Goal: Task Accomplishment & Management: Manage account settings

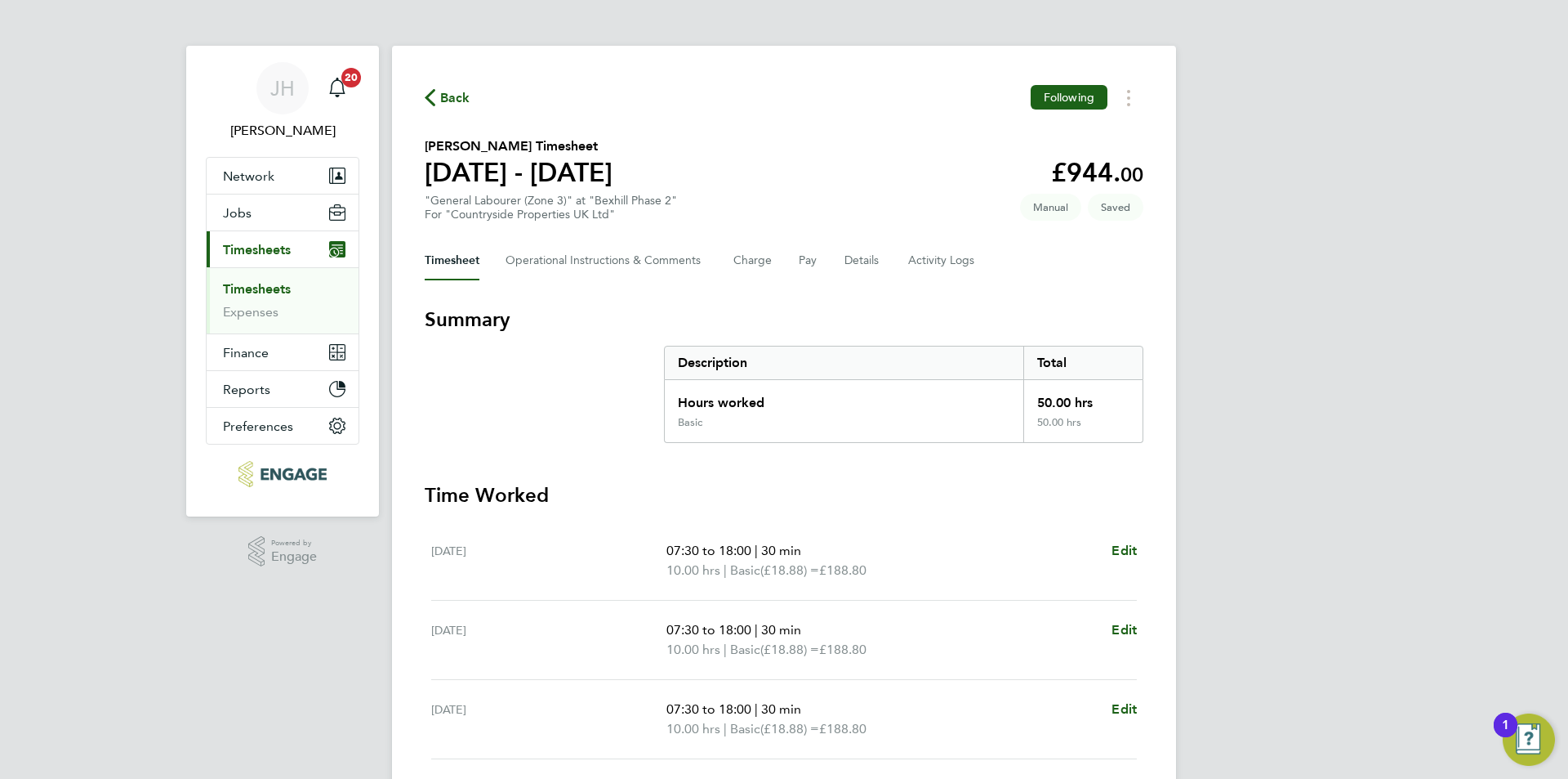
click at [246, 653] on div "JH Jess Hogan Notifications 20 Applications: Network Team Members Businesses Si…" at bounding box center [784, 590] width 1568 height 1180
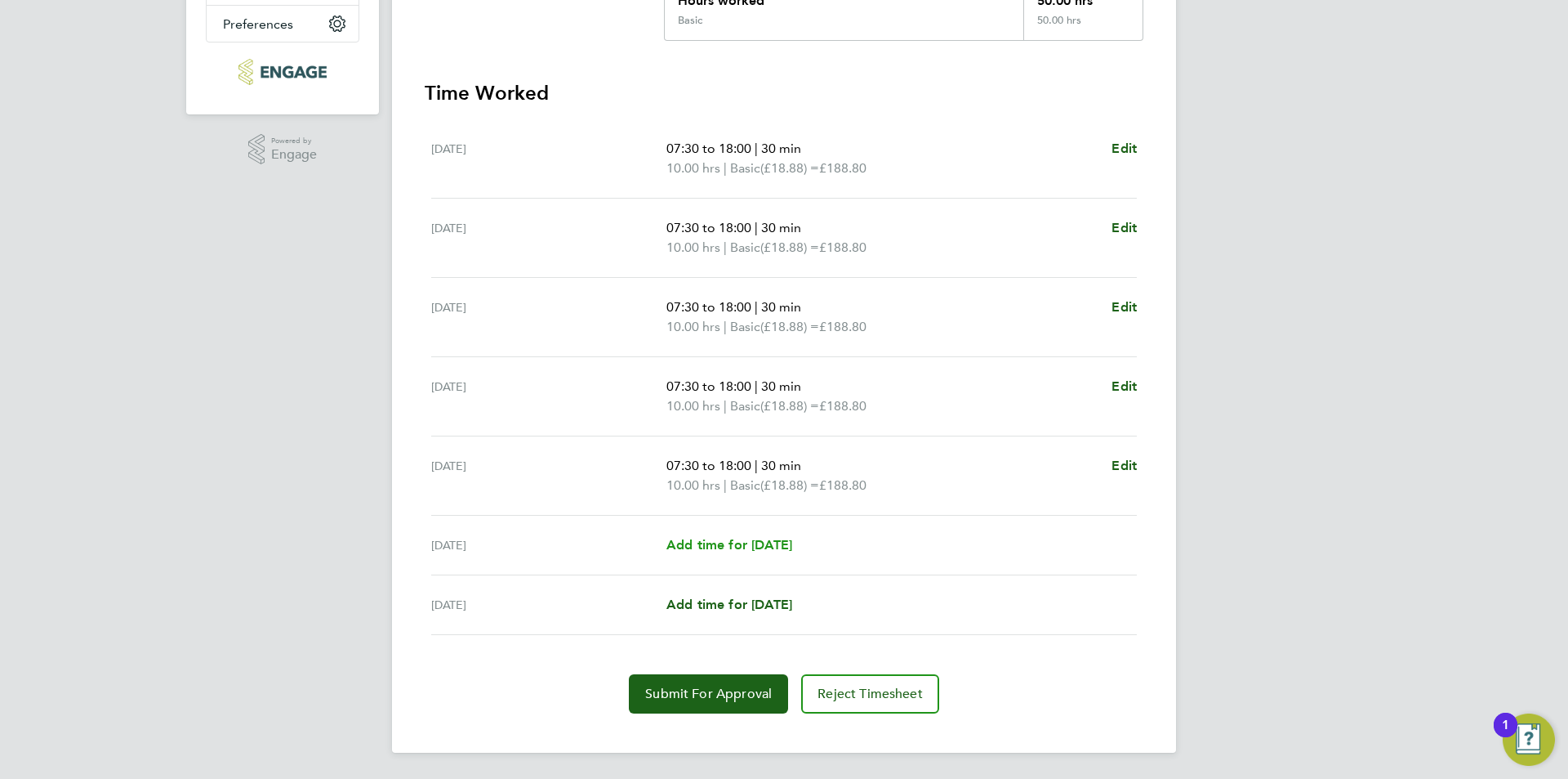
click at [746, 554] on link "Add time for [DATE]" at bounding box center [729, 545] width 126 height 20
select select "30"
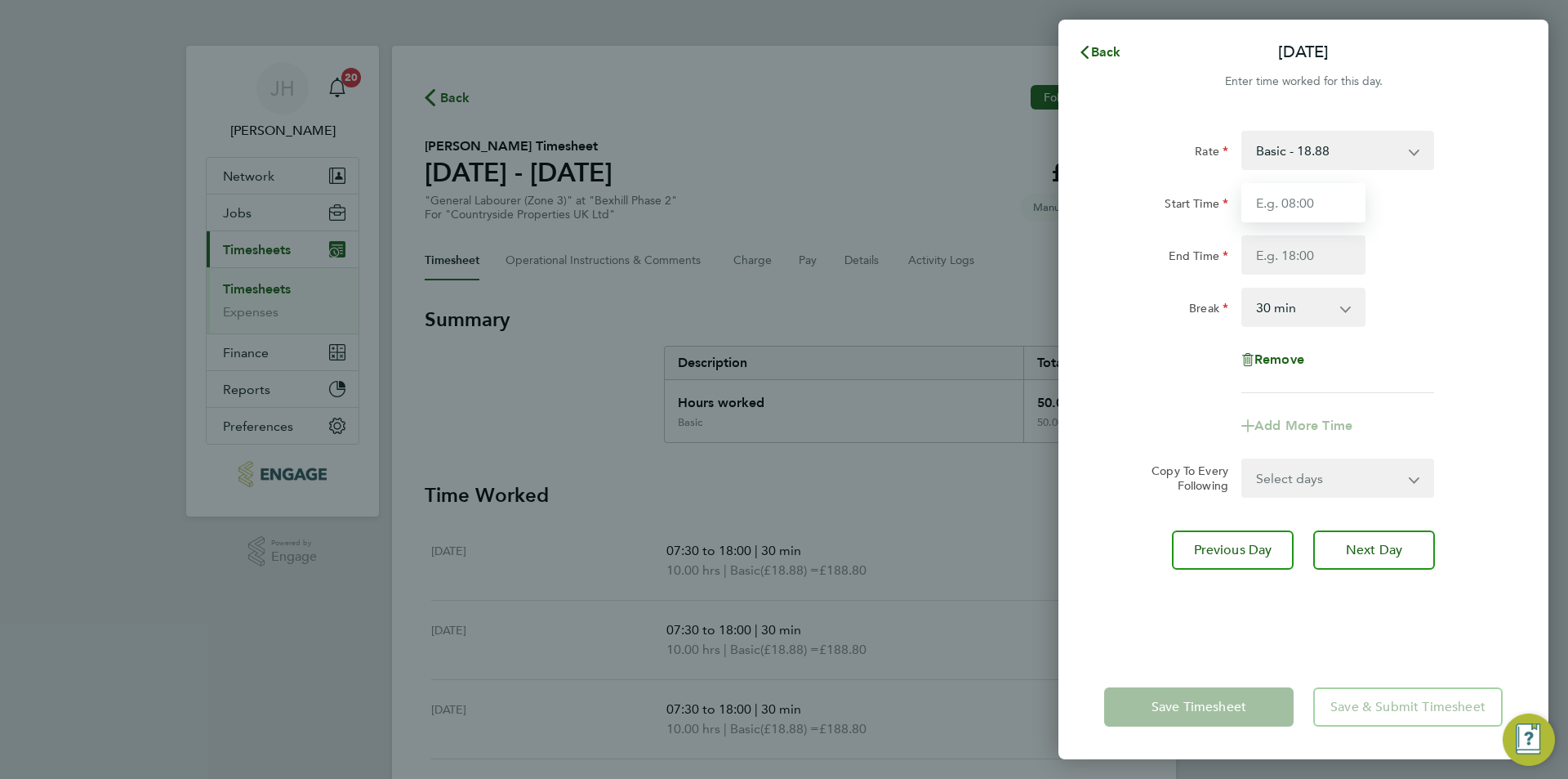
click at [1285, 219] on input "Start Time" at bounding box center [1303, 203] width 124 height 39
type input "07:30"
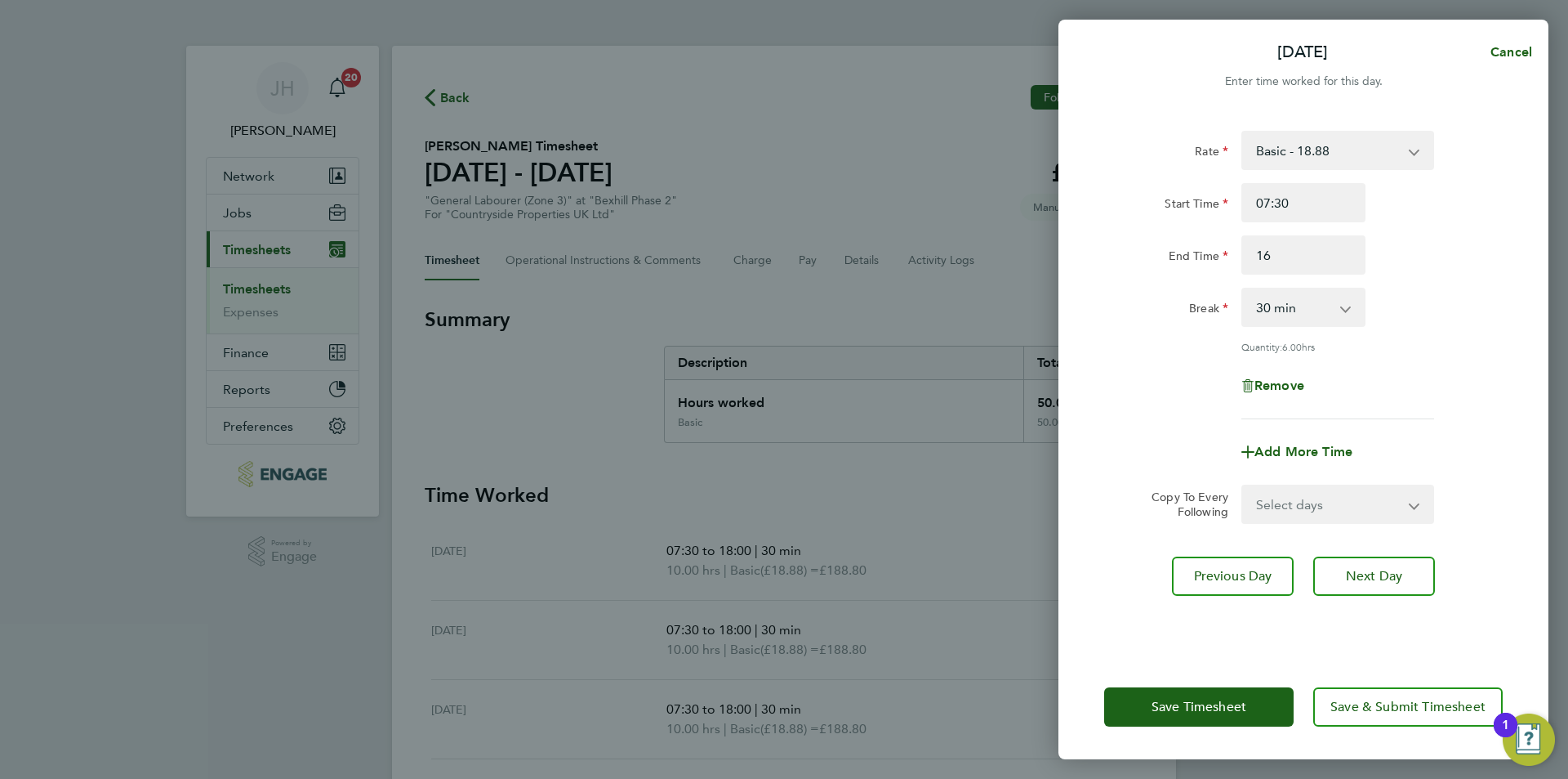
type input "16:00"
click at [1226, 687] on button "Save Timesheet" at bounding box center [1198, 706] width 190 height 39
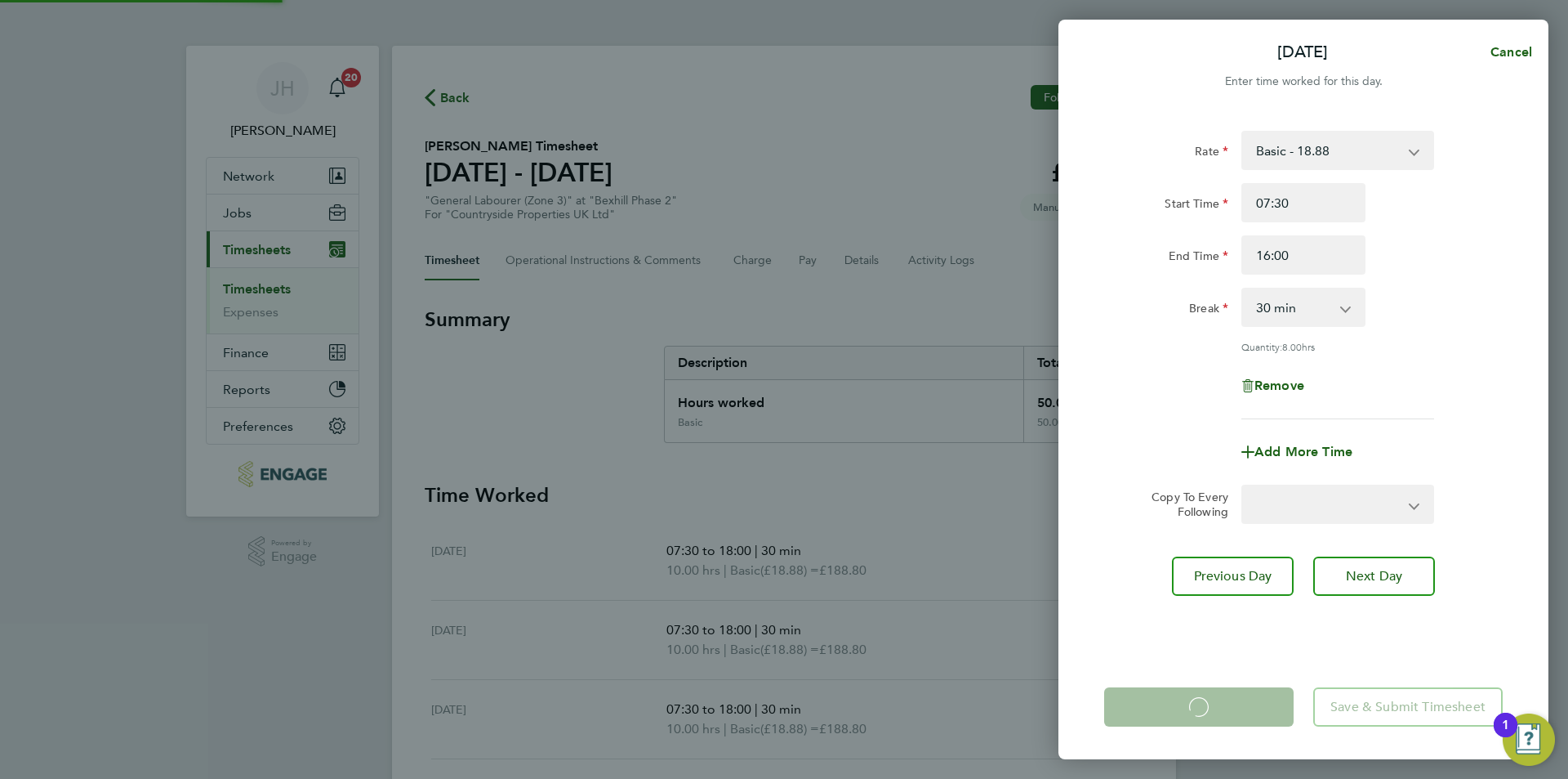
scroll to position [422, 0]
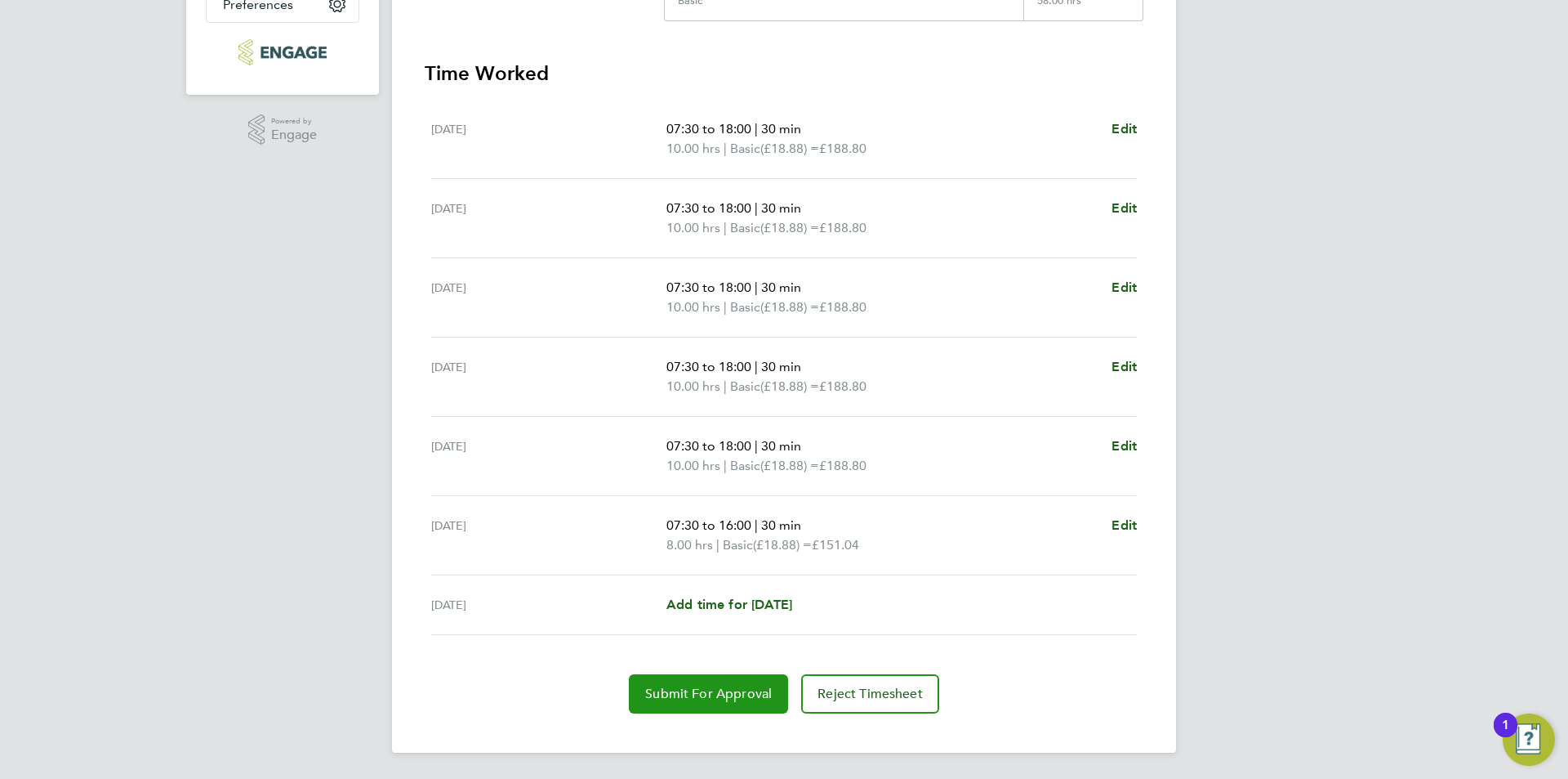
click at [732, 685] on button "Submit For Approval" at bounding box center [709, 693] width 159 height 39
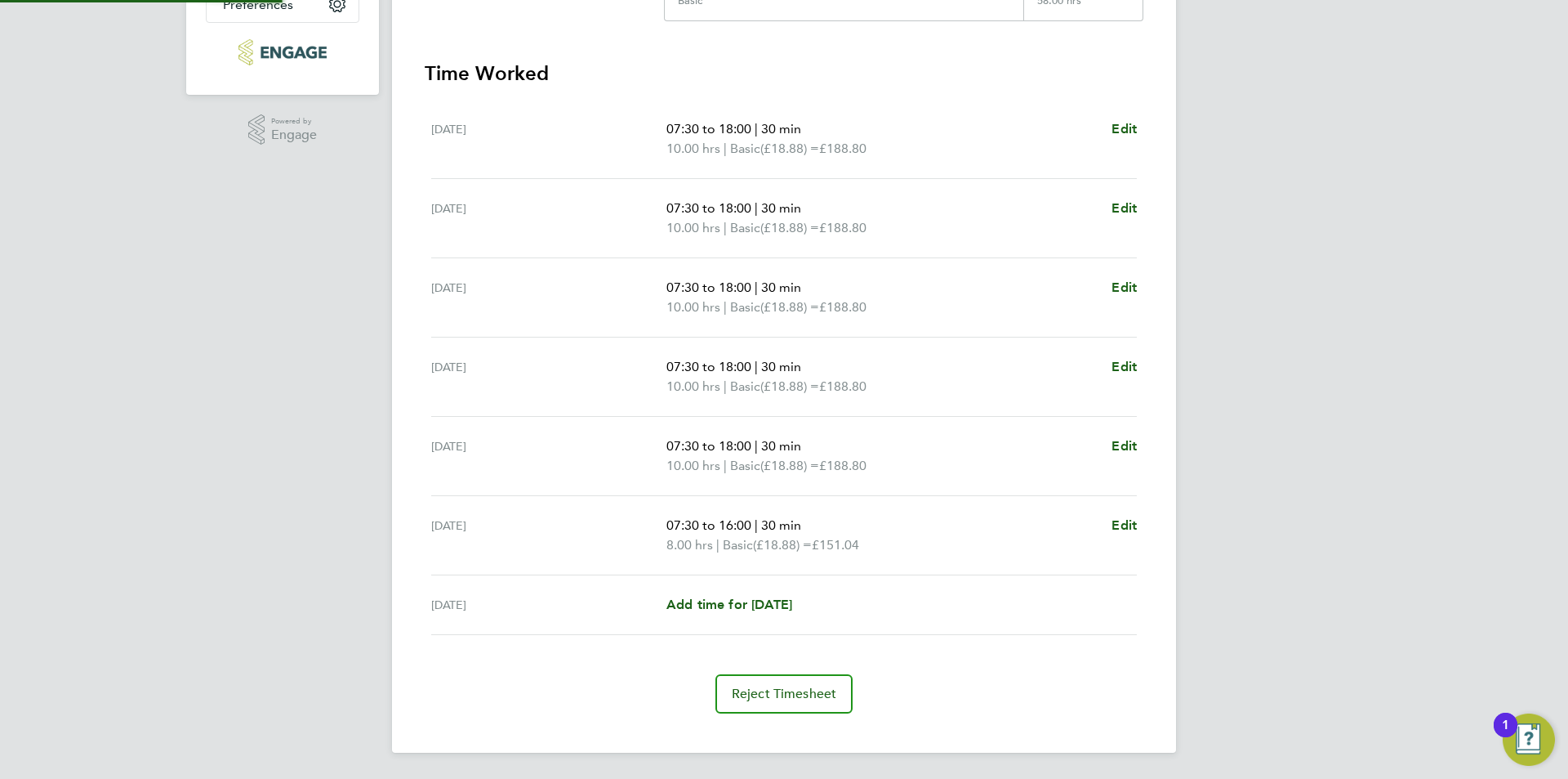
scroll to position [0, 0]
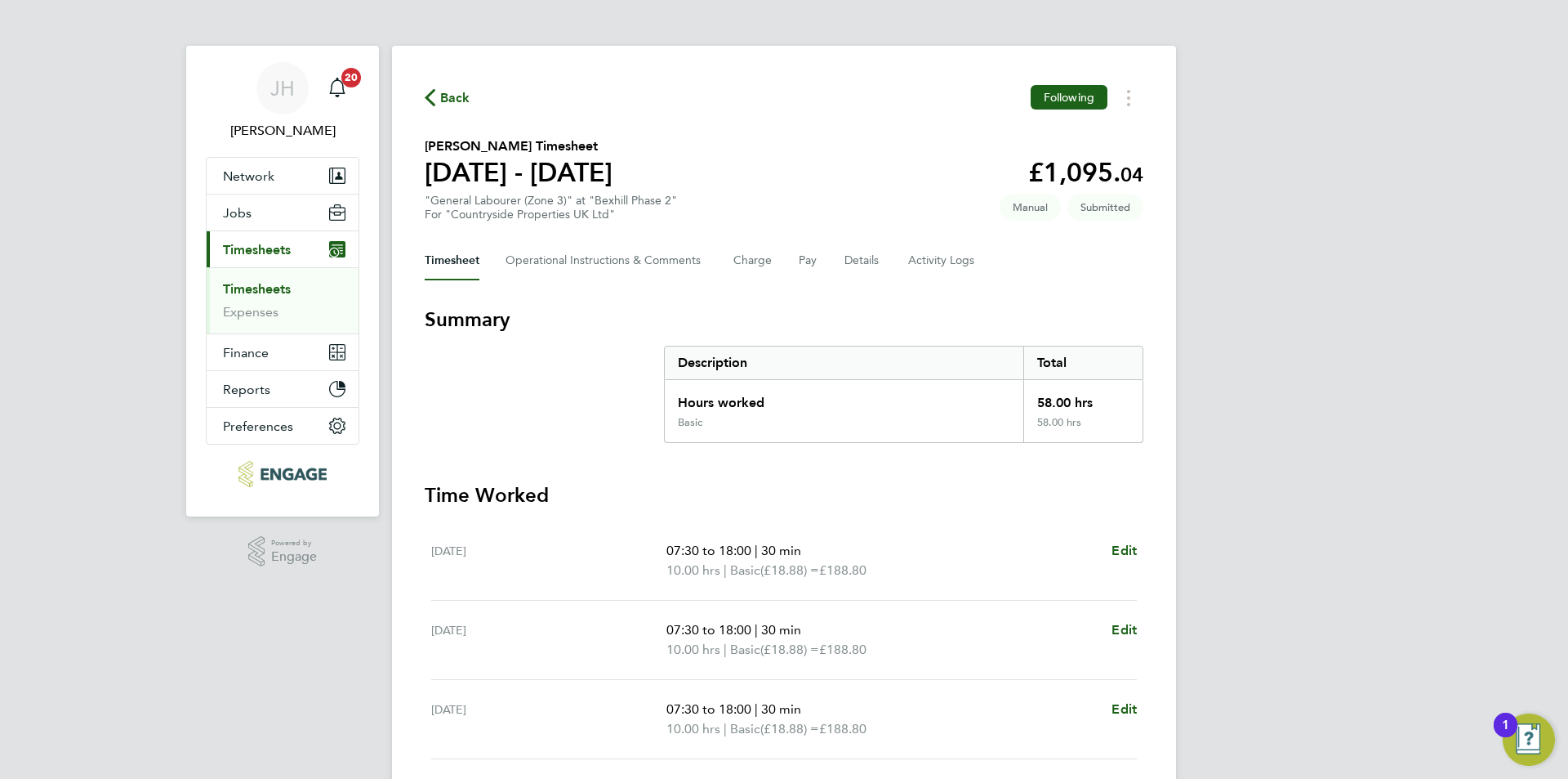
click at [436, 91] on span "Back" at bounding box center [447, 97] width 46 height 16
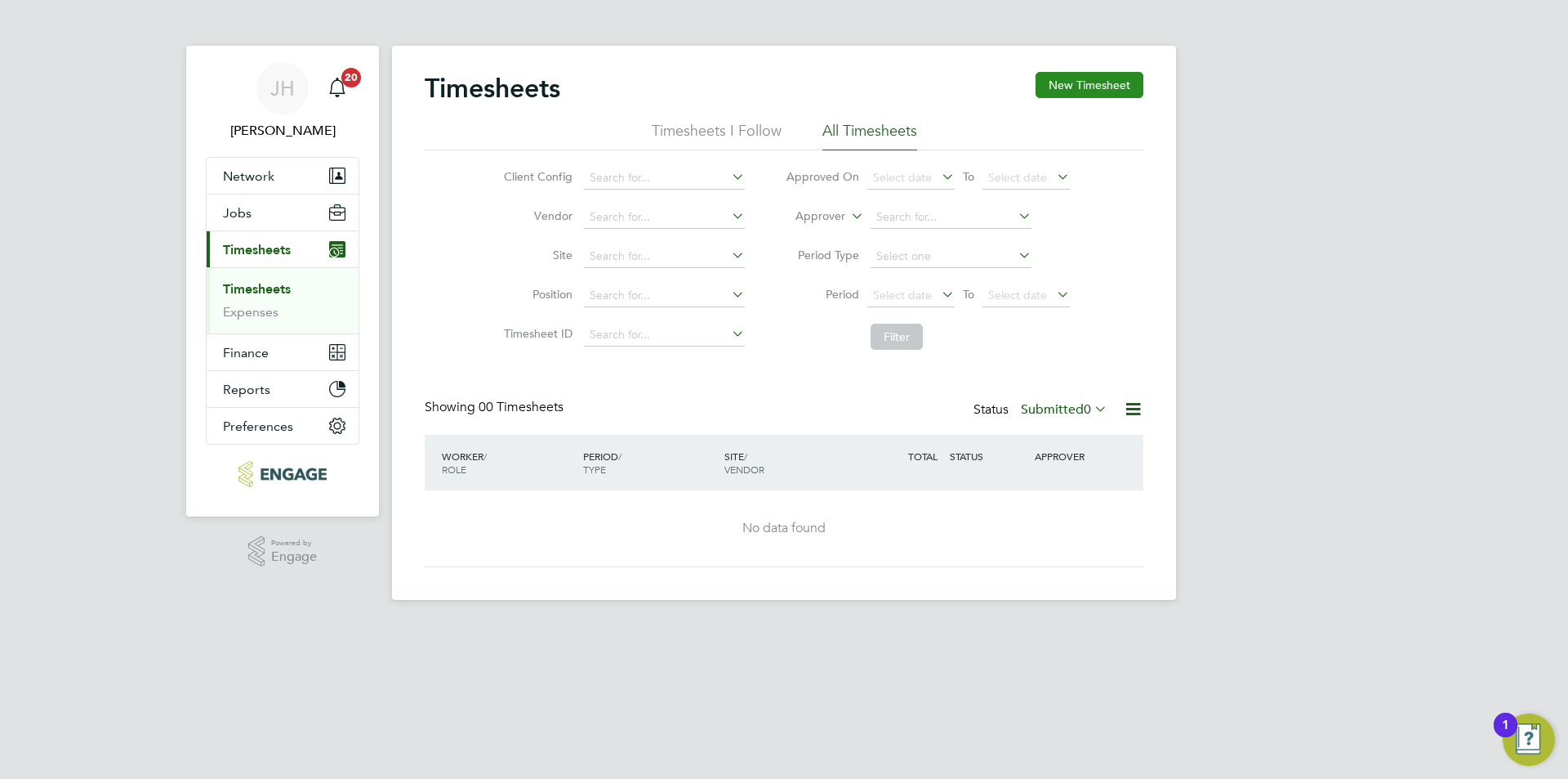
click at [1110, 90] on button "New Timesheet" at bounding box center [1089, 85] width 108 height 27
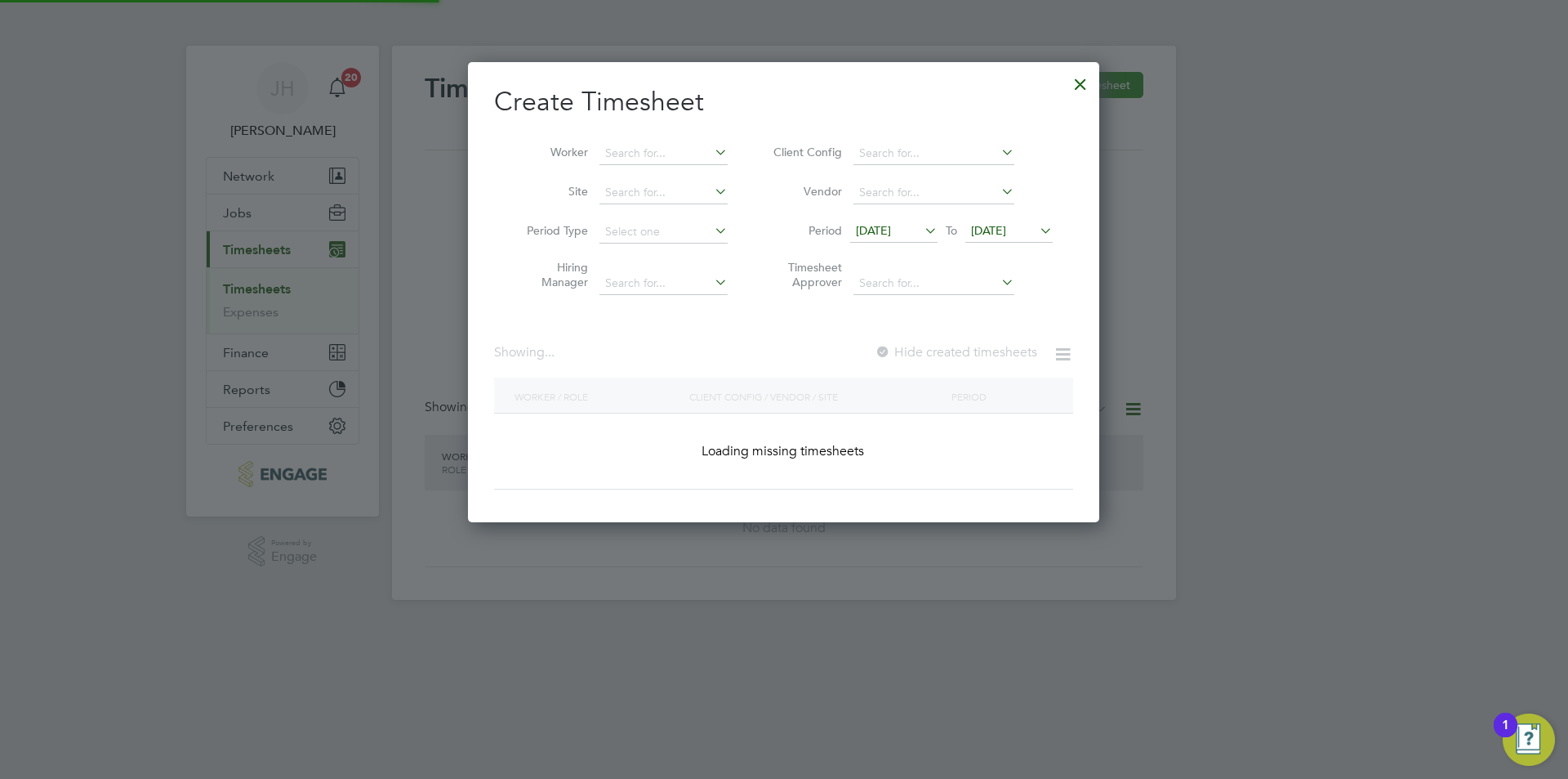
scroll to position [2292, 632]
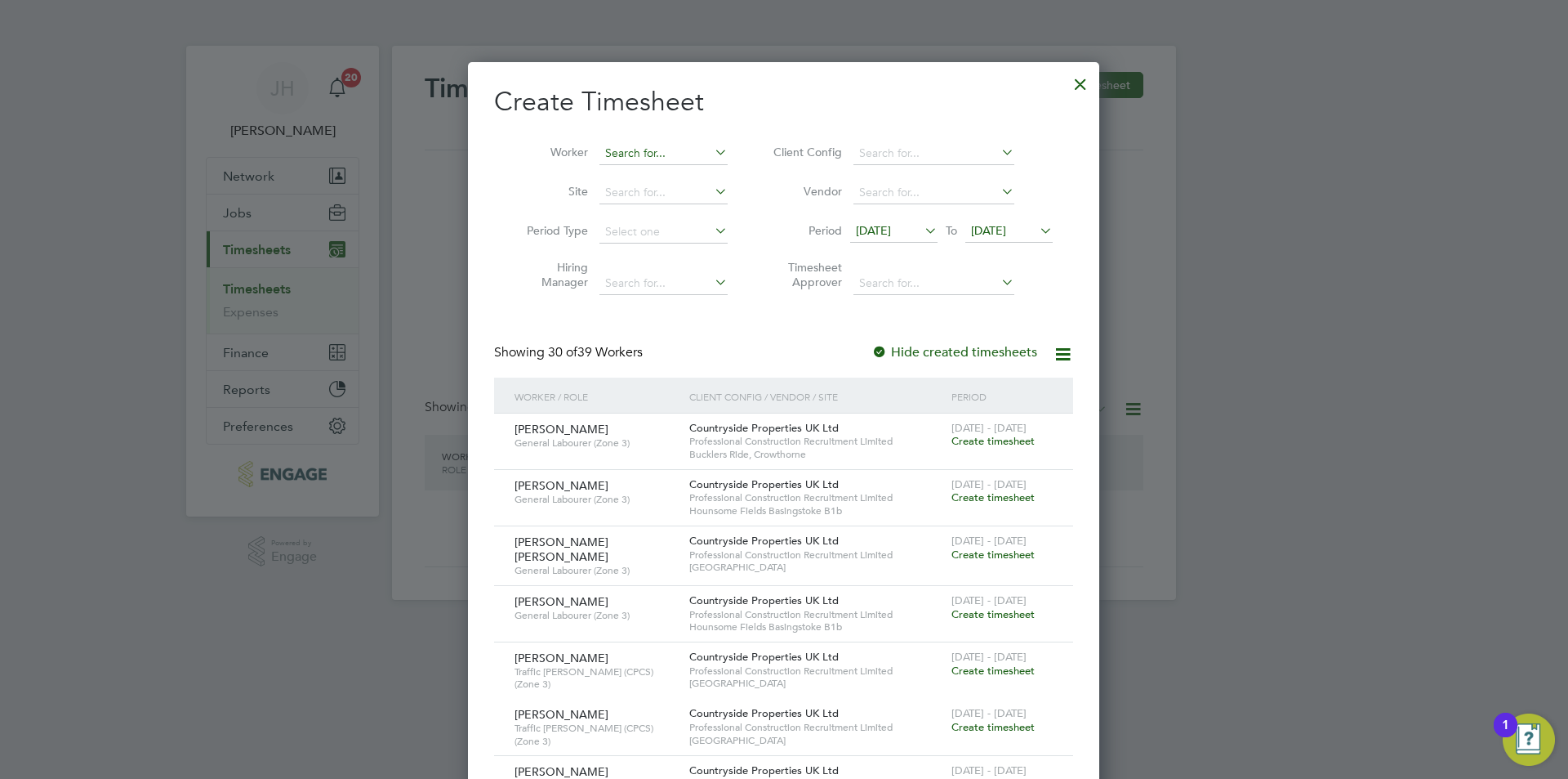
click at [648, 156] on input at bounding box center [664, 153] width 128 height 23
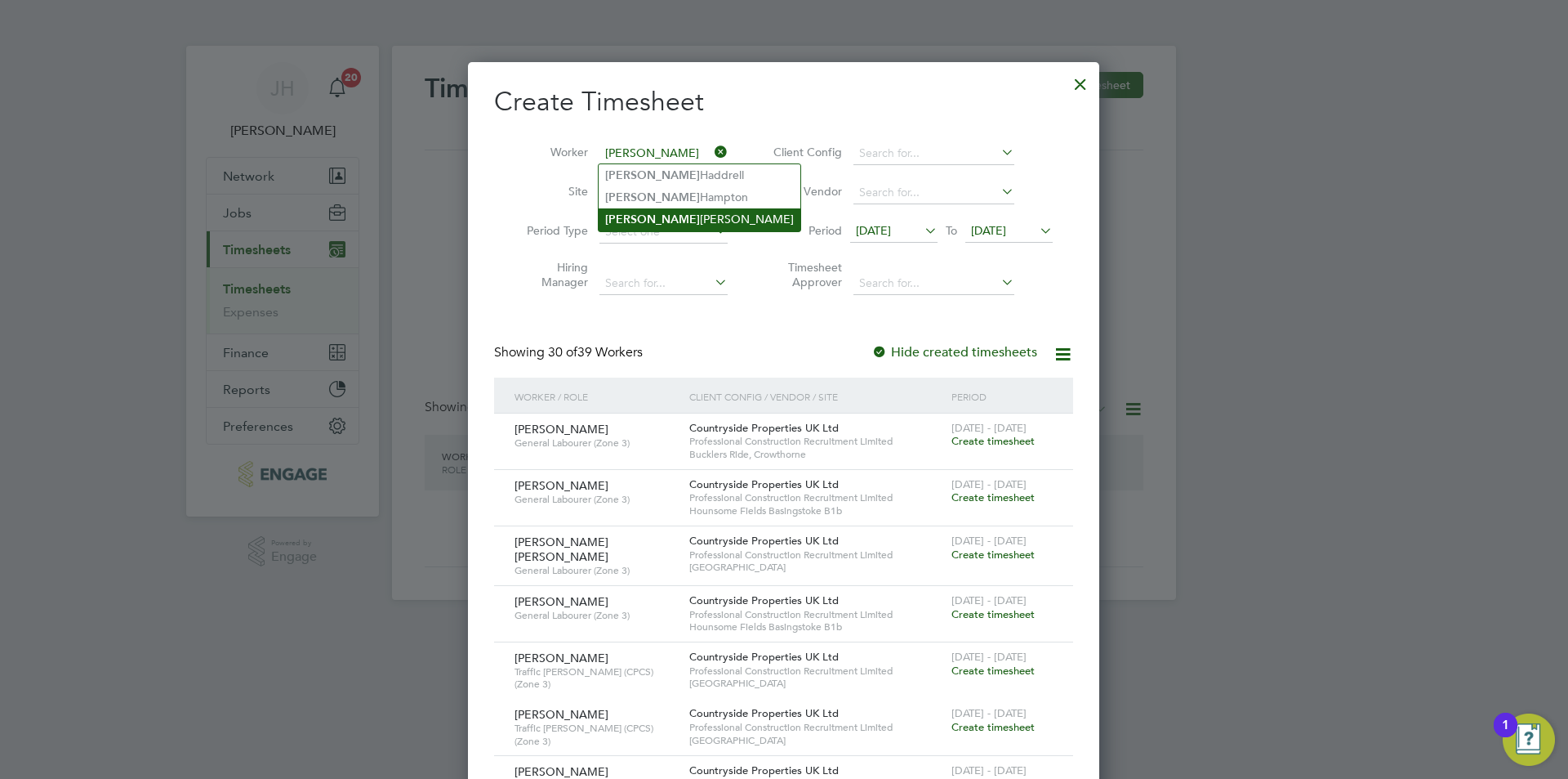
click at [671, 215] on li "Ryan Connolly" at bounding box center [699, 219] width 202 height 22
type input "Ryan Connolly"
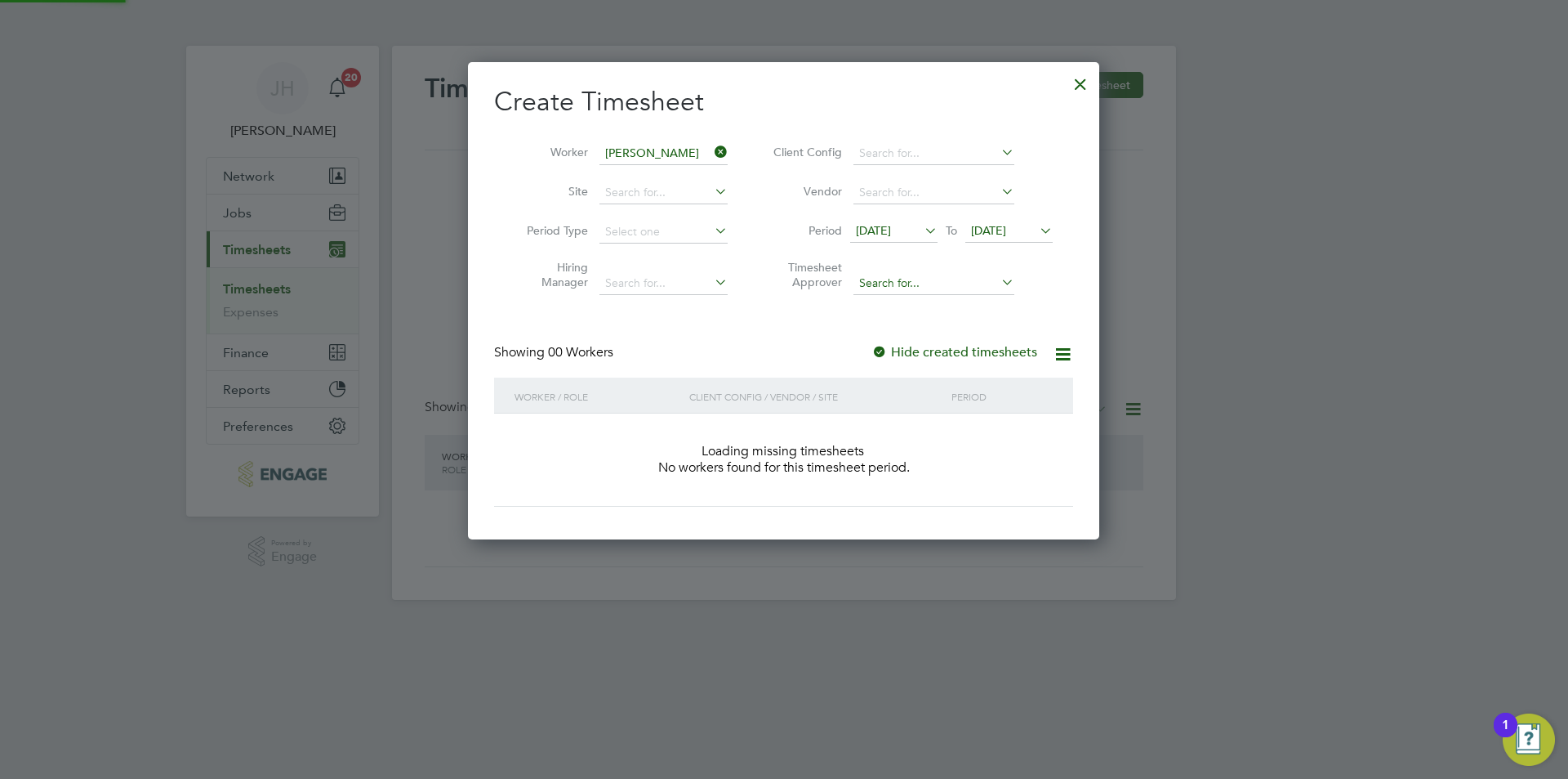
scroll to position [460, 632]
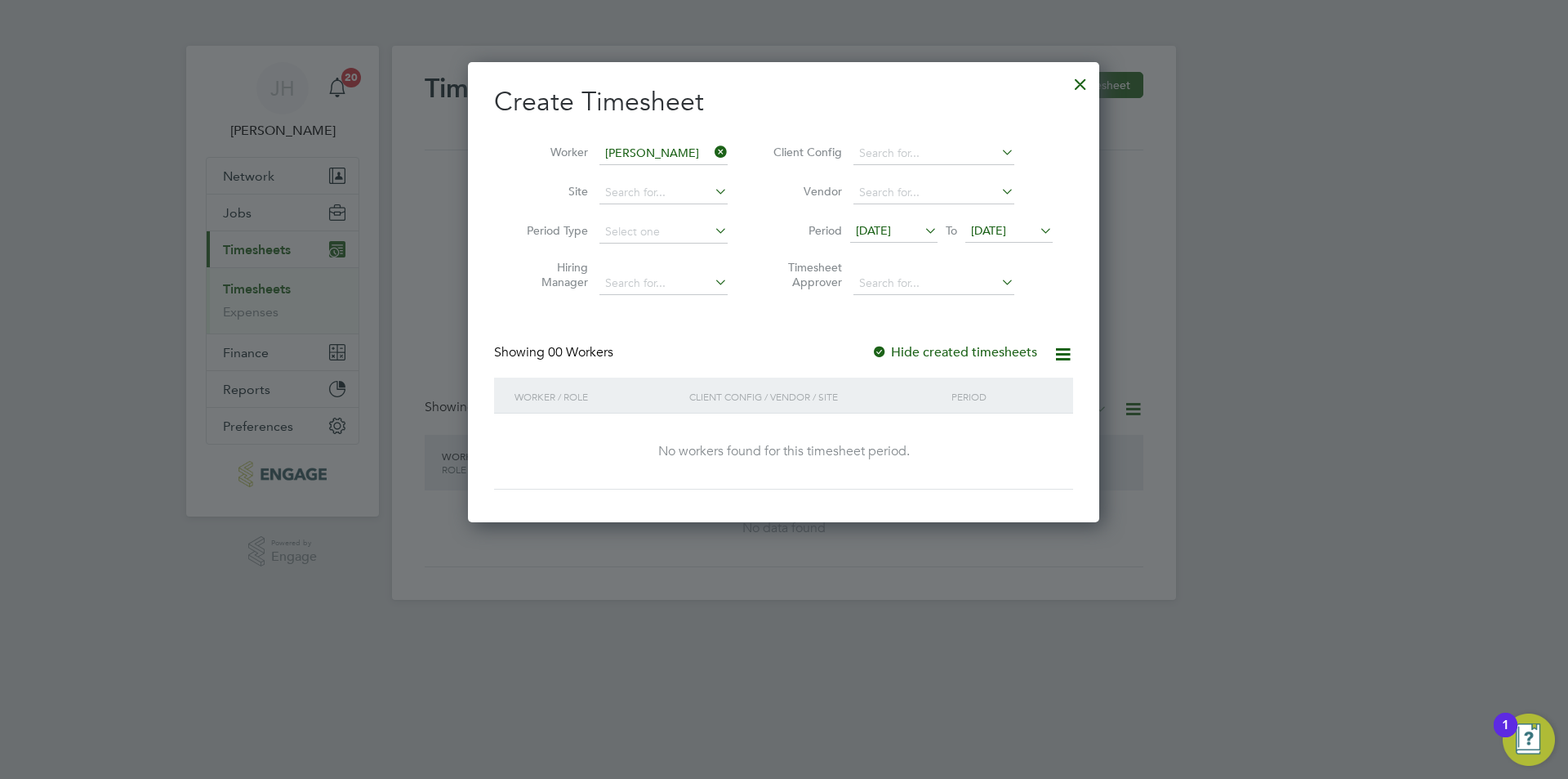
click at [921, 225] on icon at bounding box center [921, 230] width 0 height 23
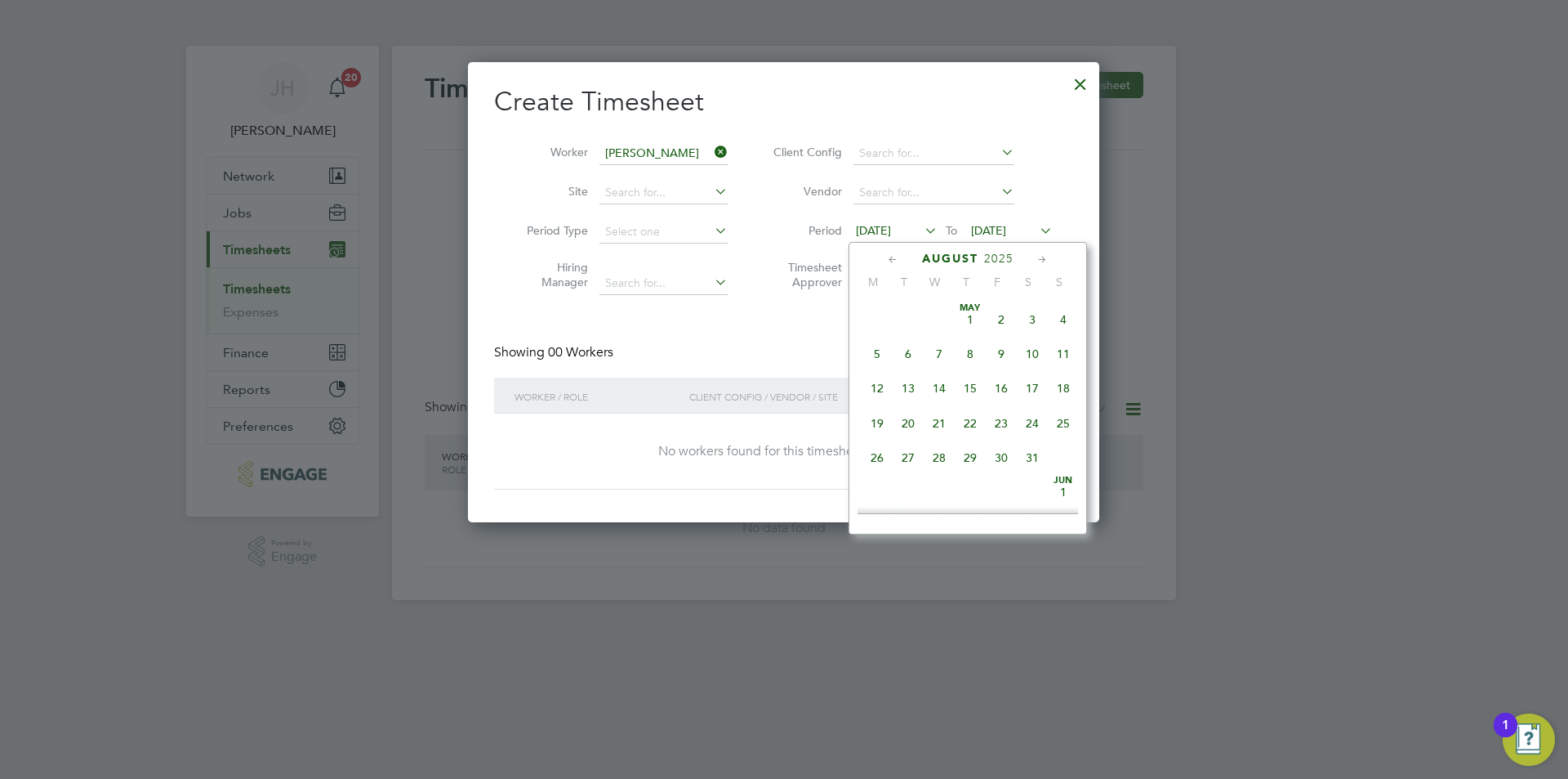
scroll to position [566, 0]
click at [879, 425] on span "18" at bounding box center [877, 409] width 31 height 31
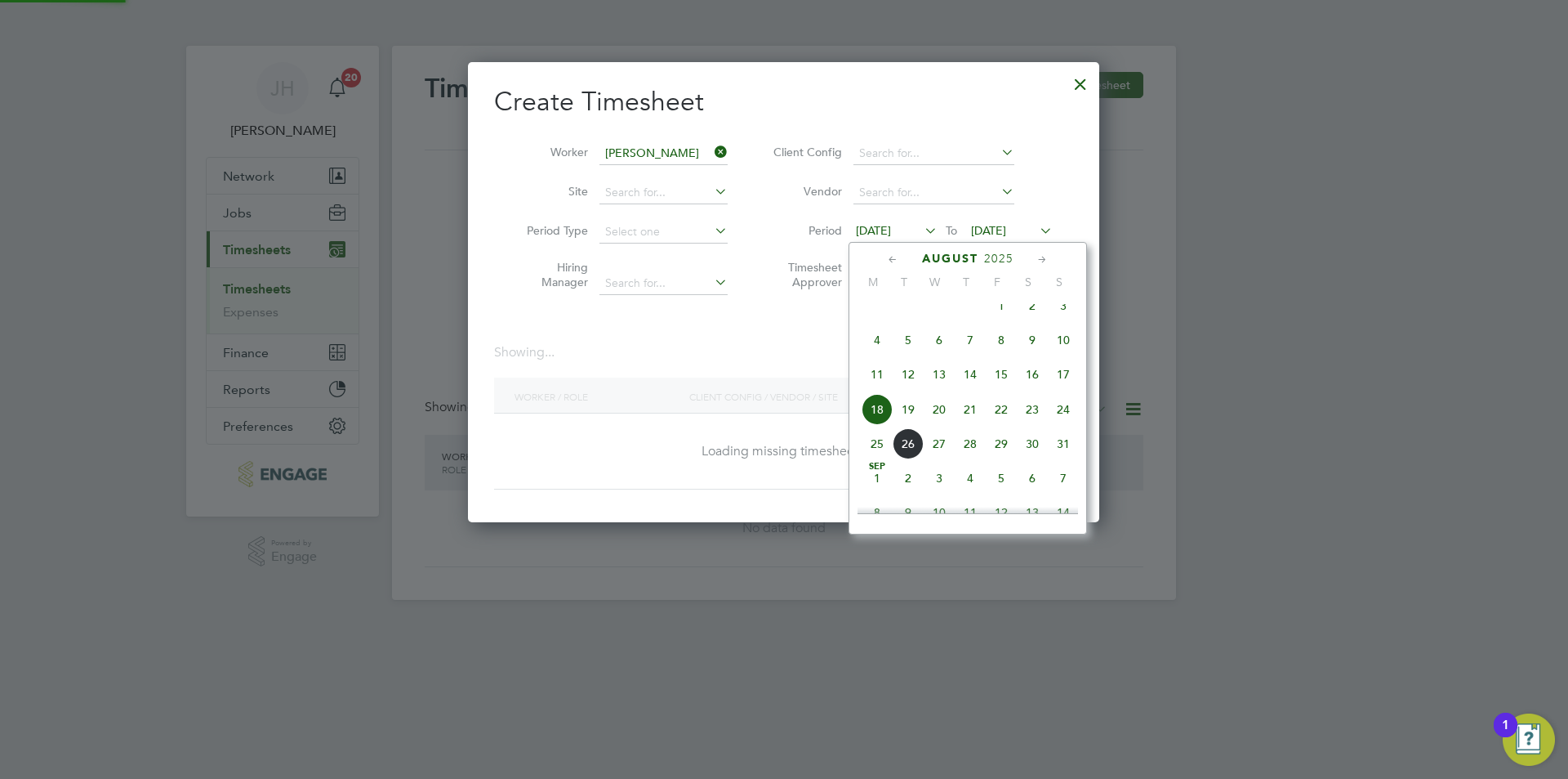
scroll to position [460, 632]
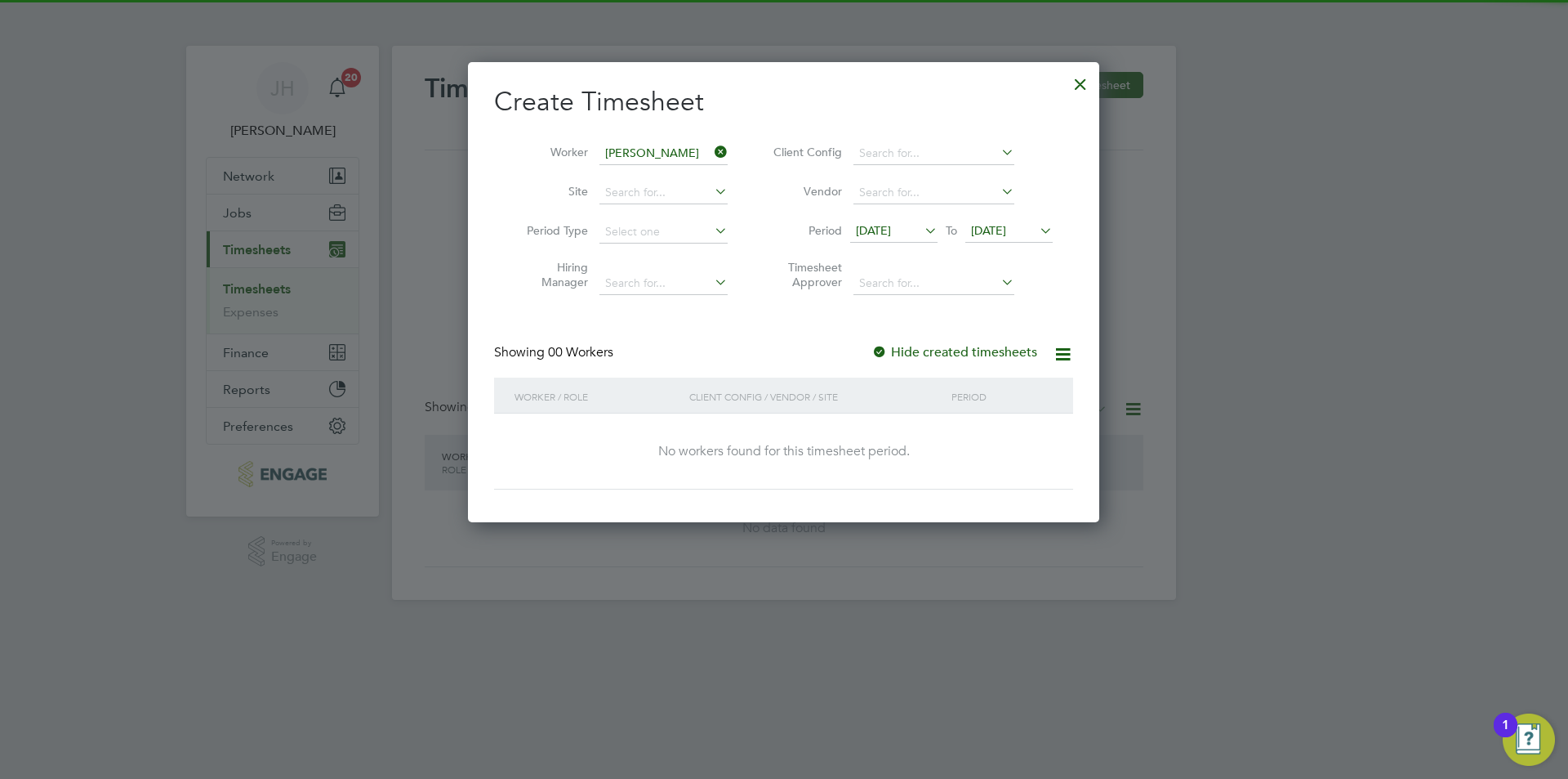
click at [1019, 241] on span "[DATE]" at bounding box center [1009, 231] width 87 height 22
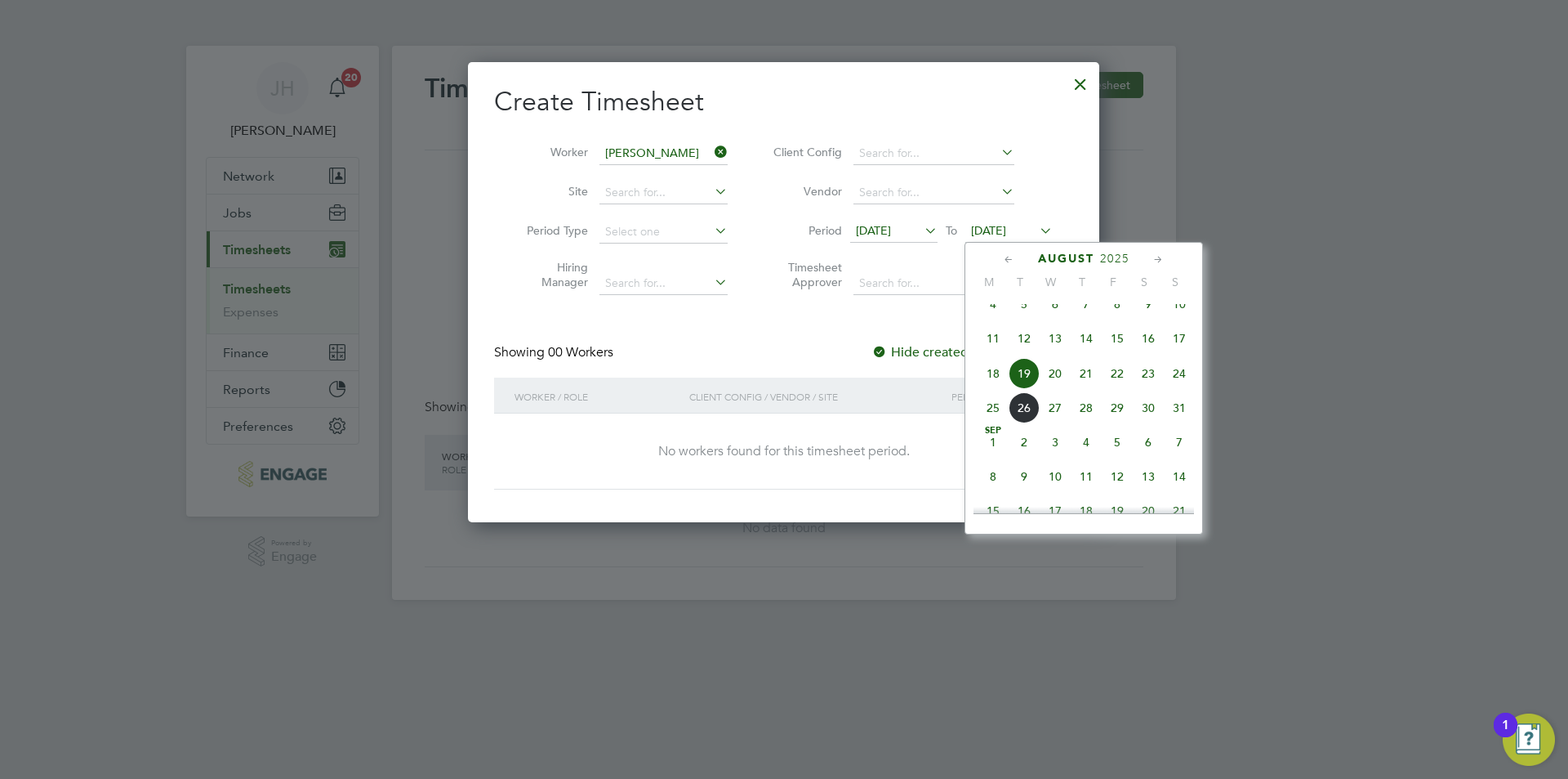
click at [1183, 384] on span "24" at bounding box center [1180, 374] width 31 height 31
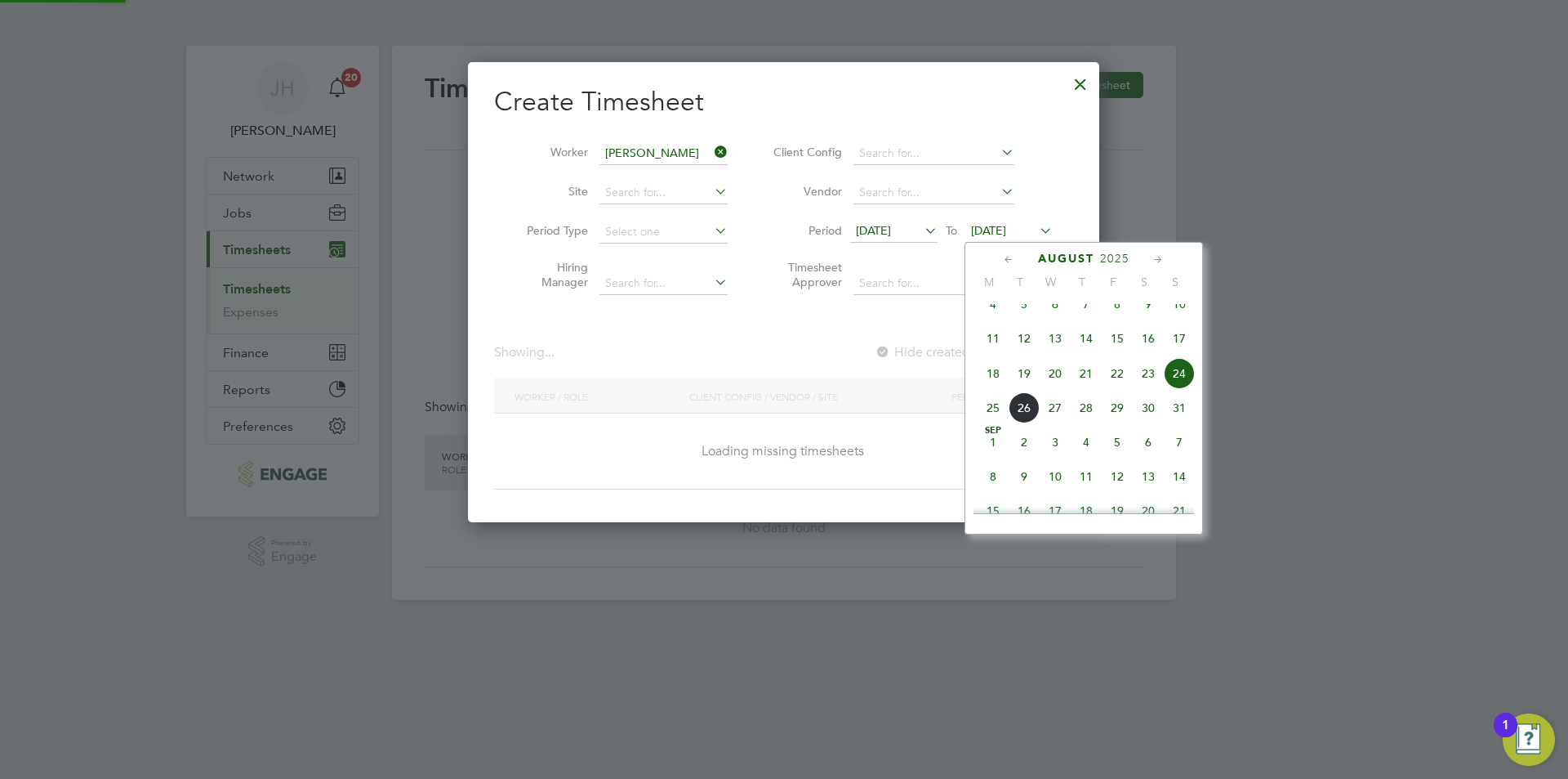
scroll to position [460, 632]
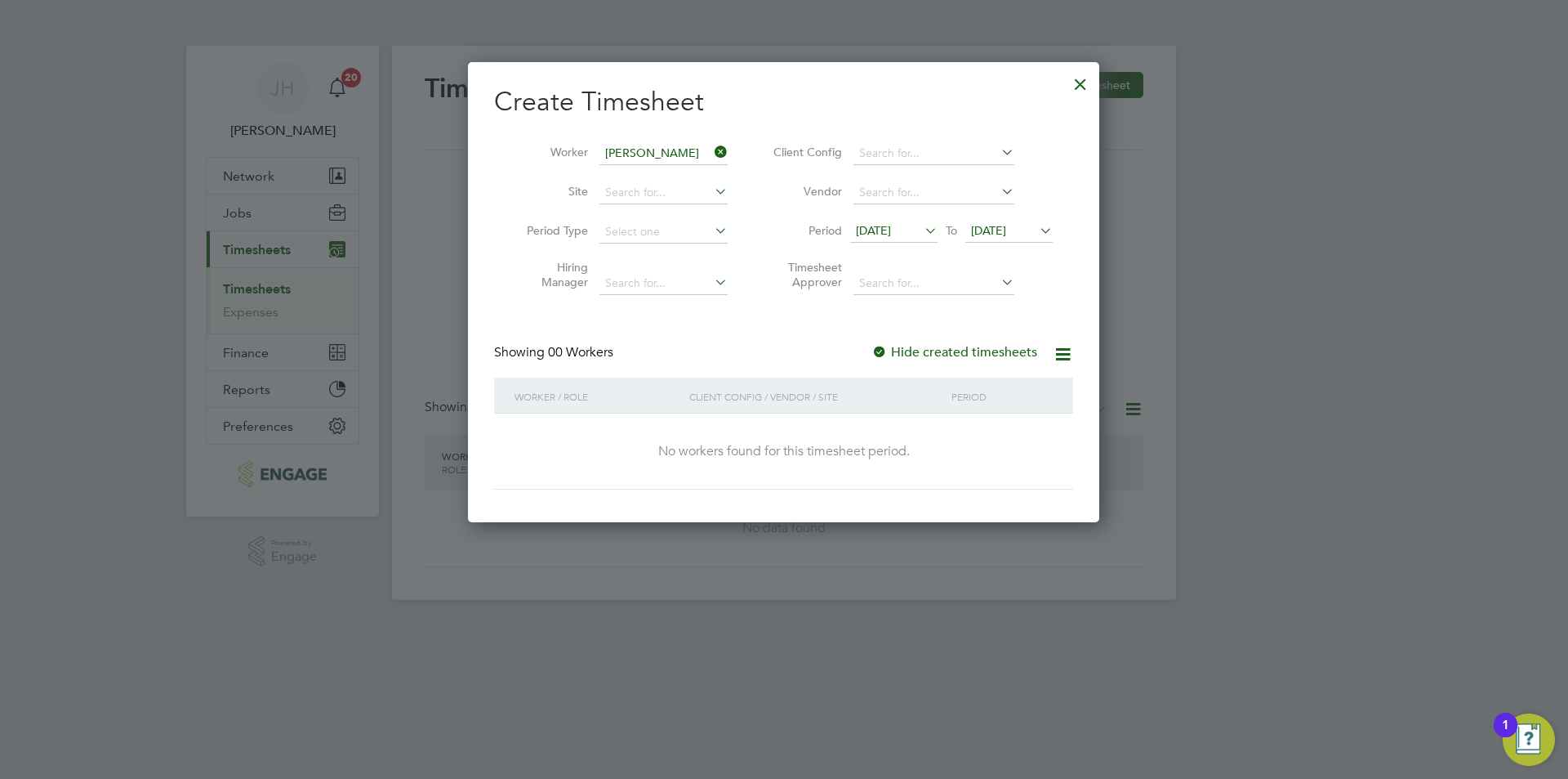
click at [631, 629] on div at bounding box center [784, 390] width 1568 height 779
click at [1083, 90] on div at bounding box center [1080, 80] width 29 height 30
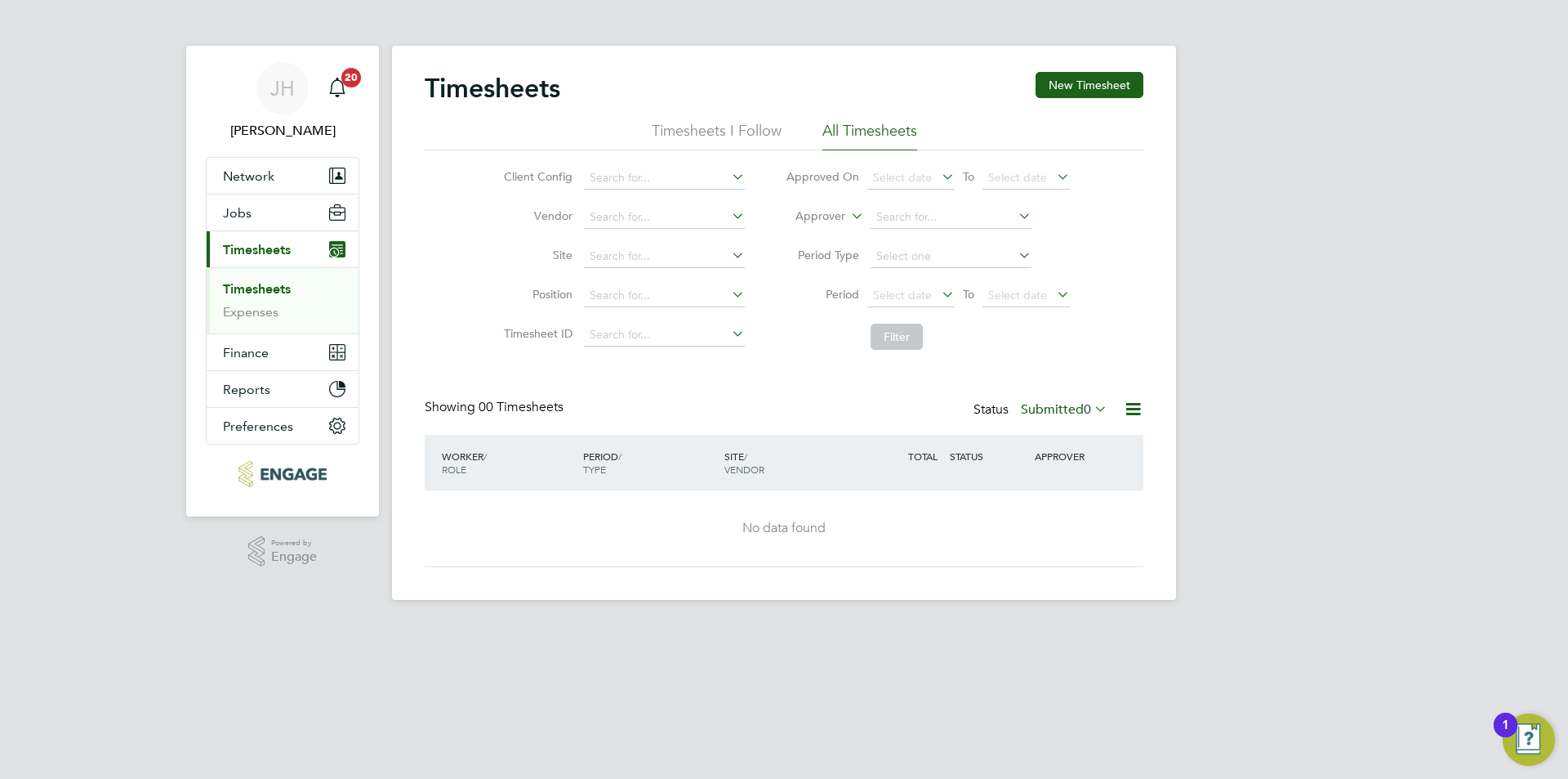
click at [1184, 301] on div "JH Jess Hogan Notifications 20 Applications: Network Team Members Businesses Si…" at bounding box center [784, 313] width 1568 height 626
click at [271, 224] on button "Jobs" at bounding box center [282, 212] width 151 height 36
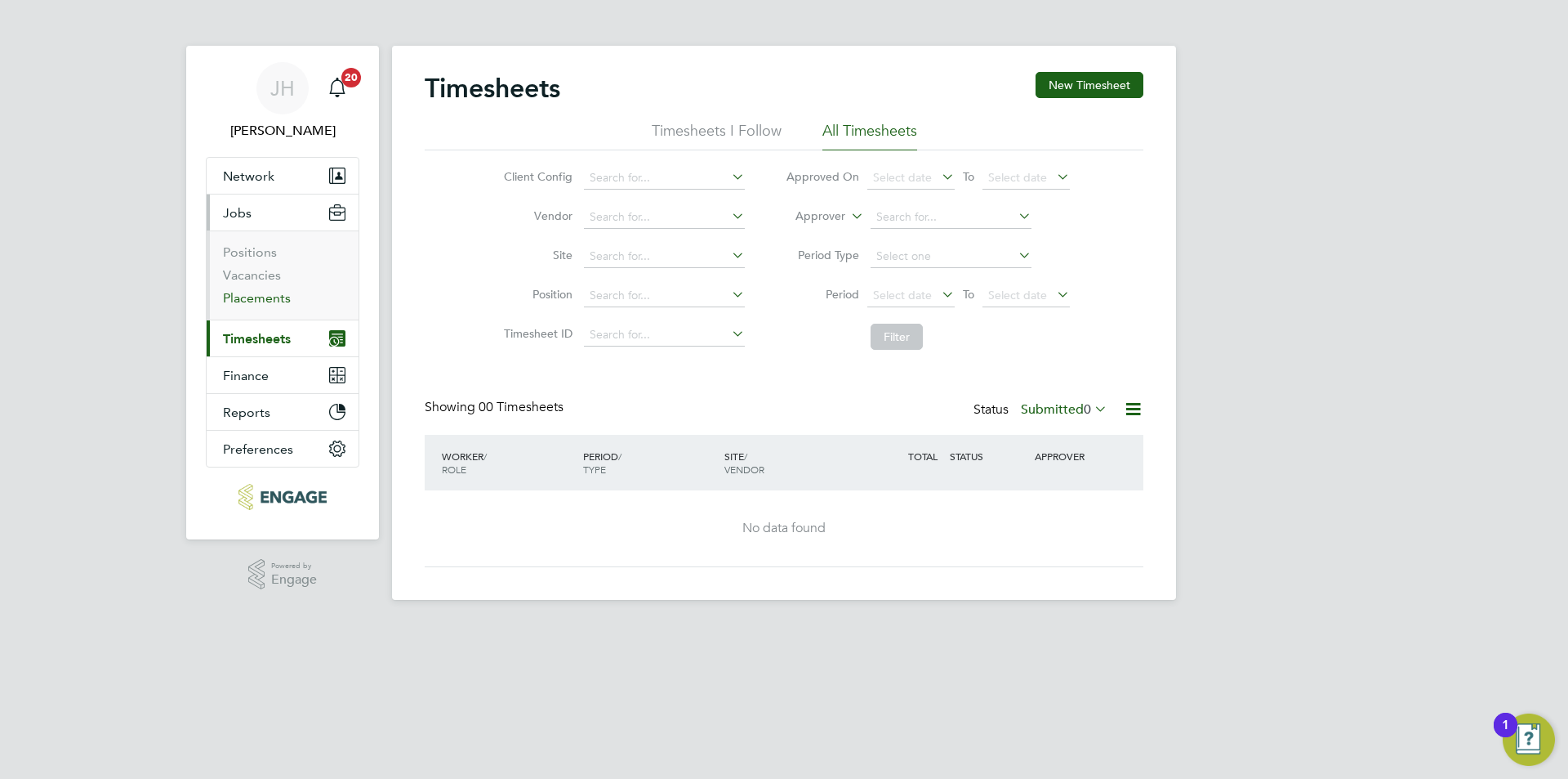
click at [262, 301] on link "Placements" at bounding box center [257, 298] width 68 height 16
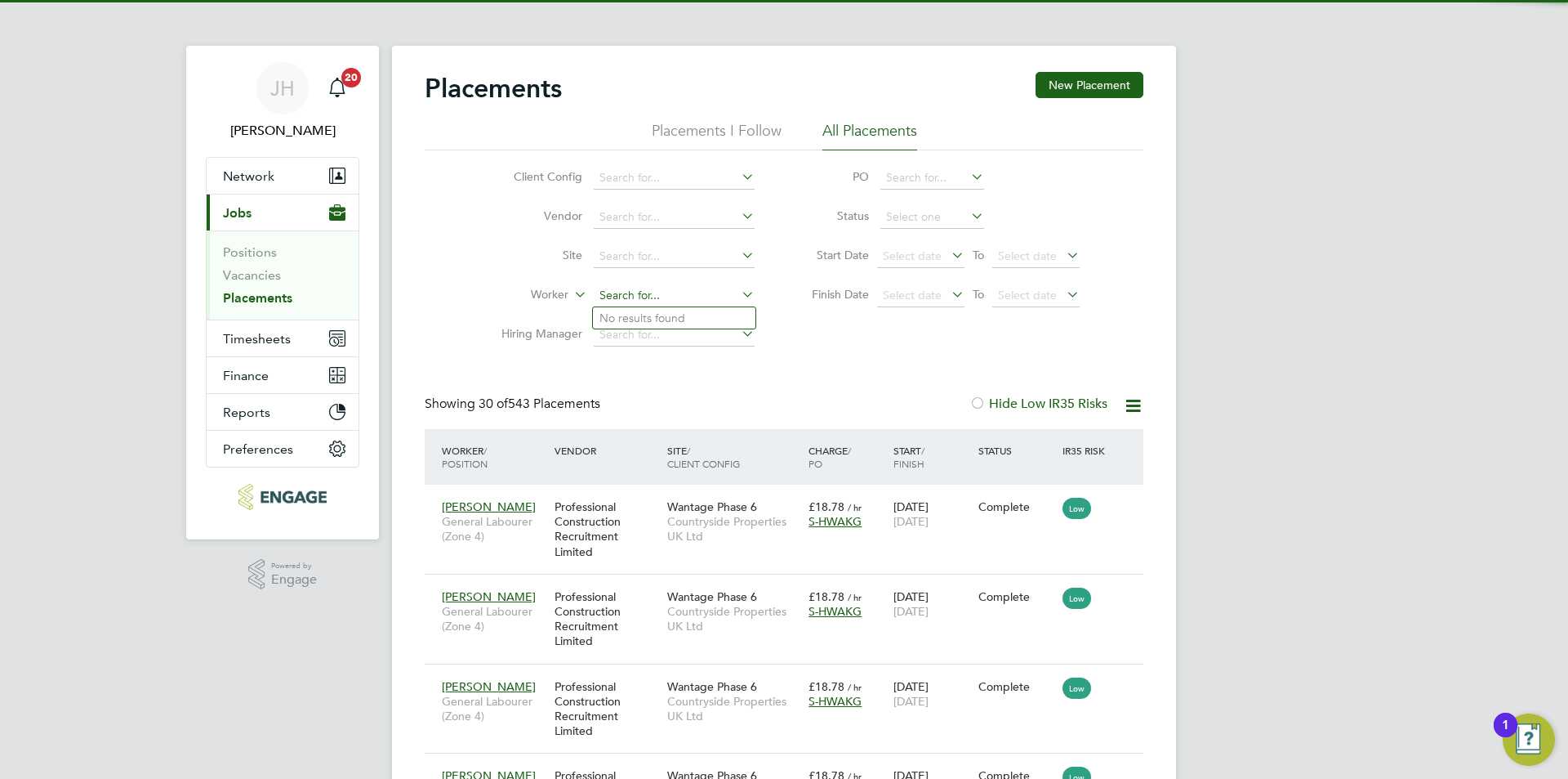
click at [691, 294] on input at bounding box center [674, 295] width 161 height 23
click at [686, 310] on li "Ryan Connolly" at bounding box center [693, 318] width 202 height 22
type input "Ryan Connolly"
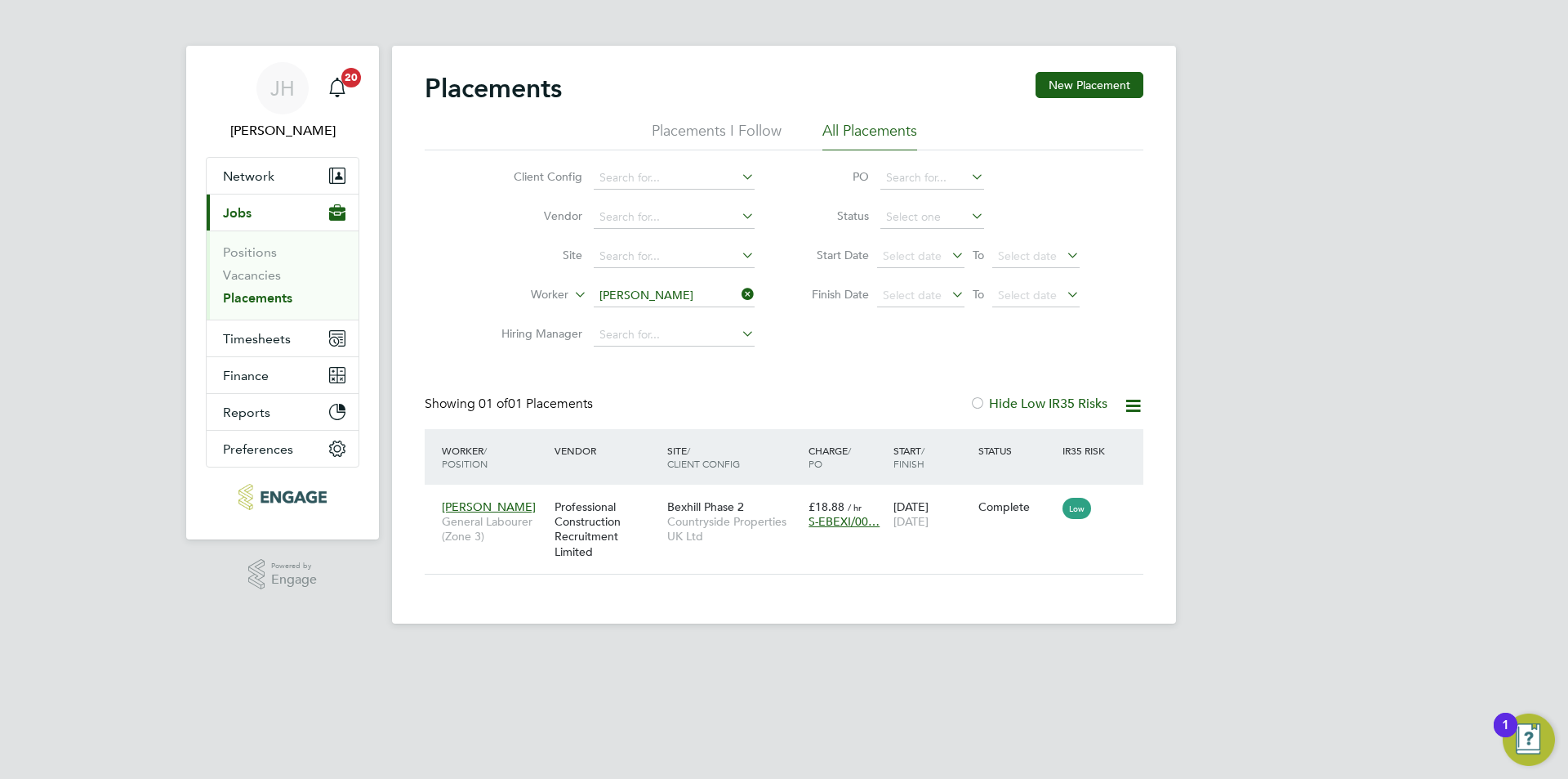
click at [670, 293] on input "Ryan Connolly" at bounding box center [674, 295] width 161 height 23
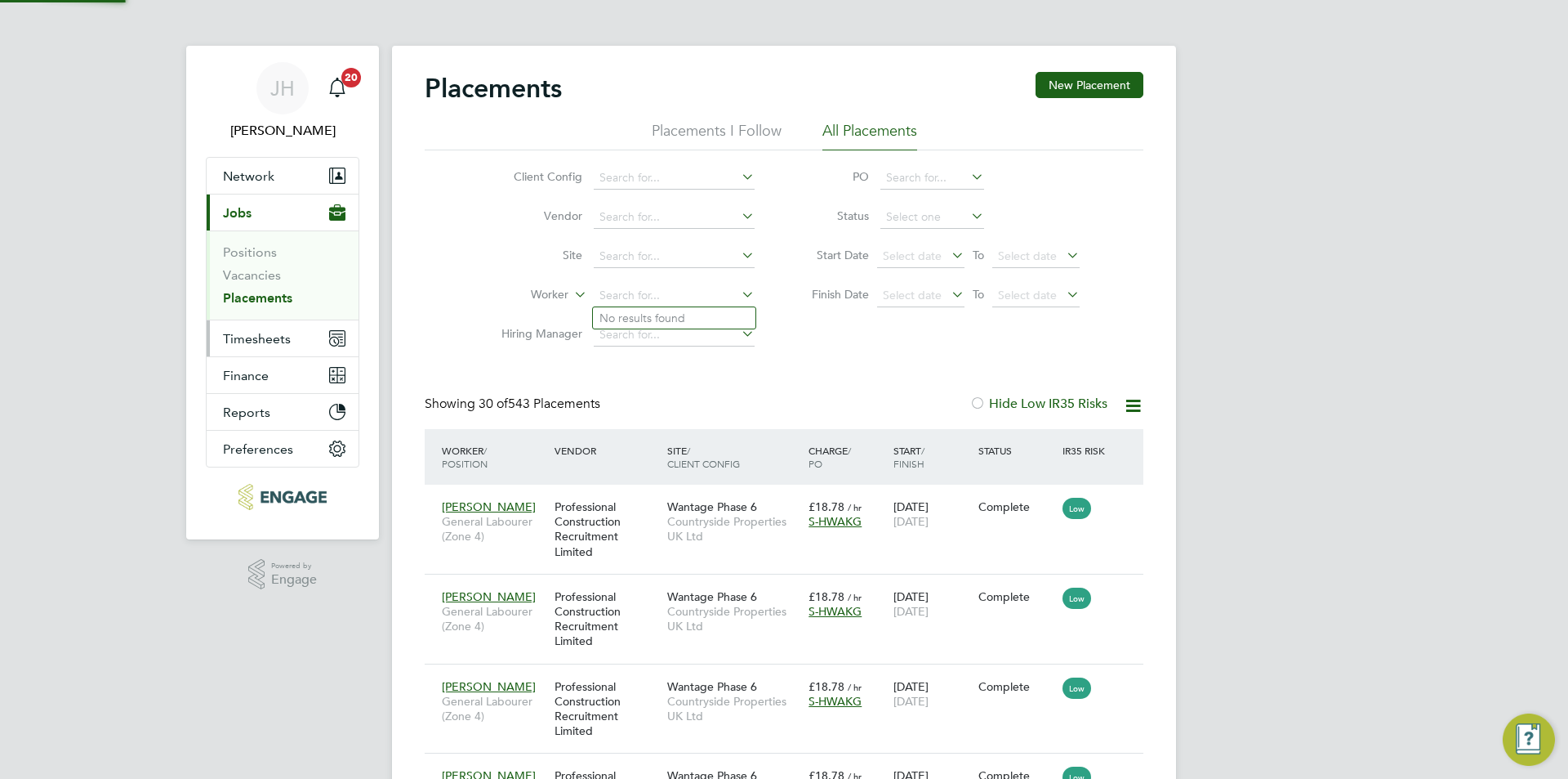
scroll to position [61, 143]
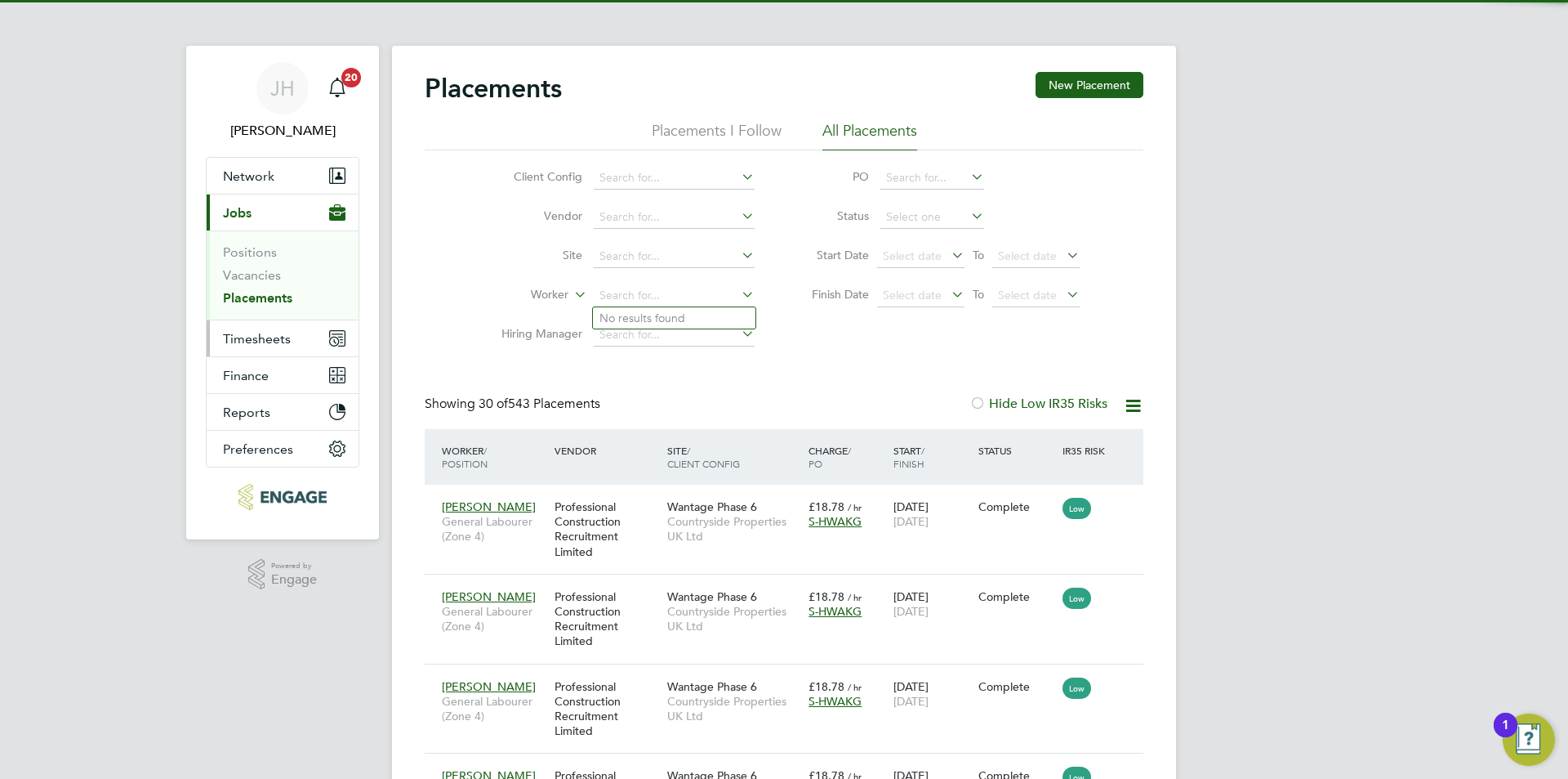
click at [261, 323] on button "Timesheets" at bounding box center [282, 338] width 151 height 36
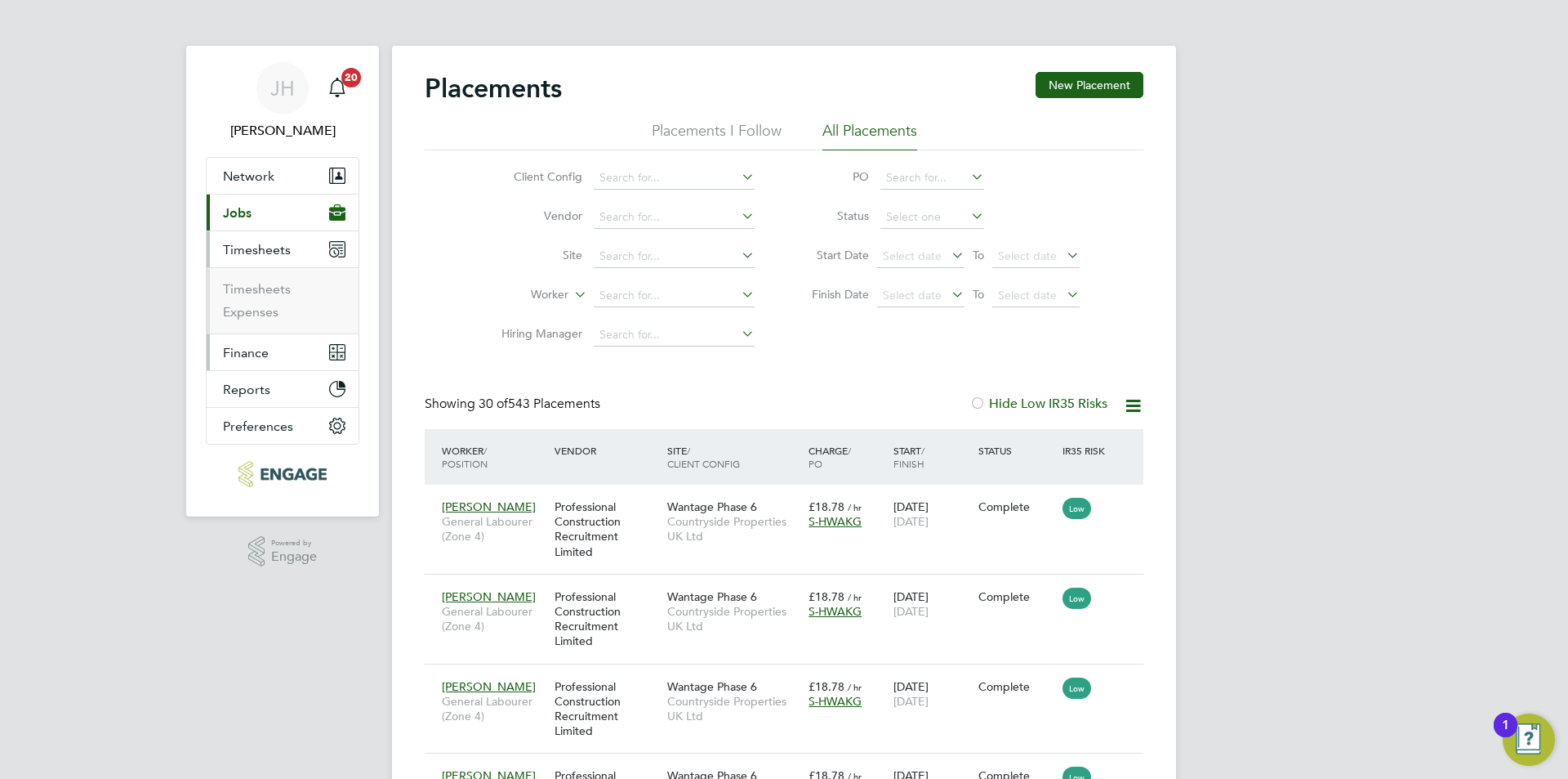
click at [271, 336] on button "Finance" at bounding box center [282, 352] width 151 height 36
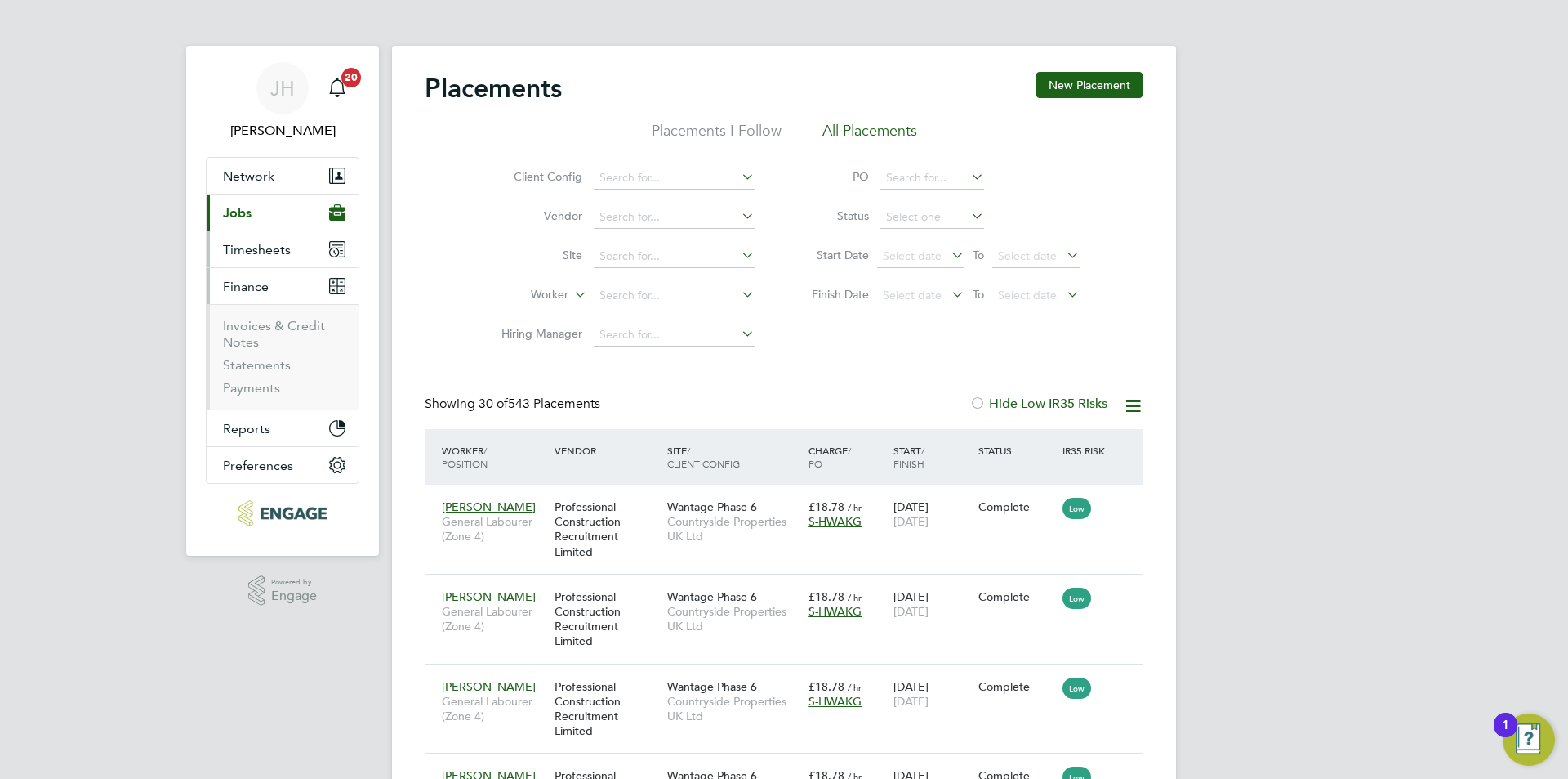
click at [264, 257] on span "Timesheets" at bounding box center [257, 250] width 68 height 16
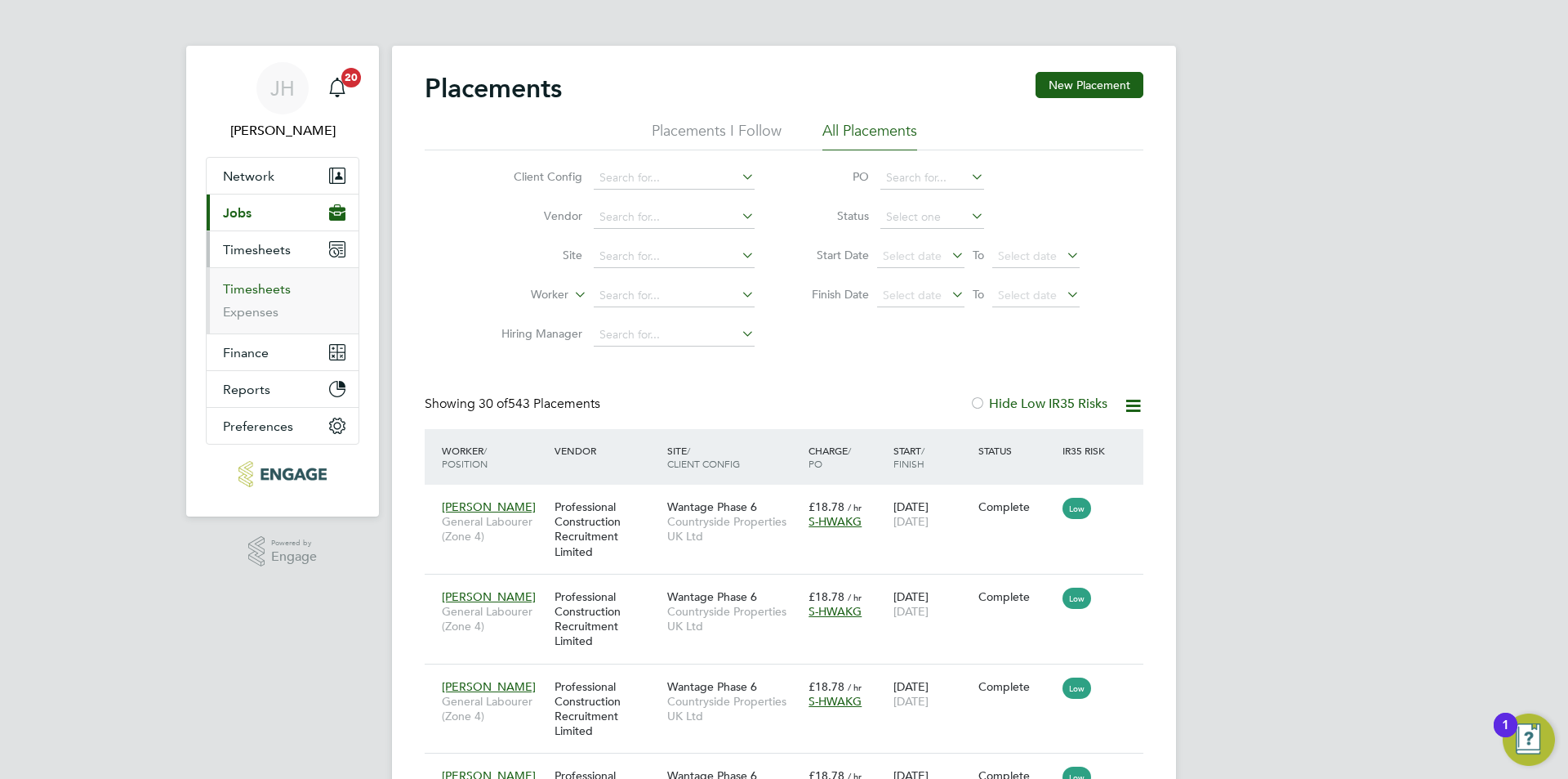
click at [267, 287] on link "Timesheets" at bounding box center [257, 289] width 68 height 16
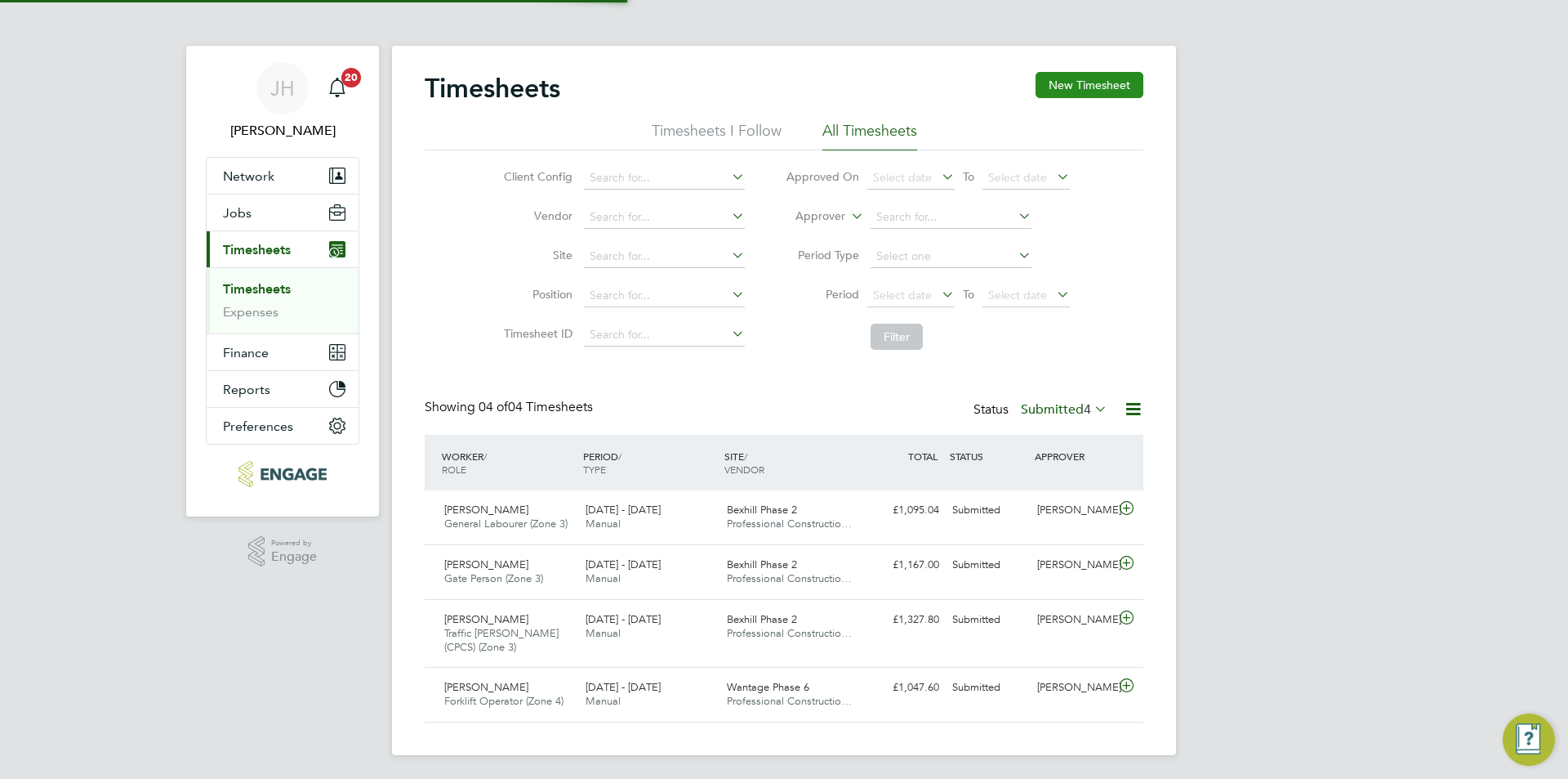
click at [1078, 94] on button "New Timesheet" at bounding box center [1089, 85] width 108 height 27
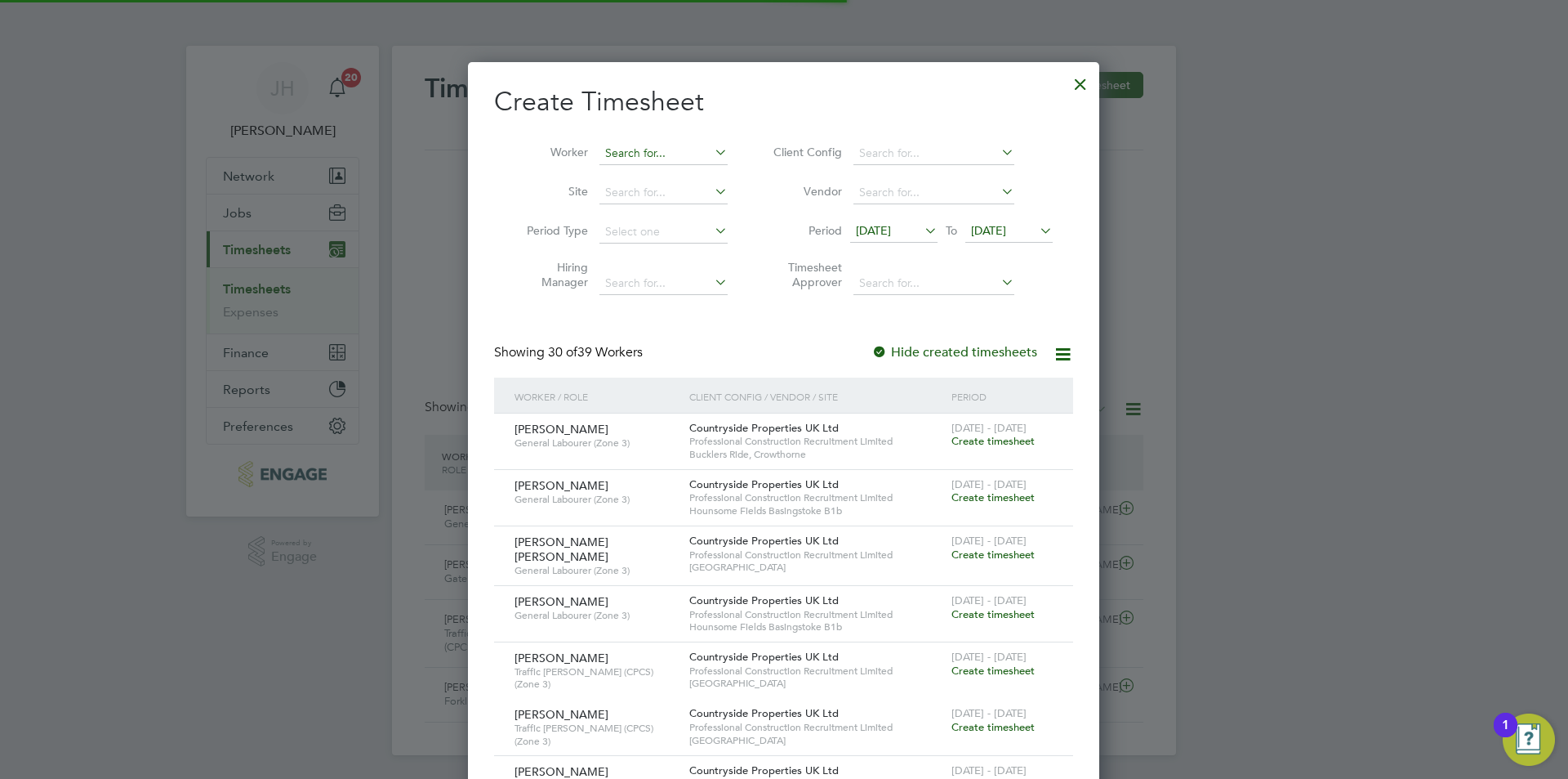
click at [614, 151] on input at bounding box center [664, 153] width 128 height 23
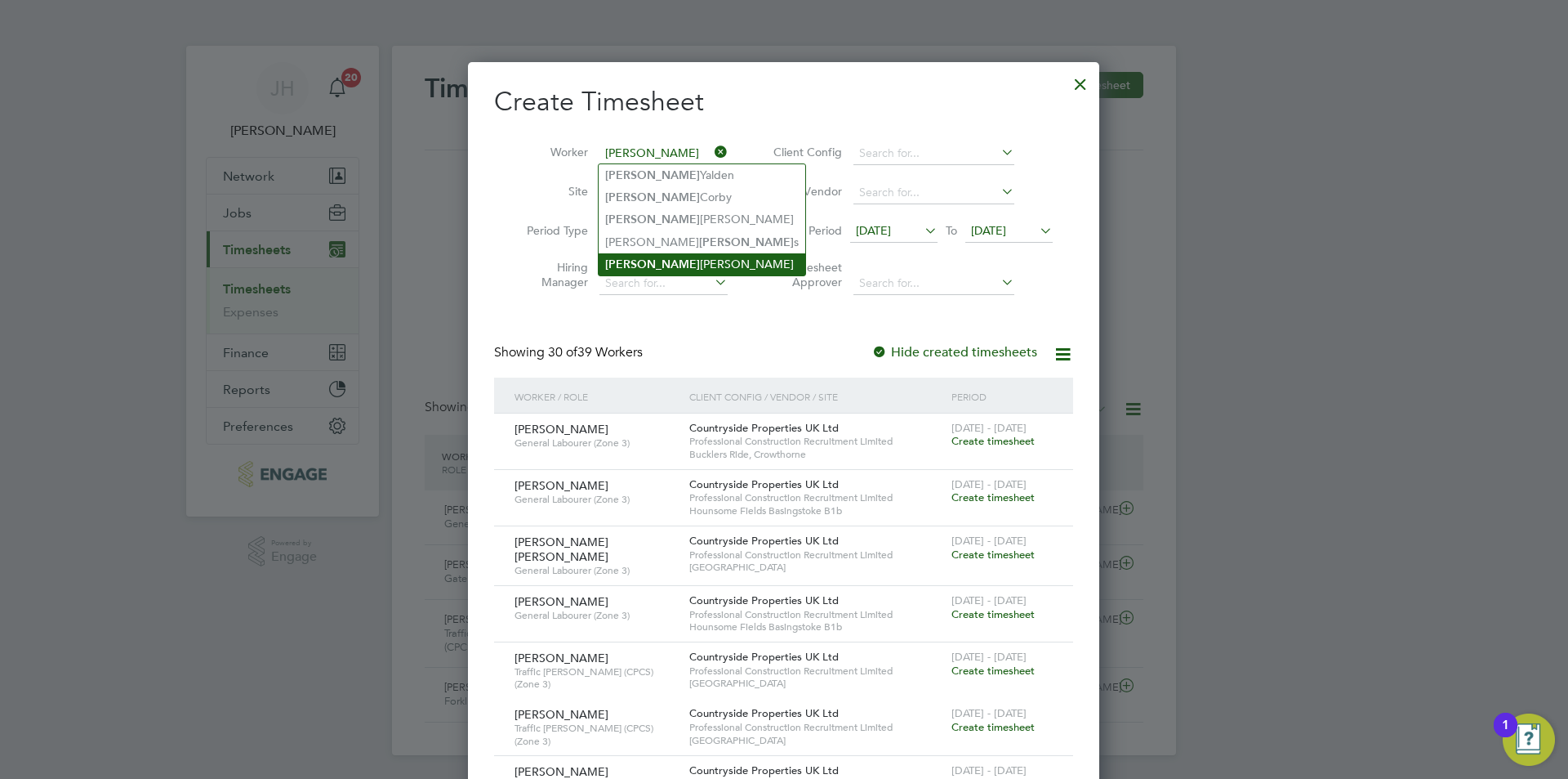
click at [679, 260] on li "William Howes" at bounding box center [702, 264] width 206 height 22
type input "[PERSON_NAME]"
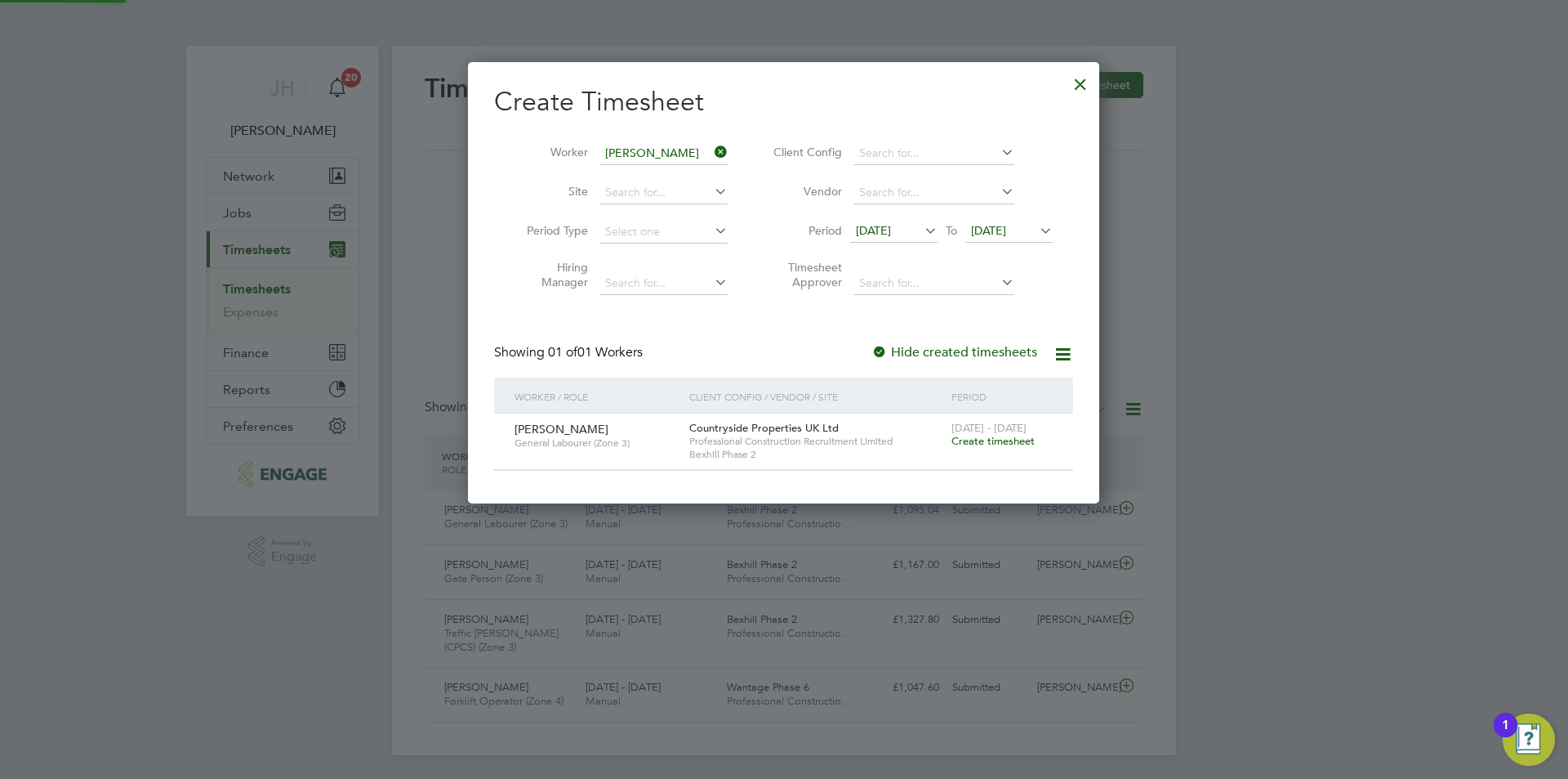
click at [1024, 442] on span "Create timesheet" at bounding box center [993, 441] width 84 height 14
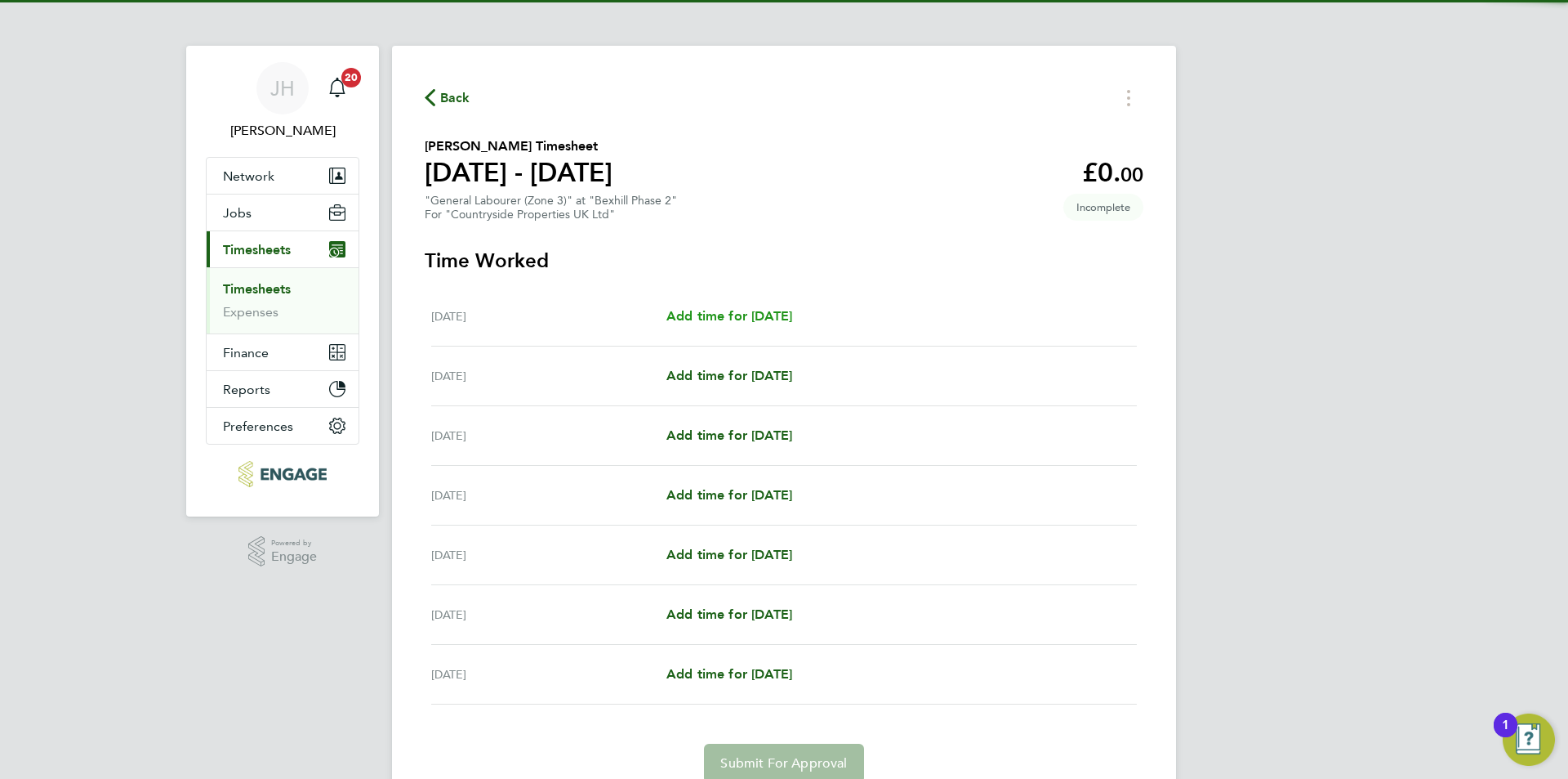
click at [744, 321] on span "Add time for Mon 18 Aug" at bounding box center [729, 316] width 126 height 16
select select "30"
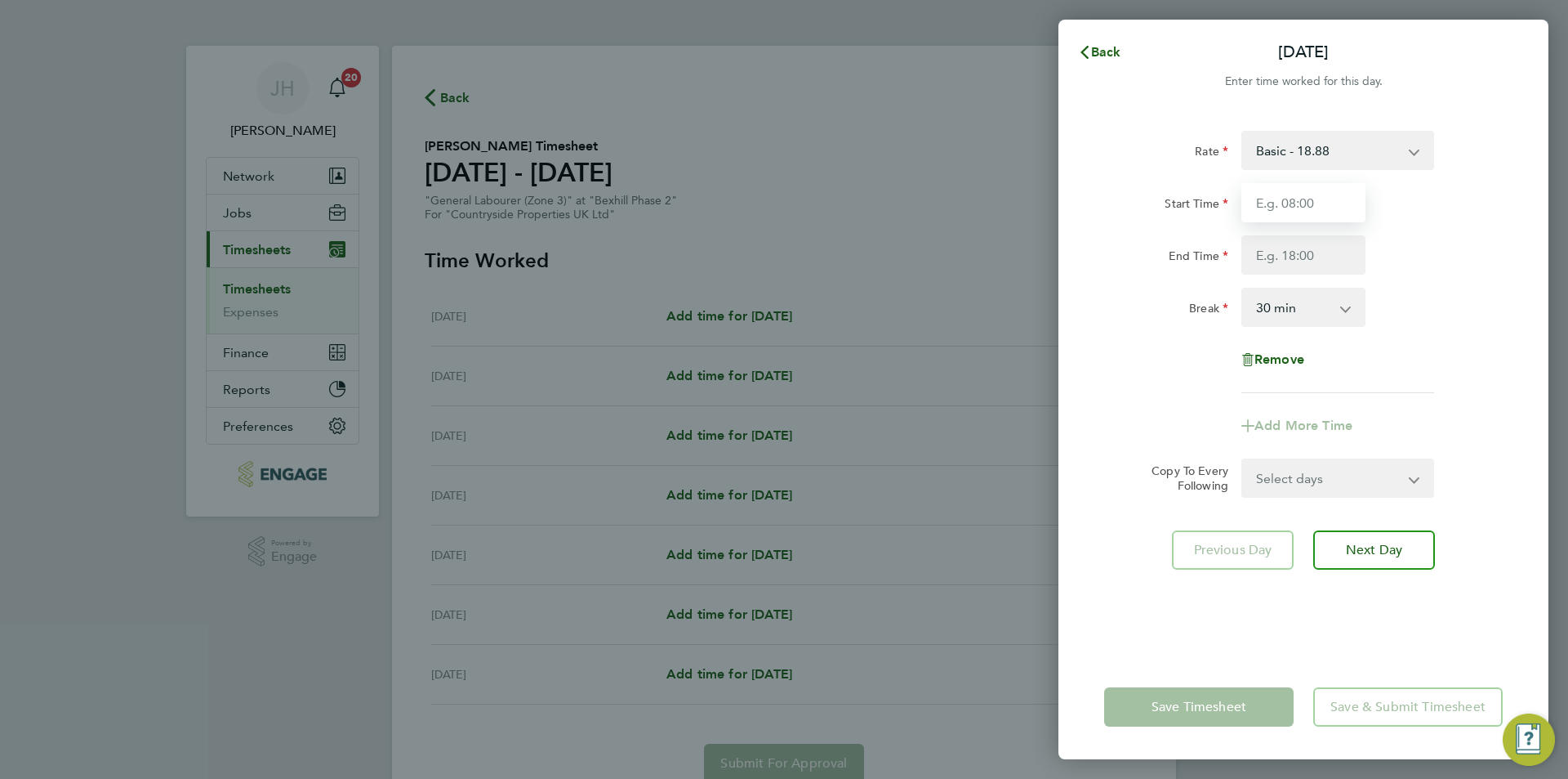
click at [1270, 214] on input "Start Time" at bounding box center [1303, 203] width 124 height 39
type input "07:30"
type input "17:00"
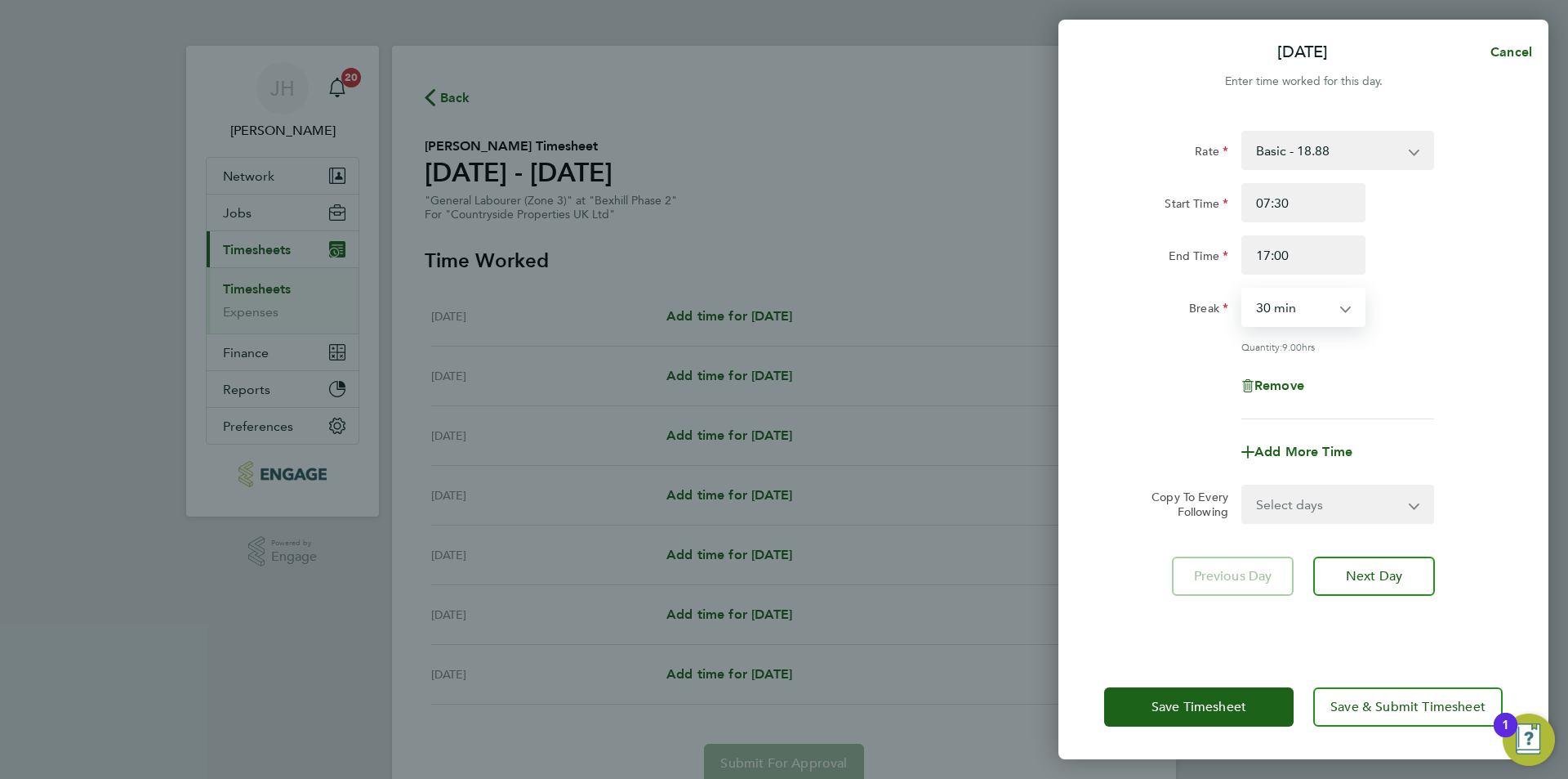
click at [1355, 508] on select "Select days Day Weekday (Mon-Fri) Weekend (Sat-Sun) Tuesday Wednesday Thursday …" at bounding box center [1328, 504] width 171 height 36
select select "WEEKDAY"
click at [1243, 486] on select "Select days Day Weekday (Mon-Fri) Weekend (Sat-Sun) Tuesday Wednesday Thursday …" at bounding box center [1328, 504] width 171 height 36
select select "2025-08-24"
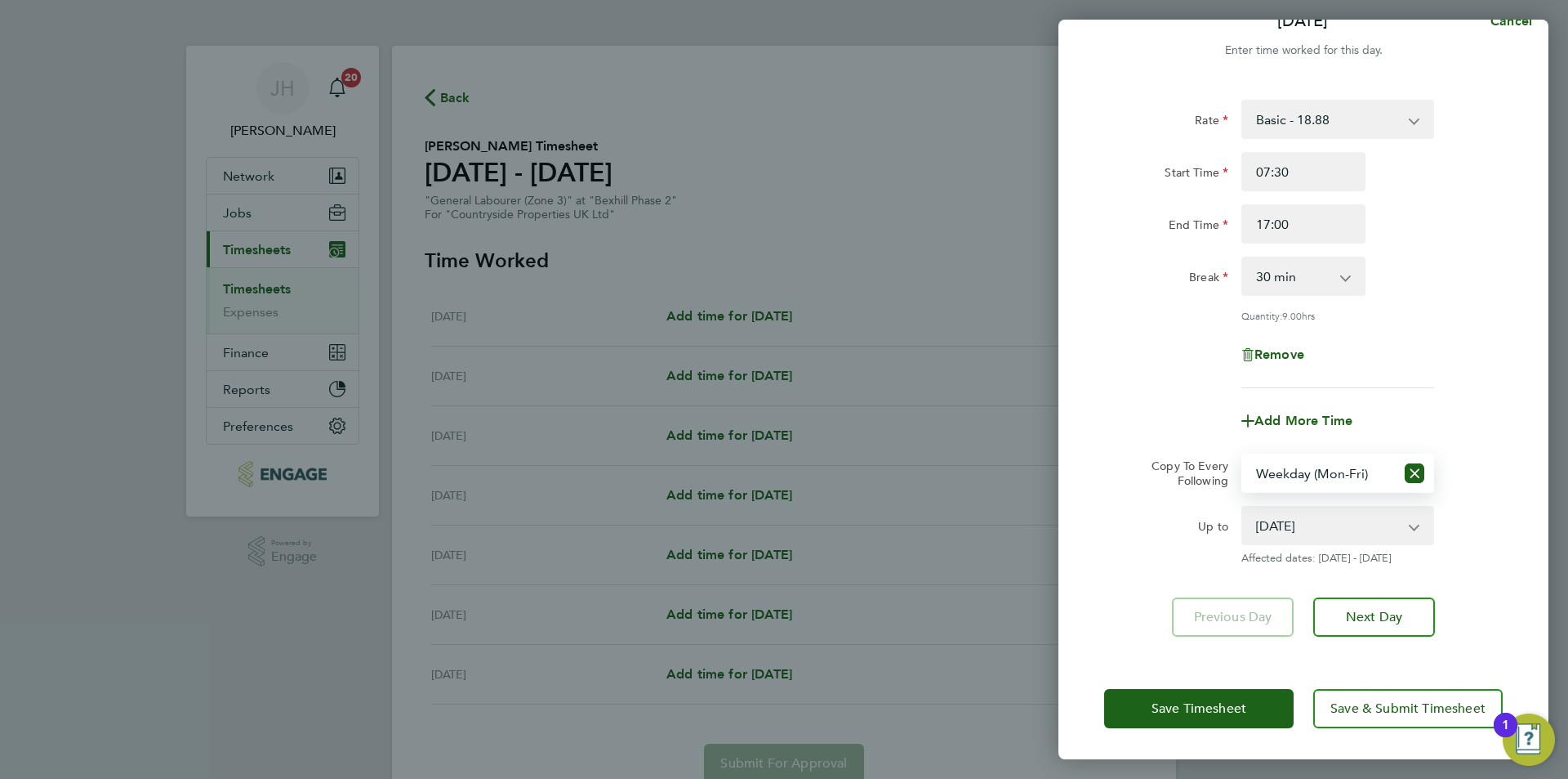
click at [1228, 684] on div "Save Timesheet Save & Submit Timesheet" at bounding box center [1303, 708] width 490 height 104
click at [1227, 697] on button "Save Timesheet" at bounding box center [1198, 708] width 190 height 39
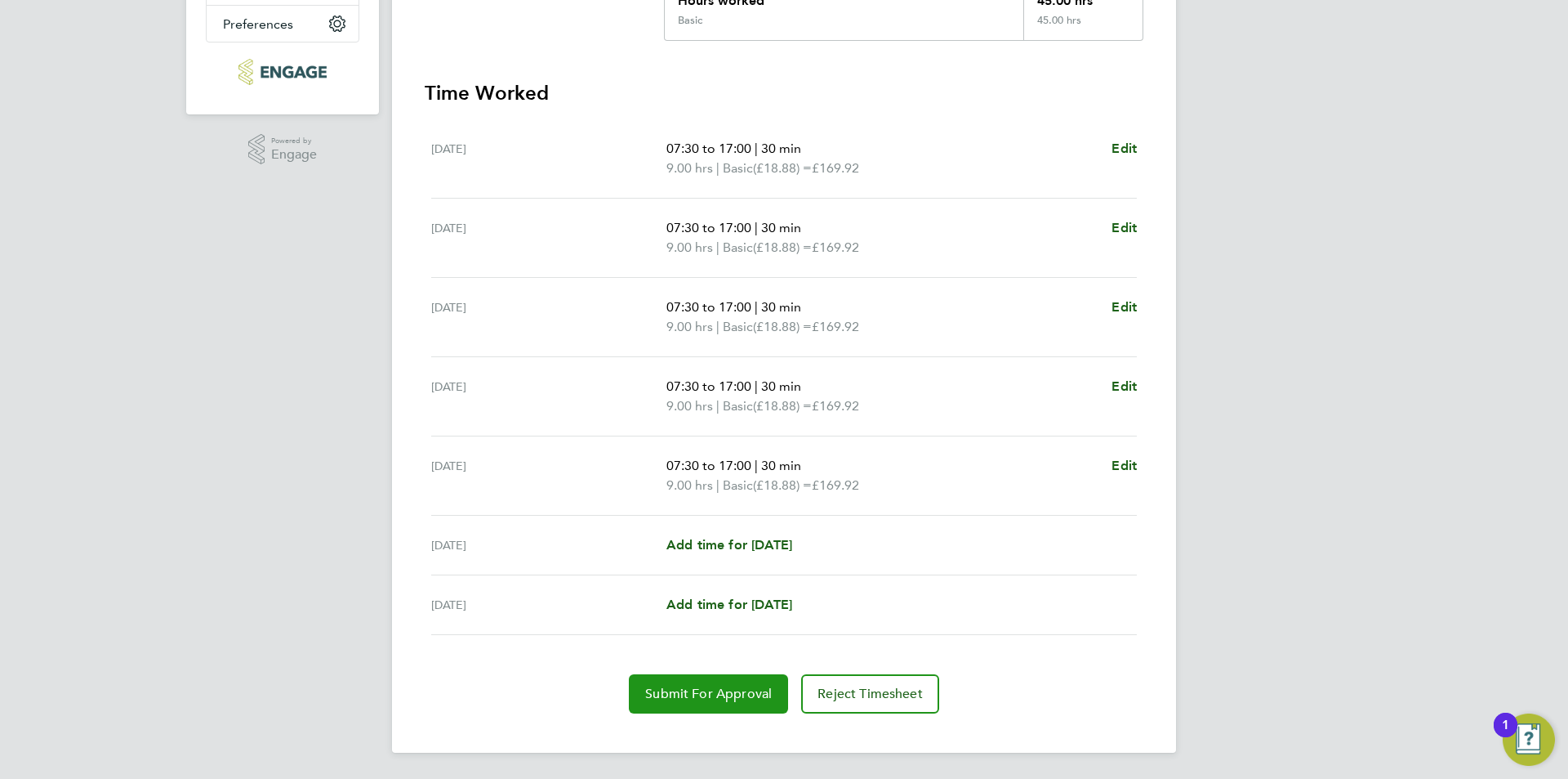
click at [726, 695] on span "Submit For Approval" at bounding box center [708, 693] width 127 height 17
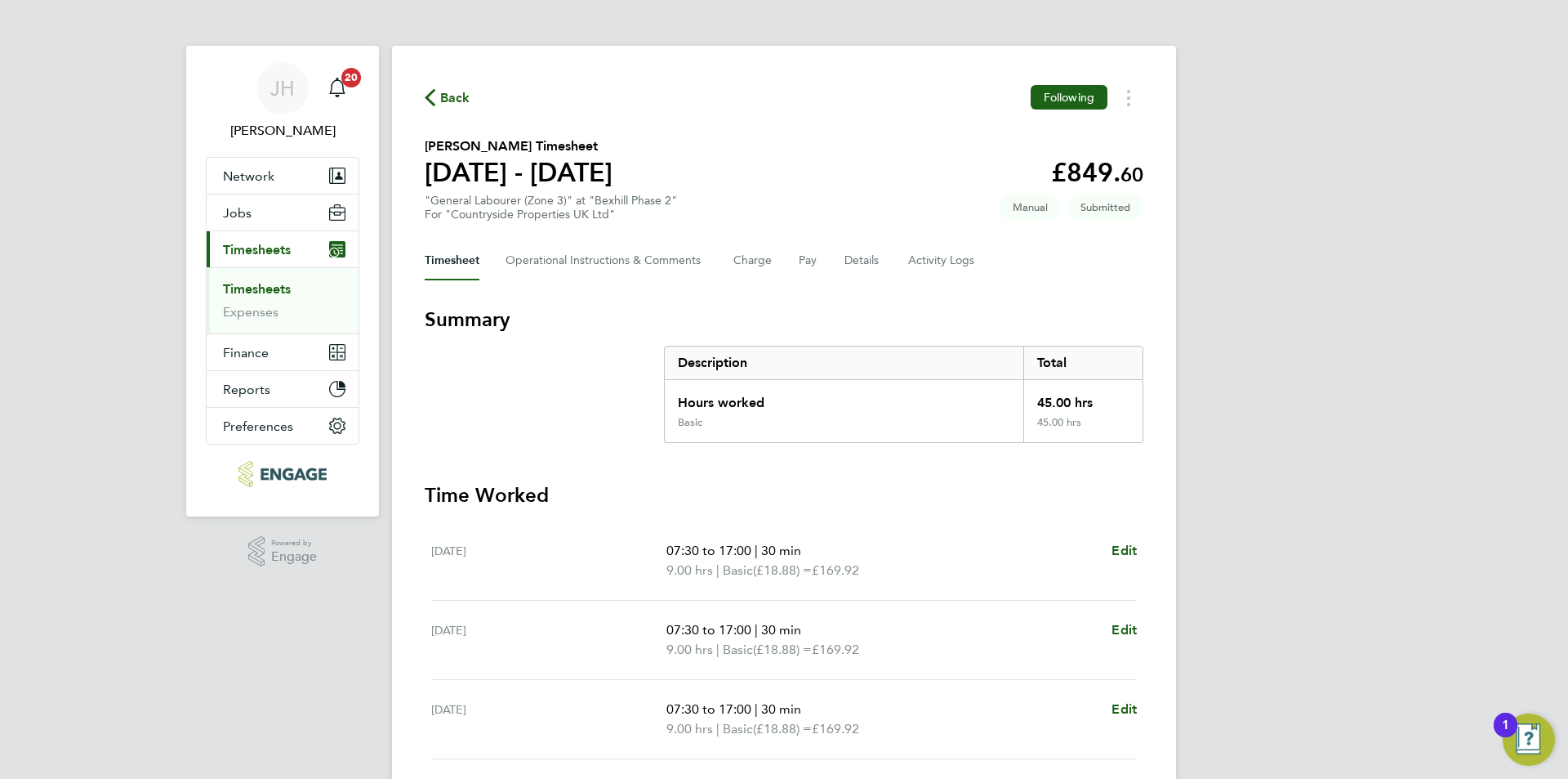
click at [460, 91] on span "Back" at bounding box center [455, 98] width 30 height 20
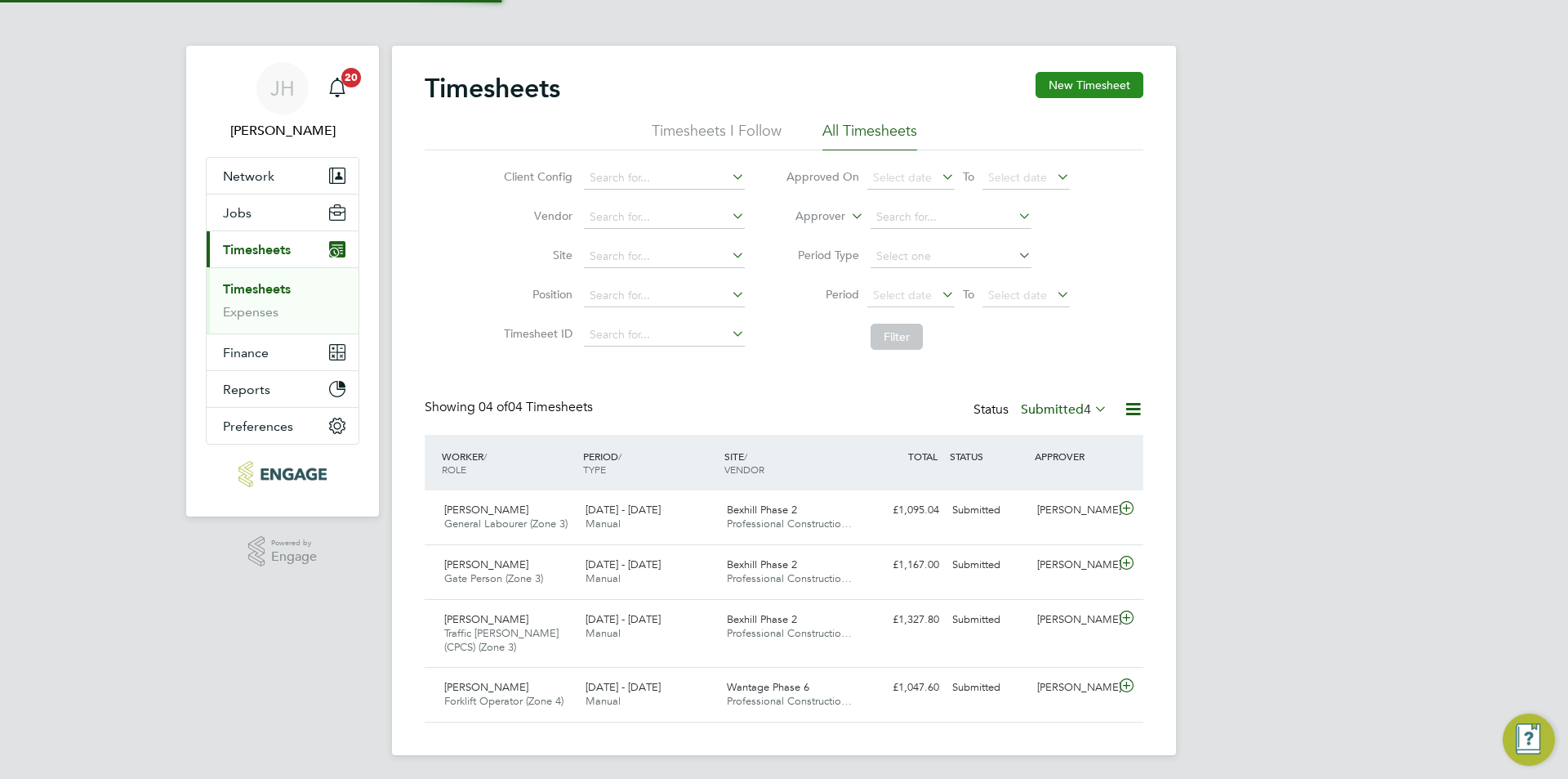
click at [1078, 90] on button "New Timesheet" at bounding box center [1089, 85] width 108 height 27
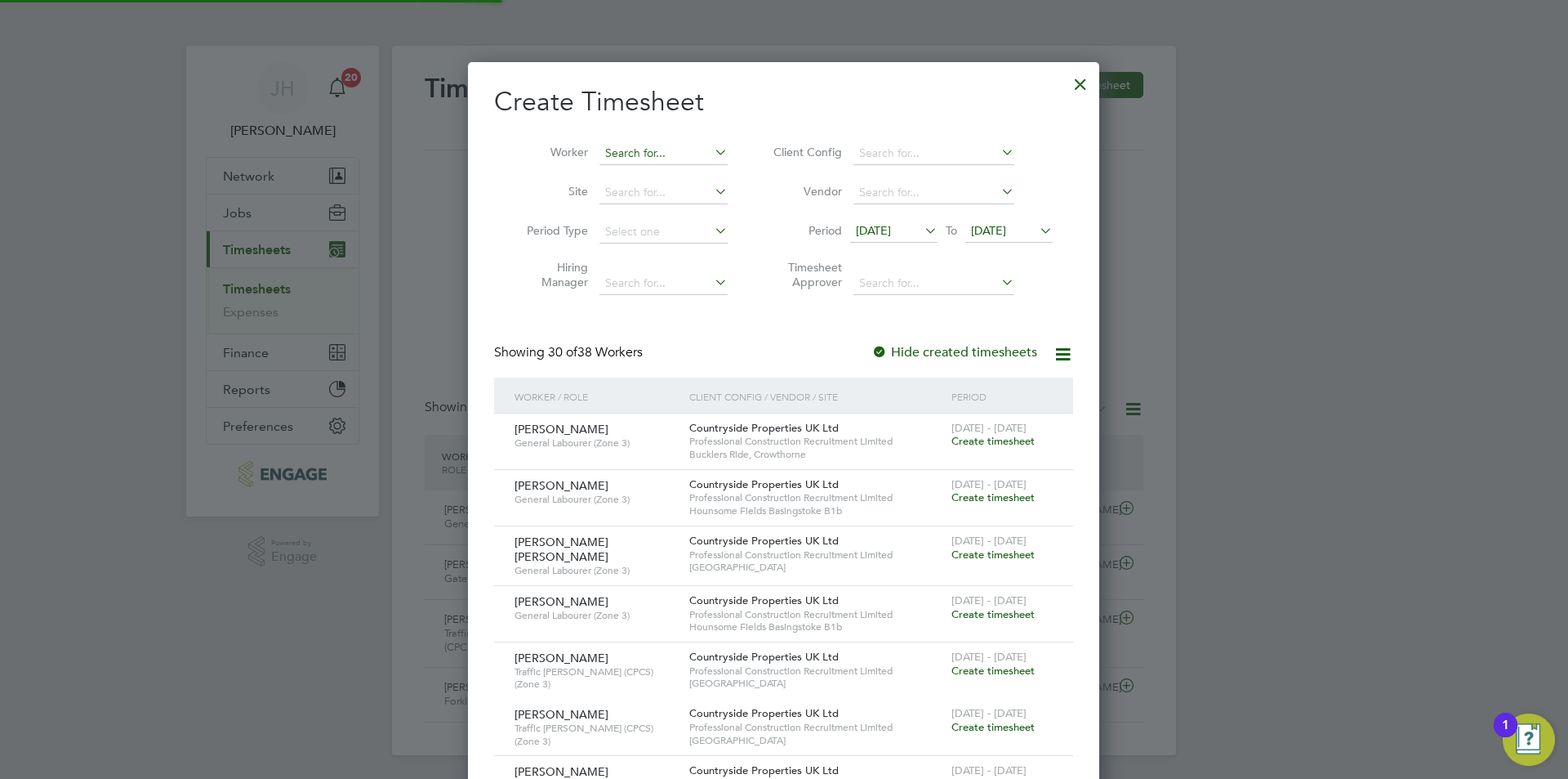
click at [626, 145] on input at bounding box center [664, 153] width 128 height 23
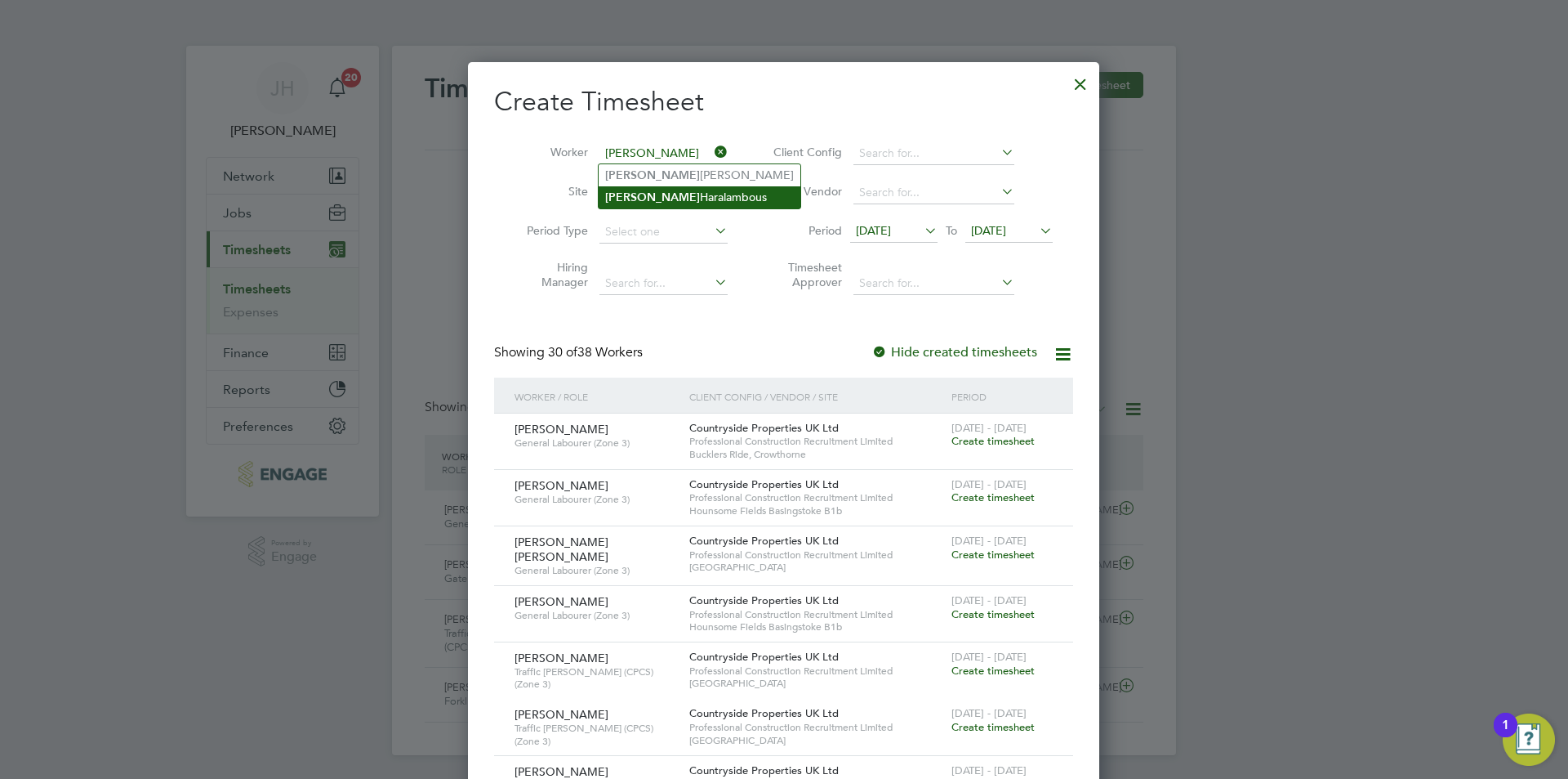
click at [701, 198] on li "Charlie Haralambous" at bounding box center [699, 197] width 202 height 22
type input "Charlie Haralambous"
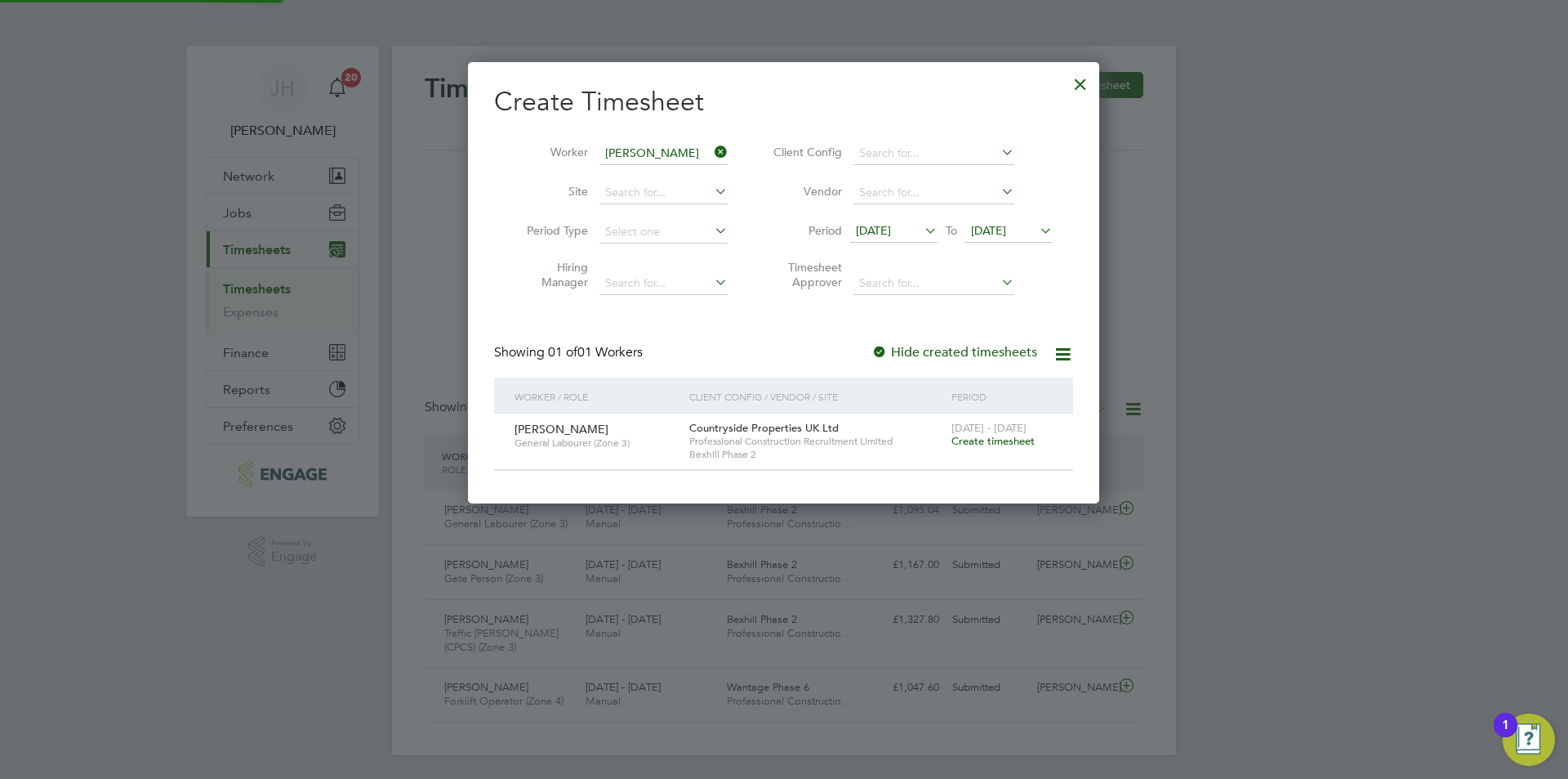
click at [983, 445] on span "Create timesheet" at bounding box center [993, 441] width 84 height 14
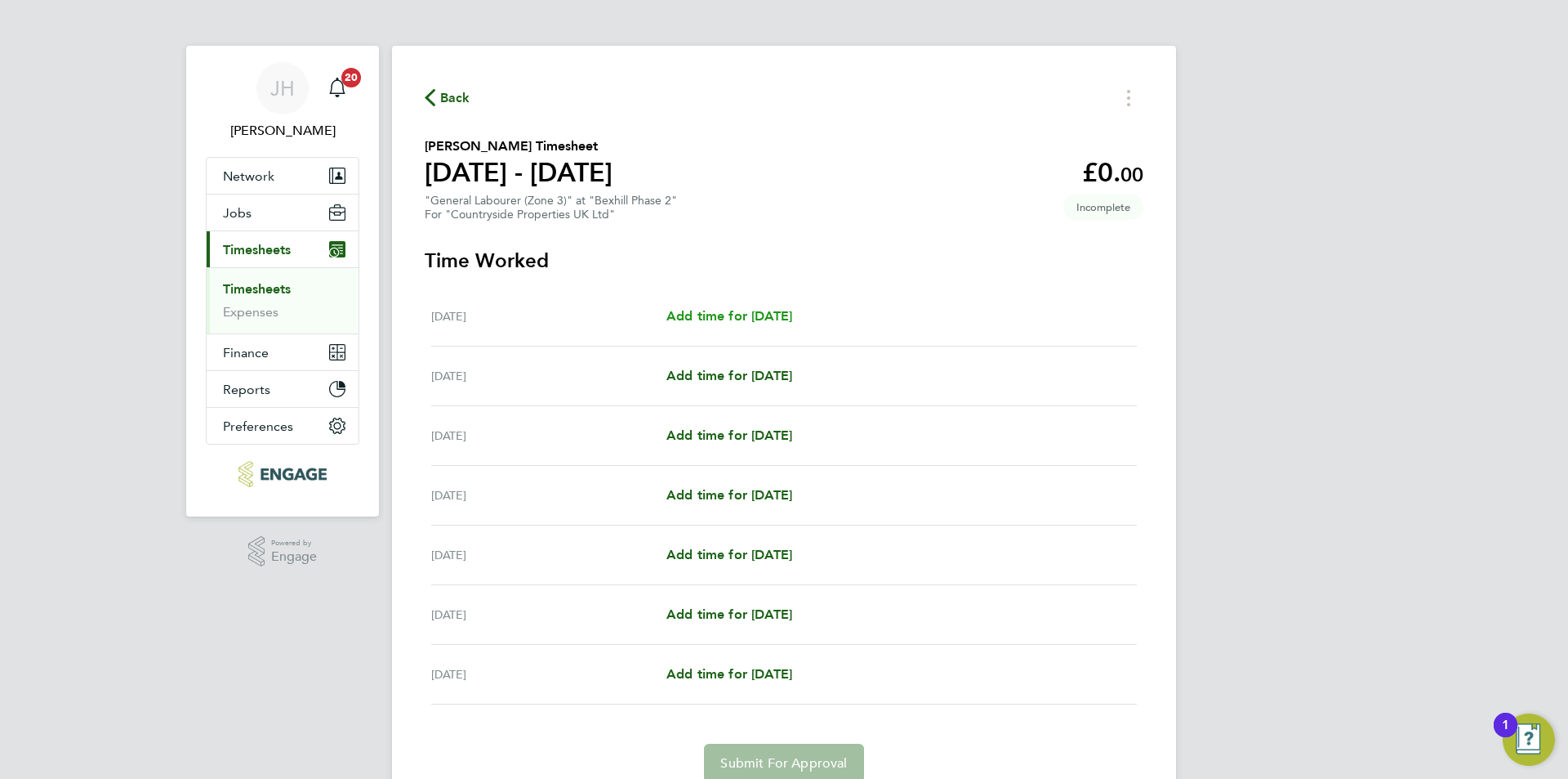
click at [726, 312] on span "Add time for [DATE]" at bounding box center [729, 316] width 126 height 16
select select "30"
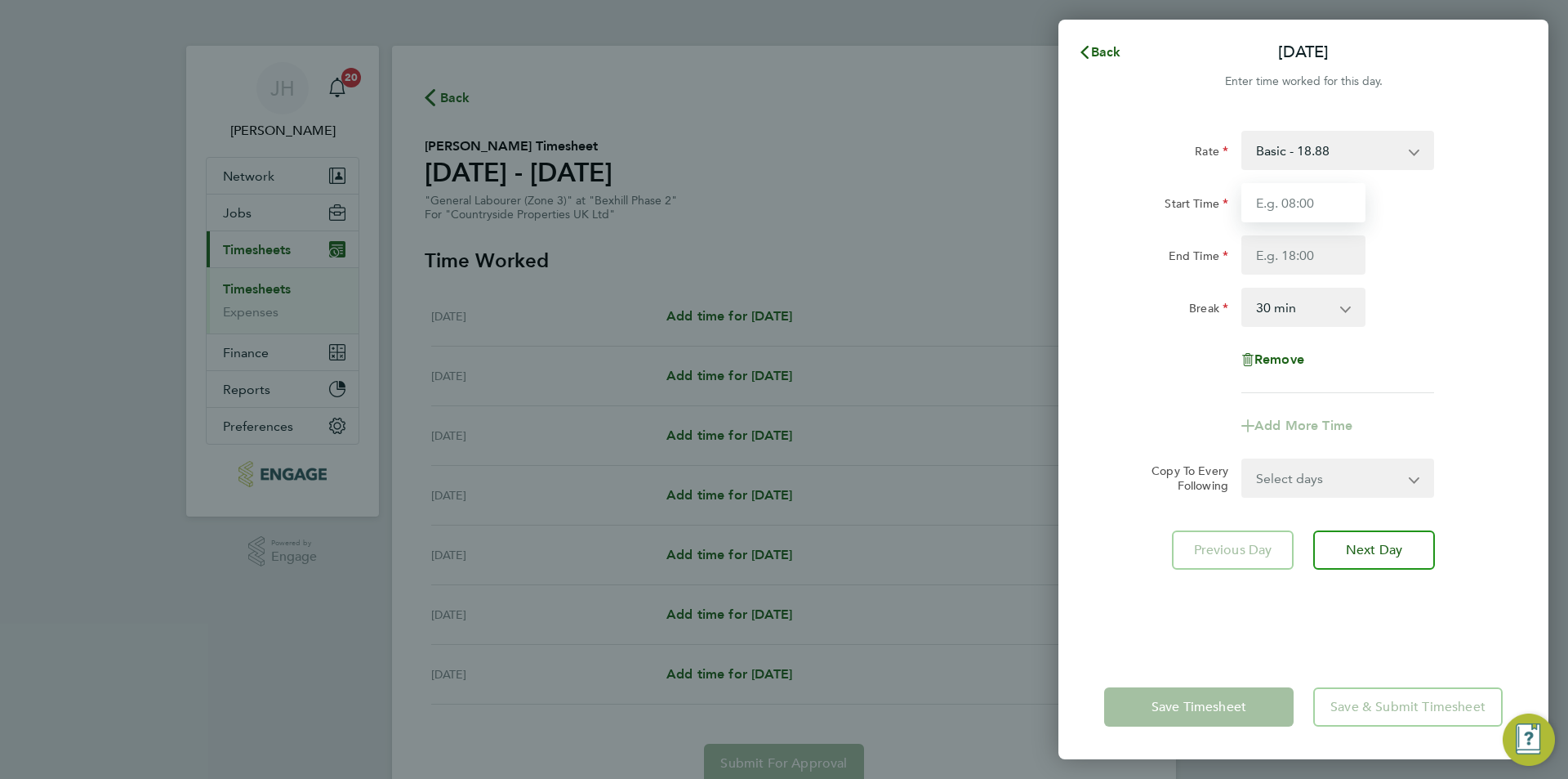
click at [1274, 215] on input "Start Time" at bounding box center [1303, 203] width 124 height 39
type input "07:30"
type input "18:00"
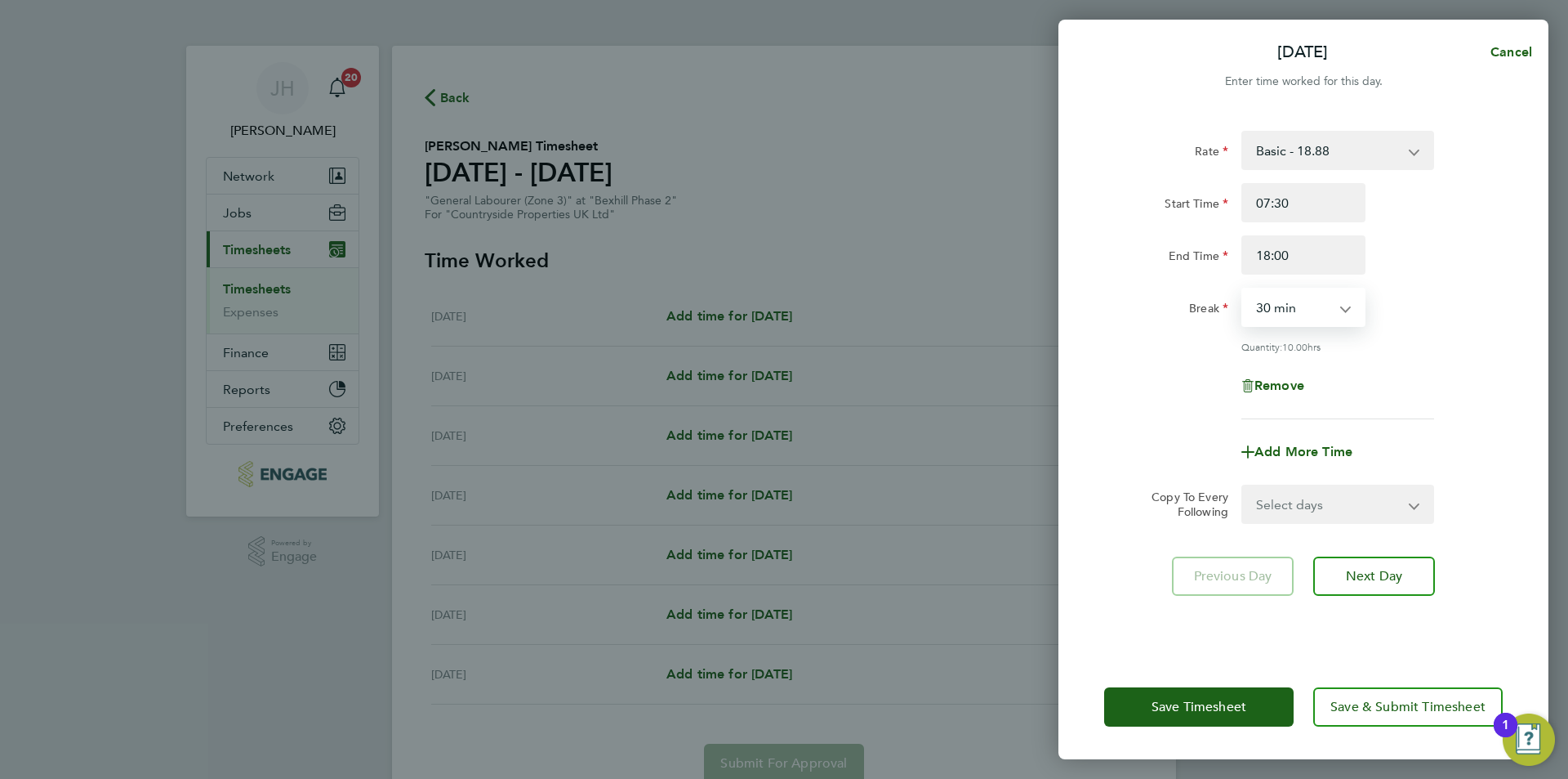
click at [1322, 498] on select "Select days Day Weekday (Mon-Fri) Weekend (Sat-Sun) [DATE] [DATE] [DATE] [DATE]…" at bounding box center [1328, 504] width 171 height 36
select select "WEEKDAY"
click at [1243, 486] on select "Select days Day Weekday (Mon-Fri) Weekend (Sat-Sun) [DATE] [DATE] [DATE] [DATE]…" at bounding box center [1328, 504] width 171 height 36
select select "[DATE]"
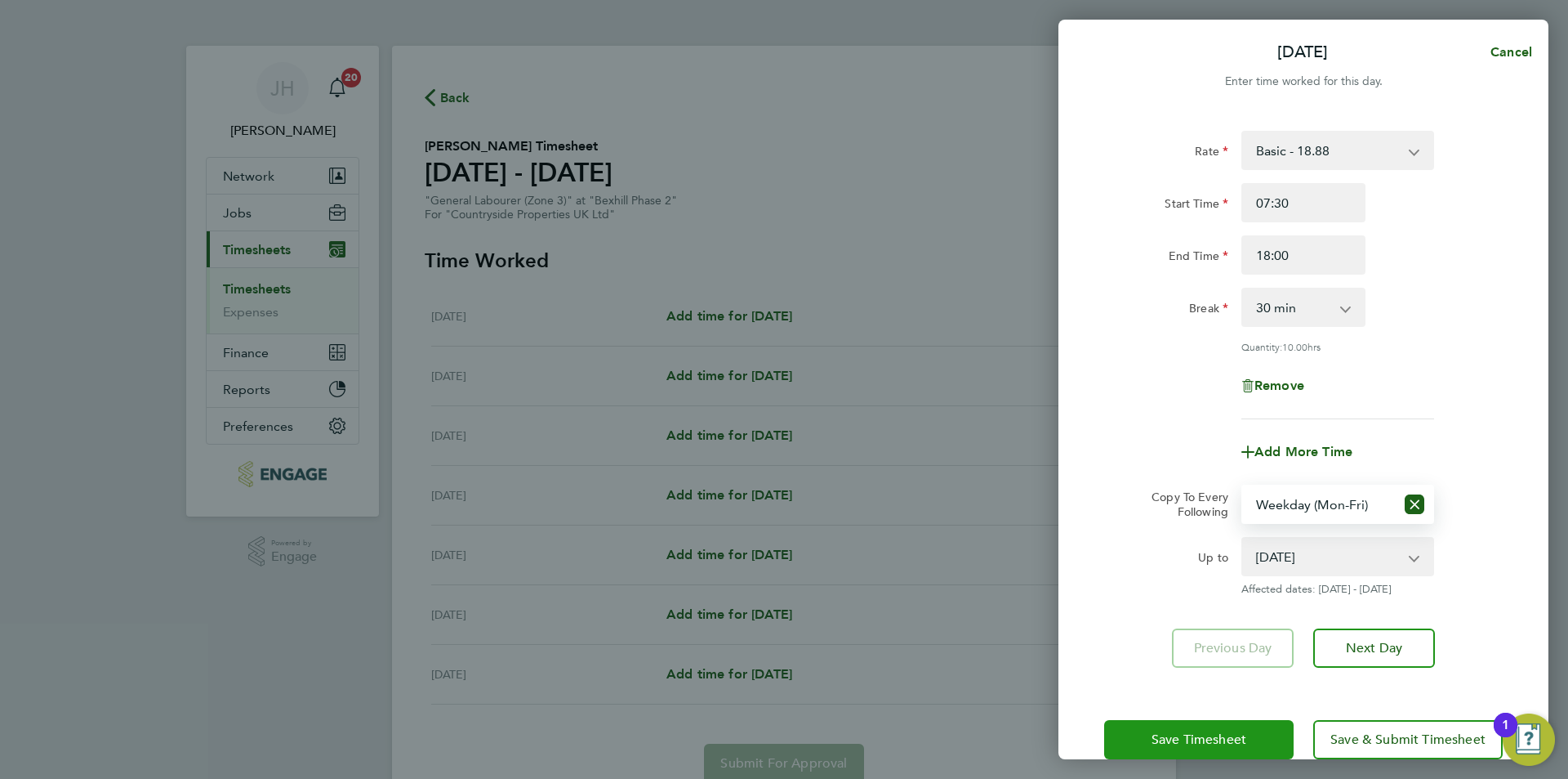
click at [1237, 741] on span "Save Timesheet" at bounding box center [1198, 739] width 94 height 17
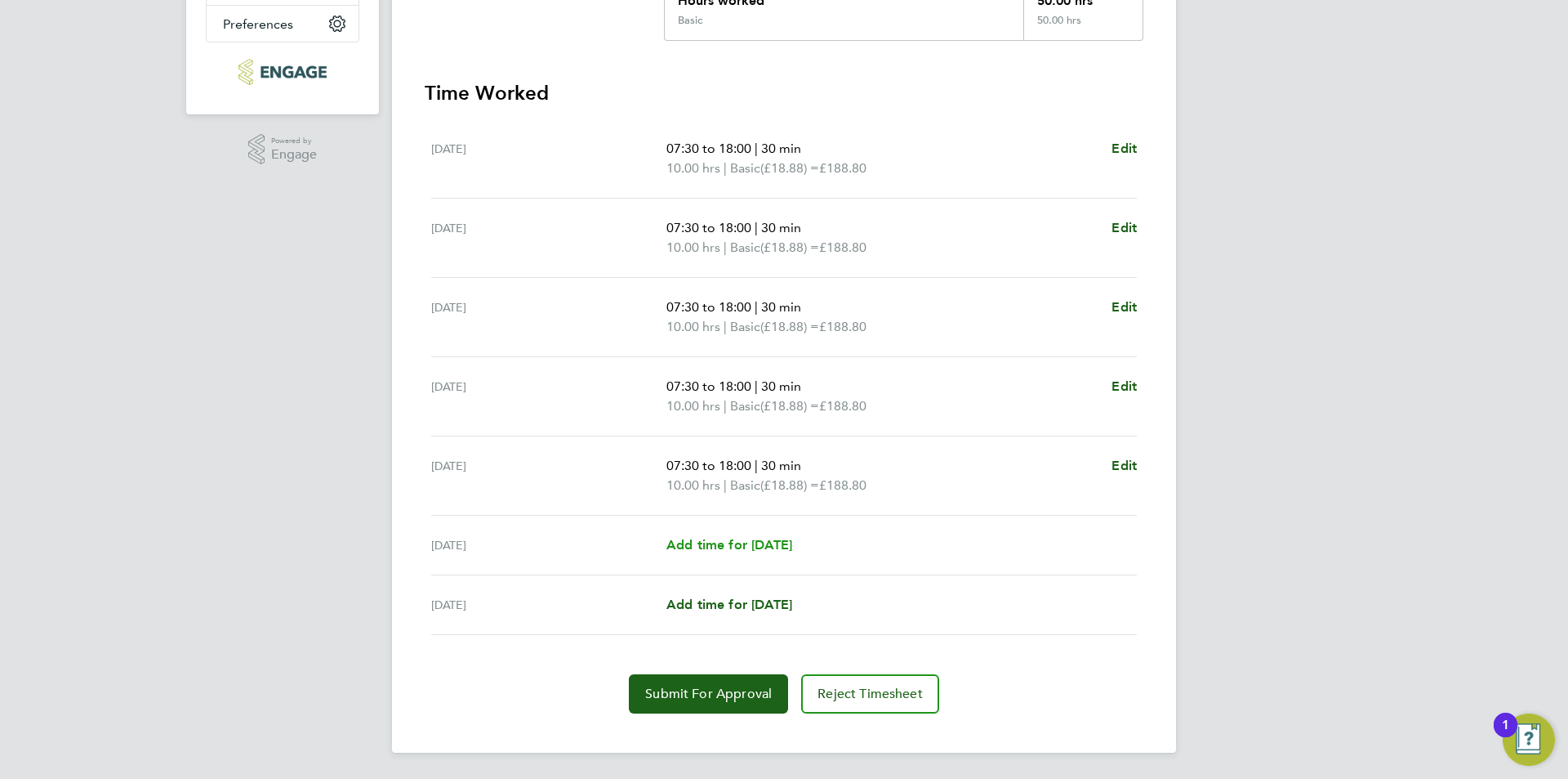
click at [744, 546] on span "Add time for [DATE]" at bounding box center [729, 545] width 126 height 16
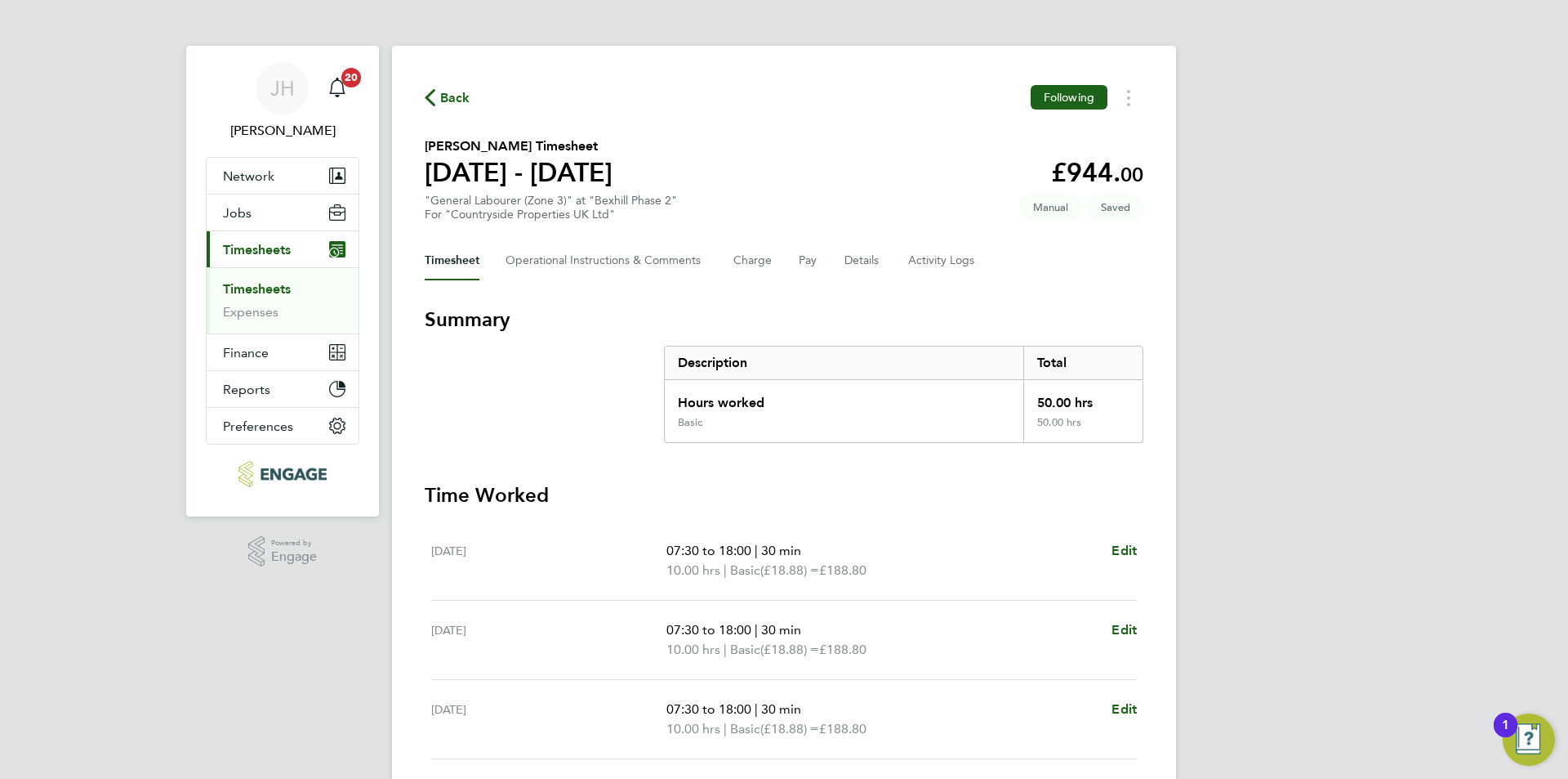
select select "30"
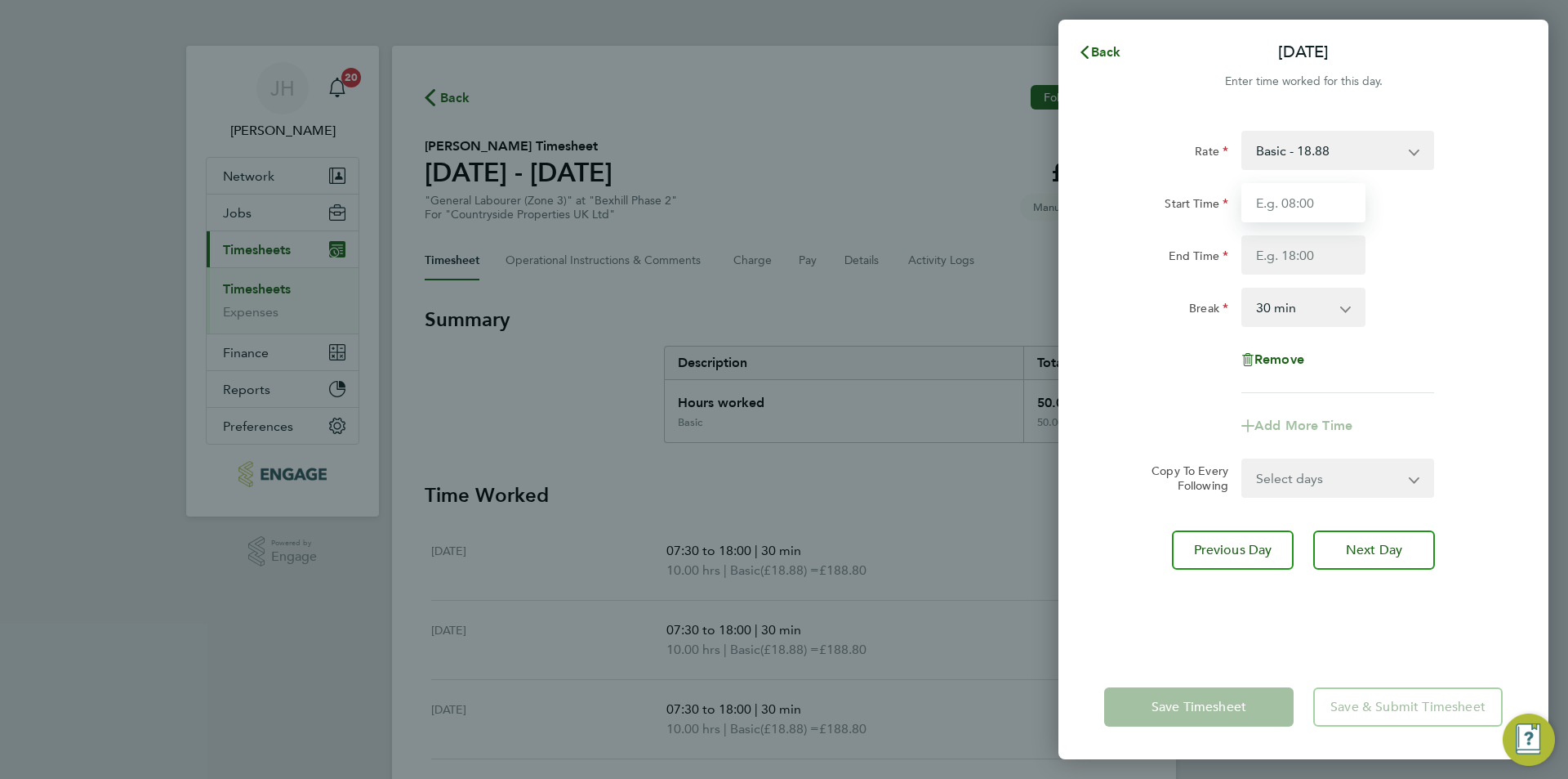
click at [1303, 191] on input "Start Time" at bounding box center [1303, 203] width 124 height 39
type input "07:30"
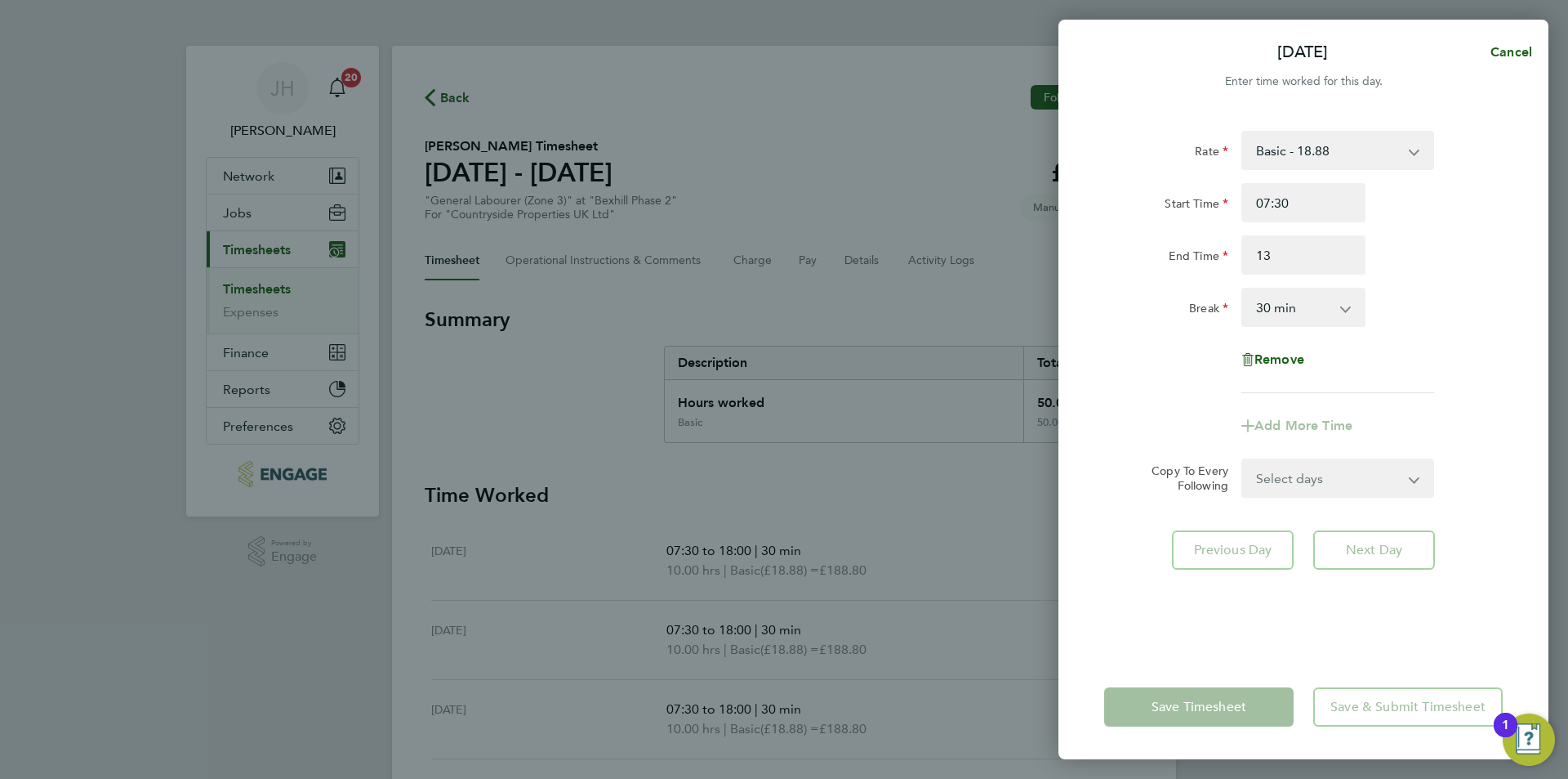
type input "13:00"
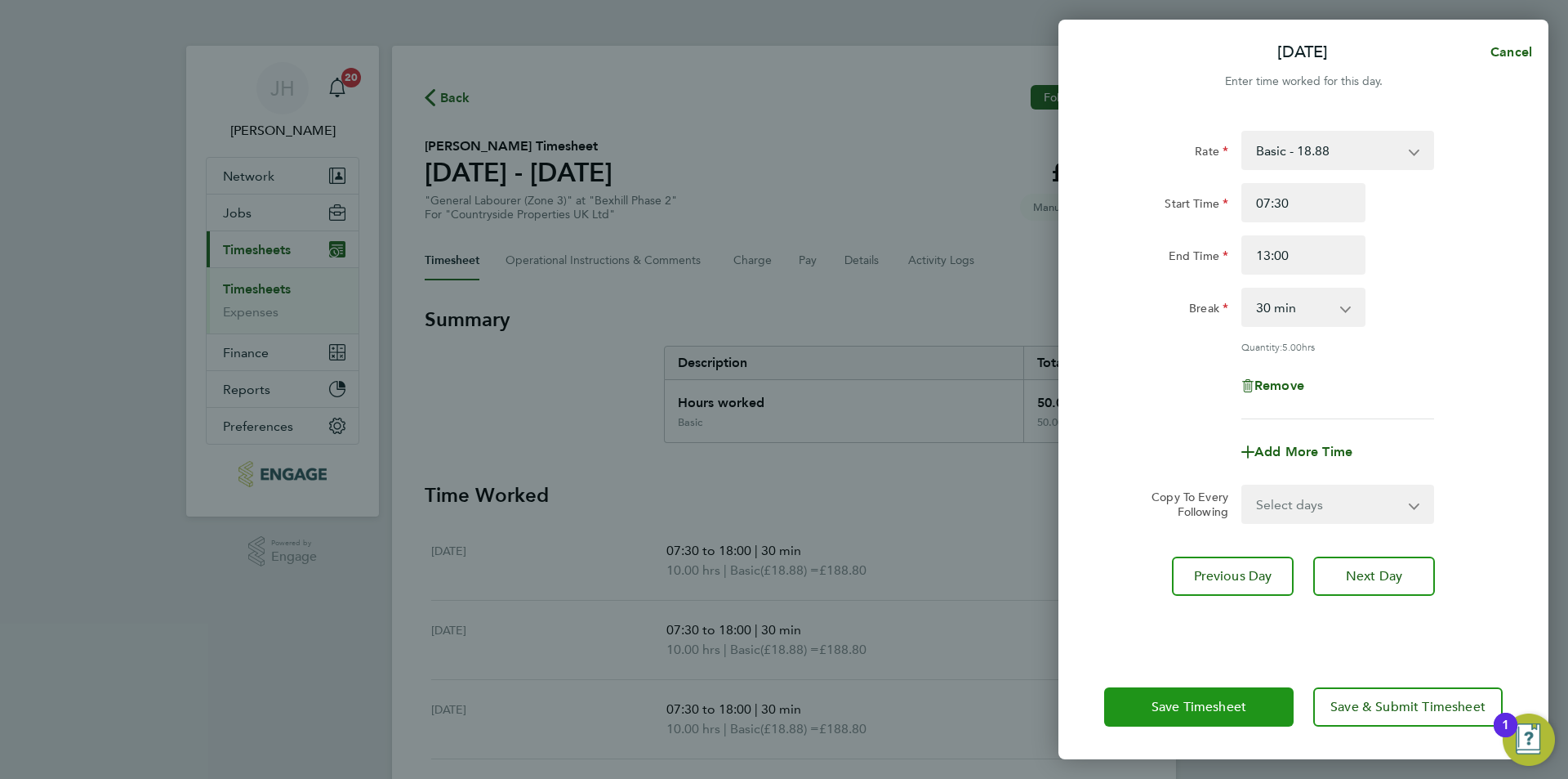
click at [1222, 691] on button "Save Timesheet" at bounding box center [1198, 706] width 190 height 39
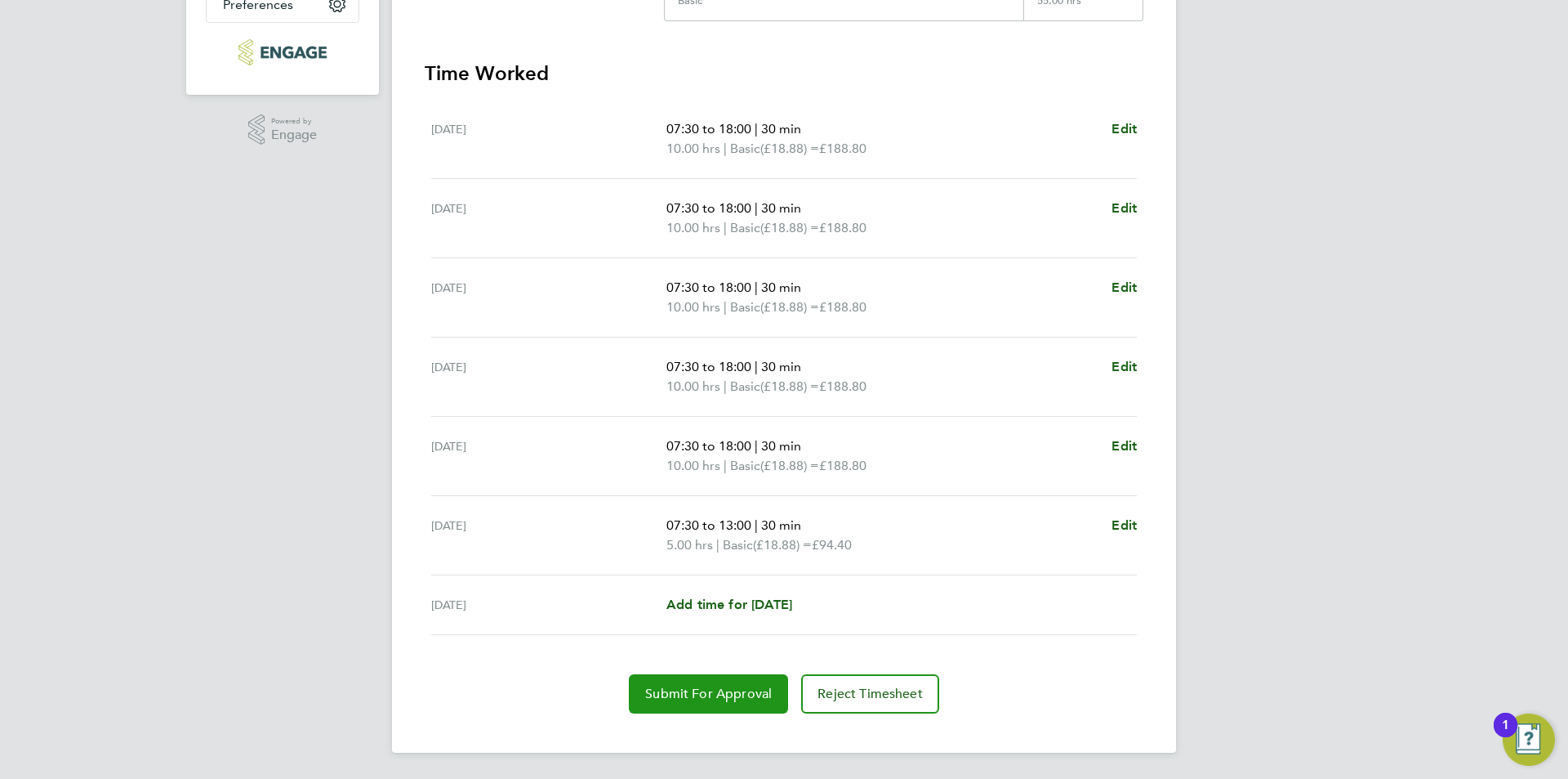
click at [659, 696] on span "Submit For Approval" at bounding box center [708, 693] width 127 height 17
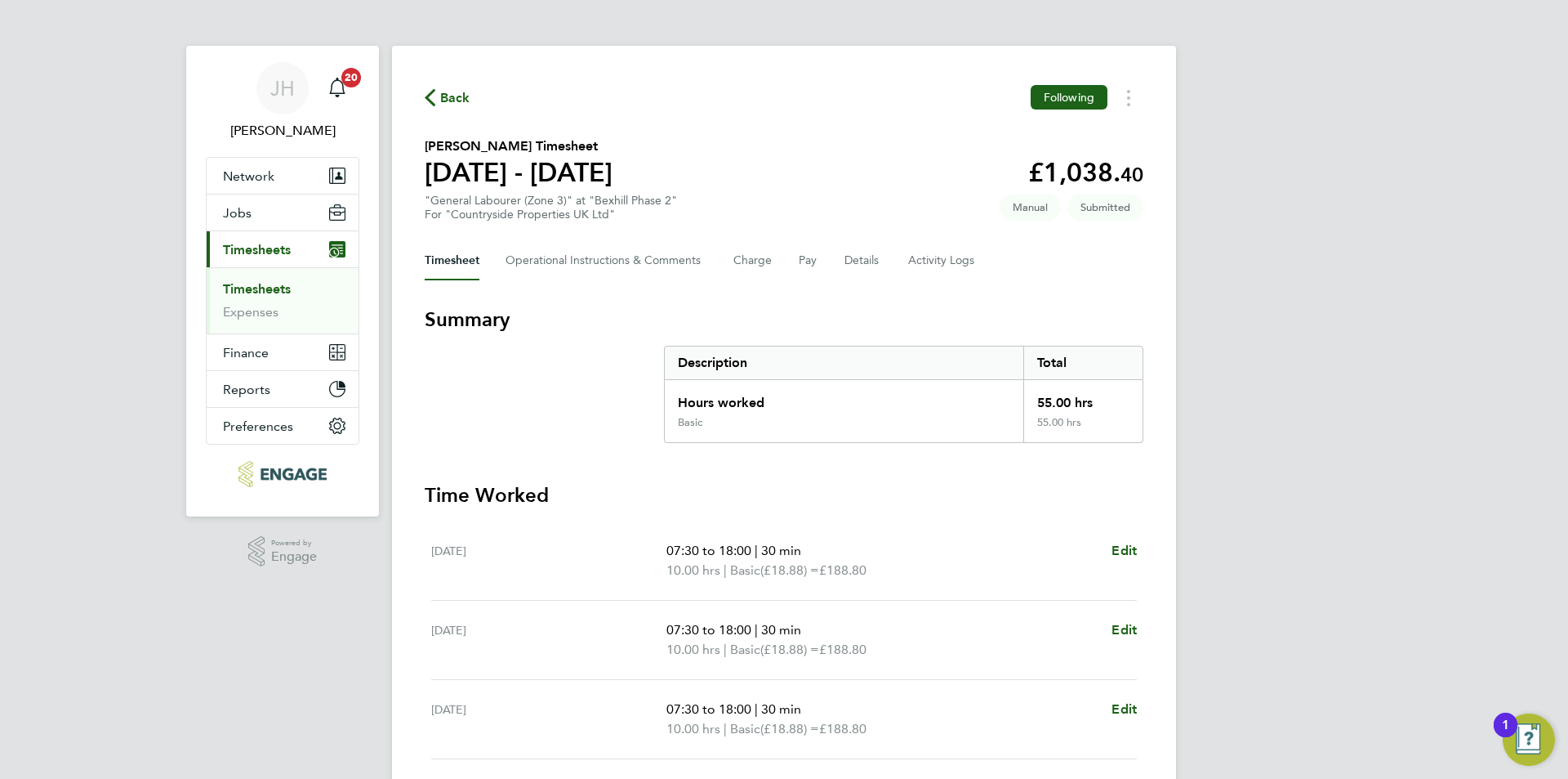
click at [454, 100] on span "Back" at bounding box center [455, 98] width 30 height 20
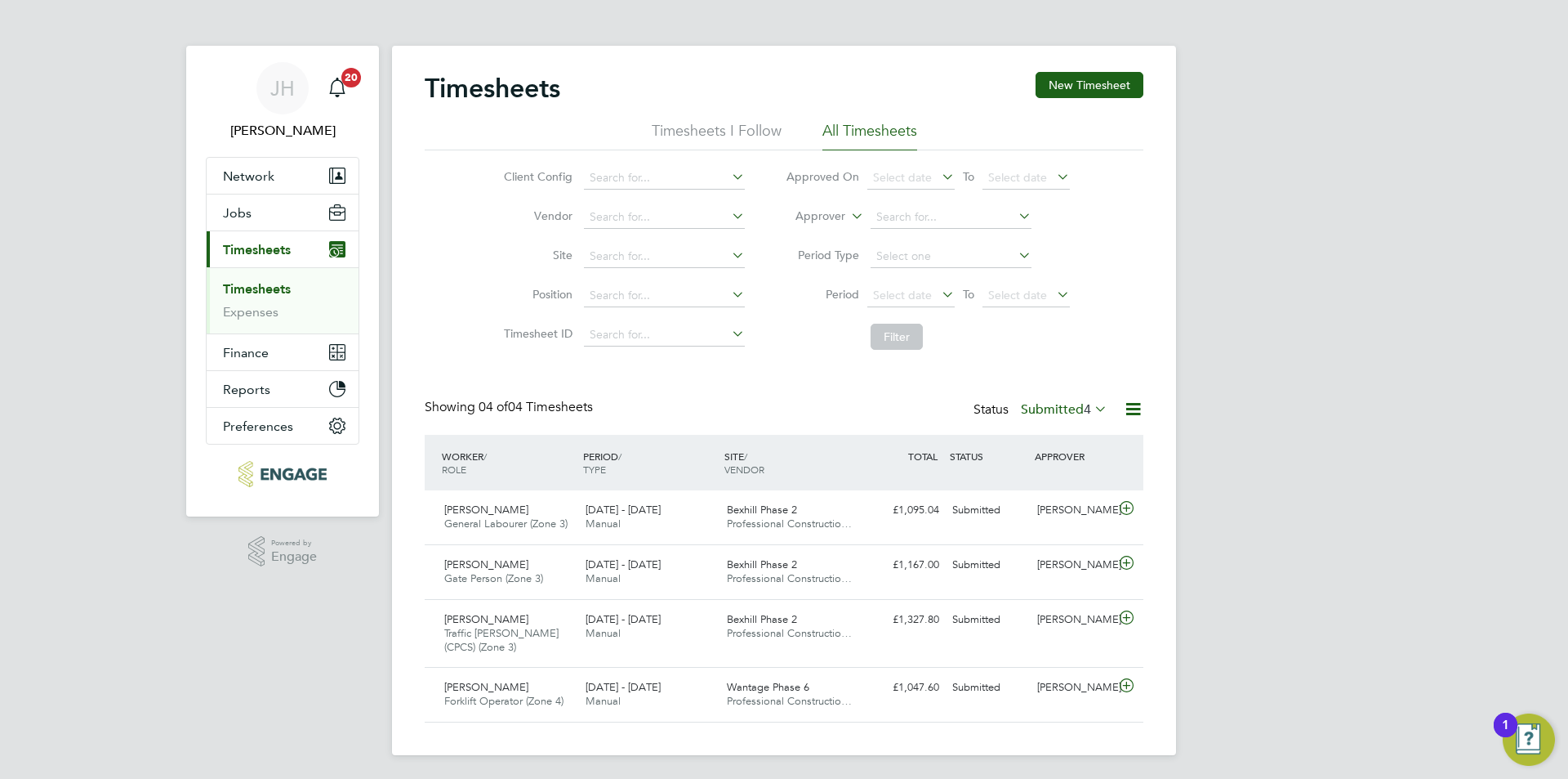
click at [1451, 250] on div "JH Jess Hogan Notifications 20 Applications: Network Team Members Businesses Si…" at bounding box center [784, 390] width 1568 height 781
click at [284, 181] on button "Network" at bounding box center [282, 175] width 151 height 36
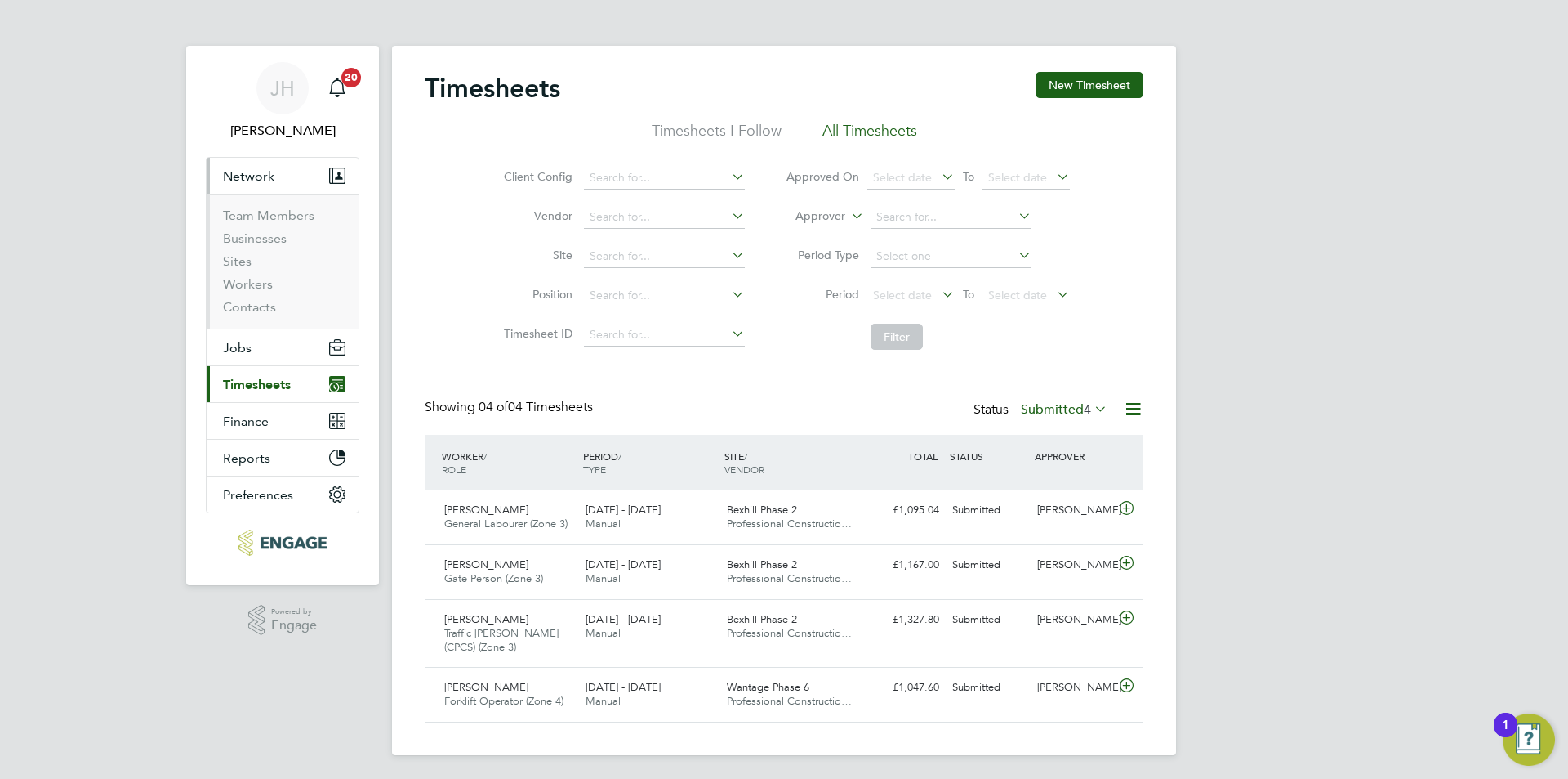
click at [239, 292] on li "Workers" at bounding box center [284, 287] width 123 height 23
click at [242, 284] on link "Workers" at bounding box center [248, 284] width 50 height 16
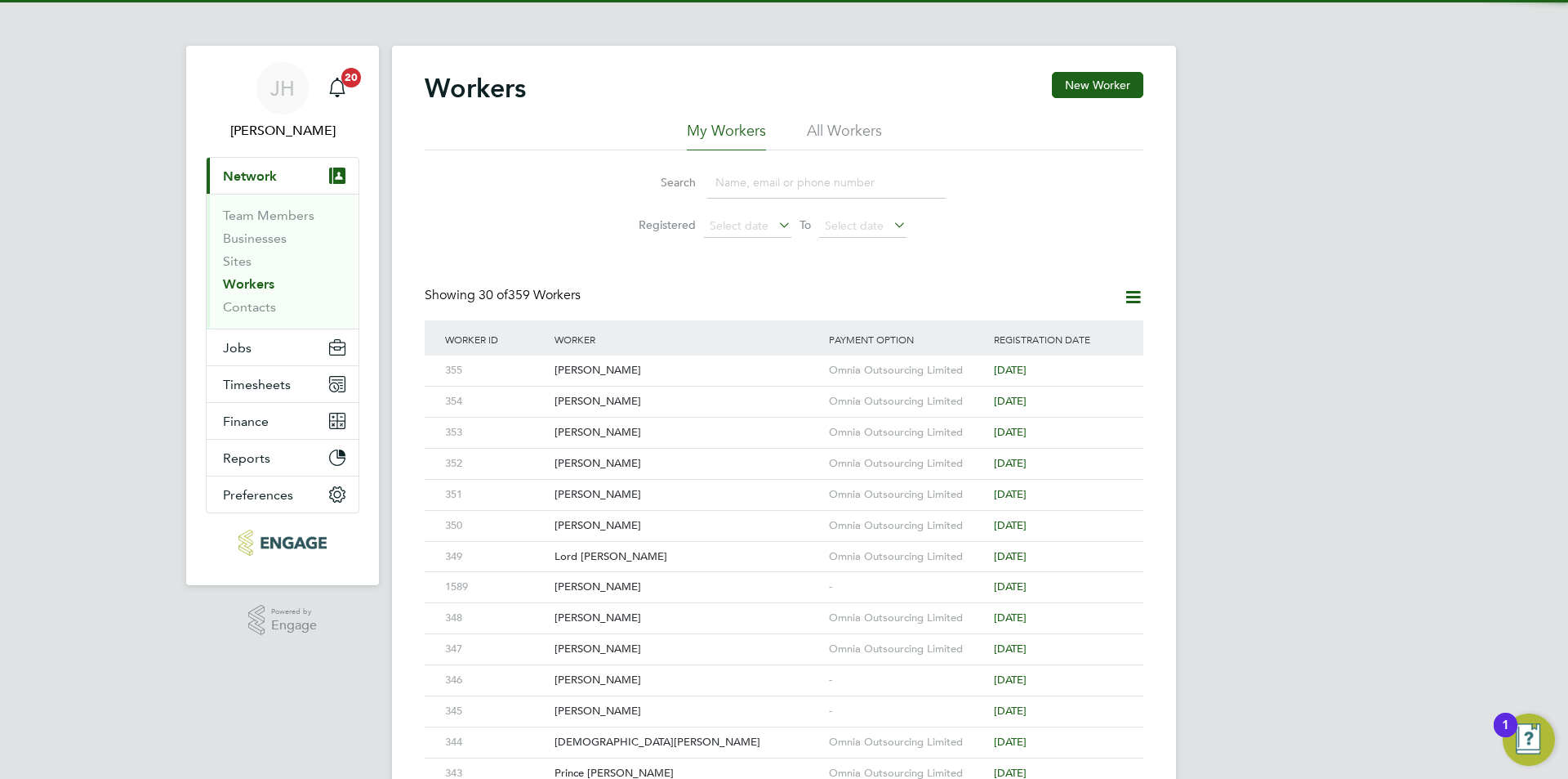
click at [1114, 84] on button "New Worker" at bounding box center [1097, 85] width 91 height 27
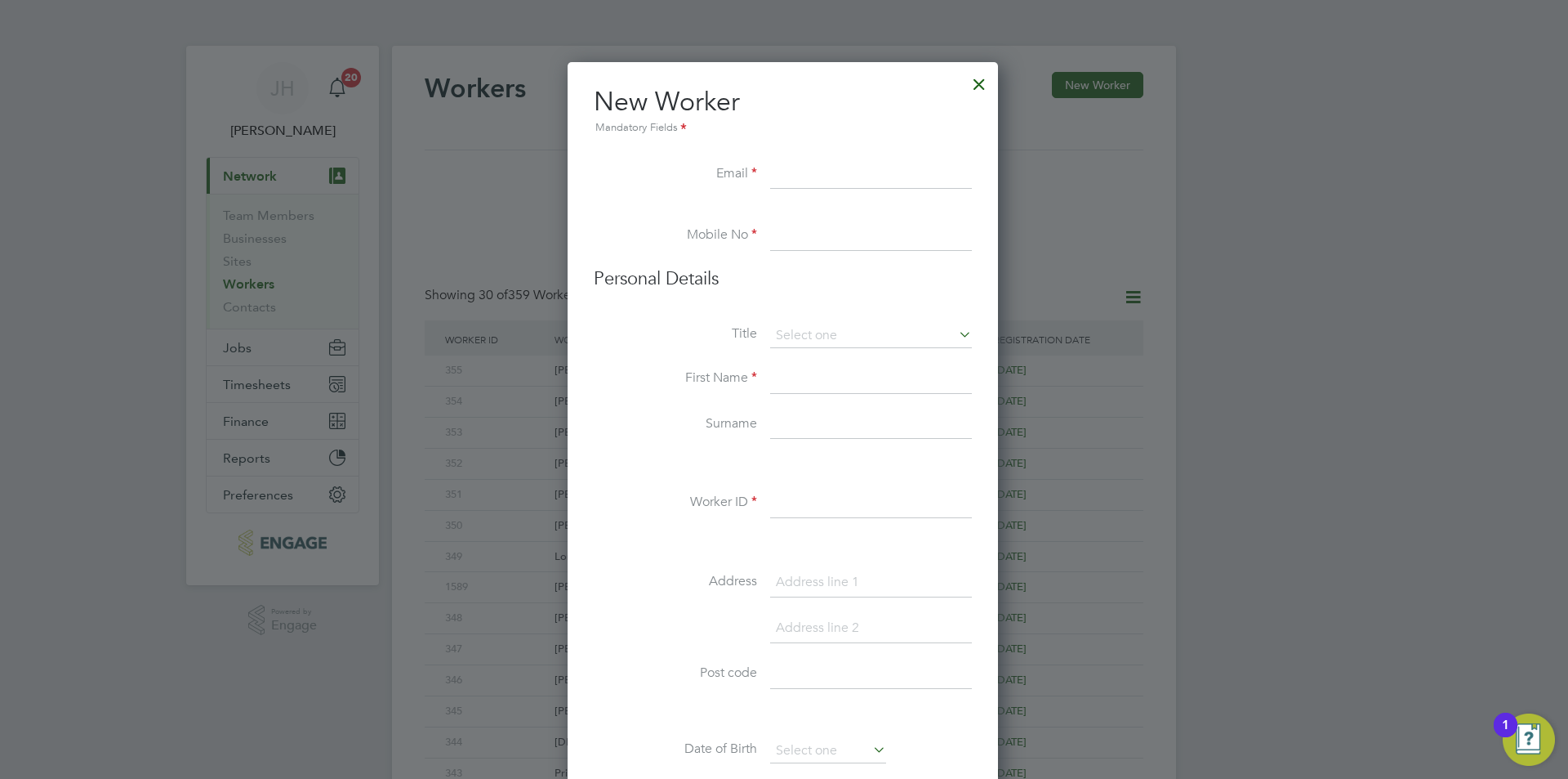
scroll to position [1391, 433]
type input "leopuseyt2810910@gmail.com"
type input "02034342260"
click at [826, 360] on li "Mr" at bounding box center [870, 359] width 203 height 22
type input "Mr"
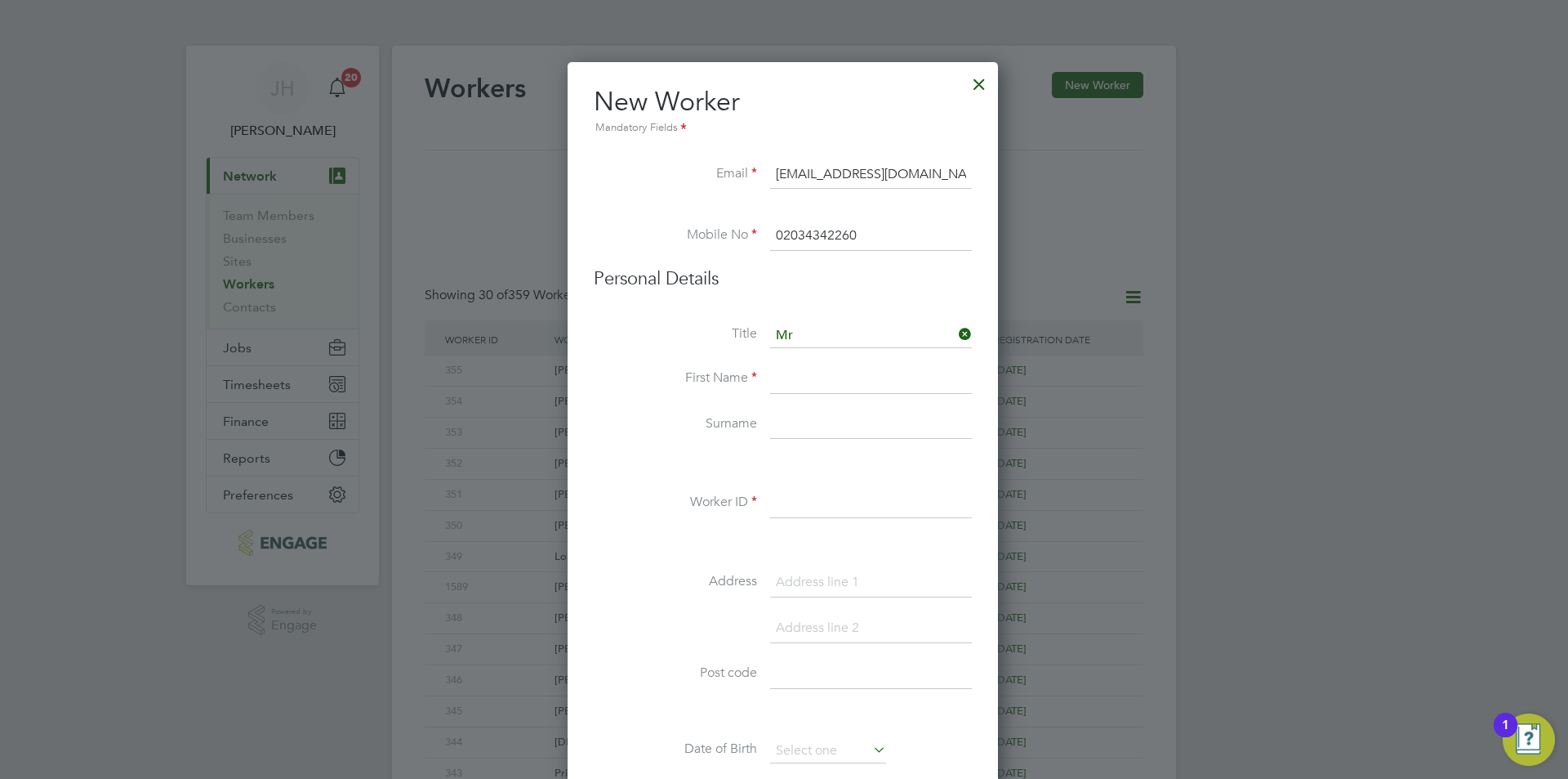
click at [802, 369] on input at bounding box center [870, 379] width 202 height 30
type input "[PERSON_NAME]"
type input "356"
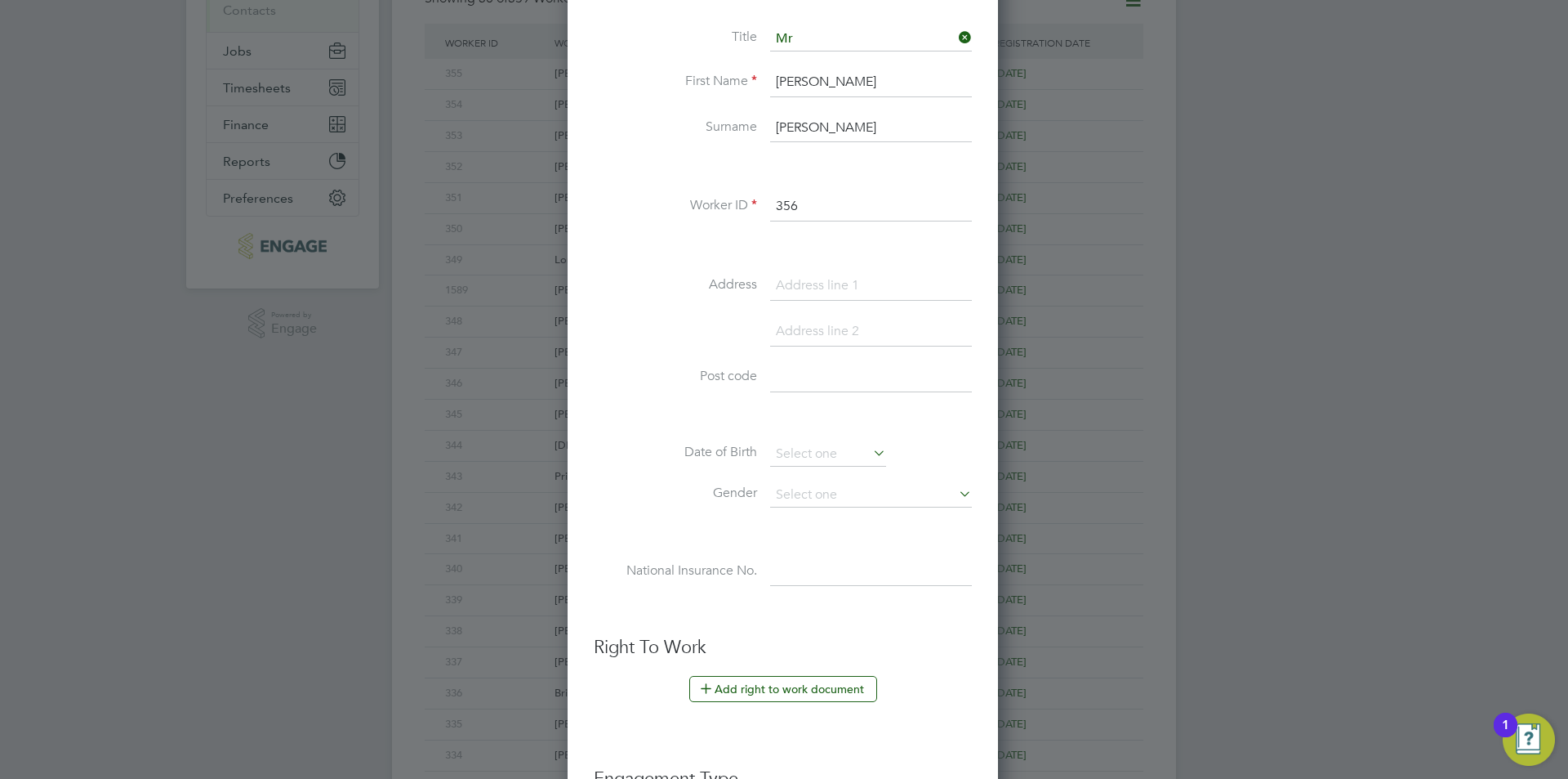
scroll to position [309, 0]
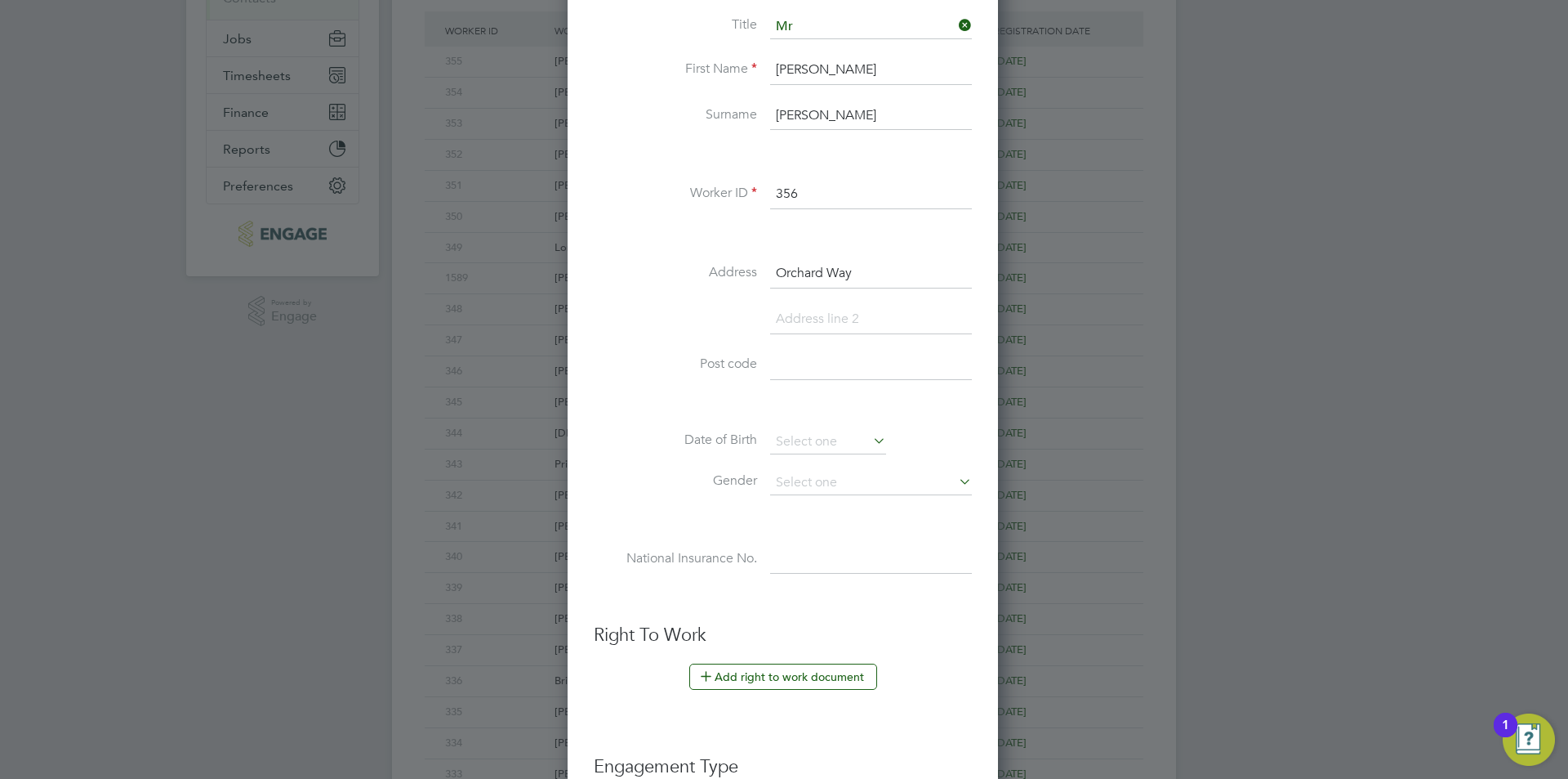
type input "Orchard Way"
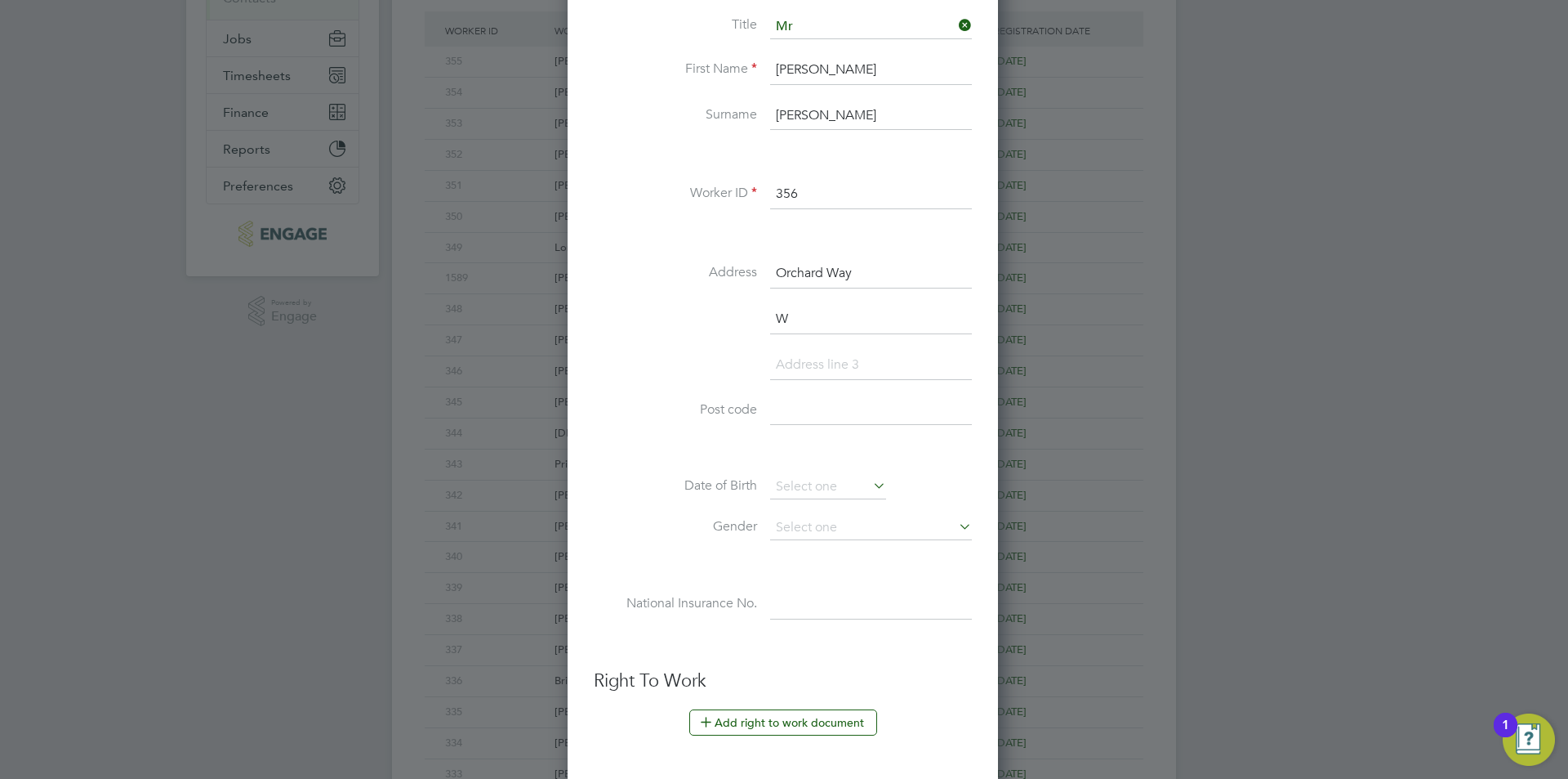
scroll to position [1435, 433]
type input "Wantage"
type input "OX12 8ED"
click at [822, 484] on input at bounding box center [828, 487] width 116 height 25
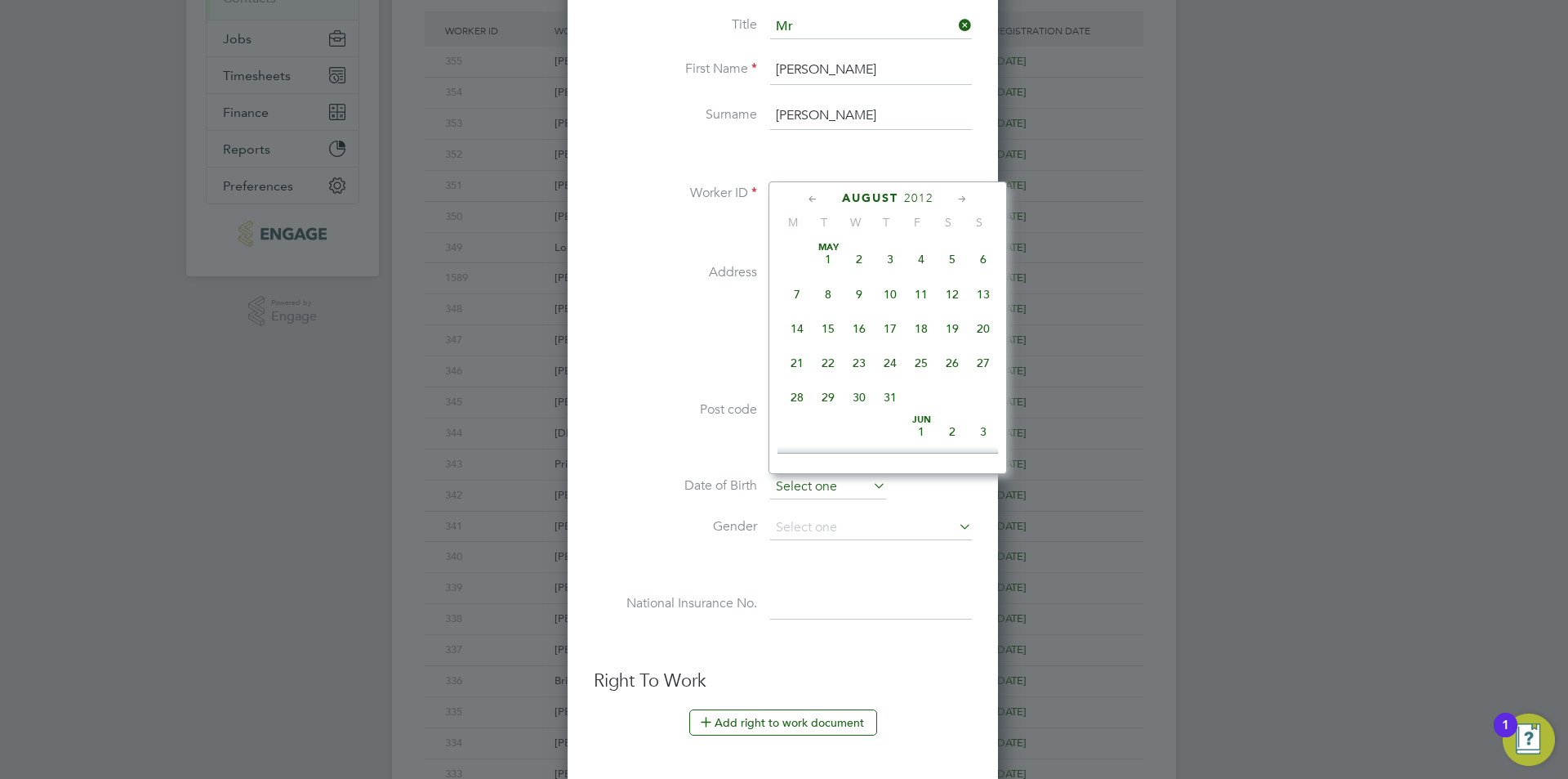
scroll to position [601, 0]
click at [913, 194] on span "2012" at bounding box center [918, 198] width 29 height 14
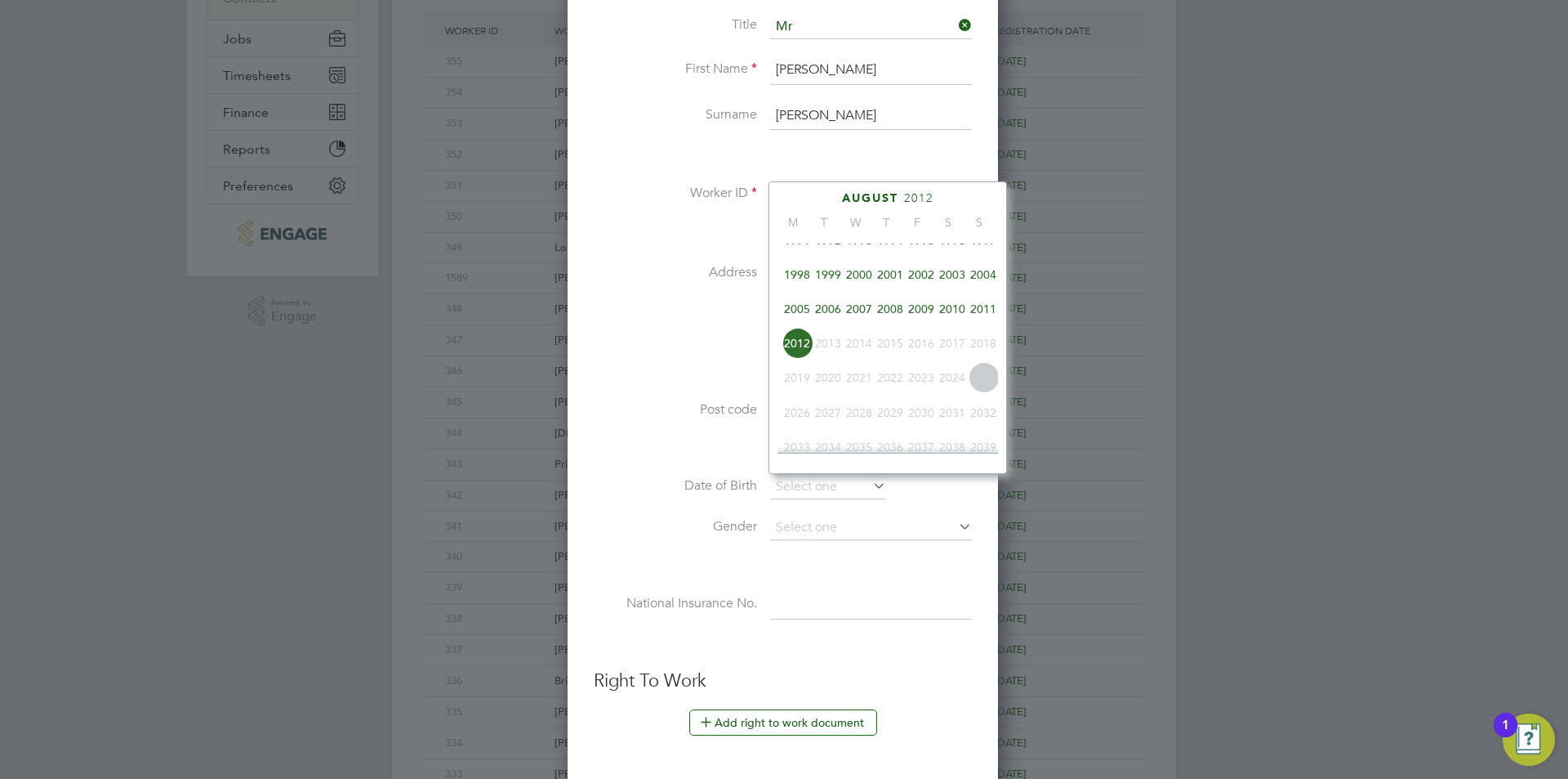
scroll to position [351, 0]
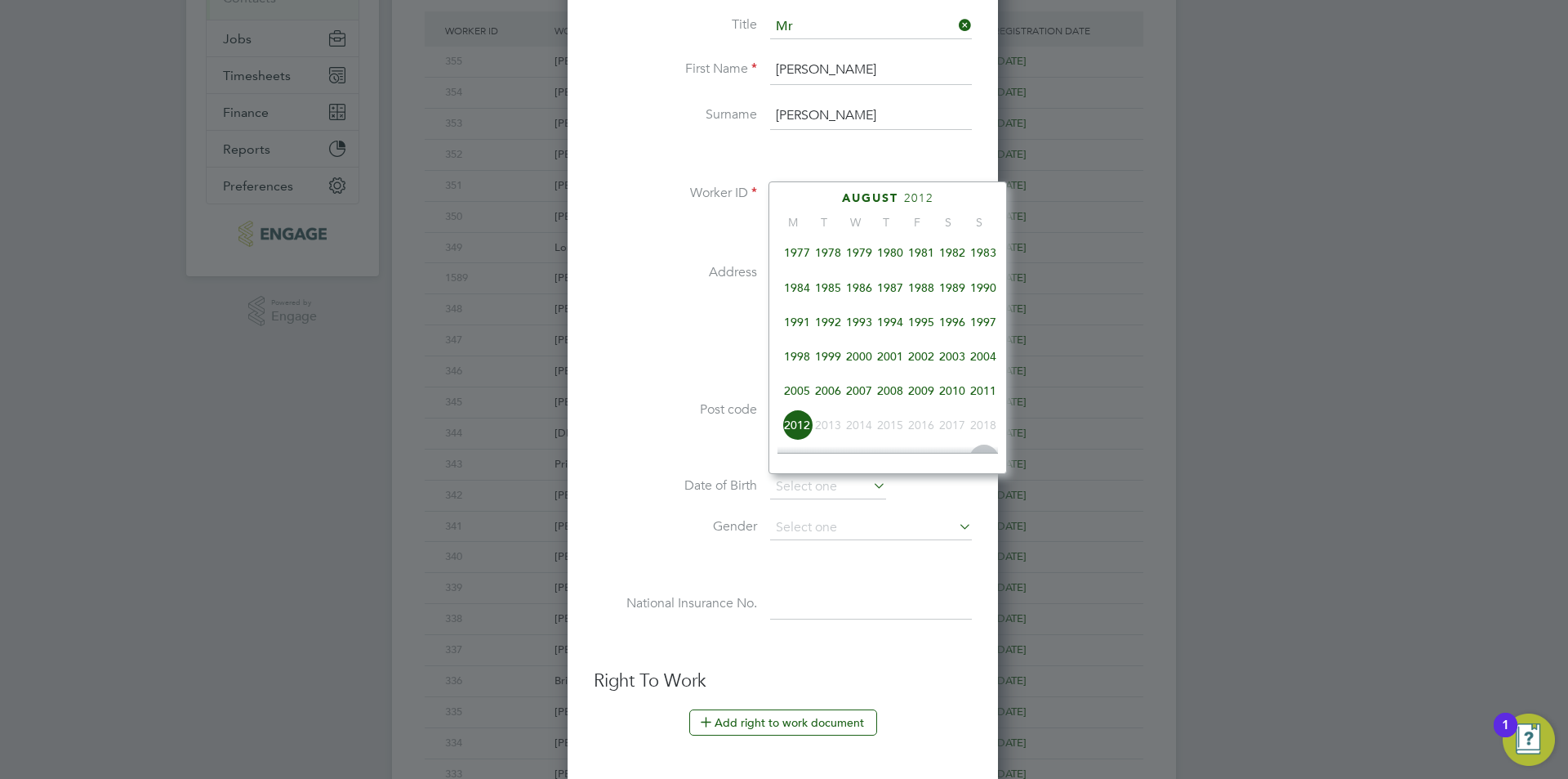
click at [989, 261] on span "1983" at bounding box center [983, 253] width 31 height 31
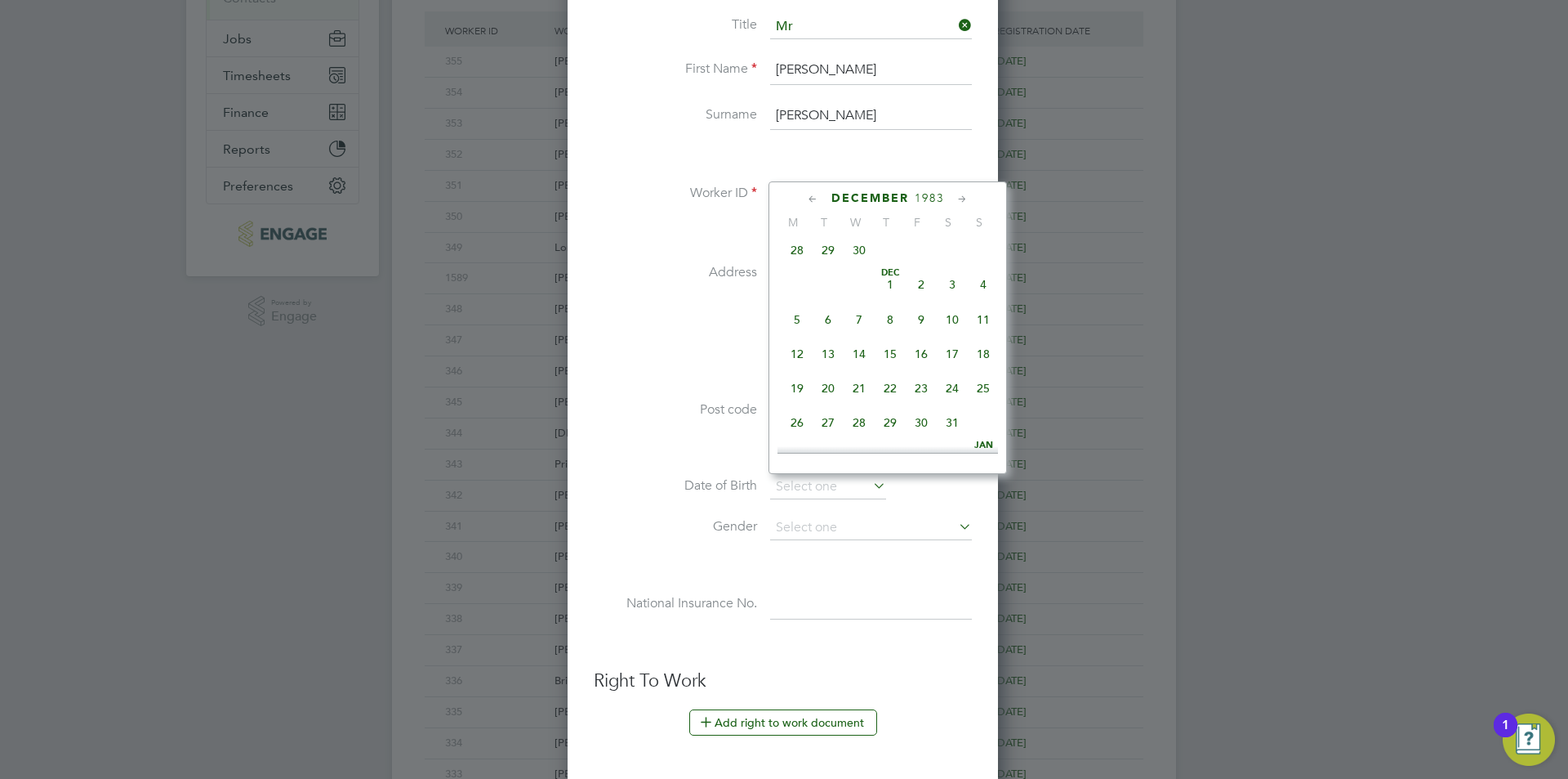
scroll to position [1168, 0]
click at [932, 278] on span "18" at bounding box center [921, 264] width 31 height 31
type input "18 Nov 1983"
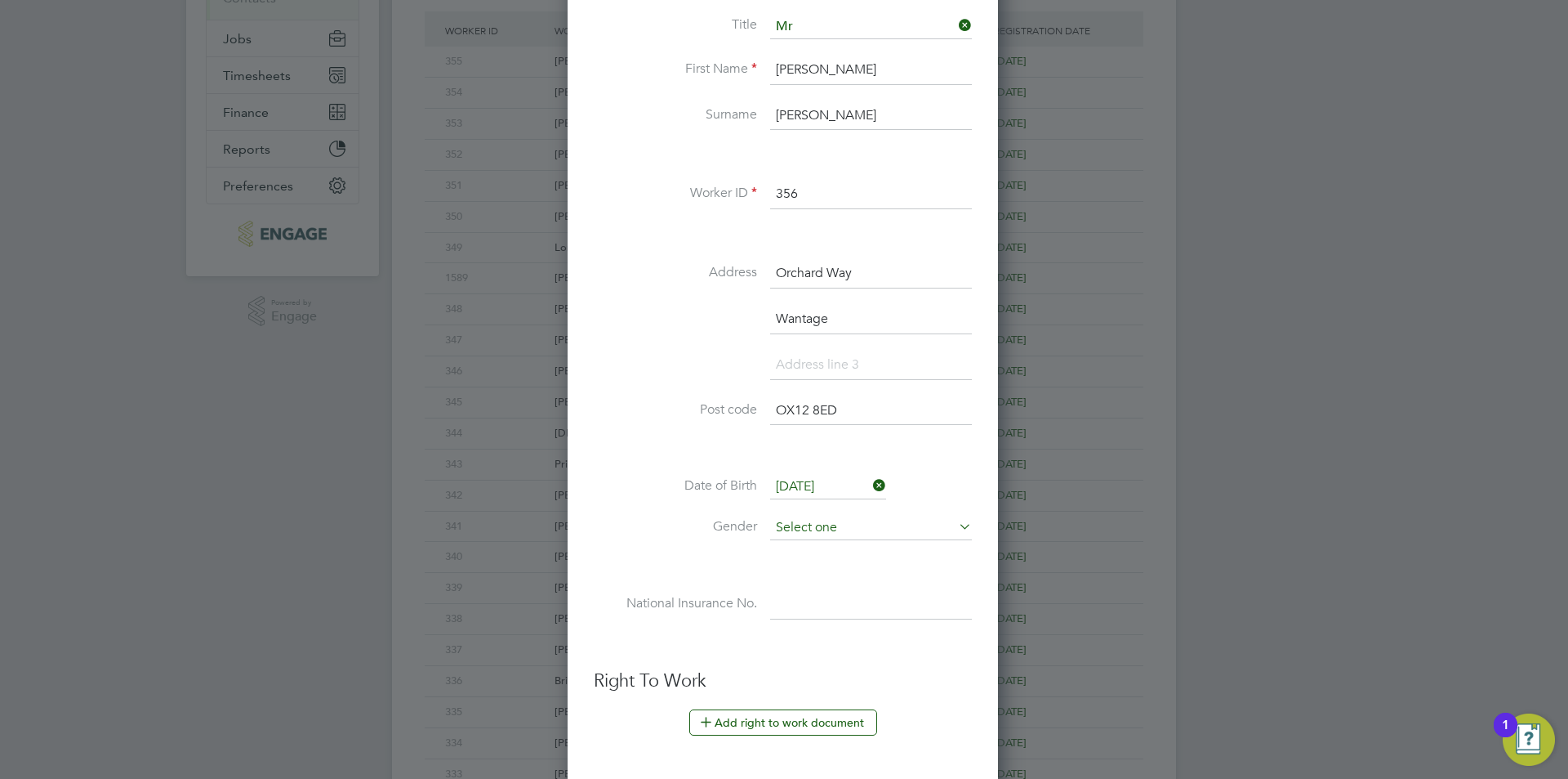
click at [850, 519] on input at bounding box center [870, 527] width 202 height 25
click at [842, 549] on li "[DEMOGRAPHIC_DATA]" at bounding box center [870, 551] width 203 height 22
type input "[DEMOGRAPHIC_DATA]"
click at [841, 600] on input at bounding box center [870, 605] width 202 height 30
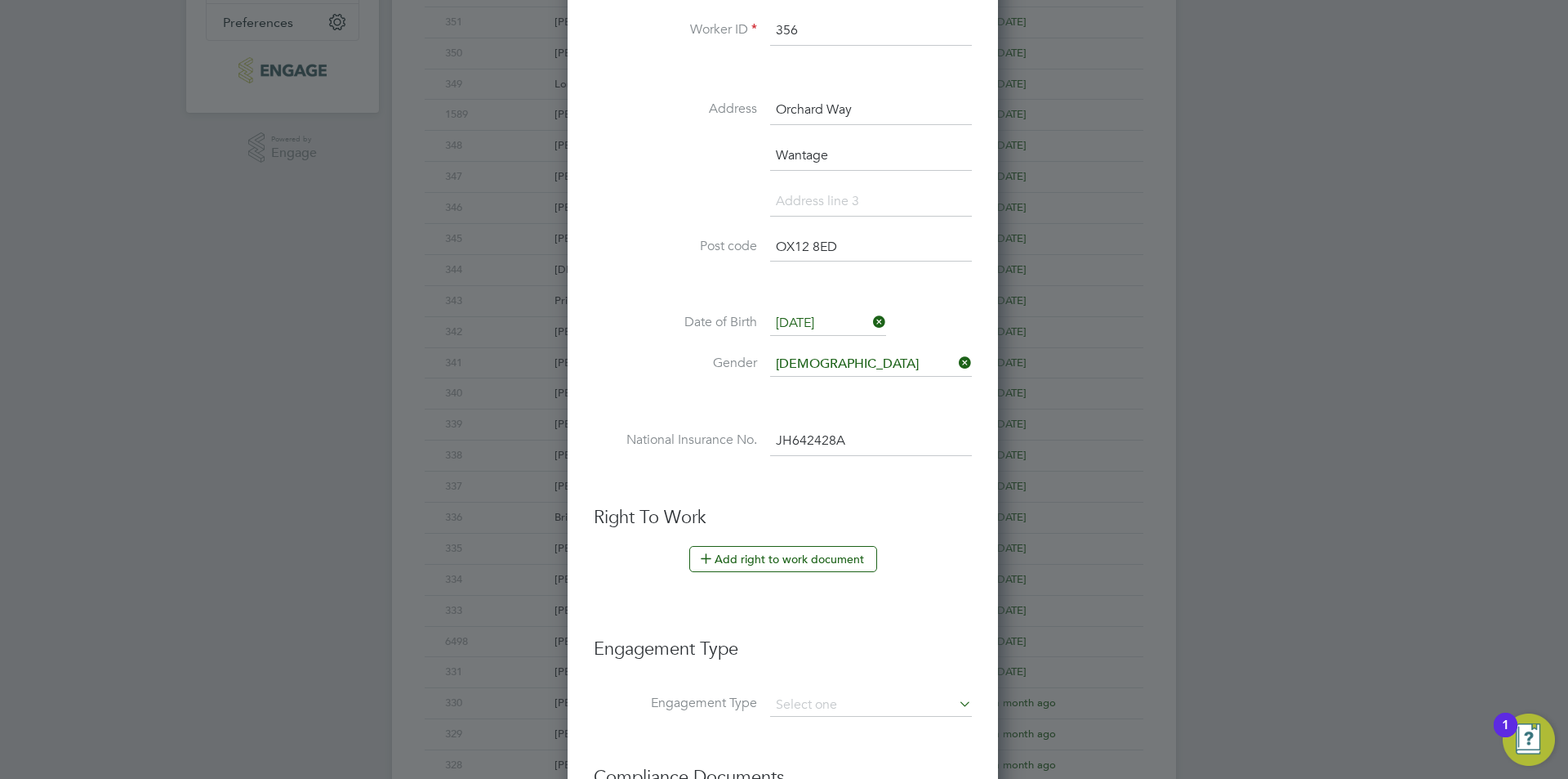
scroll to position [635, 0]
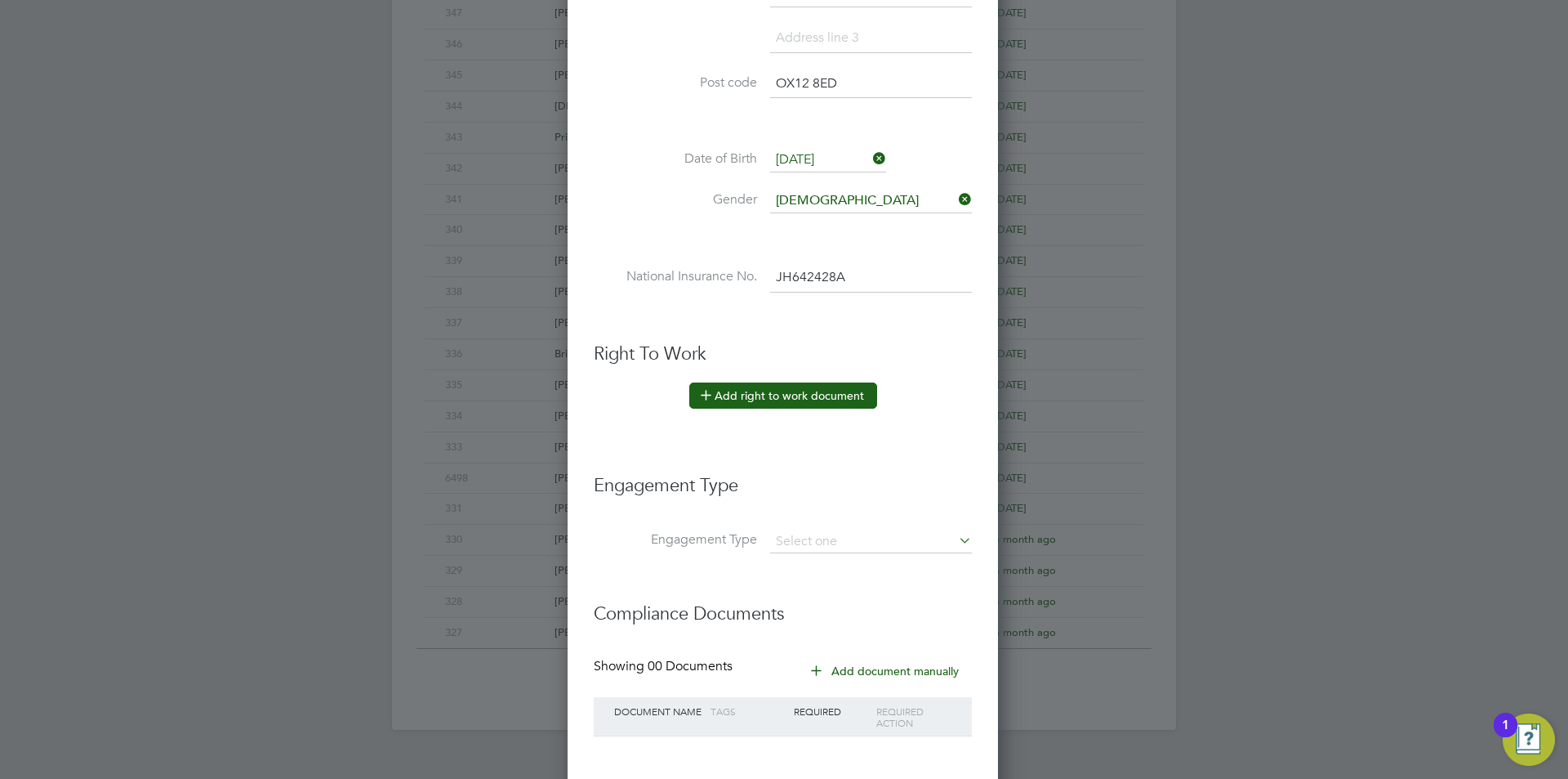
type input "JH 64 24 28 A"
click at [815, 391] on button "Add right to work document" at bounding box center [783, 395] width 188 height 27
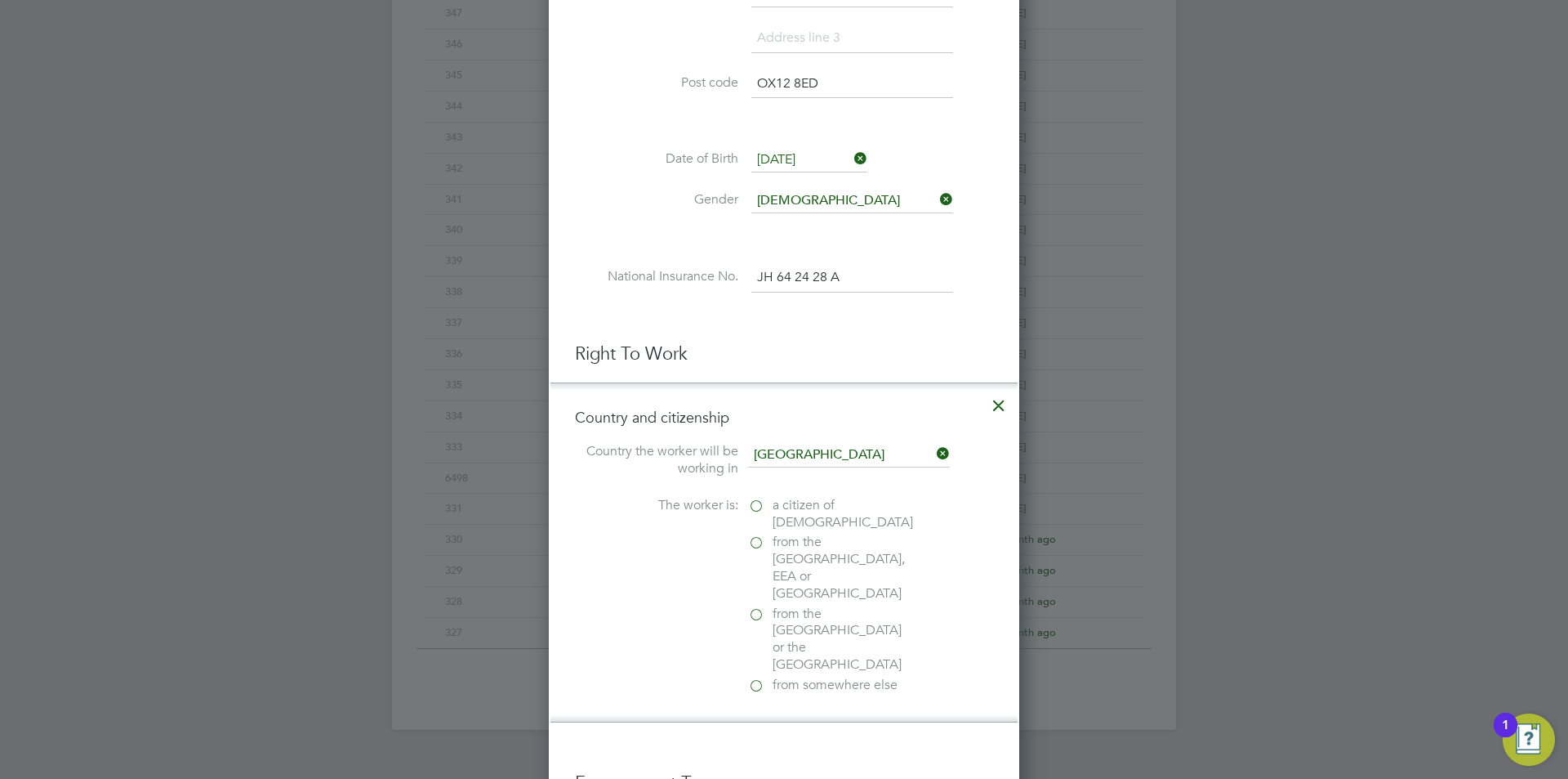
scroll to position [1682, 471]
click at [813, 509] on span "a citizen of [DEMOGRAPHIC_DATA]" at bounding box center [842, 513] width 141 height 34
click at [0, 0] on input "a citizen of [DEMOGRAPHIC_DATA]" at bounding box center [0, 0] width 0 height 0
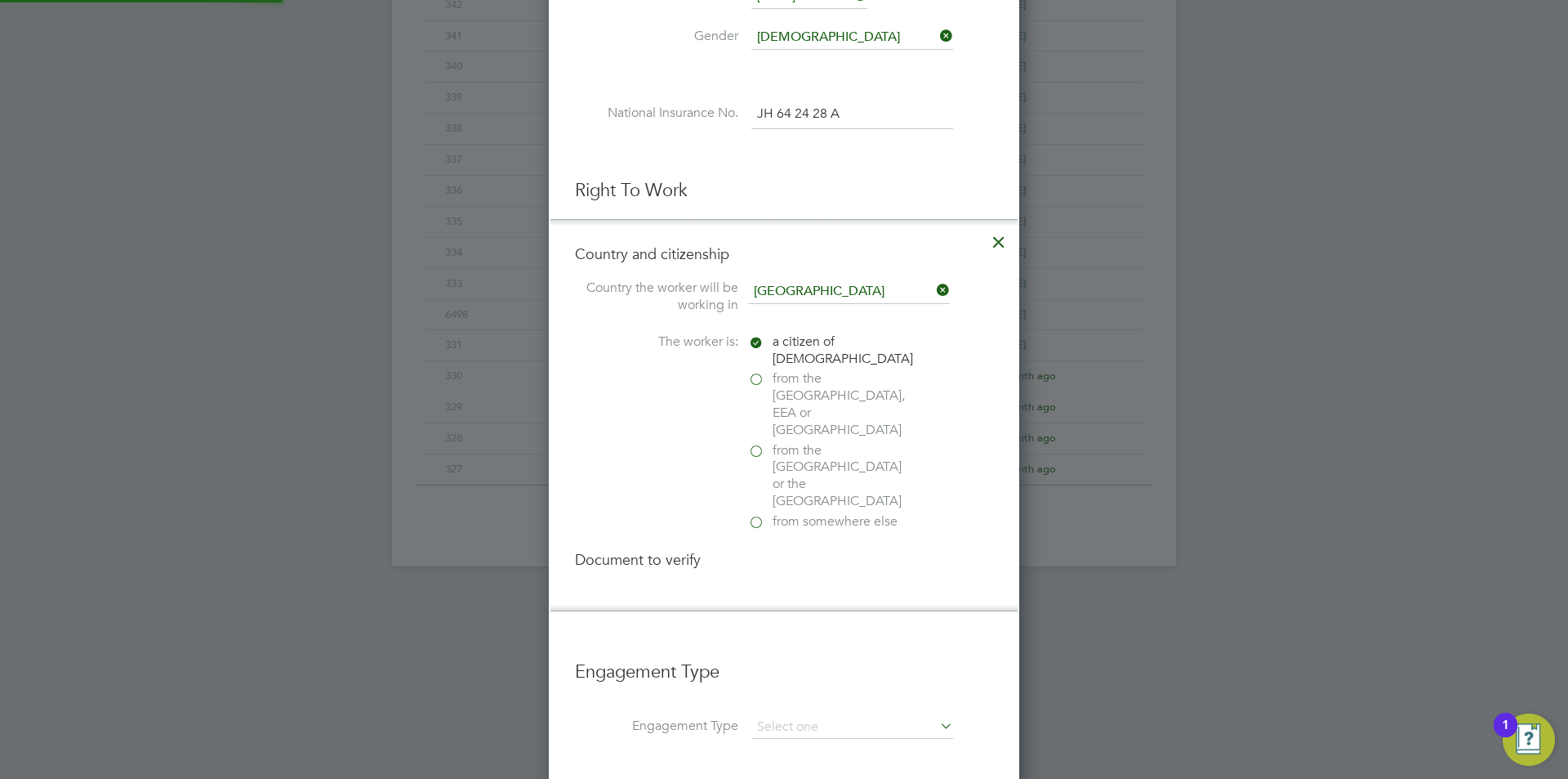
scroll to position [1771, 471]
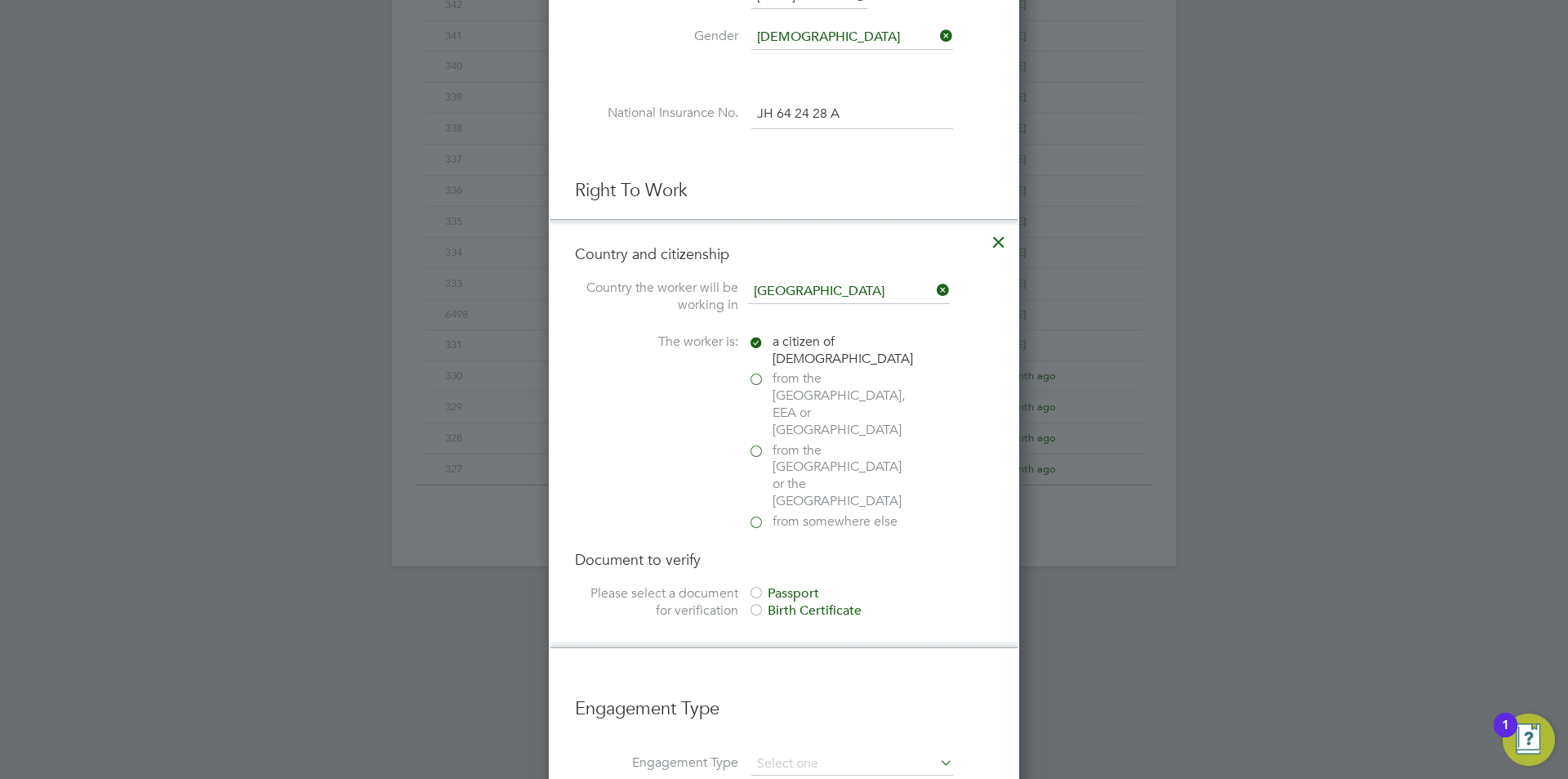
click at [795, 585] on div "Passport" at bounding box center [870, 593] width 245 height 17
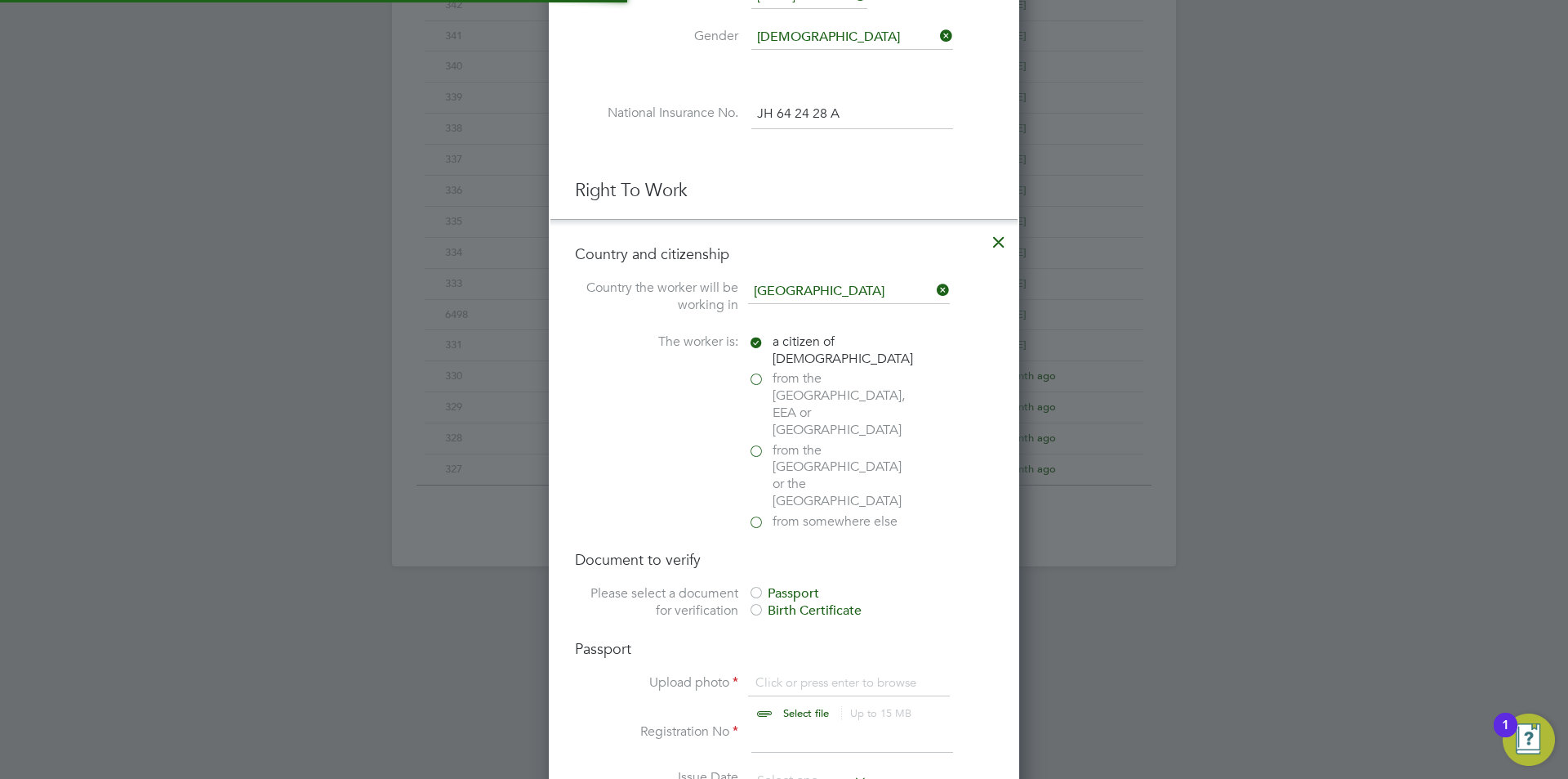
scroll to position [962, 0]
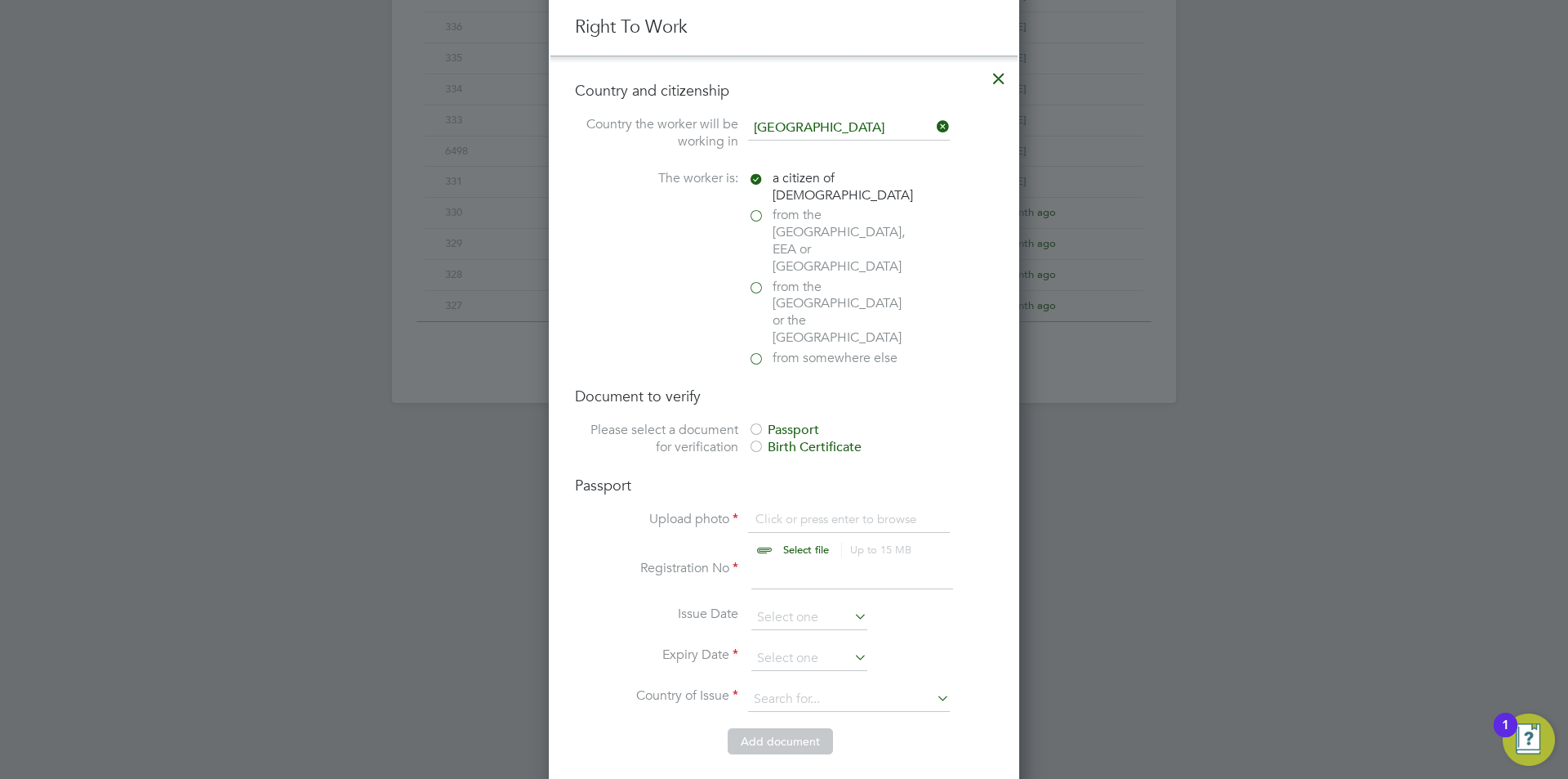
drag, startPoint x: 816, startPoint y: 377, endPoint x: 810, endPoint y: 399, distance: 22.8
click at [814, 422] on div "Passport" at bounding box center [870, 430] width 245 height 17
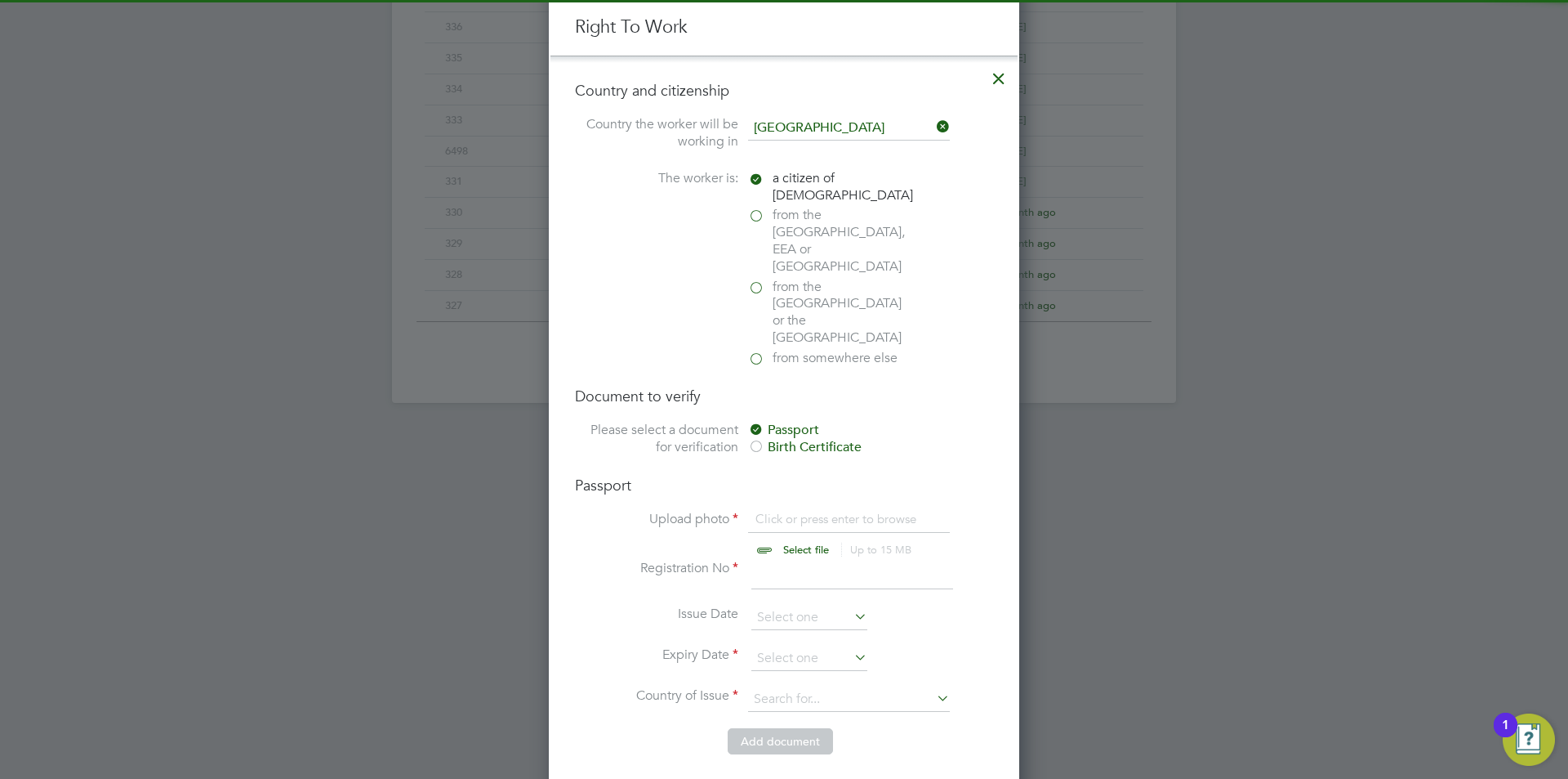
click at [826, 475] on div "Passport Upload photo Click or press enter to browse Select file Up to 15 MB Dr…" at bounding box center [784, 601] width 418 height 253
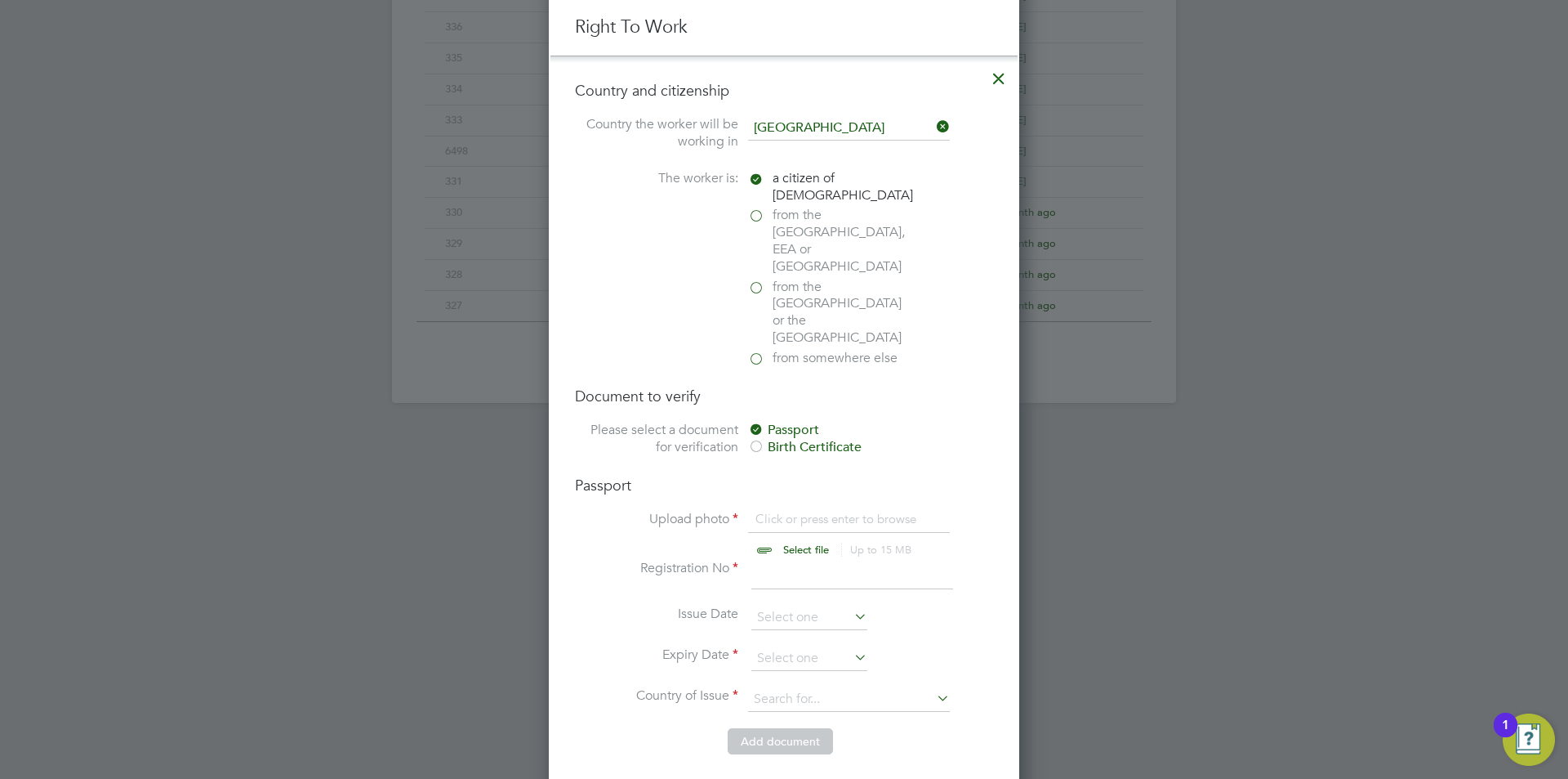
click at [826, 510] on input "file" at bounding box center [821, 535] width 257 height 49
type input "C:\fakepath\Passport.jpeg"
click at [777, 560] on input at bounding box center [851, 574] width 202 height 30
type input "502897945"
click at [801, 646] on input at bounding box center [809, 658] width 116 height 25
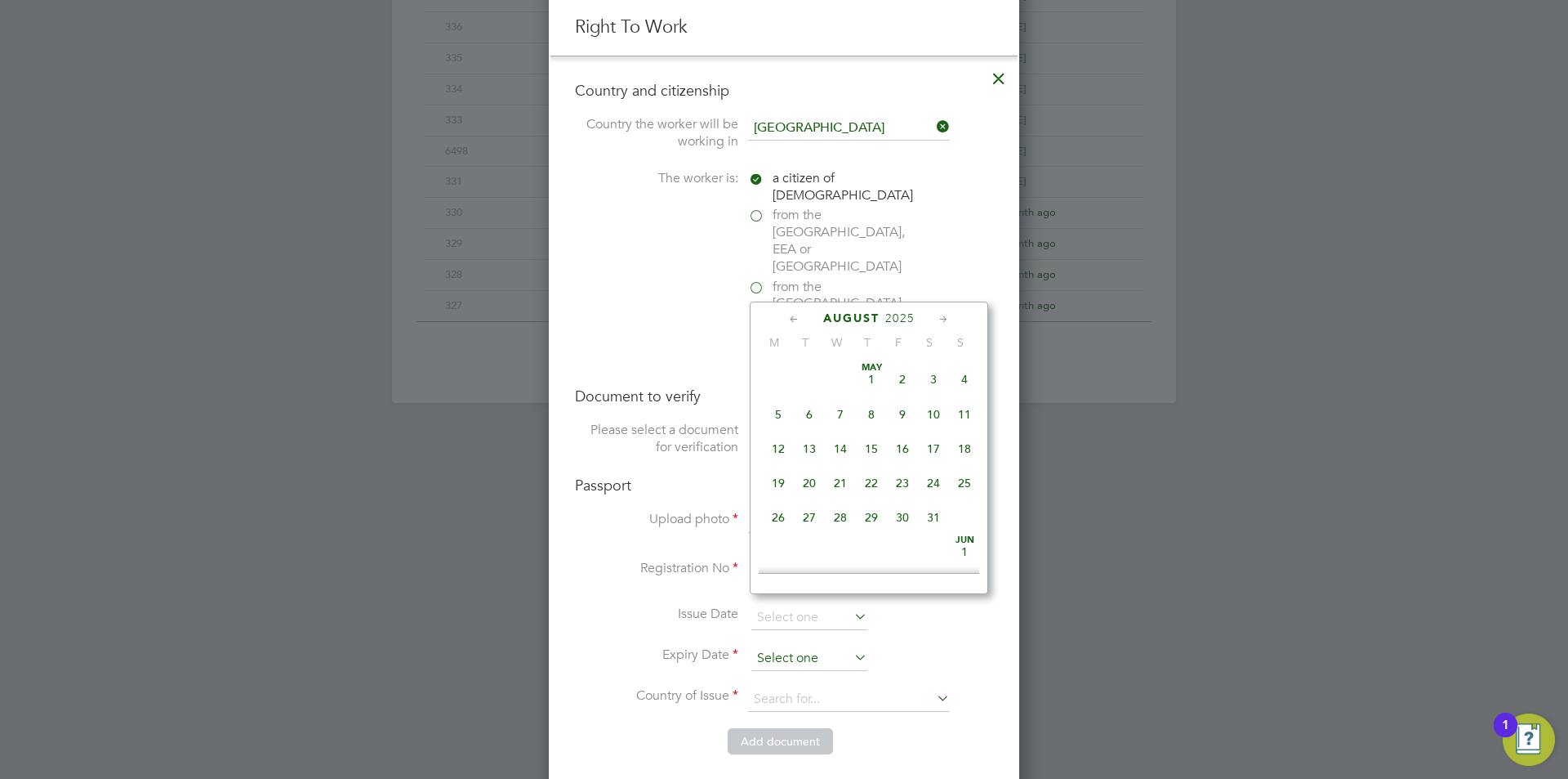
scroll to position [636, 0]
click at [899, 316] on span "2025" at bounding box center [900, 318] width 29 height 14
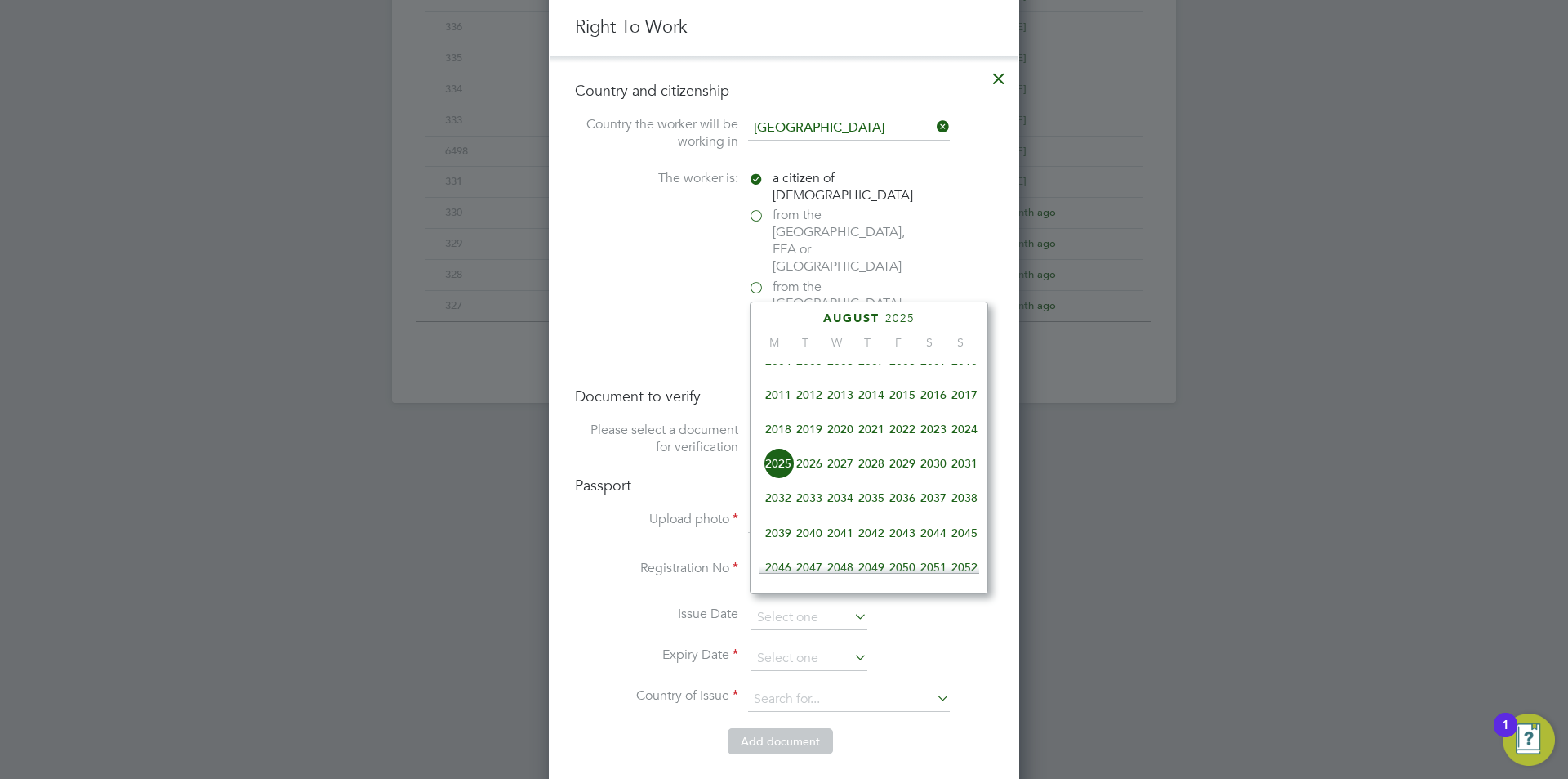
click at [874, 441] on span "2021" at bounding box center [871, 429] width 31 height 31
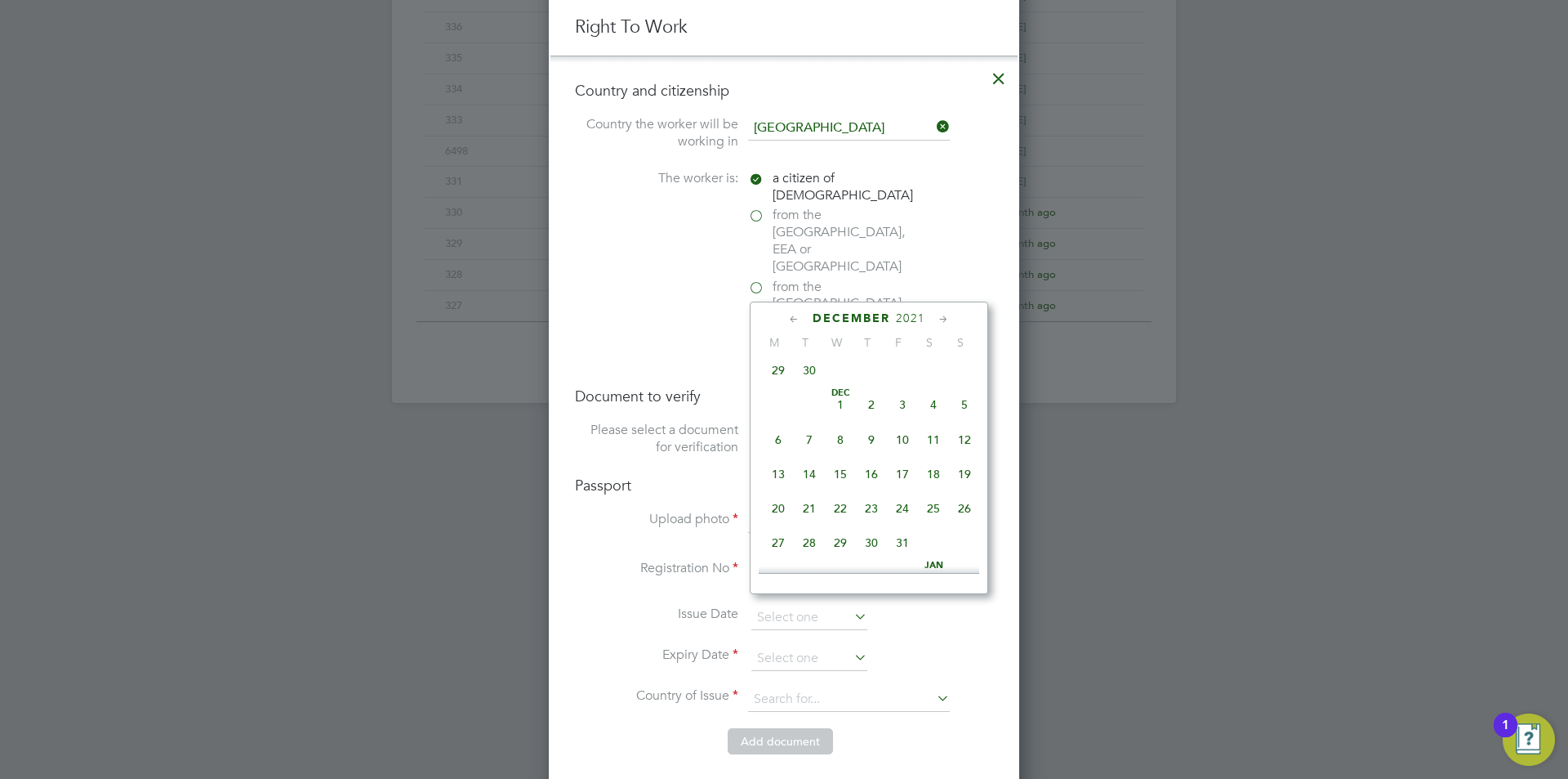
scroll to position [1332, 0]
click at [786, 476] on span "27" at bounding box center [779, 461] width 31 height 31
type input "27 Dec 2021"
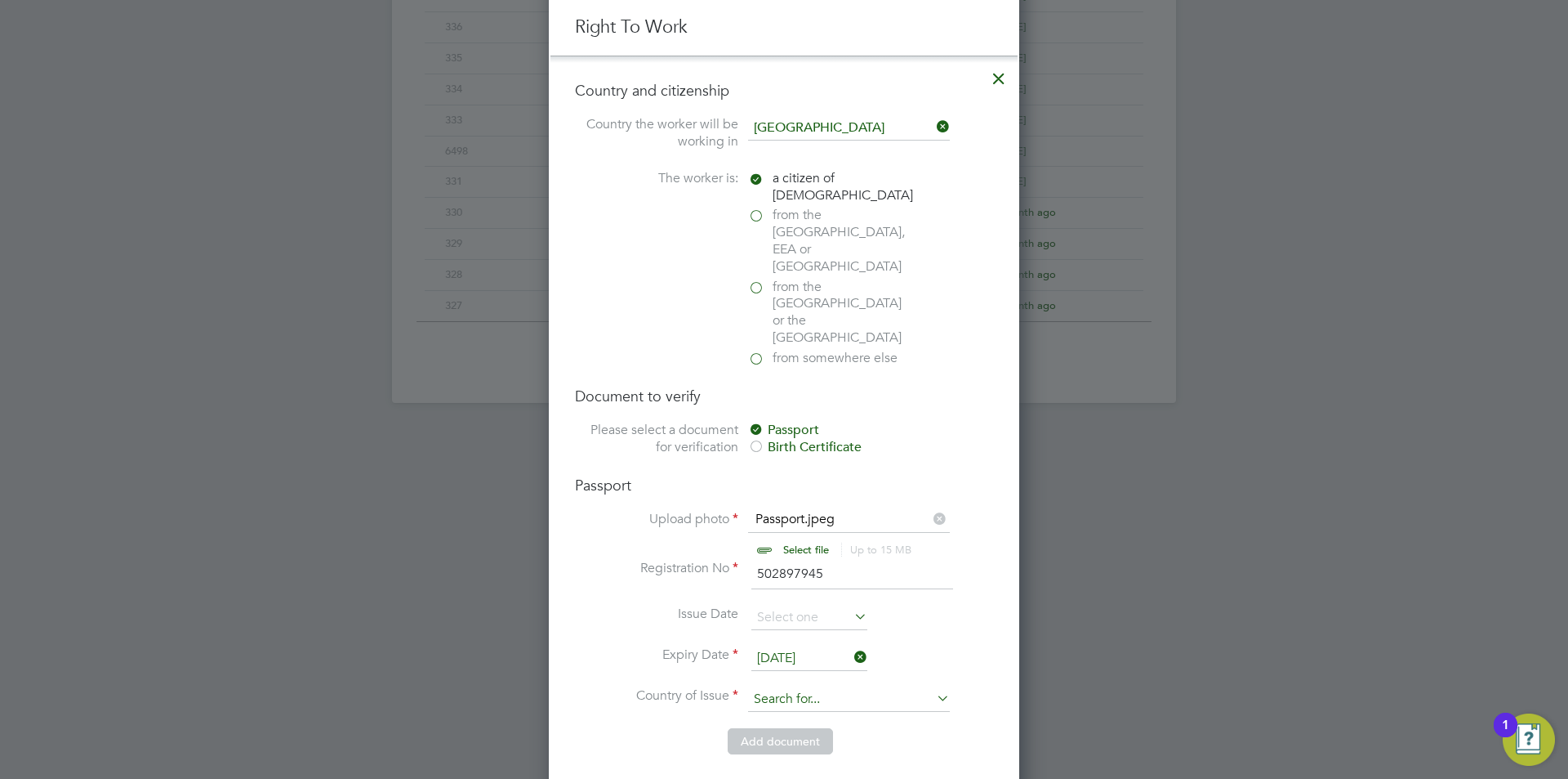
click at [825, 687] on input at bounding box center [848, 698] width 202 height 25
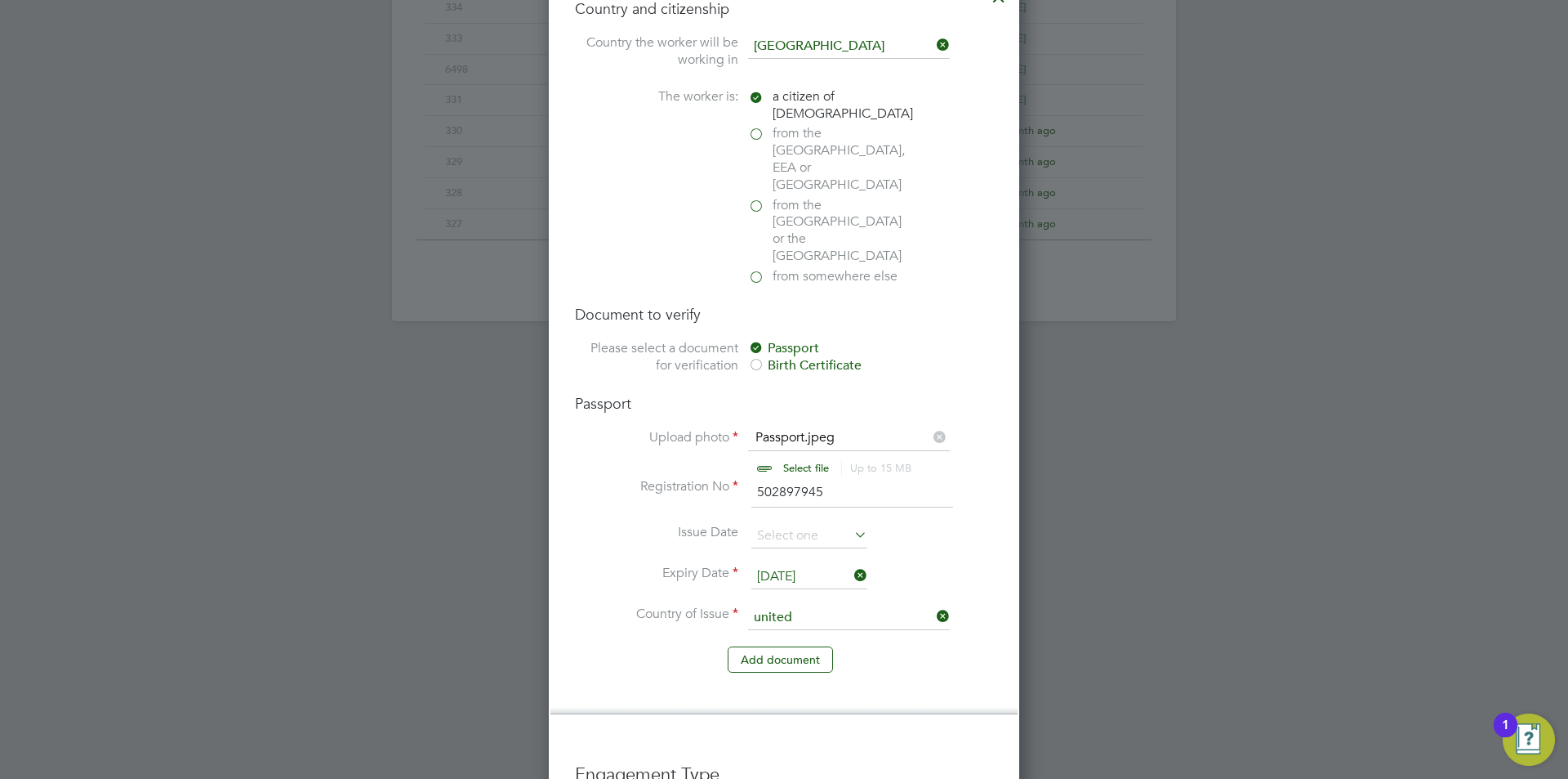
click at [860, 634] on li "United Kingdom" at bounding box center [861, 634] width 229 height 22
type input "United Kingdom"
click at [795, 646] on button "Add document" at bounding box center [780, 659] width 105 height 27
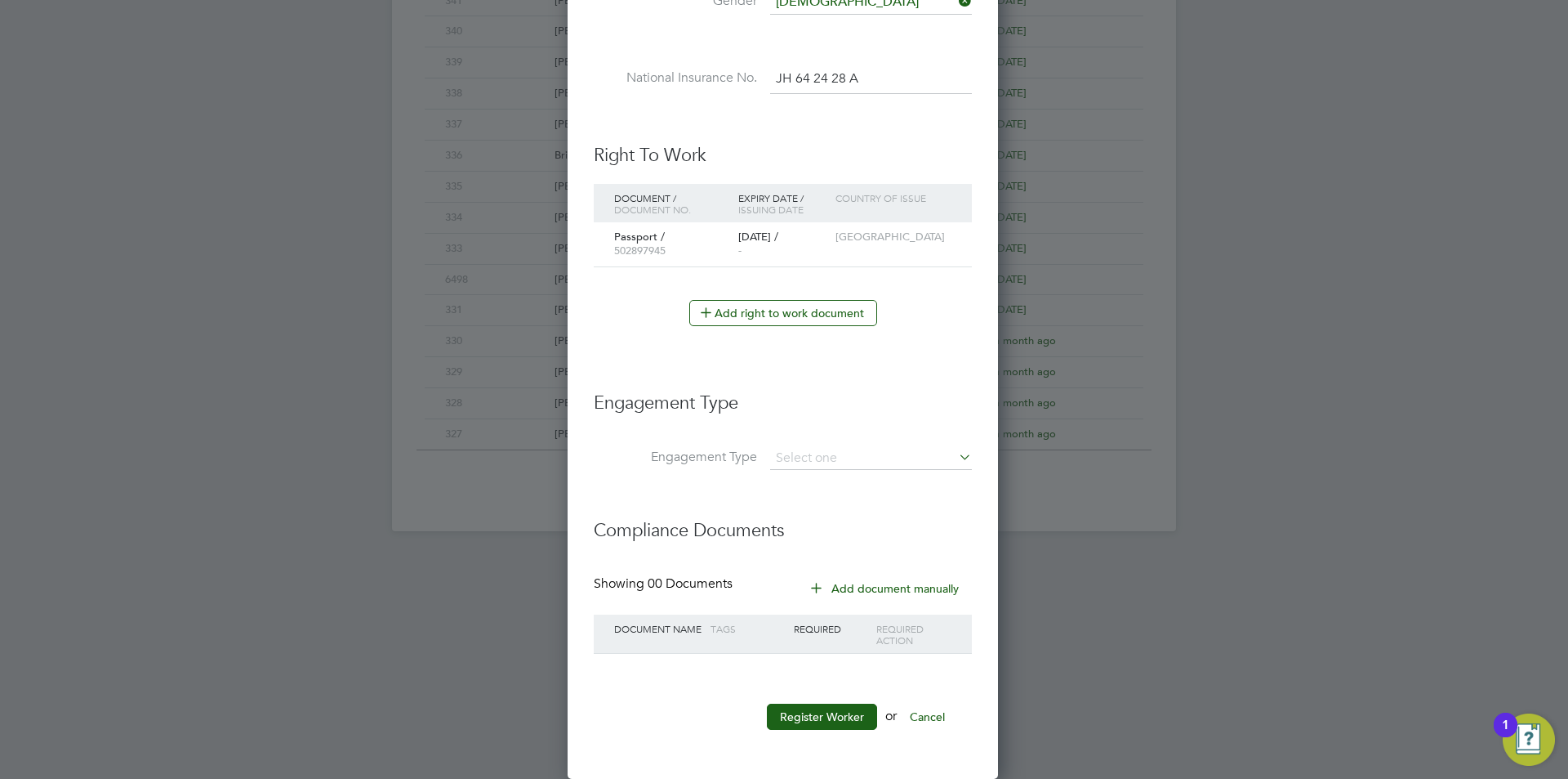
scroll to position [8, 8]
click at [859, 462] on input at bounding box center [870, 457] width 202 height 23
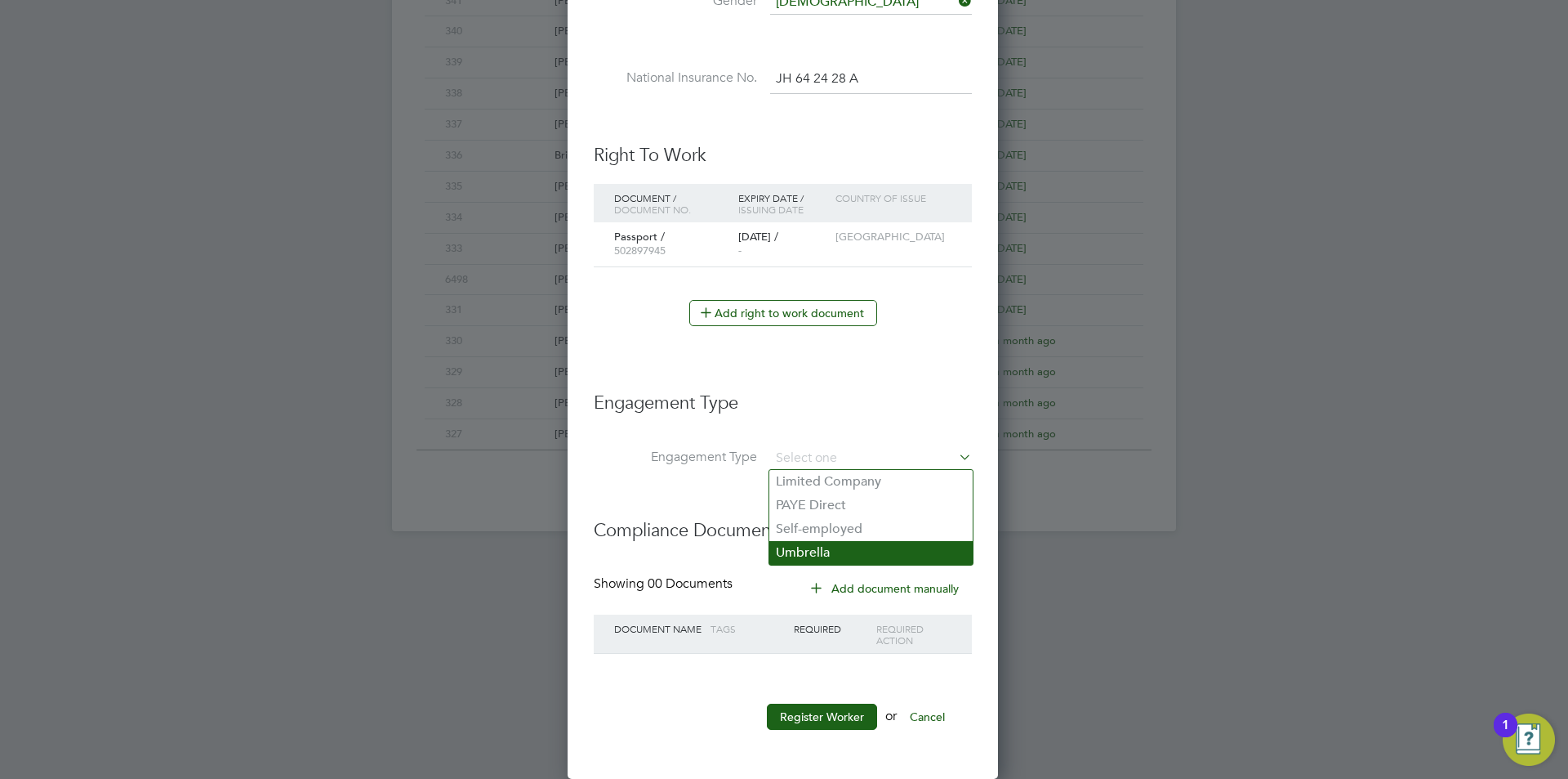
click at [845, 560] on li "Umbrella" at bounding box center [870, 553] width 203 height 24
type input "Umbrella"
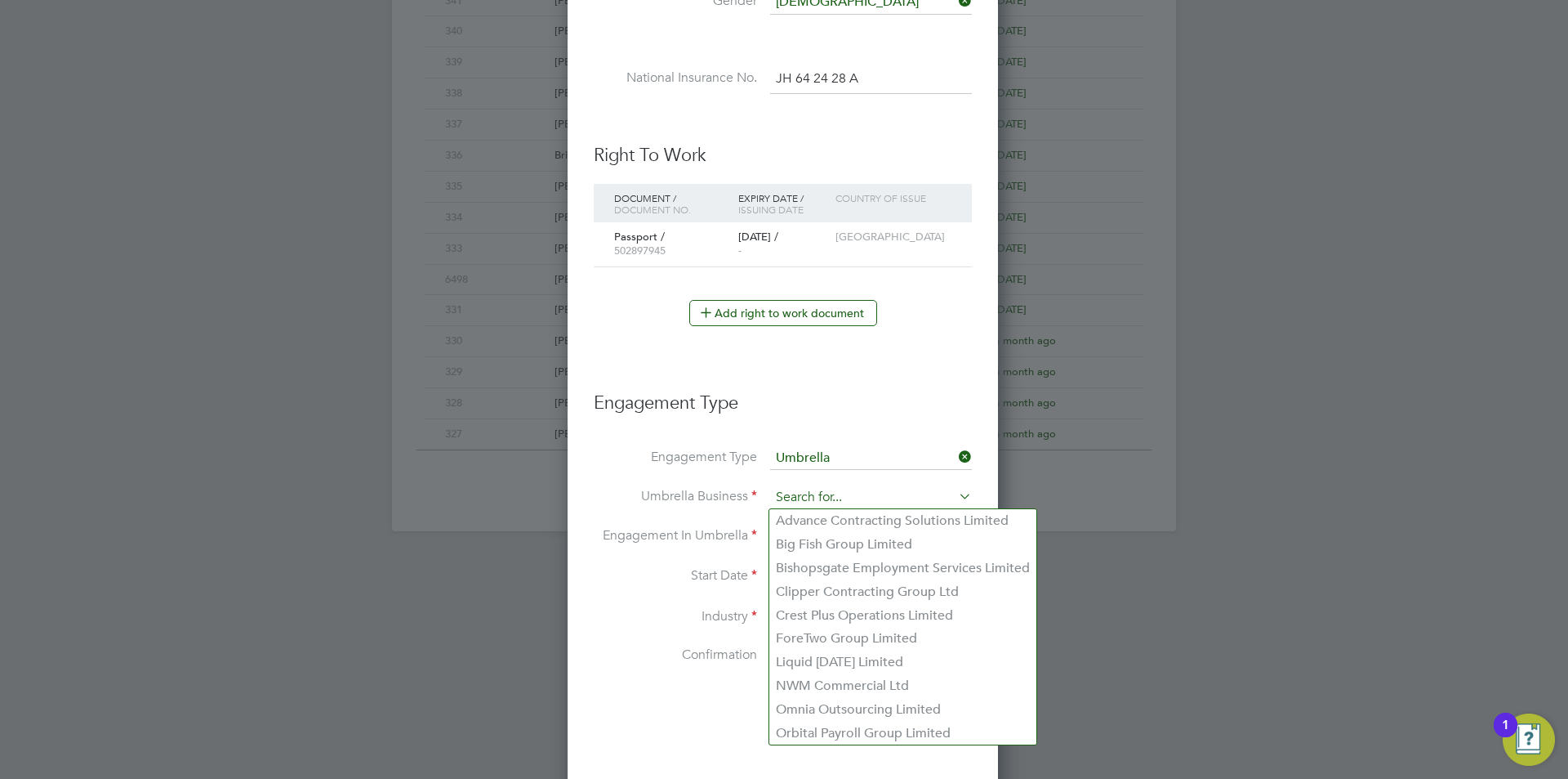
click at [865, 505] on input at bounding box center [870, 497] width 202 height 23
click at [872, 701] on li "Omnia Outsourcing Limited" at bounding box center [902, 709] width 267 height 24
type input "Omnia Outsourcing Limited"
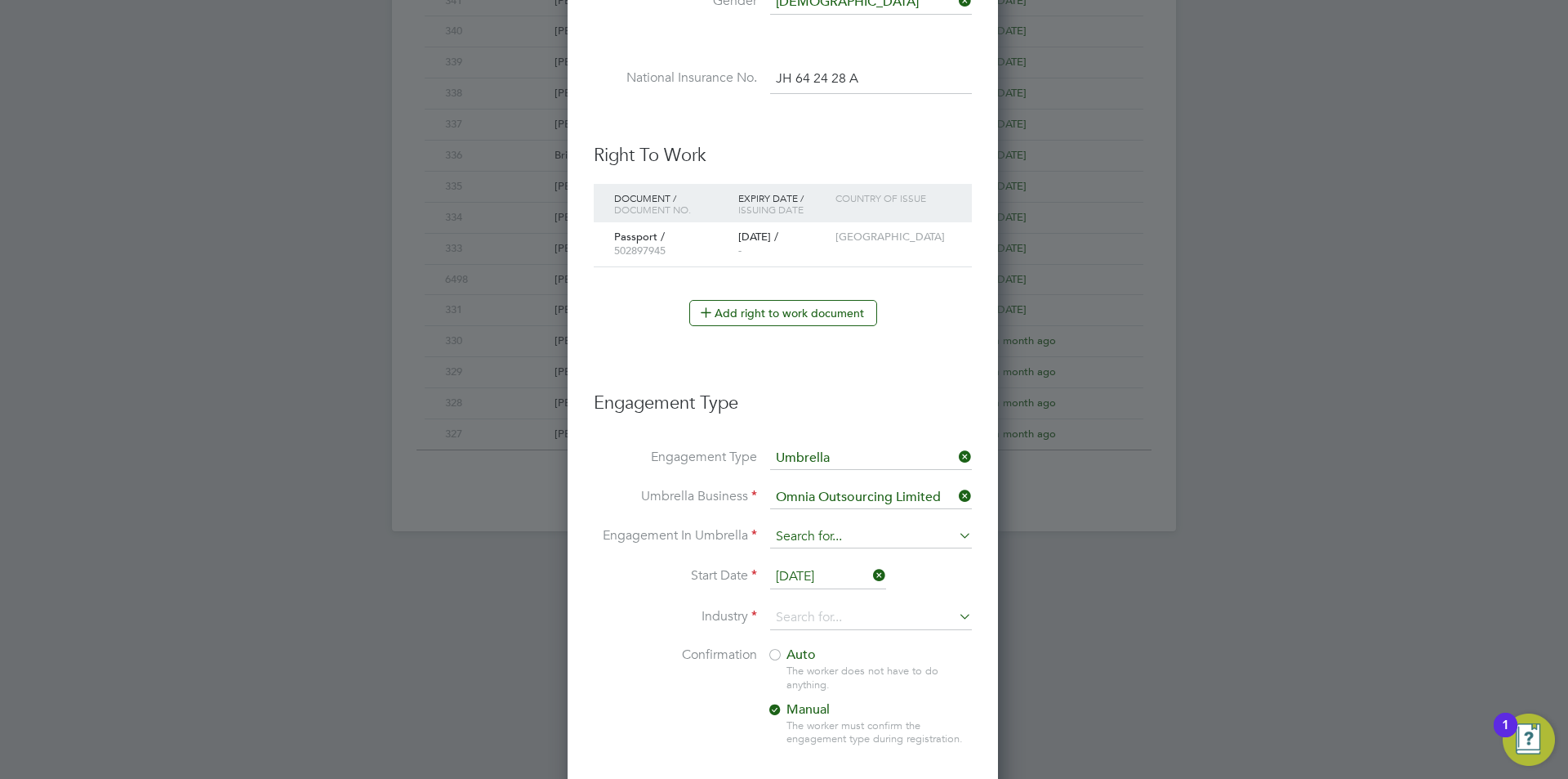
click at [870, 538] on input at bounding box center [870, 536] width 202 height 23
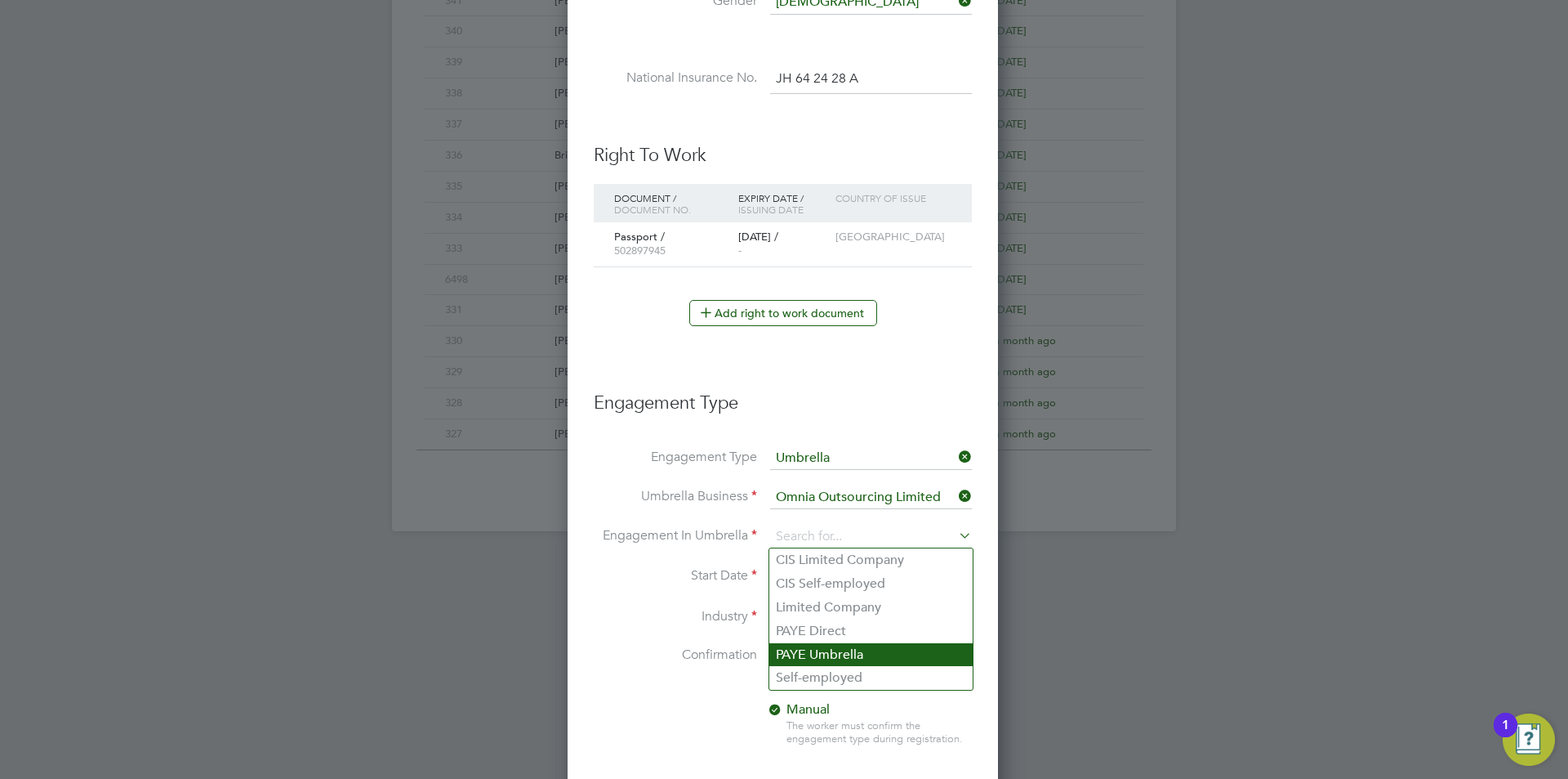
click at [850, 653] on li "PAYE Umbrella" at bounding box center [870, 655] width 203 height 24
type input "PAYE Umbrella"
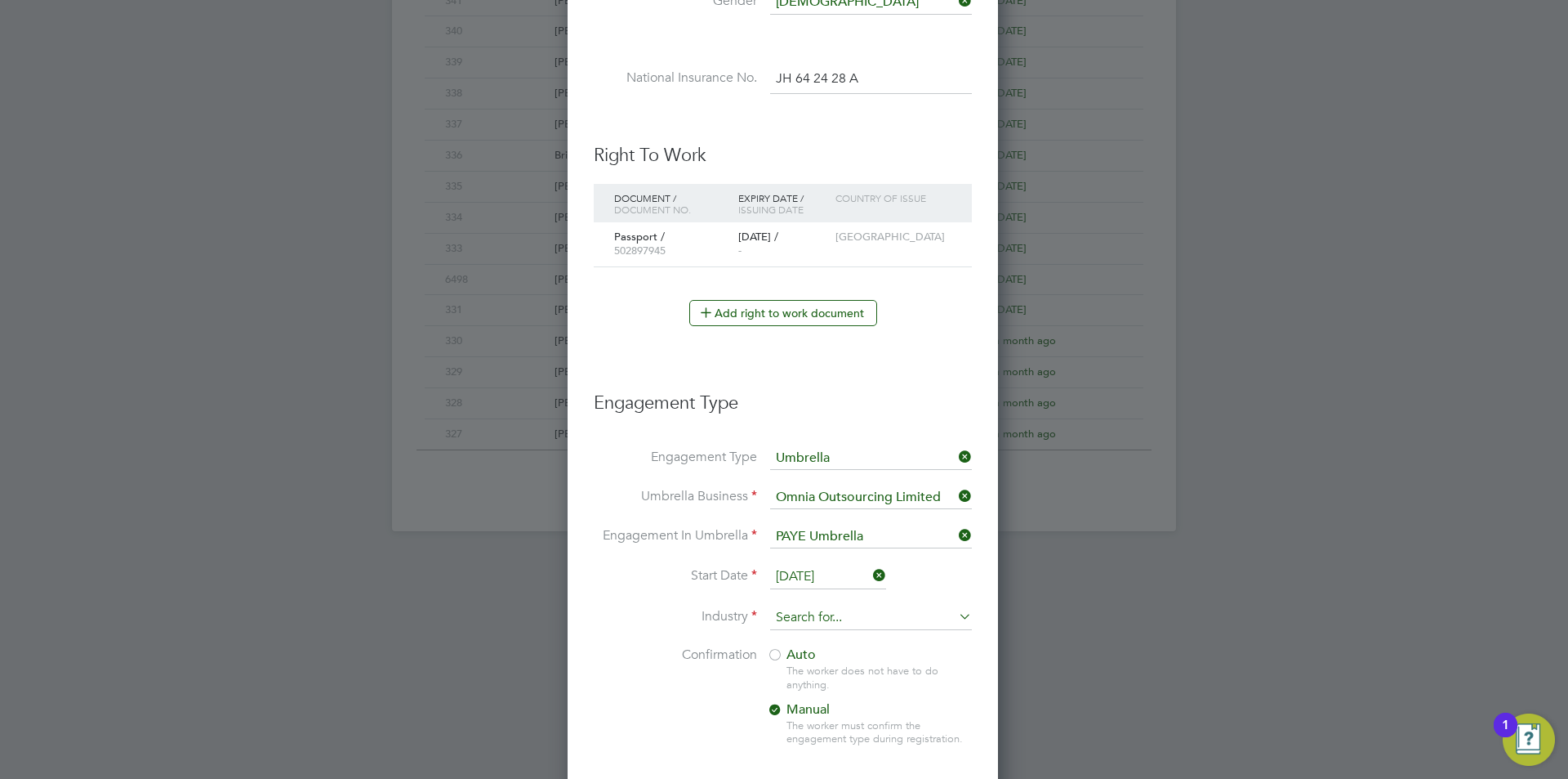
click at [830, 611] on input at bounding box center [870, 617] width 202 height 25
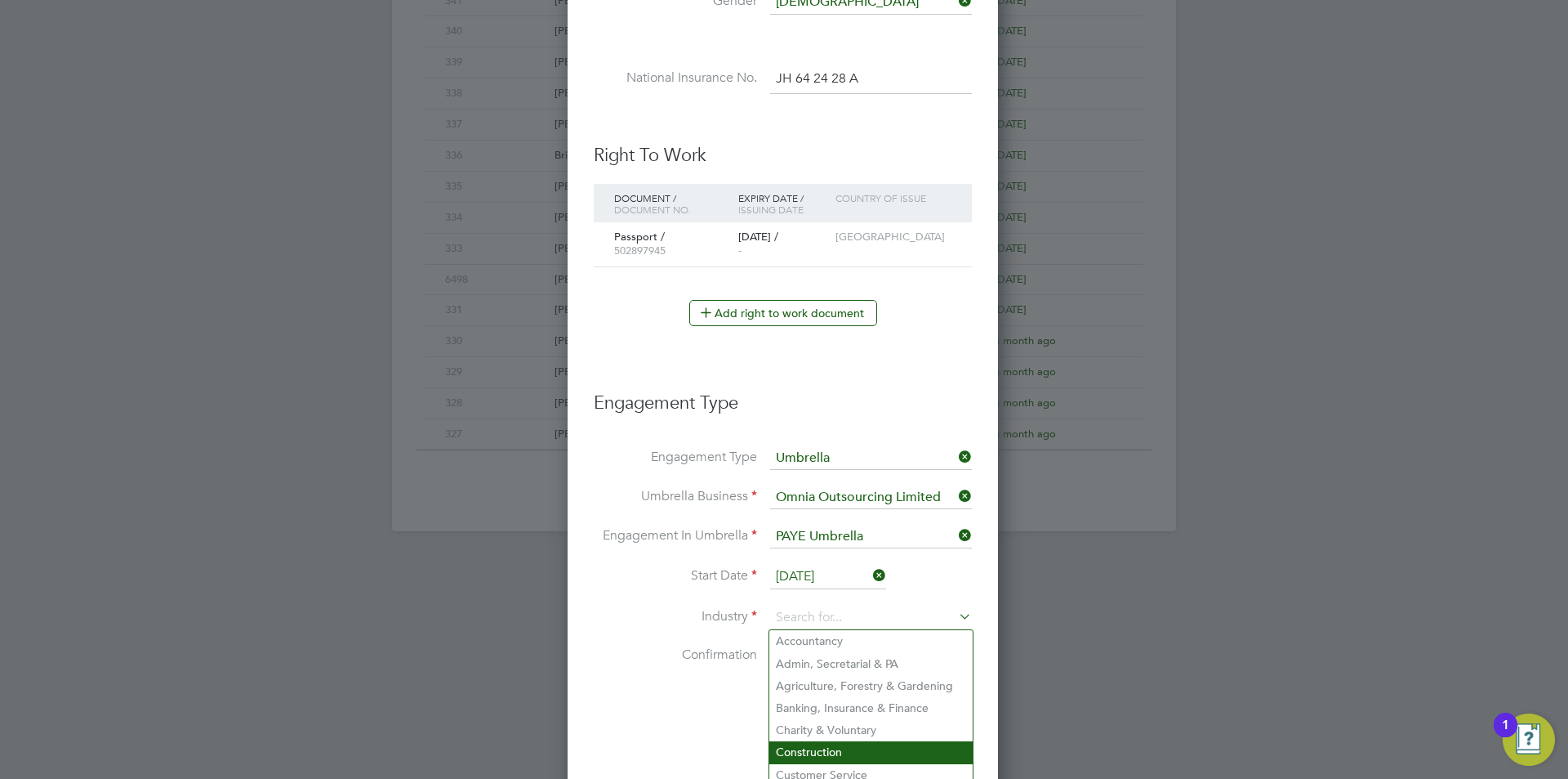
click at [828, 744] on li "Construction" at bounding box center [870, 751] width 203 height 22
type input "Construction"
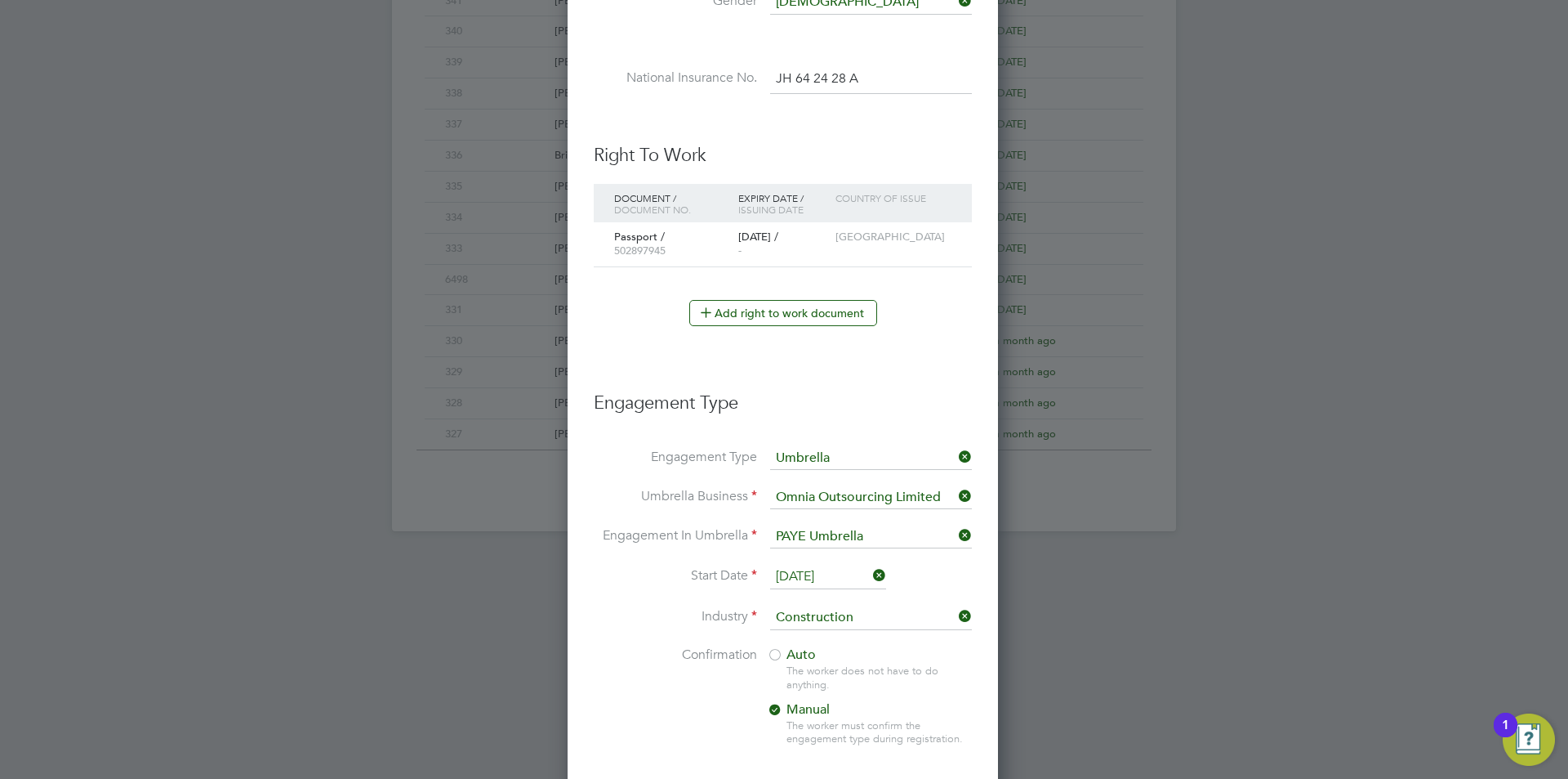
click at [784, 645] on li "Industry Construction" at bounding box center [783, 626] width 378 height 41
click at [783, 658] on div at bounding box center [775, 656] width 17 height 17
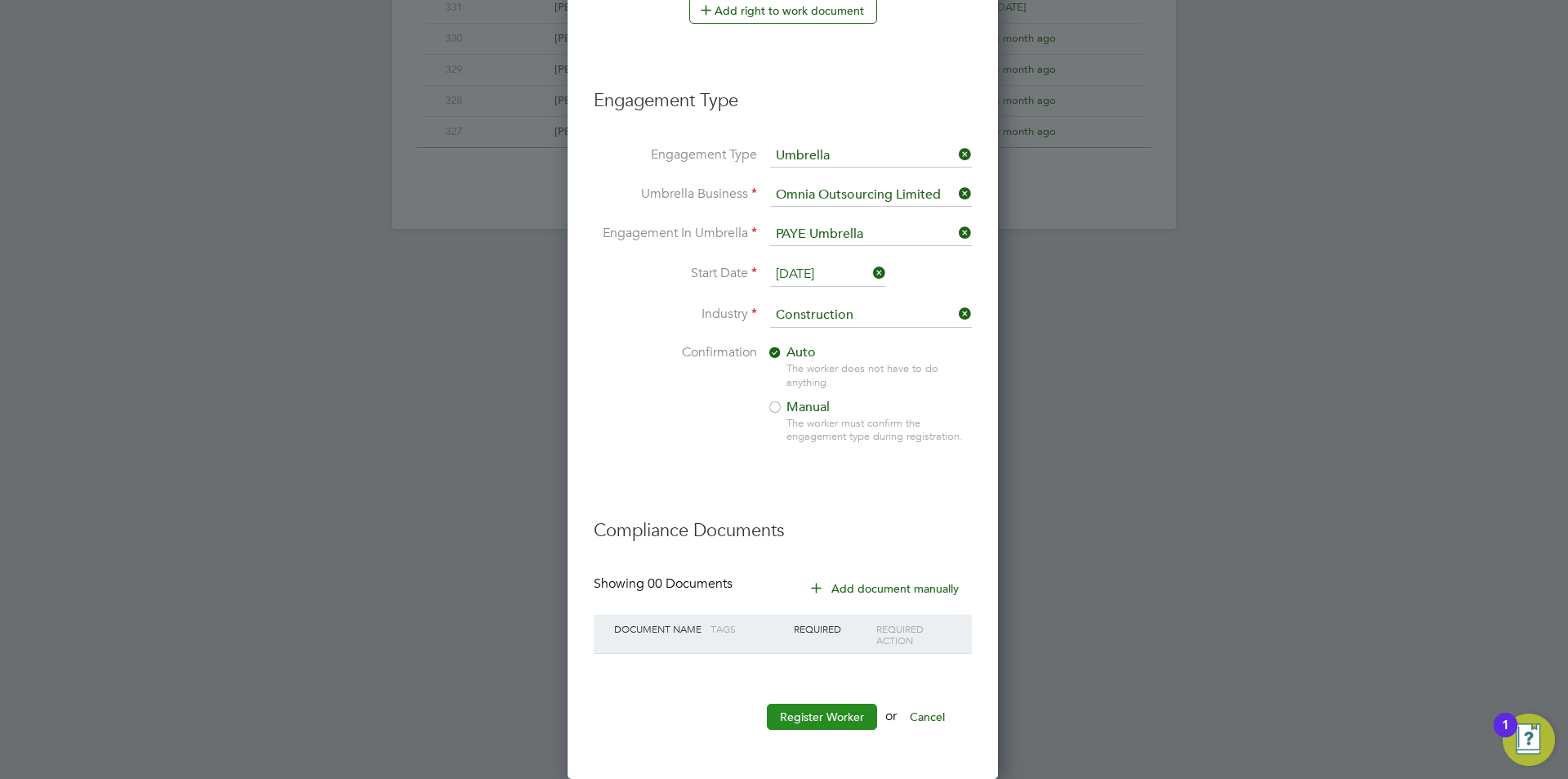
click at [822, 711] on button "Register Worker" at bounding box center [822, 716] width 110 height 27
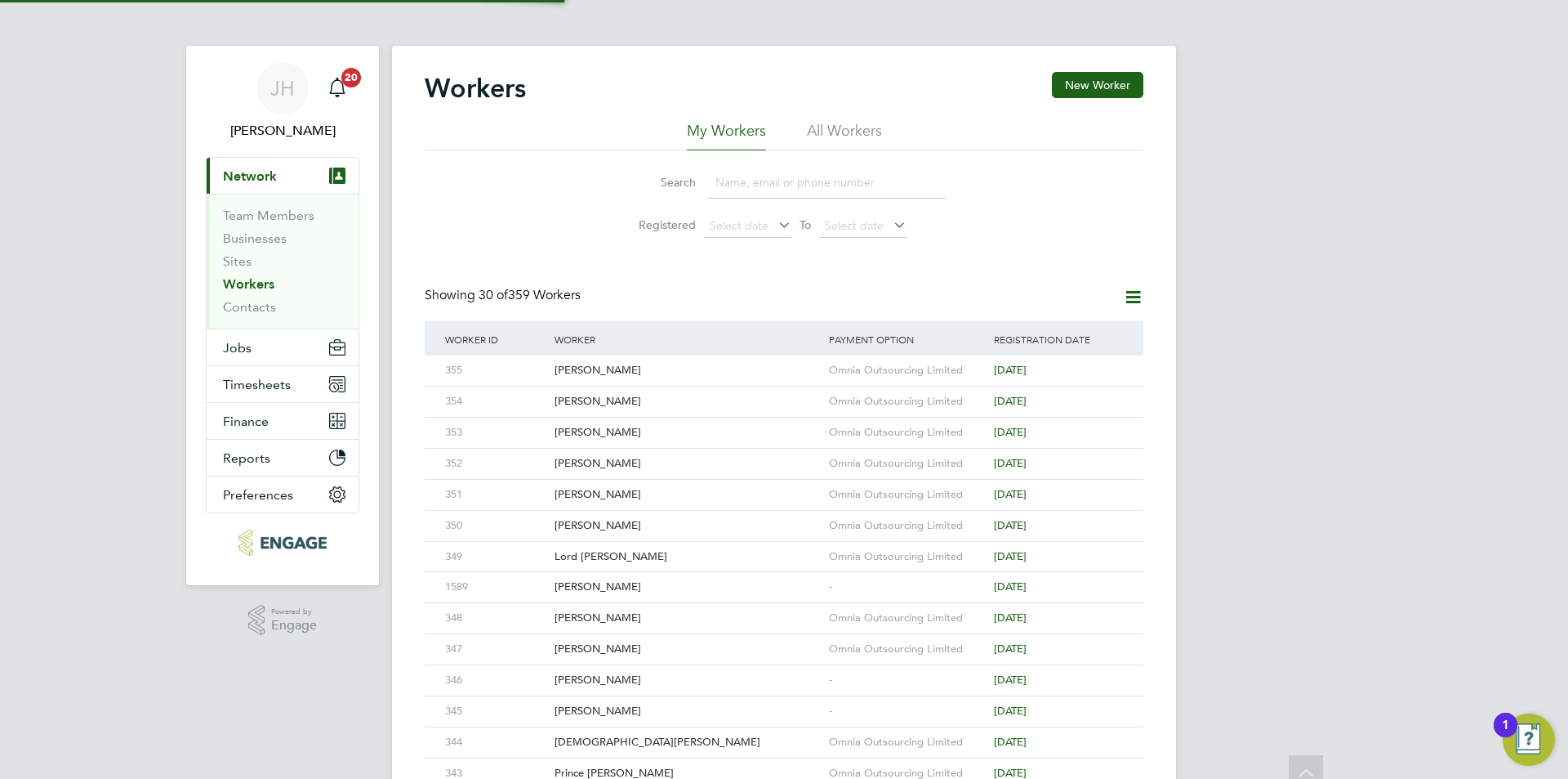
click at [1324, 427] on div "JH Jess Hogan Notifications 20 Applications: Current page: Network Team Members…" at bounding box center [784, 695] width 1568 height 1391
click at [267, 343] on button "Jobs" at bounding box center [282, 347] width 151 height 36
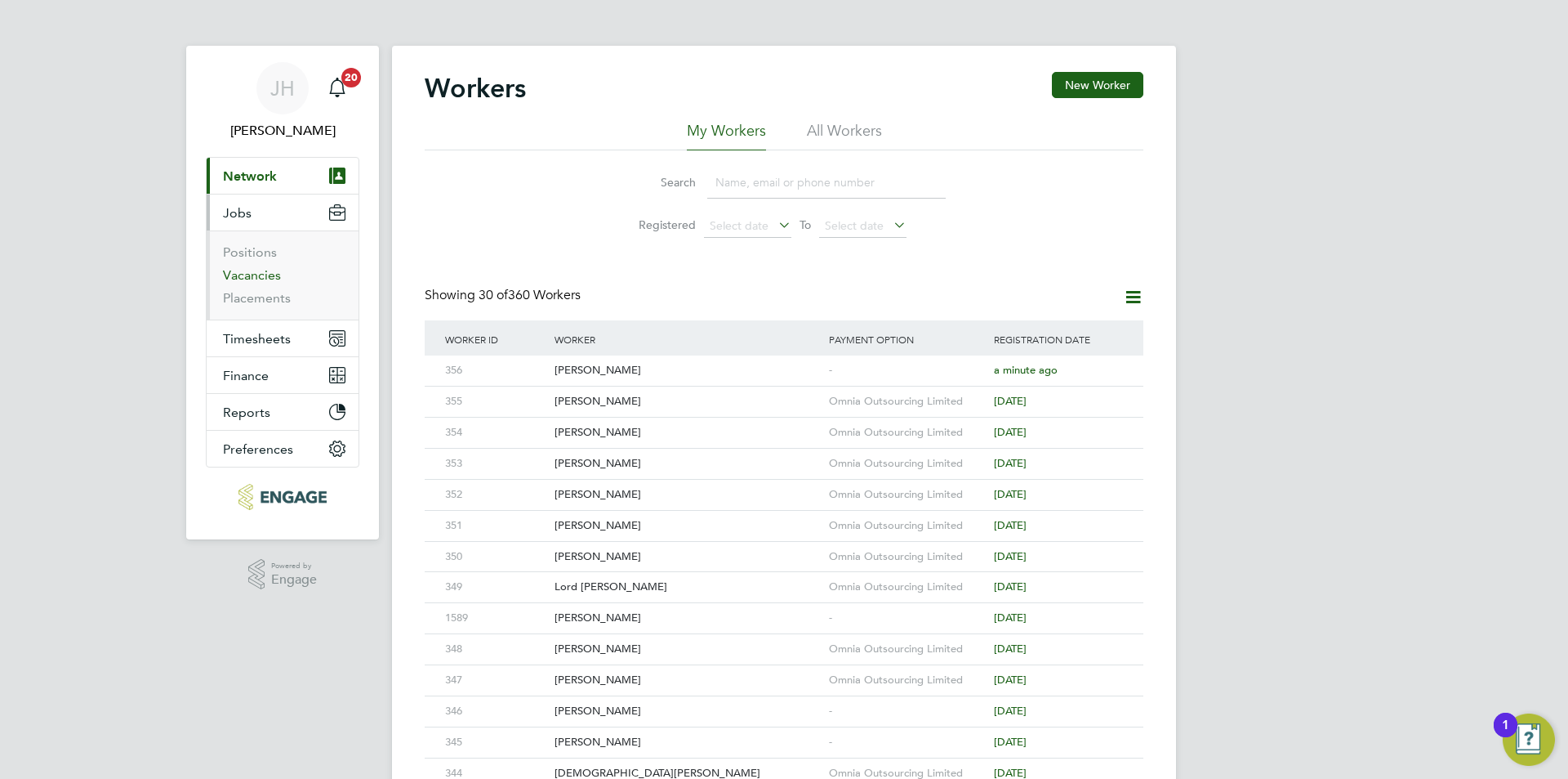
click at [261, 275] on link "Vacancies" at bounding box center [252, 275] width 58 height 16
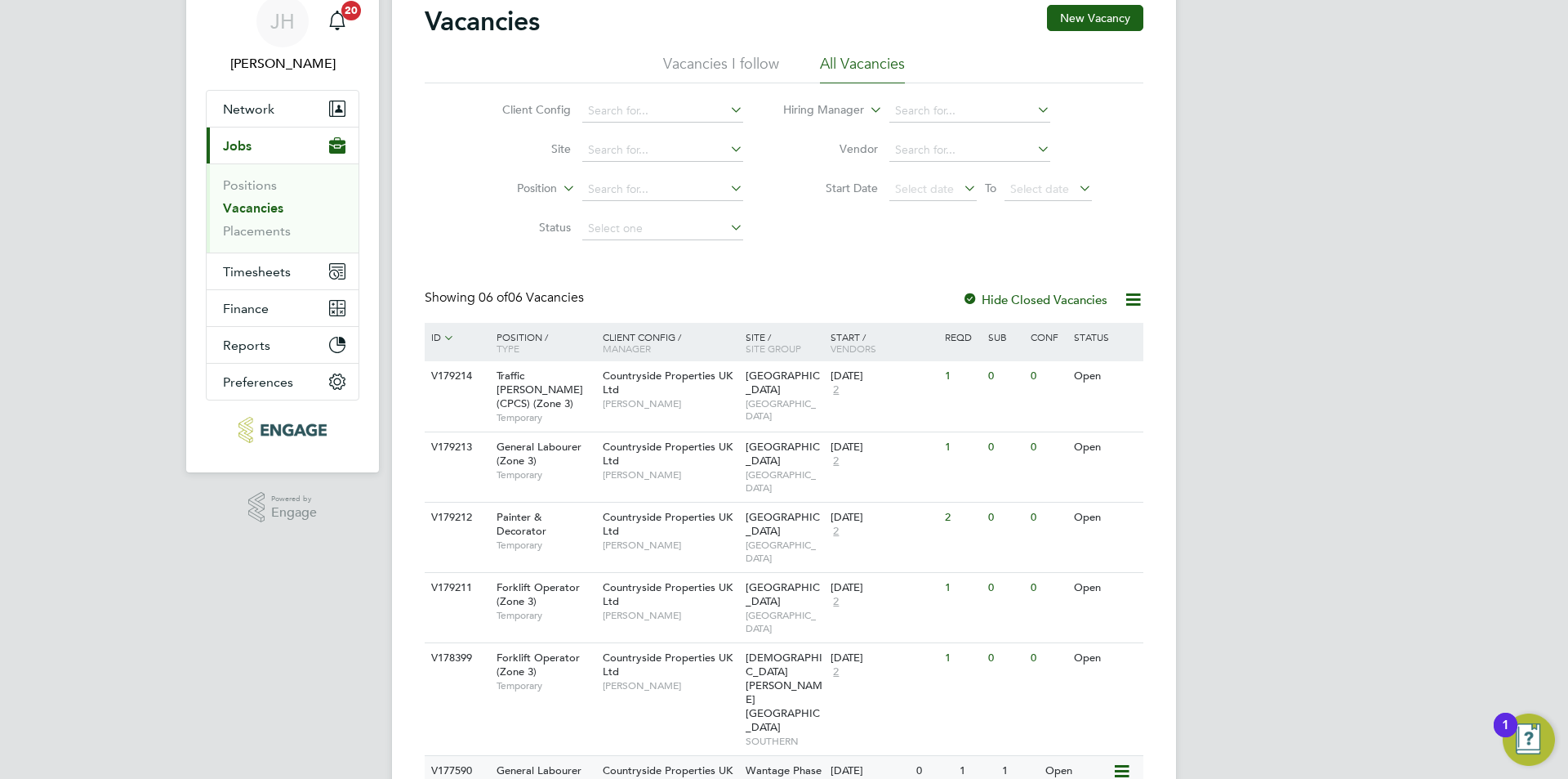
click at [1000, 754] on div "V177590 General Labourer (Zone 4) Temporary Countryside Properties UK Ltd Bradl…" at bounding box center [784, 783] width 719 height 57
click at [268, 230] on link "Placements" at bounding box center [257, 231] width 68 height 16
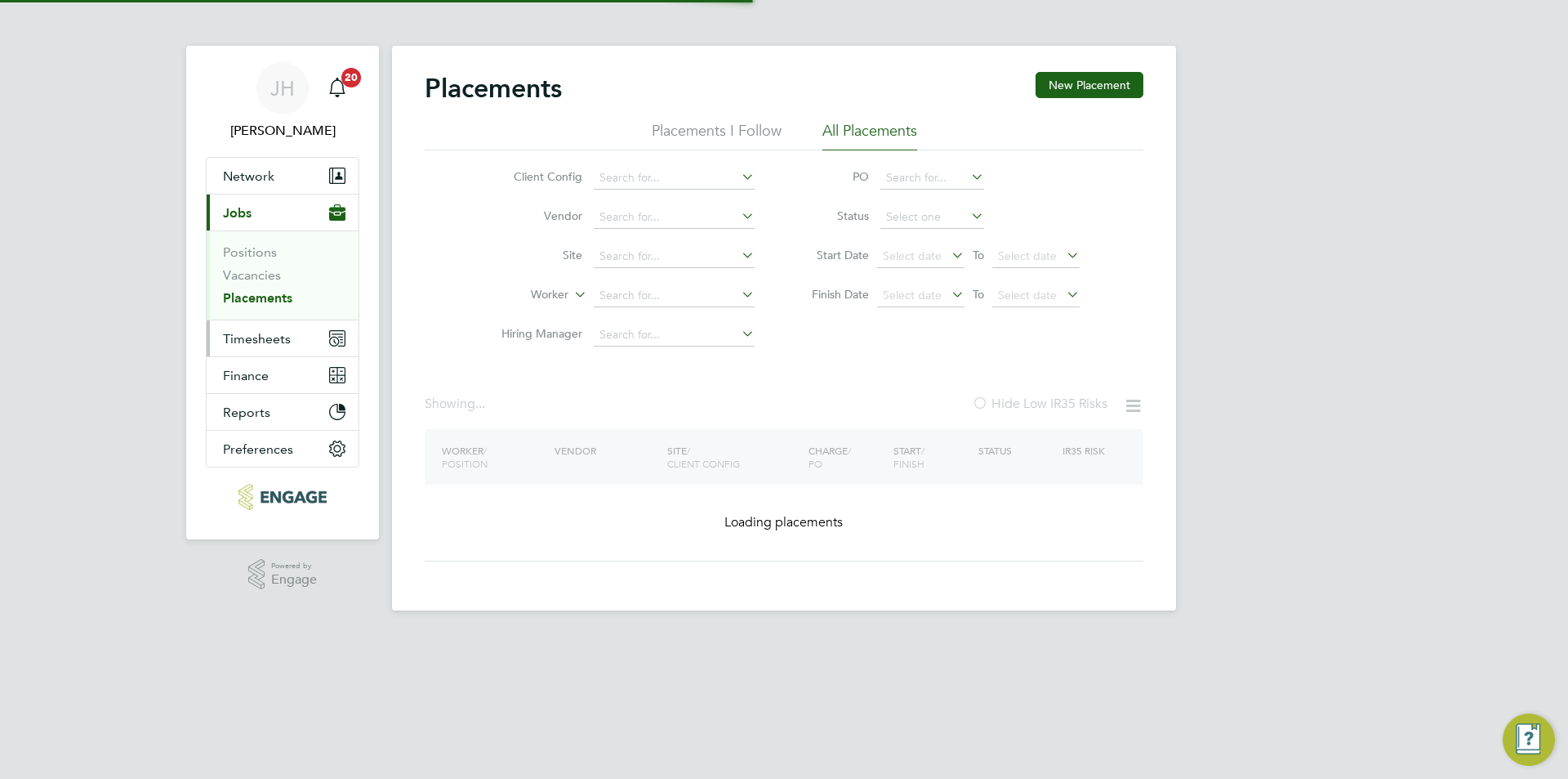
click at [278, 338] on span "Timesheets" at bounding box center [257, 338] width 68 height 16
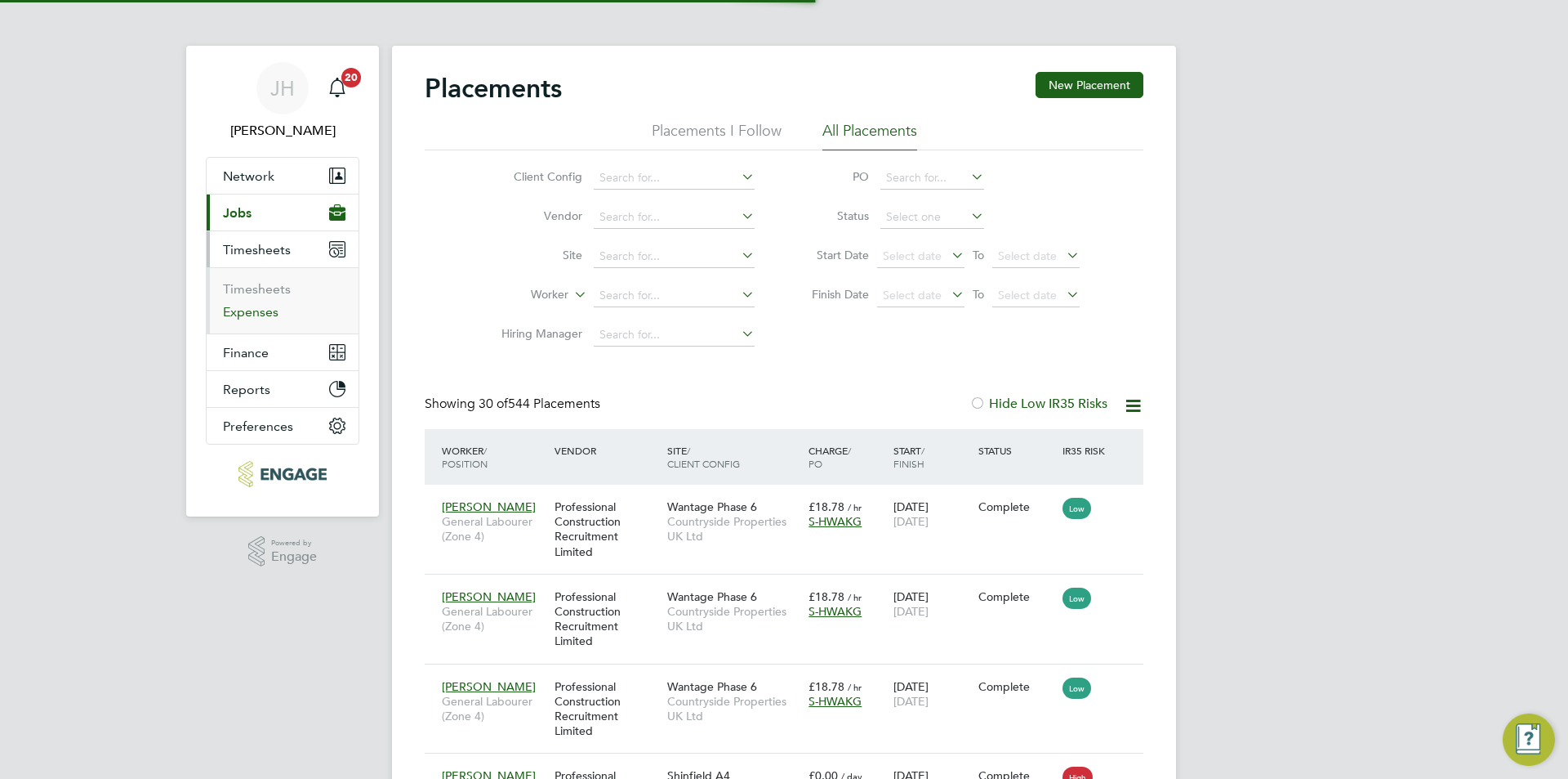
scroll to position [61, 143]
click at [279, 287] on link "Timesheets" at bounding box center [257, 289] width 68 height 16
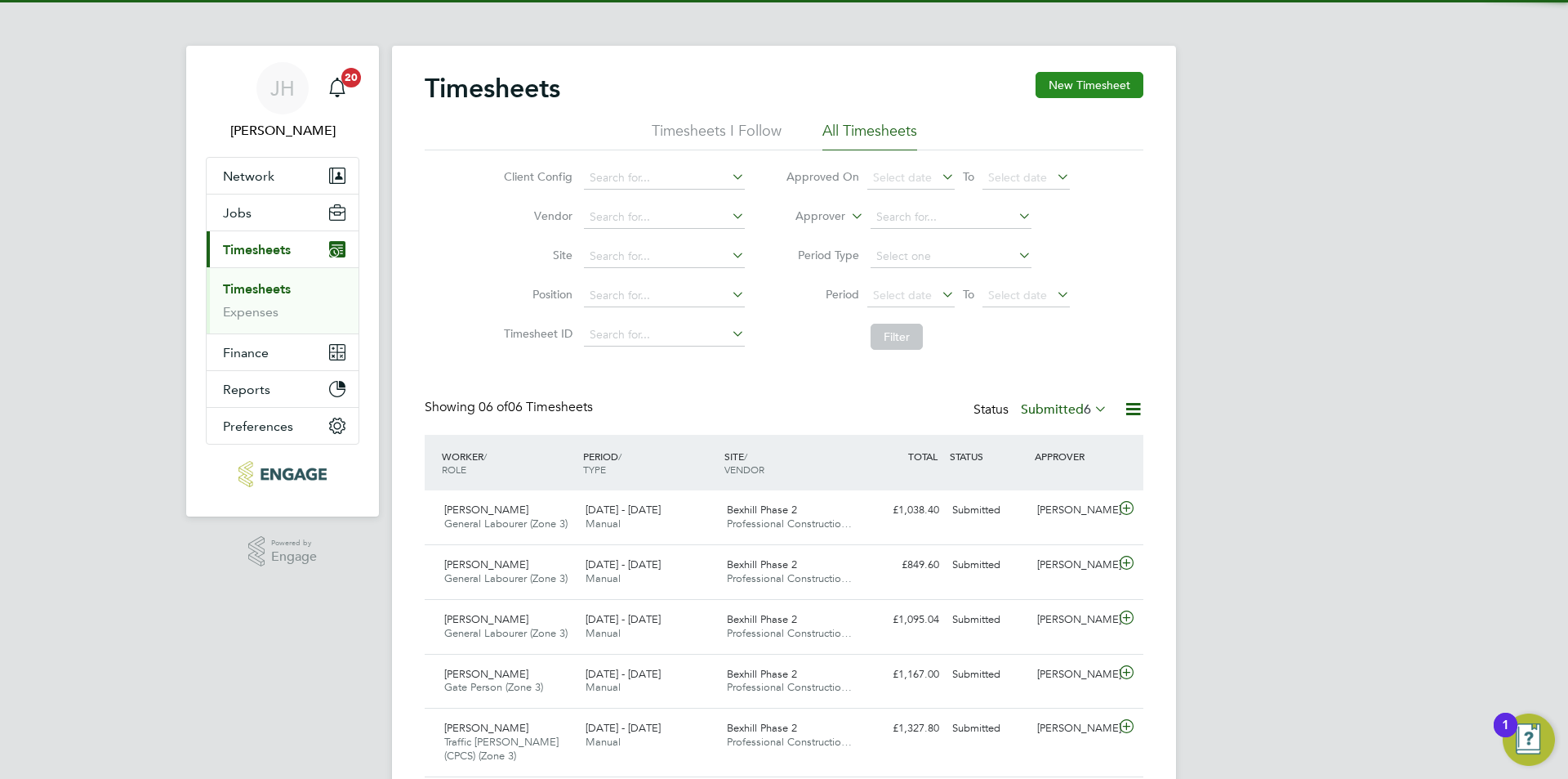
click at [1078, 77] on button "New Timesheet" at bounding box center [1089, 85] width 108 height 27
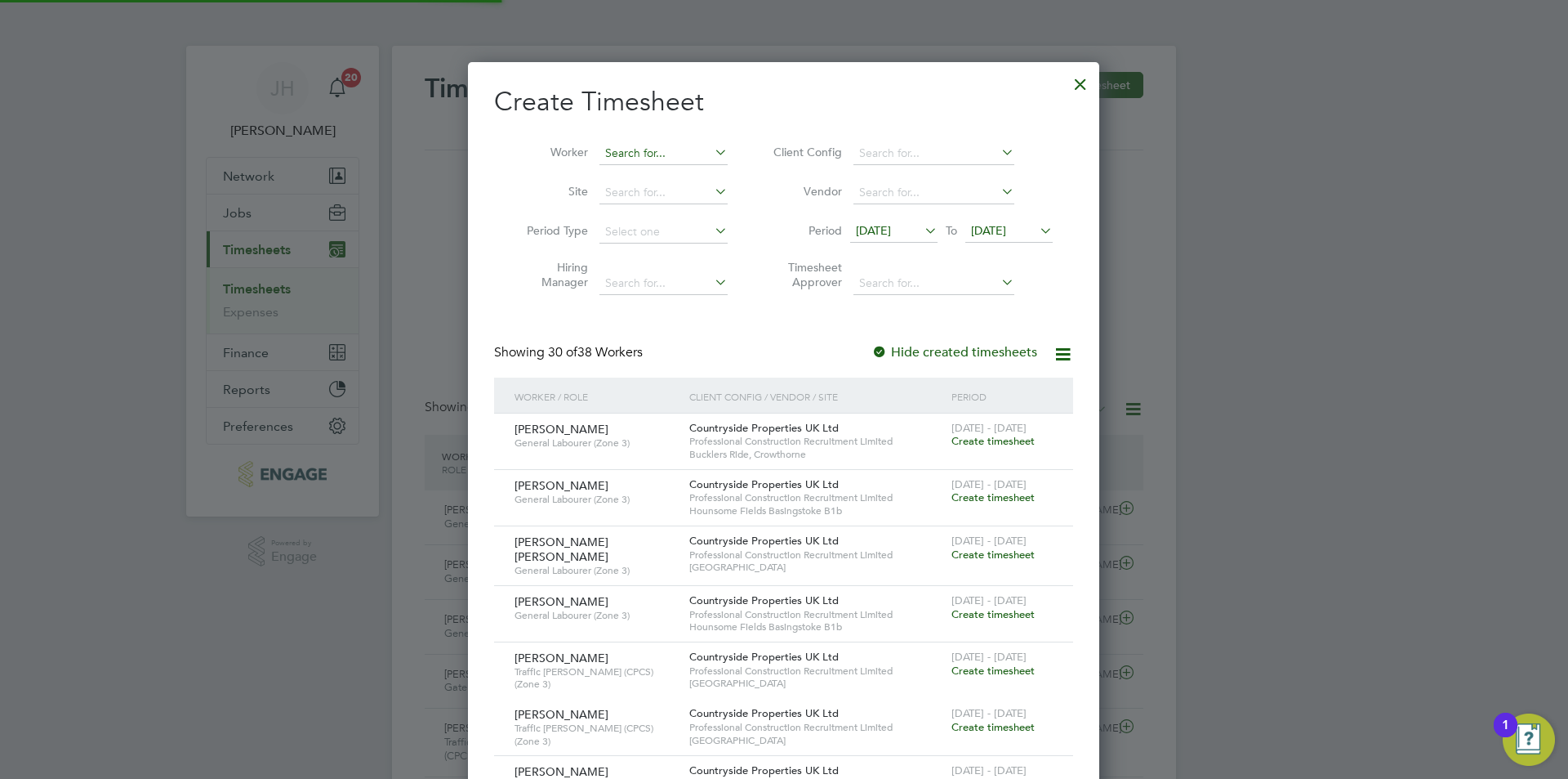
click at [644, 162] on input at bounding box center [664, 153] width 128 height 23
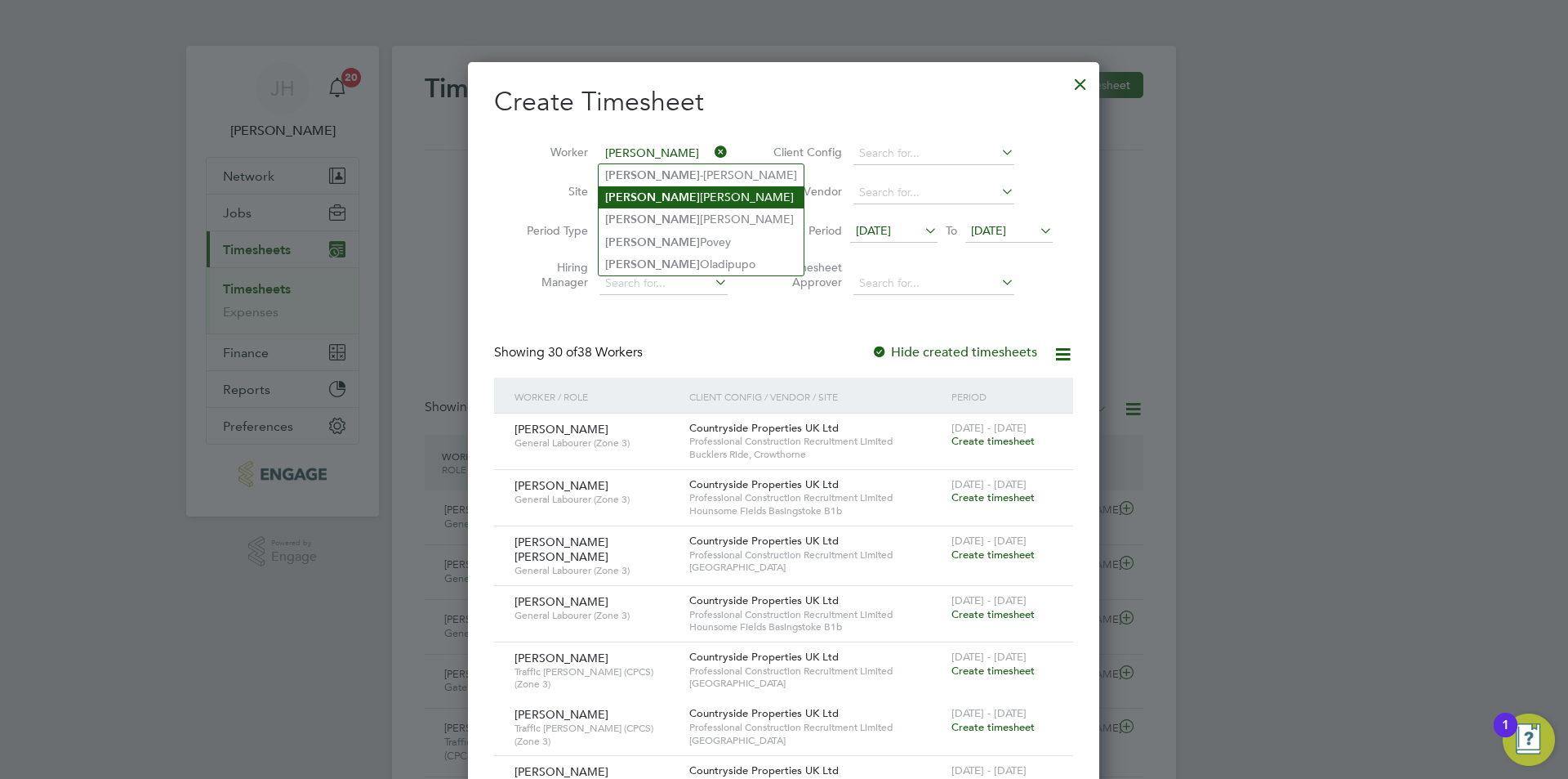
click at [676, 198] on li "Paul Cawvey" at bounding box center [701, 197] width 204 height 22
type input "Paul Cawvey"
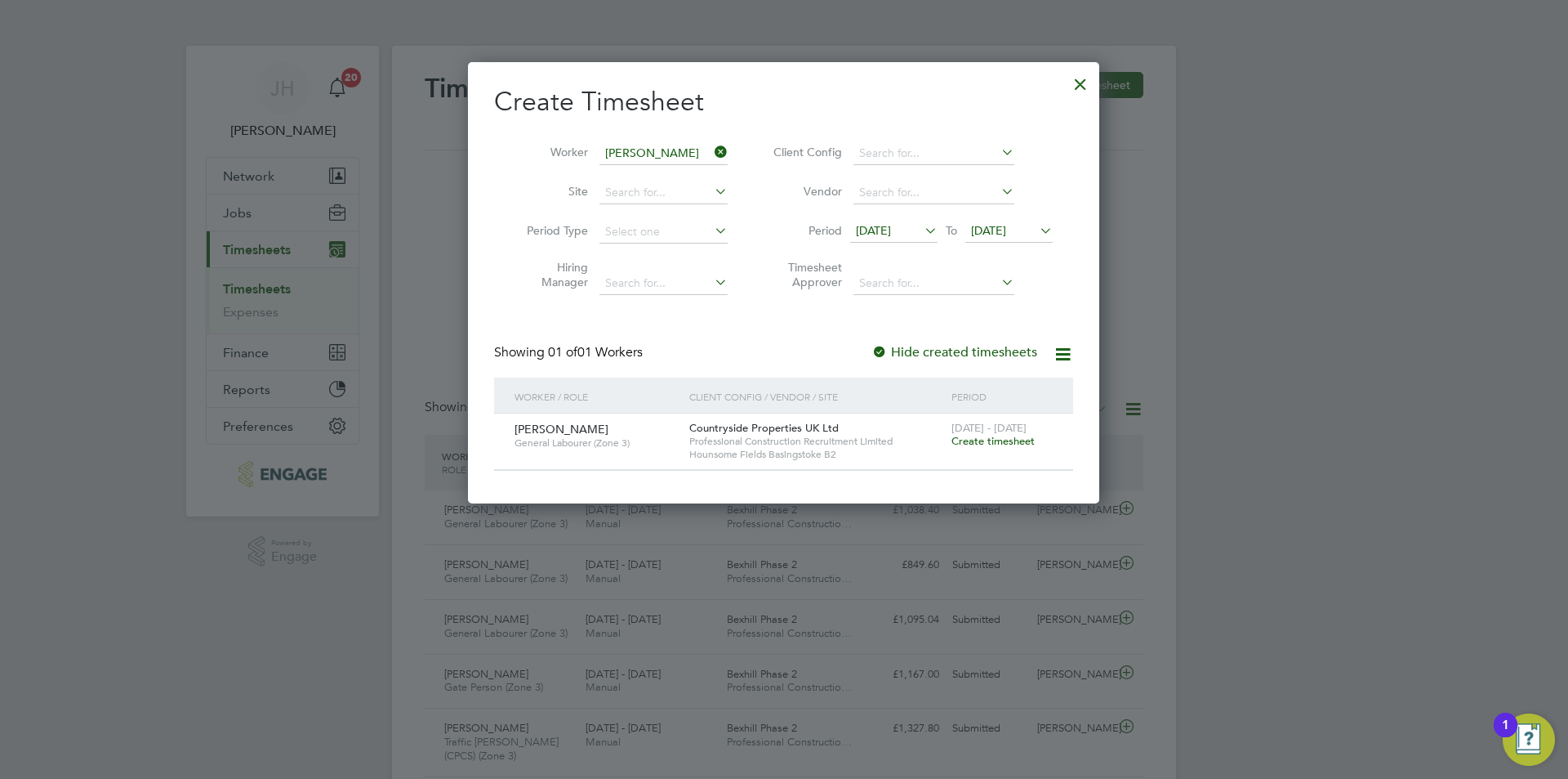
click at [1000, 441] on span "Create timesheet" at bounding box center [993, 441] width 84 height 14
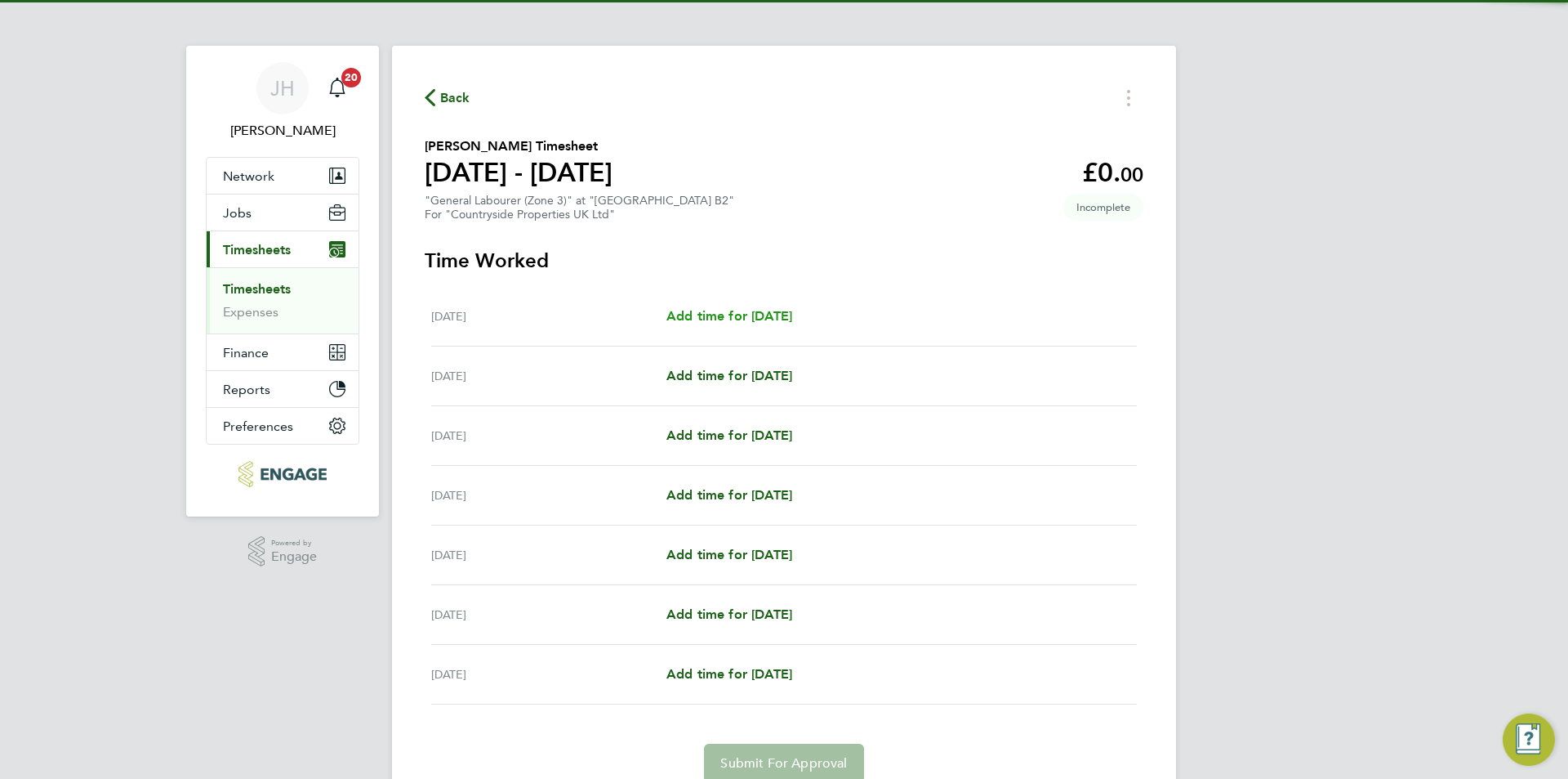
click at [731, 314] on span "Add time for Mon 18 Aug" at bounding box center [729, 316] width 126 height 16
select select "30"
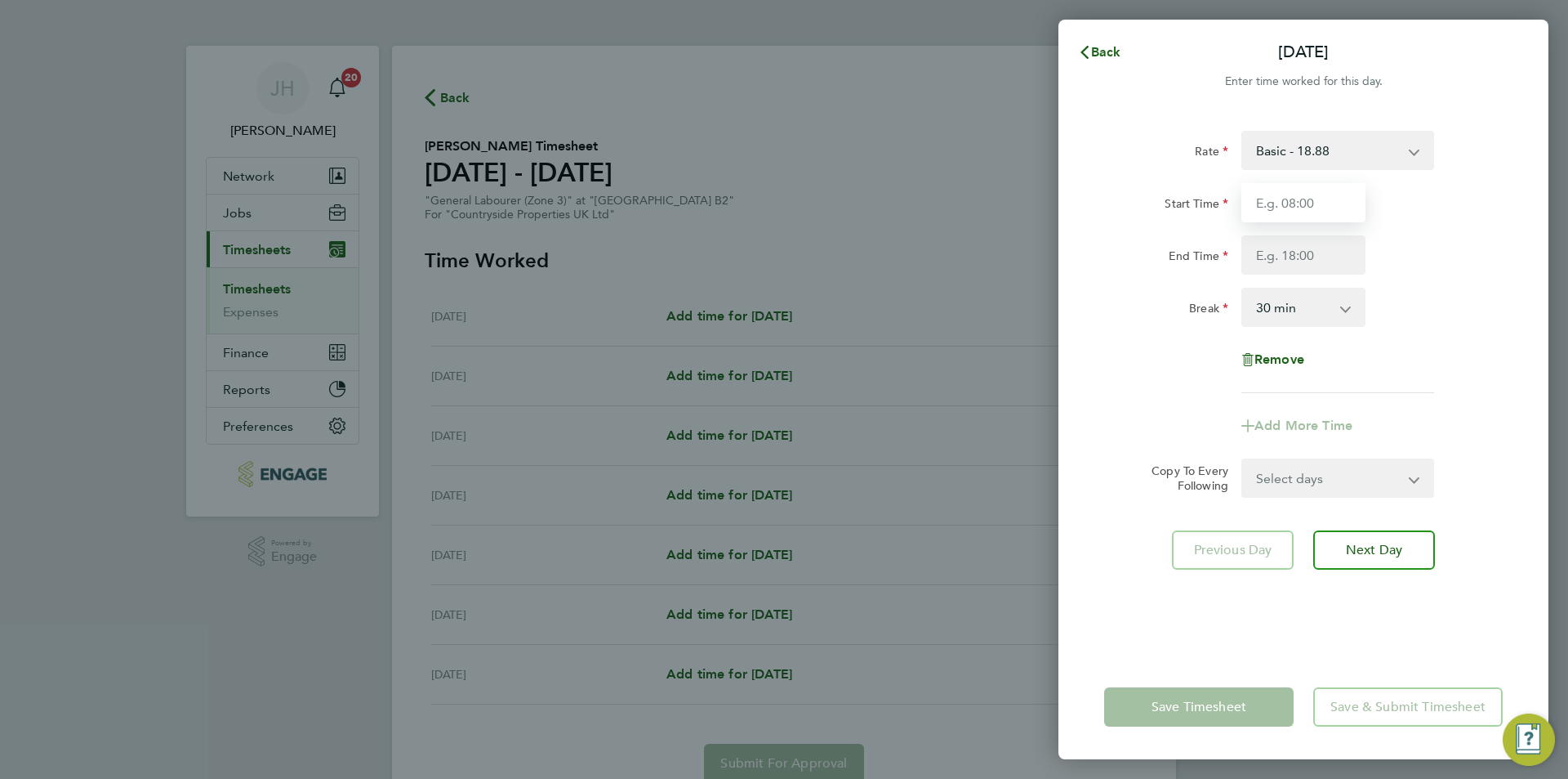
click at [1307, 200] on input "Start Time" at bounding box center [1303, 203] width 124 height 39
type input "07:30"
type input "17:00"
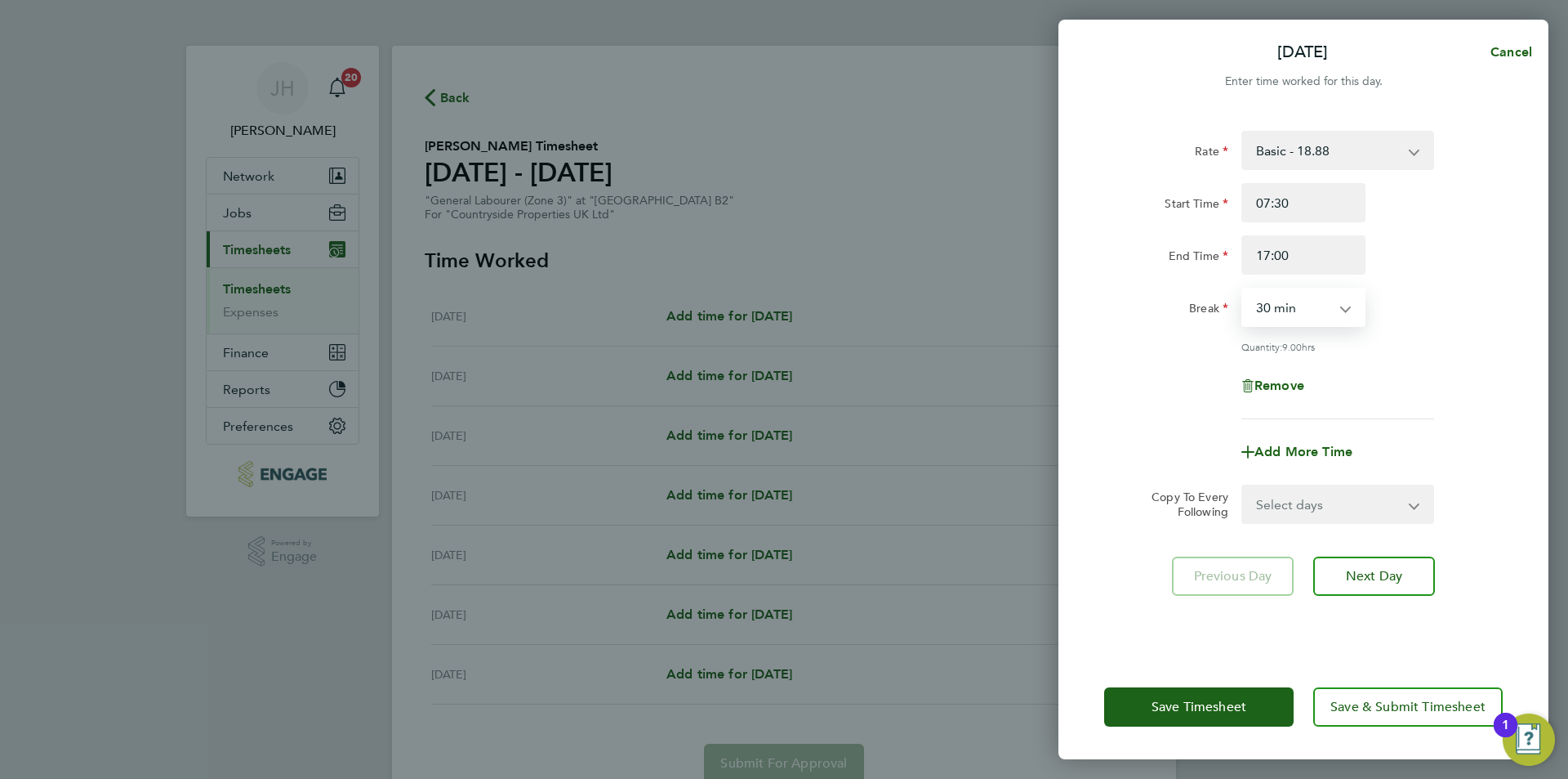
click at [1326, 518] on select "Select days Day Weekday (Mon-Fri) Weekend (Sat-Sun) Tuesday Wednesday Thursday …" at bounding box center [1328, 504] width 171 height 36
select select "WEEKDAY"
click at [1243, 486] on select "Select days Day Weekday (Mon-Fri) Weekend (Sat-Sun) Tuesday Wednesday Thursday …" at bounding box center [1328, 504] width 171 height 36
select select "2025-08-24"
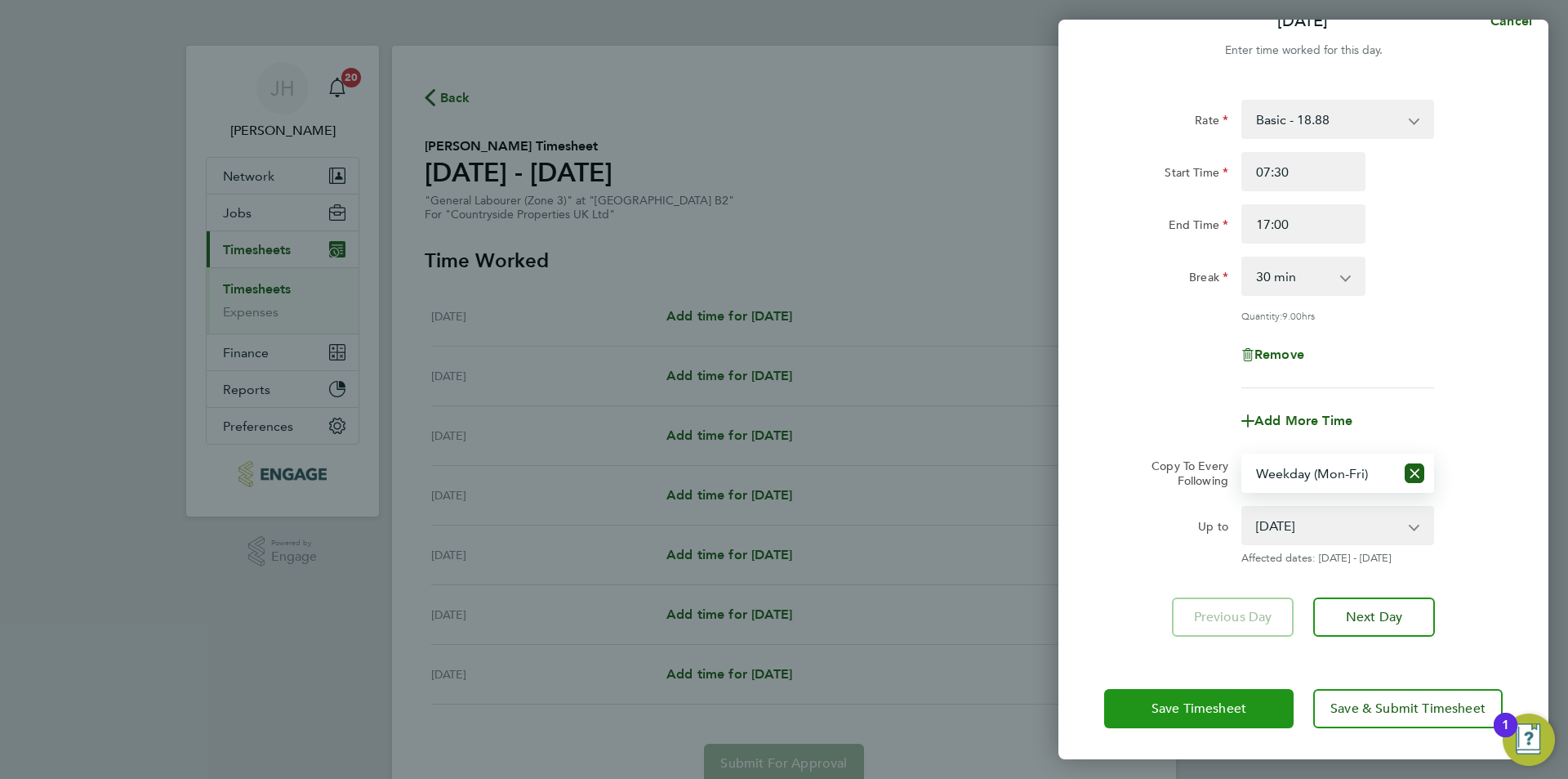
click at [1139, 705] on button "Save Timesheet" at bounding box center [1198, 708] width 190 height 39
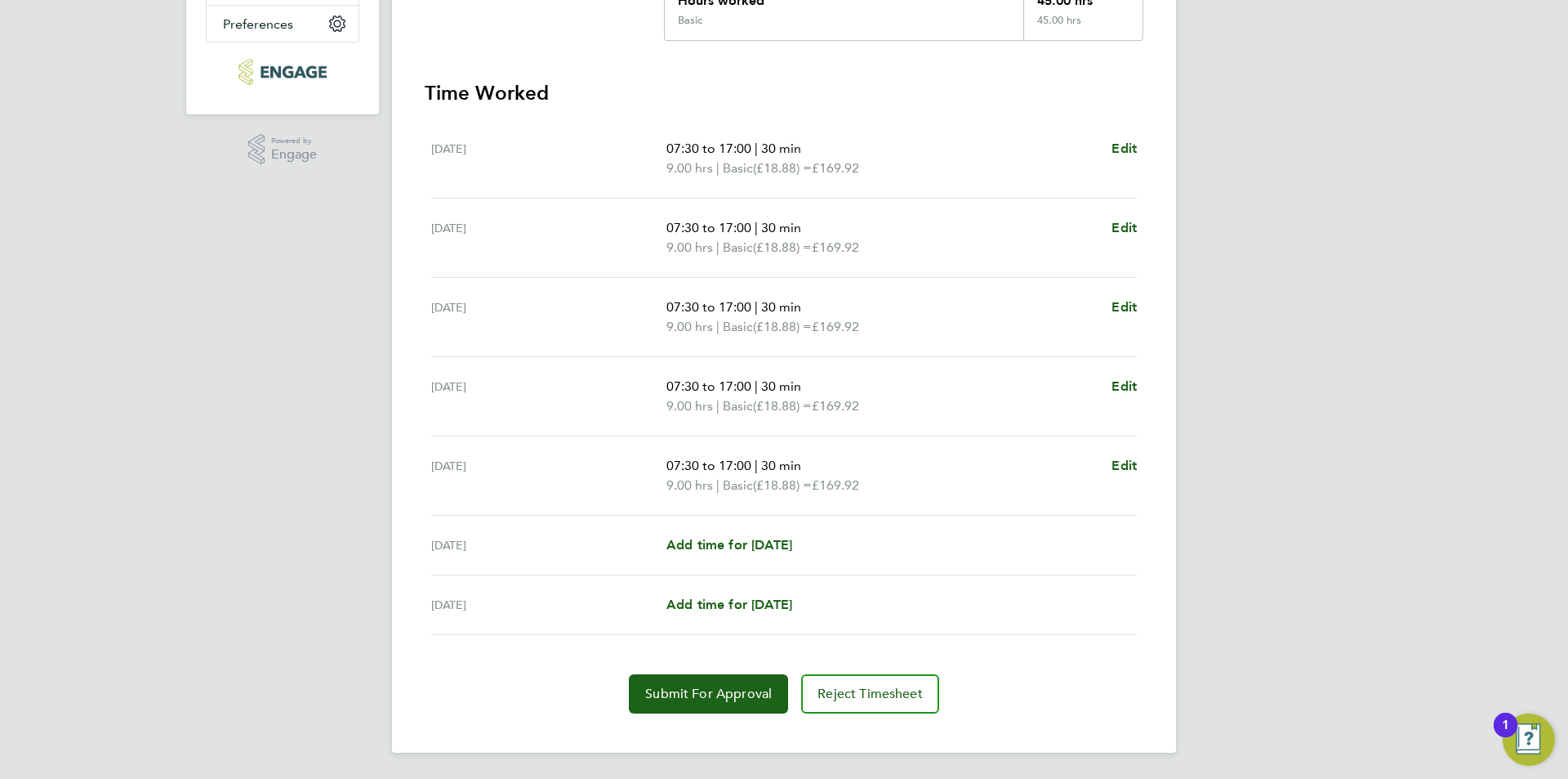
click at [704, 668] on section "Time Worked Mon 18 Aug 07:30 to 17:00 | 30 min 9.00 hrs | Basic (£18.88) = £169…" at bounding box center [784, 396] width 719 height 633
click at [701, 684] on button "Submit For Approval" at bounding box center [709, 693] width 159 height 39
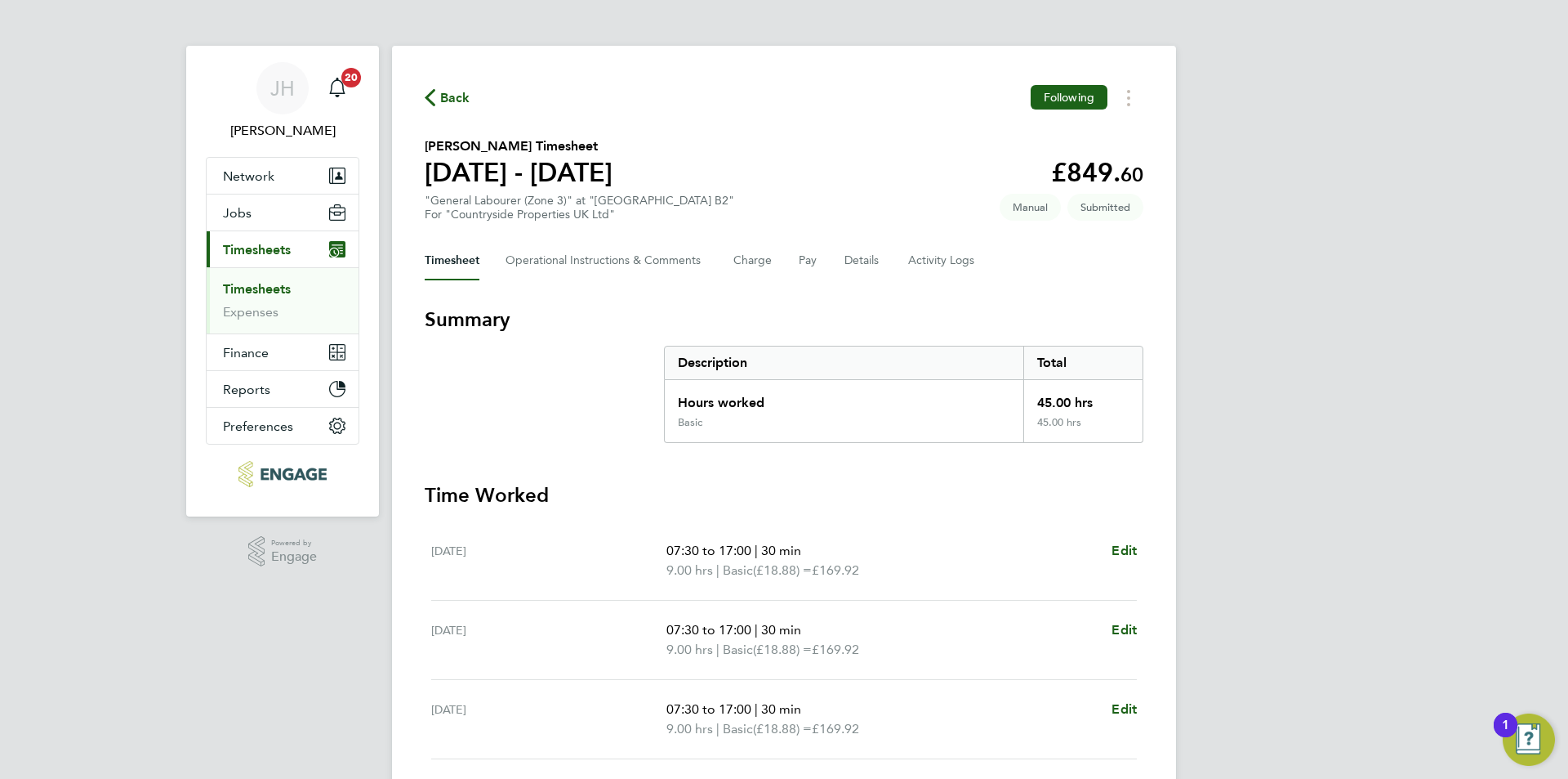
click at [464, 89] on span "Back" at bounding box center [455, 98] width 30 height 20
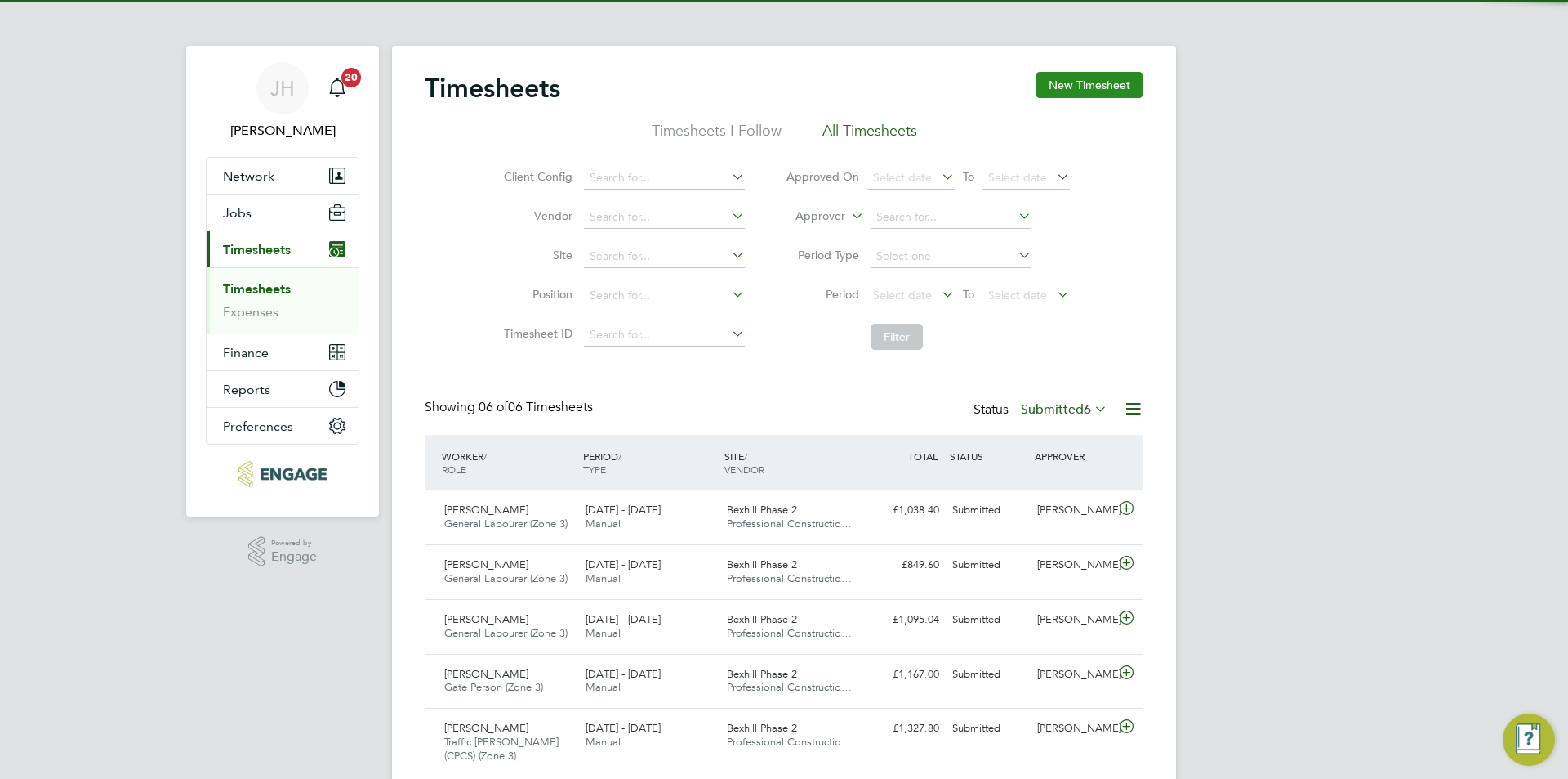
click at [1114, 81] on button "New Timesheet" at bounding box center [1089, 85] width 108 height 27
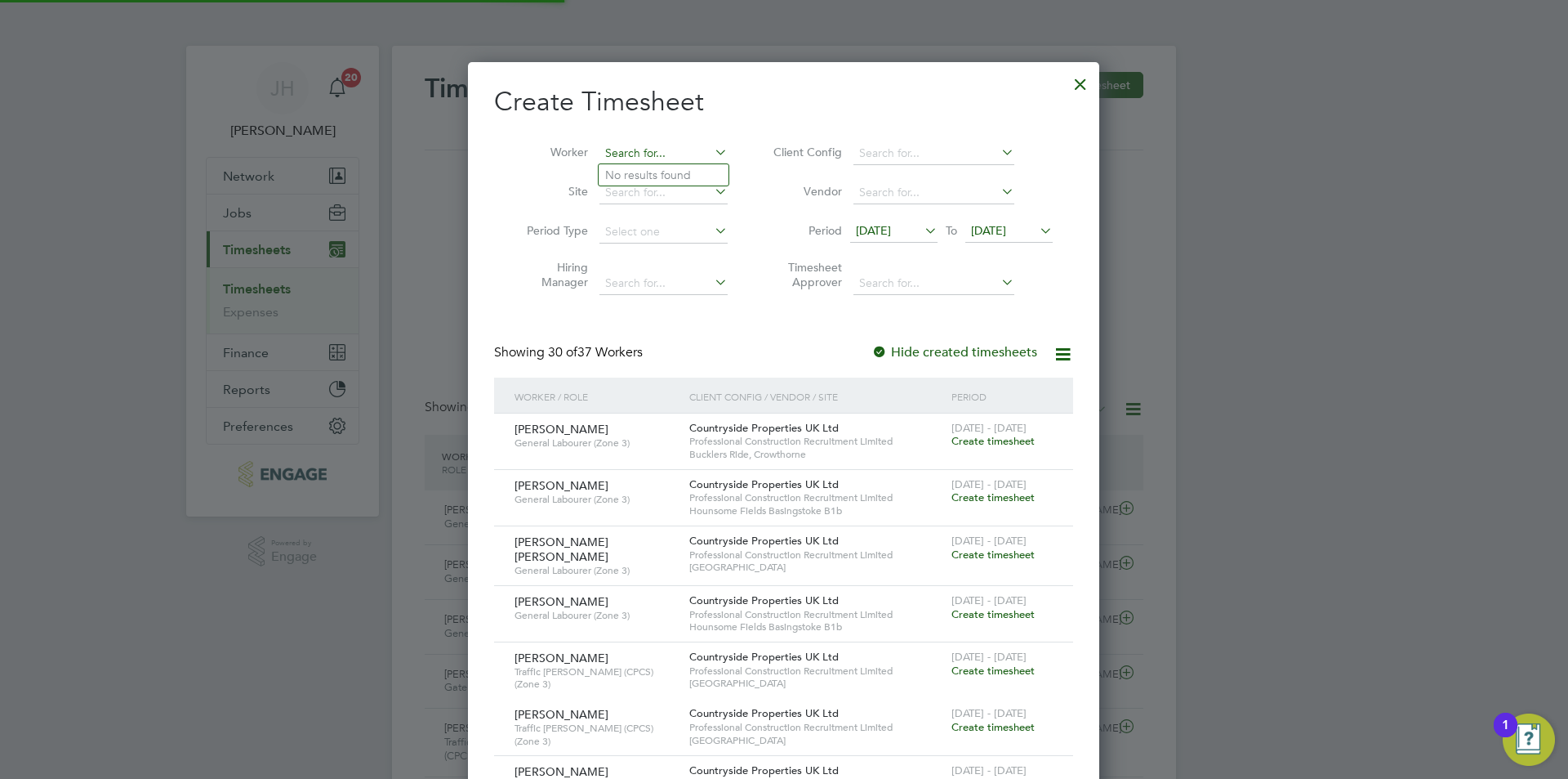
click at [610, 146] on input at bounding box center [664, 153] width 128 height 23
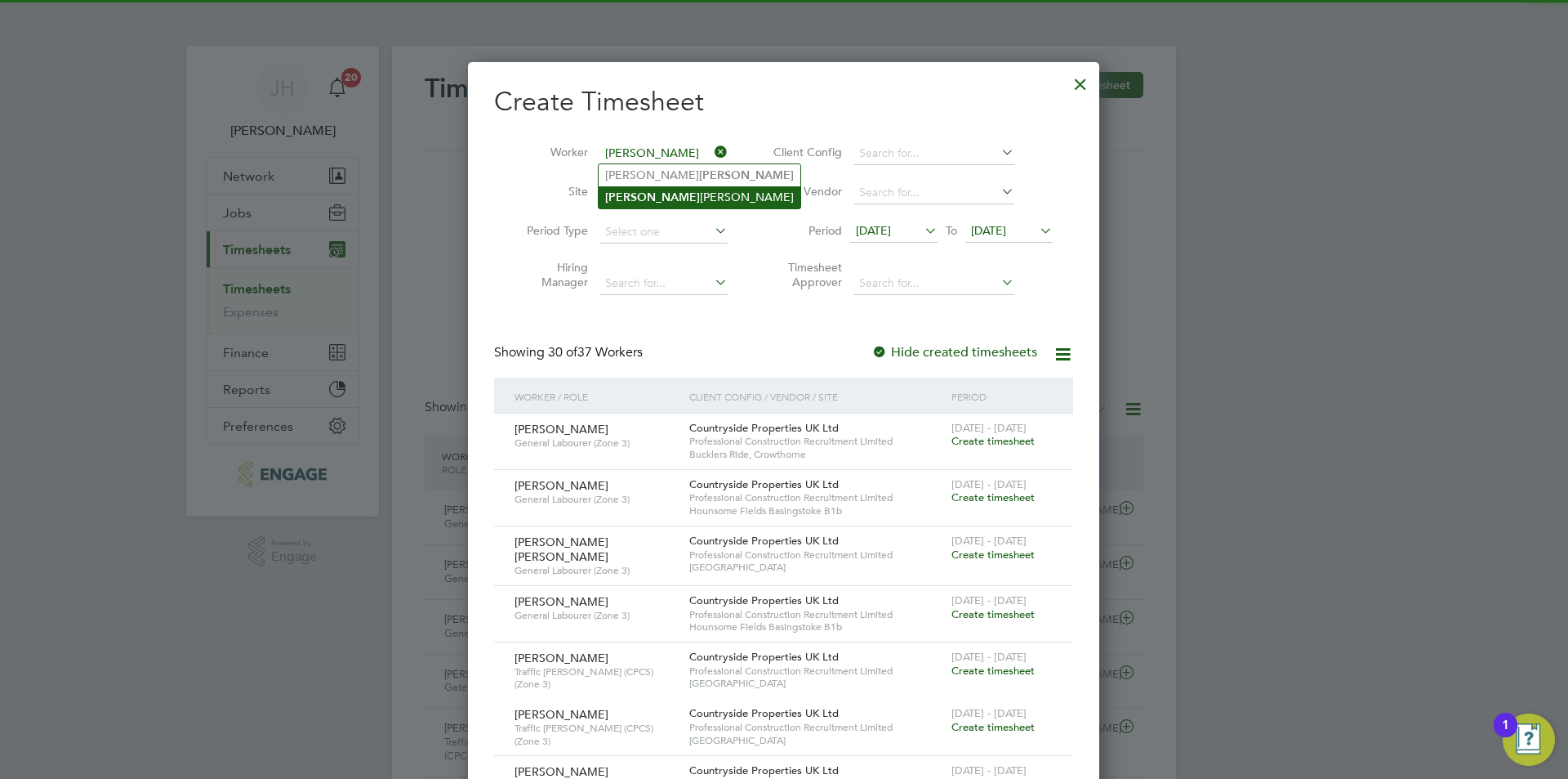
click at [682, 201] on li "Martin Chambers" at bounding box center [699, 197] width 202 height 22
type input "Martin Chambers"
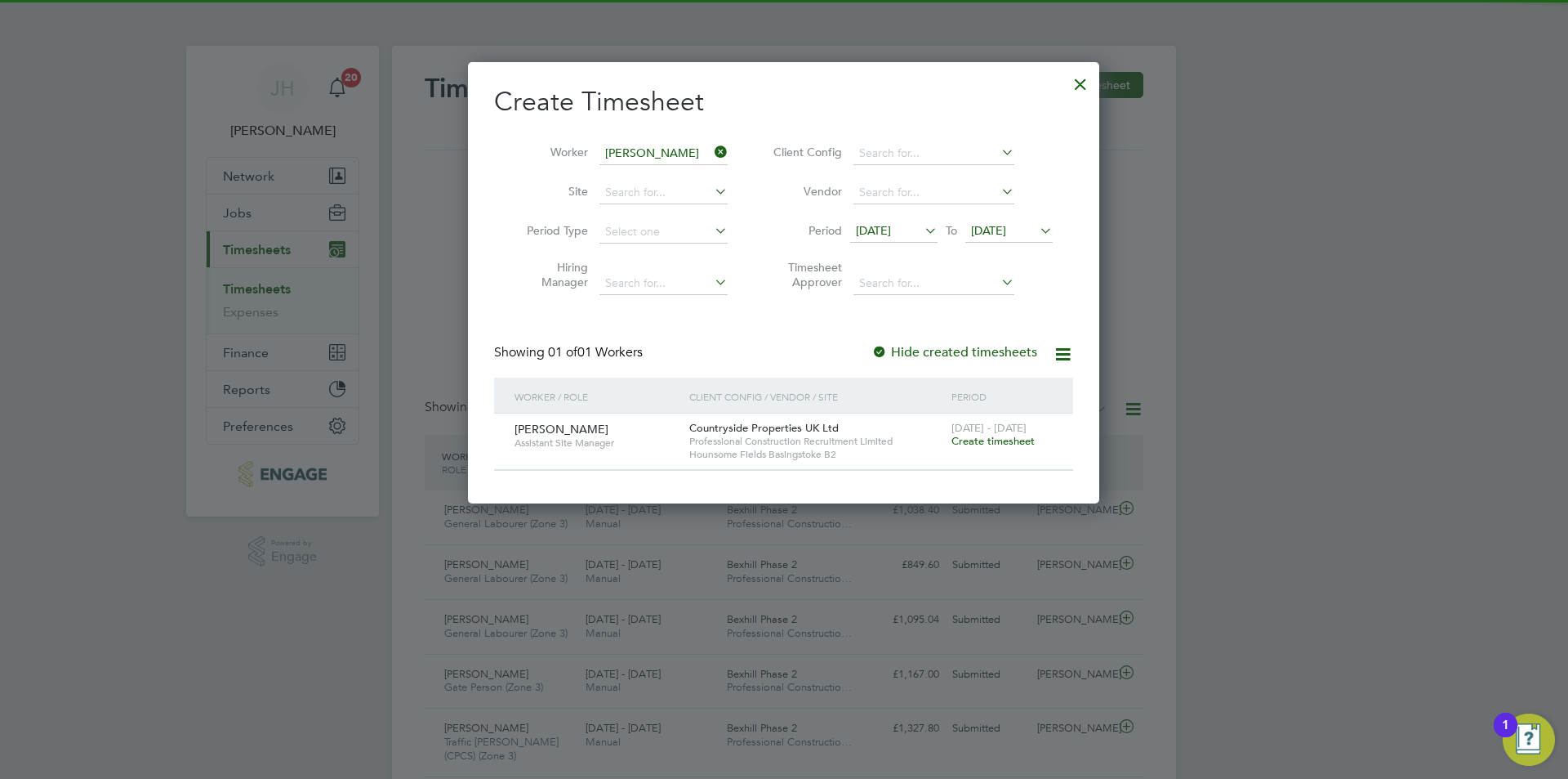
click at [991, 445] on span "Create timesheet" at bounding box center [993, 441] width 84 height 14
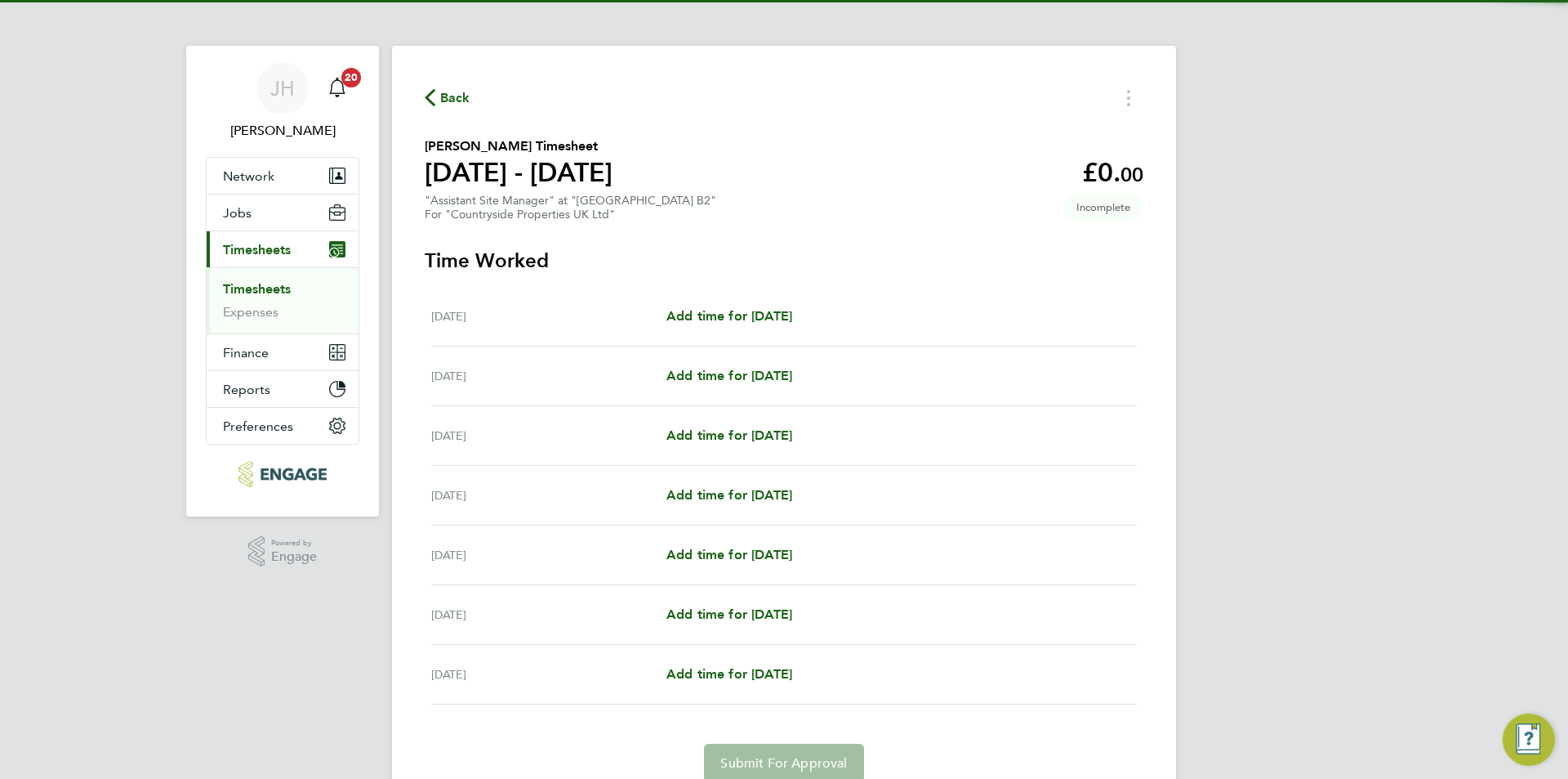
click at [771, 305] on div "Mon 18 Aug Add time for Mon 18 Aug Add time for Mon 18 Aug" at bounding box center [784, 317] width 706 height 60
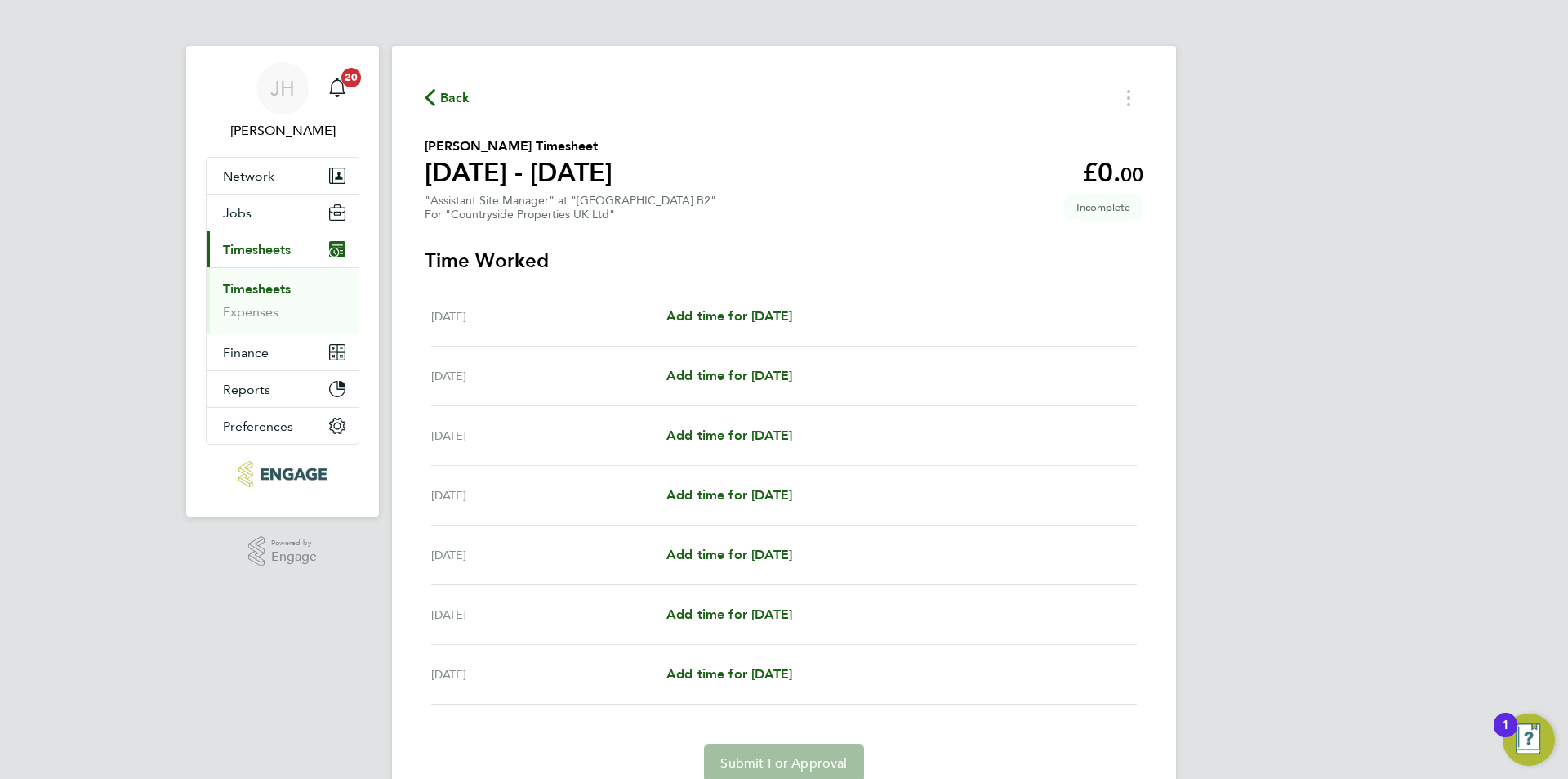
click at [797, 329] on div "Mon 18 Aug Add time for Mon 18 Aug Add time for Mon 18 Aug" at bounding box center [784, 317] width 706 height 60
click at [792, 320] on span "Add time for Mon 18 Aug" at bounding box center [729, 316] width 126 height 16
select select "30"
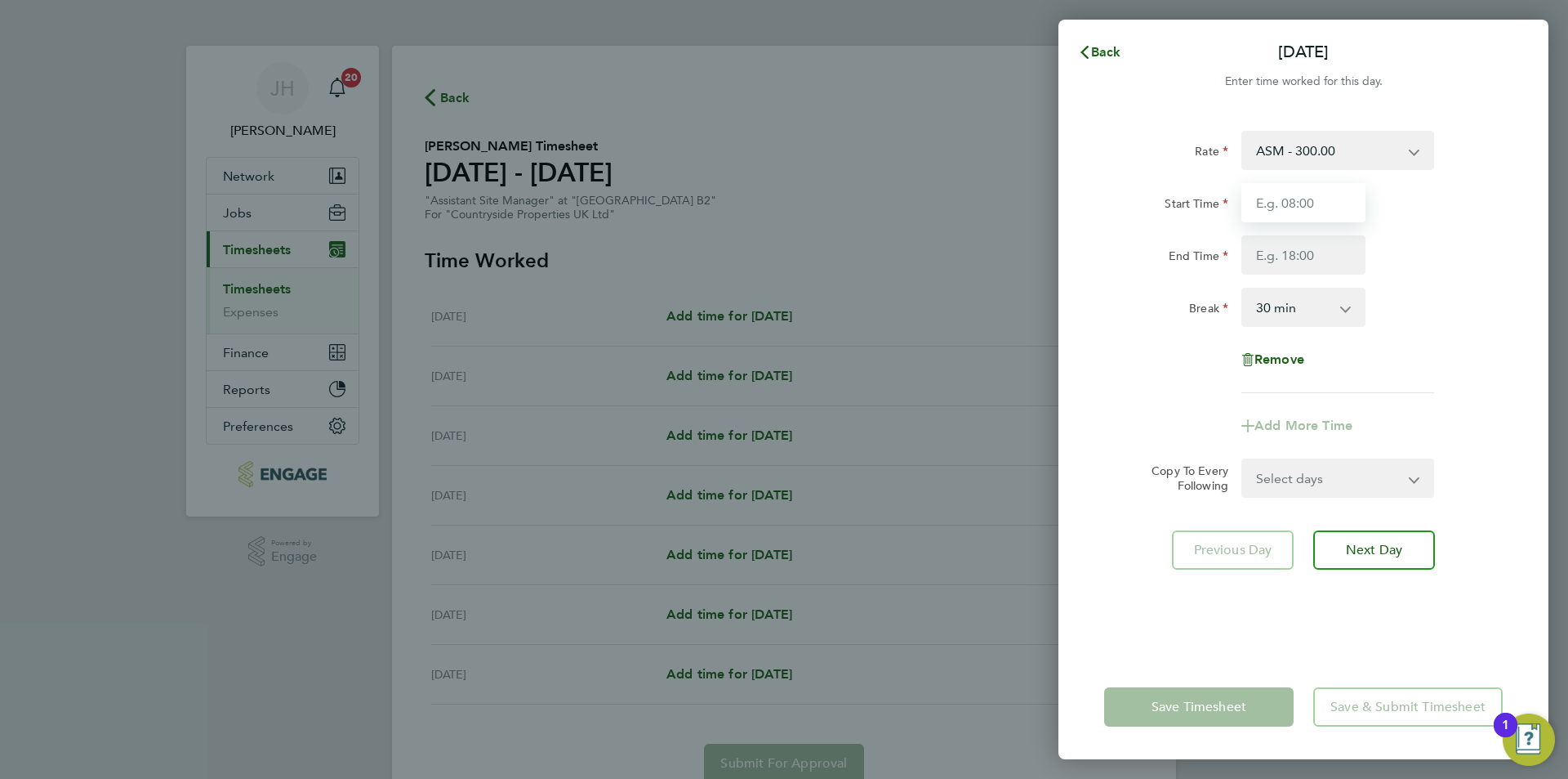
click at [1311, 205] on input "Start Time" at bounding box center [1303, 203] width 124 height 39
type input "07:30"
type input "09:00"
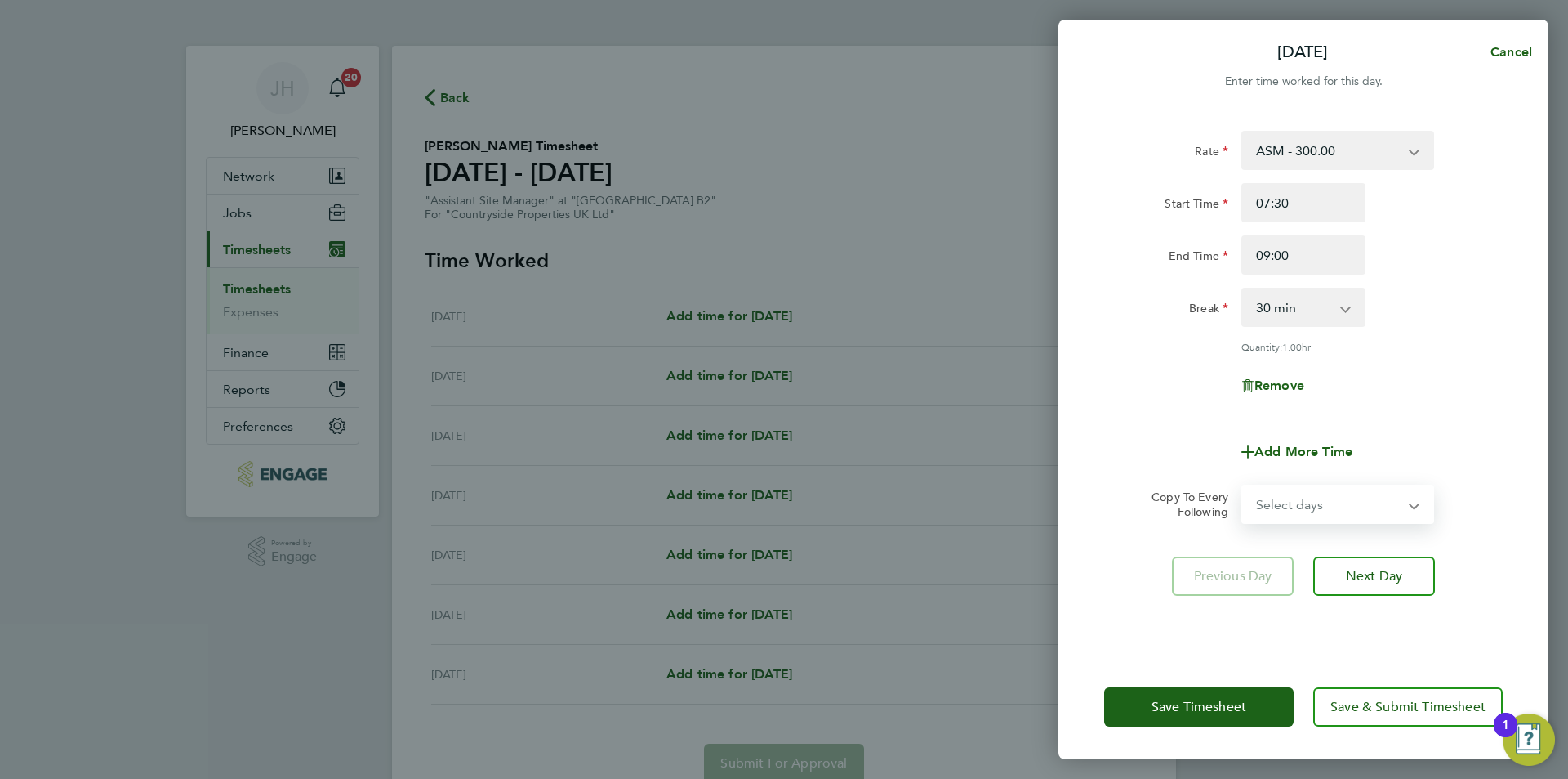
click at [1322, 512] on select "Select days Day Weekday (Mon-Fri) Weekend (Sat-Sun) Tuesday Wednesday Thursday …" at bounding box center [1328, 504] width 171 height 36
select select "WEEKDAY"
click at [1243, 486] on select "Select days Day Weekday (Mon-Fri) Weekend (Sat-Sun) Tuesday Wednesday Thursday …" at bounding box center [1328, 504] width 171 height 36
select select "2025-08-24"
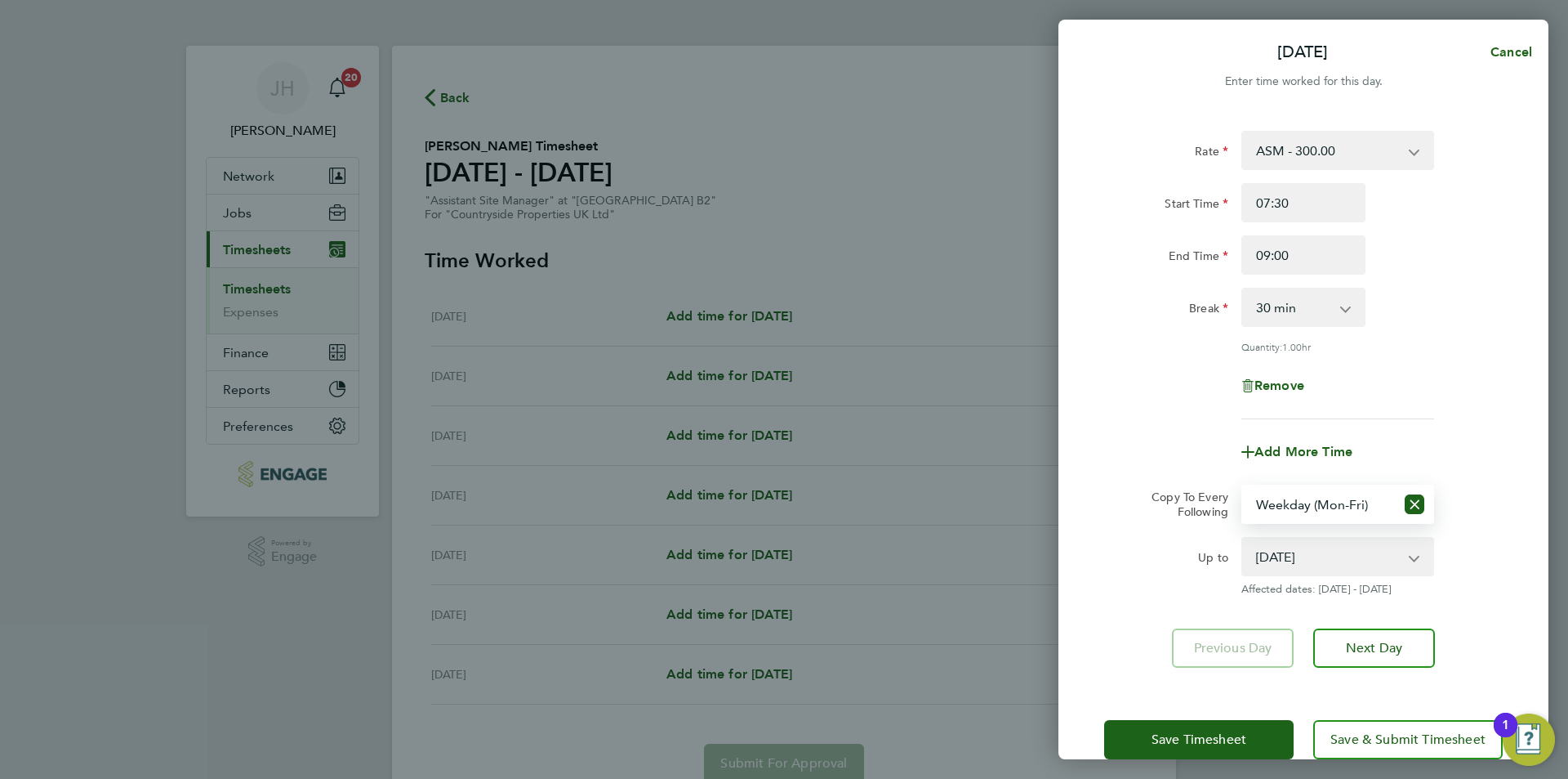
click at [1241, 716] on div "Save Timesheet Save & Submit Timesheet" at bounding box center [1303, 739] width 490 height 104
click at [1237, 736] on span "Save Timesheet" at bounding box center [1198, 739] width 94 height 17
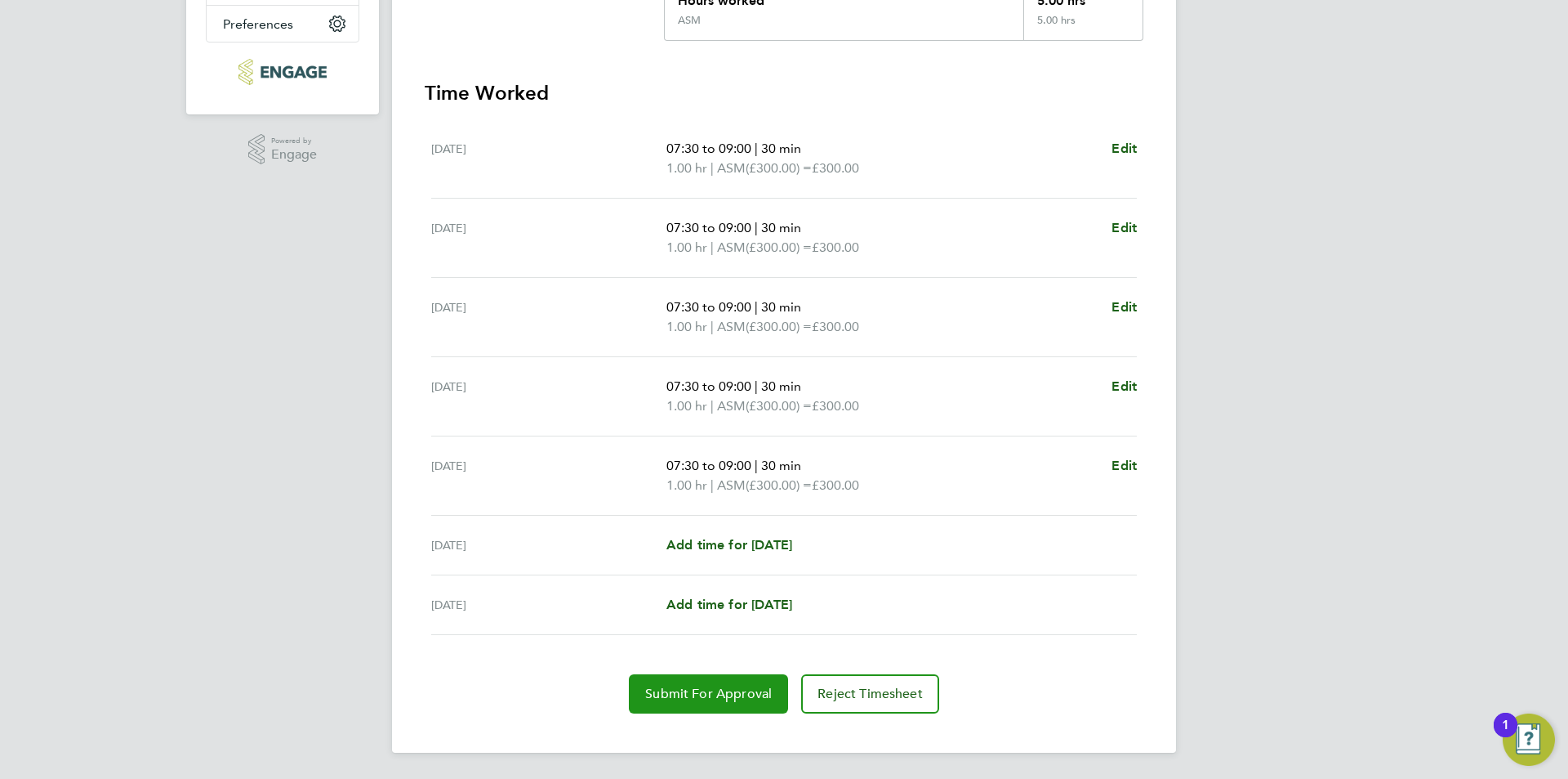
click at [690, 701] on span "Submit For Approval" at bounding box center [708, 693] width 127 height 17
click at [620, 263] on div "Tue 19 Aug 07:30 to 09:00 | 30 min 1.00 hr | ASM (£300.00) = £300.00 Edit" at bounding box center [784, 238] width 706 height 80
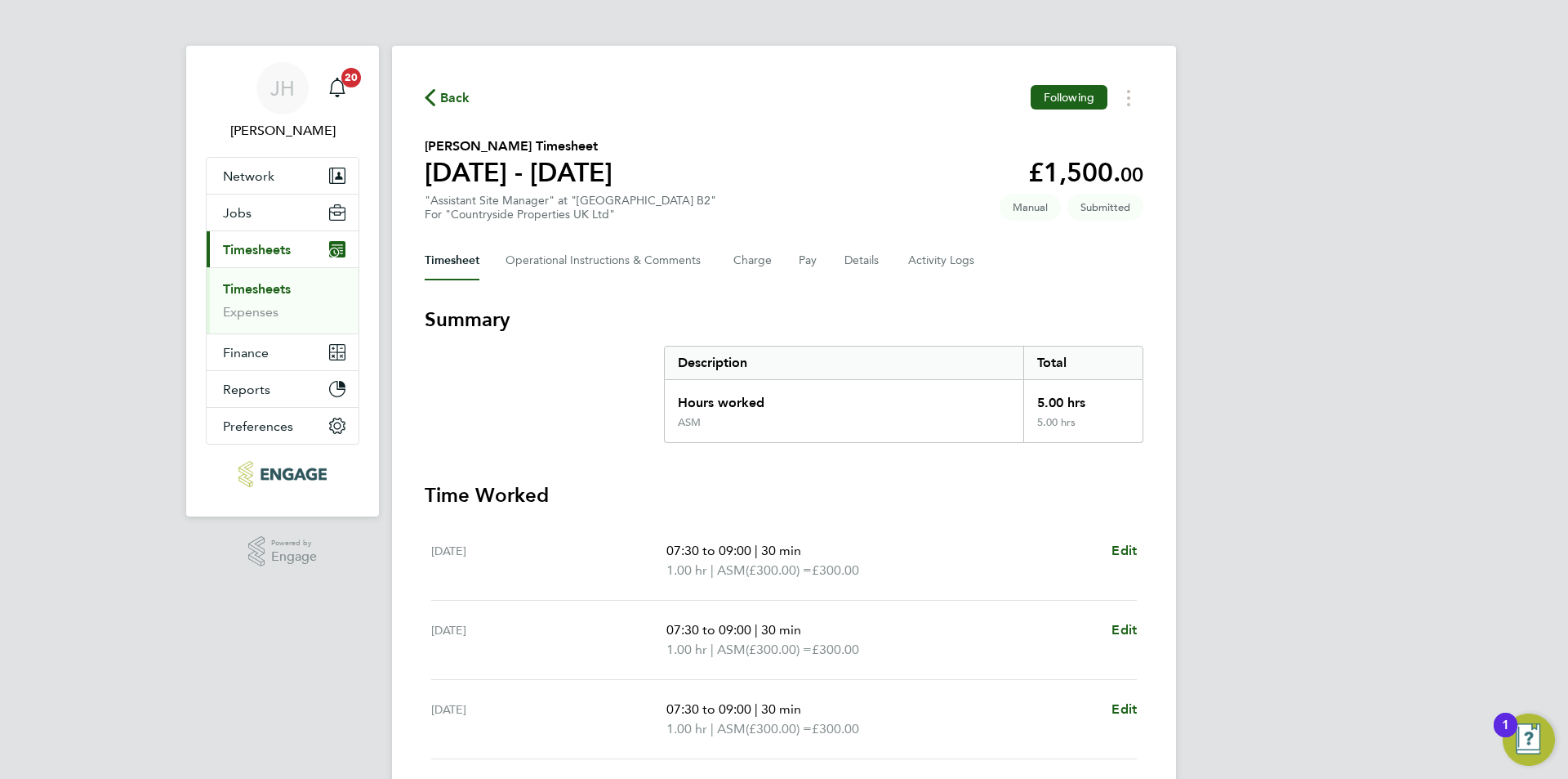
click at [452, 89] on span "Back" at bounding box center [455, 98] width 30 height 20
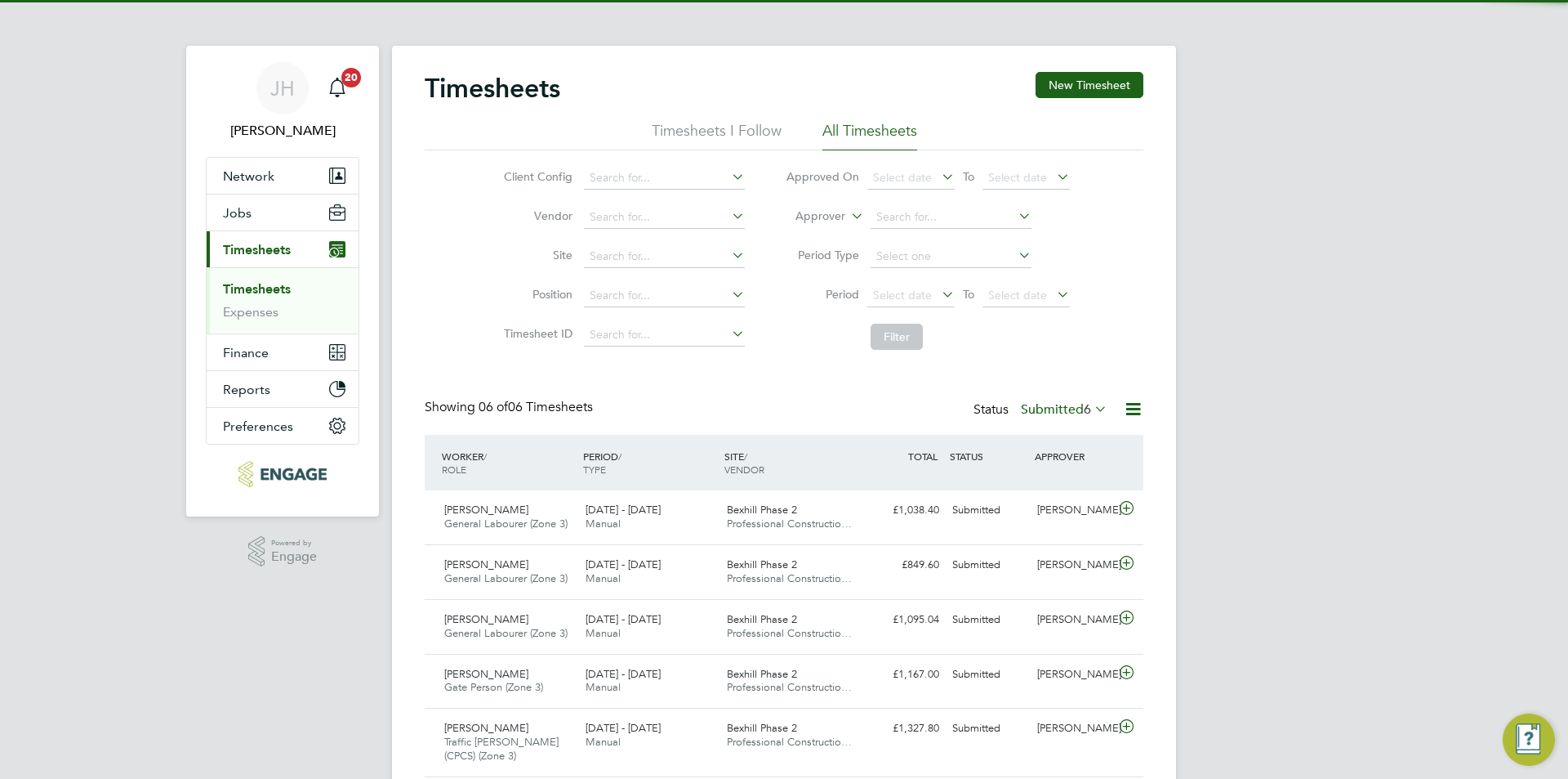
click at [1059, 81] on button "New Timesheet" at bounding box center [1089, 85] width 108 height 27
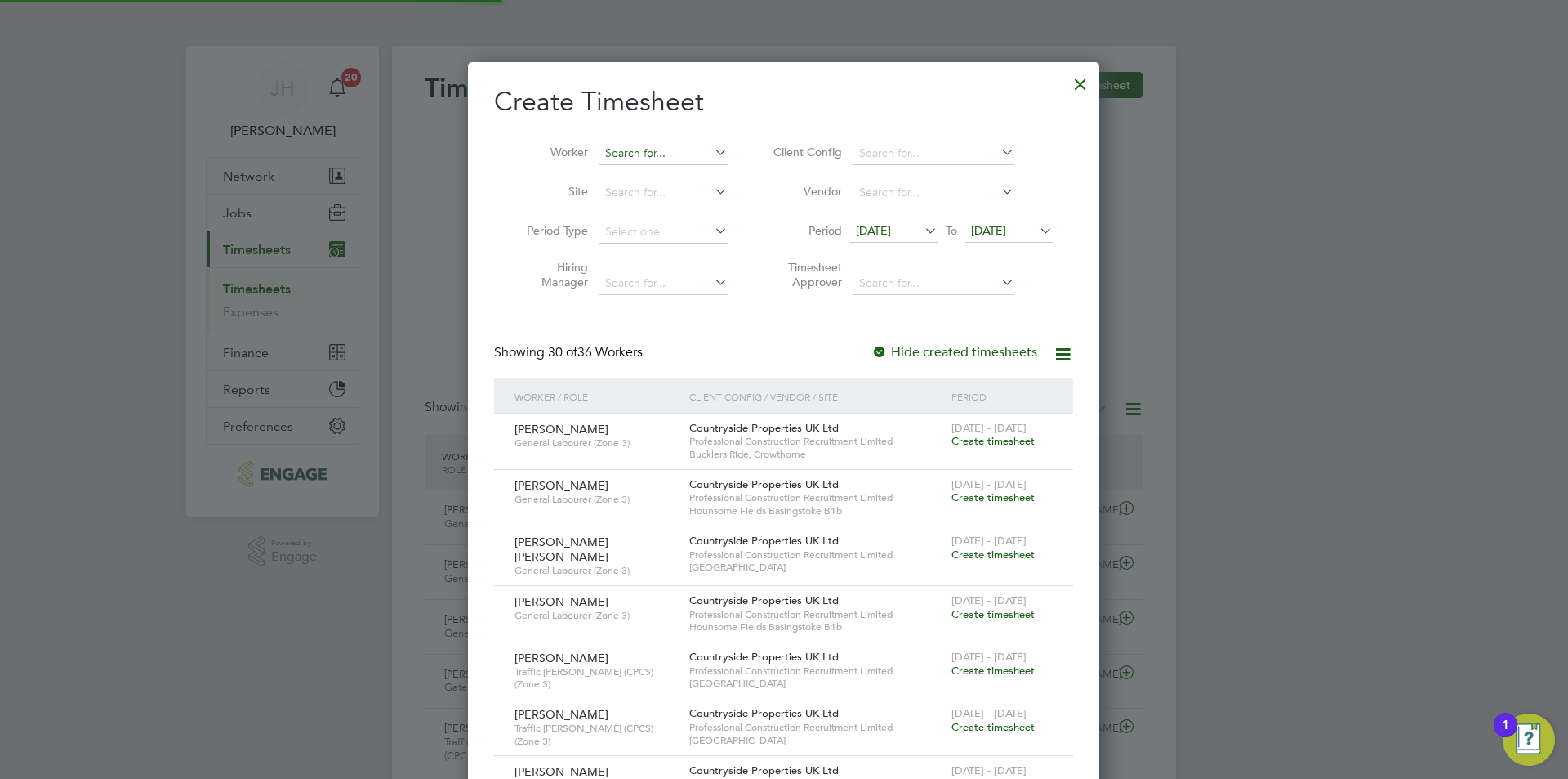
click at [648, 154] on input at bounding box center [664, 153] width 128 height 23
click at [678, 304] on li "John Heelan" at bounding box center [711, 308] width 225 height 22
type input "John Heelan"
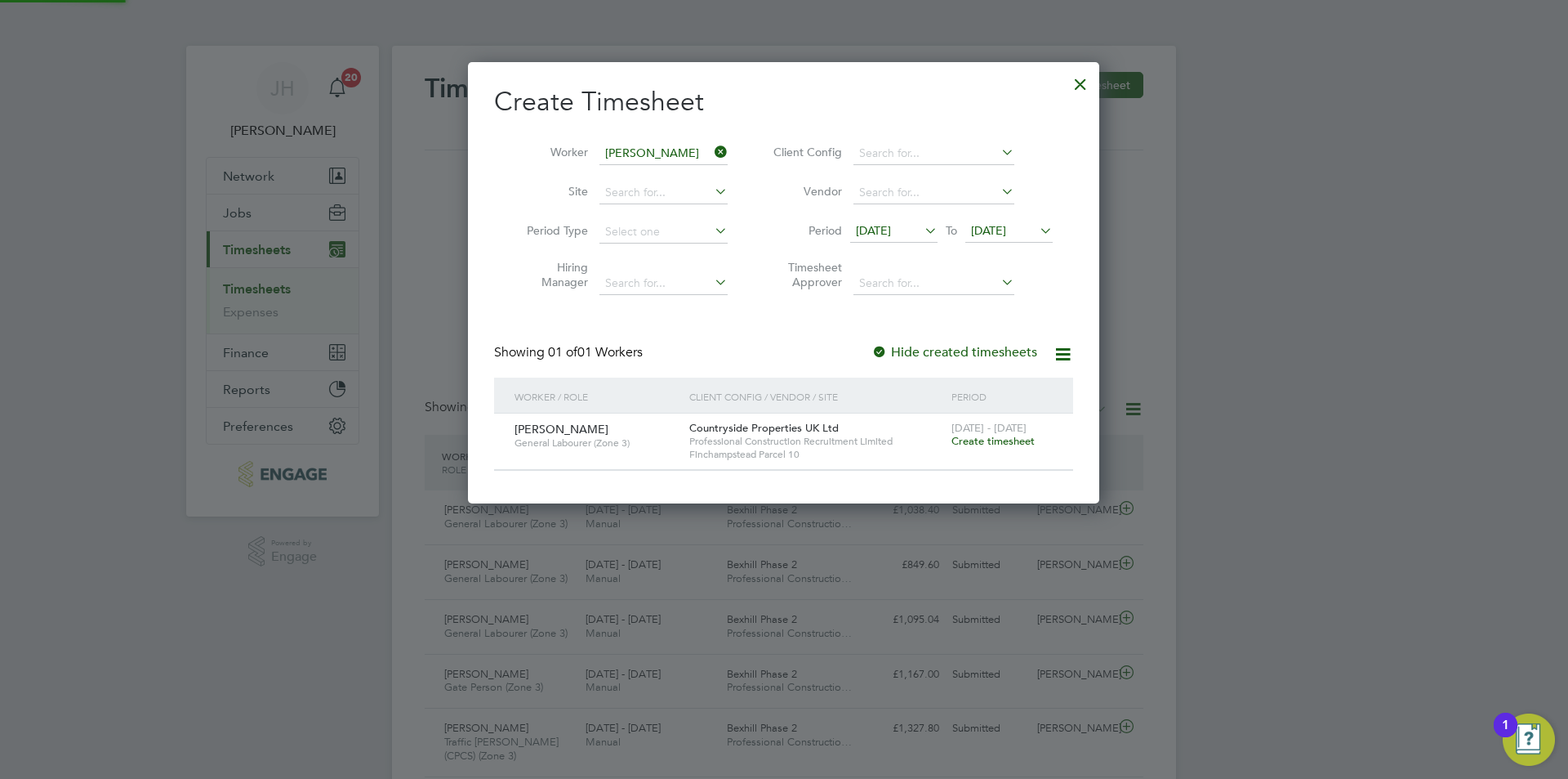
click at [1000, 442] on span "Create timesheet" at bounding box center [993, 441] width 84 height 14
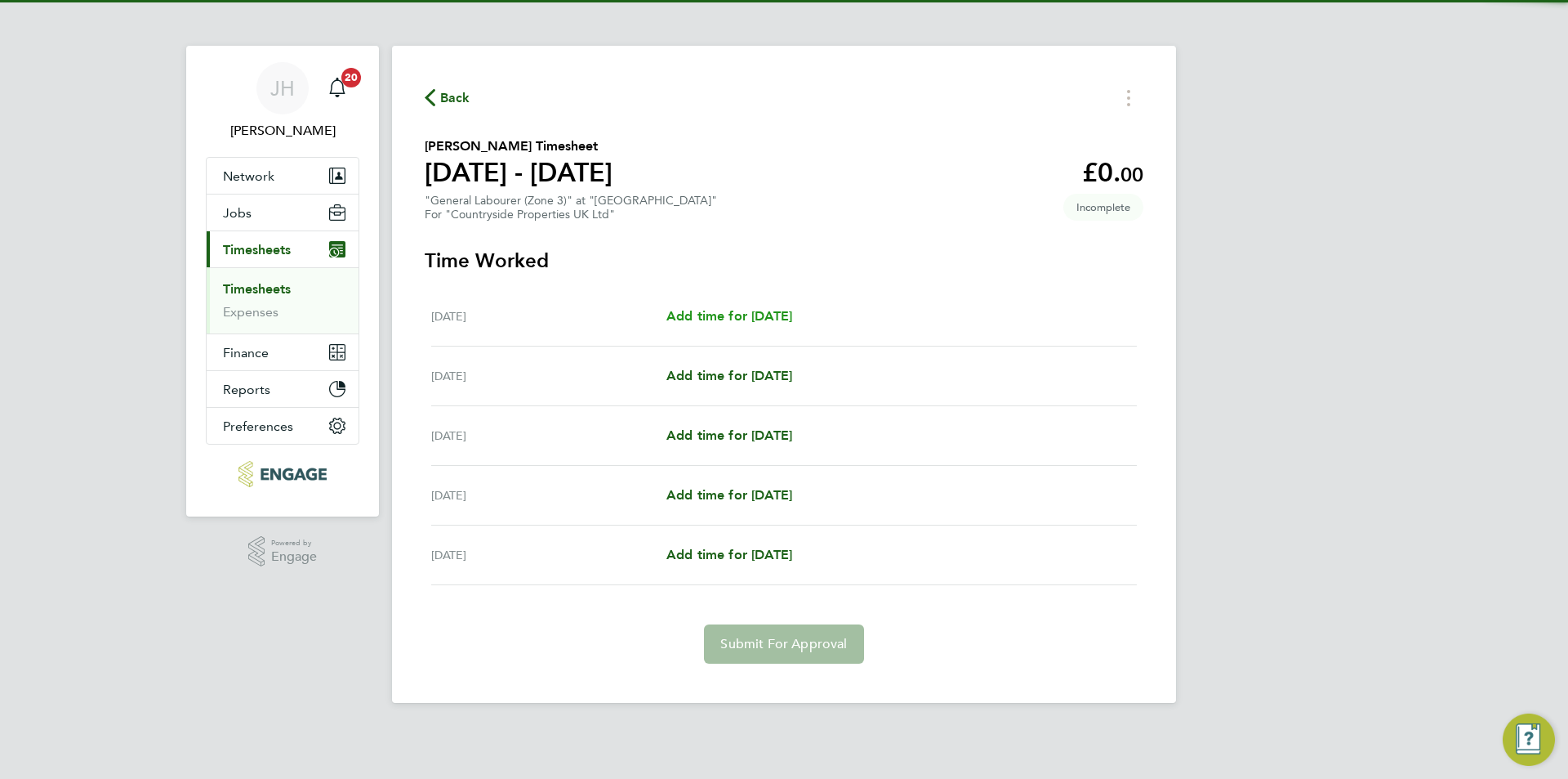
click at [768, 315] on span "Add time for Mon 18 Aug" at bounding box center [729, 316] width 126 height 16
select select "30"
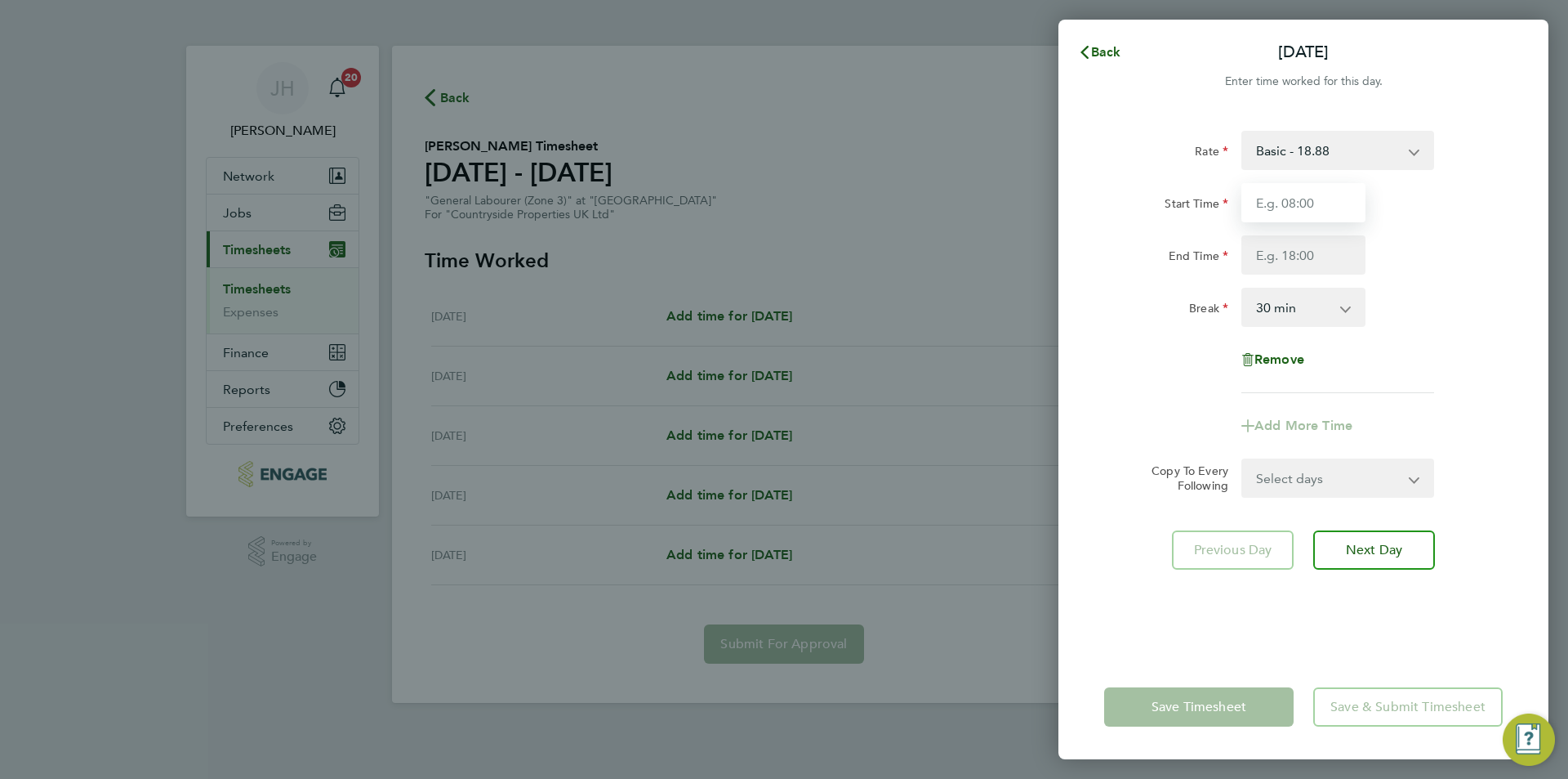
click at [1329, 200] on input "Start Time" at bounding box center [1303, 203] width 124 height 39
type input "07:30"
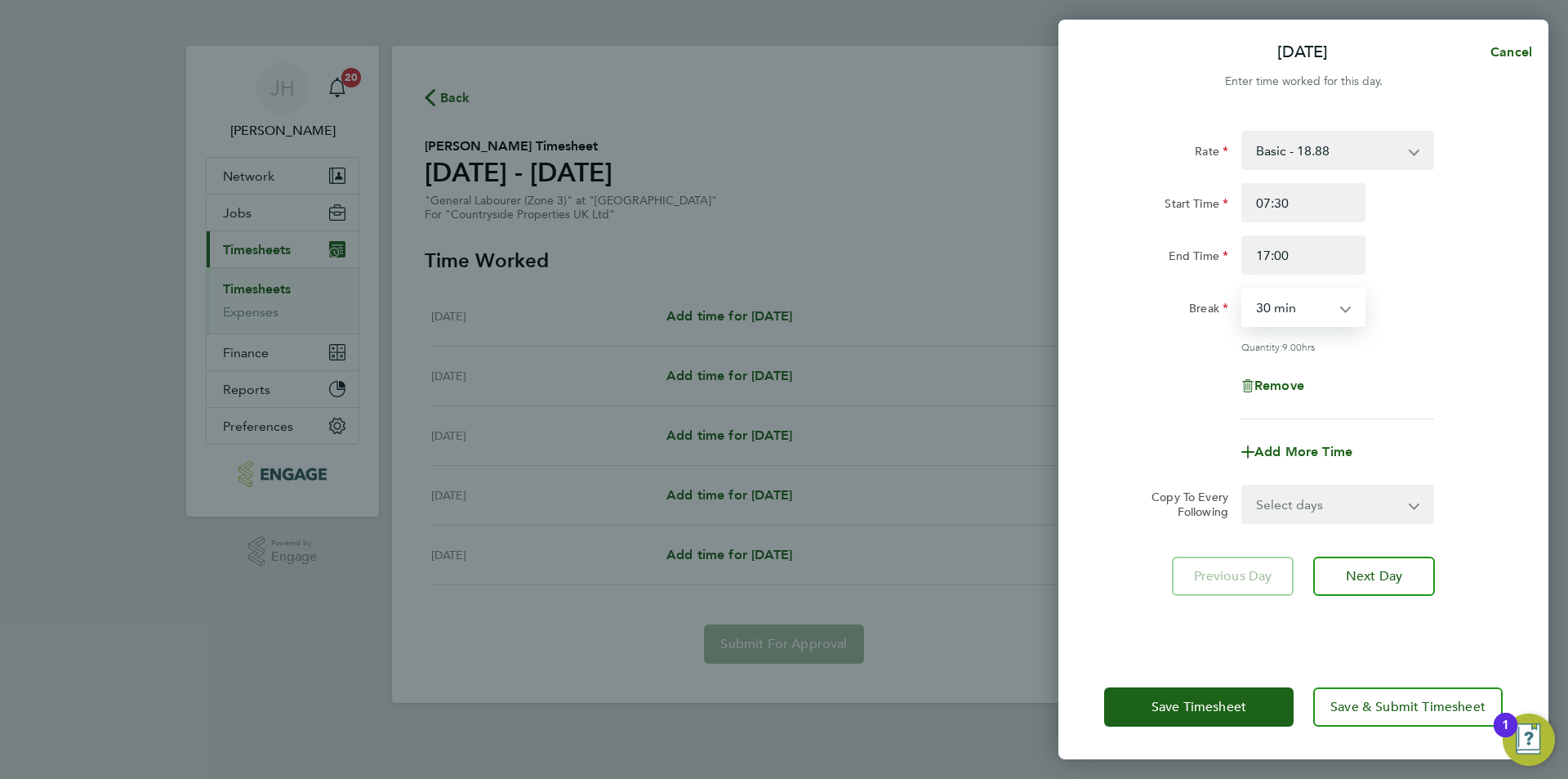
click at [1276, 518] on select "Select days Day Tuesday Wednesday Thursday Friday" at bounding box center [1328, 504] width 171 height 36
click at [1295, 502] on select "Select days Day Tuesday Wednesday Thursday Friday" at bounding box center [1328, 504] width 171 height 36
click at [1322, 260] on input "17:00" at bounding box center [1303, 255] width 124 height 39
type input "17:30"
click at [1317, 512] on select "Select days Day Tuesday Wednesday Thursday Friday" at bounding box center [1328, 504] width 171 height 36
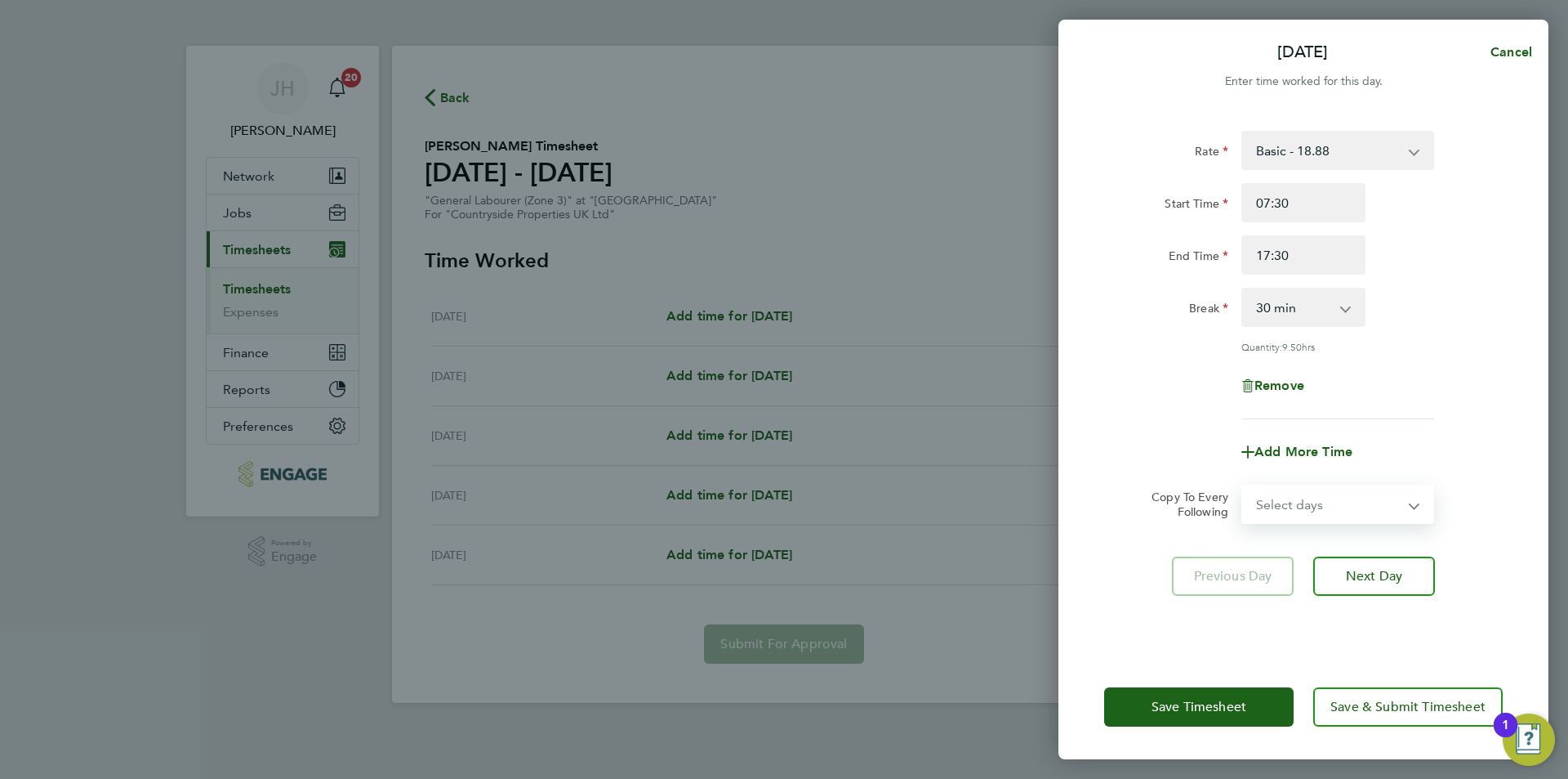
select select "DAY"
click at [1243, 486] on select "Select days Day Tuesday Wednesday Thursday Friday" at bounding box center [1328, 504] width 171 height 36
select select "2025-08-22"
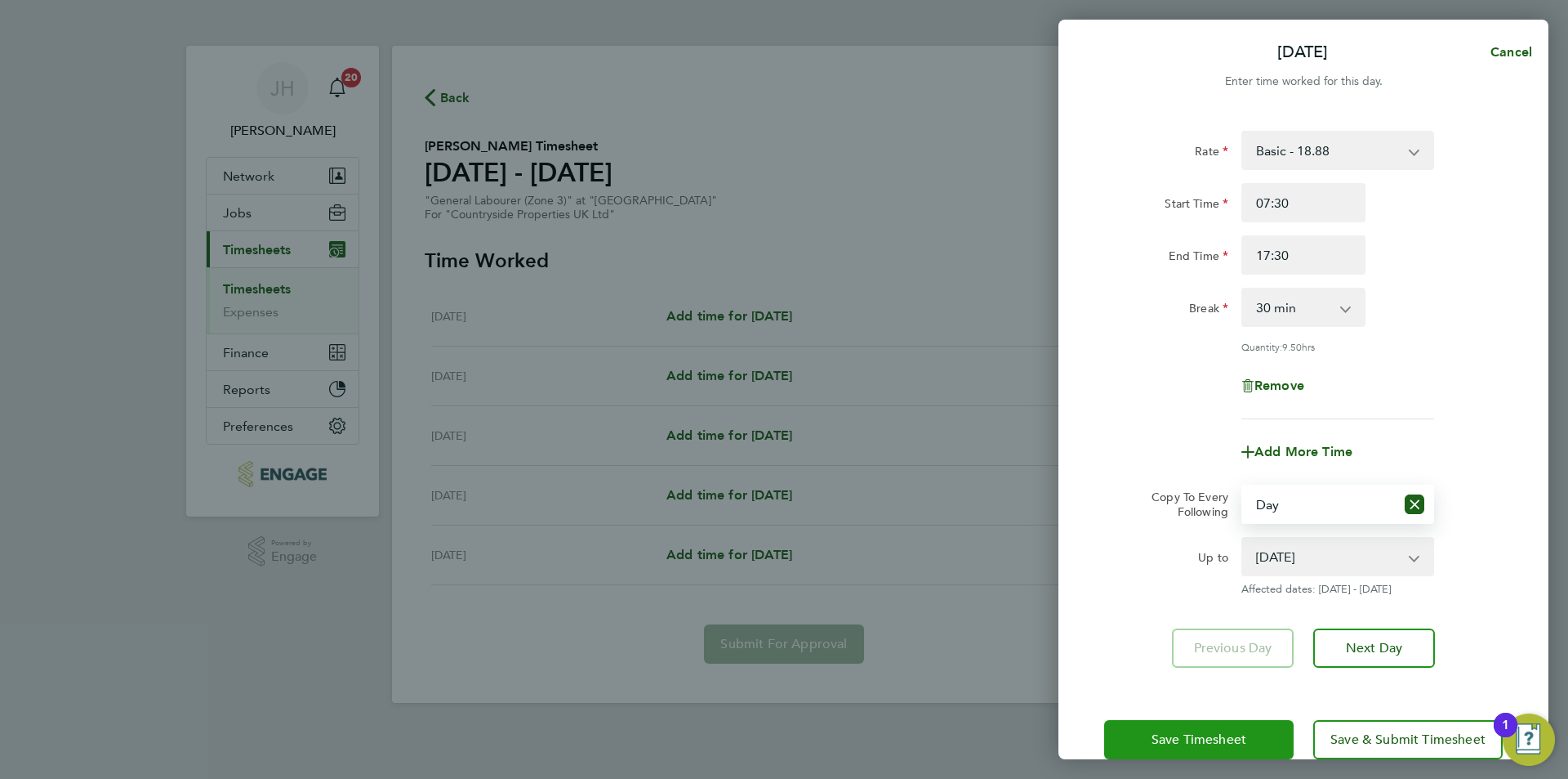
click at [1233, 731] on span "Save Timesheet" at bounding box center [1198, 739] width 94 height 17
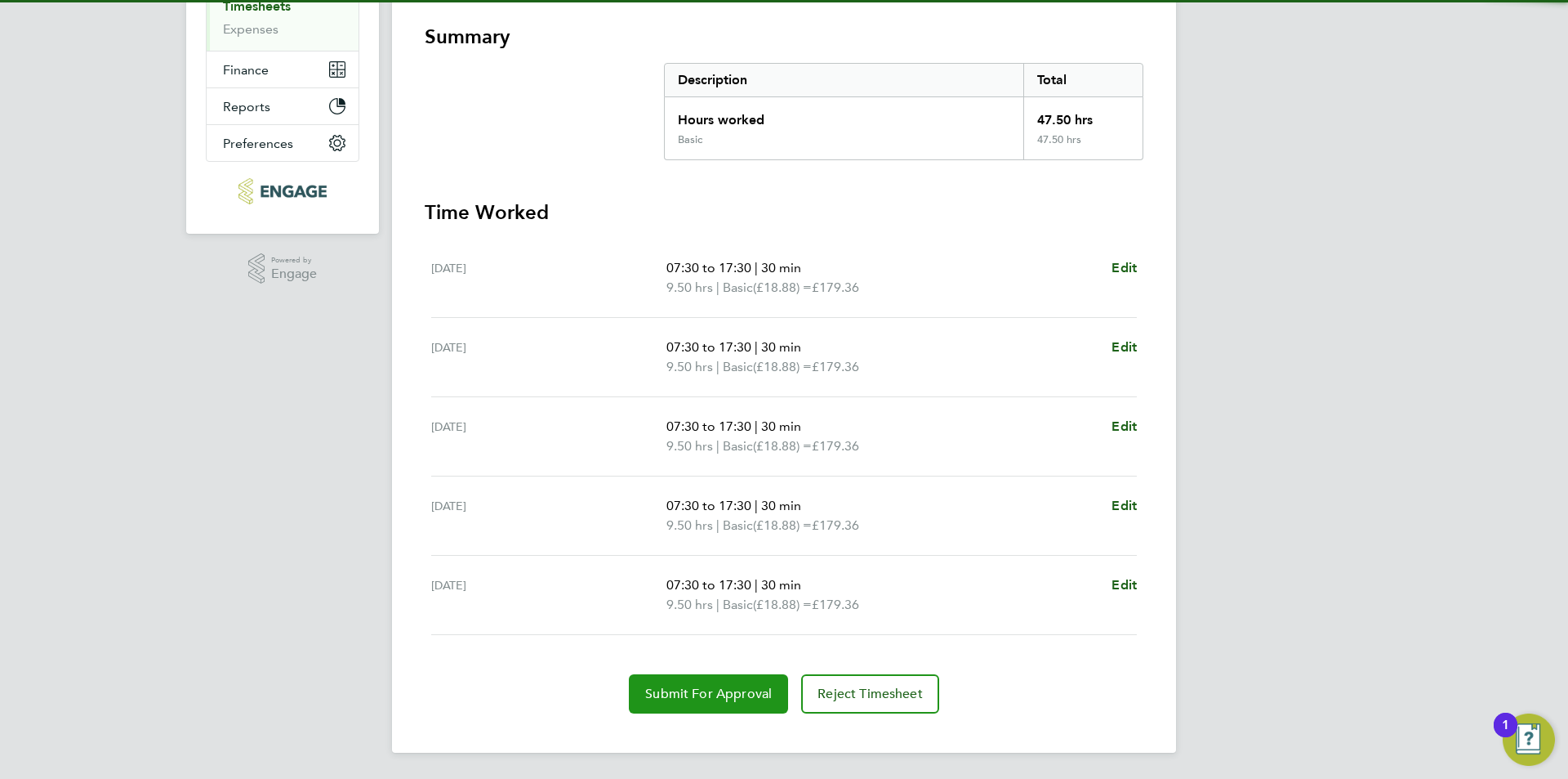
click at [712, 699] on span "Submit For Approval" at bounding box center [708, 693] width 127 height 17
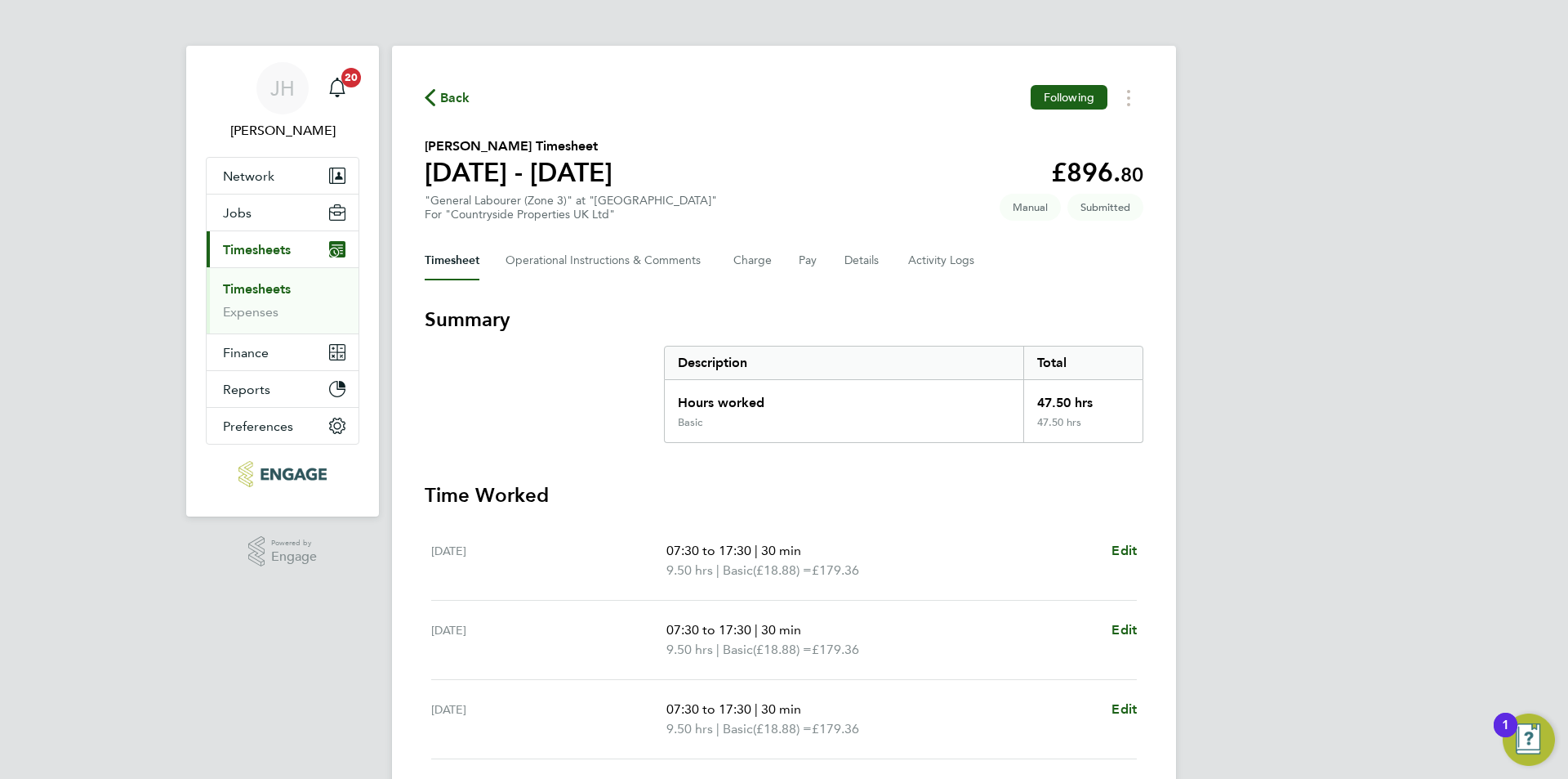
click at [450, 98] on span "Back" at bounding box center [455, 98] width 30 height 20
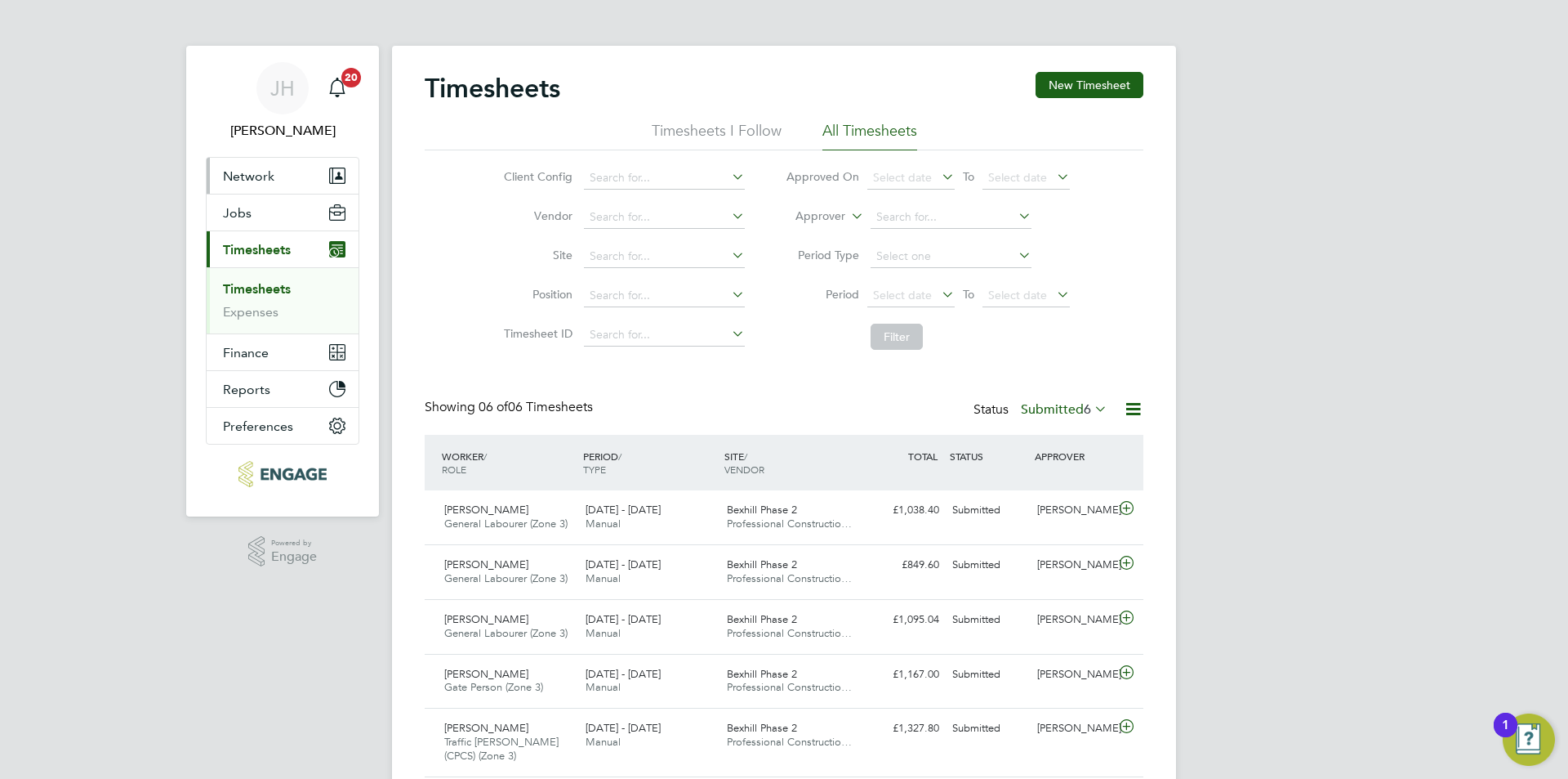
click at [261, 173] on span "Network" at bounding box center [249, 176] width 51 height 16
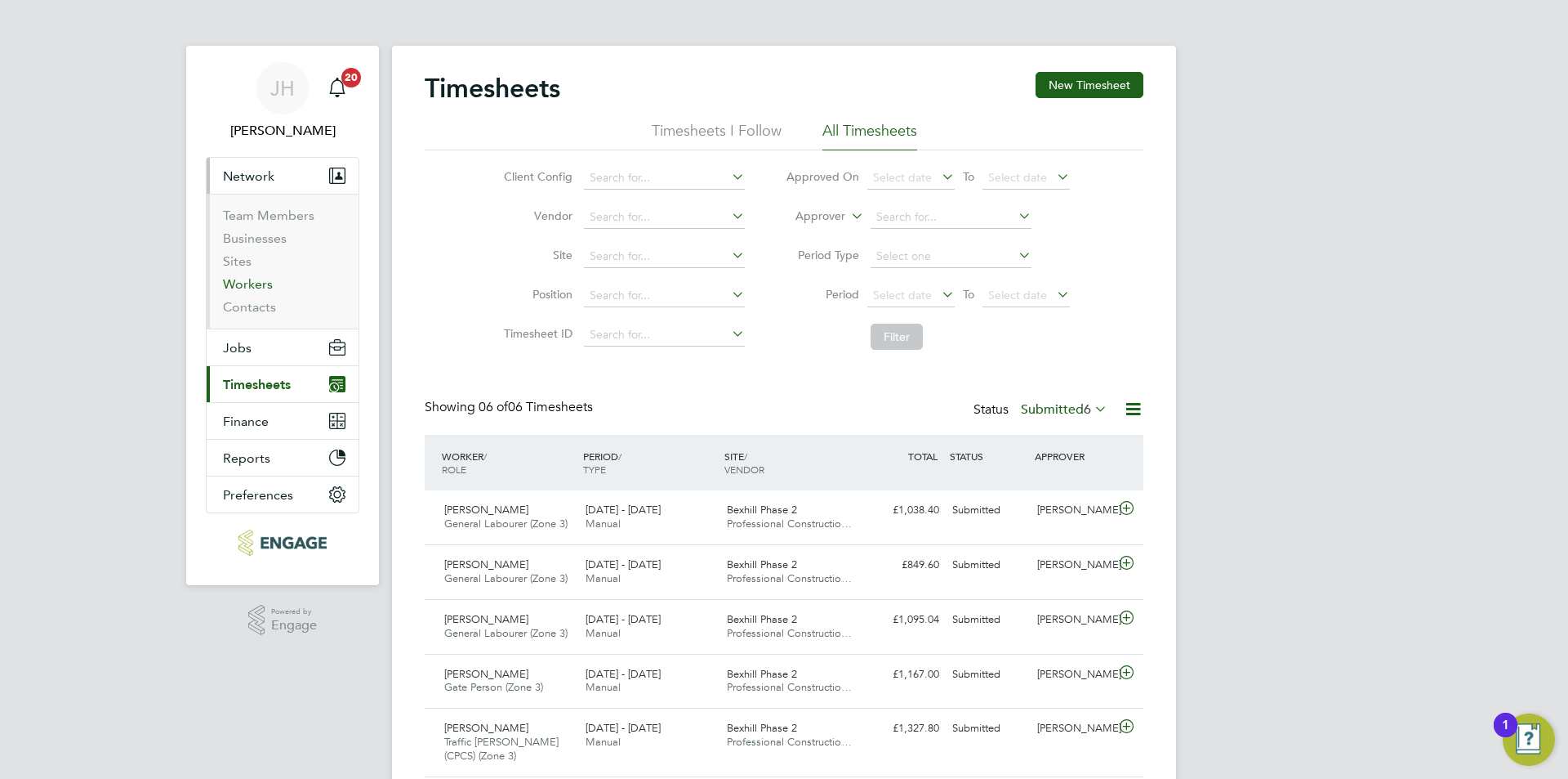
click at [259, 281] on link "Workers" at bounding box center [248, 284] width 50 height 16
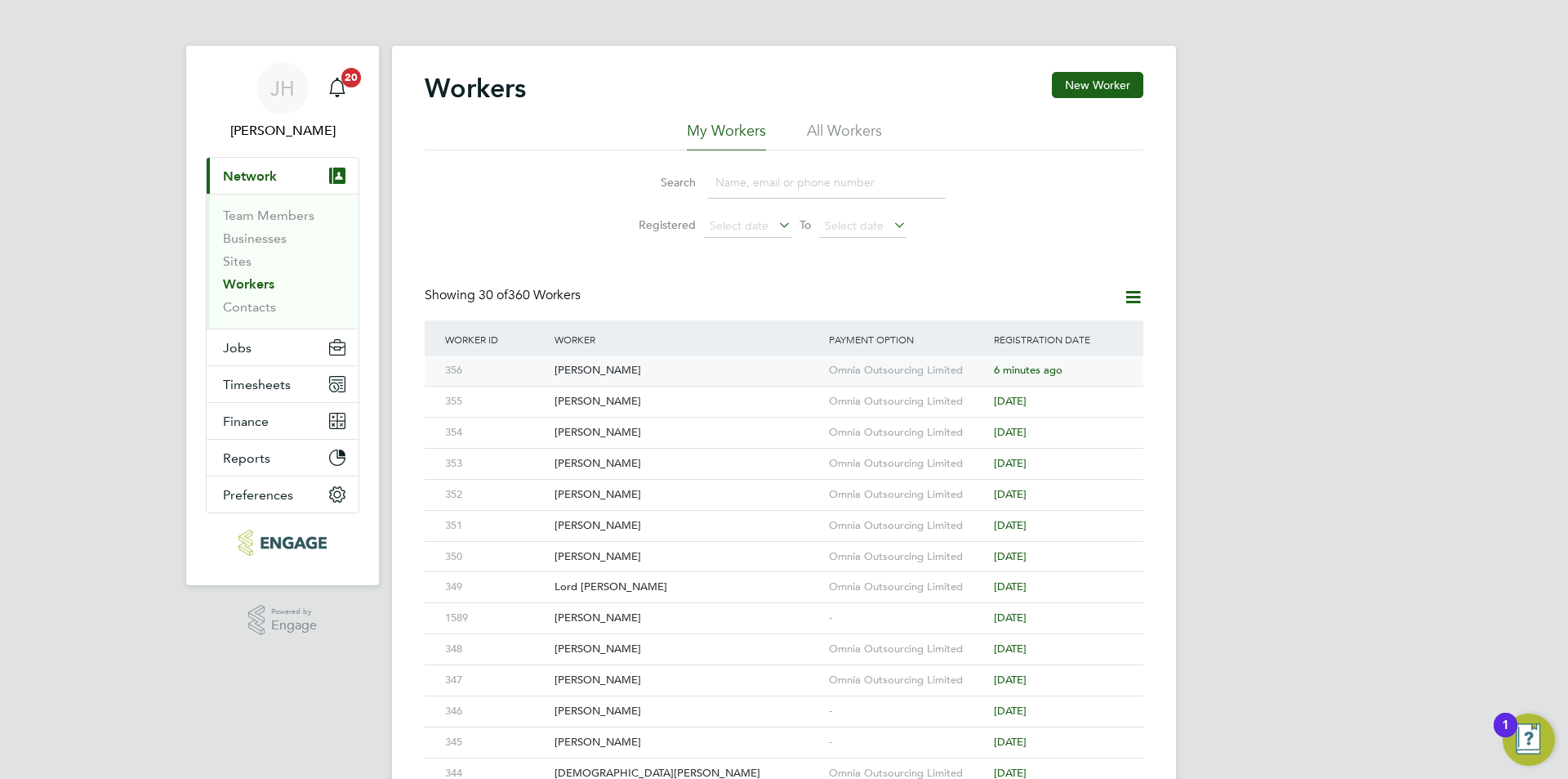
click at [911, 379] on div "Omnia Outsourcing Limited" at bounding box center [907, 370] width 165 height 30
click at [1118, 88] on button "New Worker" at bounding box center [1097, 85] width 91 height 27
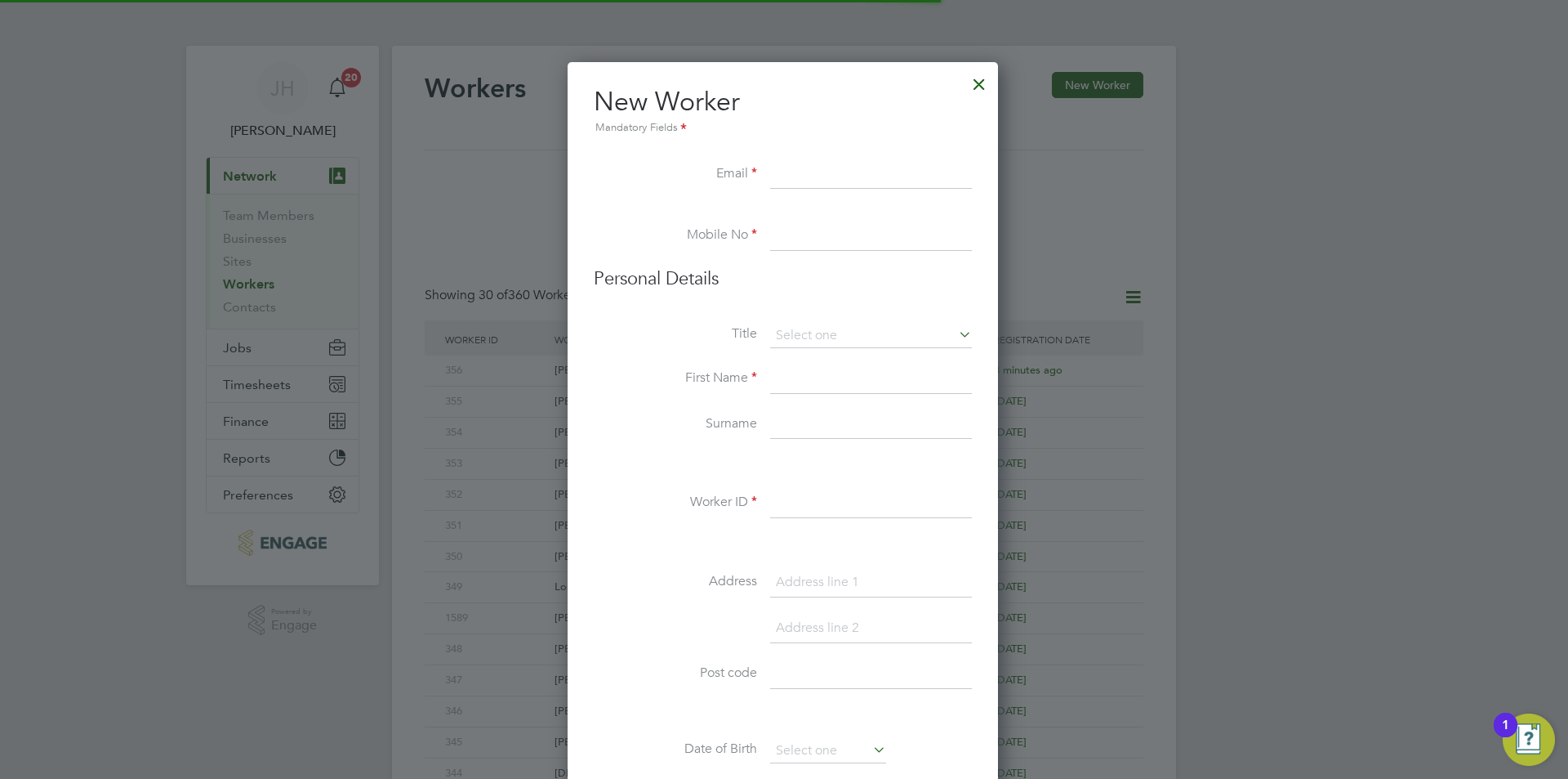
scroll to position [1391, 433]
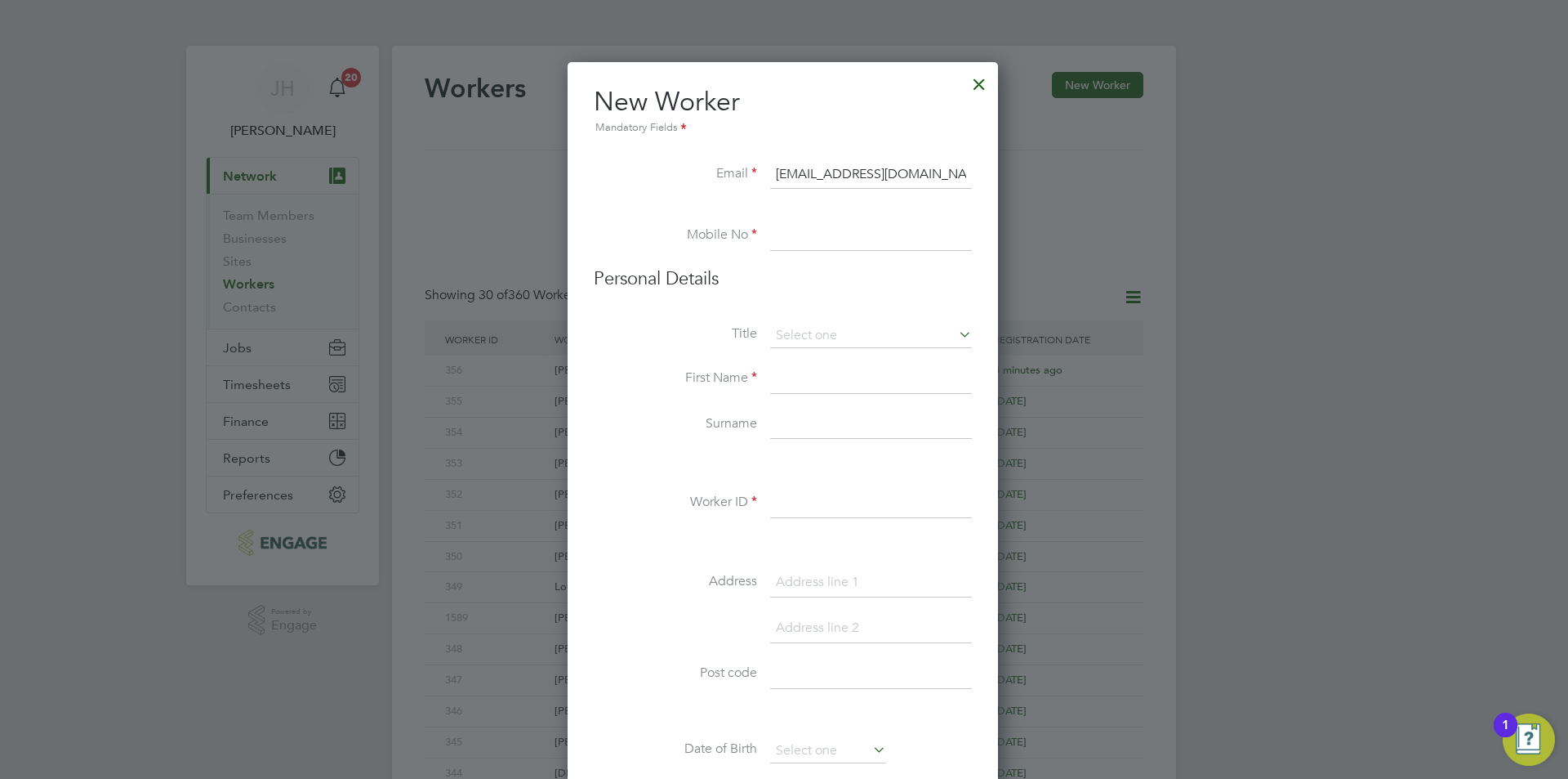
type input "neilwaterfield28191@gmail.com"
type input "02034342260"
click at [903, 359] on li "Mr" at bounding box center [870, 359] width 203 height 22
type input "Mr"
click at [848, 370] on input at bounding box center [870, 379] width 202 height 30
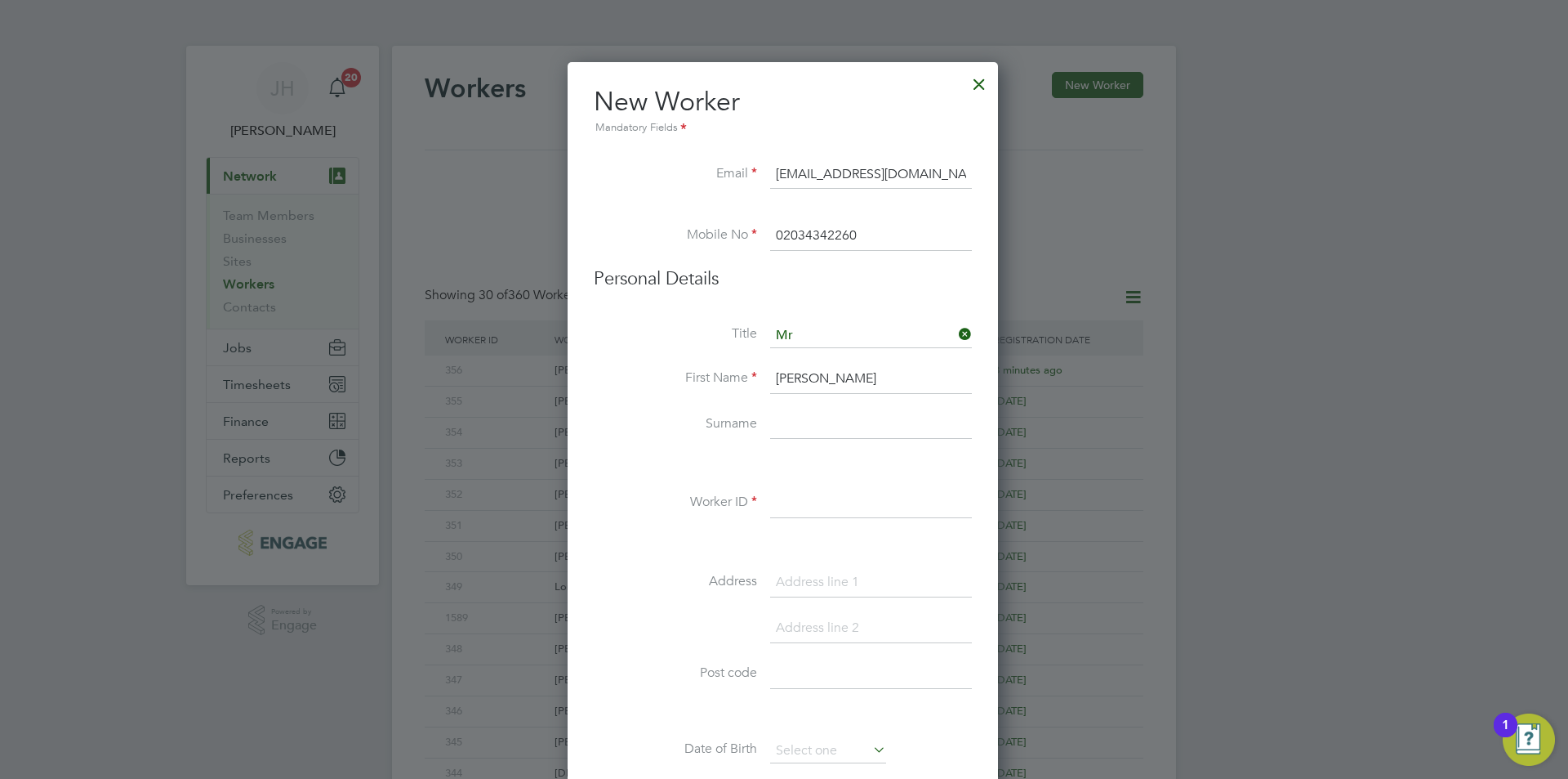
type input "Neil"
type input "Waterfield"
type input "357"
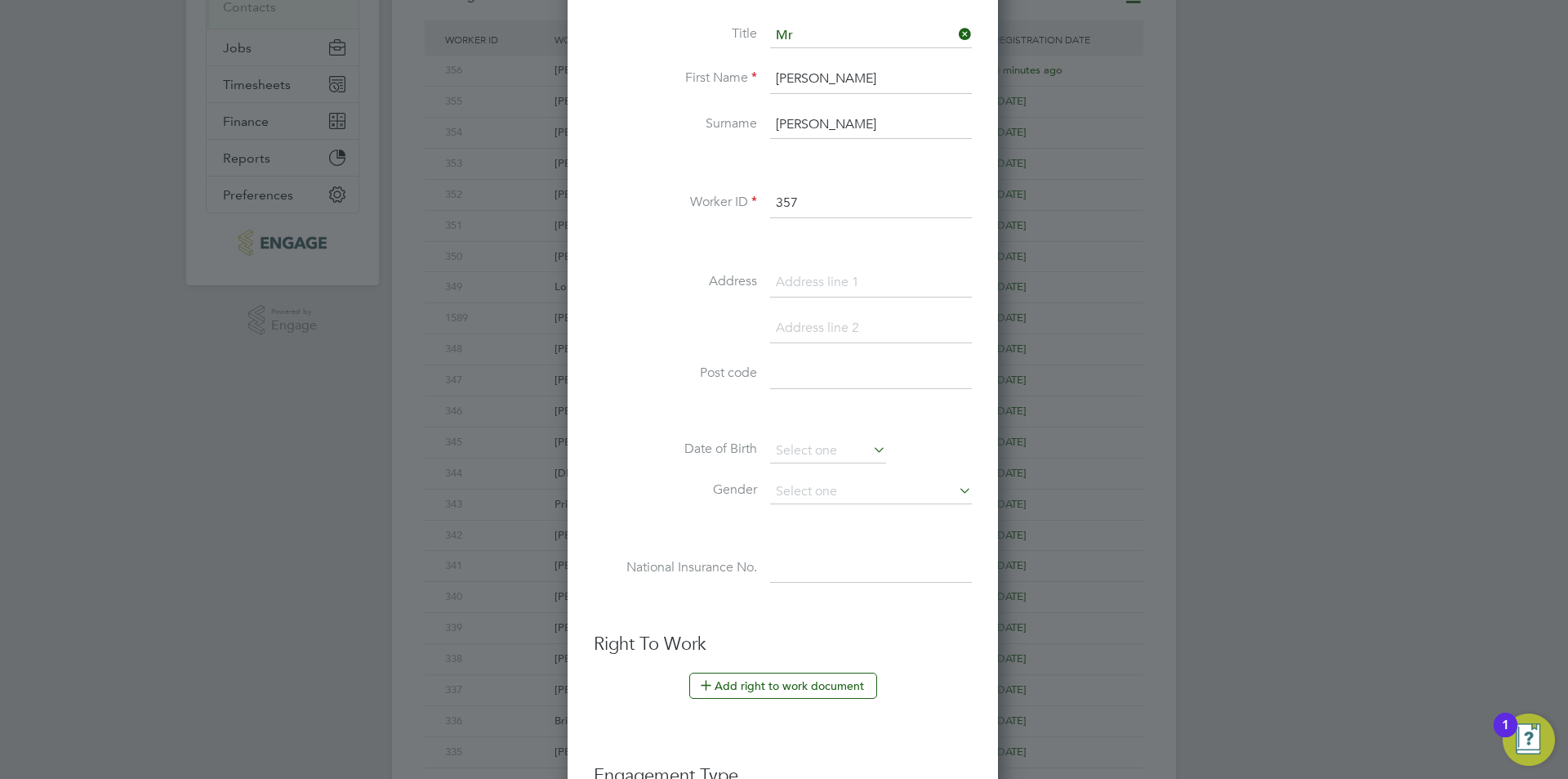
scroll to position [309, 0]
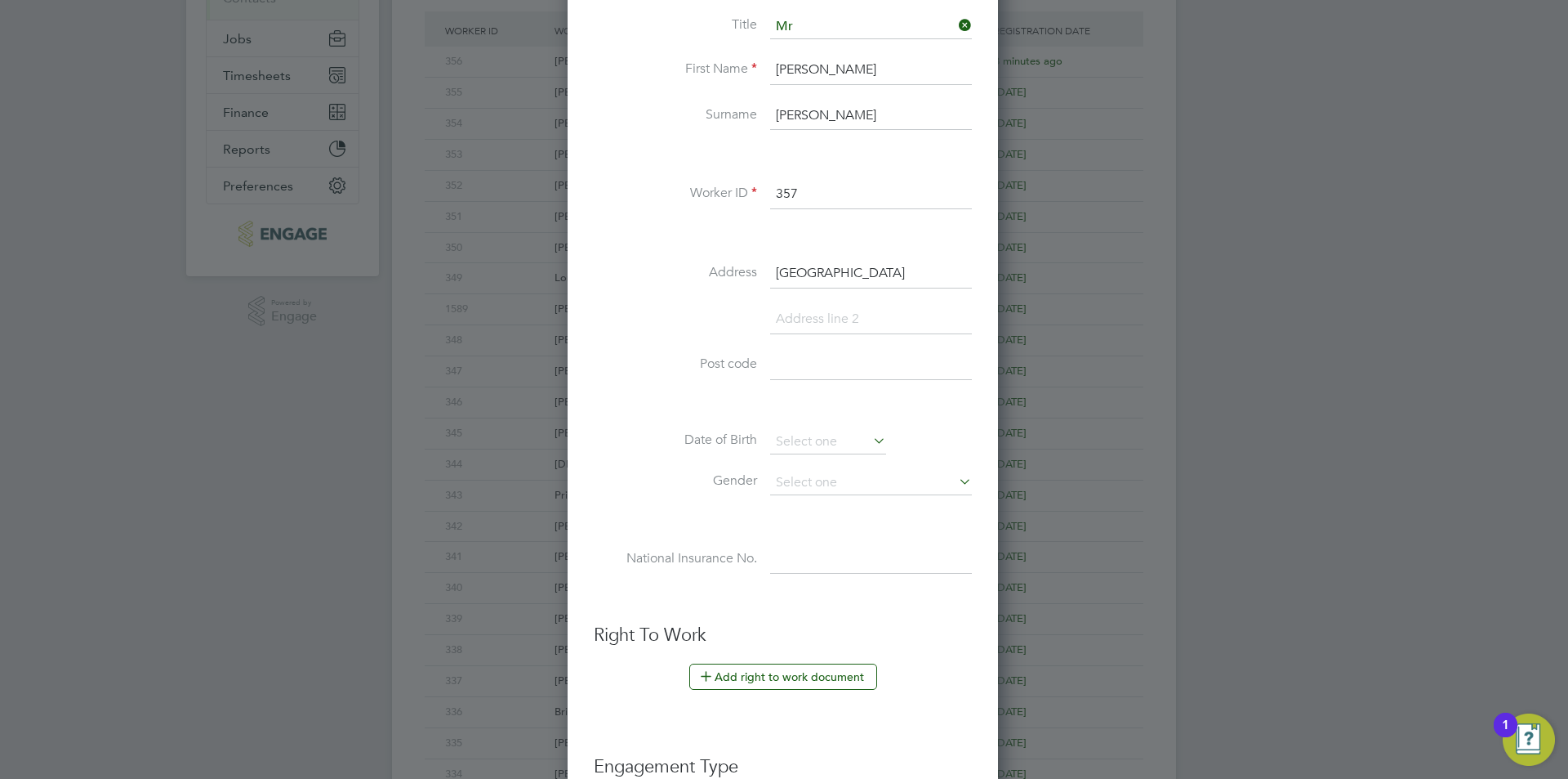
type input "Westcote Road"
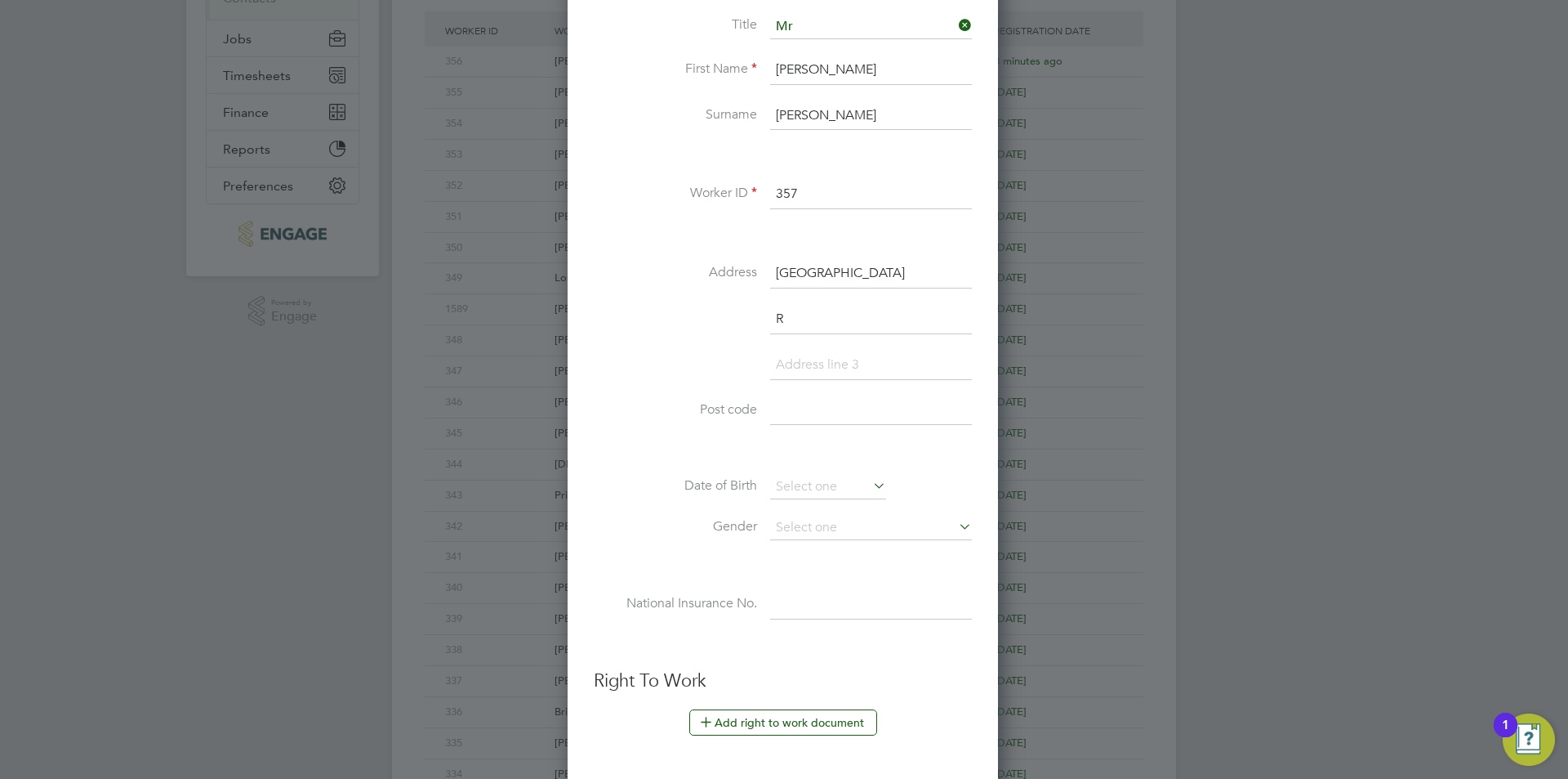
scroll to position [1435, 433]
type input "Reading"
type input "G"
type input "RG30 2DW"
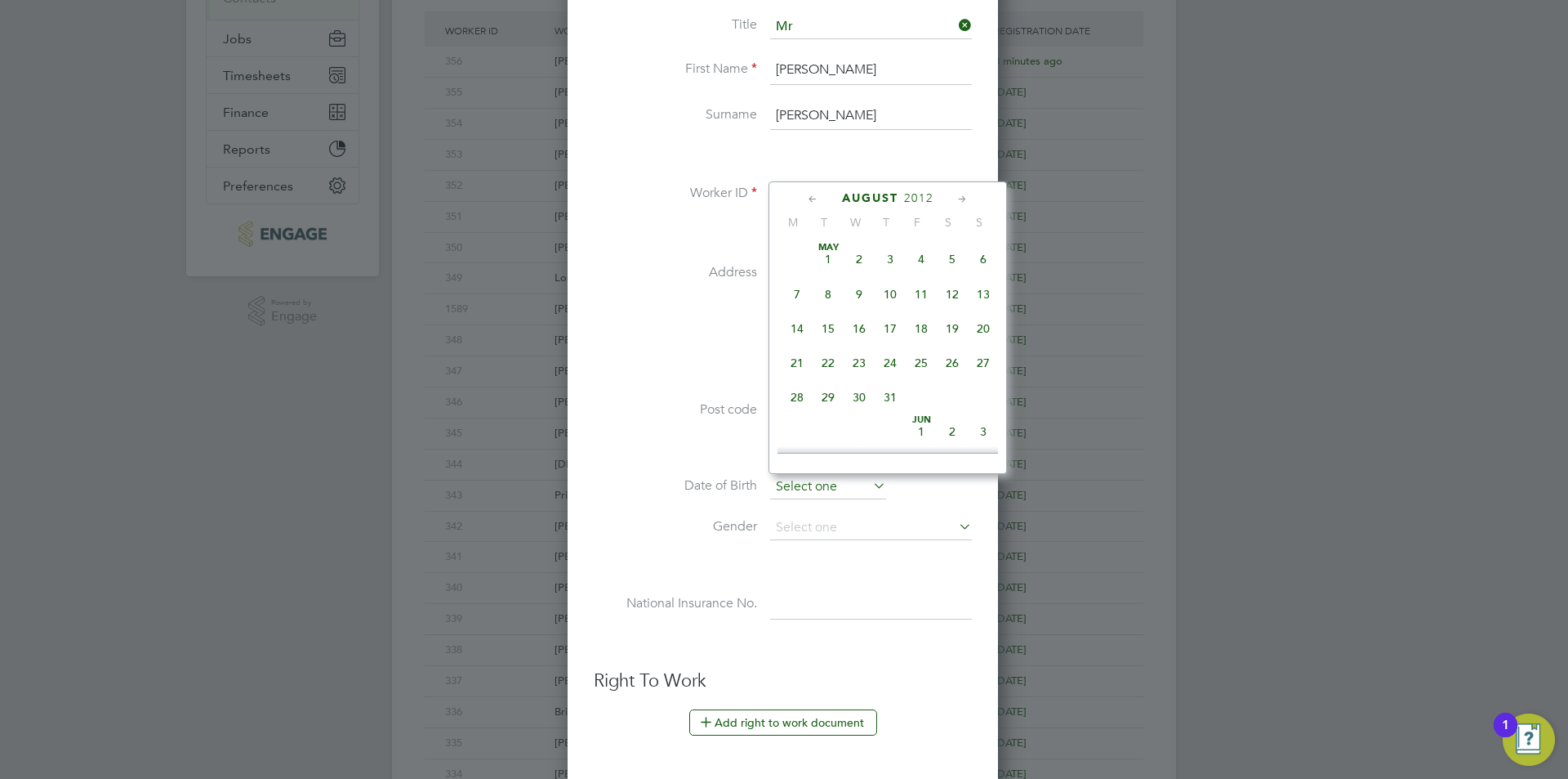
click at [842, 490] on input at bounding box center [828, 487] width 116 height 25
click at [907, 199] on span "2012" at bounding box center [918, 198] width 29 height 14
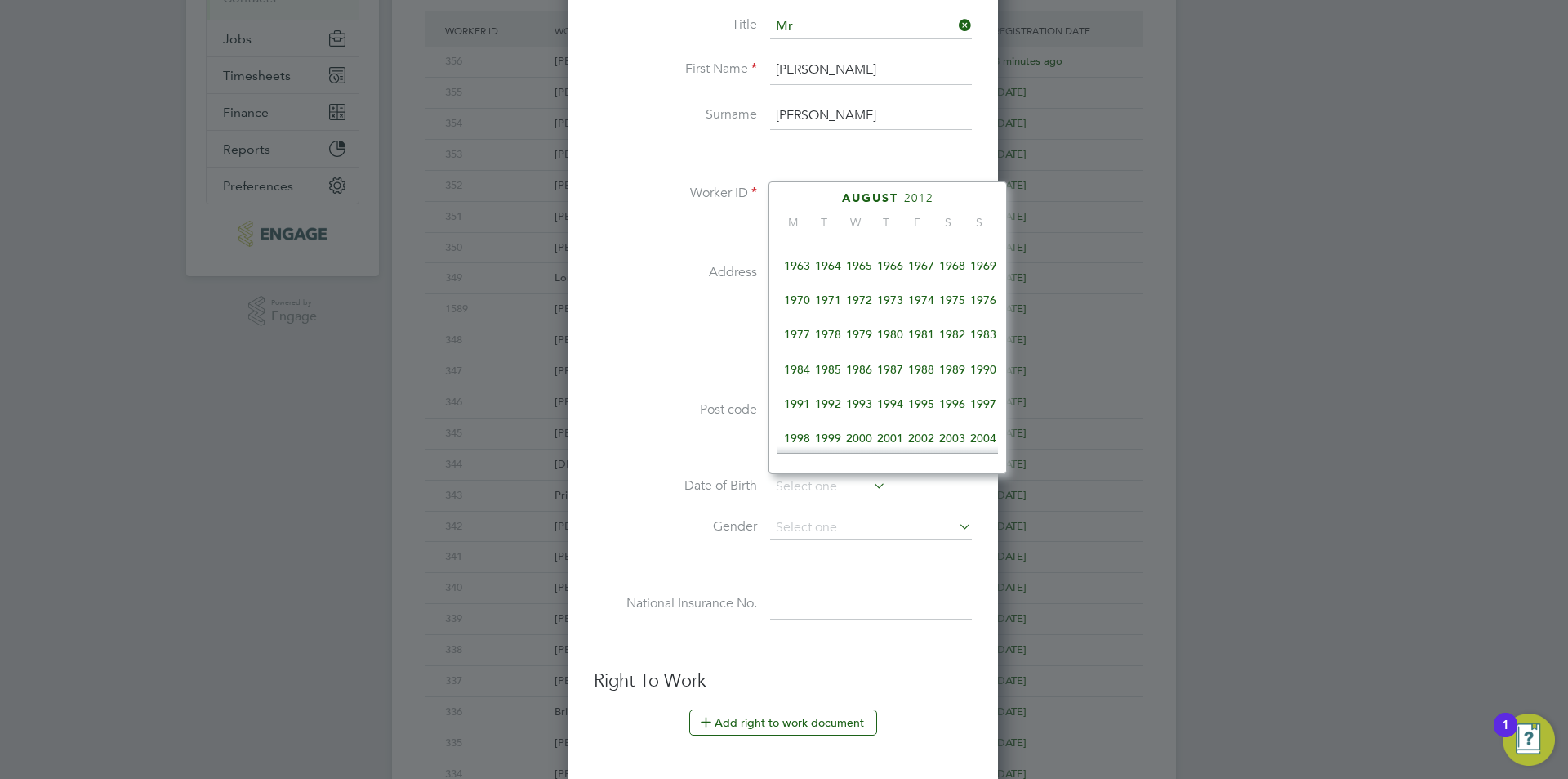
scroll to position [188, 0]
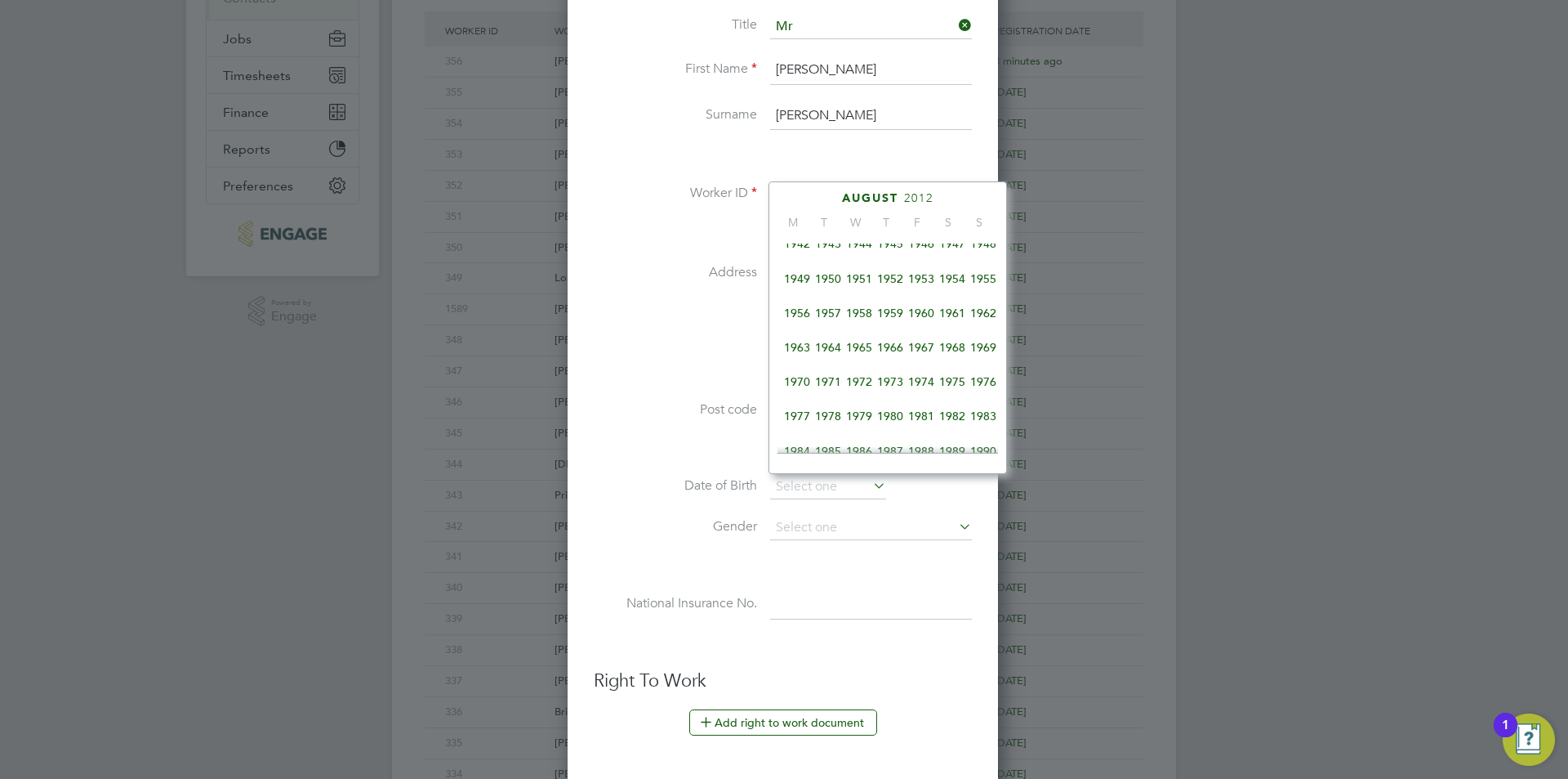
click at [980, 387] on span "1976" at bounding box center [983, 382] width 31 height 31
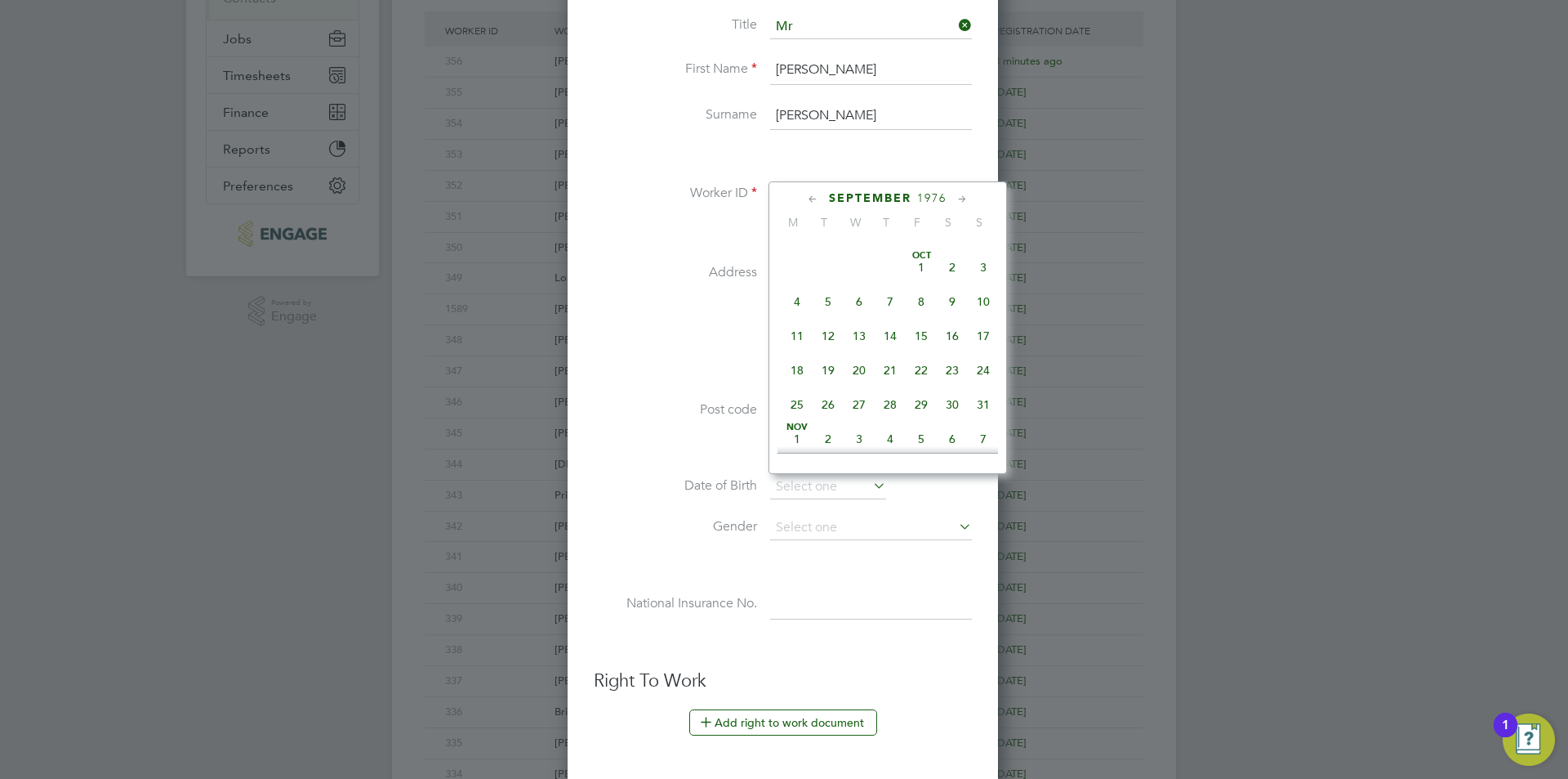
scroll to position [759, 0]
click at [917, 308] on span "10" at bounding box center [921, 293] width 31 height 31
type input "10 Sep 1976"
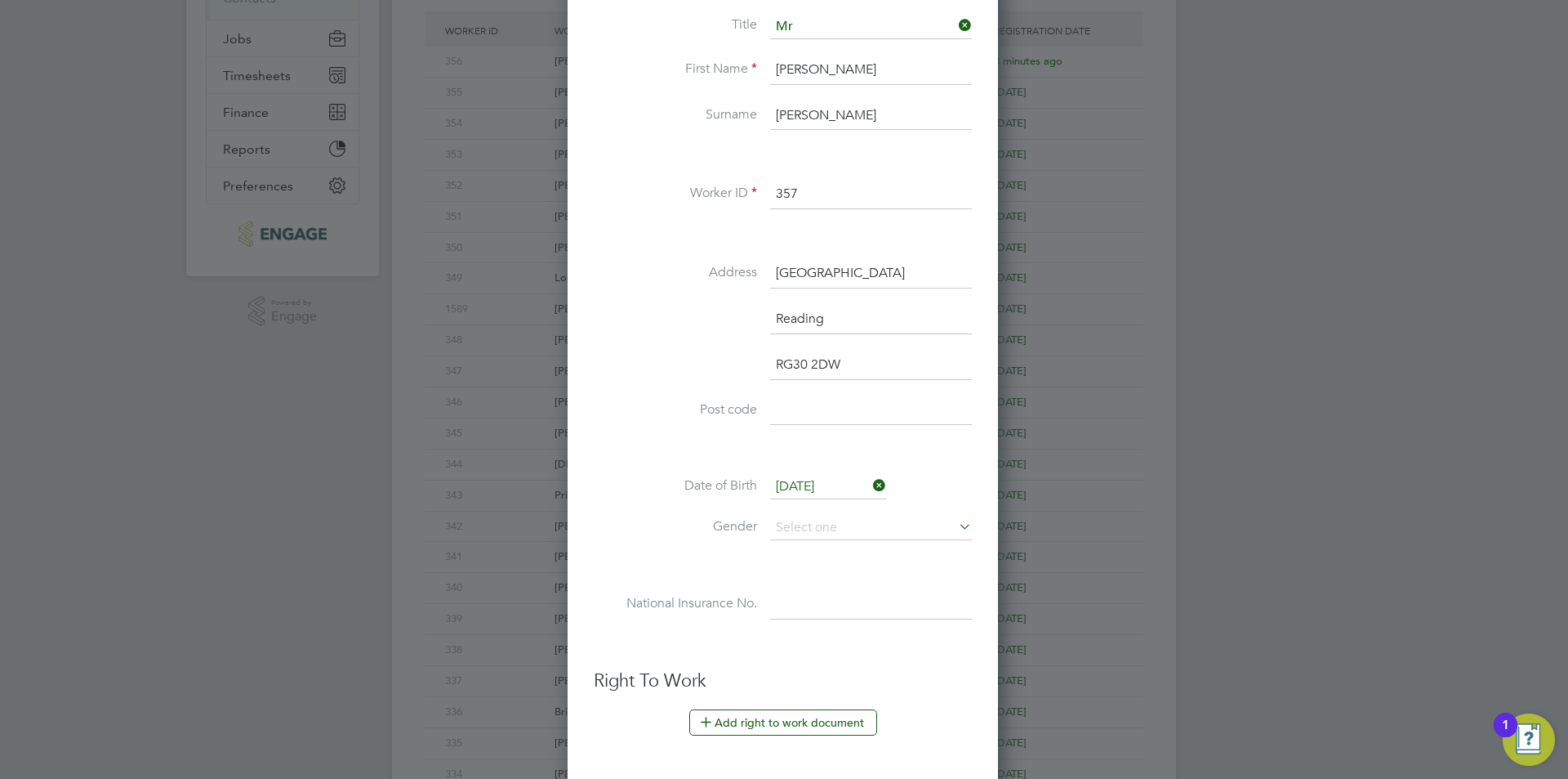
click at [848, 509] on li "Date of Birth 10 Sep 1976" at bounding box center [783, 496] width 378 height 41
click at [848, 522] on input at bounding box center [870, 527] width 202 height 25
click at [823, 552] on li "[DEMOGRAPHIC_DATA]" at bounding box center [870, 551] width 203 height 22
type input "[DEMOGRAPHIC_DATA]"
click at [812, 606] on input at bounding box center [870, 605] width 202 height 30
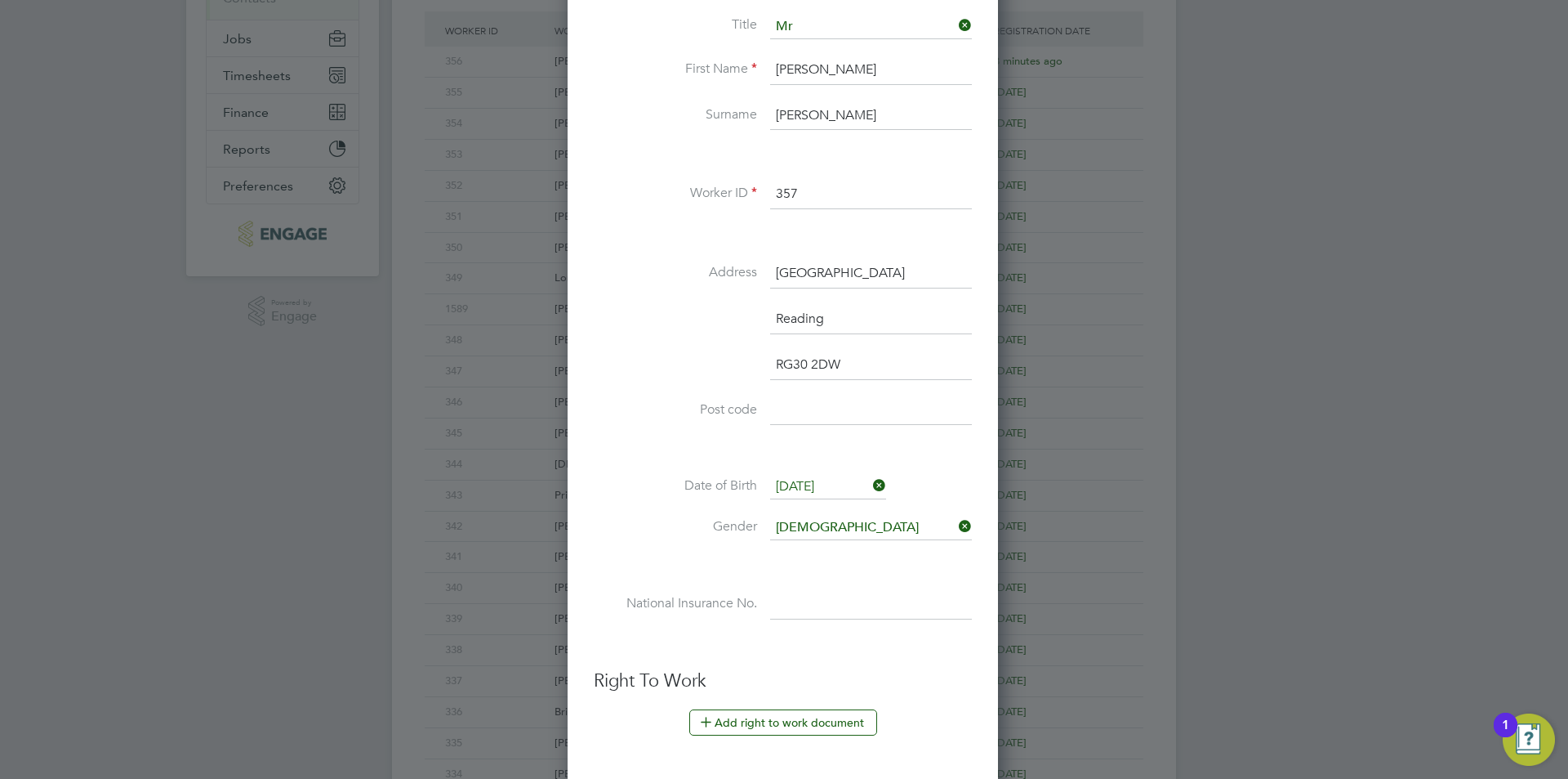
scroll to position [390, 0]
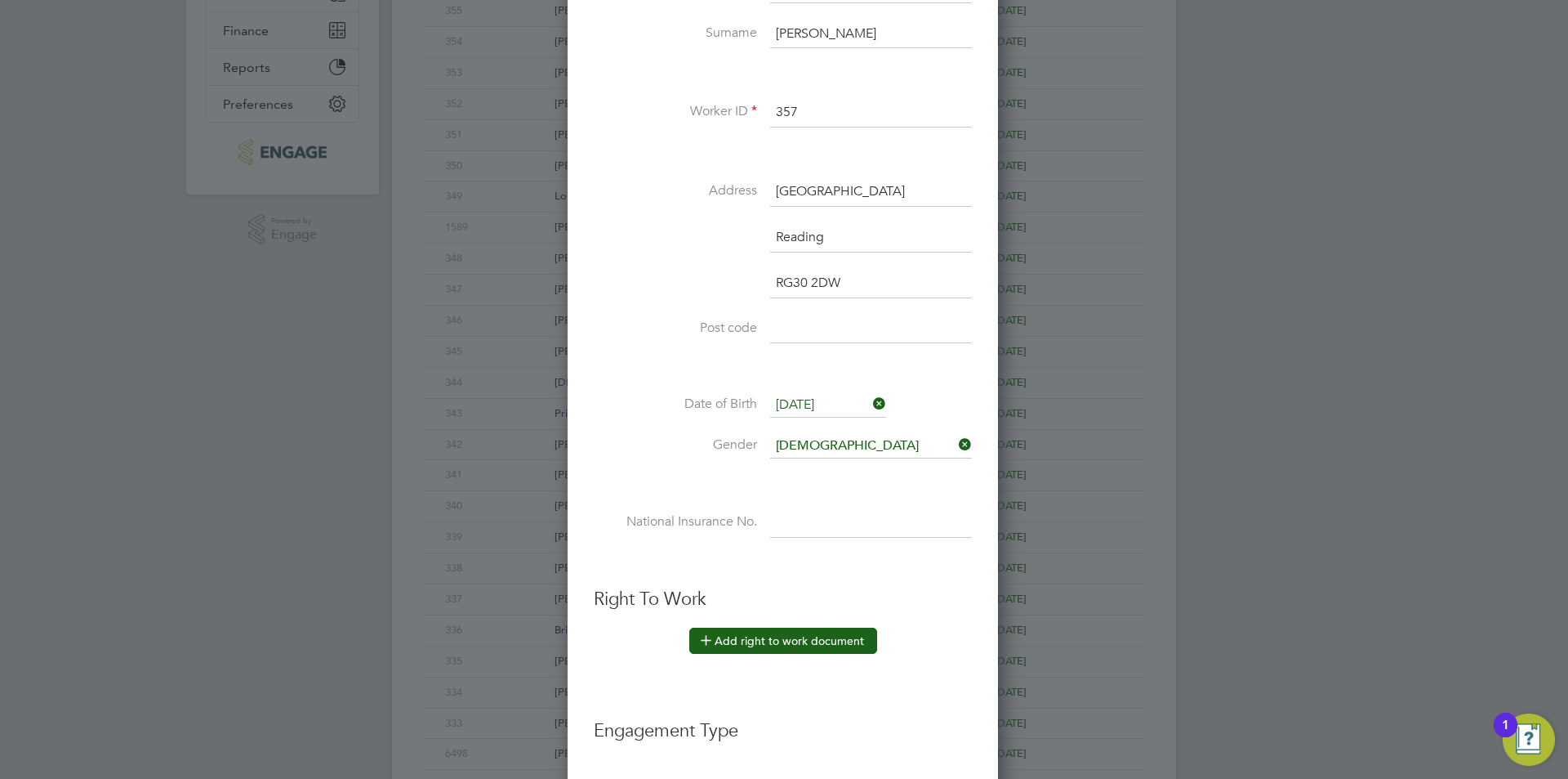
click at [770, 631] on button "Add right to work document" at bounding box center [783, 640] width 188 height 27
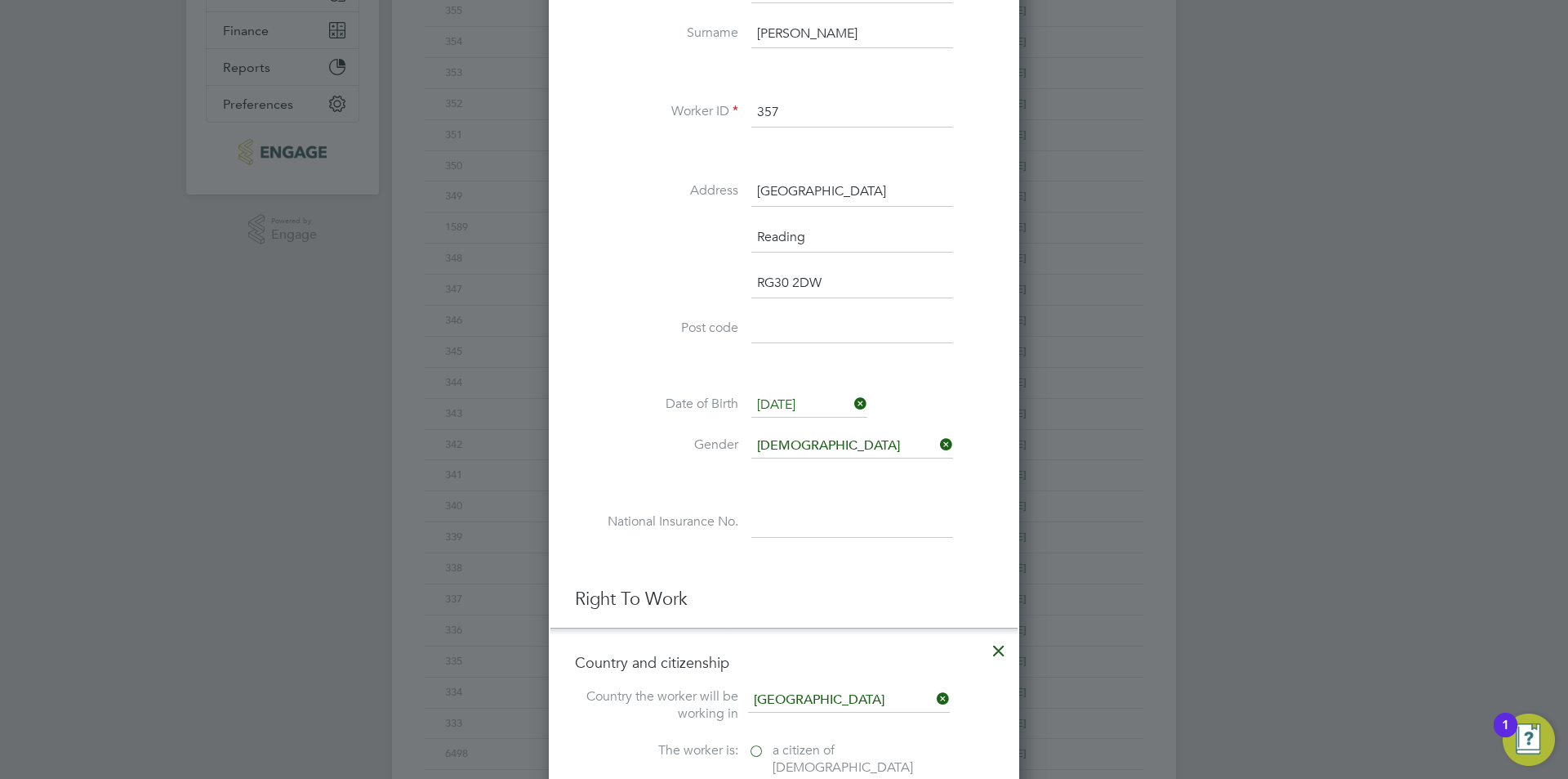
scroll to position [717, 0]
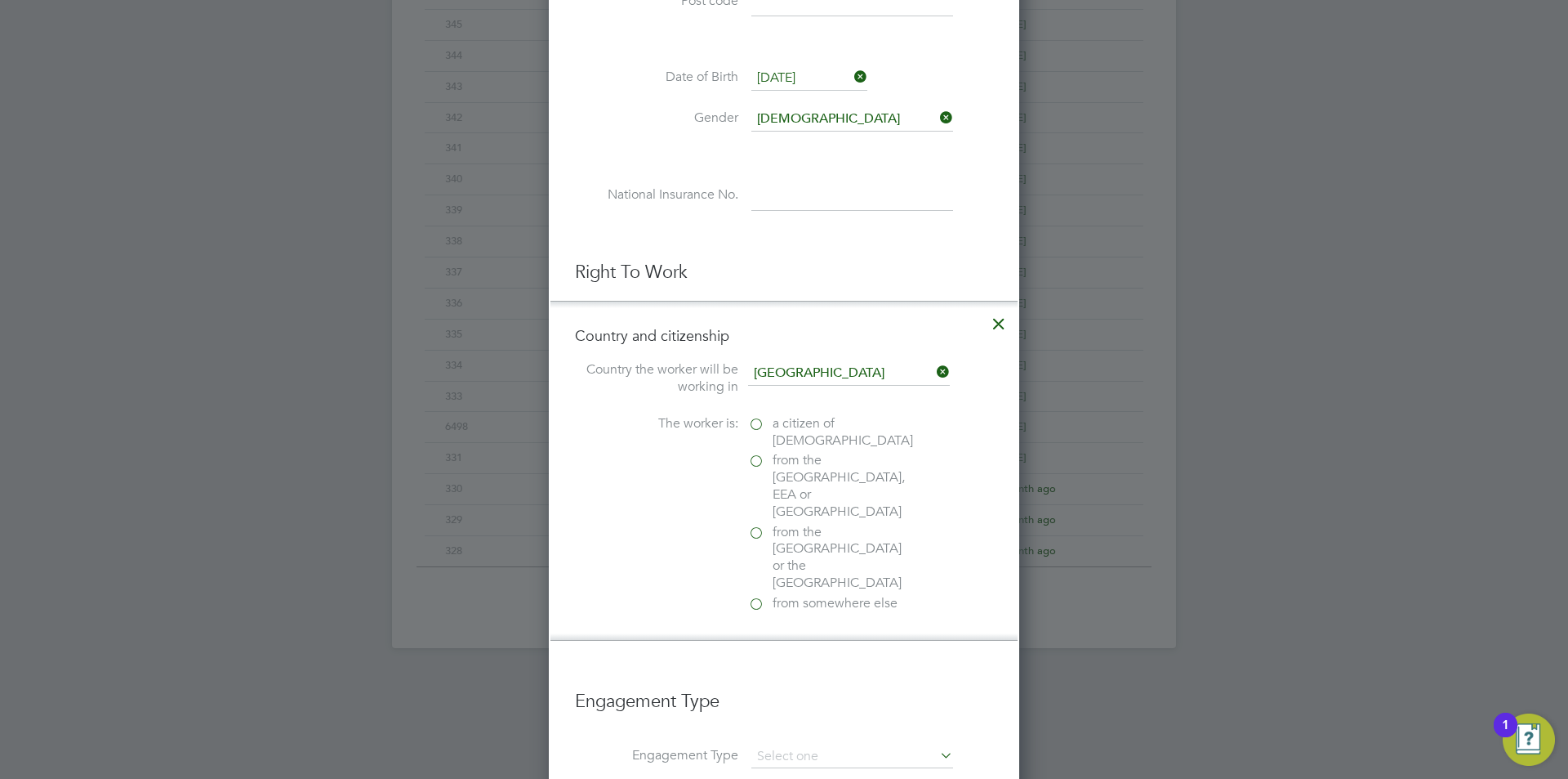
click at [812, 429] on span "a citizen of United Kingdom" at bounding box center [842, 432] width 141 height 34
click at [0, 0] on input "a citizen of United Kingdom" at bounding box center [0, 0] width 0 height 0
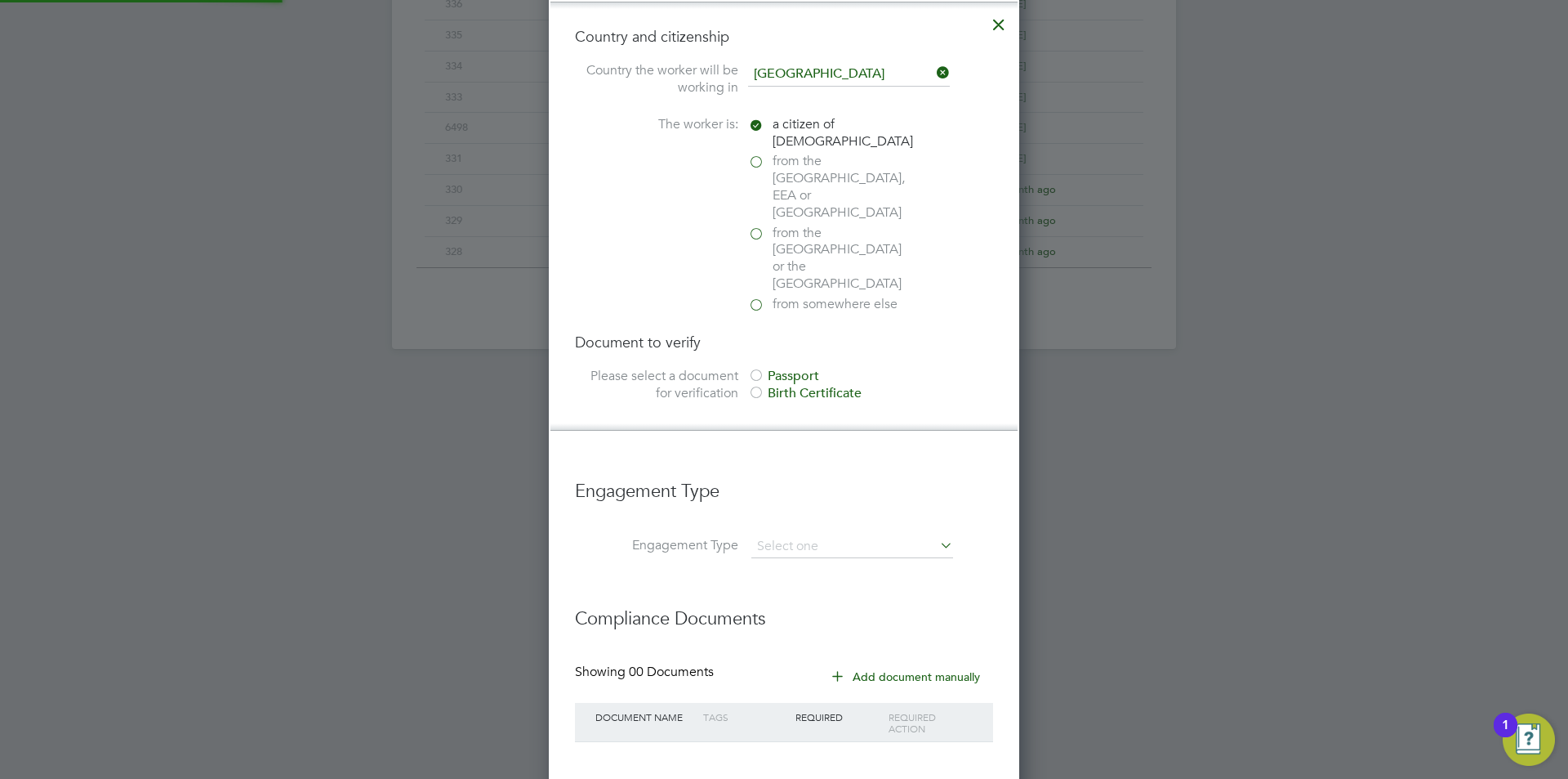
scroll to position [8, 8]
click at [800, 368] on div "Passport" at bounding box center [870, 376] width 245 height 17
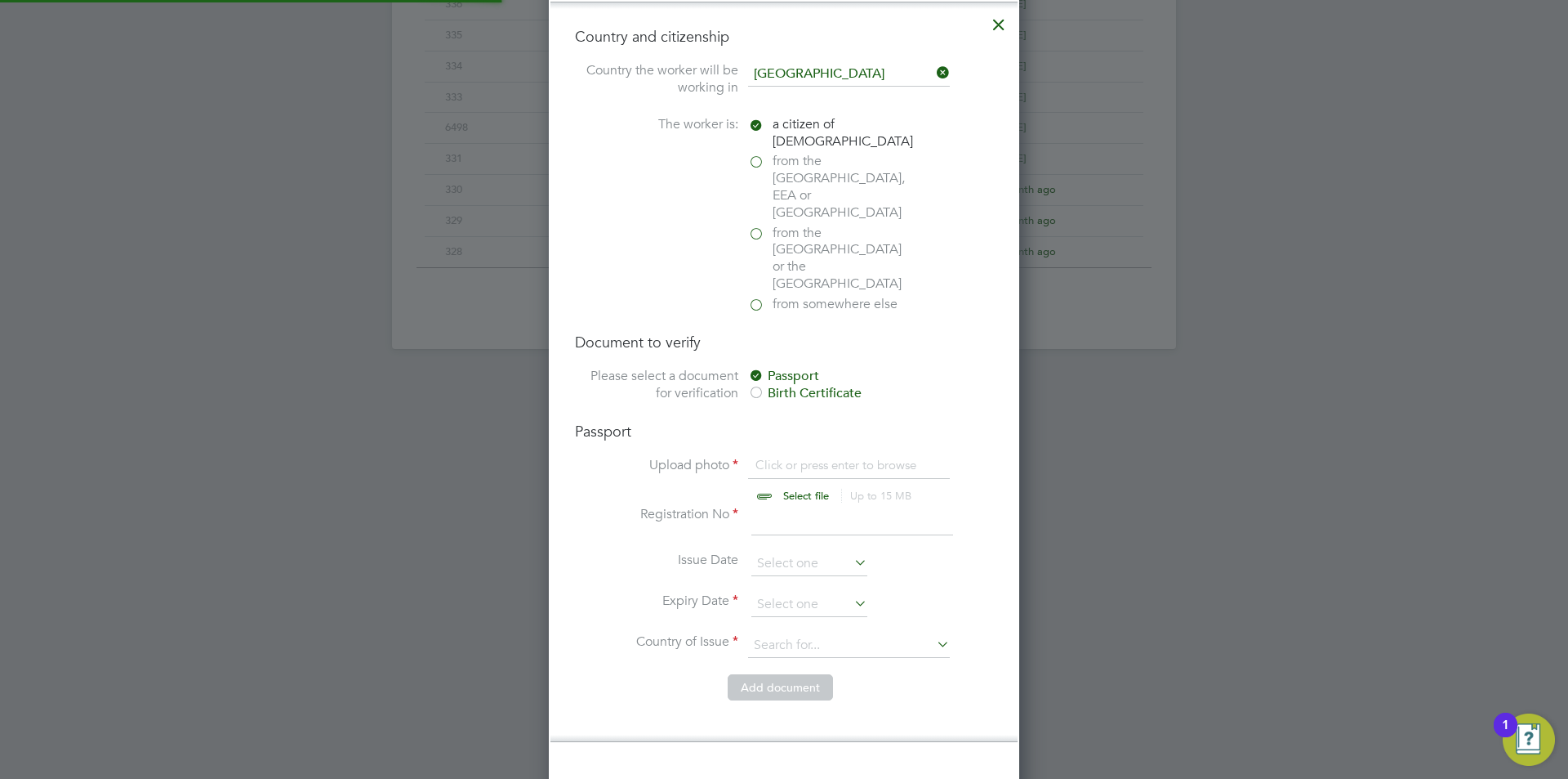
scroll to position [22, 203]
click at [817, 456] on input "file" at bounding box center [821, 481] width 257 height 49
type input "C:\fakepath\UKPAssport.jpg"
click at [763, 506] on input at bounding box center [851, 520] width 202 height 30
type input "139584743"
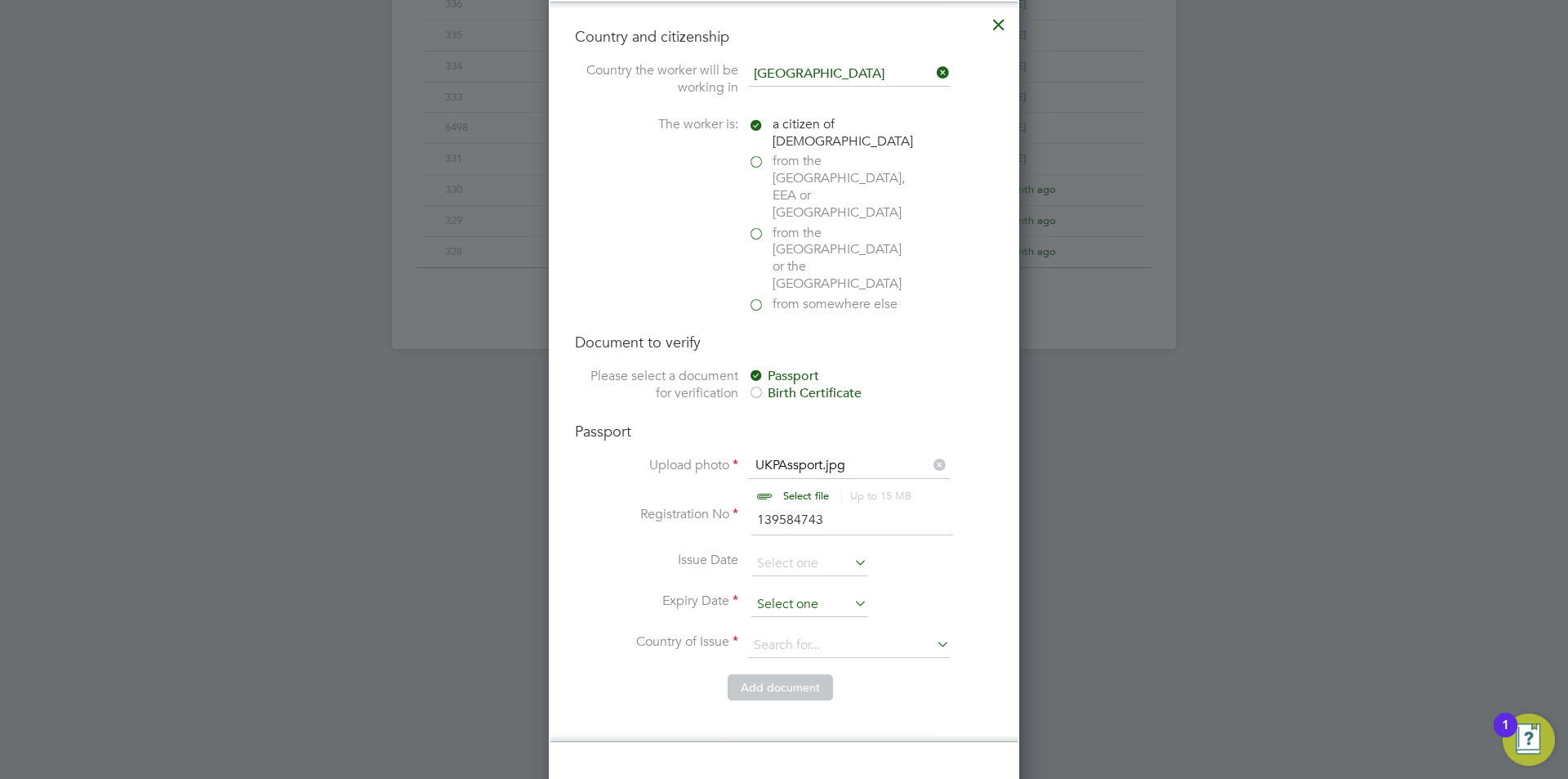
click at [789, 592] on input at bounding box center [809, 604] width 116 height 25
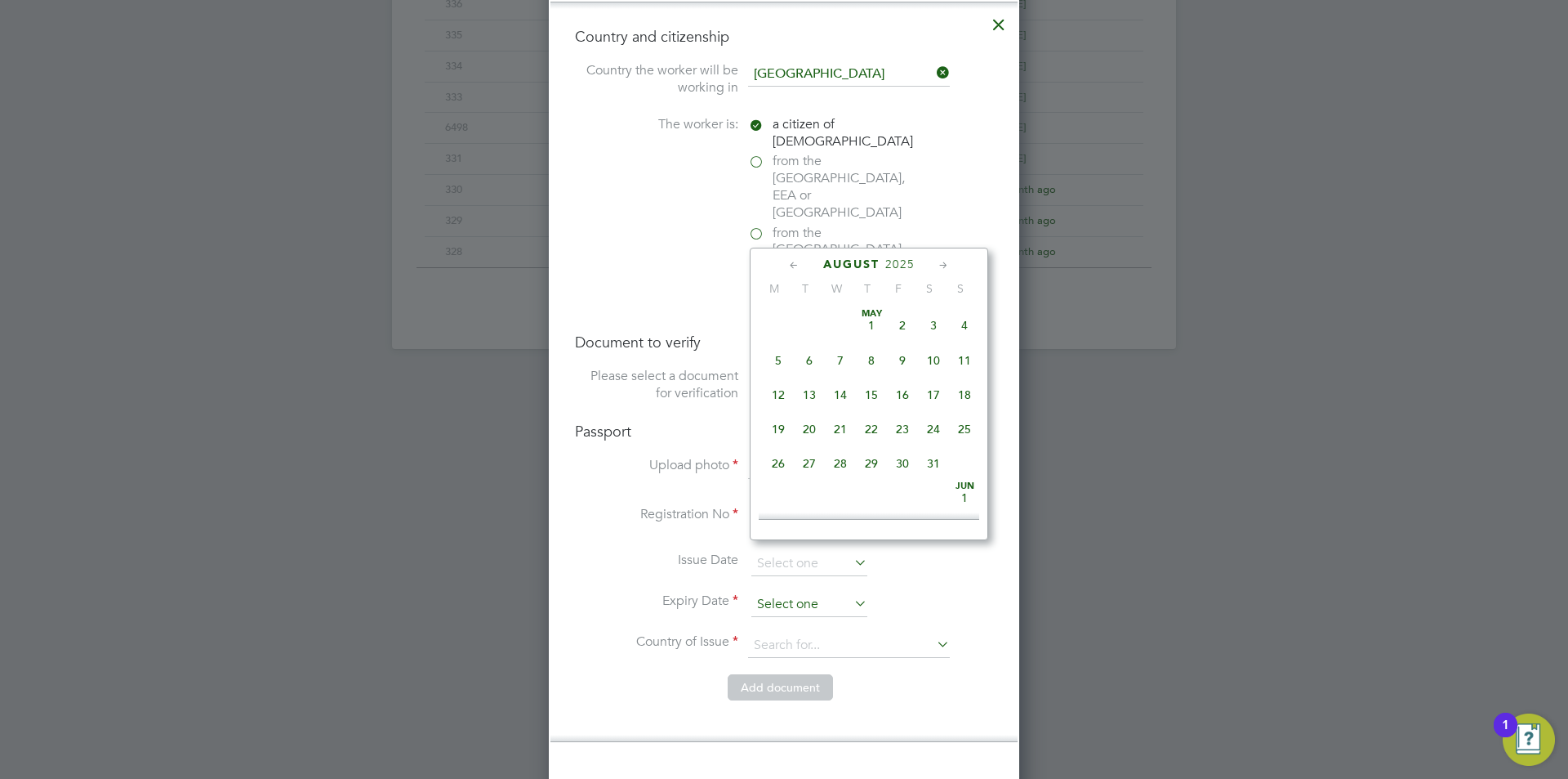
scroll to position [636, 0]
click at [885, 255] on div "August 2025 M T W T F S S May 1 2 3 4 5 6 7 8 9 10 11 12 13 14 15 16 17 18 19 2…" at bounding box center [868, 393] width 239 height 292
click at [891, 258] on span "2025" at bounding box center [900, 265] width 29 height 14
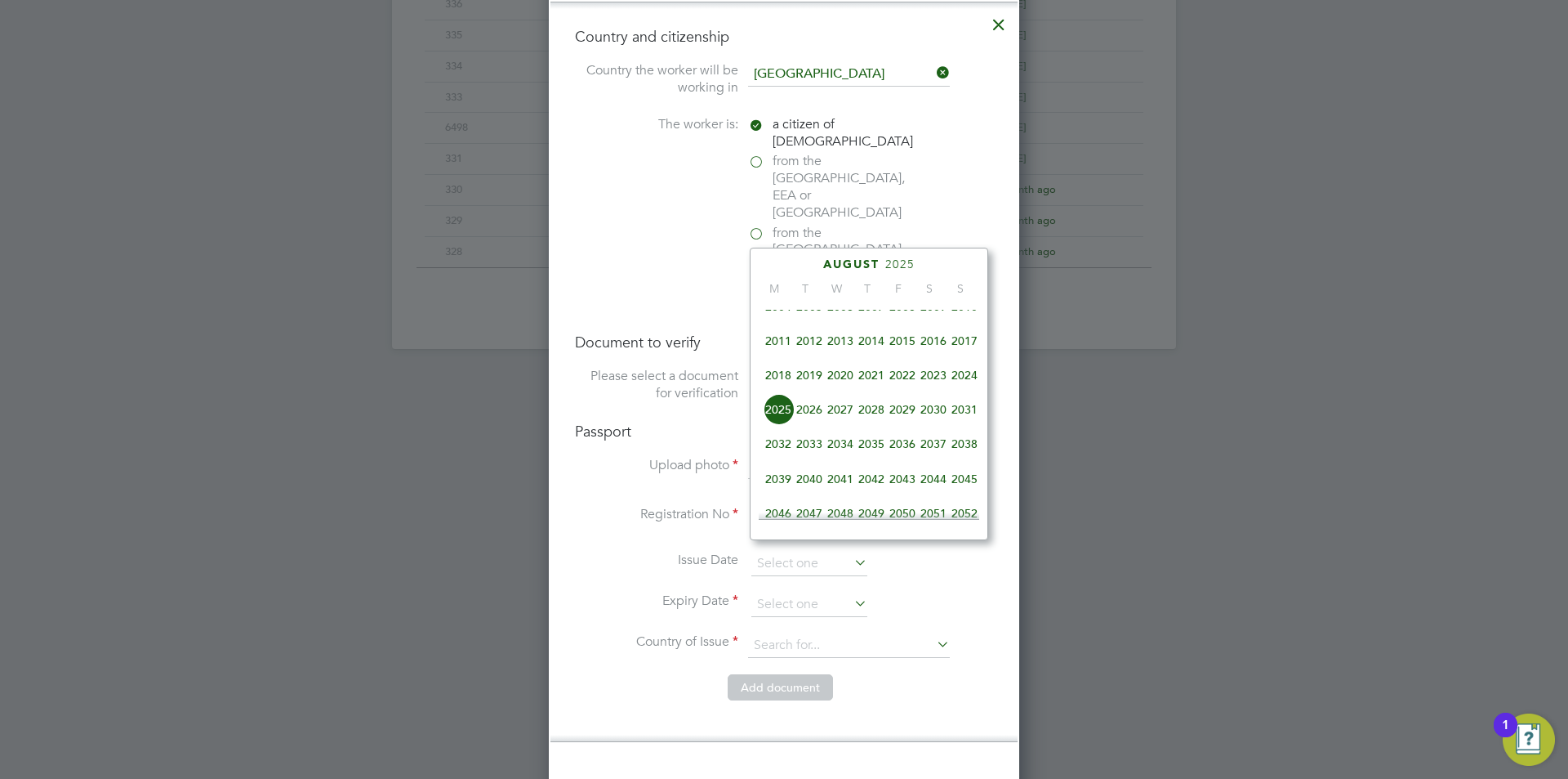
click at [797, 455] on span "2033" at bounding box center [809, 444] width 31 height 31
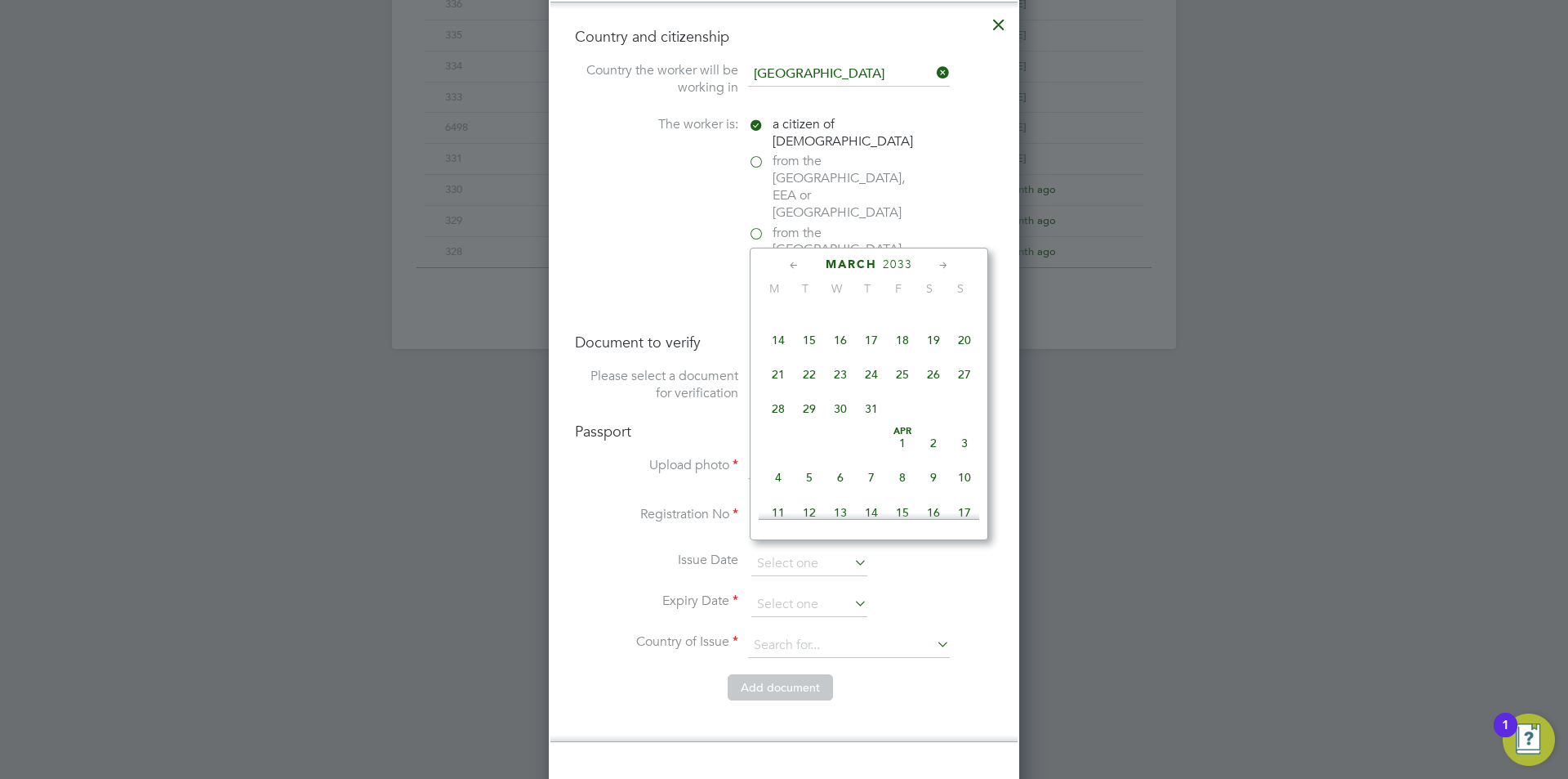
scroll to position [357, 0]
click at [946, 460] on span "26" at bounding box center [934, 451] width 31 height 31
type input "26 Mar 2033"
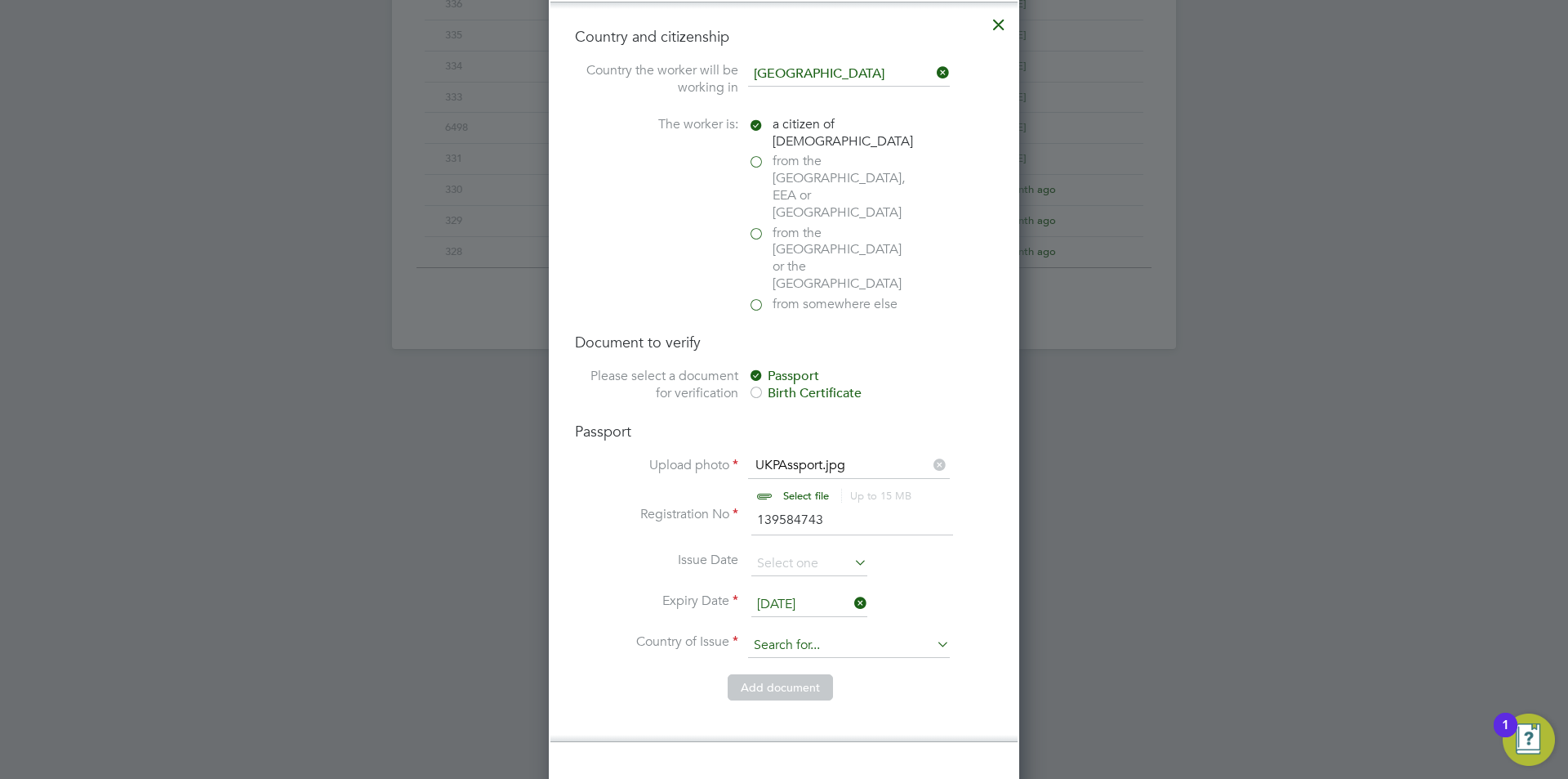
click at [848, 633] on input at bounding box center [848, 645] width 202 height 25
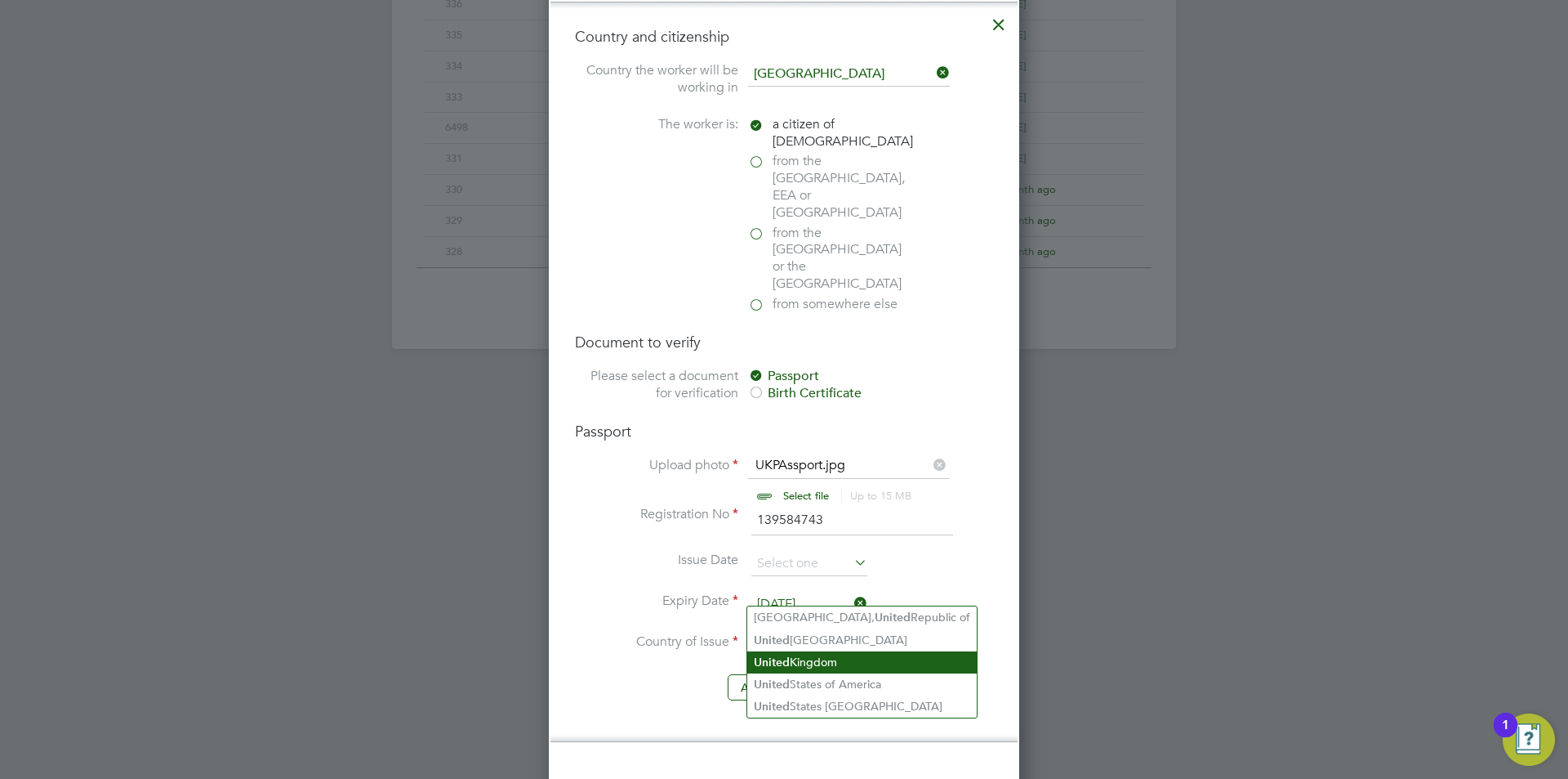
click at [827, 659] on li "United Kingdom" at bounding box center [861, 662] width 229 height 22
type input "United Kingdom"
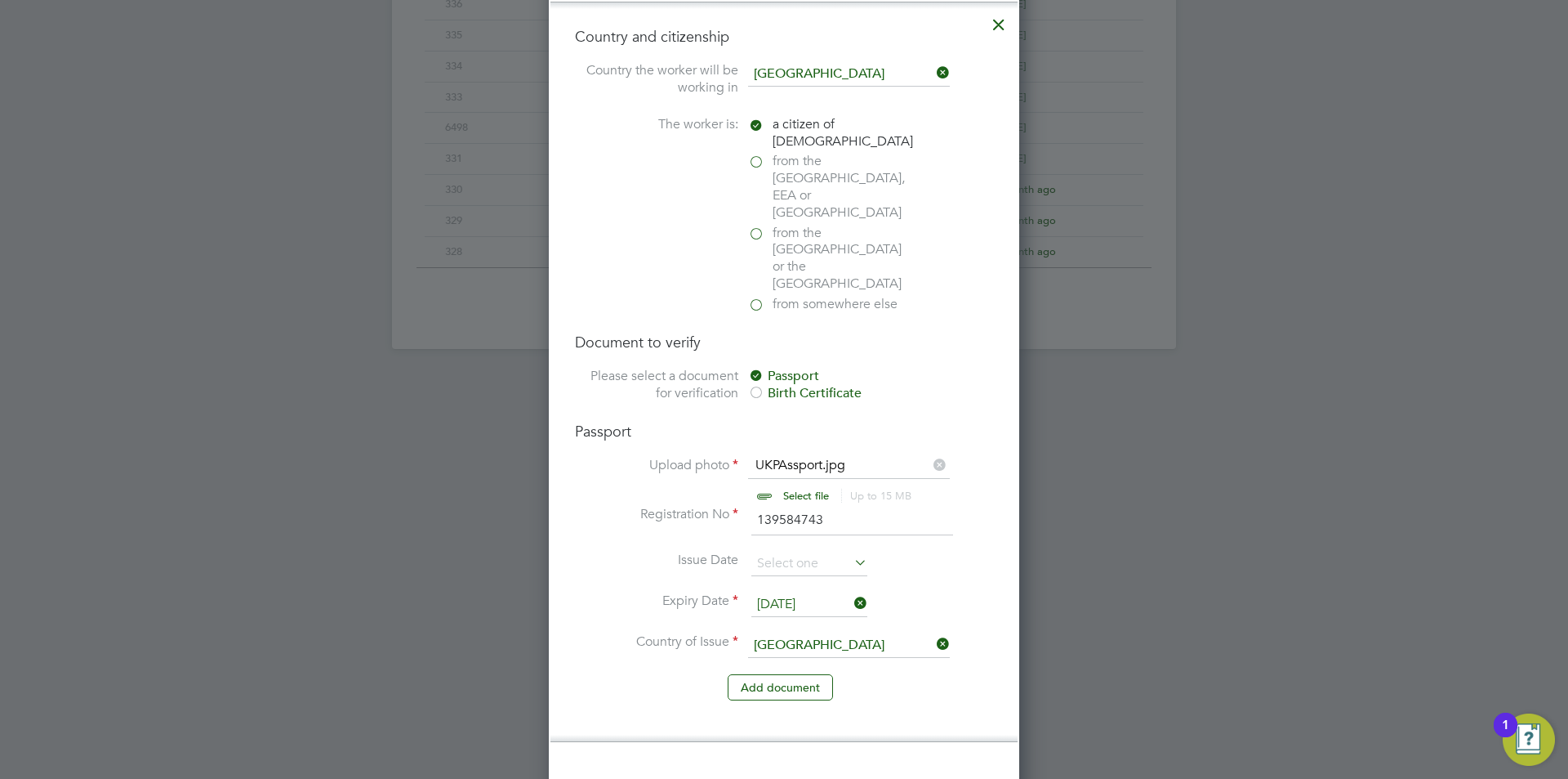
click at [798, 674] on li "Add document" at bounding box center [784, 694] width 418 height 42
click at [807, 674] on button "Add document" at bounding box center [780, 687] width 105 height 27
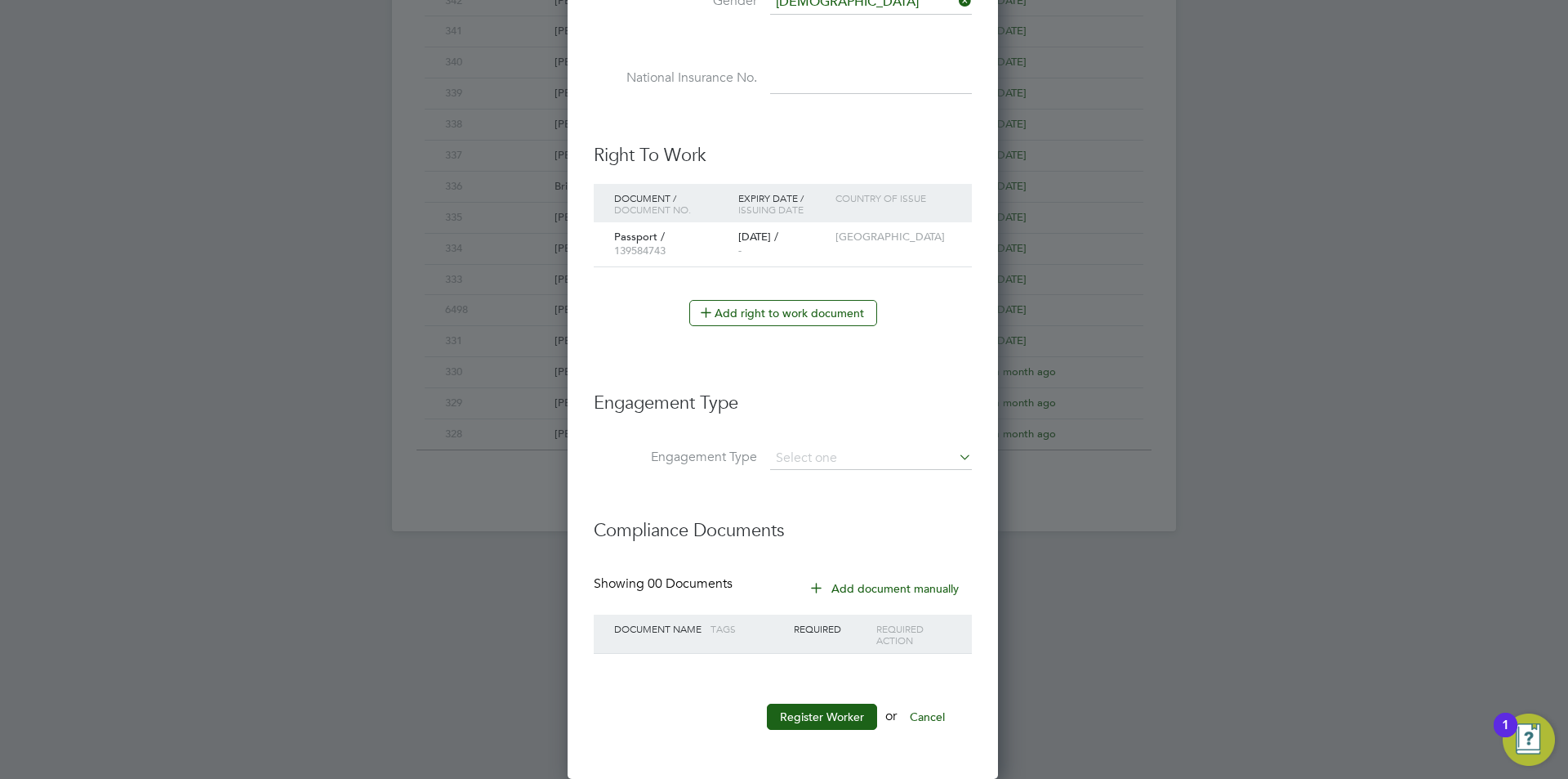
scroll to position [8, 8]
click at [854, 706] on button "Register Worker" at bounding box center [822, 716] width 110 height 27
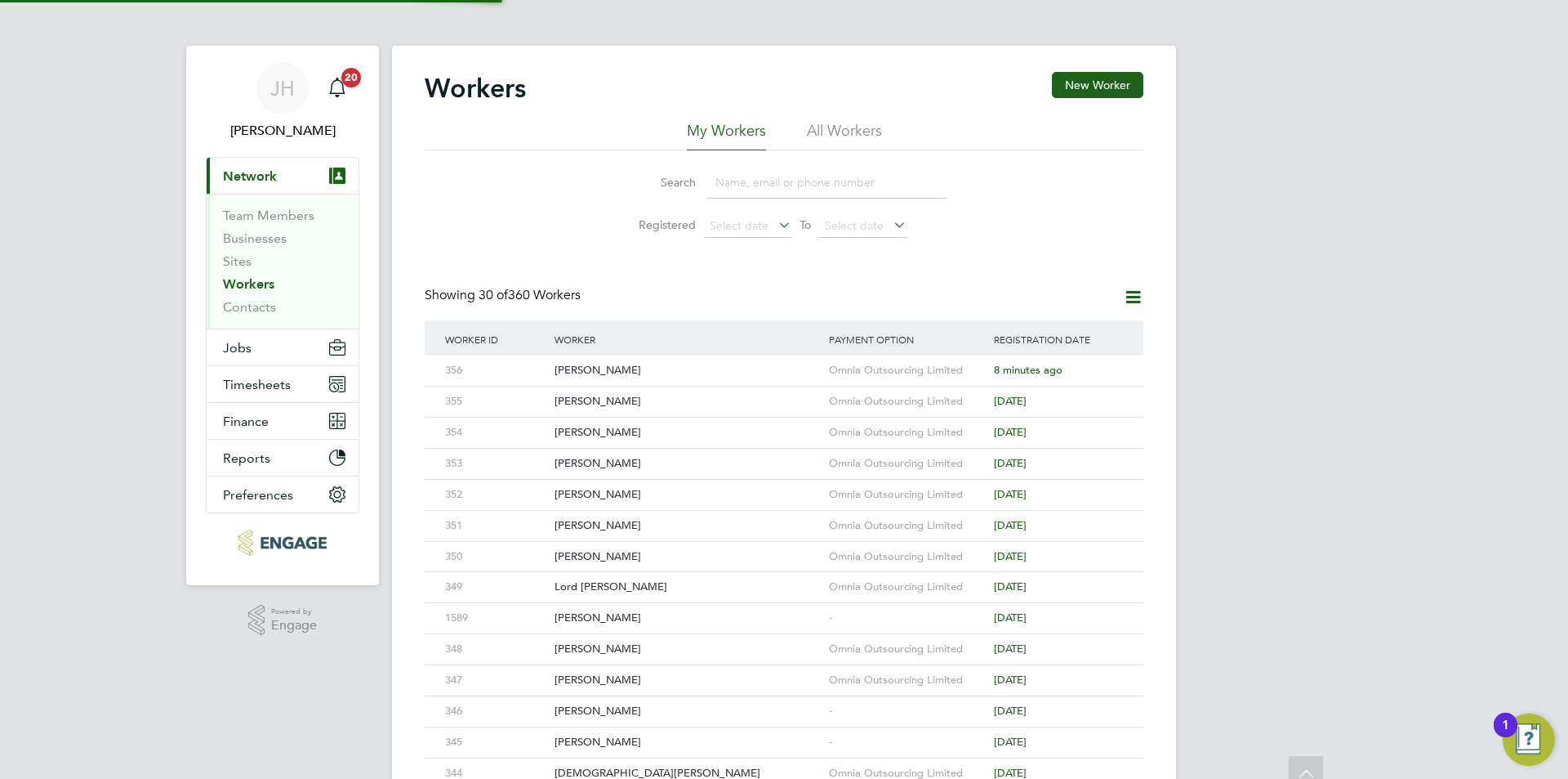
click at [1236, 395] on div "JH Jess Hogan Notifications 20 Applications: Current page: Network Team Members…" at bounding box center [784, 695] width 1568 height 1391
click at [807, 364] on div "Neil Waterfield" at bounding box center [687, 370] width 274 height 30
click at [277, 354] on button "Jobs" at bounding box center [282, 347] width 151 height 36
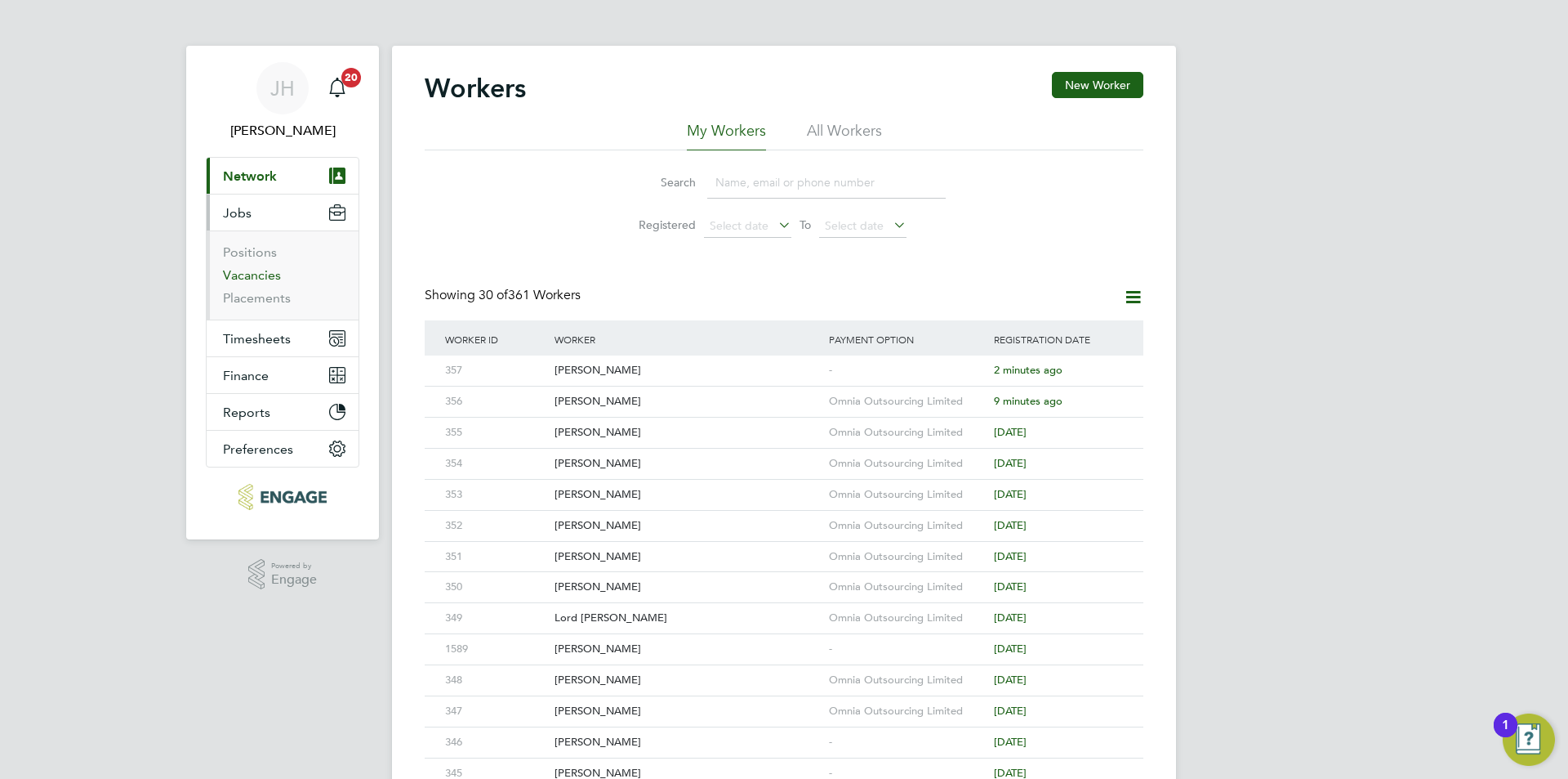
click at [261, 269] on link "Vacancies" at bounding box center [252, 275] width 58 height 16
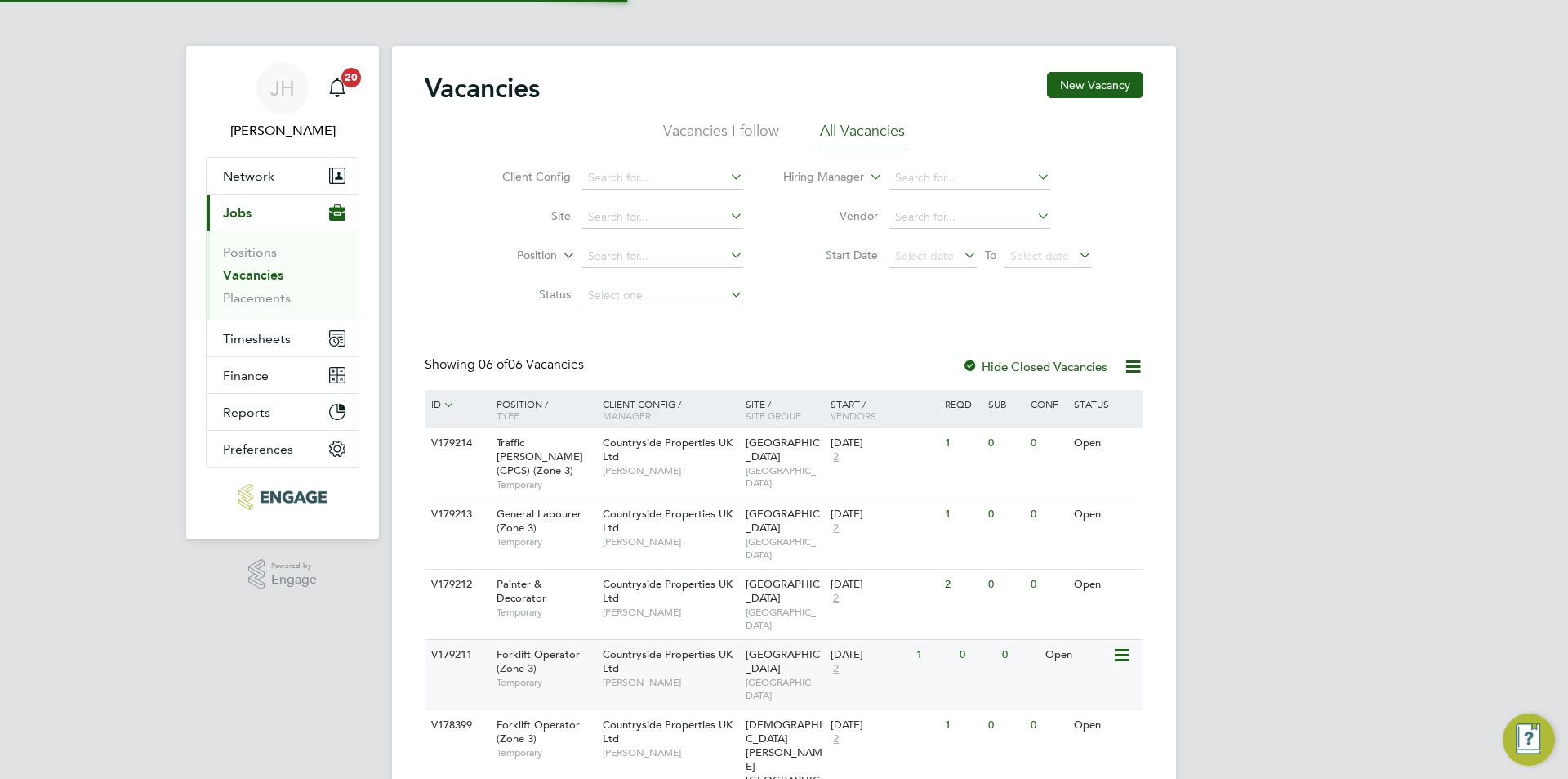
scroll to position [67, 0]
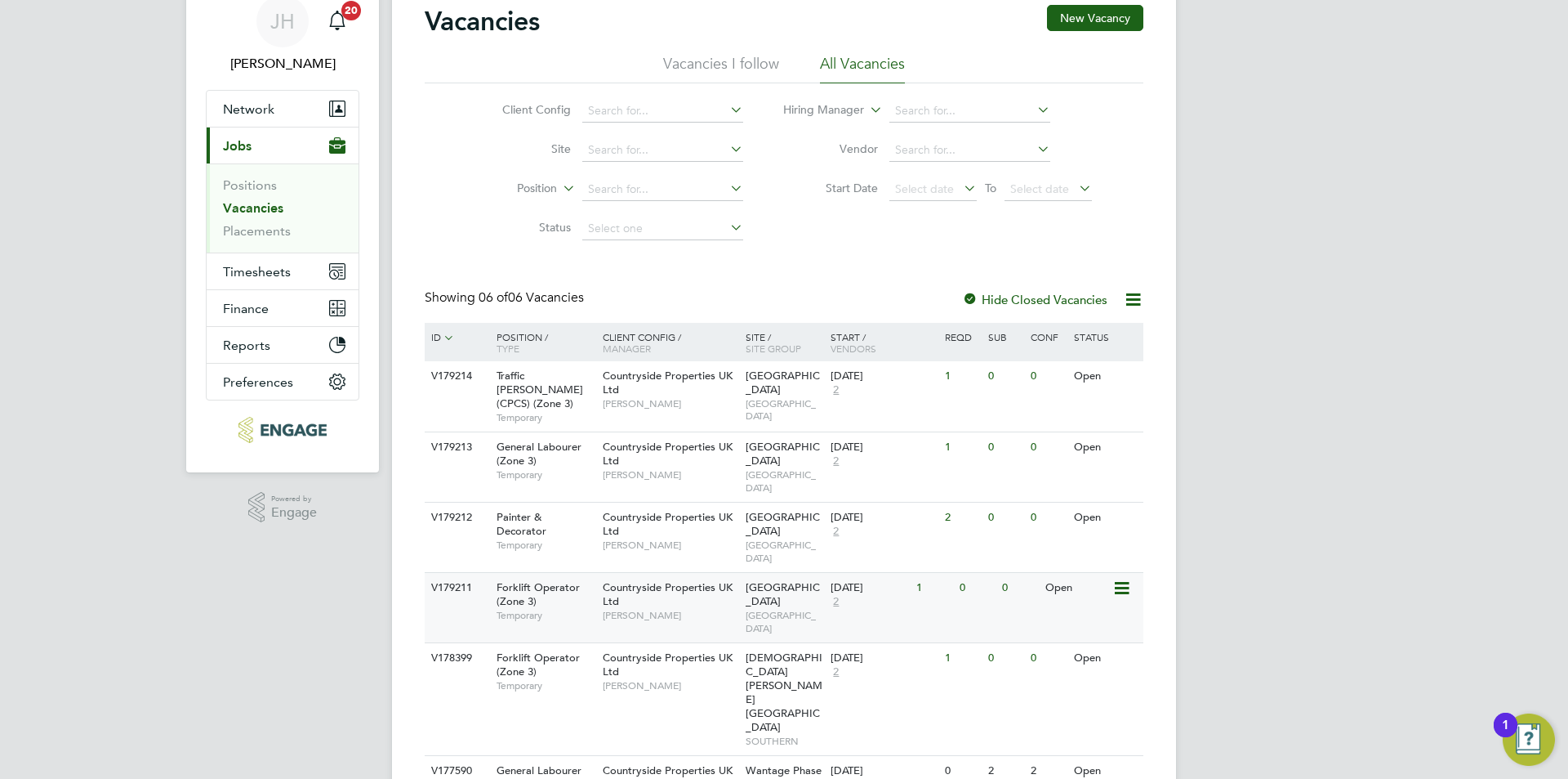
click at [957, 571] on div "V179211 Forklift Operator (Zone 3) Temporary Countryside Properties UK Ltd Nick…" at bounding box center [784, 606] width 719 height 70
click at [964, 397] on div "V179214 Traffic Marshall (CPCS) (Zone 3) Temporary Countryside Properties UK Lt…" at bounding box center [784, 395] width 719 height 70
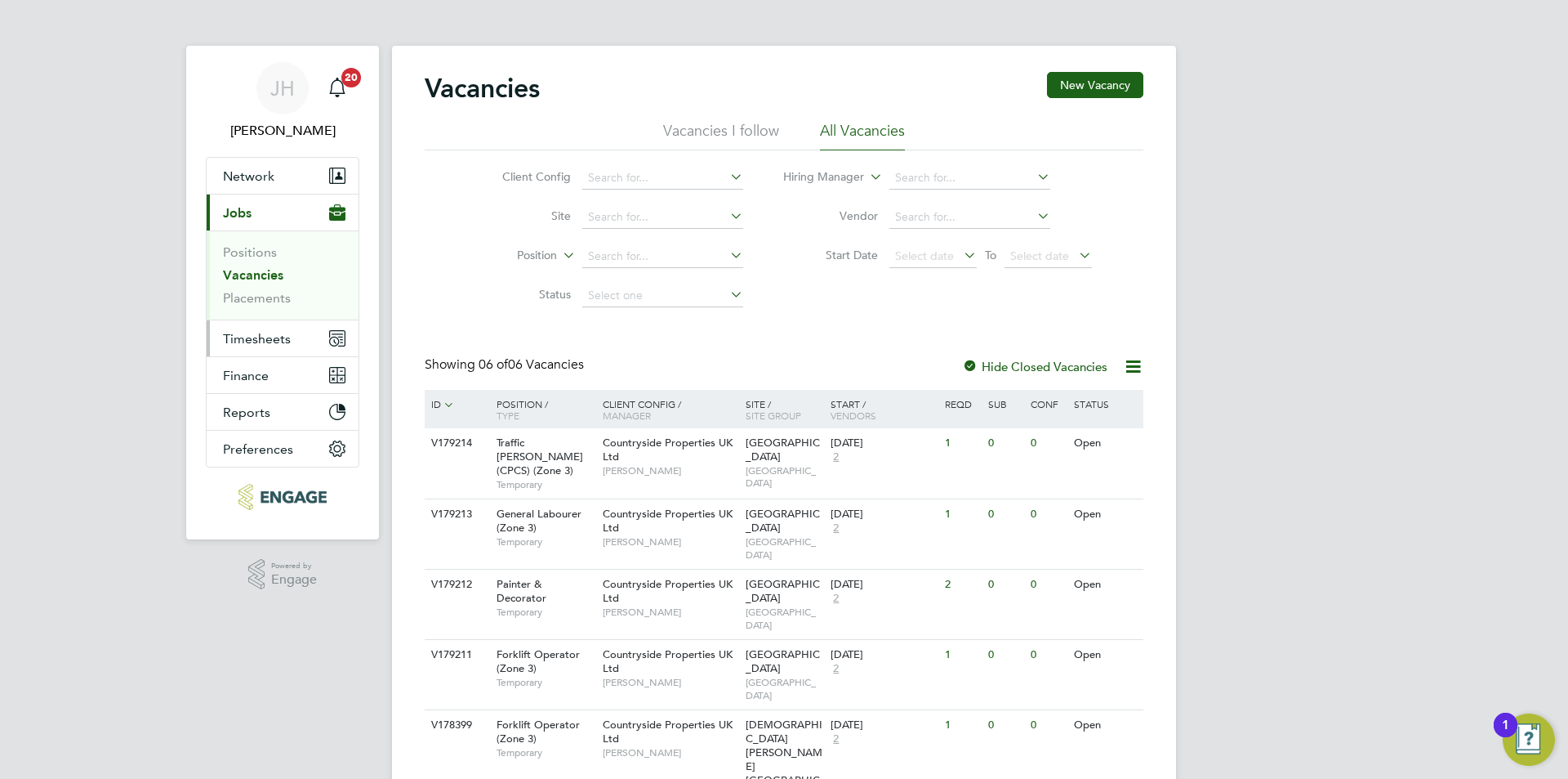
click at [287, 343] on span "Timesheets" at bounding box center [257, 338] width 68 height 16
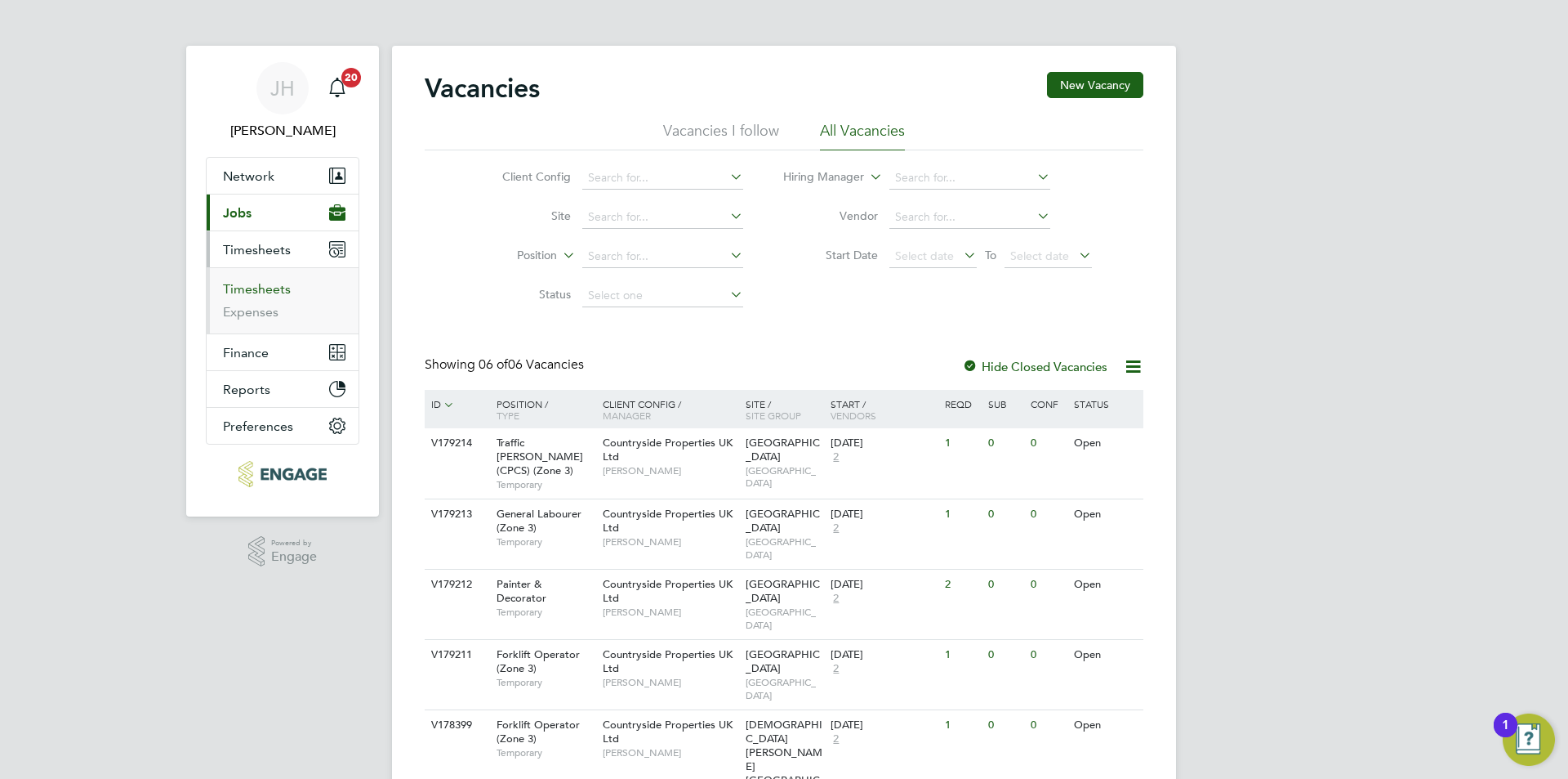
click at [262, 292] on link "Timesheets" at bounding box center [257, 289] width 68 height 16
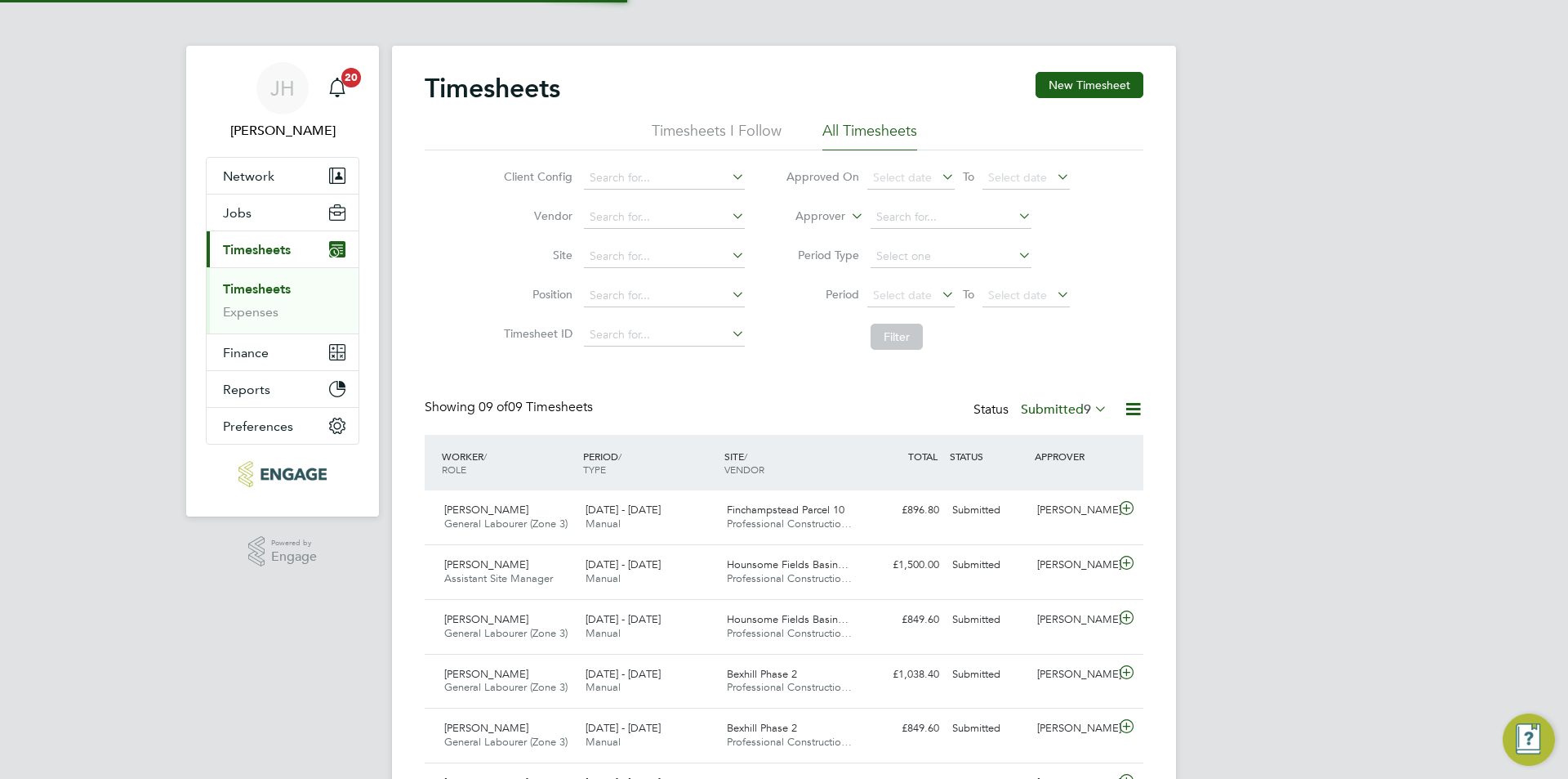
scroll to position [41, 143]
click at [1087, 99] on div "Timesheets New Timesheet" at bounding box center [784, 96] width 719 height 49
click at [1086, 95] on button "New Timesheet" at bounding box center [1089, 85] width 108 height 27
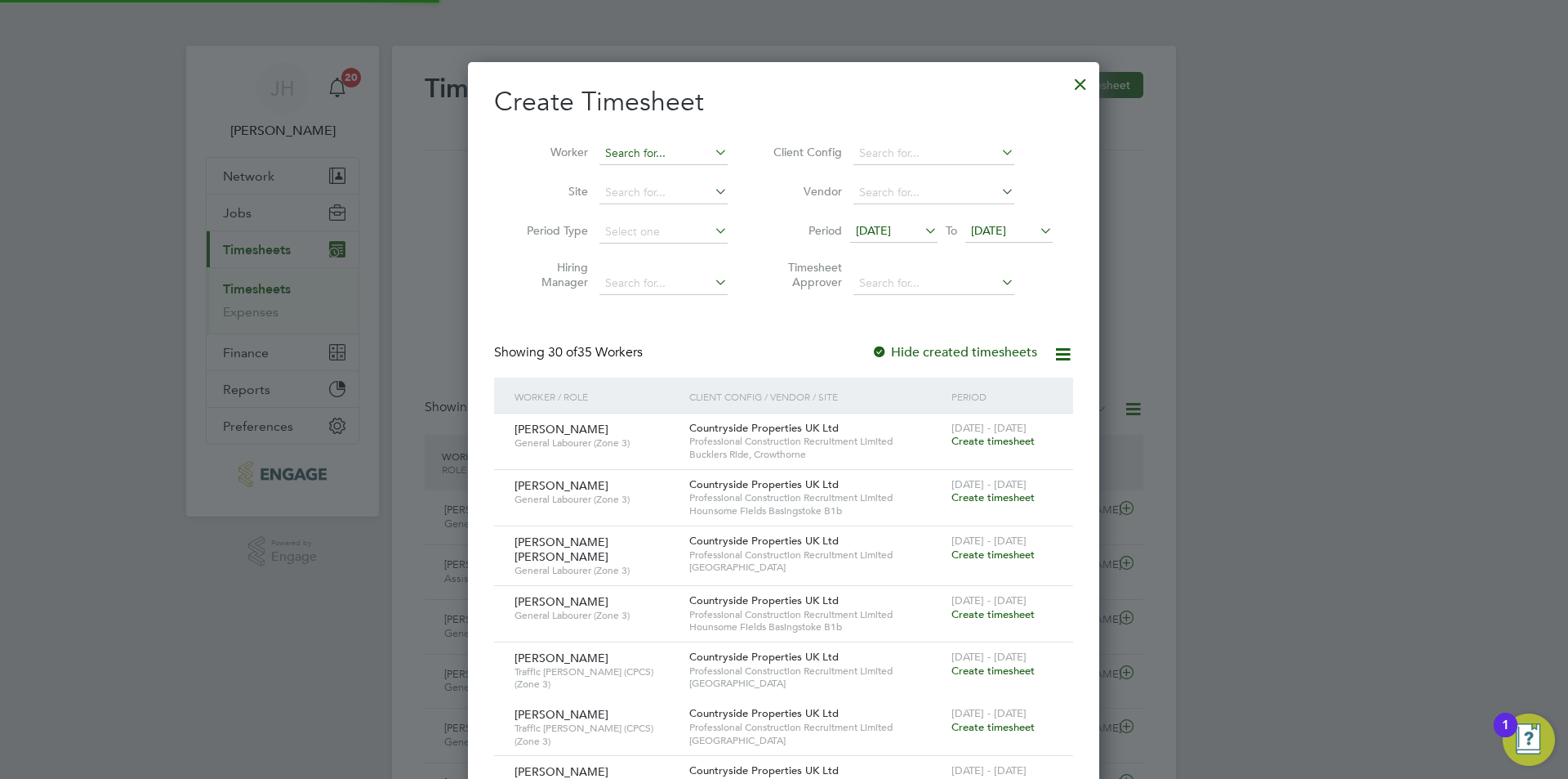
click at [628, 163] on div "Timesheets New Timesheet Timesheets I Follow All Timesheets Client Config Vendo…" at bounding box center [784, 537] width 784 height 982
type input "george"
click at [1083, 87] on div at bounding box center [1080, 80] width 29 height 30
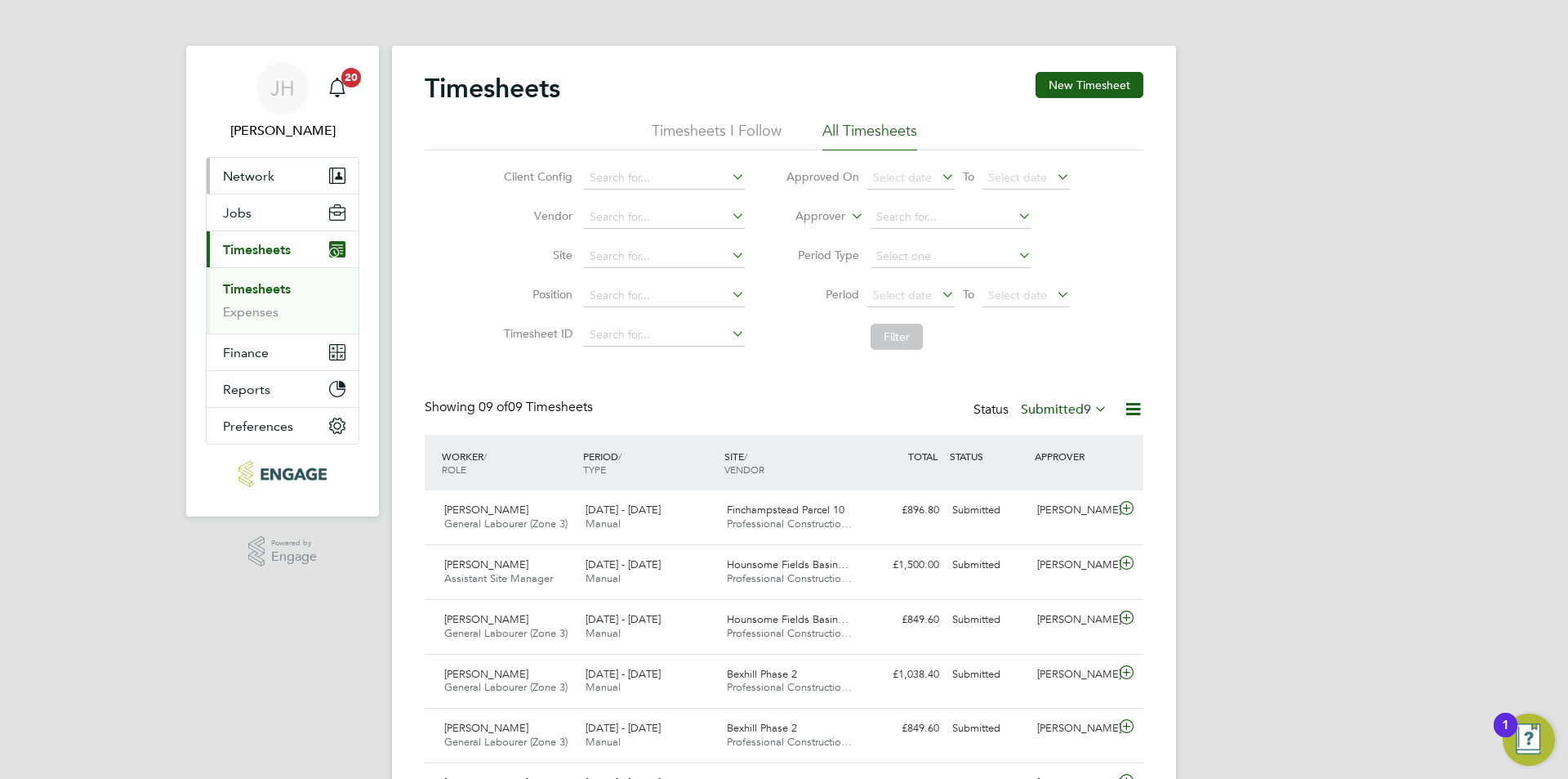
click at [301, 176] on button "Network" at bounding box center [282, 175] width 151 height 36
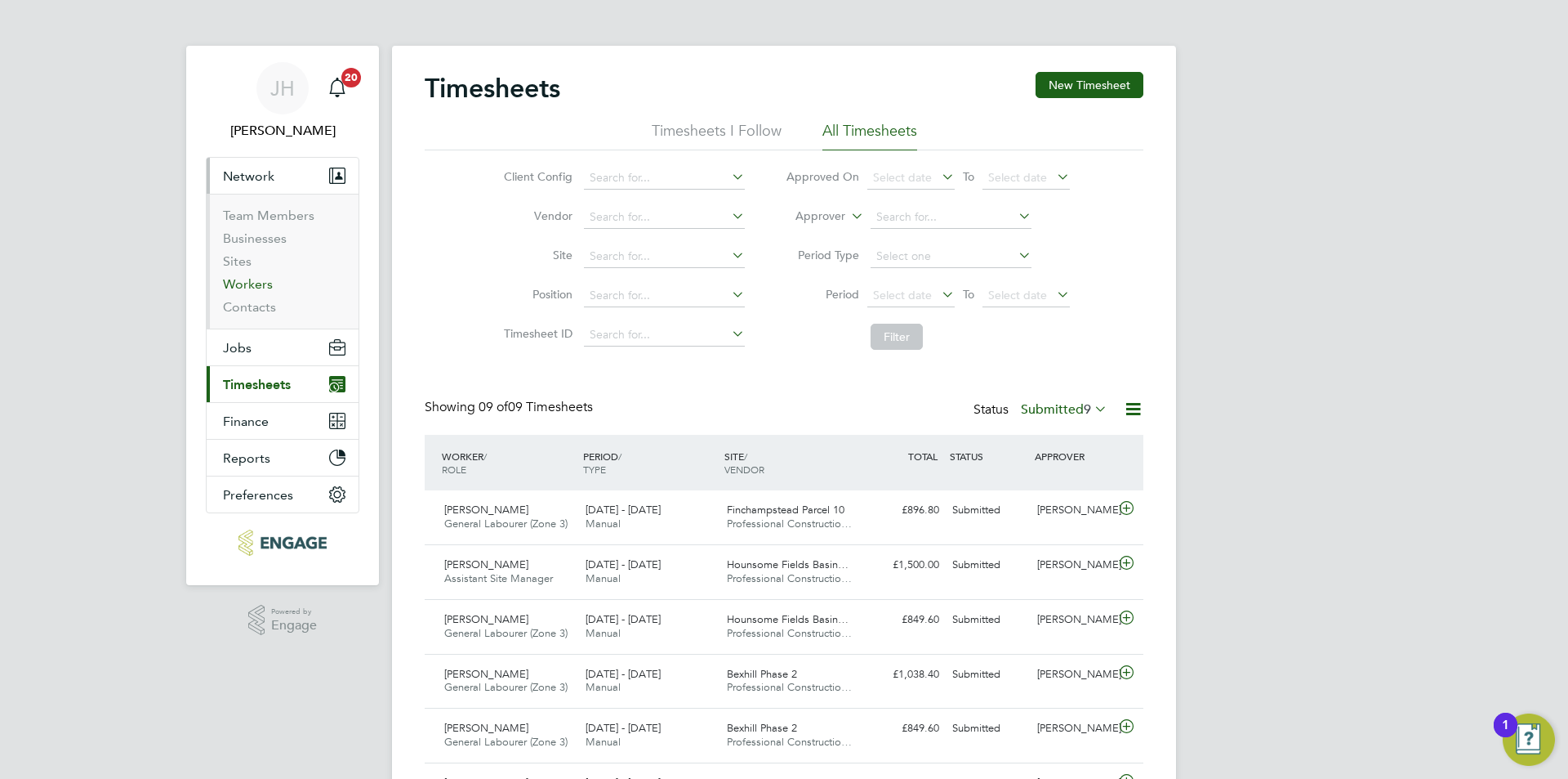
click at [252, 279] on link "Workers" at bounding box center [248, 284] width 50 height 16
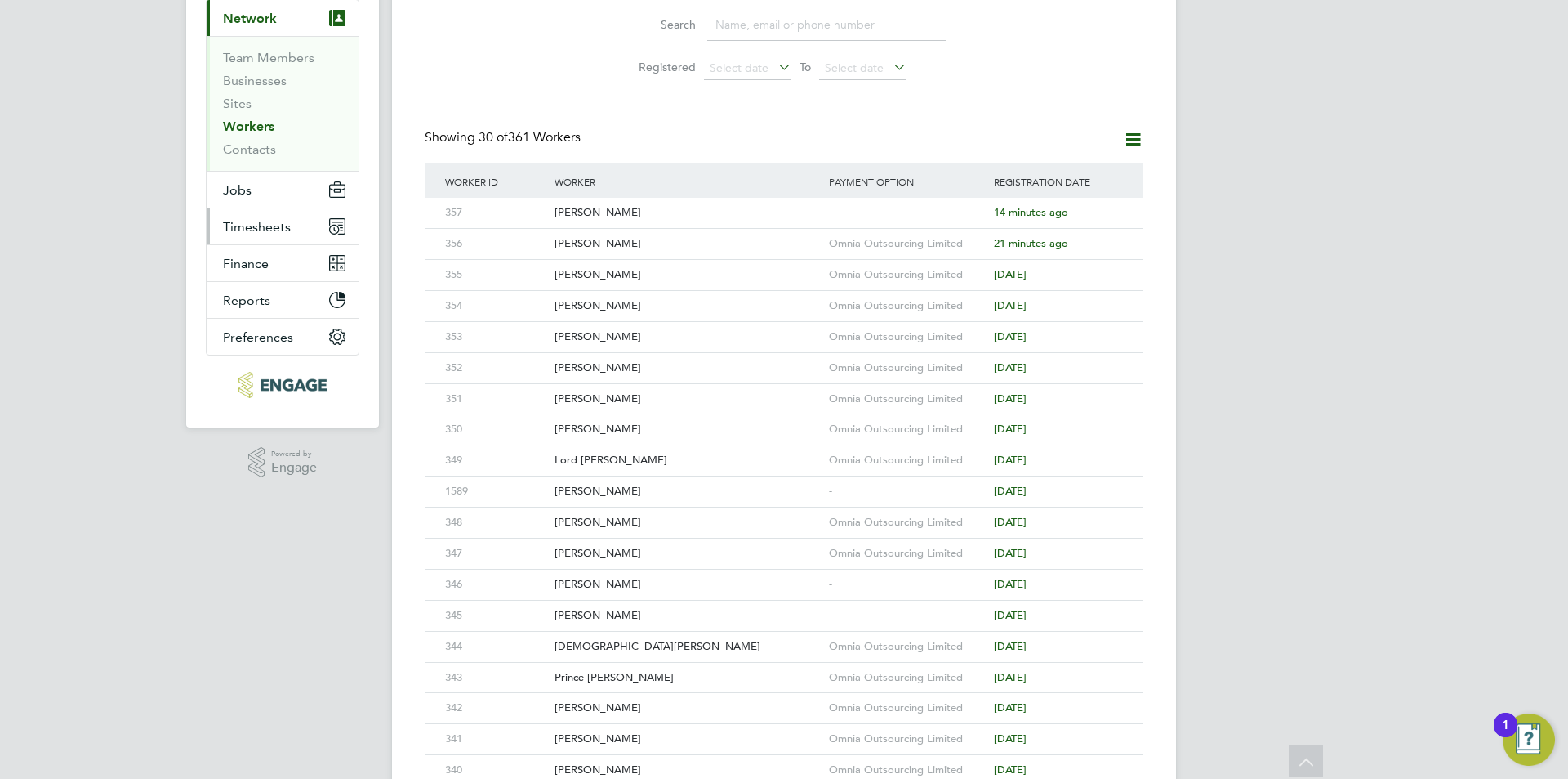
click at [275, 239] on button "Timesheets" at bounding box center [282, 226] width 151 height 36
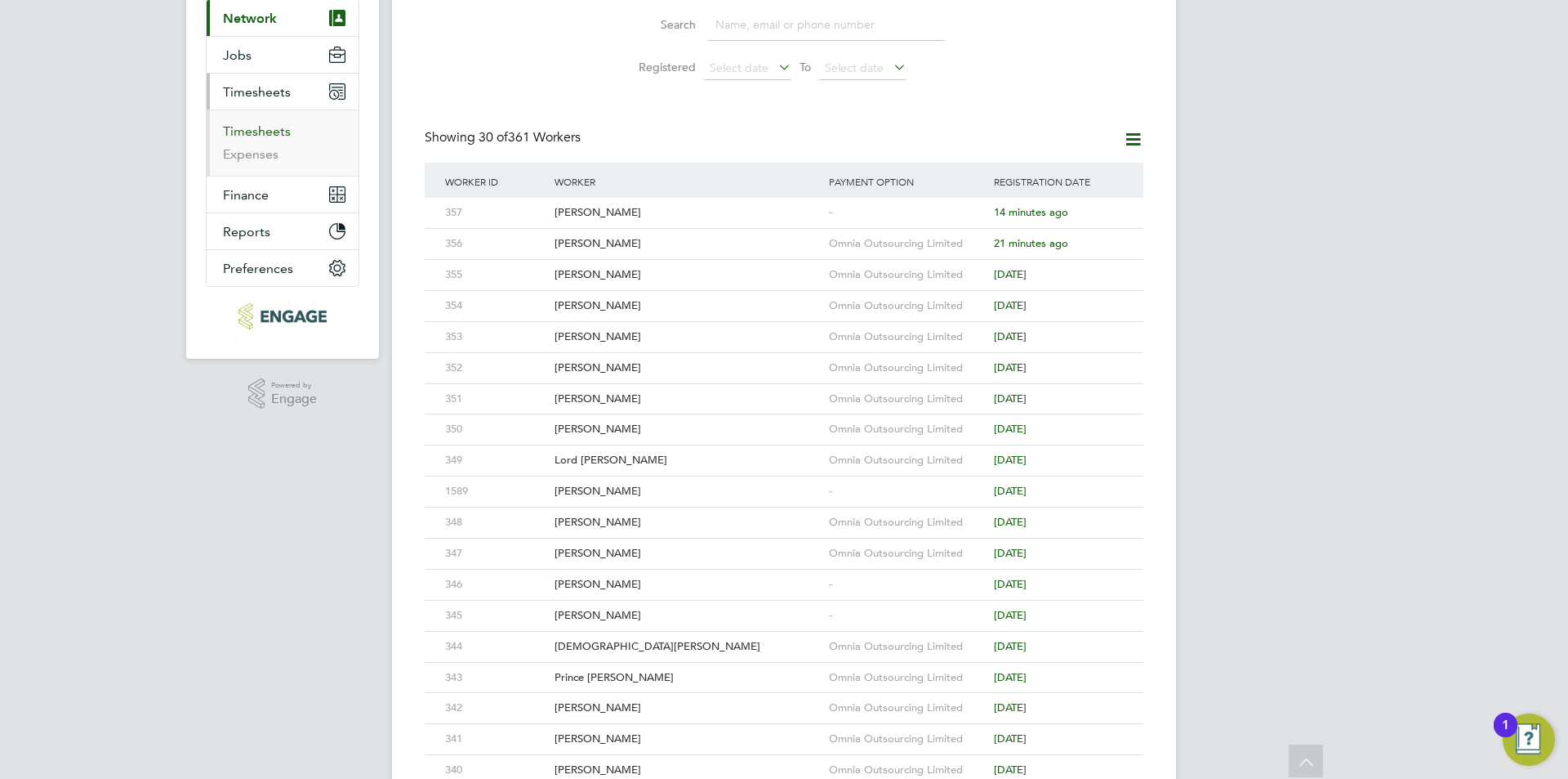
click at [275, 129] on link "Timesheets" at bounding box center [257, 131] width 68 height 16
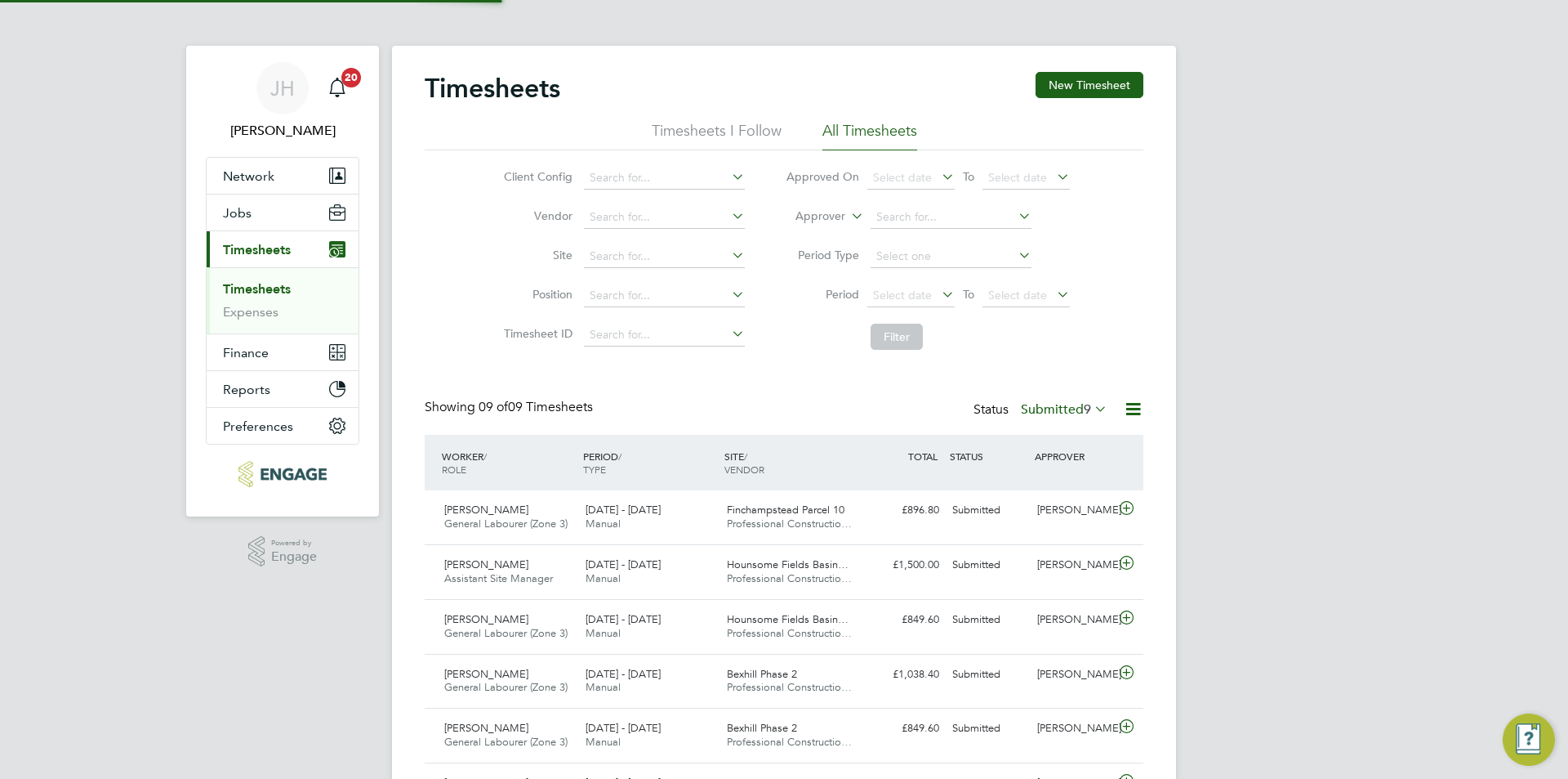
click at [1098, 70] on div "Timesheets New Timesheet Timesheets I Follow All Timesheets Client Config Vendo…" at bounding box center [784, 537] width 784 height 982
click at [1096, 86] on button "New Timesheet" at bounding box center [1089, 85] width 108 height 27
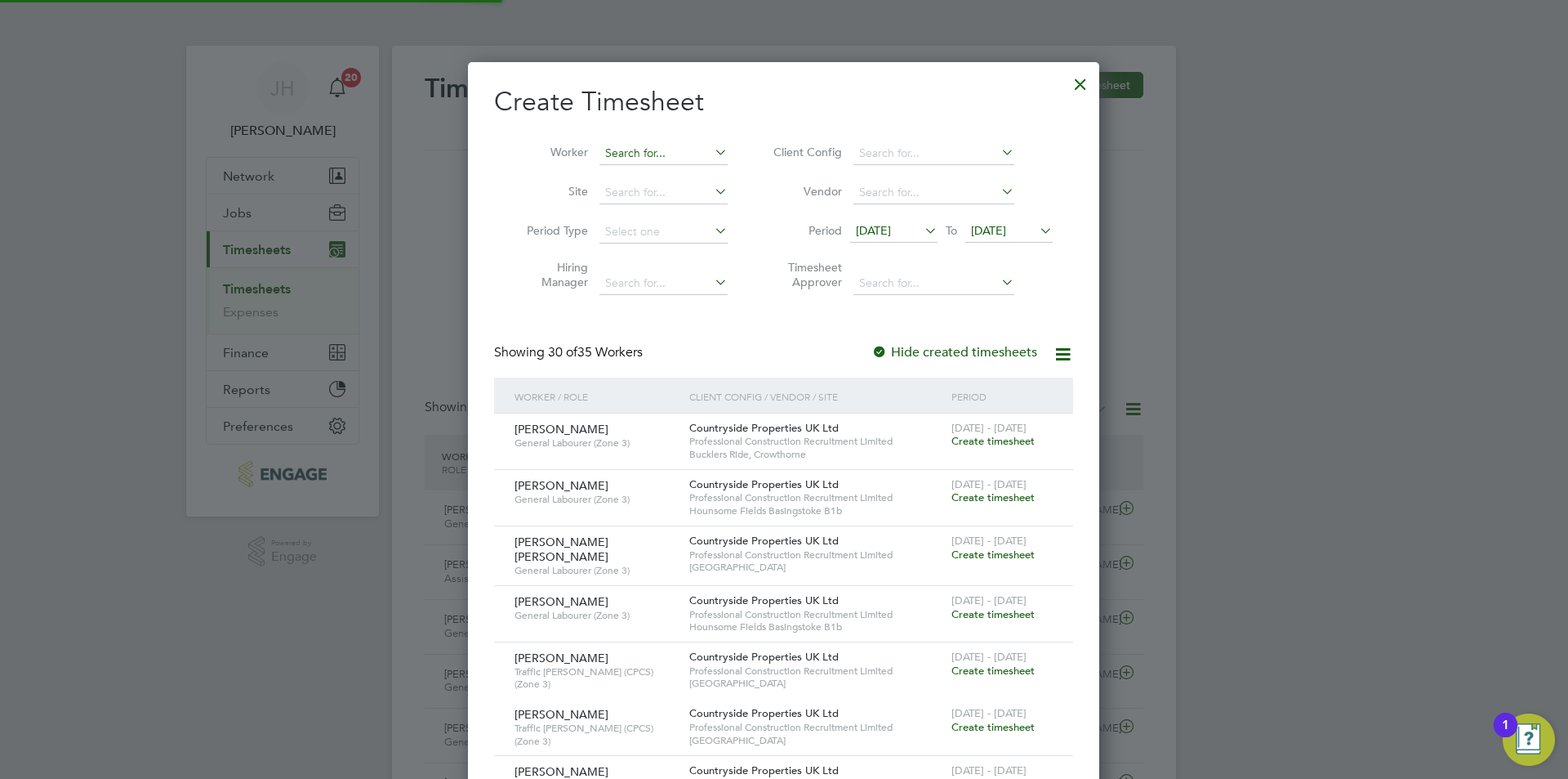
click at [681, 162] on input at bounding box center [664, 153] width 128 height 23
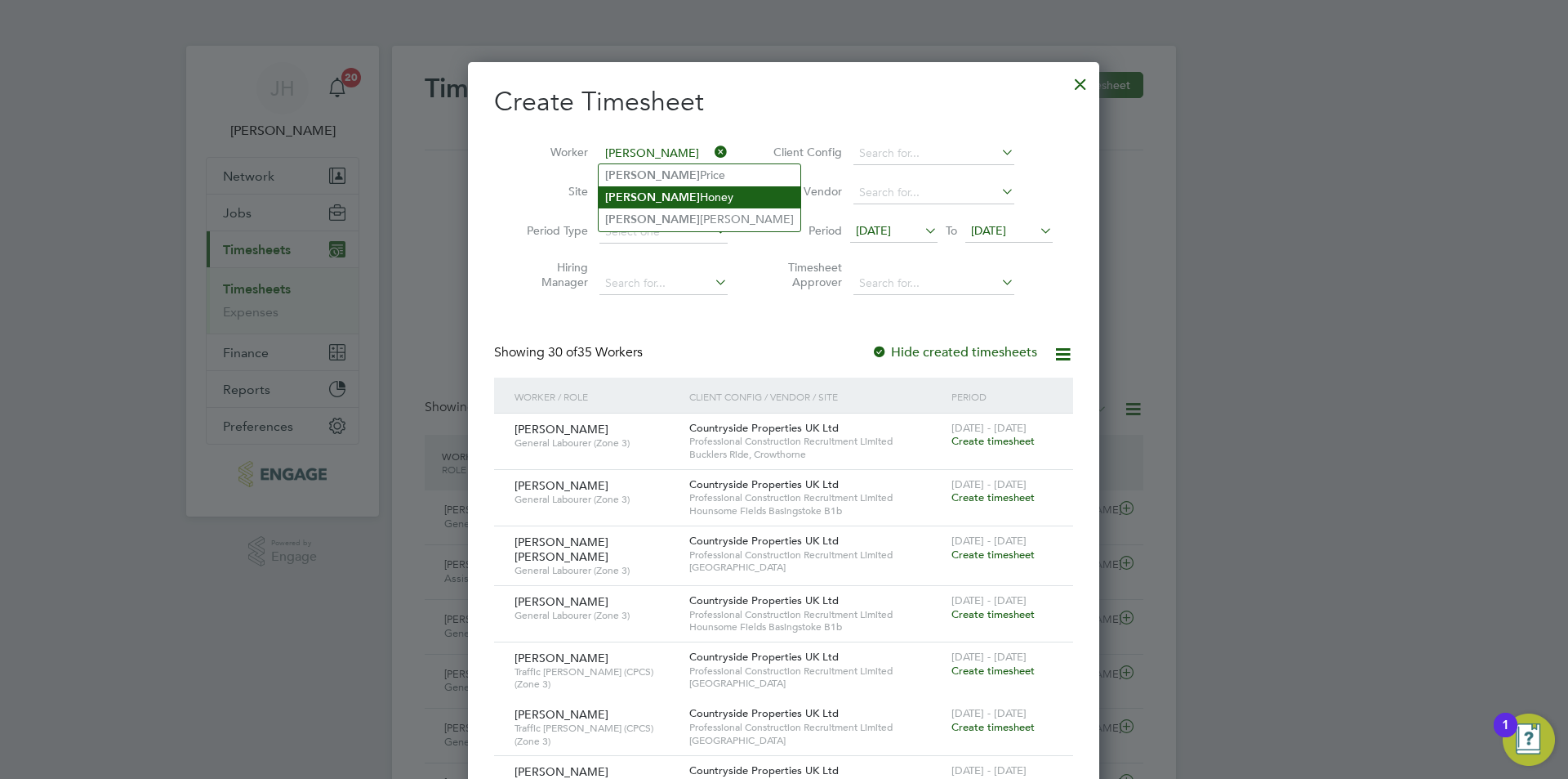
click at [680, 189] on li "Kevin Honey" at bounding box center [699, 197] width 202 height 22
type input "Kevin Honey"
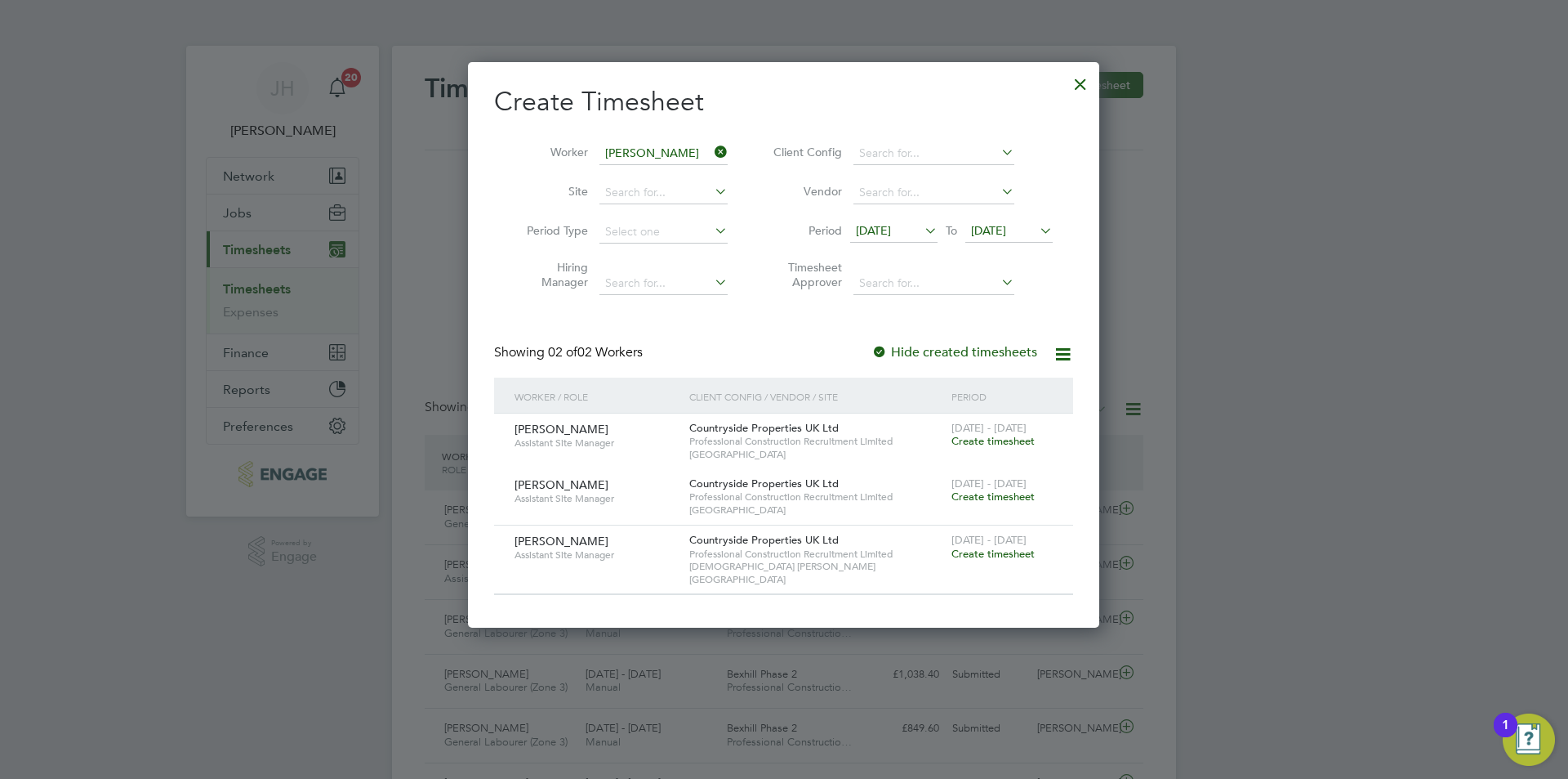
click at [1106, 90] on div at bounding box center [784, 390] width 1568 height 779
click at [1087, 89] on div at bounding box center [1080, 80] width 29 height 30
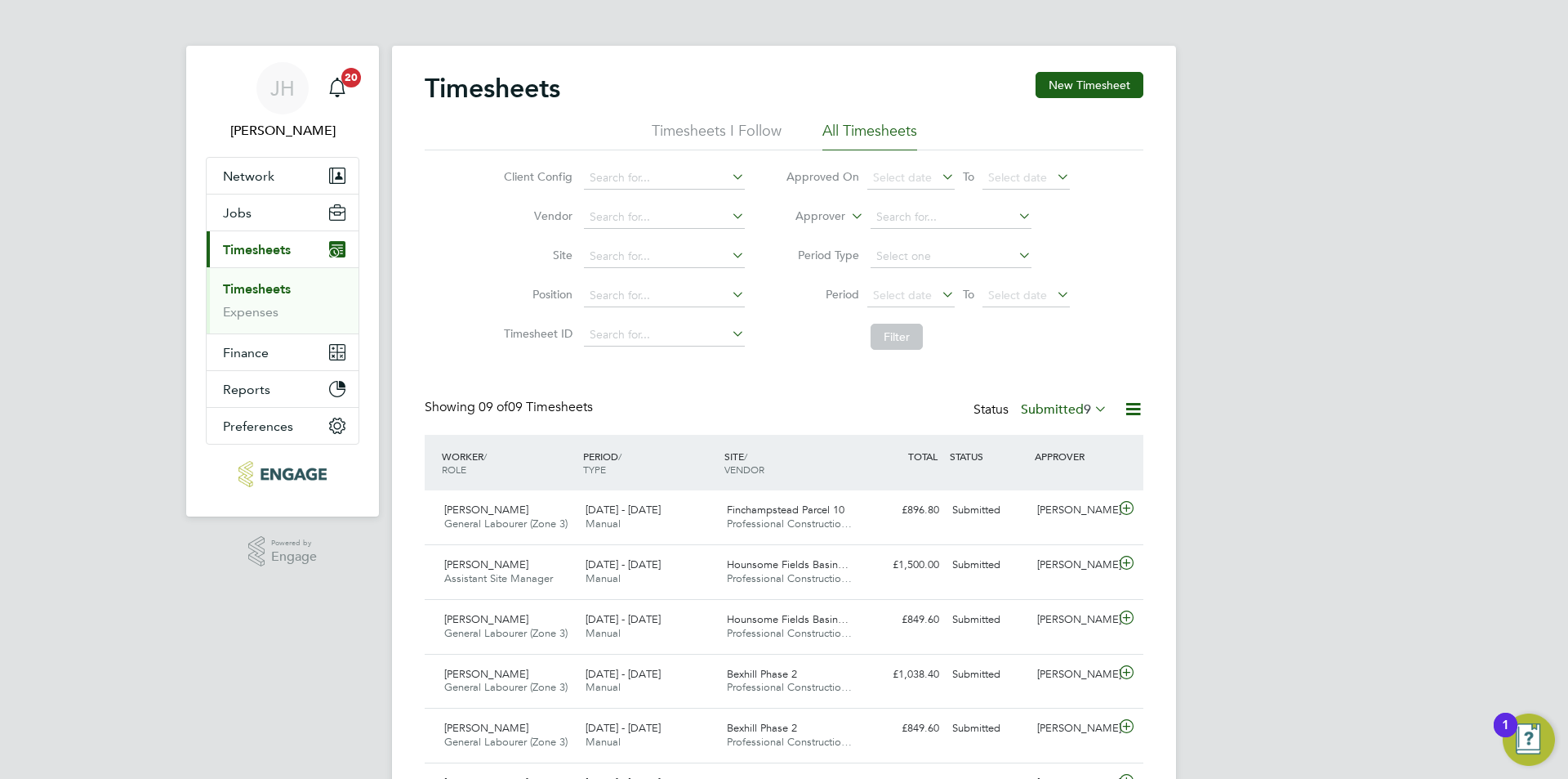
click at [1284, 355] on div "JH Jess Hogan Notifications 20 Applications: Network Team Members Businesses Si…" at bounding box center [784, 526] width 1568 height 1053
click at [1088, 85] on button "New Timesheet" at bounding box center [1089, 85] width 108 height 27
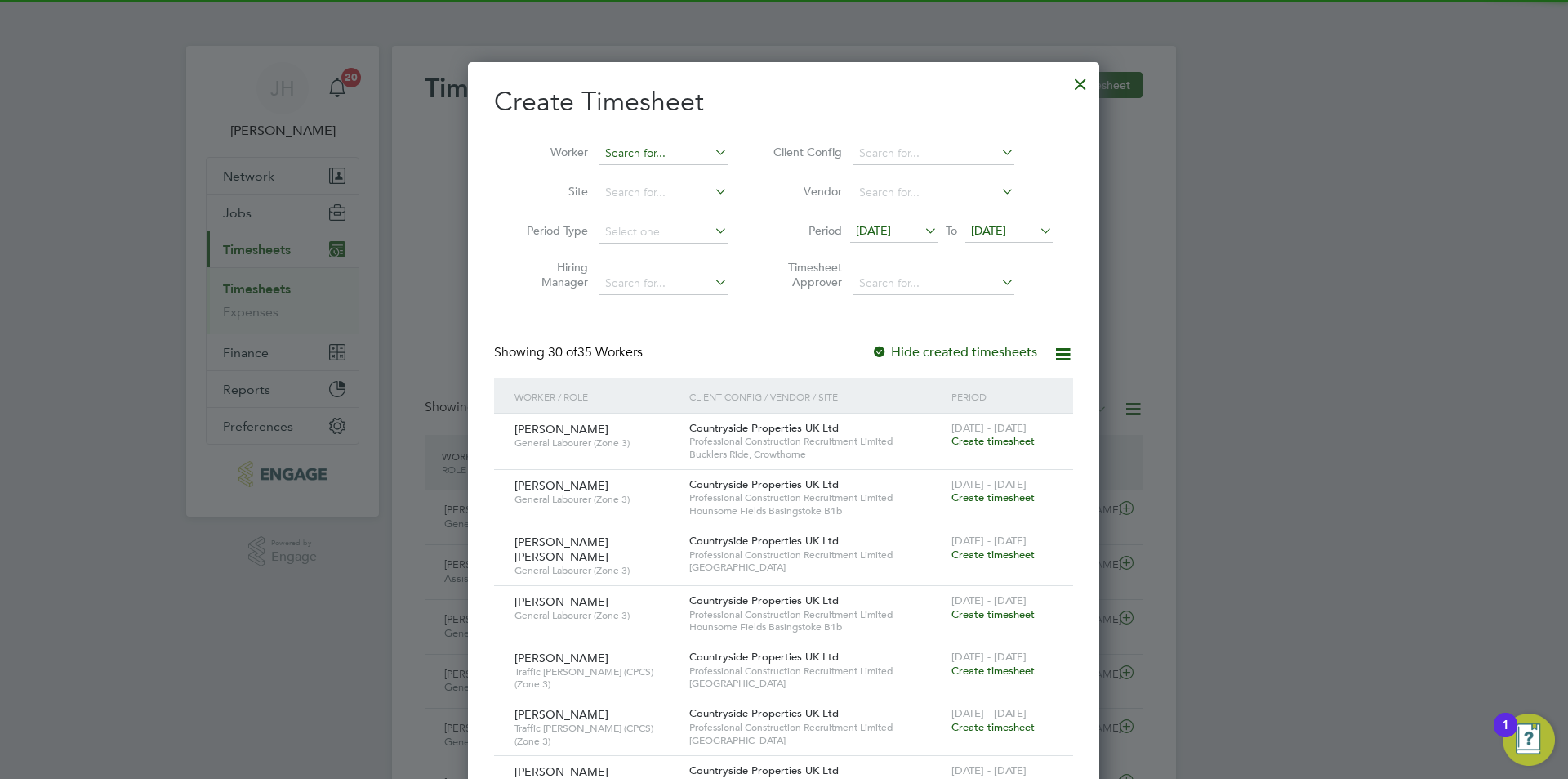
click at [654, 154] on input at bounding box center [664, 153] width 128 height 23
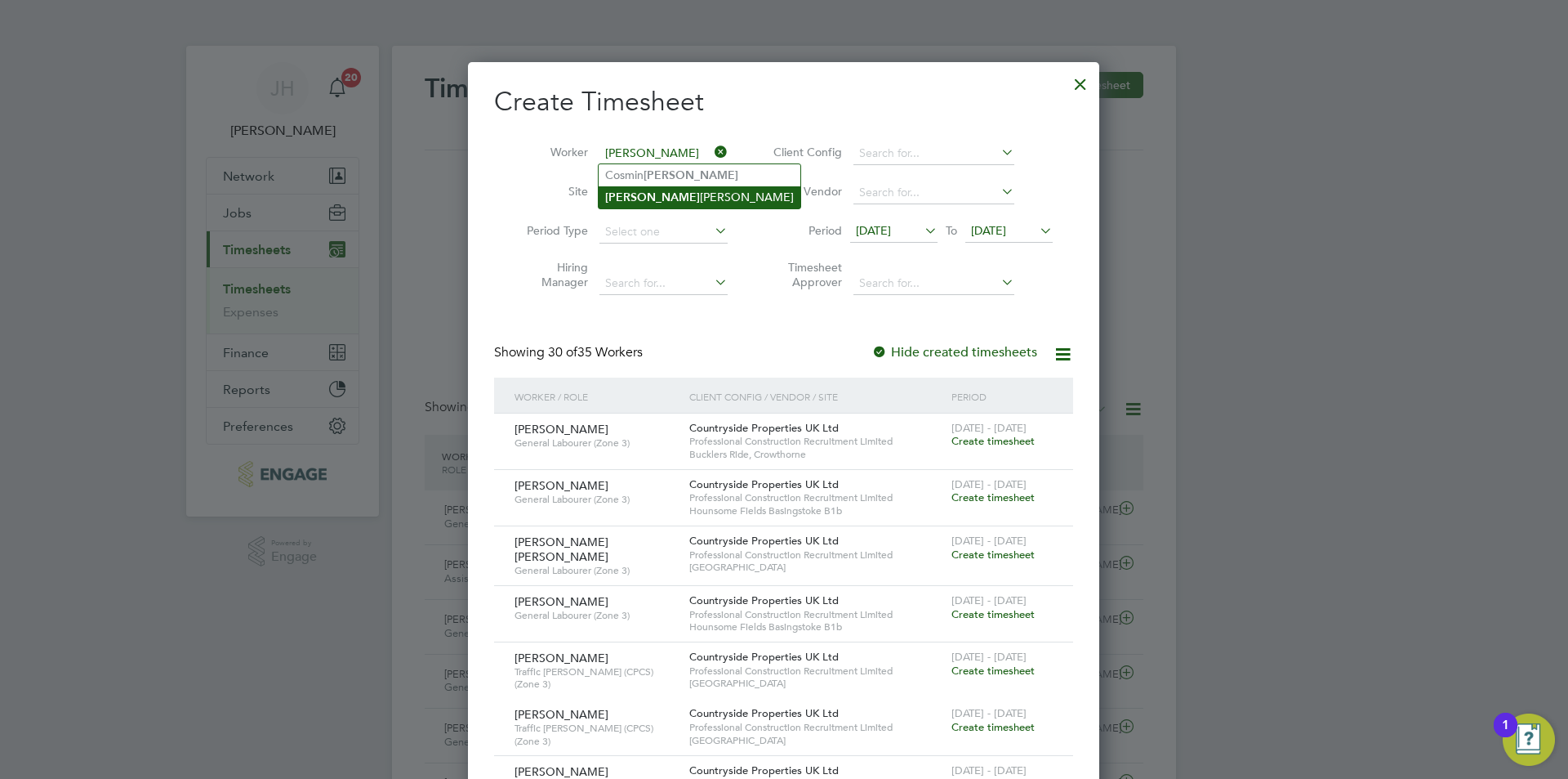
click at [687, 196] on li "Gheorghe Cezar Hadambu" at bounding box center [699, 197] width 202 height 22
type input "Gheorghe Cezar Hadambu"
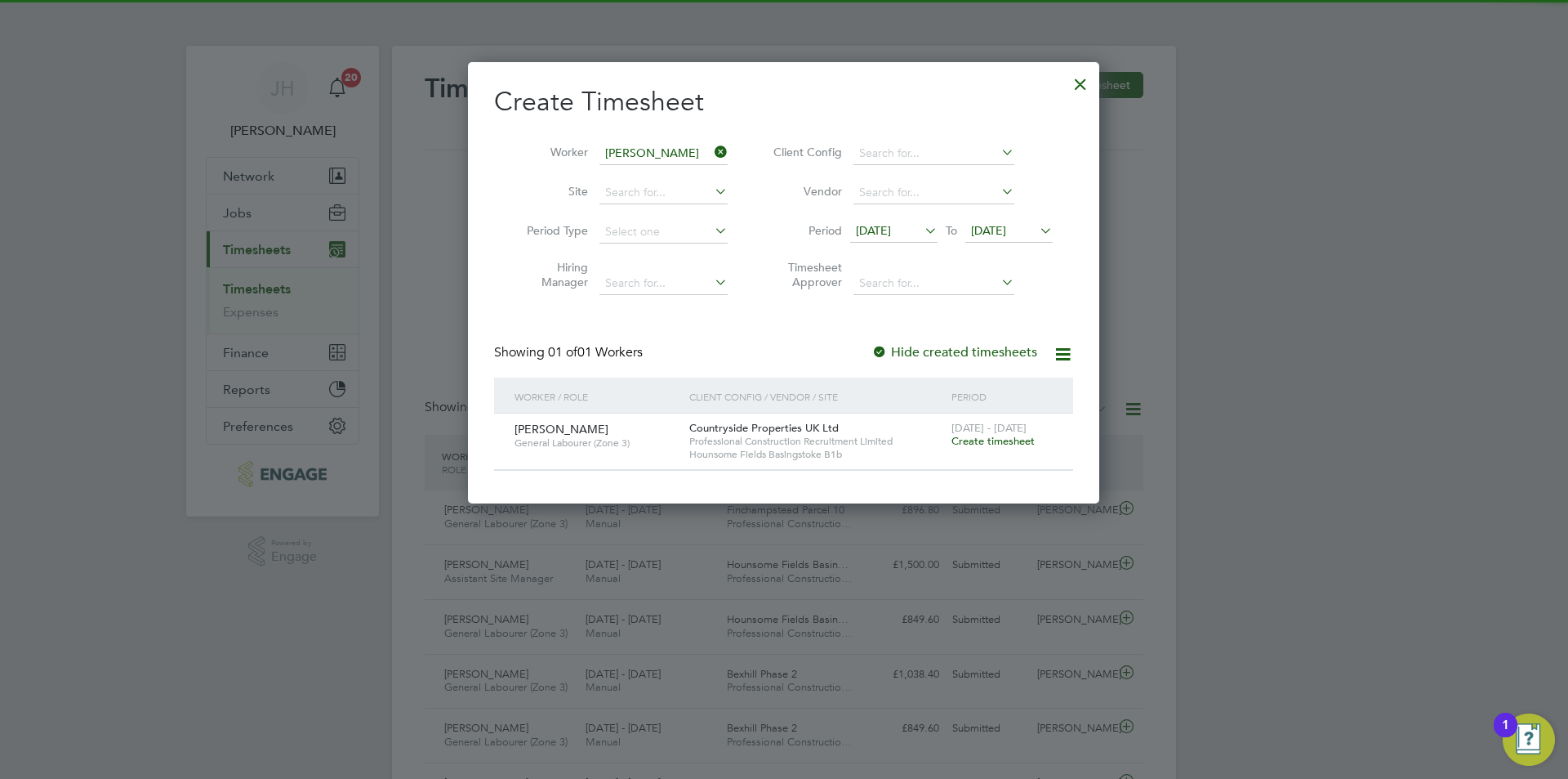
click at [994, 442] on span "Create timesheet" at bounding box center [993, 441] width 84 height 14
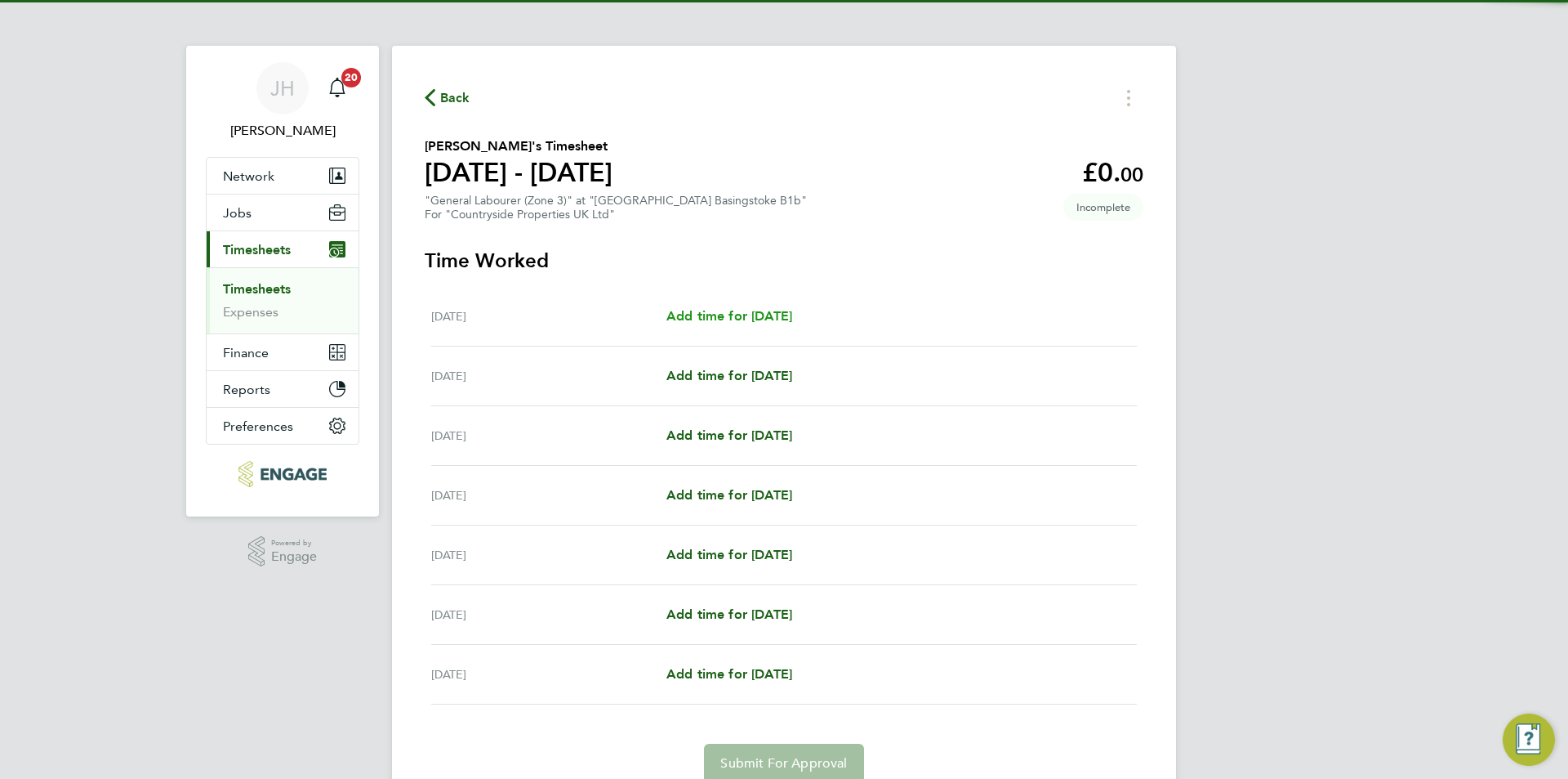
click at [716, 321] on span "Add time for Mon 18 Aug" at bounding box center [729, 316] width 126 height 16
select select "30"
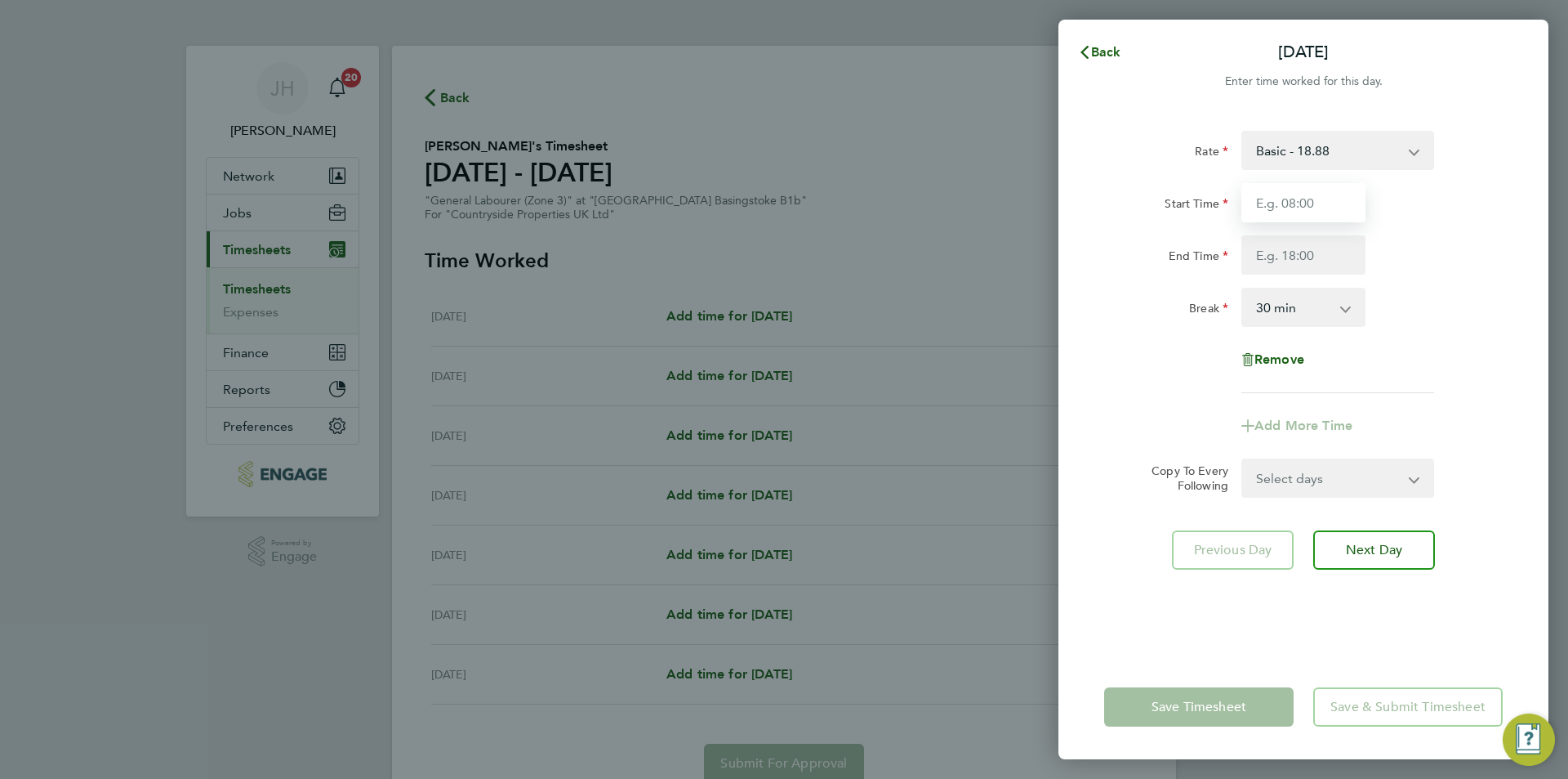
click at [1248, 188] on input "Start Time" at bounding box center [1303, 203] width 124 height 39
type input "07:30"
type input "17:00"
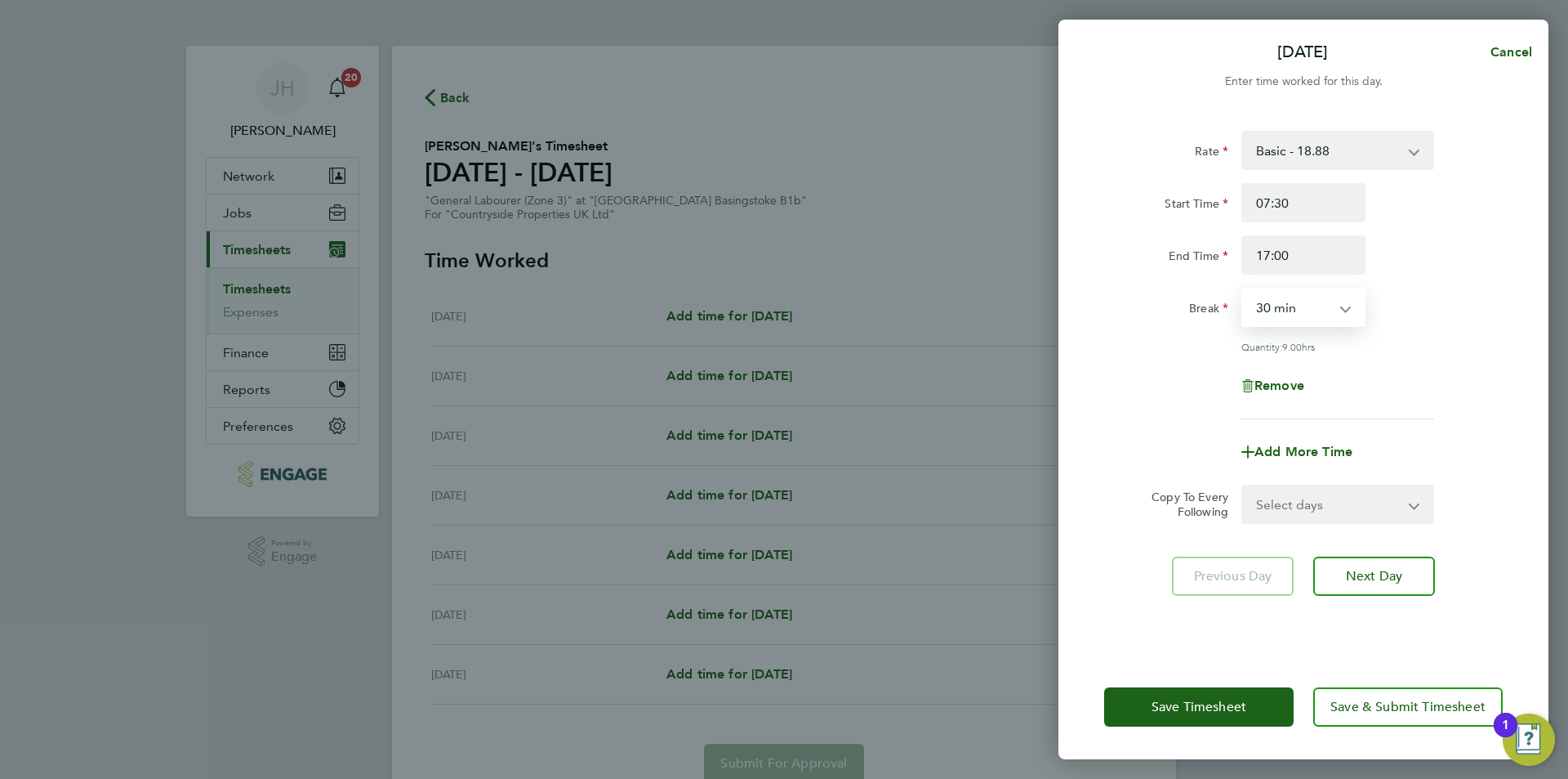
click at [1304, 518] on select "Select days Day Weekday (Mon-Fri) Weekend (Sat-Sun) Tuesday Wednesday Thursday …" at bounding box center [1328, 504] width 171 height 36
select select "WEEKDAY"
click at [1243, 486] on select "Select days Day Weekday (Mon-Fri) Weekend (Sat-Sun) Tuesday Wednesday Thursday …" at bounding box center [1328, 504] width 171 height 36
select select "2025-08-24"
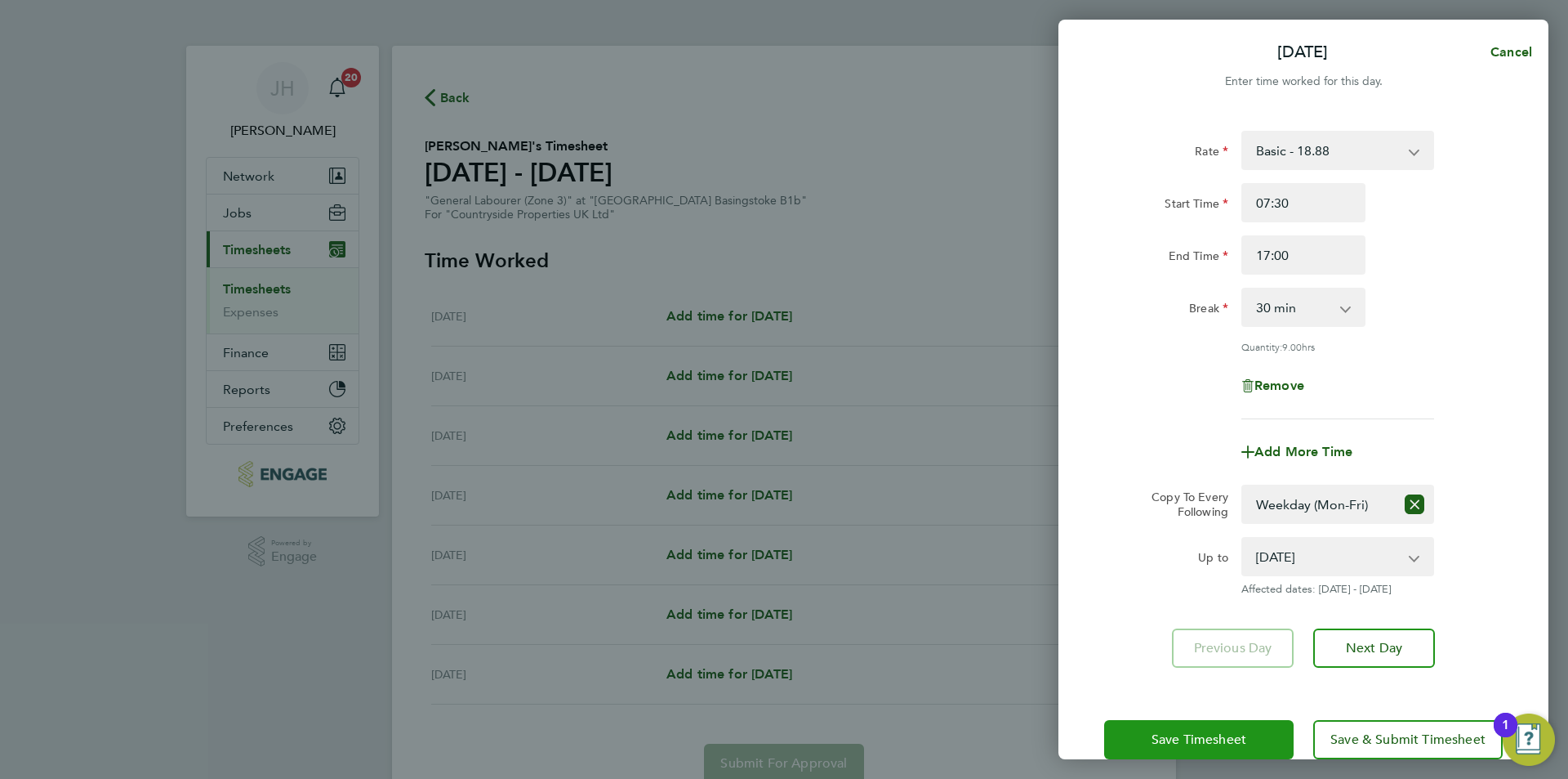
click at [1215, 735] on span "Save Timesheet" at bounding box center [1198, 739] width 94 height 17
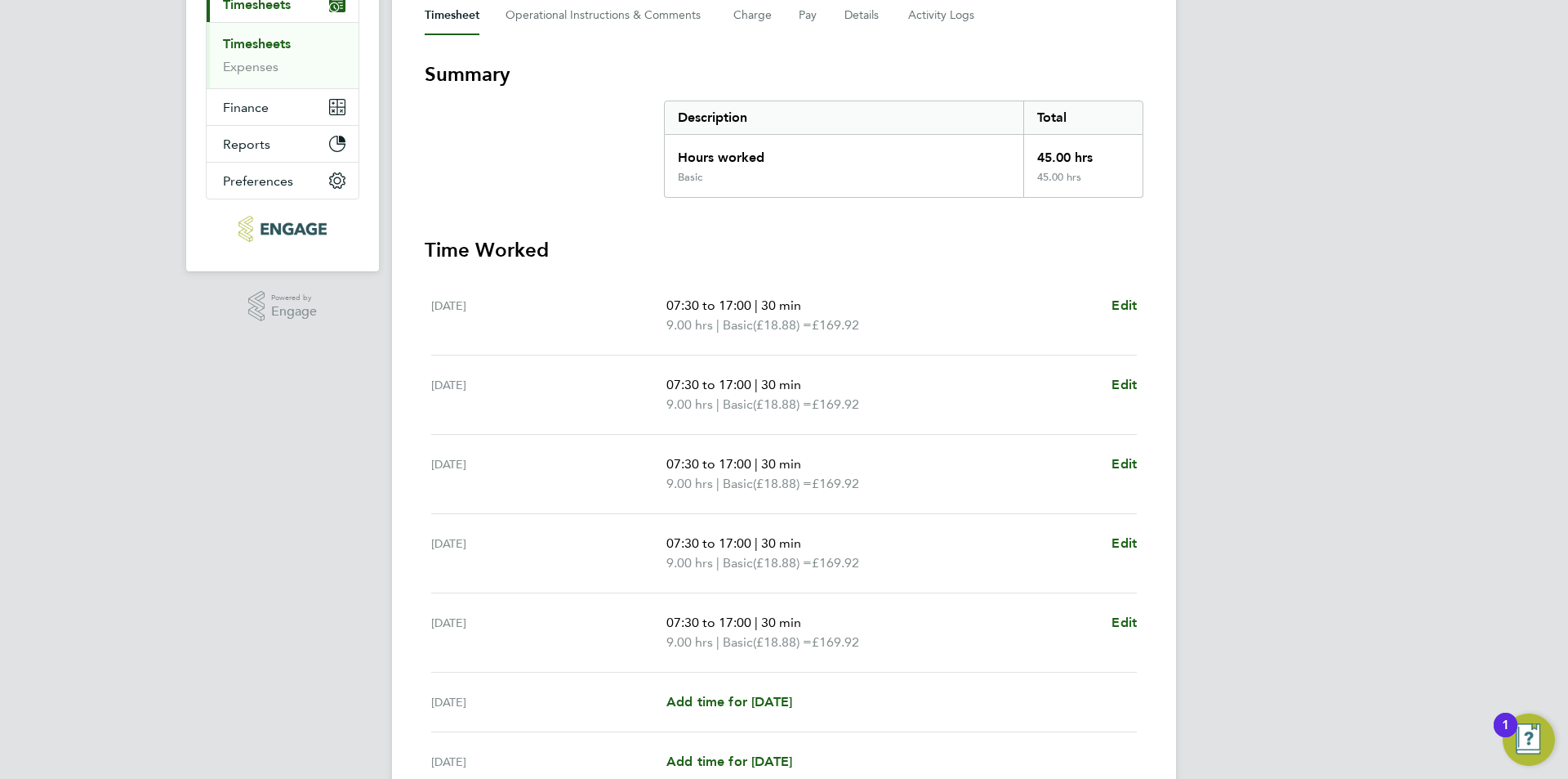
scroll to position [402, 0]
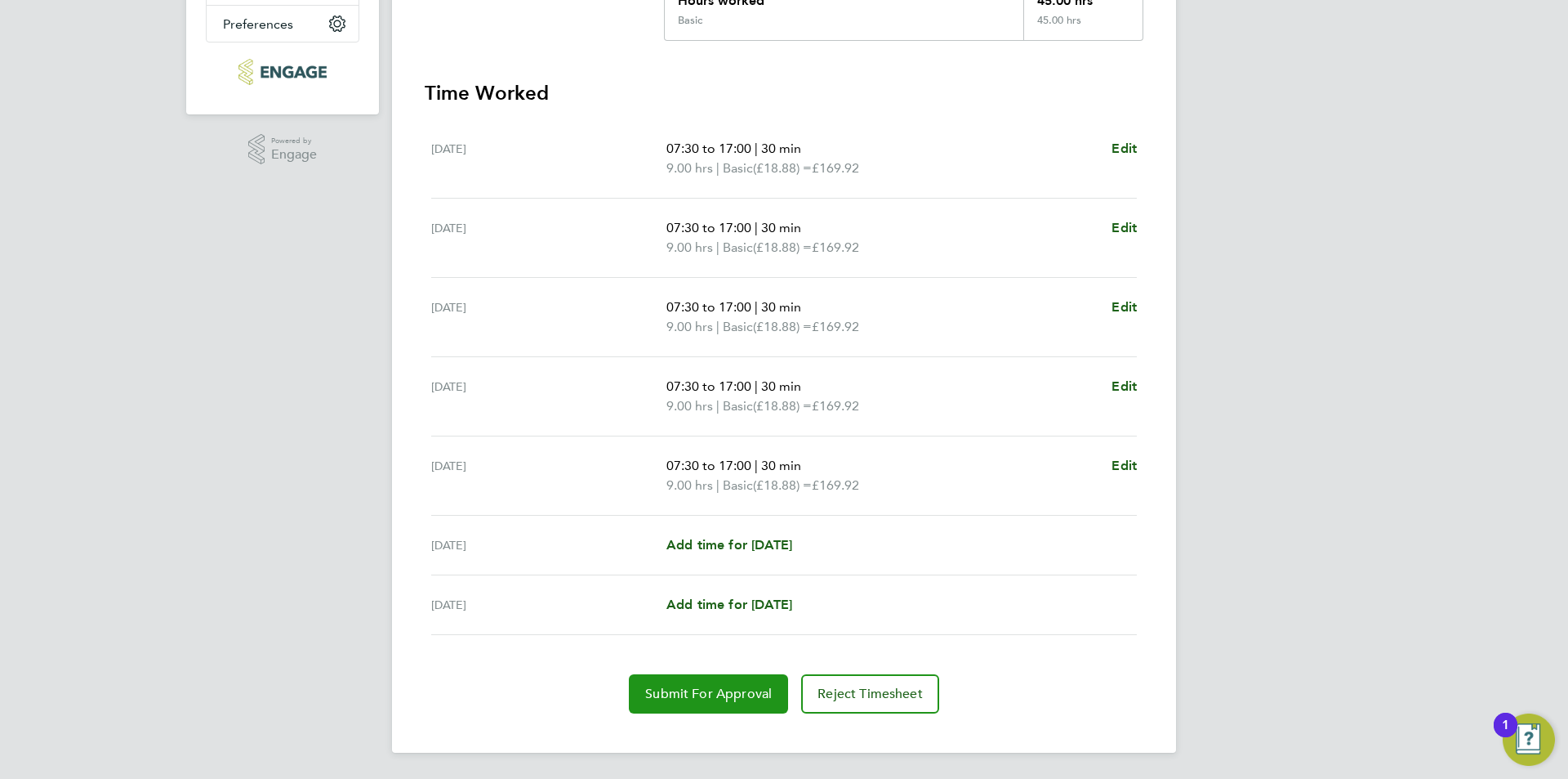
click at [745, 682] on button "Submit For Approval" at bounding box center [709, 693] width 159 height 39
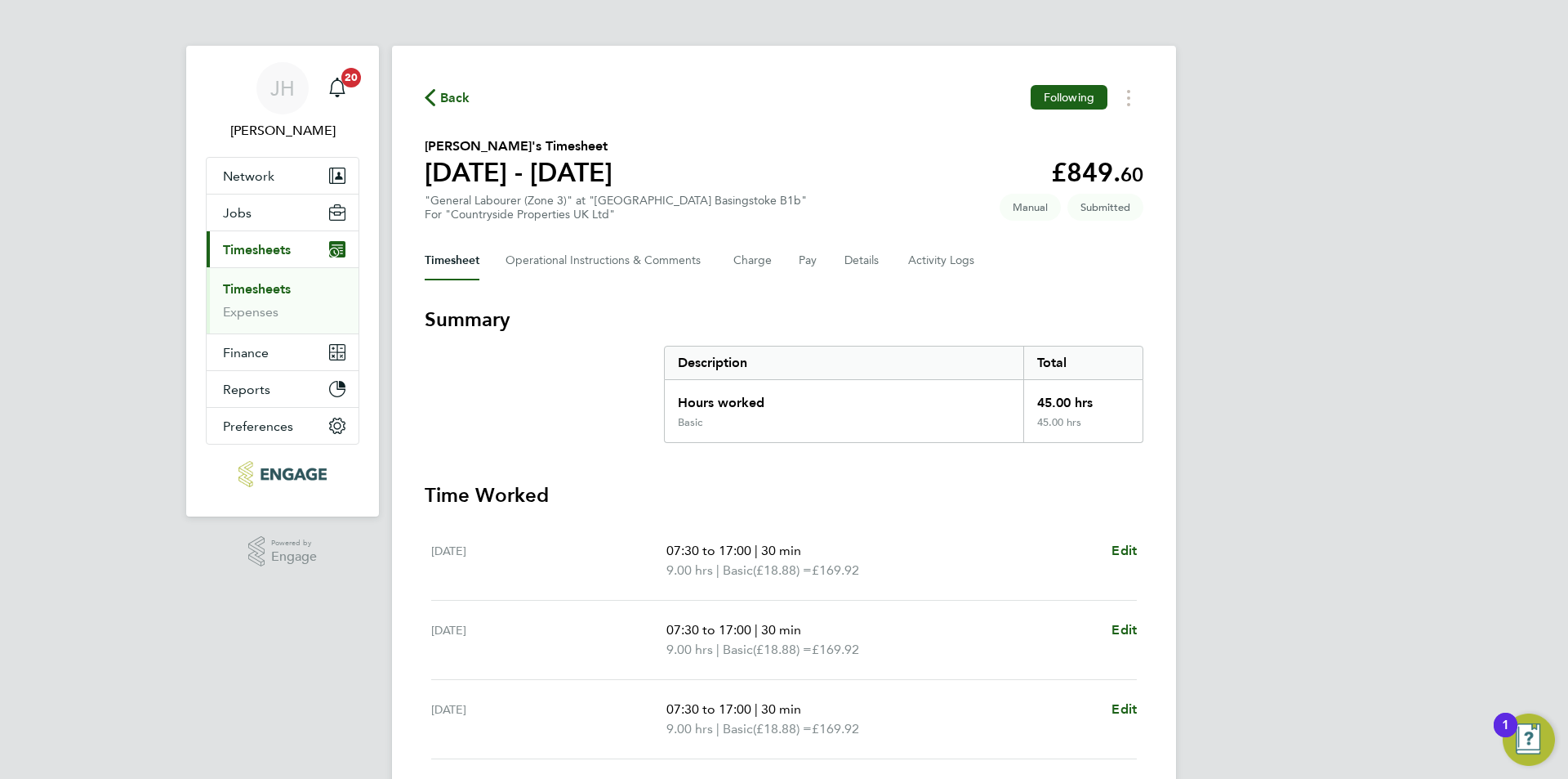
click at [456, 106] on span "Back" at bounding box center [455, 98] width 30 height 20
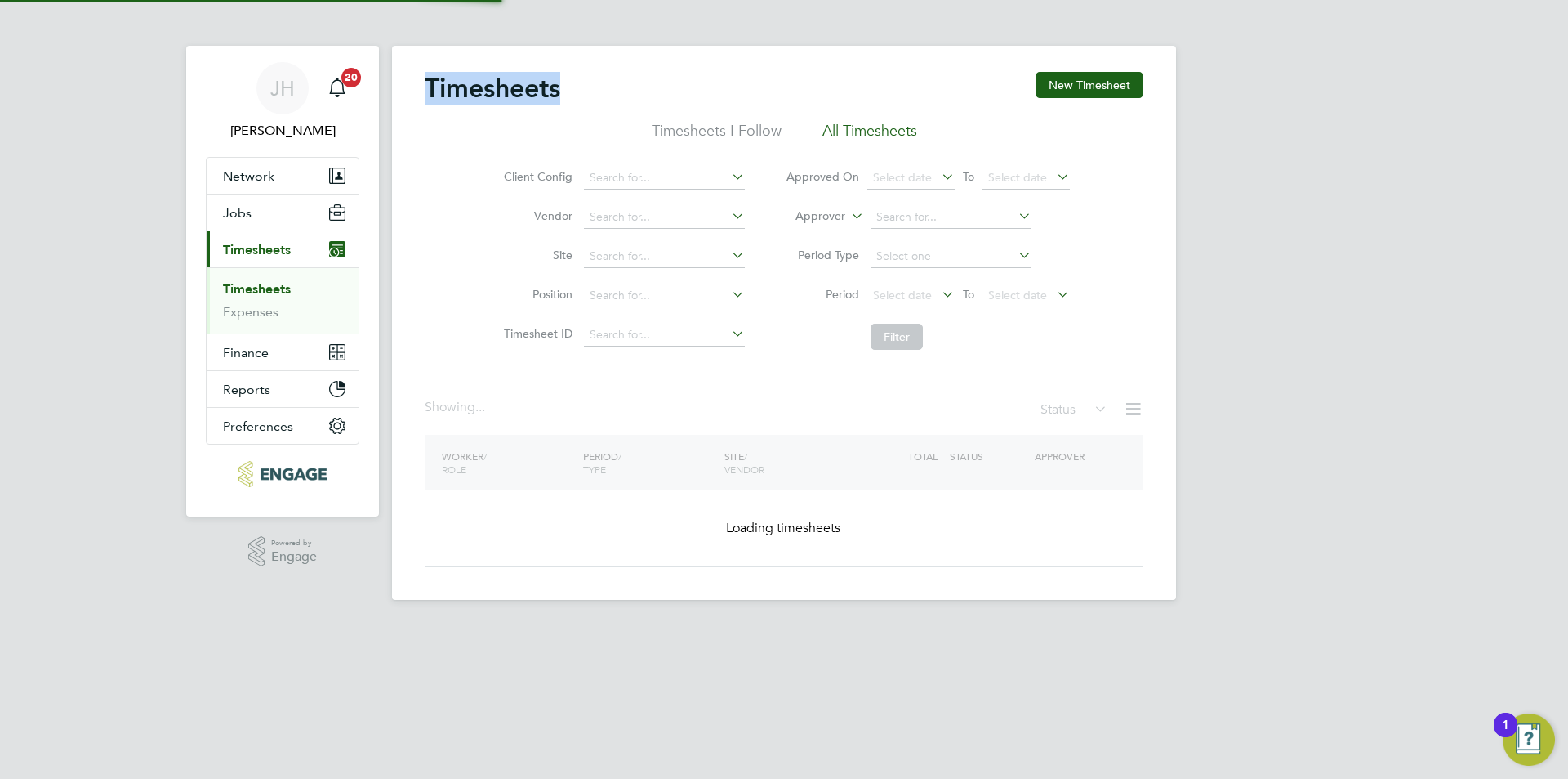
click at [456, 105] on div "Timesheets New Timesheet" at bounding box center [784, 96] width 719 height 49
click at [1121, 100] on div "Timesheets New Timesheet" at bounding box center [784, 96] width 719 height 49
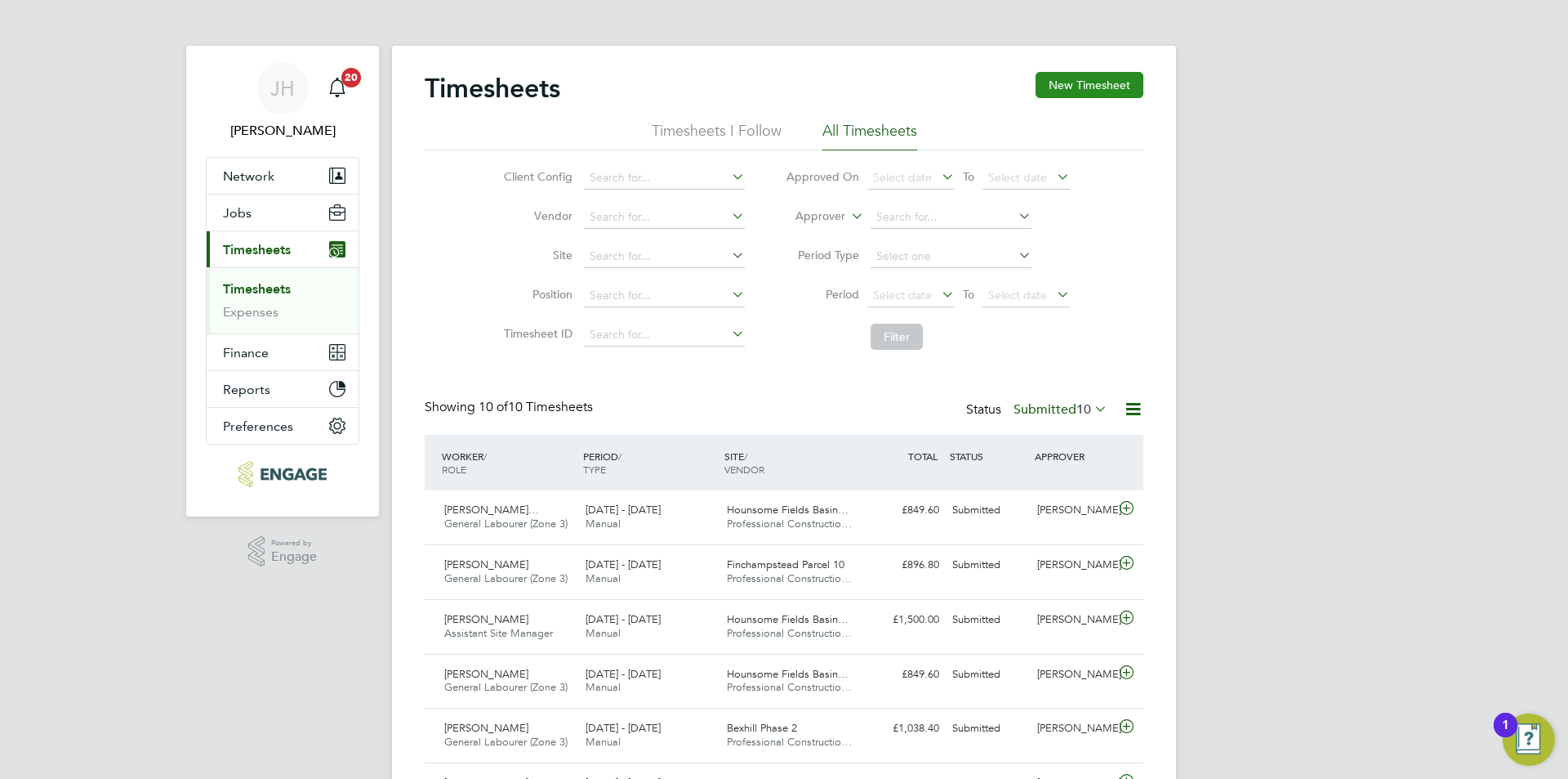
scroll to position [41, 143]
click at [1113, 90] on button "New Timesheet" at bounding box center [1089, 85] width 108 height 27
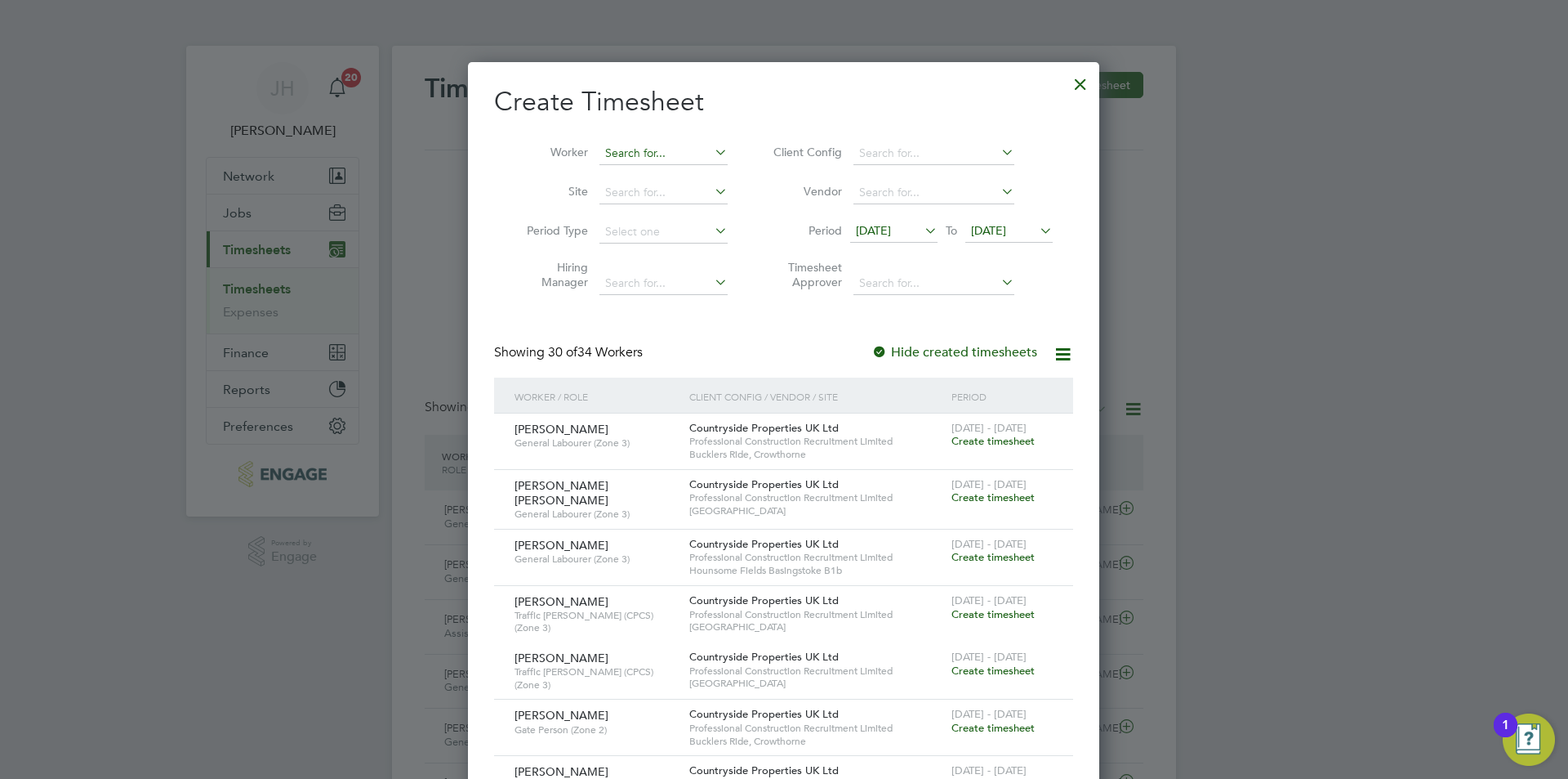
click at [663, 144] on input at bounding box center [664, 153] width 128 height 23
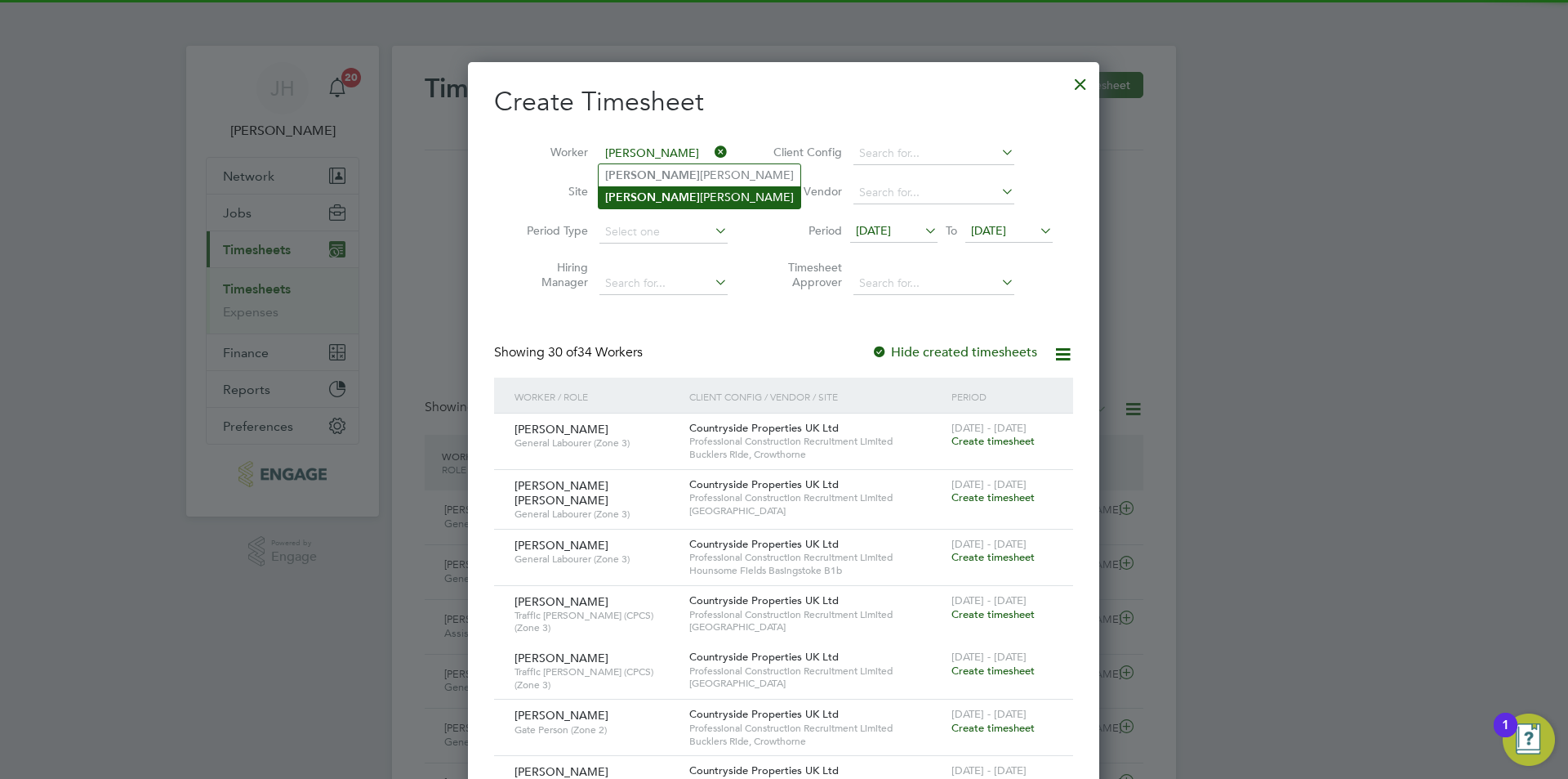
click at [686, 189] on li "Felipe Nieto" at bounding box center [699, 197] width 202 height 22
type input "Felipe Nieto"
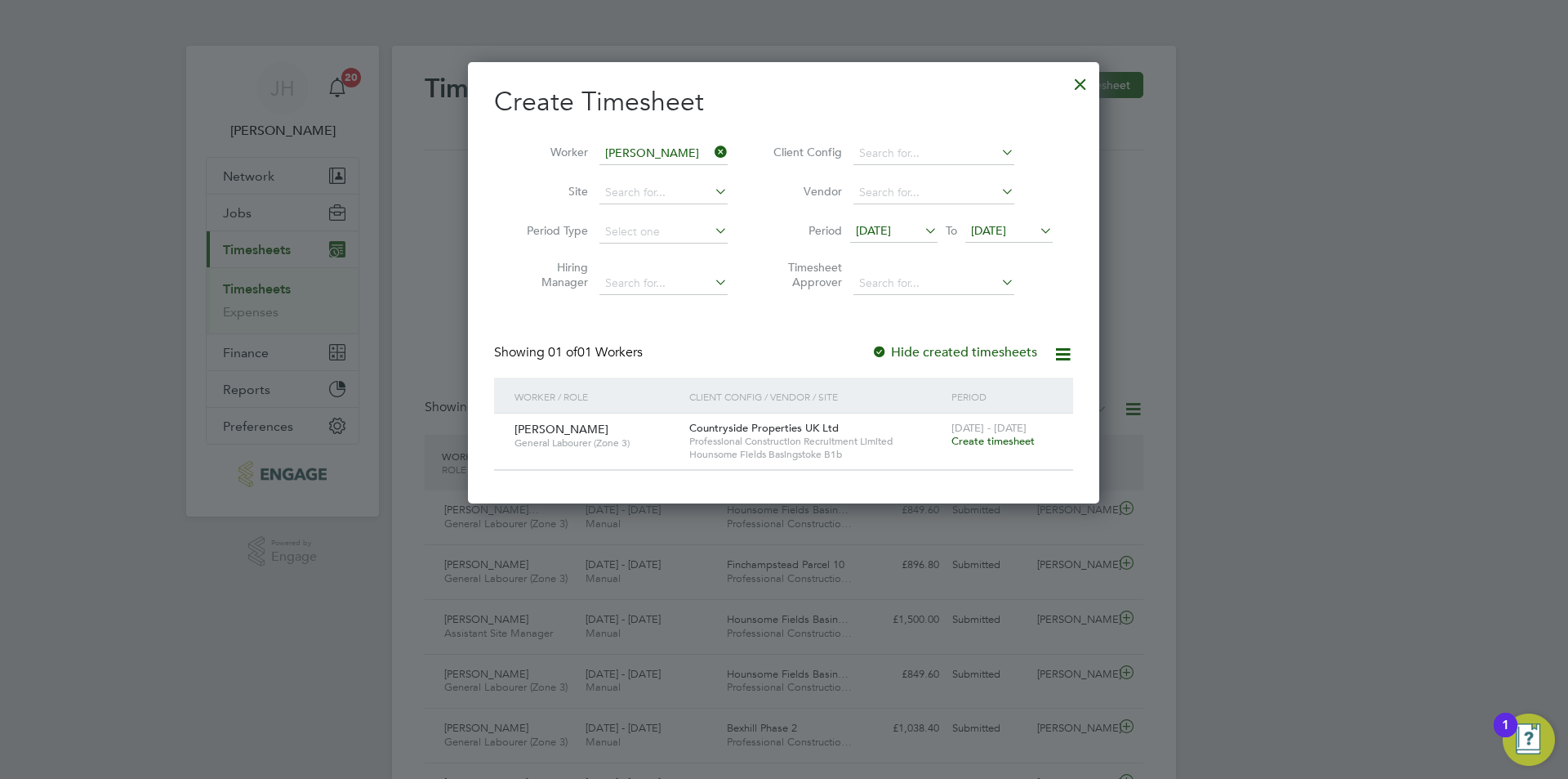
click at [982, 434] on span "Create timesheet" at bounding box center [993, 441] width 84 height 14
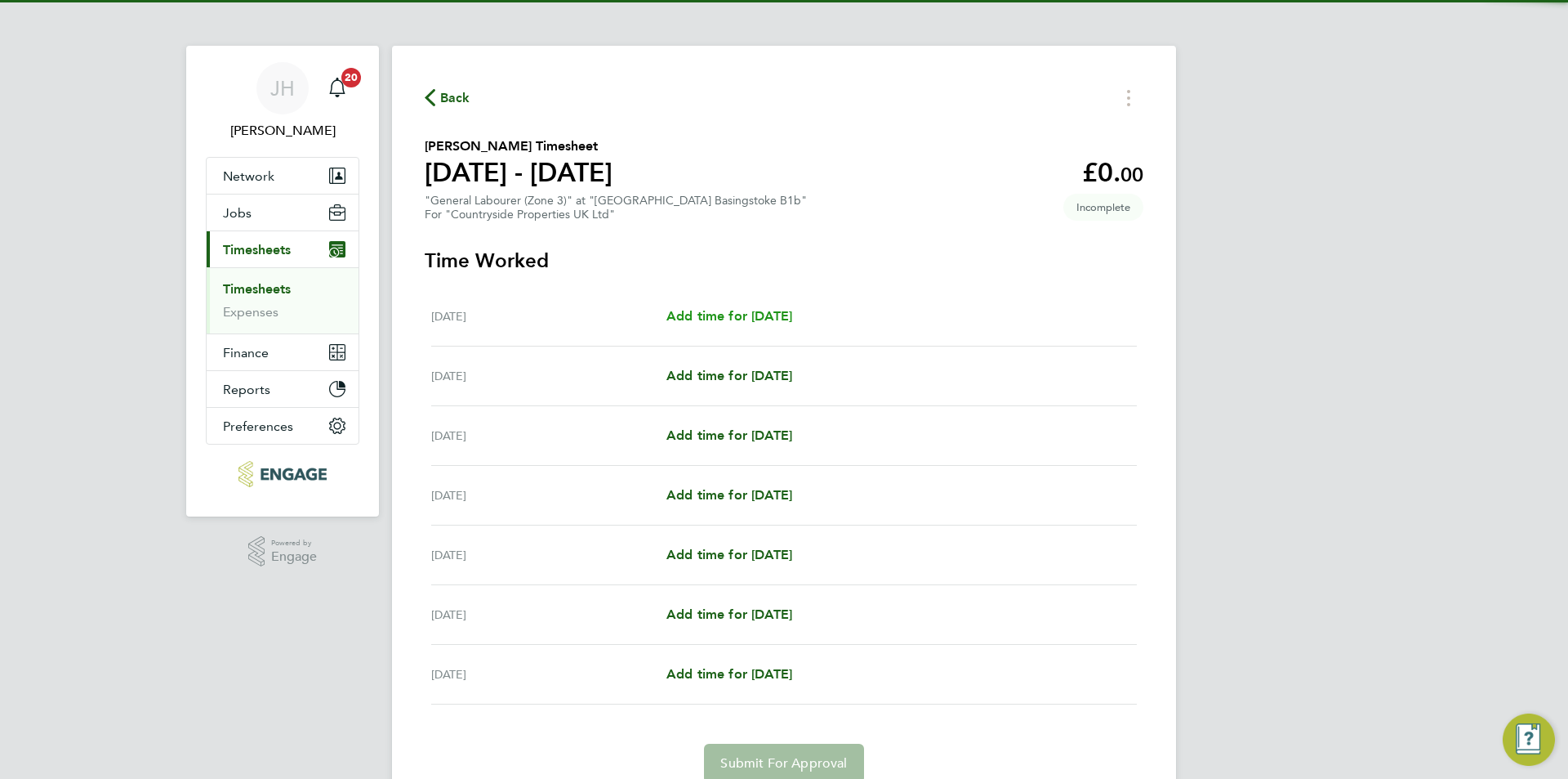
click at [767, 312] on div "Mon 18 Aug Add time for Mon 18 Aug Add time for Mon 18 Aug" at bounding box center [784, 317] width 706 height 60
click at [768, 311] on span "Add time for Mon 18 Aug" at bounding box center [729, 316] width 126 height 16
select select "30"
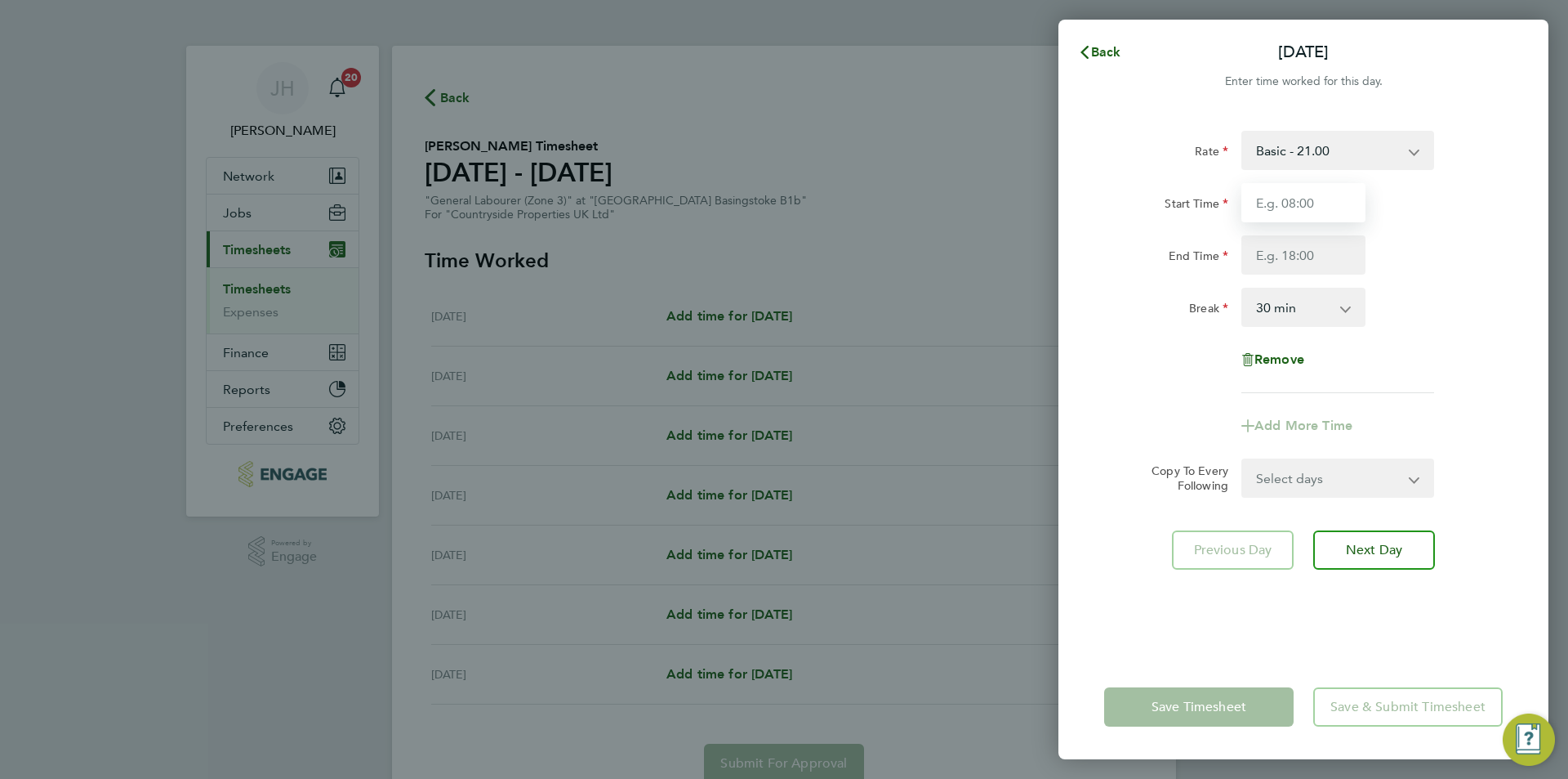
click at [1331, 211] on input "Start Time" at bounding box center [1303, 203] width 124 height 39
type input "07:30"
type input "17:00"
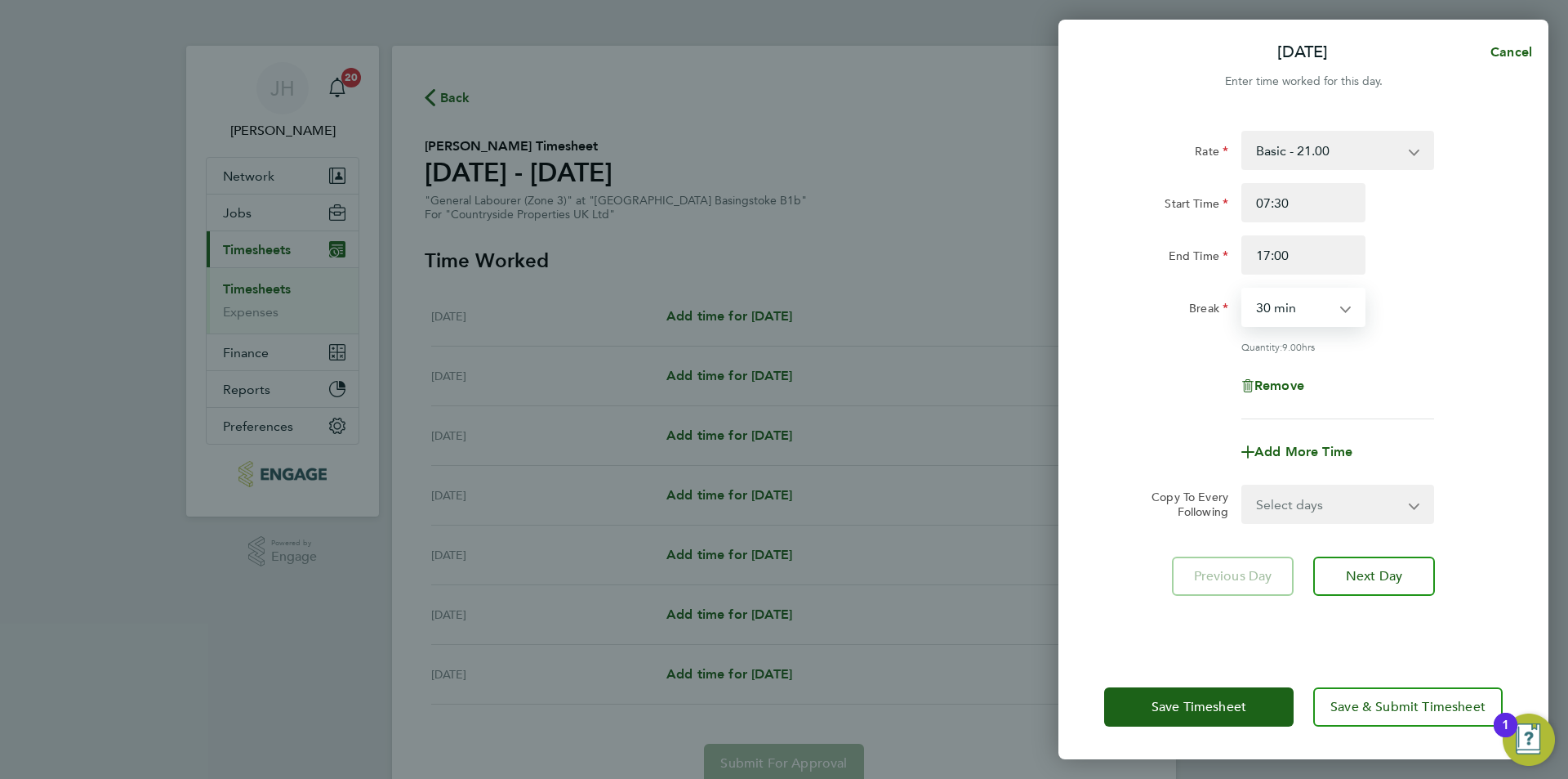
drag, startPoint x: 1290, startPoint y: 492, endPoint x: 1295, endPoint y: 507, distance: 15.8
click at [1290, 492] on select "Select days Day Weekday (Mon-Fri) Weekend (Sat-Sun) Tuesday Wednesday Thursday …" at bounding box center [1328, 504] width 171 height 36
select select "WEEKDAY"
click at [1243, 486] on select "Select days Day Weekday (Mon-Fri) Weekend (Sat-Sun) Tuesday Wednesday Thursday …" at bounding box center [1328, 504] width 171 height 36
select select "2025-08-24"
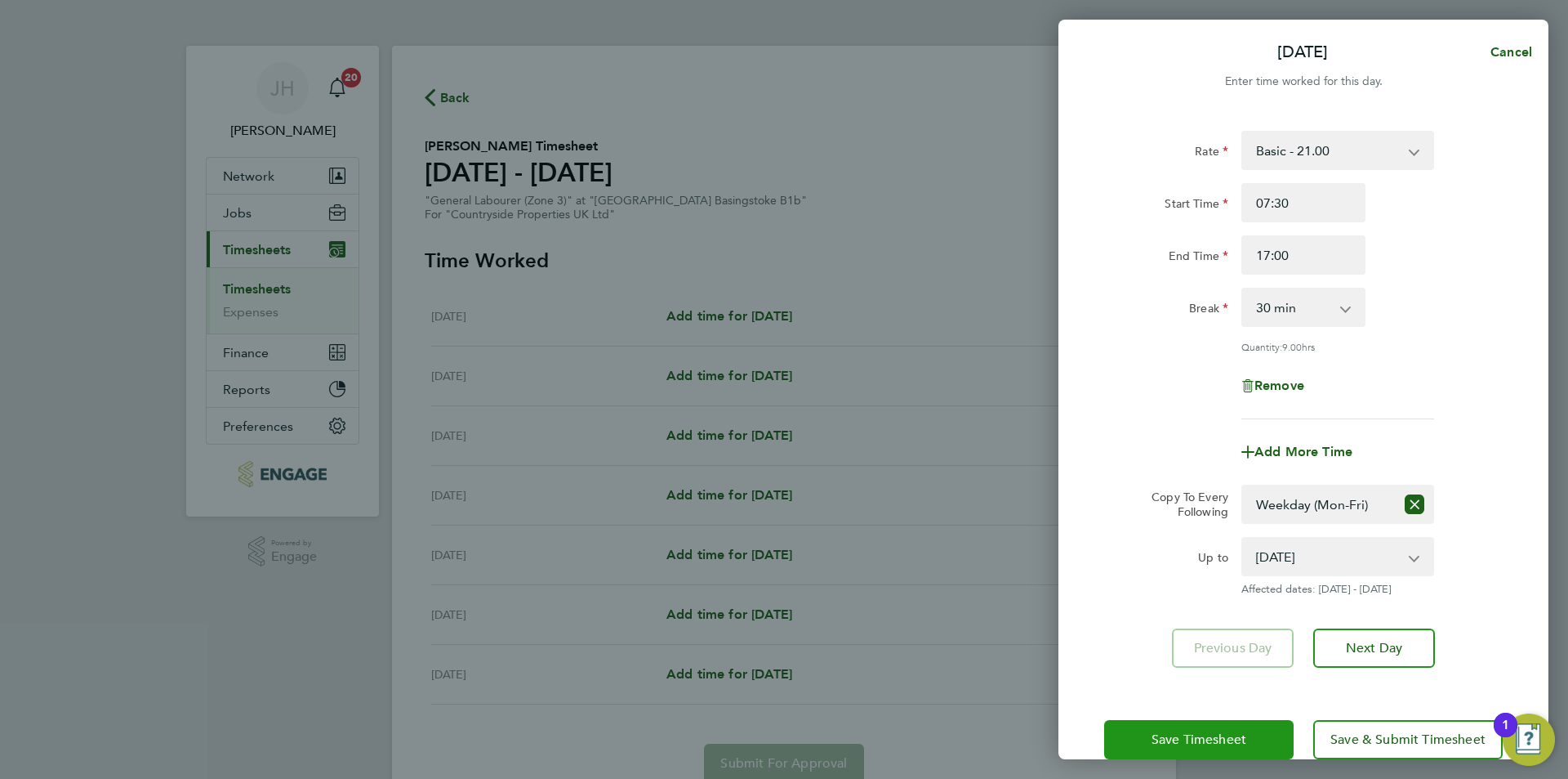
click at [1226, 724] on button "Save Timesheet" at bounding box center [1198, 740] width 190 height 39
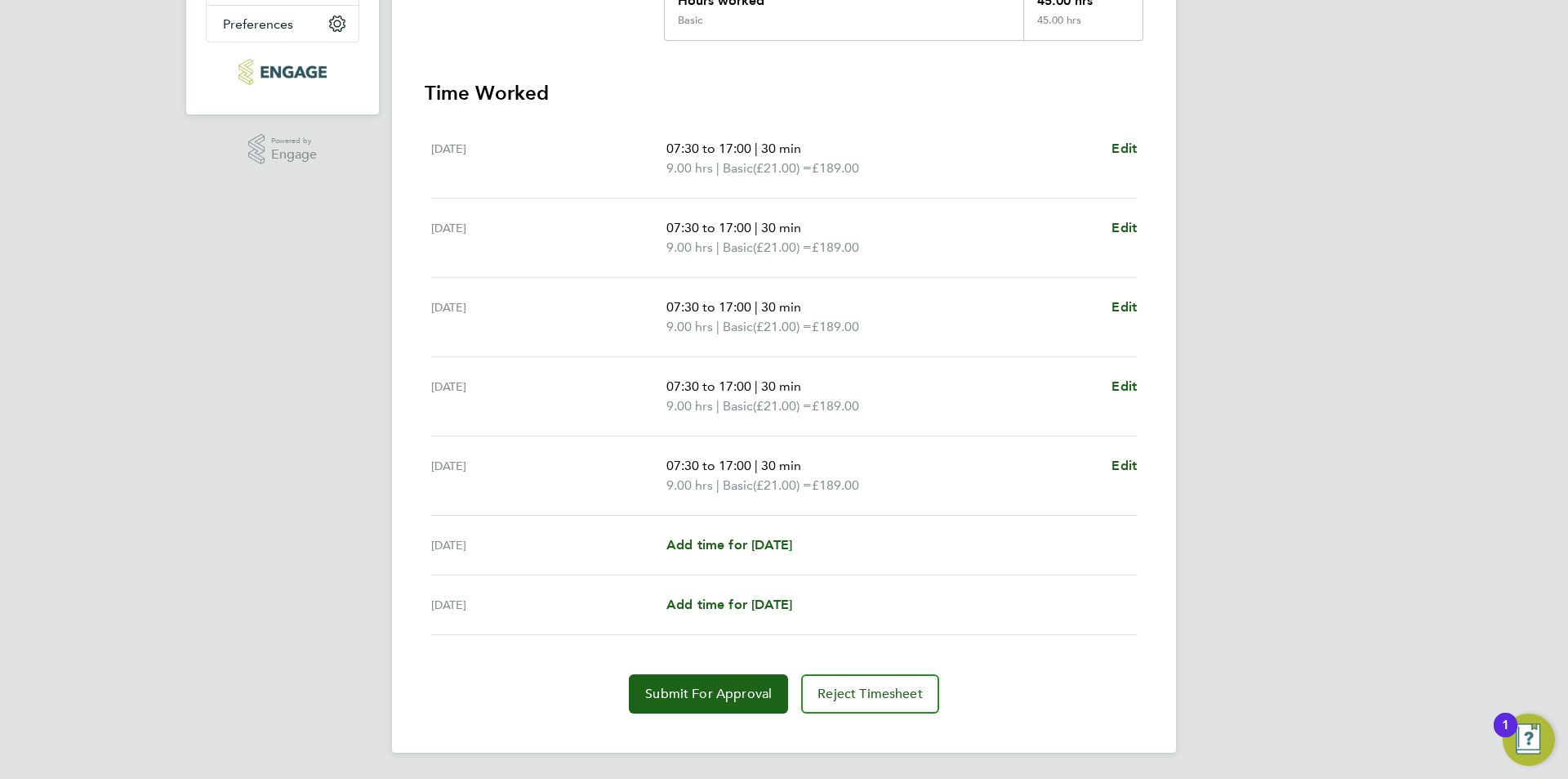
click at [698, 672] on section "Time Worked Mon 18 Aug 07:30 to 17:00 | 30 min 9.00 hrs | Basic (£21.00) = £189…" at bounding box center [784, 396] width 719 height 633
click at [698, 686] on span "Submit For Approval" at bounding box center [708, 693] width 127 height 17
click at [1306, 645] on div "JH Jess Hogan Notifications 20 Applications: Network Team Members Businesses Si…" at bounding box center [784, 188] width 1568 height 1180
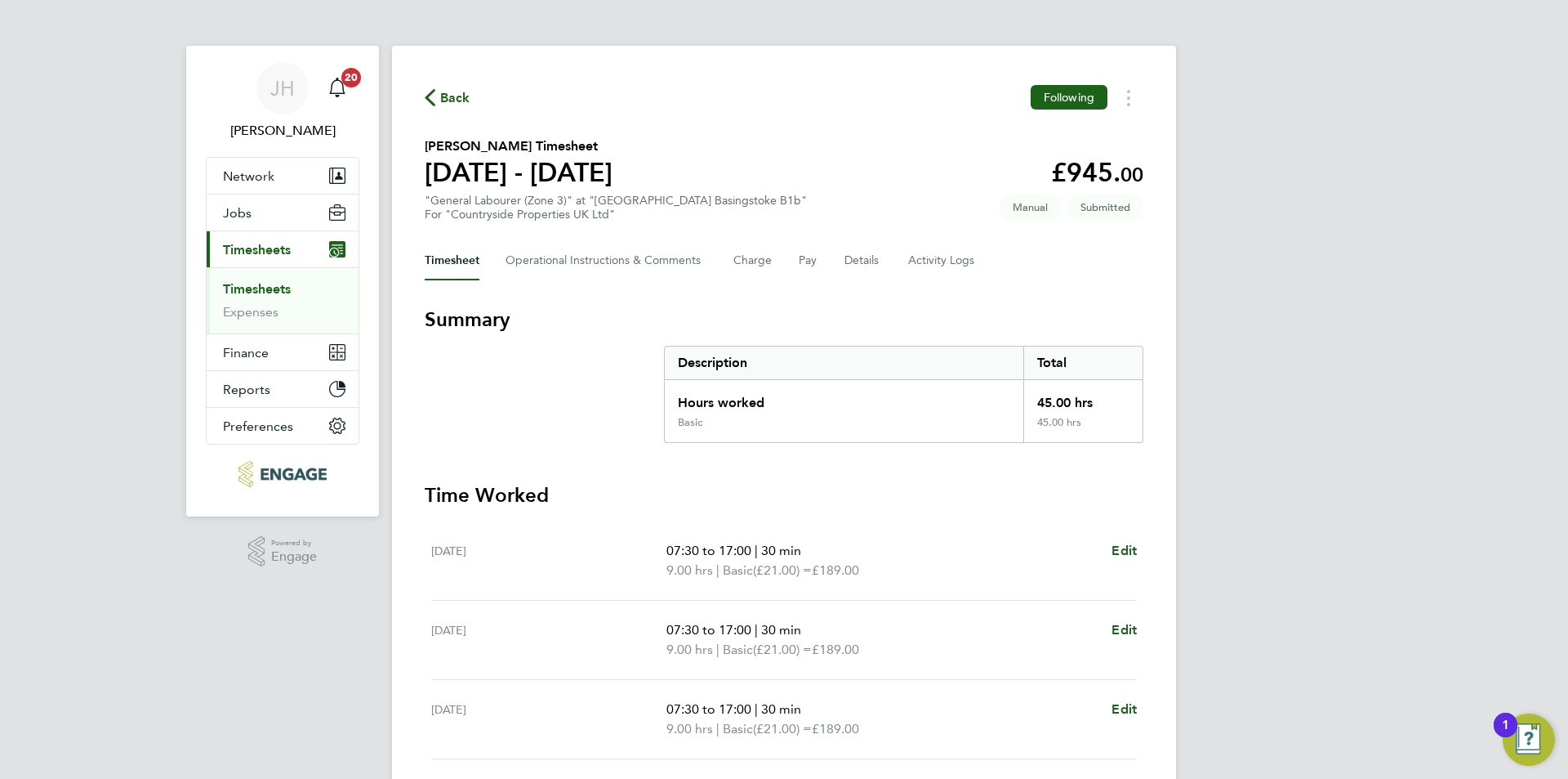
click at [440, 98] on span "Back" at bounding box center [455, 98] width 30 height 20
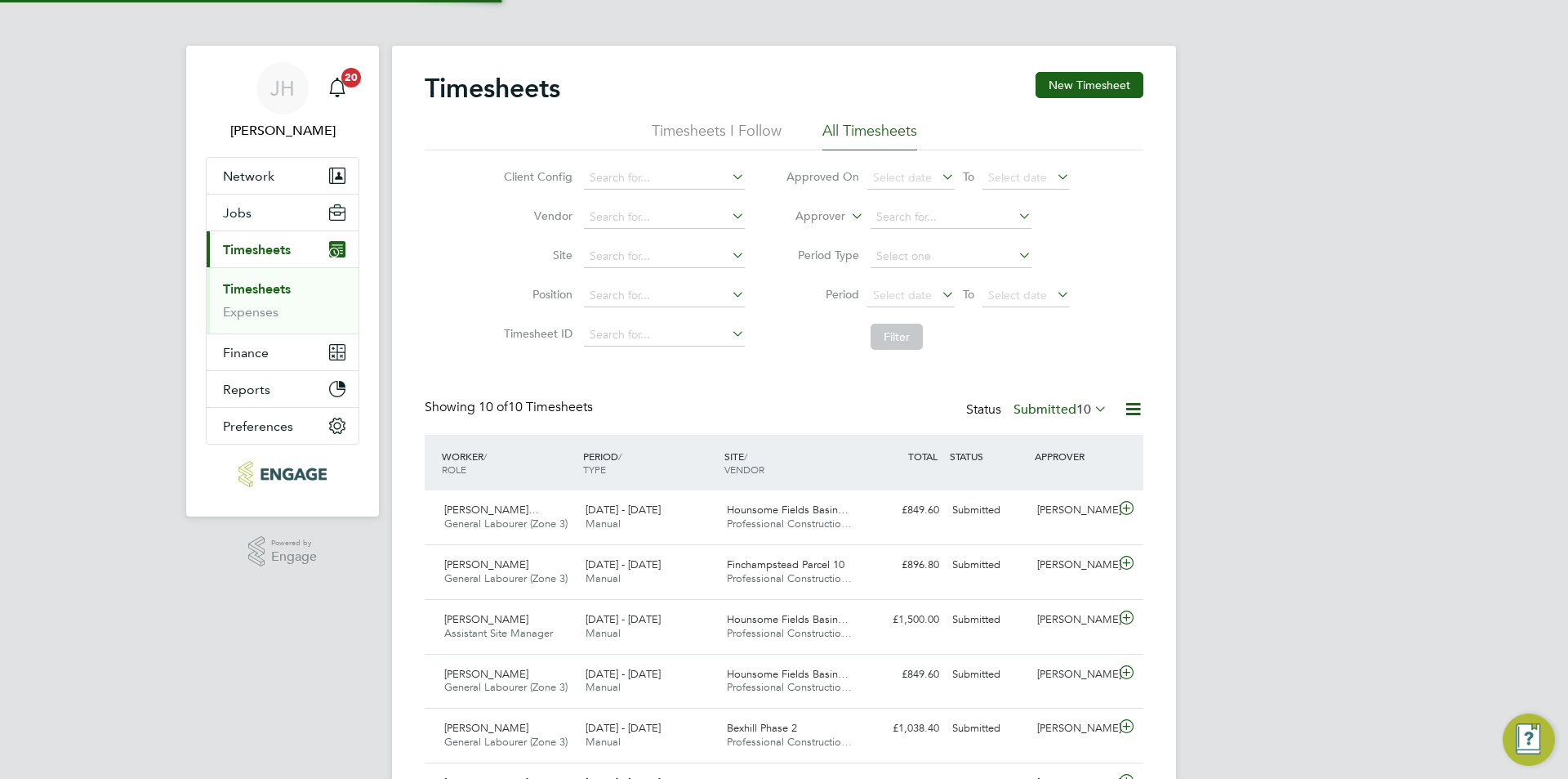
scroll to position [41, 143]
click at [1088, 86] on button "New Timesheet" at bounding box center [1089, 85] width 108 height 27
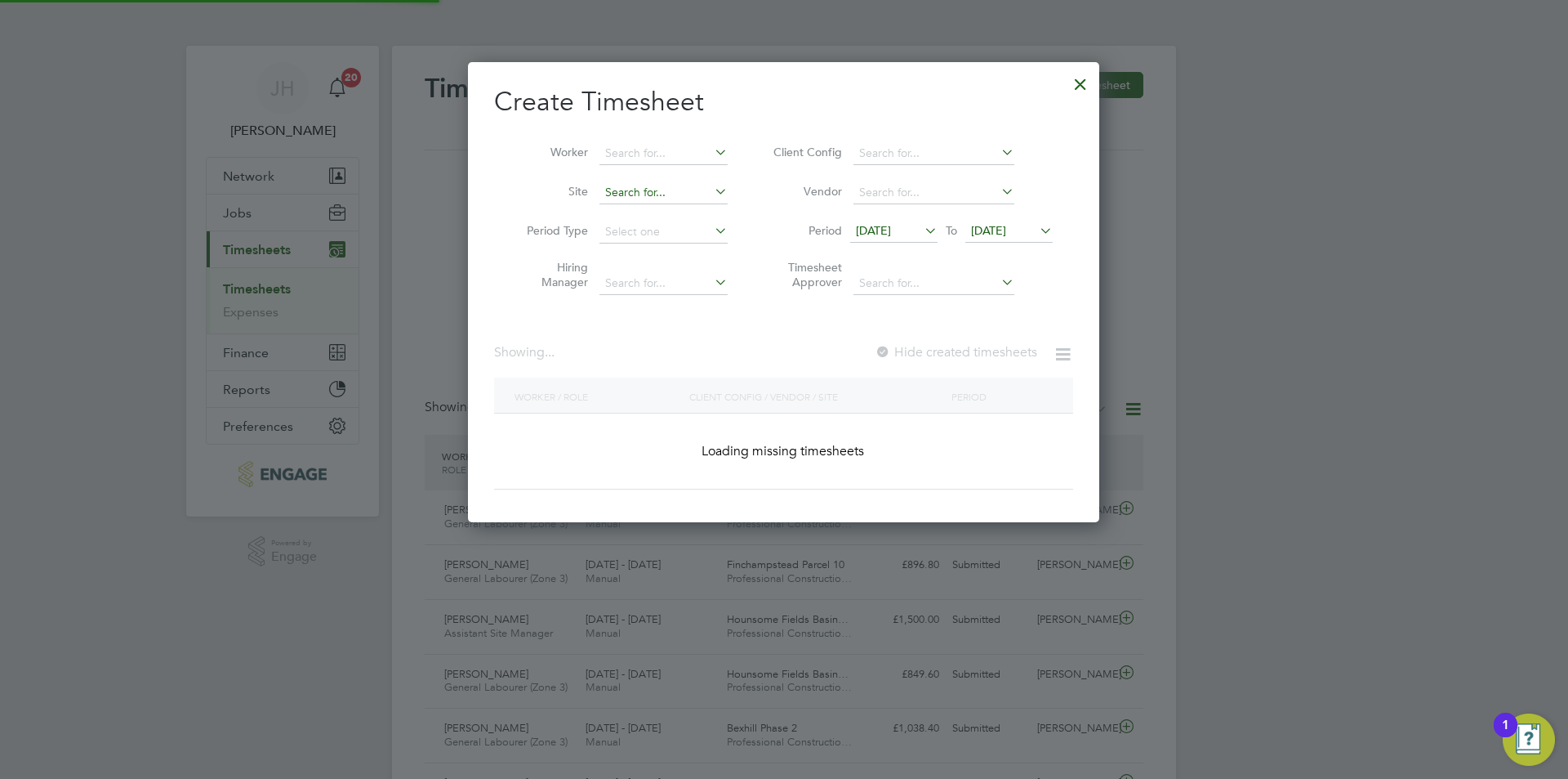
scroll to position [2348, 632]
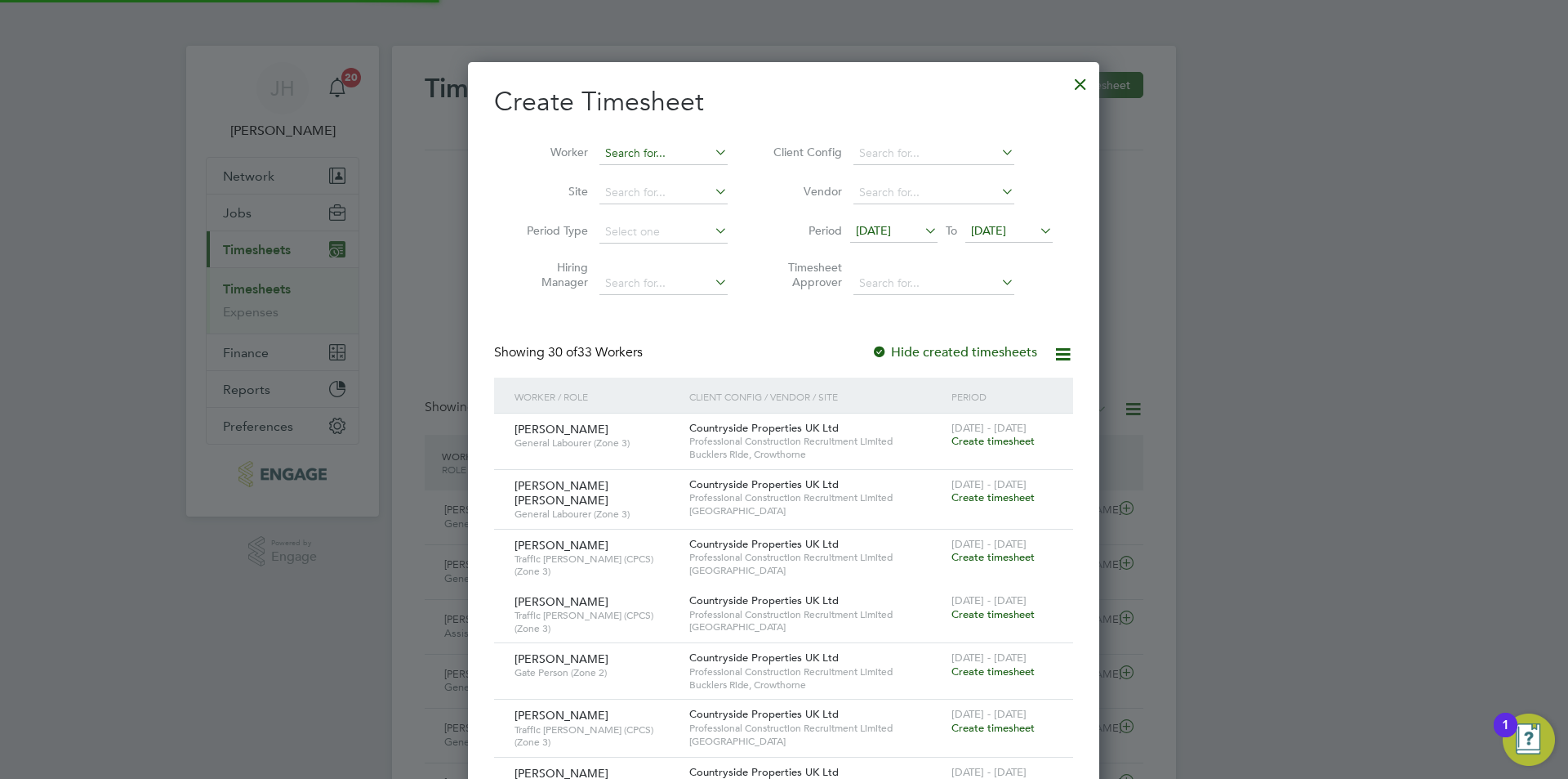
click at [676, 158] on input at bounding box center [664, 153] width 128 height 23
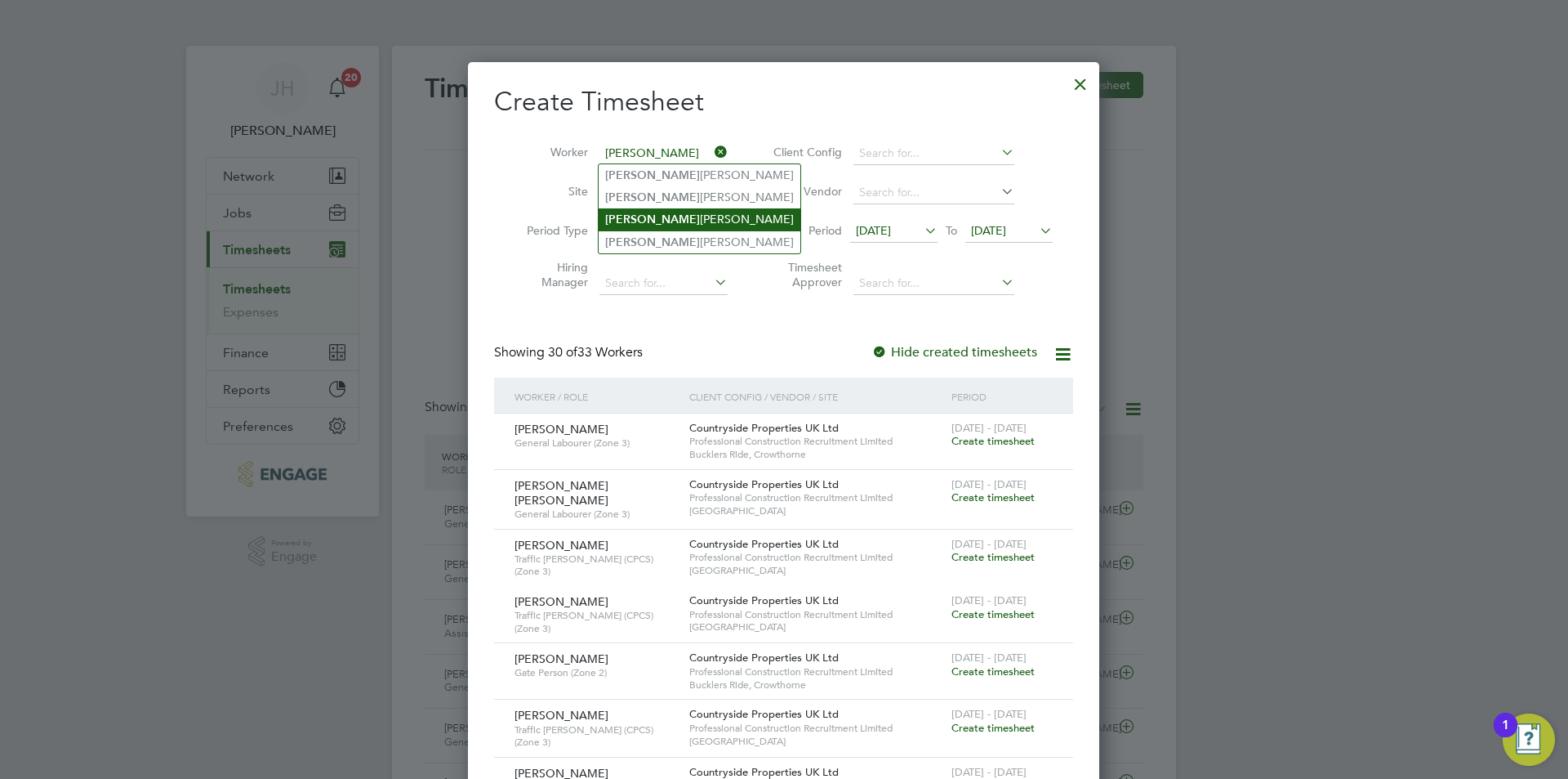
click at [671, 216] on li "David Gavin" at bounding box center [699, 219] width 202 height 22
type input "David Gavin"
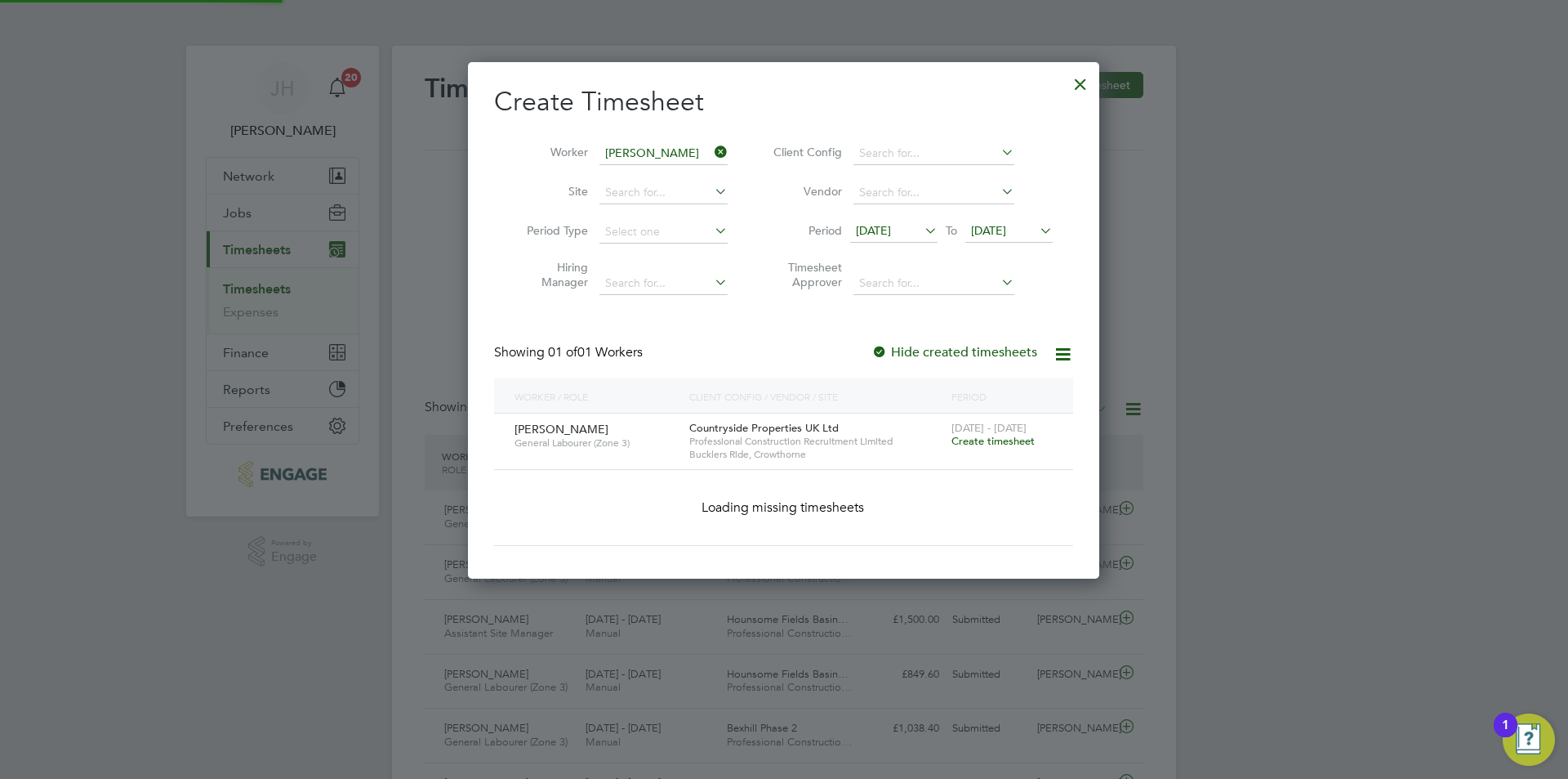
scroll to position [441, 632]
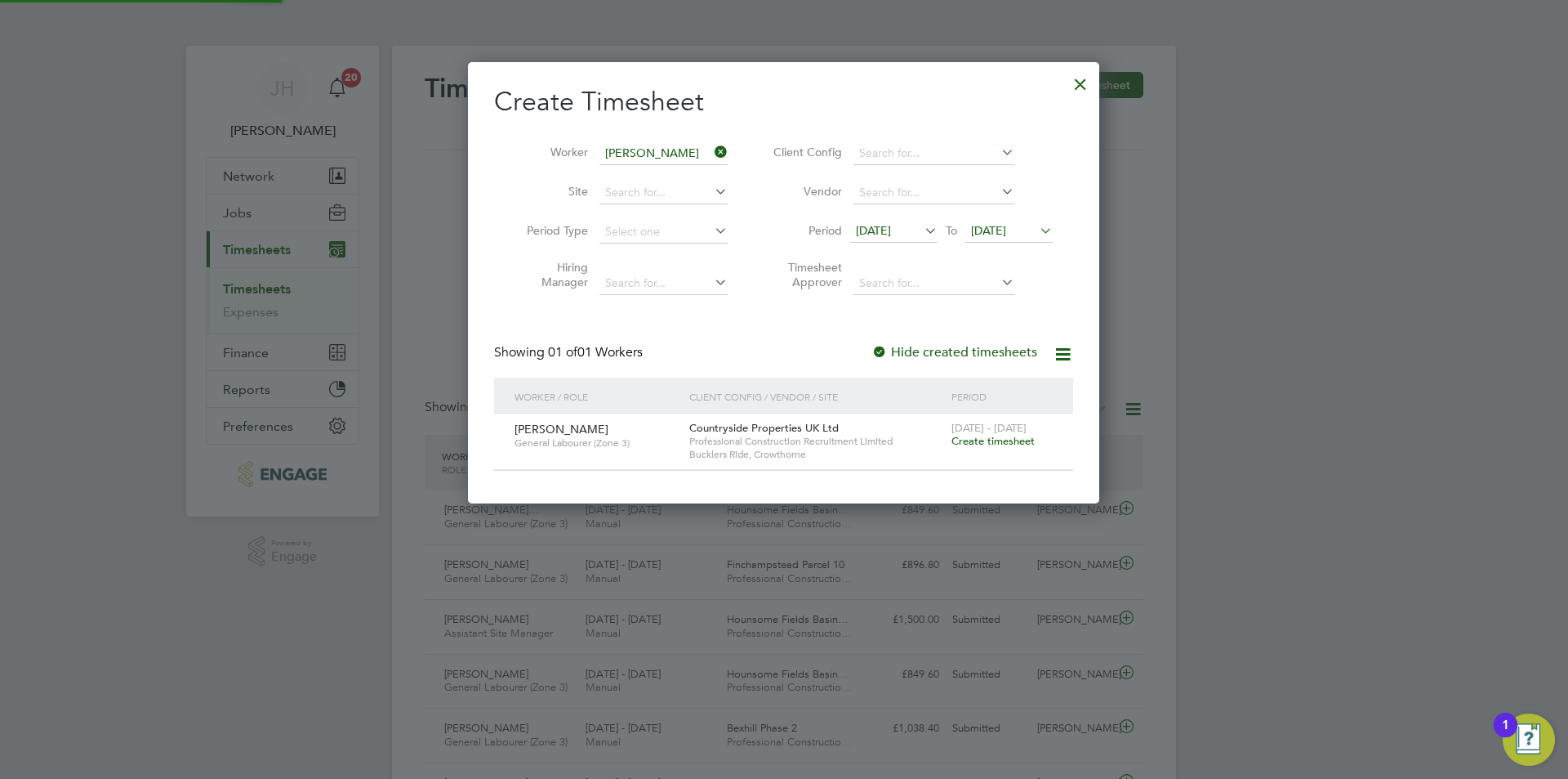
click at [1021, 434] on span "Create timesheet" at bounding box center [993, 441] width 84 height 14
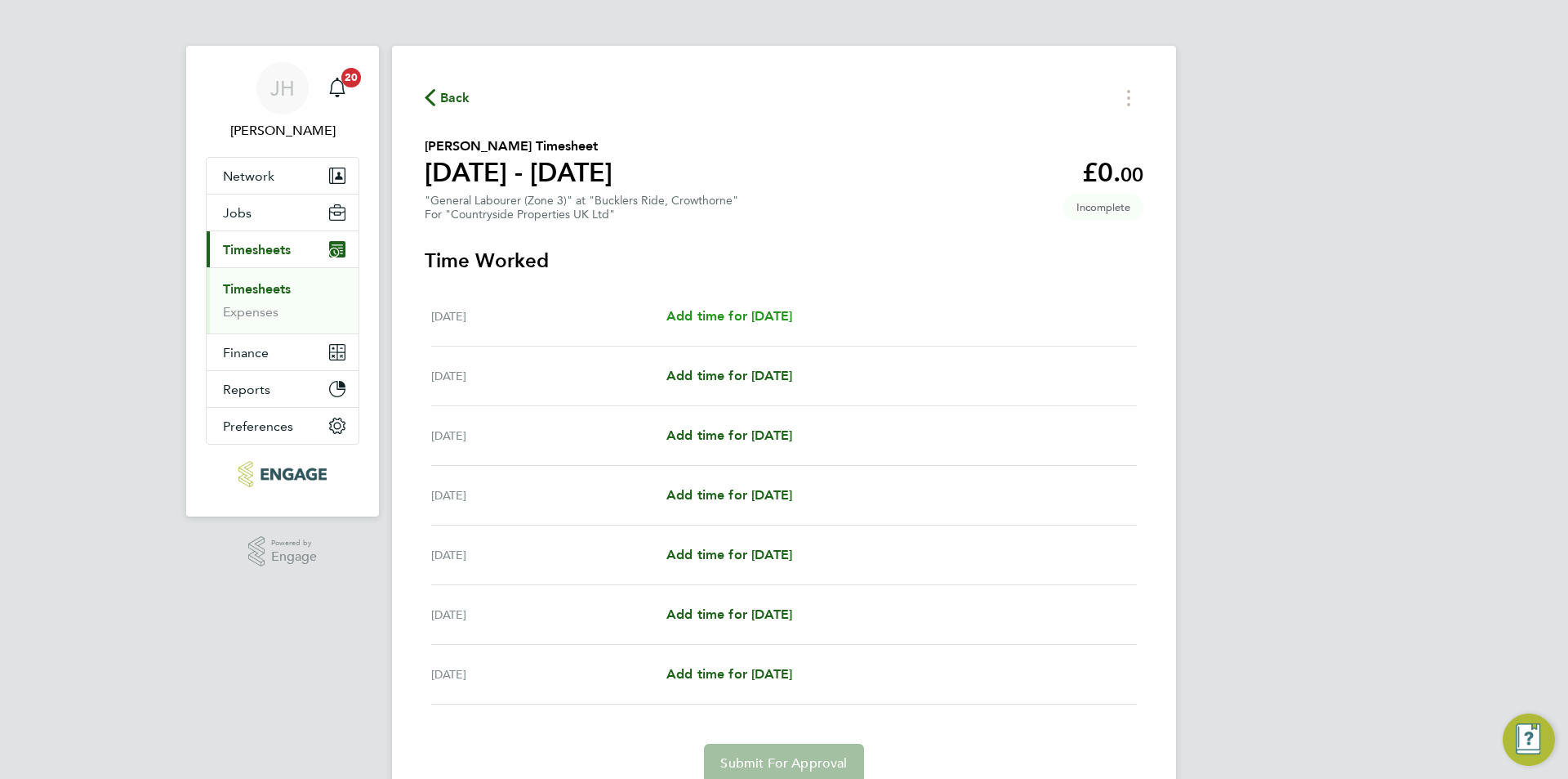
click at [733, 321] on span "Add time for Mon 18 Aug" at bounding box center [729, 316] width 126 height 16
select select "30"
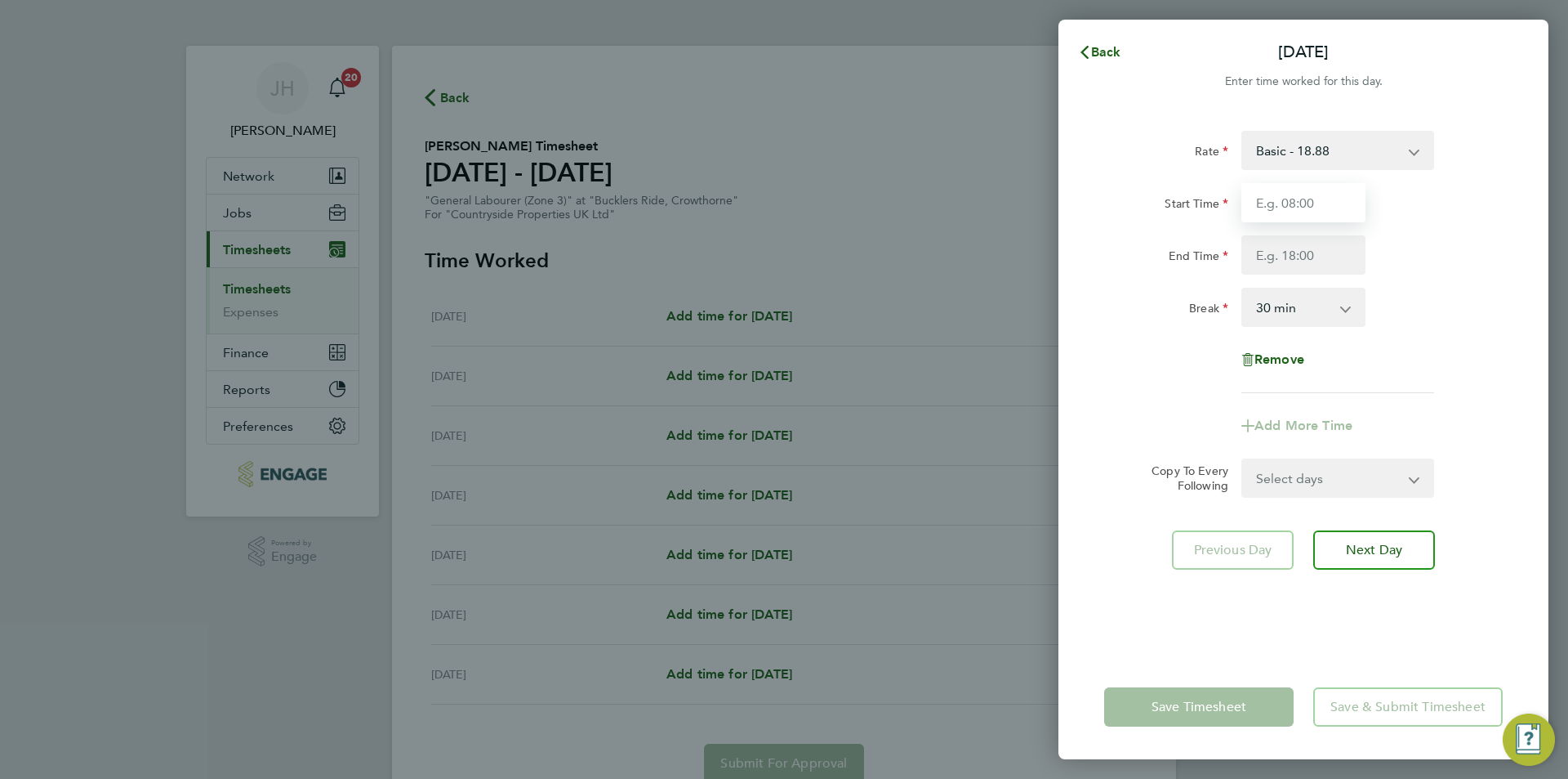
click at [1294, 210] on input "Start Time" at bounding box center [1303, 203] width 124 height 39
type input "07:30"
type input "17:00"
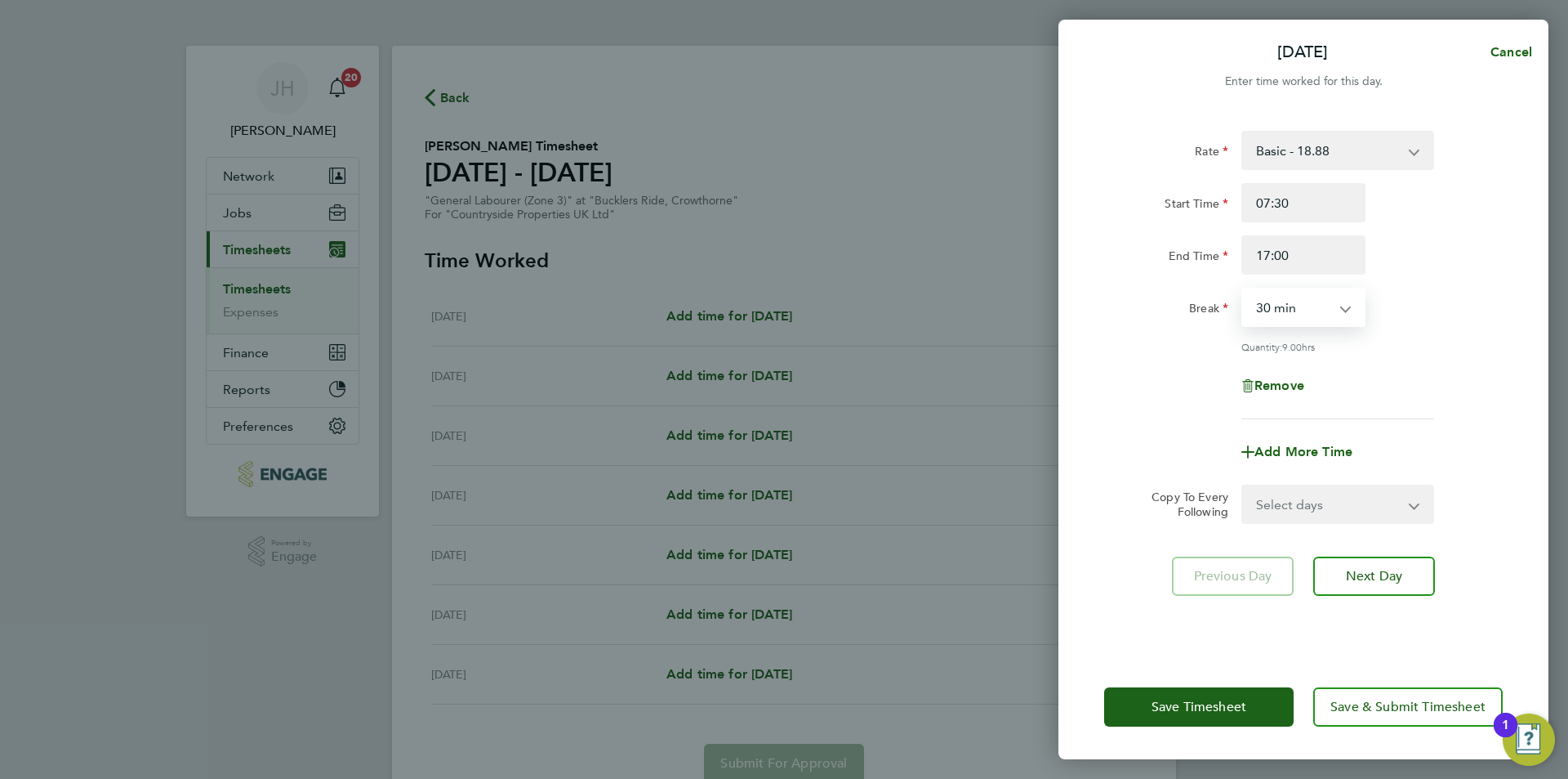
click at [1326, 494] on select "Select days Day Weekday (Mon-Fri) Weekend (Sat-Sun) Tuesday Wednesday Thursday …" at bounding box center [1328, 504] width 171 height 36
select select "WEEKDAY"
click at [1243, 486] on select "Select days Day Weekday (Mon-Fri) Weekend (Sat-Sun) Tuesday Wednesday Thursday …" at bounding box center [1328, 504] width 171 height 36
select select "2025-08-24"
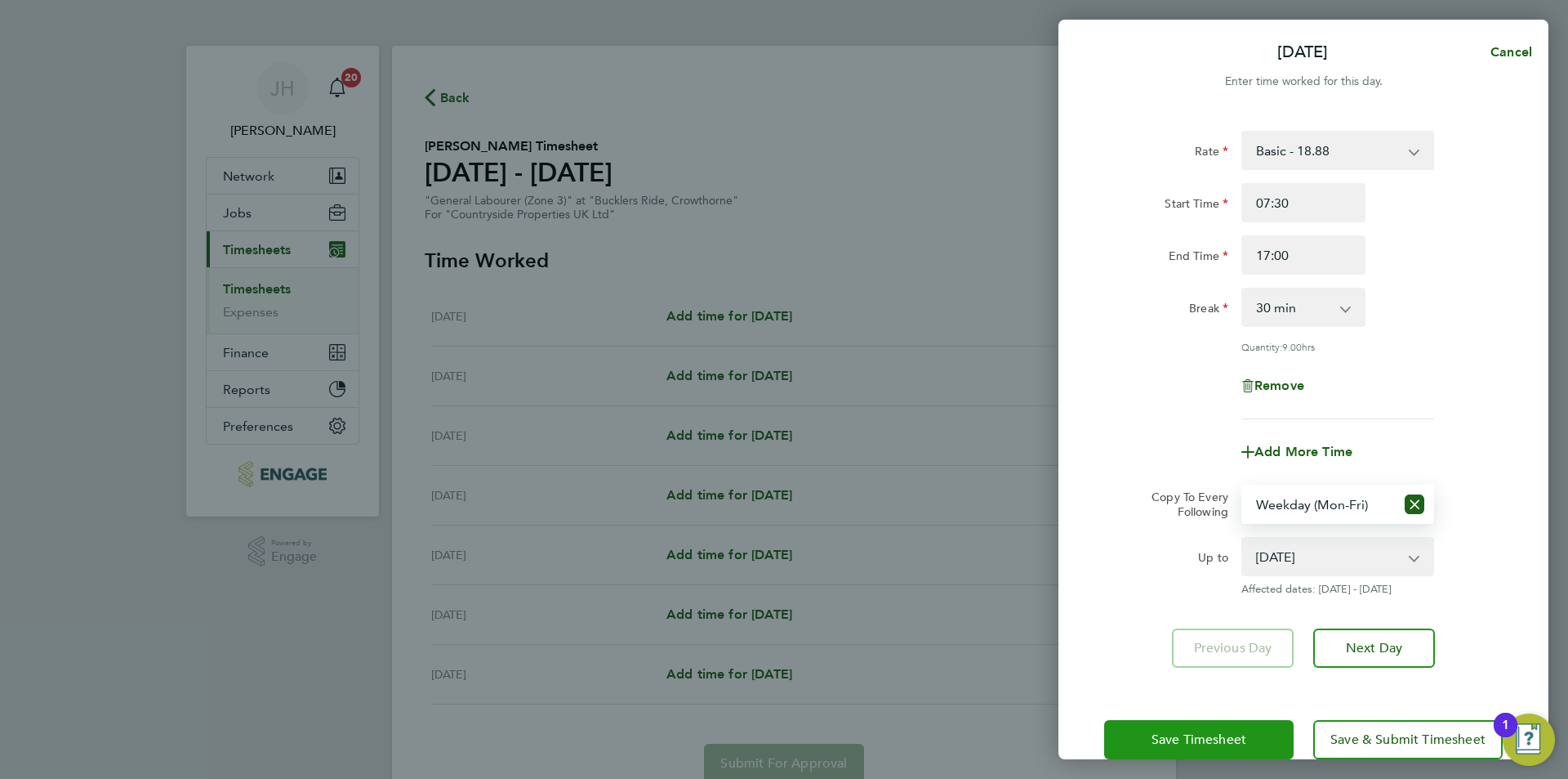
click at [1229, 739] on span "Save Timesheet" at bounding box center [1198, 739] width 94 height 17
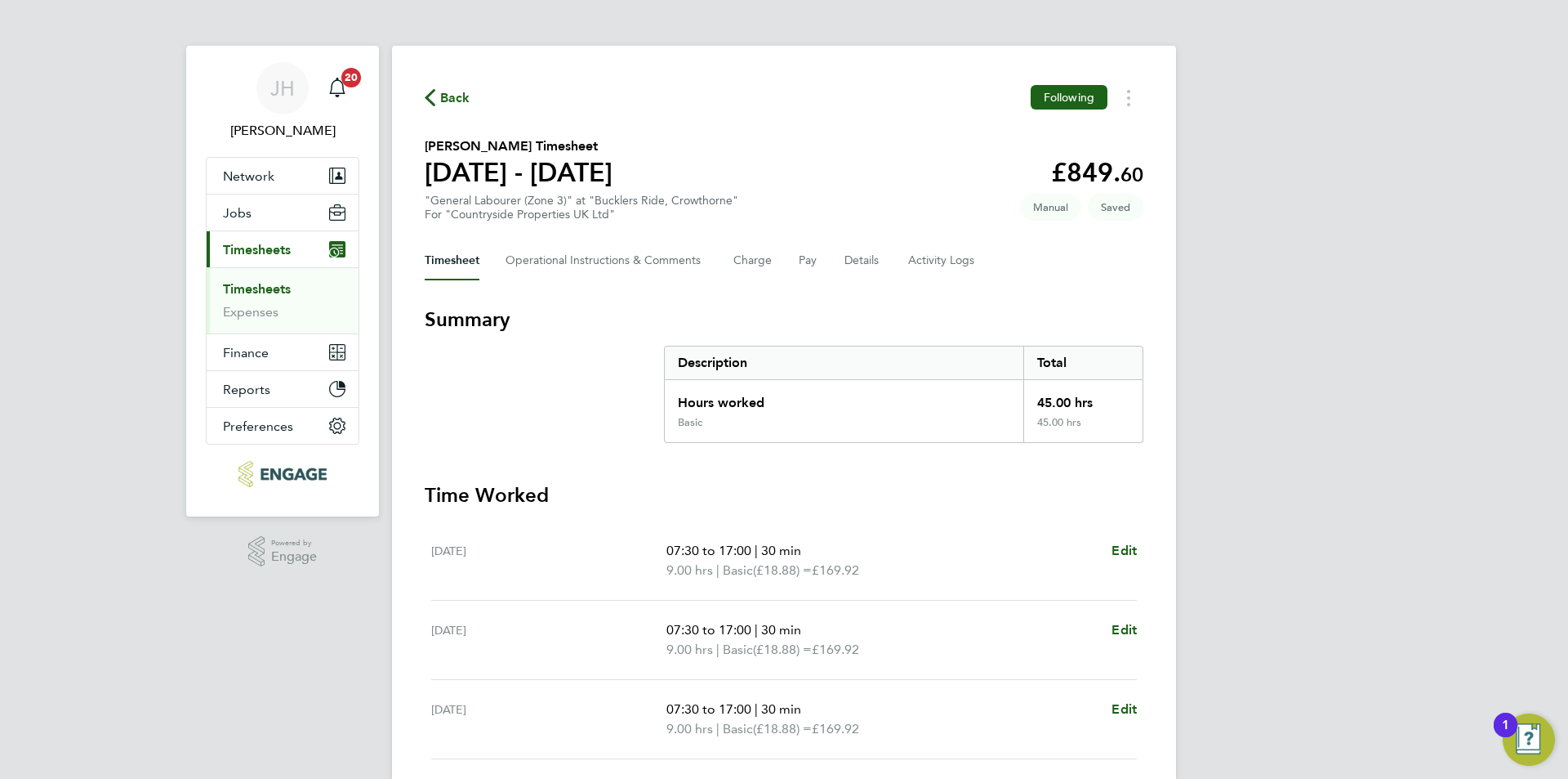
scroll to position [402, 0]
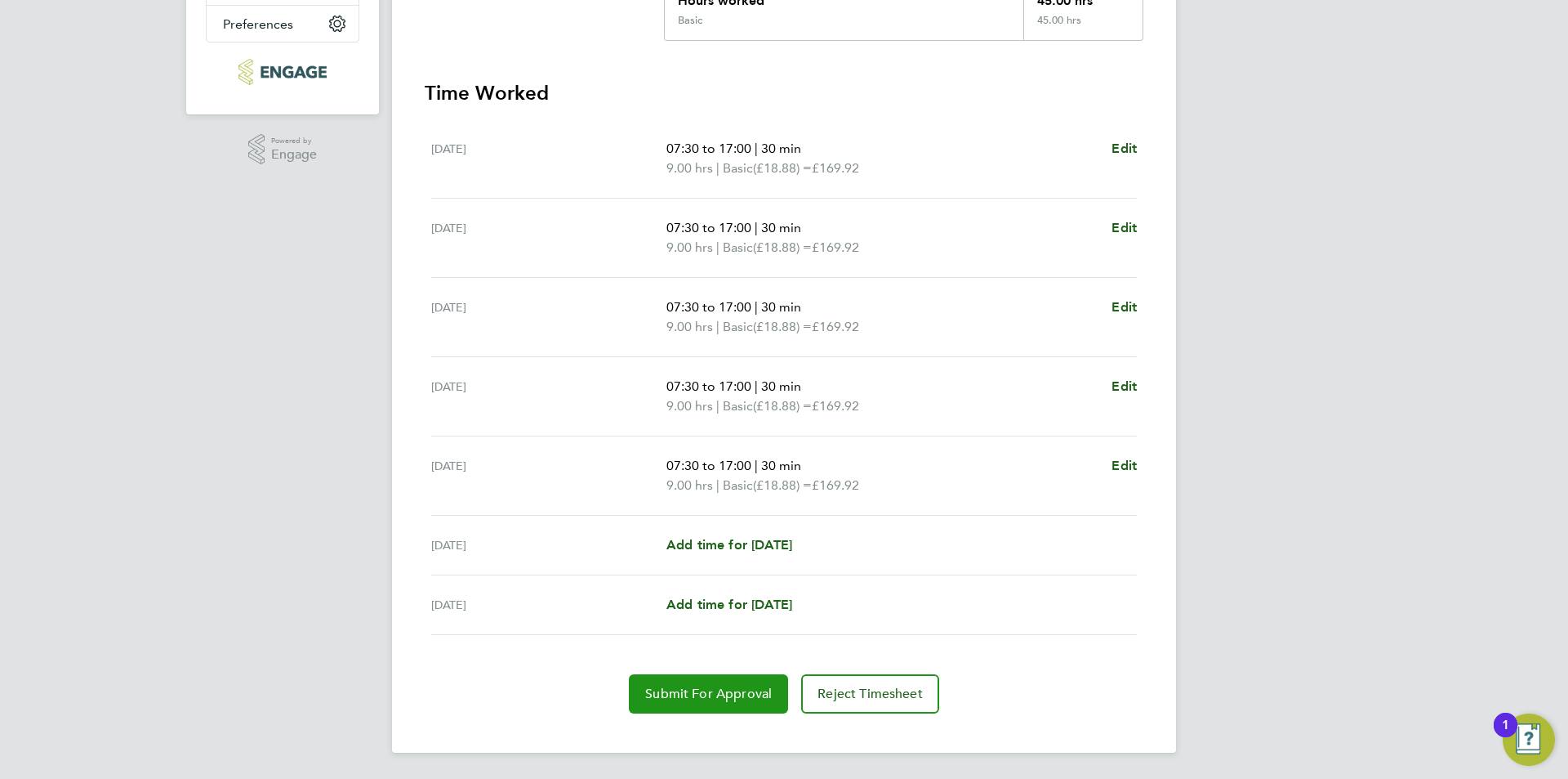
click at [672, 689] on span "Submit For Approval" at bounding box center [708, 693] width 127 height 17
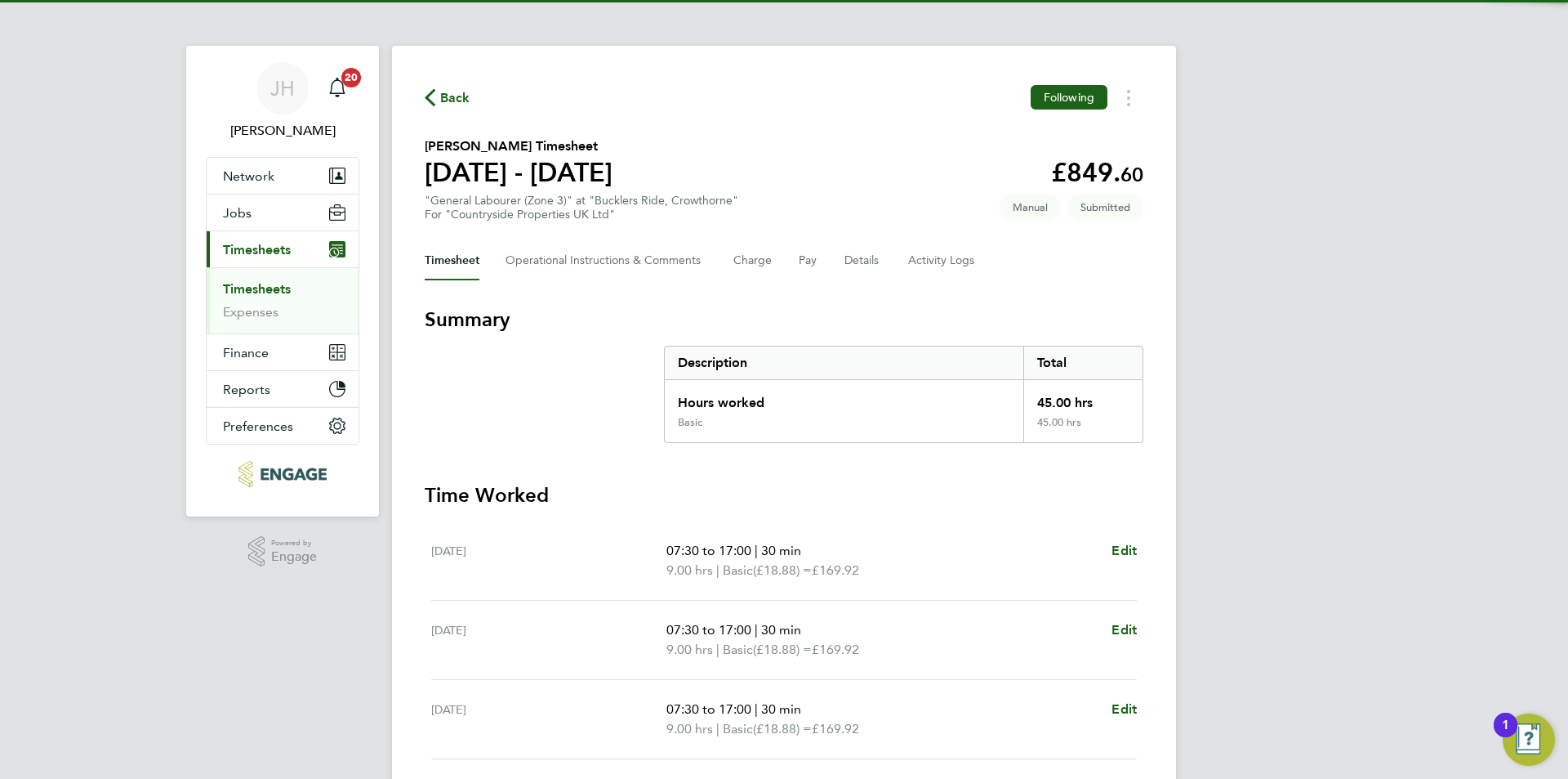
click at [436, 107] on button "Back" at bounding box center [447, 97] width 46 height 21
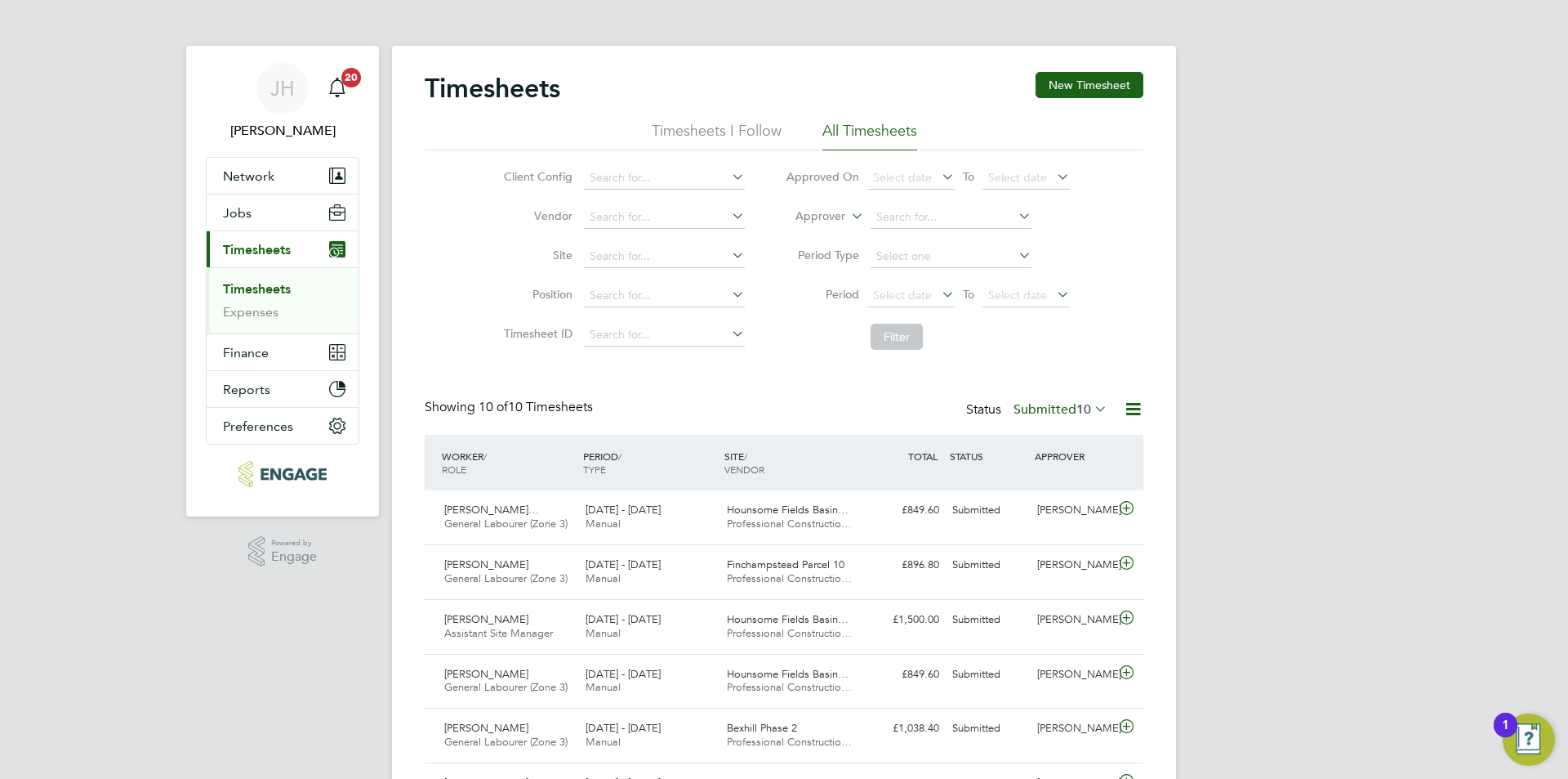
scroll to position [41, 143]
click at [1048, 80] on button "New Timesheet" at bounding box center [1089, 85] width 108 height 27
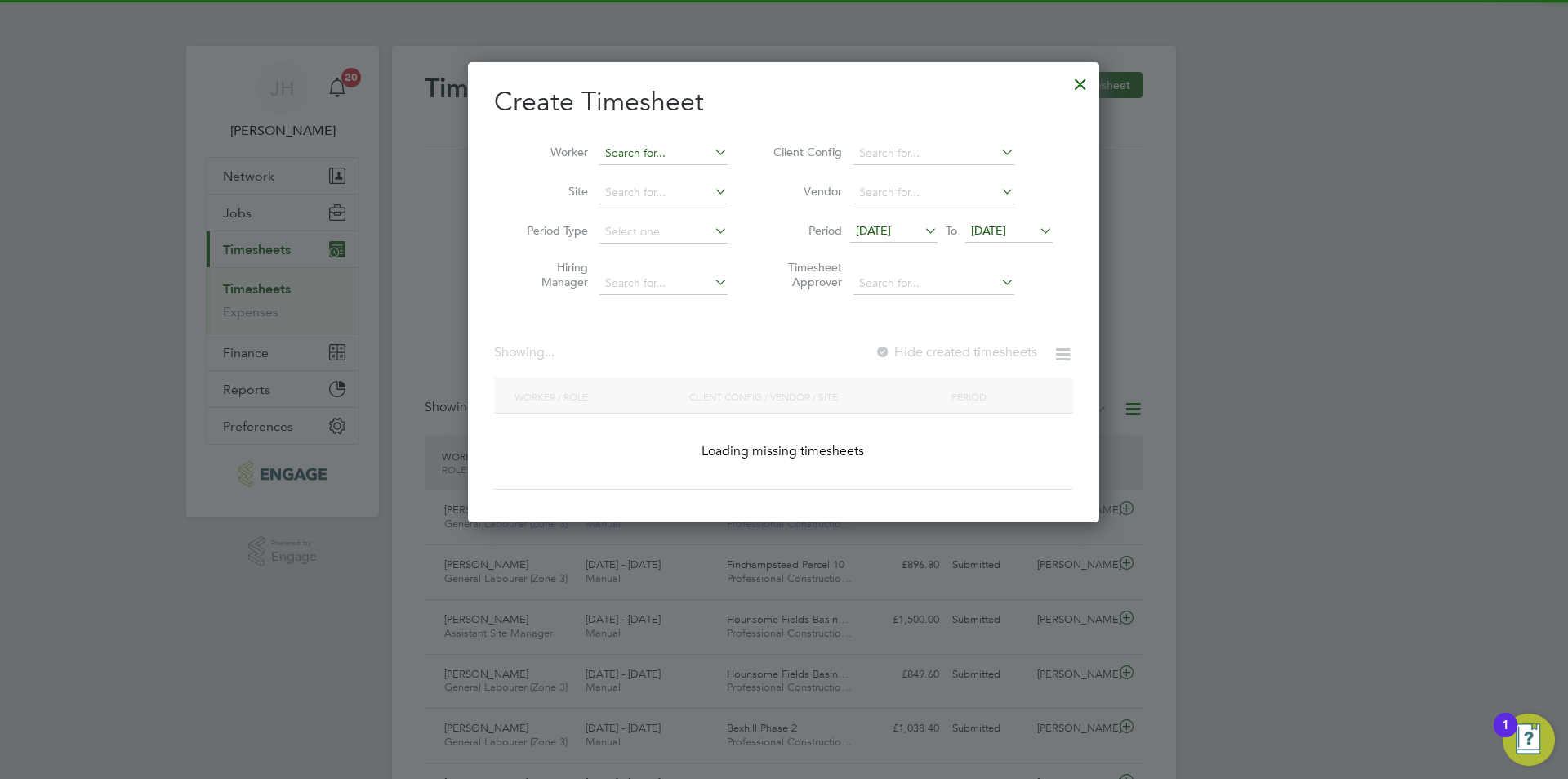
click at [648, 155] on input at bounding box center [664, 153] width 128 height 23
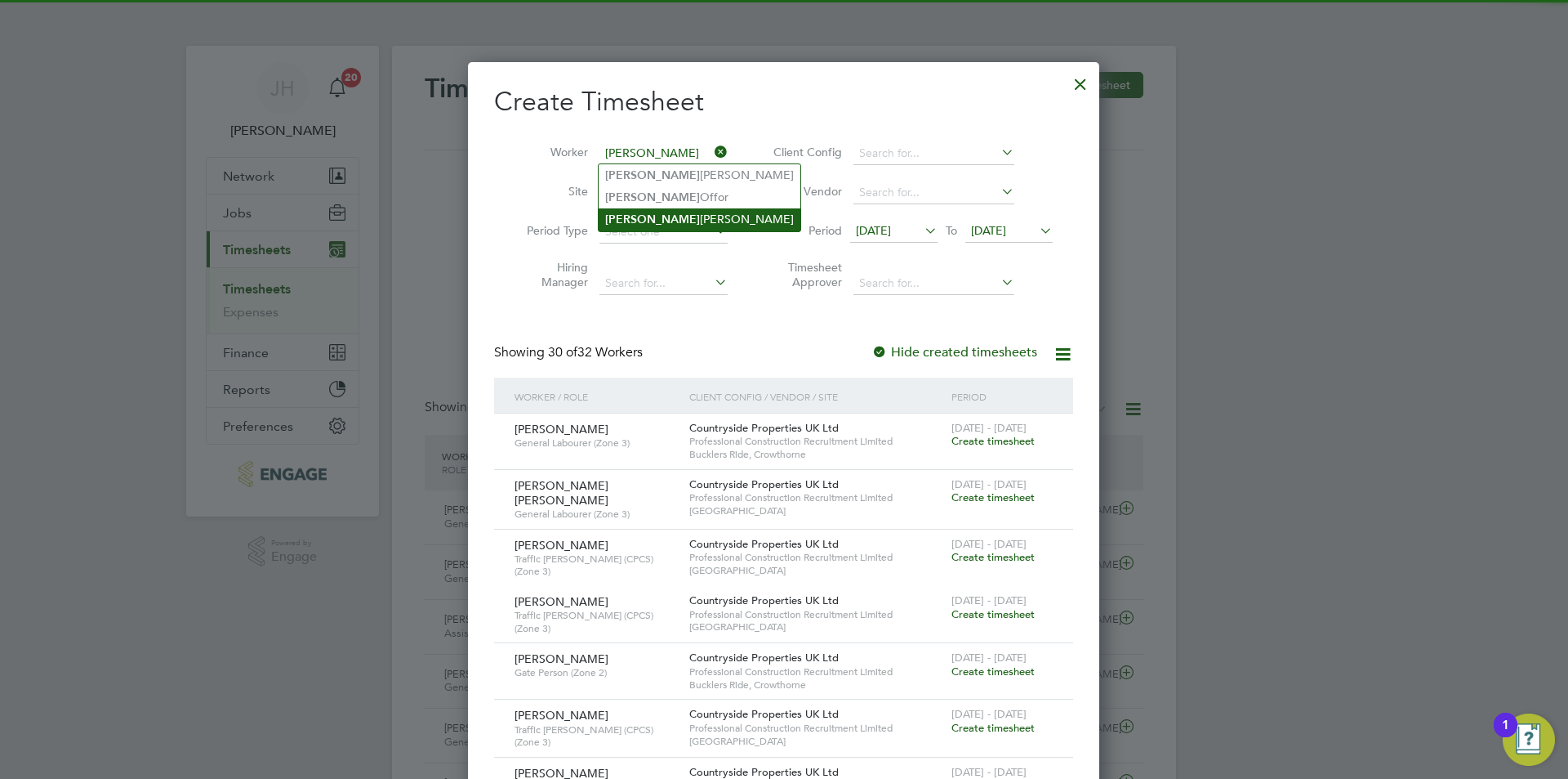
click at [698, 214] on li "Brian Munden" at bounding box center [699, 219] width 202 height 22
type input "Brian Munden"
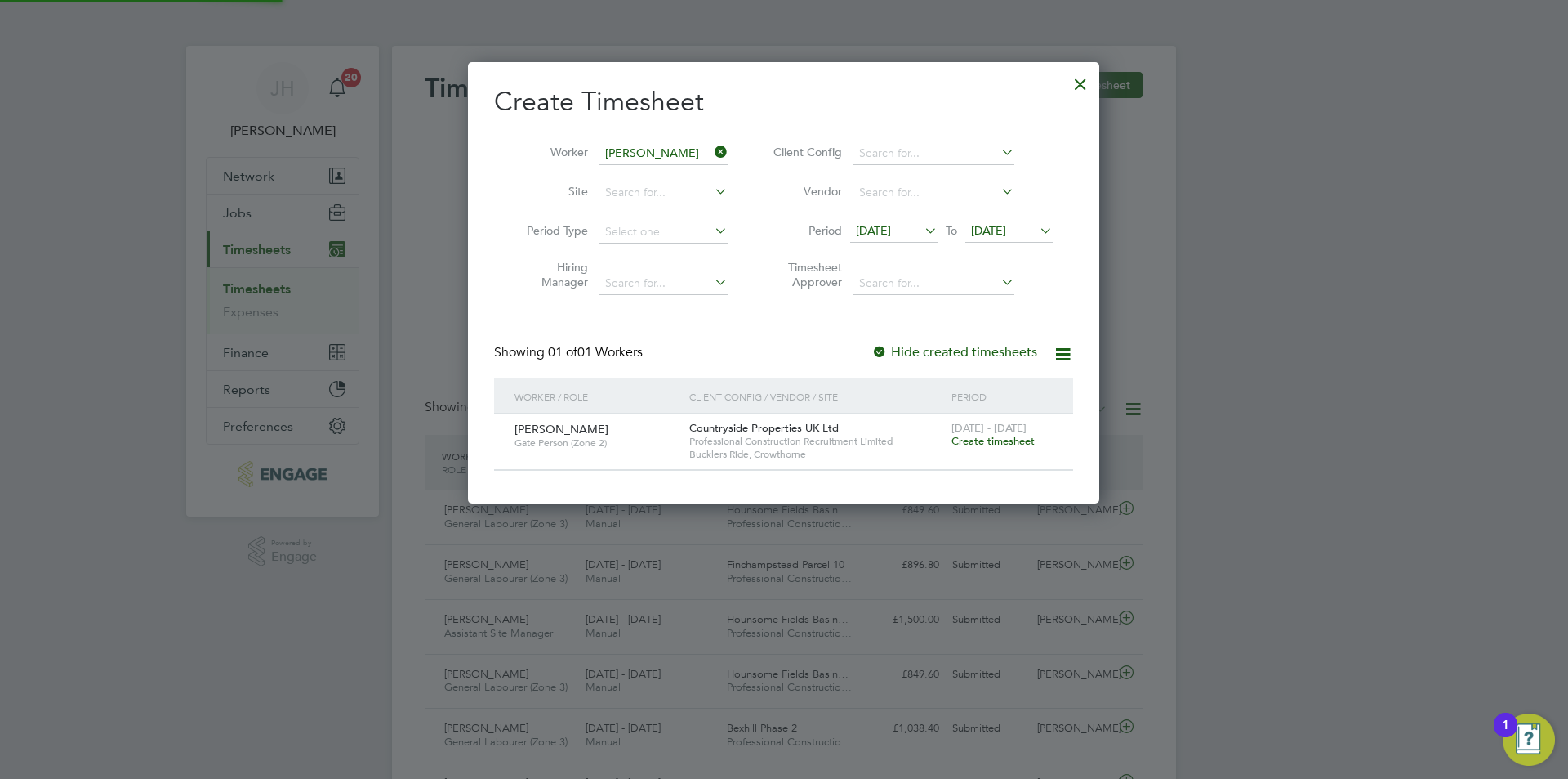
click at [1007, 444] on span "Create timesheet" at bounding box center [993, 441] width 84 height 14
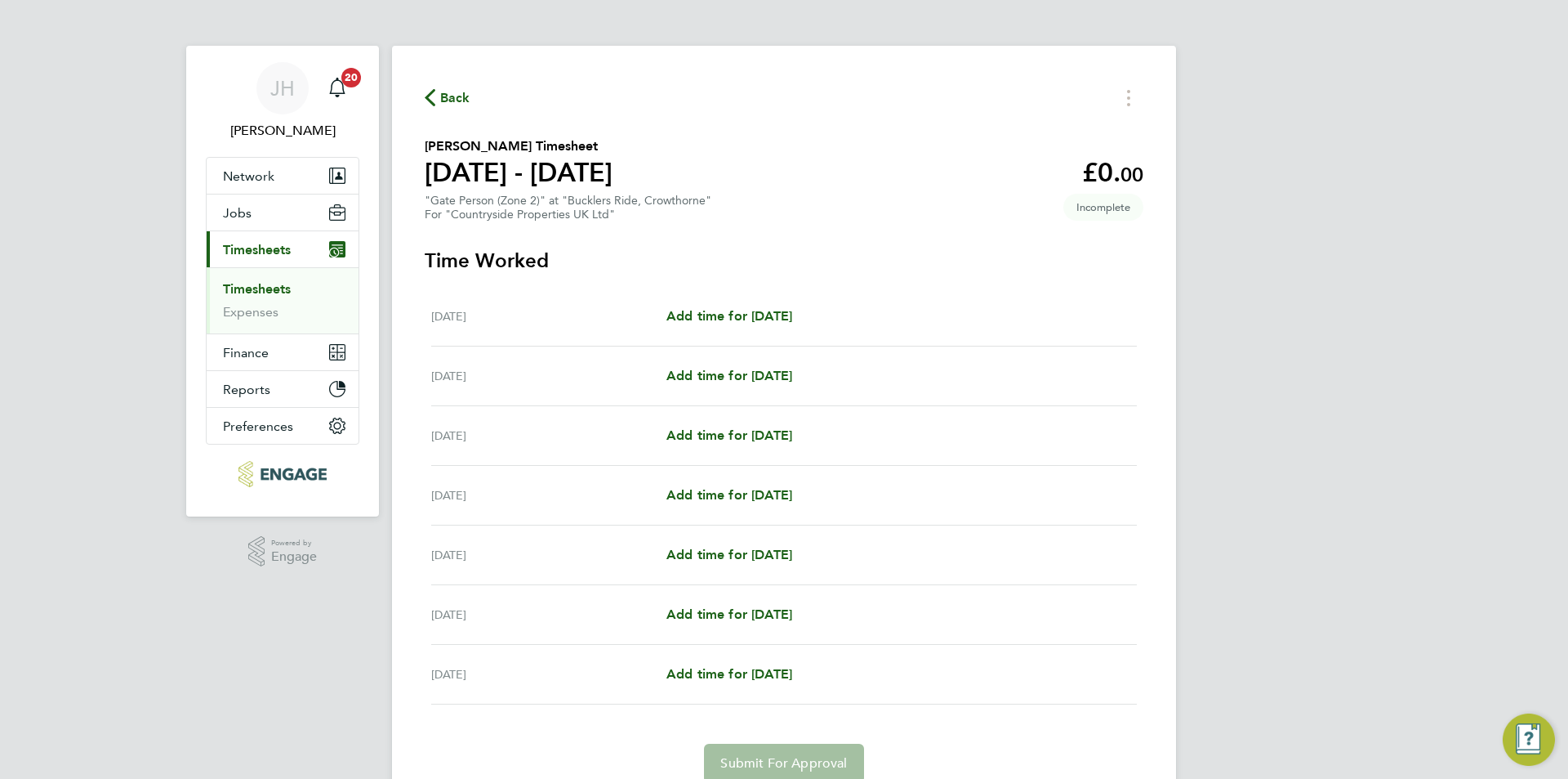
click at [754, 300] on div "Mon 18 Aug Add time for Mon 18 Aug Add time for Mon 18 Aug" at bounding box center [784, 317] width 706 height 60
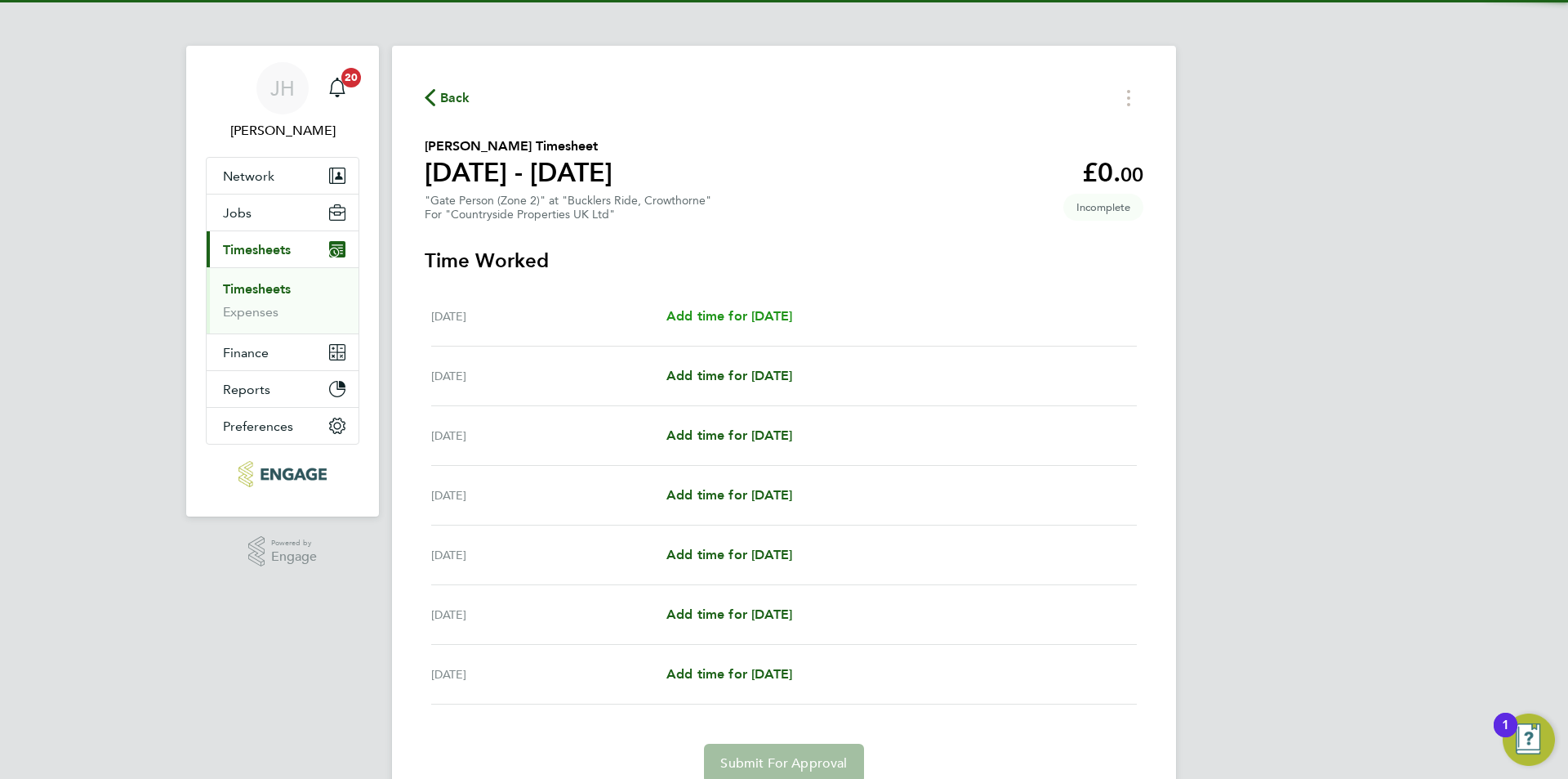
click at [761, 309] on span "Add time for Mon 18 Aug" at bounding box center [729, 316] width 126 height 16
select select "30"
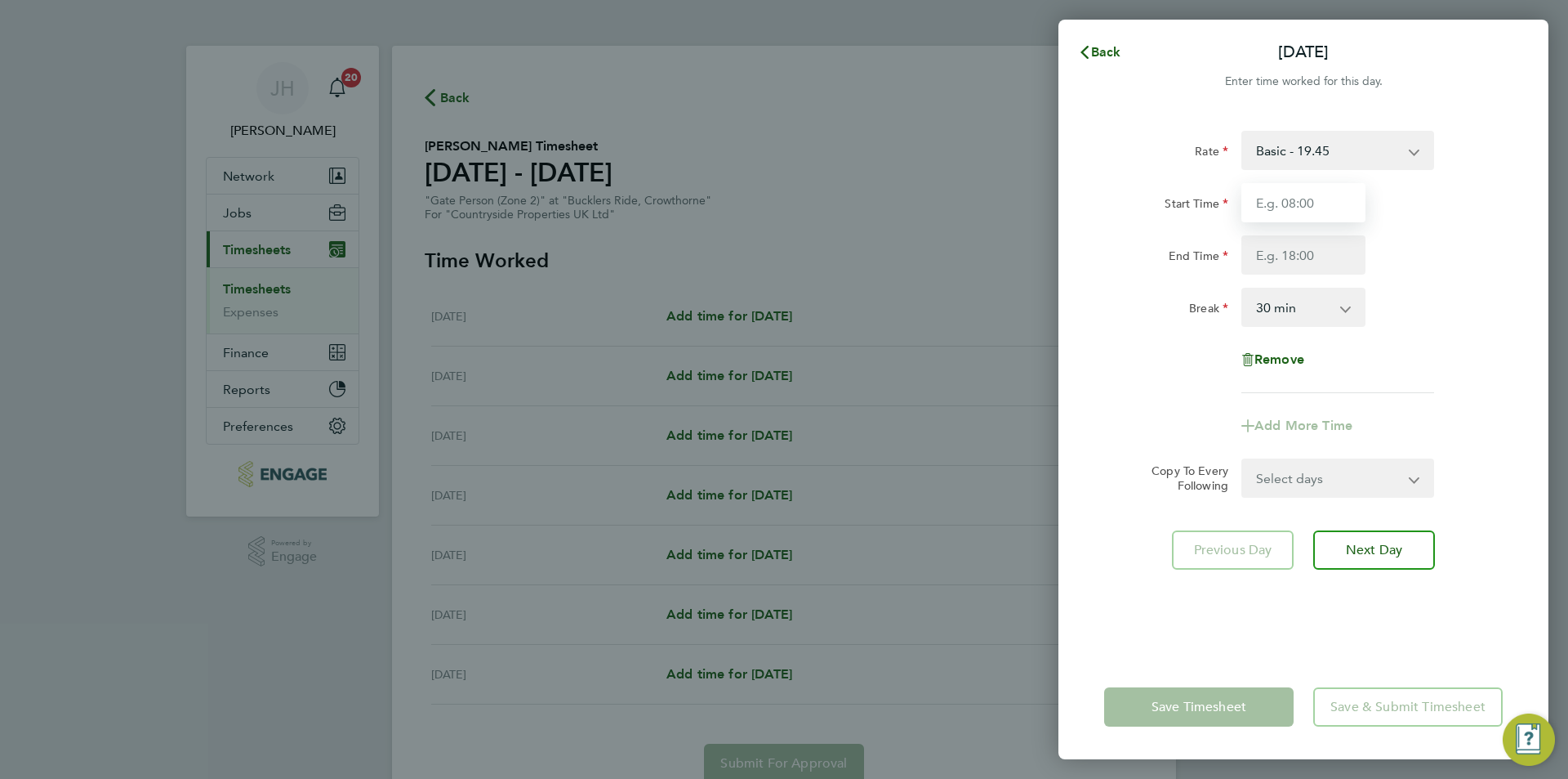
click at [1322, 205] on input "Start Time" at bounding box center [1303, 203] width 124 height 39
type input "07:30"
type input "18:00"
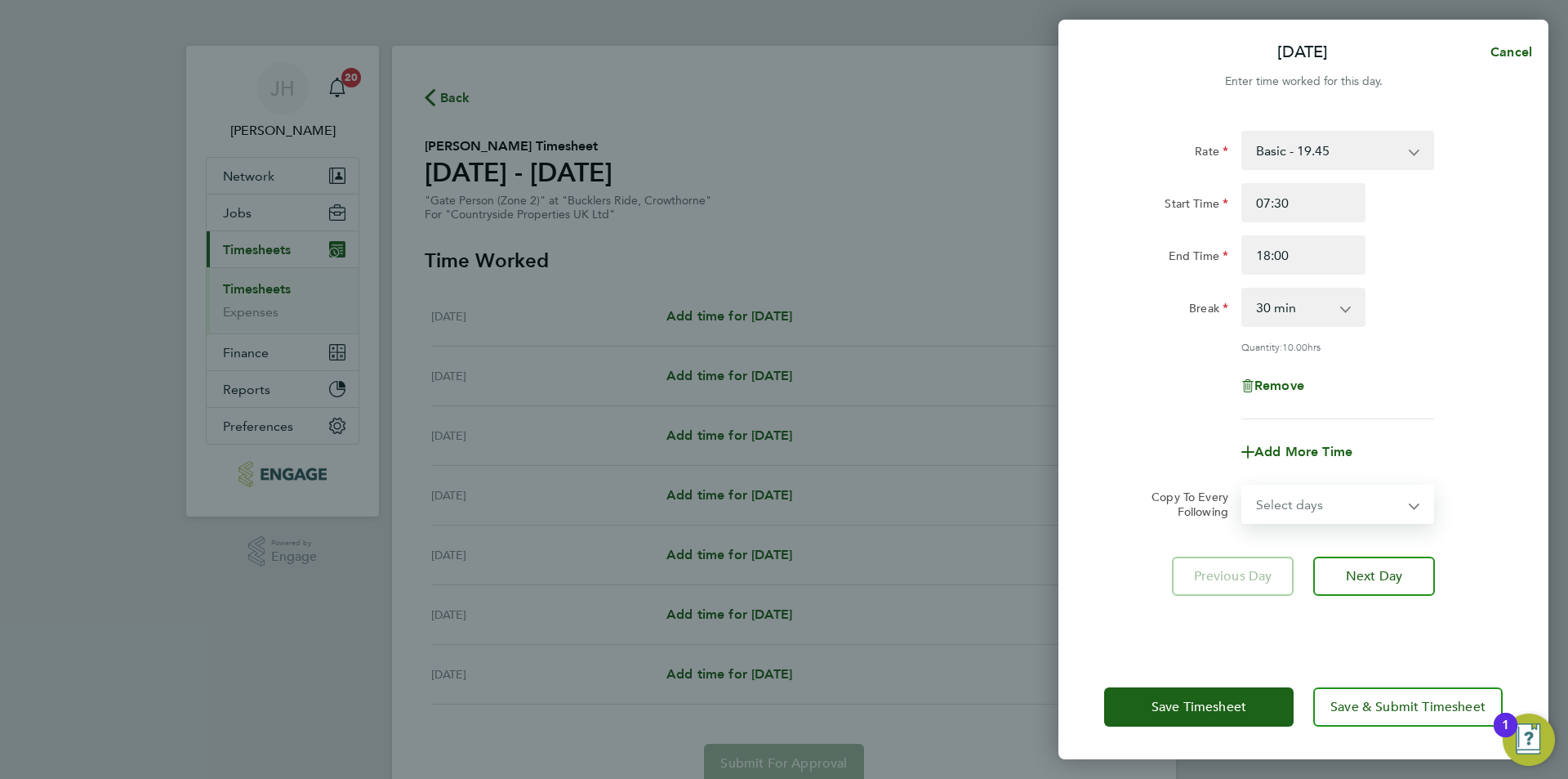
click at [1367, 506] on select "Select days Day Weekday (Mon-Fri) Weekend (Sat-Sun) Tuesday Wednesday Thursday …" at bounding box center [1328, 504] width 171 height 36
select select "WEEKDAY"
click at [1243, 486] on select "Select days Day Weekday (Mon-Fri) Weekend (Sat-Sun) Tuesday Wednesday Thursday …" at bounding box center [1328, 504] width 171 height 36
select select "2025-08-24"
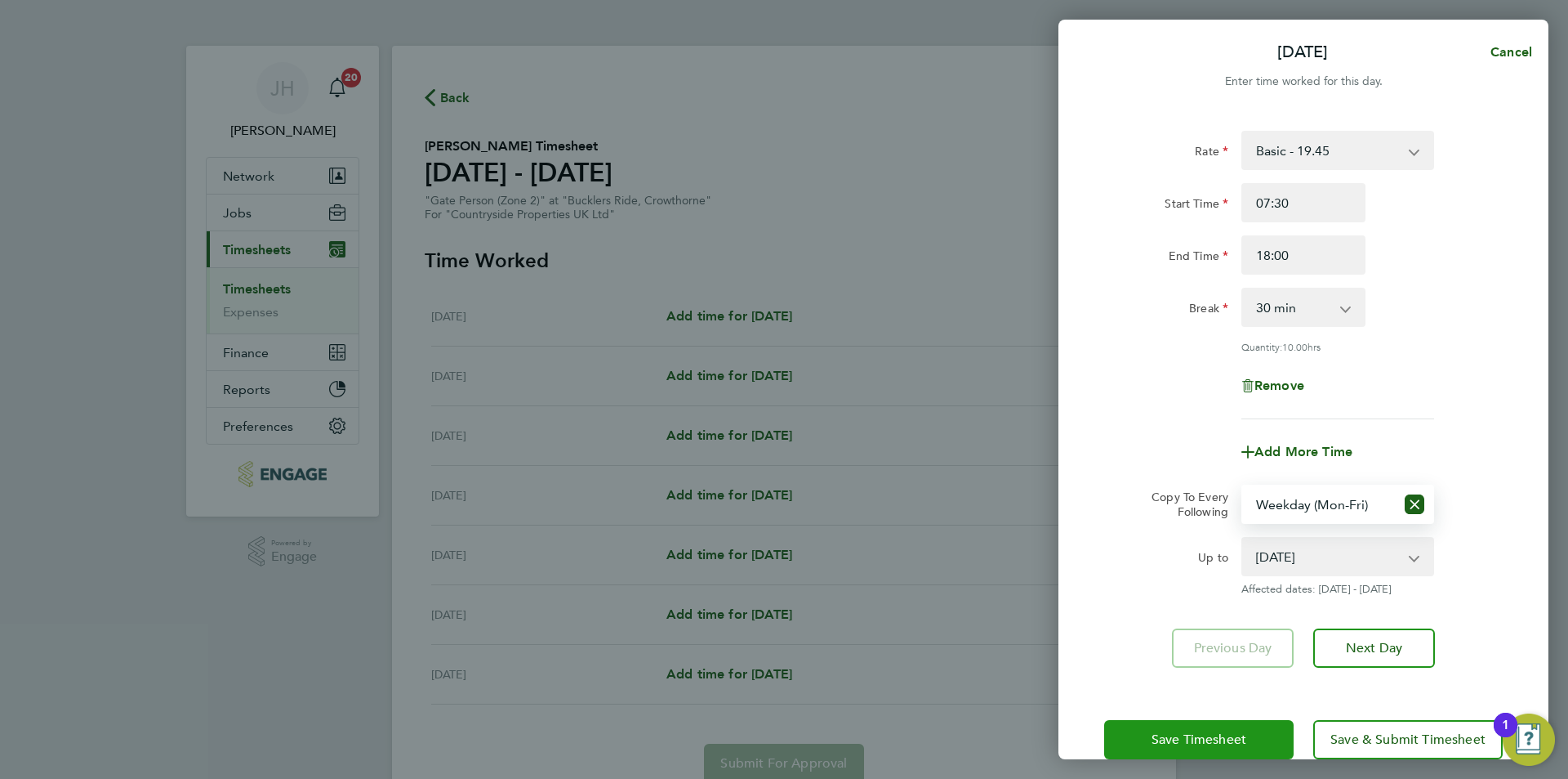
click at [1239, 738] on span "Save Timesheet" at bounding box center [1198, 739] width 94 height 17
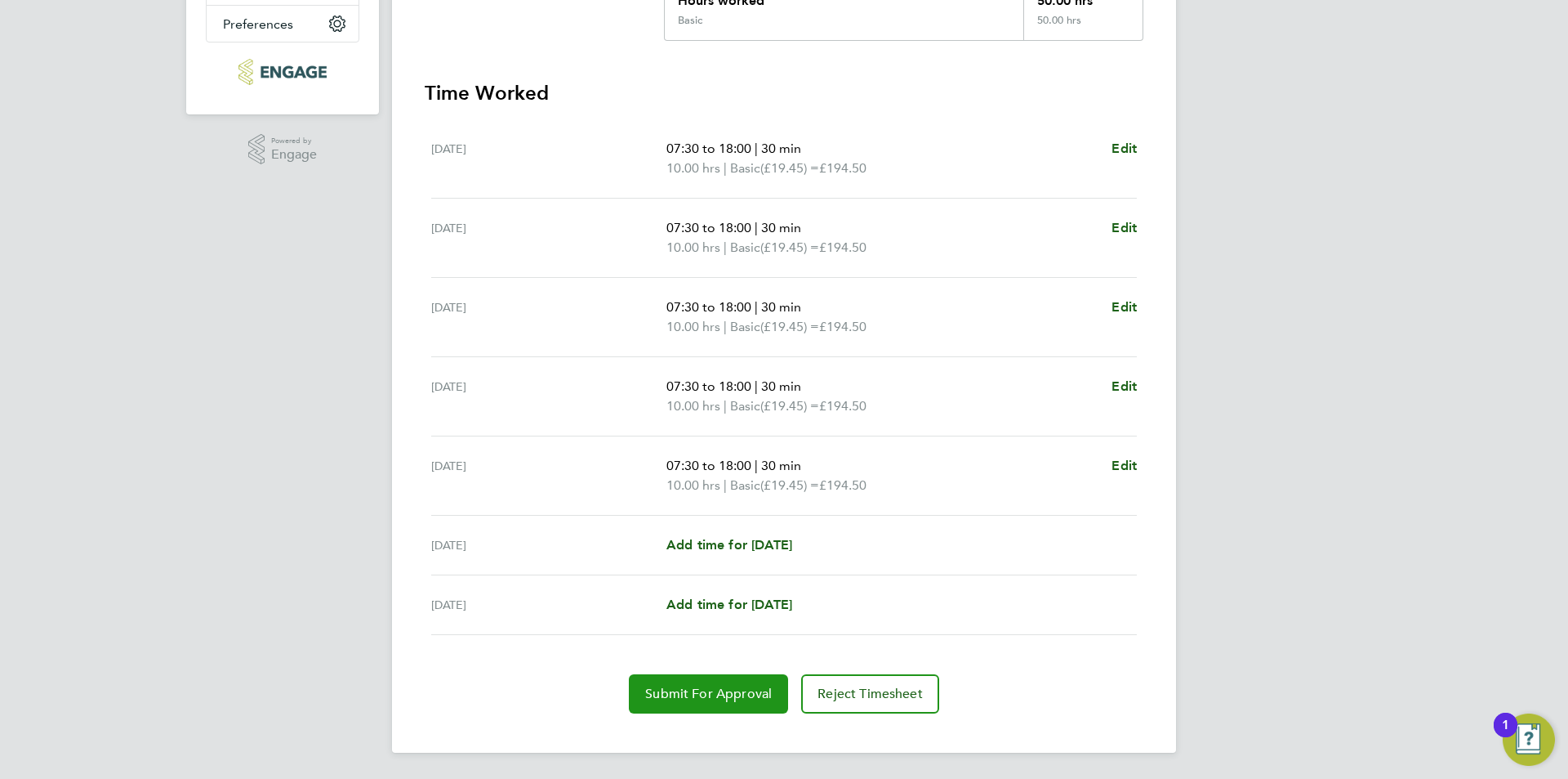
click at [738, 687] on span "Submit For Approval" at bounding box center [708, 693] width 127 height 17
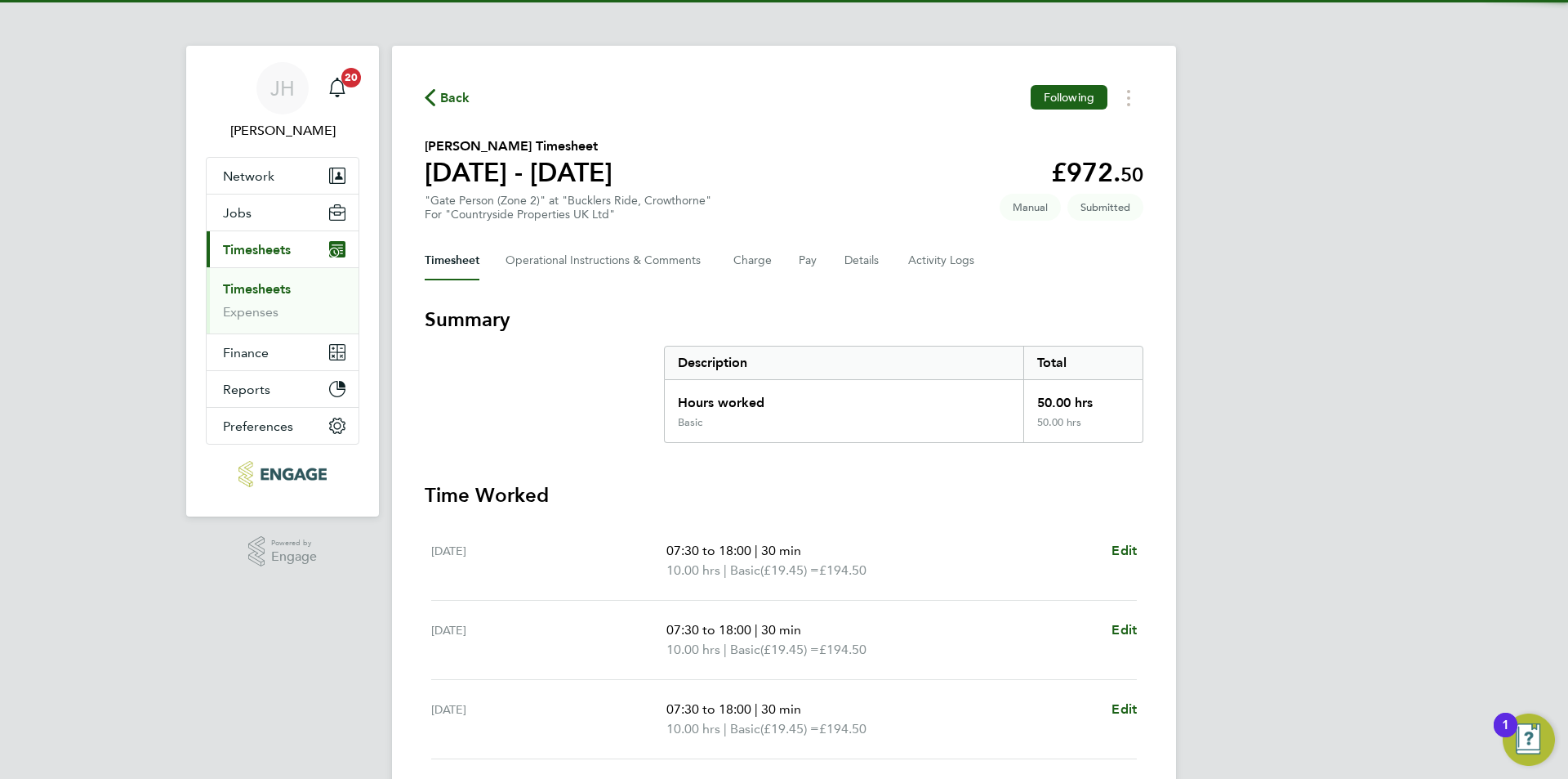
click at [463, 98] on span "Back" at bounding box center [455, 98] width 30 height 20
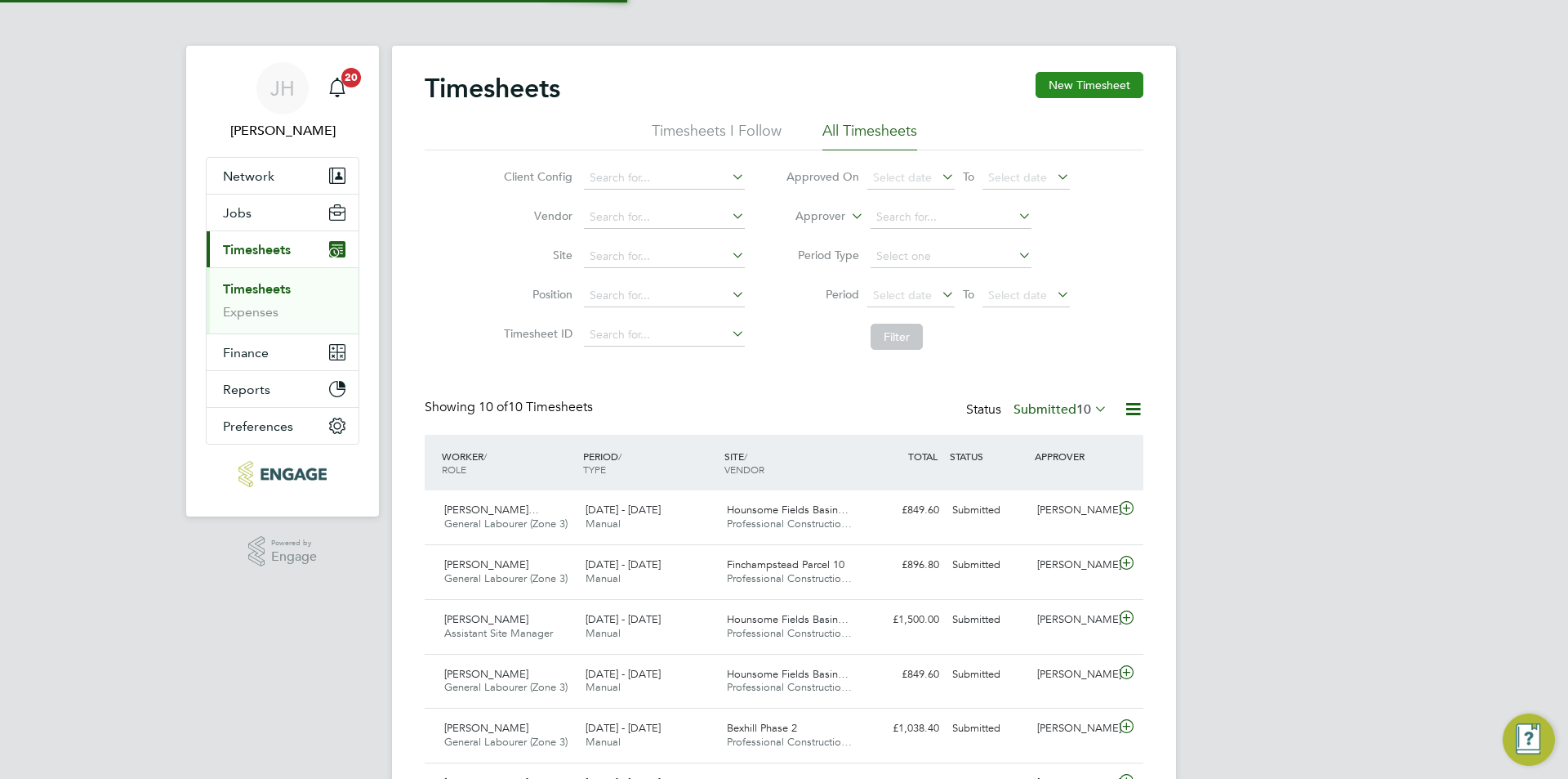
click at [1121, 80] on button "New Timesheet" at bounding box center [1089, 85] width 108 height 27
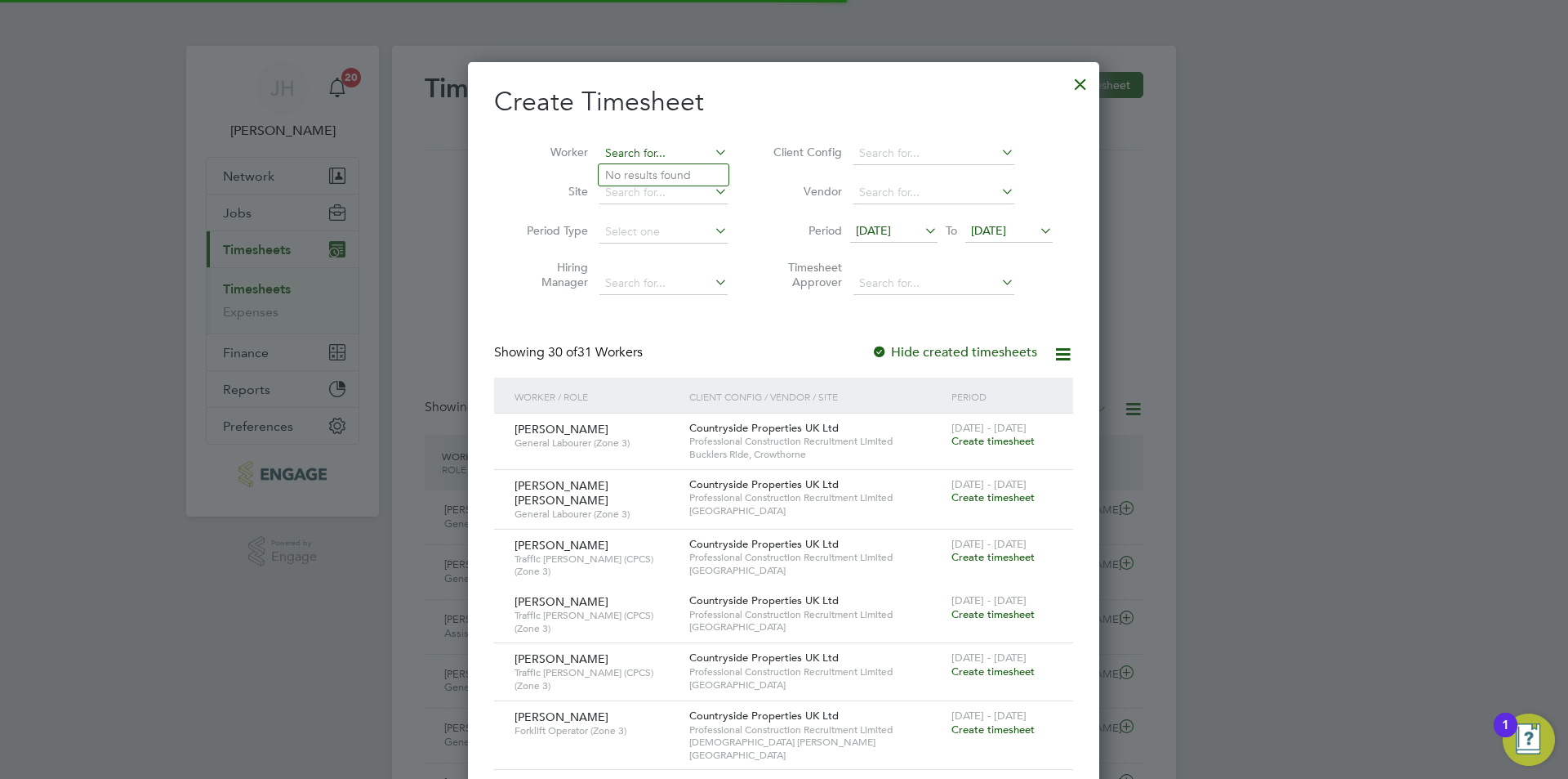
click at [632, 158] on input at bounding box center [664, 153] width 128 height 23
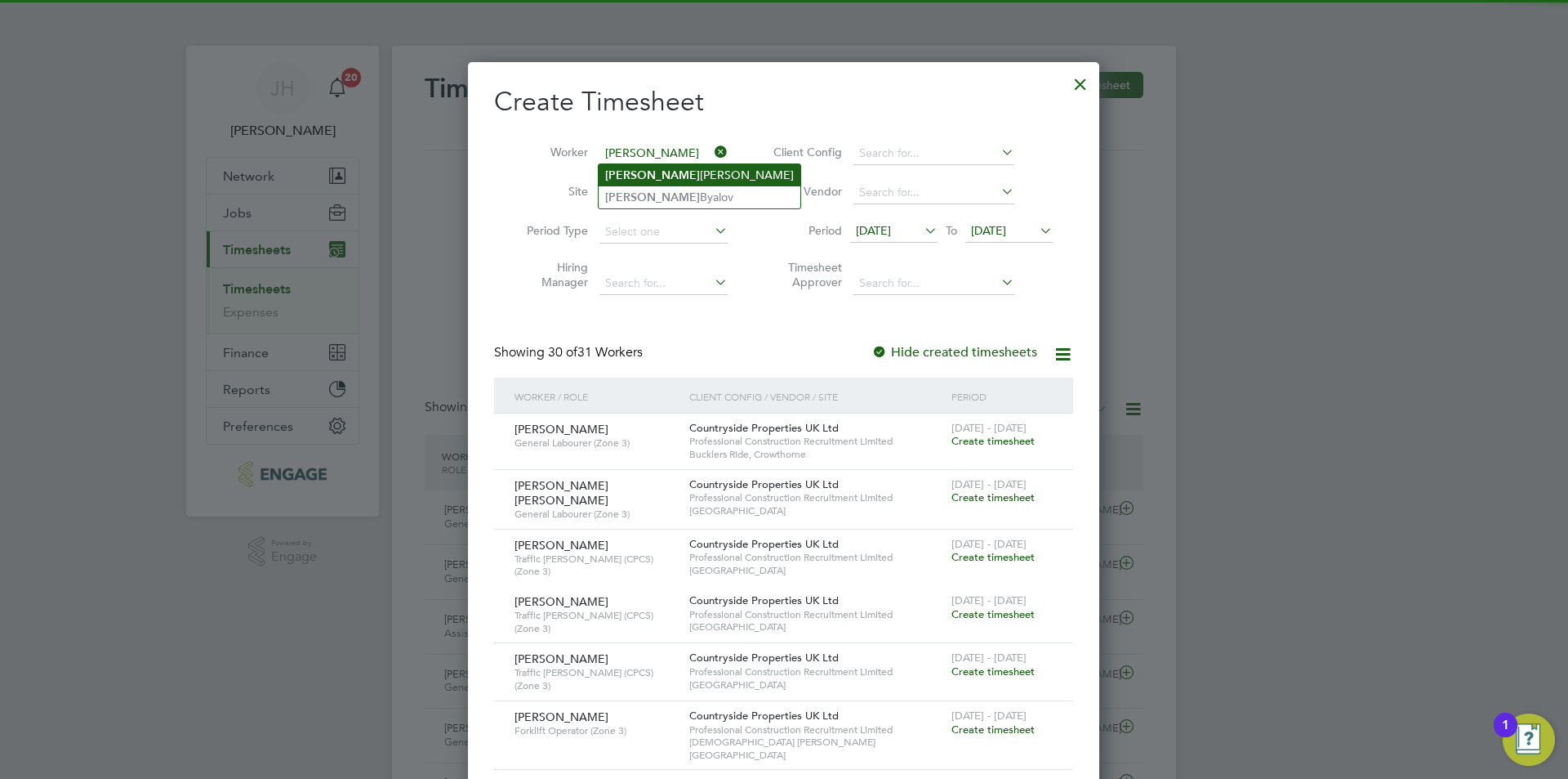
click at [672, 175] on li "Ivan Ianev" at bounding box center [699, 175] width 202 height 22
type input "Ivan Ianev"
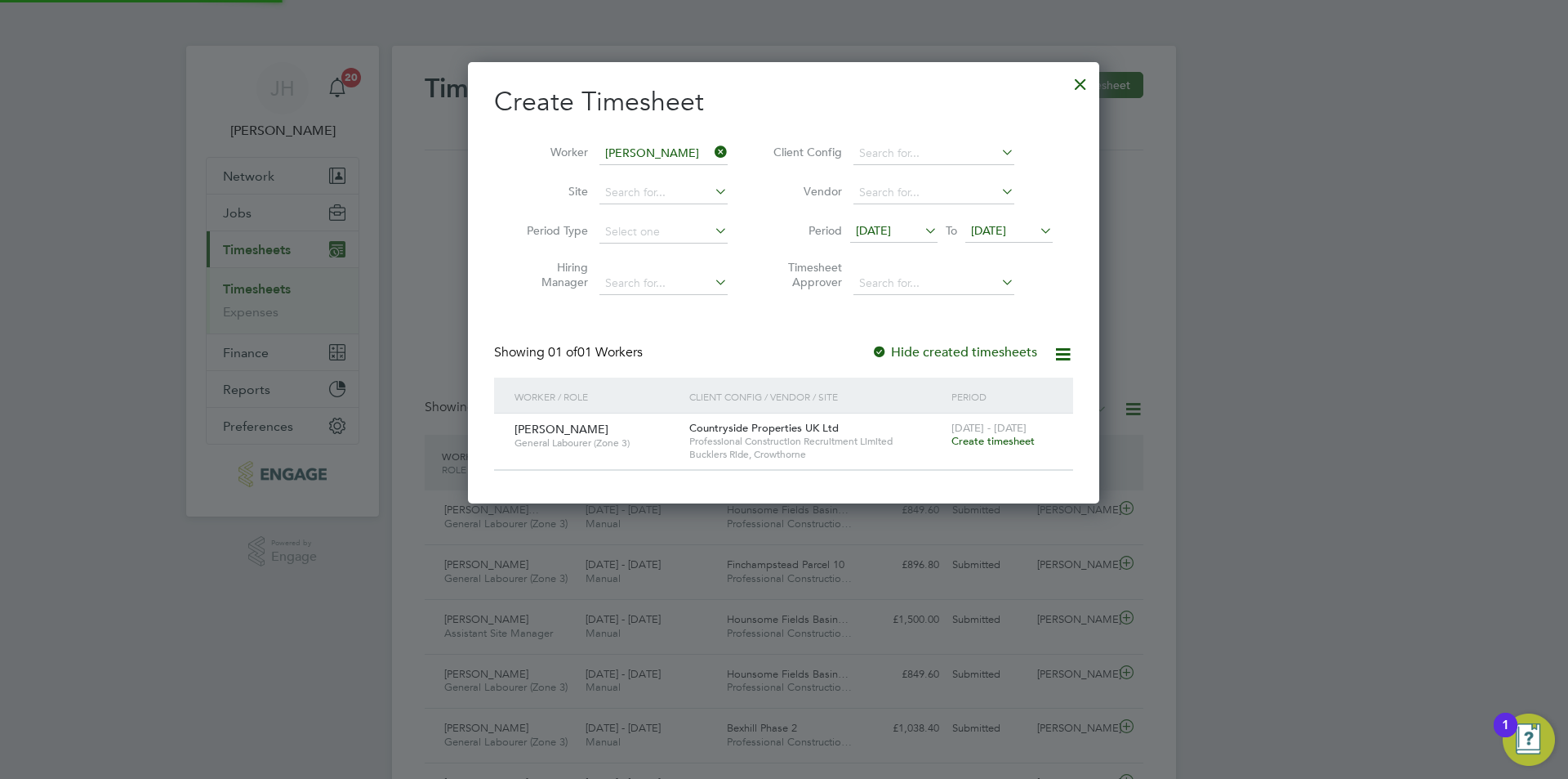
click at [990, 438] on span "Create timesheet" at bounding box center [993, 441] width 84 height 14
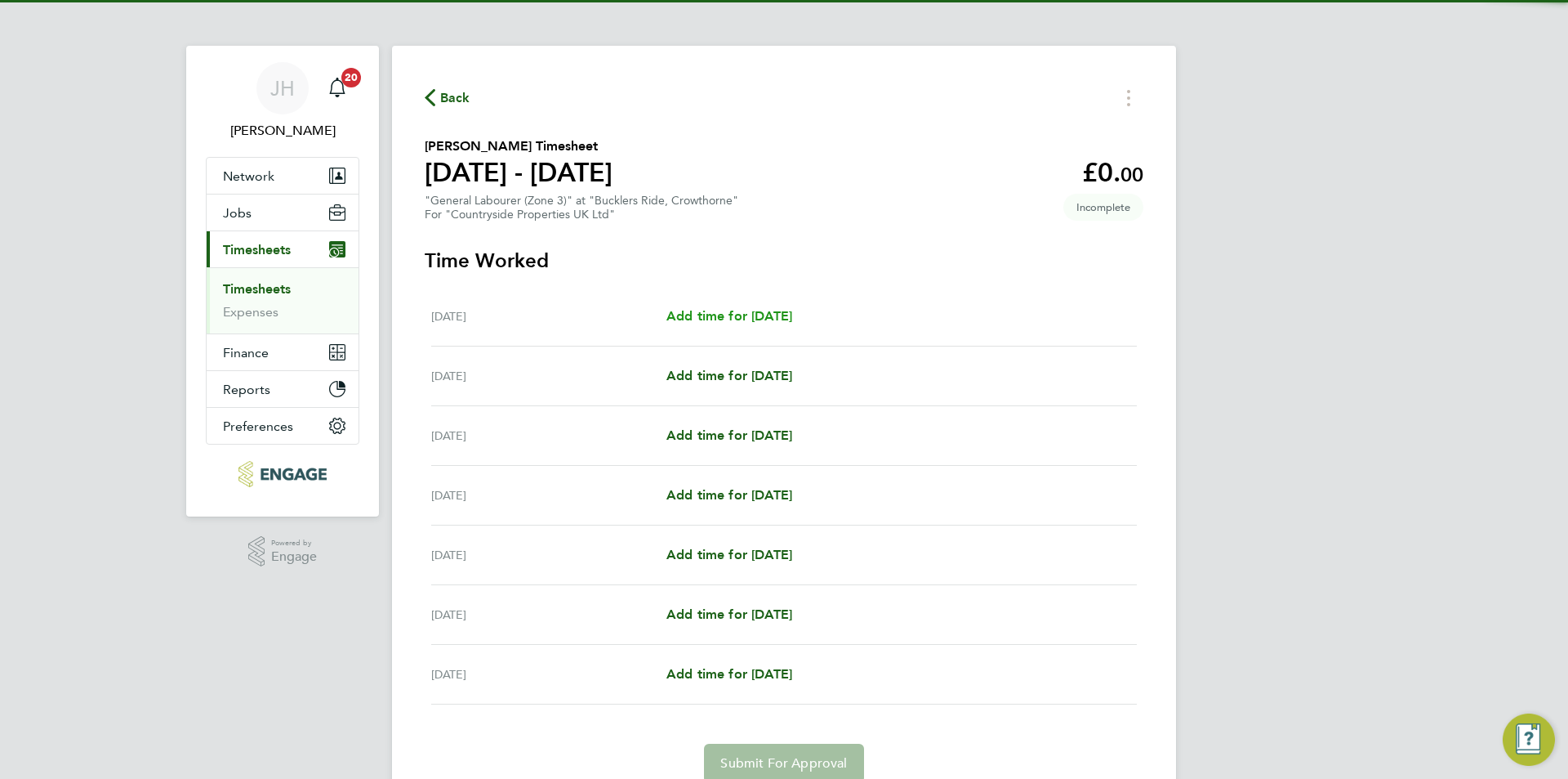
click at [751, 323] on span "Add time for Mon 18 Aug" at bounding box center [729, 316] width 126 height 16
select select "30"
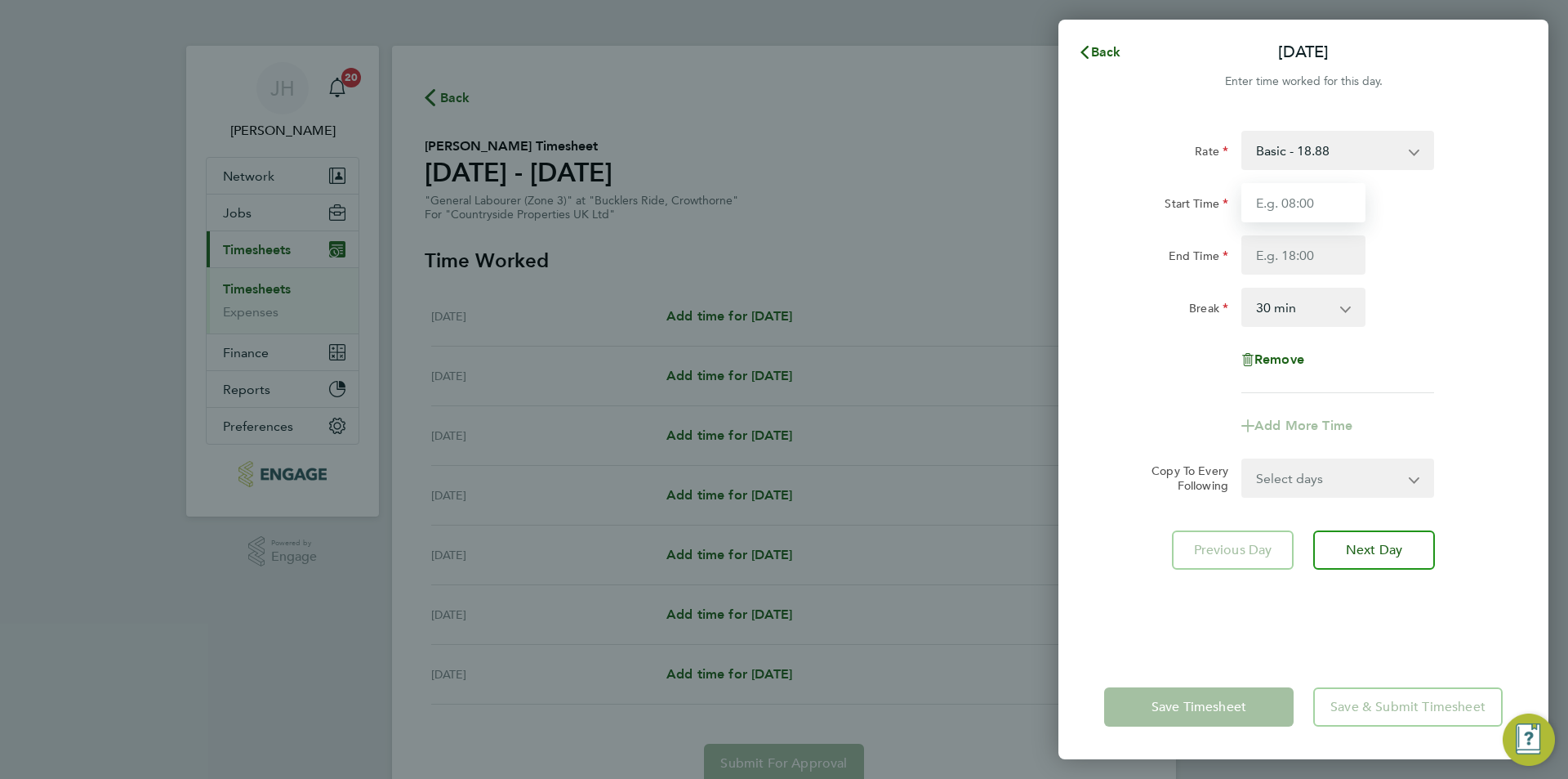
click at [1352, 207] on input "Start Time" at bounding box center [1303, 203] width 124 height 39
type input "07:30"
type input "08:00"
select select "15"
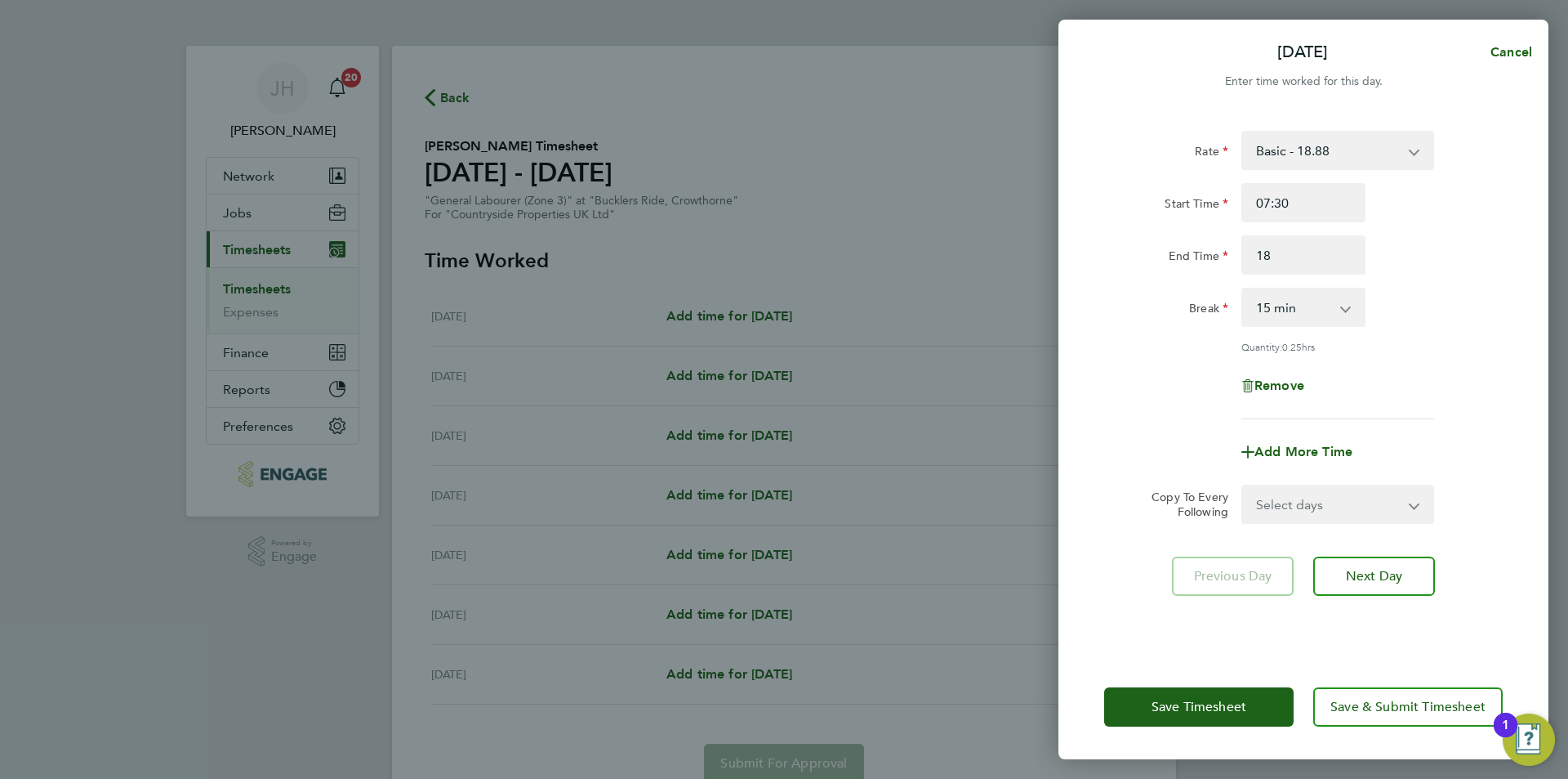
type input "18:00"
click at [1317, 301] on select "0 min 15 min 30 min 45 min 60 min 75 min 90 min" at bounding box center [1293, 307] width 101 height 36
select select "30"
click at [1243, 289] on select "0 min 15 min 30 min 45 min 60 min 75 min 90 min" at bounding box center [1293, 307] width 101 height 36
click at [1357, 507] on select "Select days Day Weekday (Mon-Fri) Weekend (Sat-Sun) Tuesday Wednesday Thursday …" at bounding box center [1328, 504] width 171 height 36
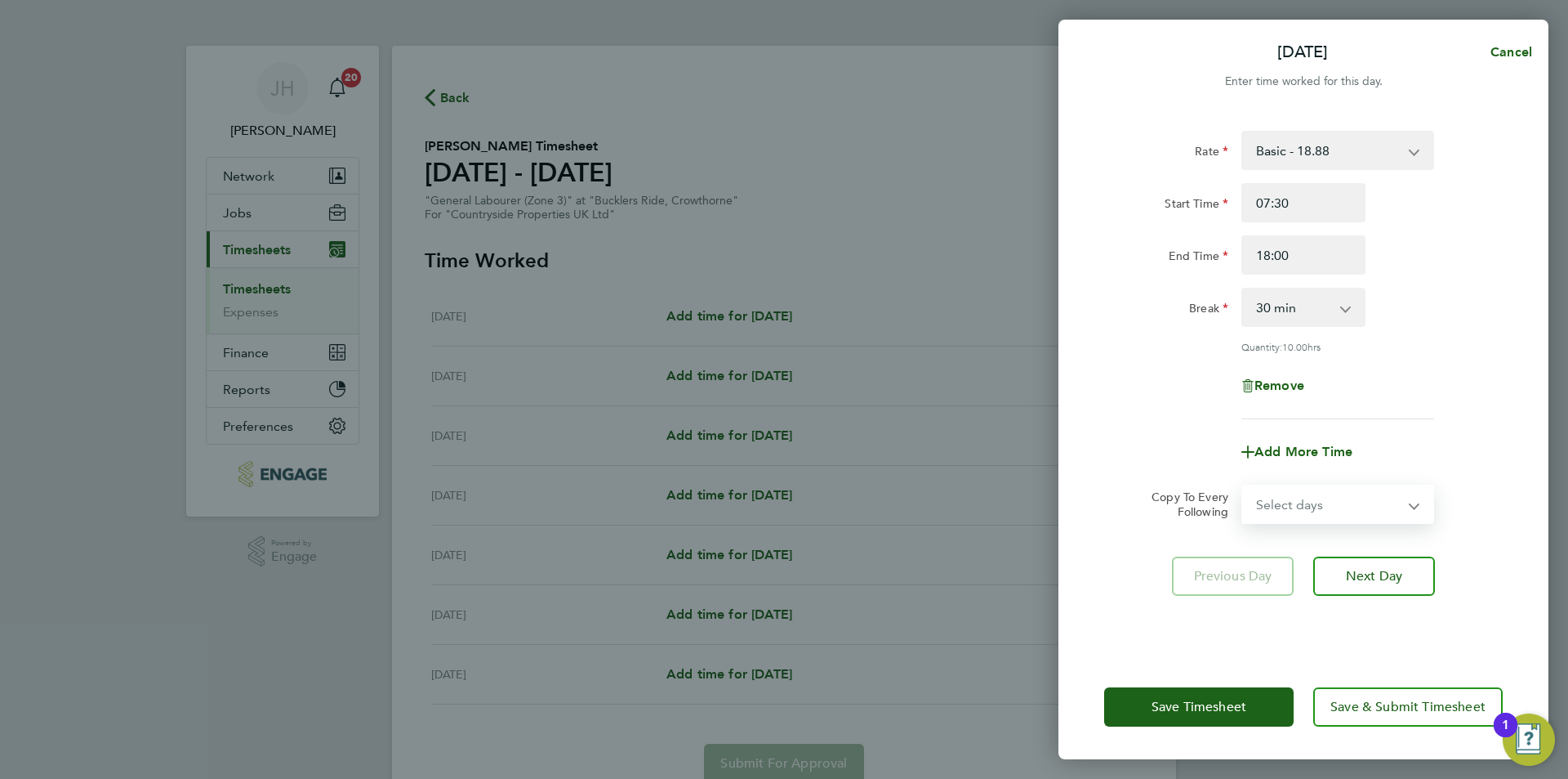
select select "WEEKDAY"
click at [1243, 486] on select "Select days Day Weekday (Mon-Fri) Weekend (Sat-Sun) Tuesday Wednesday Thursday …" at bounding box center [1328, 504] width 171 height 36
select select "2025-08-24"
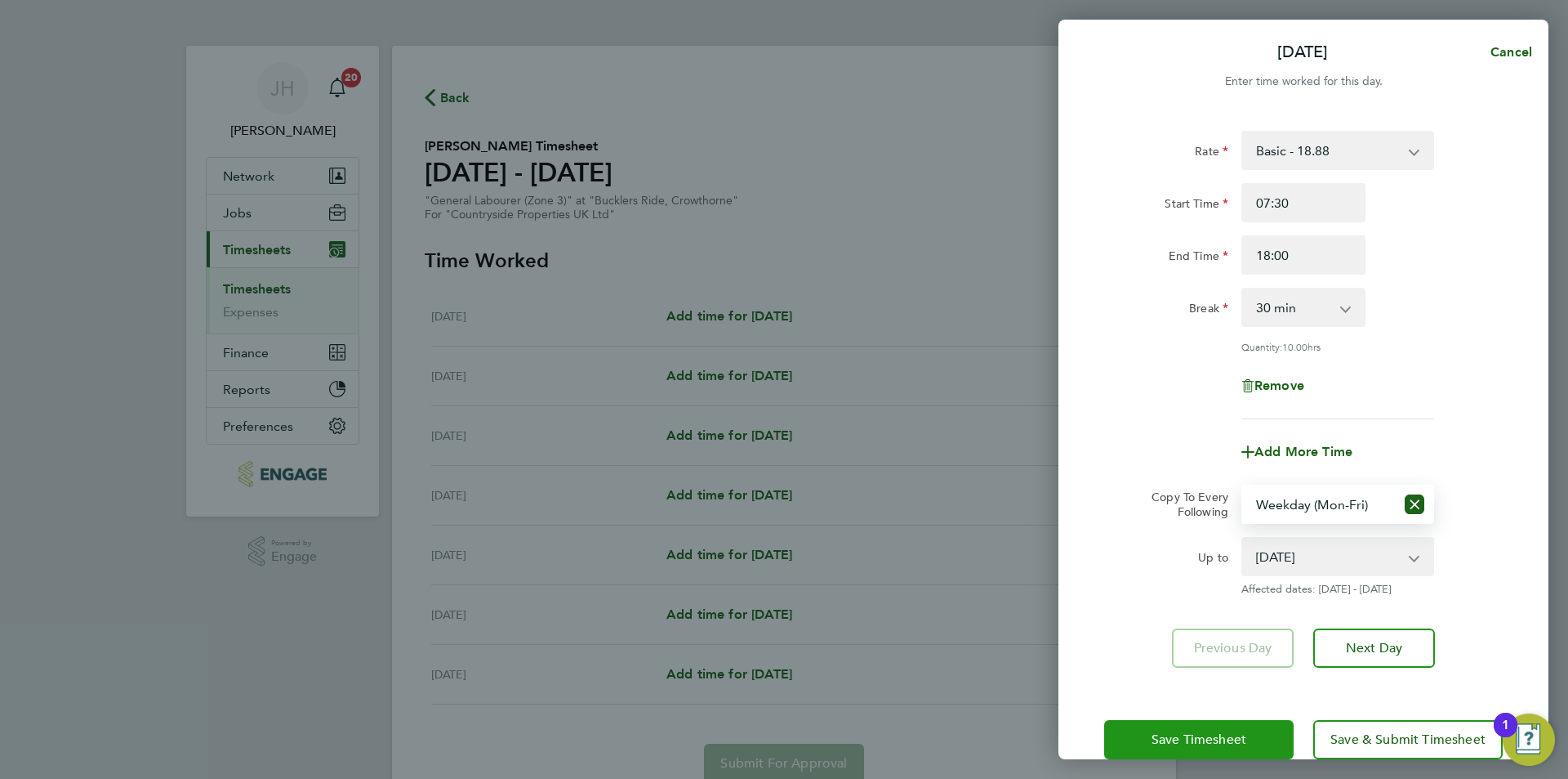
click at [1226, 741] on span "Save Timesheet" at bounding box center [1198, 739] width 94 height 17
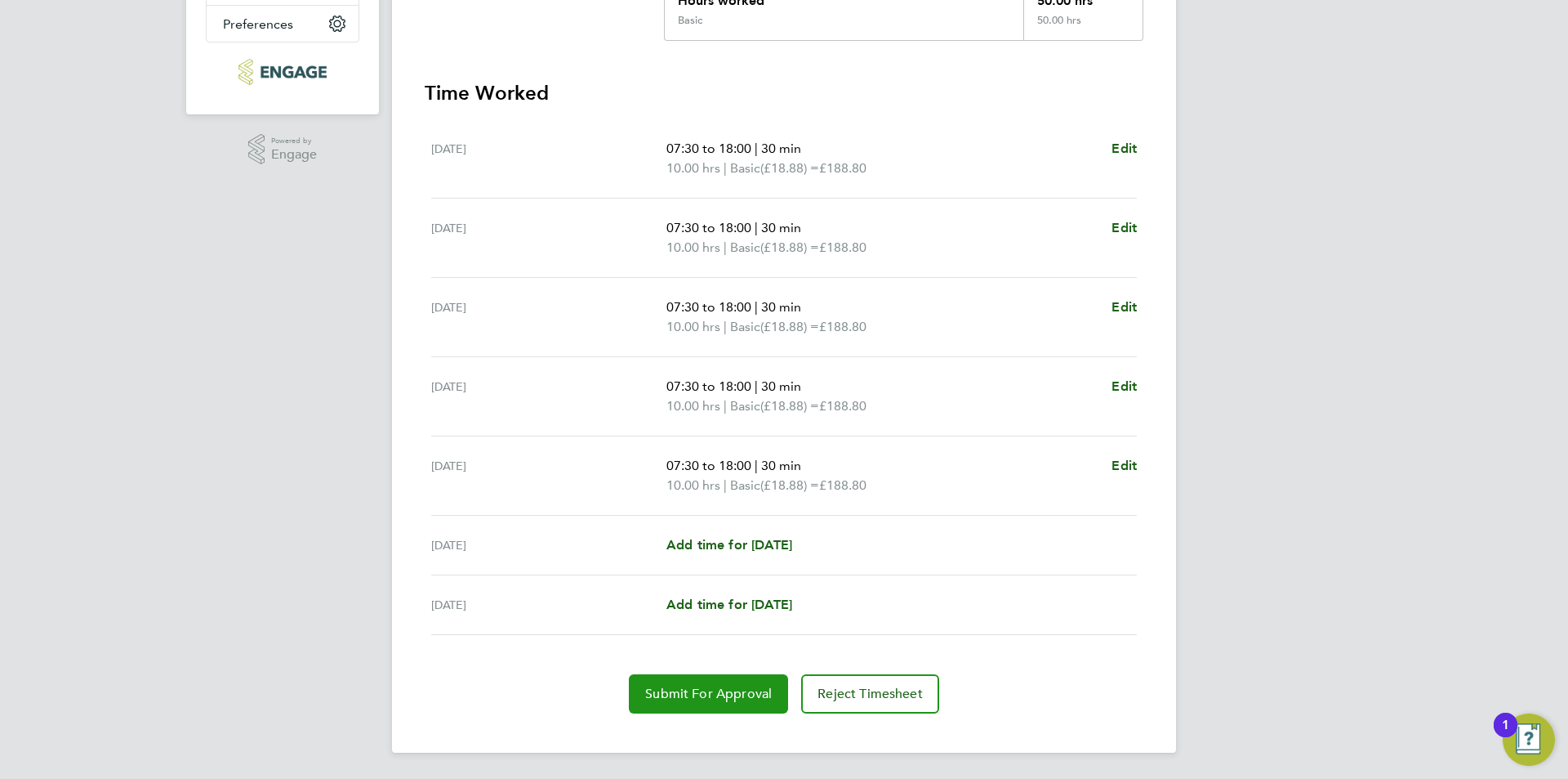
click at [708, 688] on span "Submit For Approval" at bounding box center [708, 693] width 127 height 17
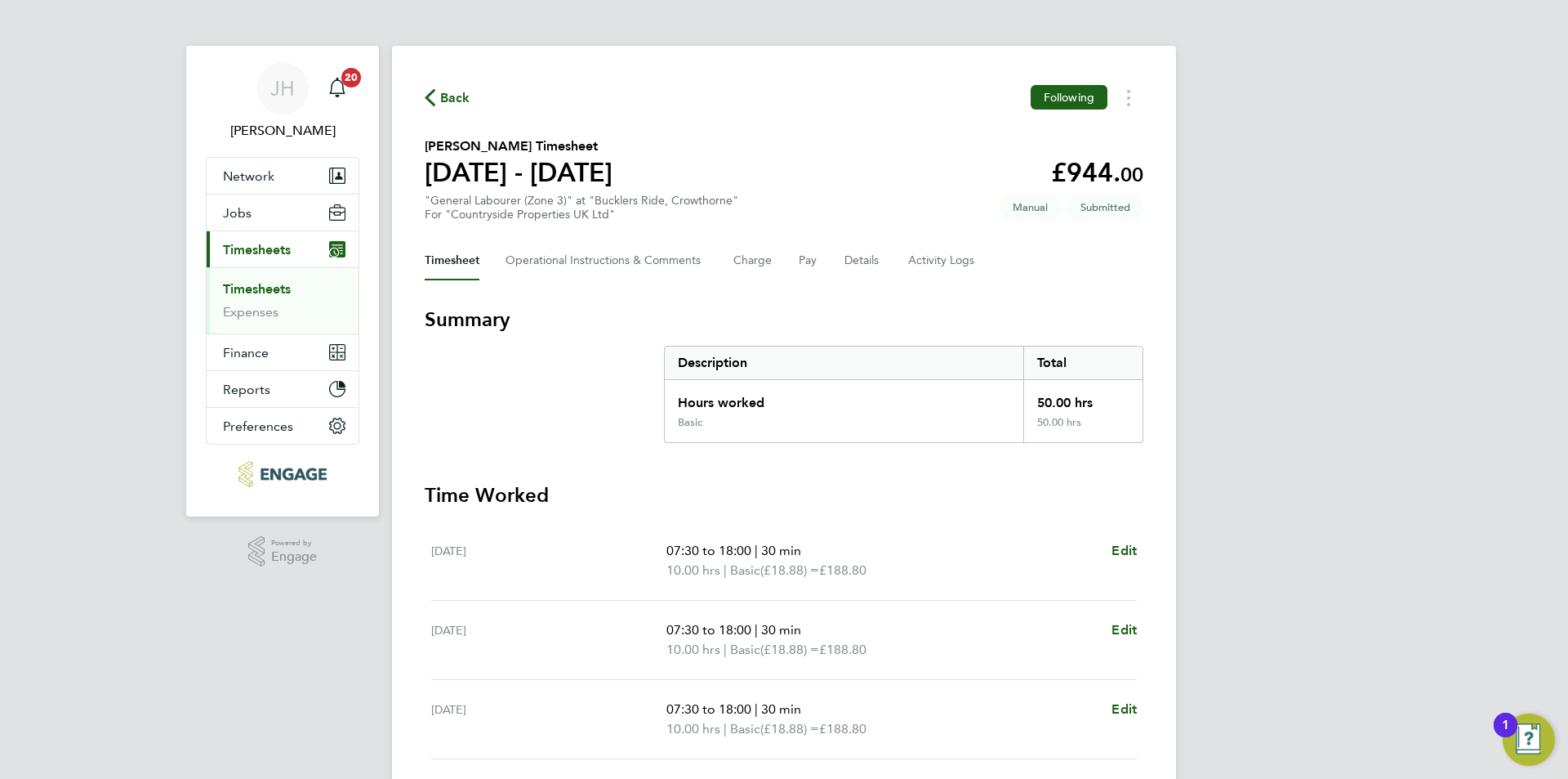
click at [452, 93] on span "Back" at bounding box center [455, 98] width 30 height 20
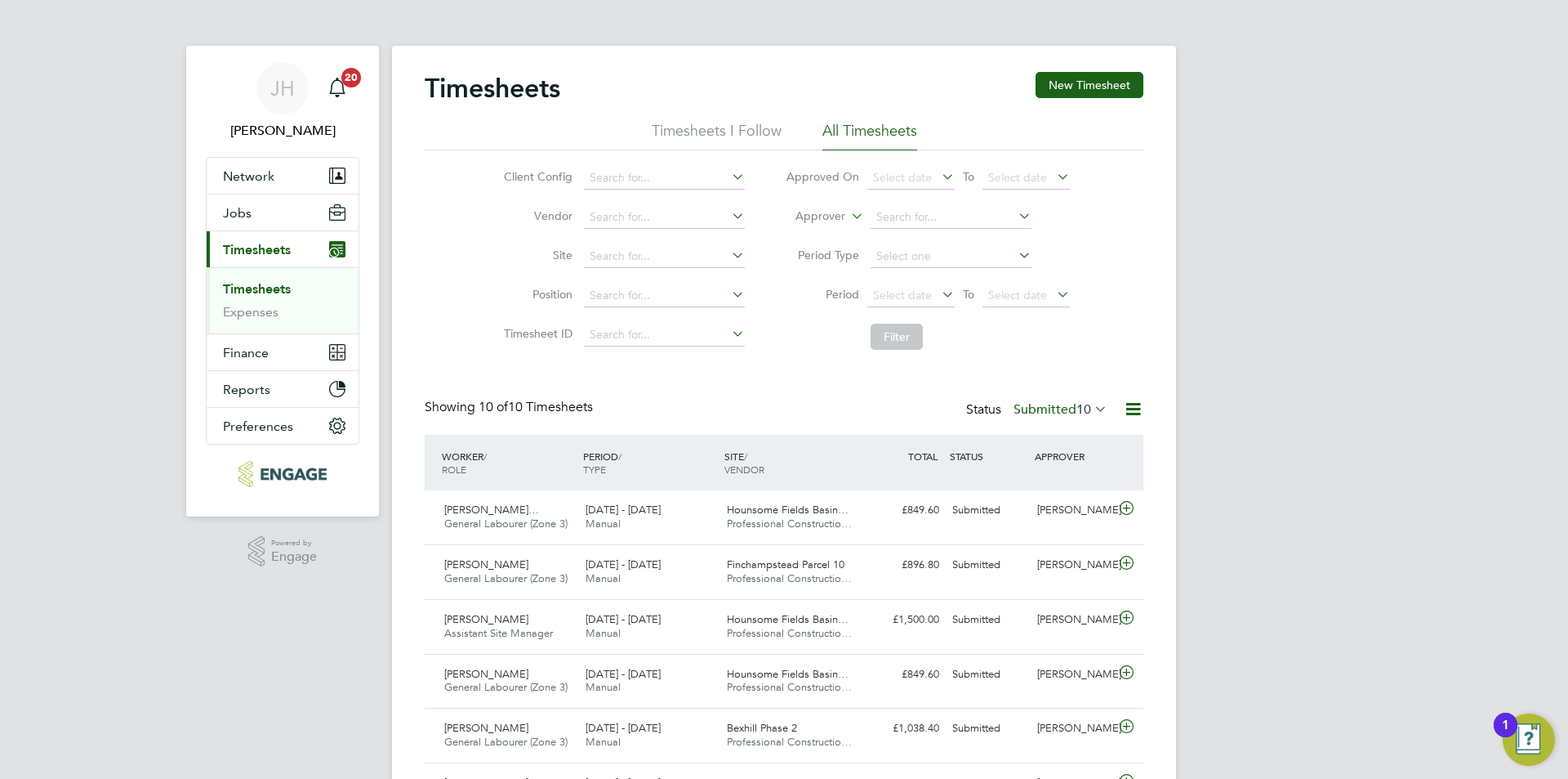
click at [1264, 411] on div "JH Jess Hogan Notifications 20 Applications: Network Team Members Businesses Si…" at bounding box center [784, 554] width 1568 height 1109
click at [1119, 86] on button "New Timesheet" at bounding box center [1089, 85] width 108 height 27
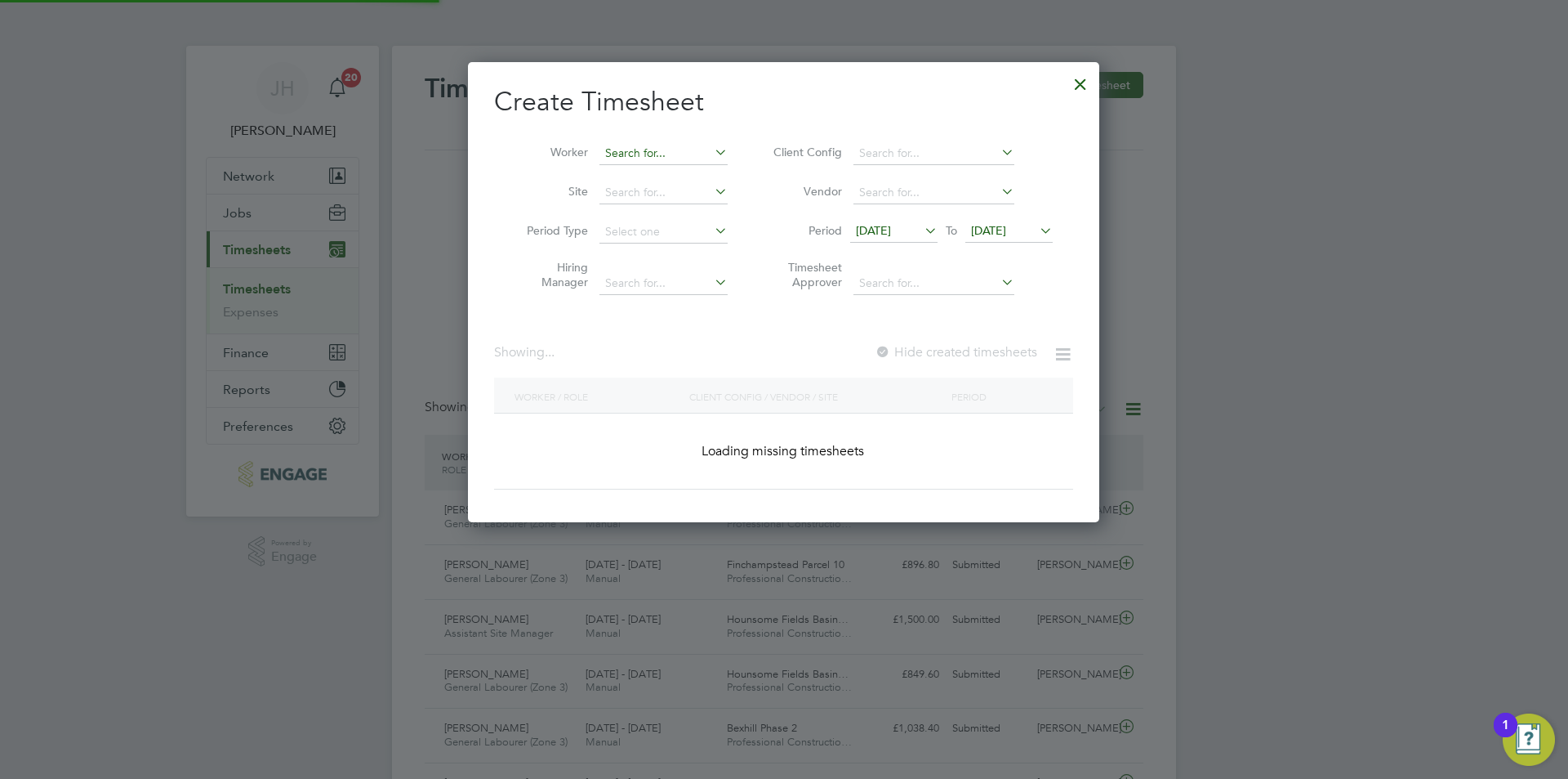
scroll to position [2300, 632]
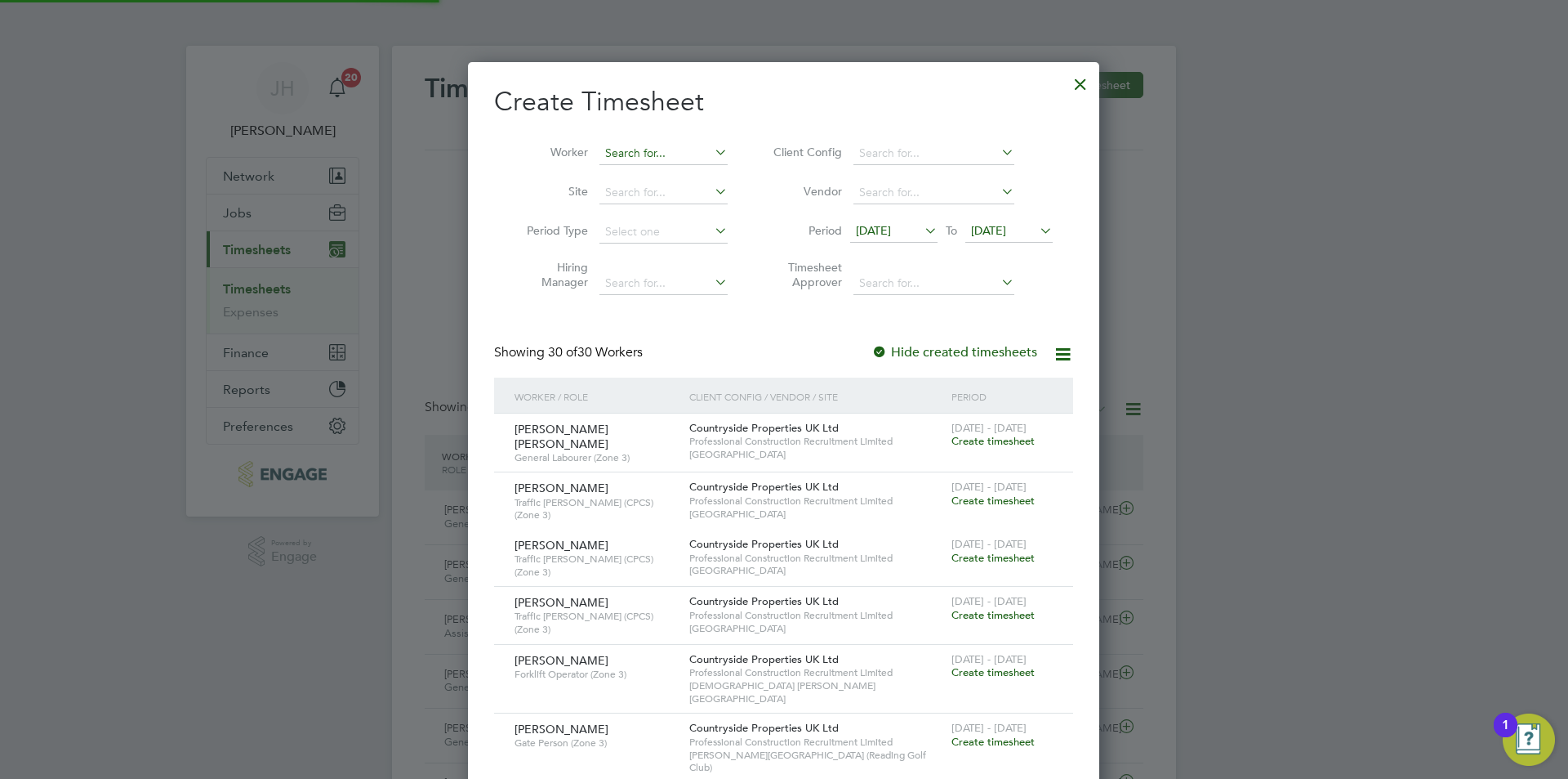
click at [605, 151] on input at bounding box center [664, 153] width 128 height 23
click at [683, 177] on li "Ernest Gyamfi Konadu" at bounding box center [699, 175] width 202 height 22
type input "Ernest Gyamfi Konadu"
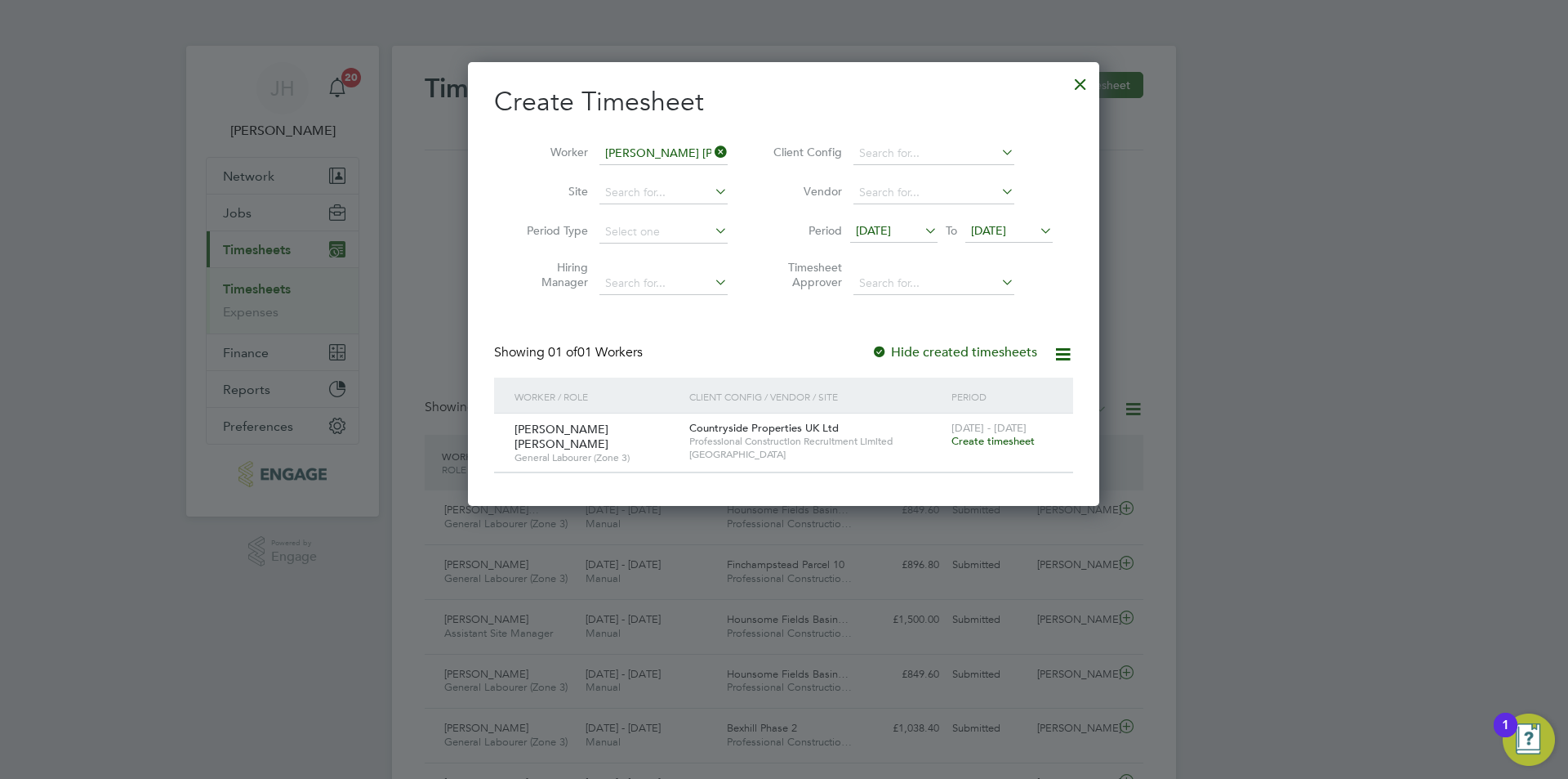
scroll to position [441, 632]
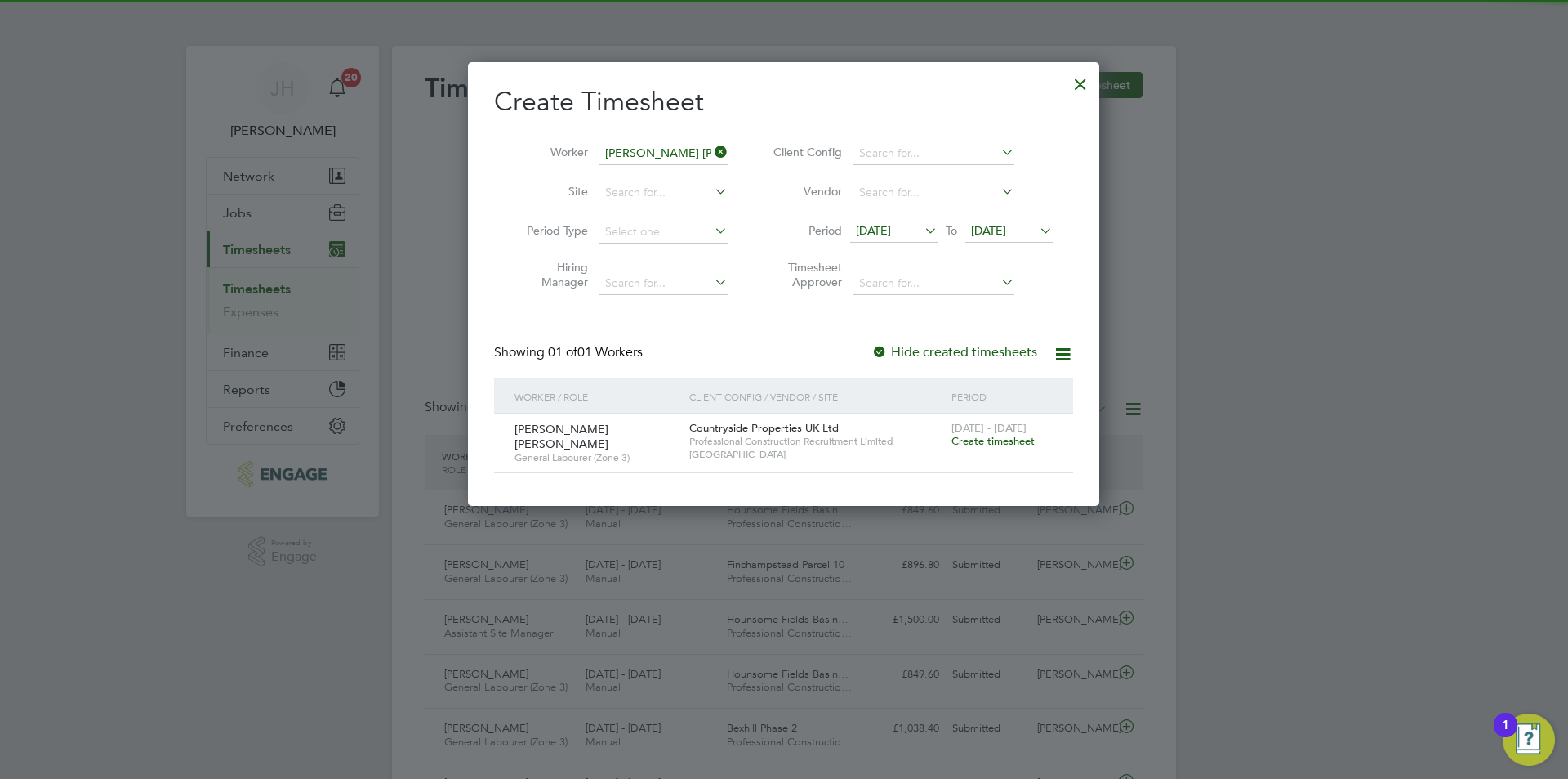
click at [1008, 443] on span "Create timesheet" at bounding box center [993, 441] width 84 height 14
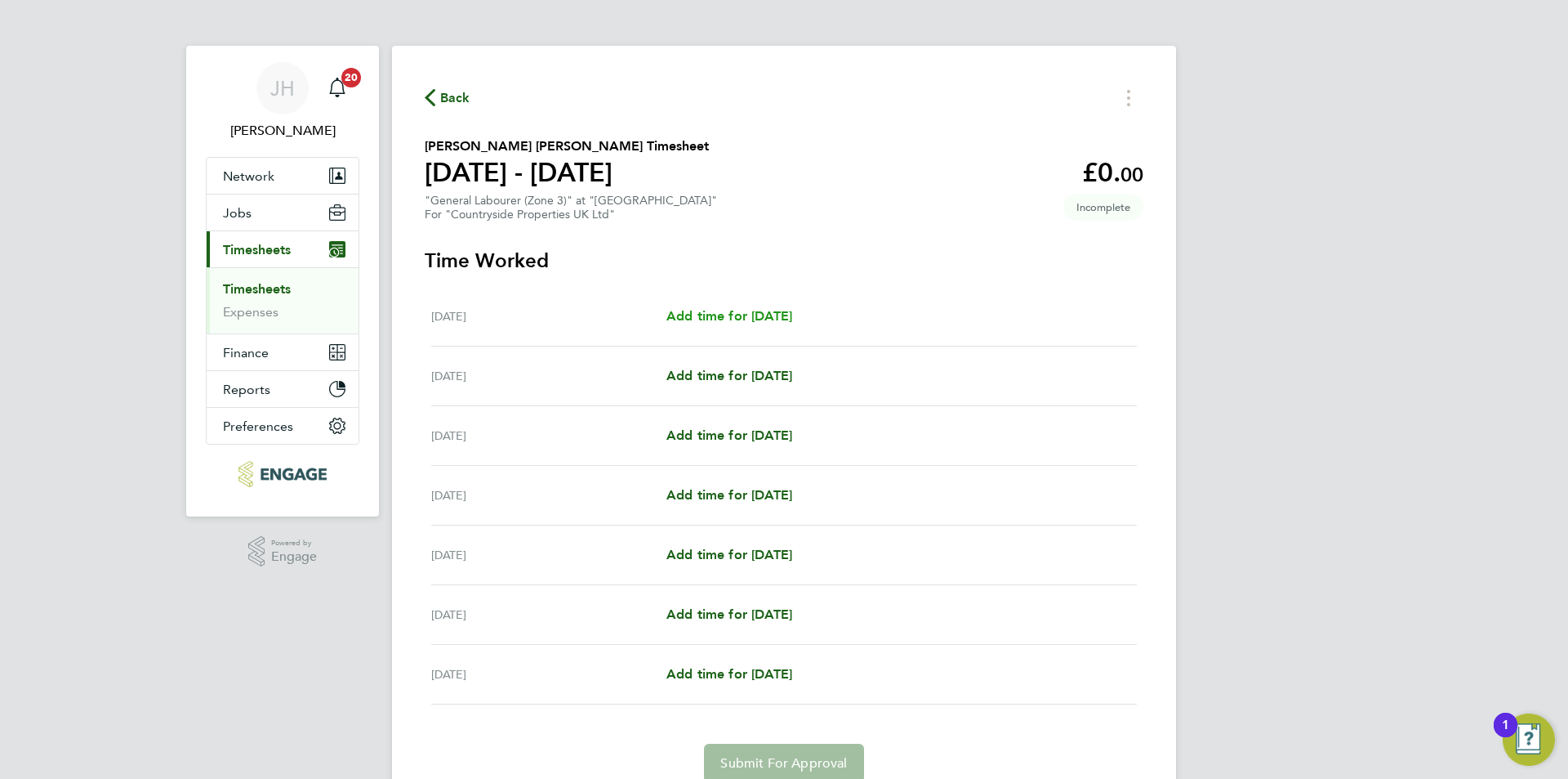
click at [787, 321] on span "Add time for Mon 18 Aug" at bounding box center [729, 316] width 126 height 16
select select "30"
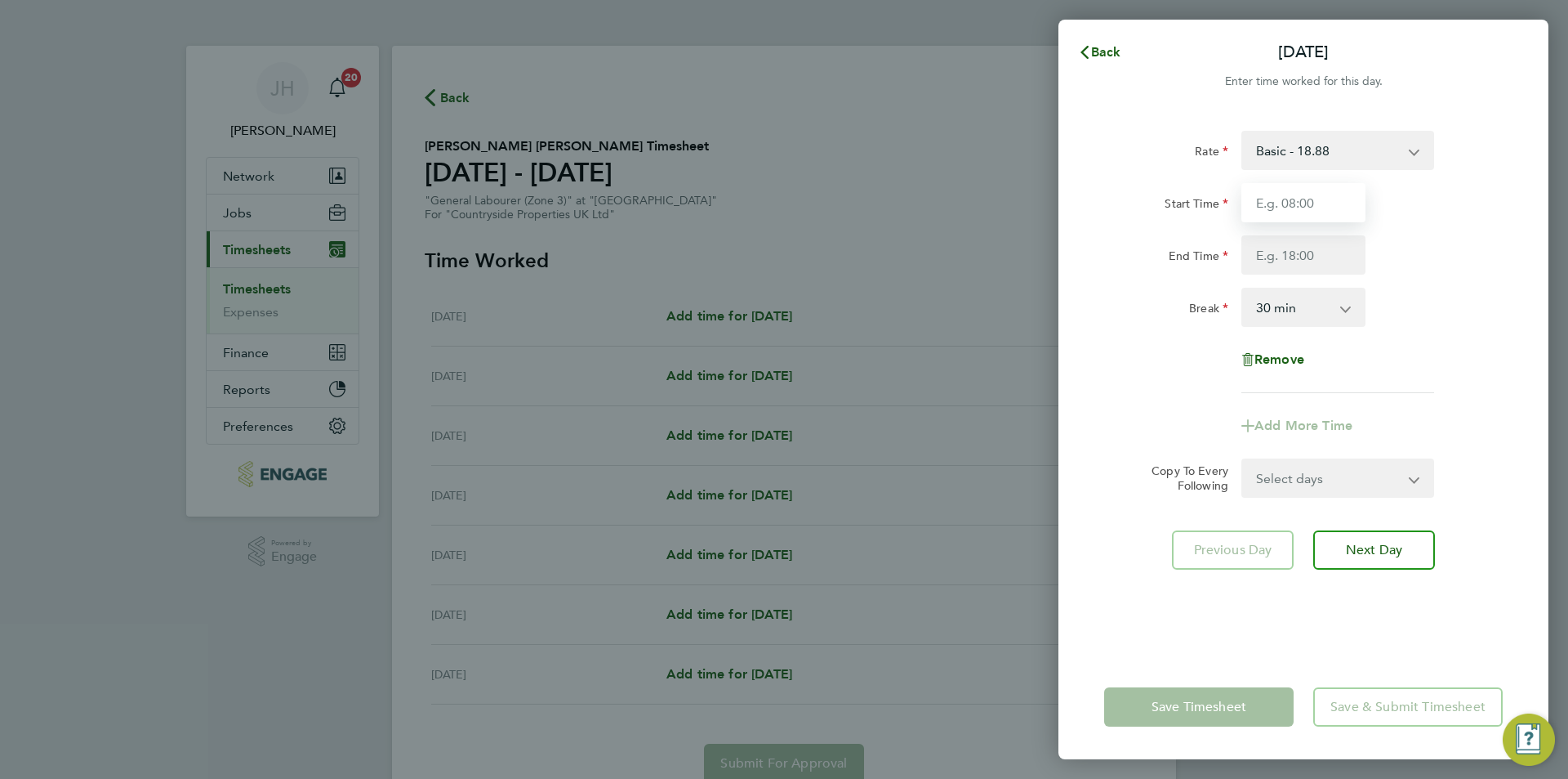
click at [1322, 208] on input "Start Time" at bounding box center [1303, 203] width 124 height 39
type input "07:30"
type input "17:00"
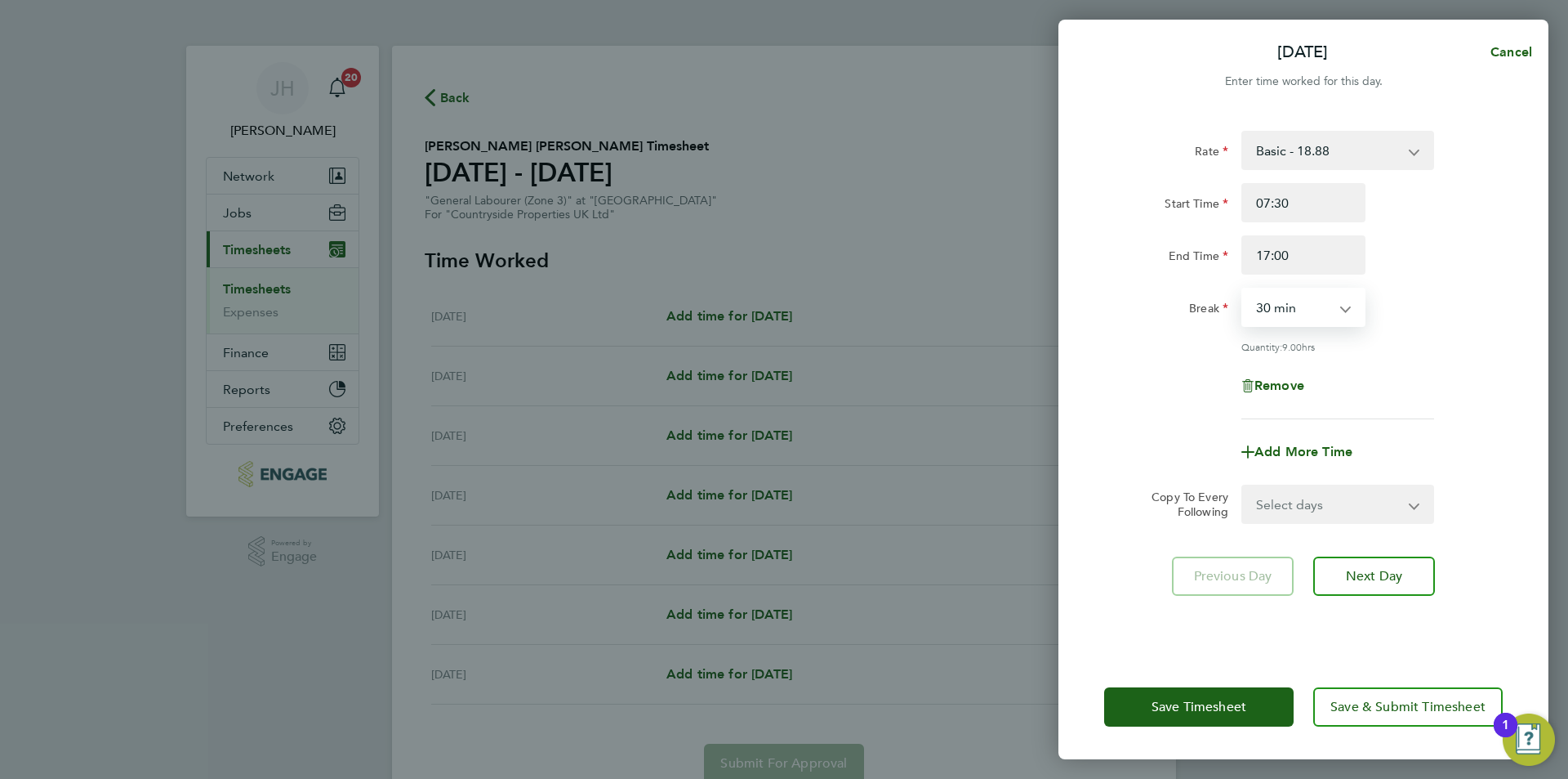
click at [1285, 520] on div "Select days Day Weekday (Mon-Fri) Weekend (Sat-Sun) Tuesday Wednesday Thursday …" at bounding box center [1337, 505] width 193 height 39
click at [1316, 512] on select "Select days Day Weekday (Mon-Fri) Weekend (Sat-Sun) Tuesday Wednesday Thursday …" at bounding box center [1328, 504] width 171 height 36
select select "WEEKDAY"
click at [1243, 486] on select "Select days Day Weekday (Mon-Fri) Weekend (Sat-Sun) Tuesday Wednesday Thursday …" at bounding box center [1328, 504] width 171 height 36
select select "2025-08-24"
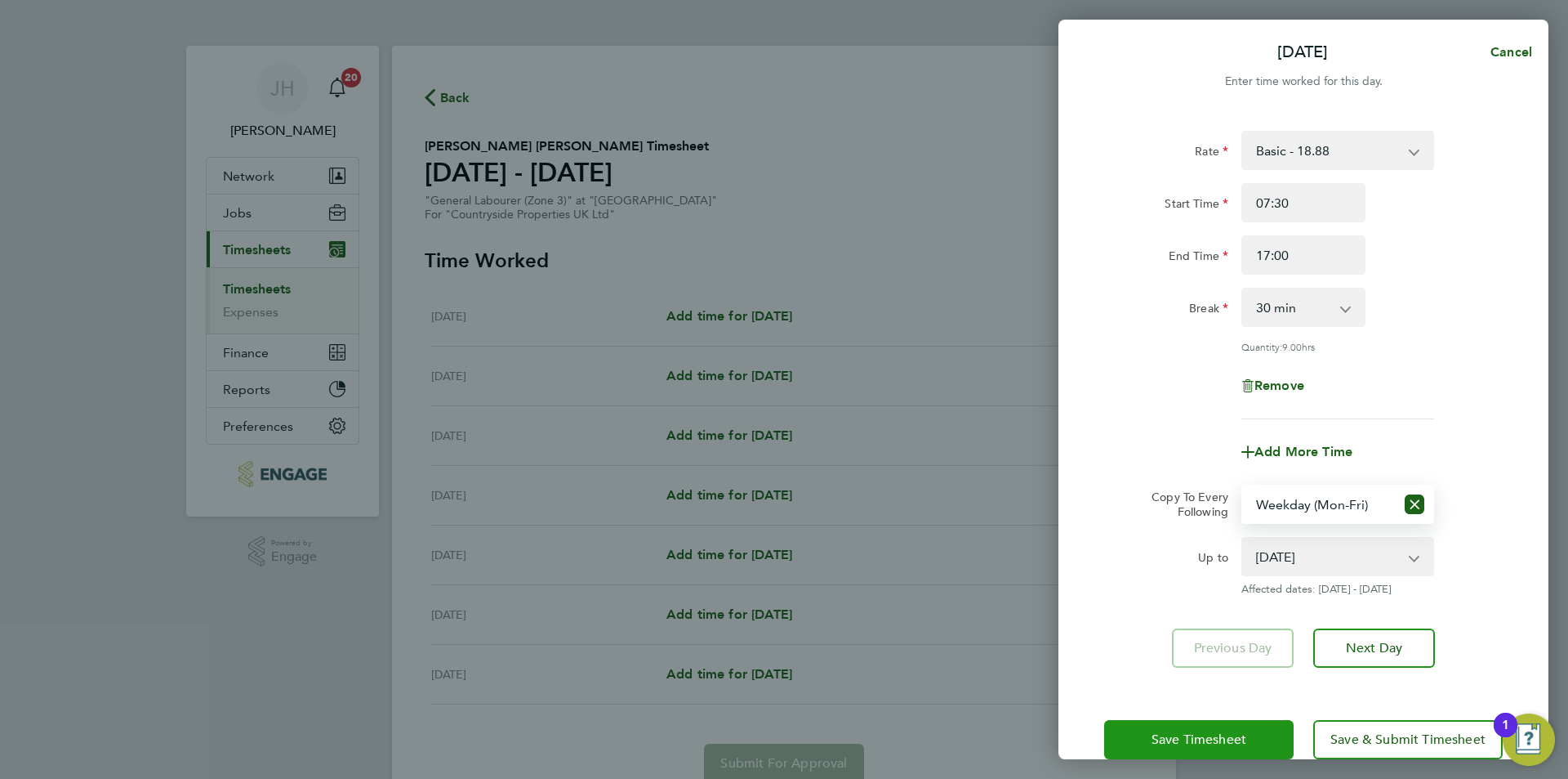
click at [1230, 731] on span "Save Timesheet" at bounding box center [1198, 739] width 94 height 17
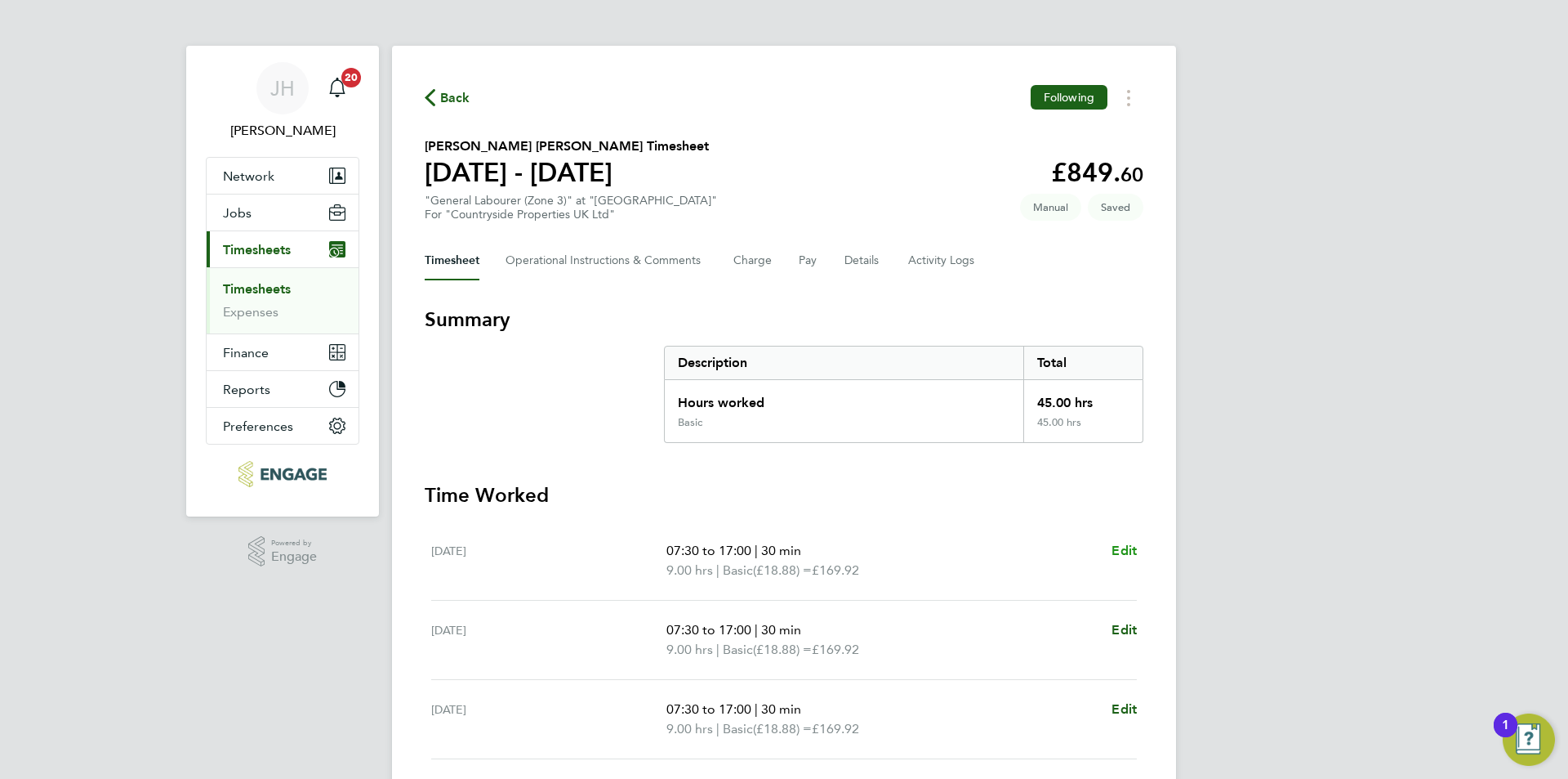
click at [1117, 548] on span "Edit" at bounding box center [1124, 550] width 26 height 16
select select "30"
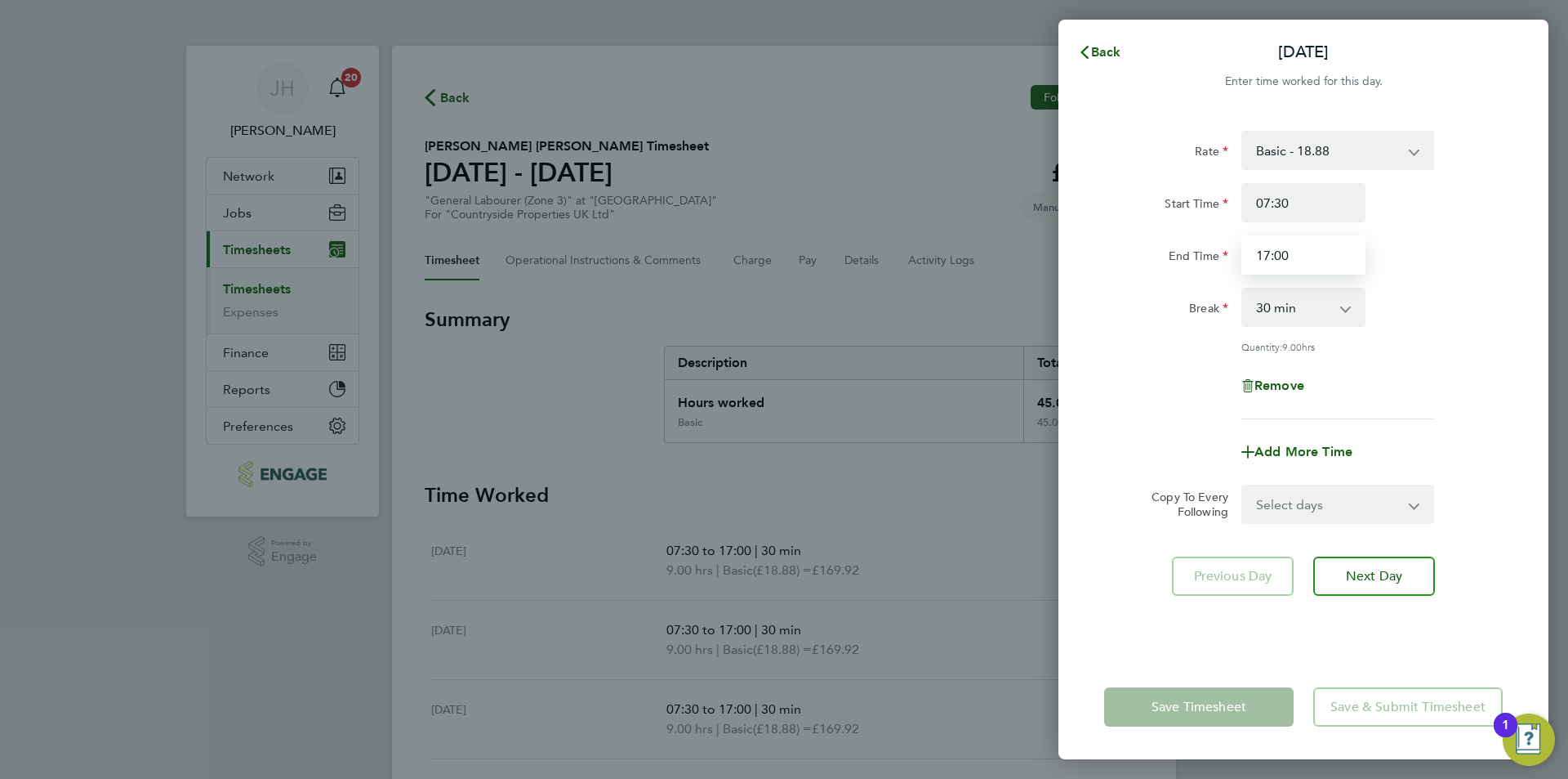
click at [1310, 249] on input "17:00" at bounding box center [1303, 255] width 124 height 39
type input "17:30"
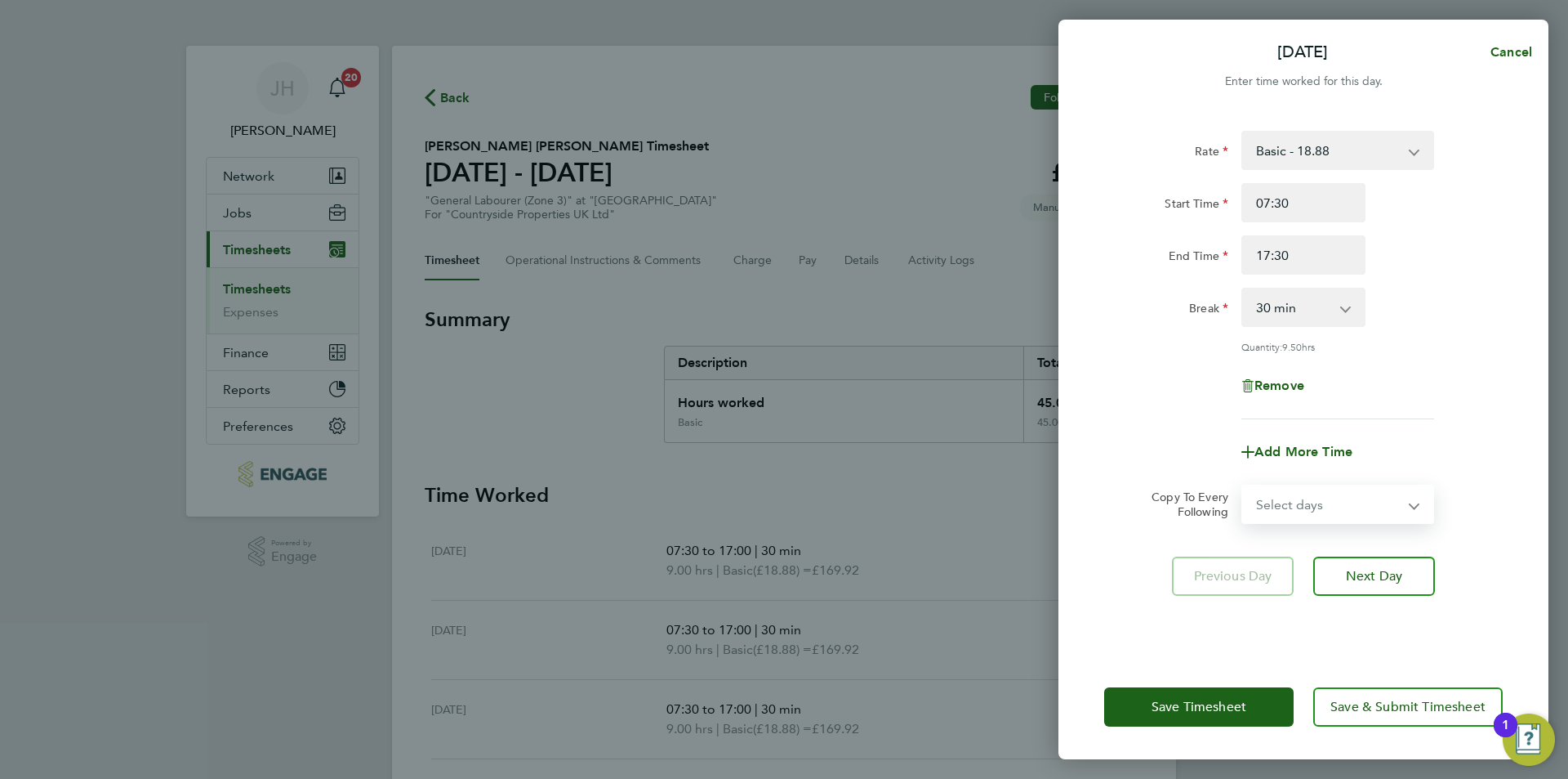
drag, startPoint x: 1283, startPoint y: 491, endPoint x: 1288, endPoint y: 507, distance: 16.8
click at [1284, 491] on select "Select days Day Weekday (Mon-Fri) Weekend (Sat-Sun) Tuesday Wednesday Thursday …" at bounding box center [1328, 504] width 171 height 36
select select "WEEKDAY"
click at [1243, 486] on select "Select days Day Weekday (Mon-Fri) Weekend (Sat-Sun) Tuesday Wednesday Thursday …" at bounding box center [1328, 504] width 171 height 36
select select "2025-08-24"
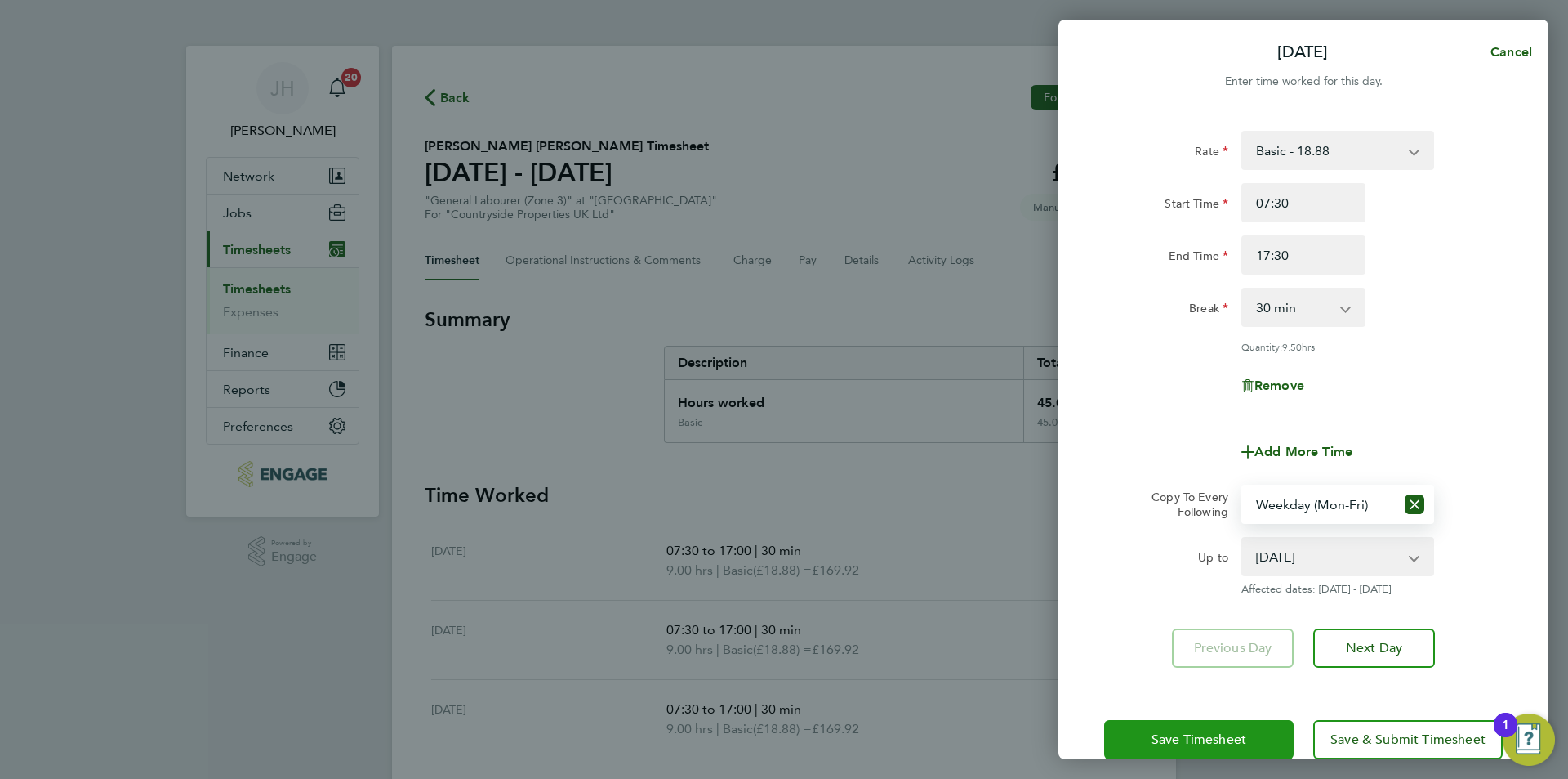
click at [1225, 731] on span "Save Timesheet" at bounding box center [1198, 739] width 94 height 17
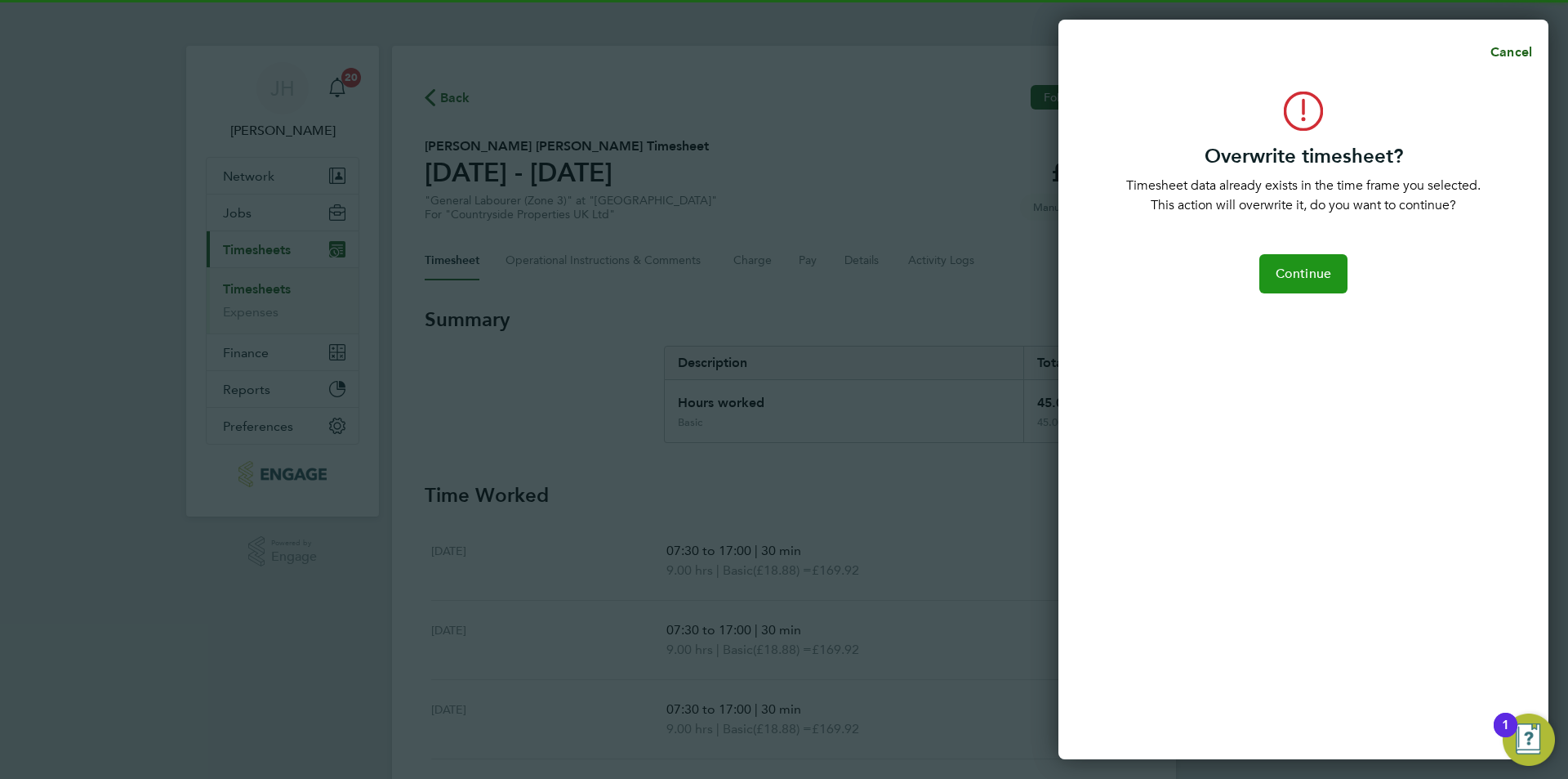
click at [1312, 273] on span "Continue" at bounding box center [1303, 273] width 55 height 17
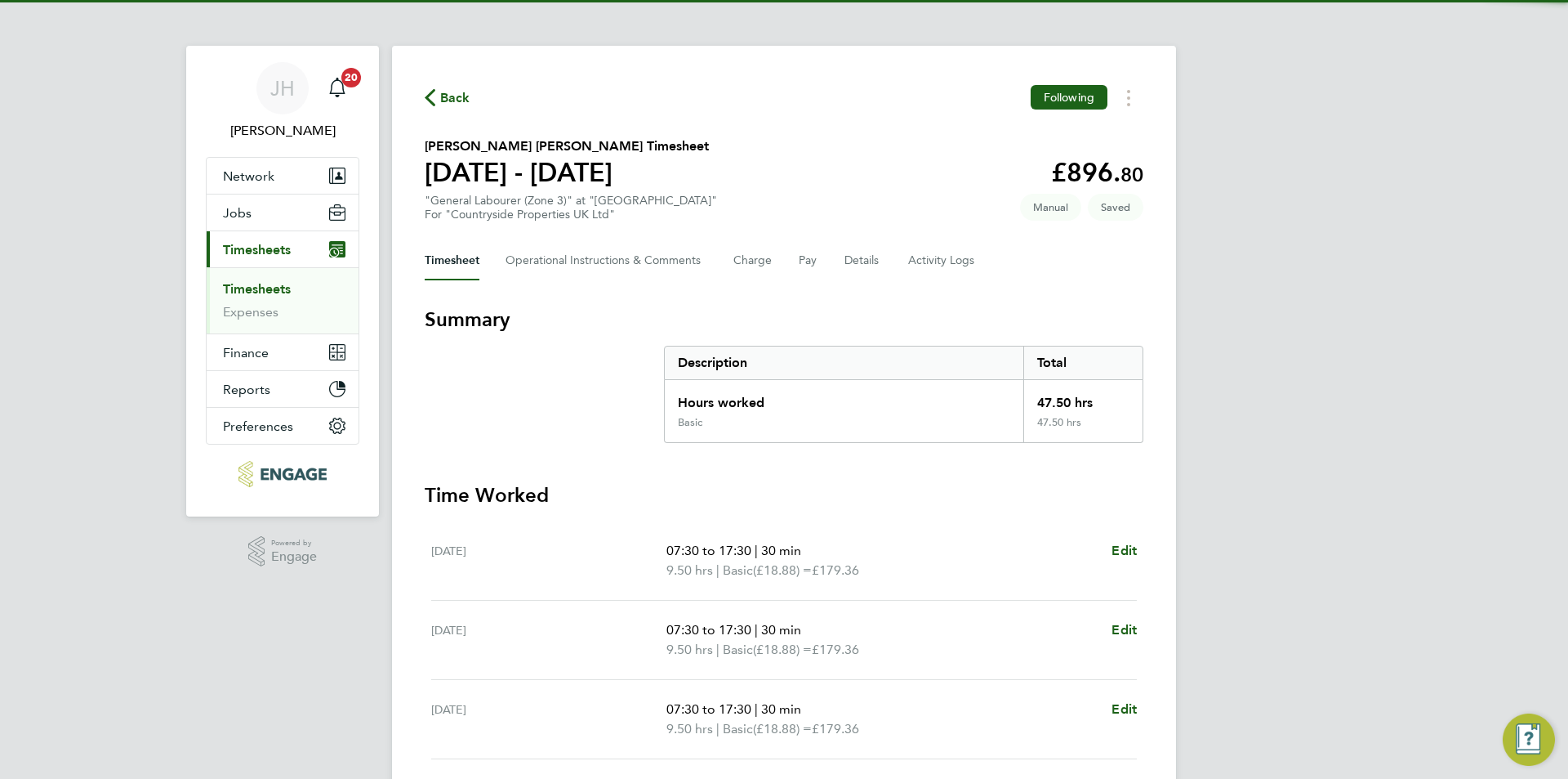
scroll to position [402, 0]
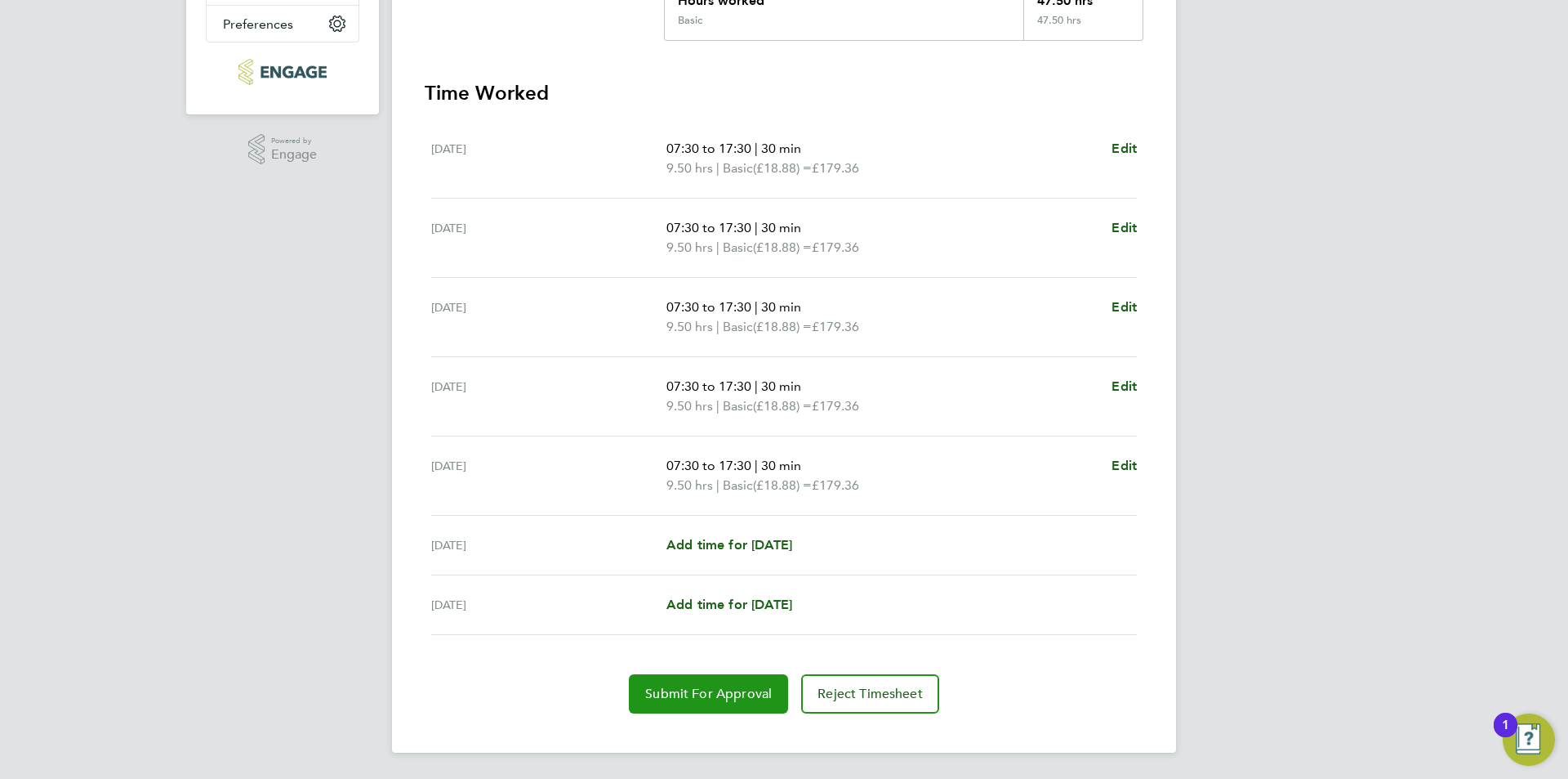
click at [668, 694] on span "Submit For Approval" at bounding box center [708, 693] width 127 height 17
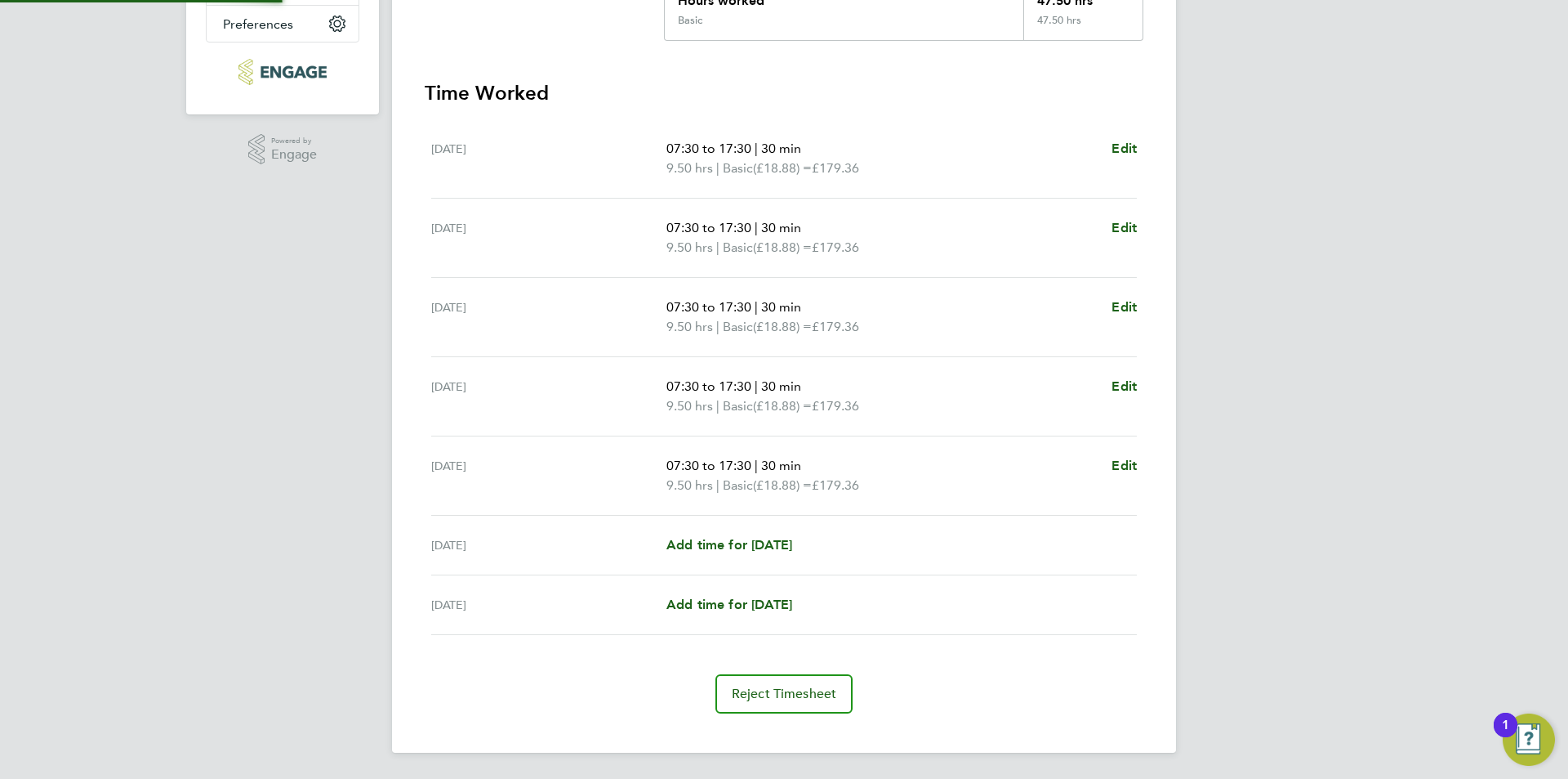
scroll to position [0, 0]
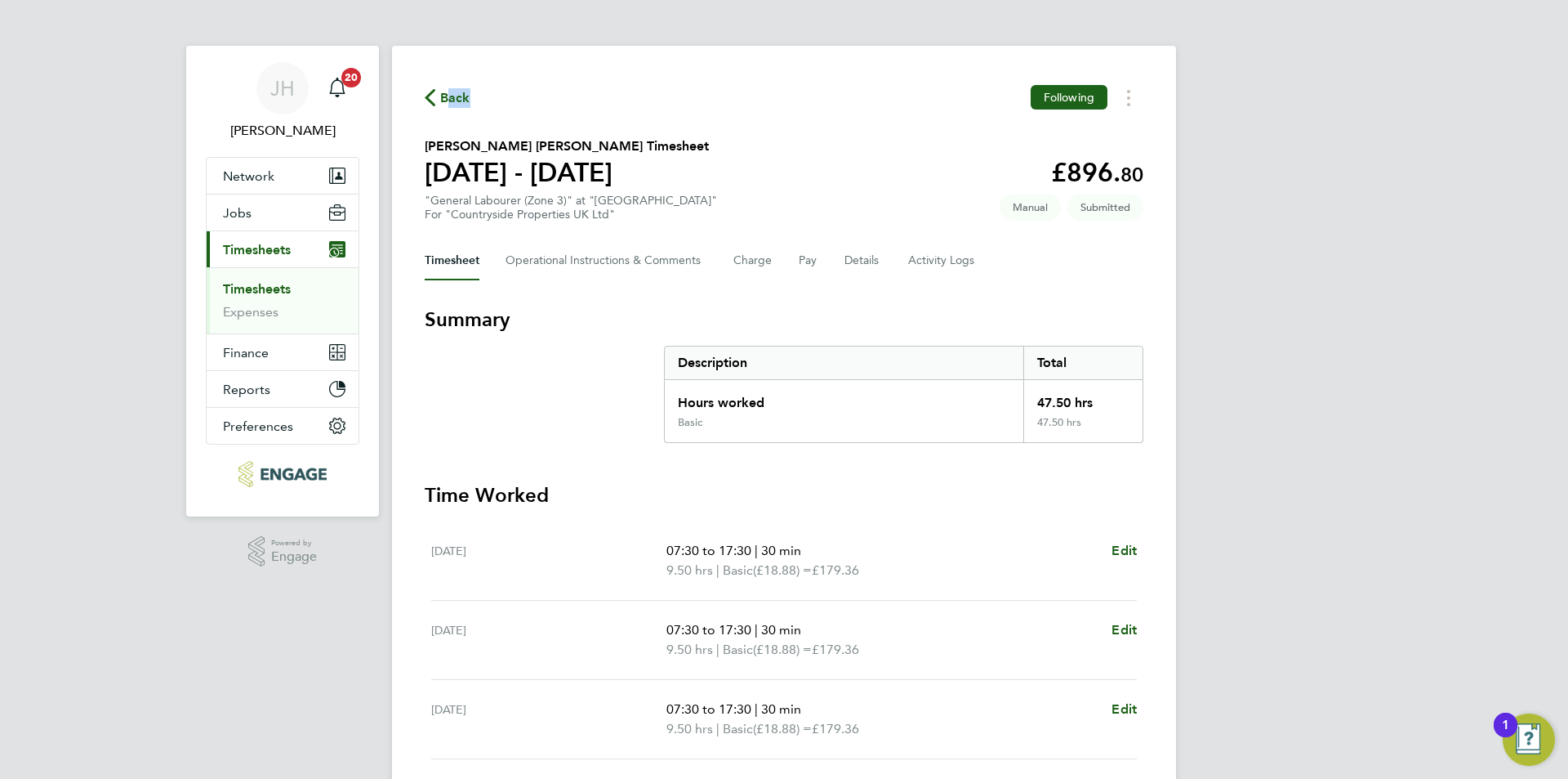
click at [450, 107] on div "Back Following" at bounding box center [784, 97] width 719 height 26
click at [450, 96] on span "Back" at bounding box center [455, 98] width 30 height 20
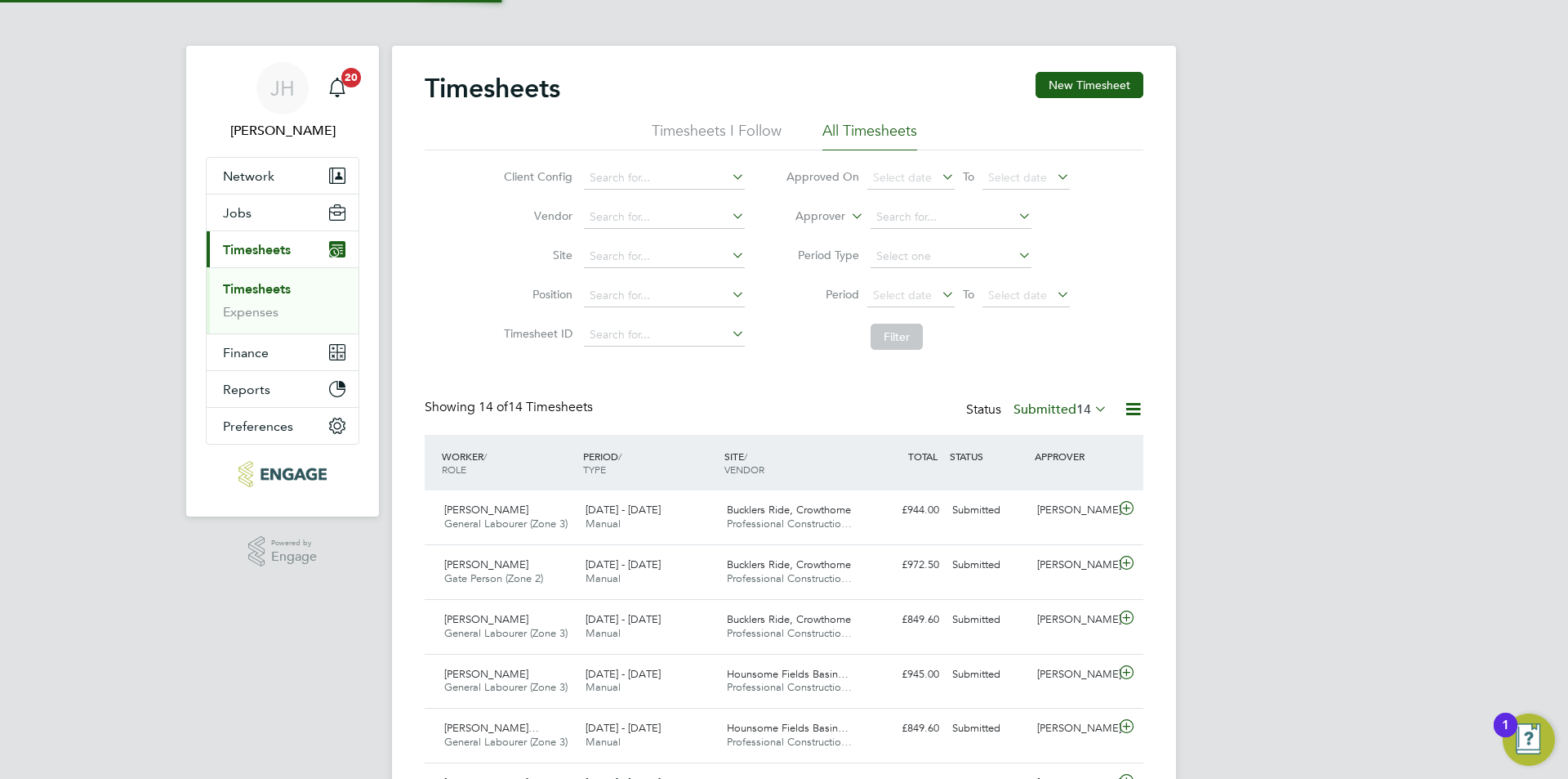
click at [1072, 99] on div "Timesheets New Timesheet" at bounding box center [784, 96] width 719 height 49
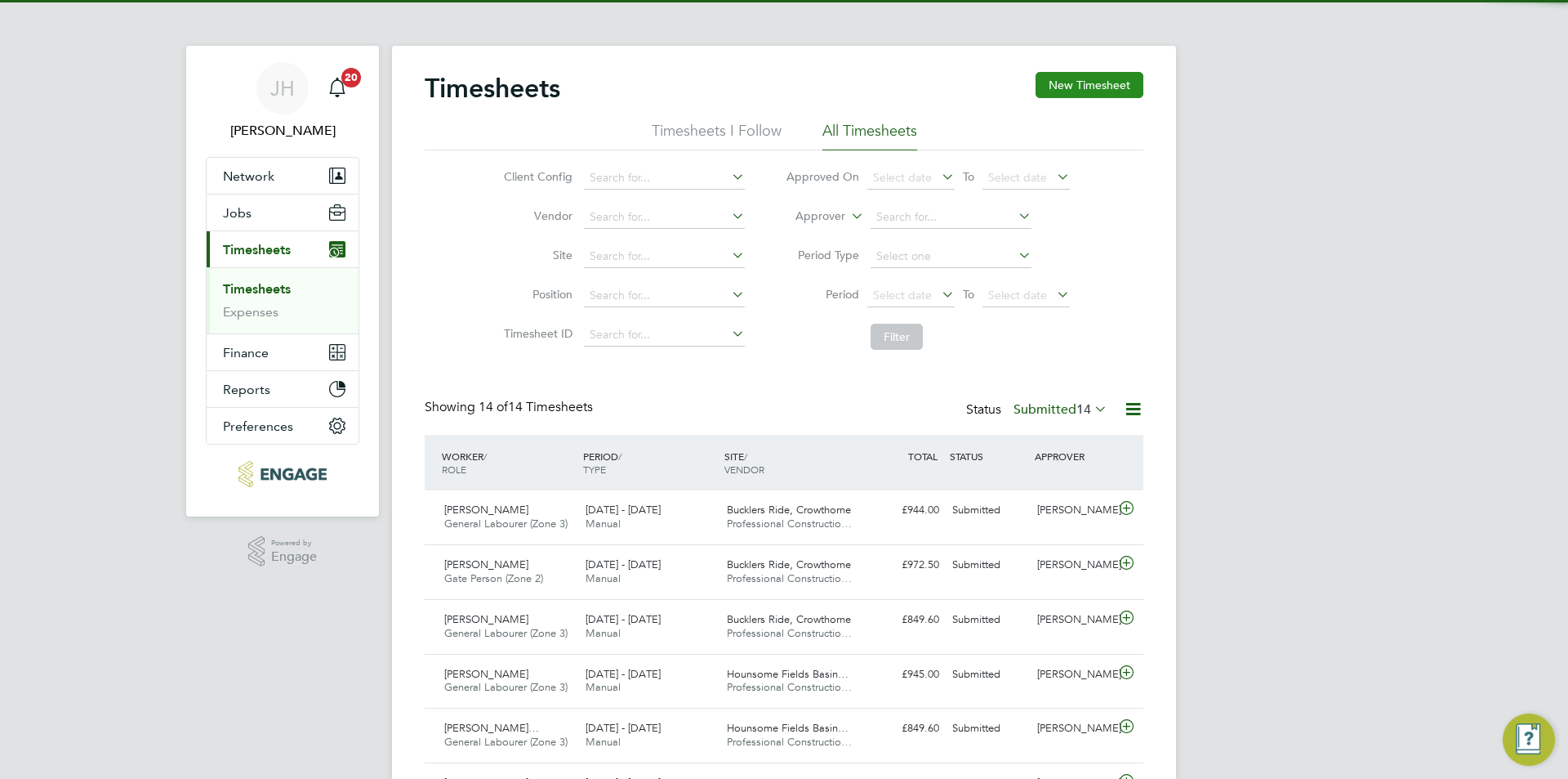
click at [1083, 89] on button "New Timesheet" at bounding box center [1089, 85] width 108 height 27
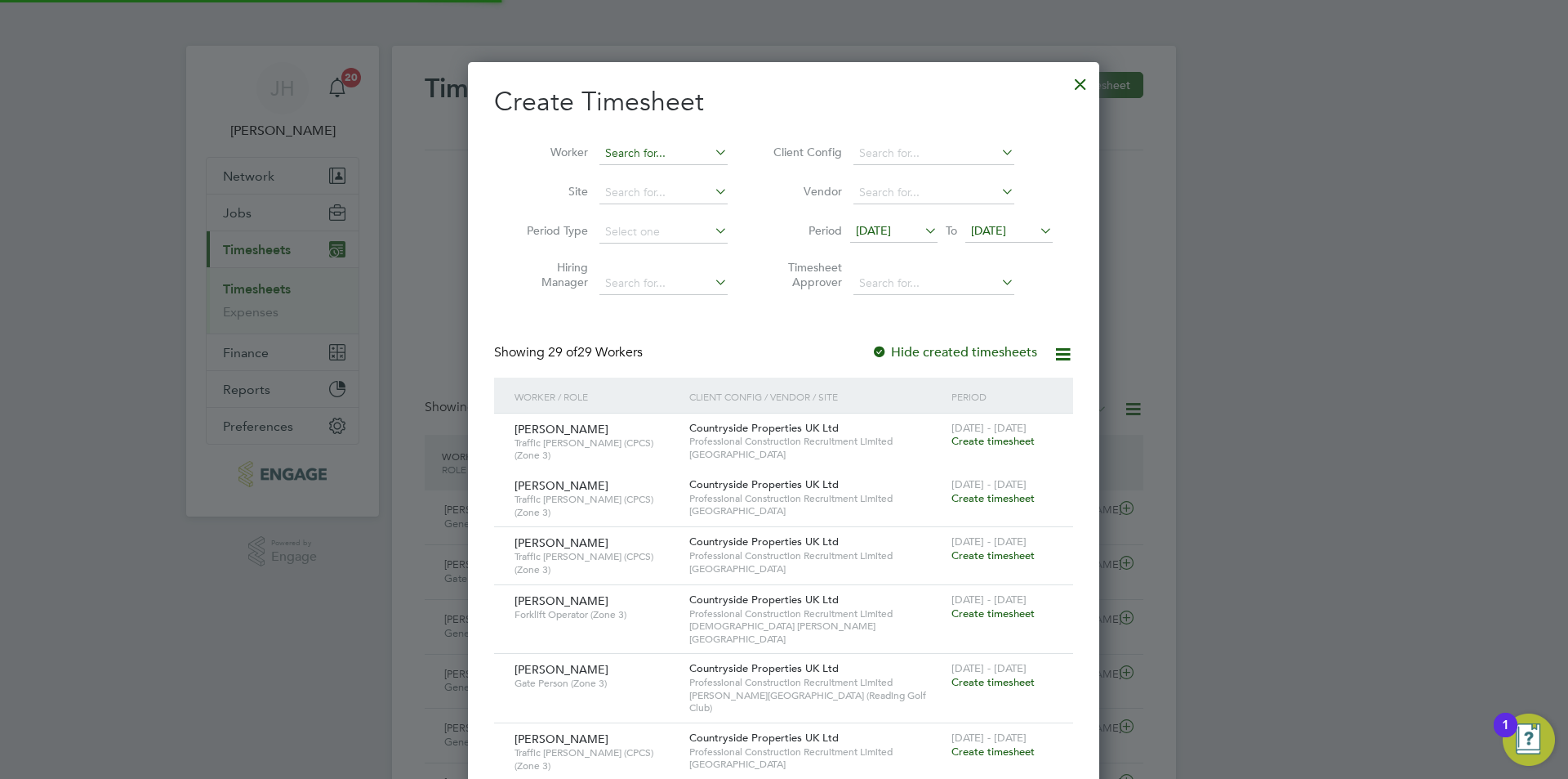
click at [654, 163] on div "Timesheets New Timesheet Timesheets I Follow All Timesheets Client Config Vendo…" at bounding box center [784, 674] width 784 height 1255
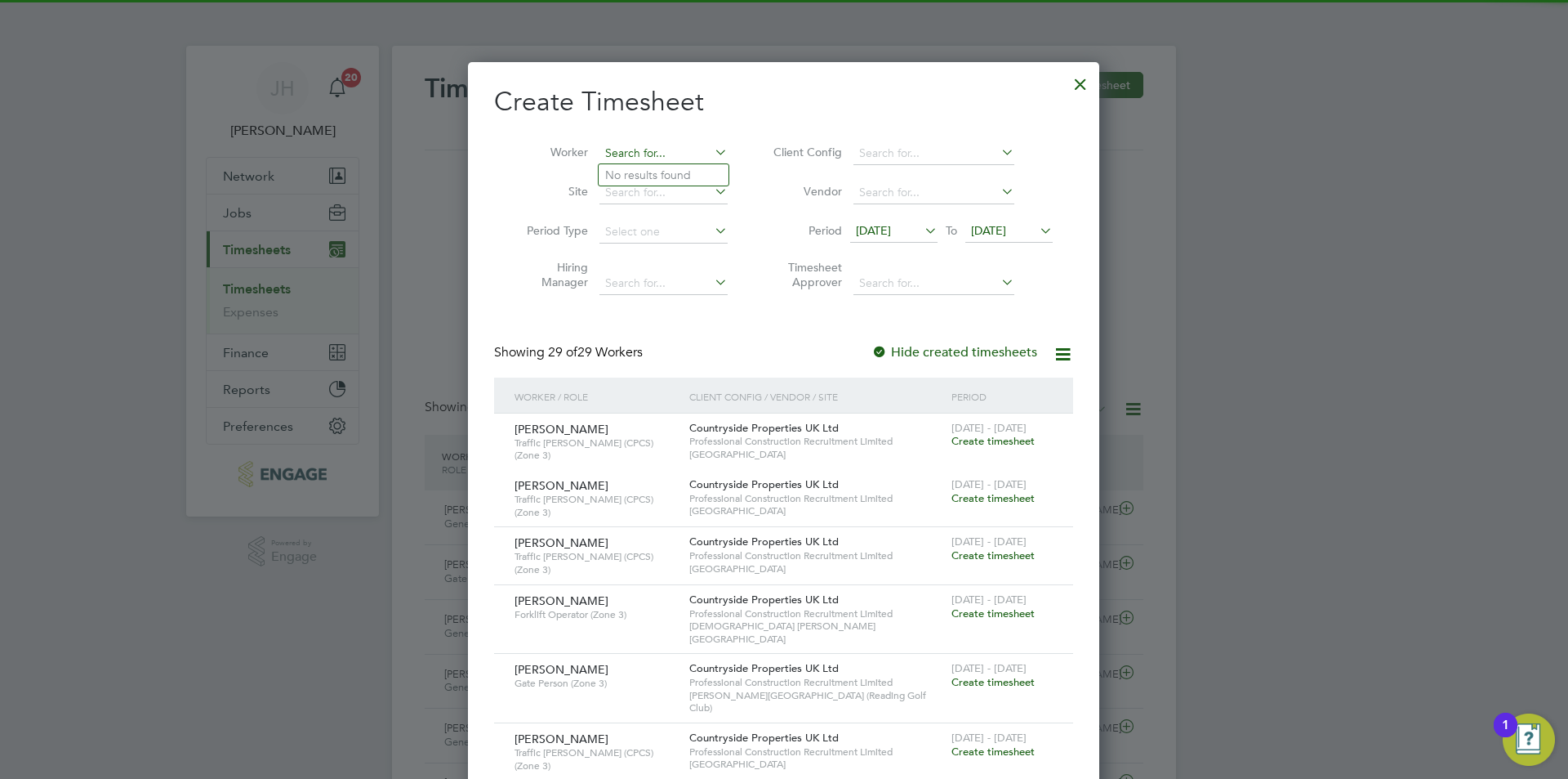
click at [658, 154] on input at bounding box center [664, 153] width 128 height 23
click at [673, 214] on li "James Thomson" at bounding box center [699, 219] width 202 height 22
type input "James Thomson"
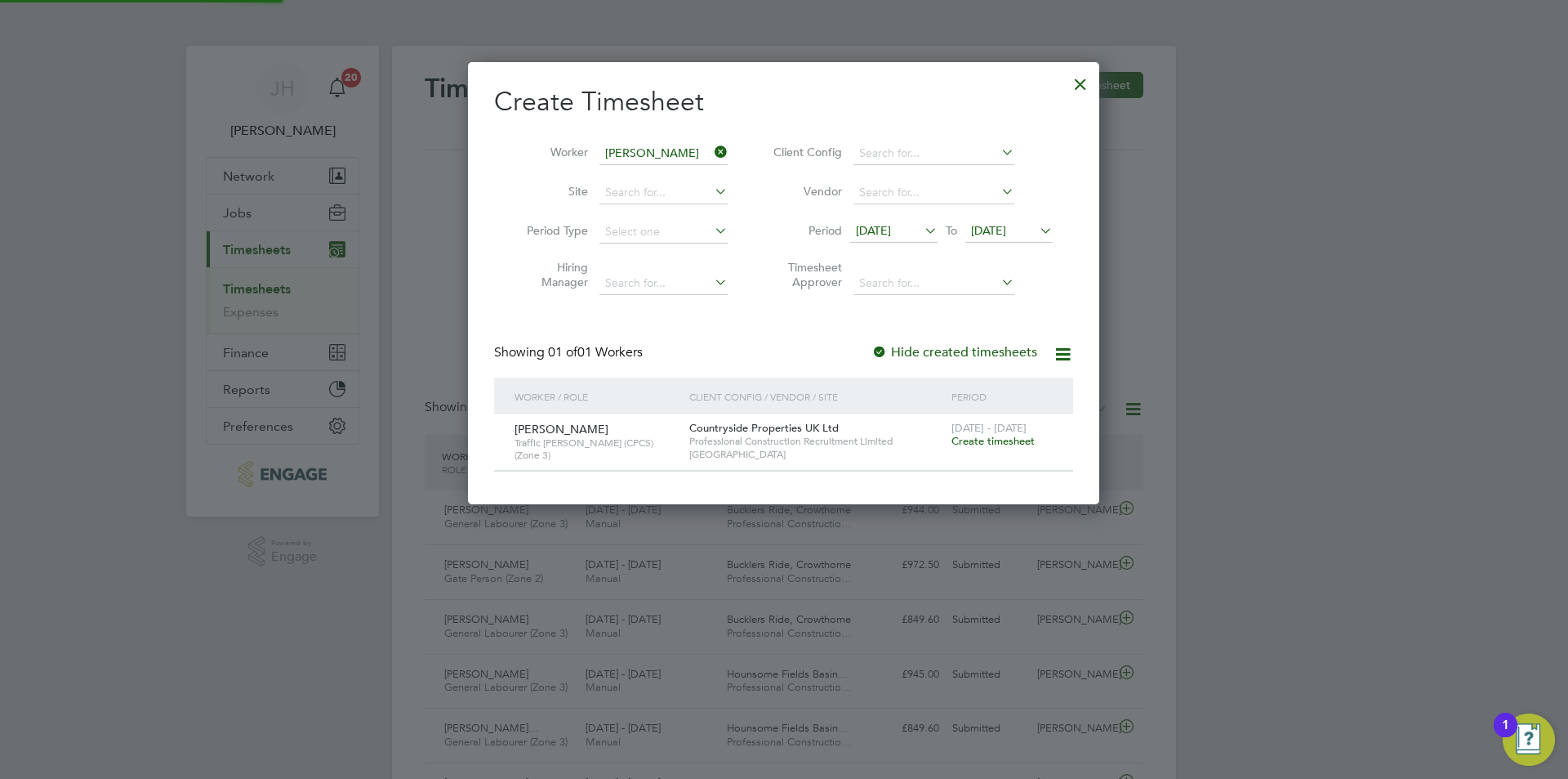
click at [1004, 446] on span "Create timesheet" at bounding box center [993, 441] width 84 height 14
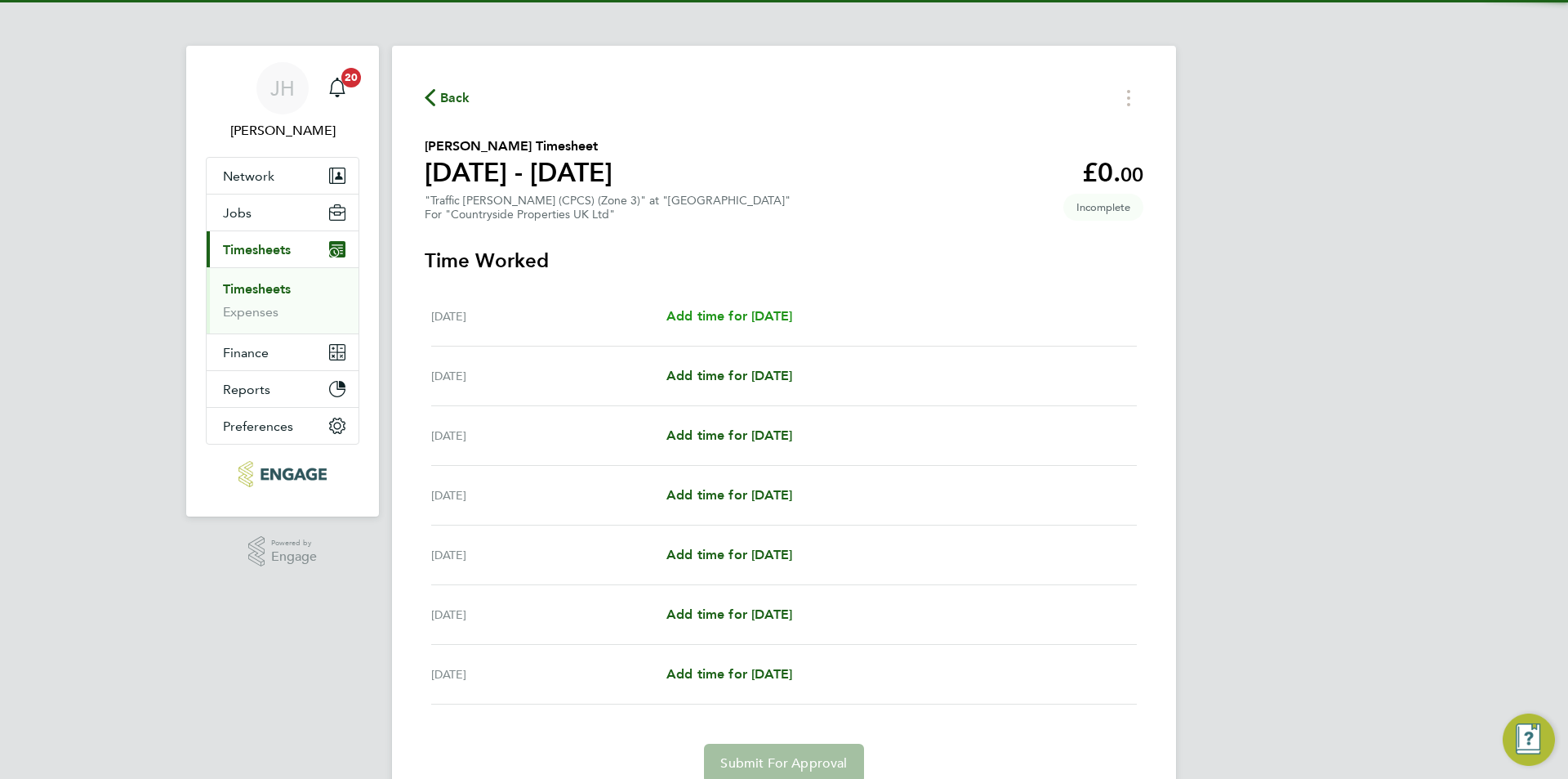
click at [783, 321] on span "Add time for Mon 18 Aug" at bounding box center [729, 316] width 126 height 16
select select "30"
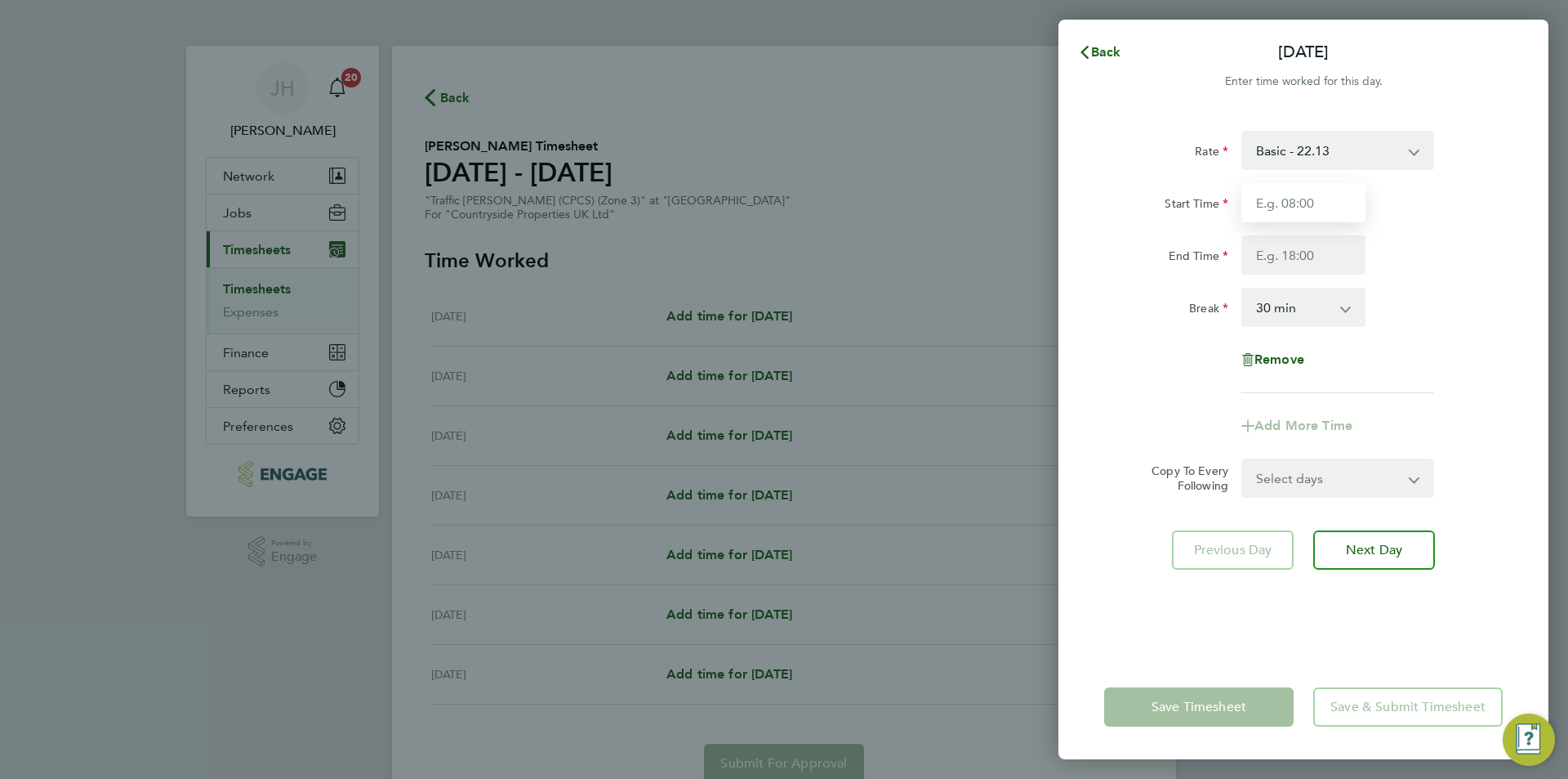
click at [1266, 214] on input "Start Time" at bounding box center [1303, 203] width 124 height 39
type input "07:30"
type input "17:00"
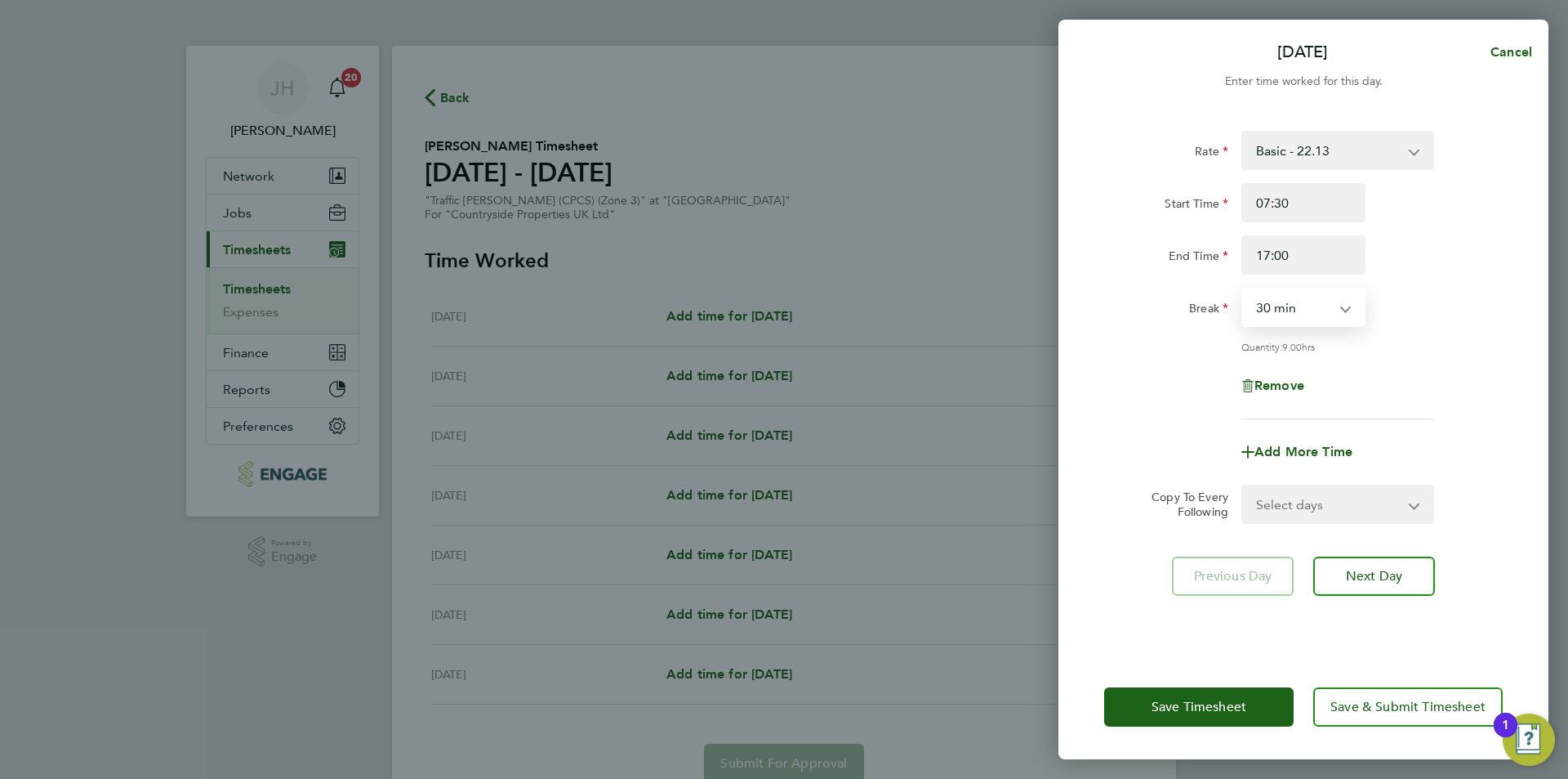
drag, startPoint x: 1351, startPoint y: 501, endPoint x: 1342, endPoint y: 513, distance: 15.0
click at [1351, 501] on select "Select days Day Weekday (Mon-Fri) Weekend (Sat-Sun) Tuesday Wednesday Thursday …" at bounding box center [1328, 504] width 171 height 36
select select "TUE"
click at [1243, 486] on select "Select days Day Weekday (Mon-Fri) Weekend (Sat-Sun) Tuesday Wednesday Thursday …" at bounding box center [1328, 504] width 171 height 36
select select "2025-08-24"
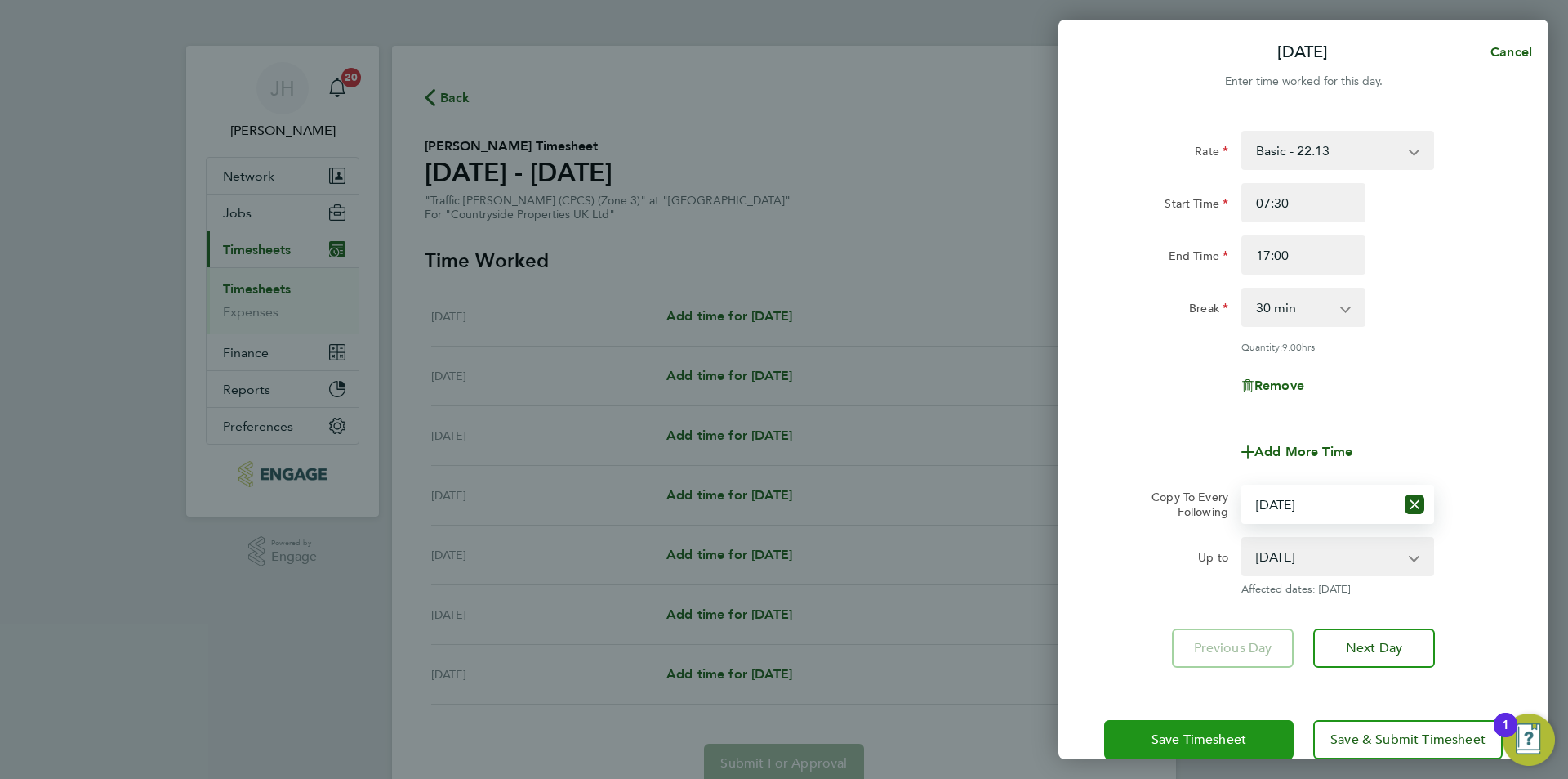
click at [1223, 731] on span "Save Timesheet" at bounding box center [1198, 739] width 94 height 17
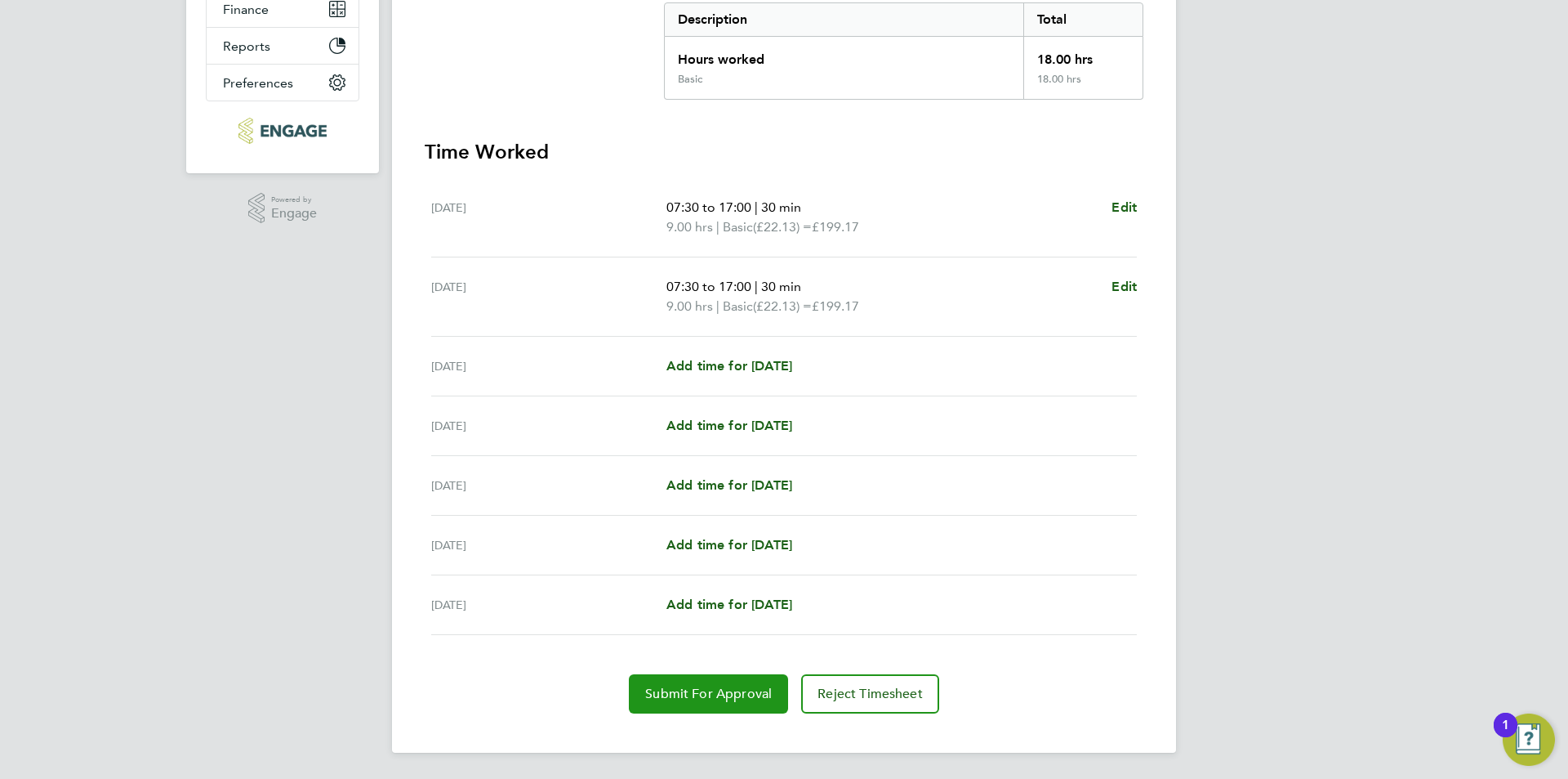
click at [720, 690] on span "Submit For Approval" at bounding box center [708, 693] width 127 height 17
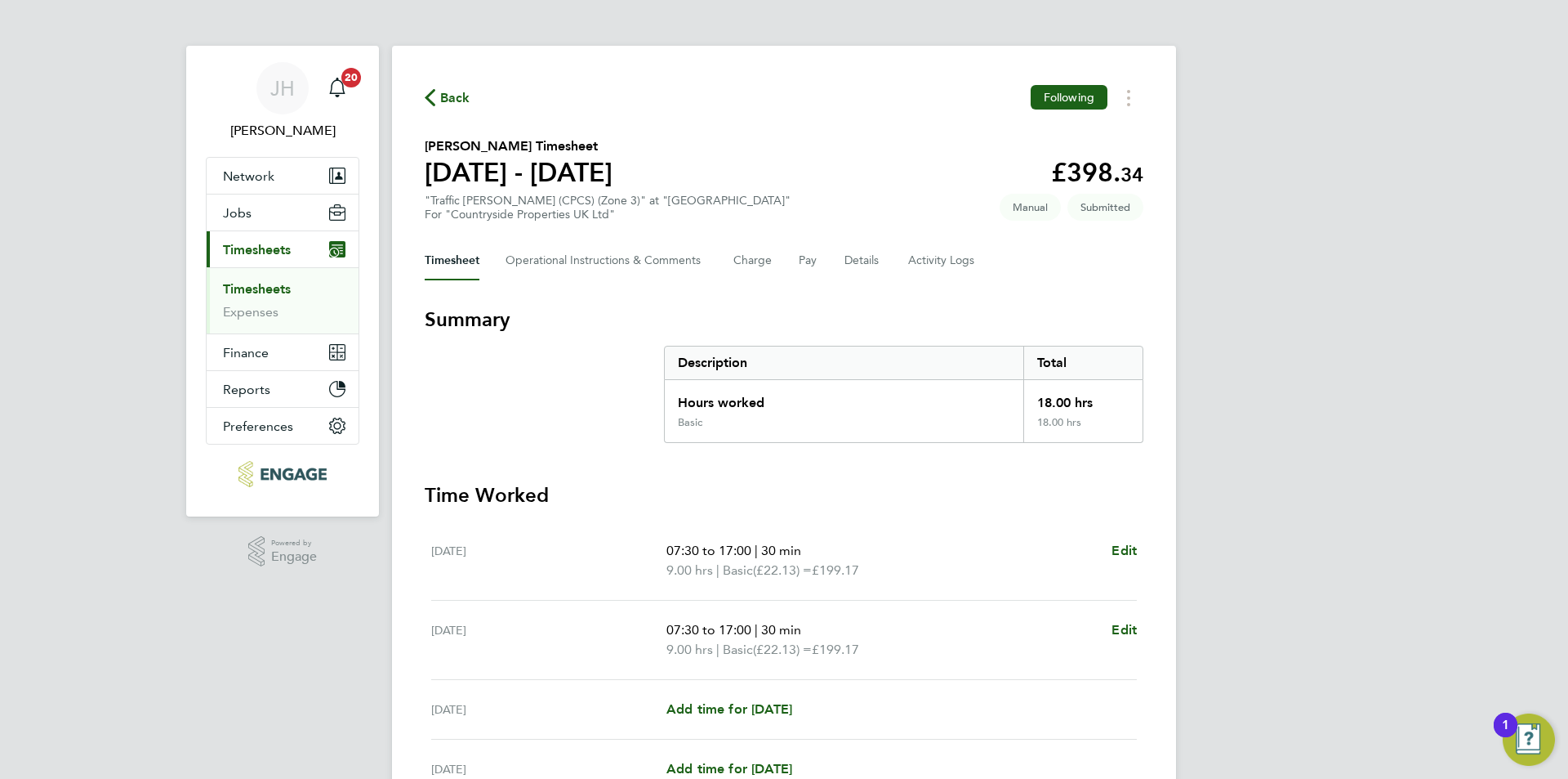
click at [448, 98] on span "Back" at bounding box center [455, 98] width 30 height 20
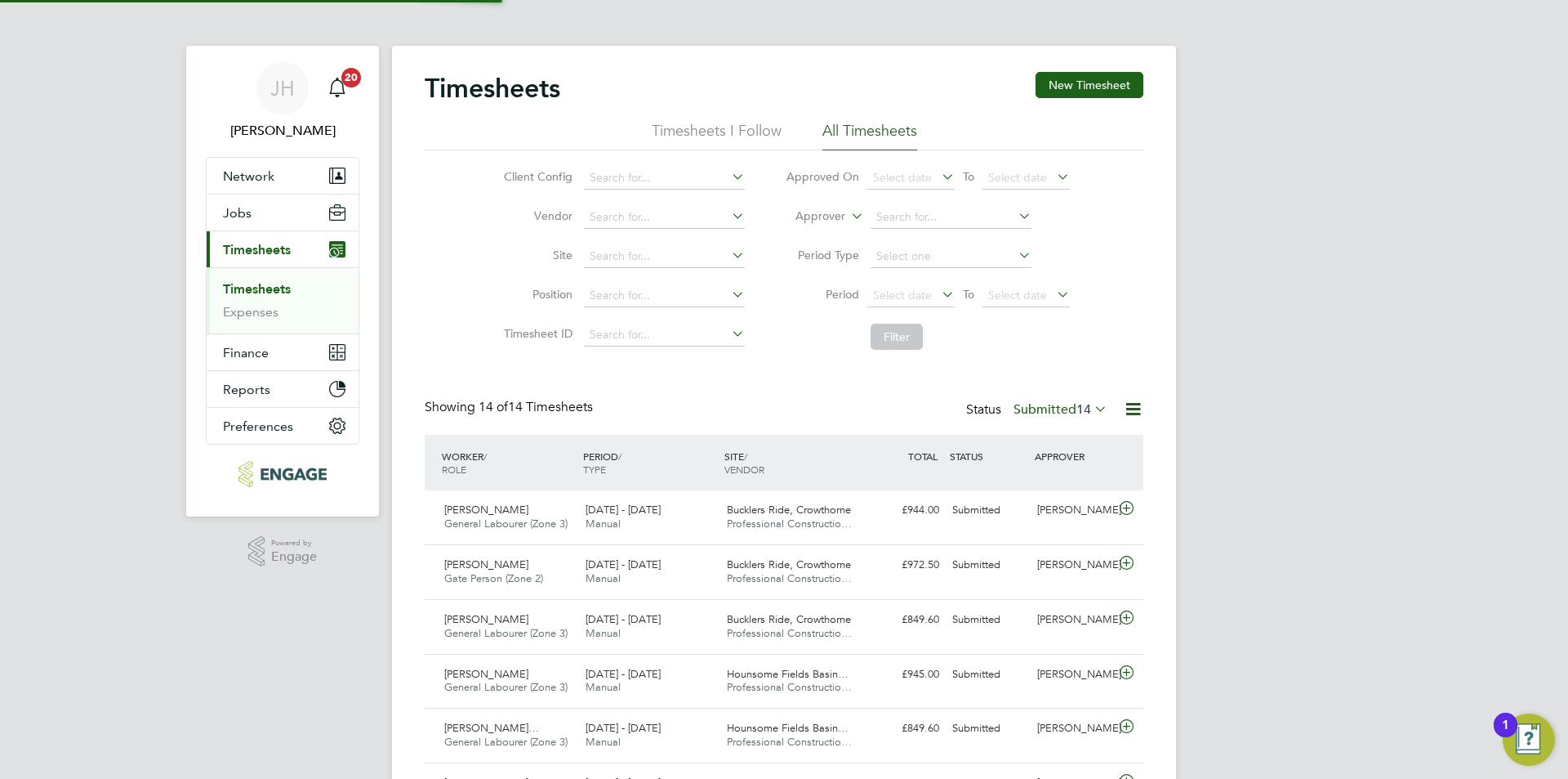
click at [1149, 70] on div "Timesheets New Timesheet Timesheets I Follow All Timesheets Client Config Vendo…" at bounding box center [784, 674] width 784 height 1255
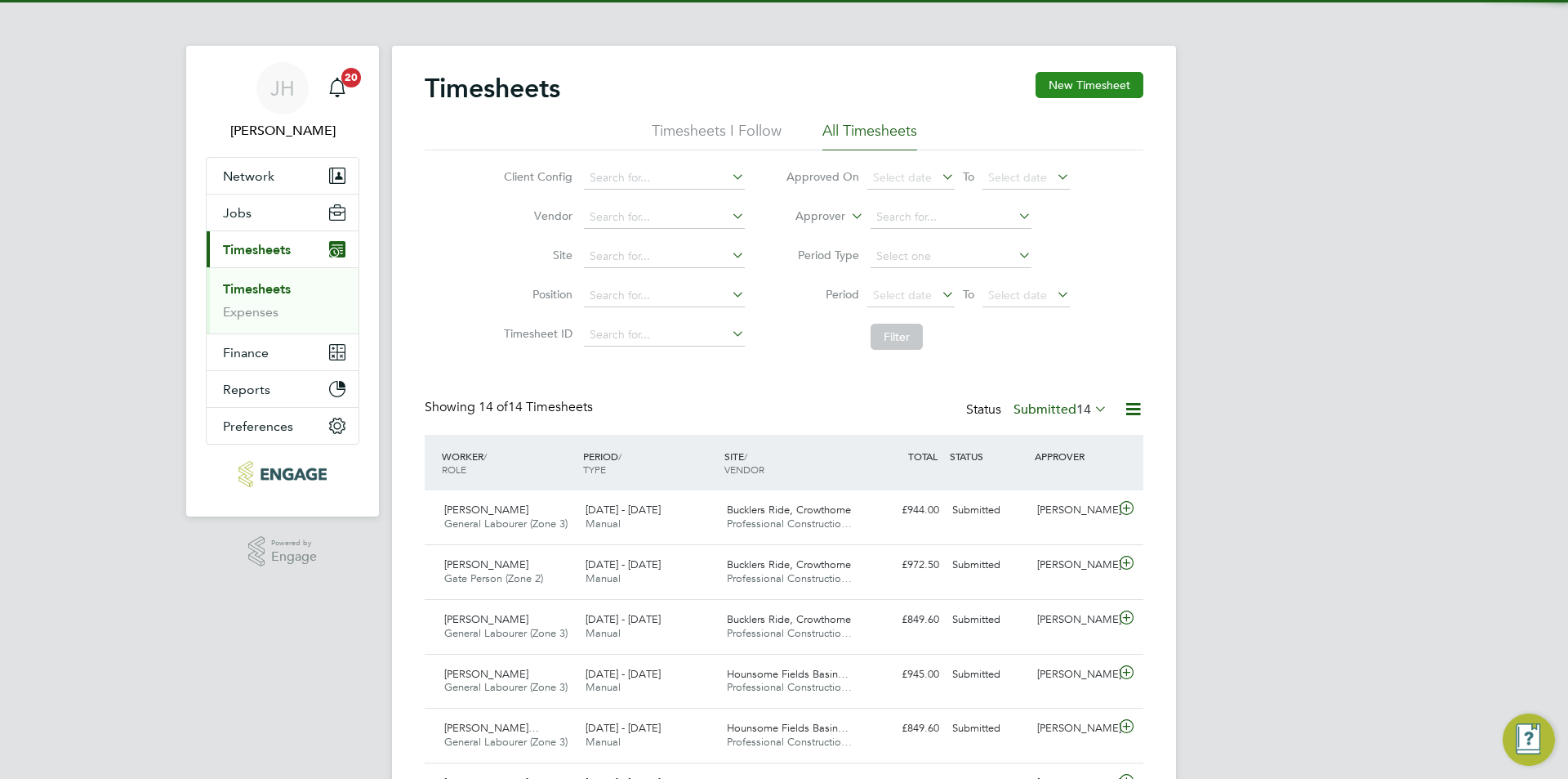
click at [1125, 83] on button "New Timesheet" at bounding box center [1089, 85] width 108 height 27
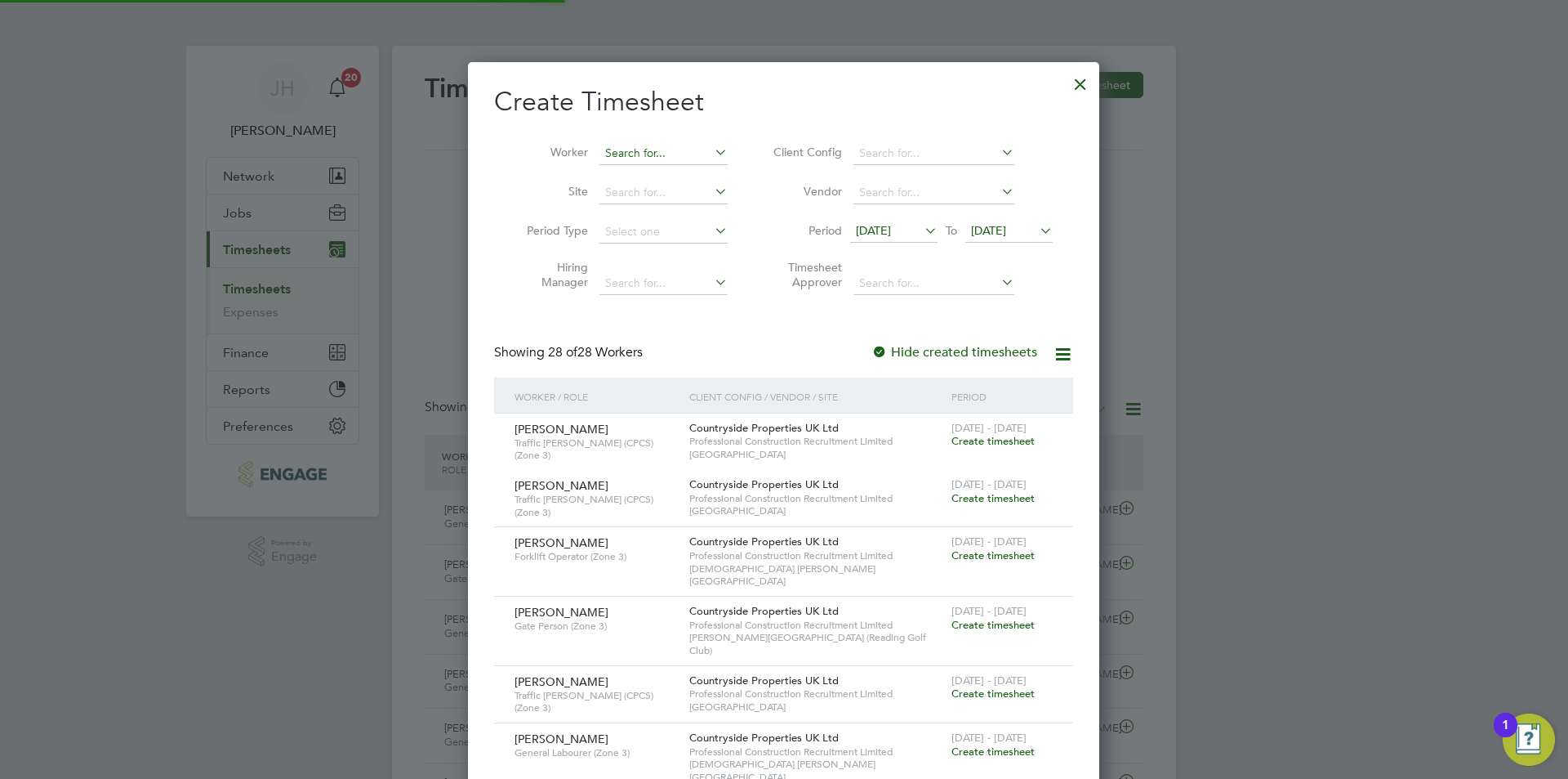
click at [606, 153] on input at bounding box center [664, 153] width 128 height 23
click at [653, 201] on li "Ivan Byalov" at bounding box center [699, 197] width 202 height 22
type input "Ivan Byalov"
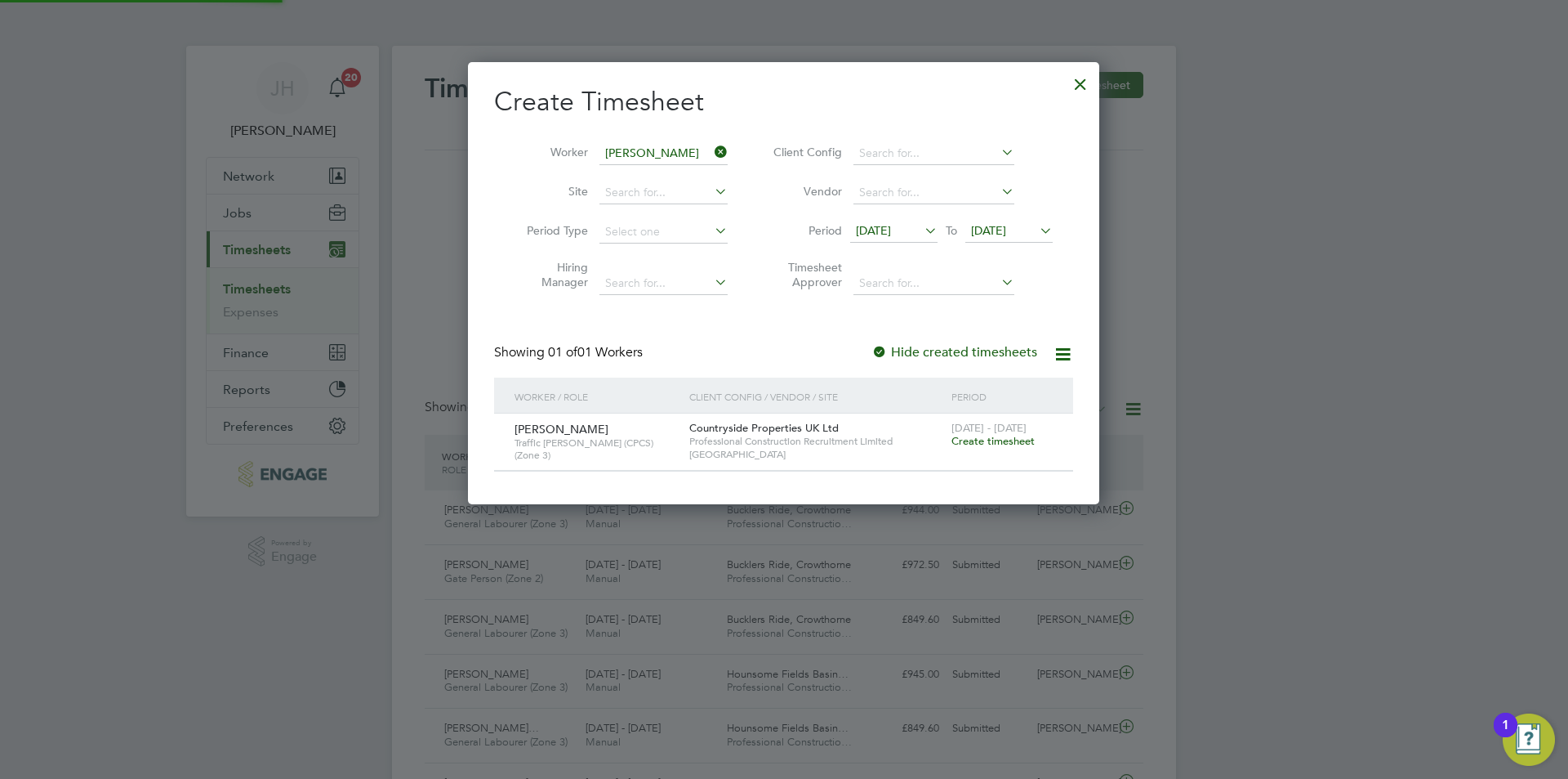
click at [980, 448] on div "18 - 24 Aug 2025 Create timesheet" at bounding box center [1001, 435] width 109 height 44
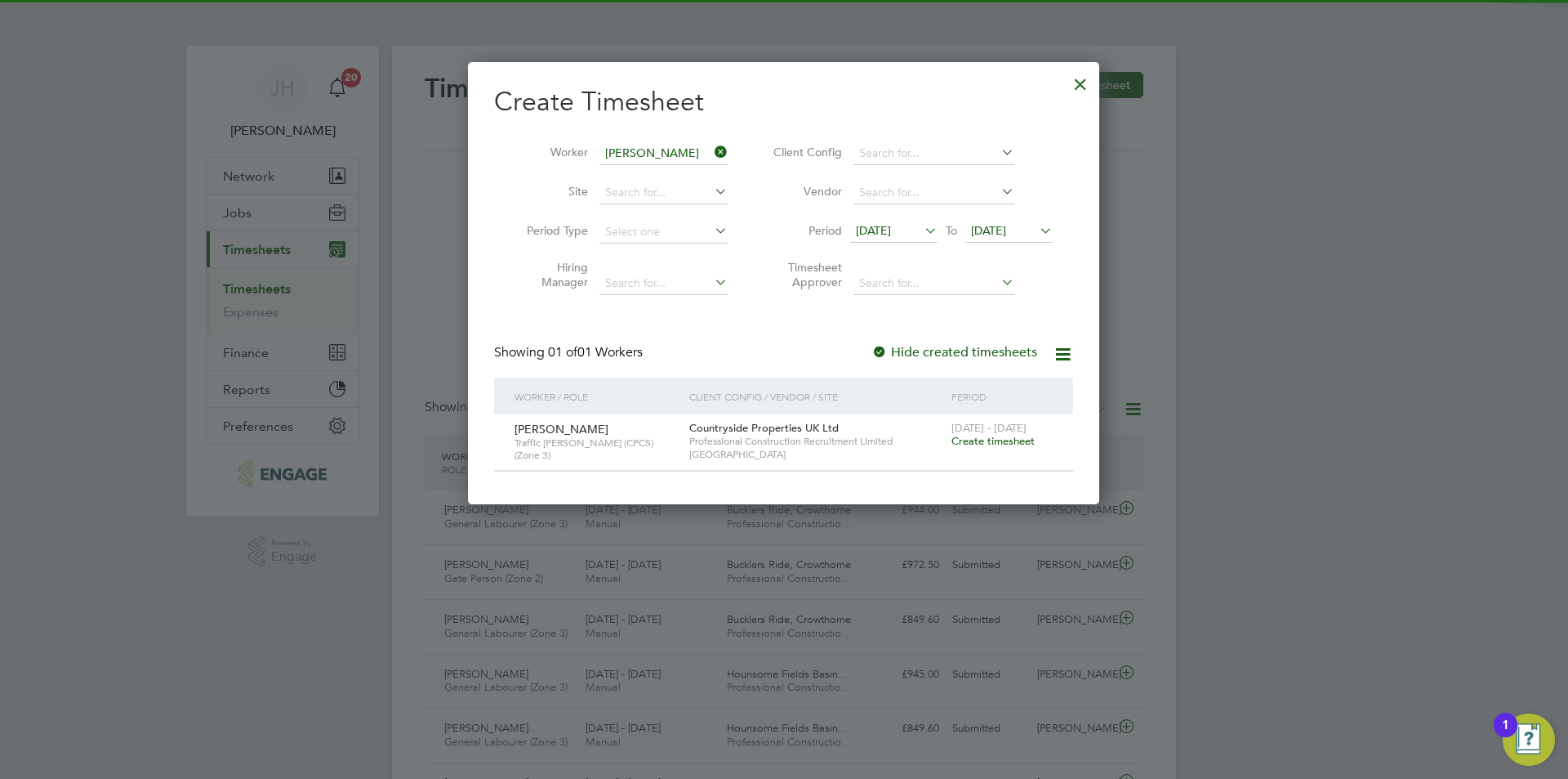
click at [982, 444] on span "Create timesheet" at bounding box center [993, 441] width 84 height 14
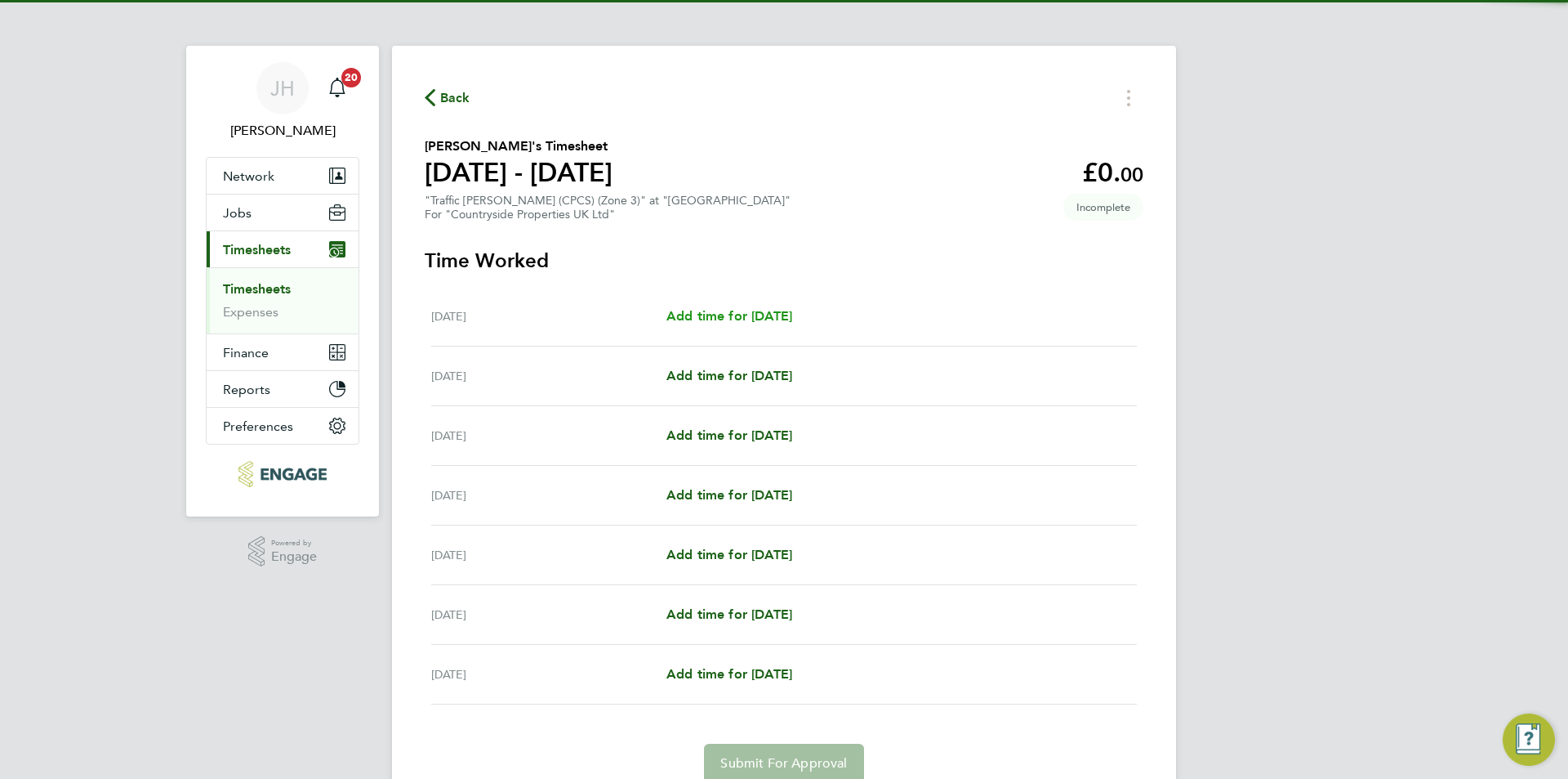
click at [765, 311] on span "Add time for Mon 18 Aug" at bounding box center [729, 316] width 126 height 16
select select "30"
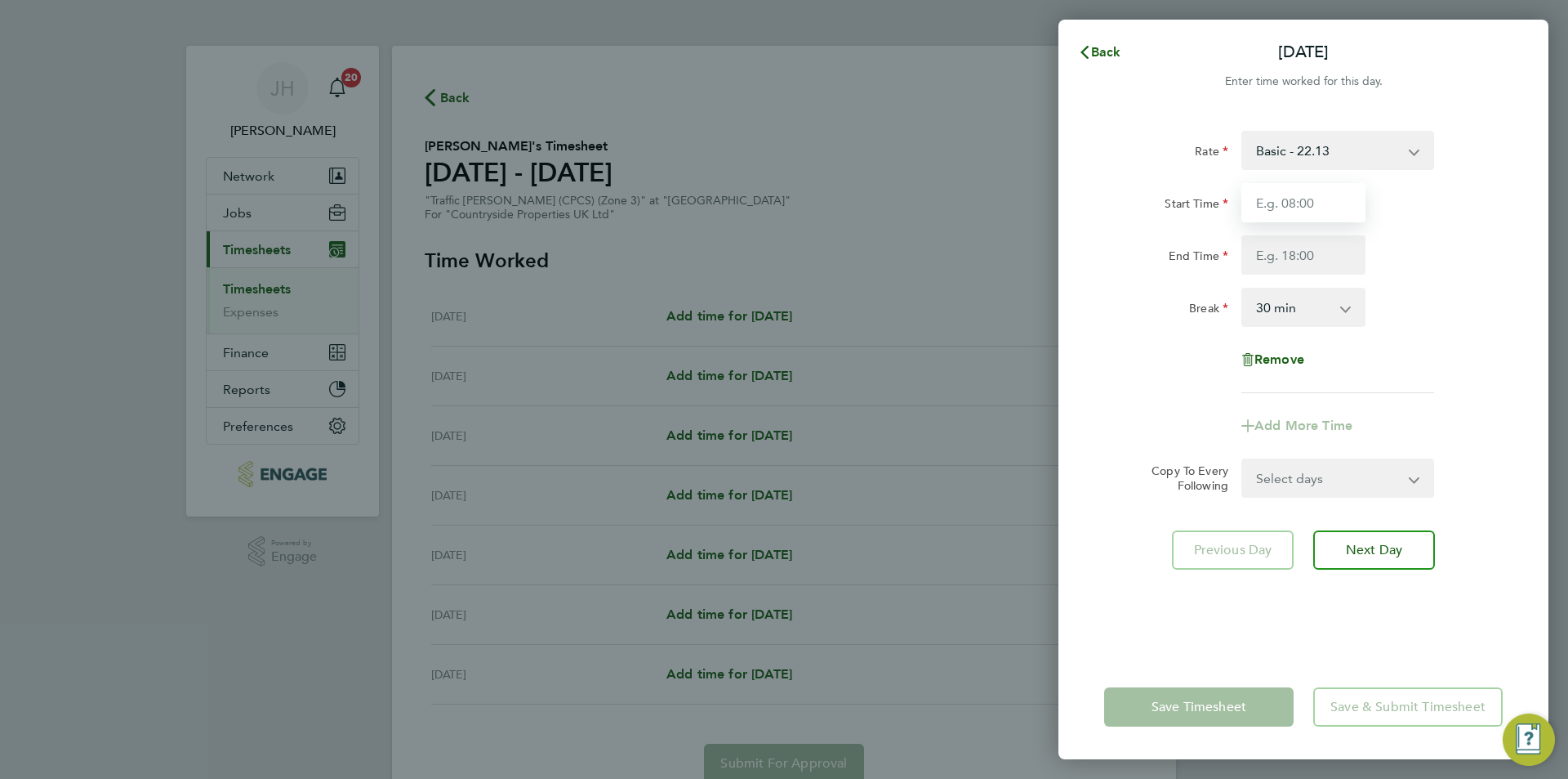
click at [1331, 208] on input "Start Time" at bounding box center [1303, 203] width 124 height 39
type input "07:30"
type input "17:00"
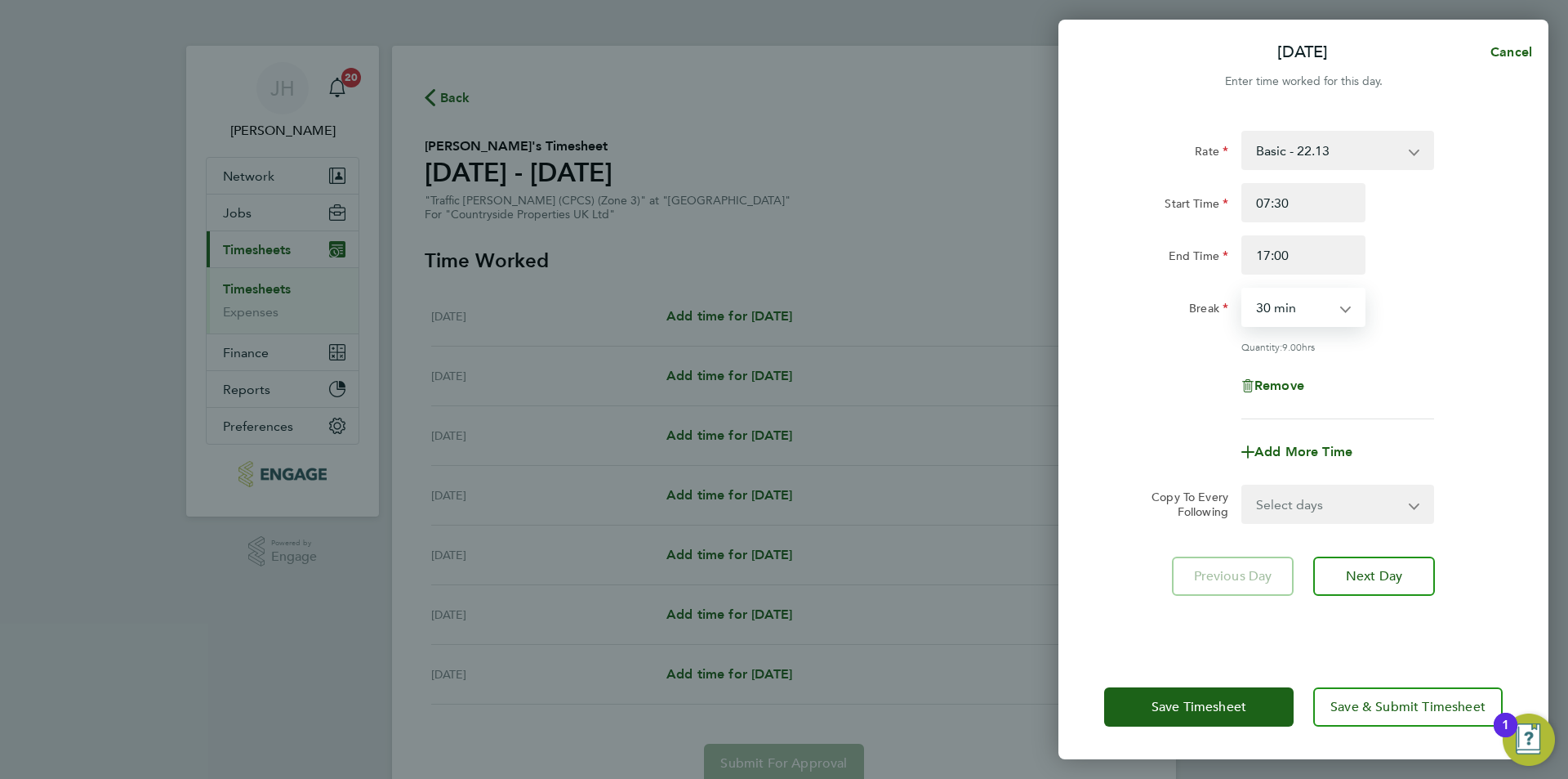
click at [1290, 520] on div "Select days Day Weekday (Mon-Fri) Weekend (Sat-Sun) Tuesday Wednesday Thursday …" at bounding box center [1337, 505] width 193 height 39
select select "WEEKDAY"
click at [1243, 486] on select "Select days Day Weekday (Mon-Fri) Weekend (Sat-Sun) Tuesday Wednesday Thursday …" at bounding box center [1328, 504] width 171 height 36
select select "2025-08-24"
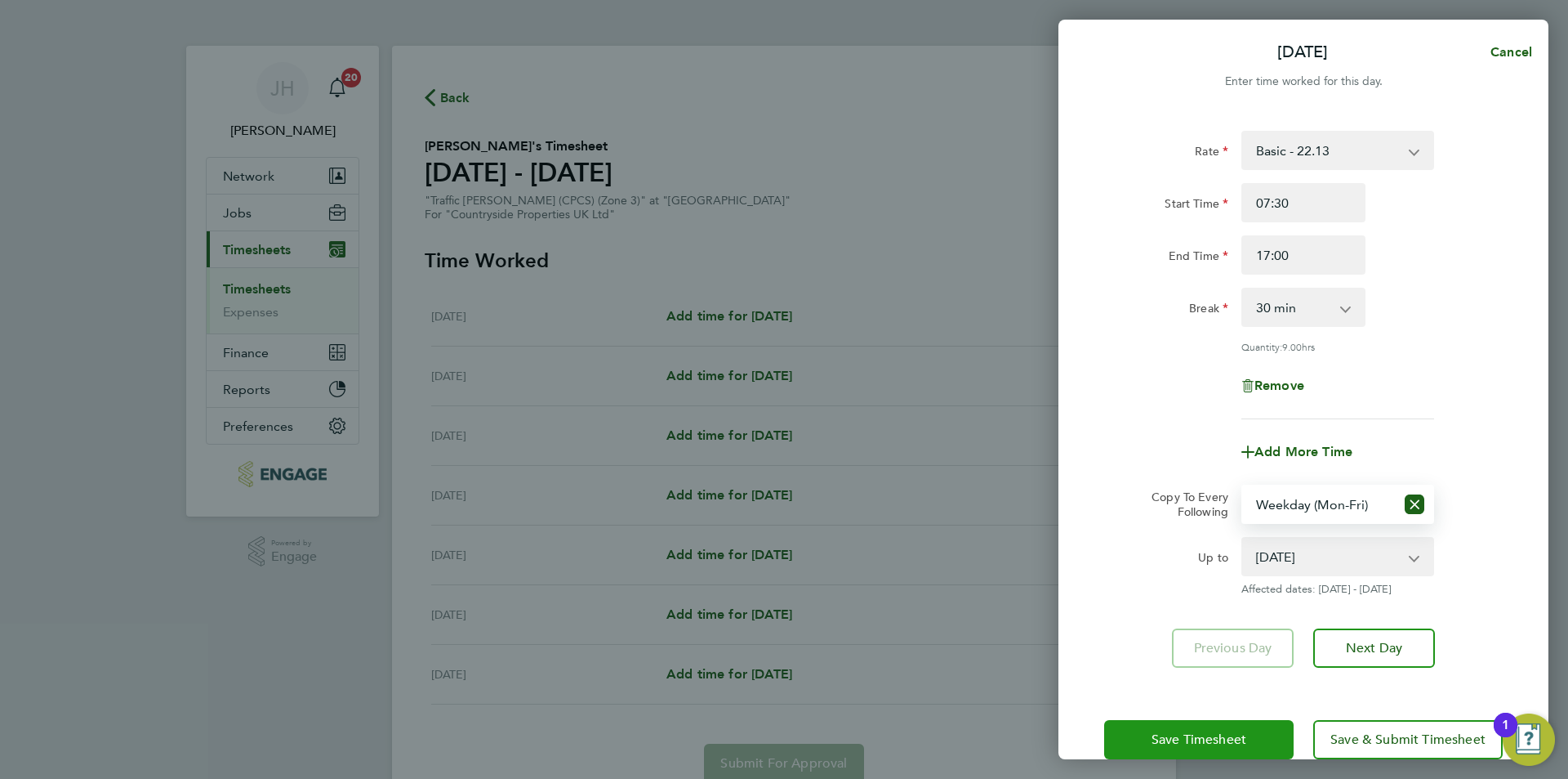
click at [1211, 731] on span "Save Timesheet" at bounding box center [1198, 739] width 94 height 17
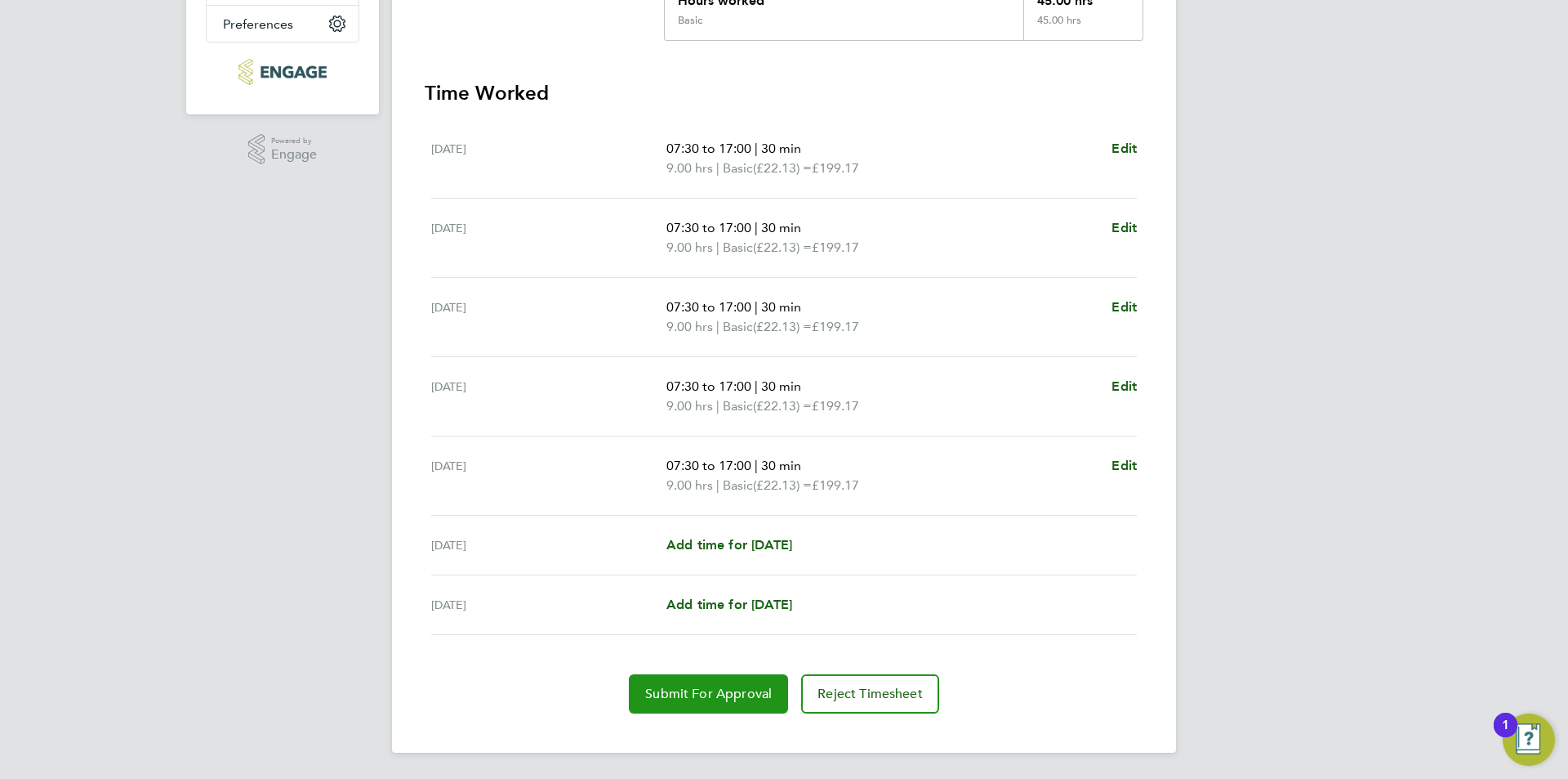
click at [702, 700] on span "Submit For Approval" at bounding box center [708, 693] width 127 height 17
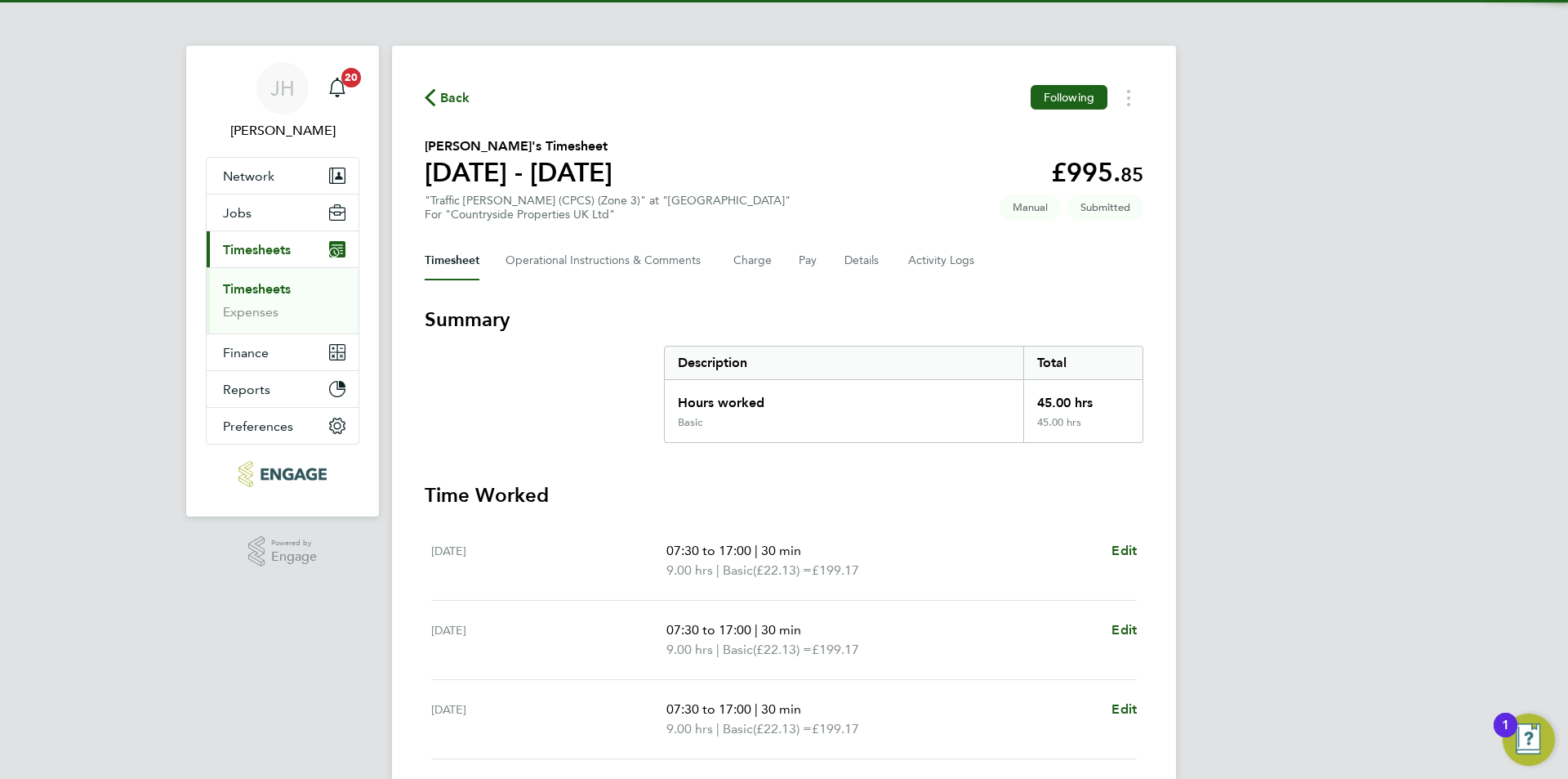
click at [437, 98] on span "Back" at bounding box center [447, 97] width 46 height 16
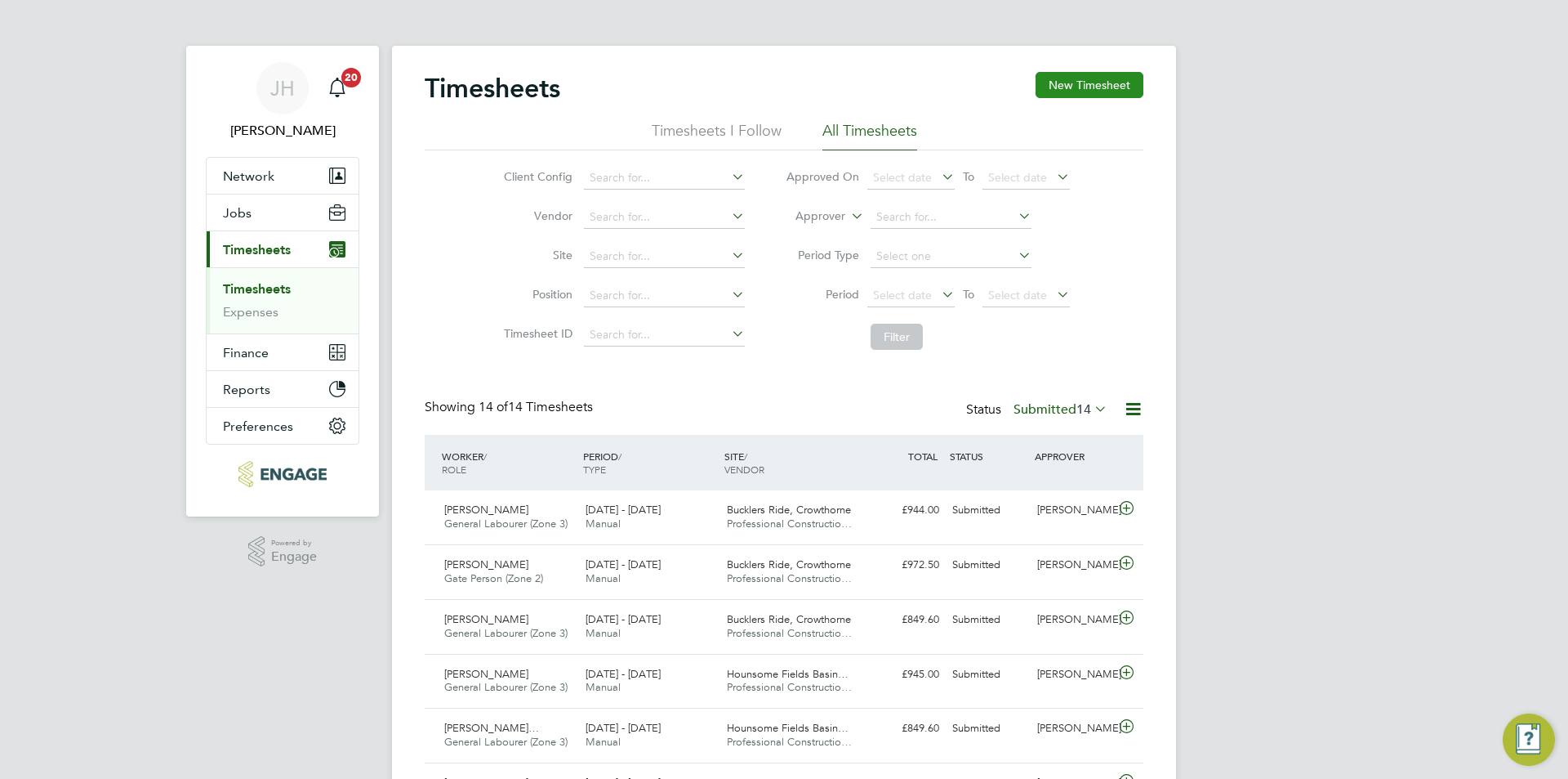
click at [1094, 78] on button "New Timesheet" at bounding box center [1089, 85] width 108 height 27
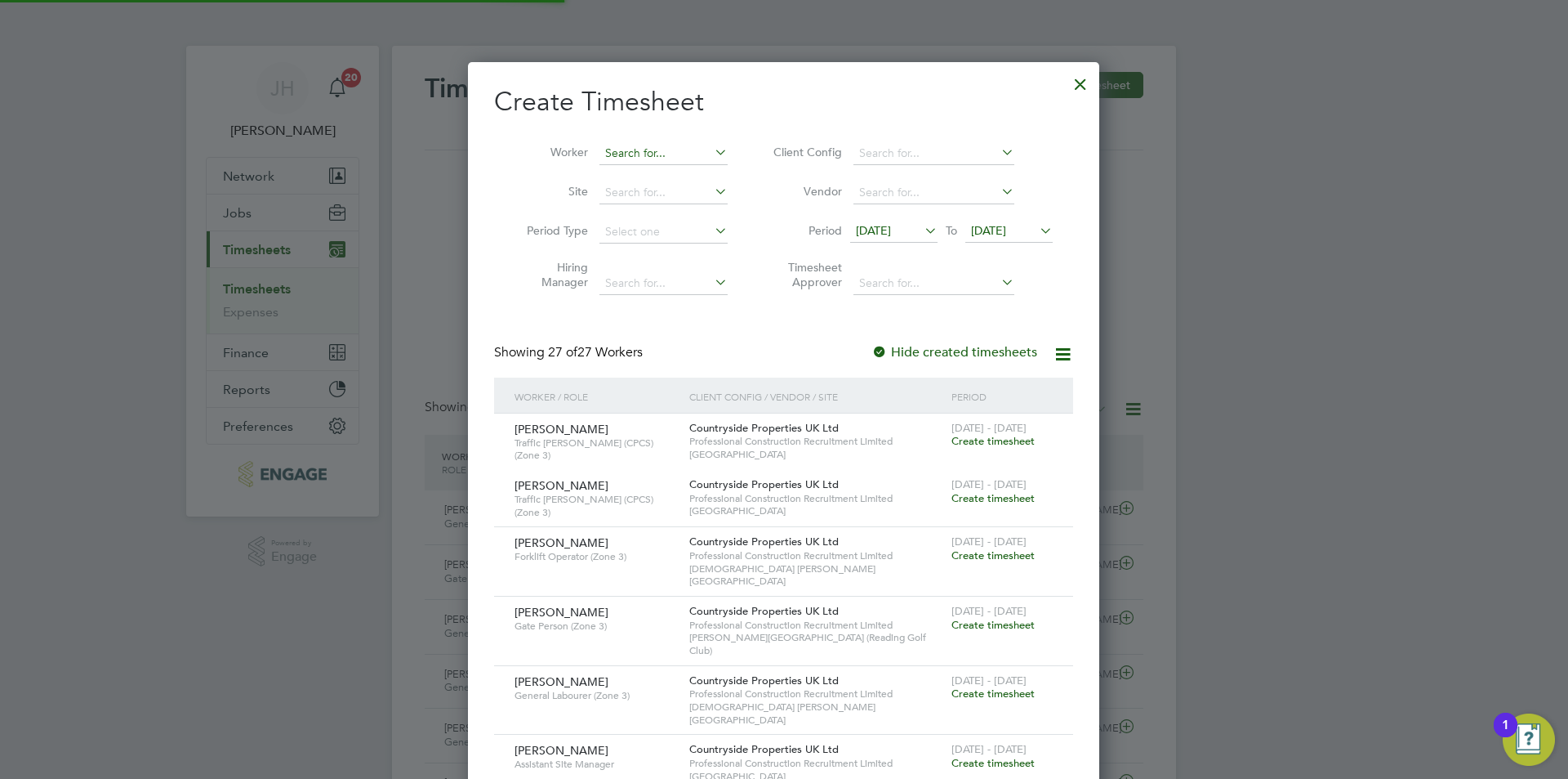
click at [660, 156] on input at bounding box center [664, 153] width 128 height 23
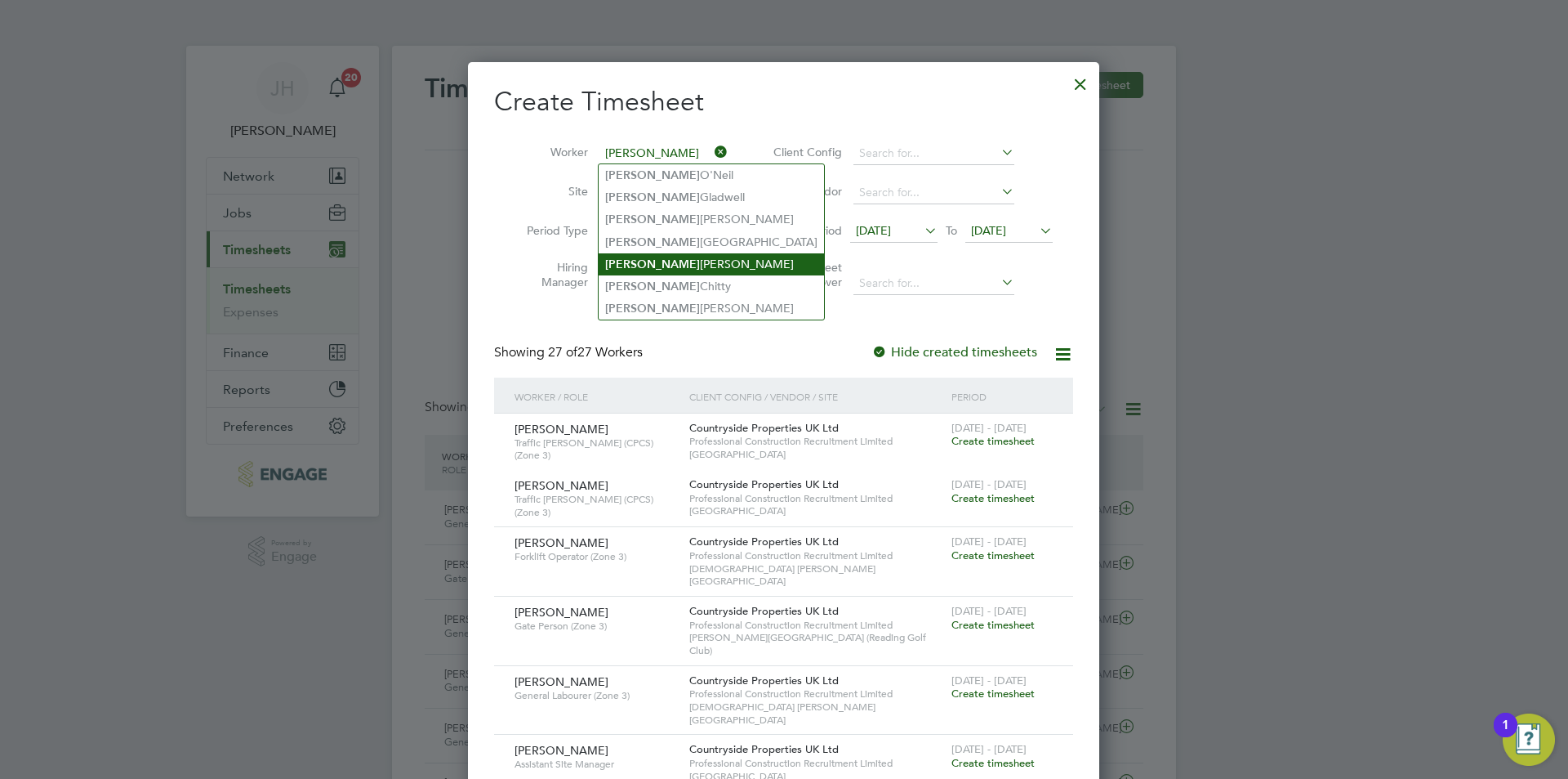
click at [689, 265] on li "John Thompson" at bounding box center [711, 264] width 225 height 22
type input "John Thompson"
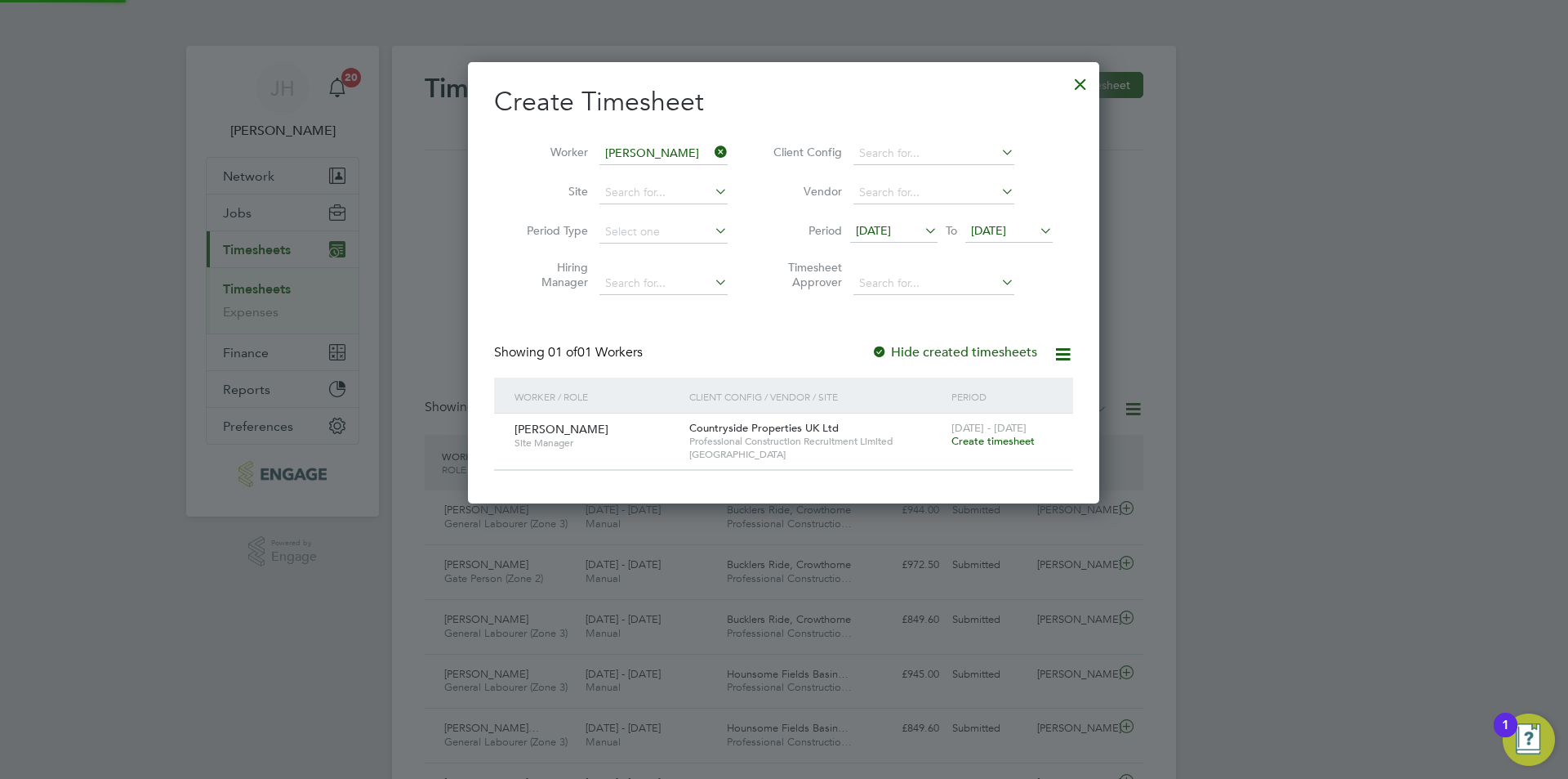
click at [995, 442] on span "Create timesheet" at bounding box center [993, 441] width 84 height 14
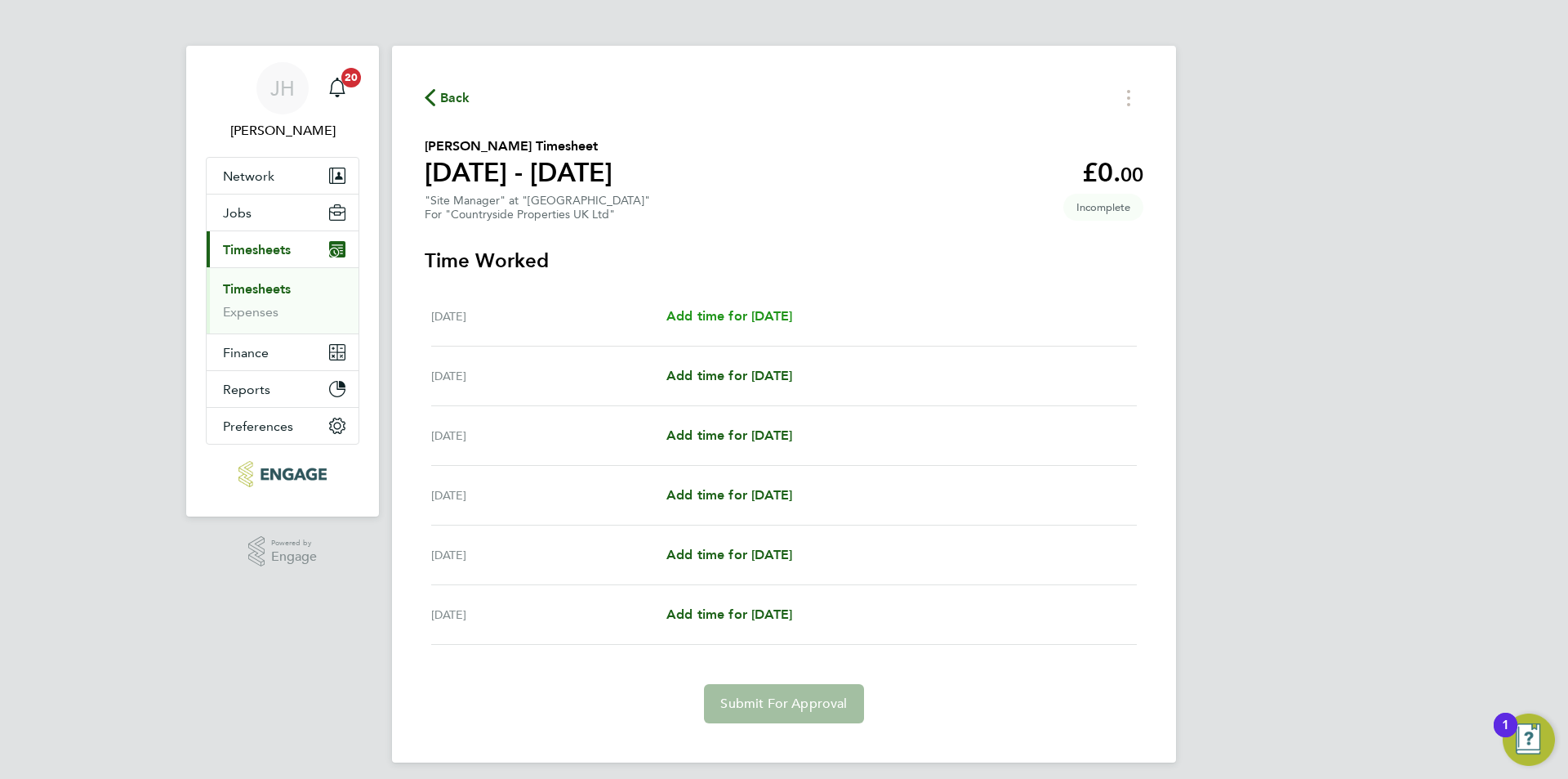
click at [737, 313] on span "Add time for Mon 18 Aug" at bounding box center [729, 316] width 126 height 16
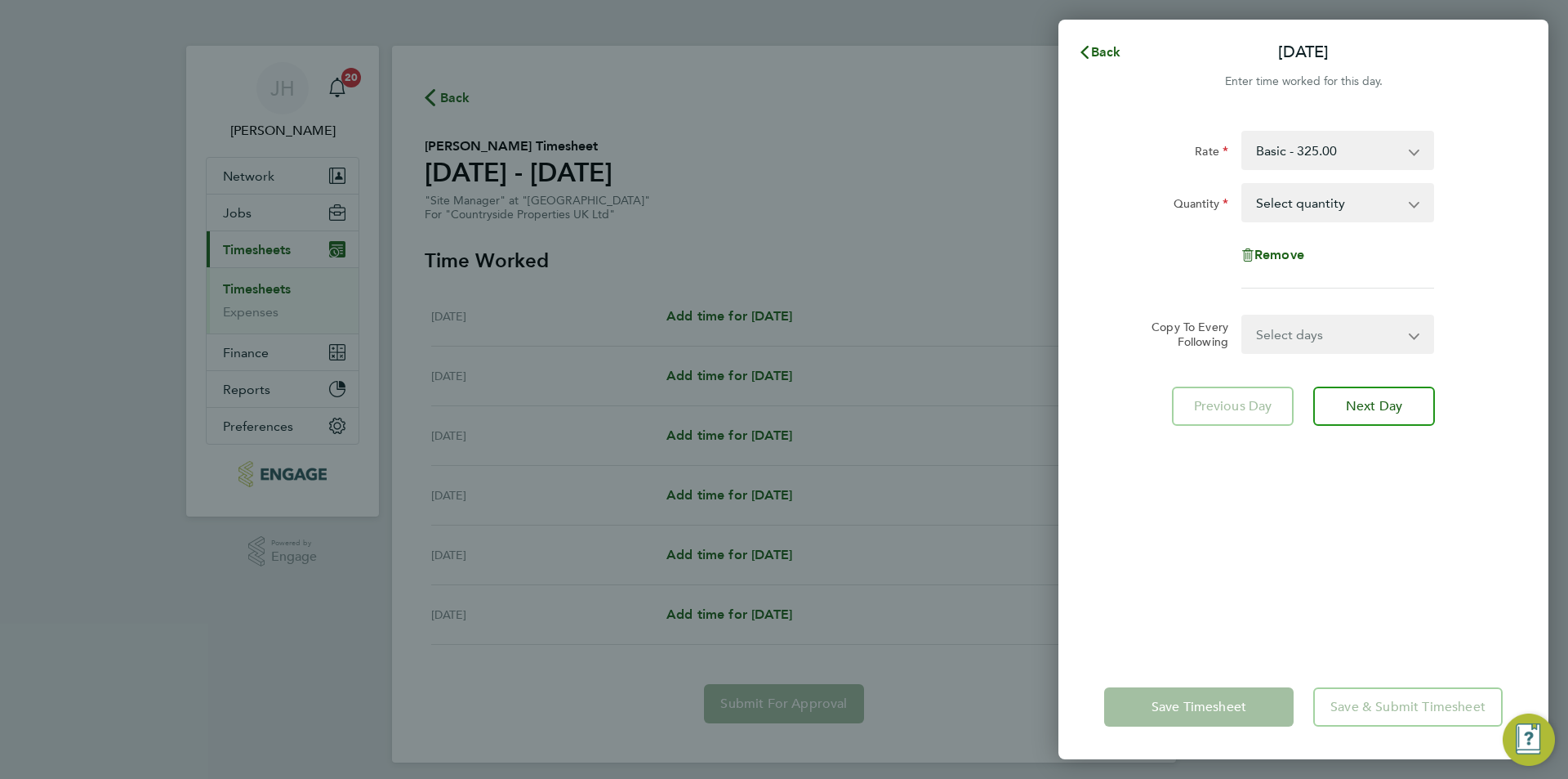
click at [1334, 151] on select "Basic - 325.00" at bounding box center [1327, 150] width 170 height 36
click at [1332, 151] on select "Basic - 325.00" at bounding box center [1327, 150] width 170 height 36
click at [1334, 191] on select "Select quantity 0.5 1" at bounding box center [1327, 203] width 170 height 36
select select "1"
click at [1243, 185] on select "Select quantity 0.5 1" at bounding box center [1327, 203] width 170 height 36
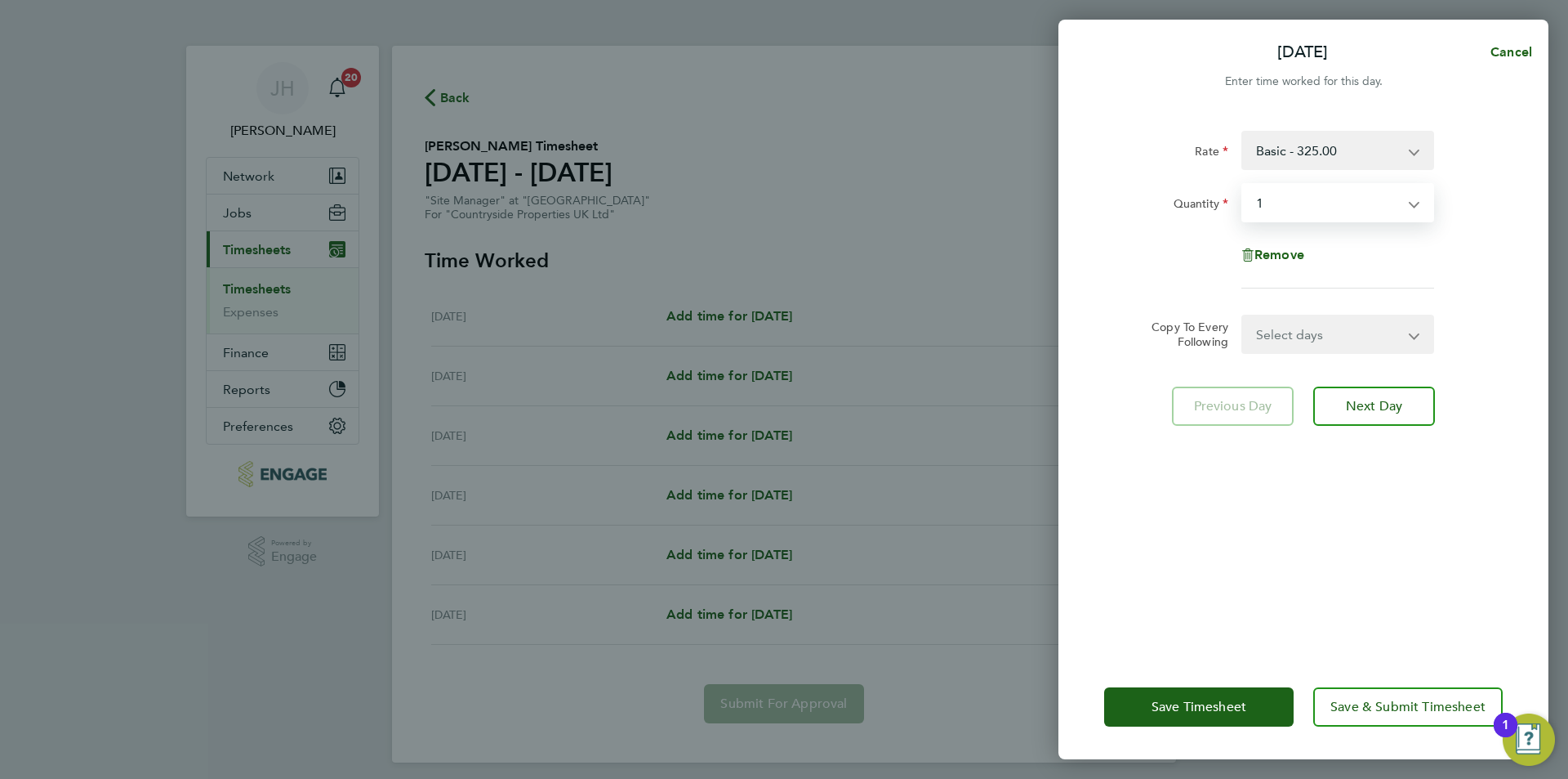
click at [1297, 339] on select "Select days Day Weekday (Mon-Fri) Tuesday Wednesday Thursday Friday Saturday" at bounding box center [1328, 333] width 171 height 36
select select "WEEKDAY"
click at [1243, 316] on select "Select days Day Weekday (Mon-Fri) Tuesday Wednesday Thursday Friday Saturday" at bounding box center [1328, 333] width 171 height 36
select select "2025-08-23"
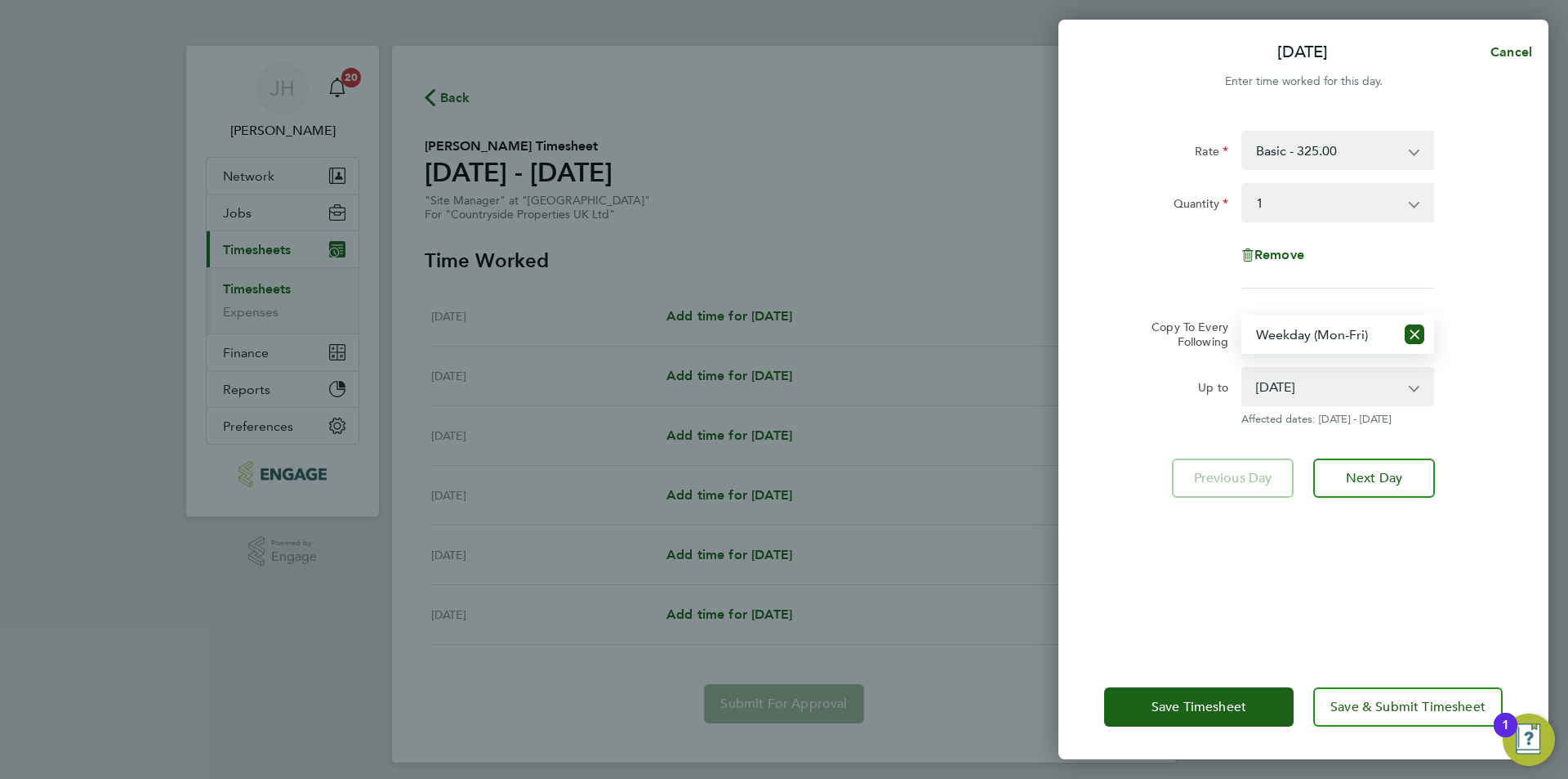
click at [1224, 684] on div "Save Timesheet Save & Submit Timesheet" at bounding box center [1303, 706] width 490 height 104
click at [1220, 698] on span "Save Timesheet" at bounding box center [1198, 706] width 94 height 17
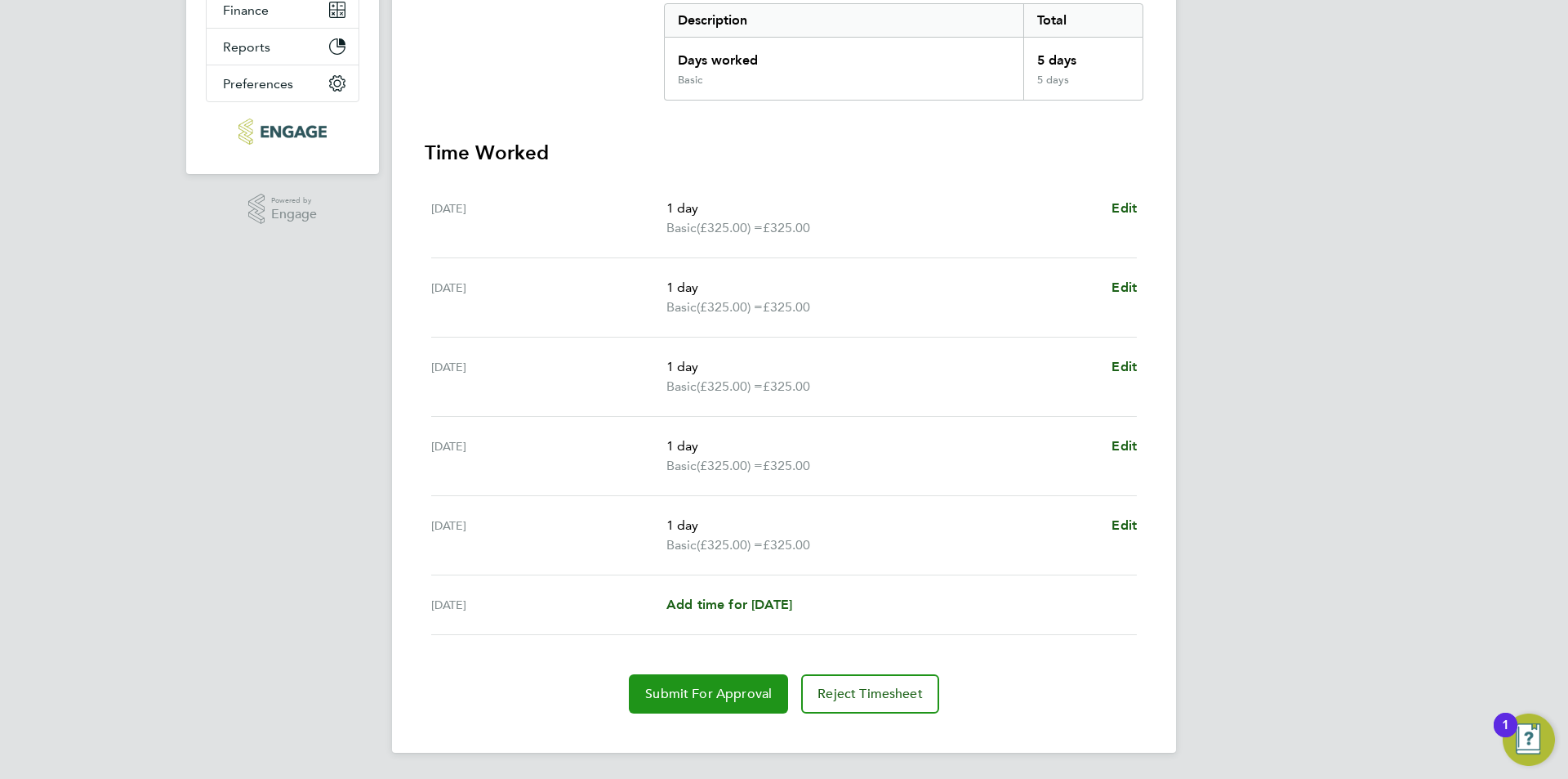
click at [713, 689] on span "Submit For Approval" at bounding box center [708, 693] width 127 height 17
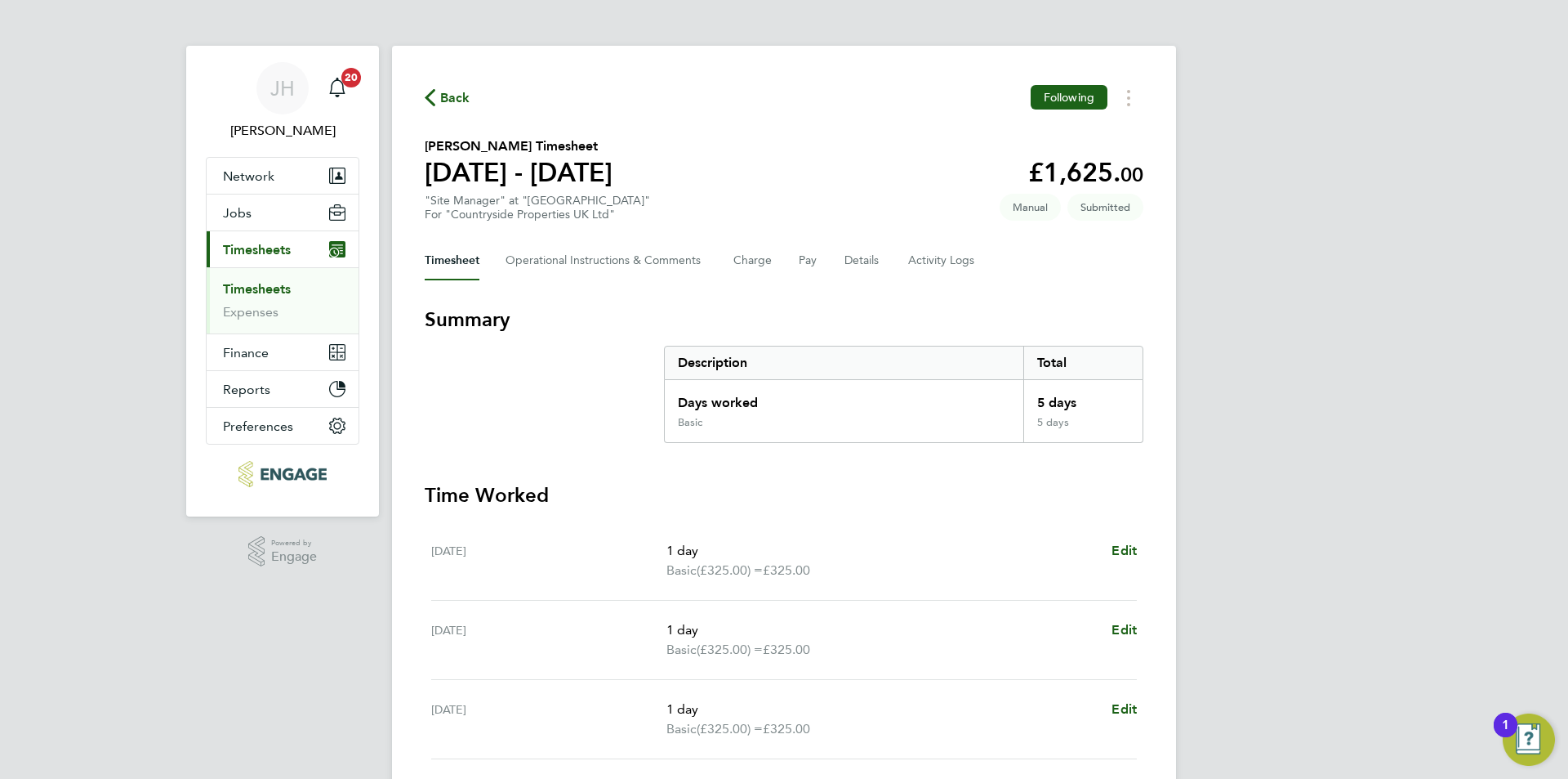
click at [460, 98] on span "Back" at bounding box center [455, 98] width 30 height 20
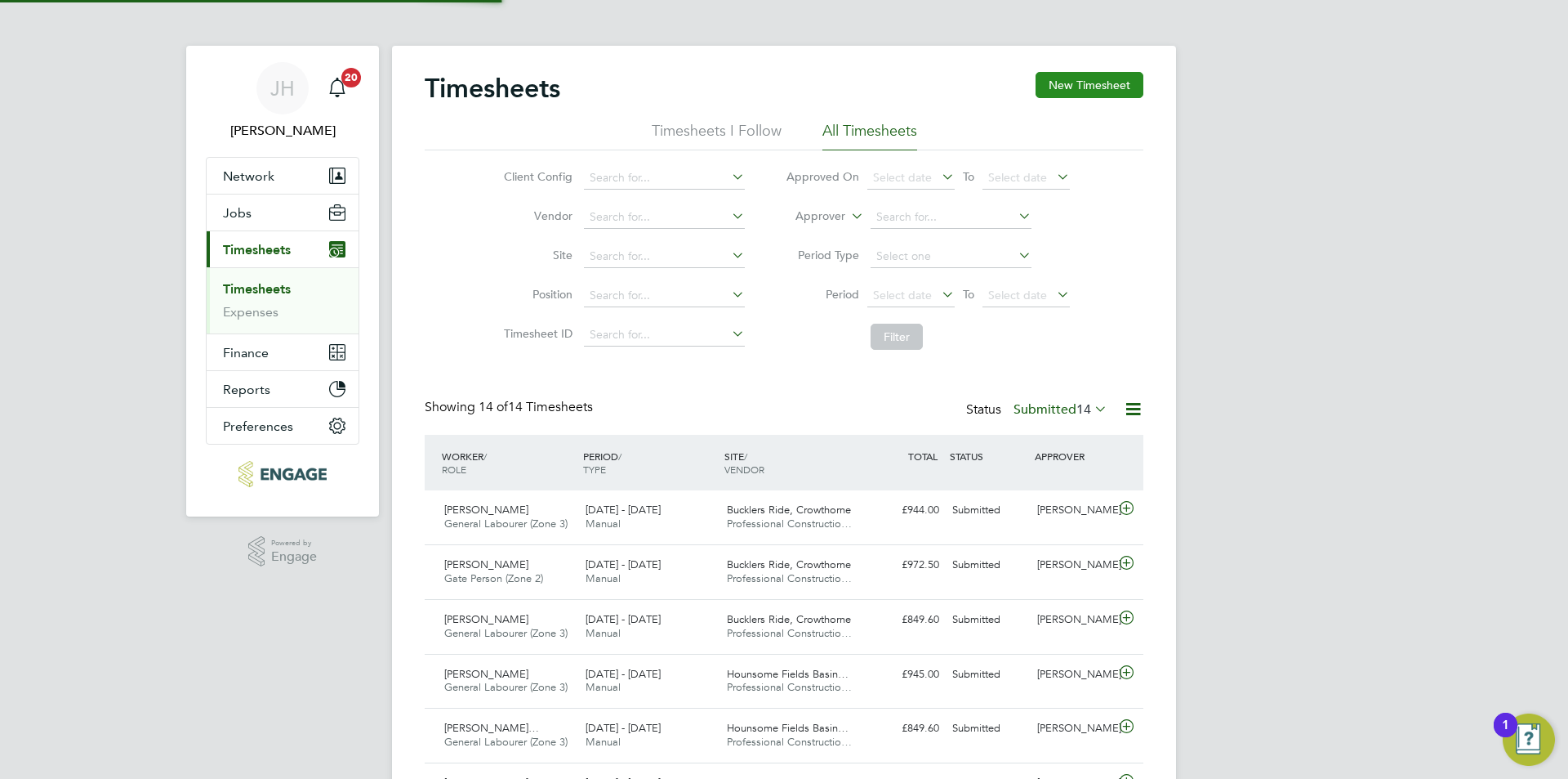
click at [1140, 93] on button "New Timesheet" at bounding box center [1089, 85] width 108 height 27
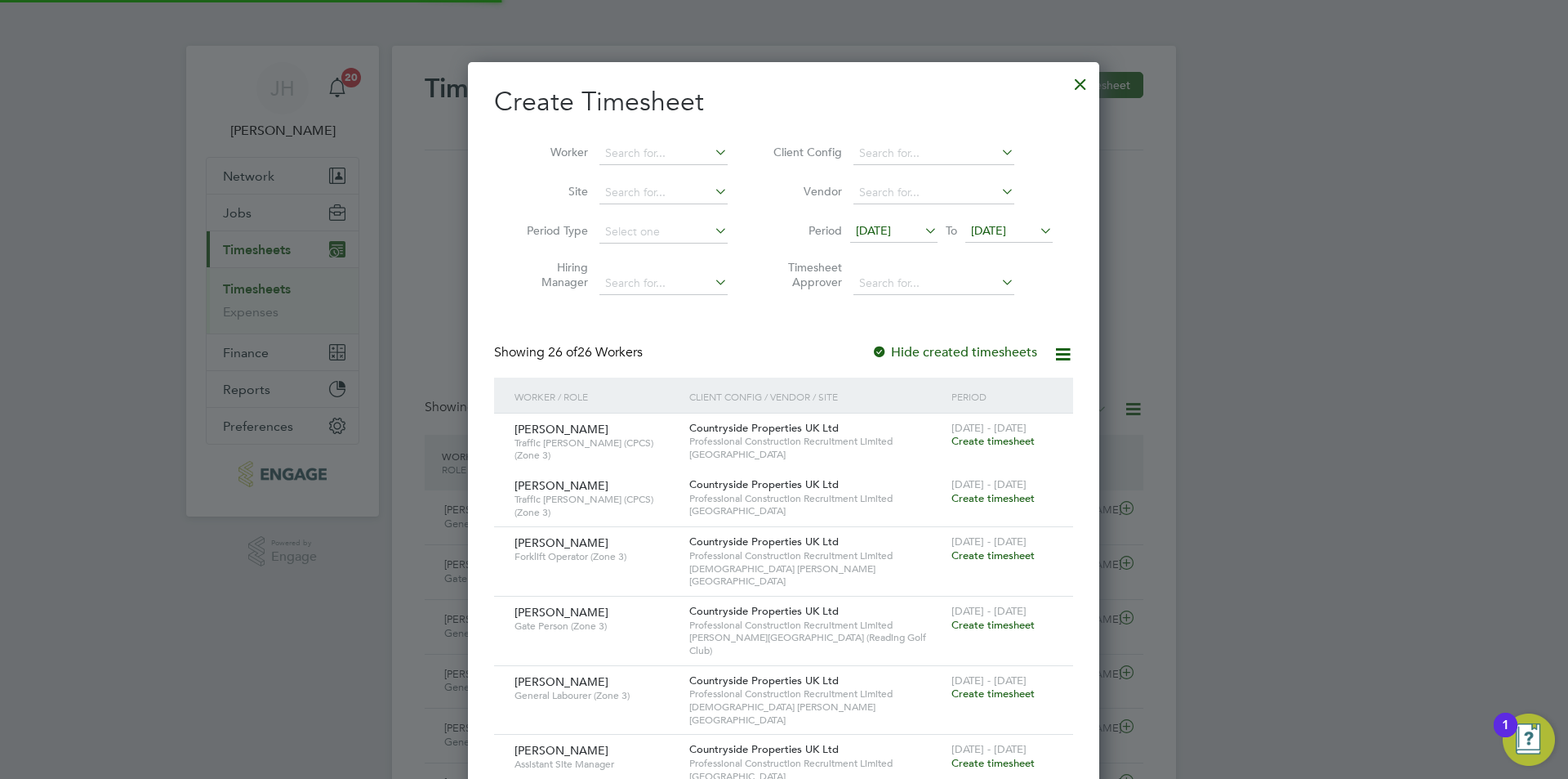
click at [654, 140] on li "Worker" at bounding box center [620, 153] width 254 height 39
click at [659, 144] on input at bounding box center [664, 153] width 128 height 23
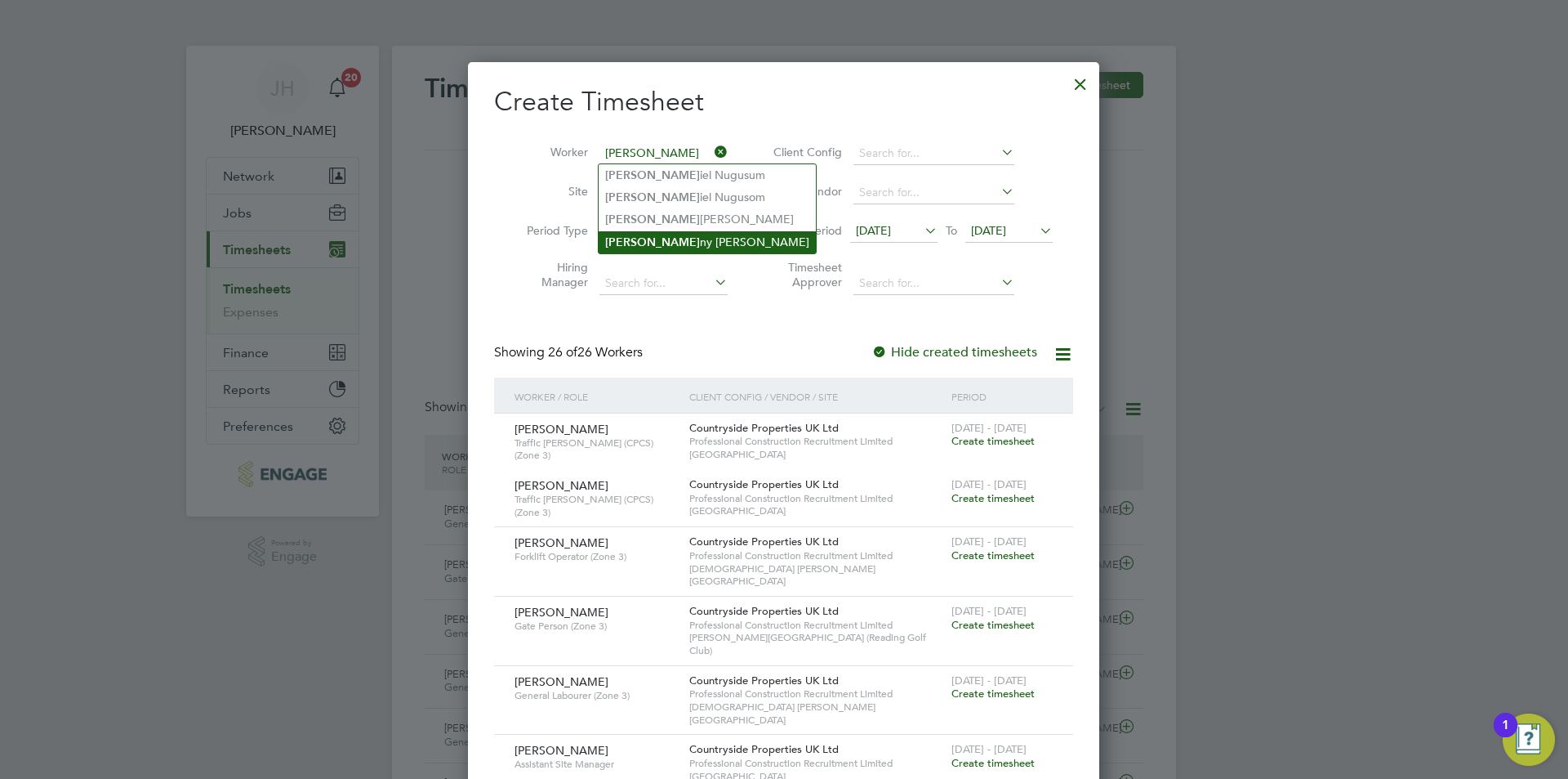
click at [676, 243] on li "Dan ny Williams" at bounding box center [707, 242] width 217 height 22
type input "Danny Williams"
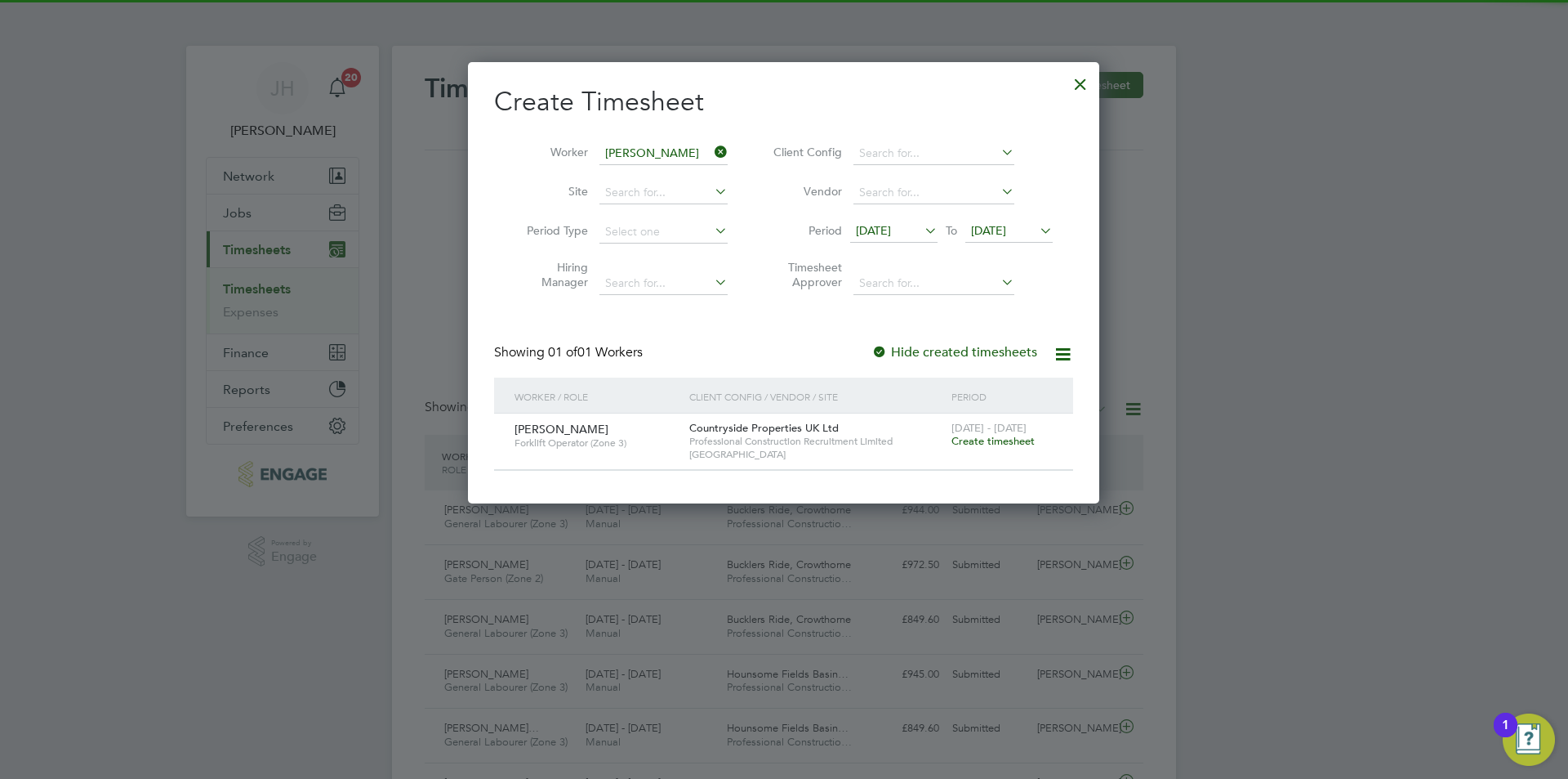
click at [996, 438] on span "Create timesheet" at bounding box center [993, 441] width 84 height 14
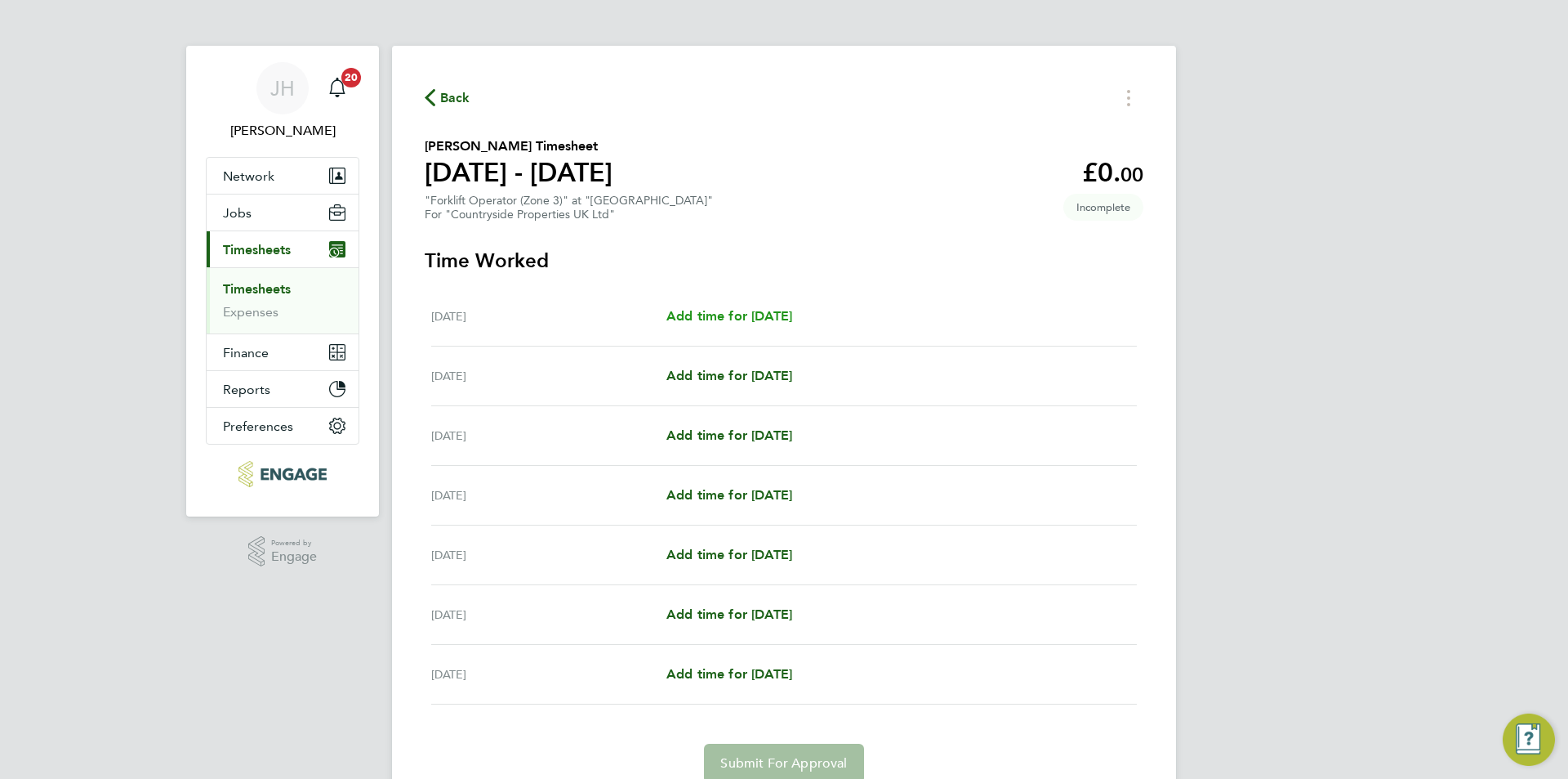
click at [792, 321] on span "Add time for Mon 18 Aug" at bounding box center [729, 316] width 126 height 16
select select "30"
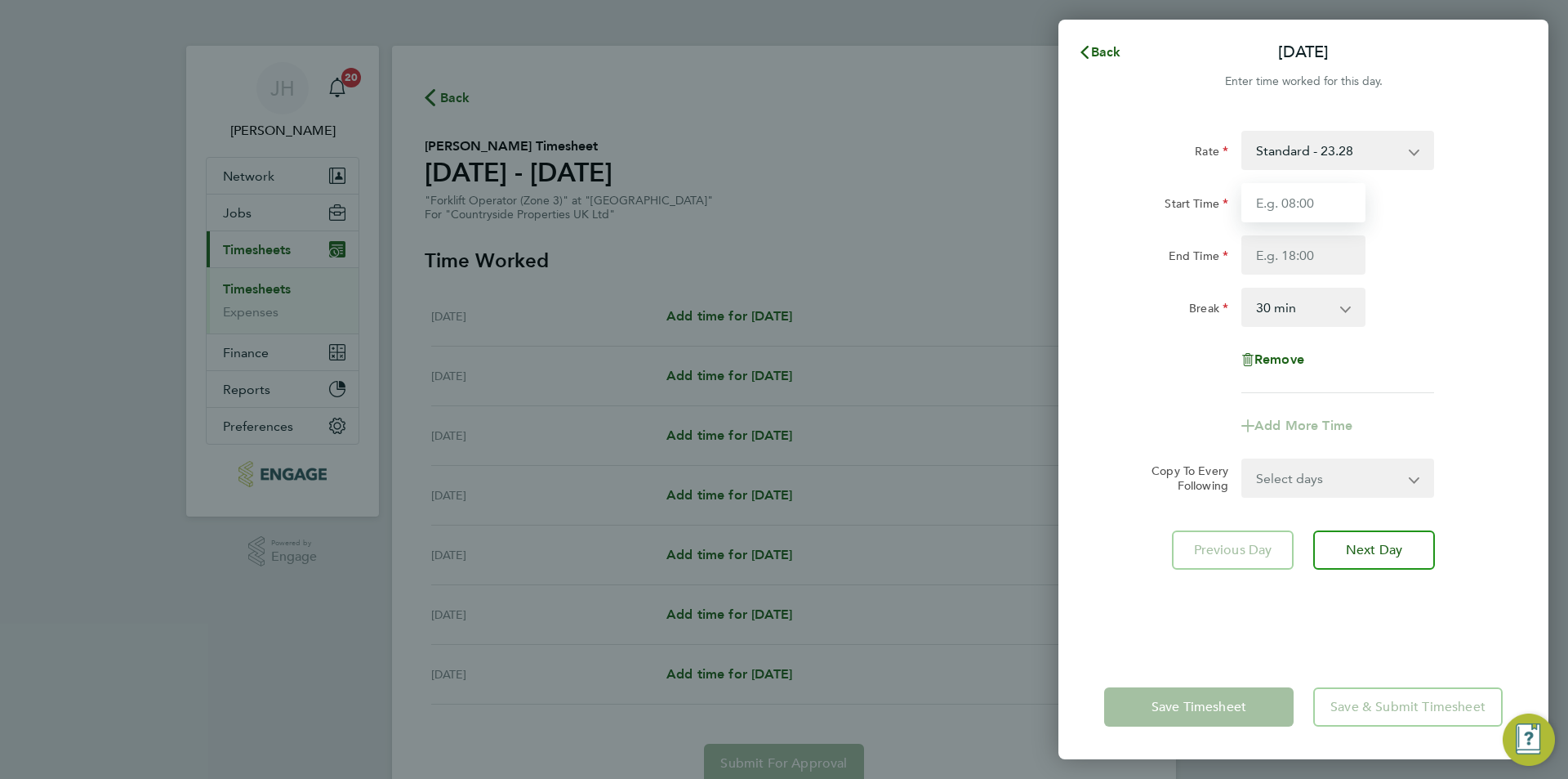
click at [1311, 204] on input "Start Time" at bounding box center [1303, 203] width 124 height 39
type input "07:30"
type input "17:00"
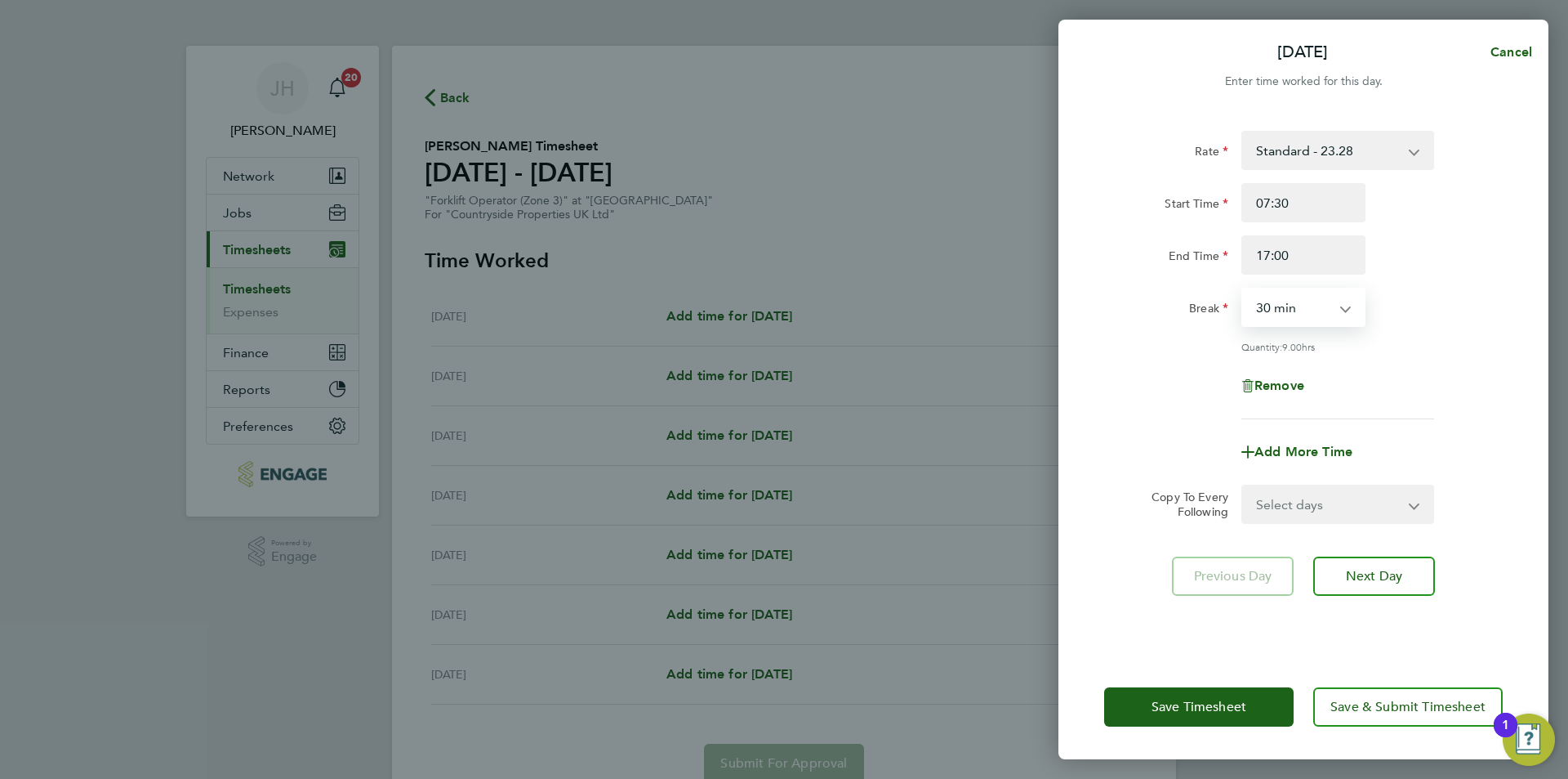
click at [1323, 504] on select "Select days Day Weekday (Mon-Fri) Weekend (Sat-Sun) Tuesday Wednesday Thursday …" at bounding box center [1328, 504] width 171 height 36
select select "WEEKDAY"
click at [1243, 486] on select "Select days Day Weekday (Mon-Fri) Weekend (Sat-Sun) Tuesday Wednesday Thursday …" at bounding box center [1328, 504] width 171 height 36
select select "2025-08-24"
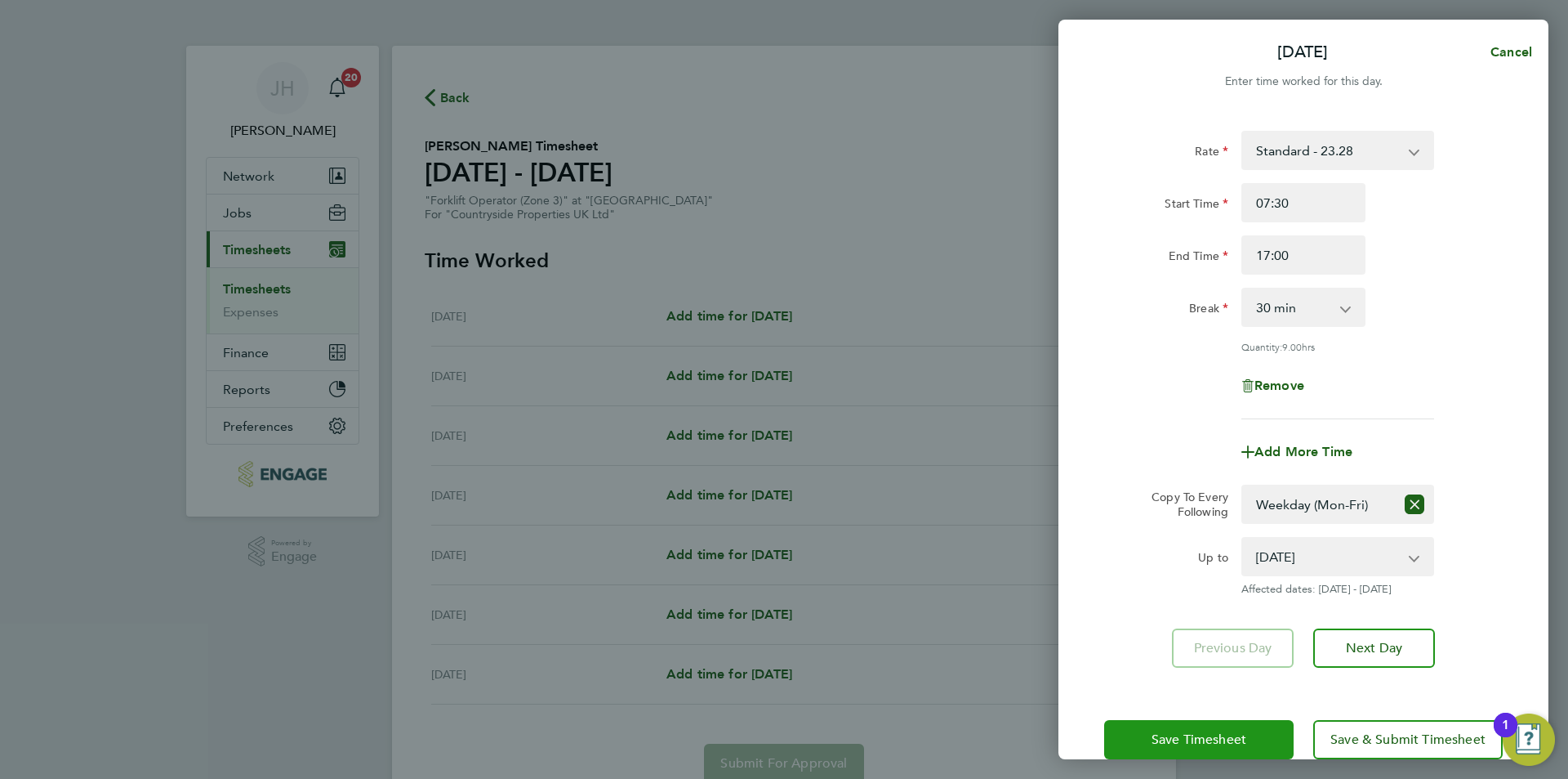
click at [1202, 753] on button "Save Timesheet" at bounding box center [1198, 740] width 190 height 39
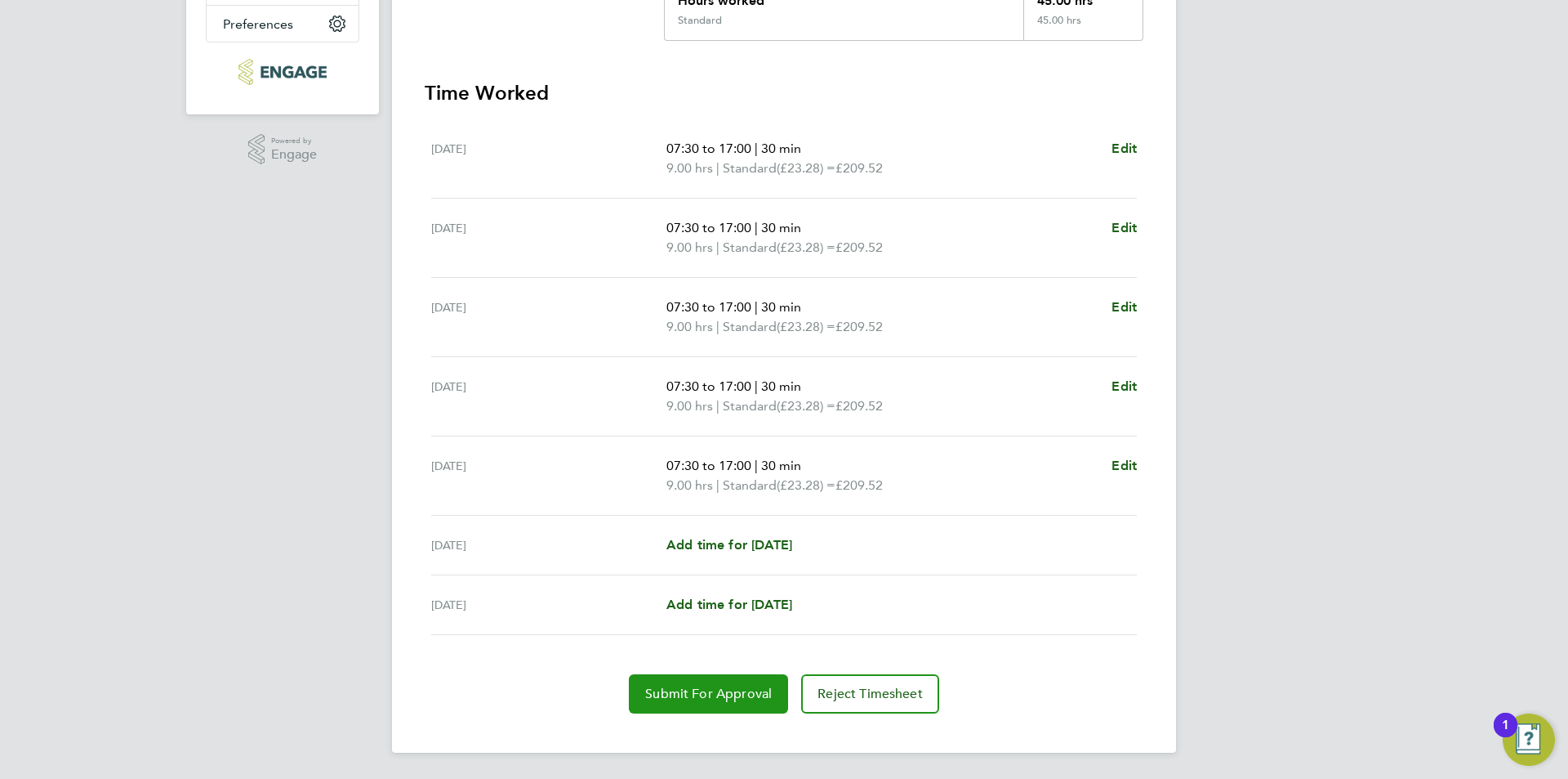
click at [741, 689] on span "Submit For Approval" at bounding box center [708, 693] width 127 height 17
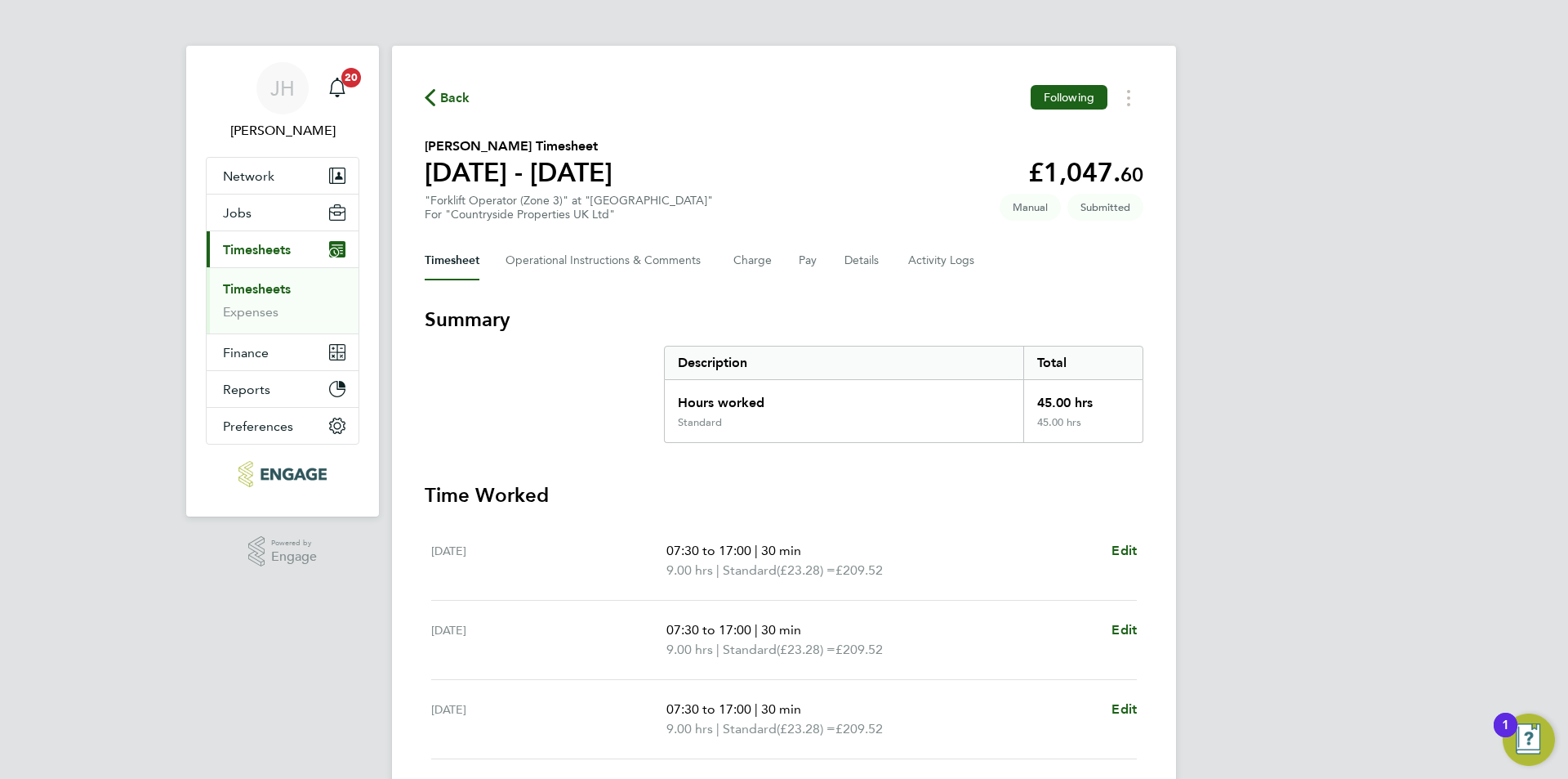
click at [452, 110] on div "Back Following Danny Williams's Timesheet 18 - 24 Aug 2025 £1,047. 60 "Forklift…" at bounding box center [784, 600] width 784 height 1109
click at [455, 103] on span "Back" at bounding box center [455, 98] width 30 height 20
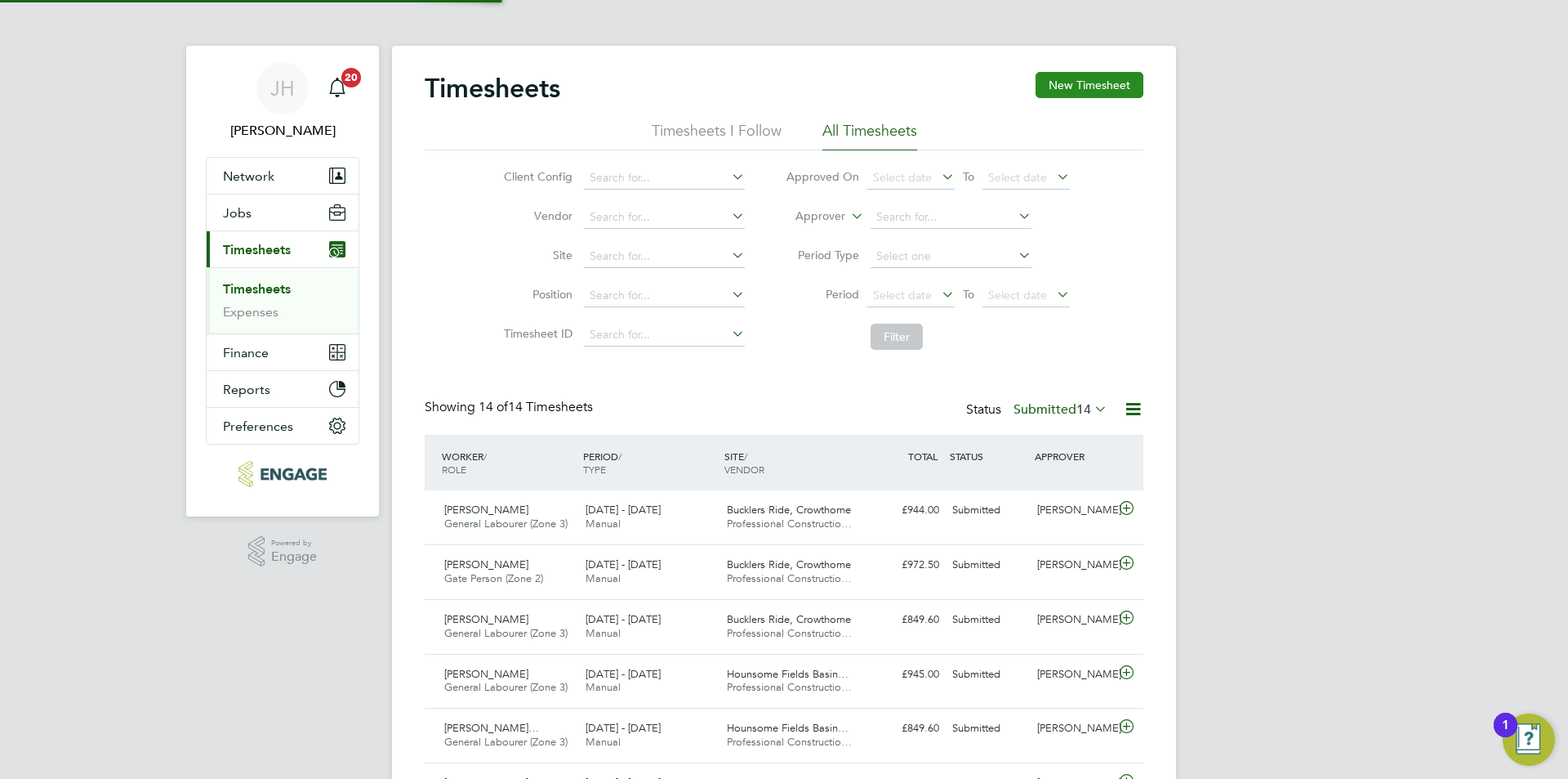
click at [1097, 92] on button "New Timesheet" at bounding box center [1089, 85] width 108 height 27
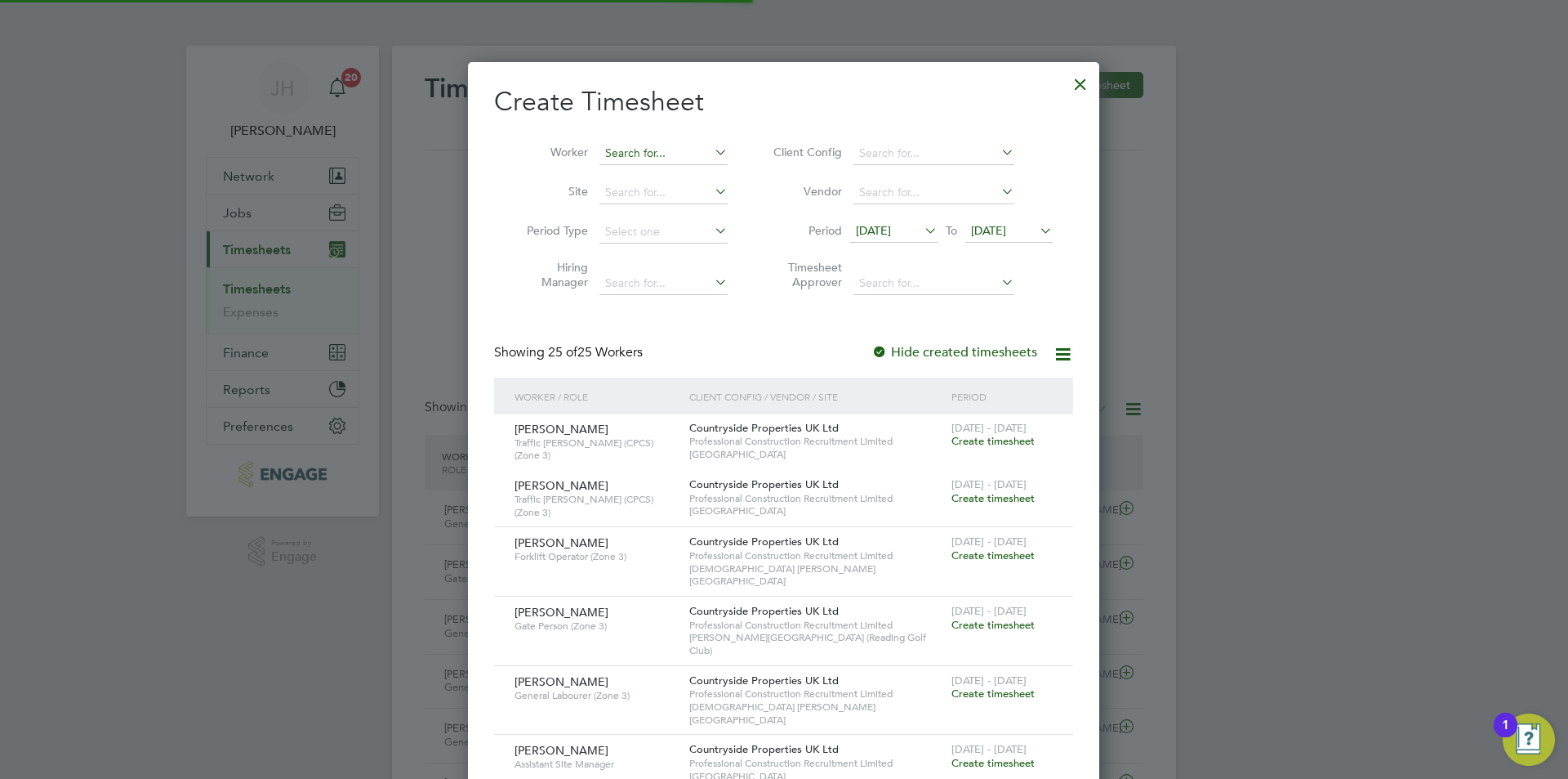
click at [624, 144] on input at bounding box center [664, 153] width 128 height 23
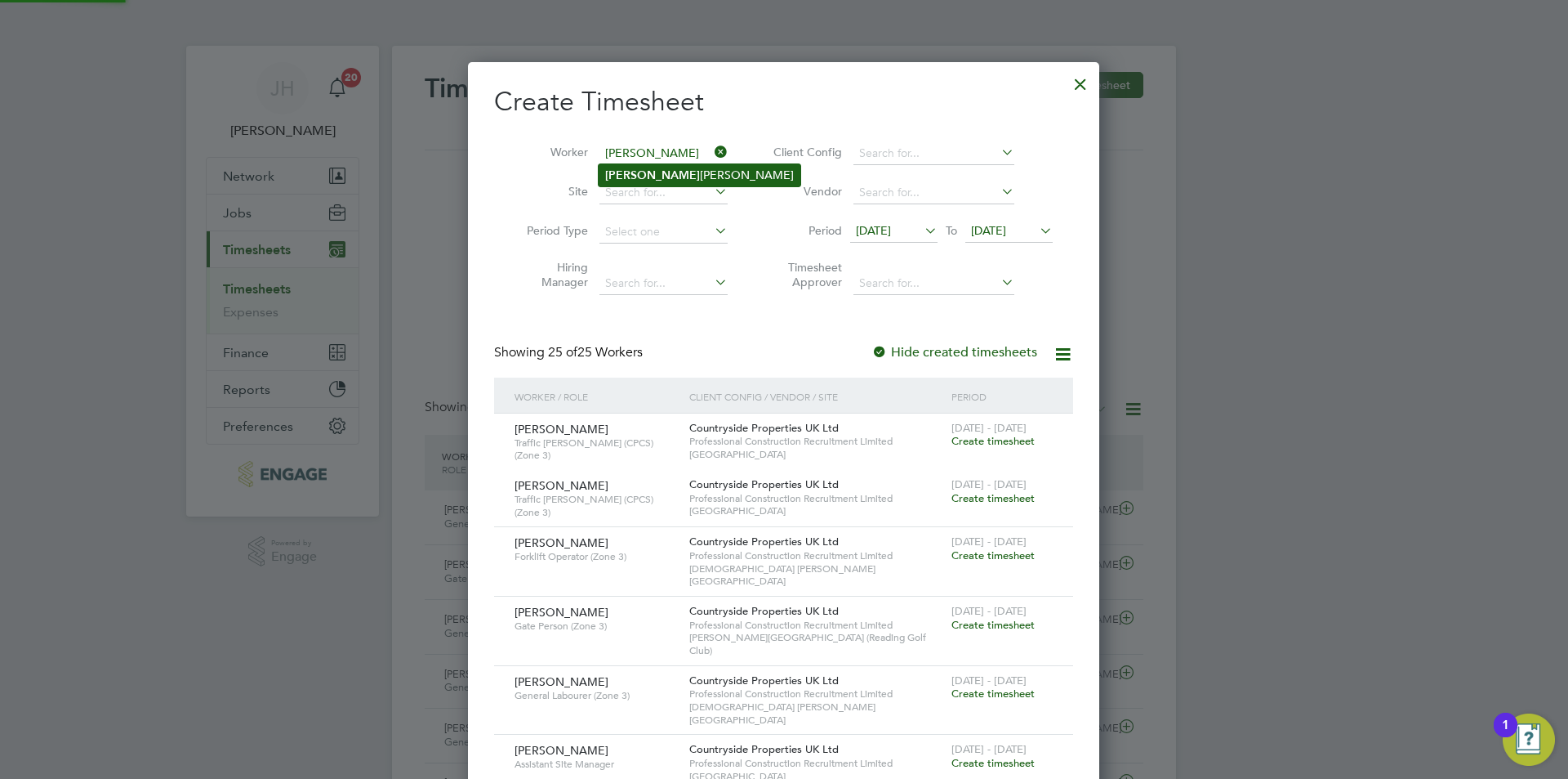
click at [662, 172] on li "Dayle Eugene" at bounding box center [699, 175] width 202 height 22
type input "Dayle Eugene"
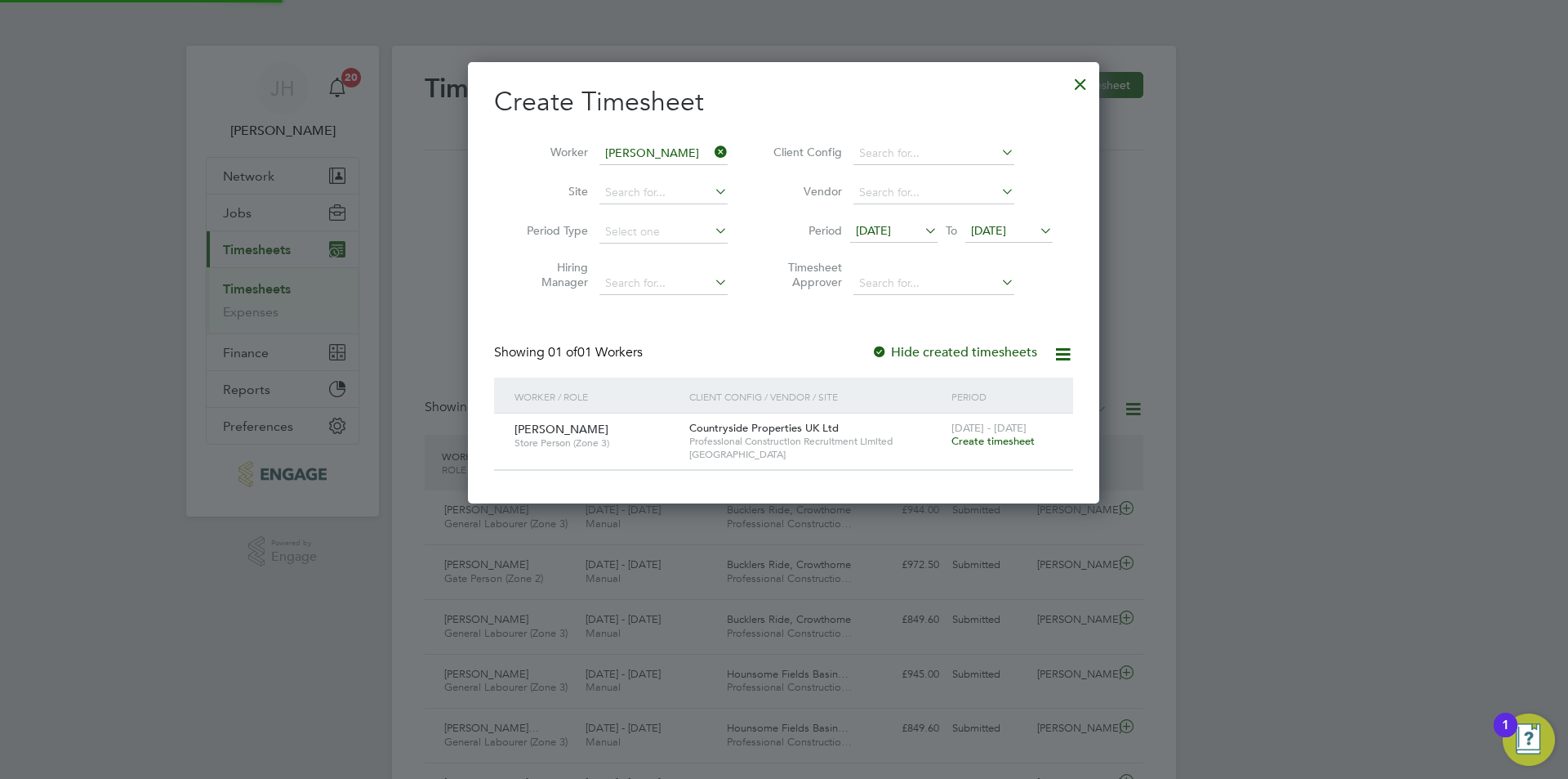
click at [955, 437] on span "Create timesheet" at bounding box center [993, 441] width 84 height 14
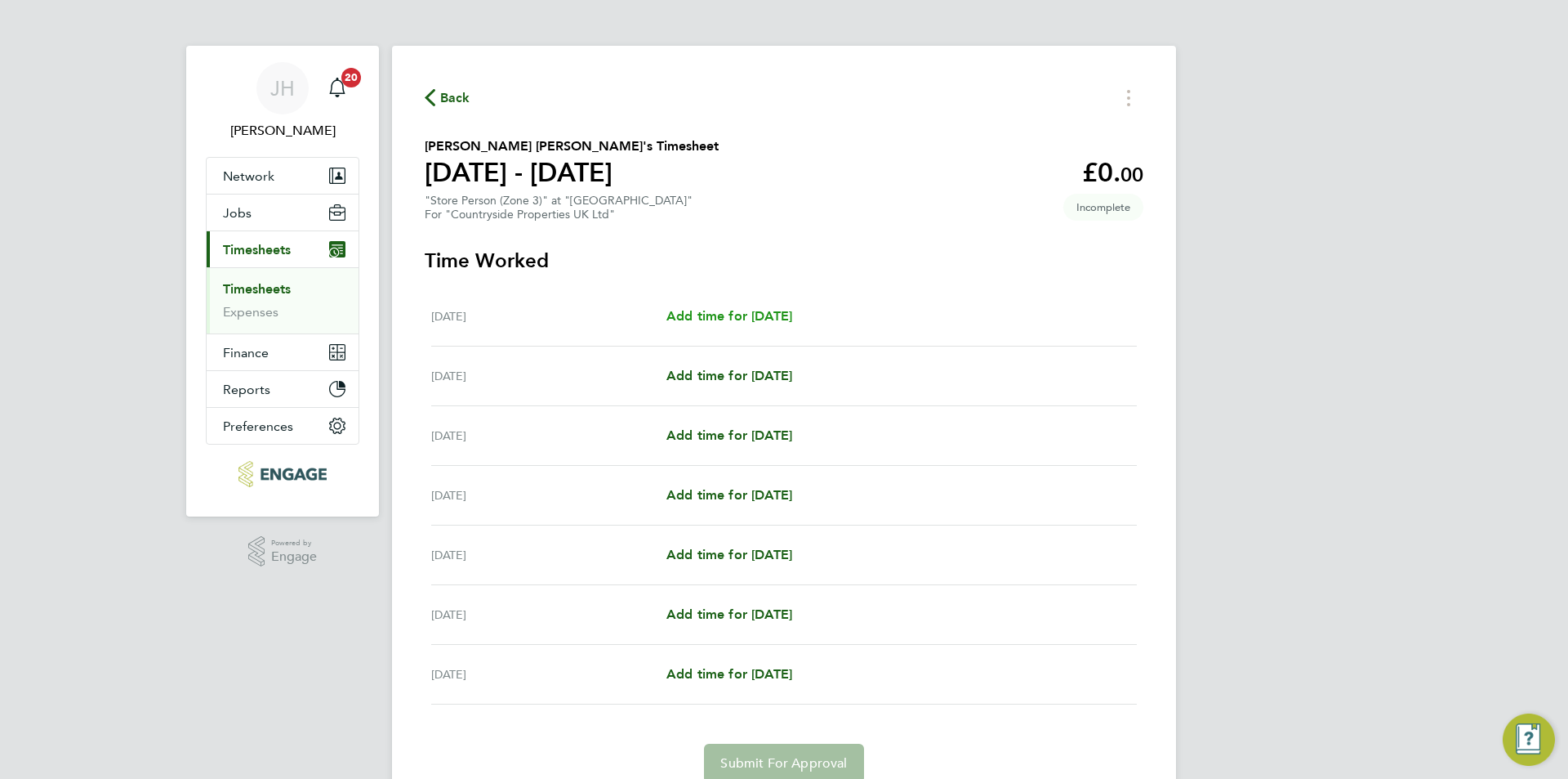
click at [749, 314] on span "Add time for Mon 18 Aug" at bounding box center [729, 316] width 126 height 16
select select "30"
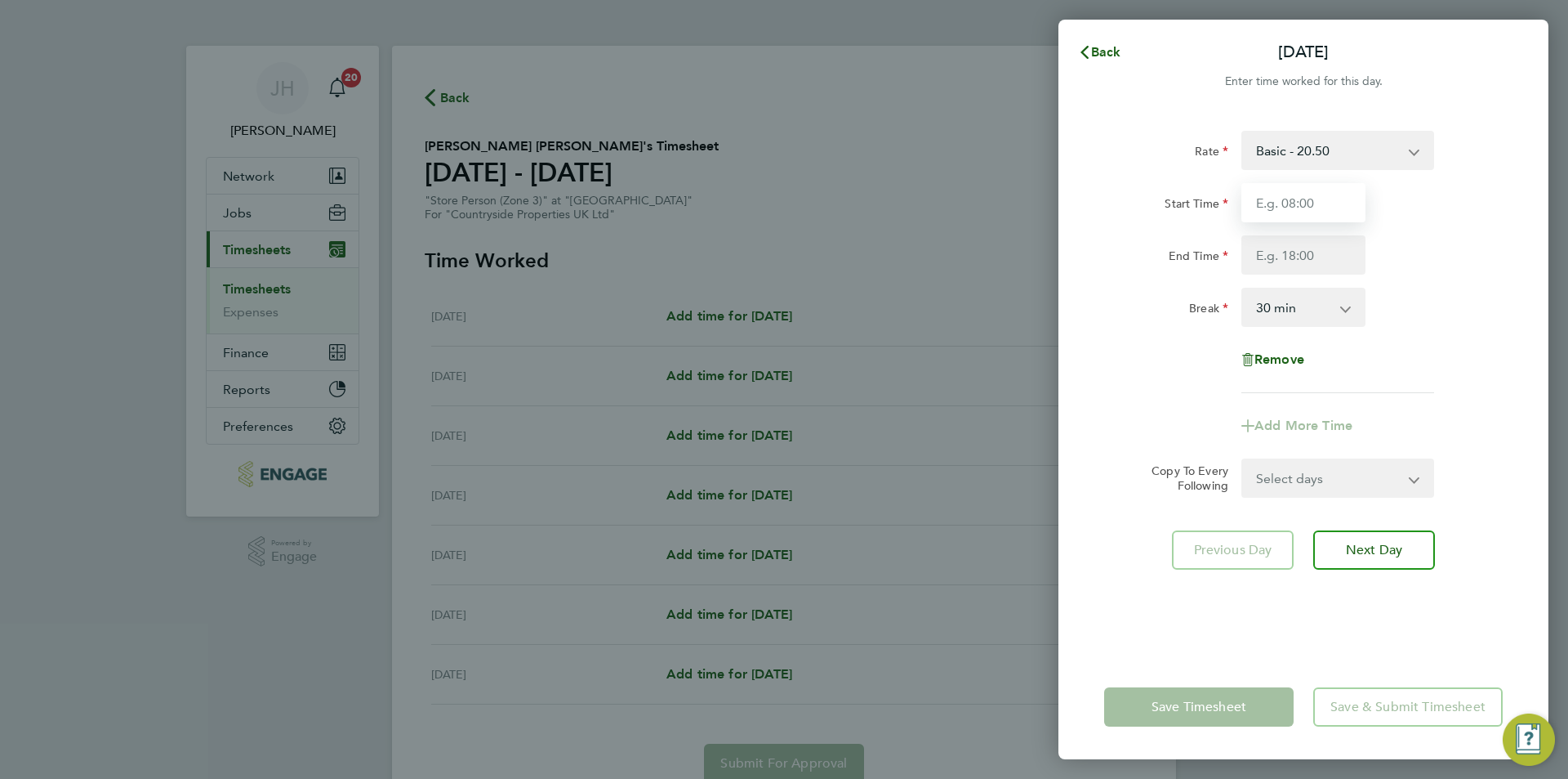
click at [1289, 205] on input "Start Time" at bounding box center [1303, 203] width 124 height 39
type input "07:30"
type input "17:00"
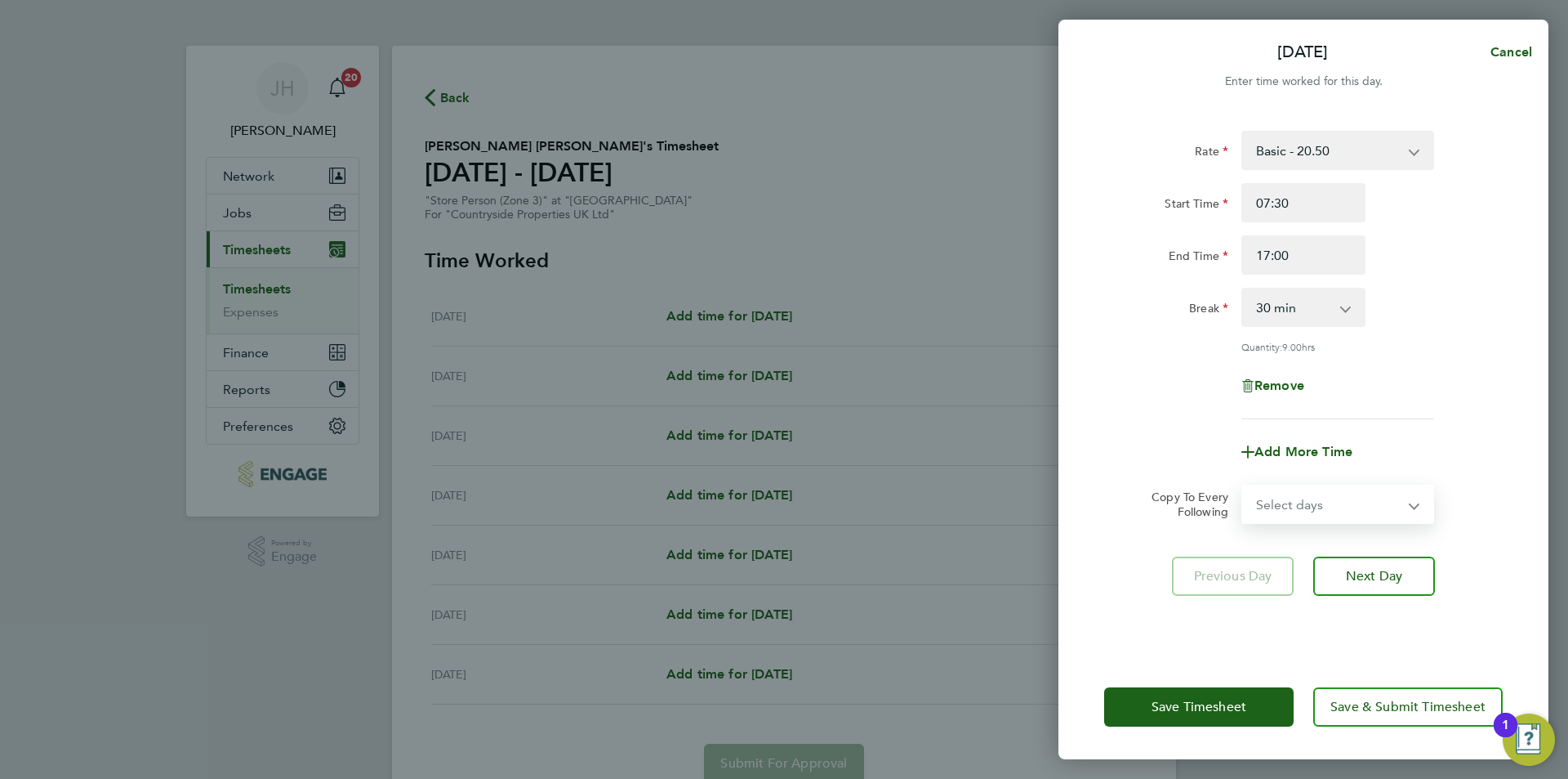
drag, startPoint x: 1302, startPoint y: 489, endPoint x: 1303, endPoint y: 505, distance: 16.0
click at [1302, 489] on select "Select days Day Weekday (Mon-Fri) Weekend (Sat-Sun) Tuesday Wednesday Thursday …" at bounding box center [1328, 504] width 171 height 36
select select "WEEKDAY"
click at [1243, 486] on select "Select days Day Weekday (Mon-Fri) Weekend (Sat-Sun) Tuesday Wednesday Thursday …" at bounding box center [1328, 504] width 171 height 36
select select "2025-08-24"
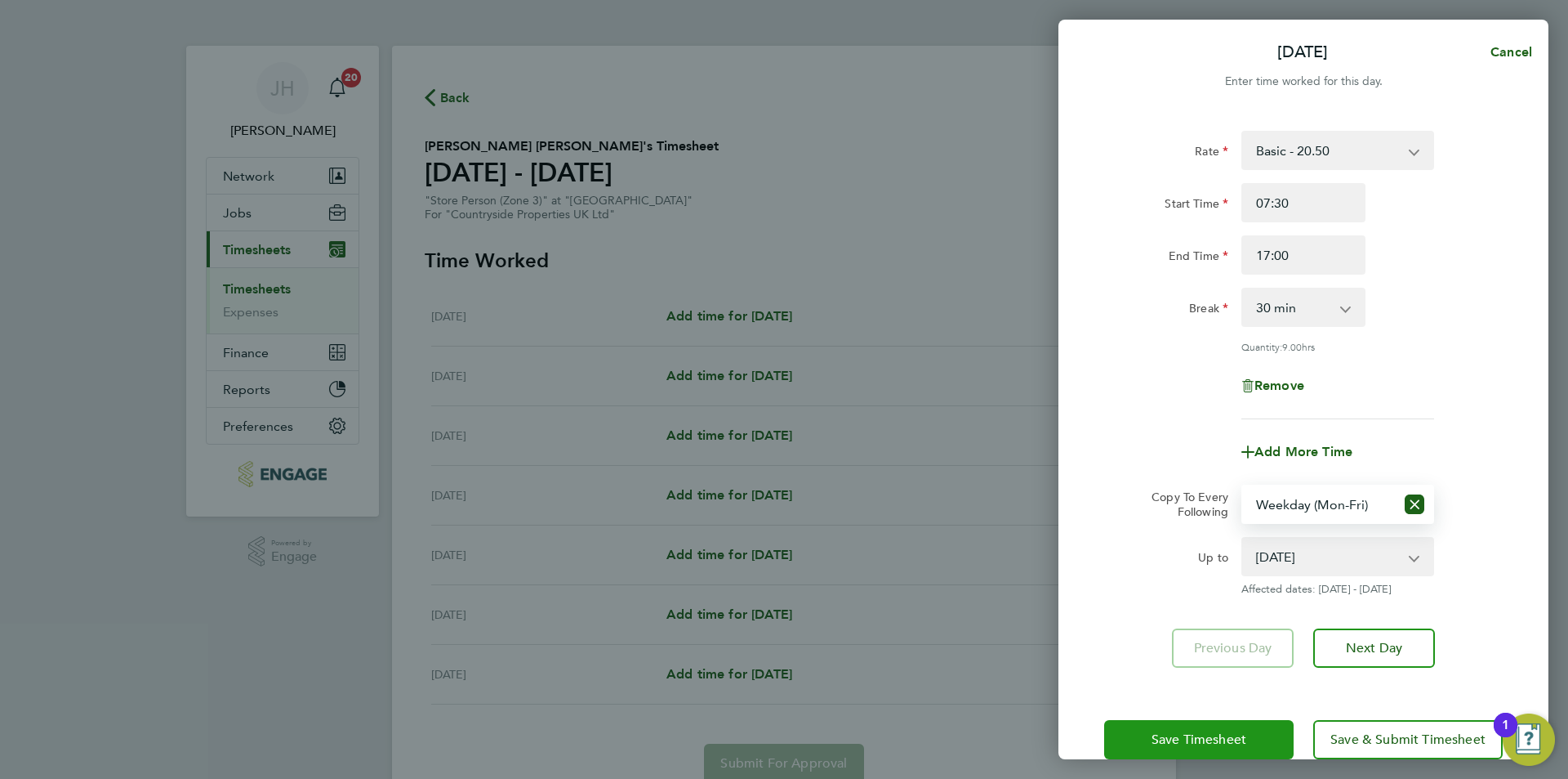
click at [1187, 722] on button "Save Timesheet" at bounding box center [1198, 740] width 190 height 39
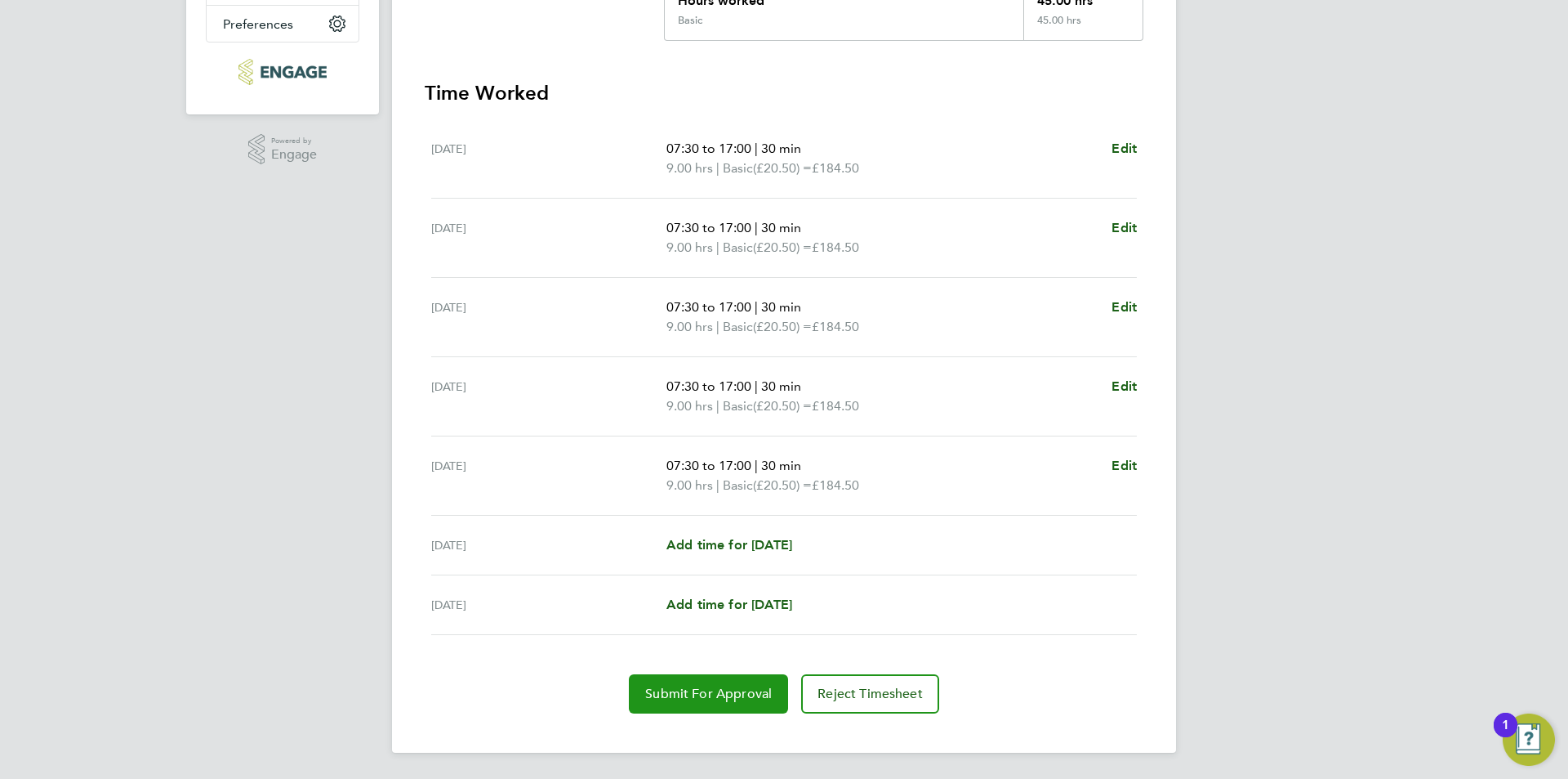
click at [668, 687] on span "Submit For Approval" at bounding box center [708, 693] width 127 height 17
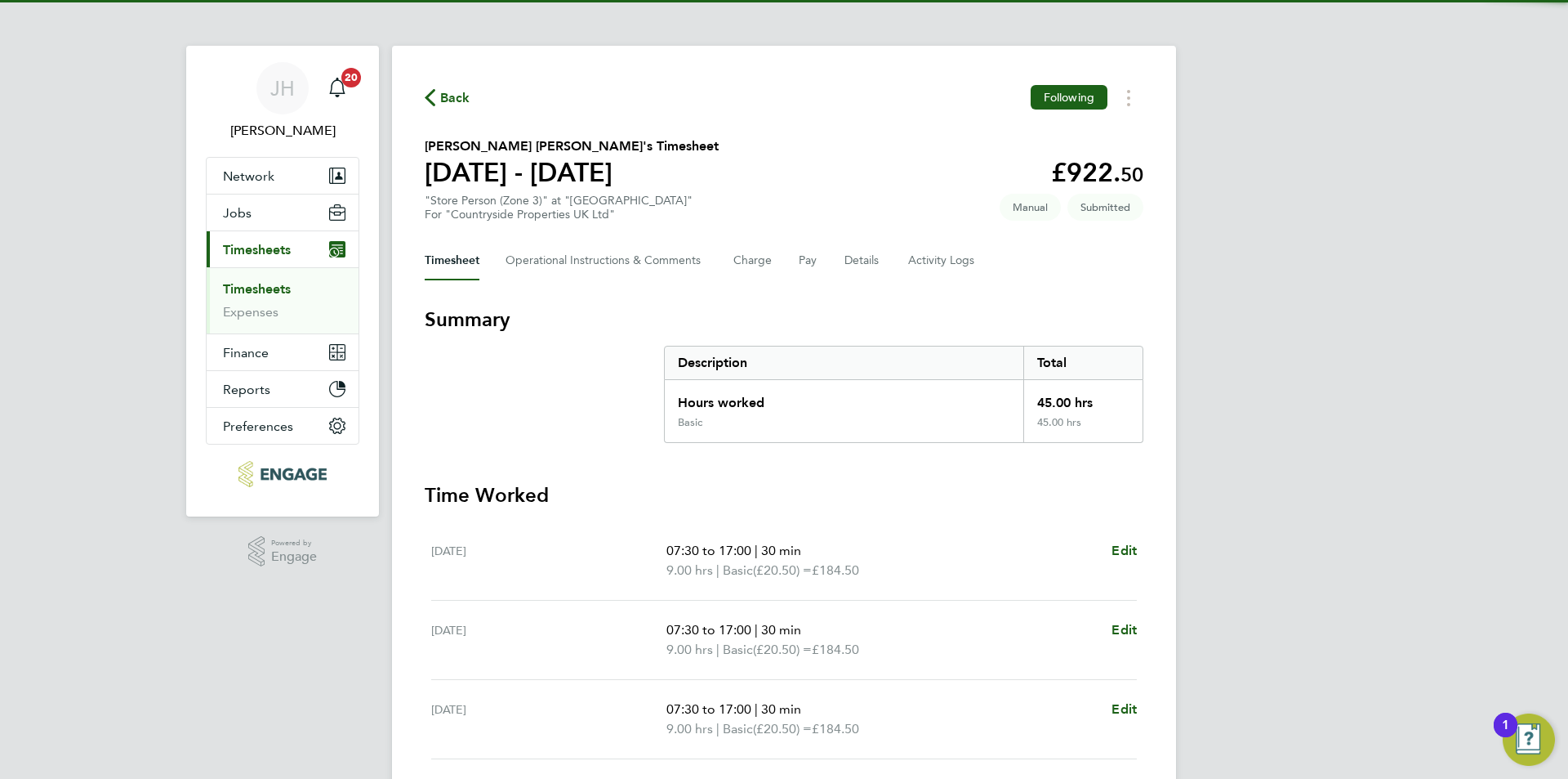
click at [440, 98] on span "Back" at bounding box center [455, 98] width 30 height 20
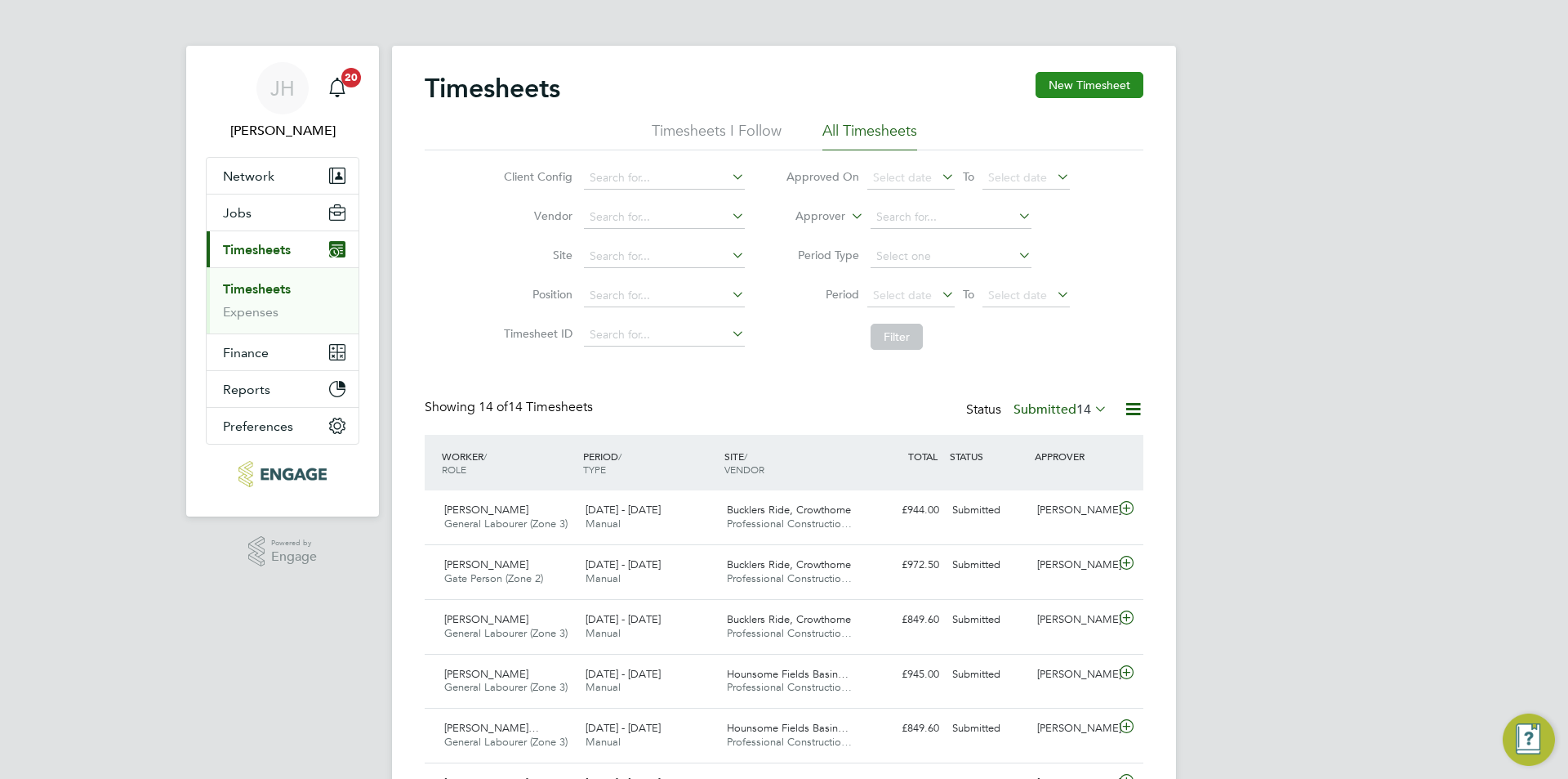
click at [1078, 87] on button "New Timesheet" at bounding box center [1089, 85] width 108 height 27
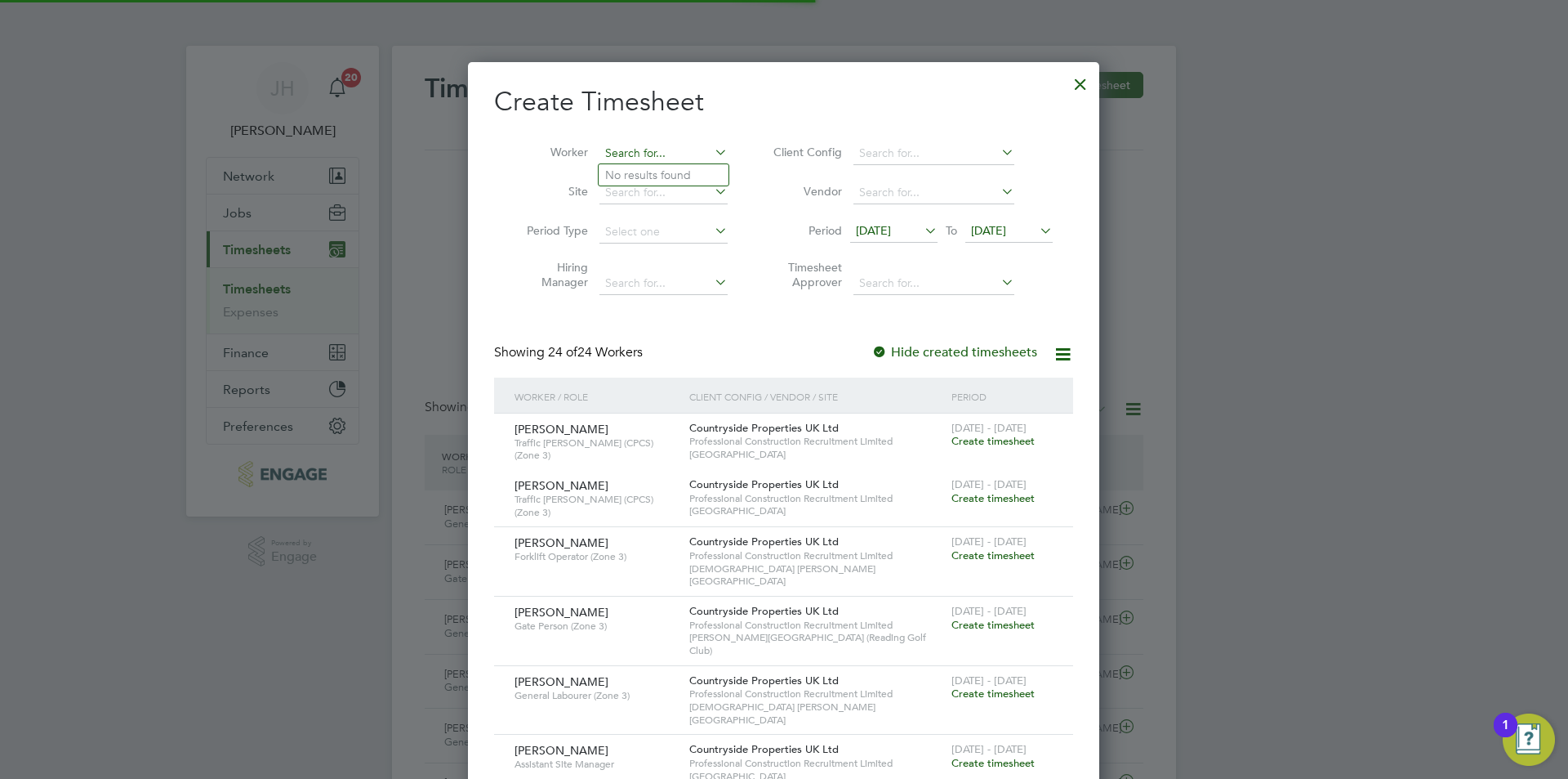
click at [635, 145] on input at bounding box center [664, 153] width 128 height 23
click at [665, 169] on li "Kevwe Akakabota" at bounding box center [664, 175] width 130 height 22
type input "Kevwe Akakabota"
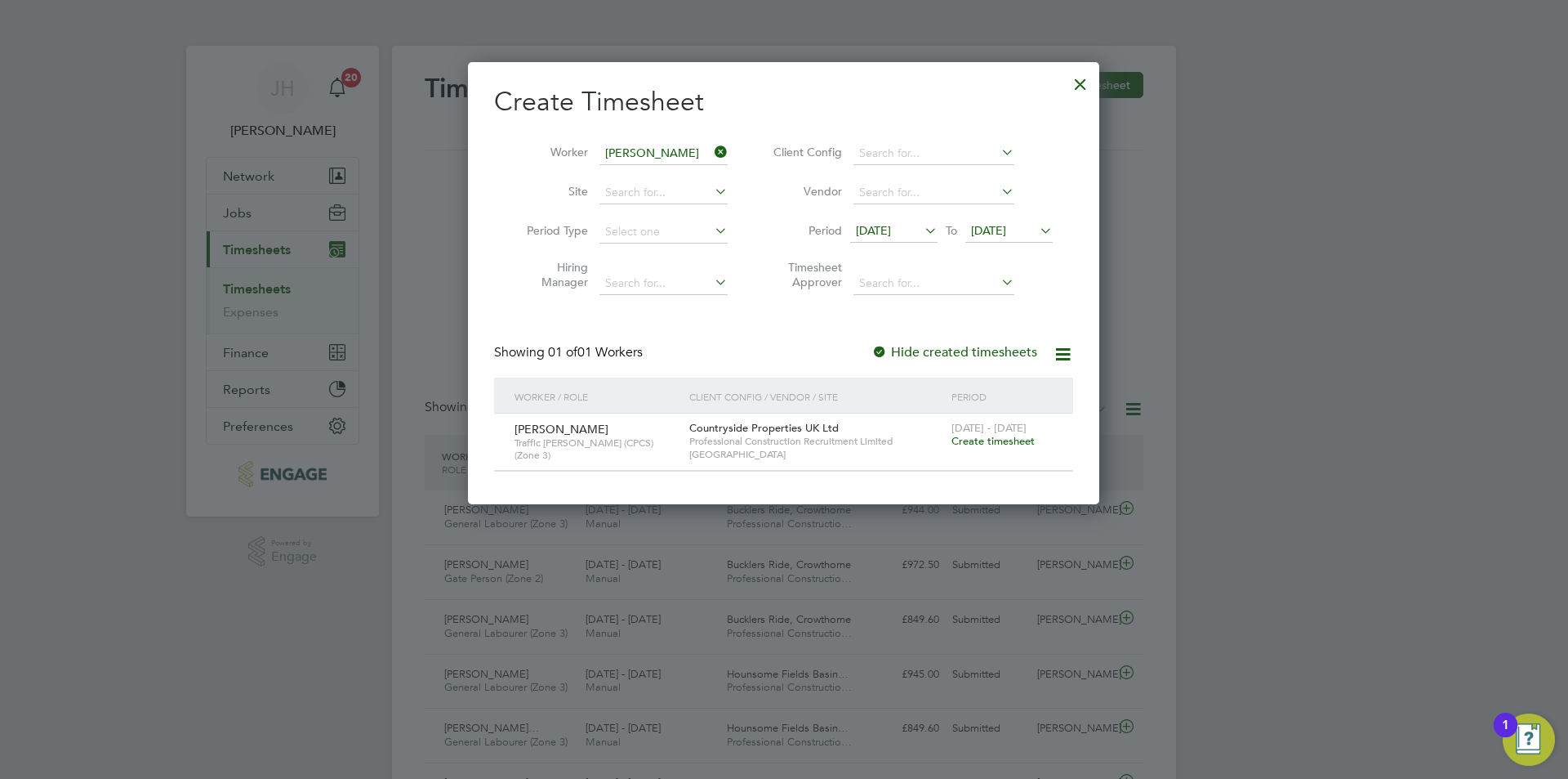
click at [974, 441] on span "Create timesheet" at bounding box center [993, 441] width 84 height 14
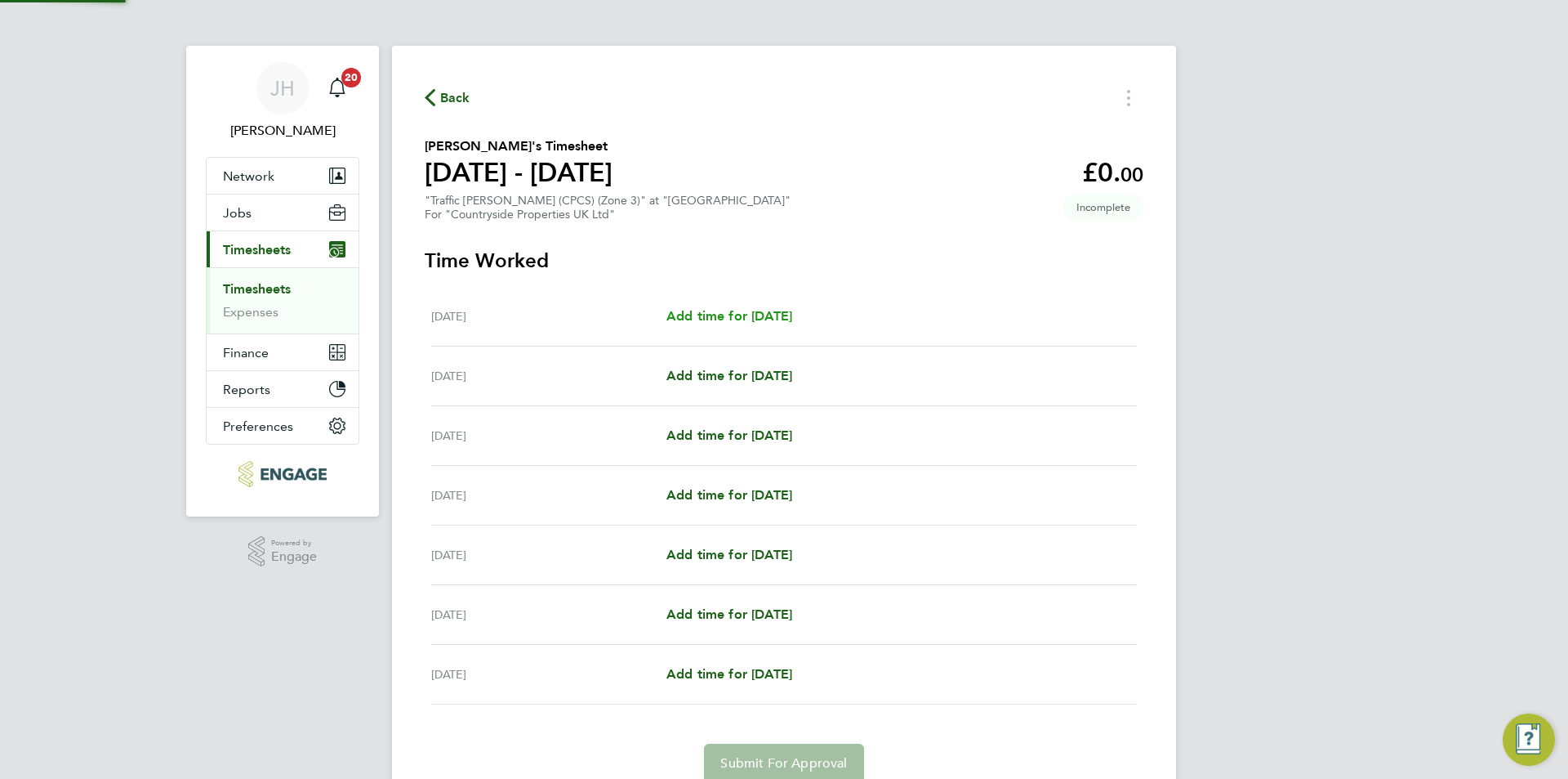
click at [762, 317] on span "Add time for Mon 18 Aug" at bounding box center [729, 316] width 126 height 16
select select "30"
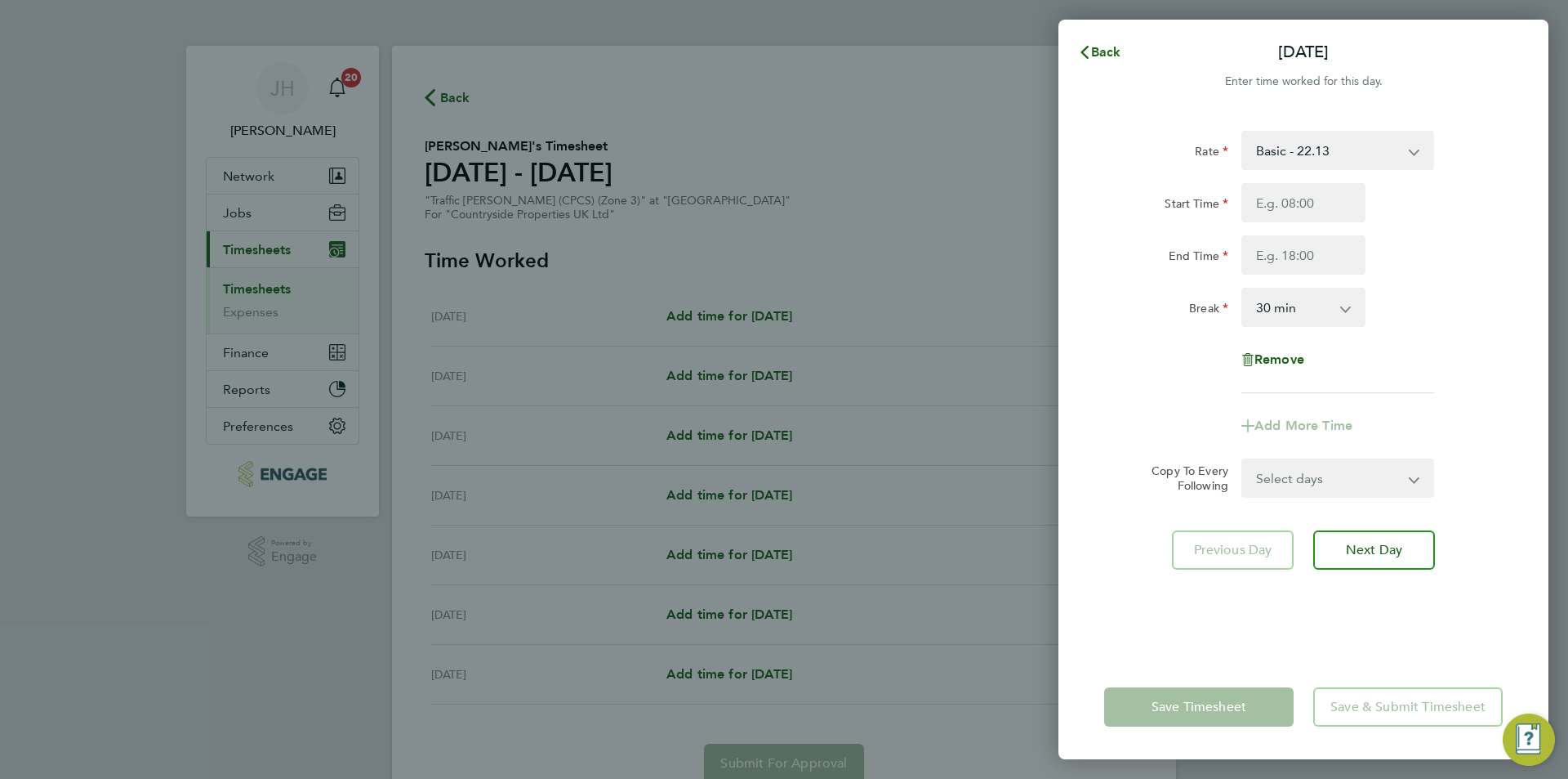
click at [1273, 228] on div "Start Time End Time" at bounding box center [1303, 228] width 412 height 91
click at [1299, 203] on input "Start Time" at bounding box center [1303, 203] width 124 height 39
type input "07:30"
type input "17:00"
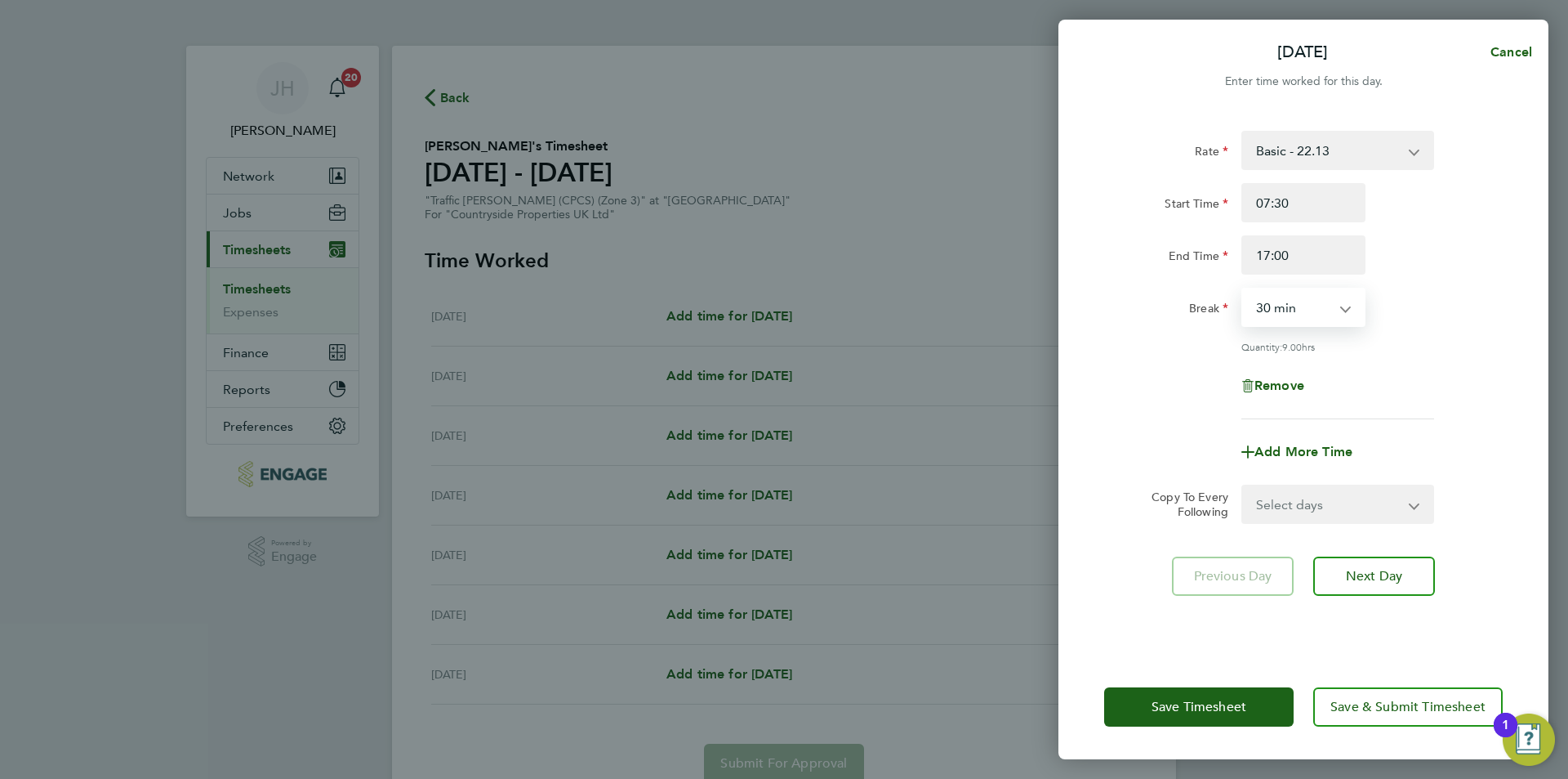
click at [1255, 484] on form "Rate Basic - 22.13 Start Time 07:30 End Time 17:00 Break 0 min 15 min 30 min 45…" at bounding box center [1303, 327] width 398 height 392
click at [1262, 491] on select "Select days Day Weekday (Mon-Fri) Weekend (Sat-Sun) Tuesday Wednesday Thursday …" at bounding box center [1328, 504] width 171 height 36
select select "WEEKDAY"
click at [1243, 486] on select "Select days Day Weekday (Mon-Fri) Weekend (Sat-Sun) Tuesday Wednesday Thursday …" at bounding box center [1328, 504] width 171 height 36
select select "2025-08-24"
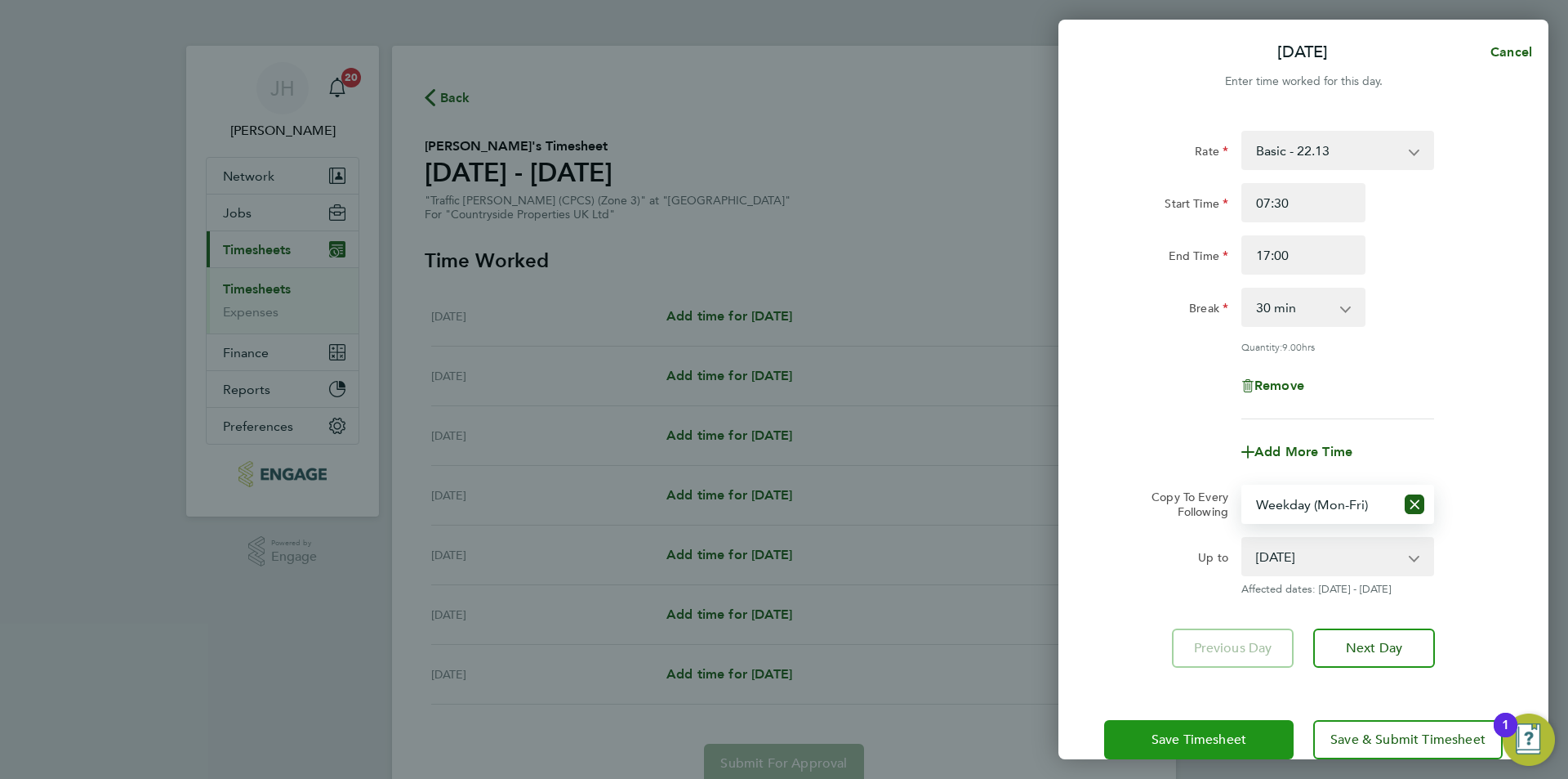
click at [1187, 752] on button "Save Timesheet" at bounding box center [1198, 740] width 190 height 39
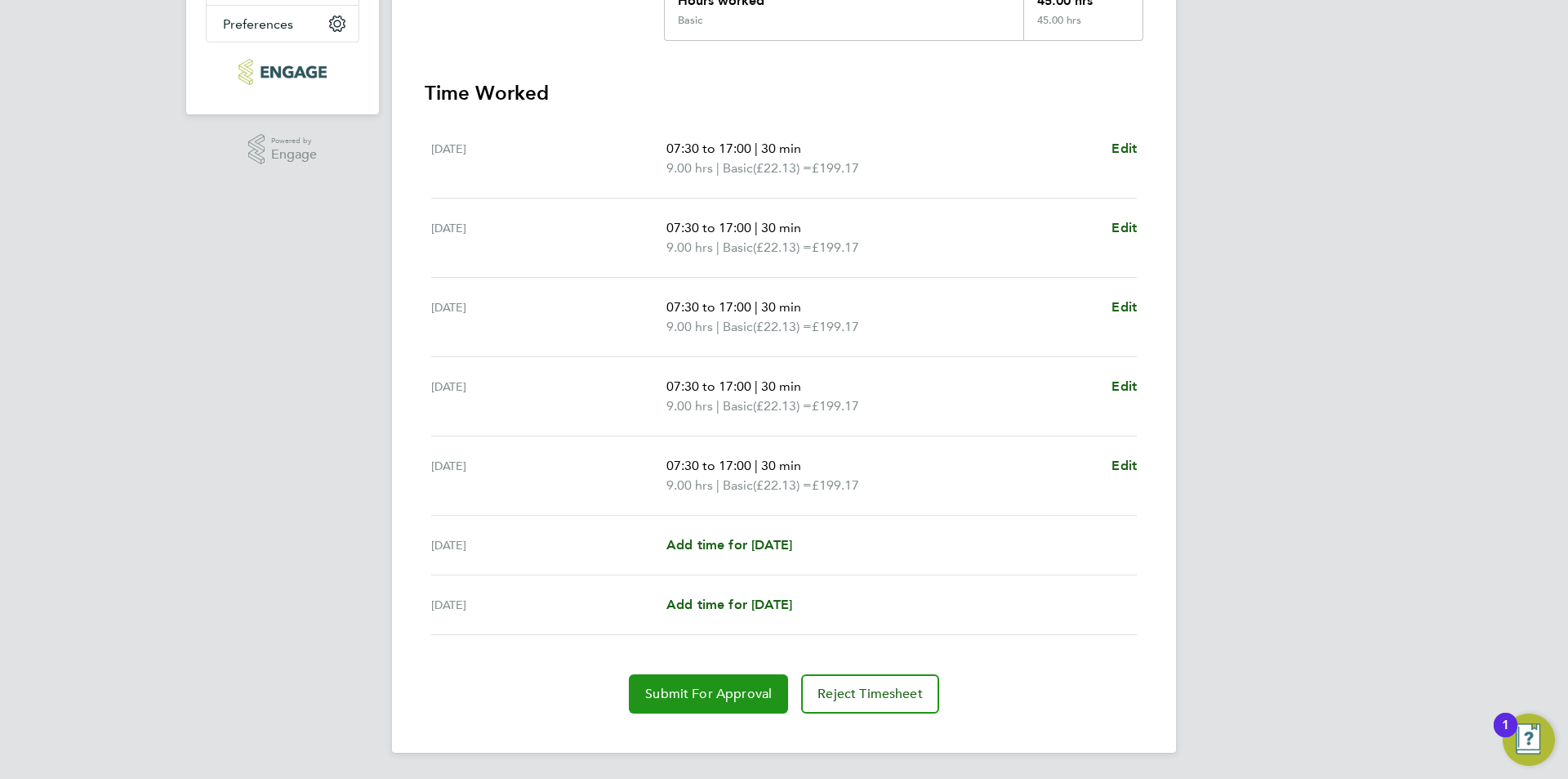
click at [736, 674] on button "Submit For Approval" at bounding box center [709, 693] width 159 height 39
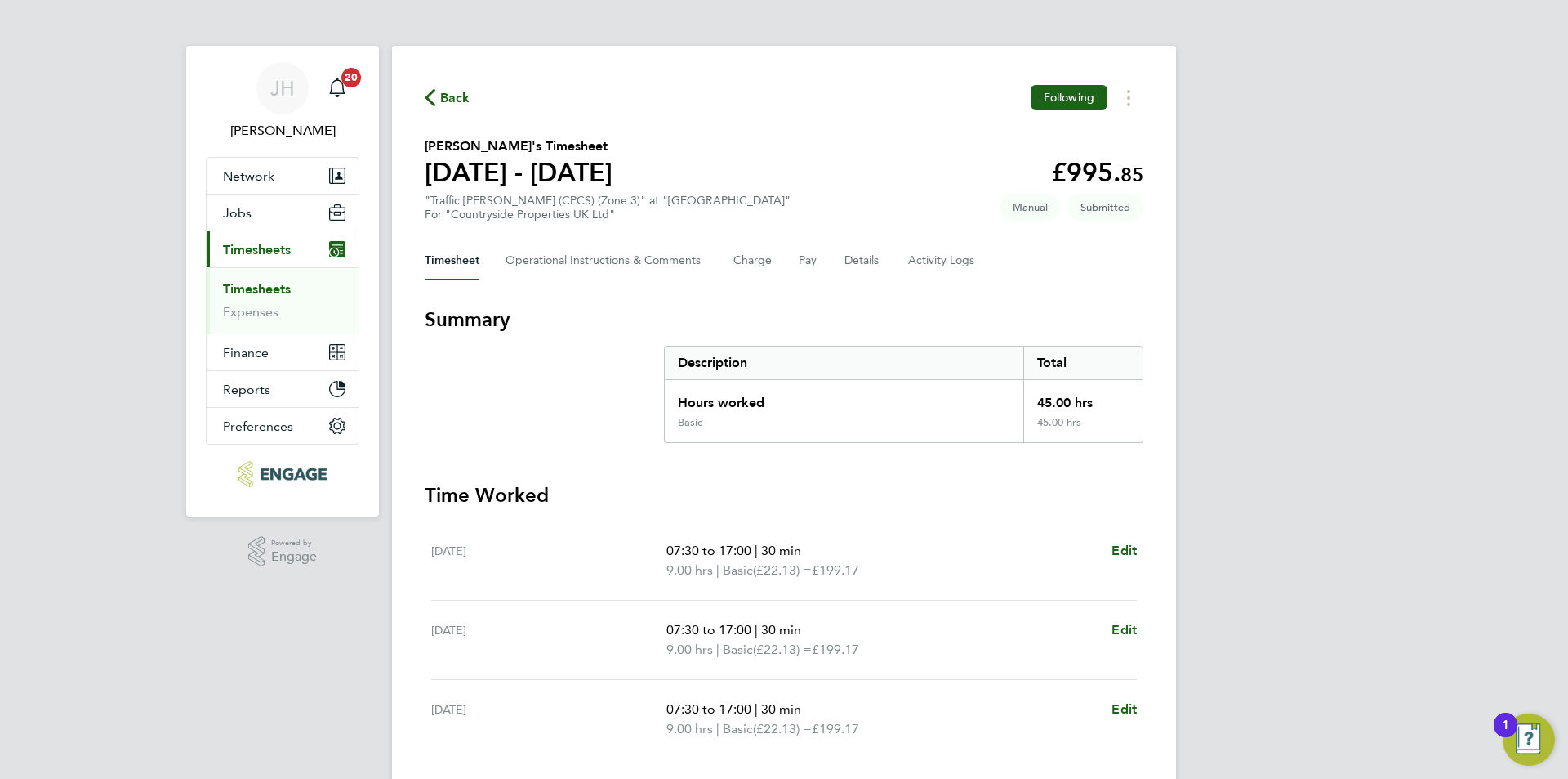
click at [459, 101] on span "Back" at bounding box center [455, 98] width 30 height 20
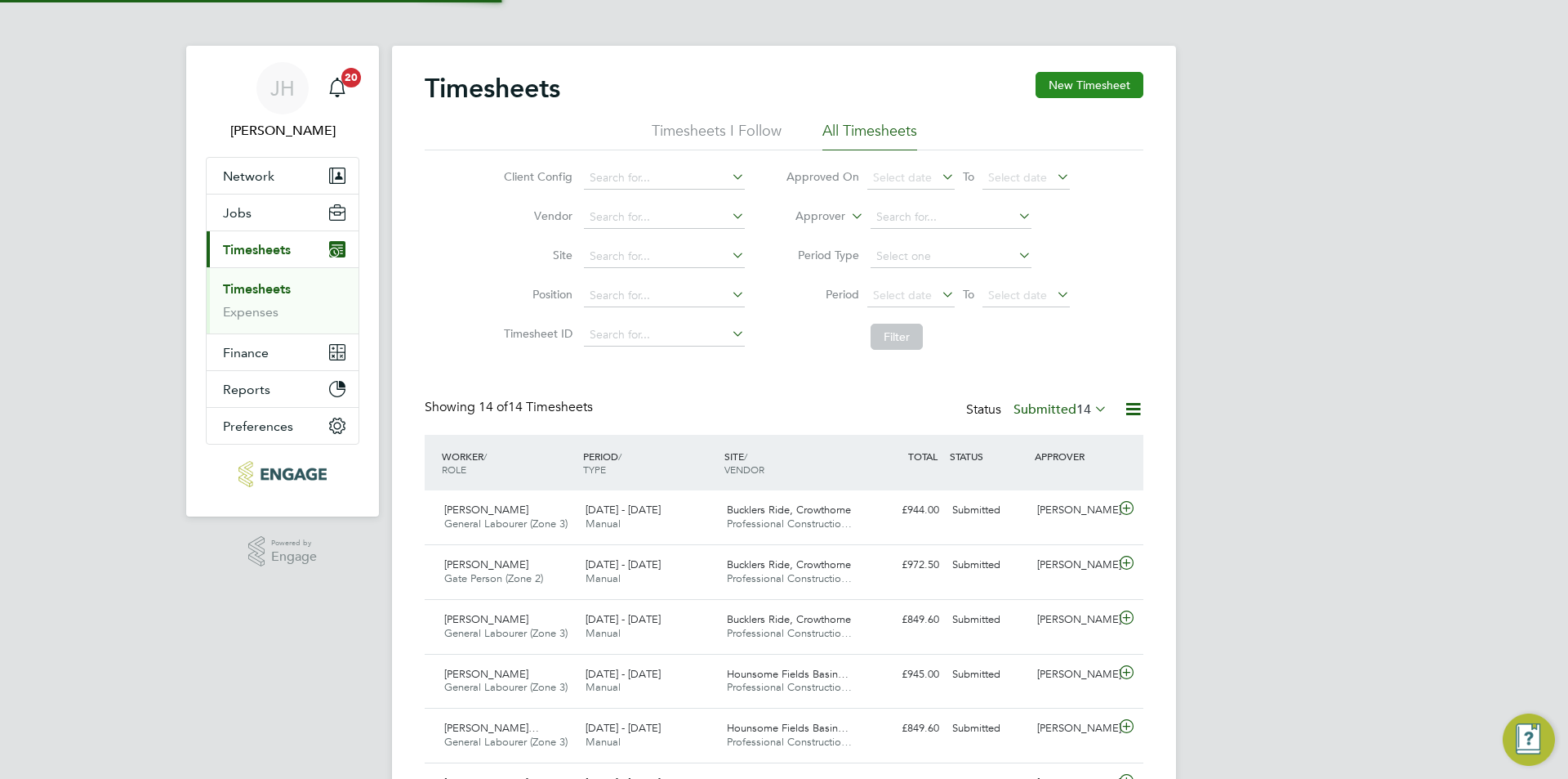
click at [1107, 83] on button "New Timesheet" at bounding box center [1089, 85] width 108 height 27
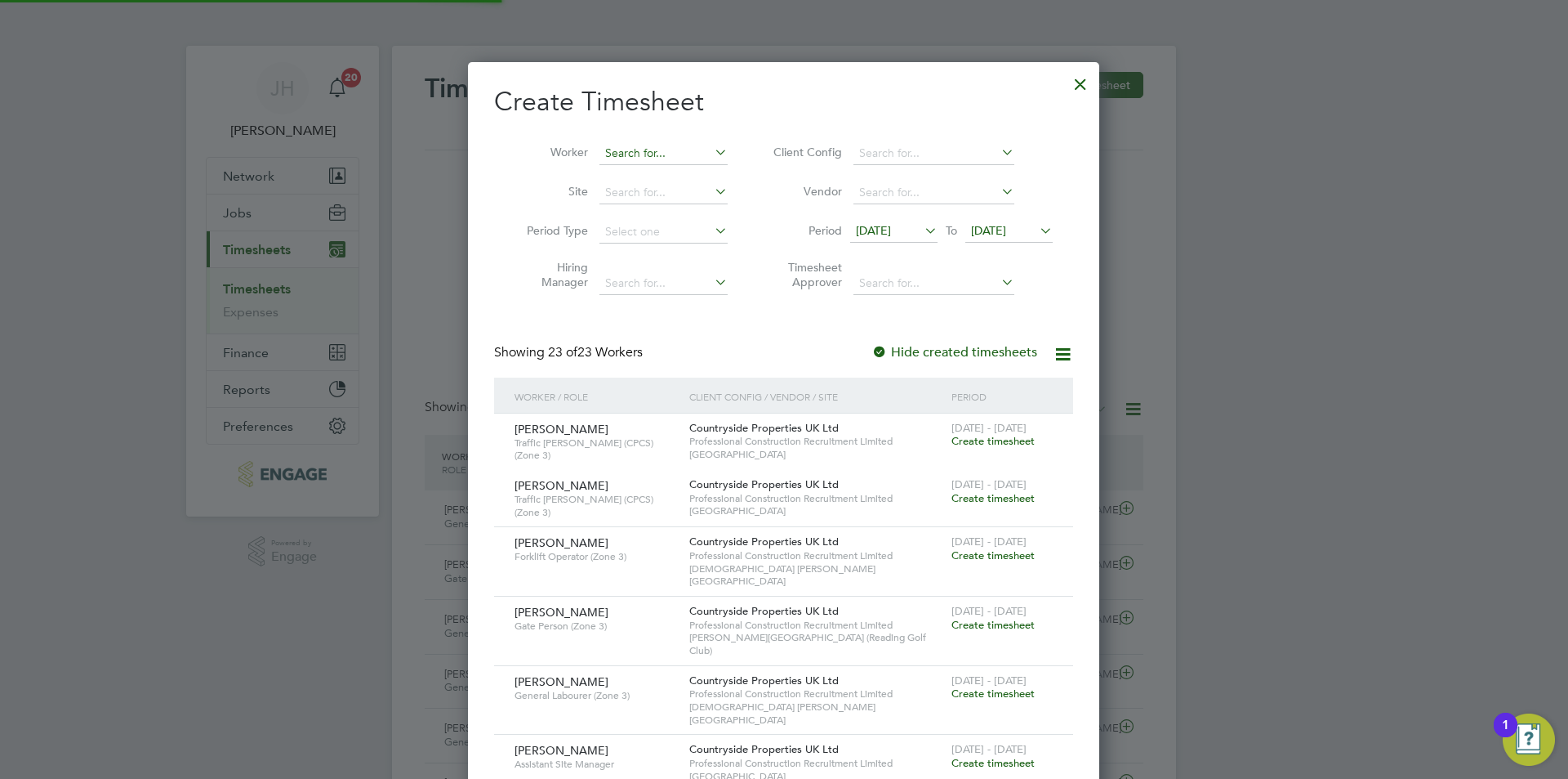
drag, startPoint x: 657, startPoint y: 147, endPoint x: 675, endPoint y: 153, distance: 19.0
click at [653, 147] on input at bounding box center [664, 153] width 128 height 23
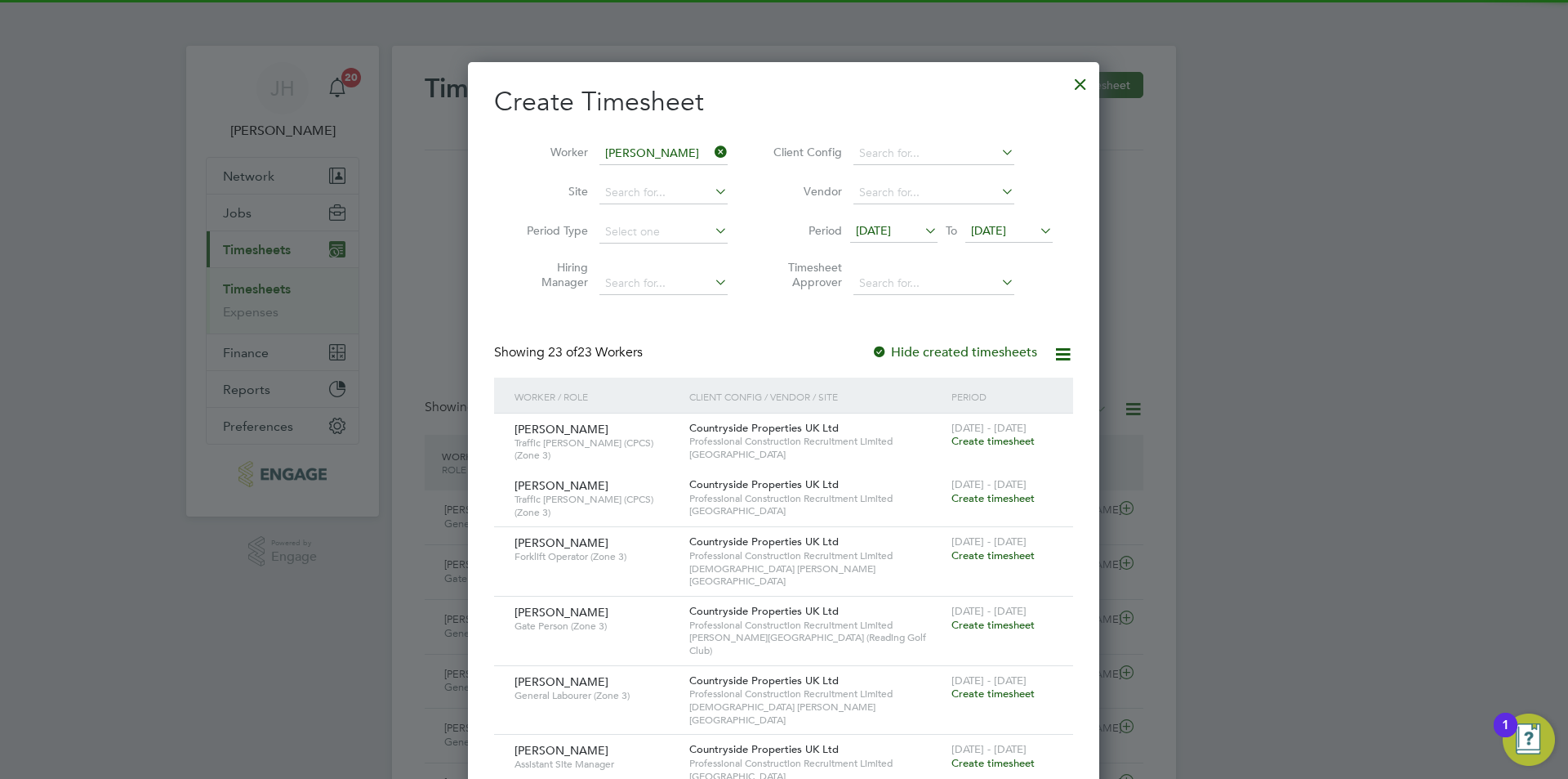
click at [688, 195] on li "Malcolm Russon" at bounding box center [699, 197] width 202 height 22
type input "Malcolm Russon"
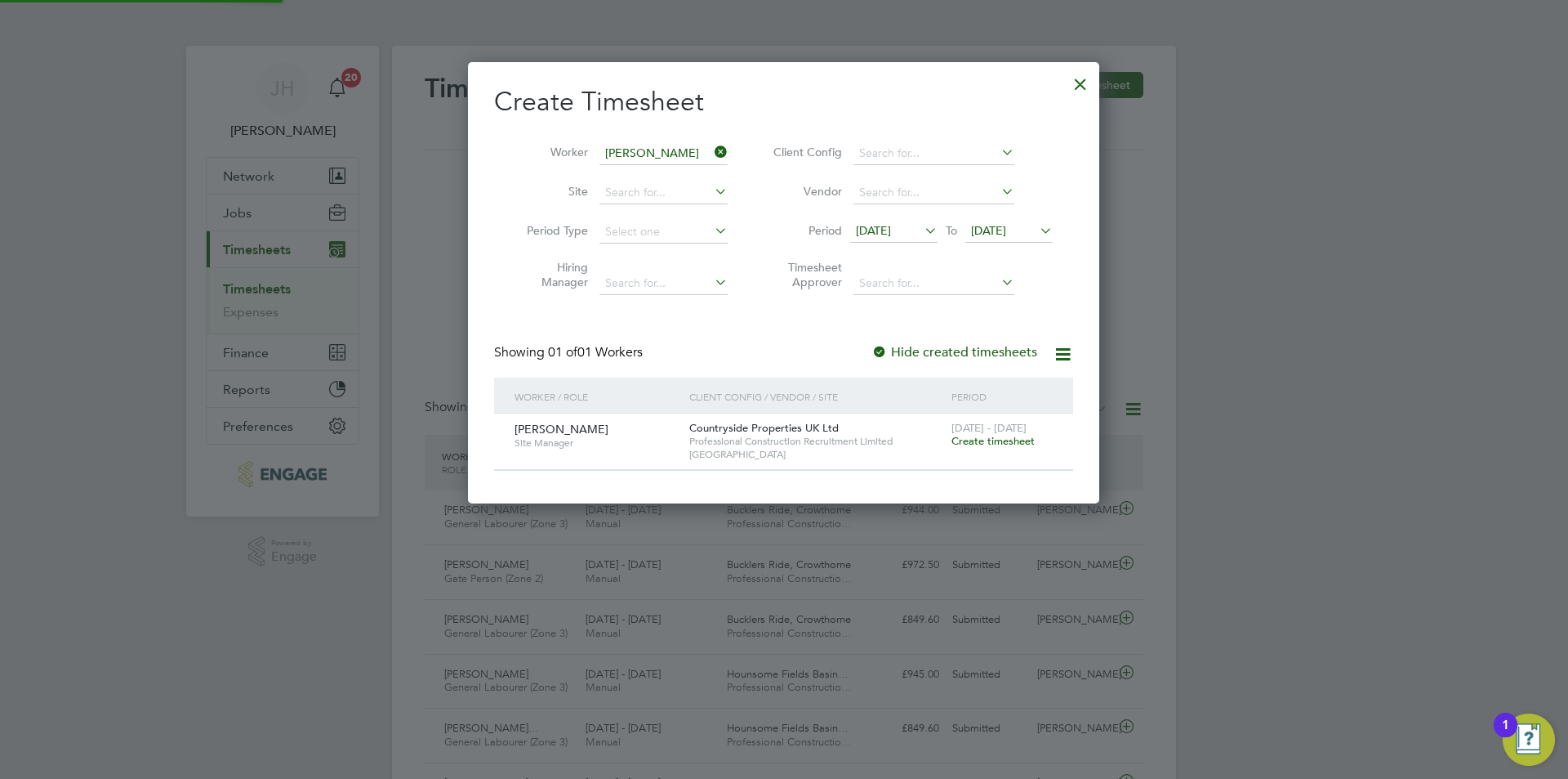
click at [1008, 441] on span "Create timesheet" at bounding box center [993, 441] width 84 height 14
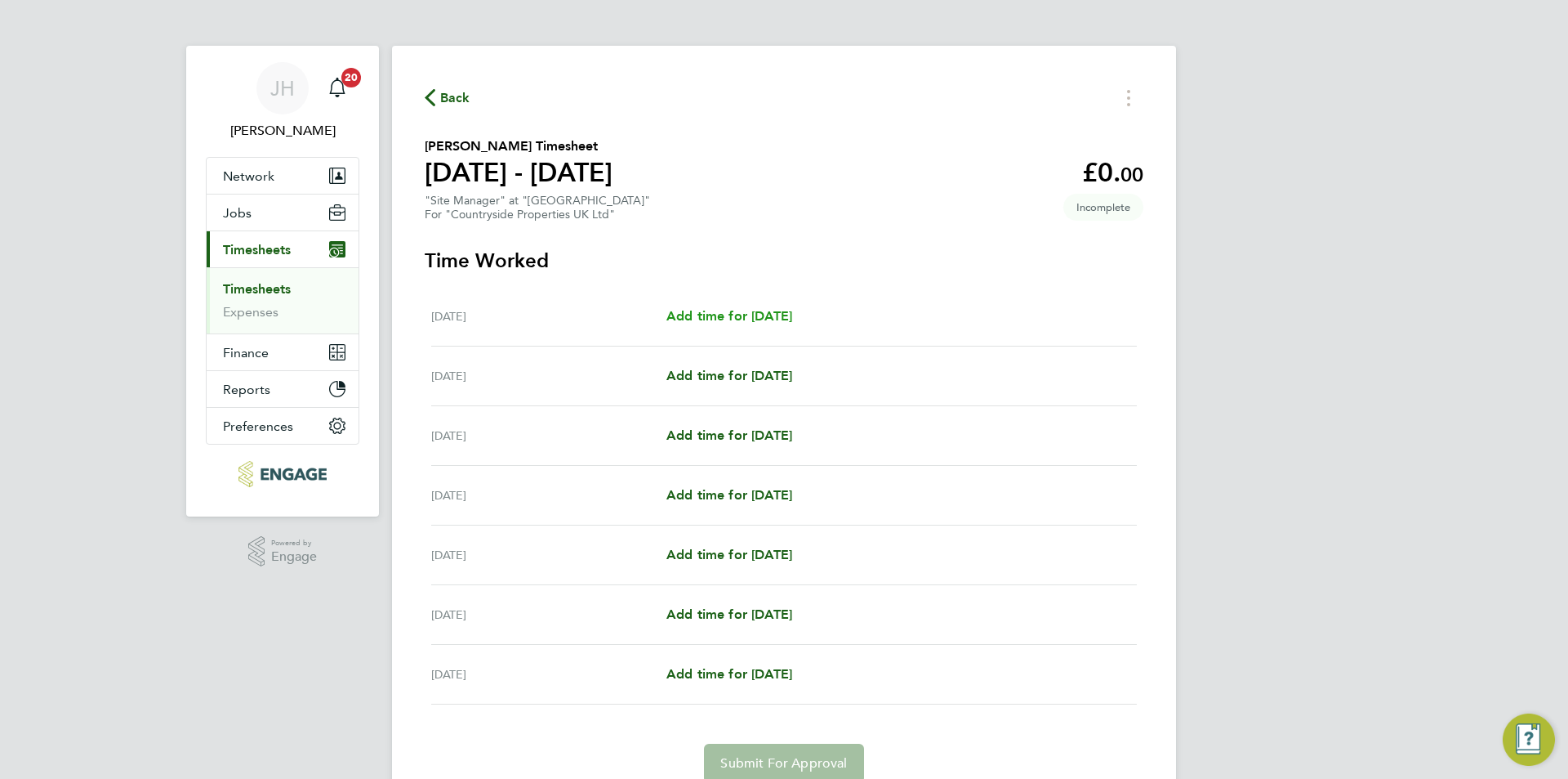
click at [774, 308] on span "Add time for Mon 18 Aug" at bounding box center [729, 316] width 126 height 16
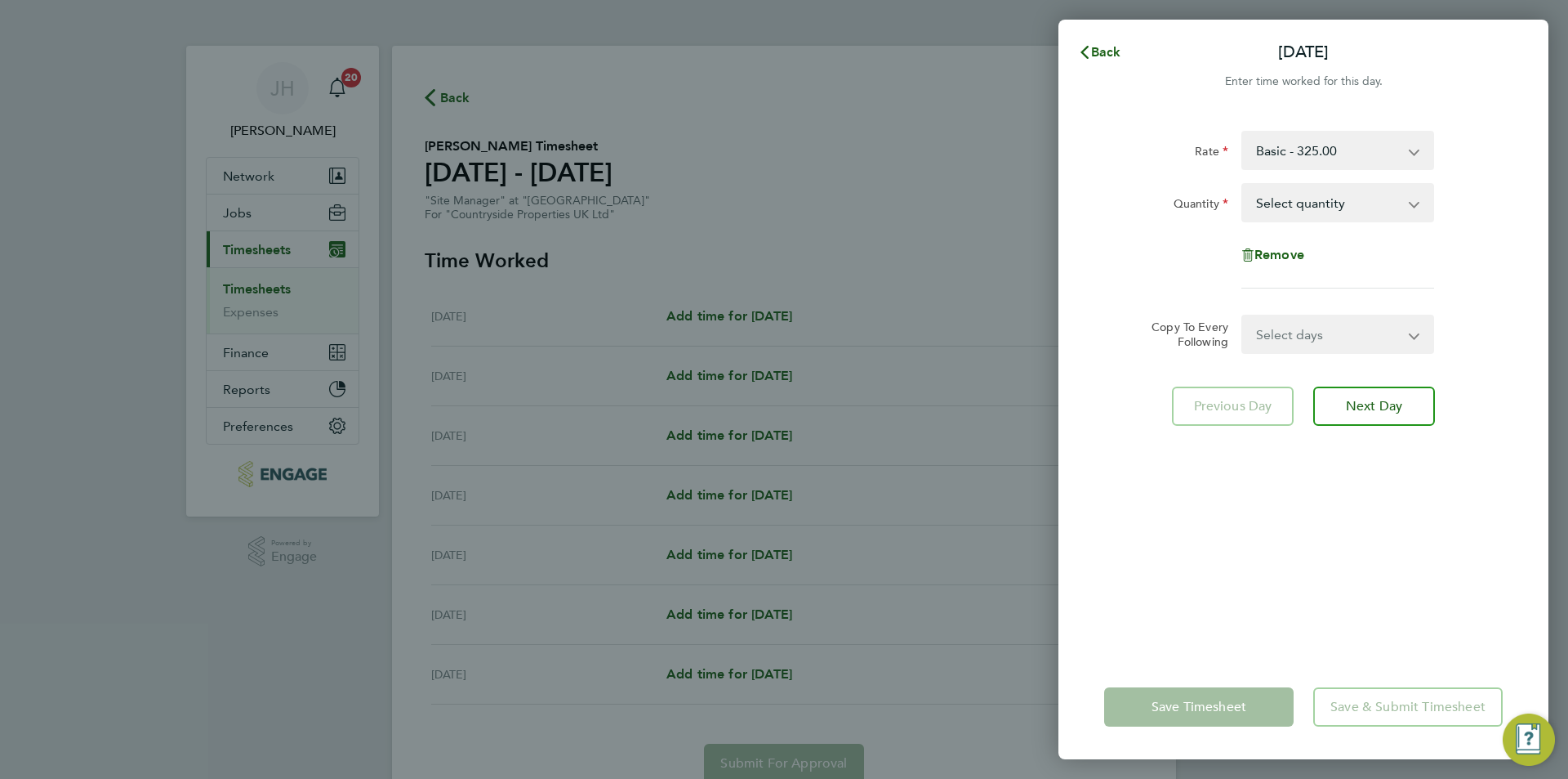
click at [1321, 202] on select "Select quantity 0.5 1" at bounding box center [1327, 203] width 170 height 36
select select "1"
click at [1243, 185] on select "Select quantity 0.5 1" at bounding box center [1327, 203] width 170 height 36
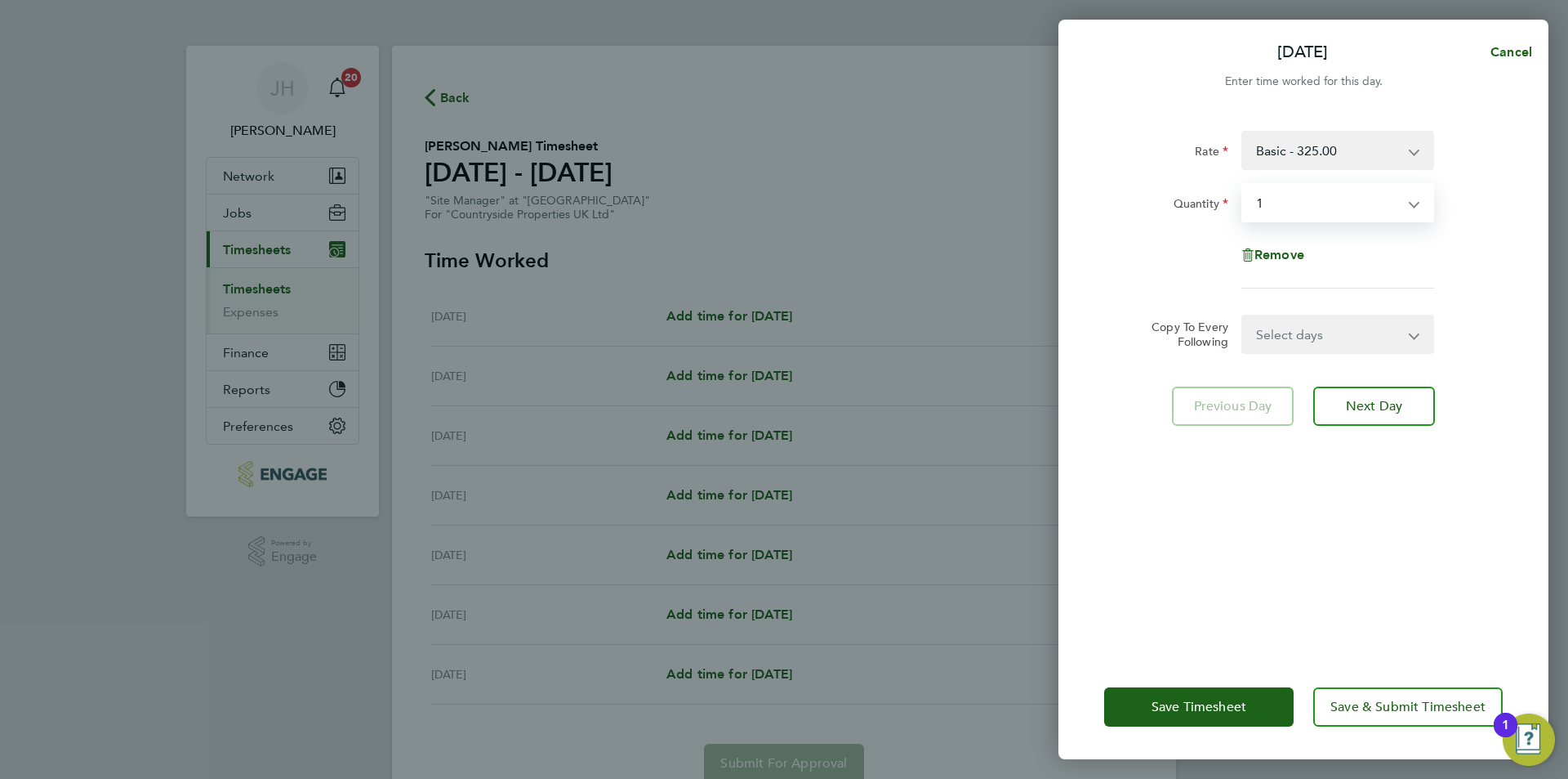
click at [1310, 344] on select "Select days Day Weekday (Mon-Fri) Weekend (Sat-Sun) Tuesday Wednesday Thursday …" at bounding box center [1328, 333] width 171 height 36
select select "WEEKDAY"
click at [1243, 316] on select "Select days Day Weekday (Mon-Fri) Weekend (Sat-Sun) Tuesday Wednesday Thursday …" at bounding box center [1328, 333] width 171 height 36
select select "2025-08-24"
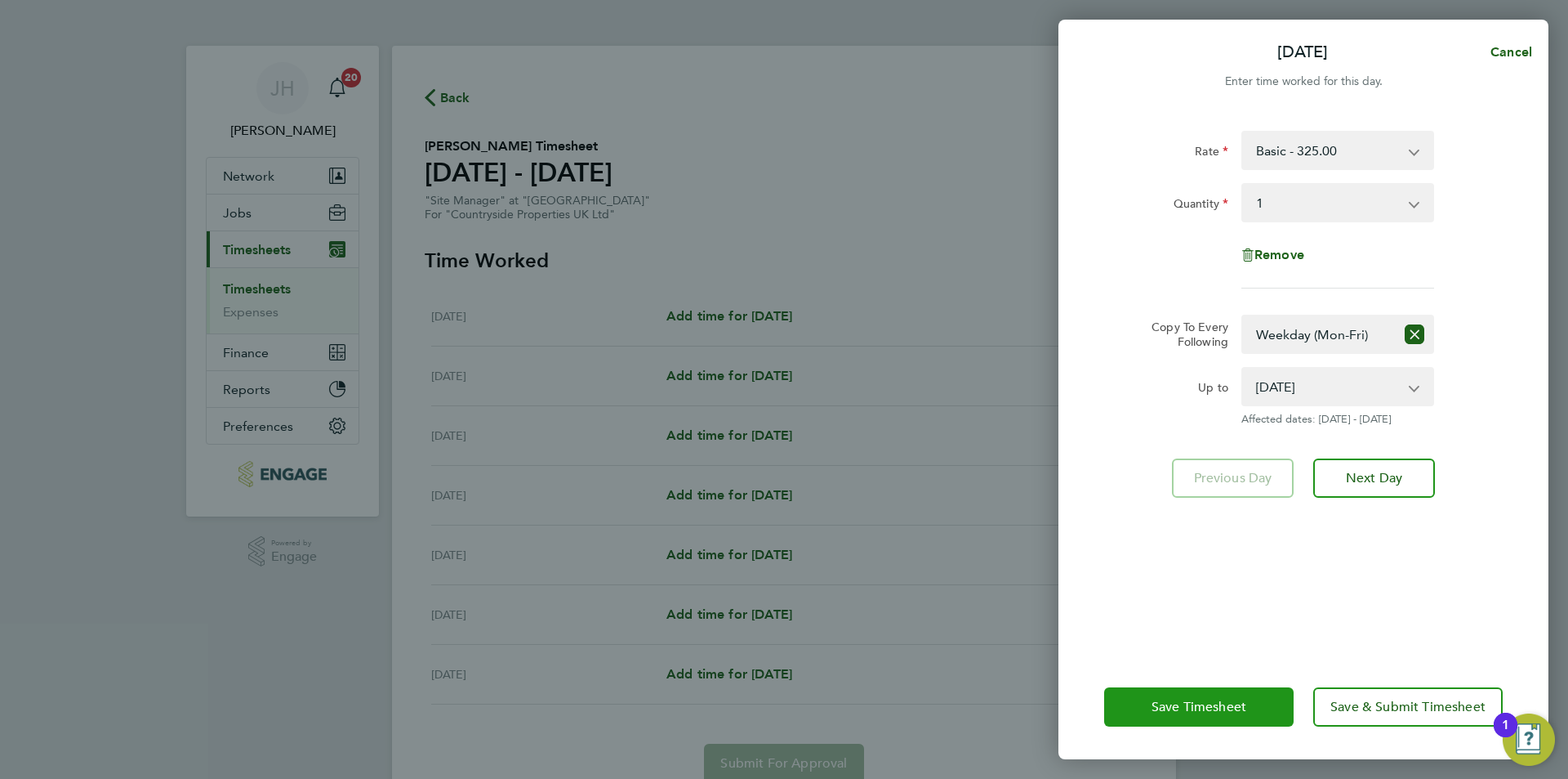
click at [1192, 712] on span "Save Timesheet" at bounding box center [1198, 706] width 94 height 17
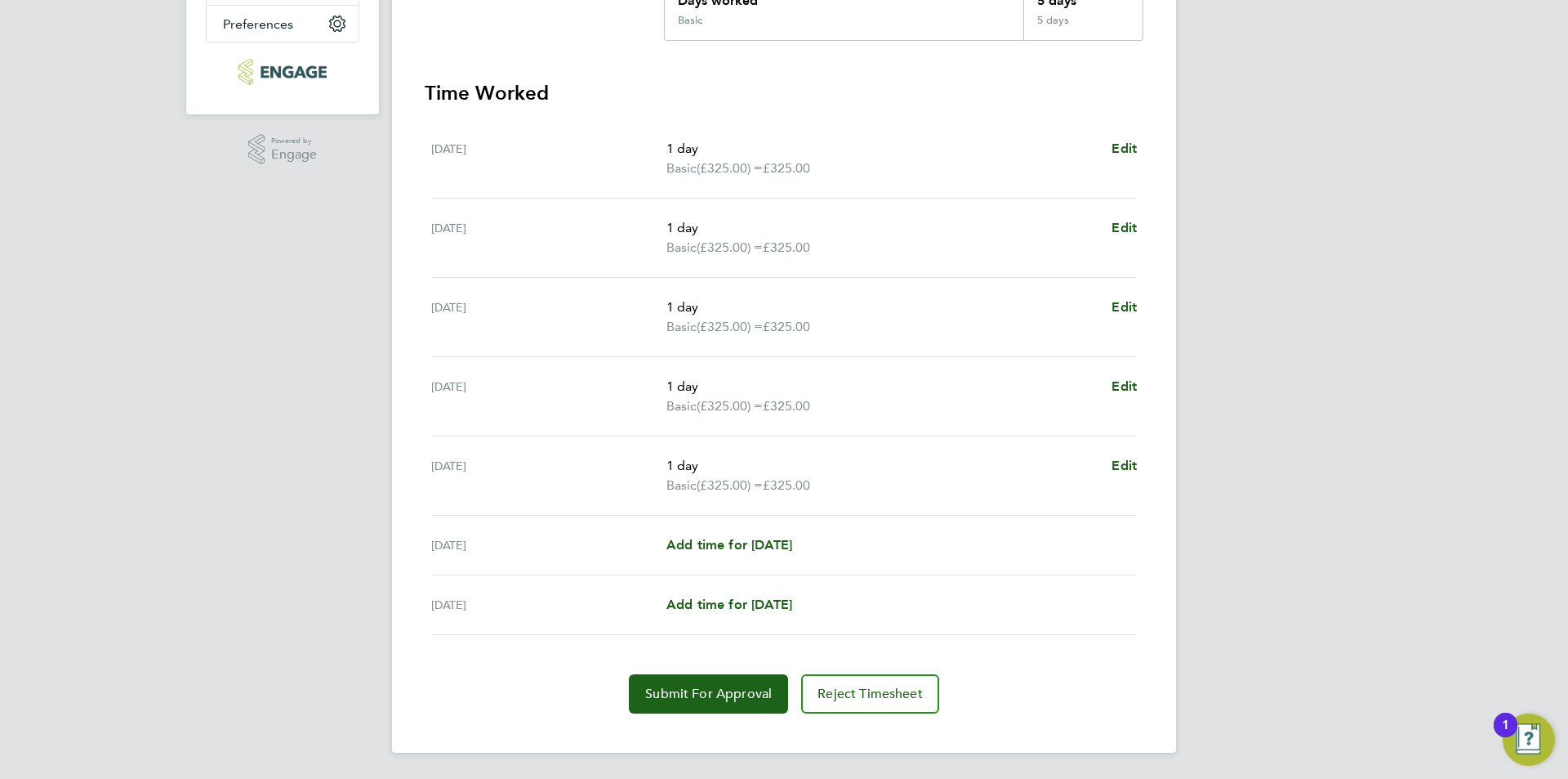
click at [716, 668] on section "Time Worked Mon 18 Aug 1 day Basic (£325.00) = £325.00 Edit Tue 19 Aug 1 day Ba…" at bounding box center [784, 396] width 719 height 633
click at [716, 683] on button "Submit For Approval" at bounding box center [709, 693] width 159 height 39
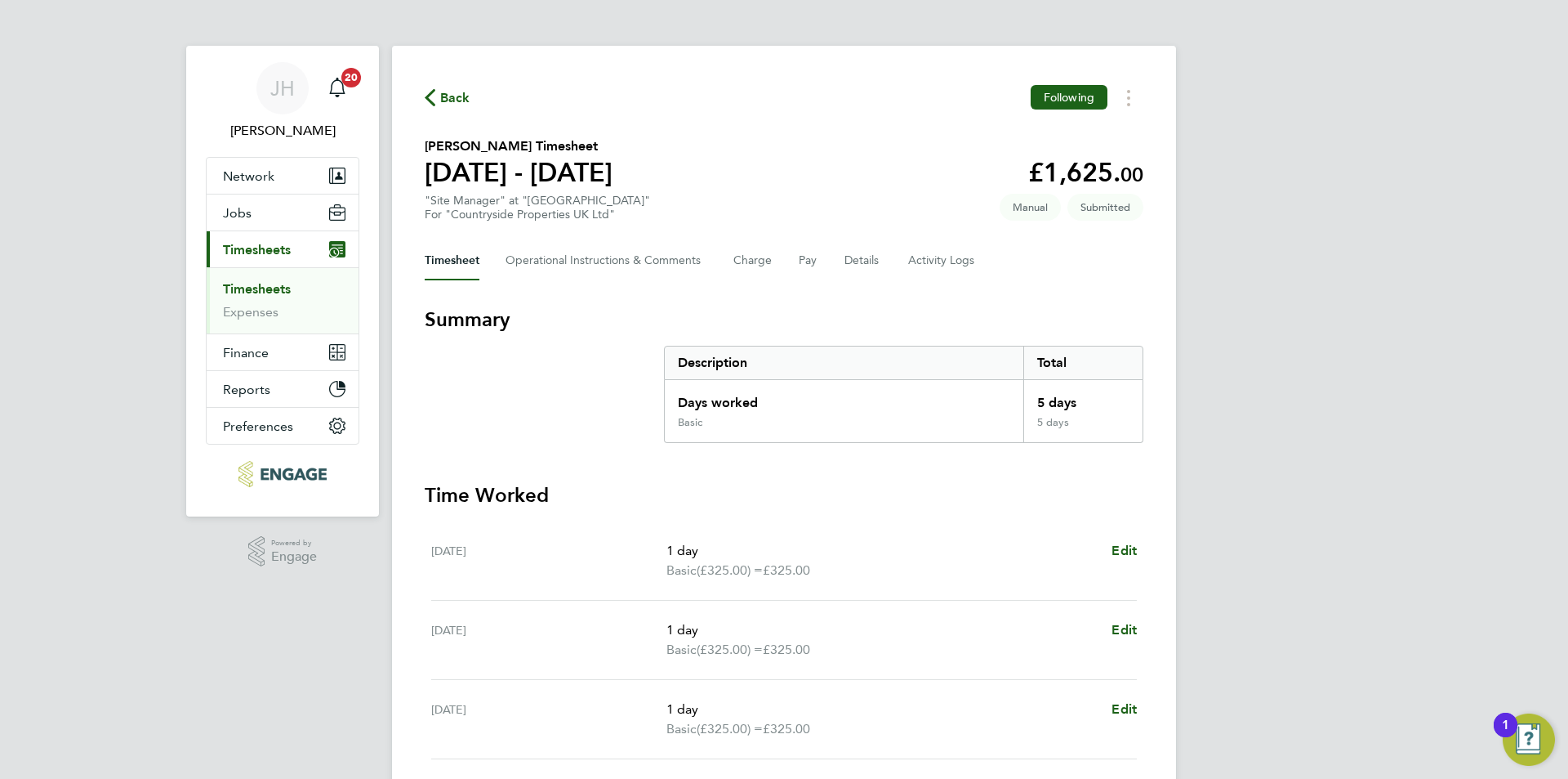
click at [457, 98] on span "Back" at bounding box center [455, 98] width 30 height 20
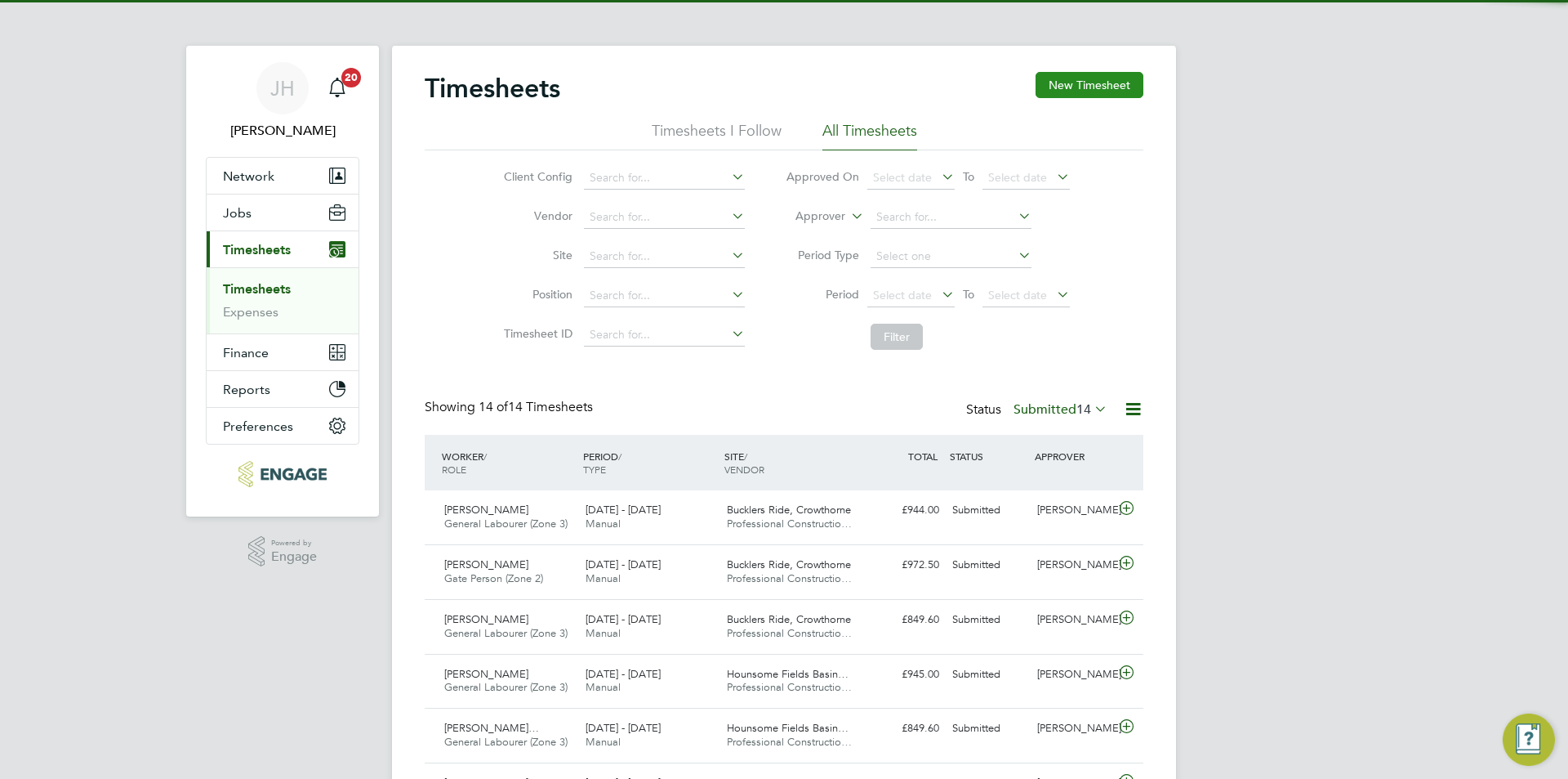
click at [1086, 94] on button "New Timesheet" at bounding box center [1089, 85] width 108 height 27
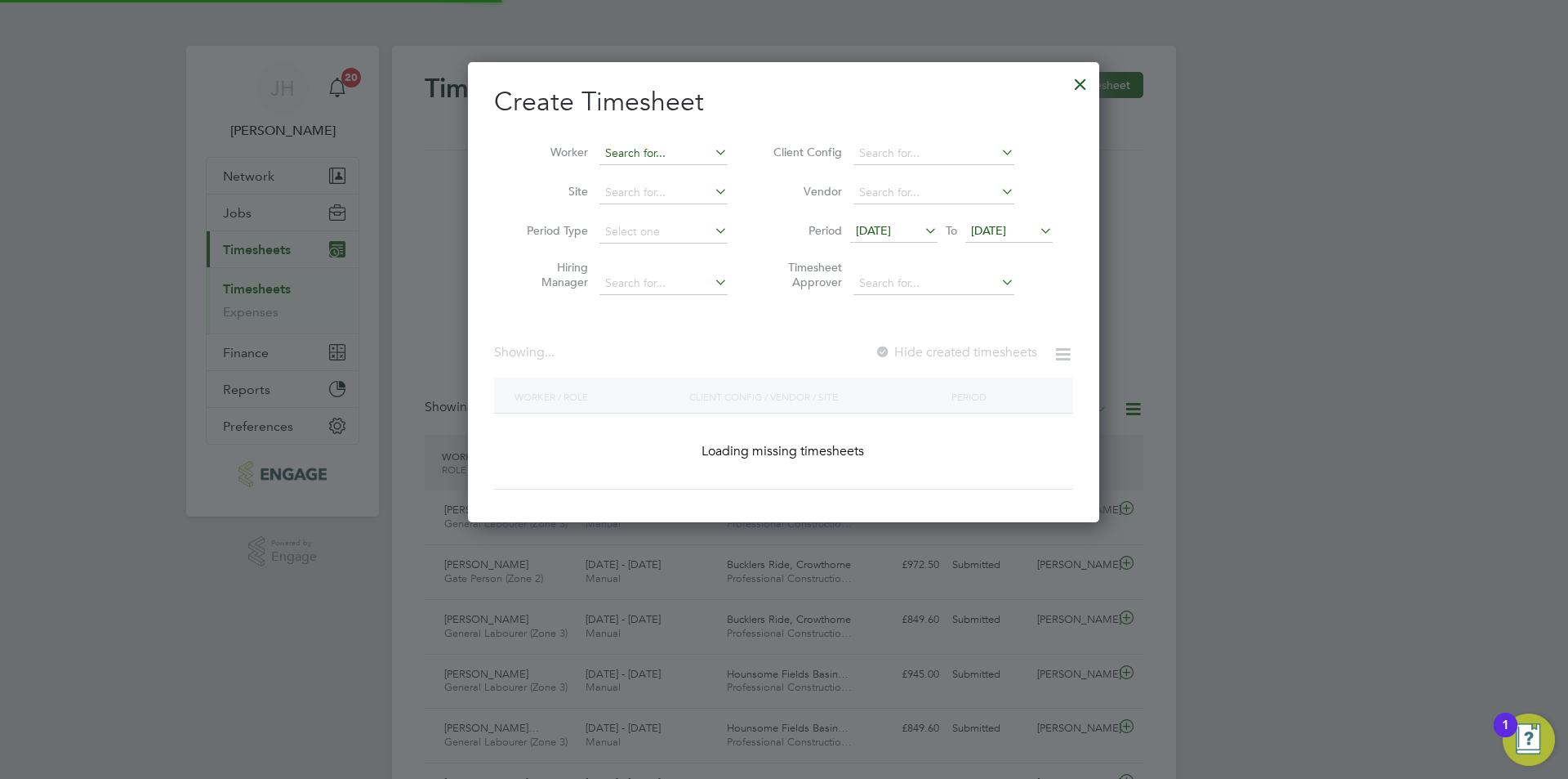
click at [640, 151] on input at bounding box center [664, 153] width 128 height 23
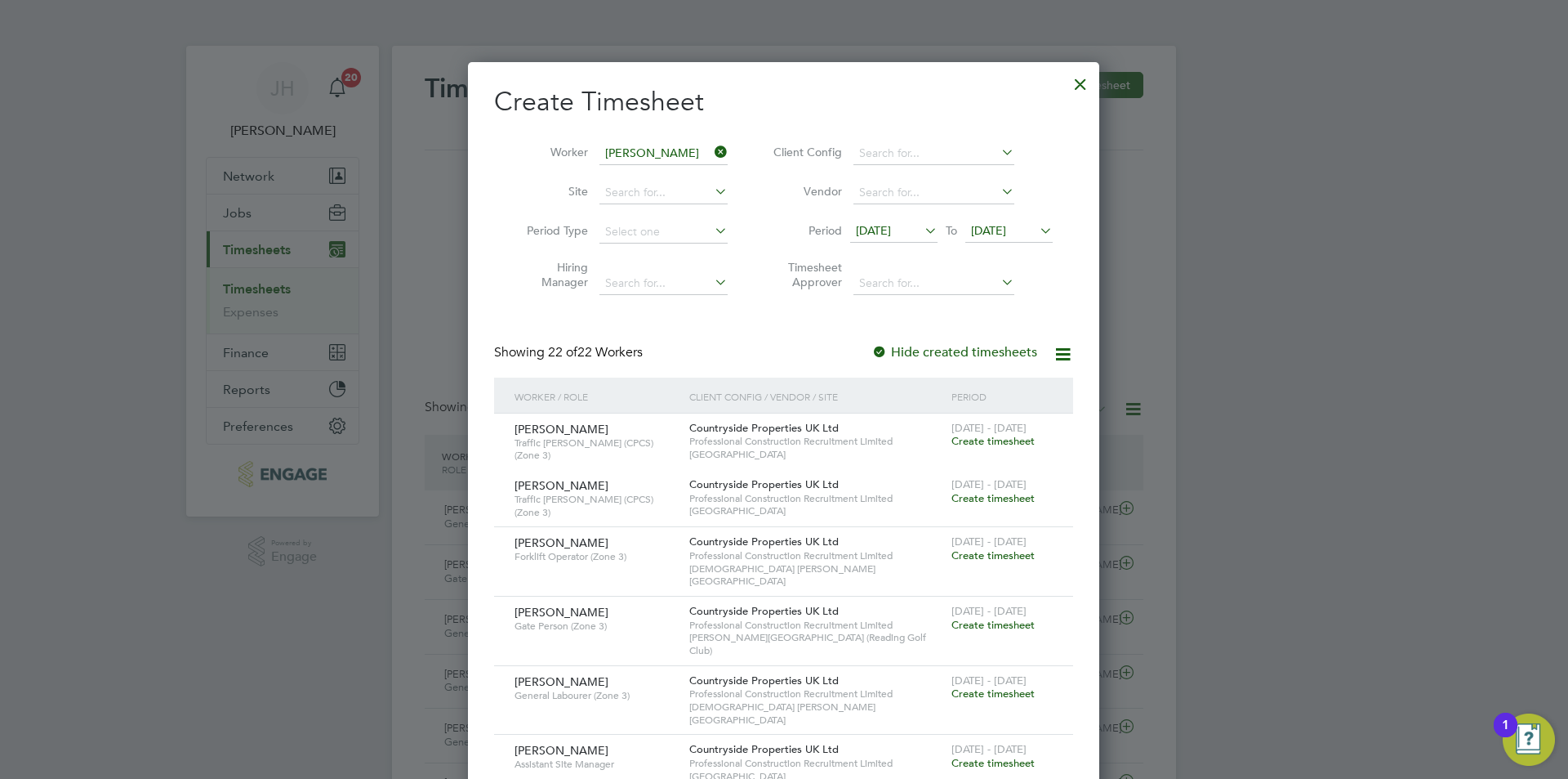
click at [672, 224] on li "Neil Waterfield" at bounding box center [699, 219] width 202 height 22
type input "Neil Waterfield"
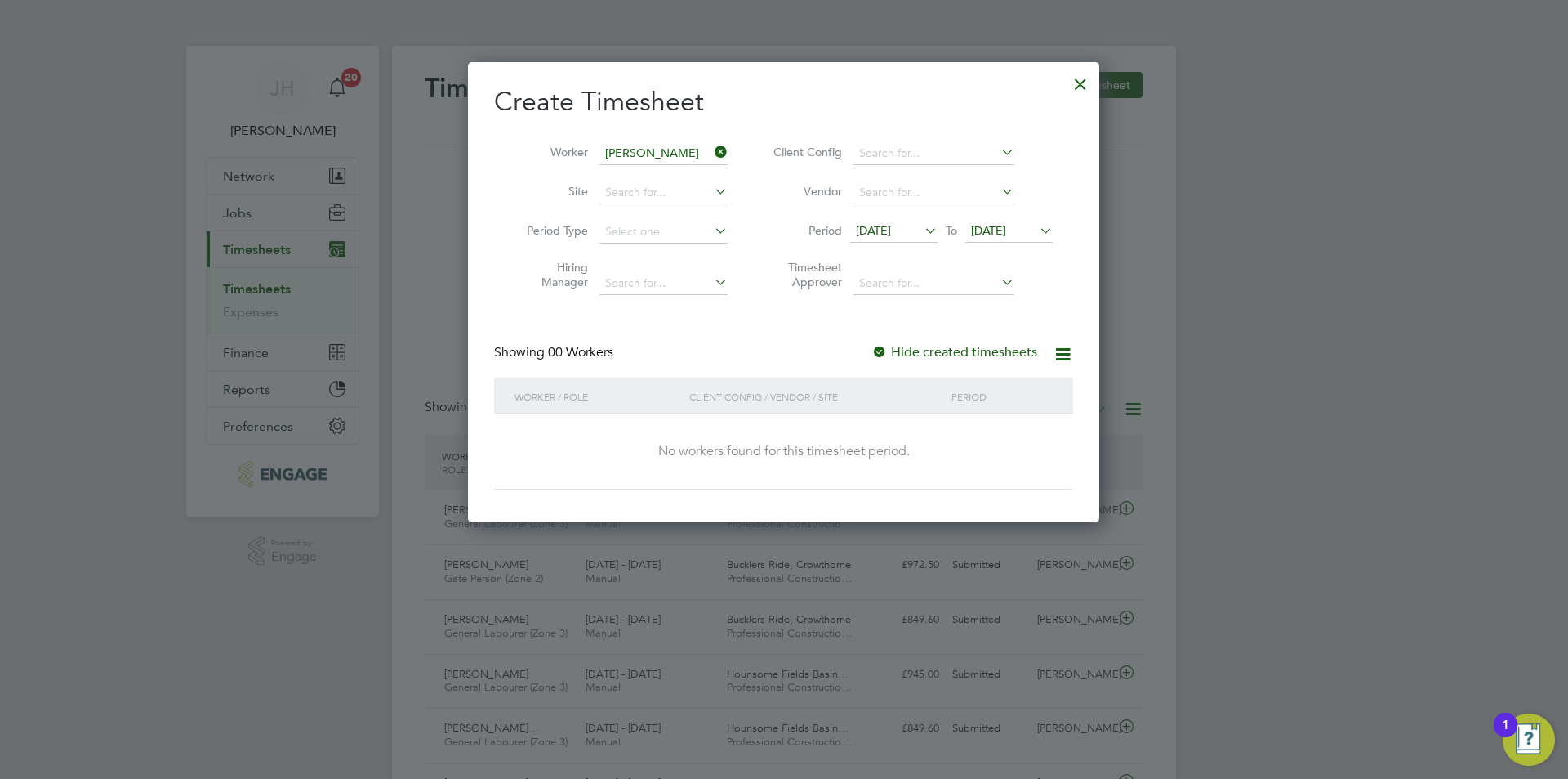
click at [921, 224] on icon at bounding box center [921, 230] width 0 height 23
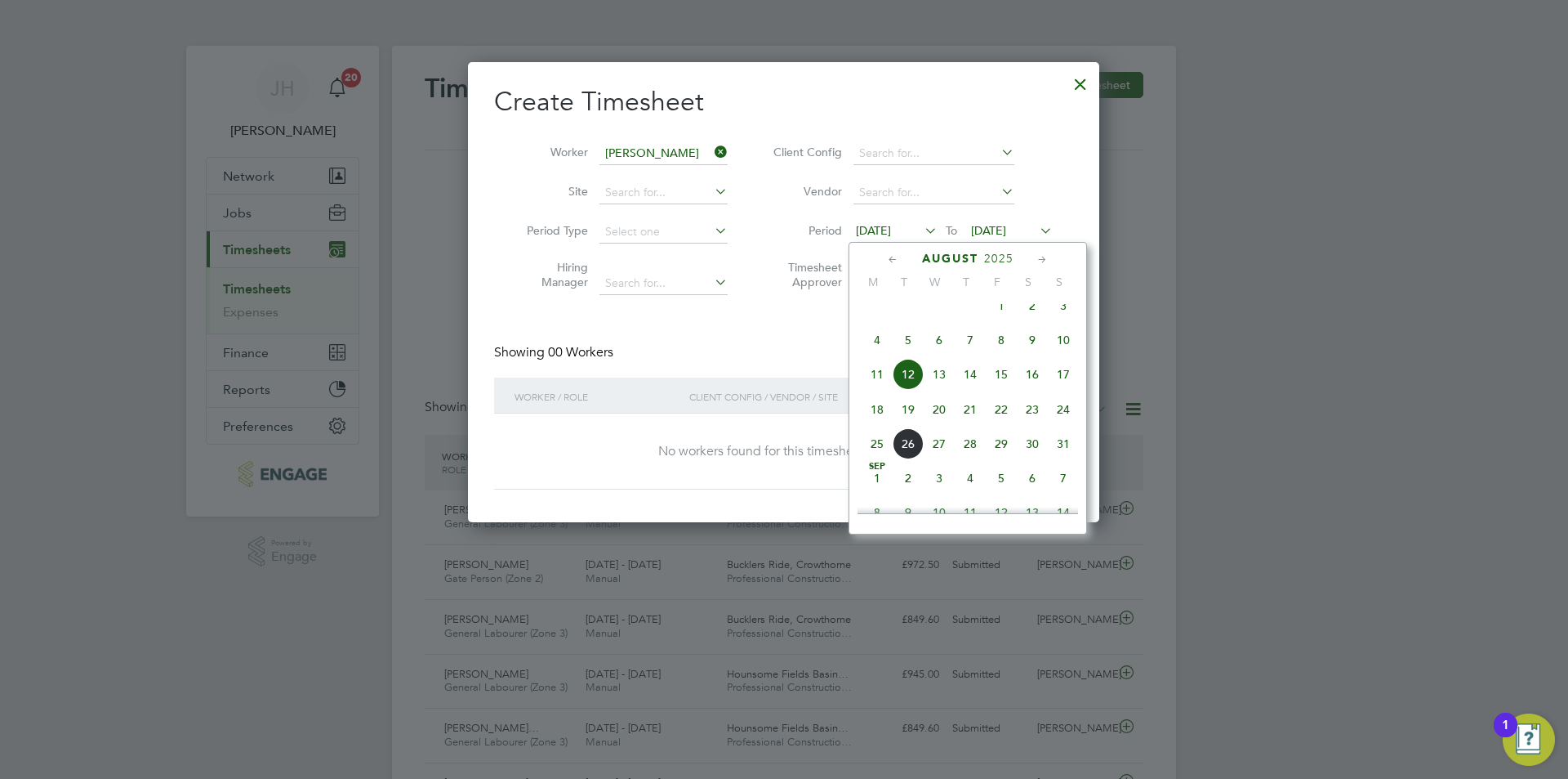
click at [870, 421] on span "18" at bounding box center [877, 409] width 31 height 31
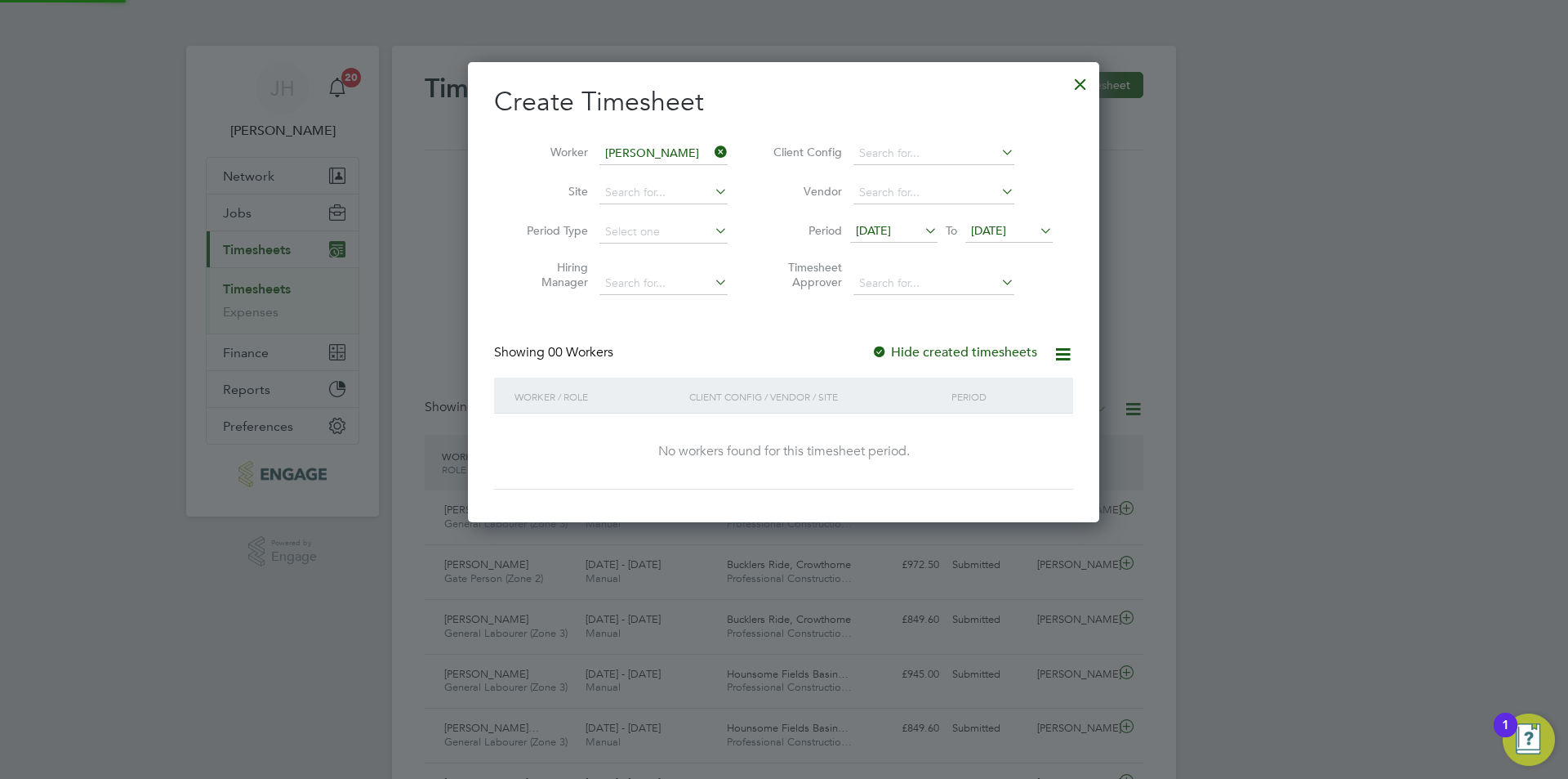
click at [1006, 229] on span "19 Aug 2025" at bounding box center [989, 230] width 35 height 15
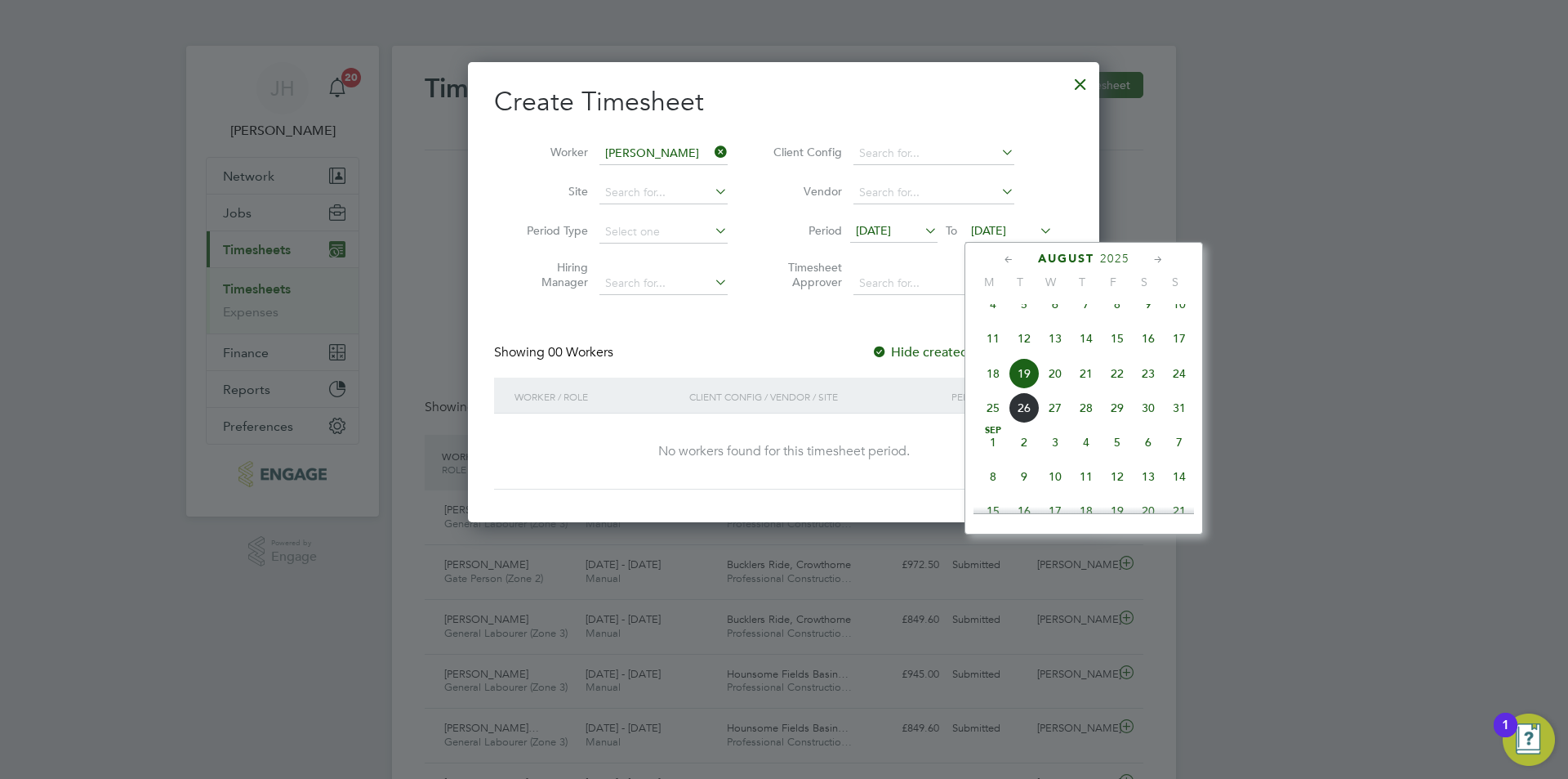
click at [1178, 385] on span "24" at bounding box center [1180, 374] width 31 height 31
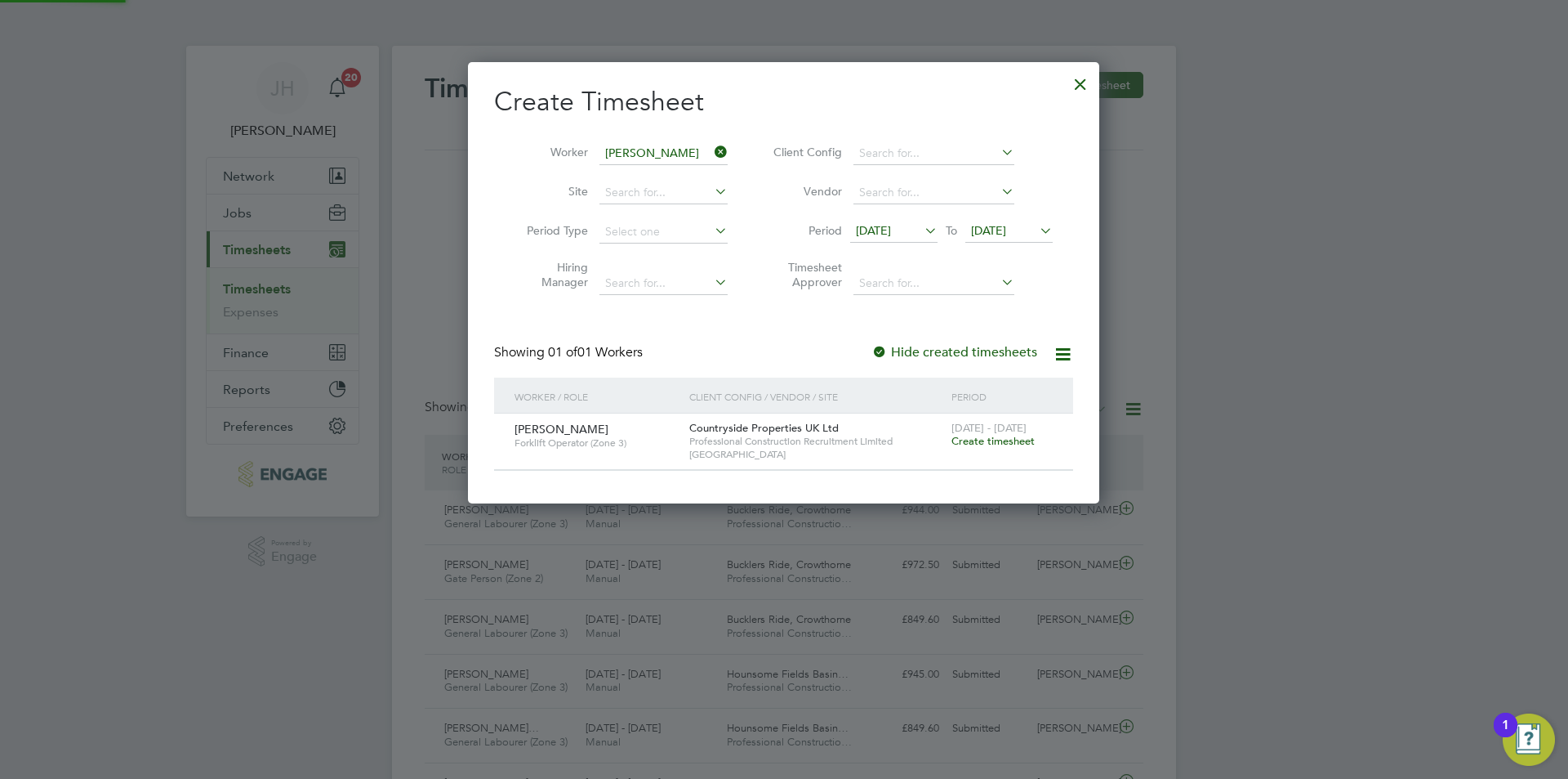
click at [984, 441] on span "Create timesheet" at bounding box center [993, 441] width 84 height 14
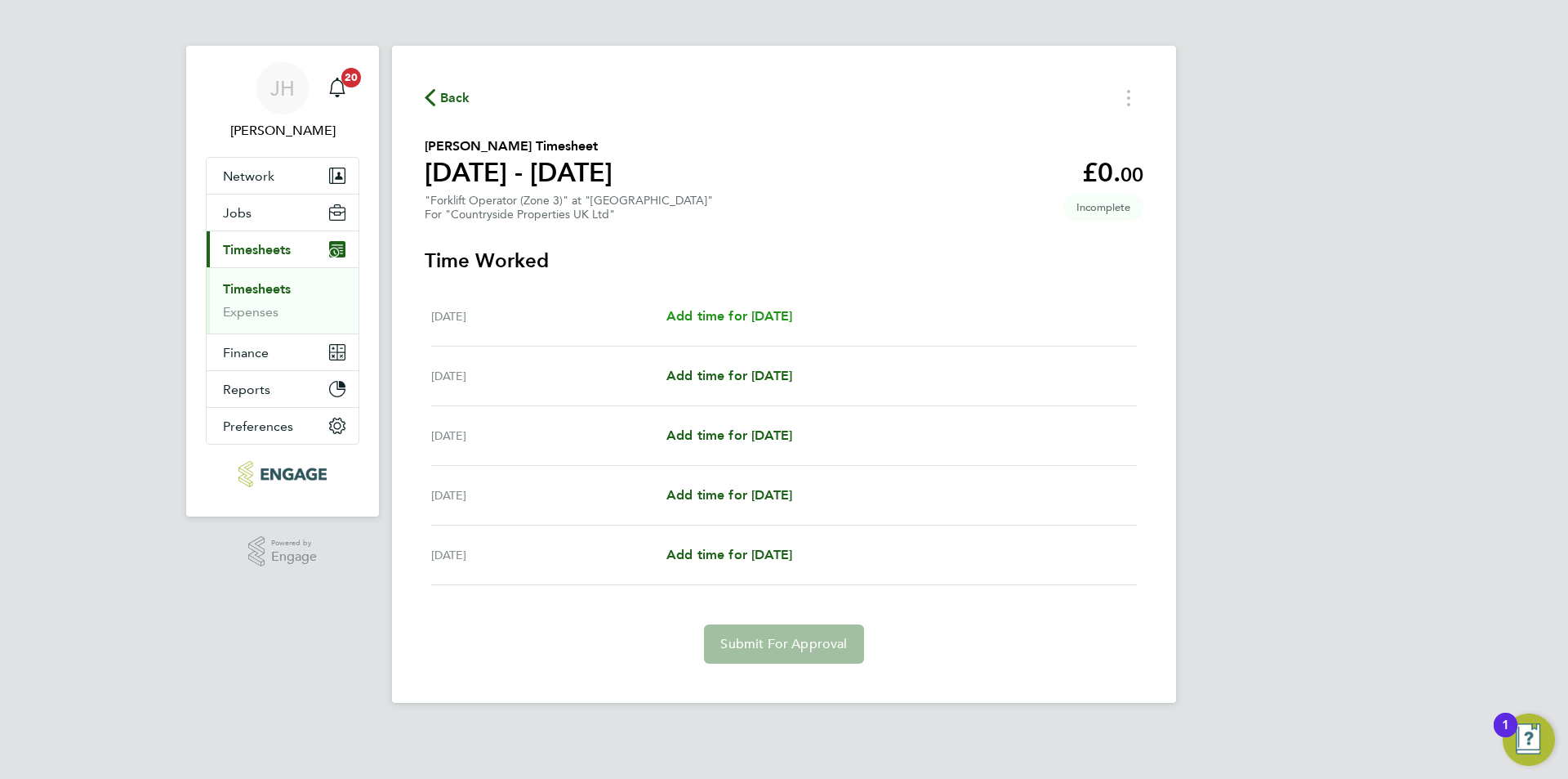
click at [754, 311] on span "Add time for Wed 20 Aug" at bounding box center [729, 316] width 126 height 16
select select "30"
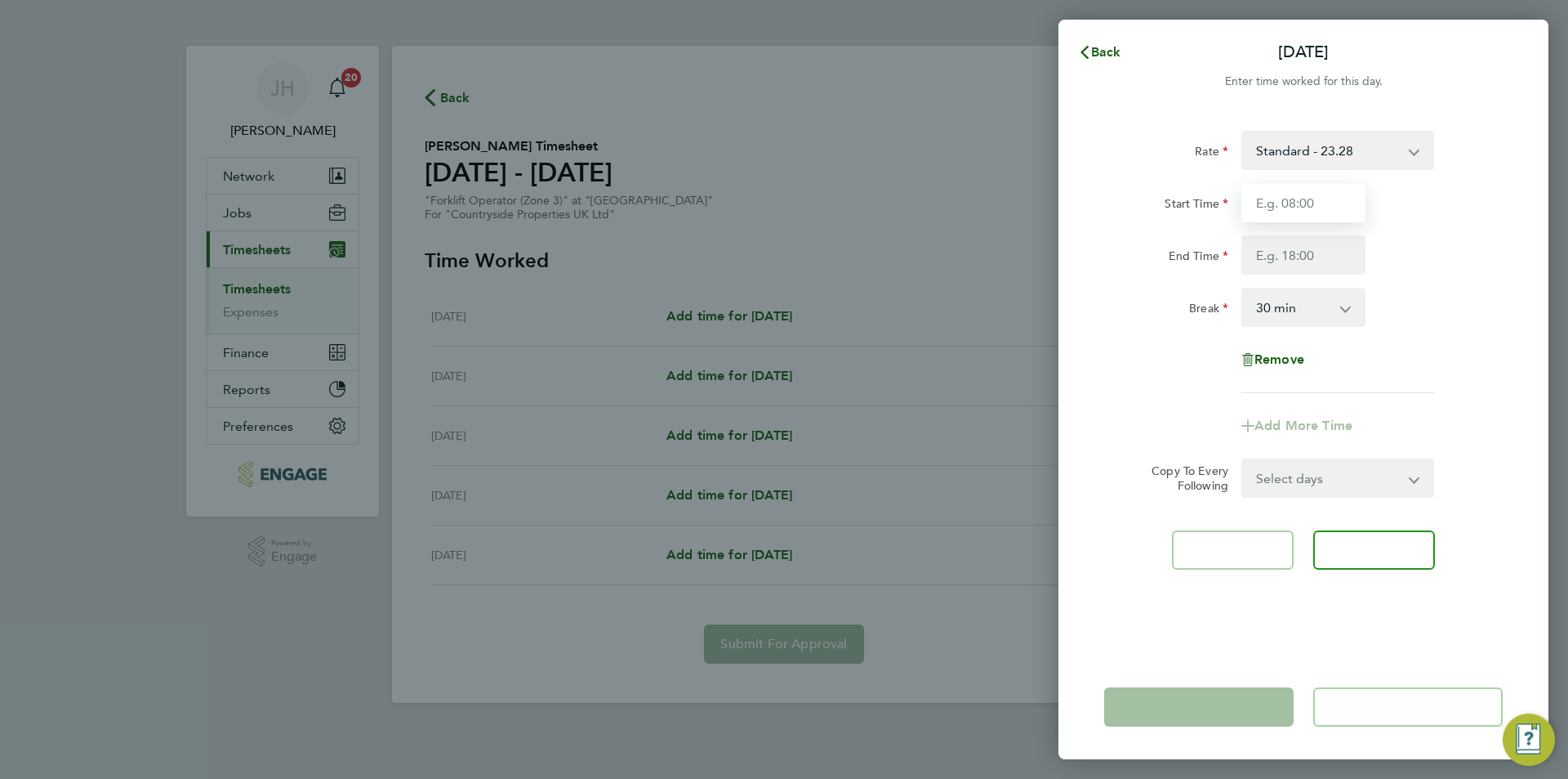
click at [1304, 200] on input "Start Time" at bounding box center [1303, 203] width 124 height 39
type input "07:30"
type input "17:00"
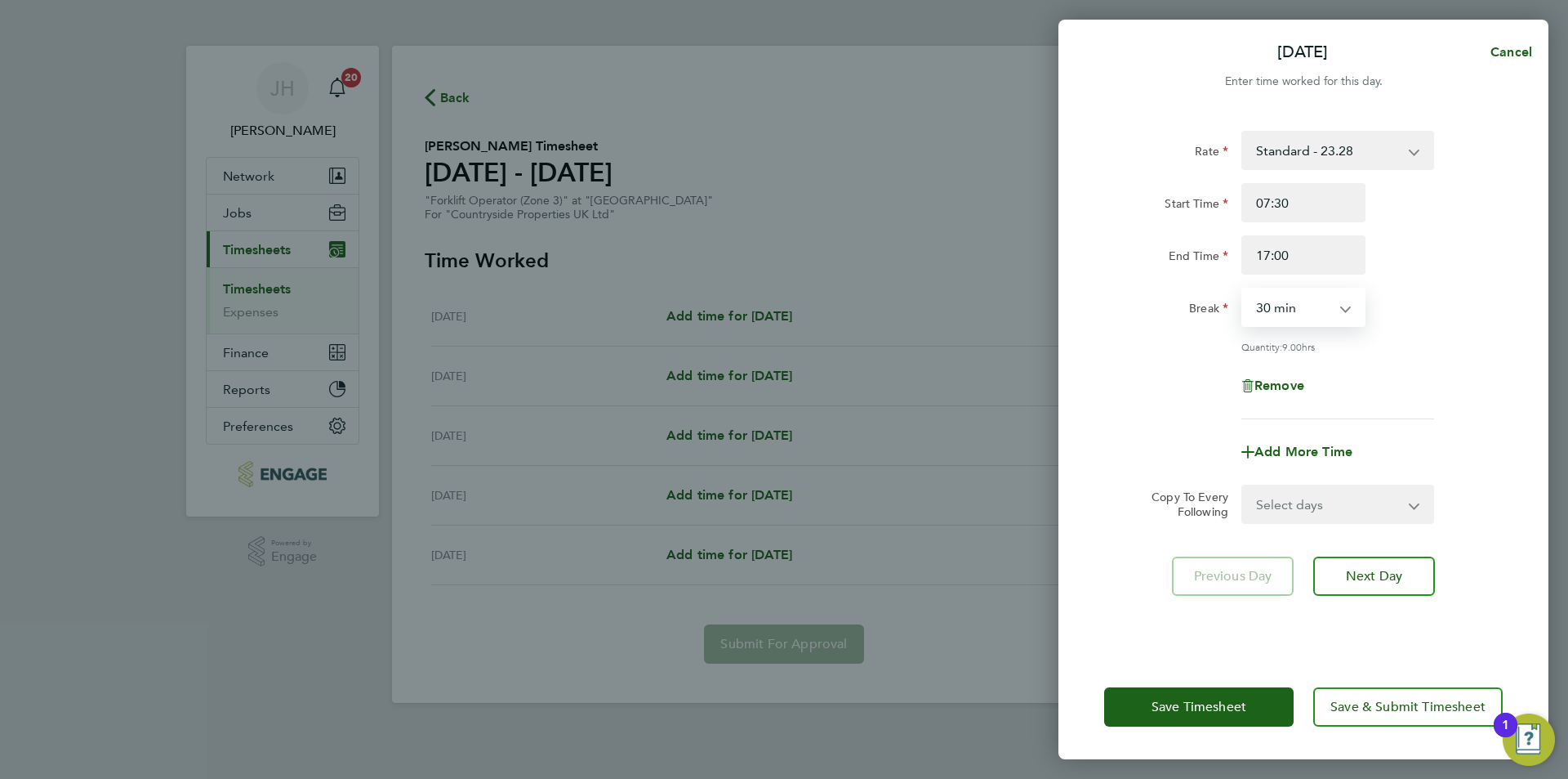
click at [1319, 518] on select "Select days Day Weekday (Mon-Fri) Weekend (Sat-Sun) Thursday Friday Saturday Su…" at bounding box center [1328, 504] width 171 height 36
click at [1323, 515] on select "Select days Day Weekday (Mon-Fri) Weekend (Sat-Sun) Thursday Friday Saturday Su…" at bounding box center [1328, 504] width 171 height 36
select select "THU"
click at [1243, 486] on select "Select days Day Weekday (Mon-Fri) Weekend (Sat-Sun) Thursday Friday Saturday Su…" at bounding box center [1328, 504] width 171 height 36
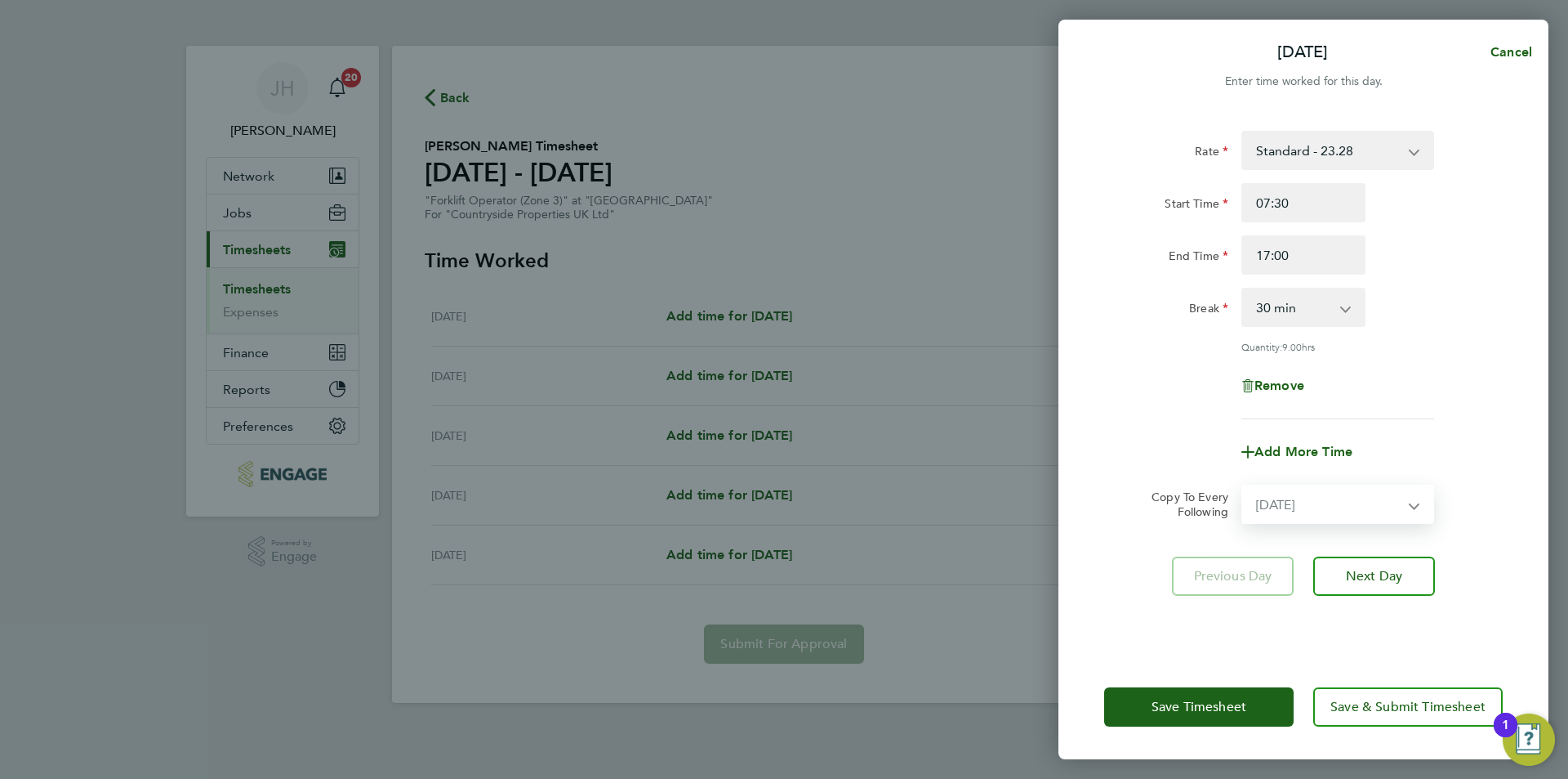
select select "2025-08-24"
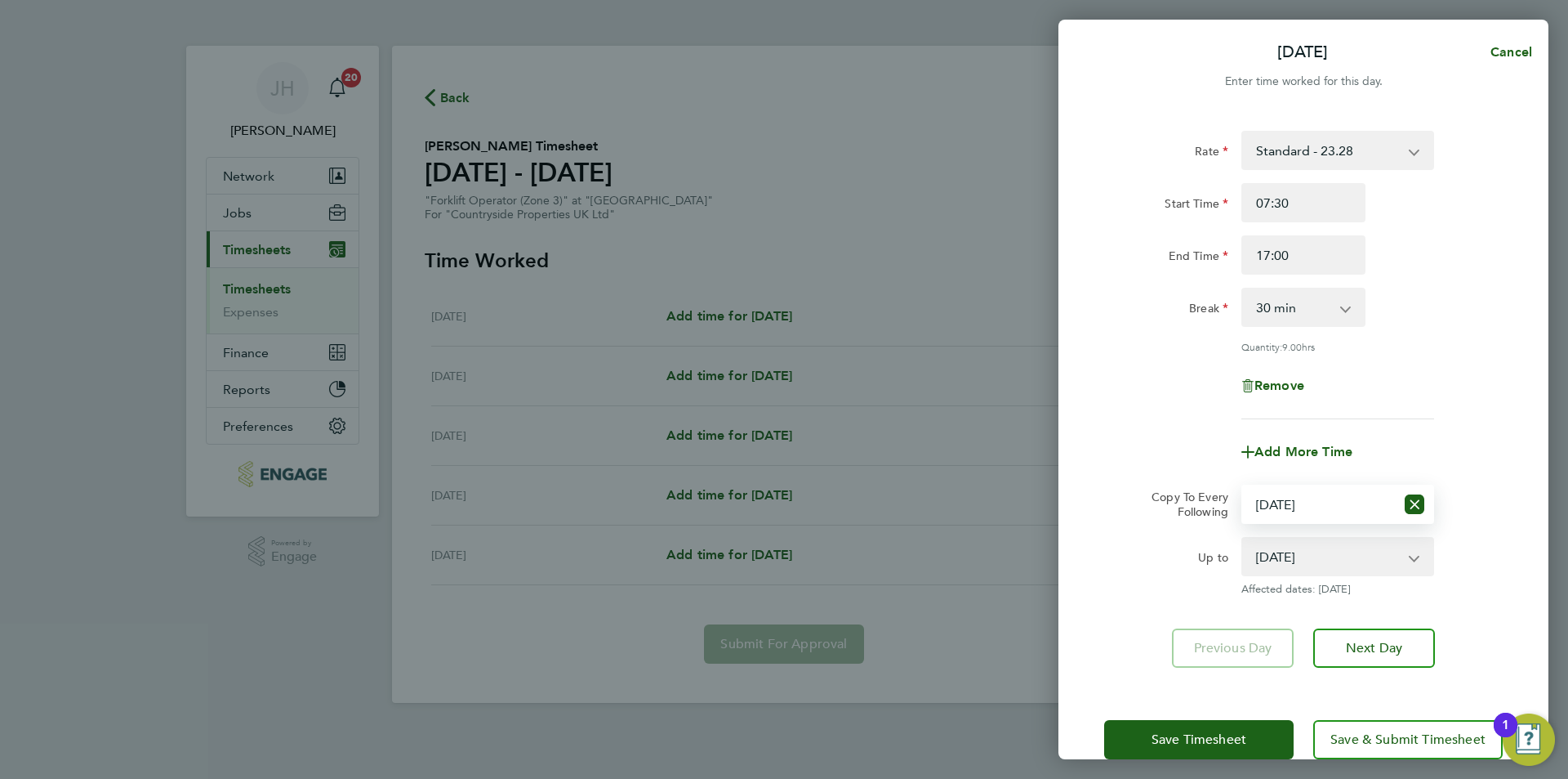
click at [1243, 710] on div "Save Timesheet Save & Submit Timesheet" at bounding box center [1303, 739] width 490 height 104
click at [1237, 737] on span "Save Timesheet" at bounding box center [1198, 739] width 94 height 17
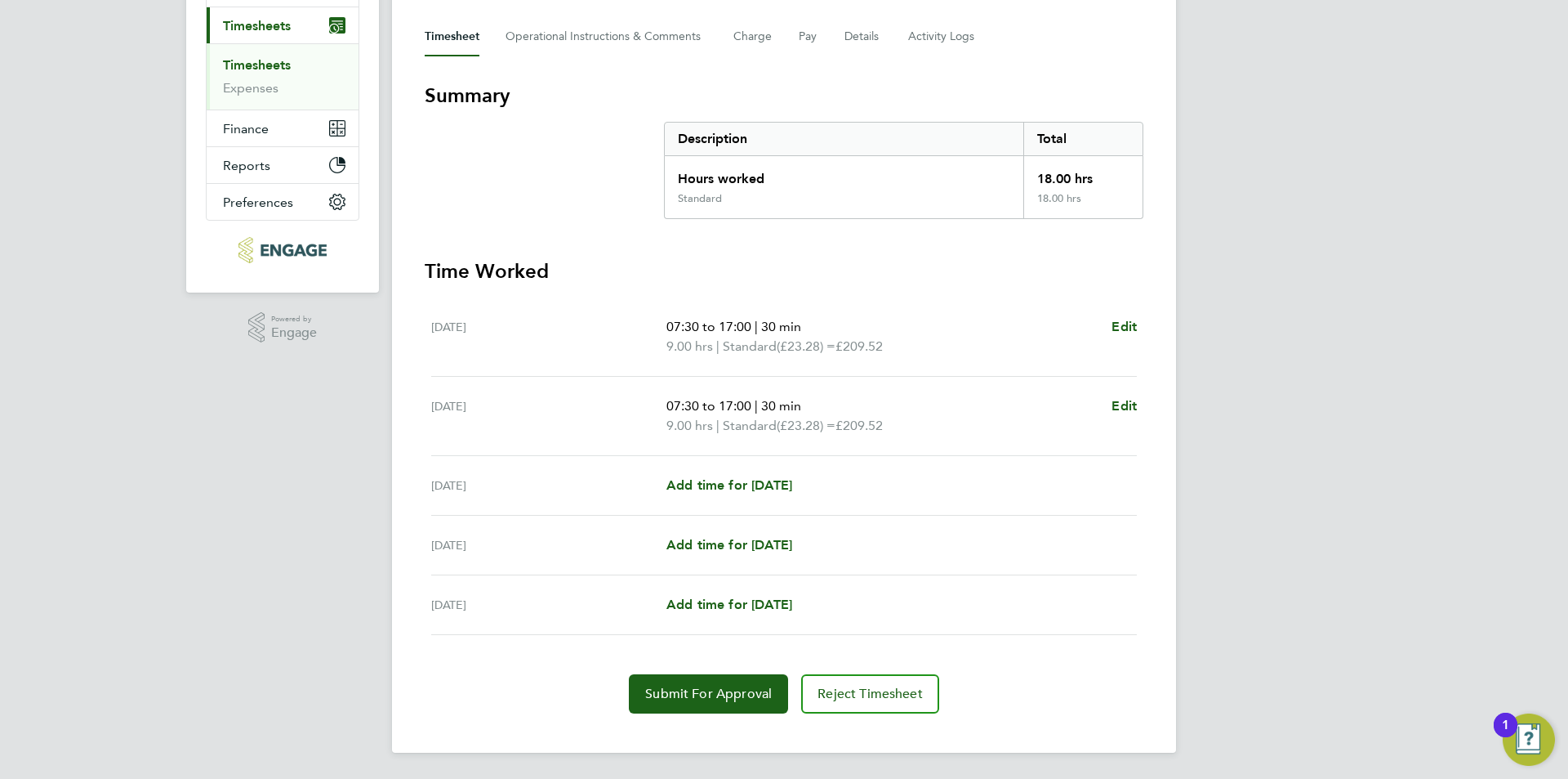
click at [758, 471] on div "Fri 22 Aug Add time for Fri 22 Aug Add time for Fri 22 Aug" at bounding box center [784, 485] width 706 height 60
click at [762, 478] on span "Add time for Fri 22 Aug" at bounding box center [729, 485] width 126 height 16
select select "30"
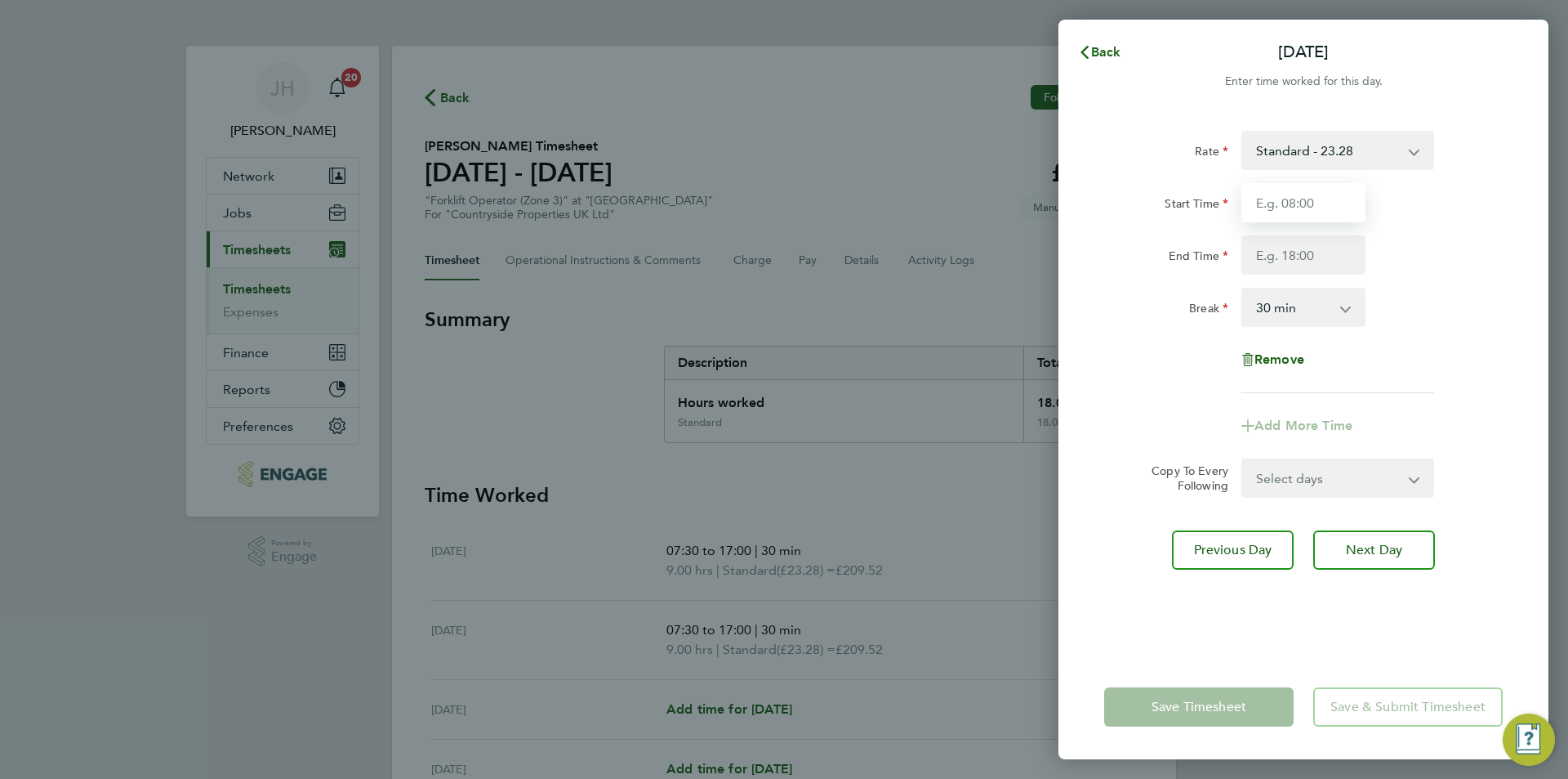
click at [1311, 191] on input "Start Time" at bounding box center [1303, 203] width 124 height 39
type input "07:30"
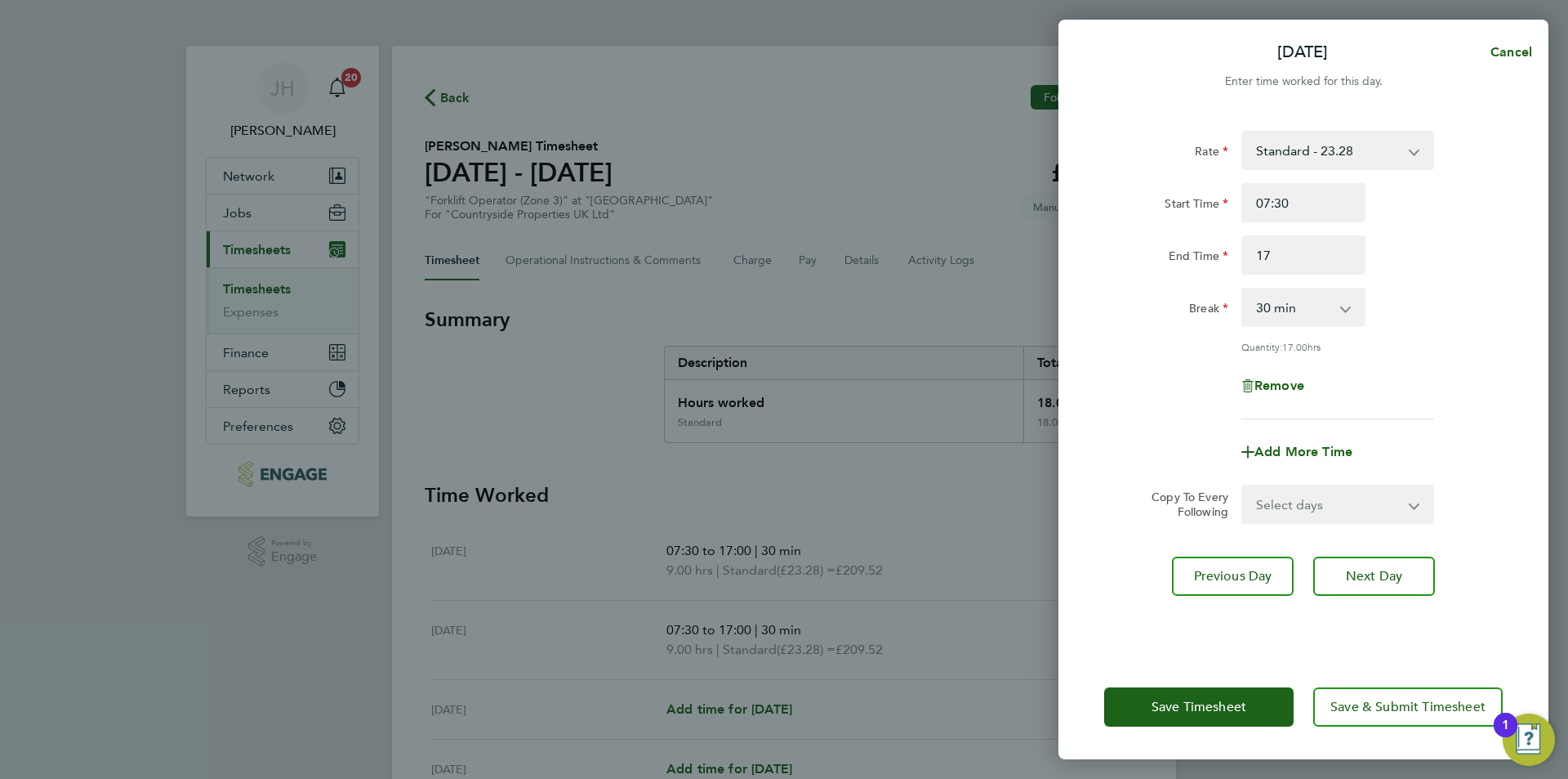
type input "17:00"
click at [1186, 729] on div "Save Timesheet Save & Submit Timesheet" at bounding box center [1303, 706] width 490 height 104
click at [1186, 720] on button "Save Timesheet" at bounding box center [1198, 706] width 190 height 39
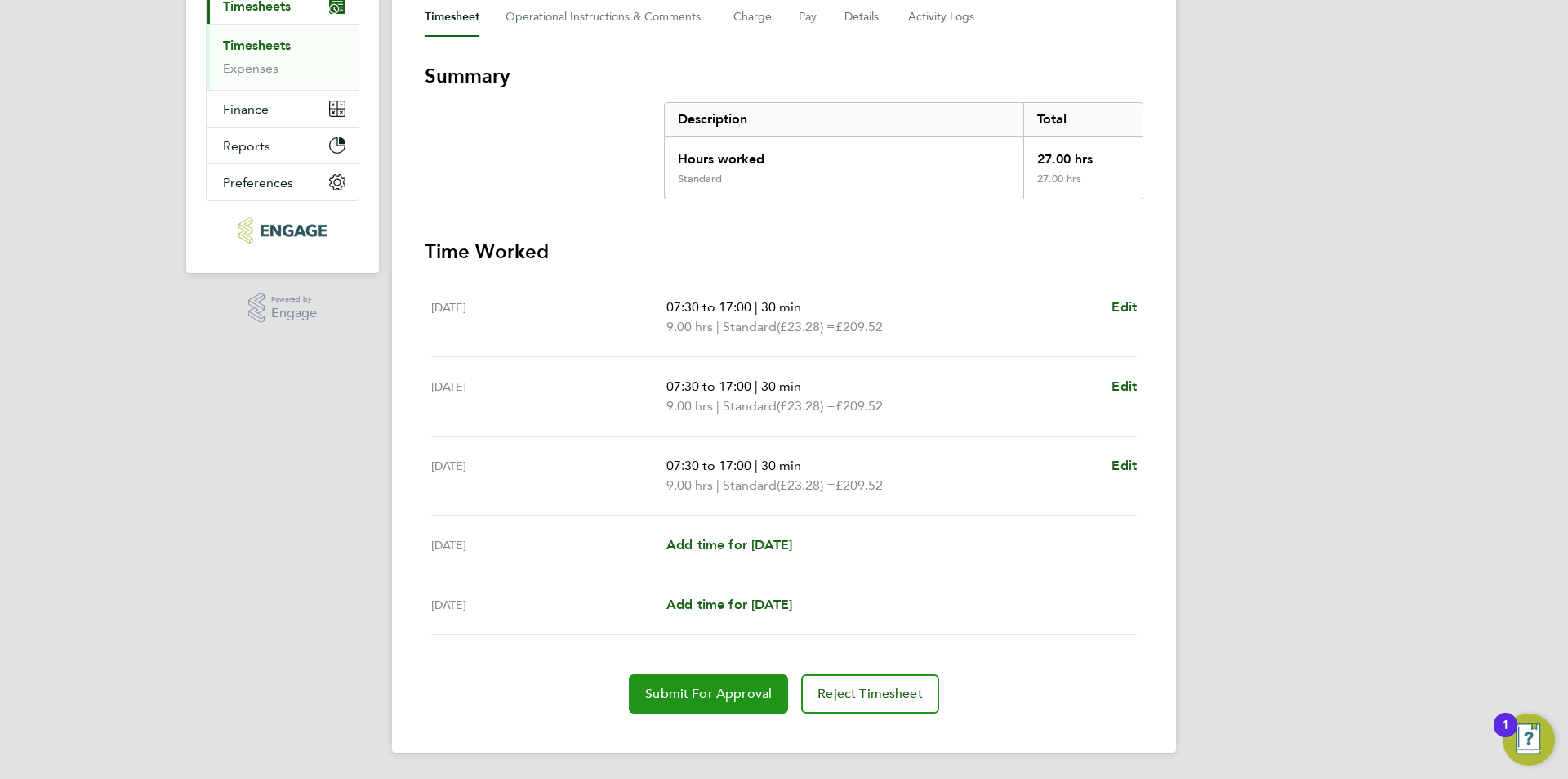
click at [732, 682] on button "Submit For Approval" at bounding box center [709, 693] width 159 height 39
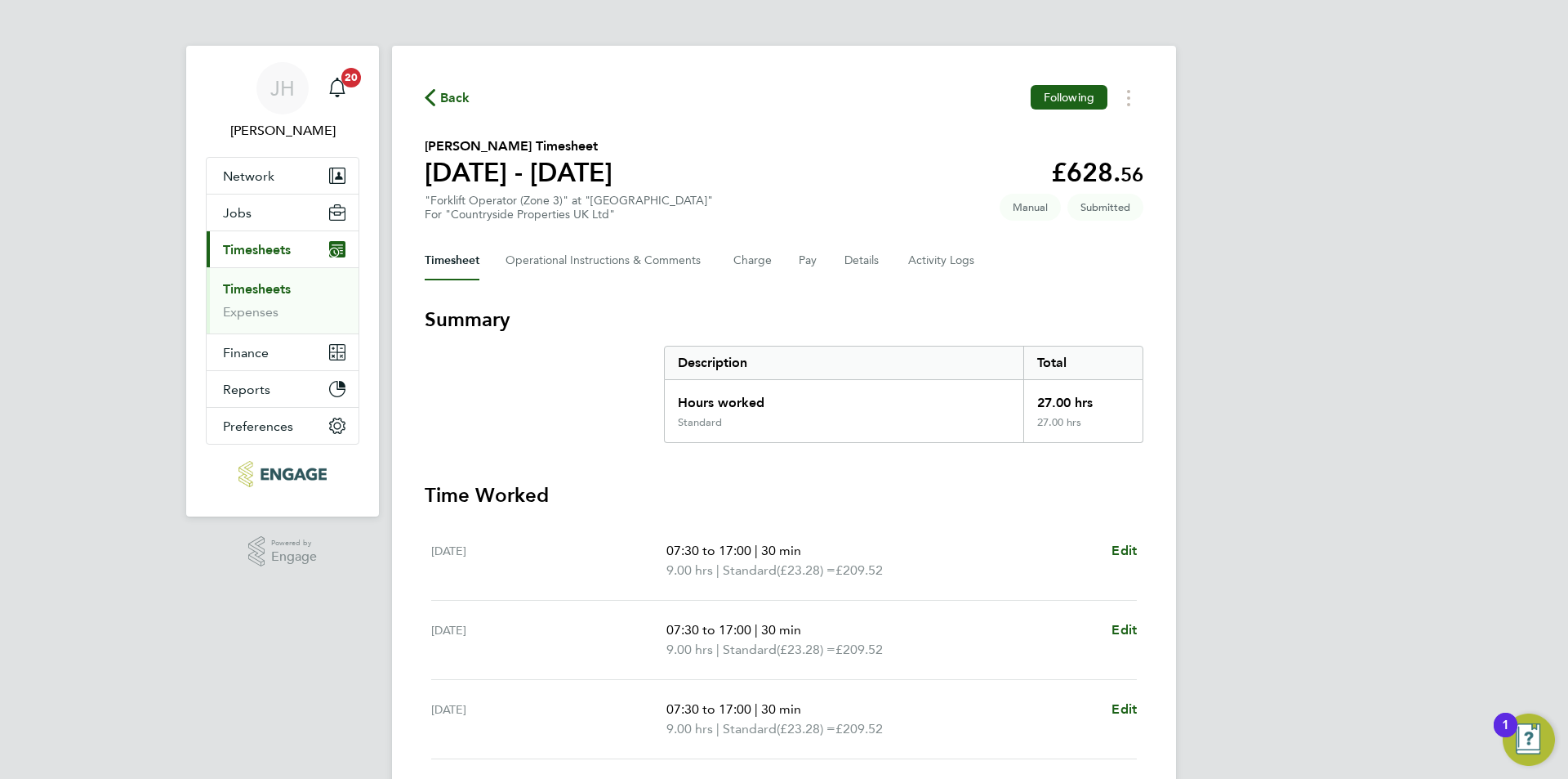
click at [465, 104] on span "Back" at bounding box center [455, 98] width 30 height 20
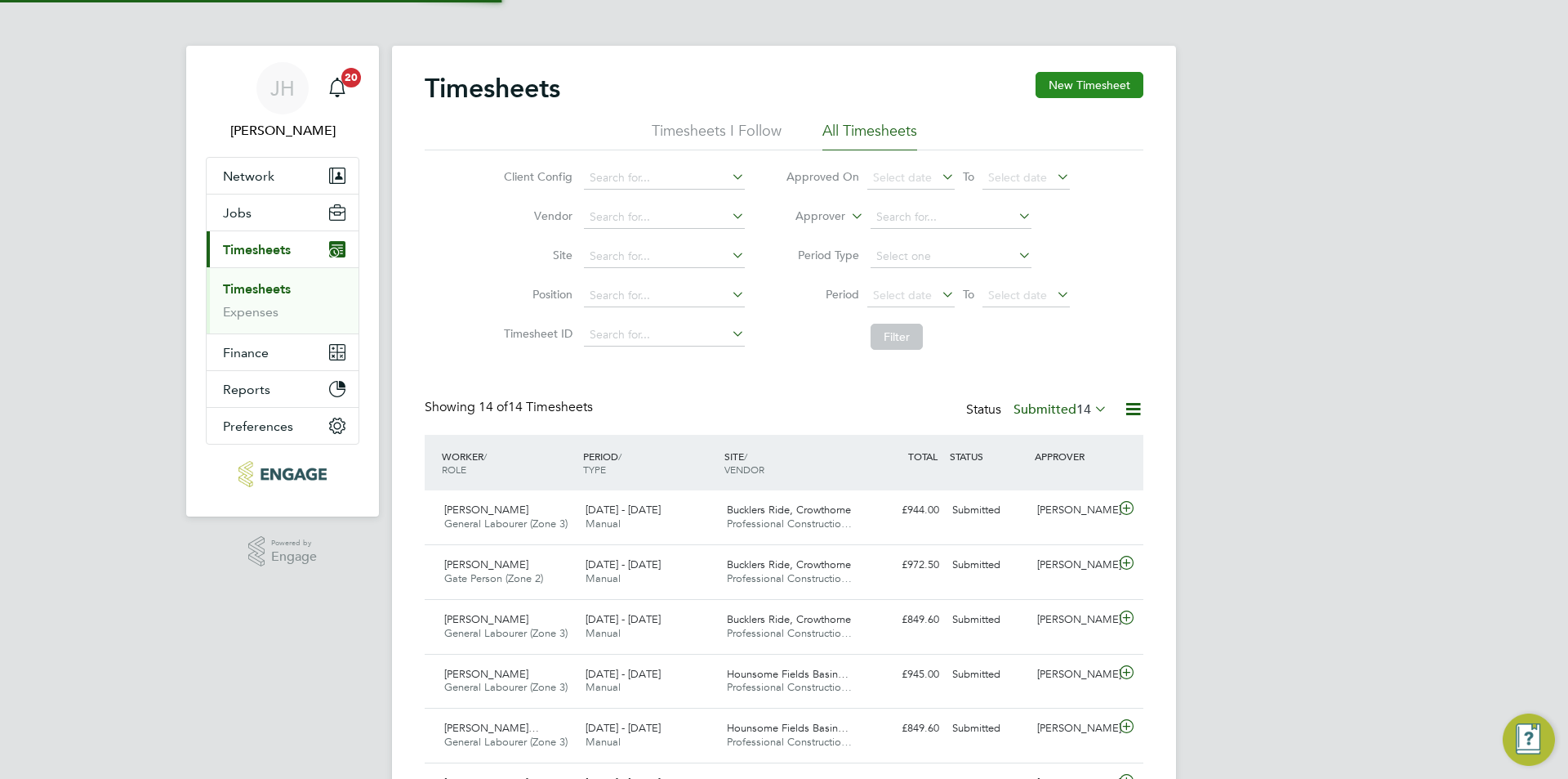
click at [1103, 89] on button "New Timesheet" at bounding box center [1089, 85] width 108 height 27
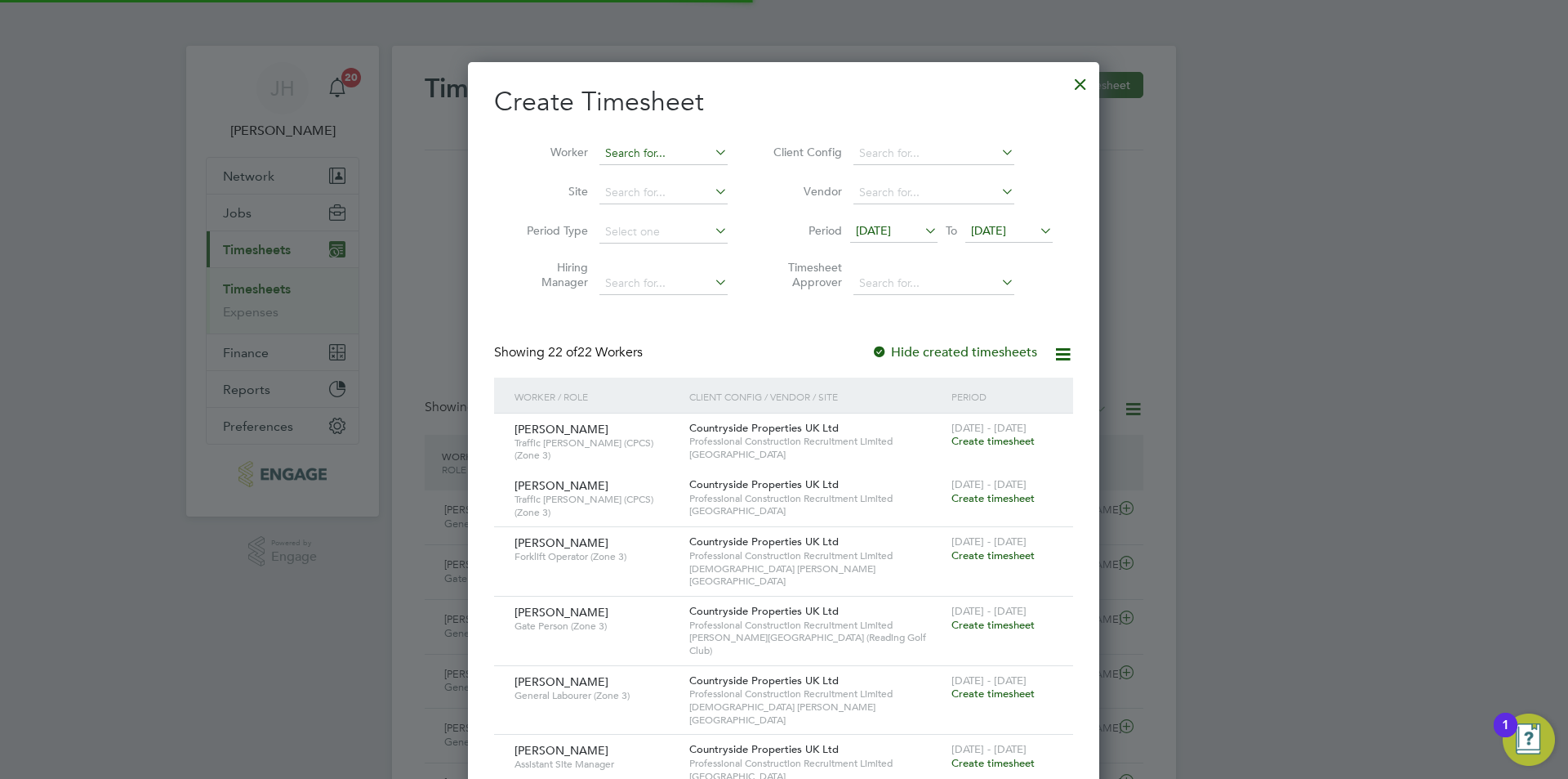
click at [673, 162] on input at bounding box center [664, 153] width 128 height 23
click at [678, 175] on li "Zalan Khan" at bounding box center [664, 175] width 130 height 22
type input "Zalan Khan"
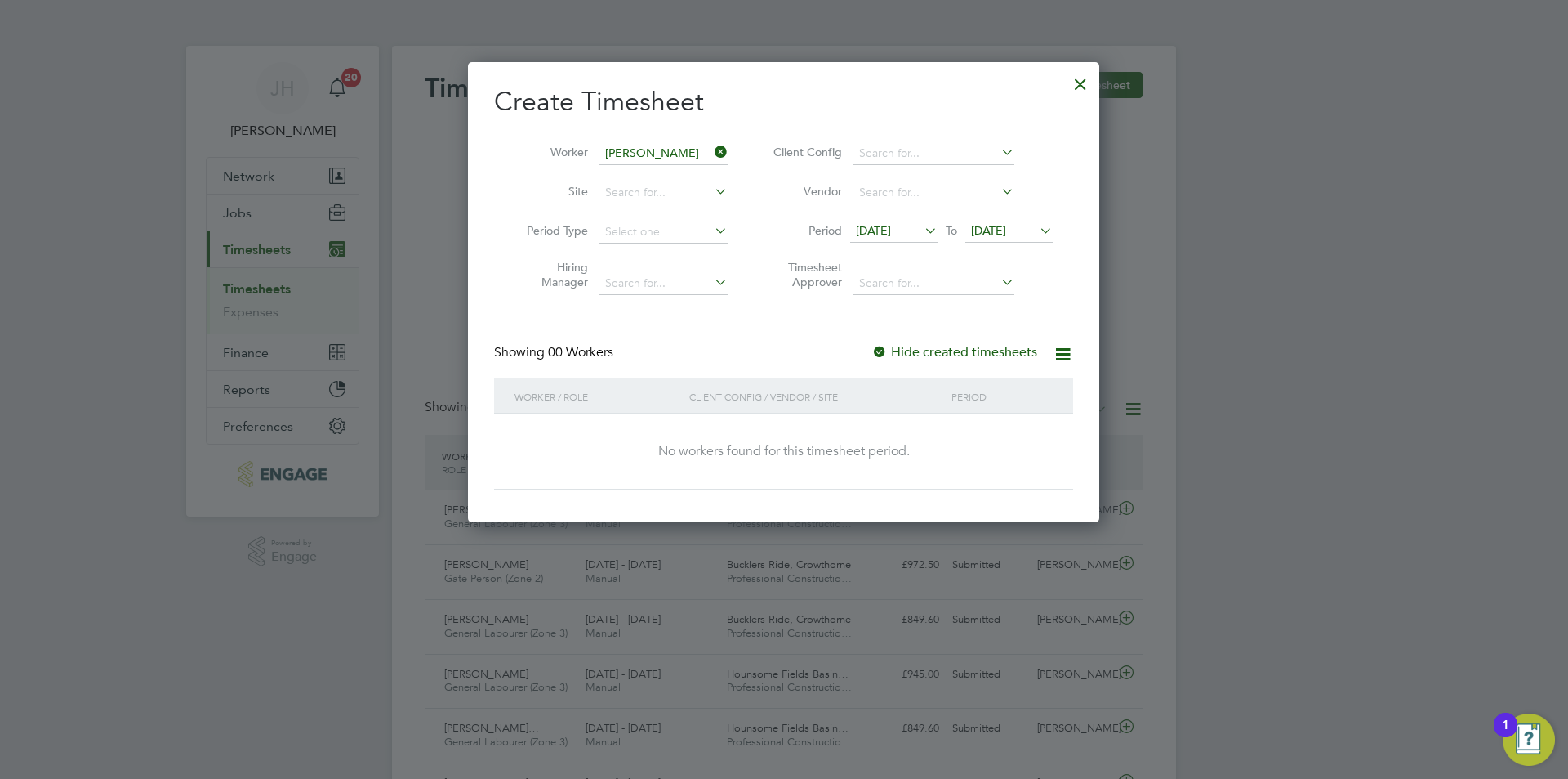
click at [919, 218] on li "Period 12 Aug 2025 To 19 Aug 2025" at bounding box center [910, 232] width 325 height 39
click at [919, 220] on div "12 Aug 2025 To 19 Aug 2025" at bounding box center [952, 231] width 203 height 23
click at [921, 228] on icon at bounding box center [921, 230] width 0 height 23
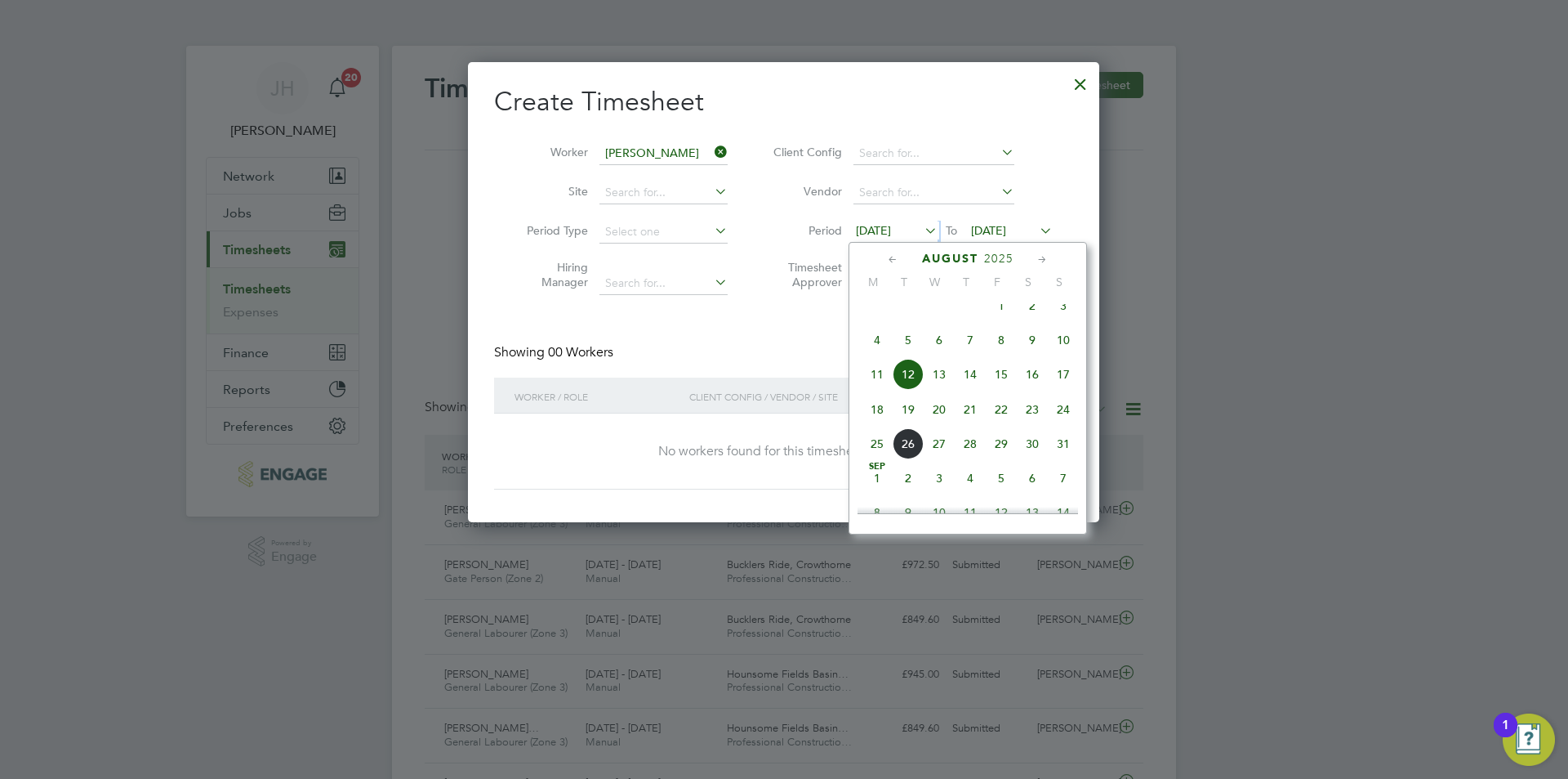
click at [868, 422] on span "18" at bounding box center [877, 409] width 31 height 31
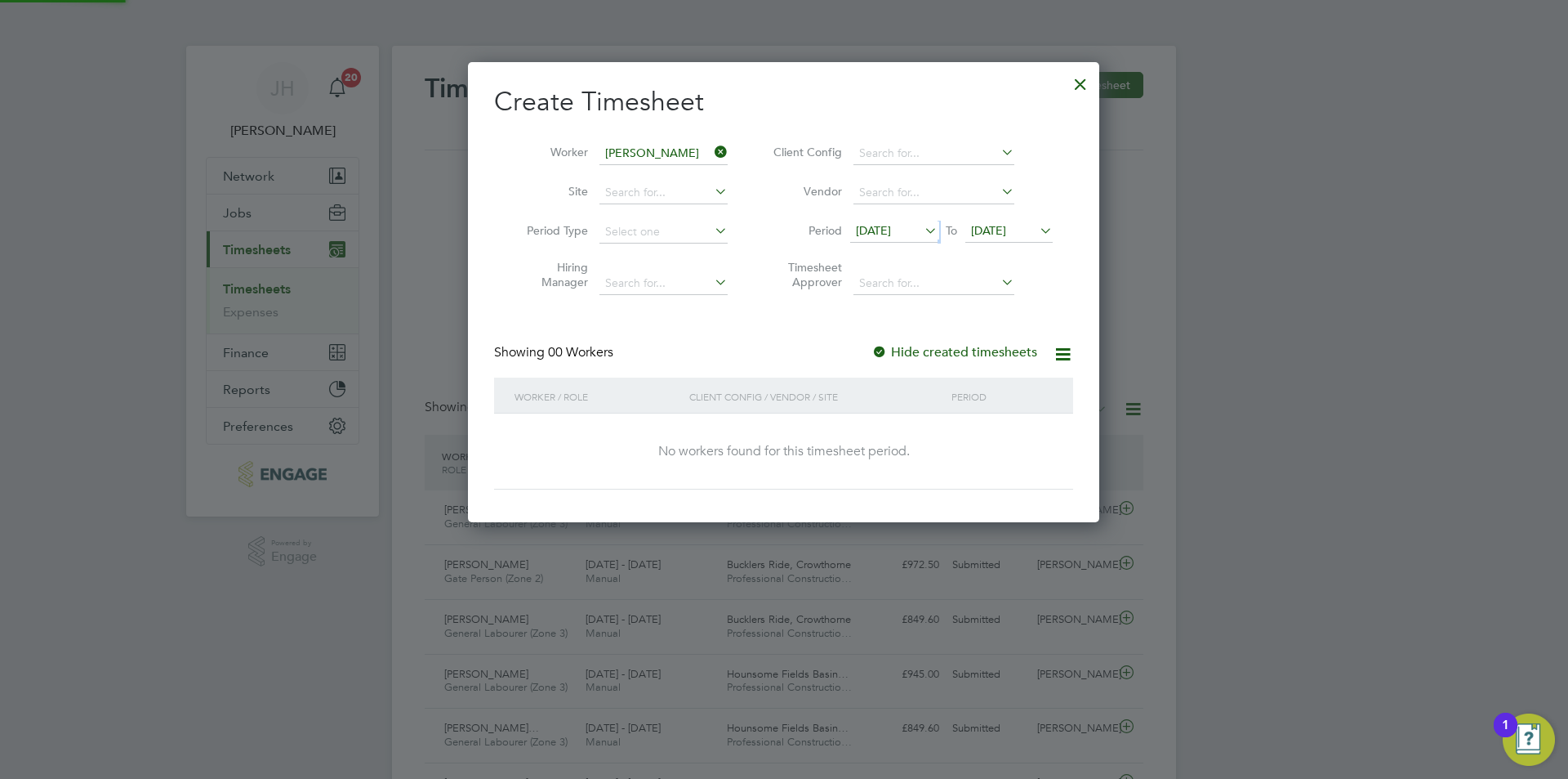
click at [997, 234] on span "19 Aug 2025" at bounding box center [989, 230] width 35 height 15
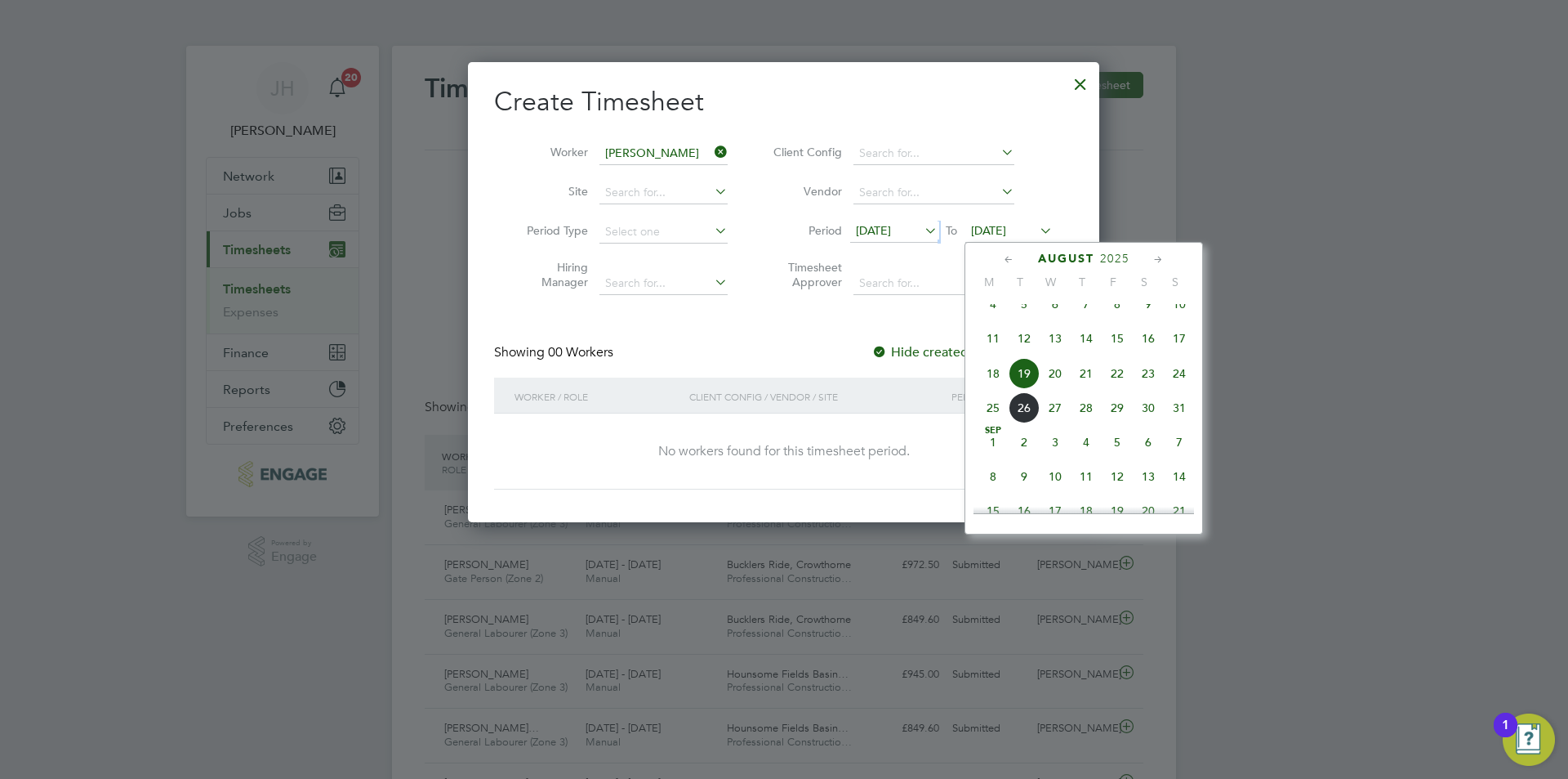
click at [1179, 387] on span "24" at bounding box center [1180, 374] width 31 height 31
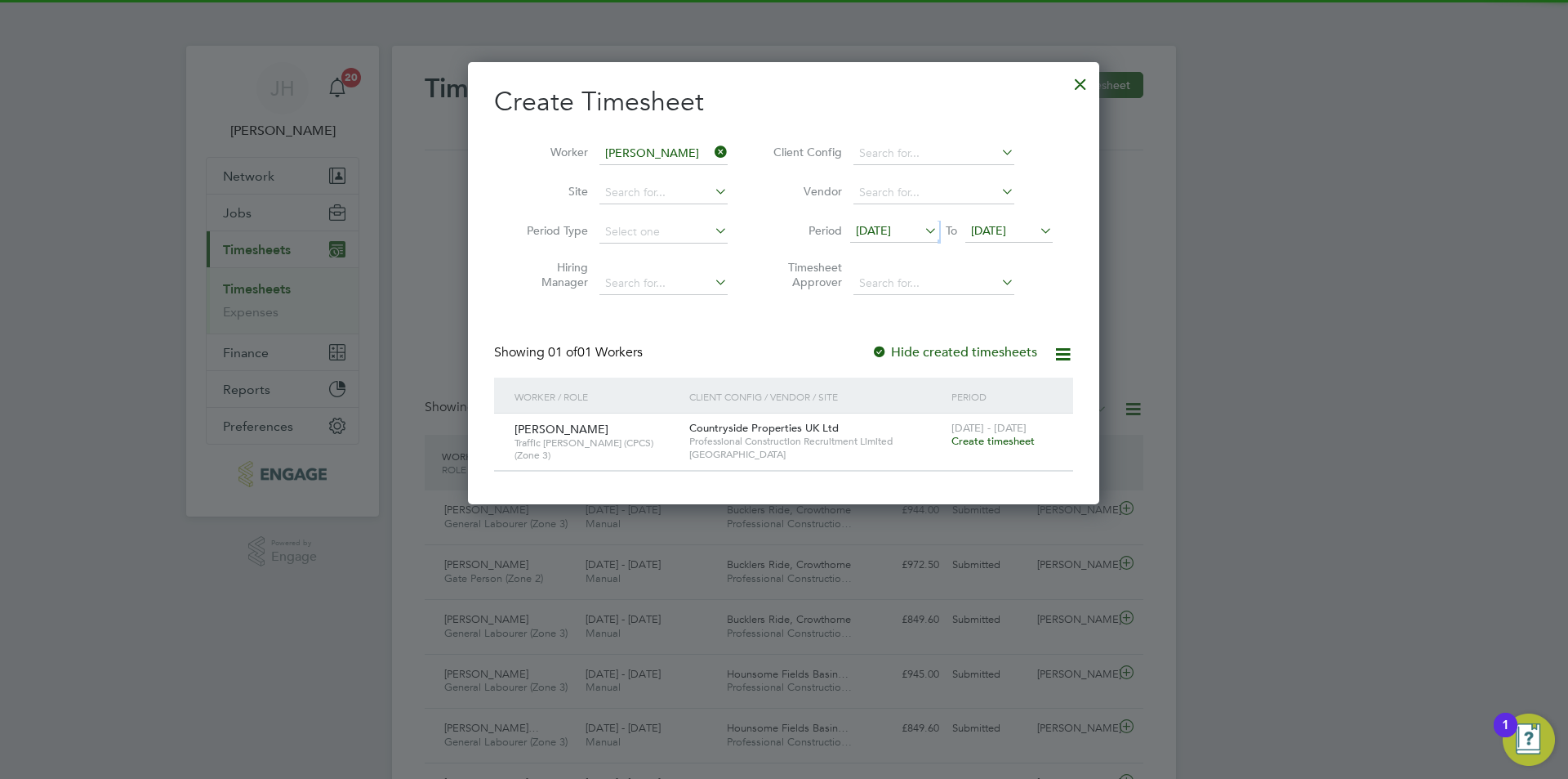
click at [1004, 441] on span "Create timesheet" at bounding box center [993, 441] width 84 height 14
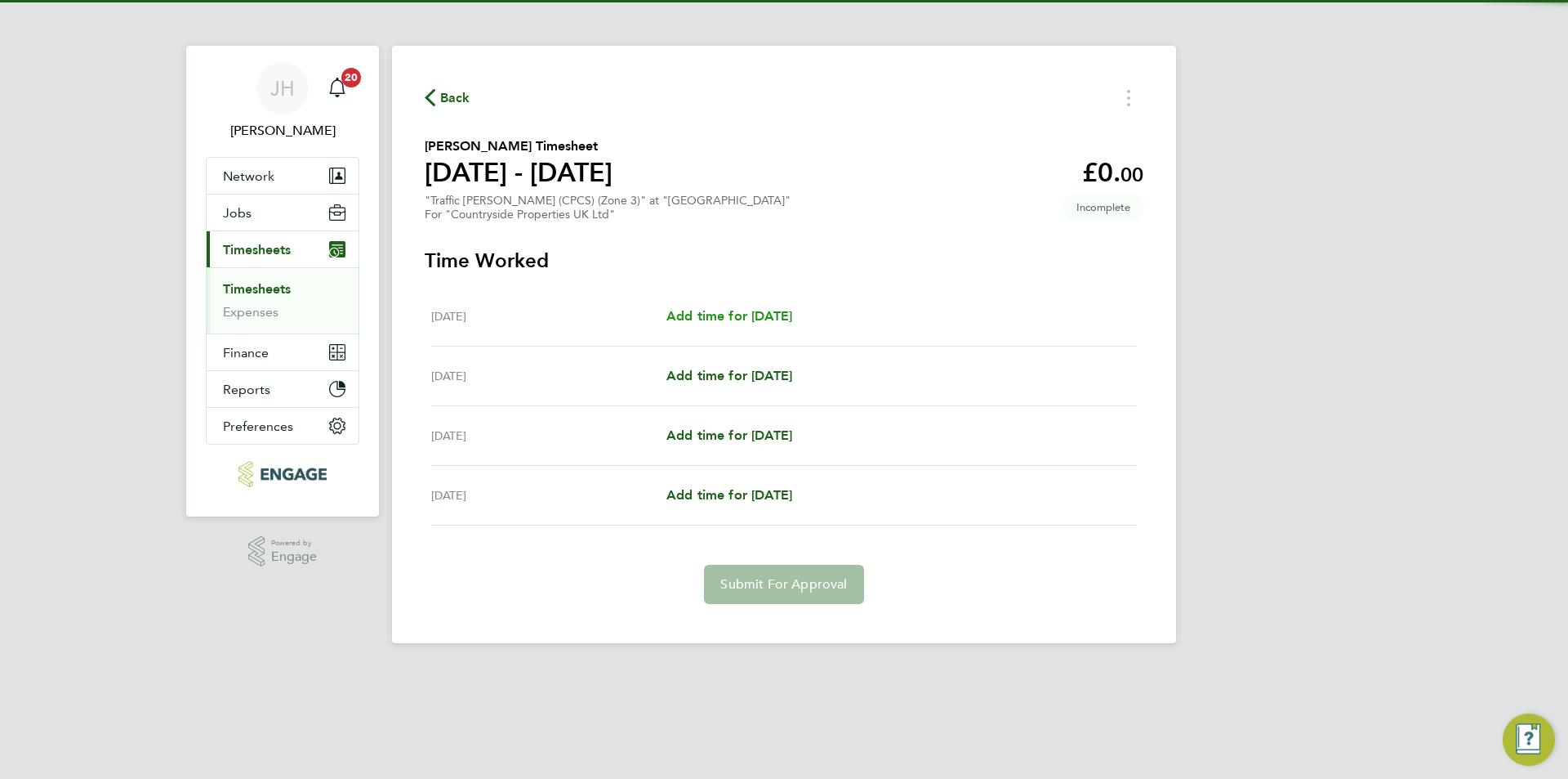
click at [765, 316] on span "Add time for Thu 21 Aug" at bounding box center [729, 316] width 126 height 16
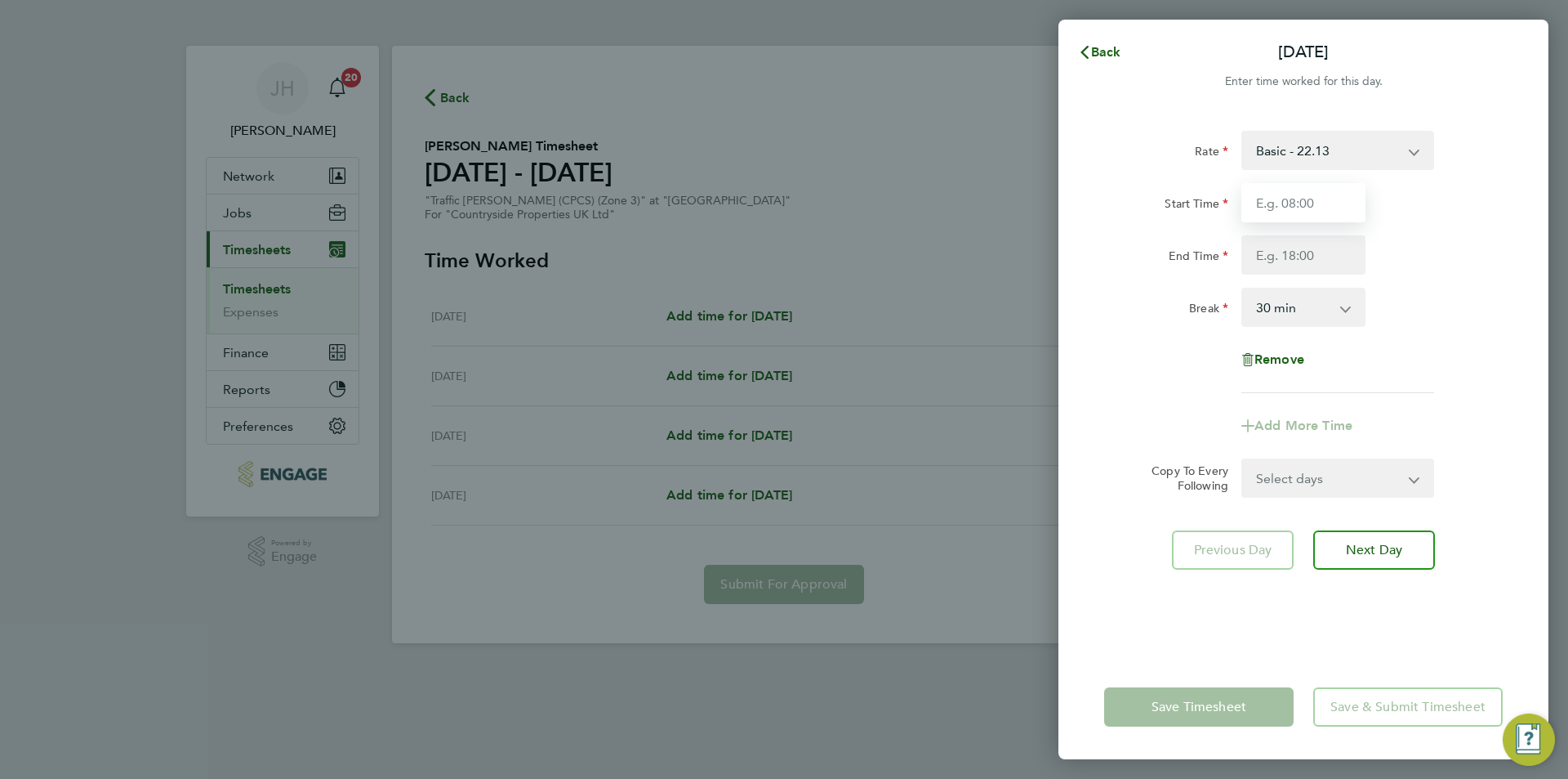
click at [1289, 199] on input "Start Time" at bounding box center [1303, 203] width 124 height 39
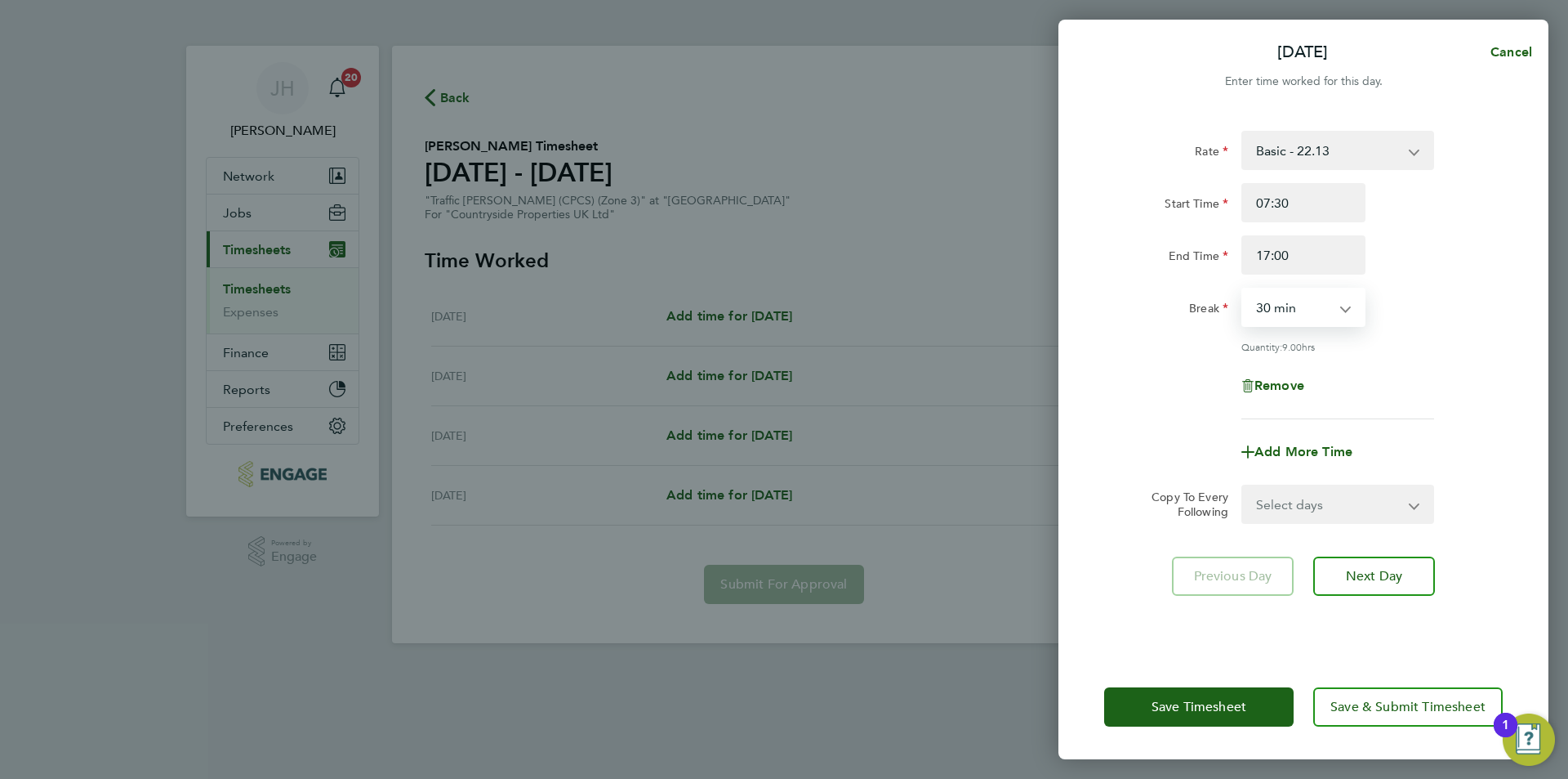
click at [1289, 509] on select "Select days Day Weekend (Sat-Sun) Friday Saturday Sunday" at bounding box center [1328, 504] width 171 height 36
click at [1243, 486] on select "Select days Day Weekend (Sat-Sun) Friday Saturday Sunday" at bounding box center [1328, 504] width 171 height 36
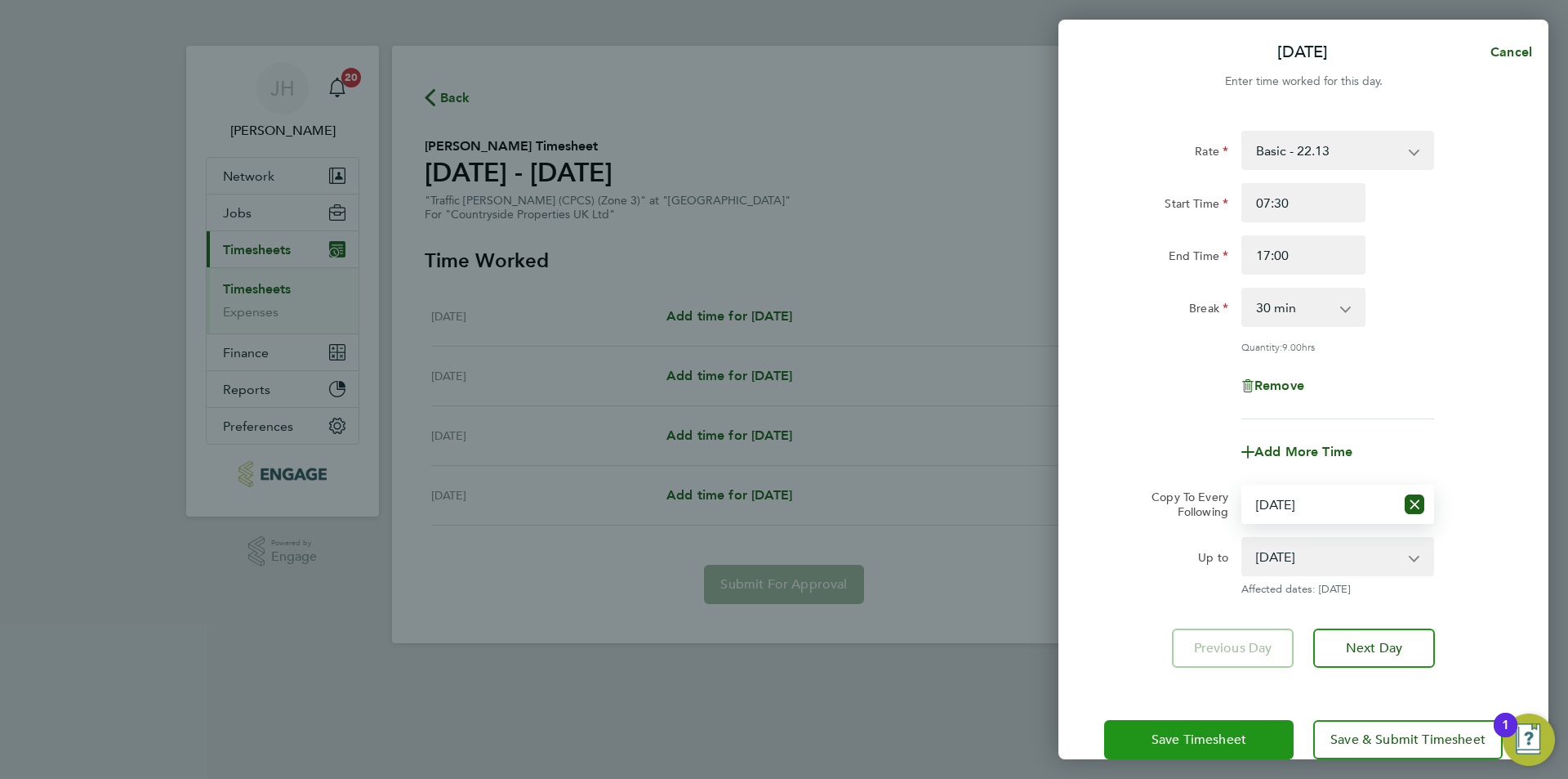
click at [1220, 714] on div "Save Timesheet Save & Submit Timesheet" at bounding box center [1303, 739] width 490 height 104
click at [1216, 726] on button "Save Timesheet" at bounding box center [1198, 740] width 190 height 39
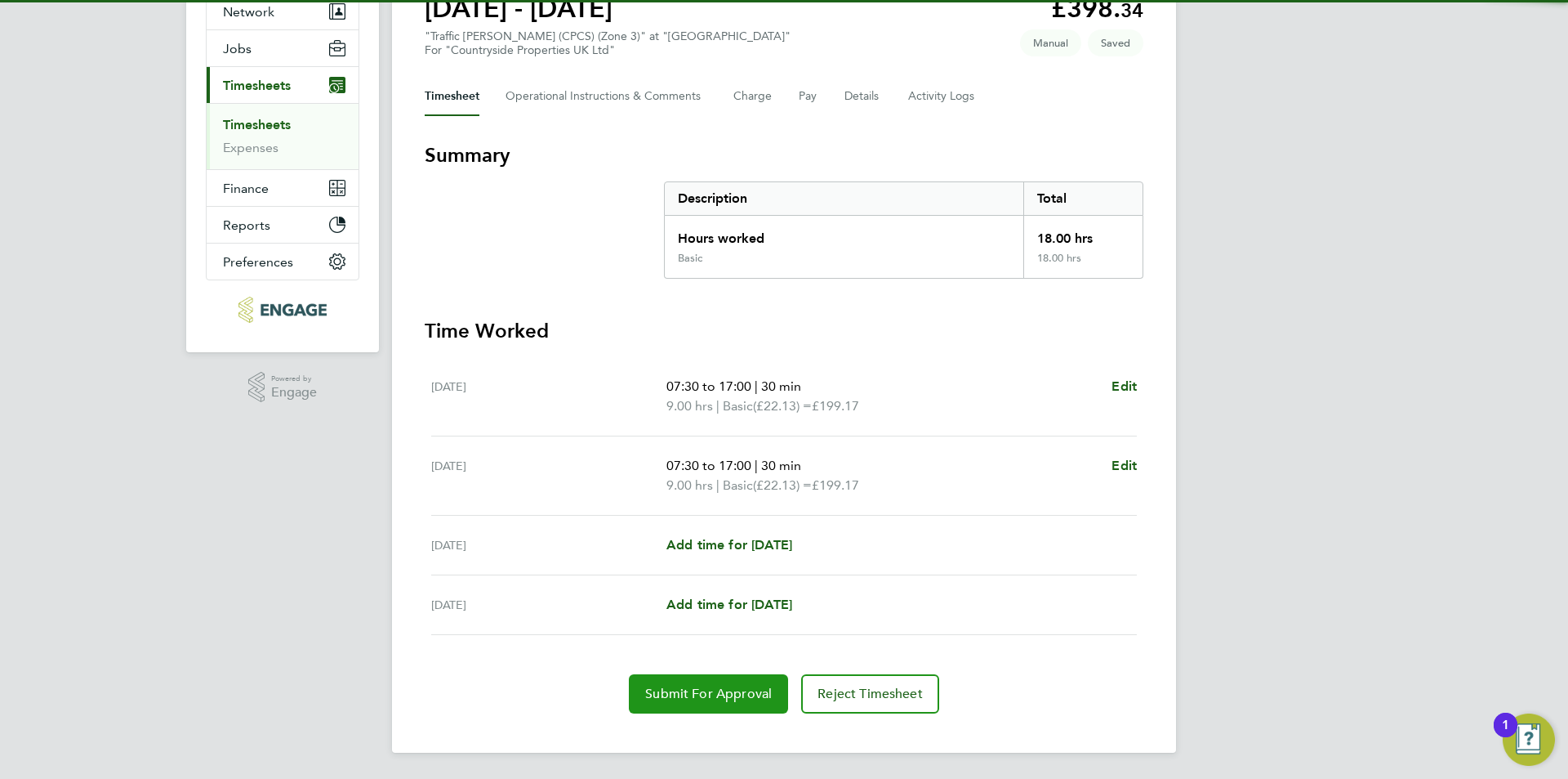
click at [729, 696] on span "Submit For Approval" at bounding box center [708, 693] width 127 height 17
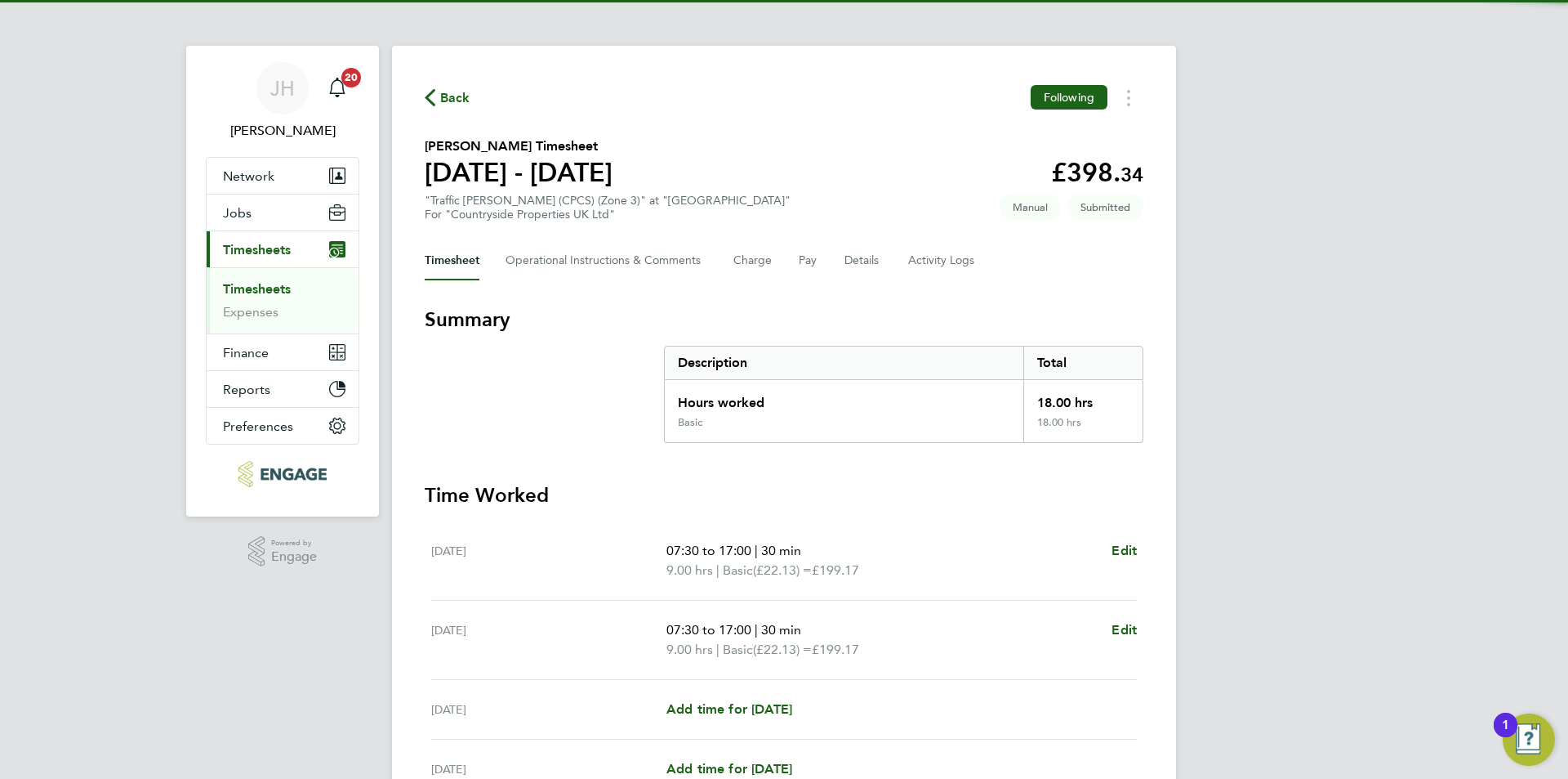
click at [455, 93] on span "Back" at bounding box center [455, 98] width 30 height 20
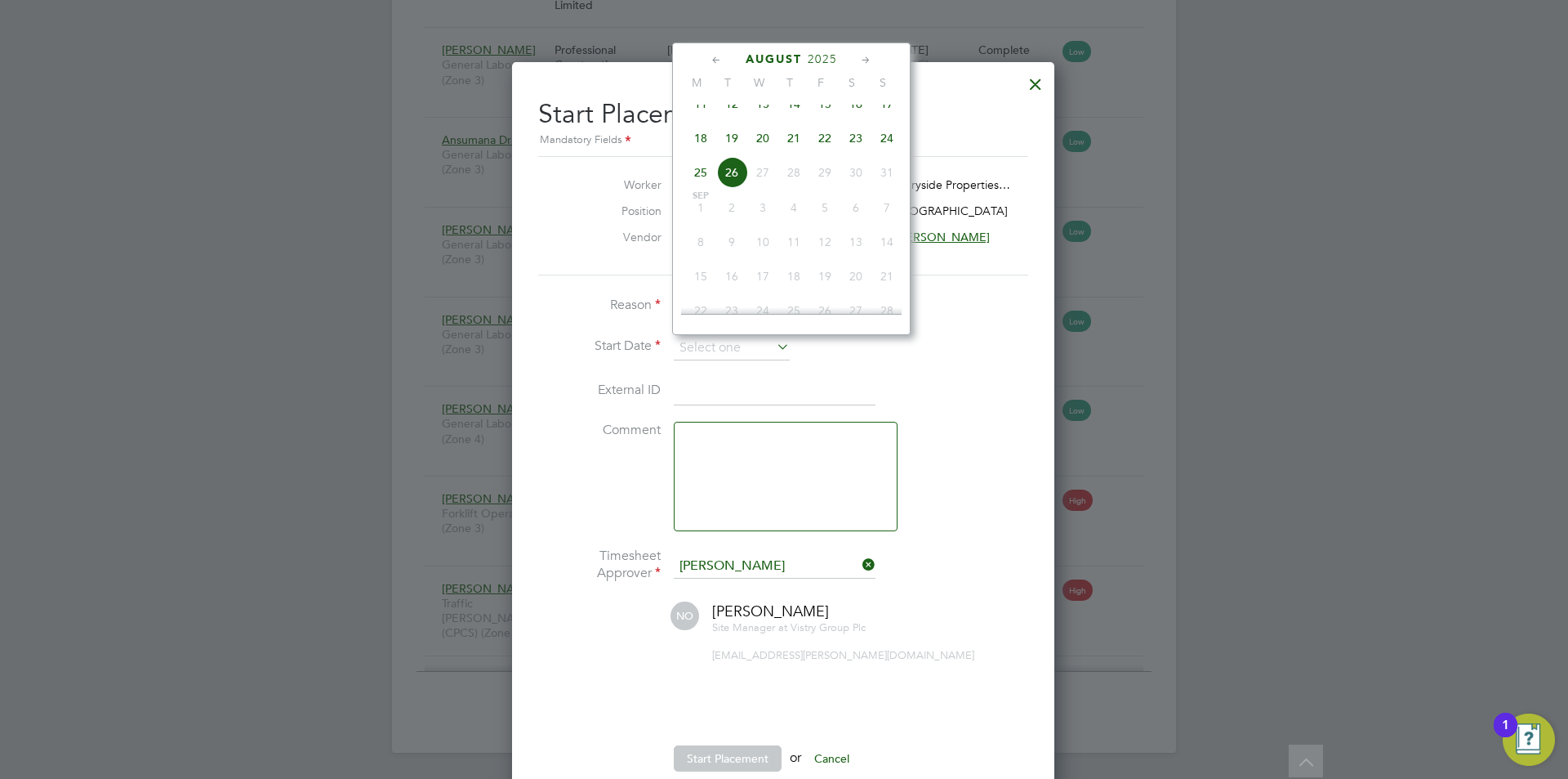
click at [787, 149] on span "21" at bounding box center [794, 139] width 31 height 31
type input "[DATE]"
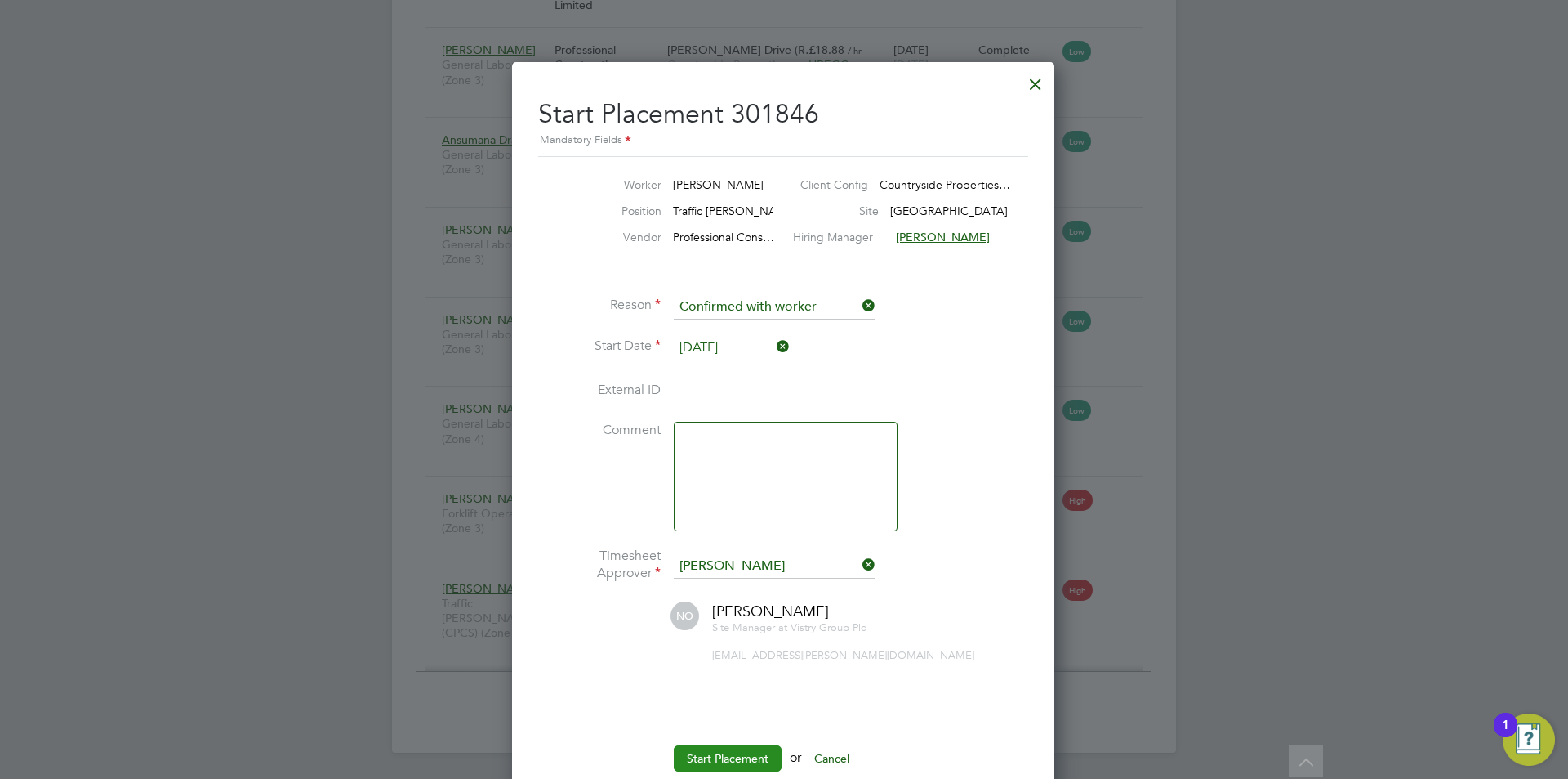
click at [716, 761] on button "Start Placement" at bounding box center [727, 757] width 108 height 27
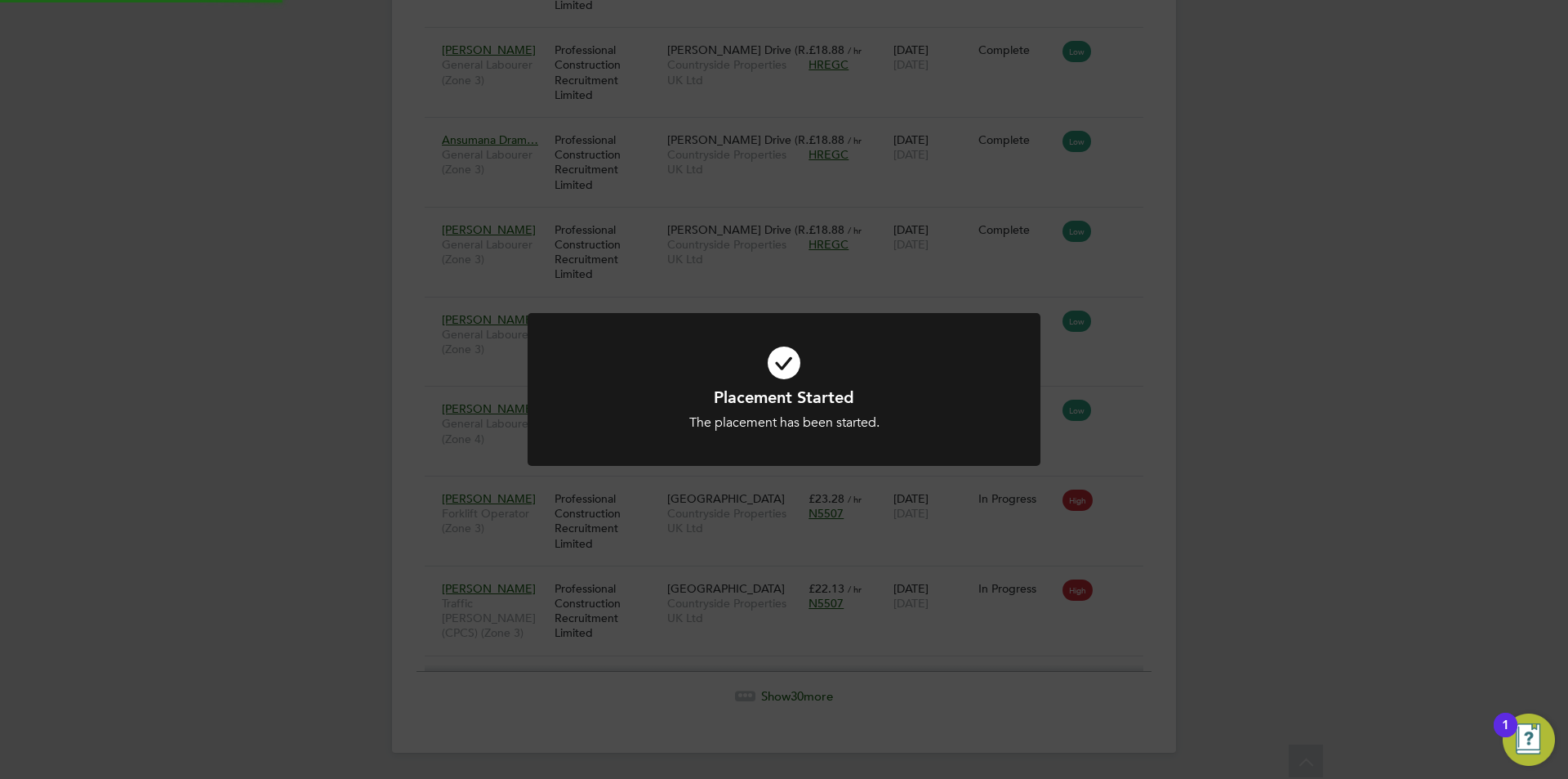
click at [1306, 421] on div "Placement Started The placement has been started. Cancel Okay" at bounding box center [784, 390] width 1568 height 779
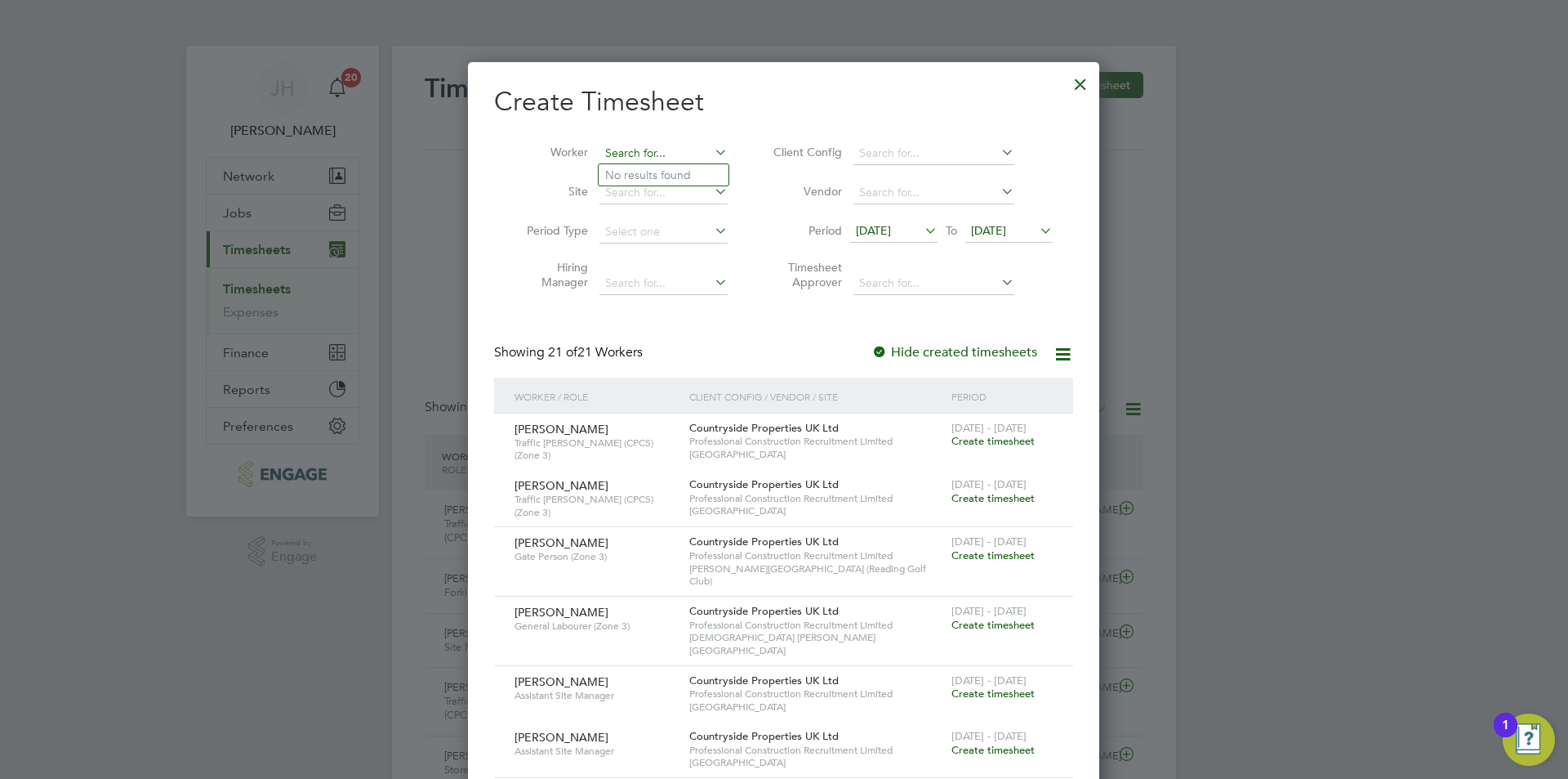
click at [648, 153] on input at bounding box center [664, 153] width 128 height 23
click at [668, 171] on li "Gaddiel Makumi" at bounding box center [664, 175] width 130 height 22
type input "[PERSON_NAME]"
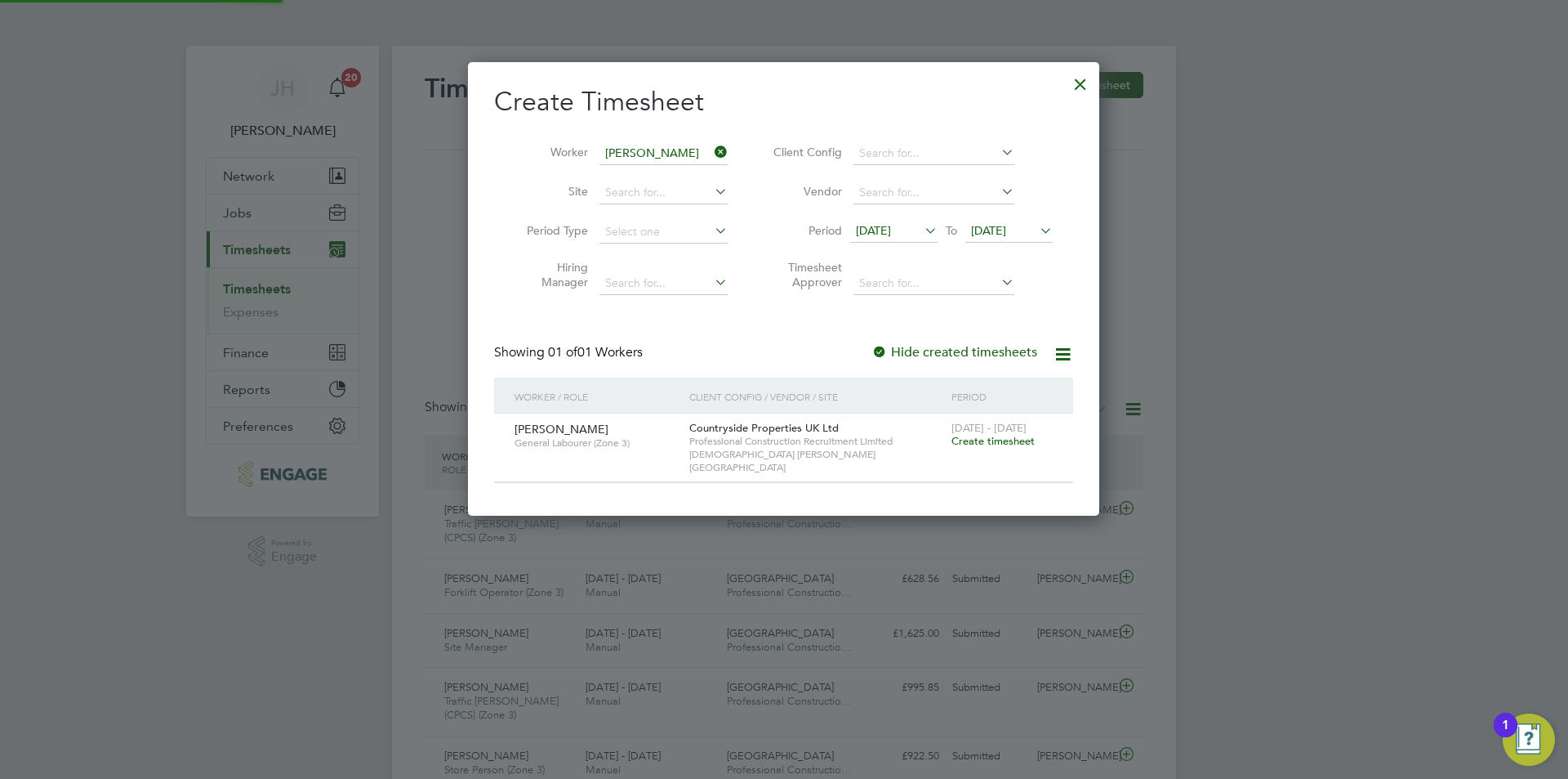
click at [1000, 434] on span "Create timesheet" at bounding box center [993, 441] width 84 height 14
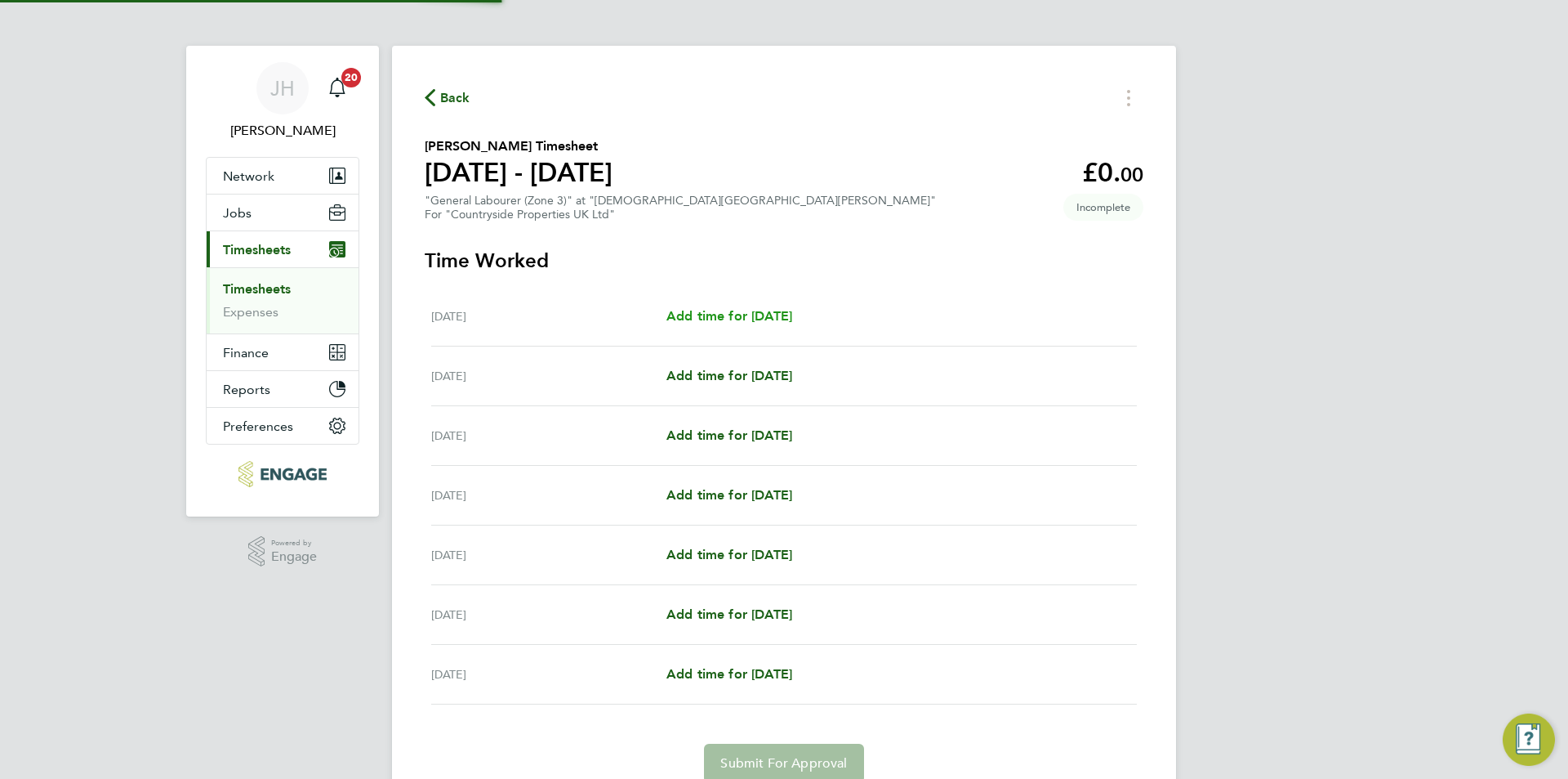
click at [718, 314] on span "Add time for Mon 18 Aug" at bounding box center [729, 316] width 126 height 16
select select "30"
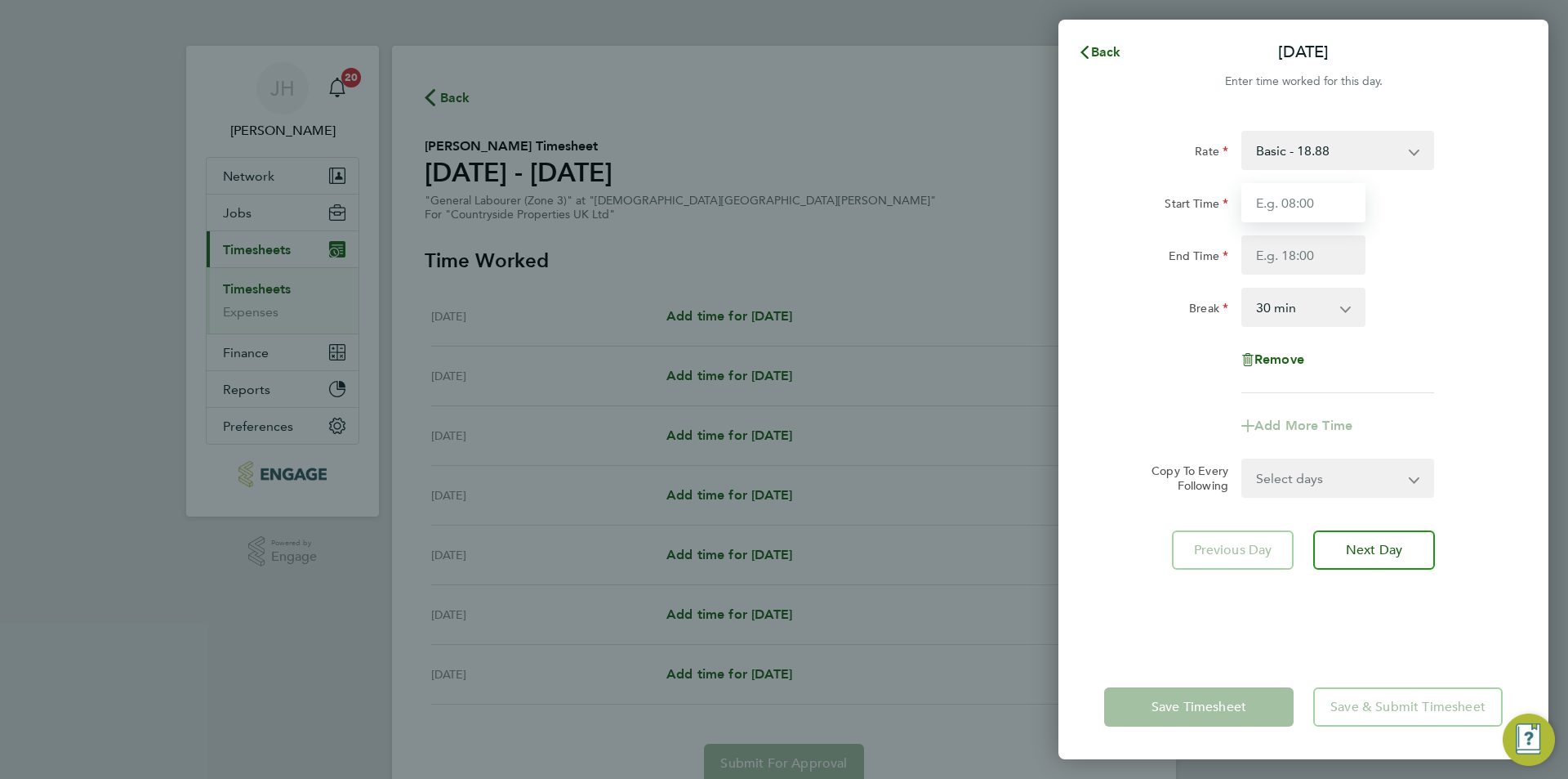
click at [1306, 202] on input "Start Time" at bounding box center [1303, 203] width 124 height 39
type input "07:30"
type input "17:00"
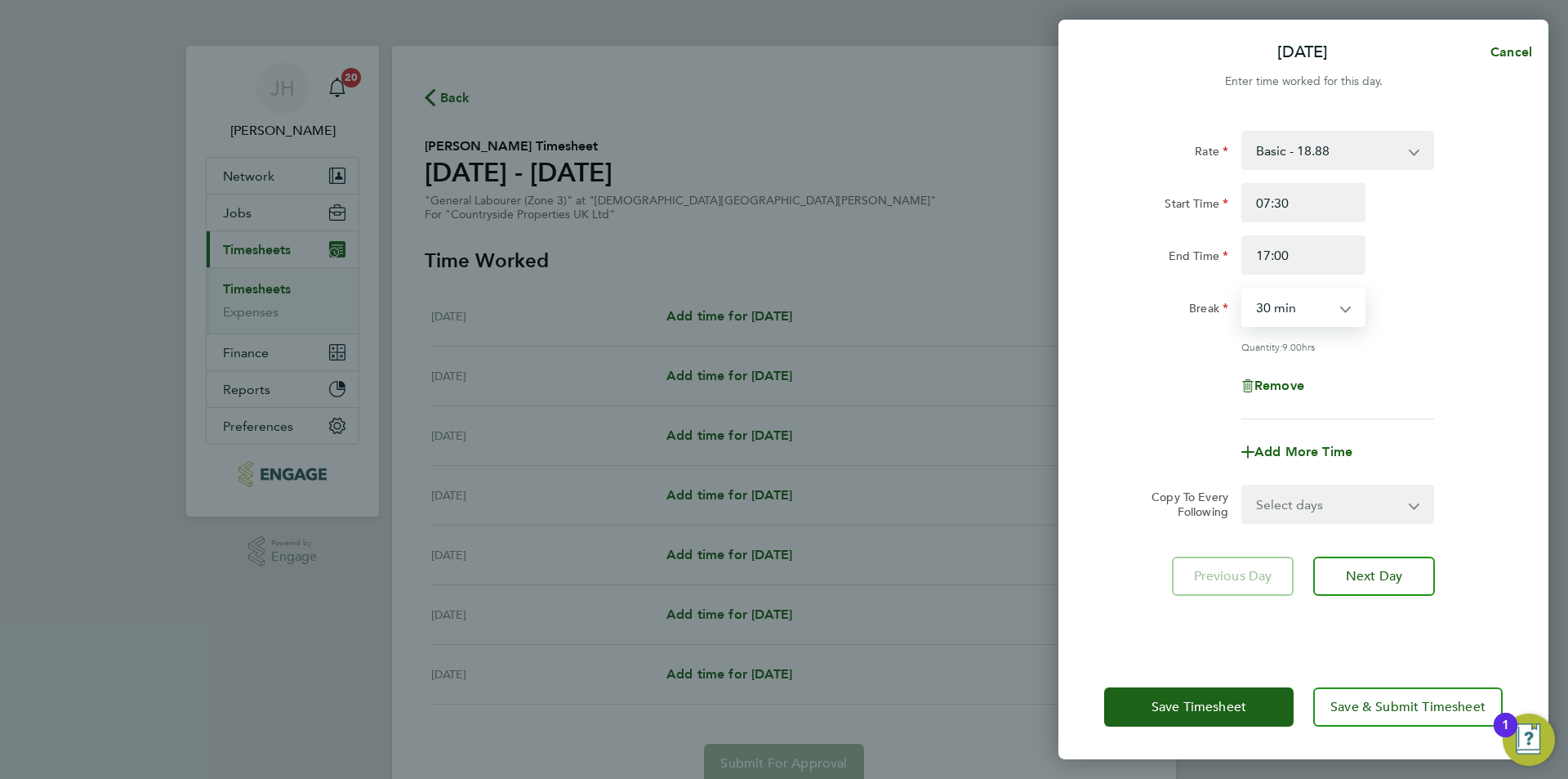
click at [1322, 494] on select "Select days Day Weekday (Mon-Fri) Weekend (Sat-Sun) Tuesday Wednesday Thursday …" at bounding box center [1328, 504] width 171 height 36
select select "WEEKDAY"
click at [1243, 486] on select "Select days Day Weekday (Mon-Fri) Weekend (Sat-Sun) Tuesday Wednesday Thursday …" at bounding box center [1328, 504] width 171 height 36
select select "[DATE]"
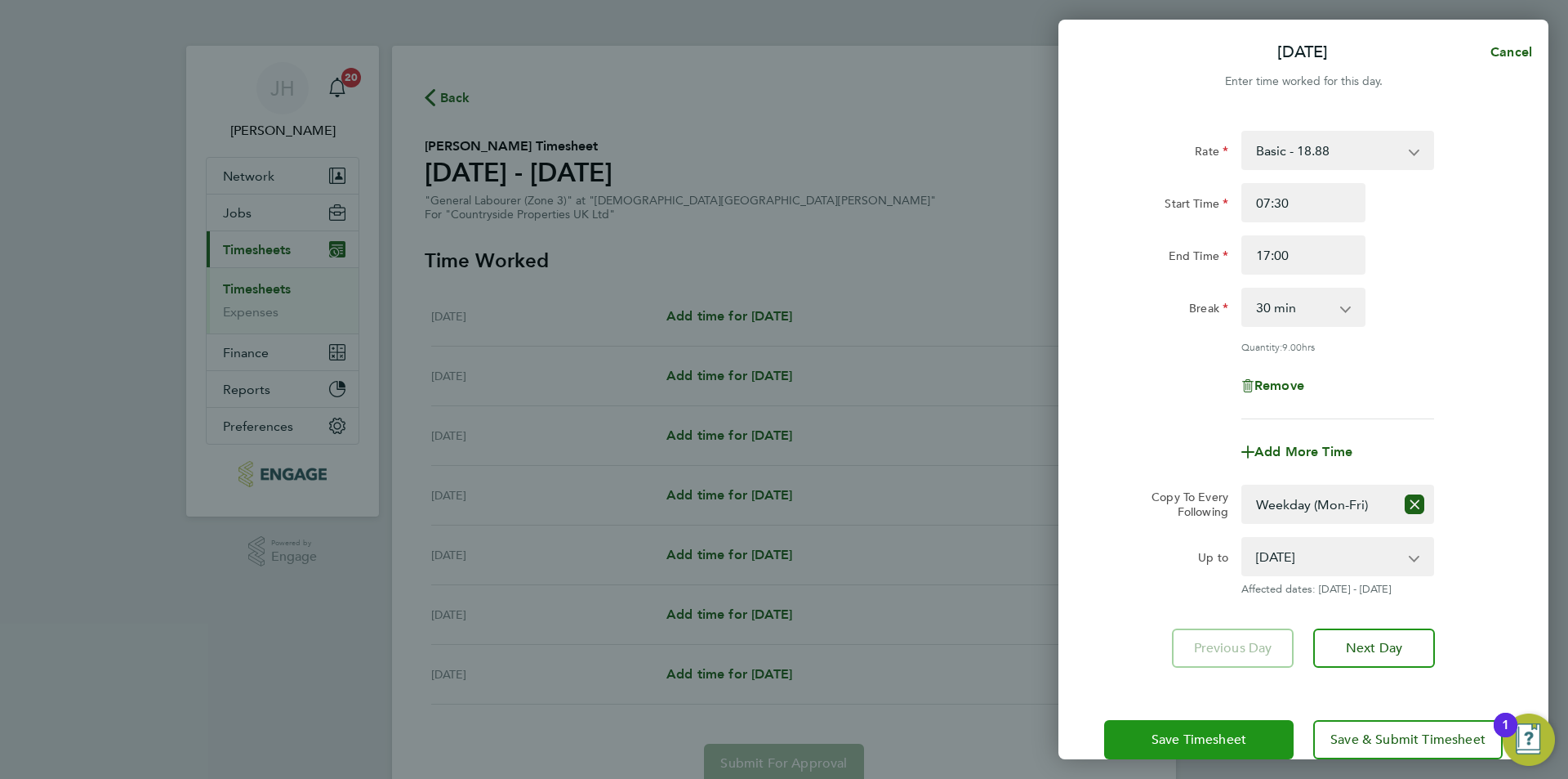
click at [1165, 747] on button "Save Timesheet" at bounding box center [1198, 740] width 190 height 39
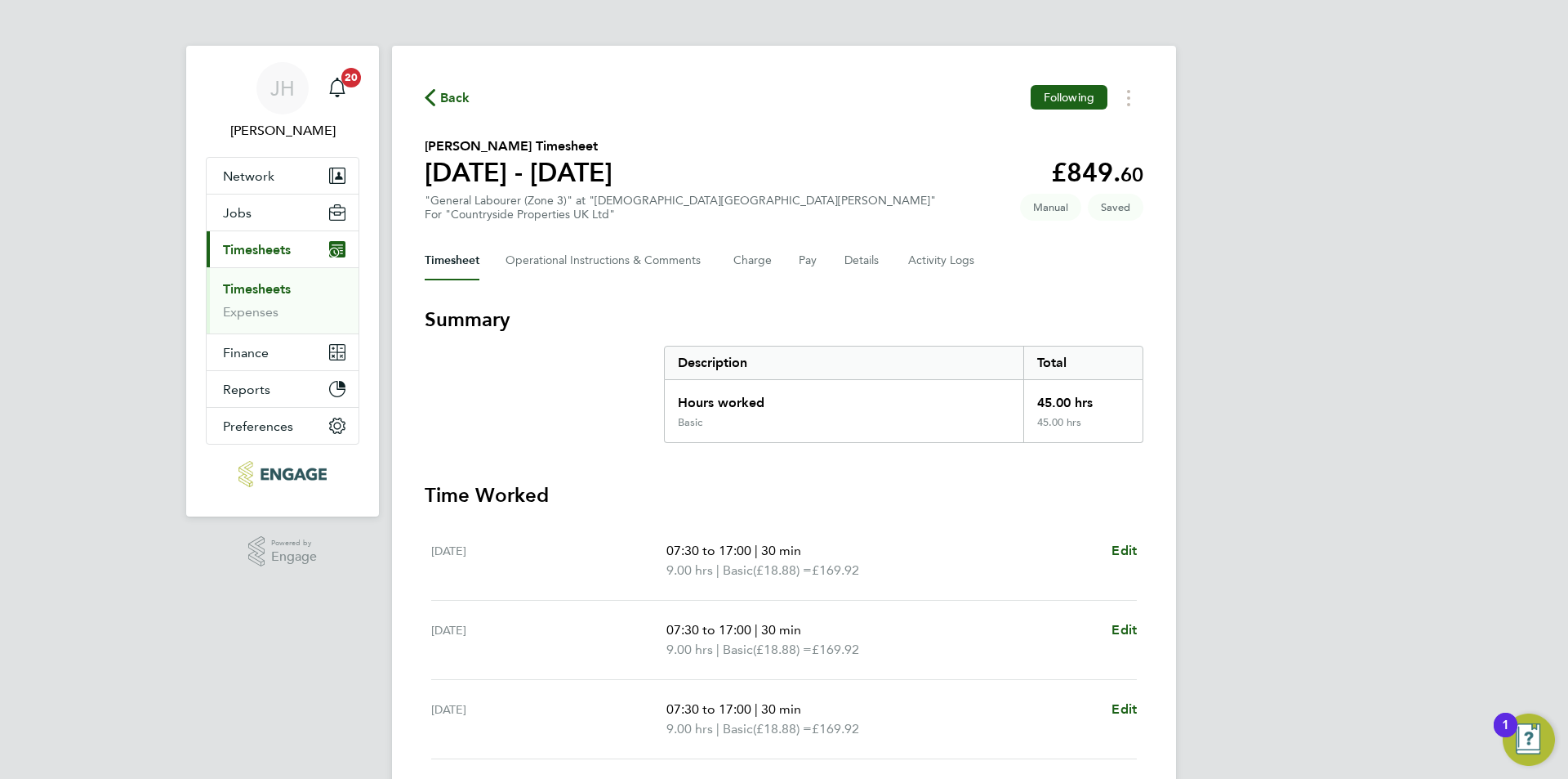
click at [996, 492] on h3 "Time Worked" at bounding box center [784, 495] width 719 height 27
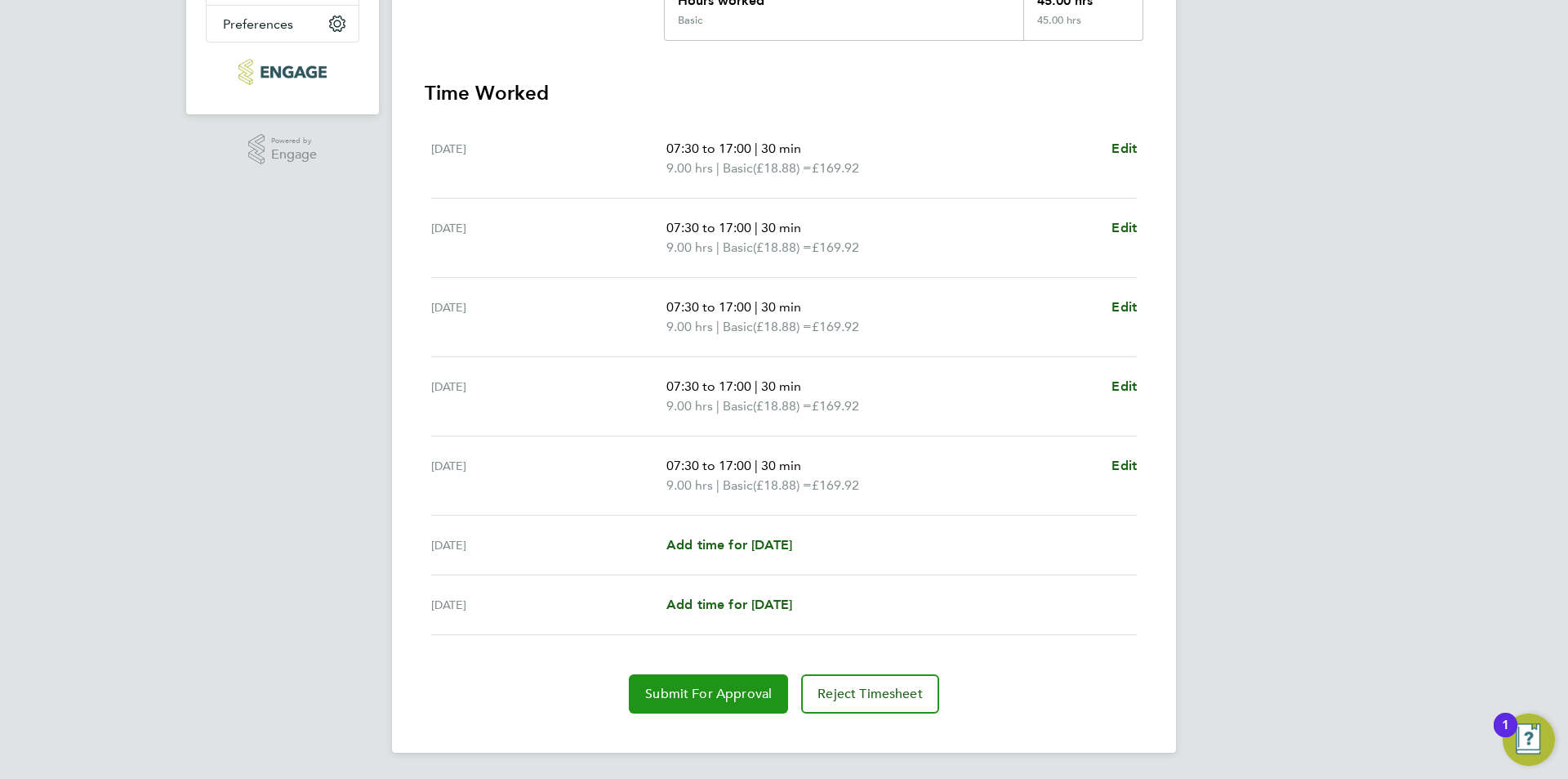
click at [667, 700] on span "Submit For Approval" at bounding box center [708, 693] width 127 height 17
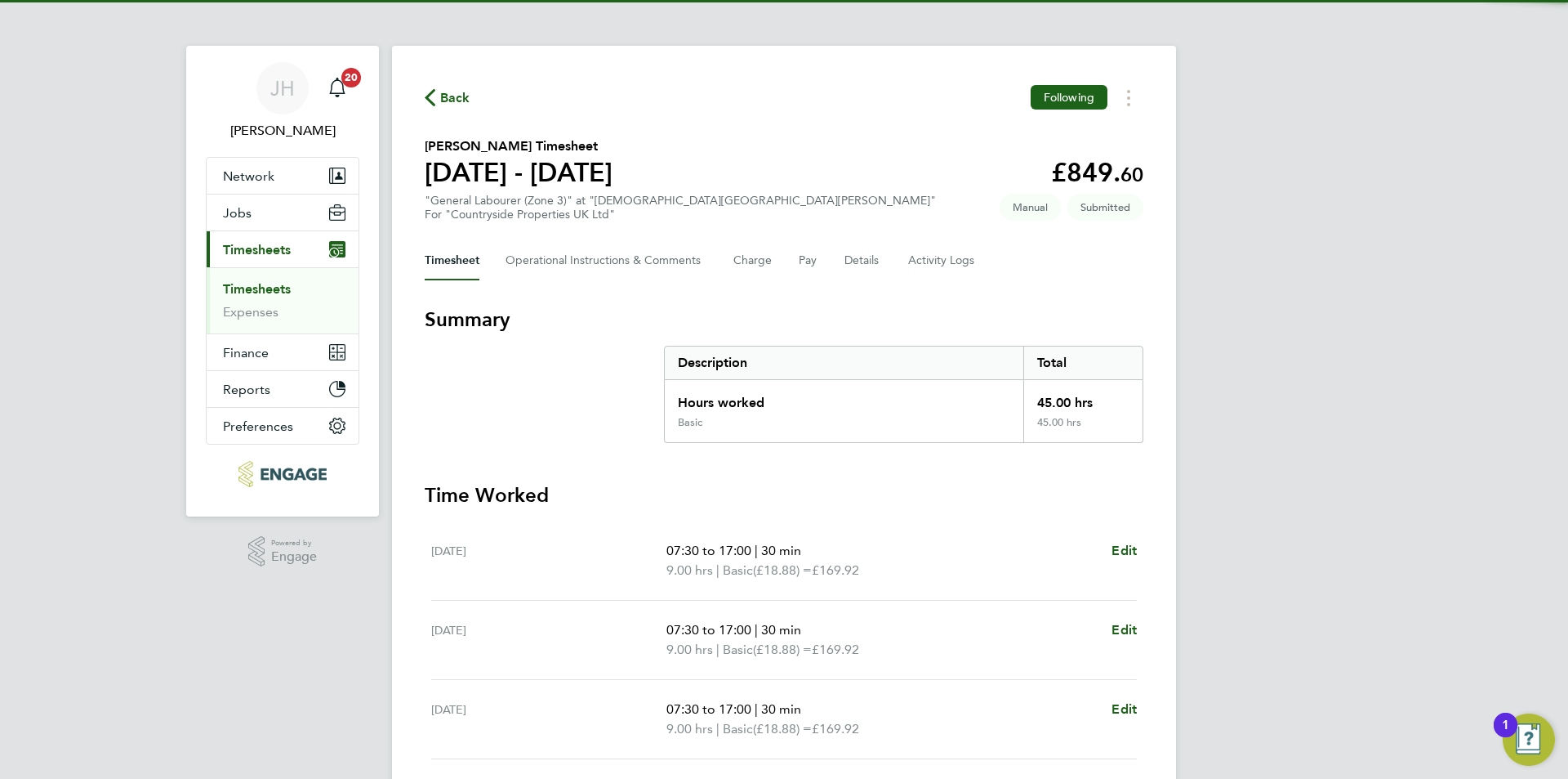
click at [460, 95] on span "Back" at bounding box center [455, 98] width 30 height 20
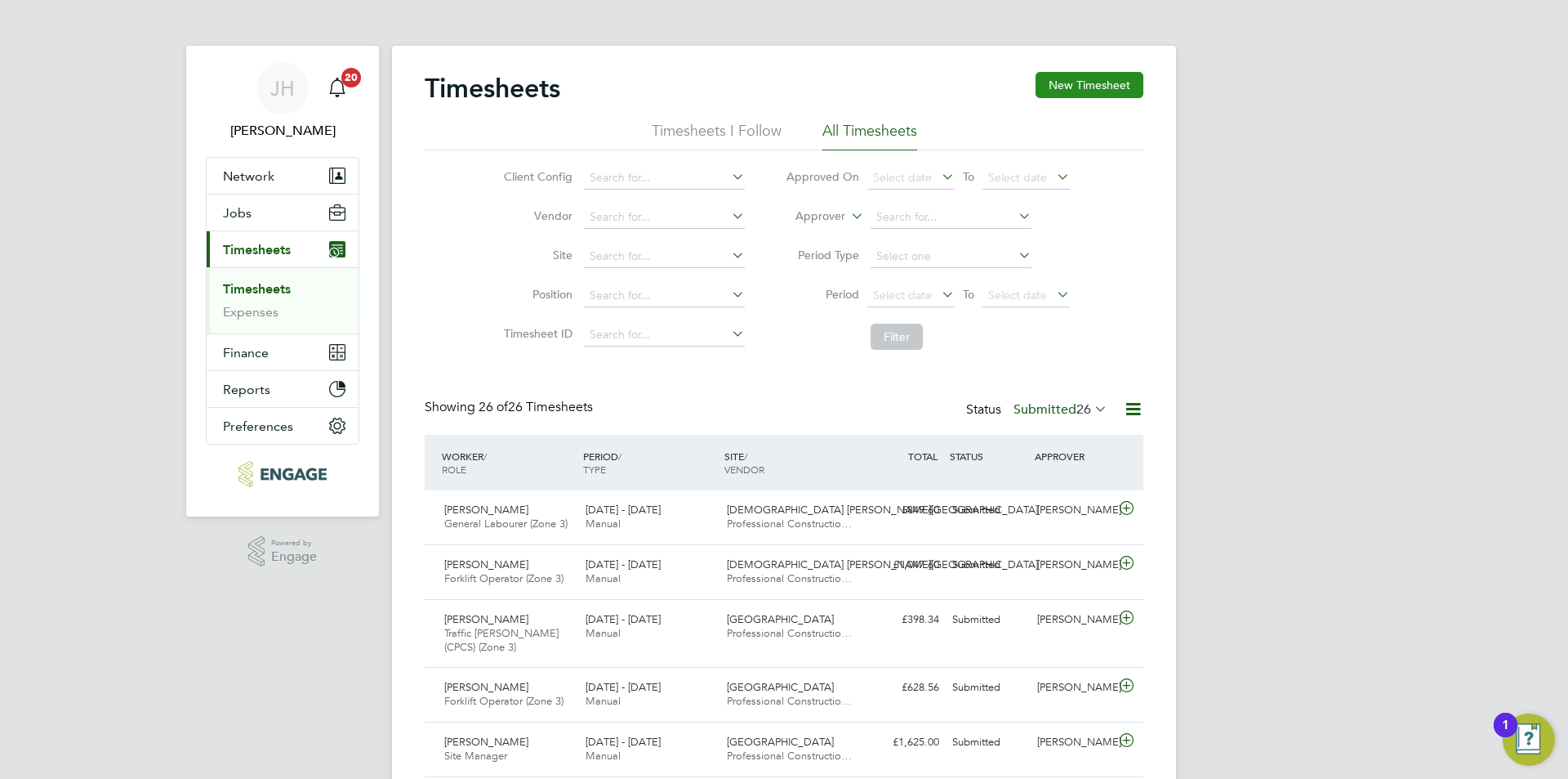
click at [1115, 79] on button "New Timesheet" at bounding box center [1089, 85] width 108 height 27
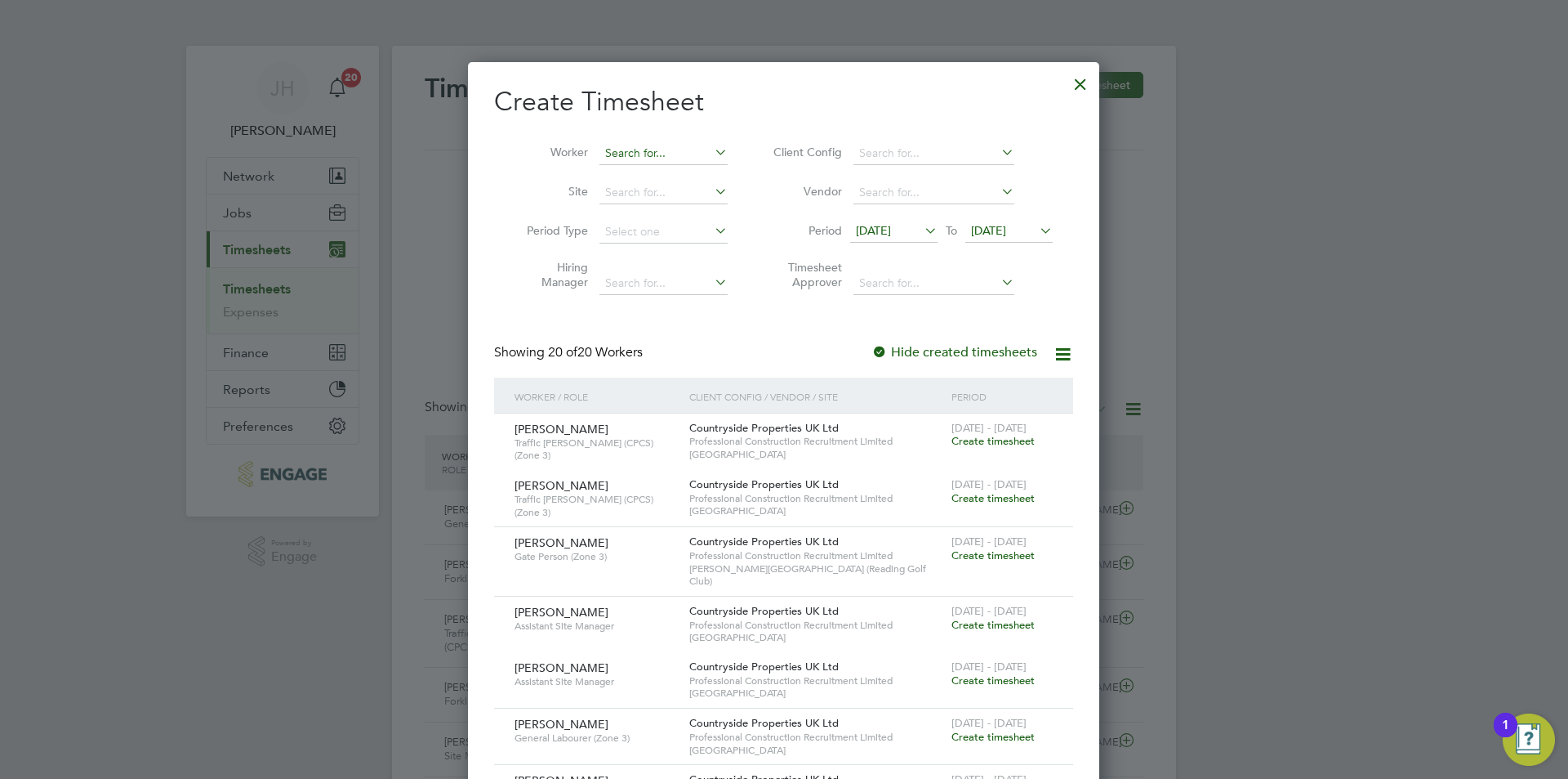
click at [691, 150] on input at bounding box center [664, 153] width 128 height 23
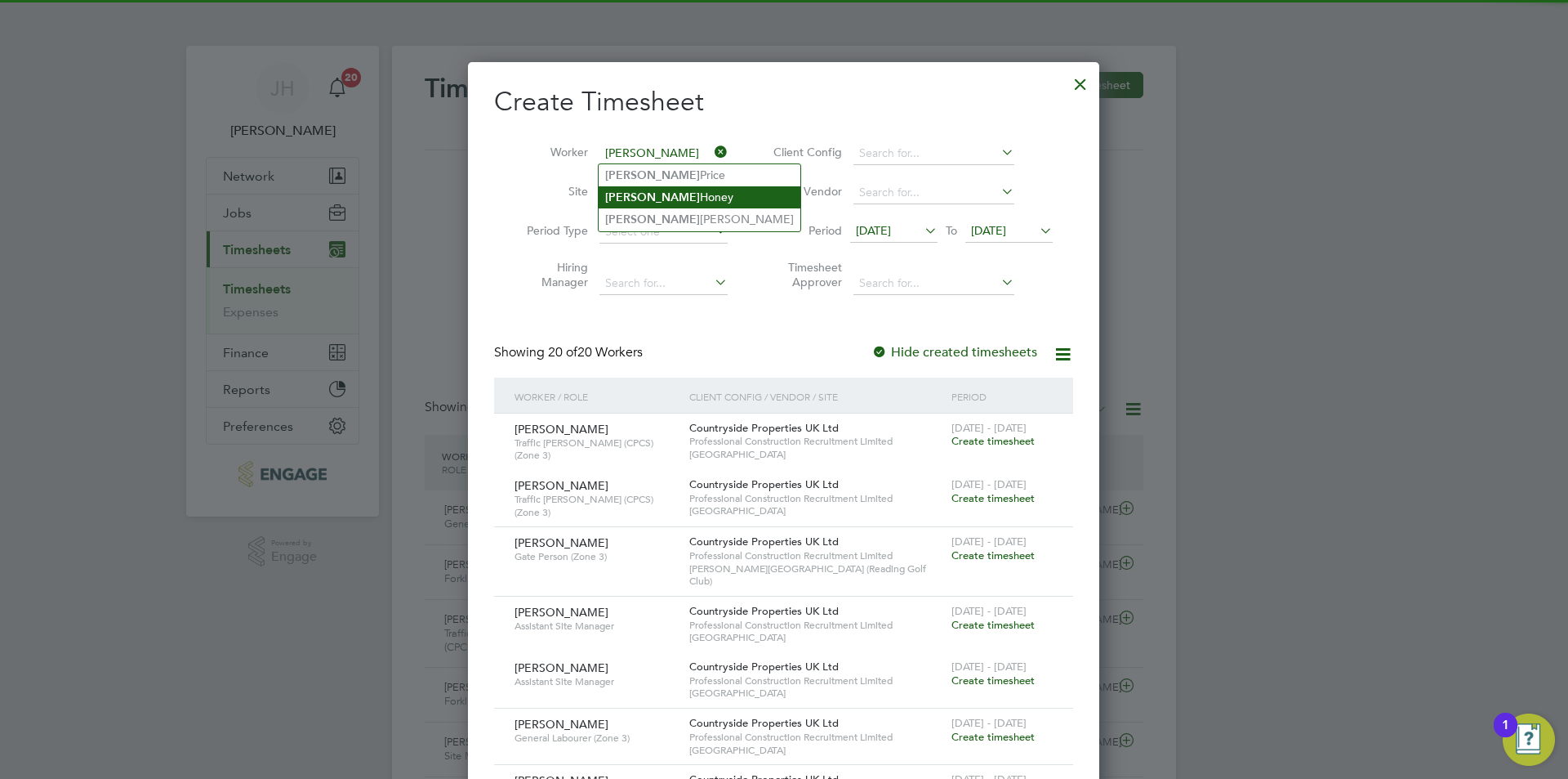
click at [677, 202] on li "Kevin Honey" at bounding box center [699, 197] width 202 height 22
type input "Kevin Honey"
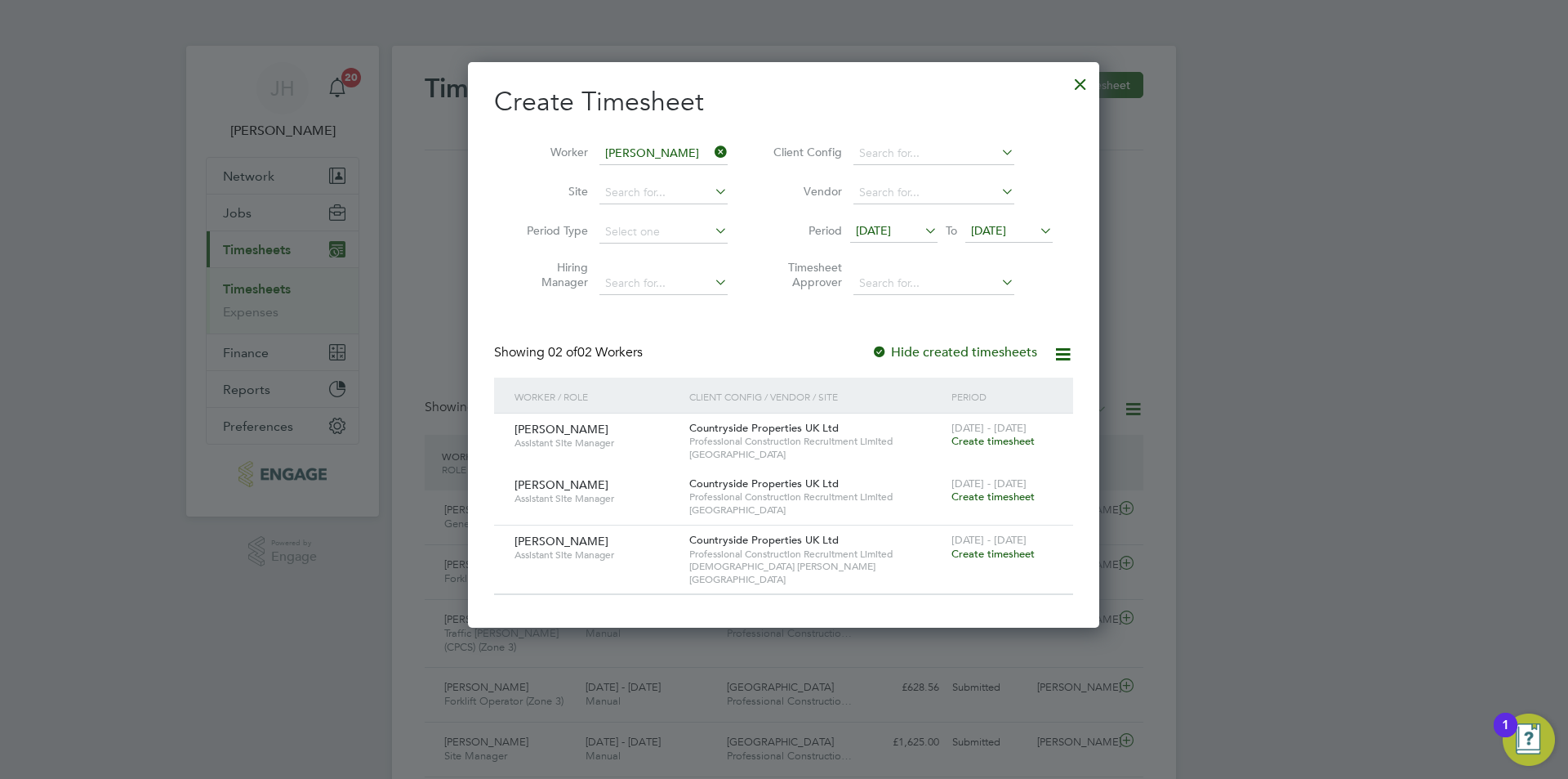
click at [997, 548] on span "Create timesheet" at bounding box center [993, 554] width 84 height 14
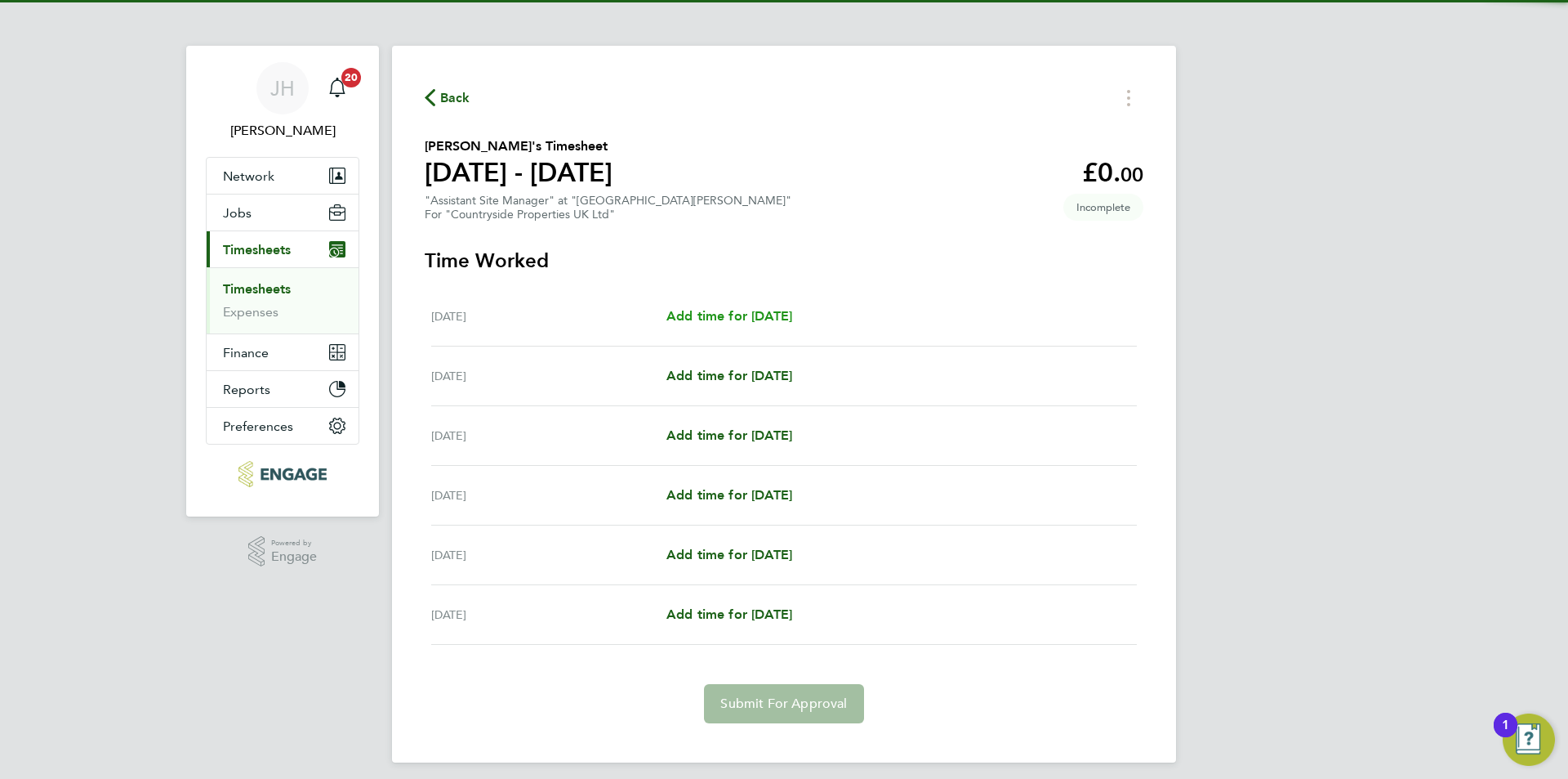
click at [716, 306] on link "Add time for Tue 19 Aug" at bounding box center [729, 316] width 126 height 20
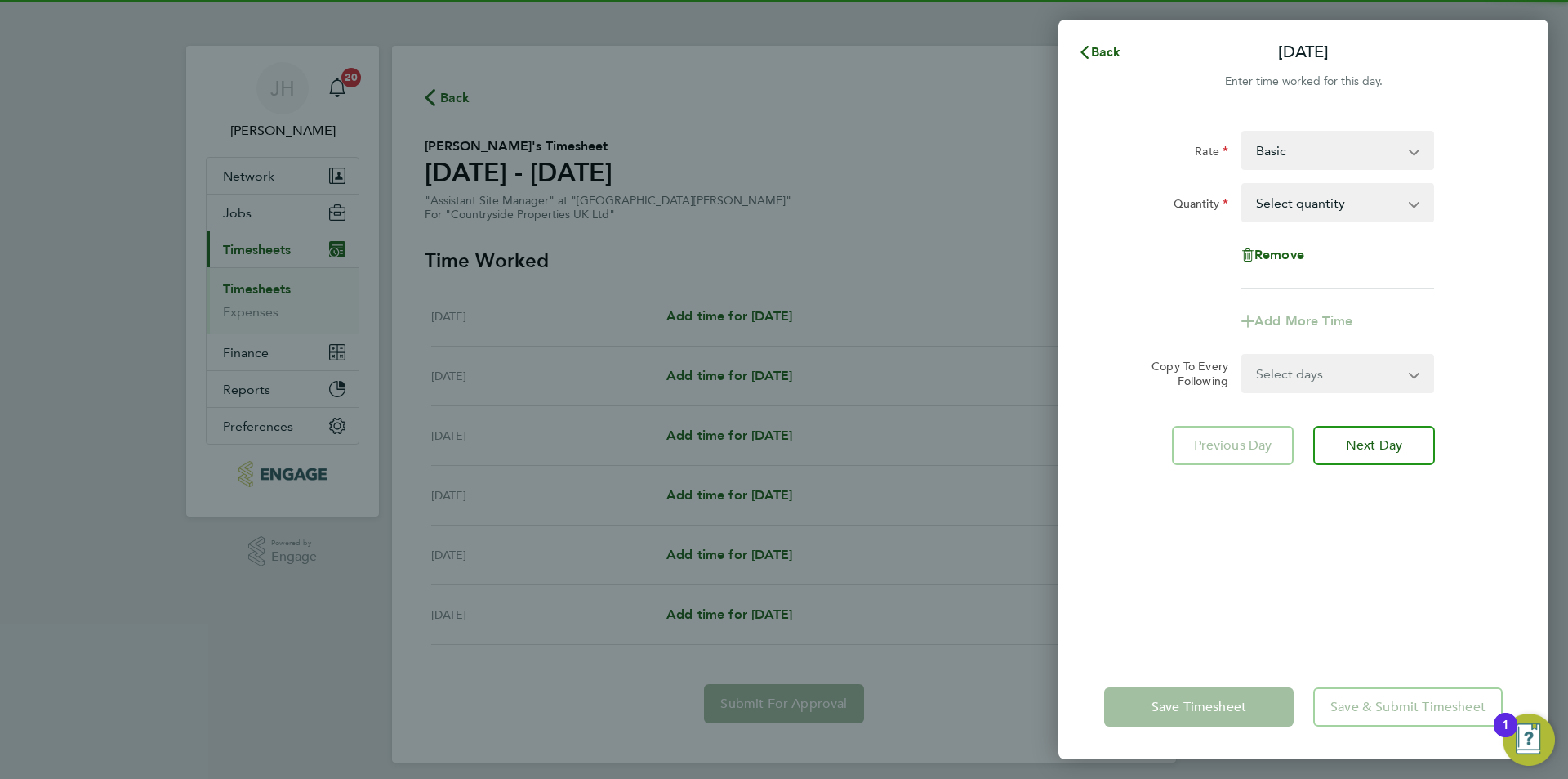
click at [1327, 200] on select "Select quantity 0.5 1" at bounding box center [1327, 203] width 170 height 36
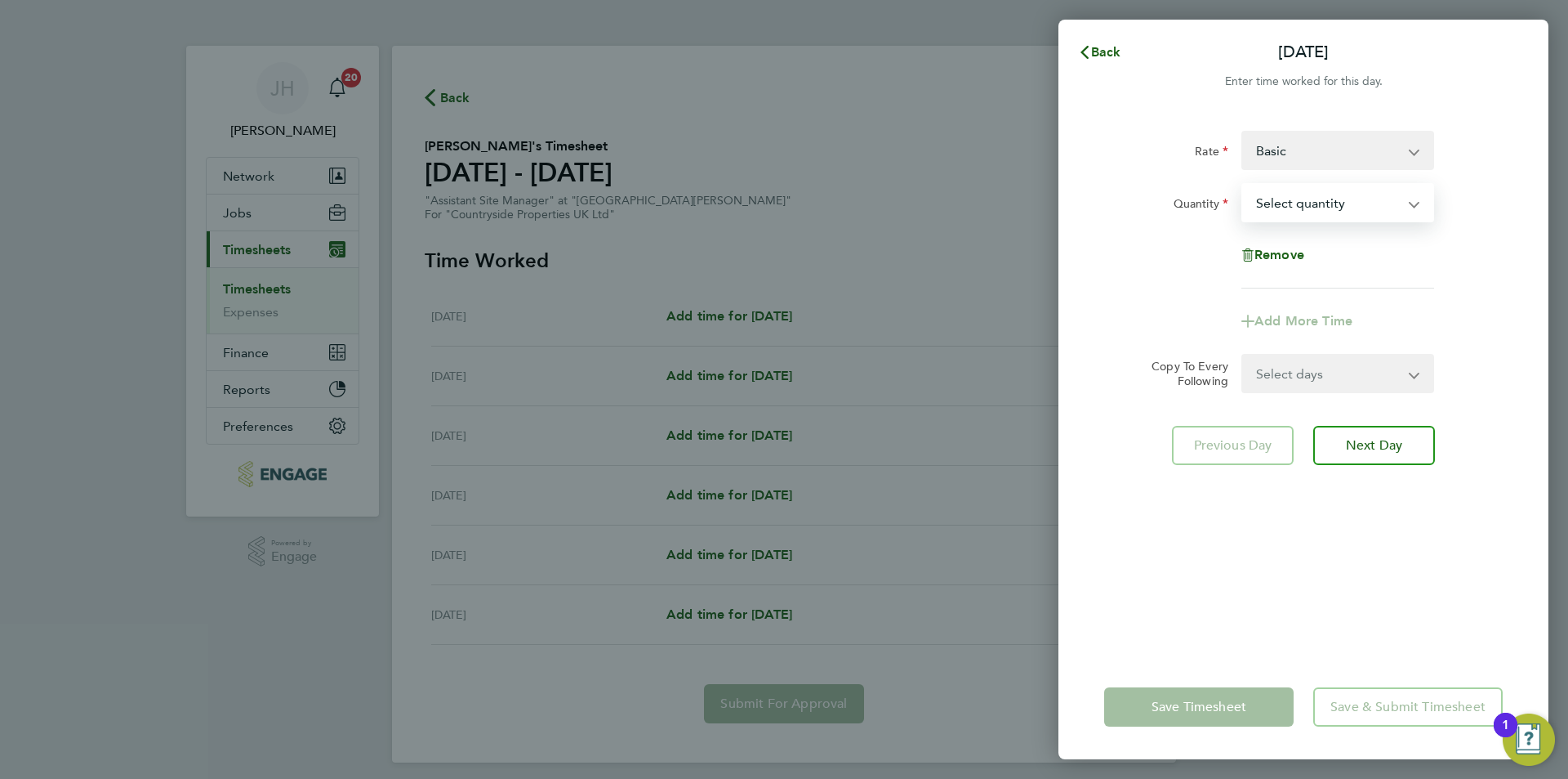
select select "1"
click at [1243, 185] on select "Select quantity 0.5 1" at bounding box center [1327, 203] width 170 height 36
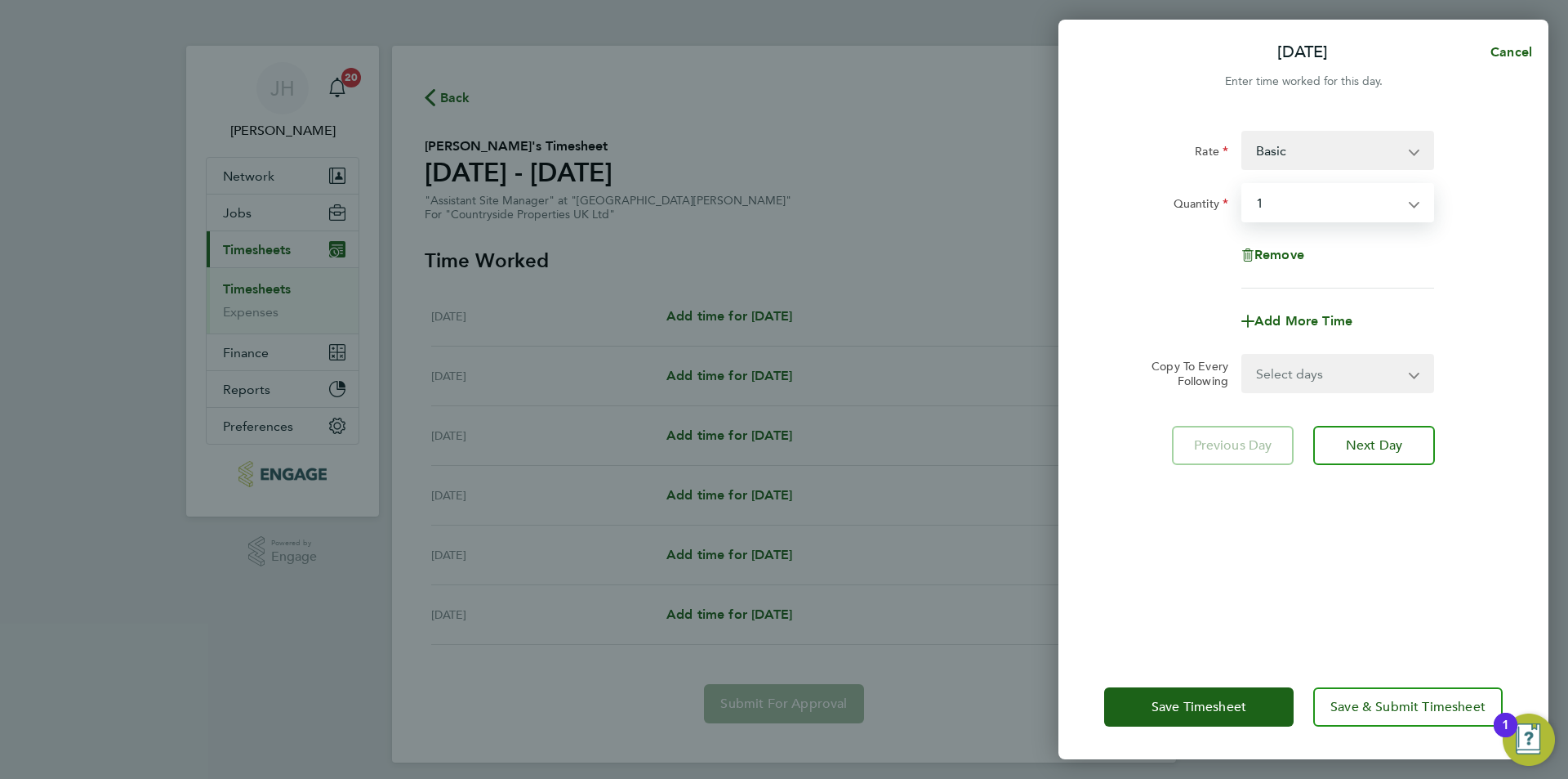
click at [1339, 161] on select "Basic ASM - 325.00" at bounding box center [1327, 150] width 170 height 36
select select "30"
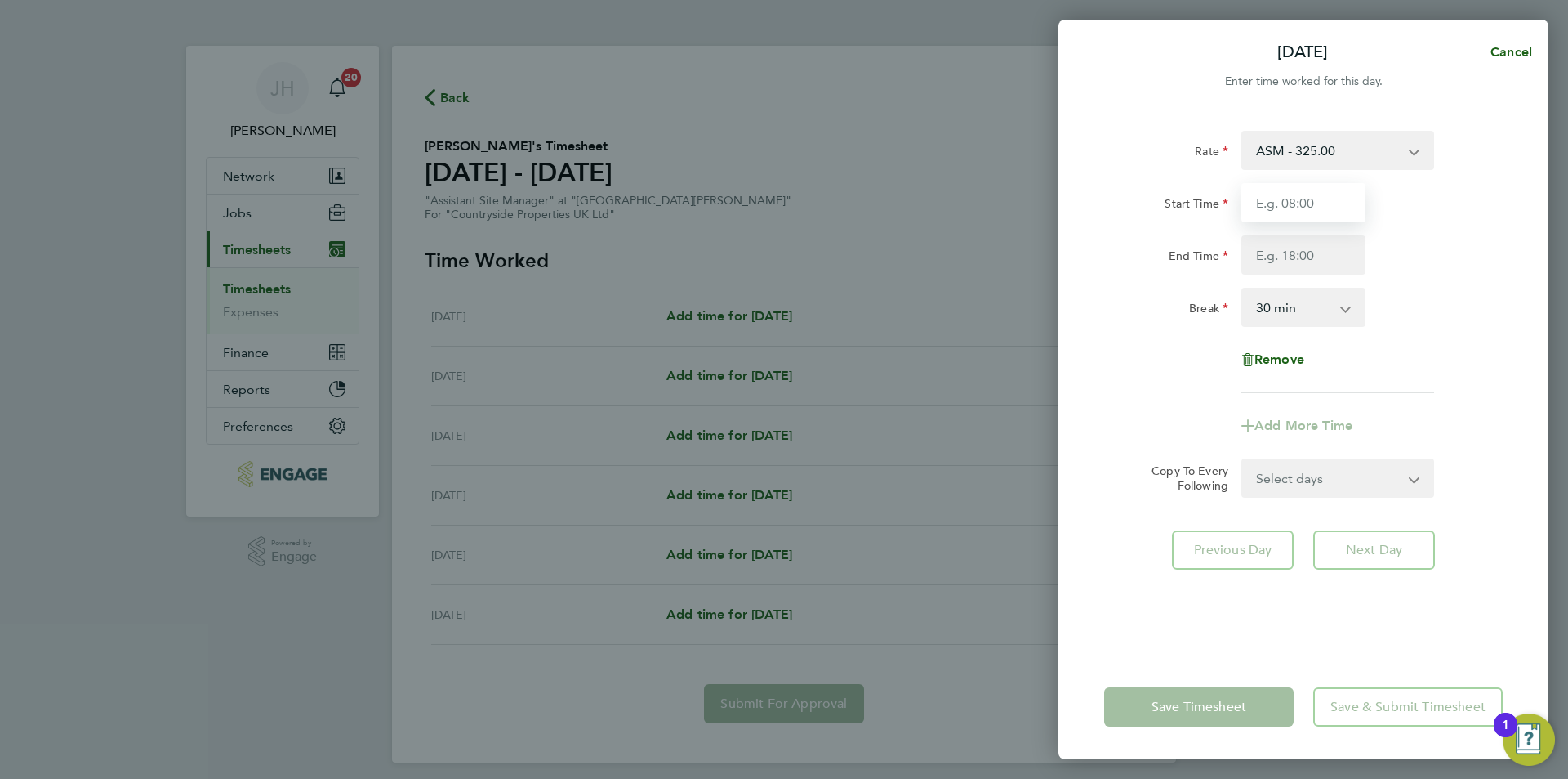
click at [1317, 204] on input "Start Time" at bounding box center [1303, 203] width 124 height 39
type input "07:00"
type input "09:00"
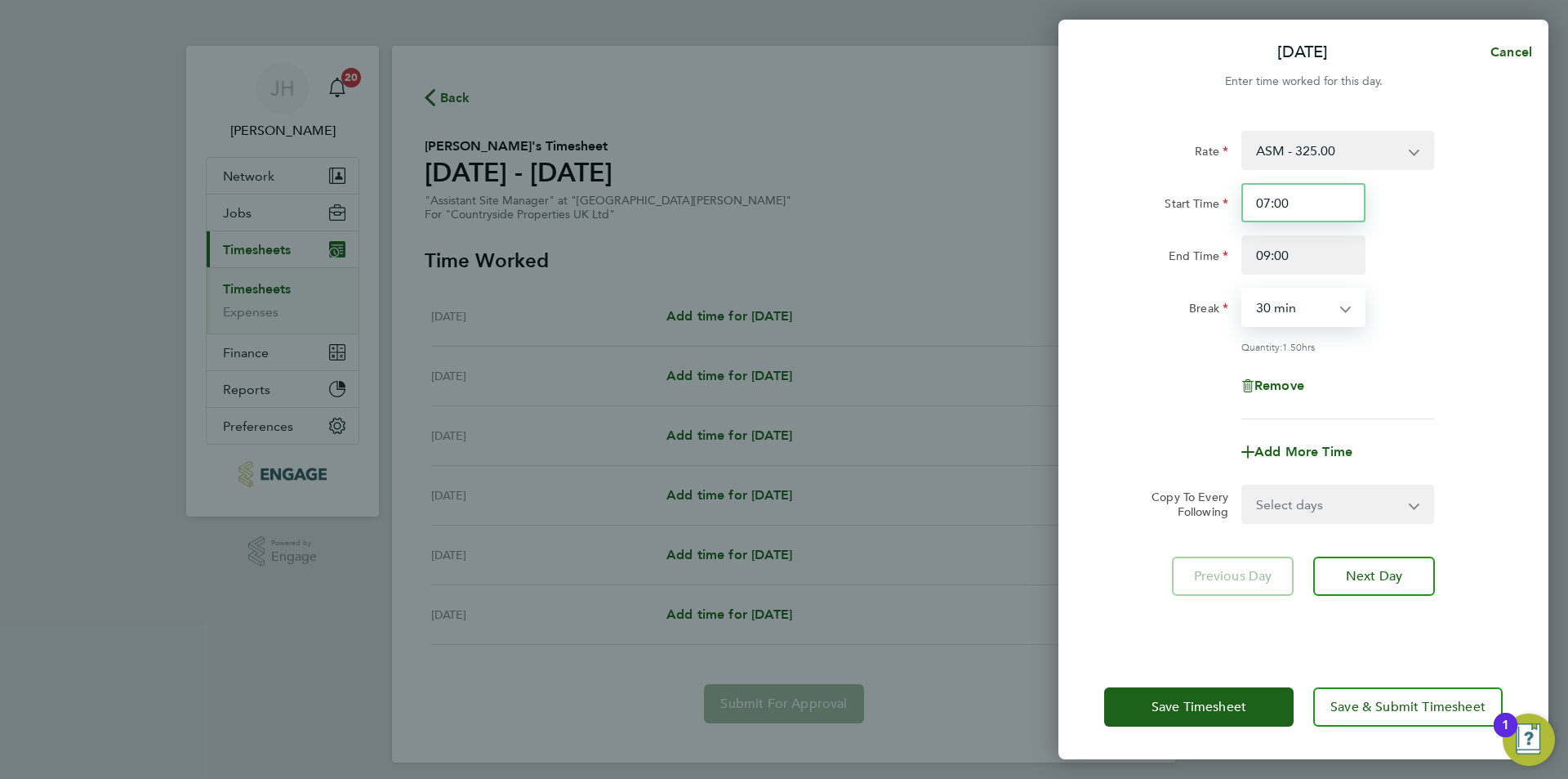
click at [1314, 210] on input "07:00" at bounding box center [1303, 203] width 124 height 39
type input "07:30"
click at [1351, 491] on select "Select days Day Weekday (Mon-Fri) Weekend (Sat-Sun) Wednesday Thursday Friday S…" at bounding box center [1328, 504] width 171 height 36
select select "WEEKDAY"
click at [1243, 486] on select "Select days Day Weekday (Mon-Fri) Weekend (Sat-Sun) Wednesday Thursday Friday S…" at bounding box center [1328, 504] width 171 height 36
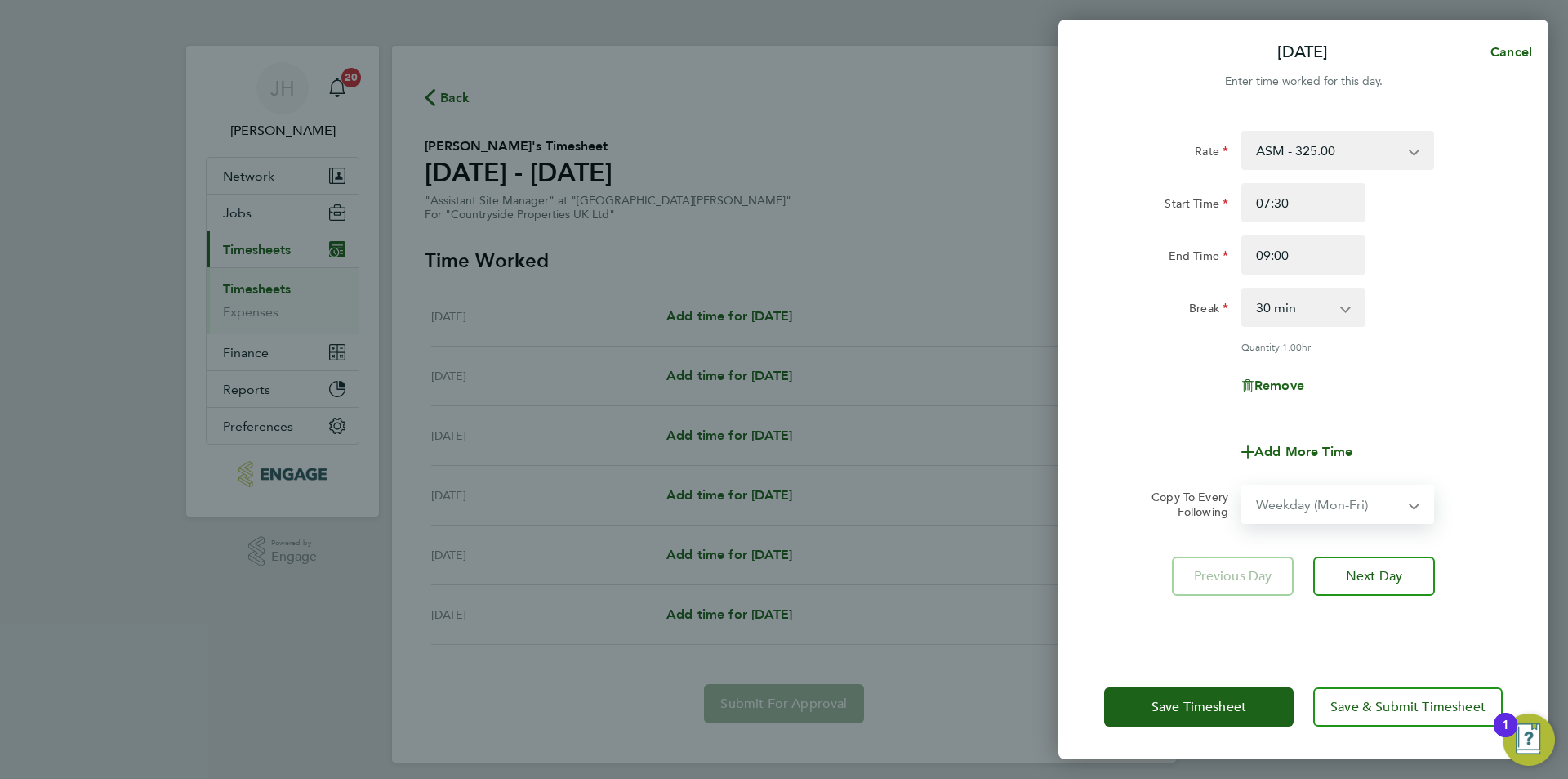
select select "2025-08-24"
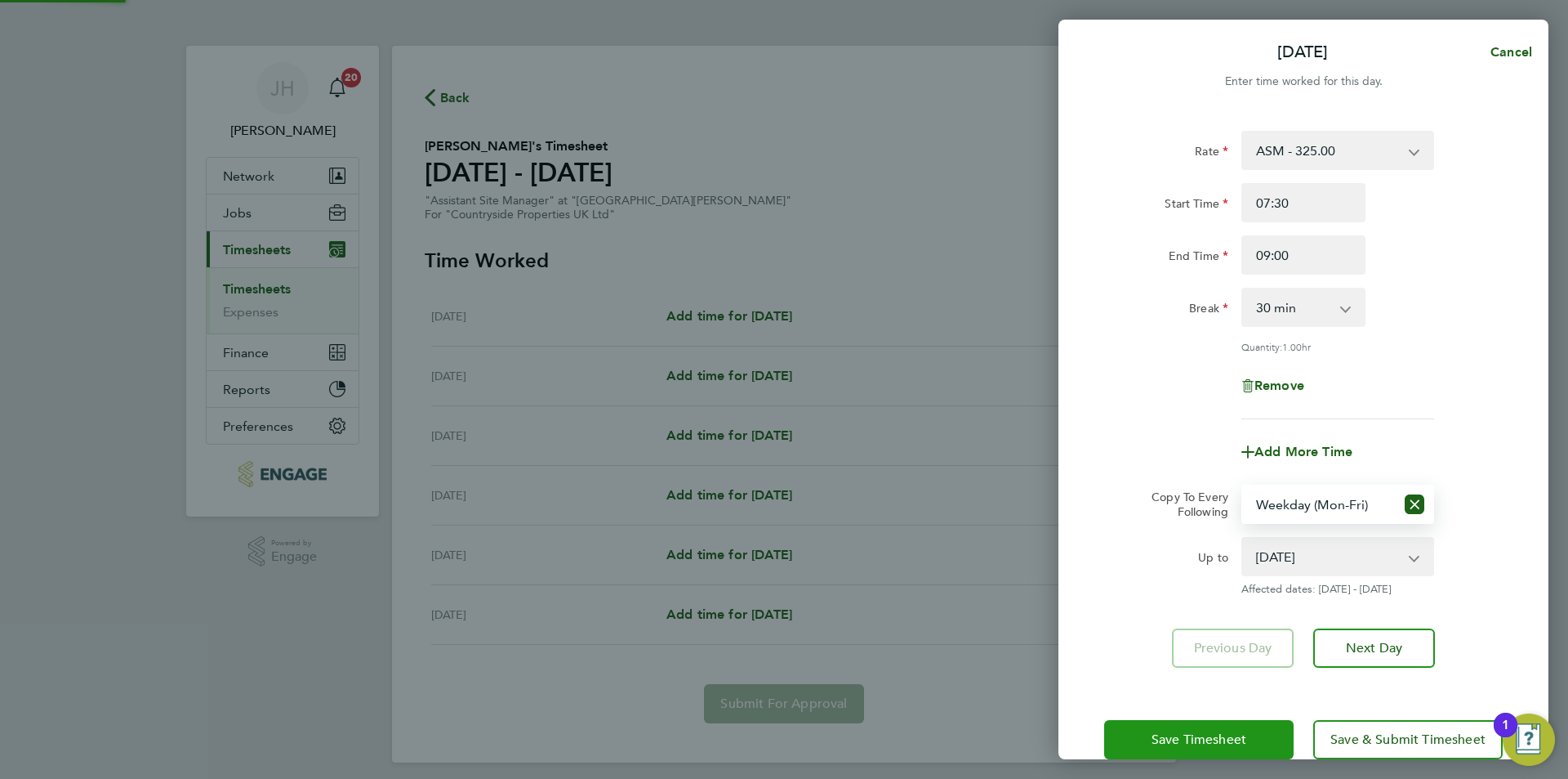
click at [1235, 722] on button "Save Timesheet" at bounding box center [1198, 740] width 190 height 39
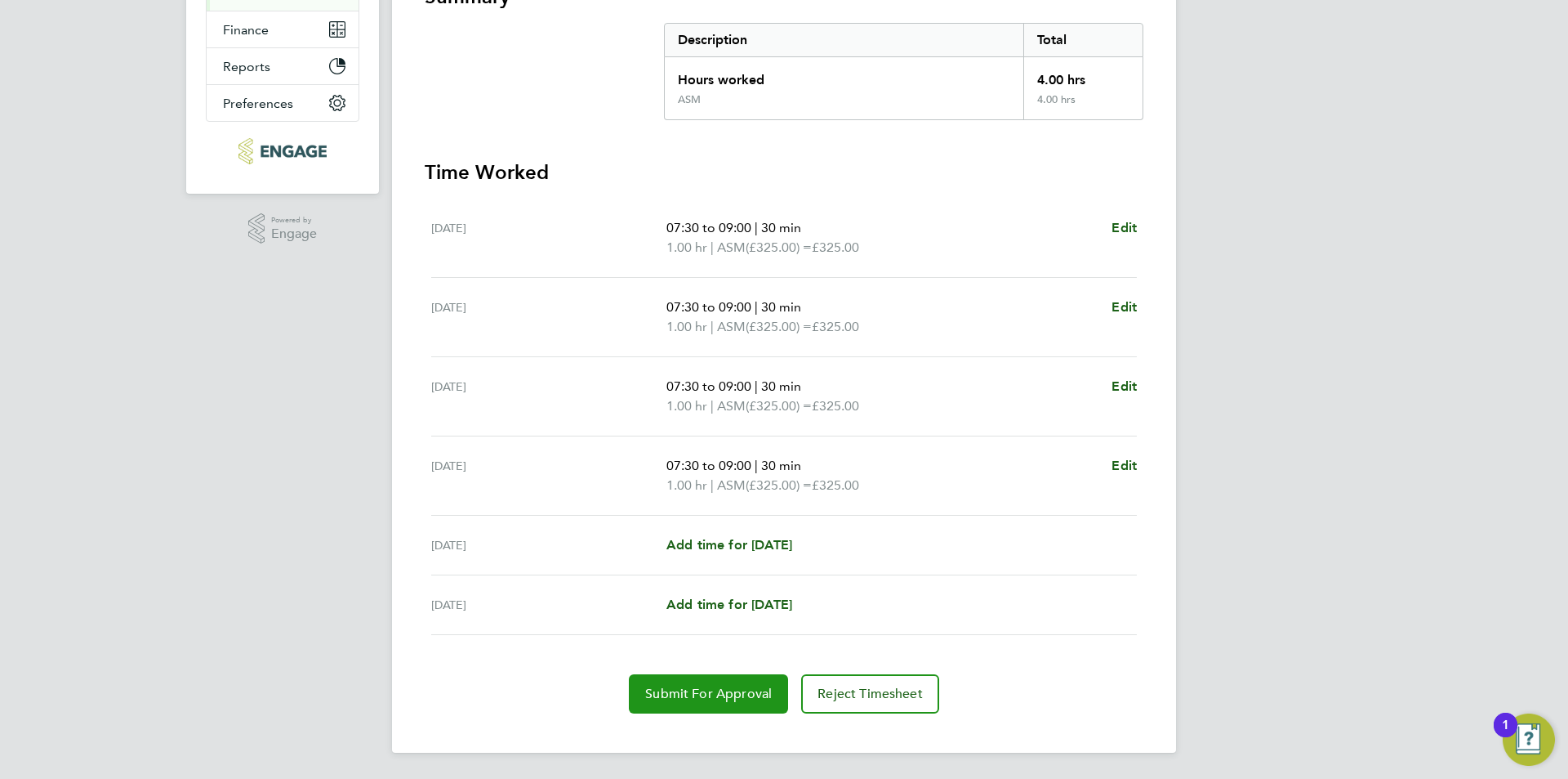
click at [742, 690] on span "Submit For Approval" at bounding box center [708, 693] width 127 height 17
click at [1322, 303] on div "JH Jess Hogan Notifications 20 Applications: Network Team Members Businesses Si…" at bounding box center [784, 228] width 1568 height 1102
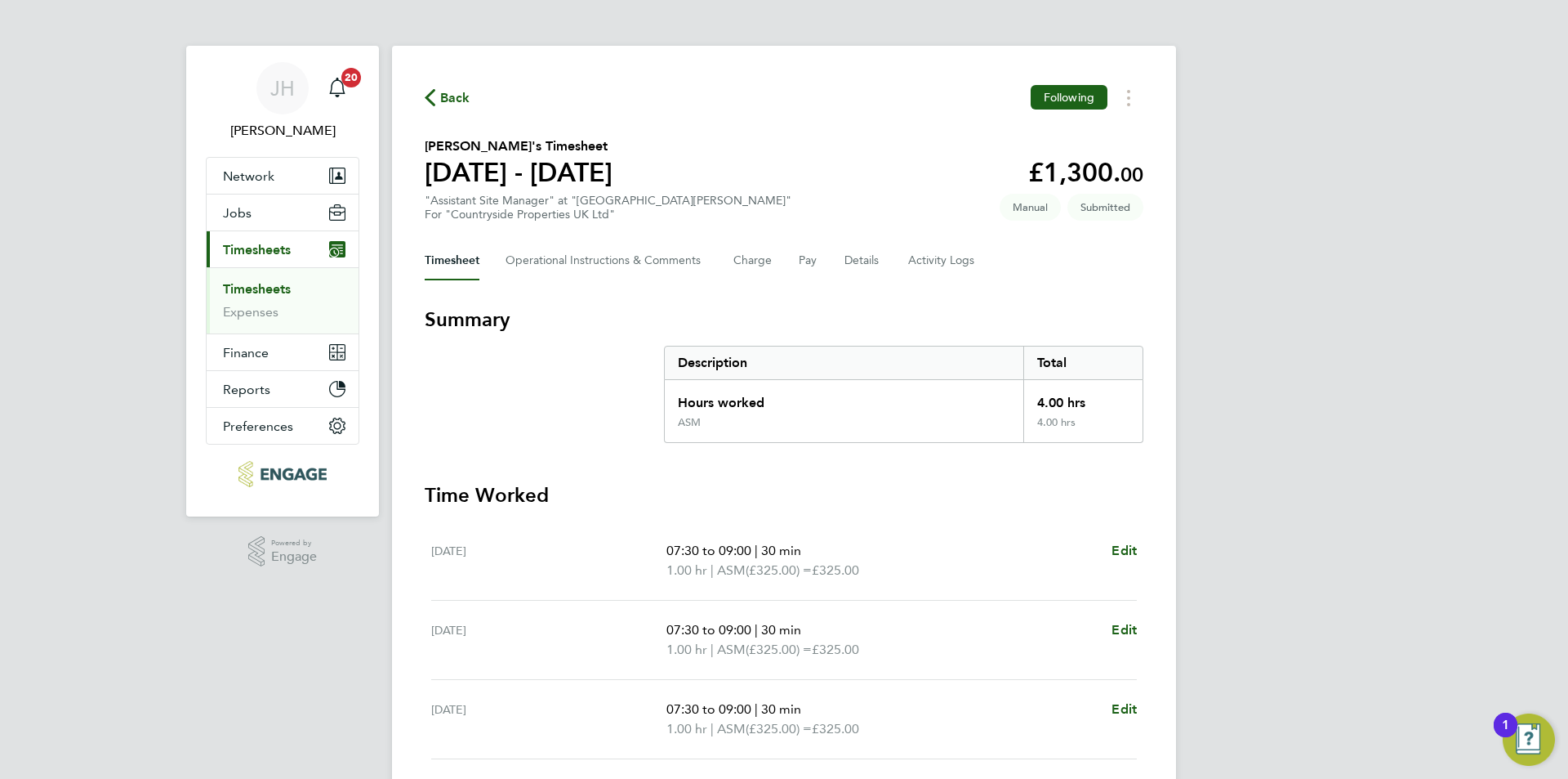
click at [457, 109] on div "Back Following" at bounding box center [784, 97] width 719 height 26
click at [455, 108] on div "Back Following" at bounding box center [784, 97] width 719 height 26
click at [451, 98] on span "Back" at bounding box center [455, 98] width 30 height 20
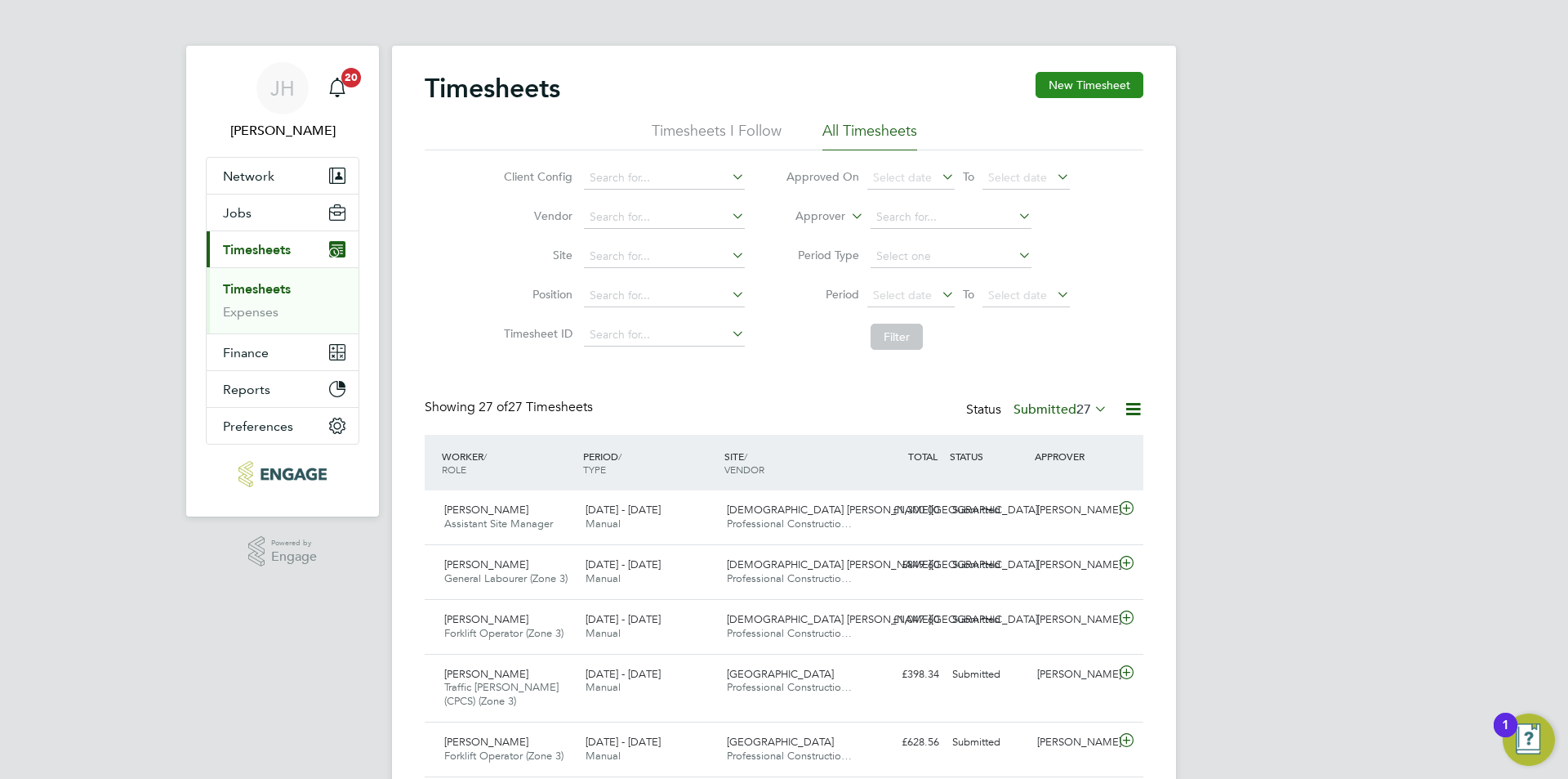
click at [1123, 87] on button "New Timesheet" at bounding box center [1089, 85] width 108 height 27
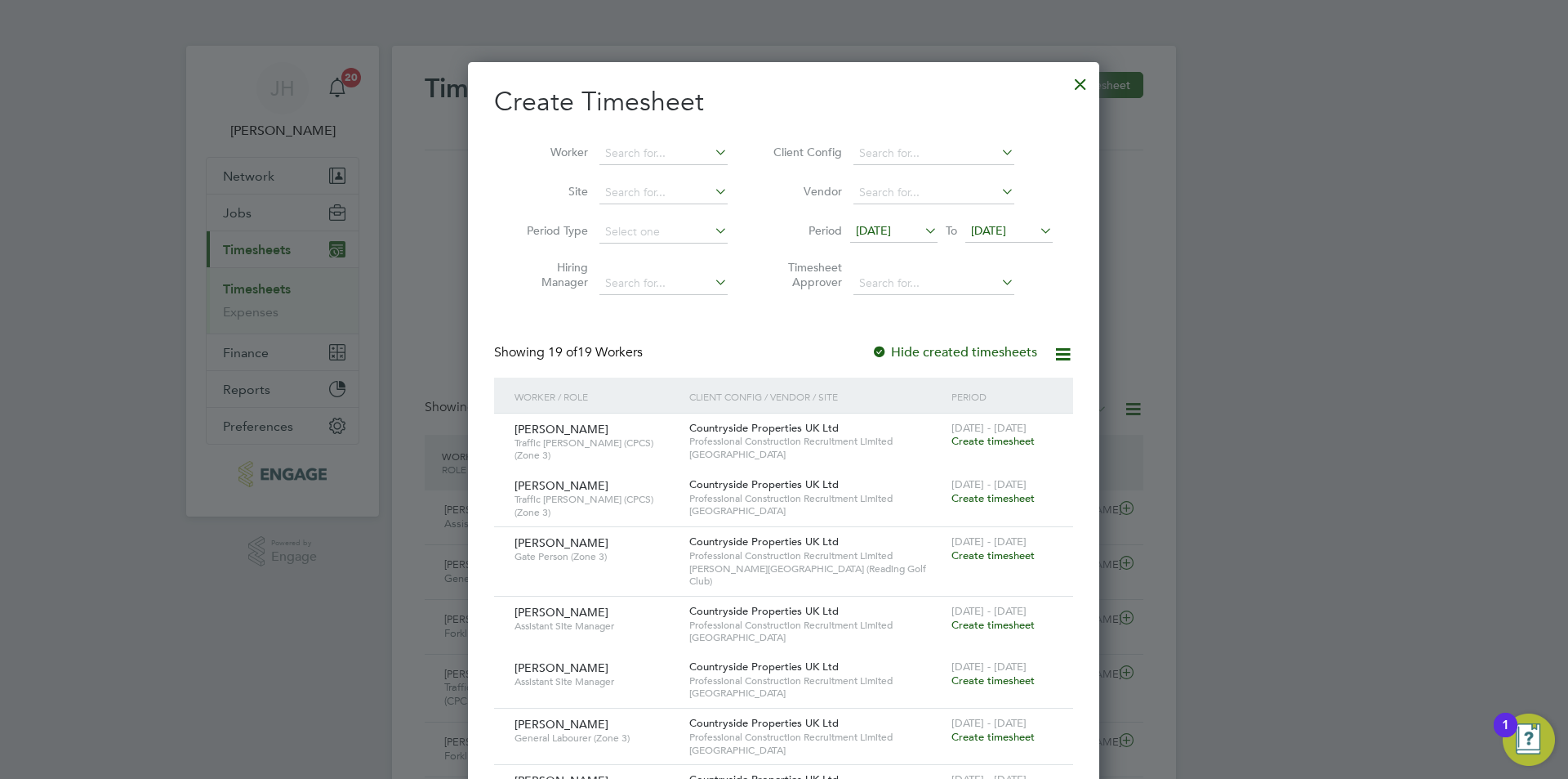
click at [596, 155] on li "Worker" at bounding box center [620, 153] width 254 height 39
click at [666, 141] on li "Worker" at bounding box center [620, 153] width 254 height 39
click at [685, 154] on input at bounding box center [664, 153] width 128 height 23
click at [1085, 77] on div at bounding box center [1080, 80] width 29 height 30
click at [312, 219] on div at bounding box center [784, 390] width 1568 height 779
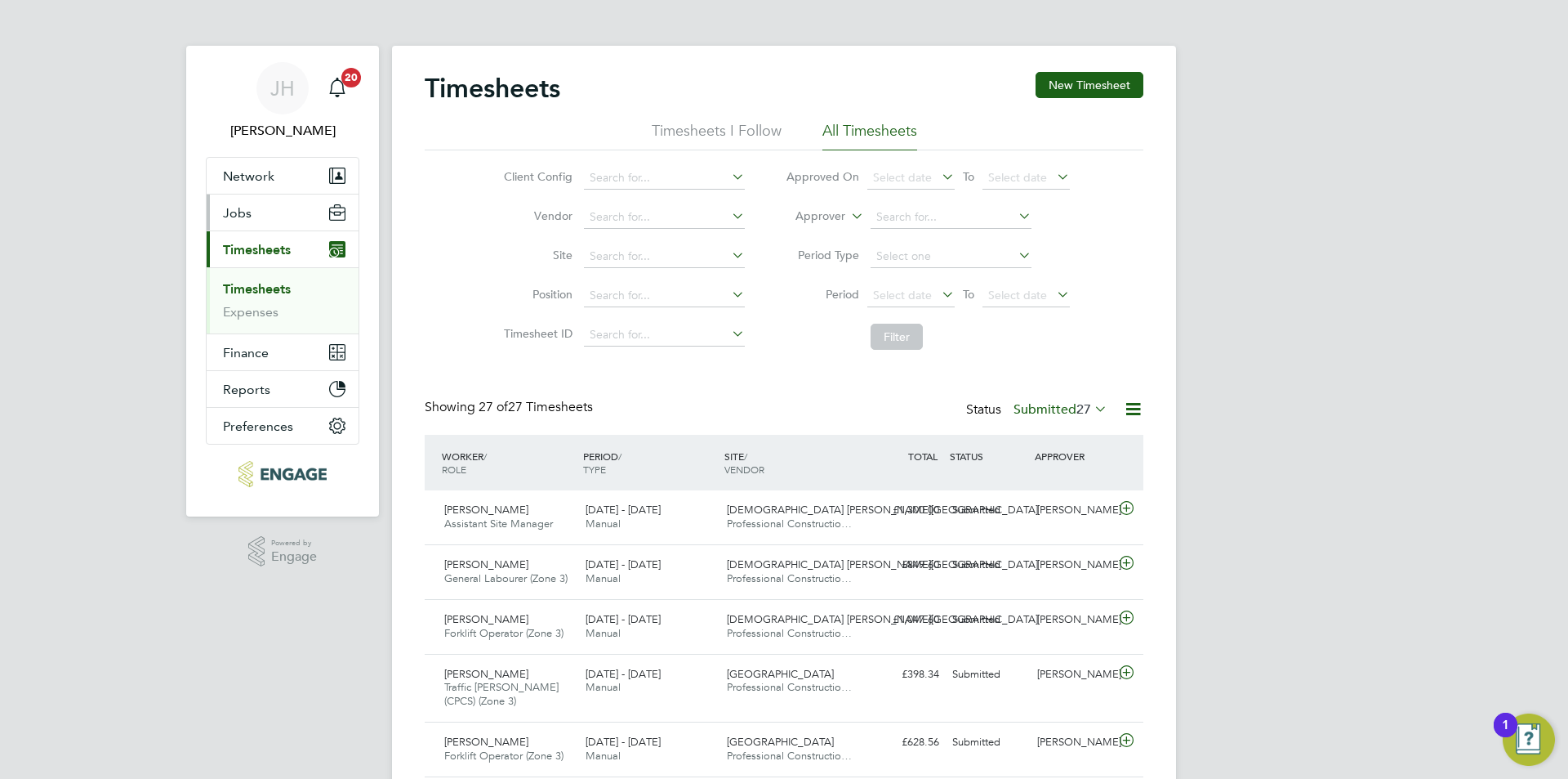
click at [282, 209] on button "Jobs" at bounding box center [282, 212] width 151 height 36
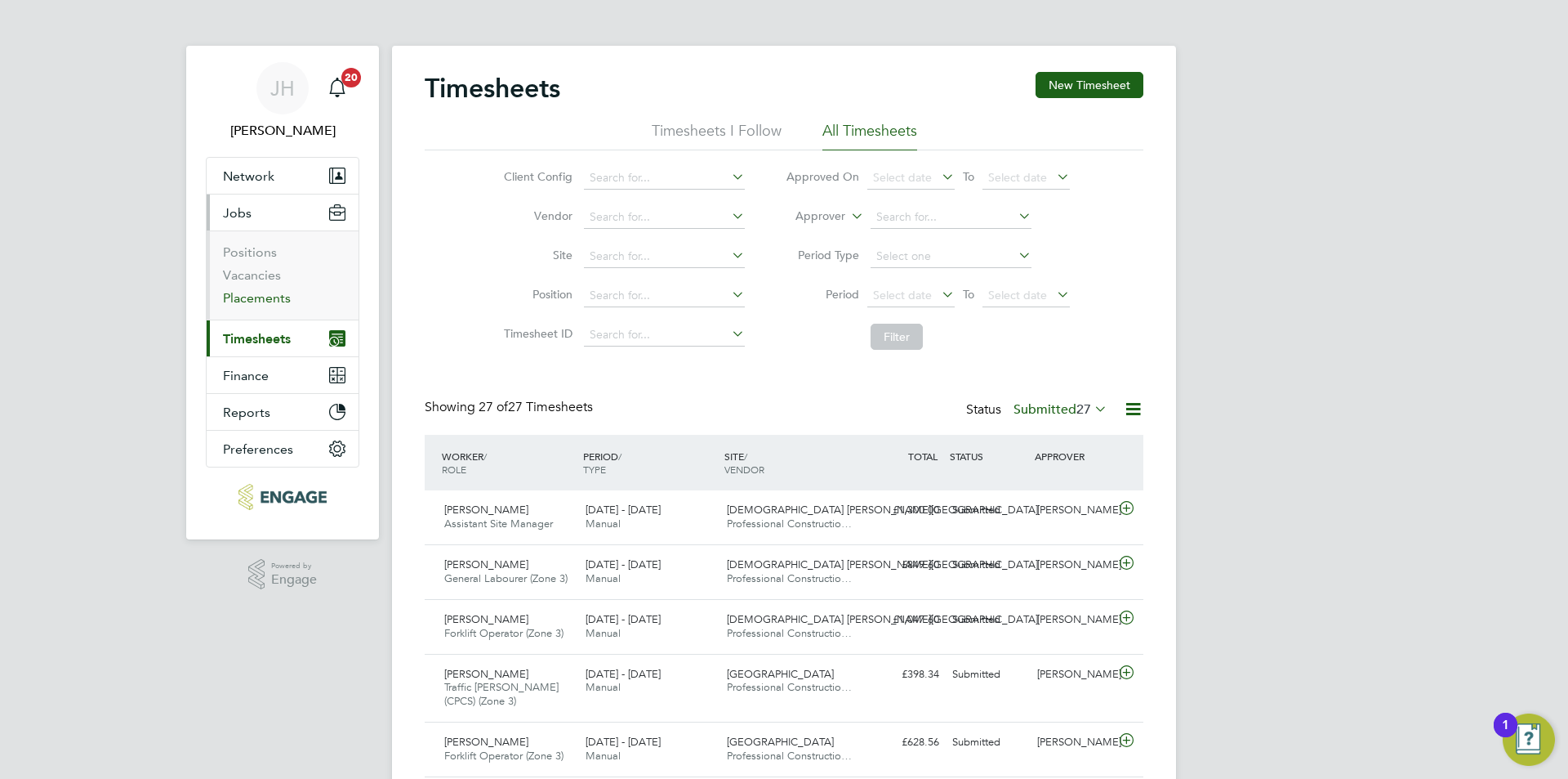
click at [264, 300] on link "Placements" at bounding box center [257, 298] width 68 height 16
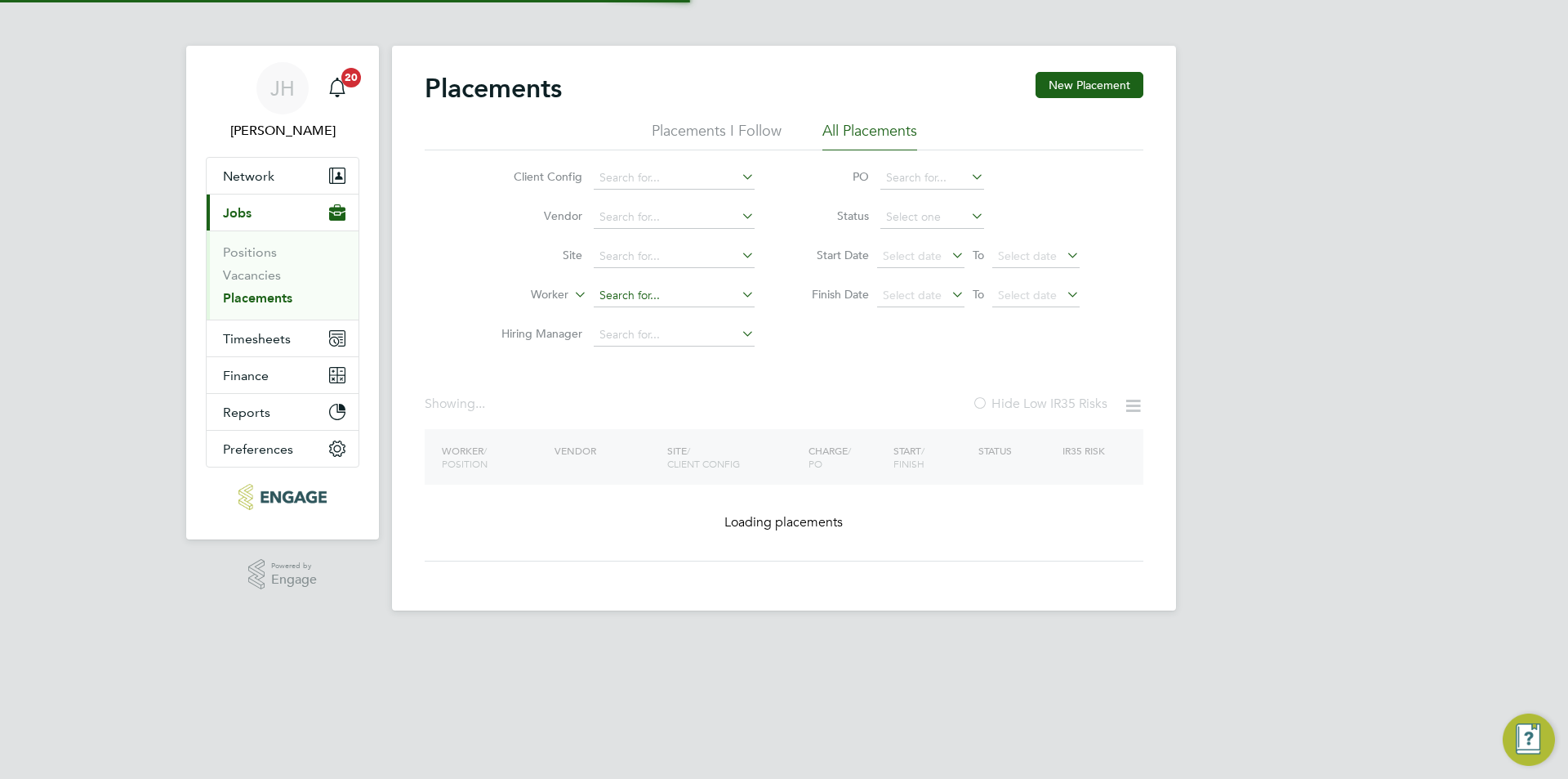
click at [670, 300] on input at bounding box center [674, 295] width 161 height 23
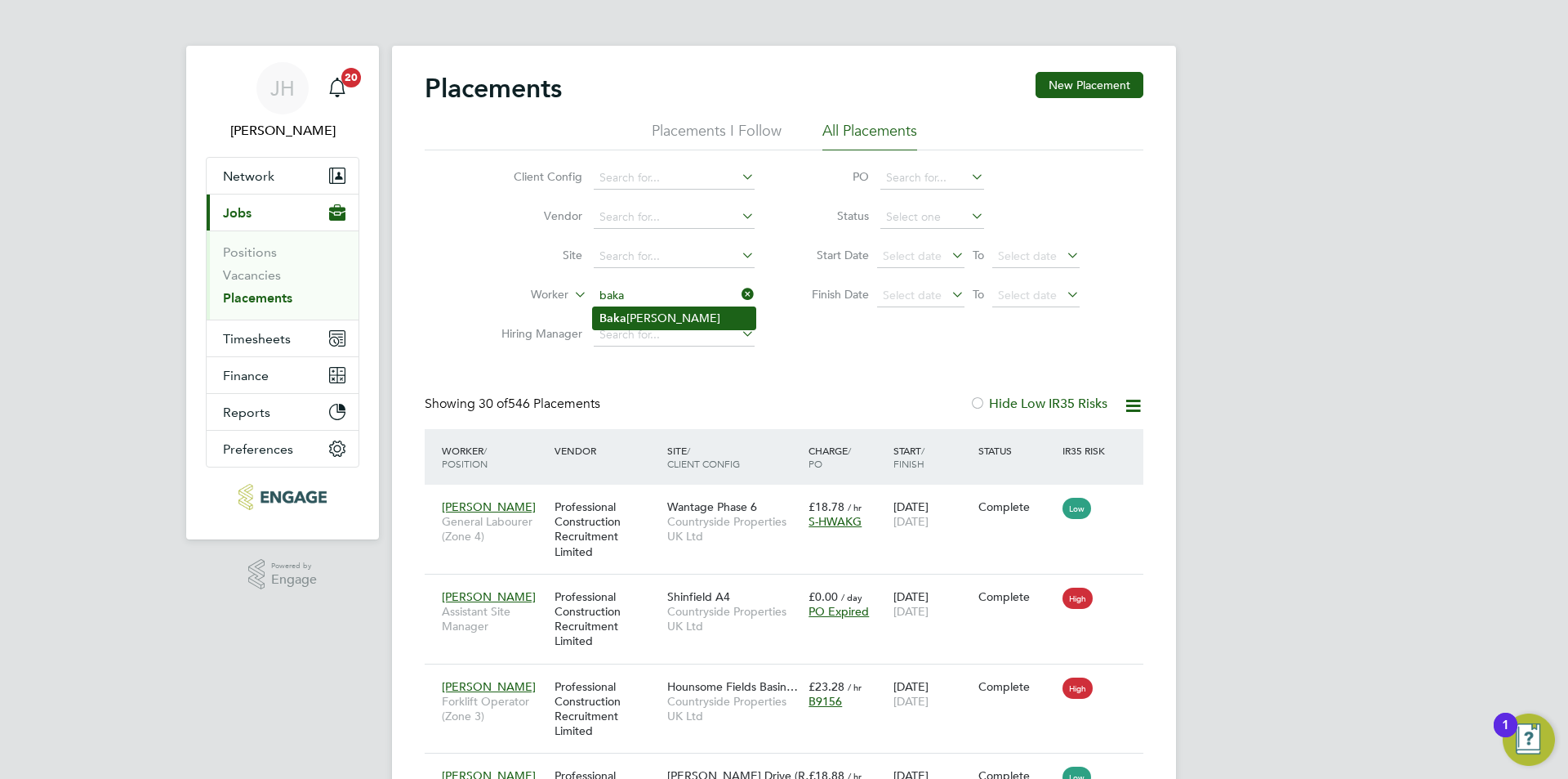
click at [689, 315] on li "Baka ry Camara" at bounding box center [673, 318] width 162 height 22
type input "[PERSON_NAME]"
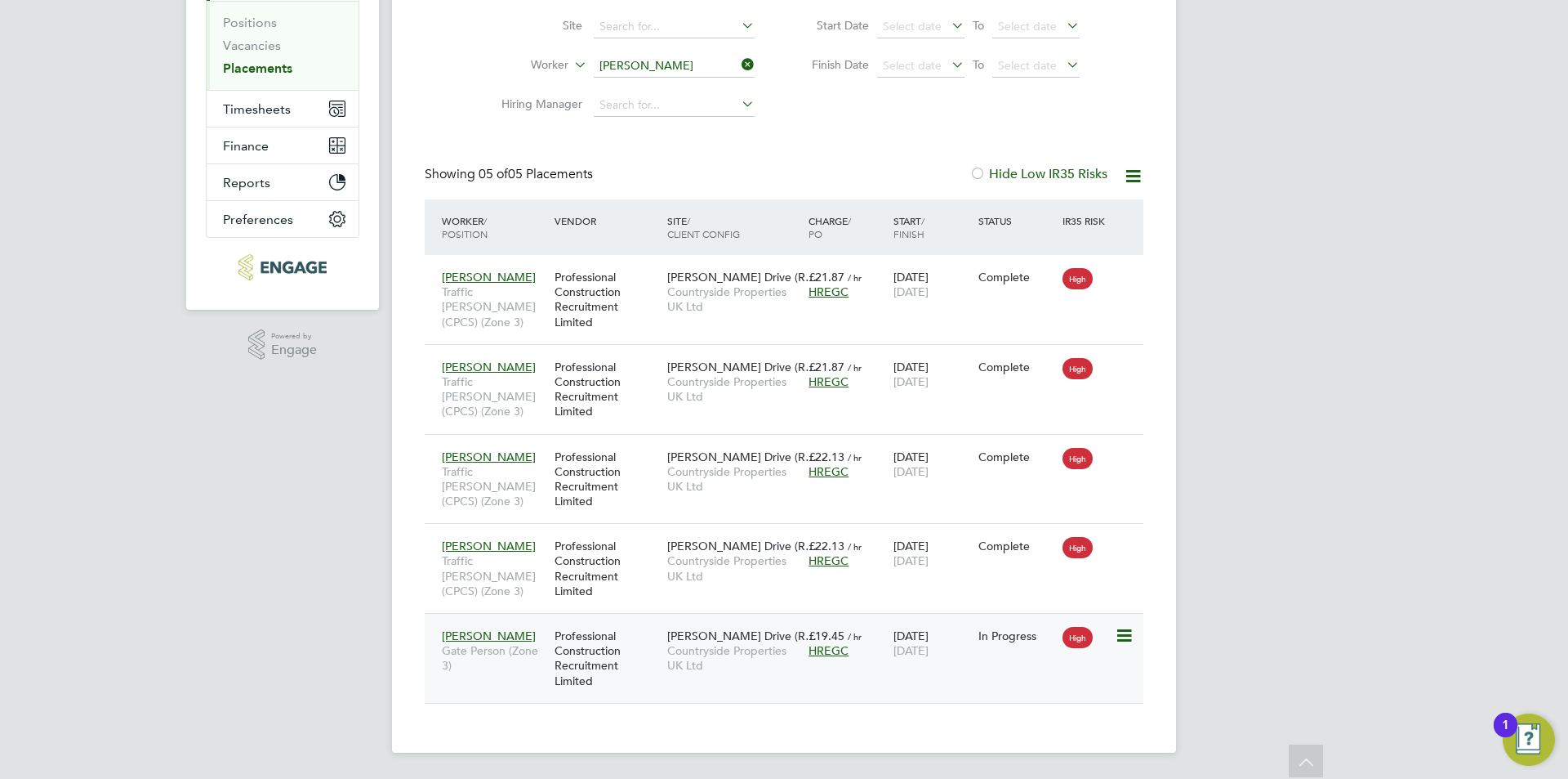
click at [918, 651] on span "21 Nov 2025" at bounding box center [911, 650] width 35 height 15
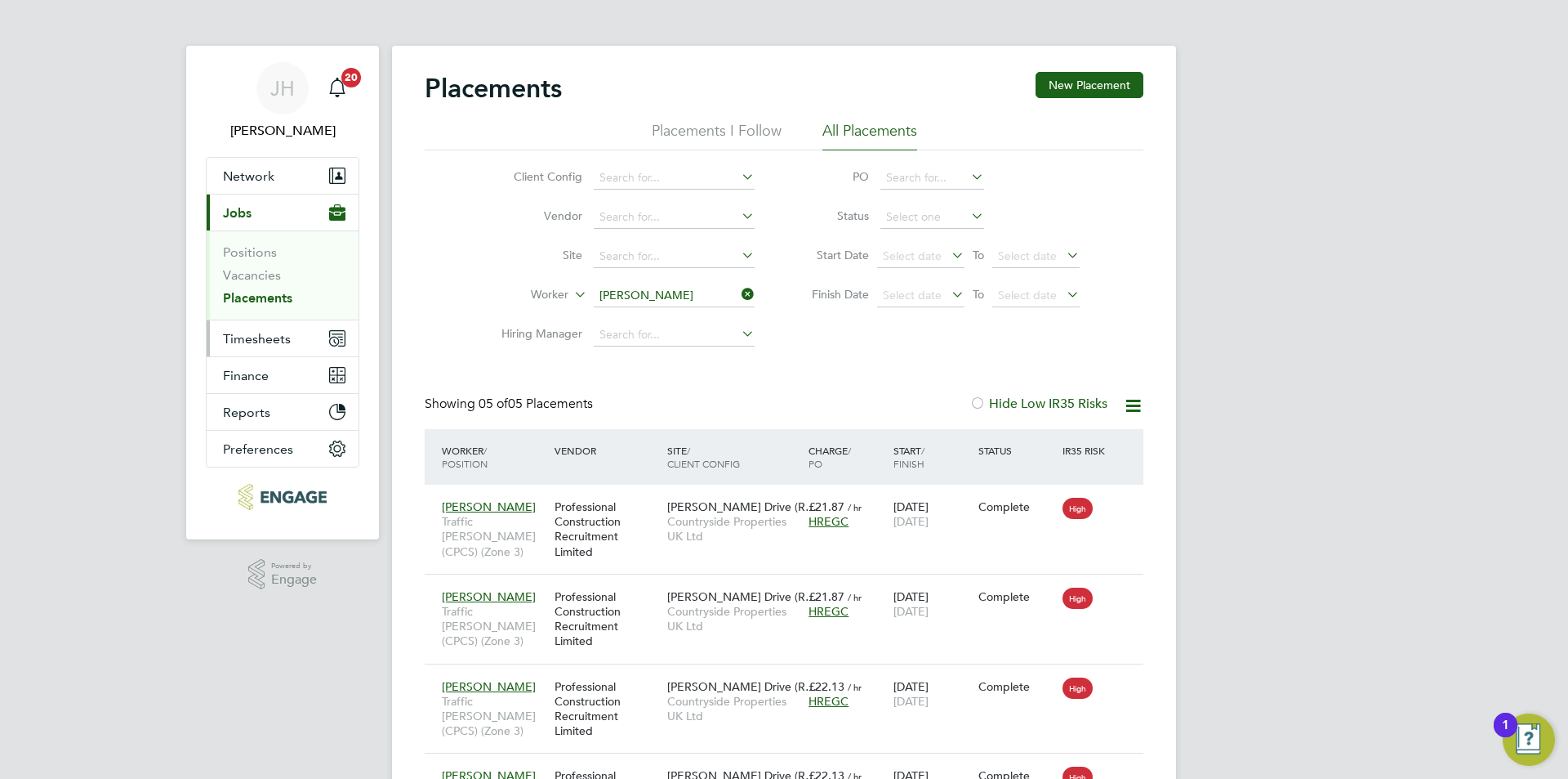
click at [290, 349] on button "Timesheets" at bounding box center [282, 338] width 151 height 36
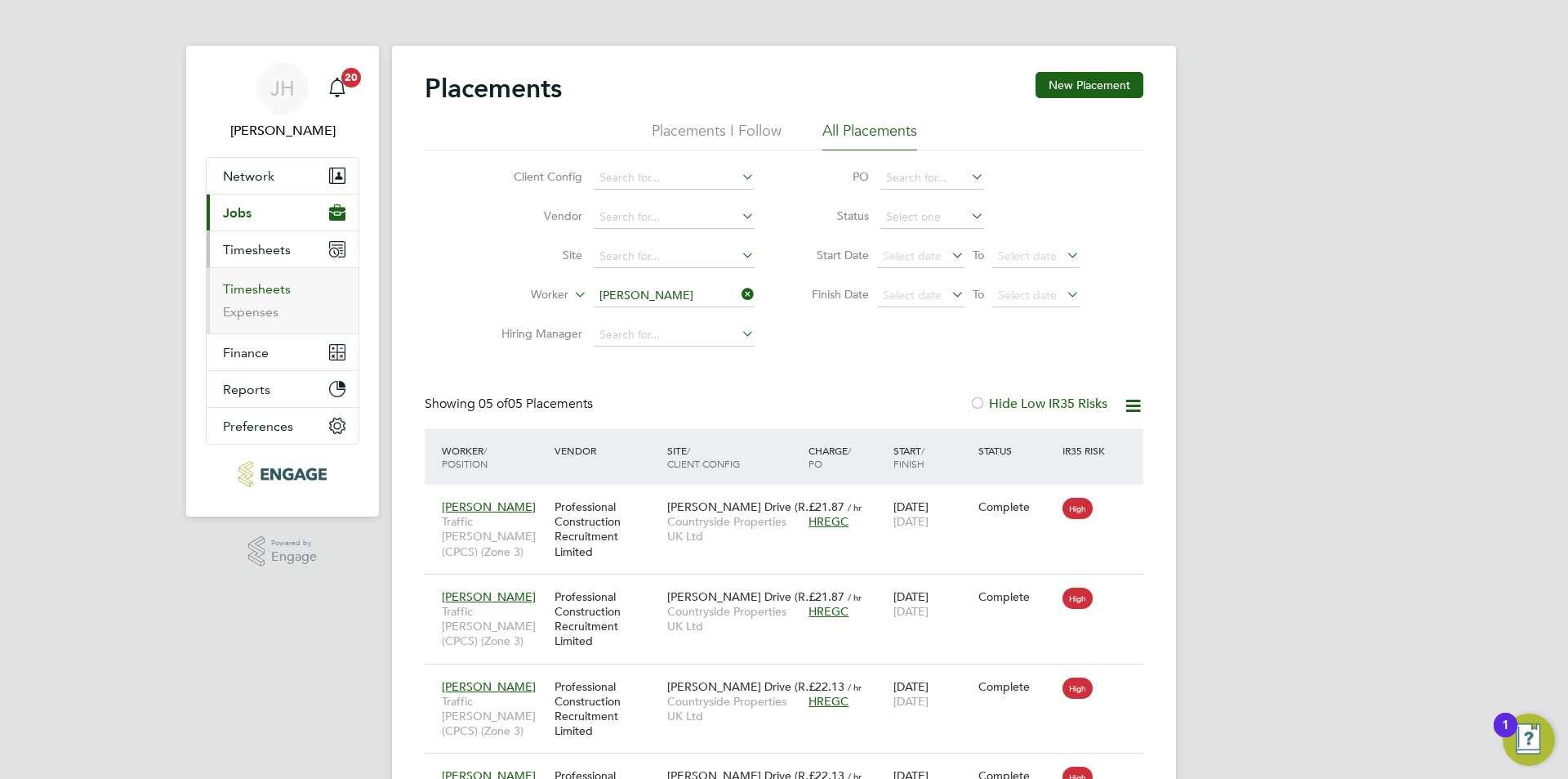
click at [267, 284] on link "Timesheets" at bounding box center [257, 289] width 68 height 16
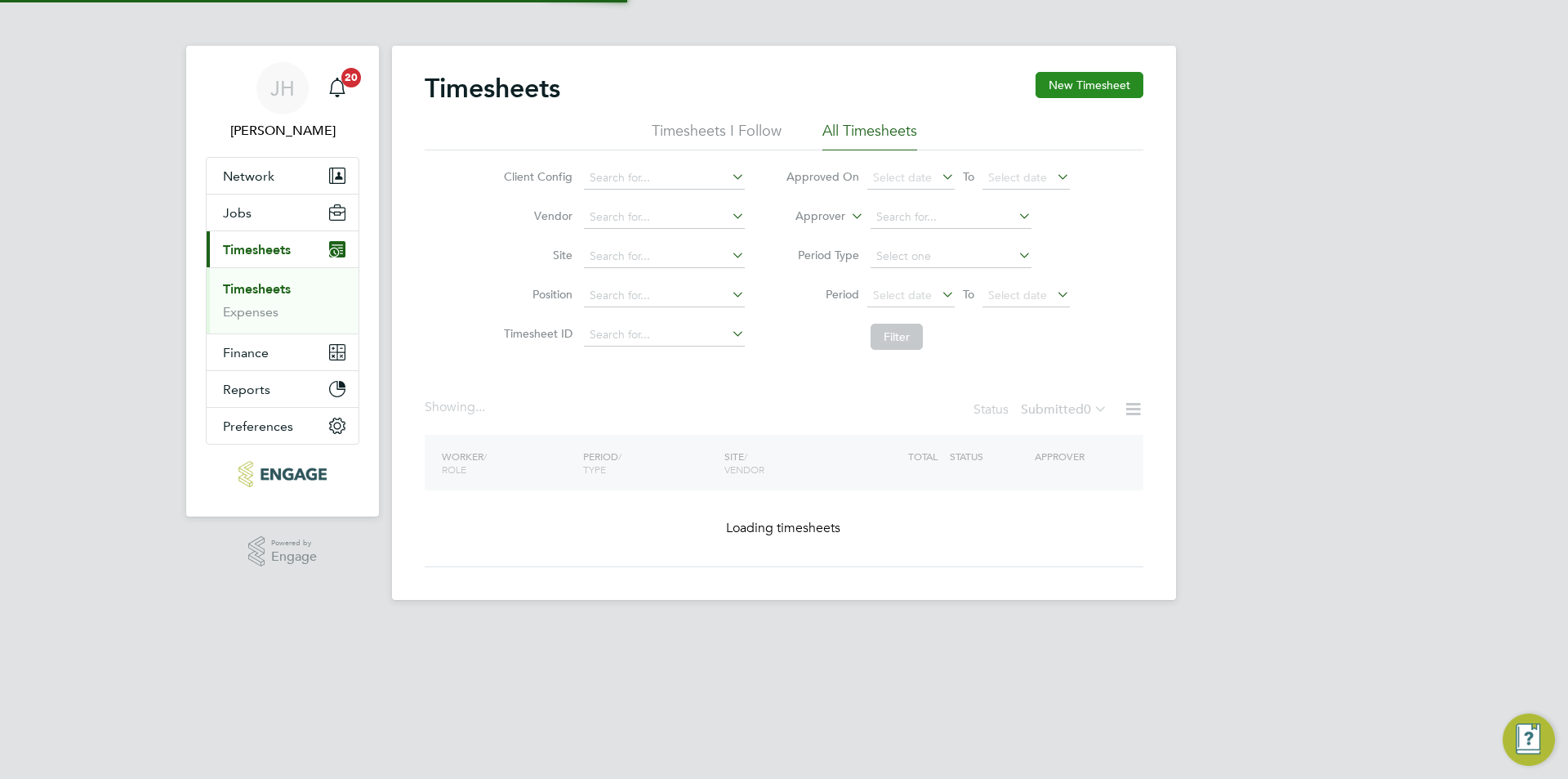
click at [1131, 93] on button "New Timesheet" at bounding box center [1089, 85] width 108 height 27
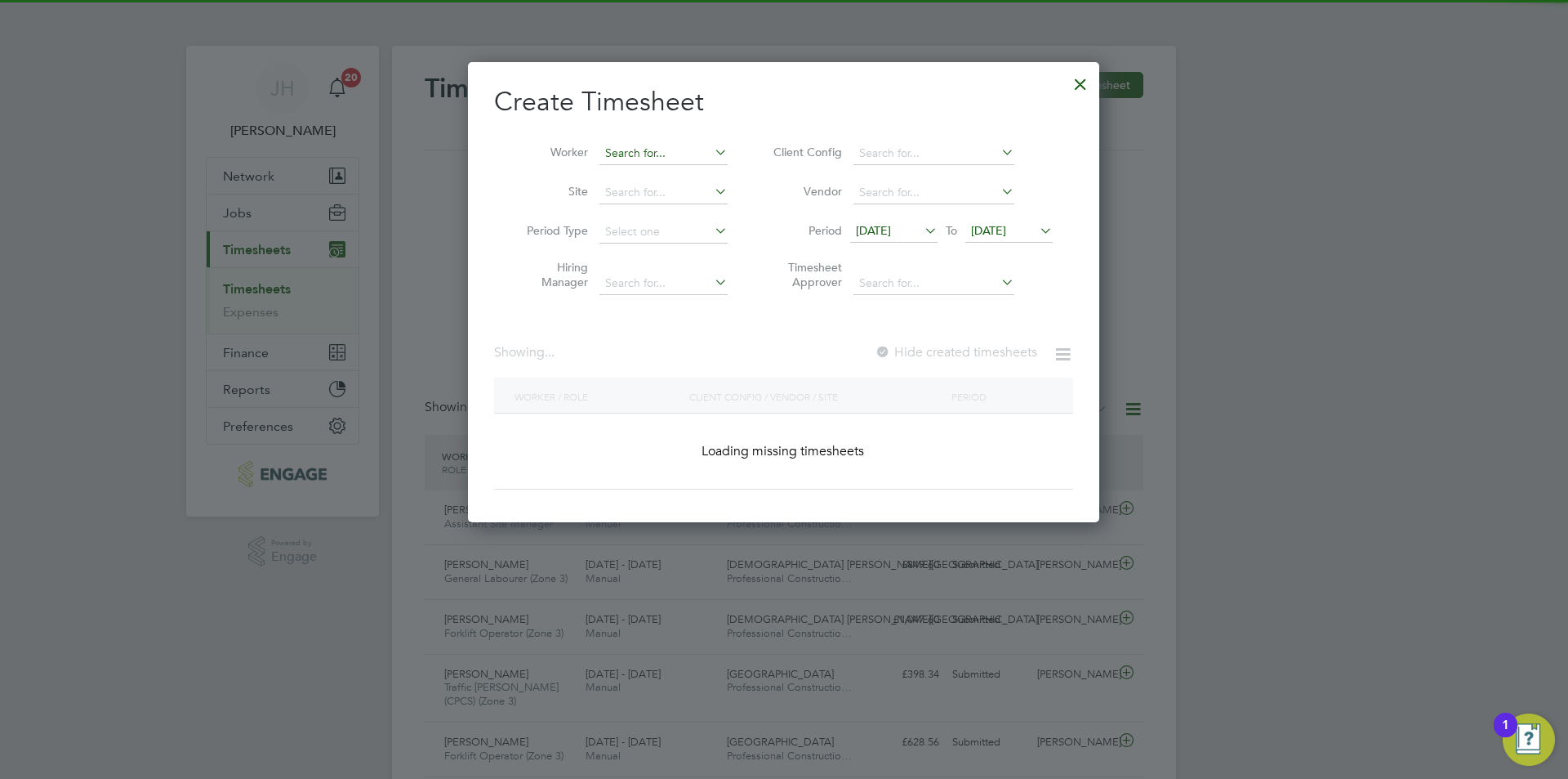
click at [634, 148] on input at bounding box center [664, 153] width 128 height 23
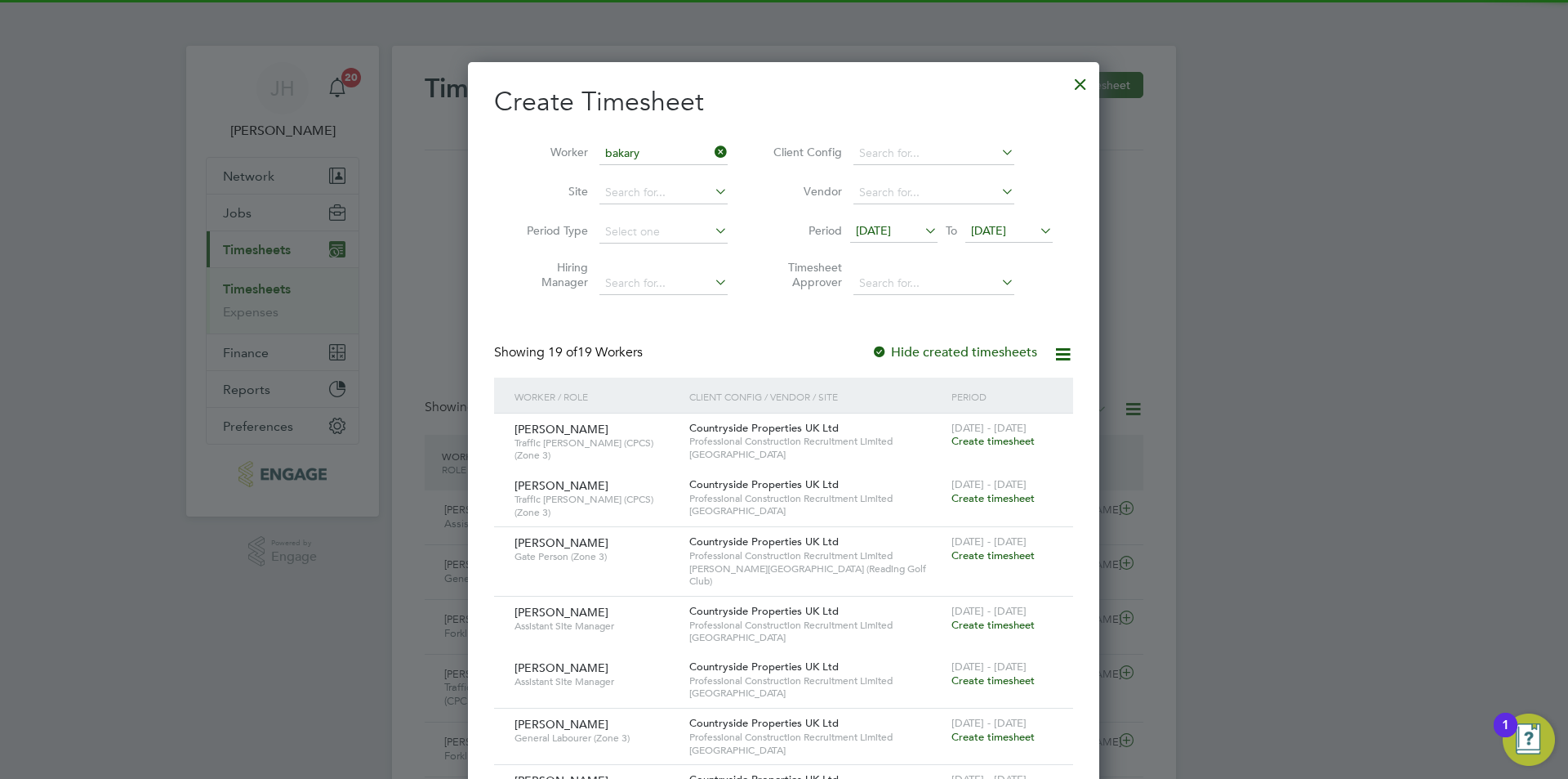
click at [644, 169] on li "Bakary Camara" at bounding box center [664, 175] width 130 height 22
type input "Bakary Camara"
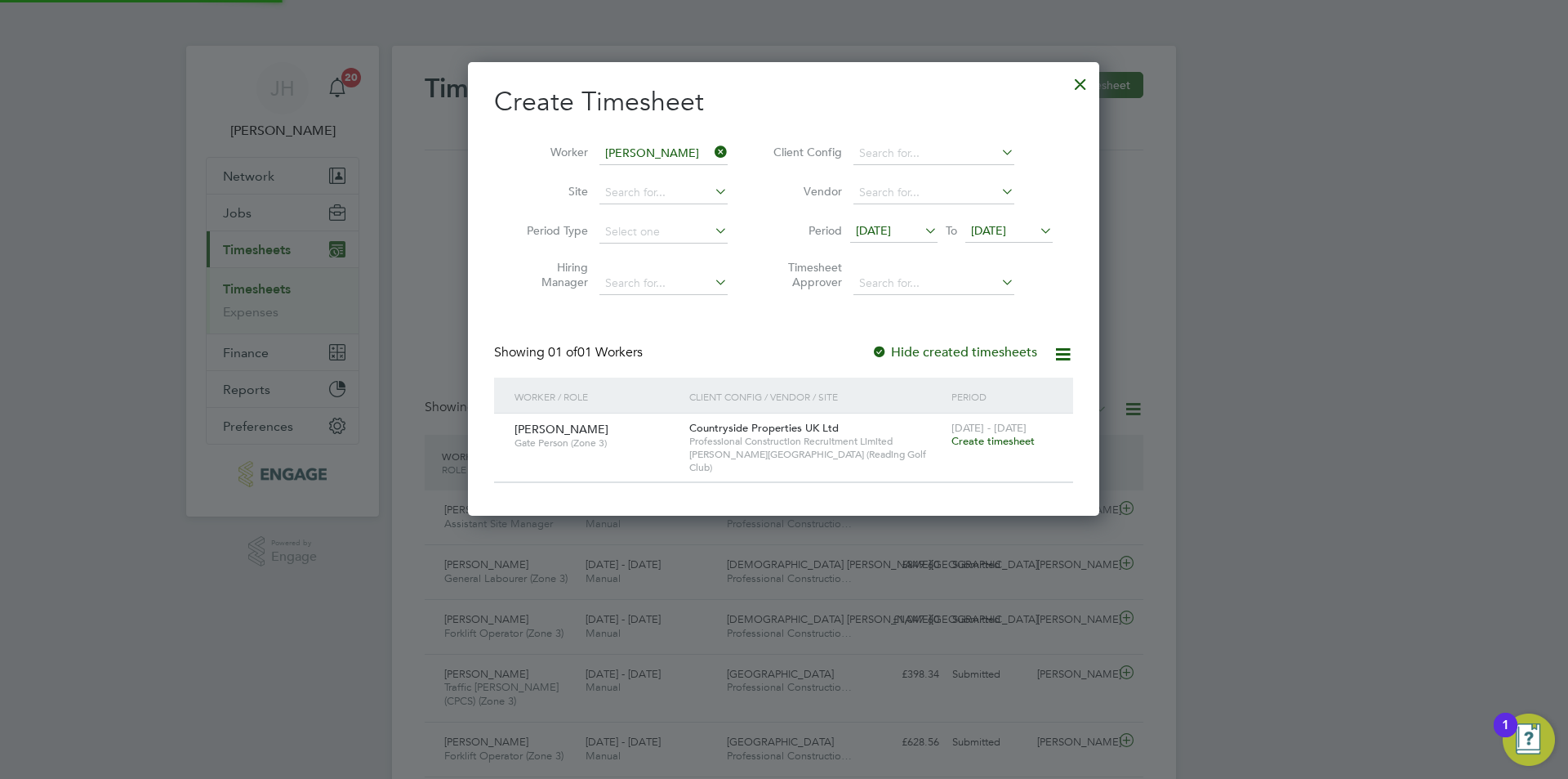
click at [995, 441] on span "Create timesheet" at bounding box center [993, 441] width 84 height 14
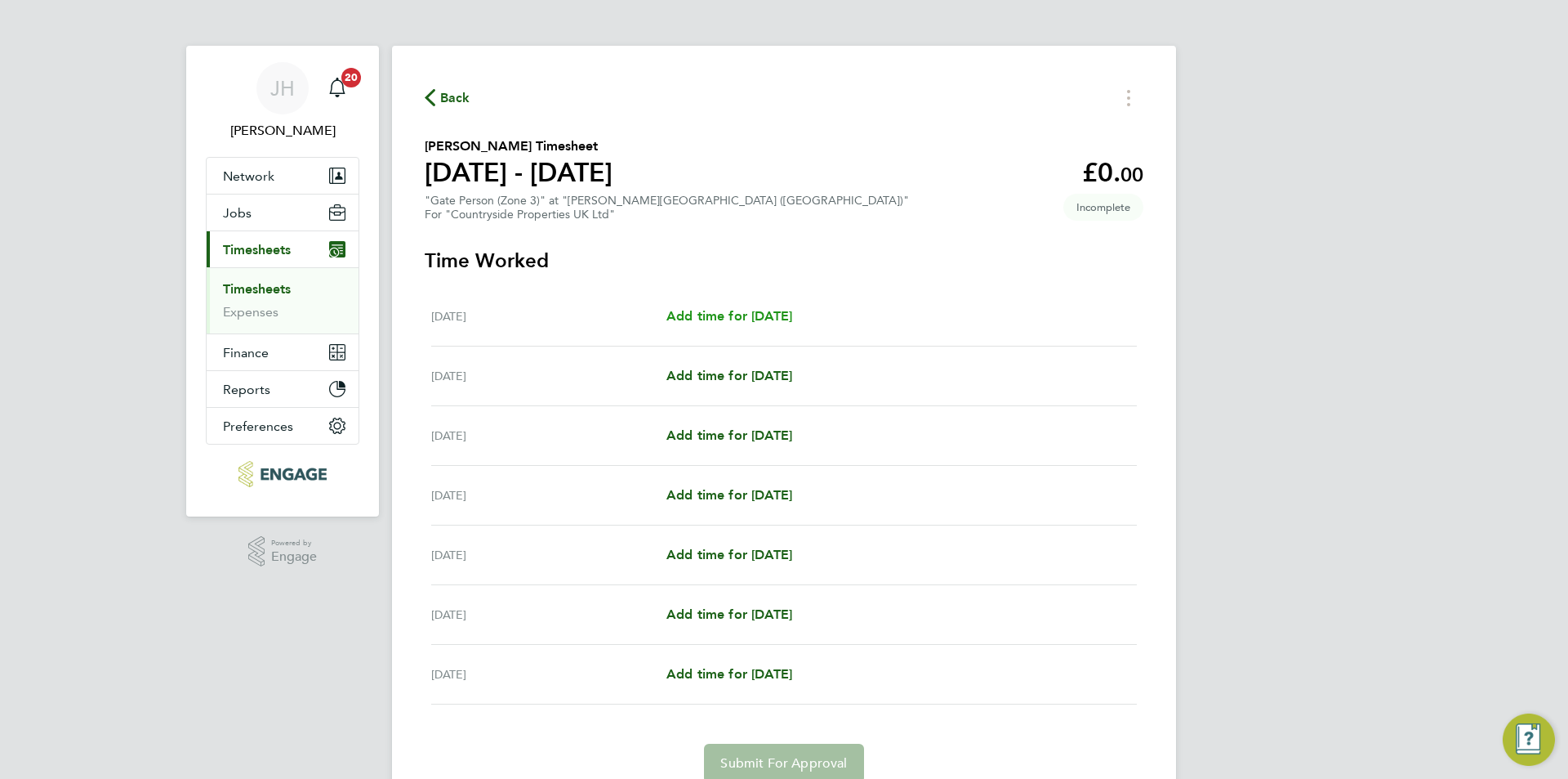
click at [751, 306] on link "Add time for [DATE]" at bounding box center [729, 316] width 126 height 20
select select "30"
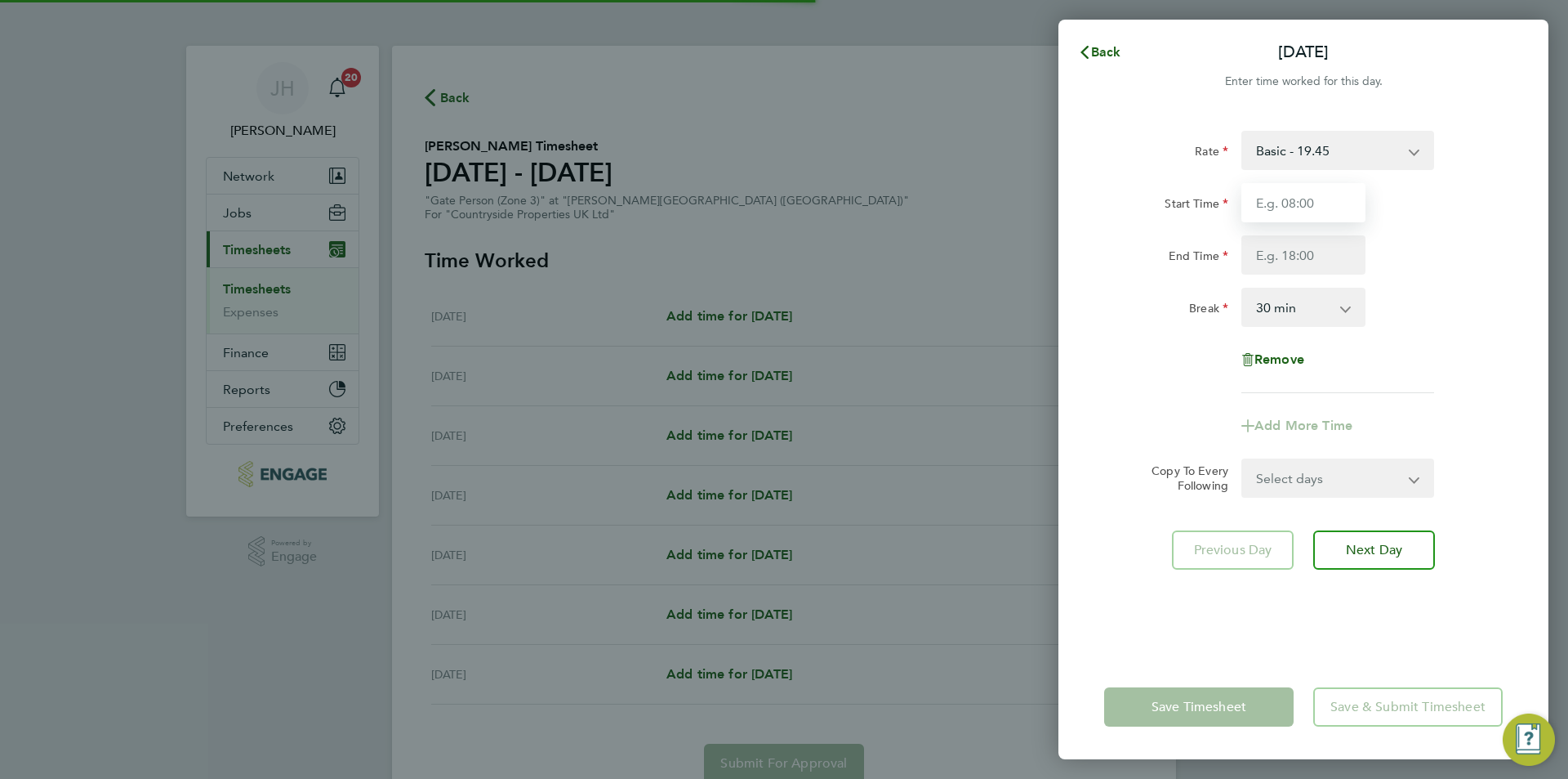
click at [1328, 219] on input "Start Time" at bounding box center [1303, 203] width 124 height 39
type input "07:30"
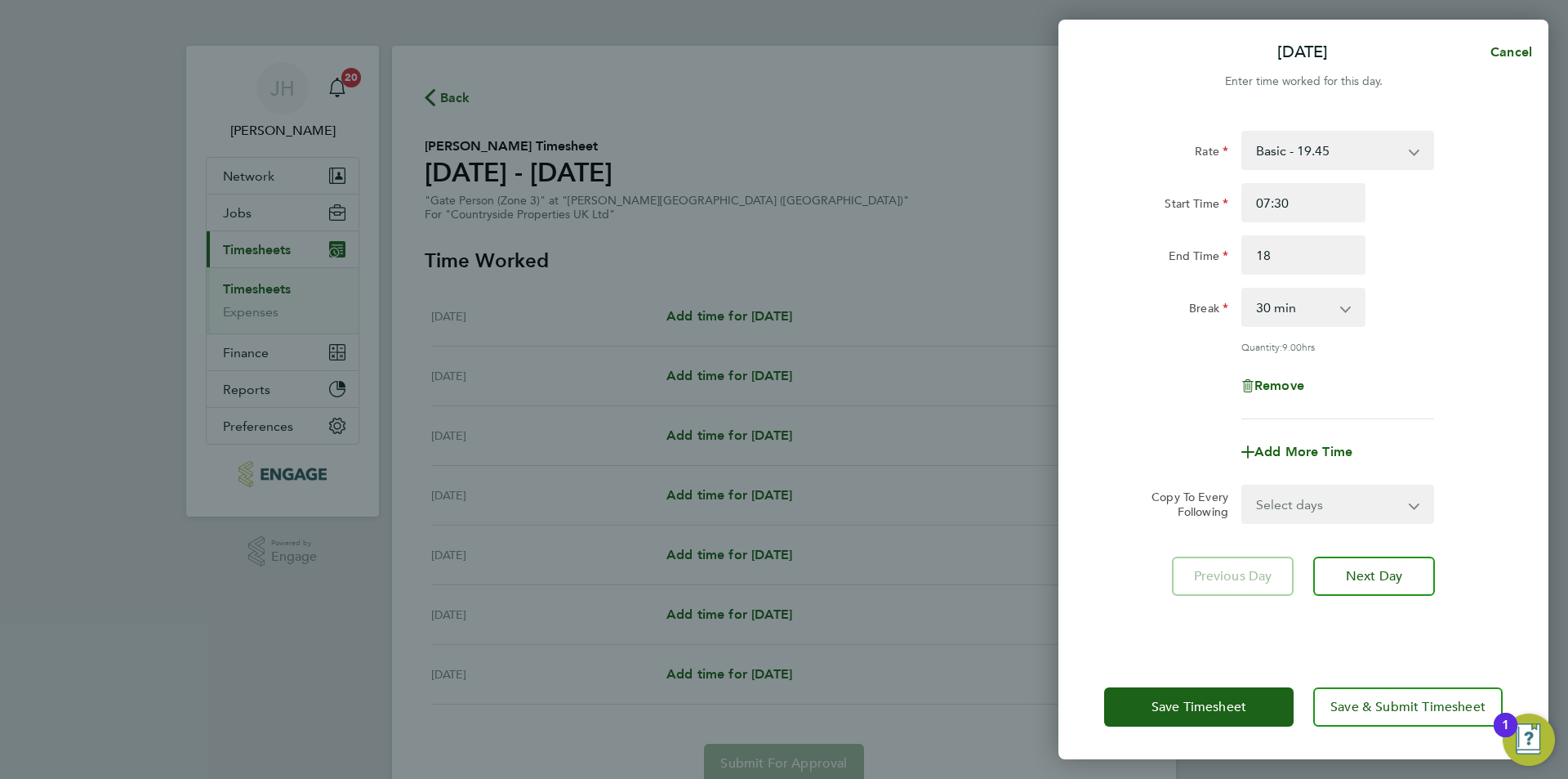
type input "18:00"
click at [1283, 509] on select "Select days Day Weekday (Mon-Fri) Weekend (Sat-Sun) [DATE] [DATE] [DATE] [DATE]…" at bounding box center [1328, 504] width 171 height 36
select select "WEEKDAY"
click at [1243, 486] on select "Select days Day Weekday (Mon-Fri) Weekend (Sat-Sun) [DATE] [DATE] [DATE] [DATE]…" at bounding box center [1328, 504] width 171 height 36
select select "[DATE]"
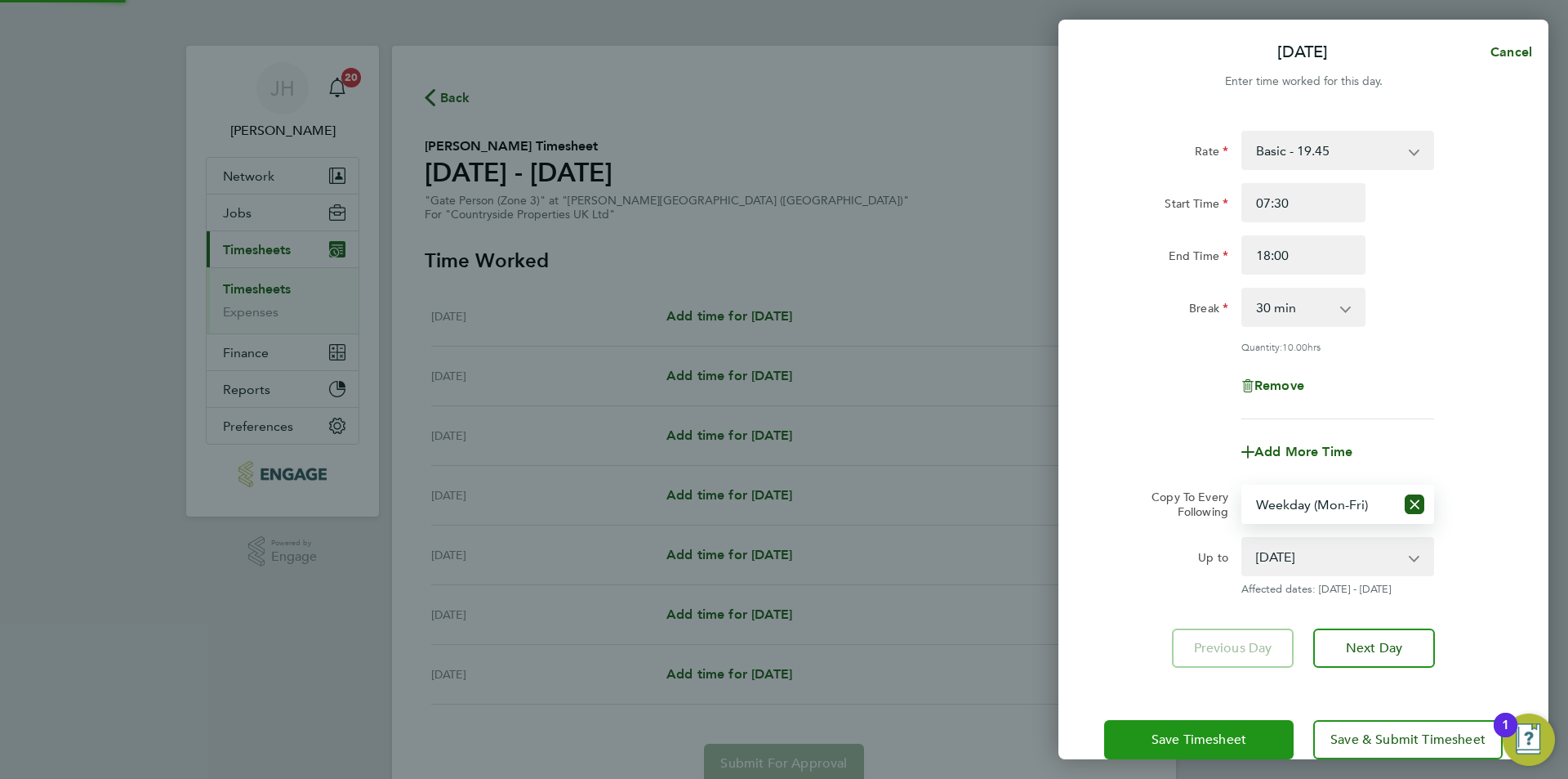
click at [1239, 735] on span "Save Timesheet" at bounding box center [1198, 739] width 94 height 17
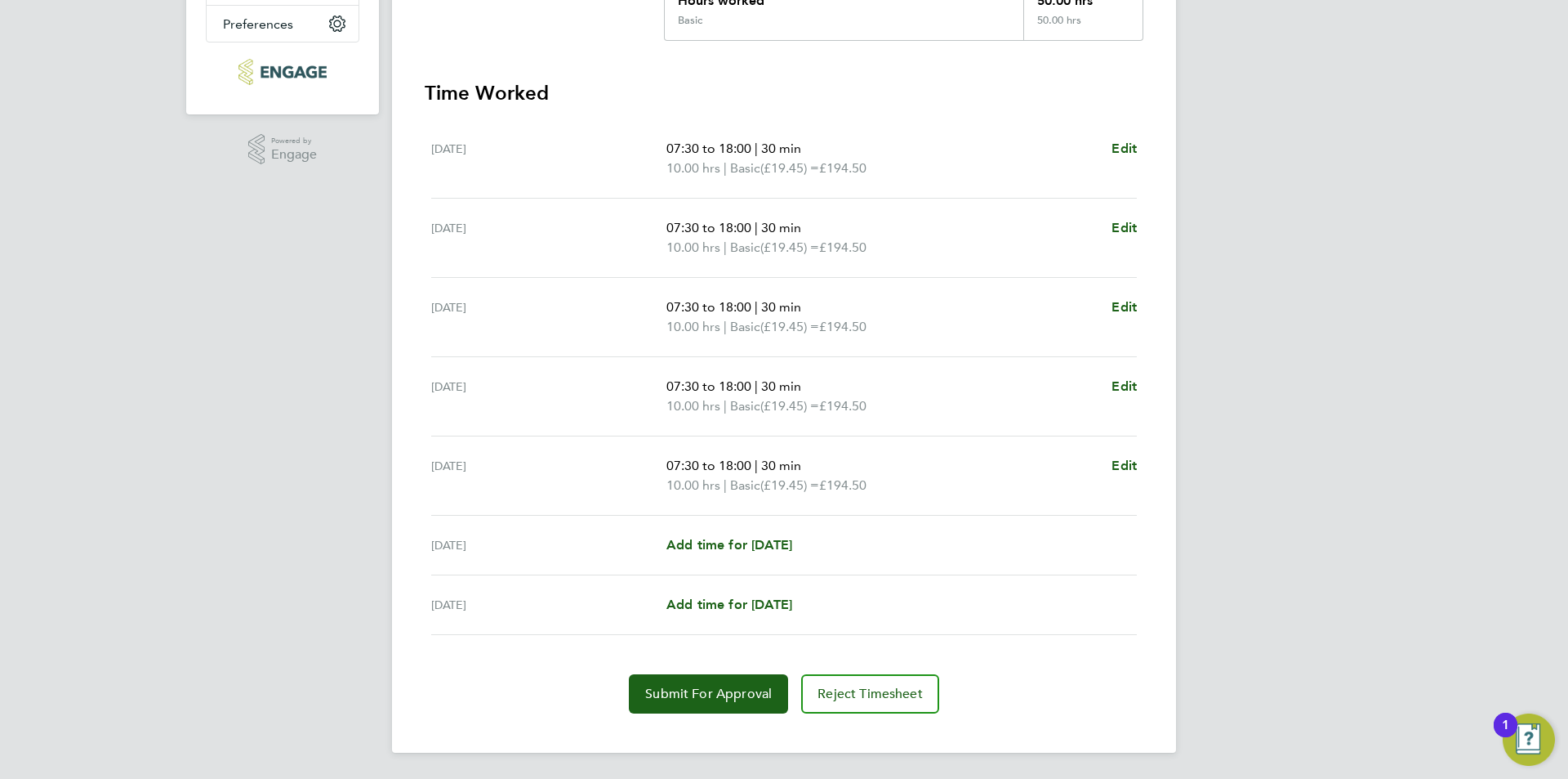
click at [783, 557] on div "Sat 23 Aug Add time for Sat 23 Aug Add time for Sat 23 Aug" at bounding box center [784, 545] width 706 height 60
click at [786, 552] on span "Add time for [DATE]" at bounding box center [729, 545] width 126 height 16
select select "30"
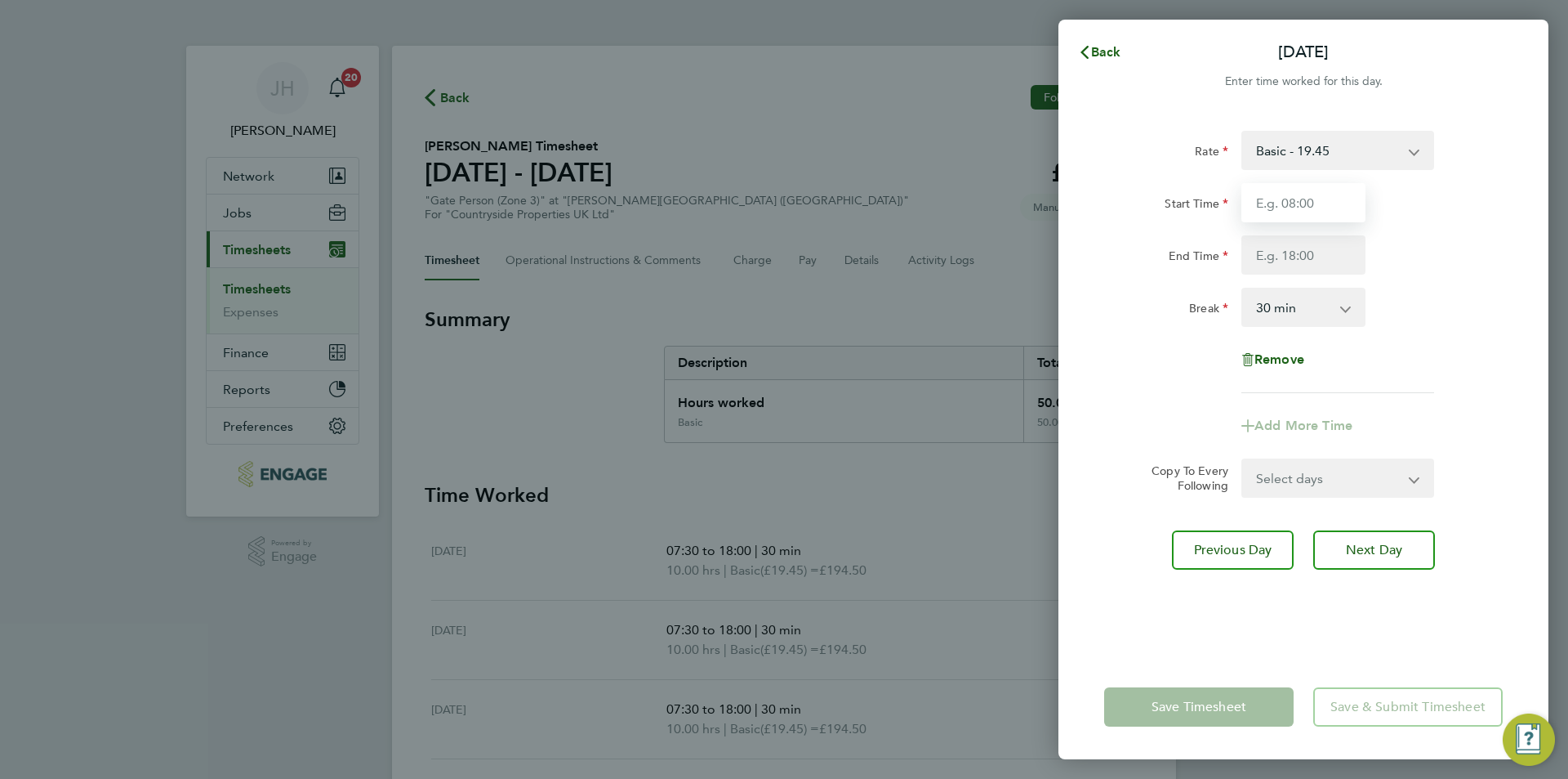
click at [1329, 204] on input "Start Time" at bounding box center [1303, 203] width 124 height 39
type input "07:30"
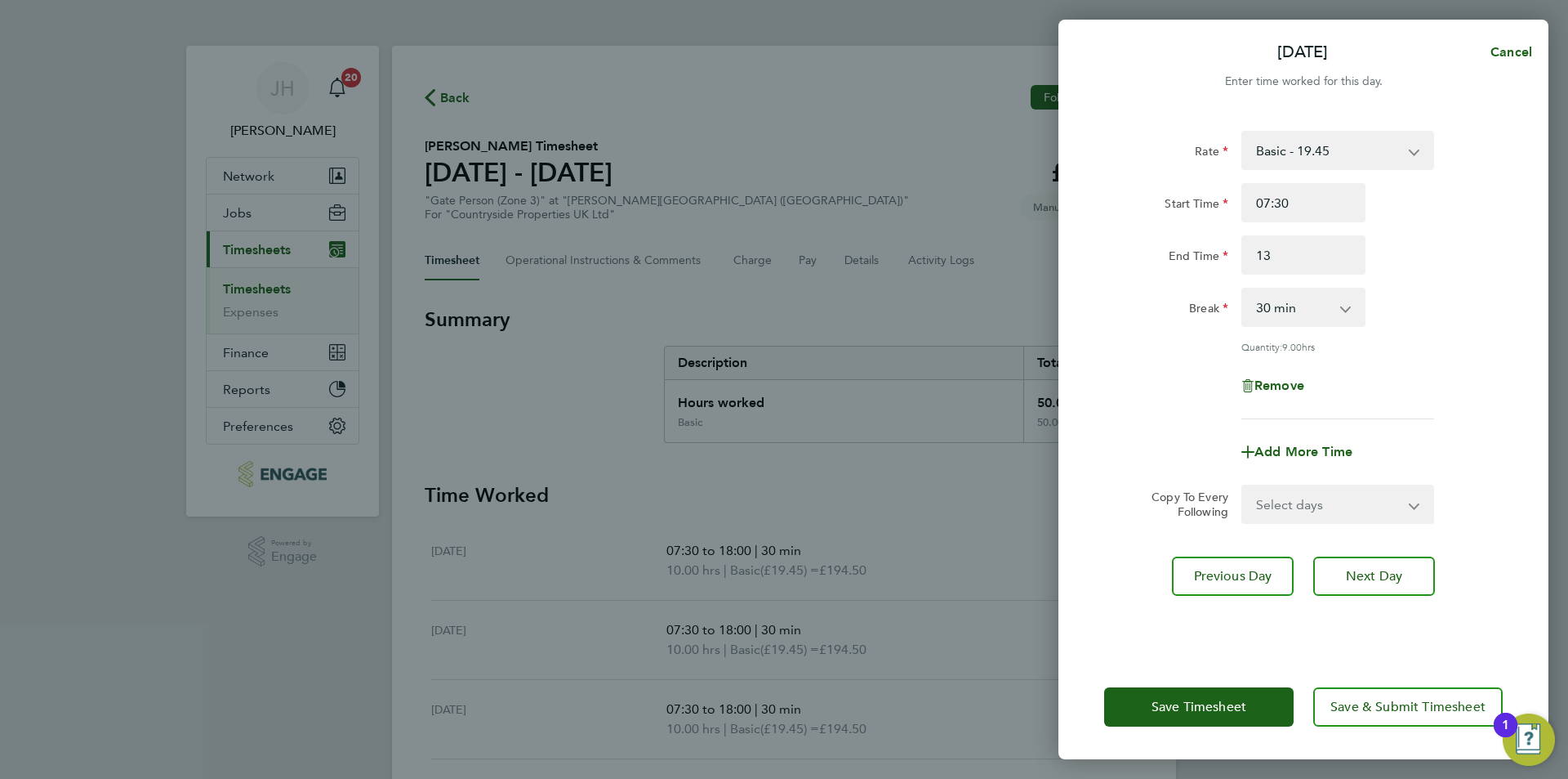
type input "13:00"
click at [1234, 721] on button "Save Timesheet" at bounding box center [1198, 706] width 190 height 39
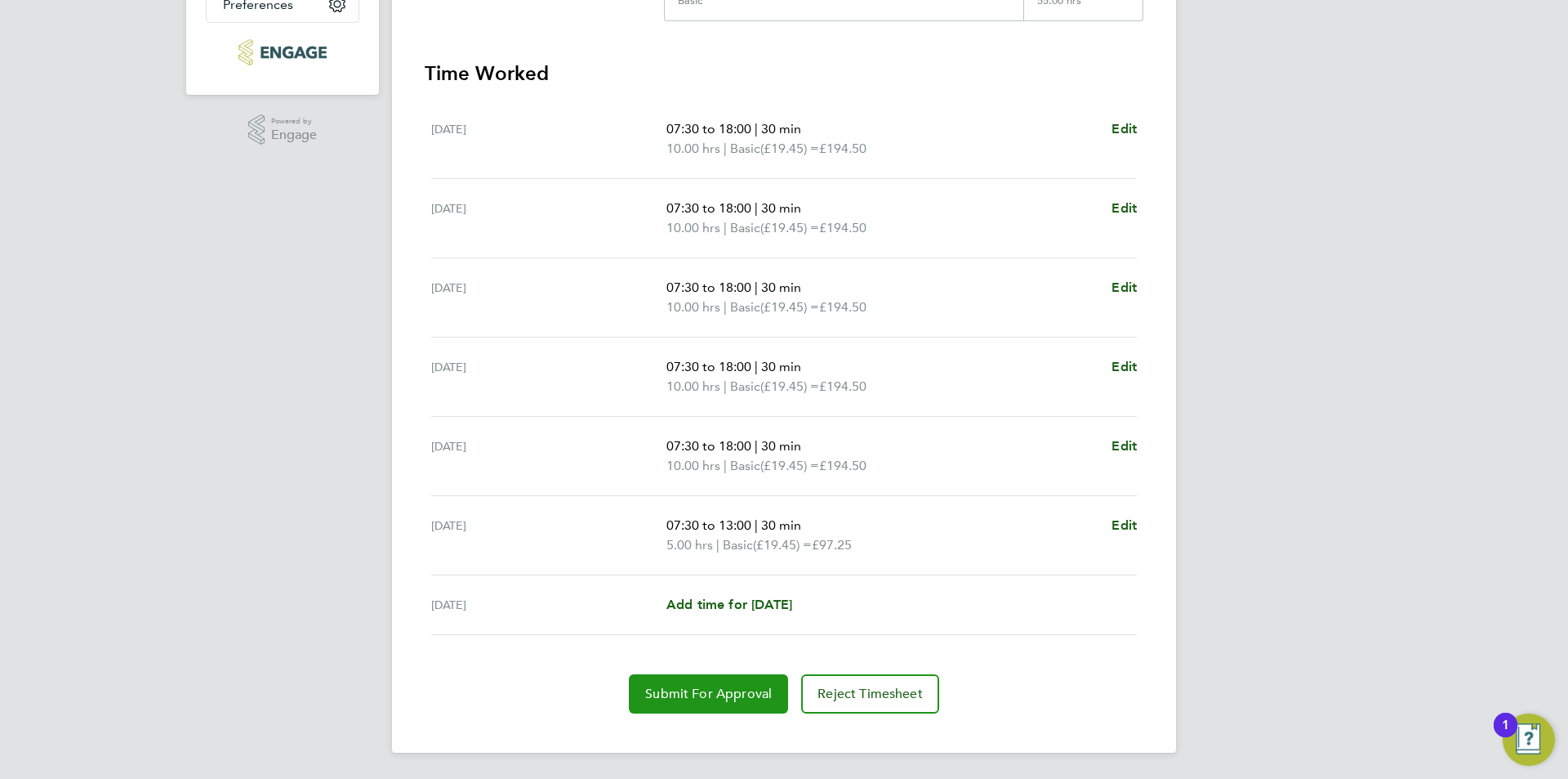
click at [749, 696] on span "Submit For Approval" at bounding box center [708, 693] width 127 height 17
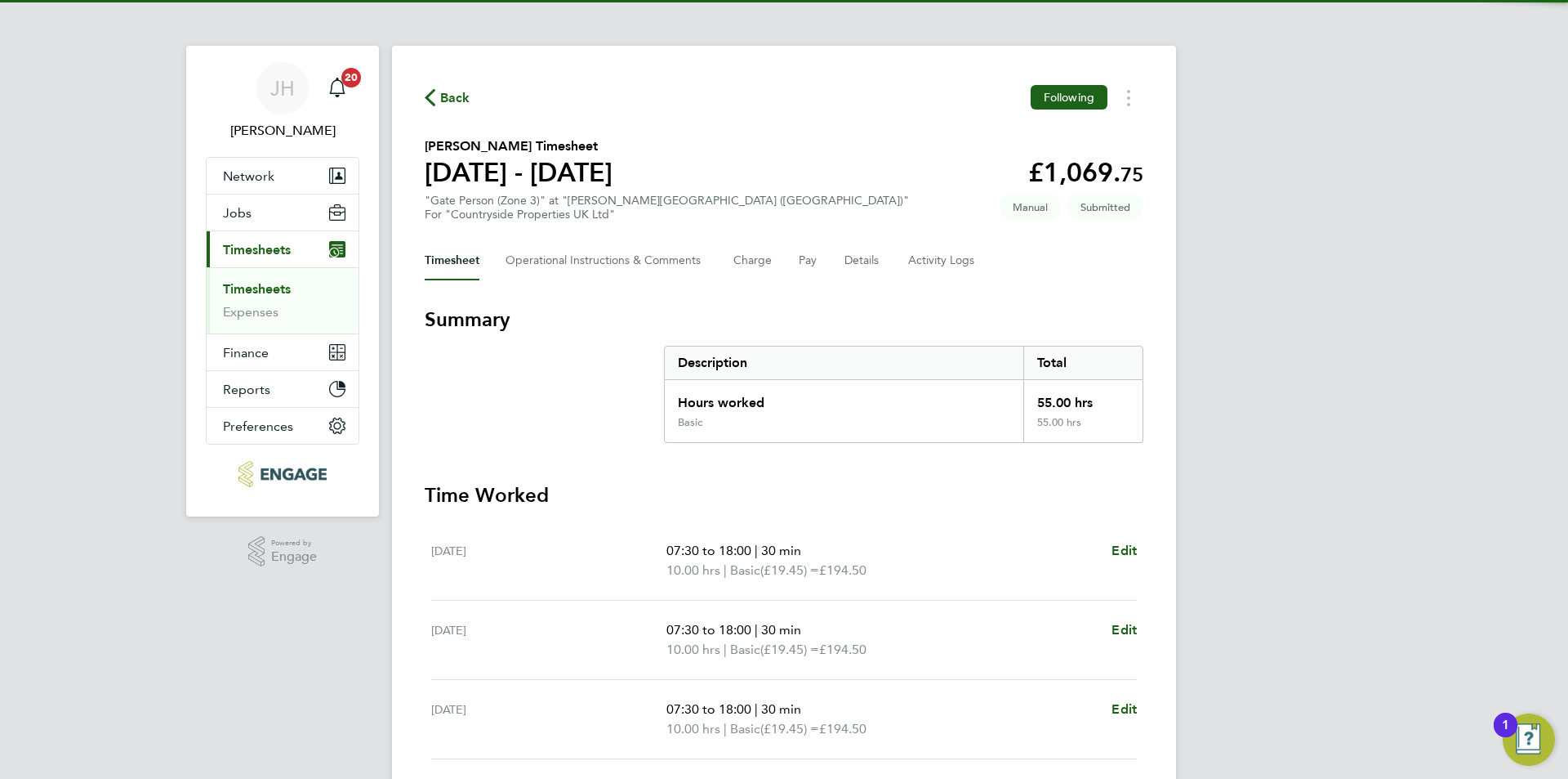
click at [452, 100] on span "Back" at bounding box center [455, 98] width 30 height 20
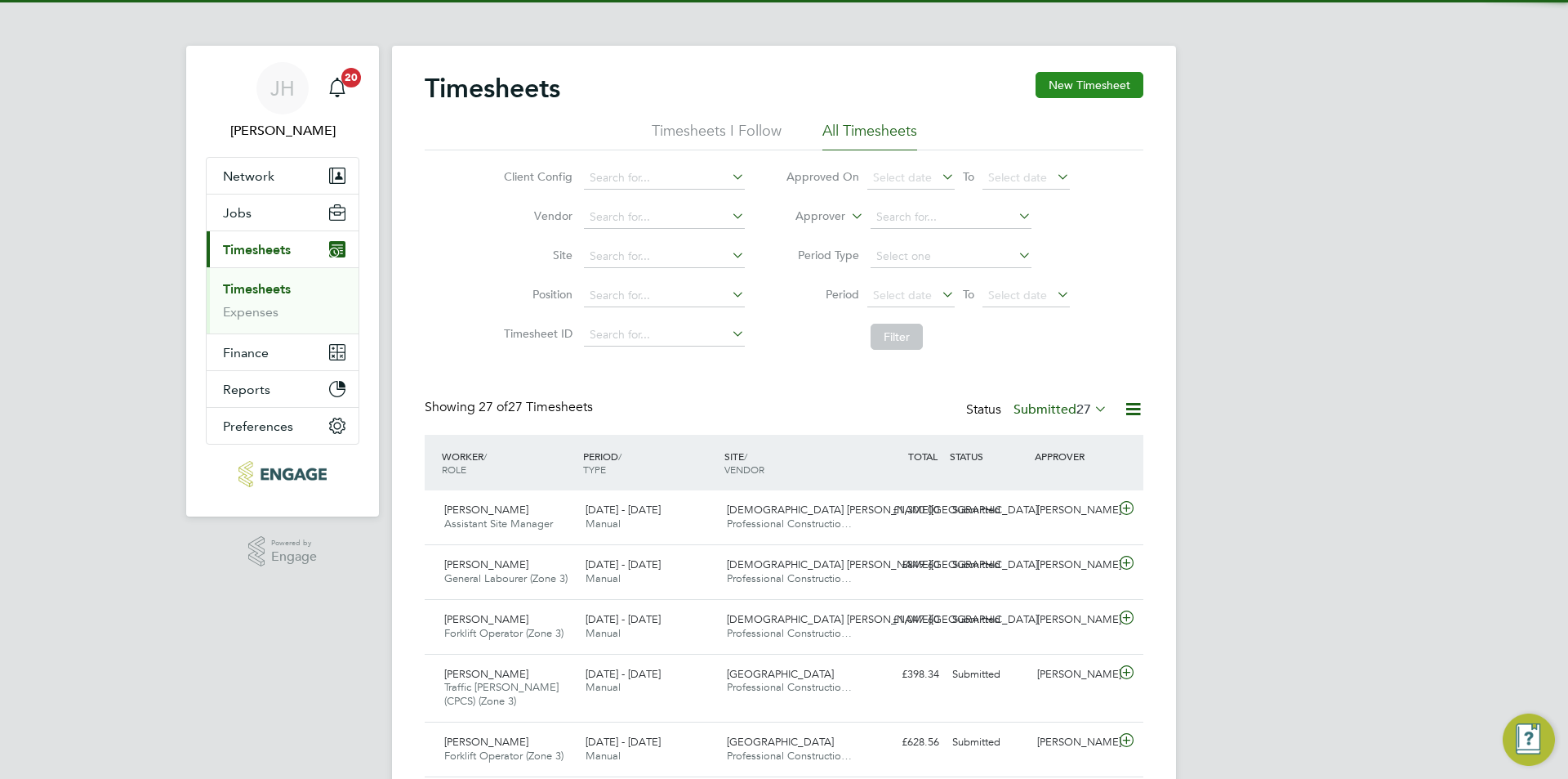
click at [1090, 86] on button "New Timesheet" at bounding box center [1089, 85] width 108 height 27
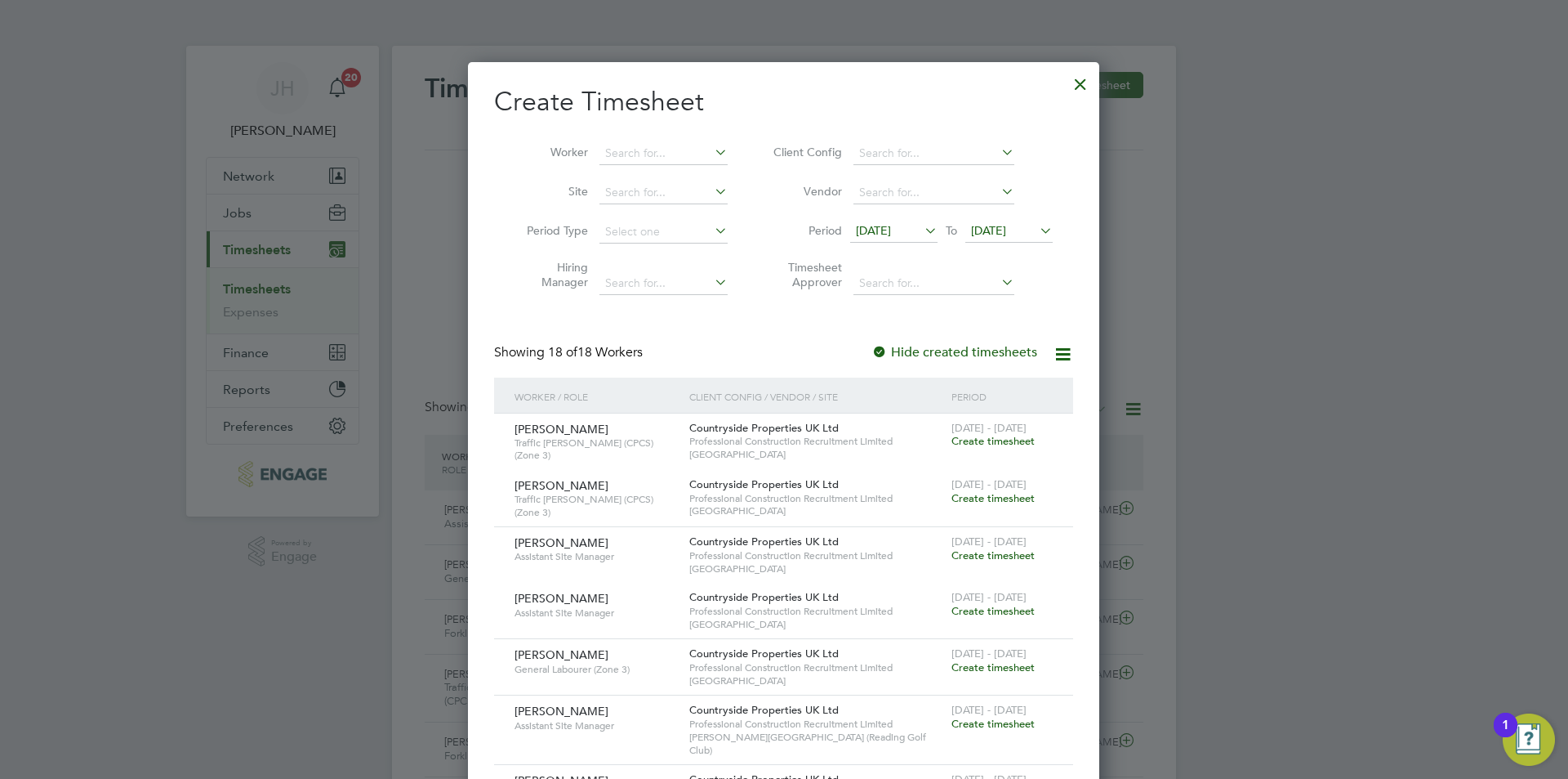
click at [667, 165] on li "Worker" at bounding box center [620, 153] width 254 height 39
click at [667, 162] on input at bounding box center [664, 153] width 128 height 23
click at [666, 166] on li "Dale Langton" at bounding box center [699, 175] width 202 height 22
type input "Dale Langton"
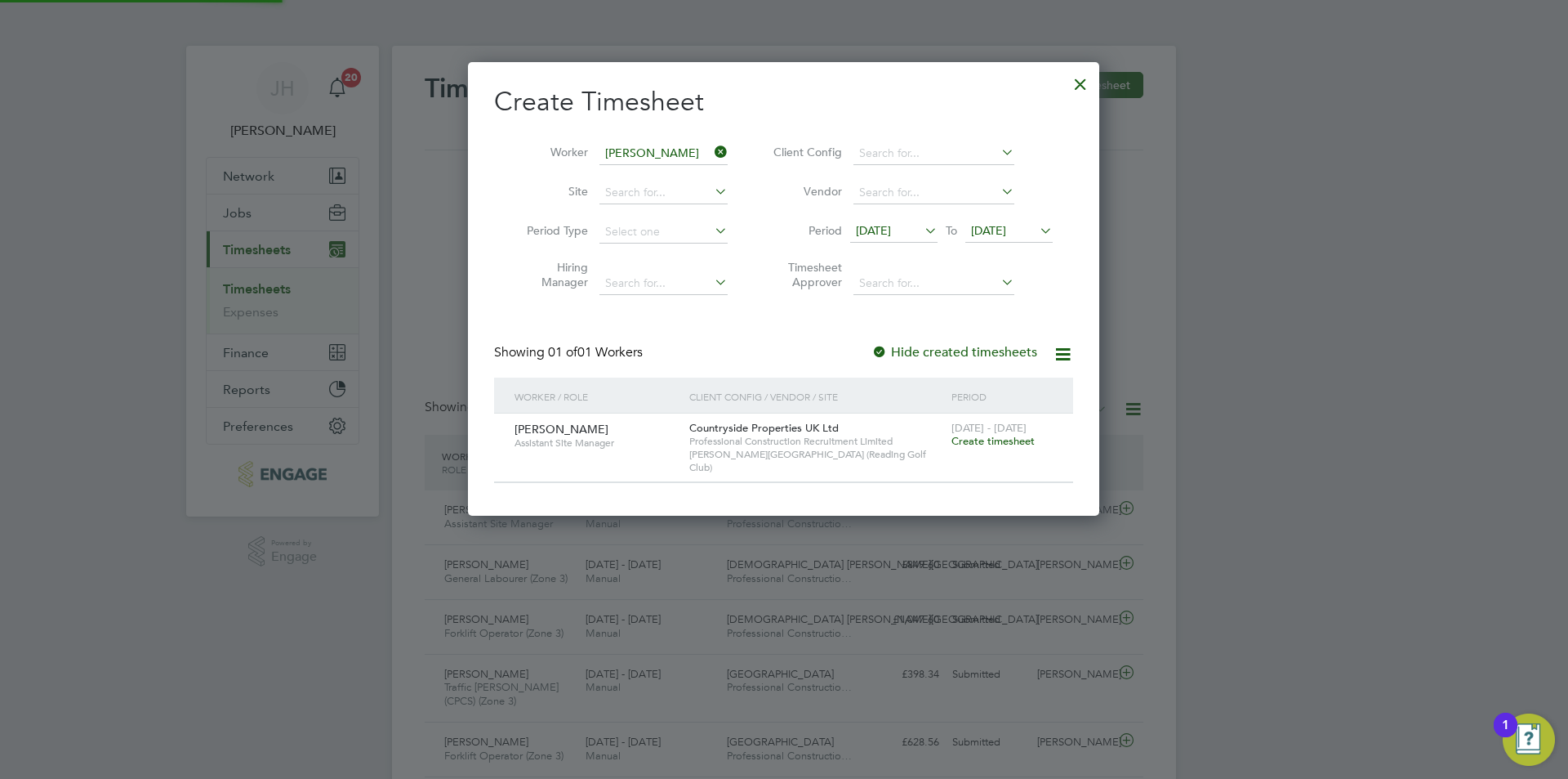
click at [1011, 436] on span "Create timesheet" at bounding box center [993, 441] width 84 height 14
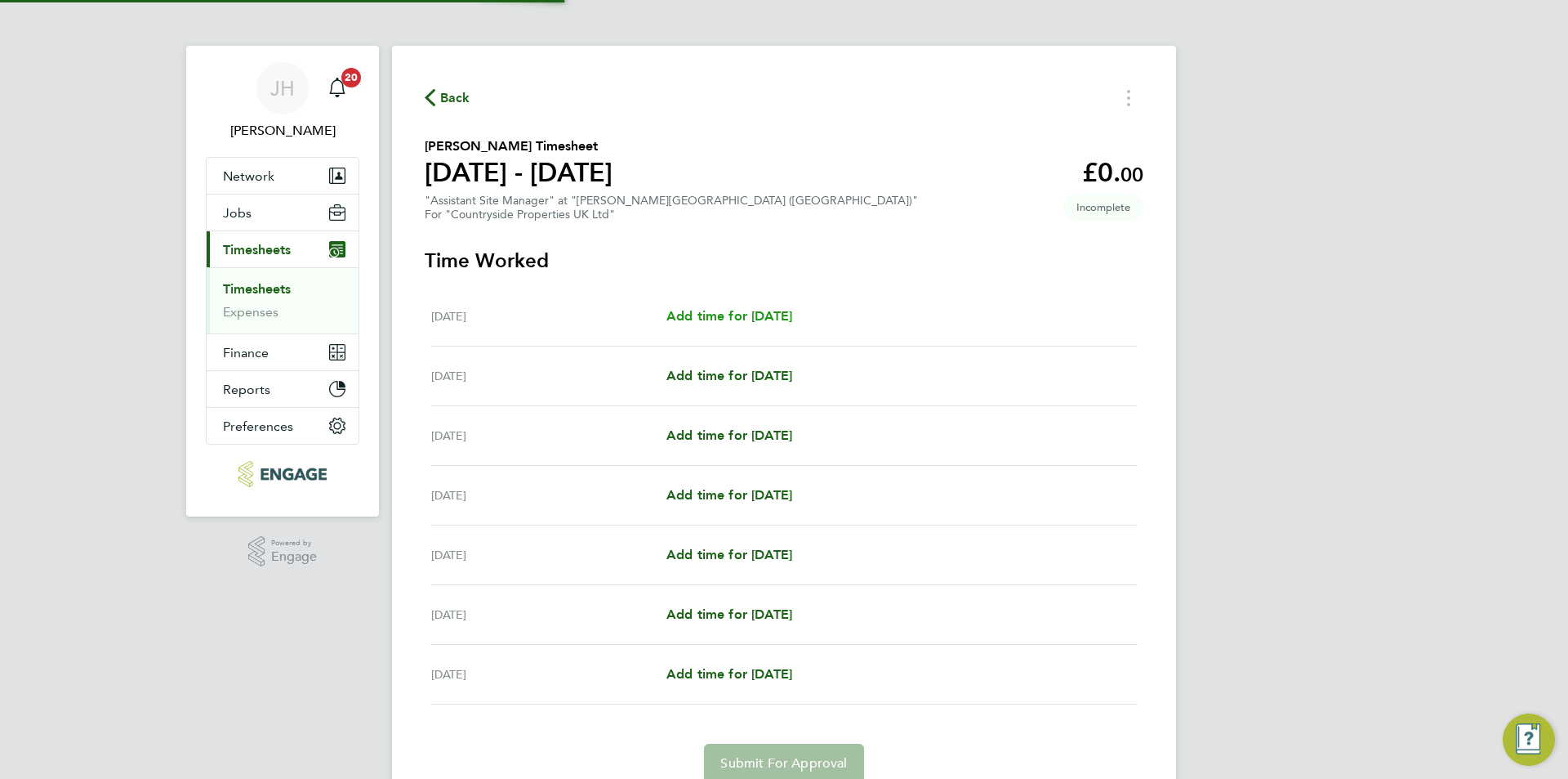
click at [777, 321] on span "Add time for [DATE]" at bounding box center [729, 316] width 126 height 16
select select "30"
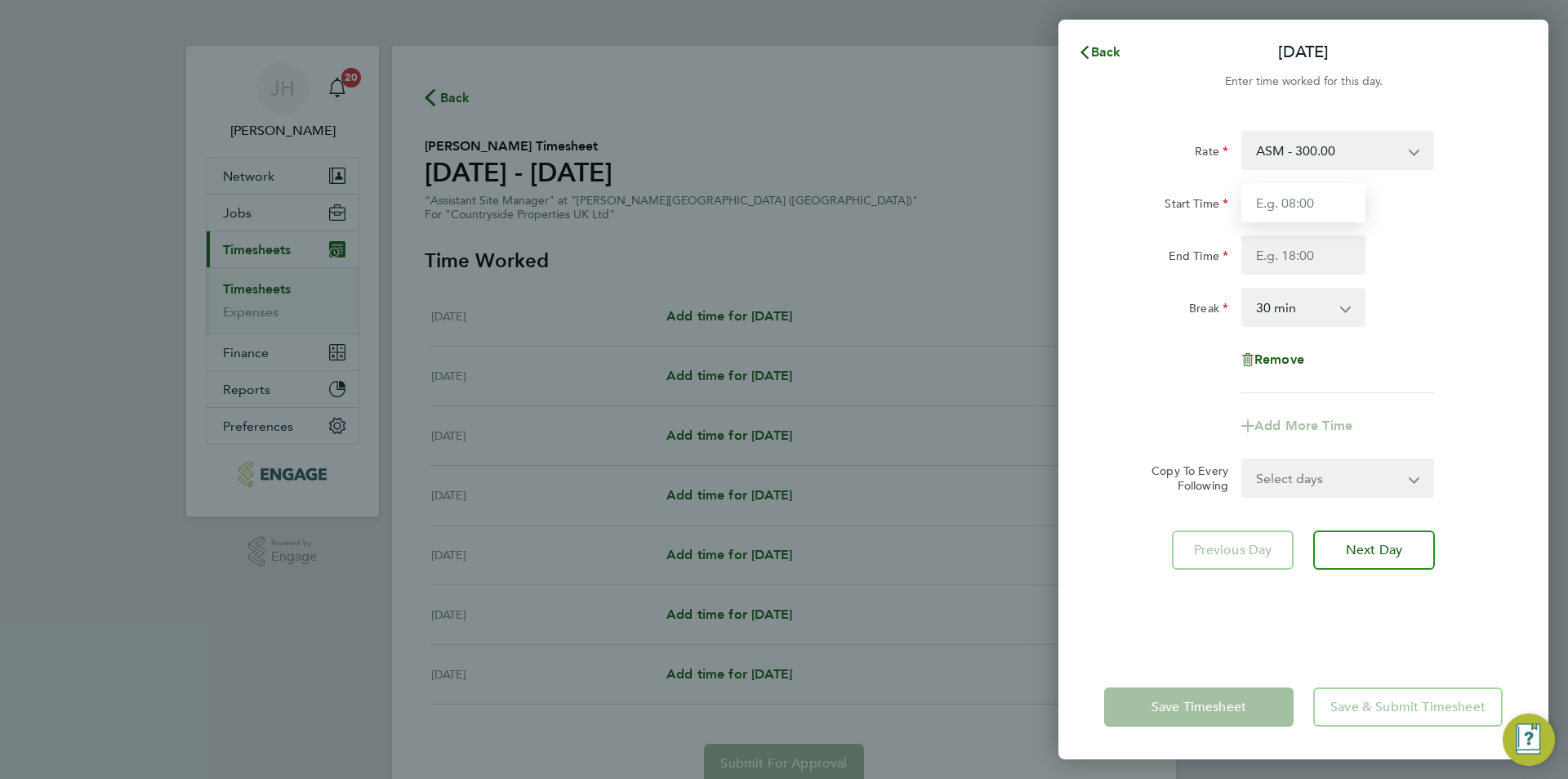
click at [1295, 211] on input "Start Time" at bounding box center [1303, 203] width 124 height 39
type input "07:30"
type input "09:00"
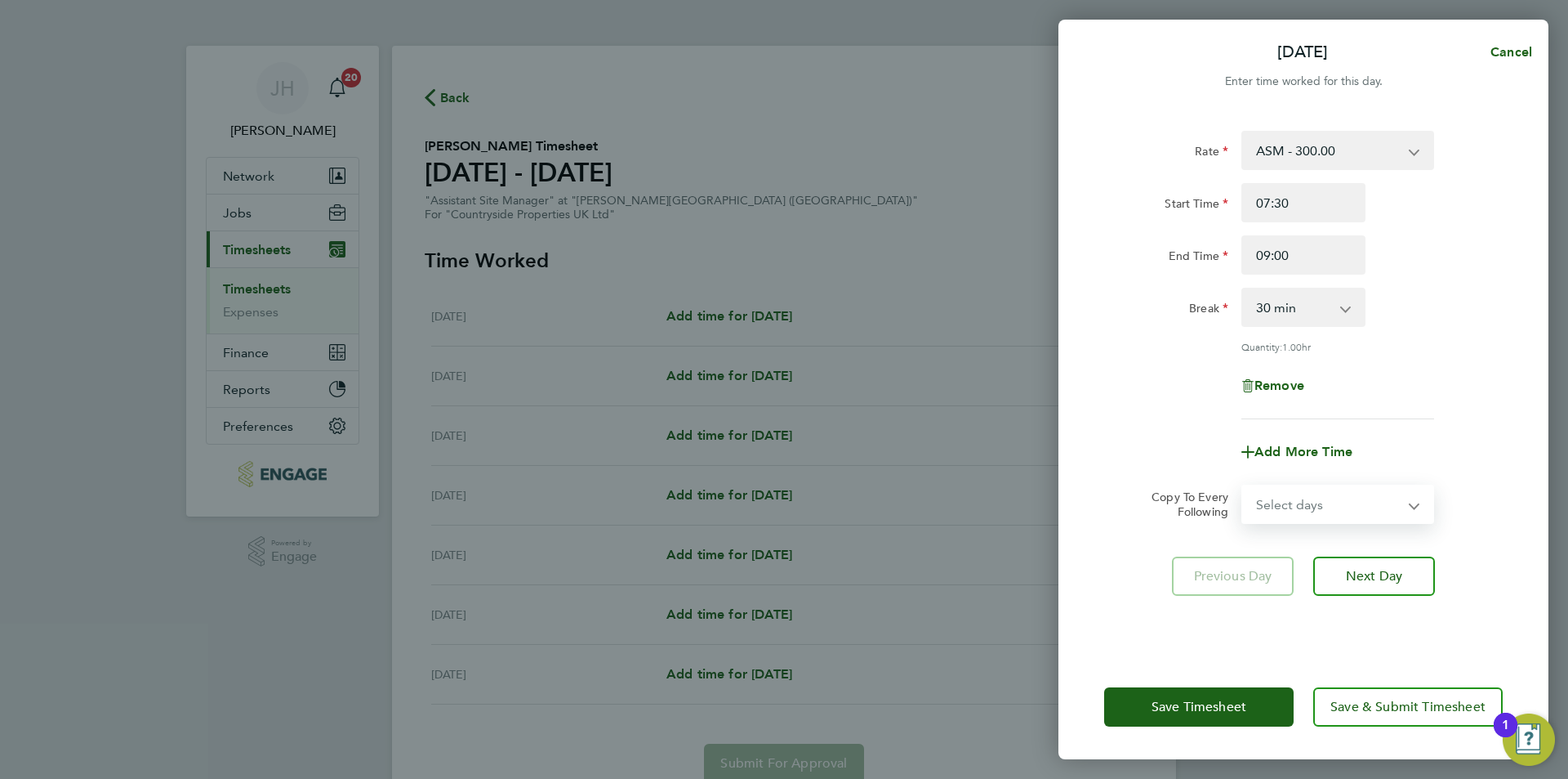
click at [1304, 501] on select "Select days Day Weekday (Mon-Fri) Weekend (Sat-Sun) [DATE] [DATE] [DATE] [DATE]…" at bounding box center [1328, 504] width 171 height 36
select select "WEEKDAY"
click at [1243, 486] on select "Select days Day Weekday (Mon-Fri) Weekend (Sat-Sun) [DATE] [DATE] [DATE] [DATE]…" at bounding box center [1328, 504] width 171 height 36
select select "[DATE]"
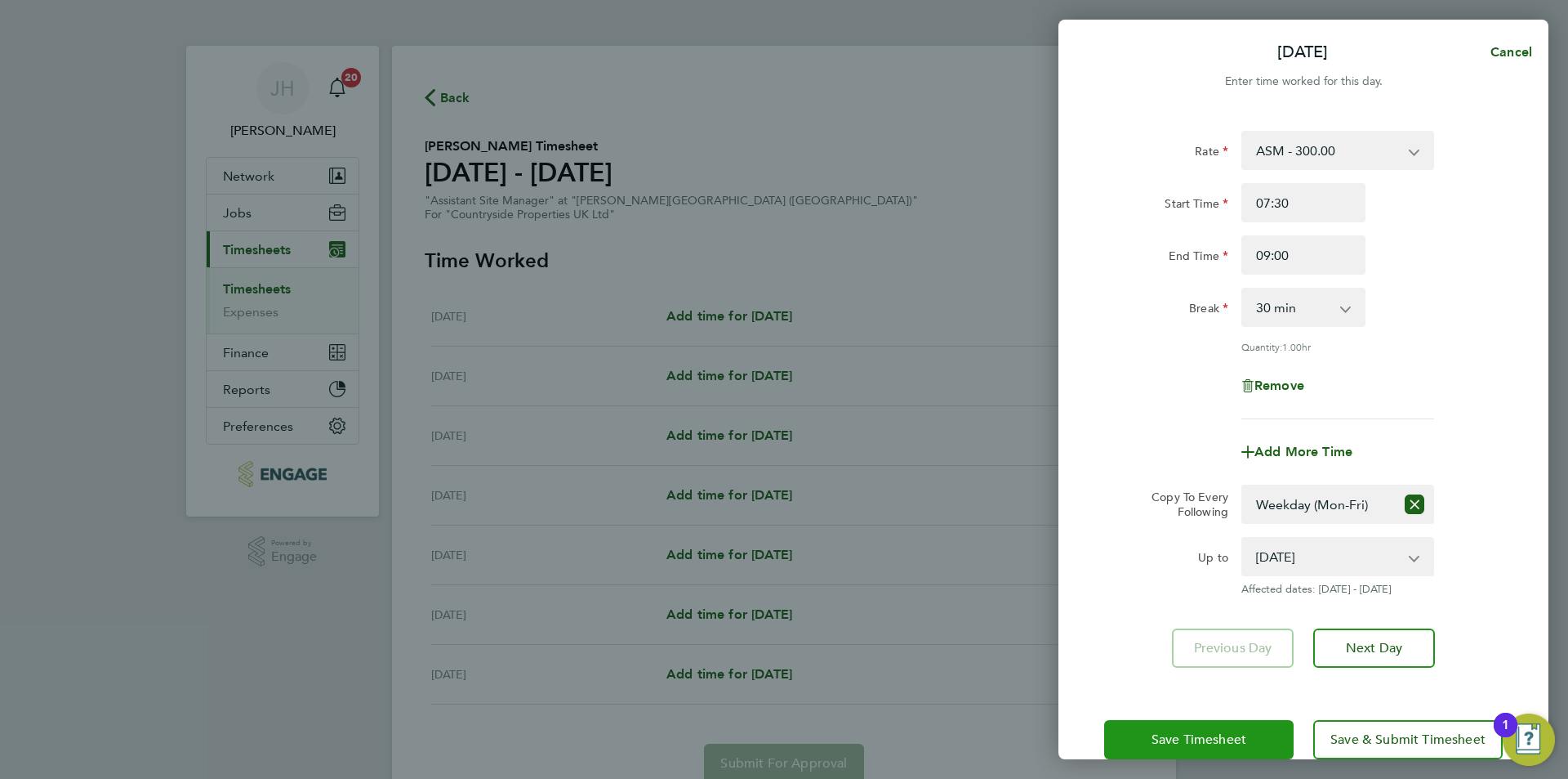
click at [1235, 724] on button "Save Timesheet" at bounding box center [1198, 740] width 190 height 39
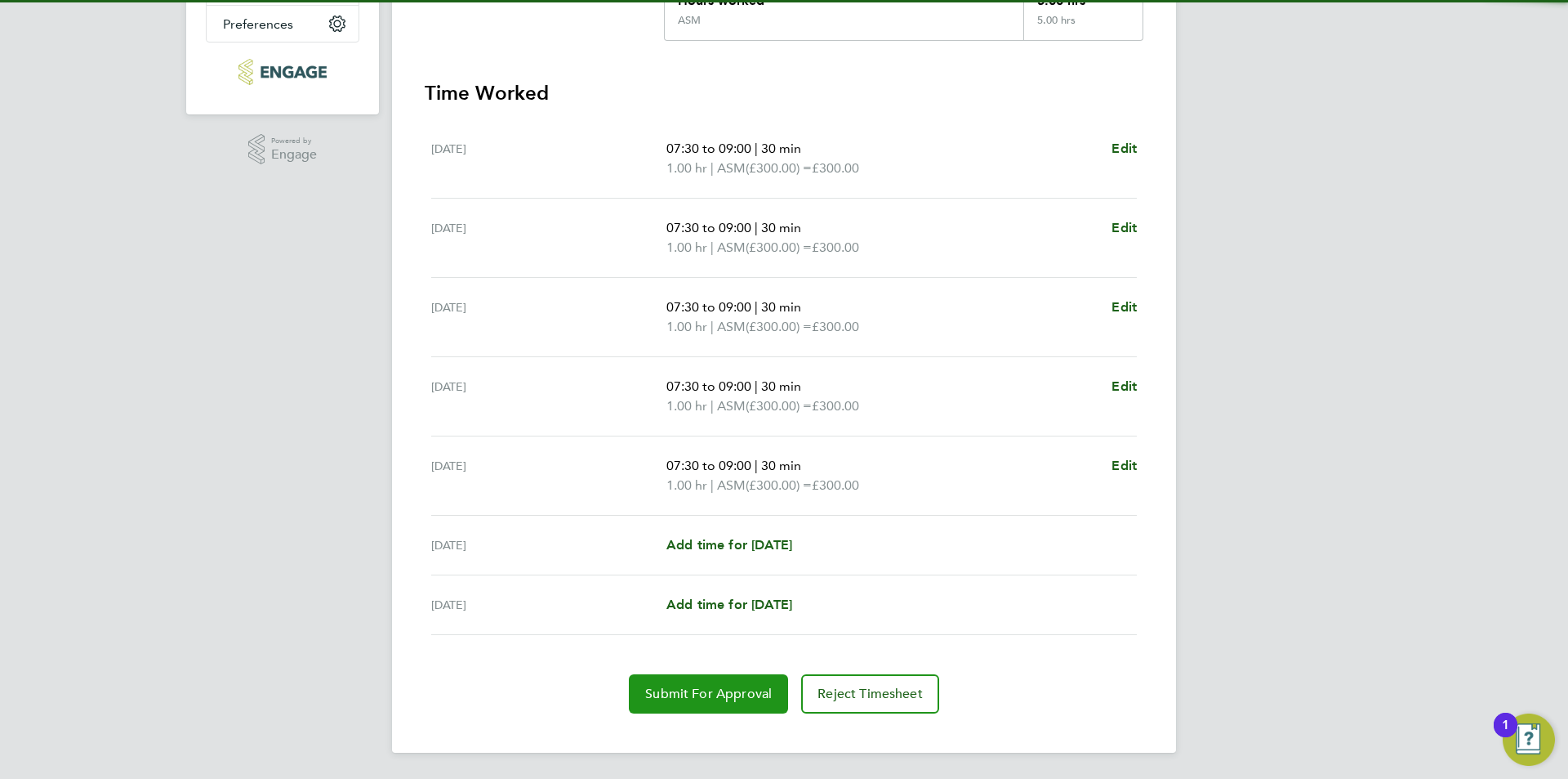
click at [711, 689] on span "Submit For Approval" at bounding box center [708, 693] width 127 height 17
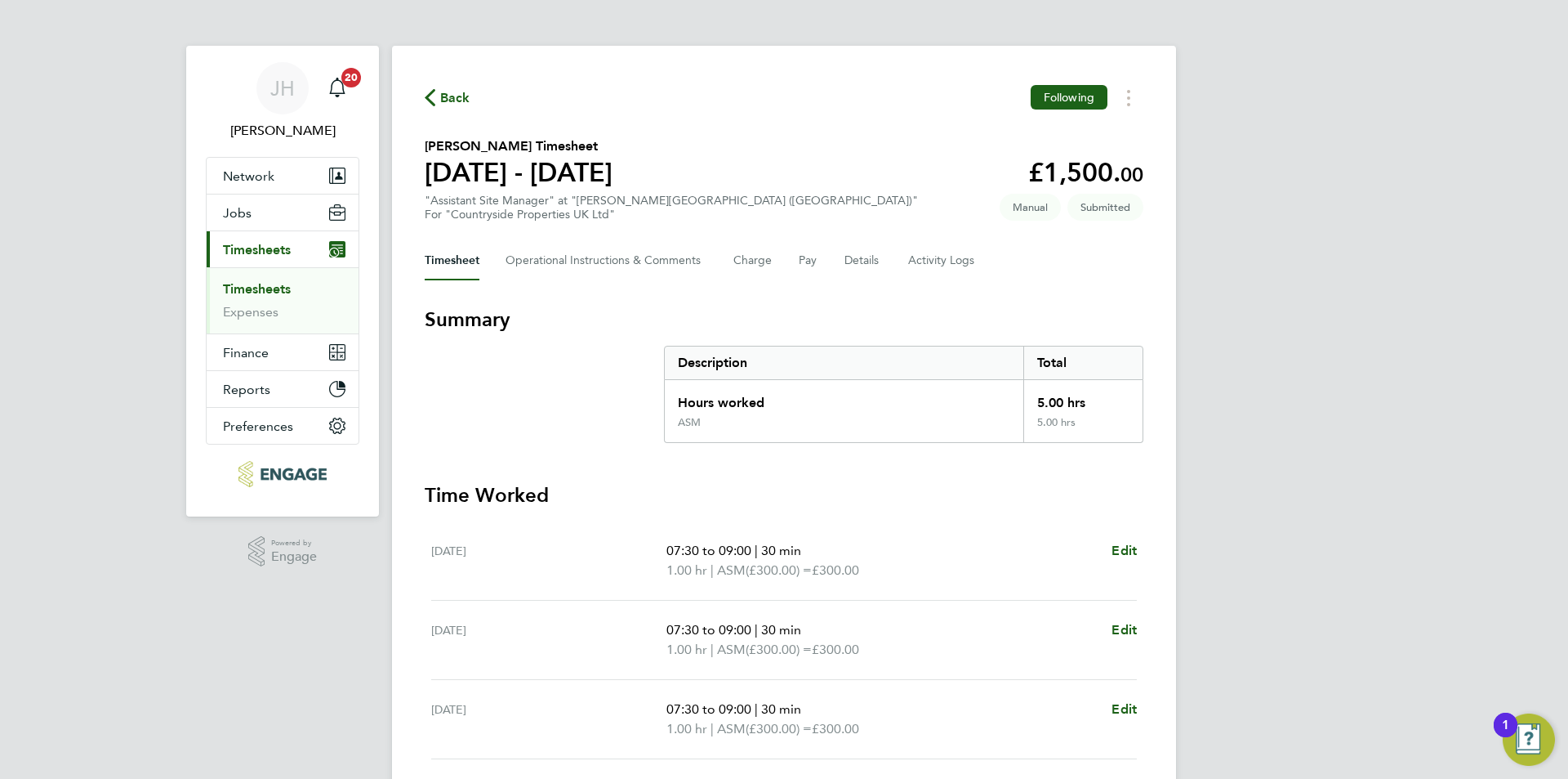
click at [454, 93] on span "Back" at bounding box center [455, 98] width 30 height 20
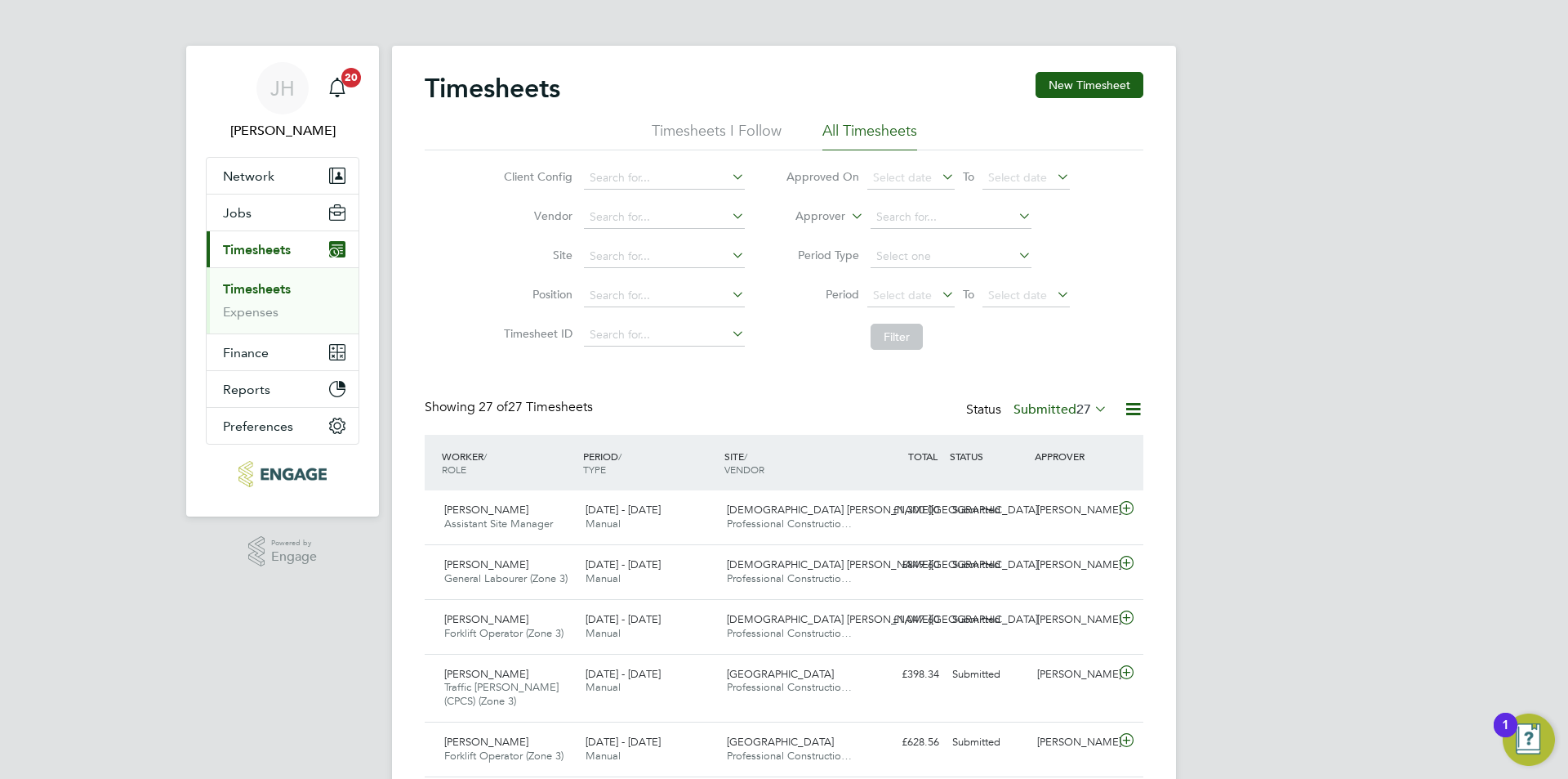
click at [1130, 98] on button "New Timesheet" at bounding box center [1089, 85] width 108 height 27
click at [0, 0] on div at bounding box center [0, 0] width 0 height 0
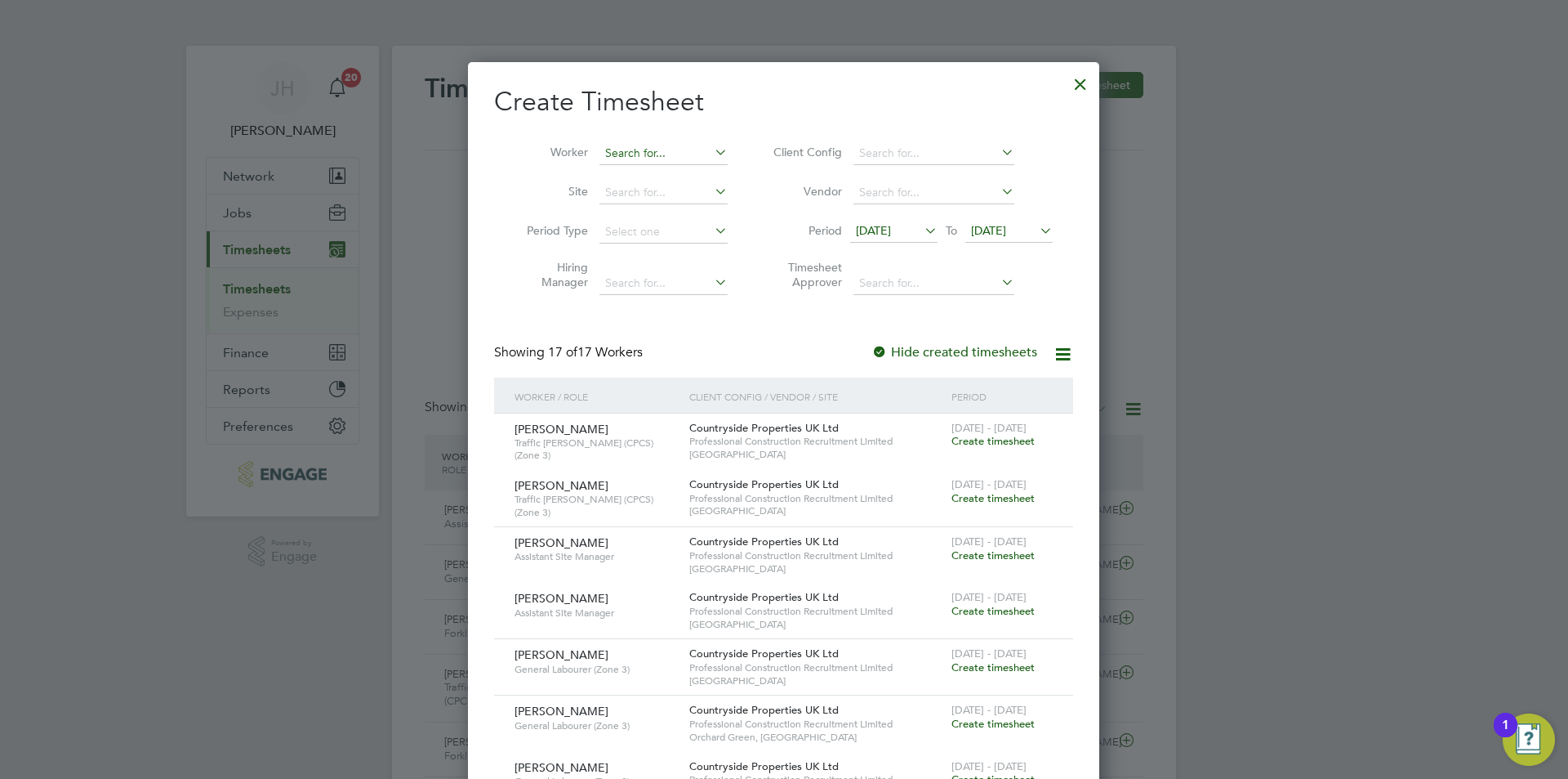
click at [614, 161] on input at bounding box center [664, 153] width 128 height 23
click at [653, 200] on li "Curtis Walker" at bounding box center [699, 197] width 202 height 22
type input "[PERSON_NAME]"
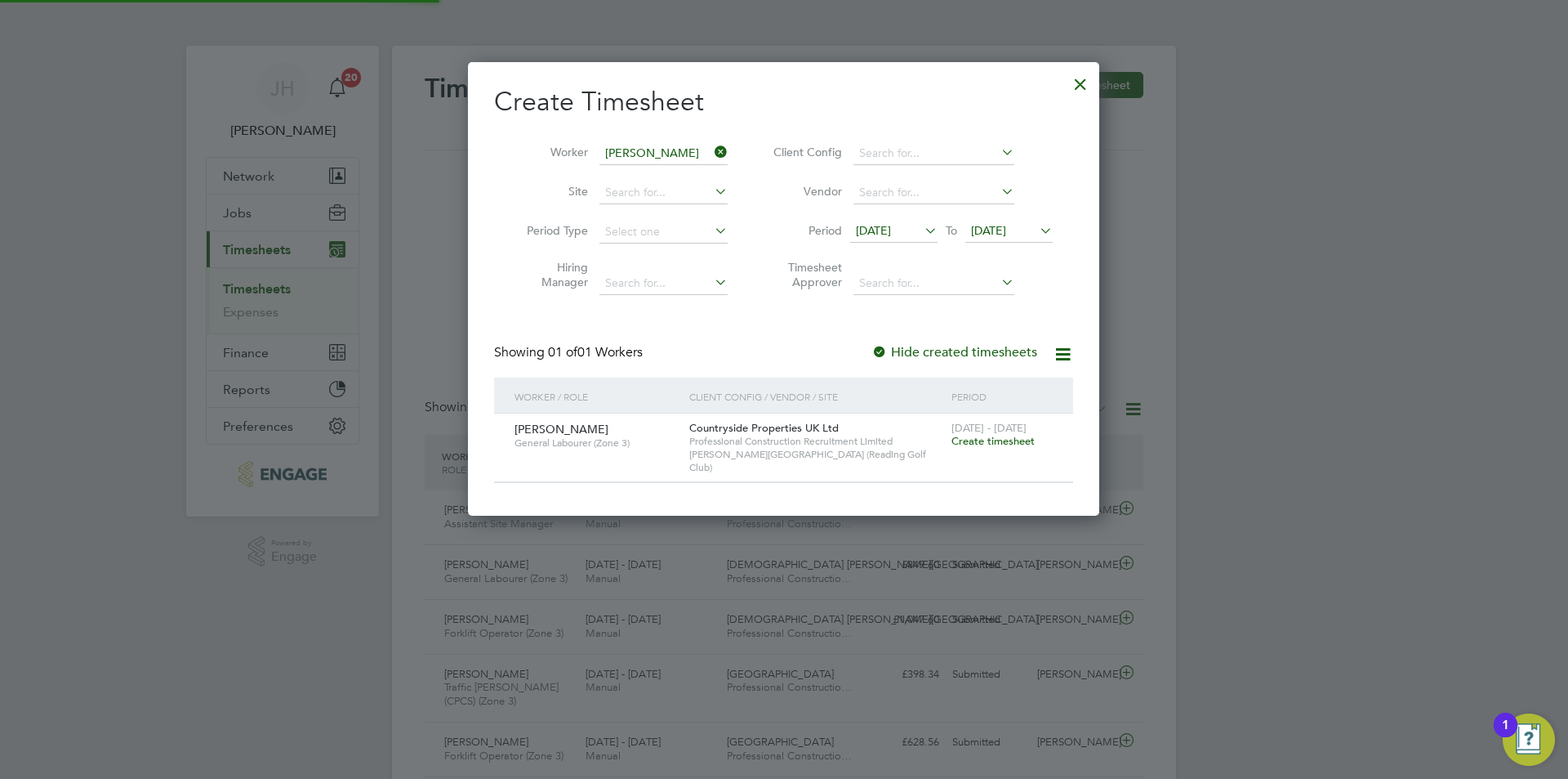
click at [1005, 438] on span "Create timesheet" at bounding box center [993, 441] width 84 height 14
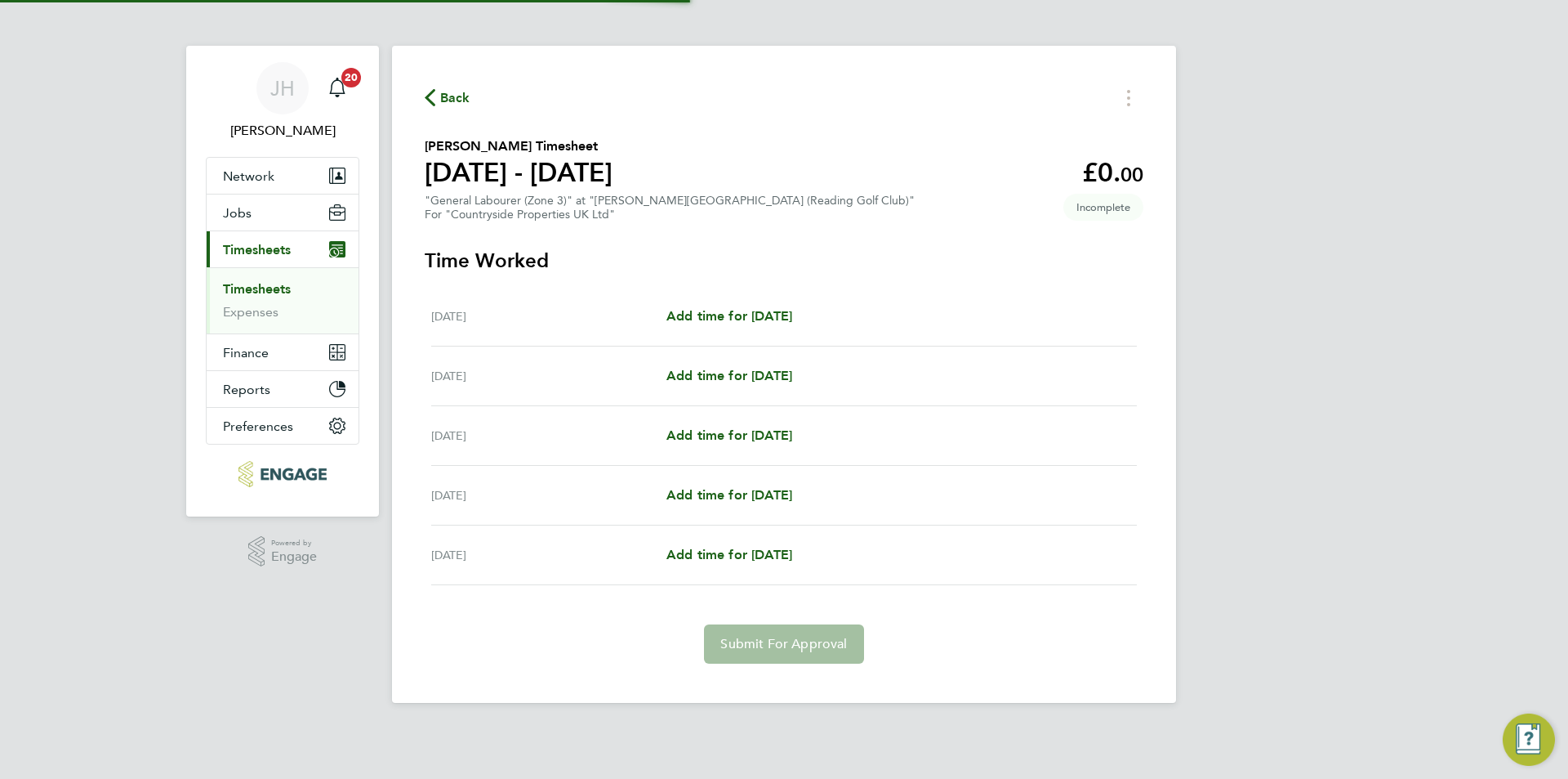
click at [782, 334] on div "Mon 18 Aug Add time for Mon 18 Aug Add time for Mon 18 Aug" at bounding box center [784, 317] width 706 height 60
click at [786, 321] on span "Add time for [DATE]" at bounding box center [729, 316] width 126 height 16
select select "30"
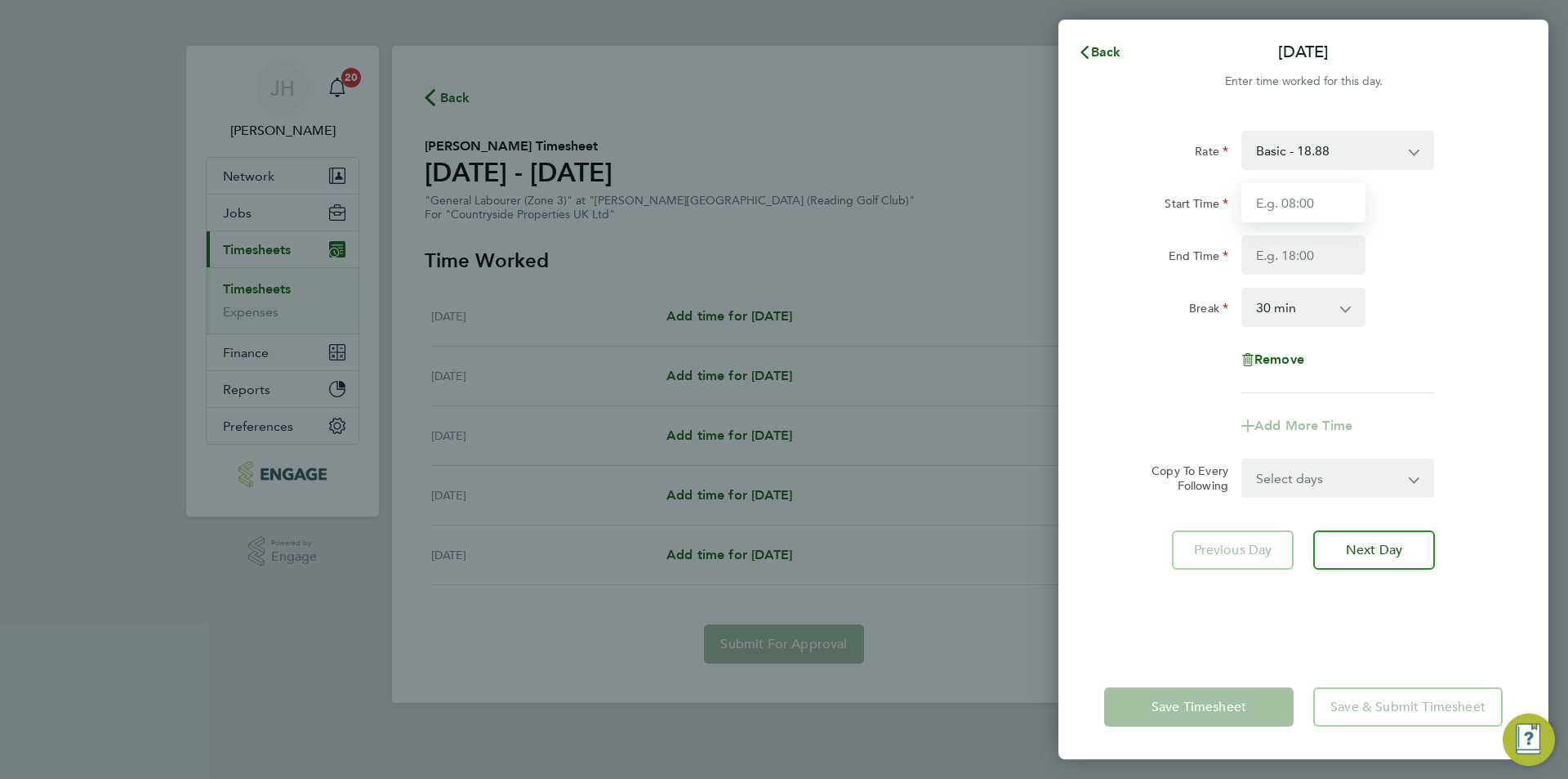
click at [1330, 207] on input "Start Time" at bounding box center [1303, 203] width 124 height 39
type input "07:30"
type input "17:00"
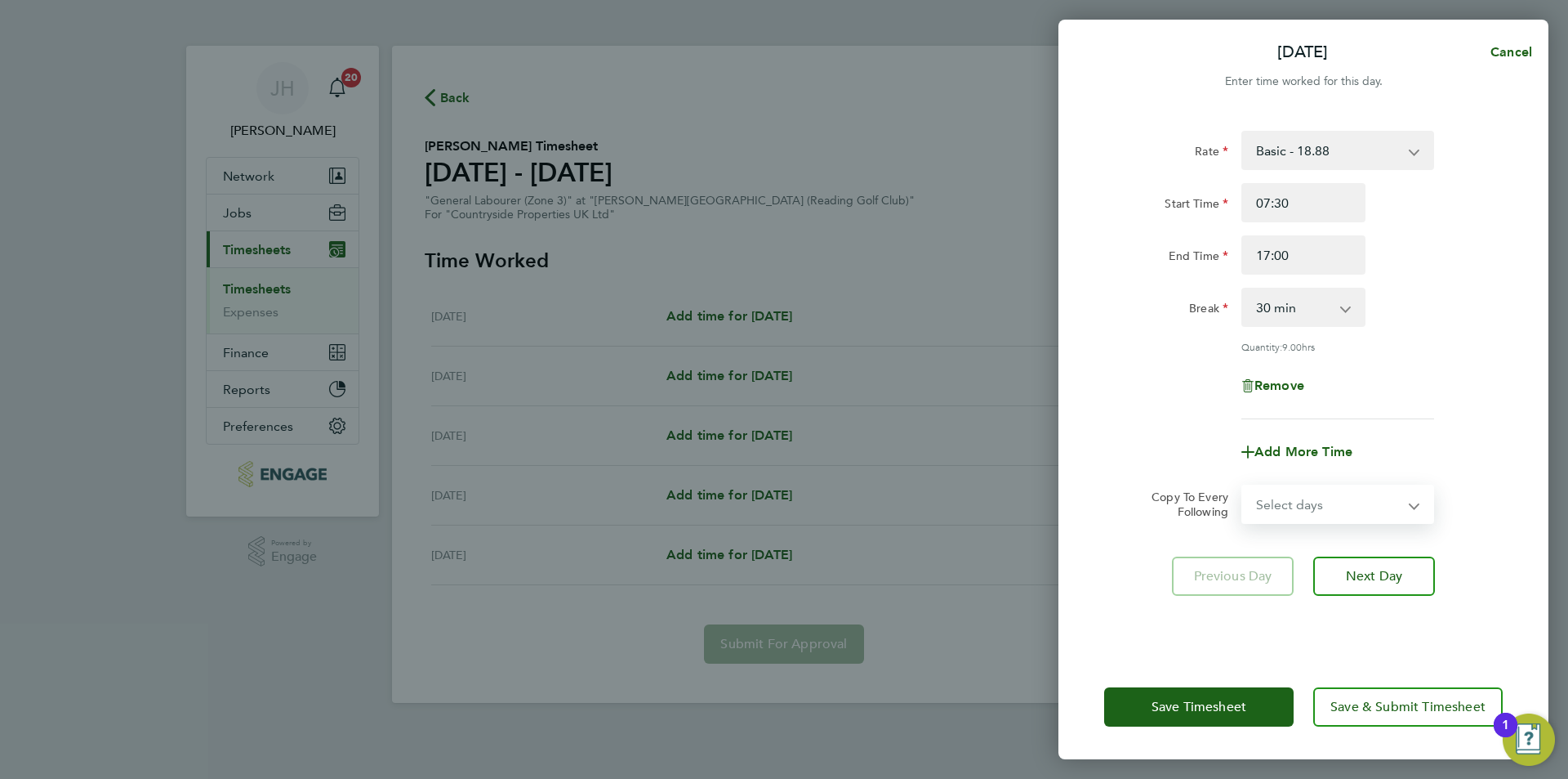
click at [1309, 509] on select "Select days Day Tuesday Wednesday Thursday Friday" at bounding box center [1328, 504] width 171 height 36
select select "DAY"
click at [1243, 486] on select "Select days Day Tuesday Wednesday Thursday Friday" at bounding box center [1328, 504] width 171 height 36
select select "2025-08-22"
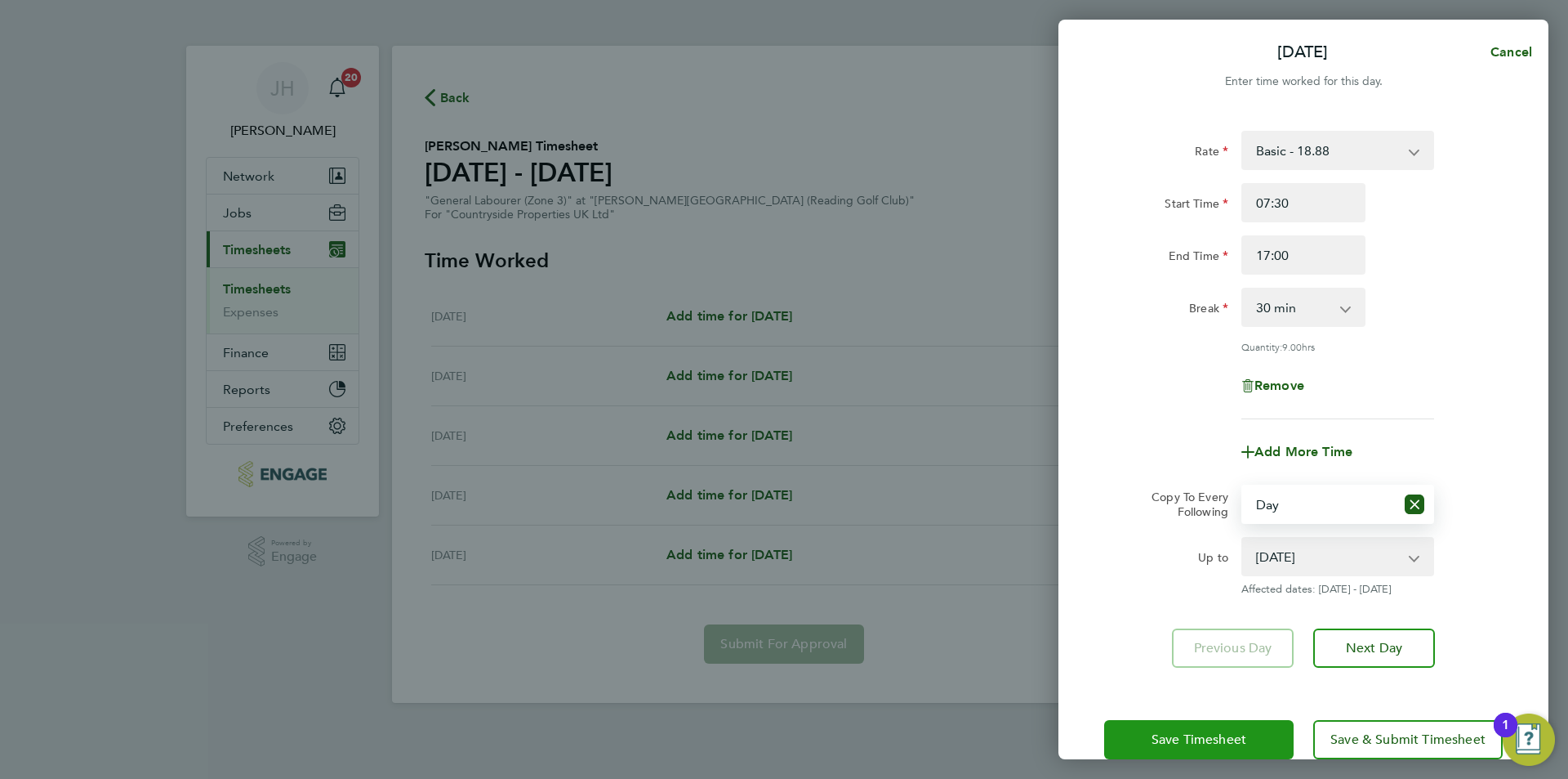
click at [1250, 728] on button "Save Timesheet" at bounding box center [1198, 740] width 190 height 39
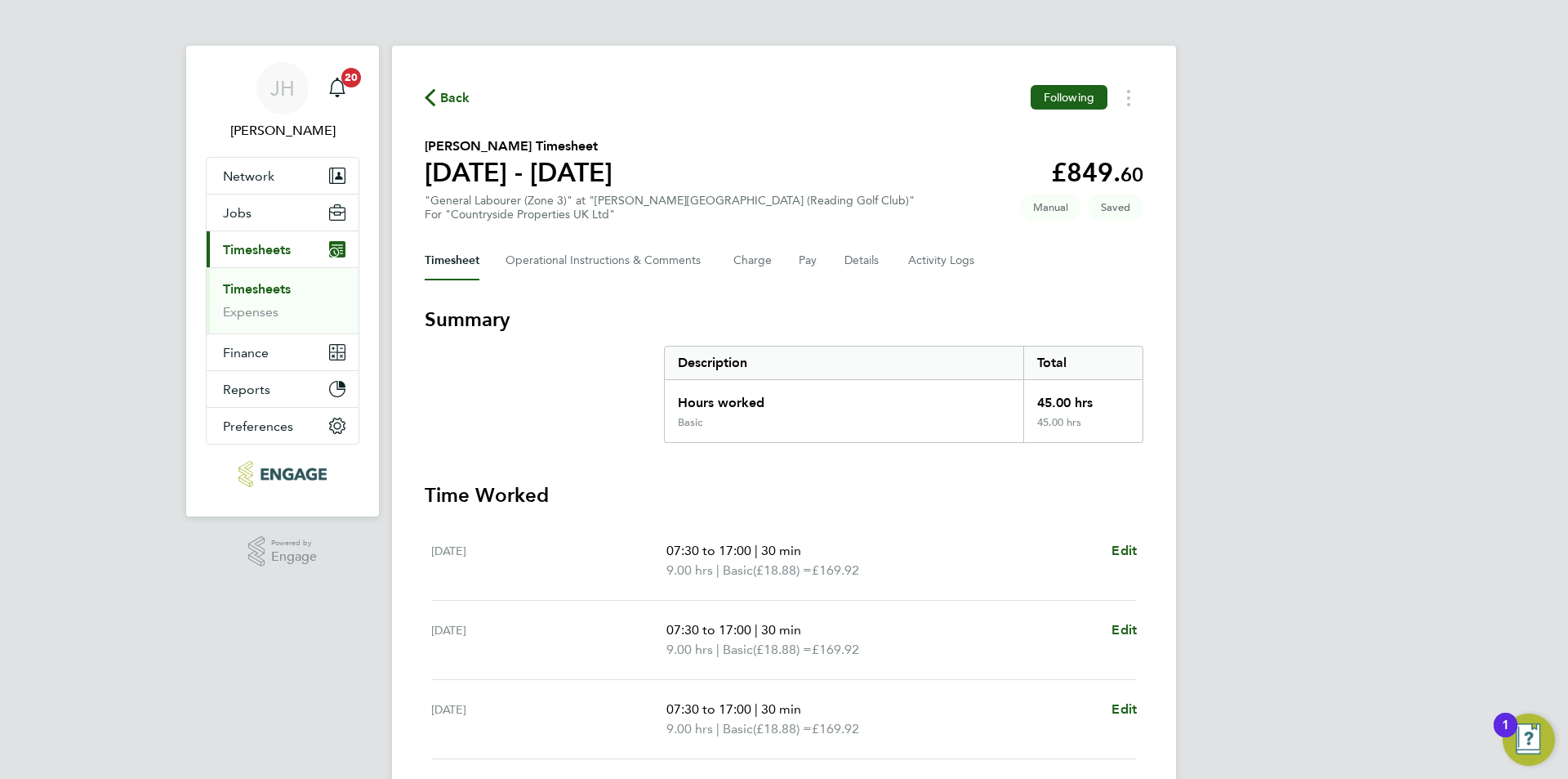
click at [460, 97] on span "Back" at bounding box center [455, 98] width 30 height 20
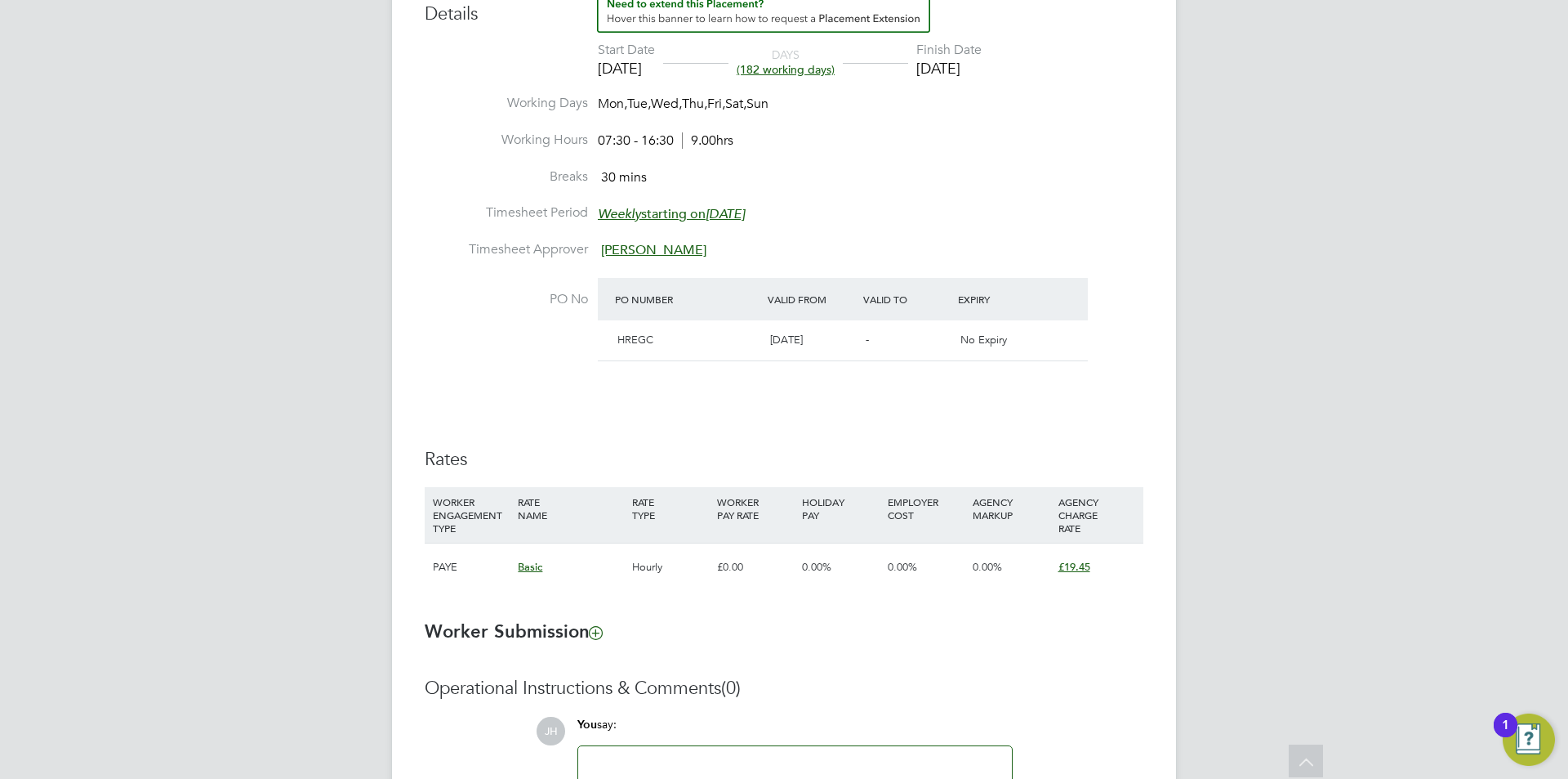
scroll to position [78, 0]
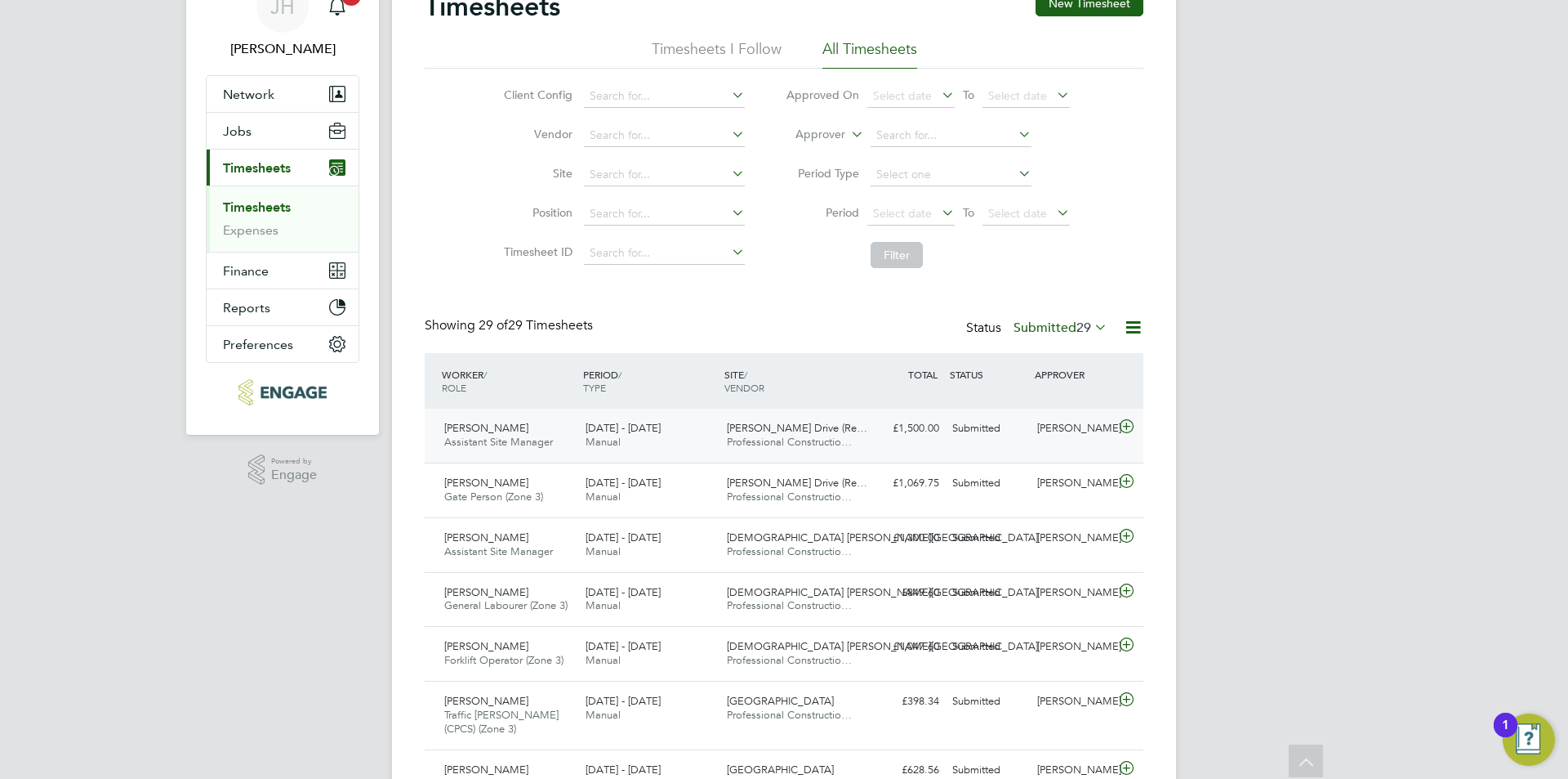
click at [970, 434] on div "Submitted" at bounding box center [988, 428] width 85 height 27
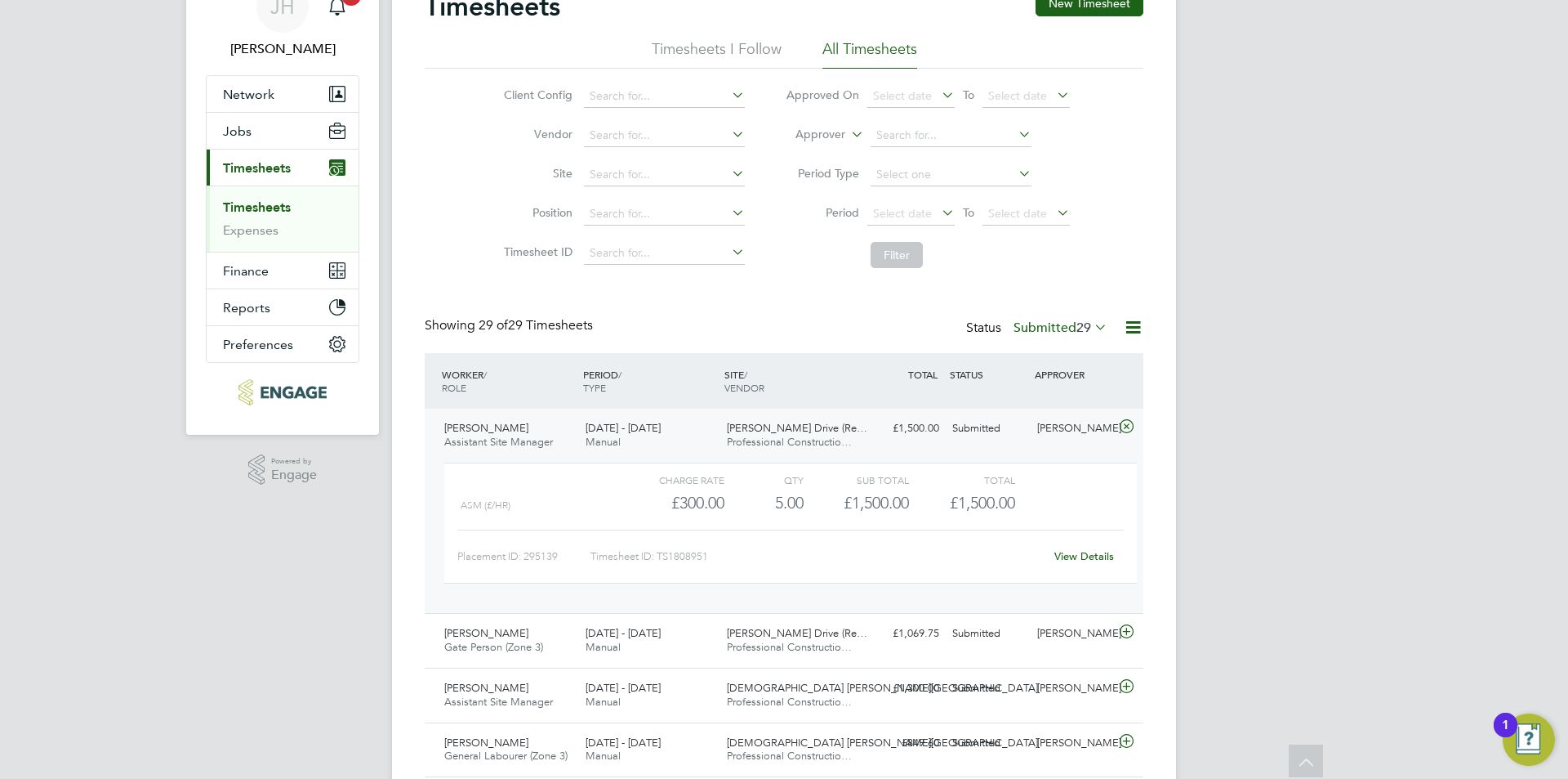
click at [1074, 540] on div "Placement ID: 295139 Timesheet ID: TS1808951 View Details" at bounding box center [790, 549] width 667 height 40
click at [1081, 551] on link "View Details" at bounding box center [1083, 556] width 60 height 14
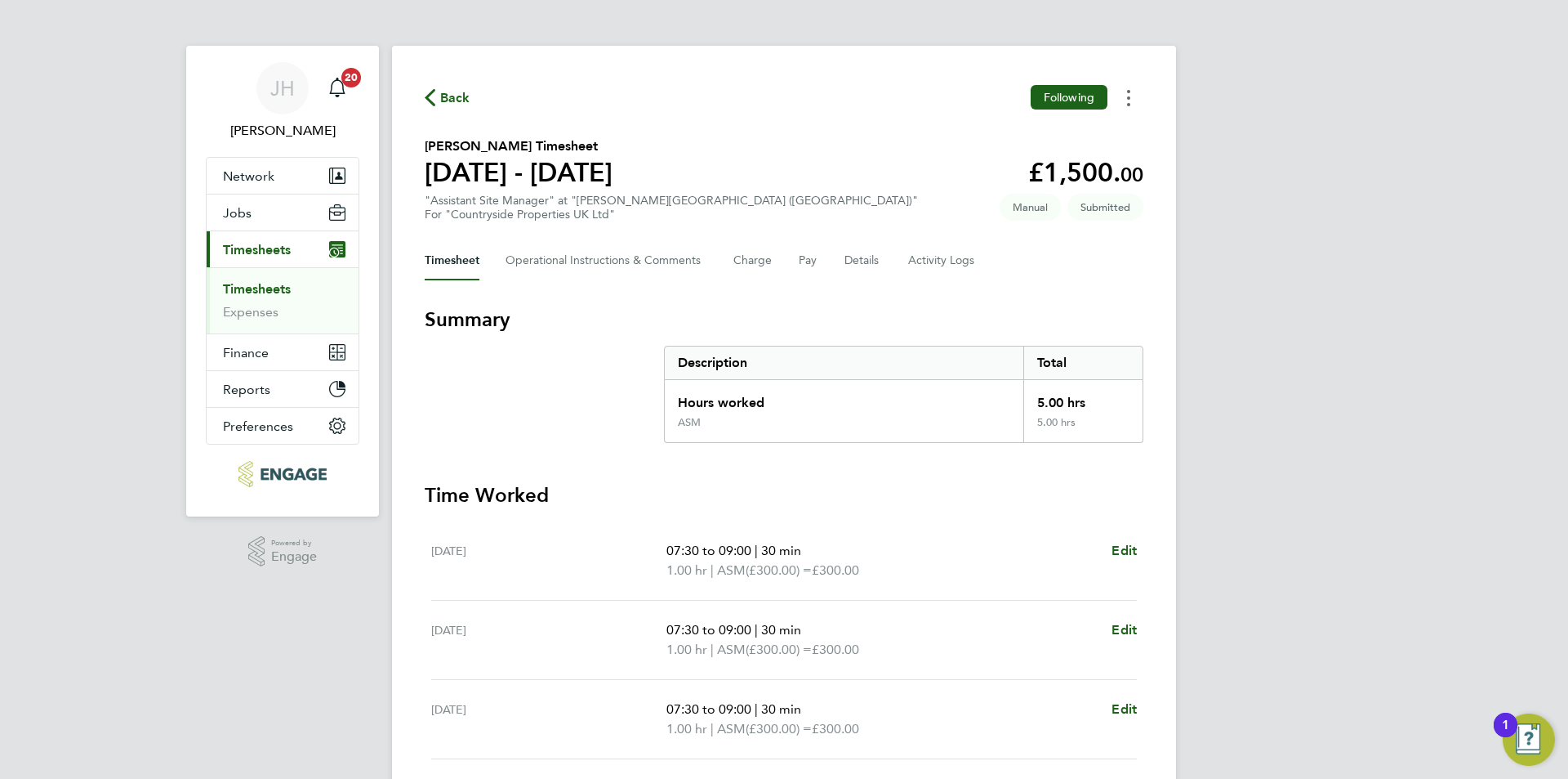
click at [1139, 94] on button "Timesheets Menu" at bounding box center [1129, 97] width 29 height 26
click at [1111, 271] on div "Timesheet Operational Instructions & Comments Charge Pay Details Activity Logs" at bounding box center [784, 261] width 719 height 39
click at [1258, 624] on div "[PERSON_NAME] Notifications 20 Applications: Network Team Members Businesses Si…" at bounding box center [784, 590] width 1568 height 1180
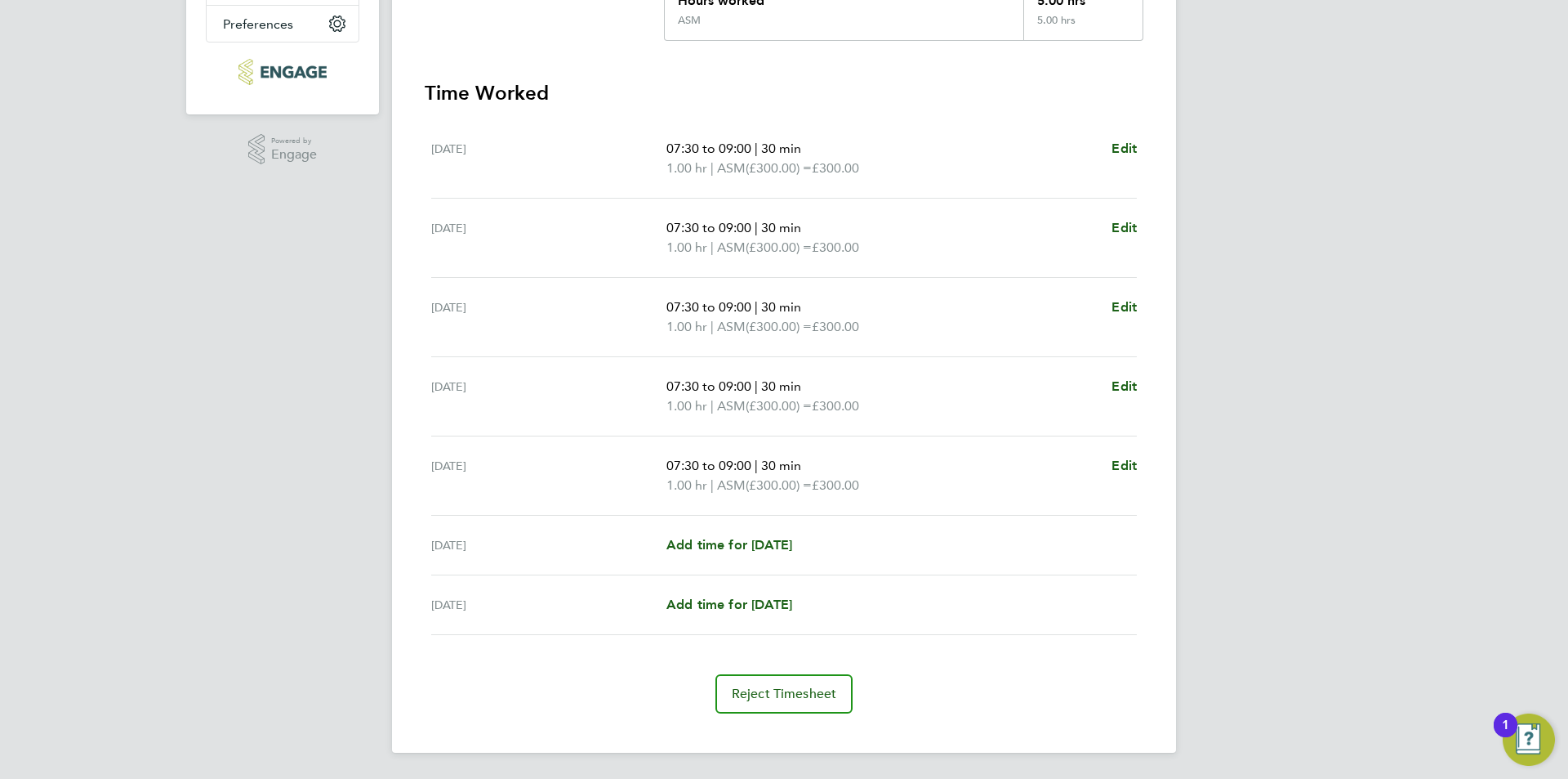
click at [779, 556] on div "[DATE] Add time for [DATE] Add time for [DATE]" at bounding box center [784, 545] width 706 height 60
click at [780, 551] on span "Add time for [DATE]" at bounding box center [729, 545] width 126 height 16
select select "30"
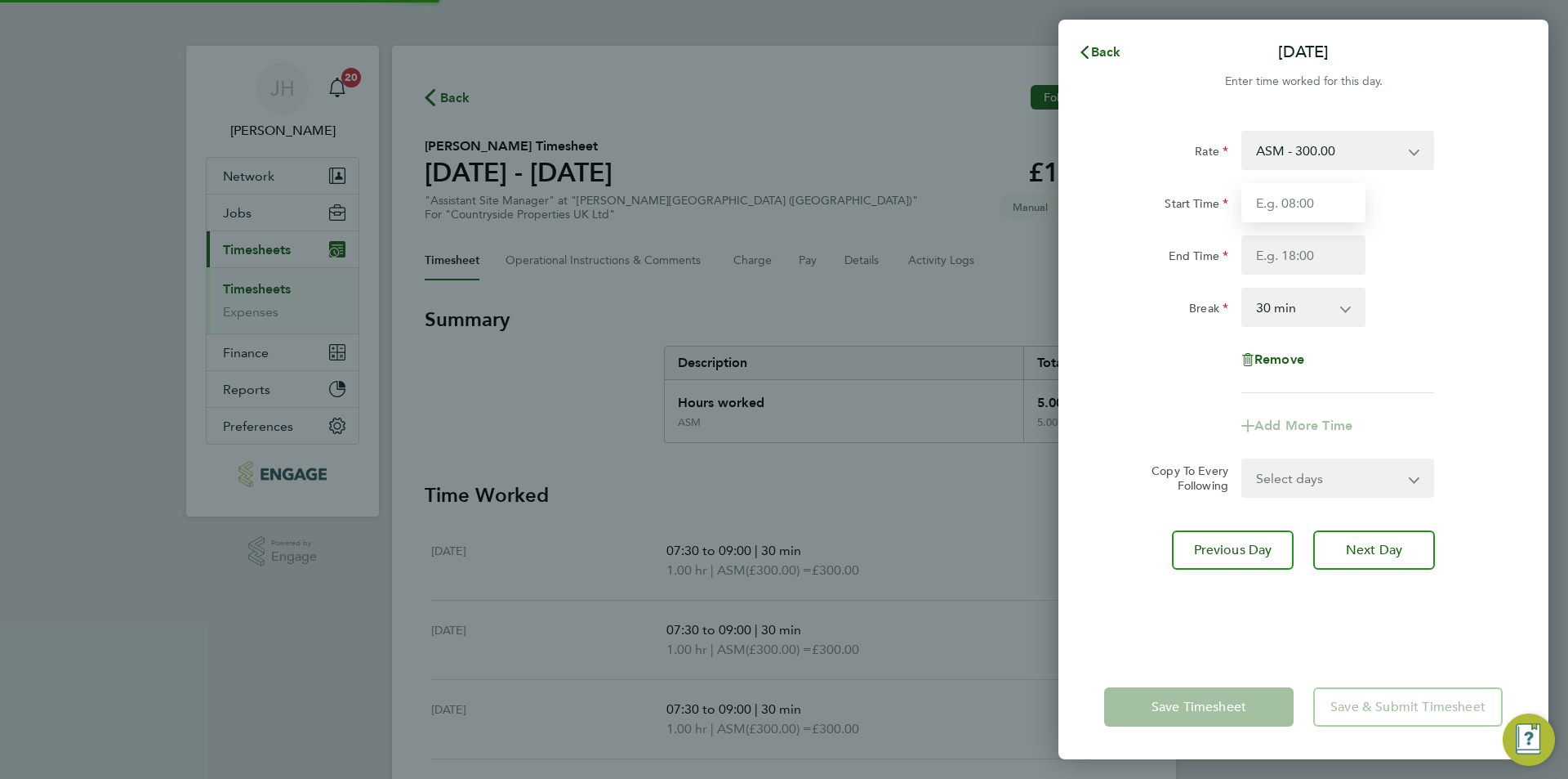
click at [1312, 217] on input "Start Time" at bounding box center [1303, 203] width 124 height 39
type input "07:30"
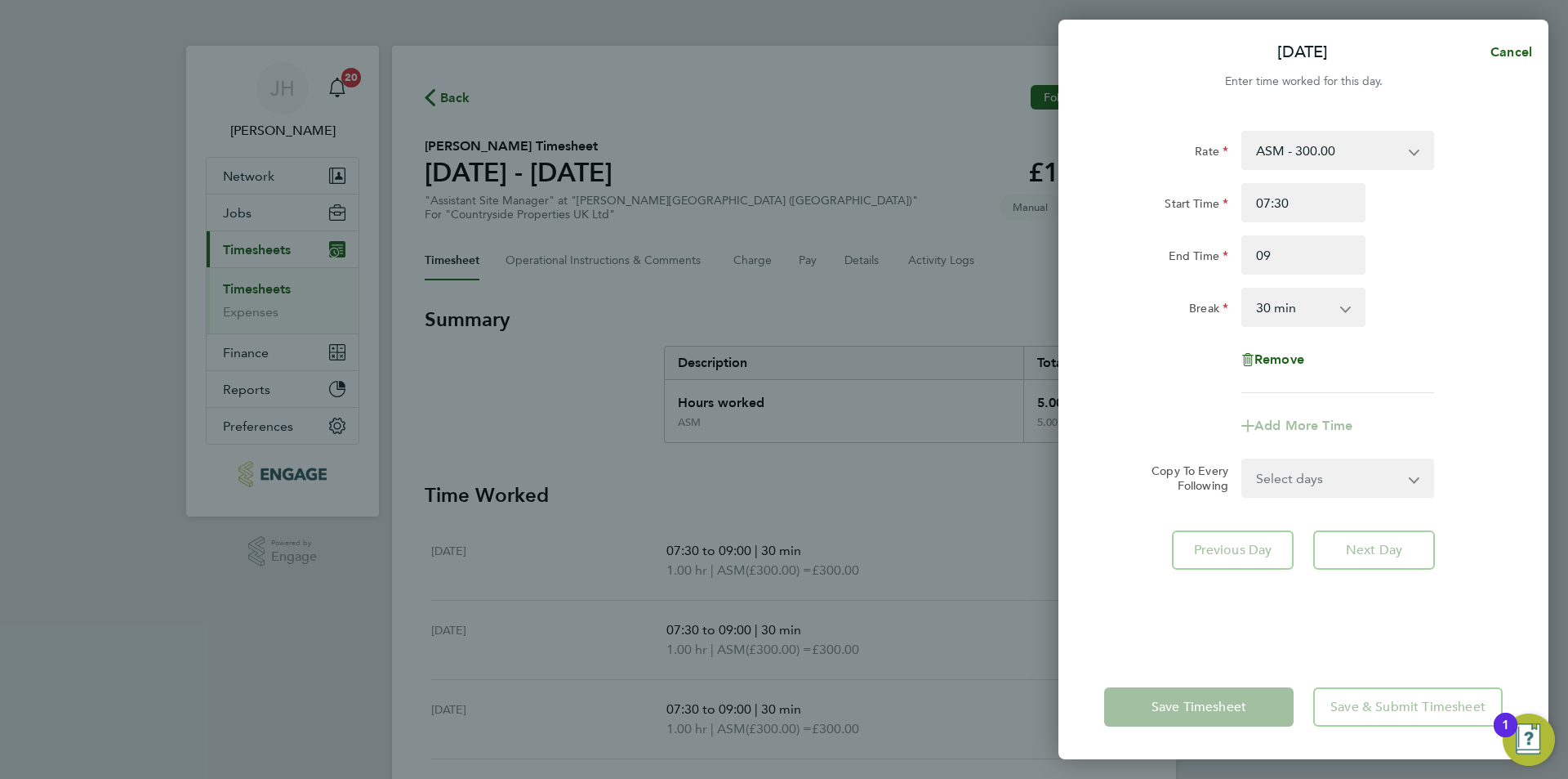
type input "09:00"
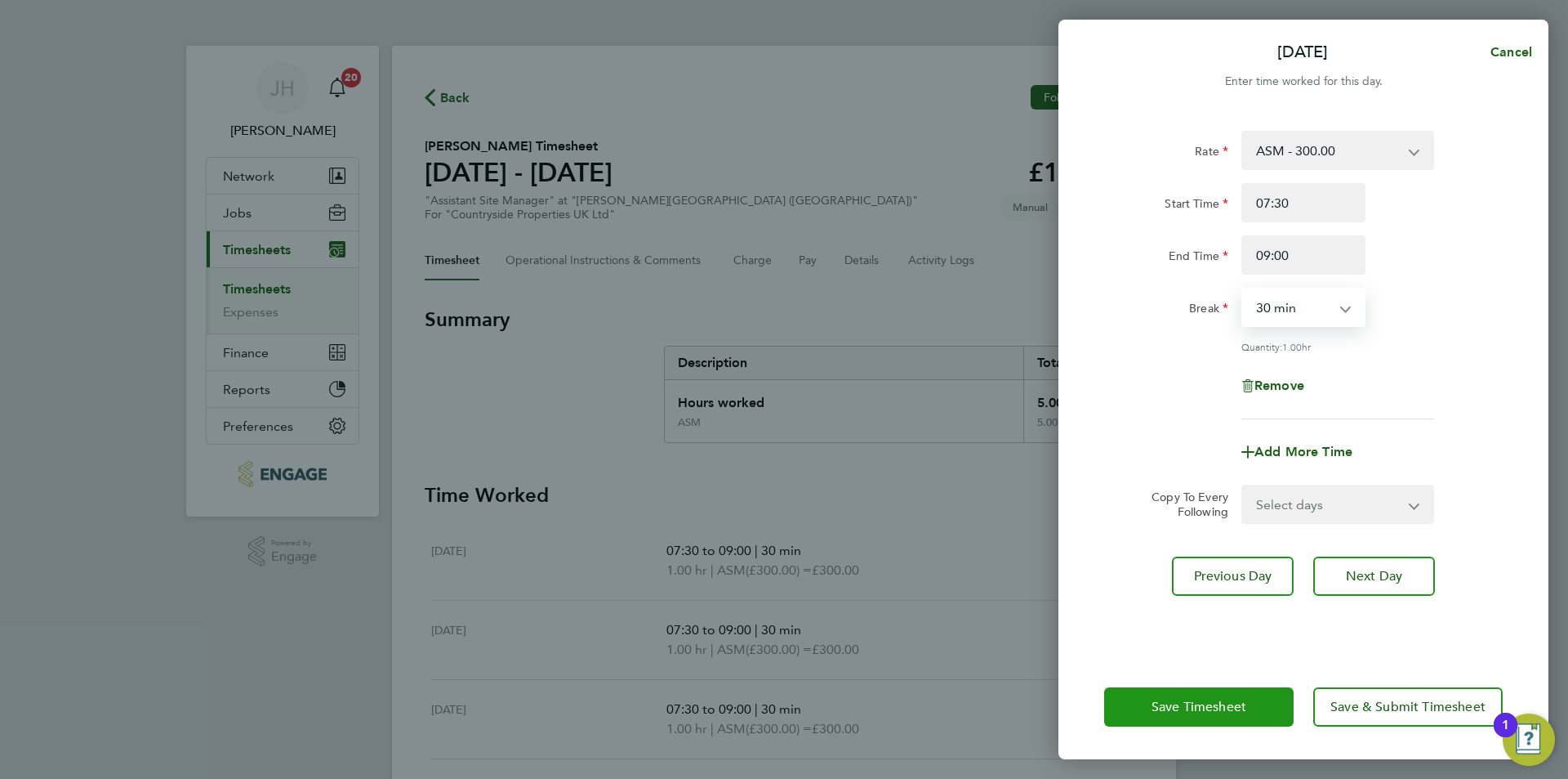
click at [1220, 711] on span "Save Timesheet" at bounding box center [1198, 706] width 94 height 17
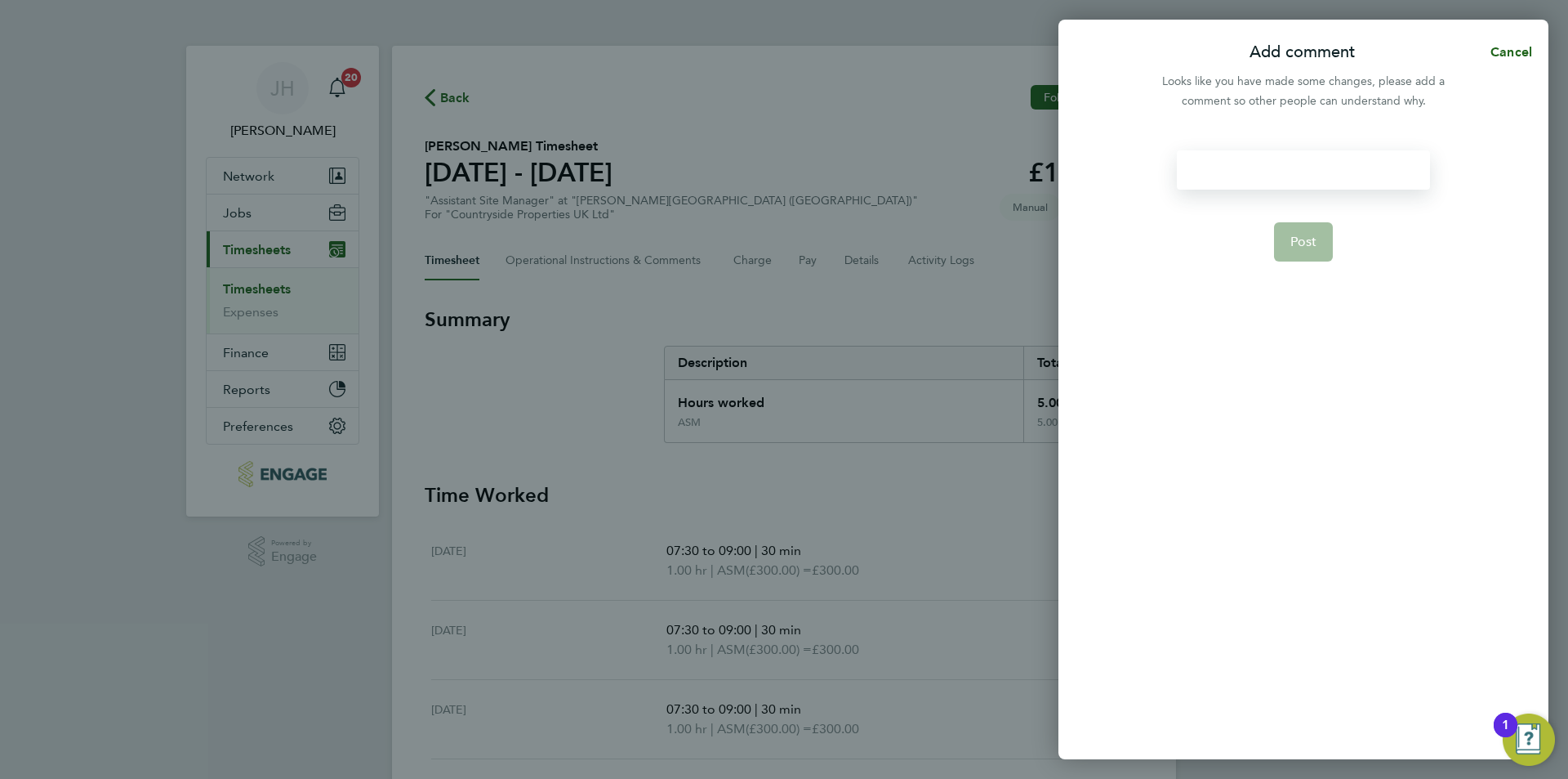
click at [1291, 166] on div at bounding box center [1303, 170] width 253 height 39
click at [1294, 168] on div at bounding box center [1303, 170] width 253 height 39
click at [1284, 251] on button "Post" at bounding box center [1304, 242] width 60 height 39
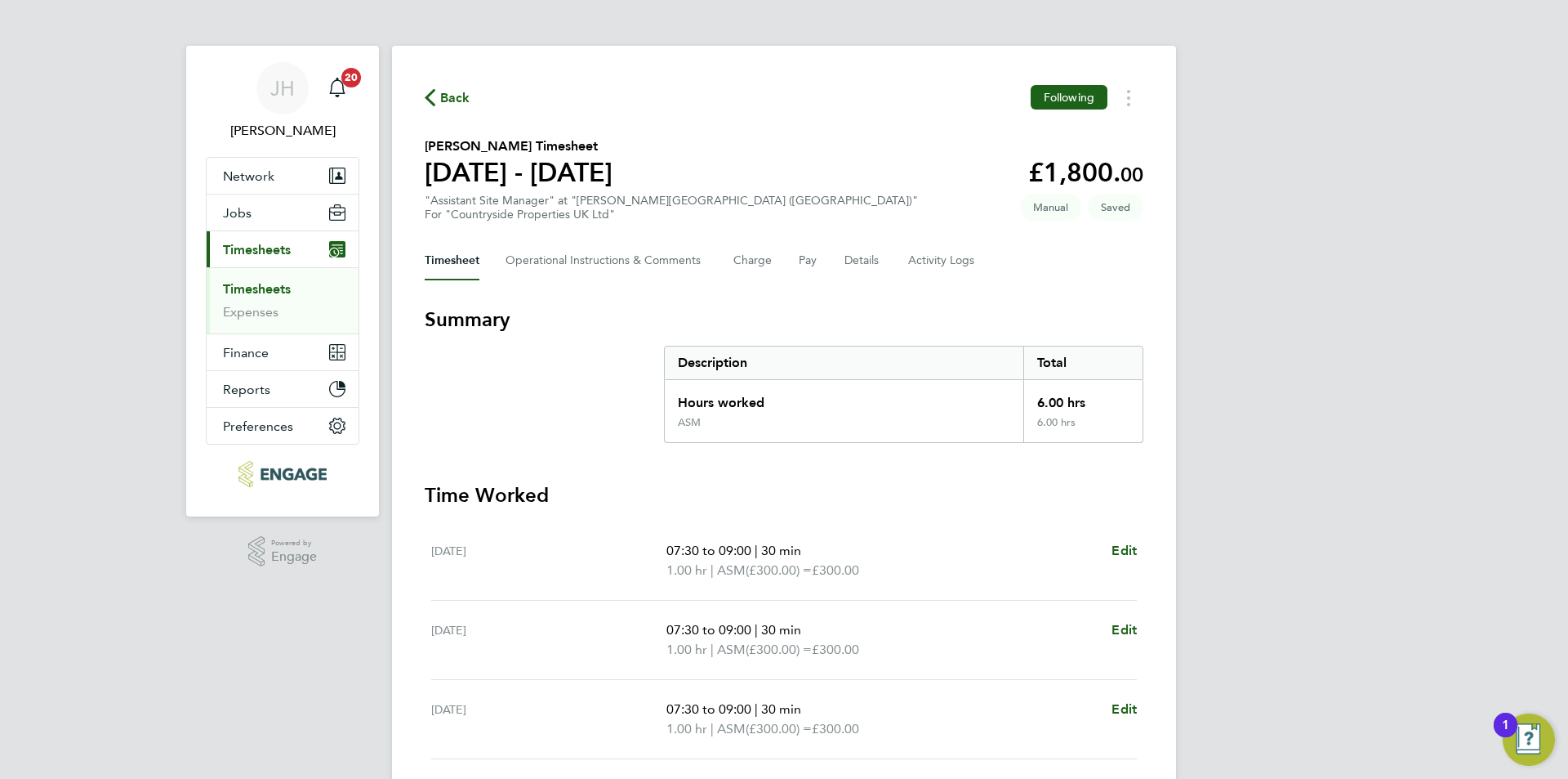
scroll to position [422, 0]
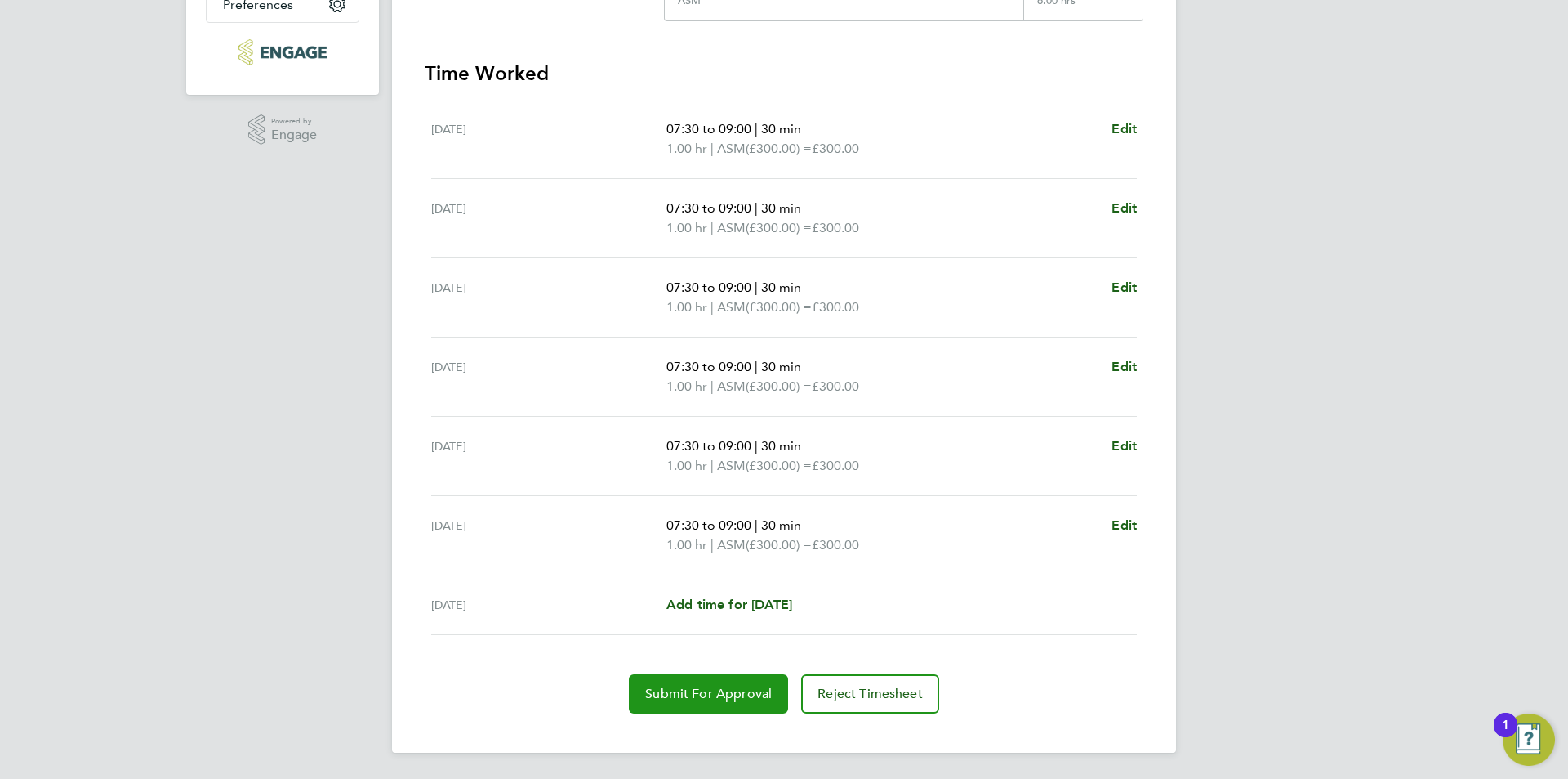
click at [754, 676] on button "Submit For Approval" at bounding box center [709, 693] width 159 height 39
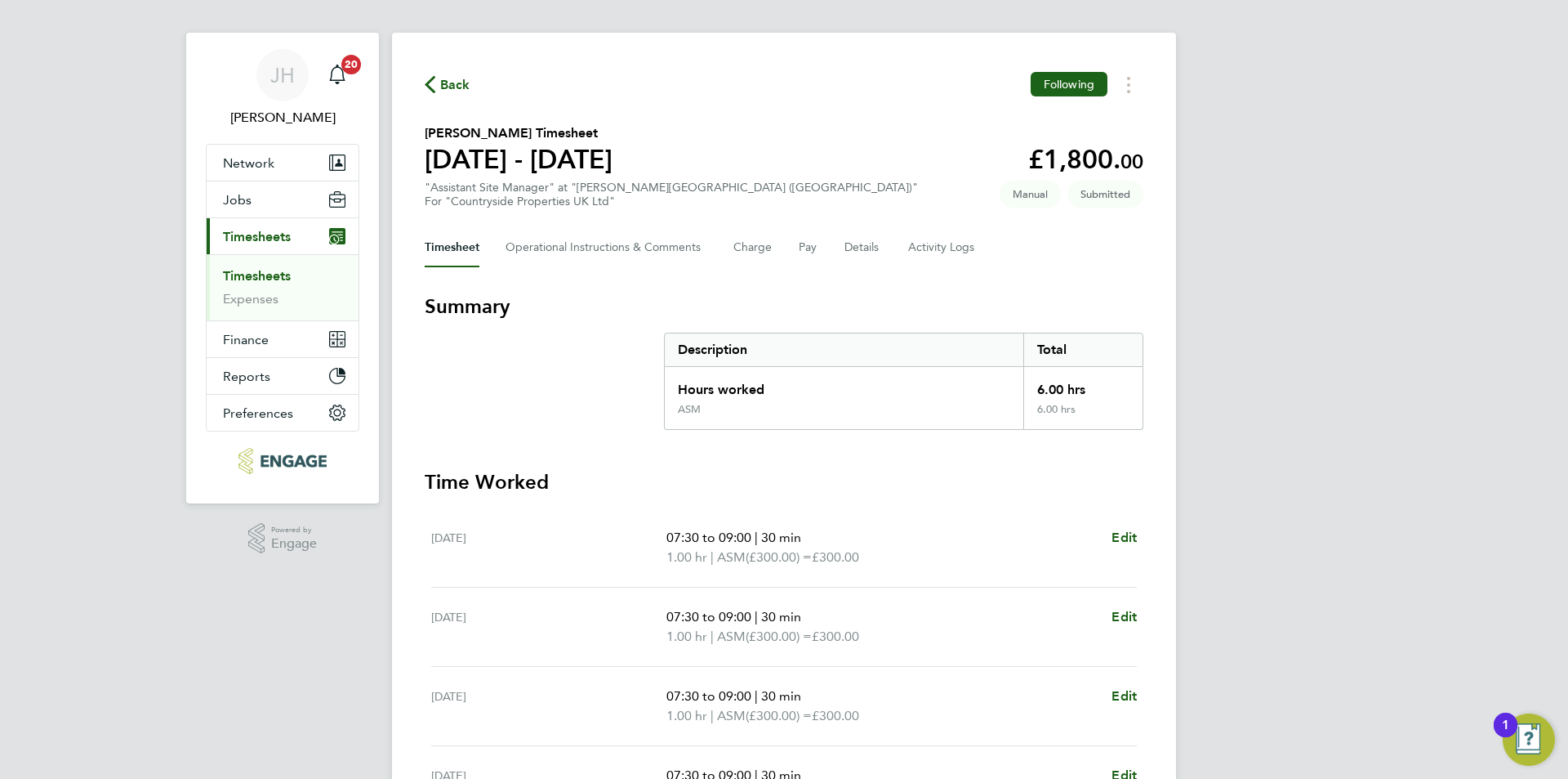
click at [457, 85] on span "Back" at bounding box center [455, 85] width 30 height 20
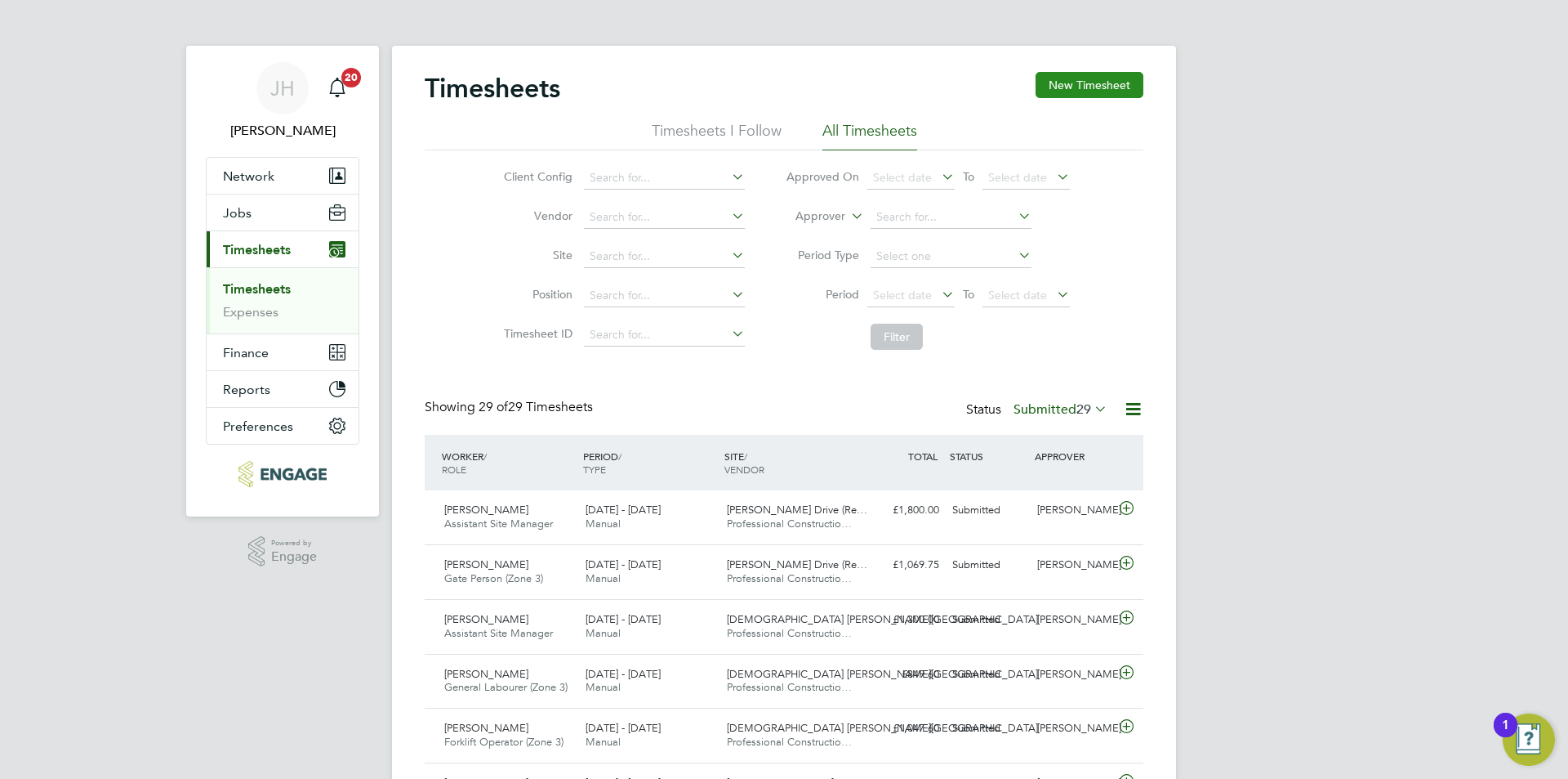
click at [1119, 94] on button "New Timesheet" at bounding box center [1089, 85] width 108 height 27
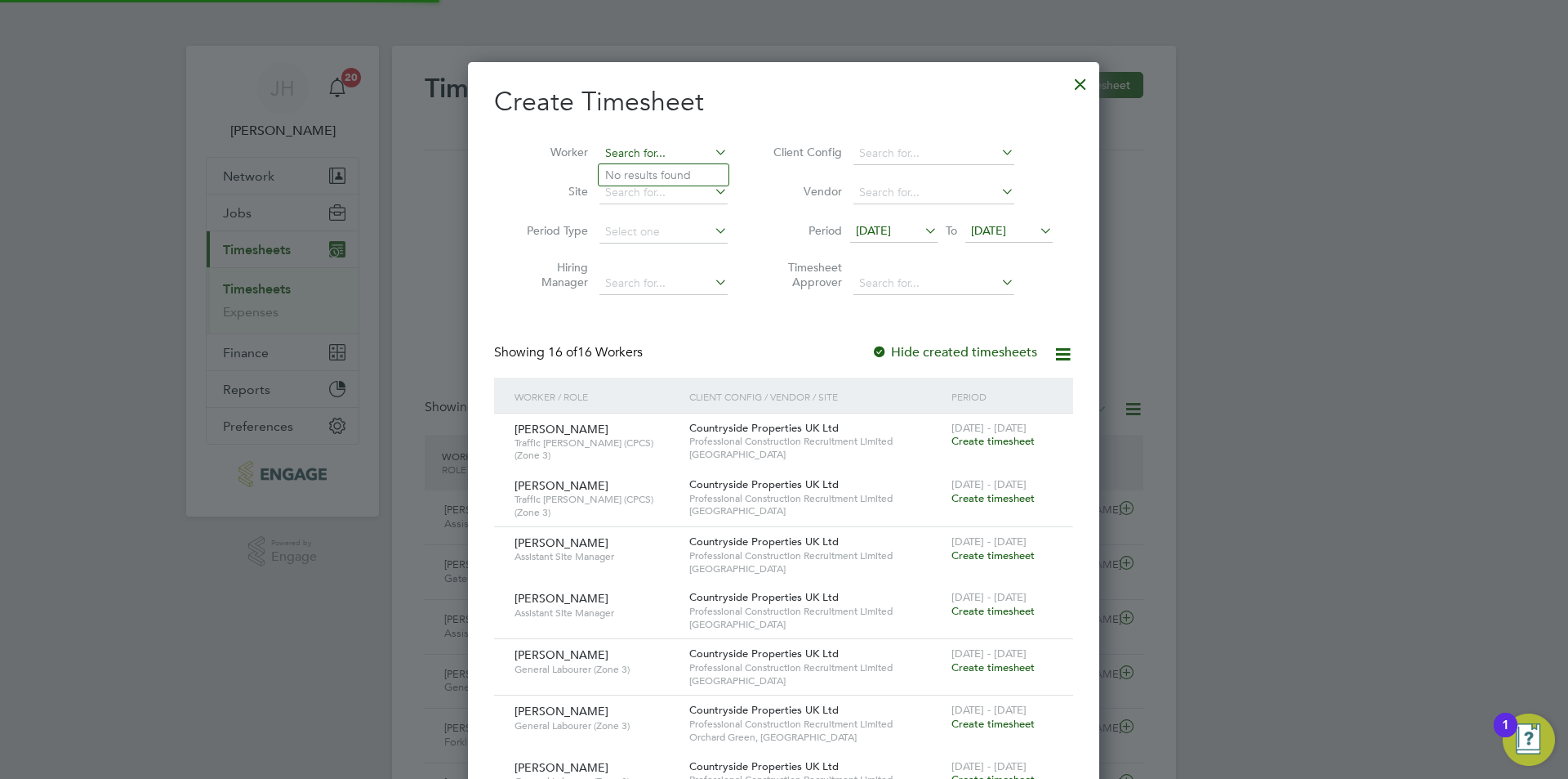
click at [669, 153] on input at bounding box center [664, 153] width 128 height 23
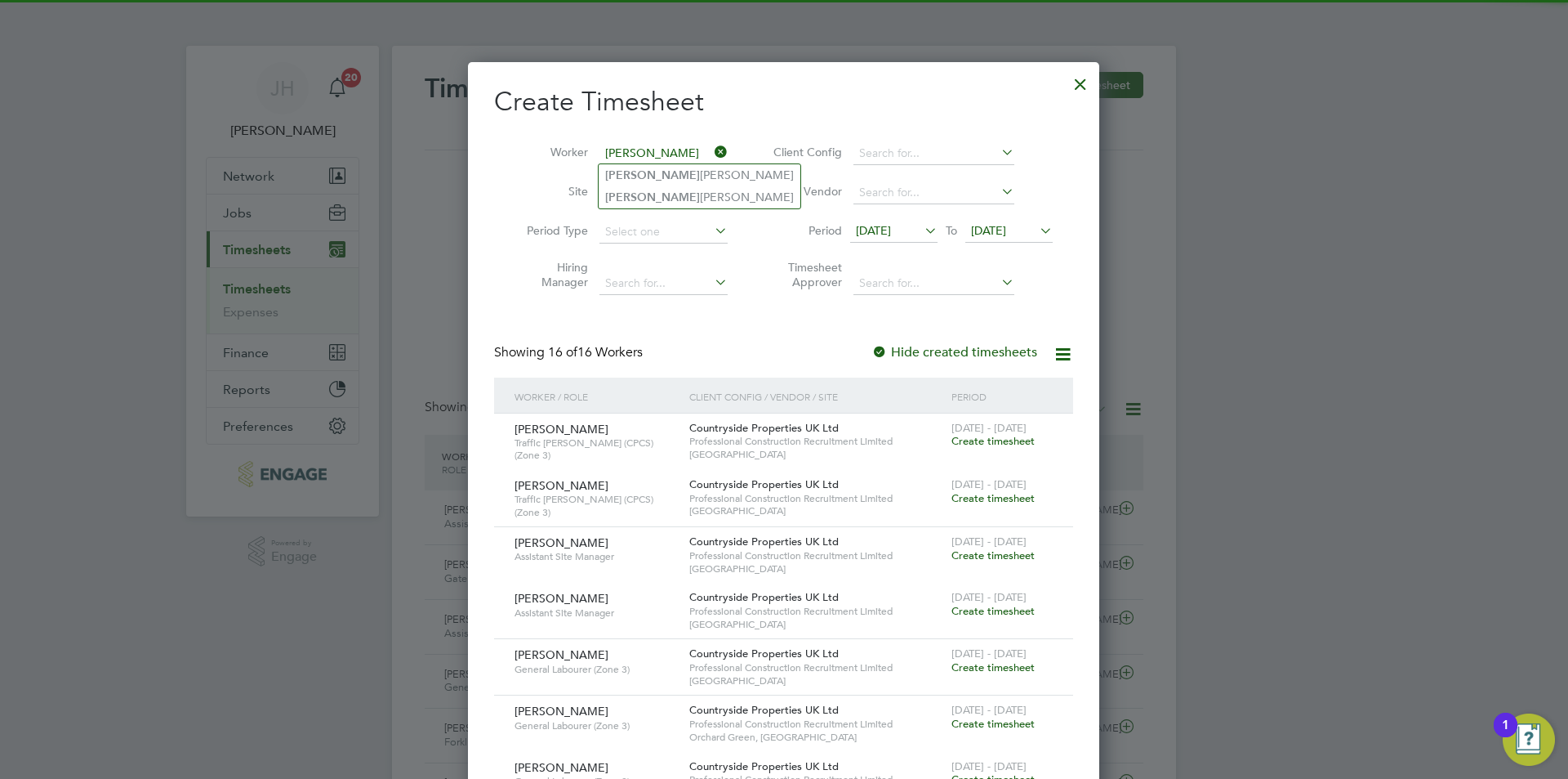
click at [677, 189] on li "[PERSON_NAME]" at bounding box center [699, 197] width 202 height 22
type input "[PERSON_NAME]"
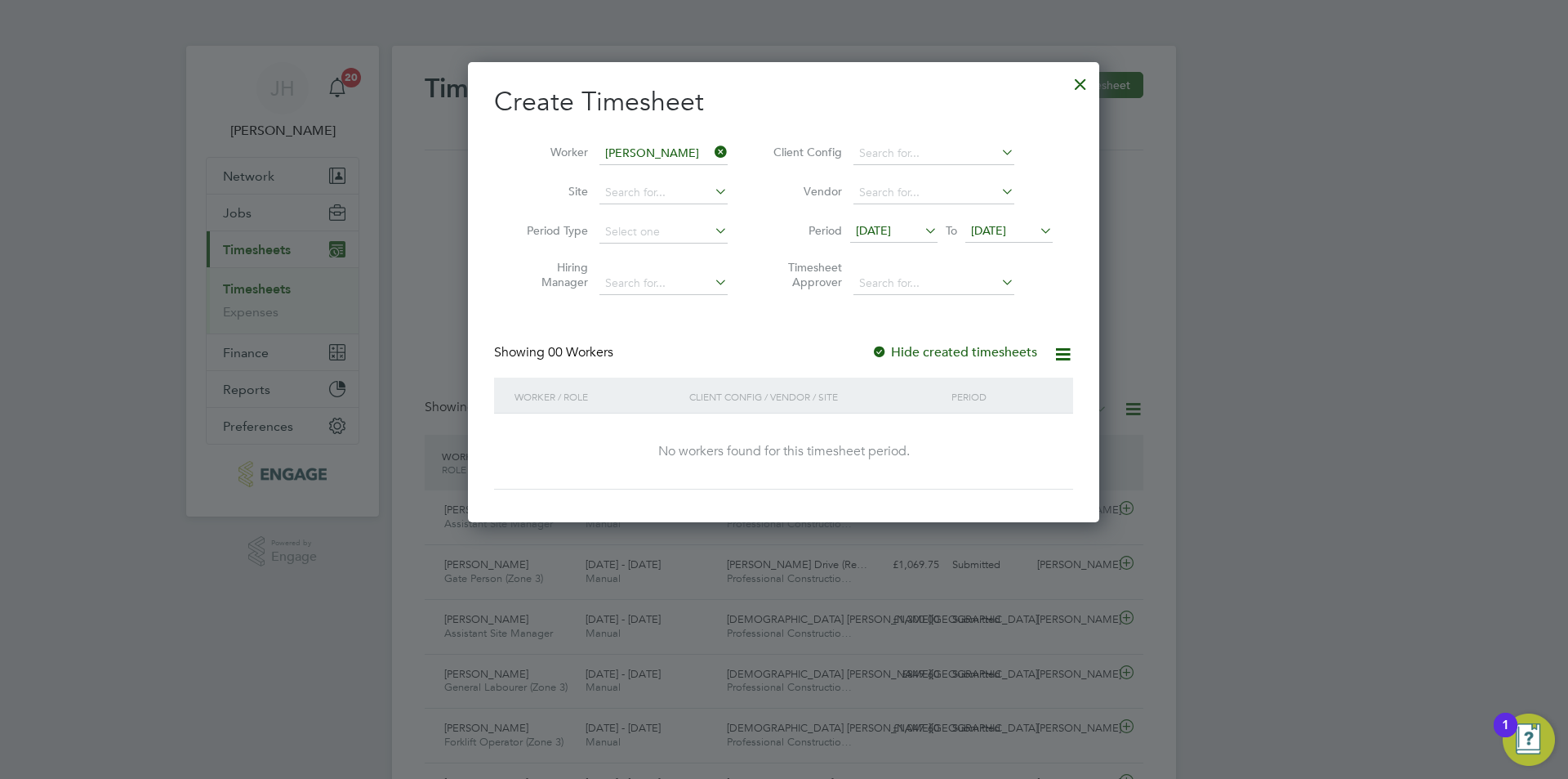
click at [921, 227] on icon at bounding box center [921, 230] width 0 height 23
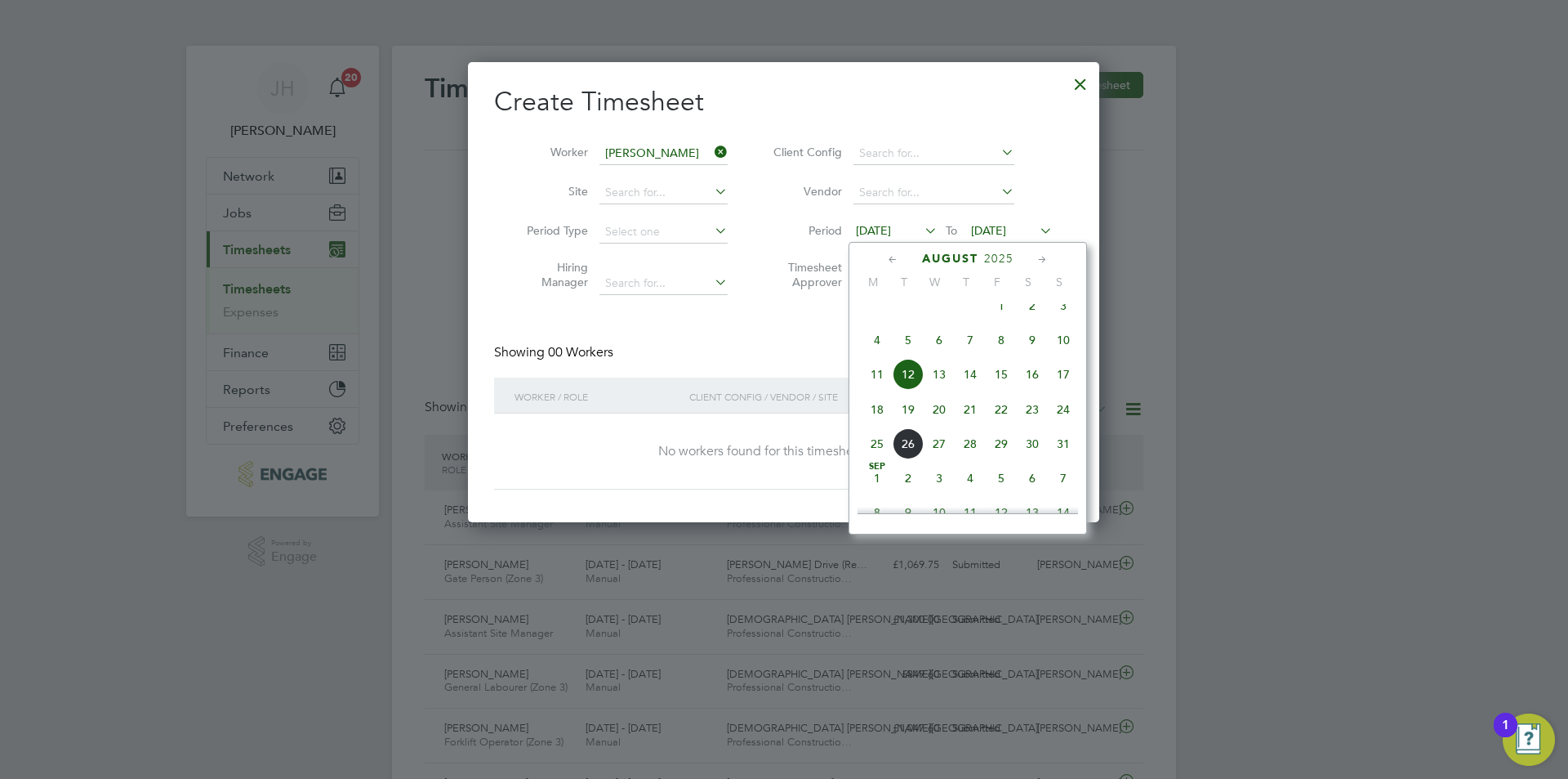
click at [886, 422] on span "18" at bounding box center [877, 409] width 31 height 31
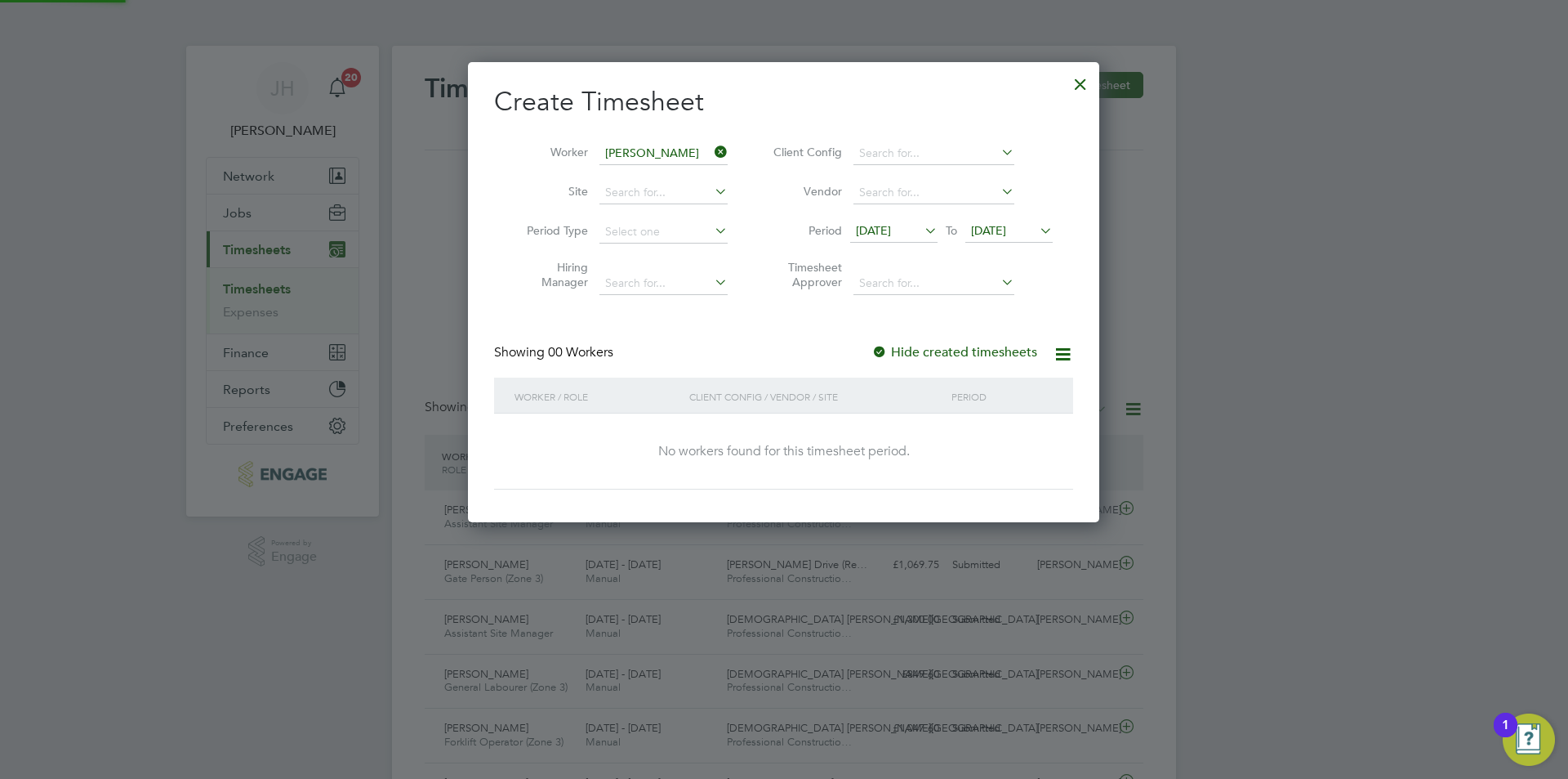
click at [1006, 236] on span "[DATE]" at bounding box center [989, 230] width 35 height 15
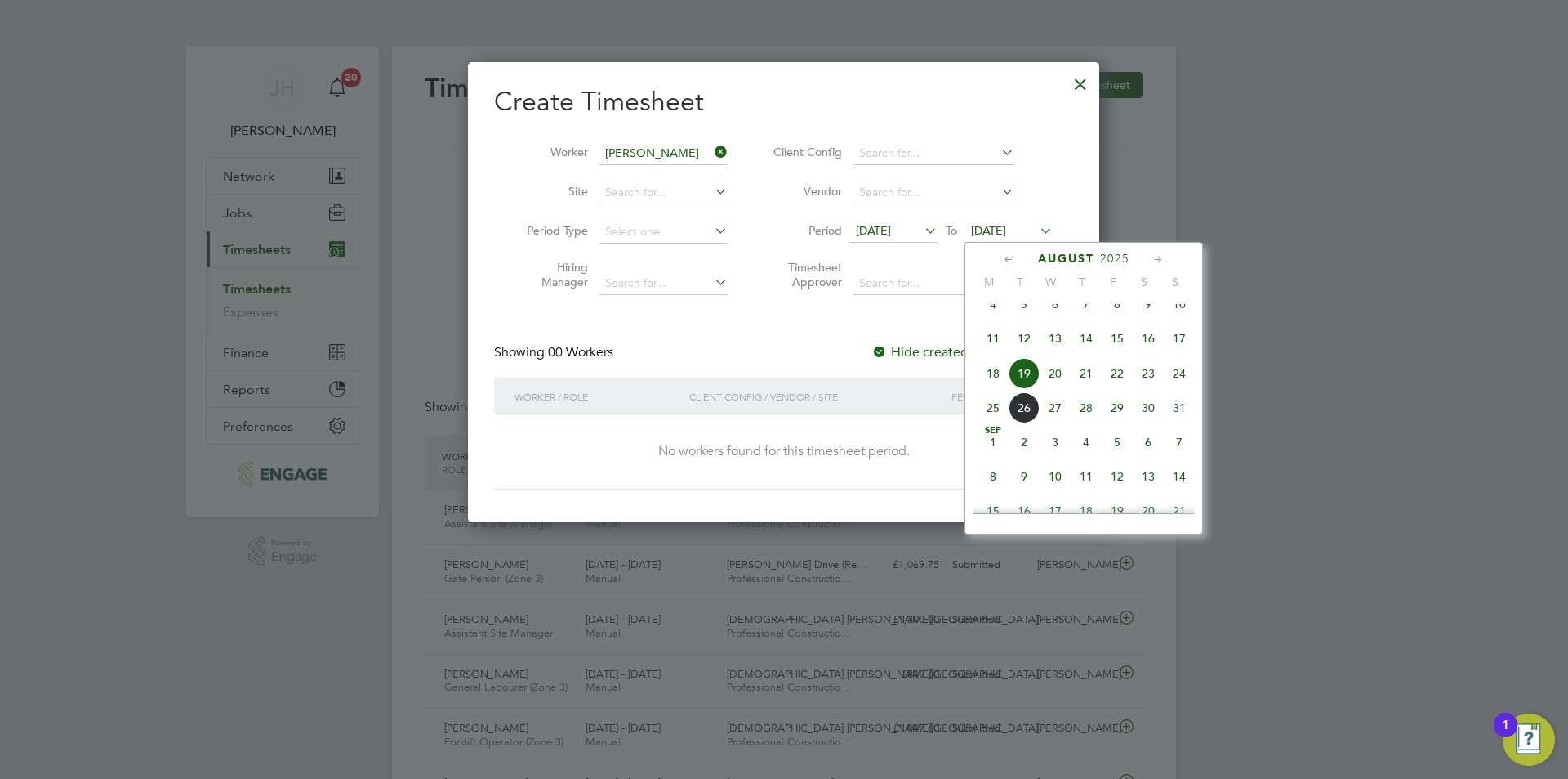
click at [1255, 336] on div at bounding box center [784, 390] width 1568 height 779
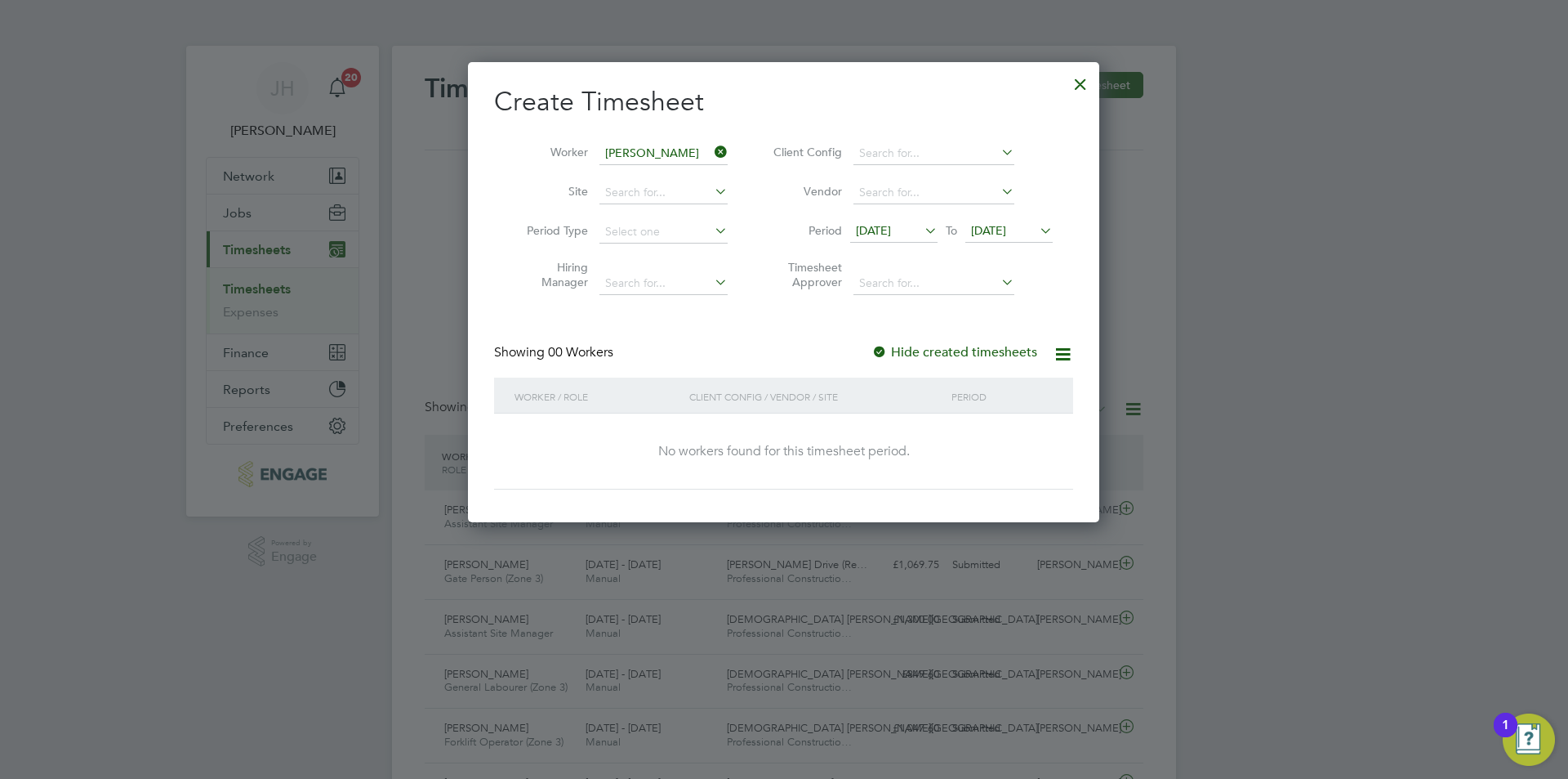
click at [1083, 80] on div at bounding box center [1080, 80] width 29 height 30
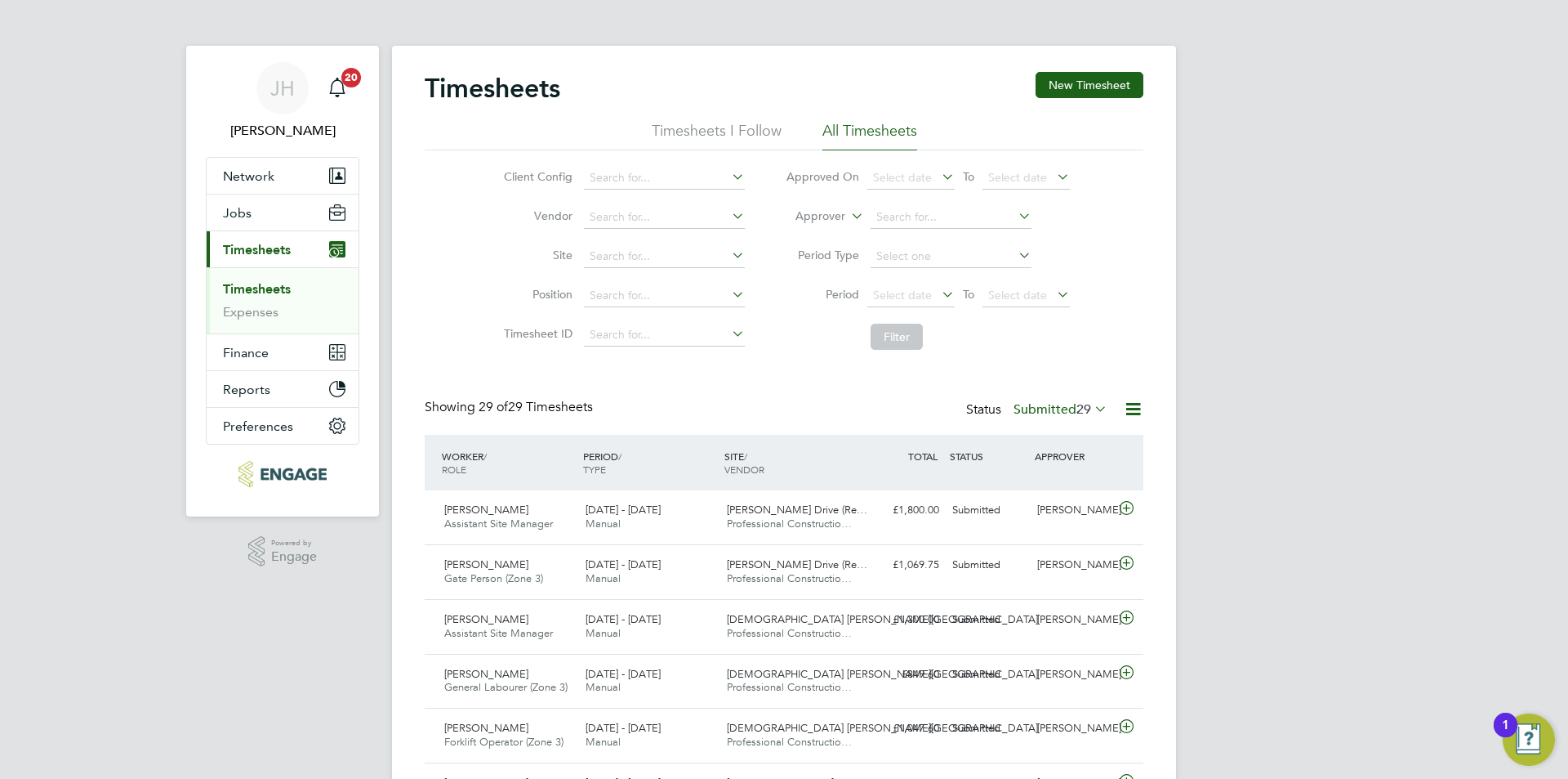
click at [1081, 406] on div "Create Timesheet Worker [PERSON_NAME] Site Period Type Hiring Manager Client Co…" at bounding box center [784, 292] width 631 height 460
click at [1068, 410] on label "Submitted 29" at bounding box center [1061, 409] width 94 height 17
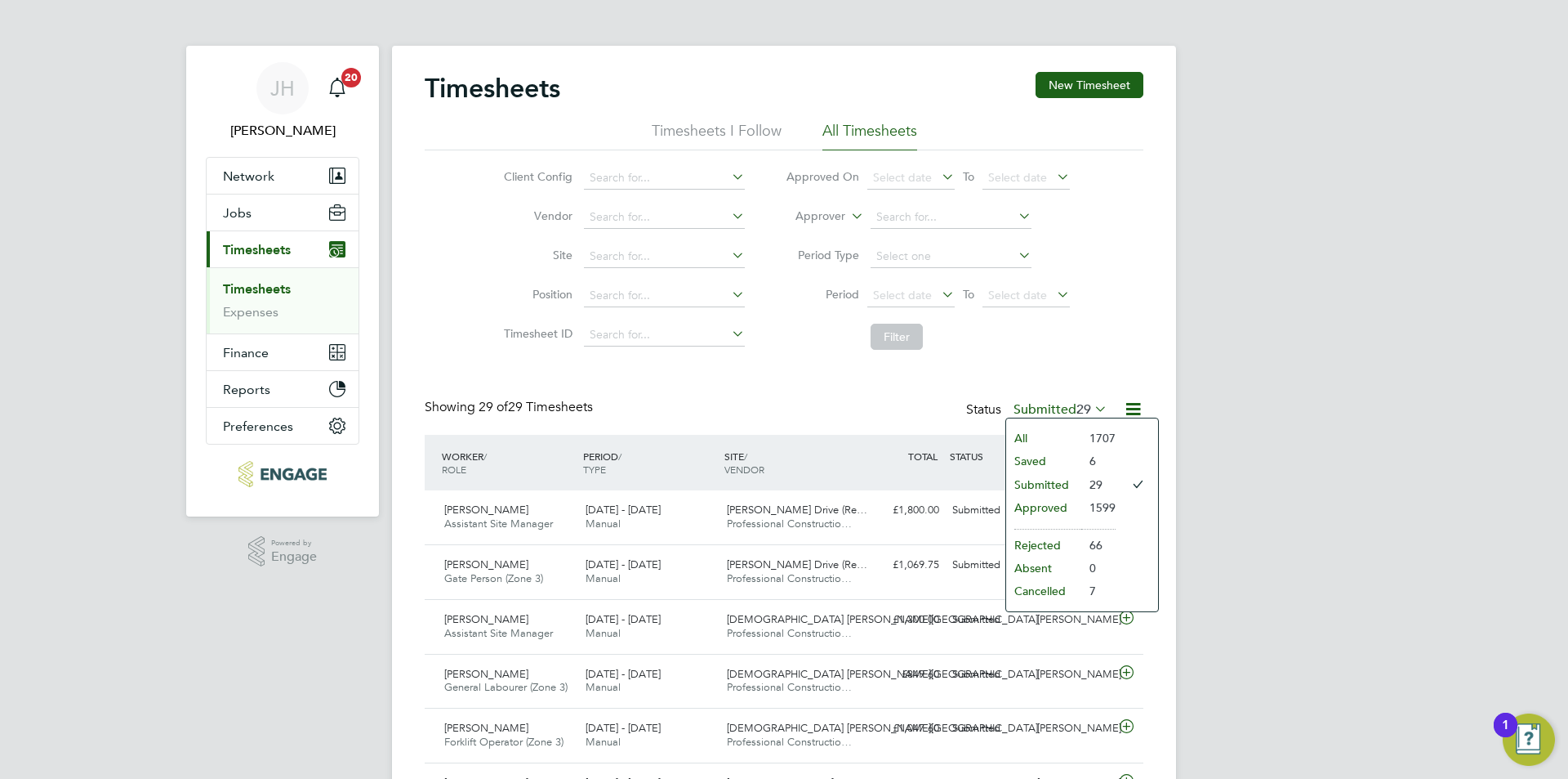
click at [1054, 458] on li "Saved" at bounding box center [1043, 460] width 75 height 23
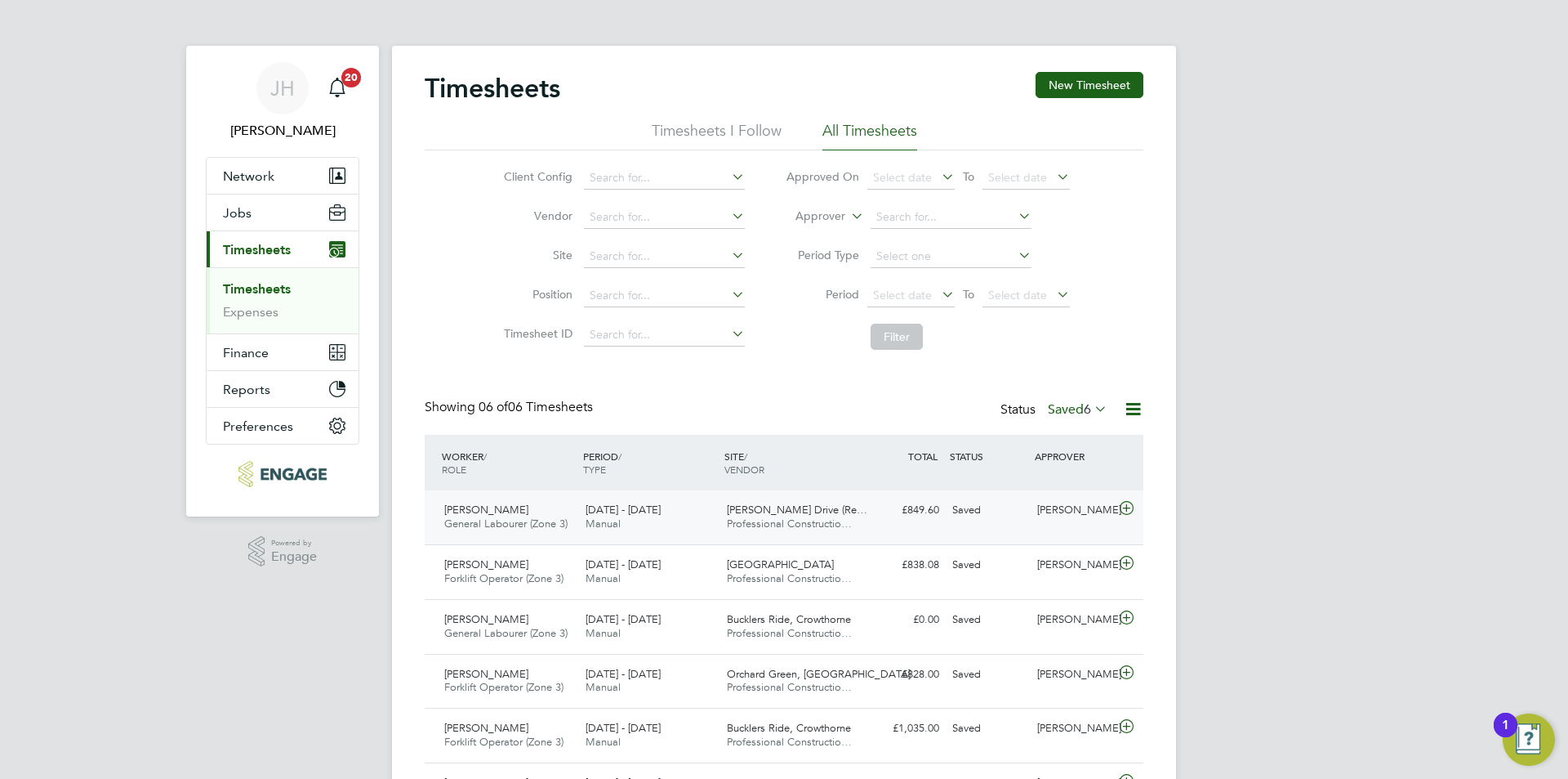
click at [1031, 502] on div "[PERSON_NAME]" at bounding box center [1073, 509] width 85 height 27
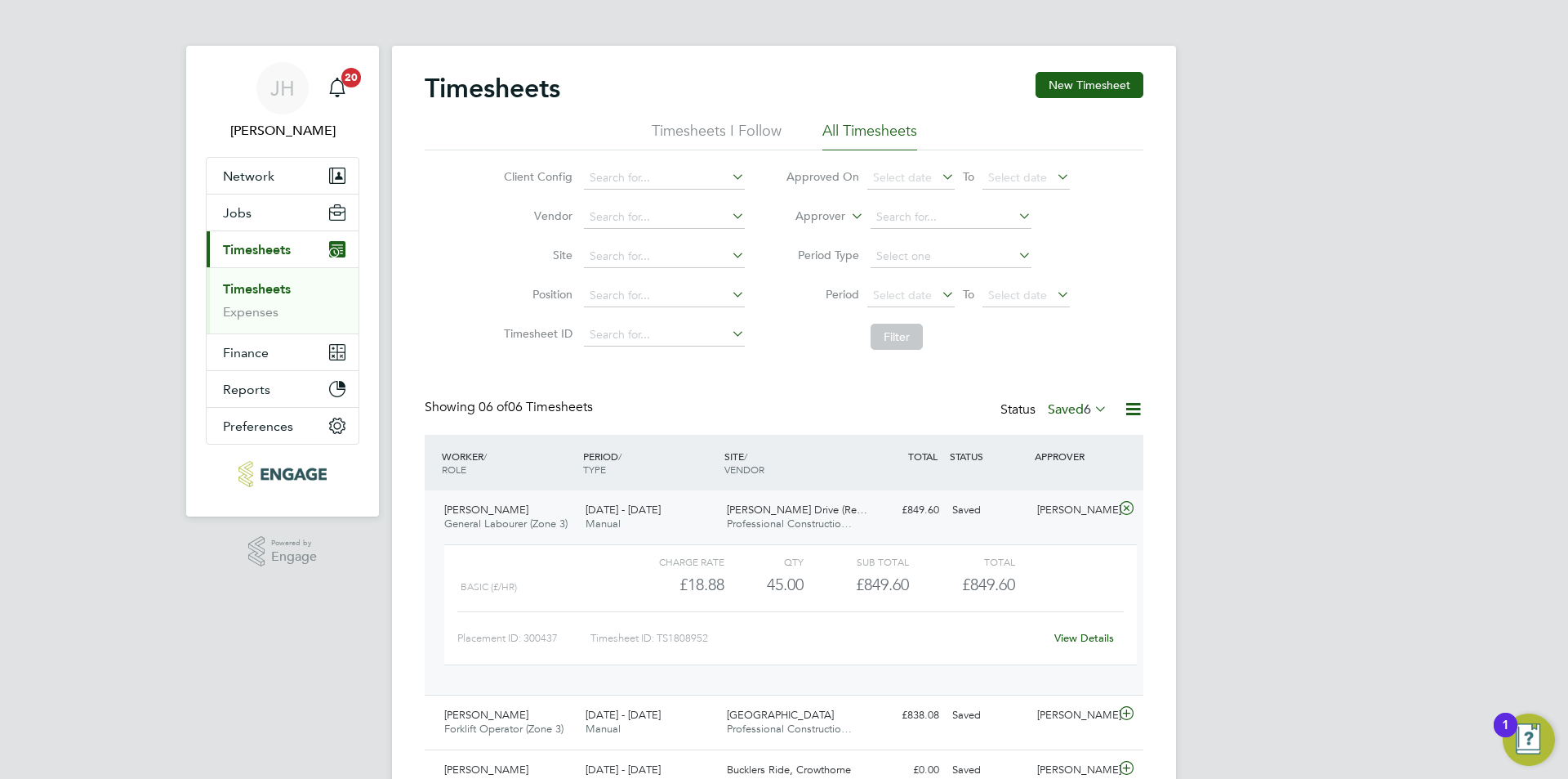
click at [1096, 633] on link "View Details" at bounding box center [1083, 637] width 60 height 14
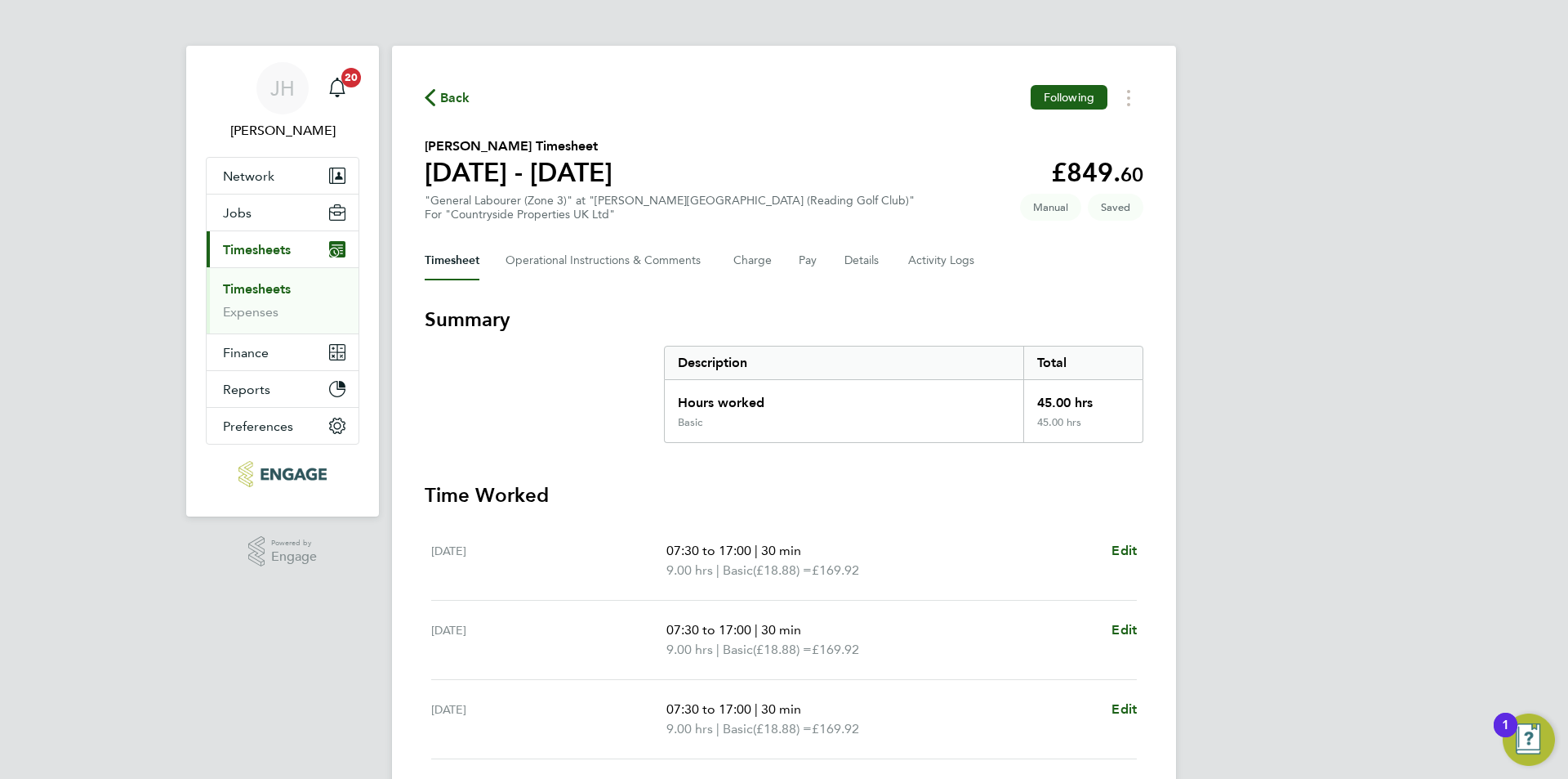
scroll to position [282, 0]
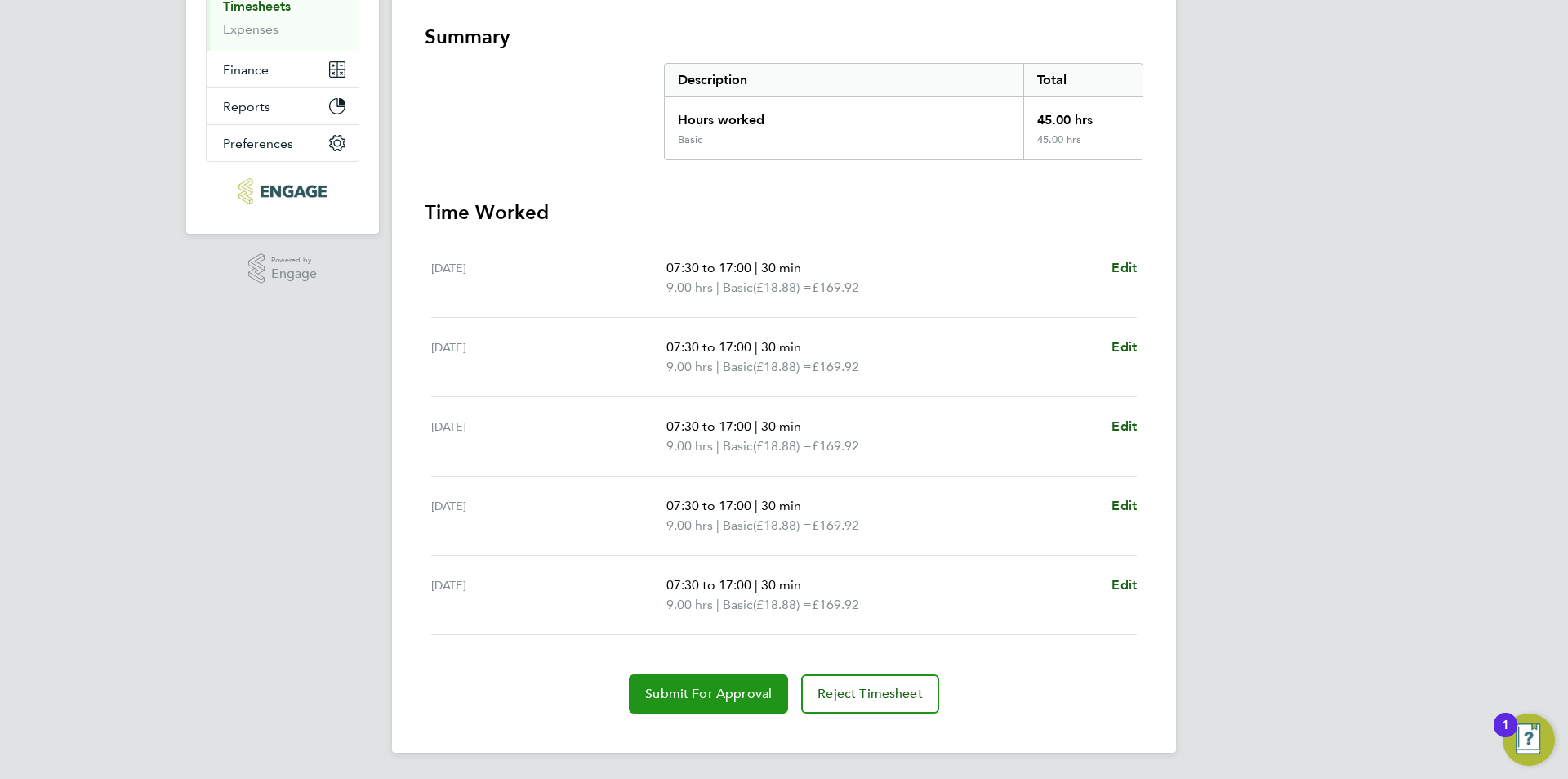
click at [725, 687] on span "Submit For Approval" at bounding box center [708, 693] width 127 height 17
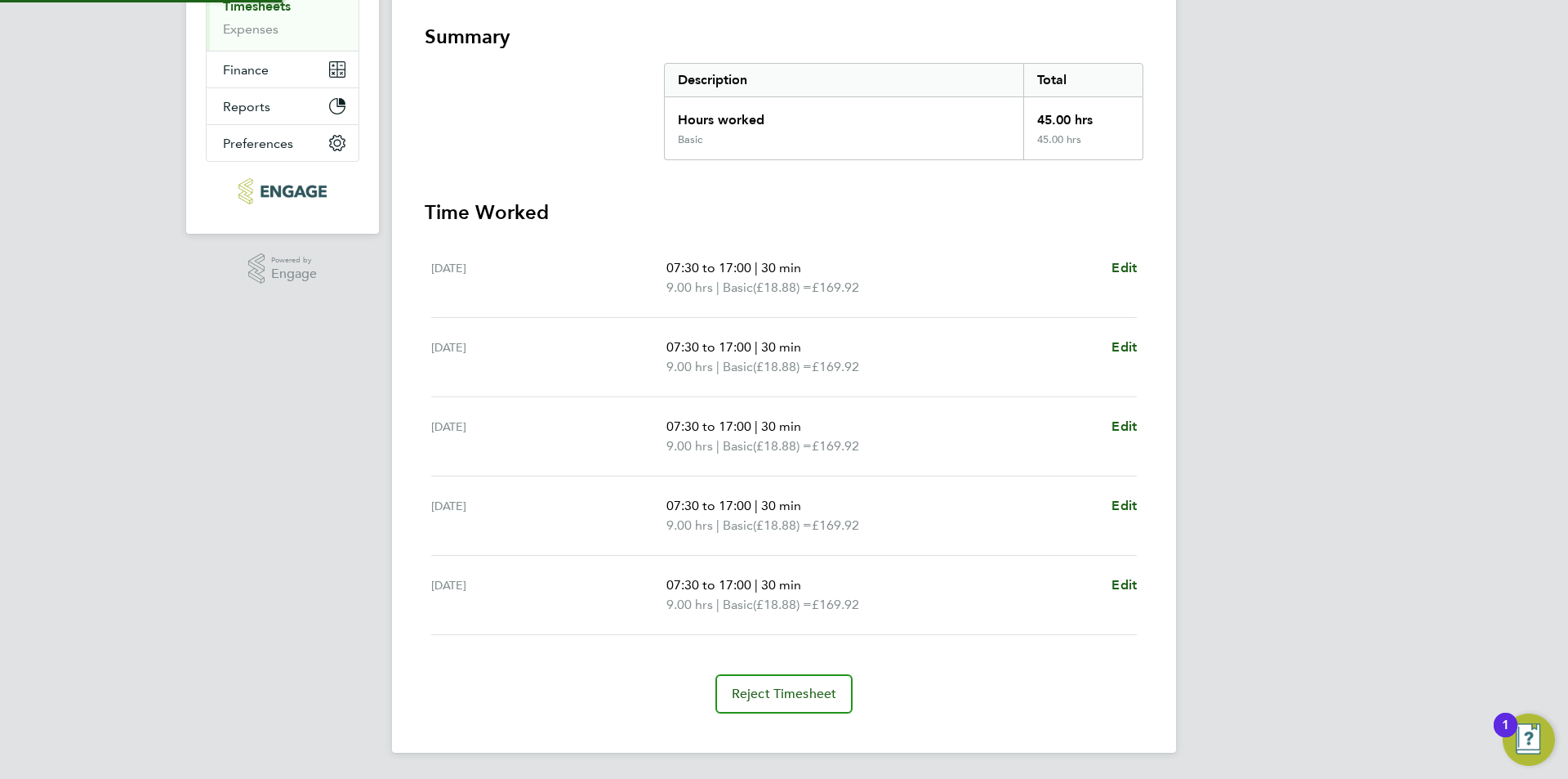
scroll to position [0, 0]
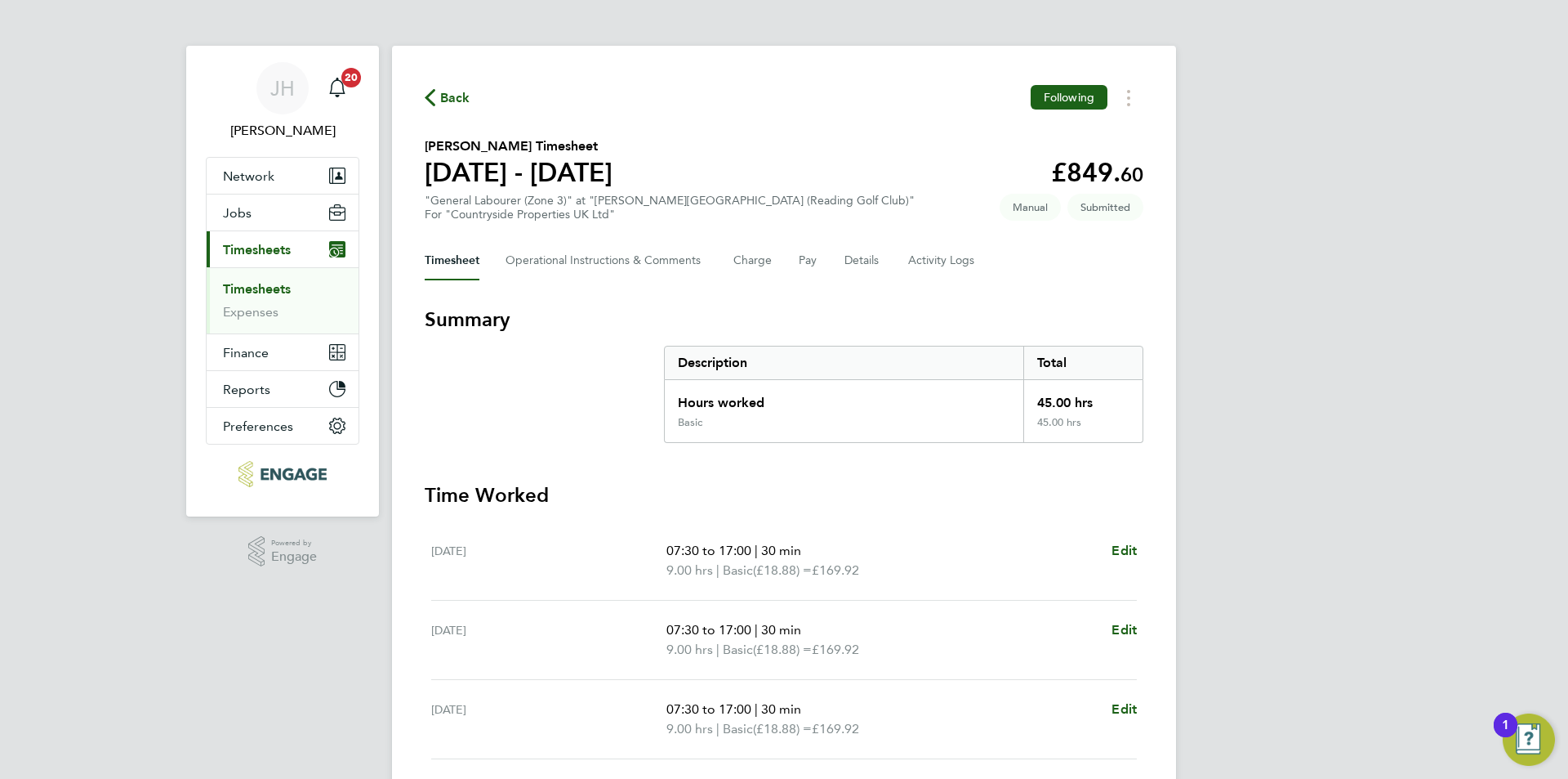
click at [472, 91] on div "Back Following" at bounding box center [784, 97] width 719 height 26
click at [467, 94] on span "Back" at bounding box center [455, 98] width 30 height 20
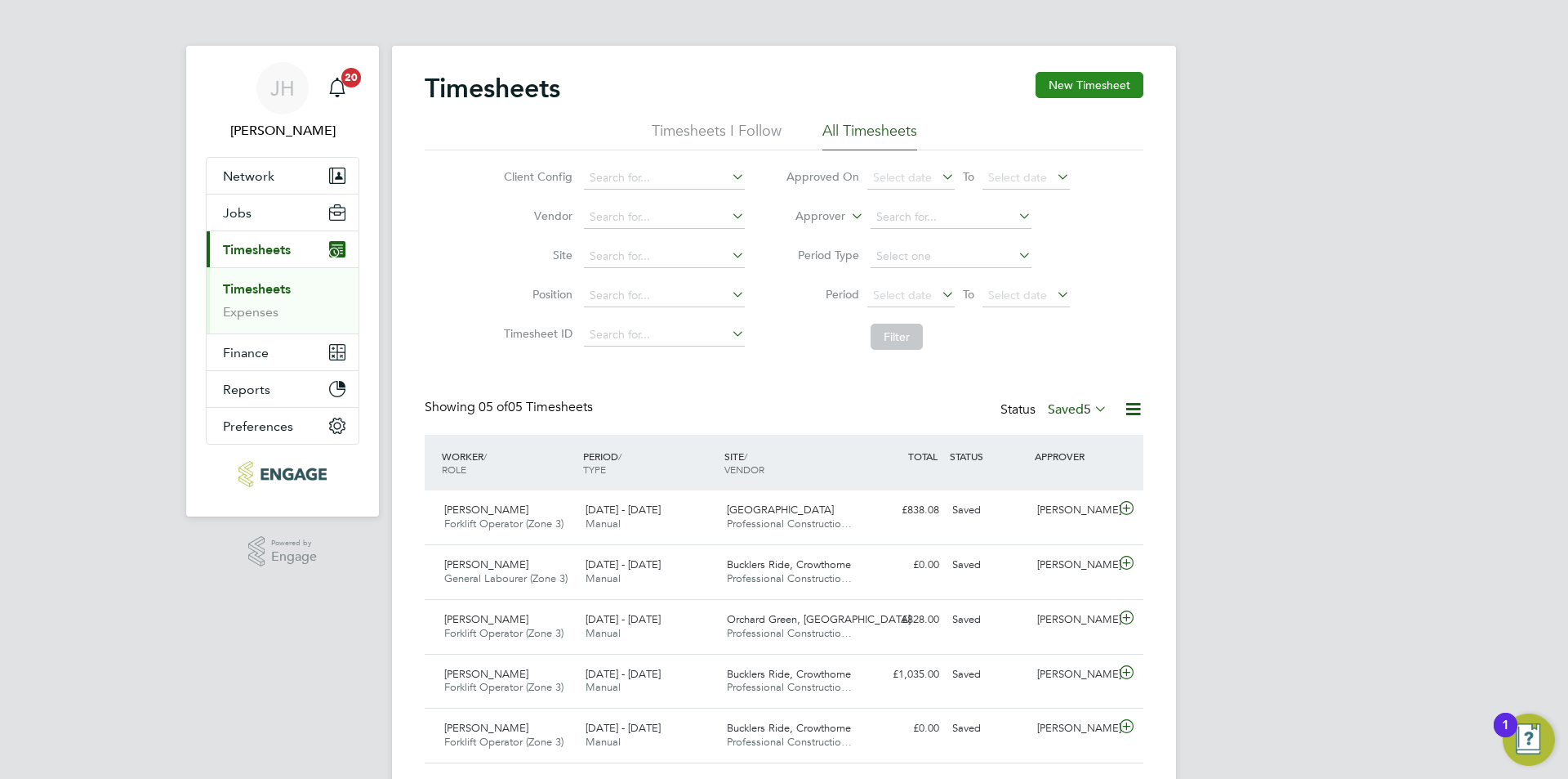
click at [1111, 75] on button "New Timesheet" at bounding box center [1089, 85] width 108 height 27
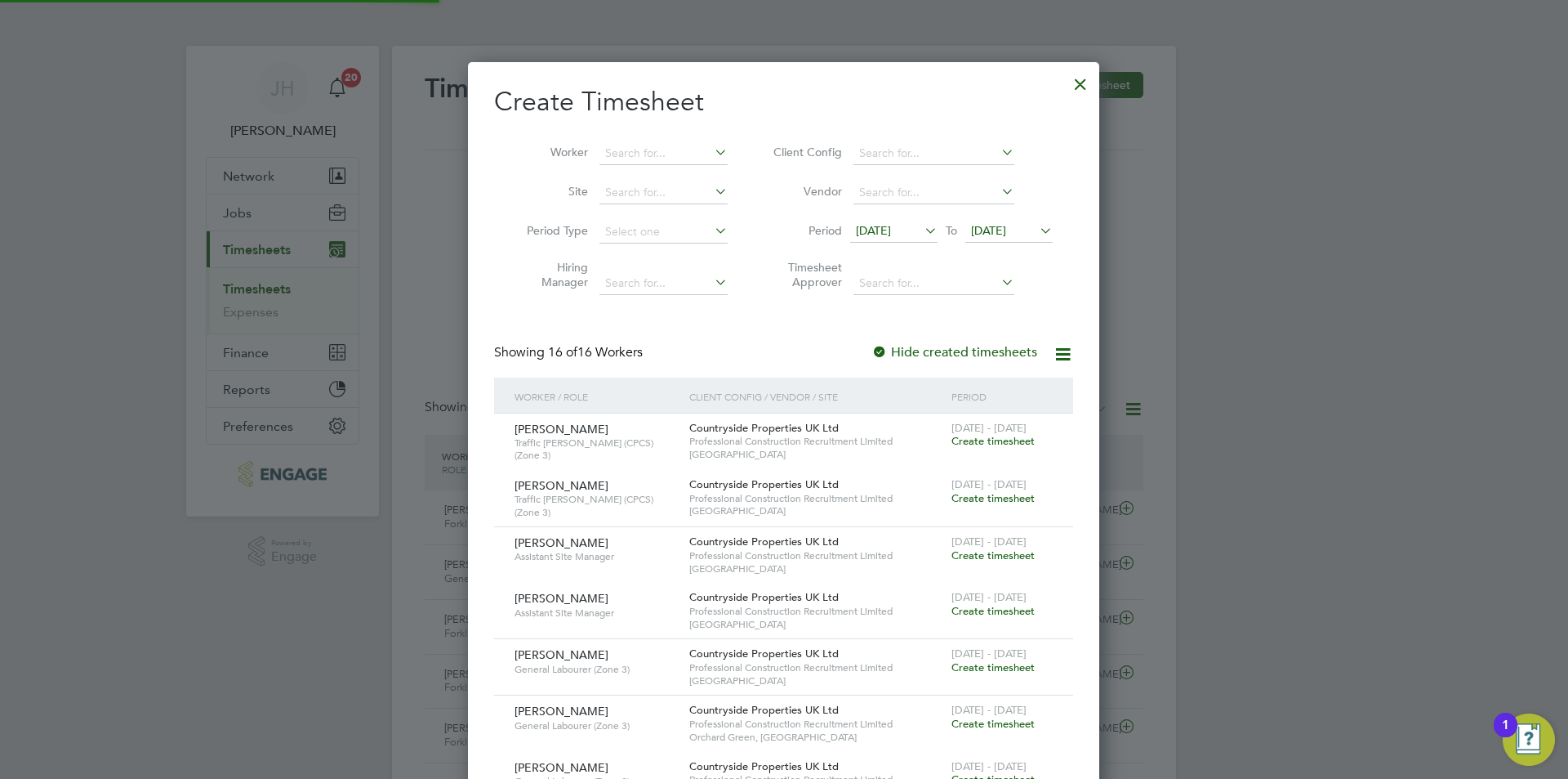
scroll to position [1510, 632]
click at [594, 152] on li "Worker" at bounding box center [620, 153] width 254 height 39
click at [605, 151] on input at bounding box center [664, 153] width 128 height 23
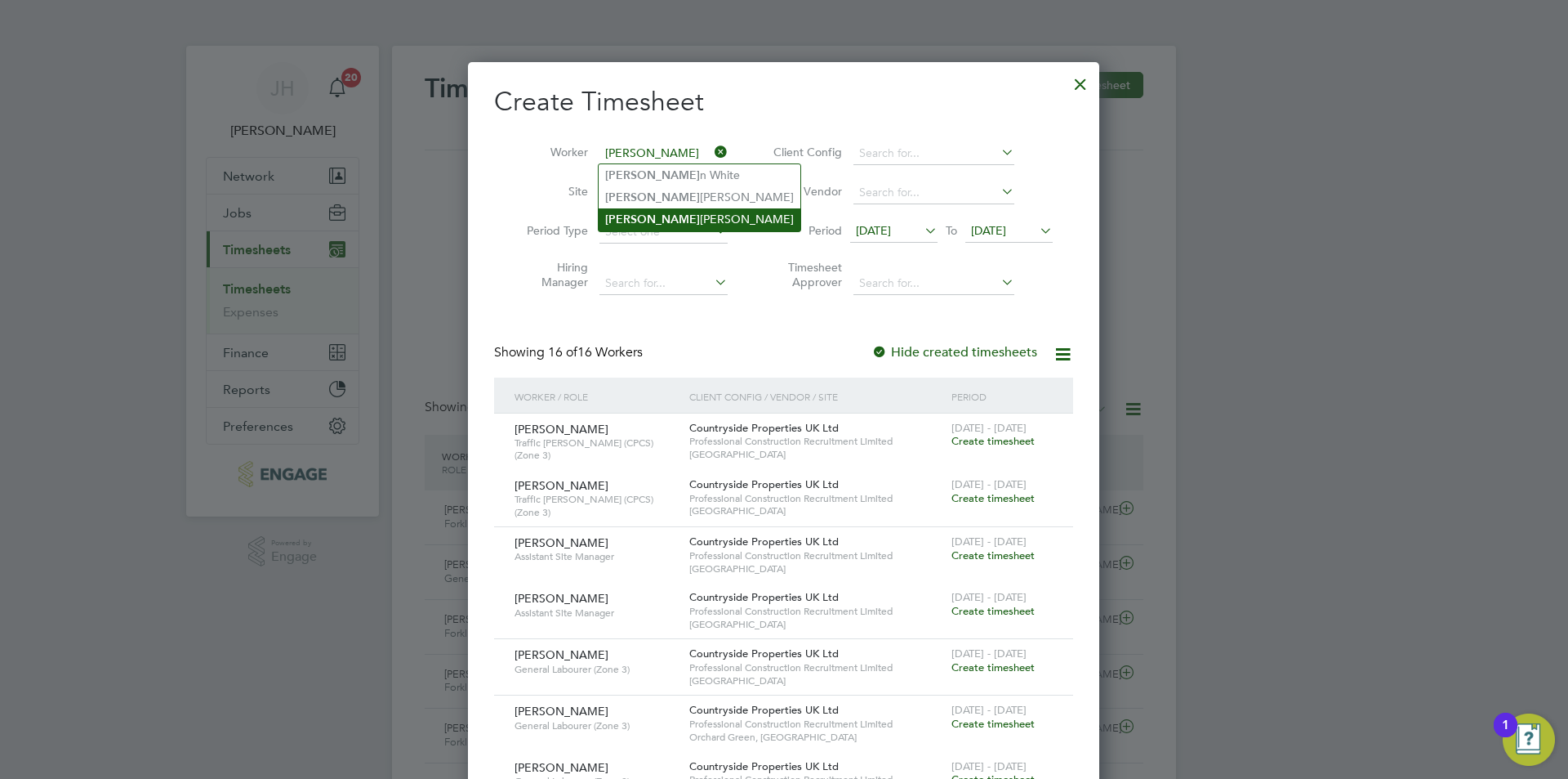
click at [664, 220] on li "[PERSON_NAME]" at bounding box center [699, 219] width 202 height 22
type input "[PERSON_NAME]"
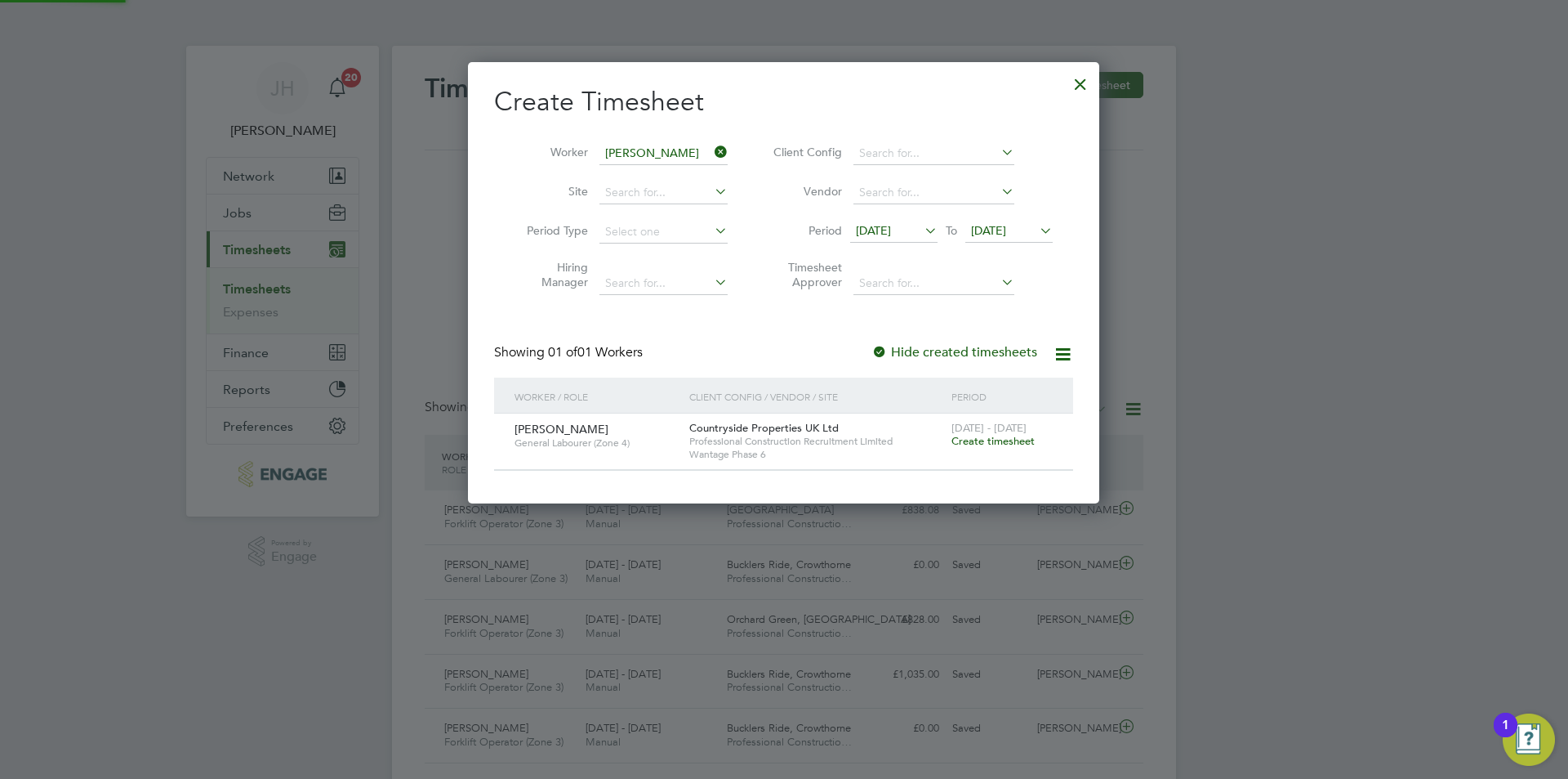
scroll to position [441, 632]
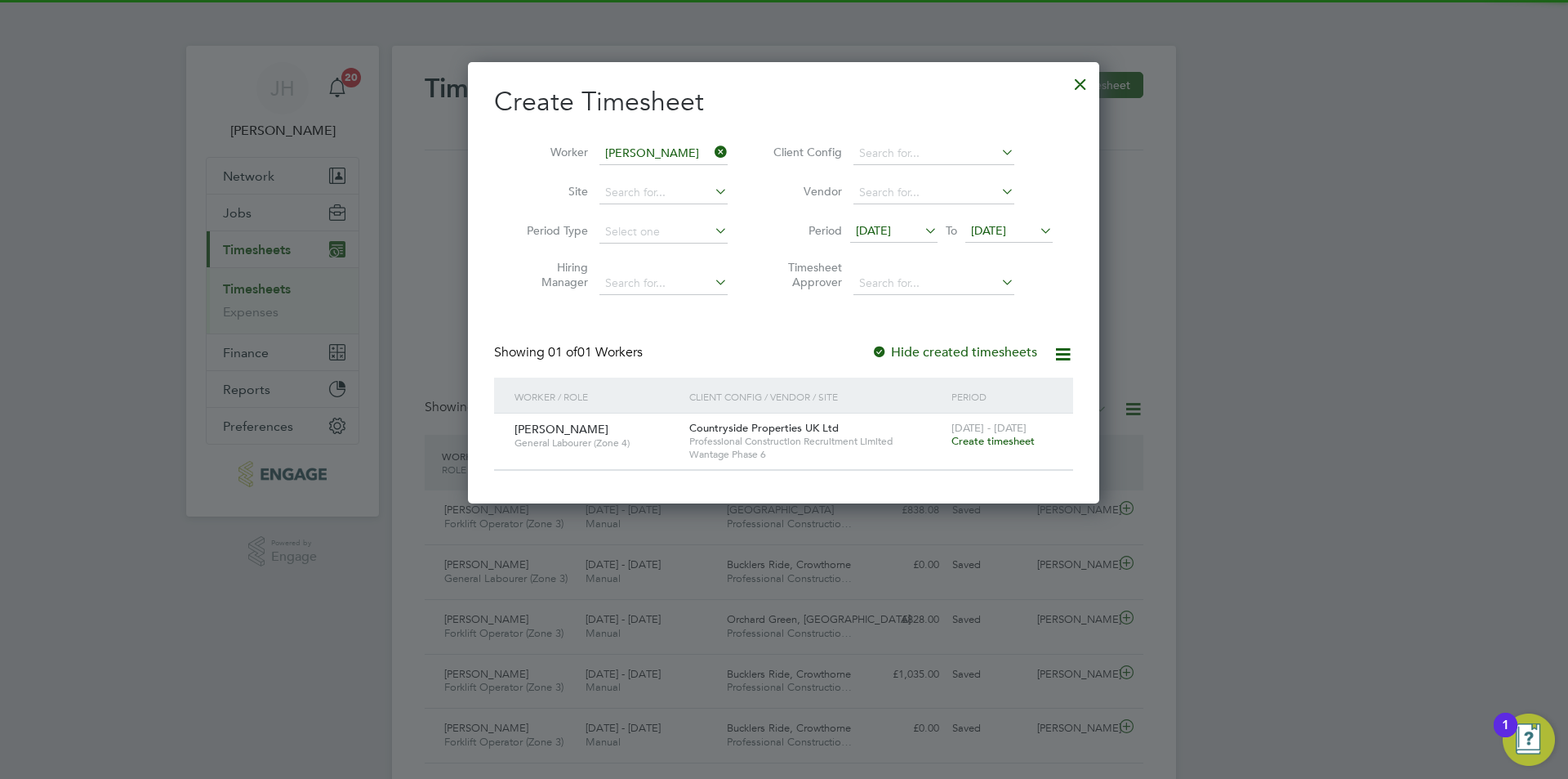
click at [993, 440] on span "Create timesheet" at bounding box center [993, 441] width 84 height 14
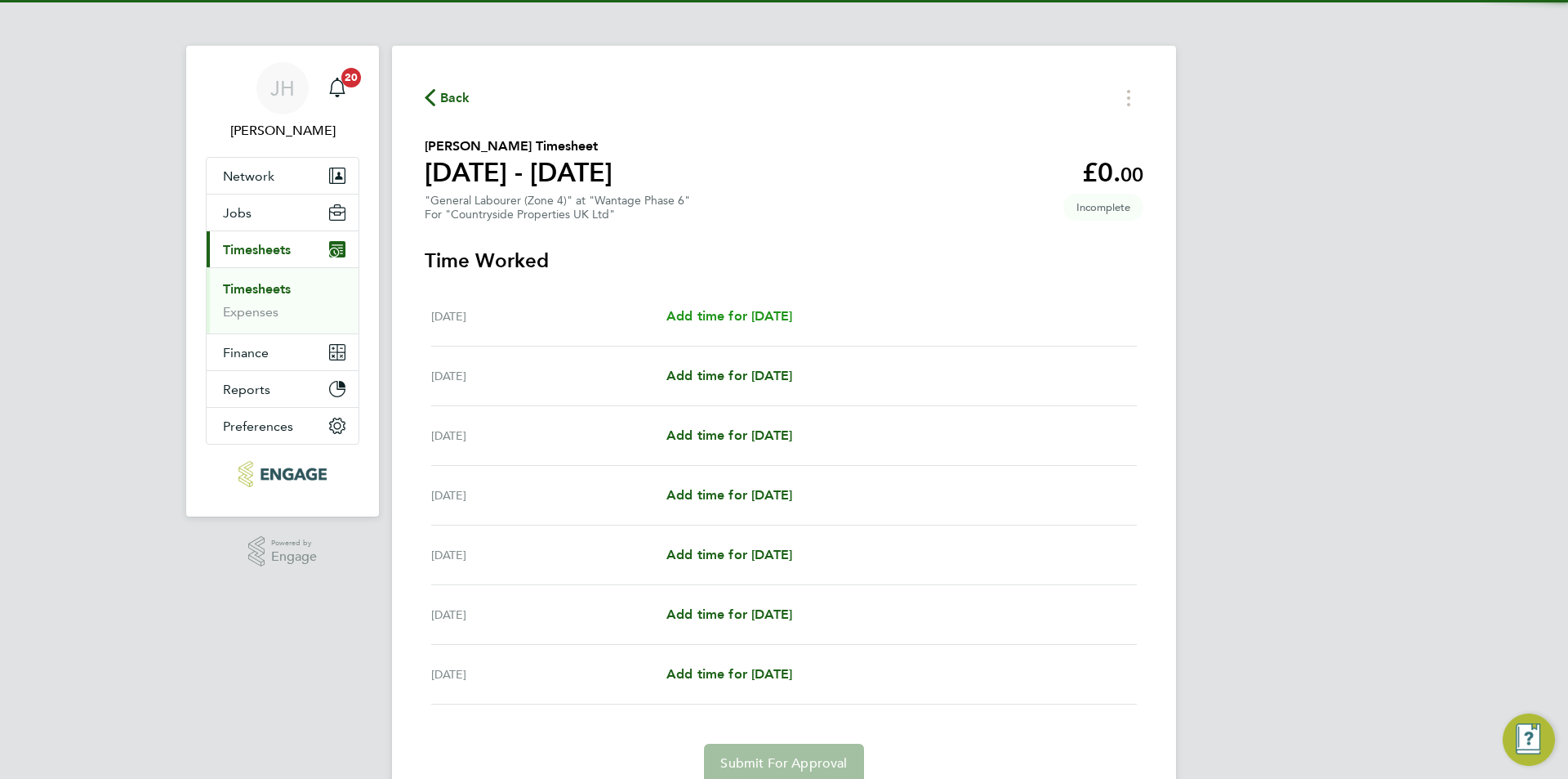
click at [723, 321] on span "Add time for [DATE]" at bounding box center [729, 316] width 126 height 16
select select "30"
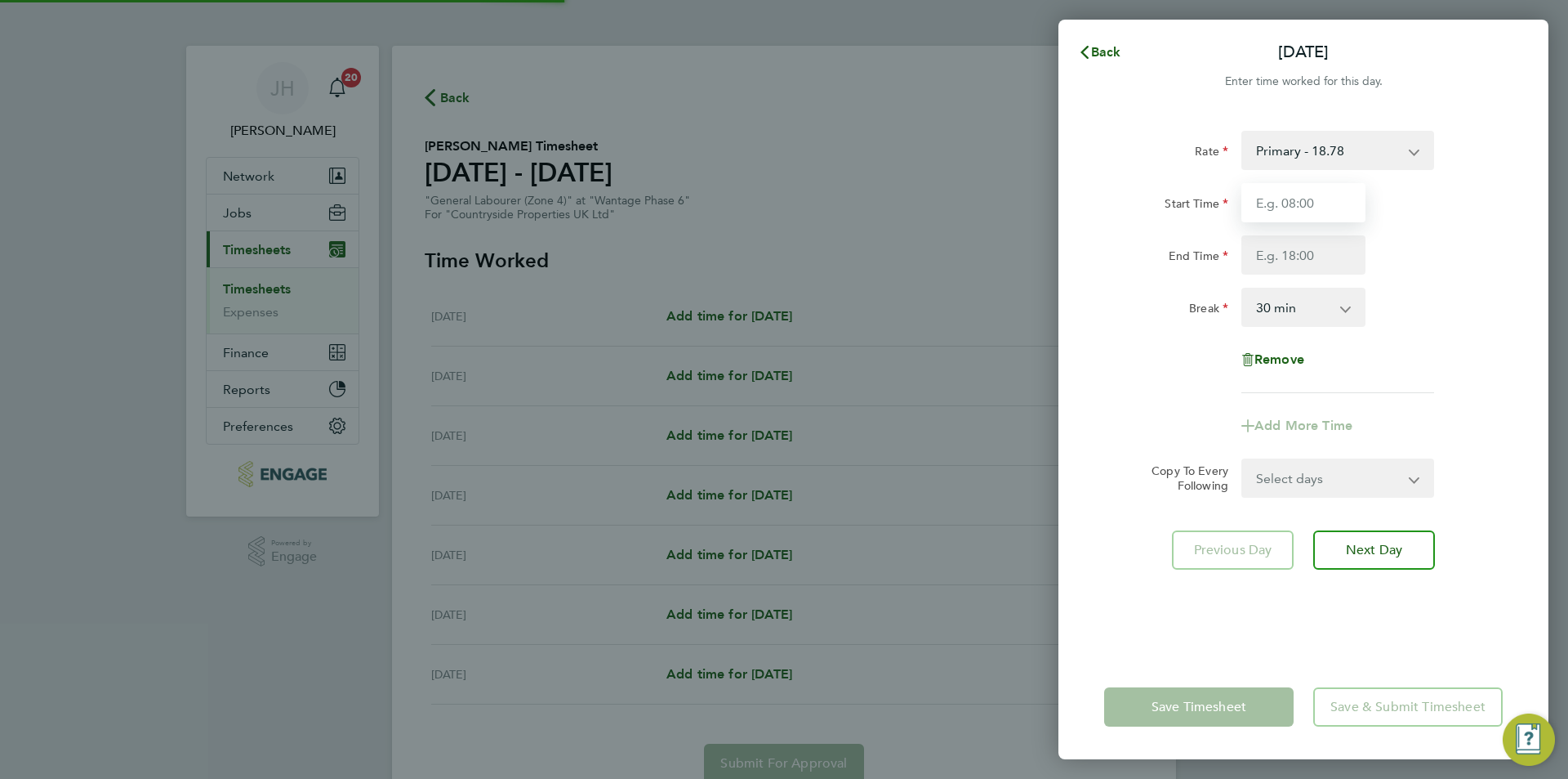
click at [1273, 203] on input "Start Time" at bounding box center [1303, 203] width 124 height 39
type input "07:30"
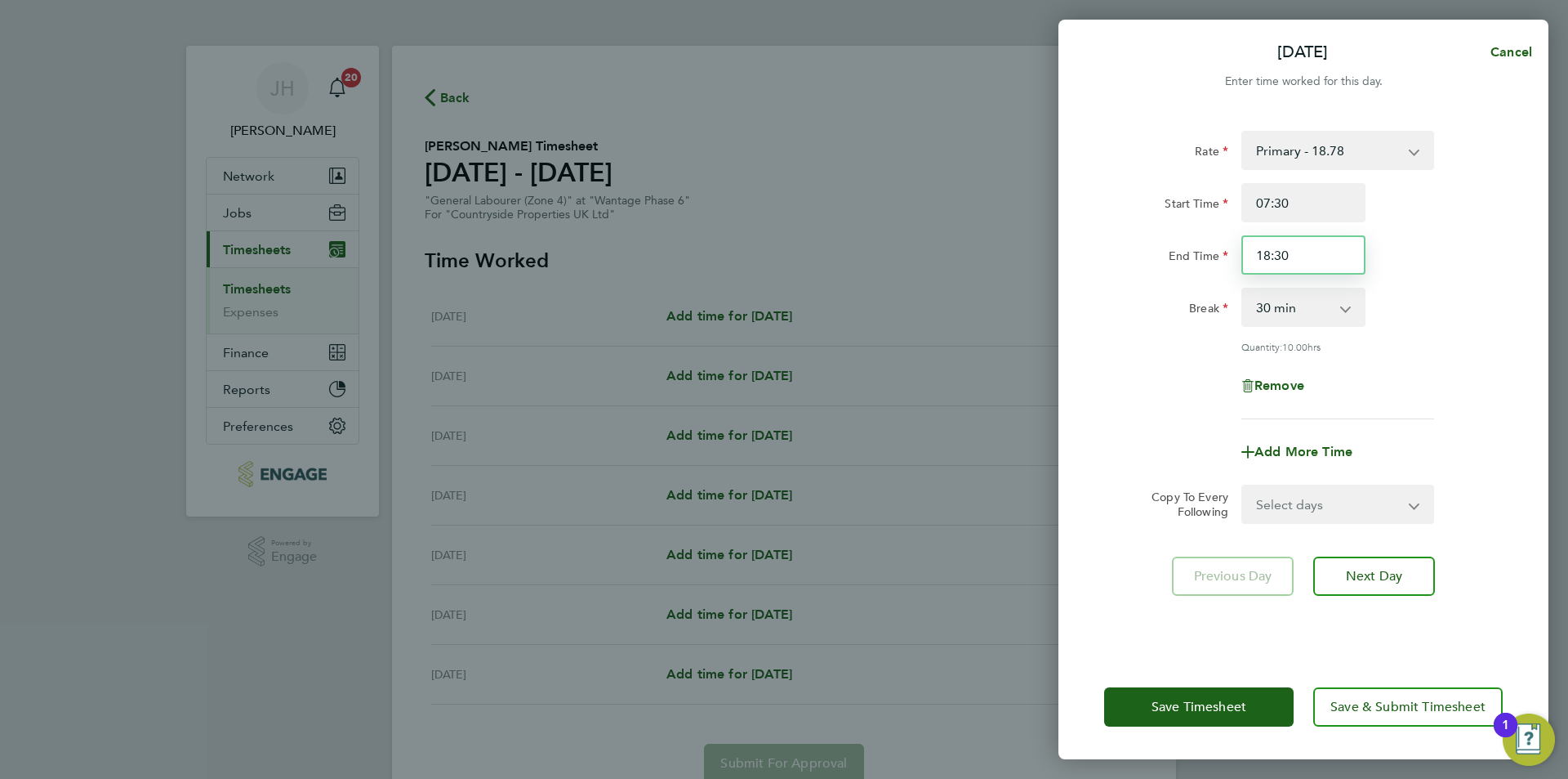
type input "18:30"
drag, startPoint x: 1332, startPoint y: 485, endPoint x: 1327, endPoint y: 501, distance: 16.8
click at [1332, 486] on select "Select days Day Weekday (Mon-Fri) Weekend (Sat-Sun) [DATE] [DATE] [DATE] [DATE]…" at bounding box center [1328, 504] width 171 height 36
click at [1327, 503] on select "Select days Day Weekday (Mon-Fri) Weekend (Sat-Sun) [DATE] [DATE] [DATE] [DATE]…" at bounding box center [1328, 504] width 171 height 36
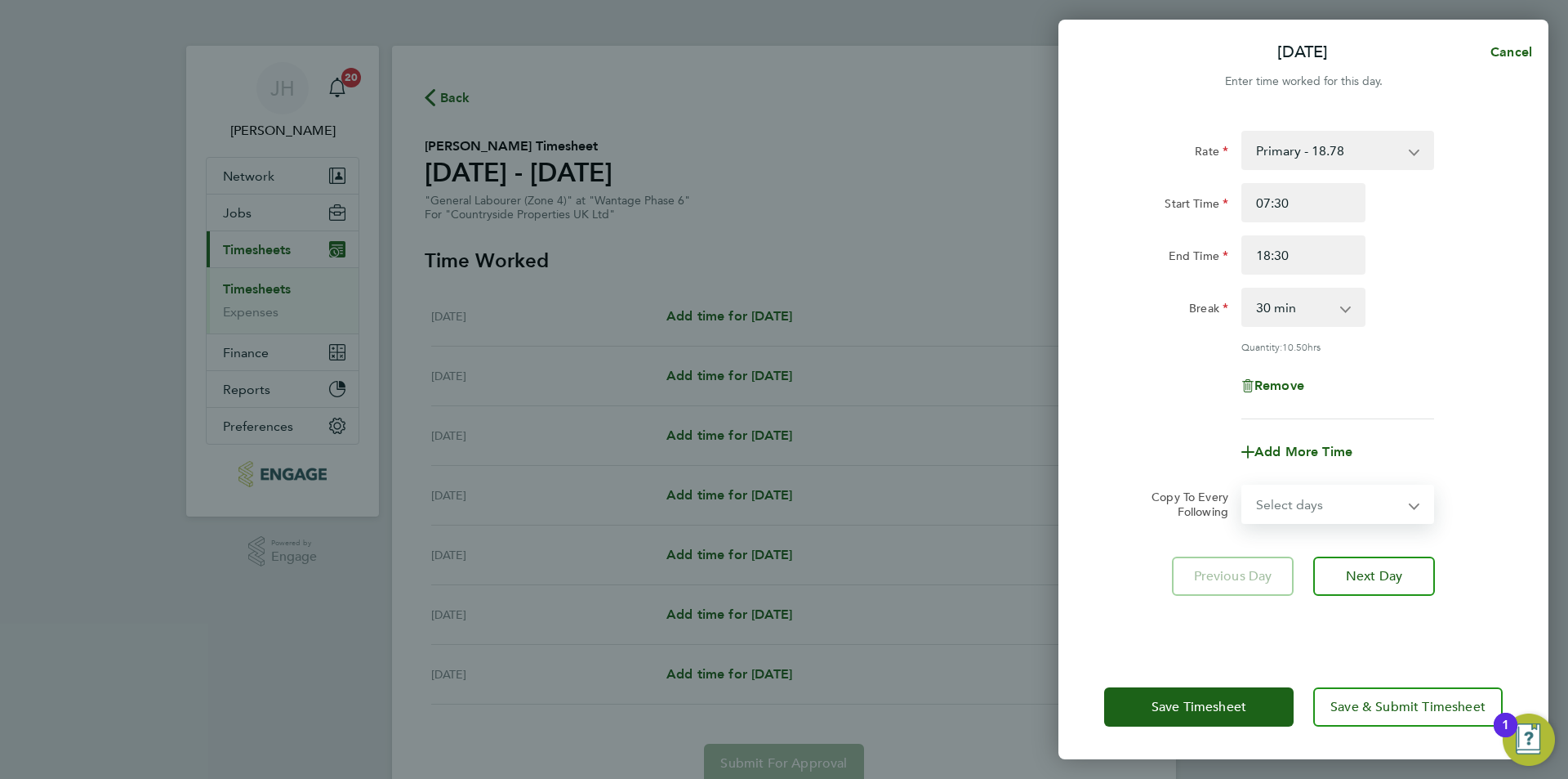
select select "TUE"
click at [1243, 486] on select "Select days Day Weekday (Mon-Fri) Weekend (Sat-Sun) [DATE] [DATE] [DATE] [DATE]…" at bounding box center [1328, 504] width 171 height 36
select select "[DATE]"
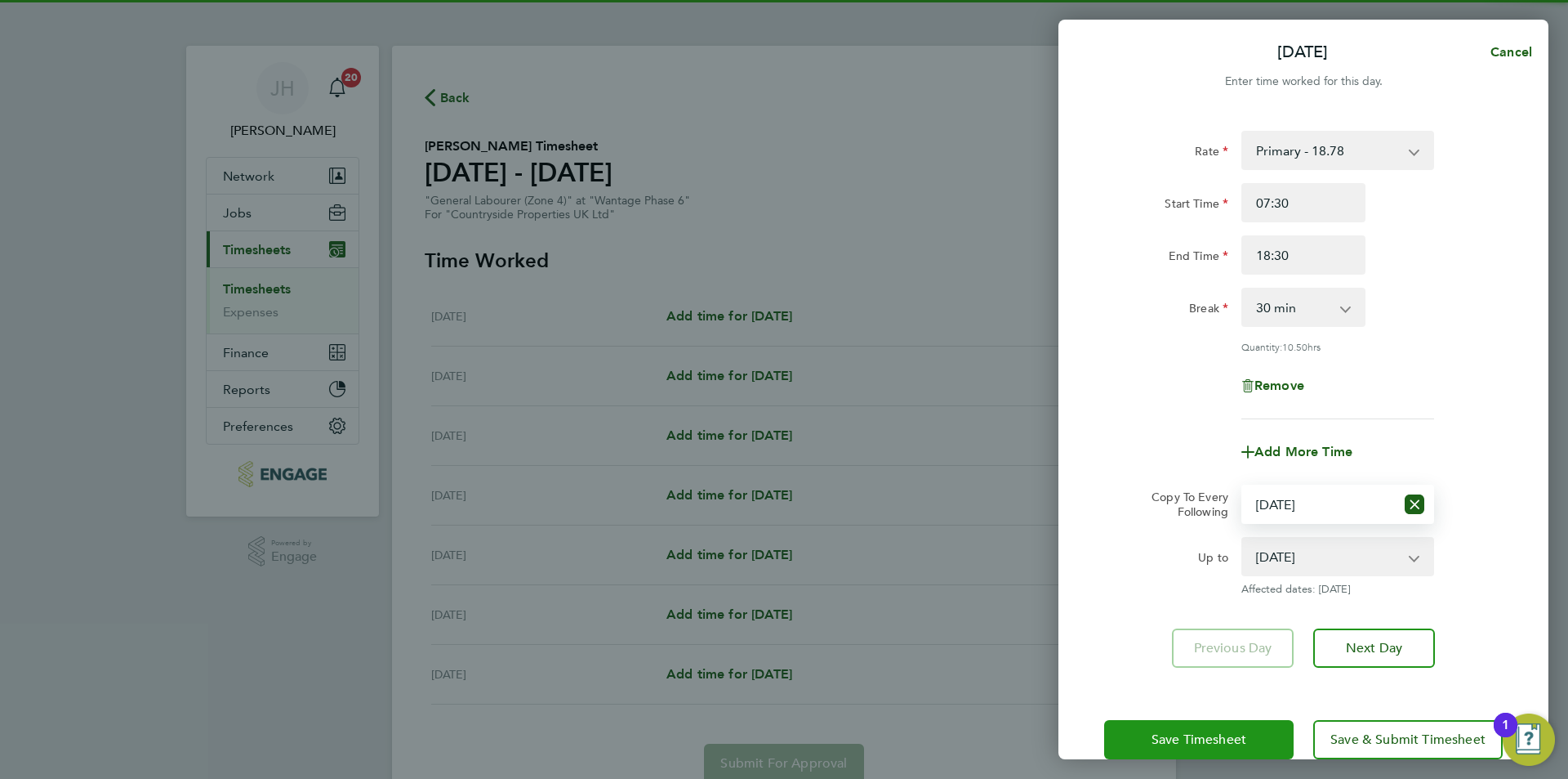
click at [1210, 709] on div "Save Timesheet Save & Submit Timesheet" at bounding box center [1303, 739] width 490 height 104
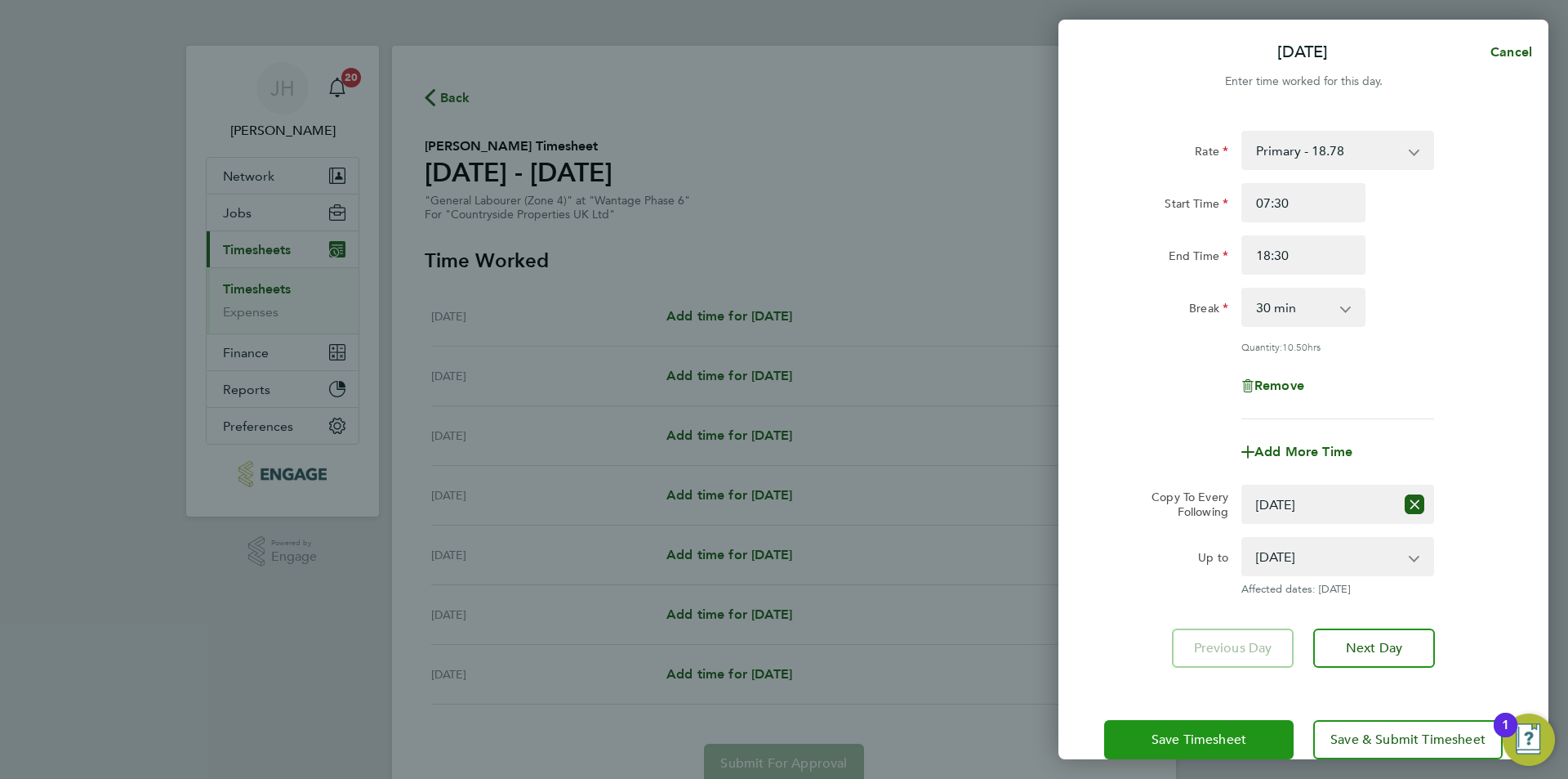
click at [1210, 732] on span "Save Timesheet" at bounding box center [1198, 739] width 94 height 17
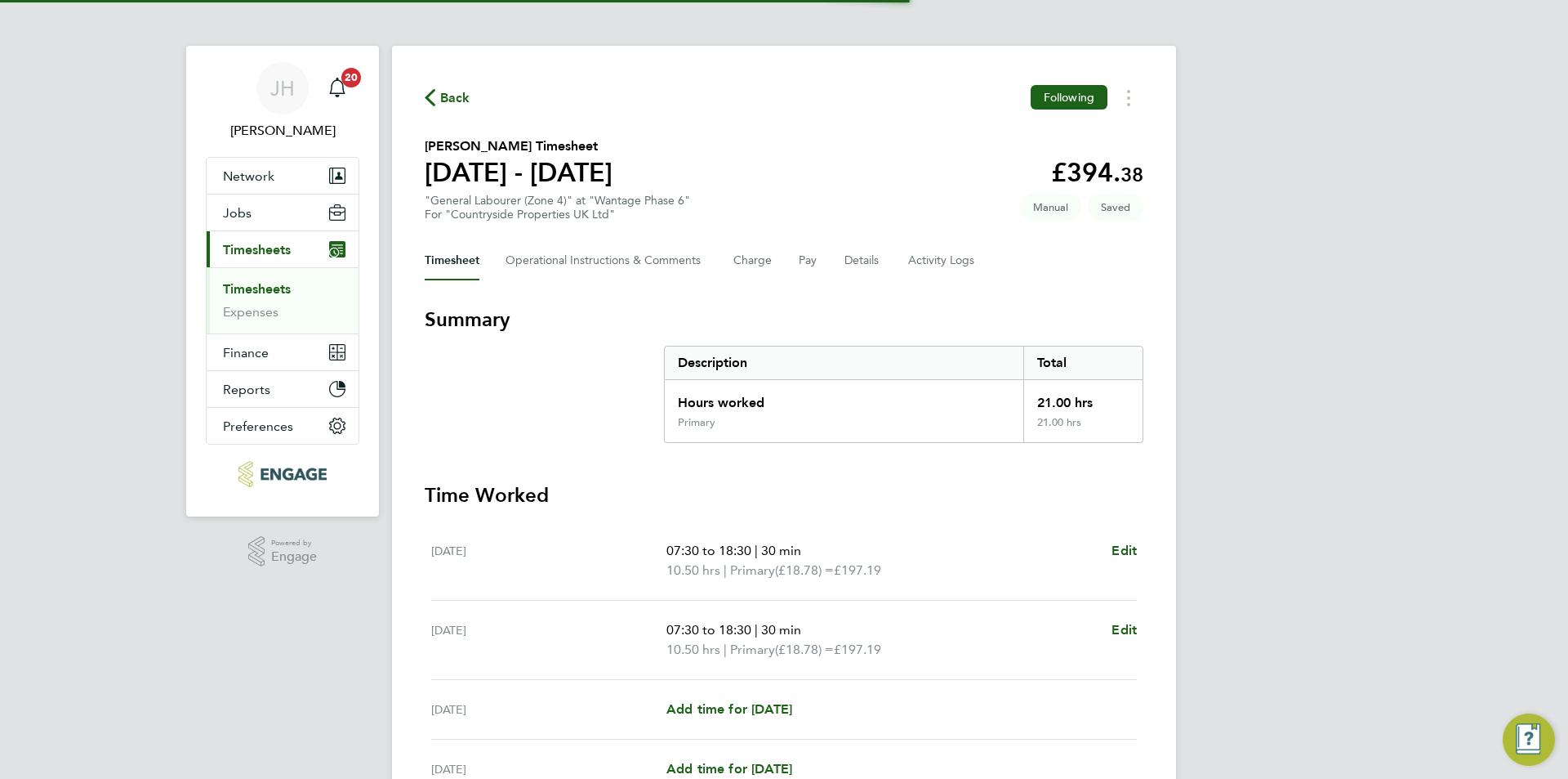
scroll to position [343, 0]
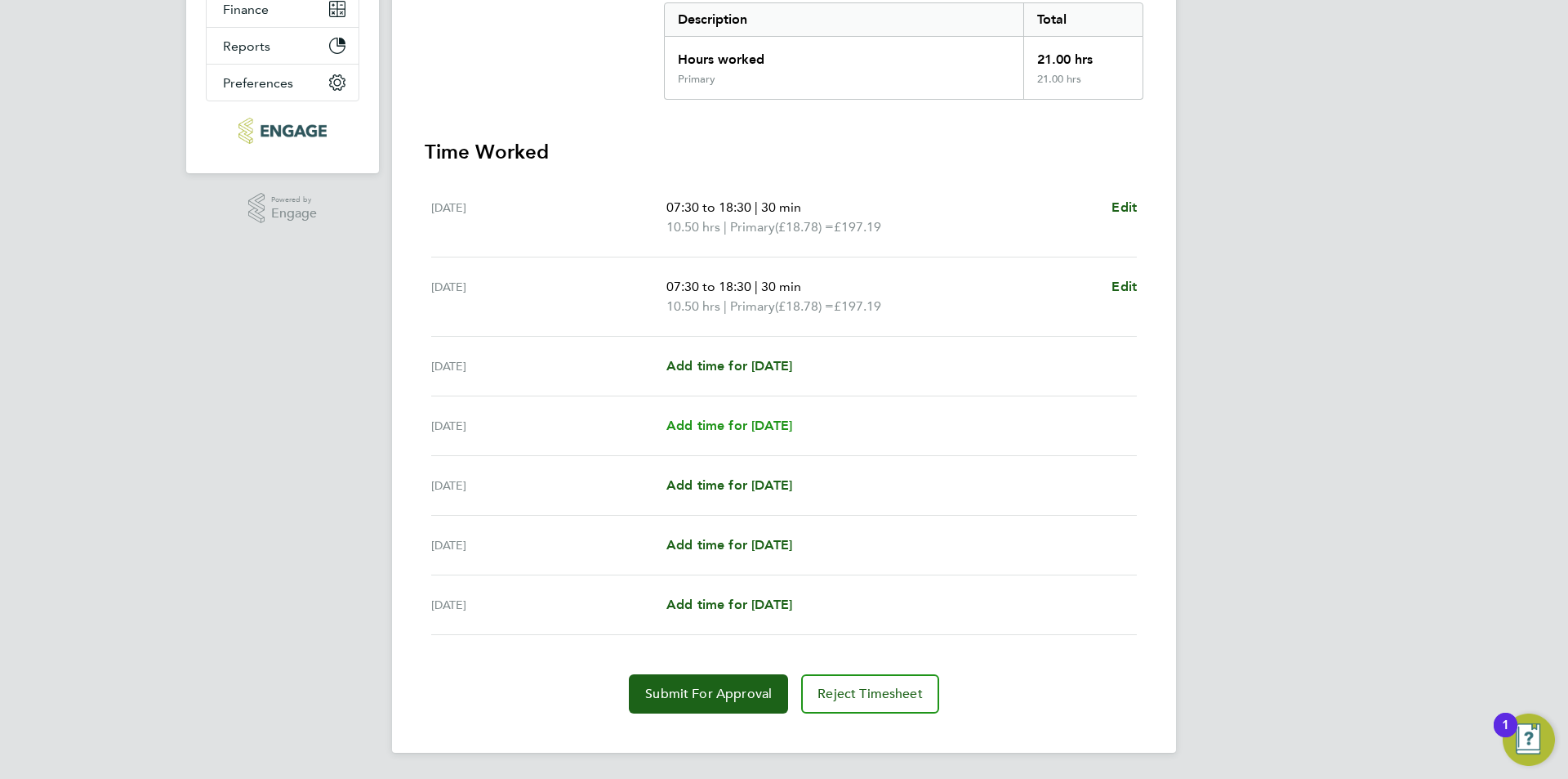
click at [761, 428] on span "Add time for [DATE]" at bounding box center [729, 425] width 126 height 16
select select "30"
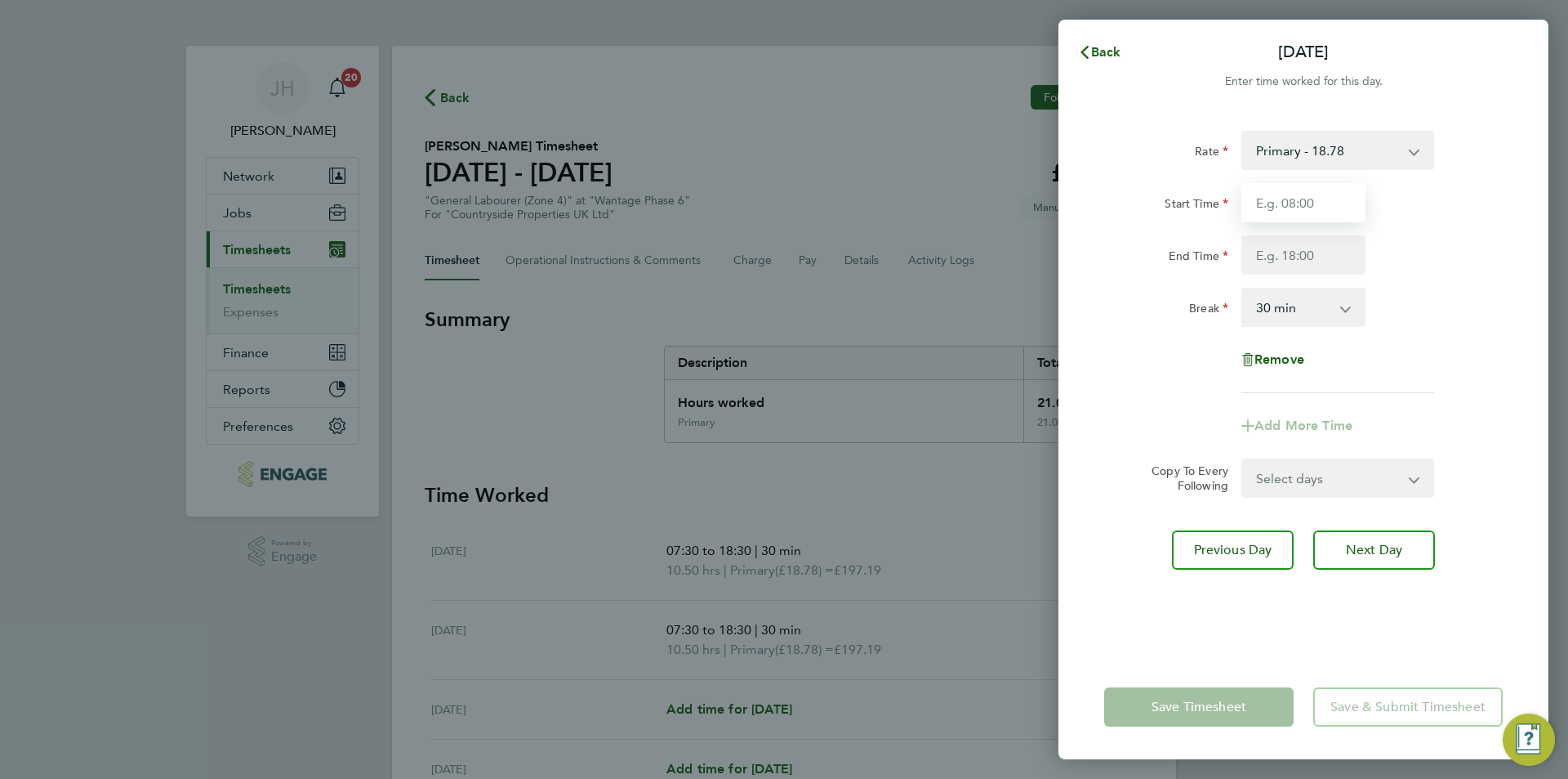
click at [1314, 215] on input "Start Time" at bounding box center [1303, 203] width 124 height 39
type input "07:30"
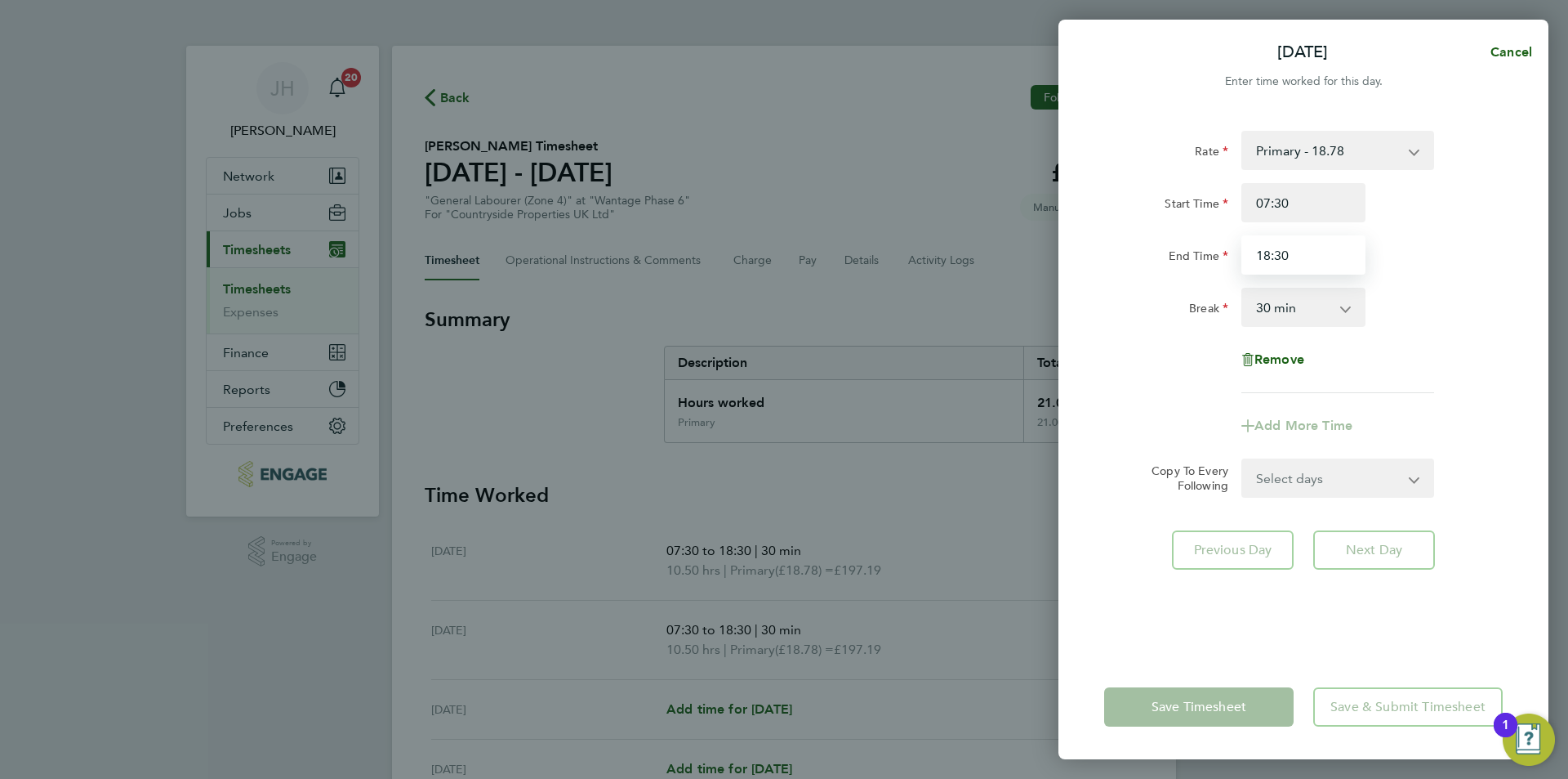
type input "18:30"
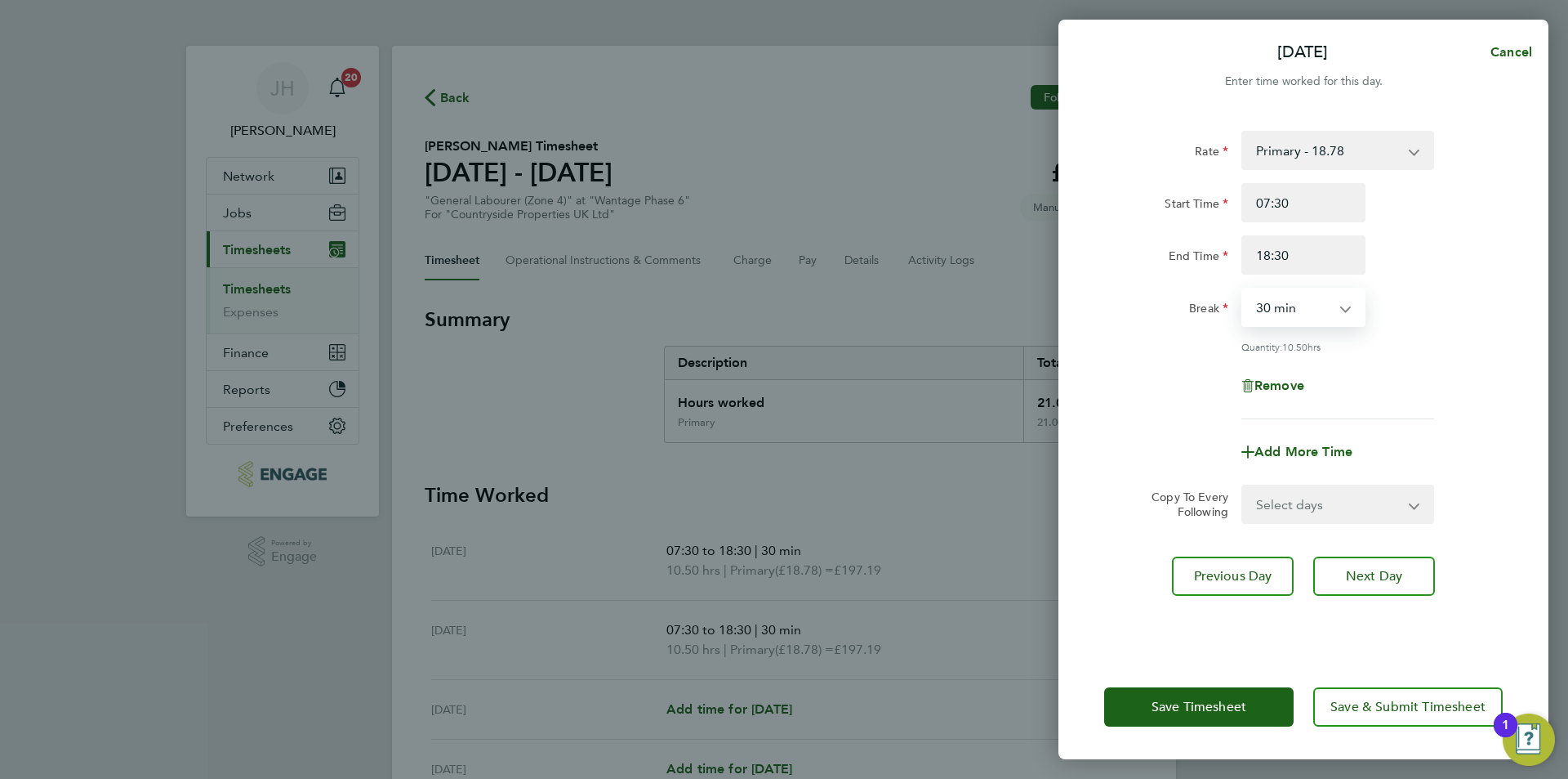
click at [1310, 513] on select "Select days Day Weekend (Sat-Sun) [DATE] [DATE] [DATE]" at bounding box center [1328, 504] width 171 height 36
select select "FRI"
click at [1243, 486] on select "Select days Day Weekend (Sat-Sun) [DATE] [DATE] [DATE]" at bounding box center [1328, 504] width 171 height 36
select select "[DATE]"
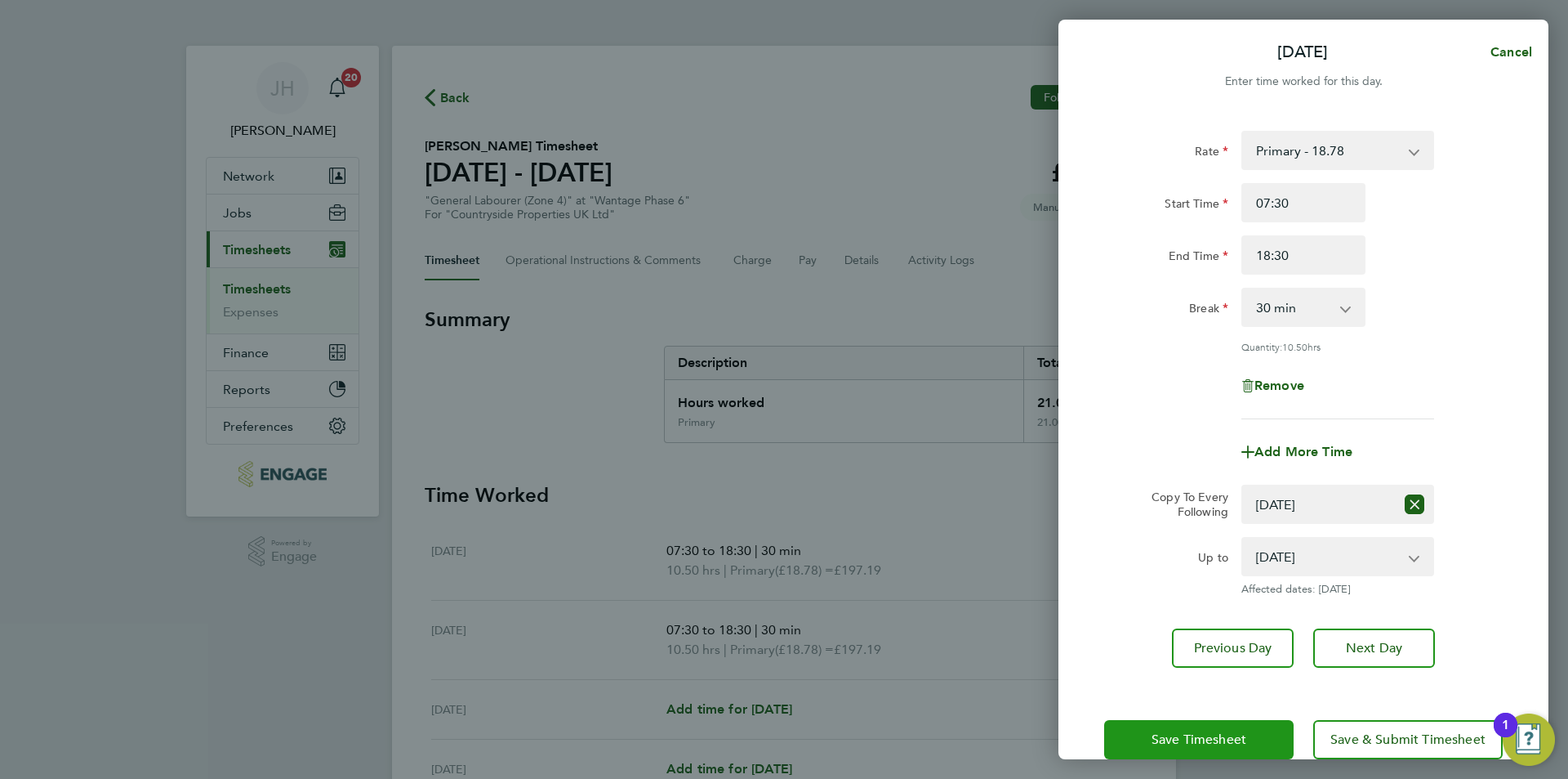
click at [1231, 736] on span "Save Timesheet" at bounding box center [1198, 739] width 94 height 17
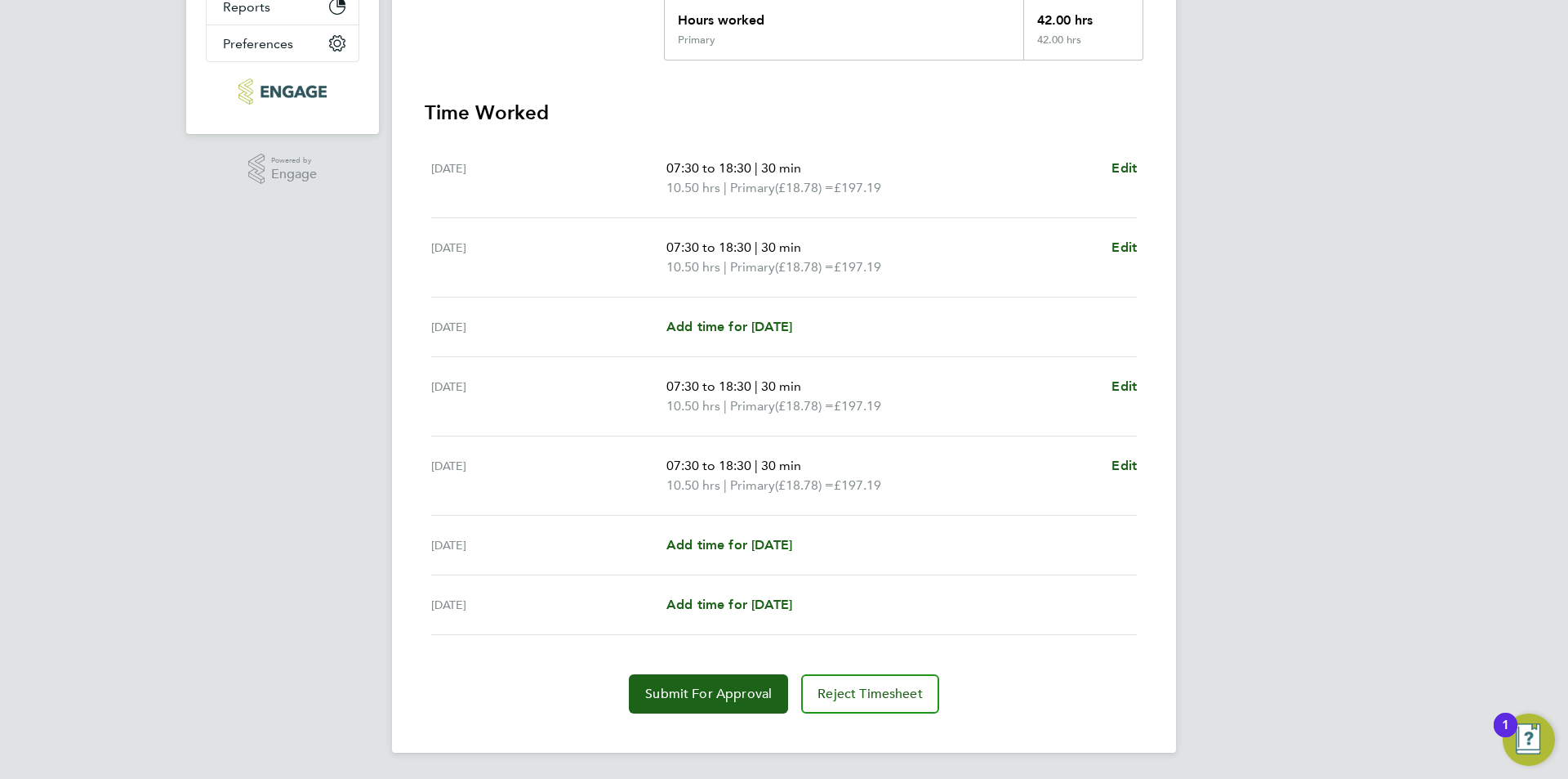
click at [711, 716] on div "Back Following [PERSON_NAME] Timesheet [DATE] - [DATE] £788. 76 "General Labour…" at bounding box center [784, 208] width 784 height 1089
click at [734, 689] on span "Submit For Approval" at bounding box center [708, 693] width 127 height 17
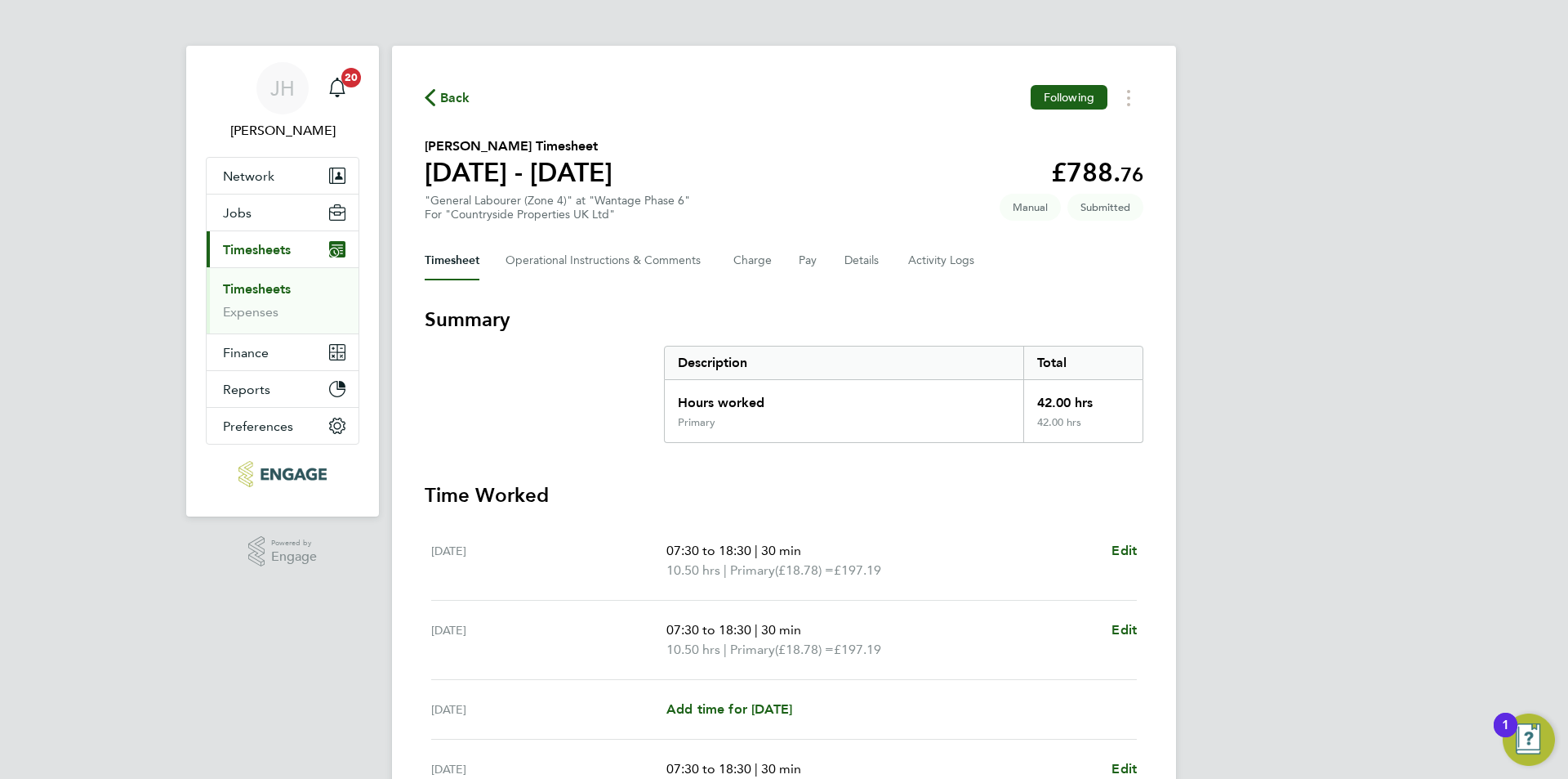
click at [445, 92] on span "Back" at bounding box center [455, 98] width 30 height 20
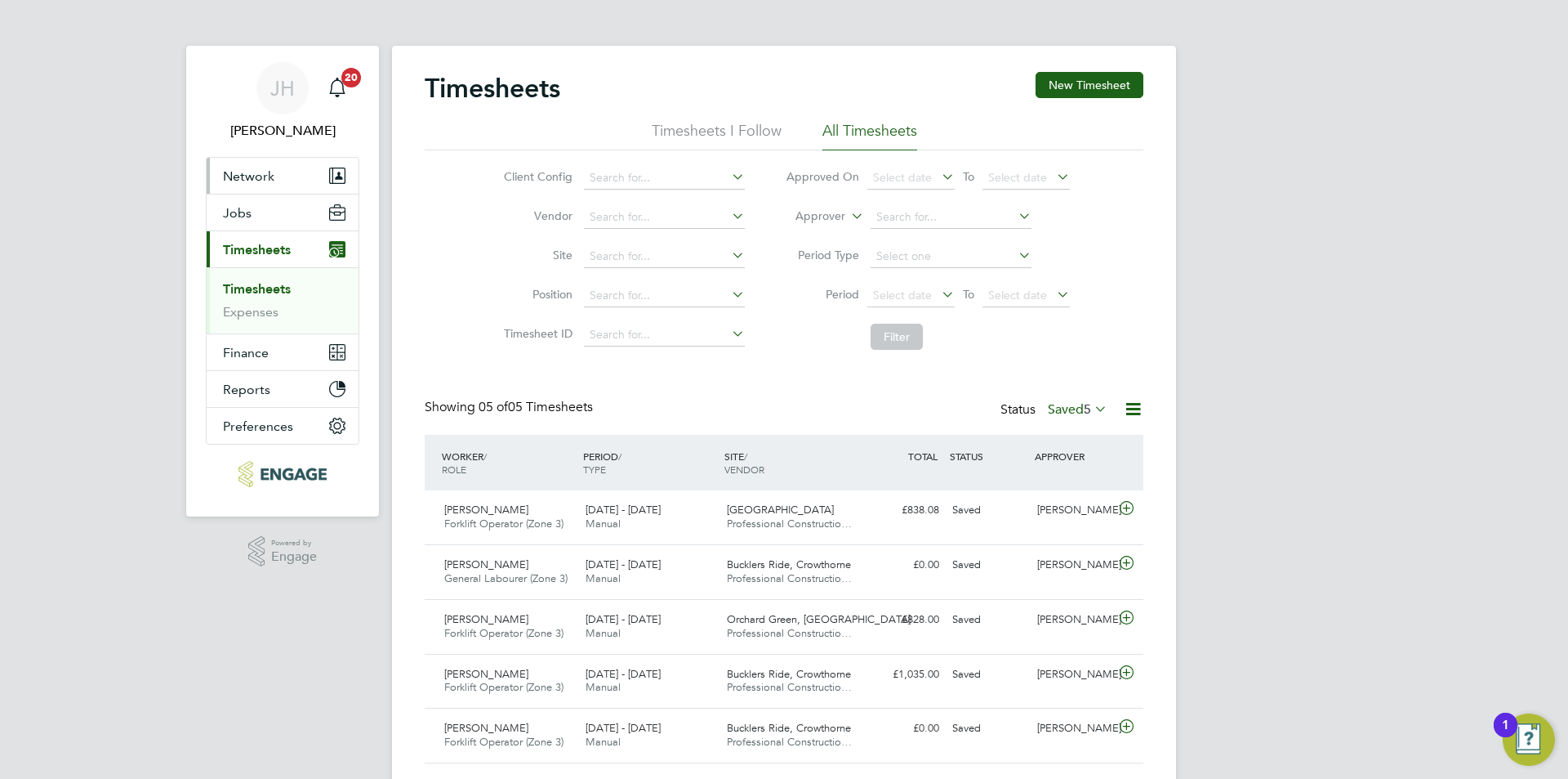
click at [258, 172] on span "Network" at bounding box center [249, 176] width 51 height 16
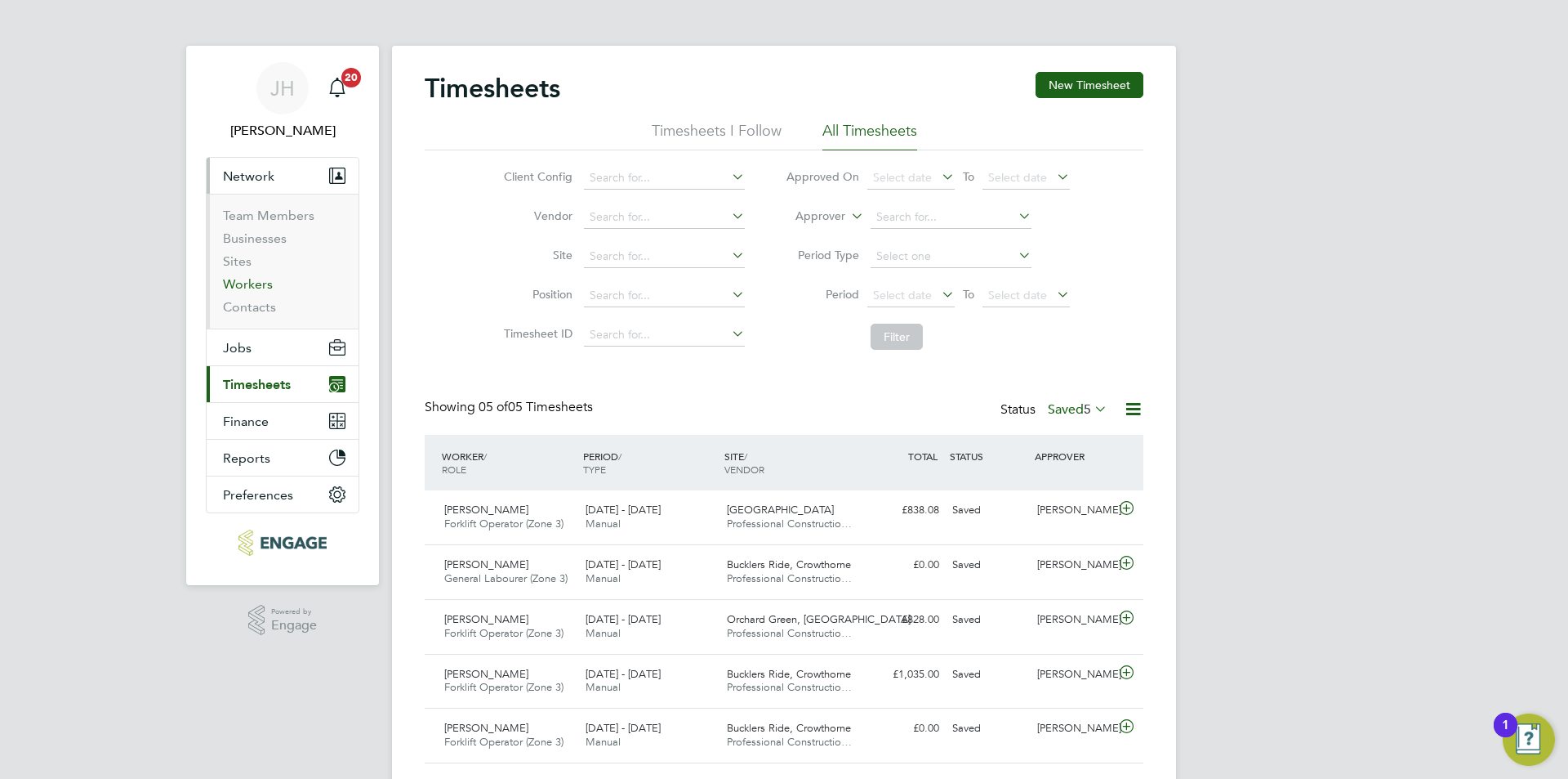
click at [252, 284] on link "Workers" at bounding box center [248, 284] width 50 height 16
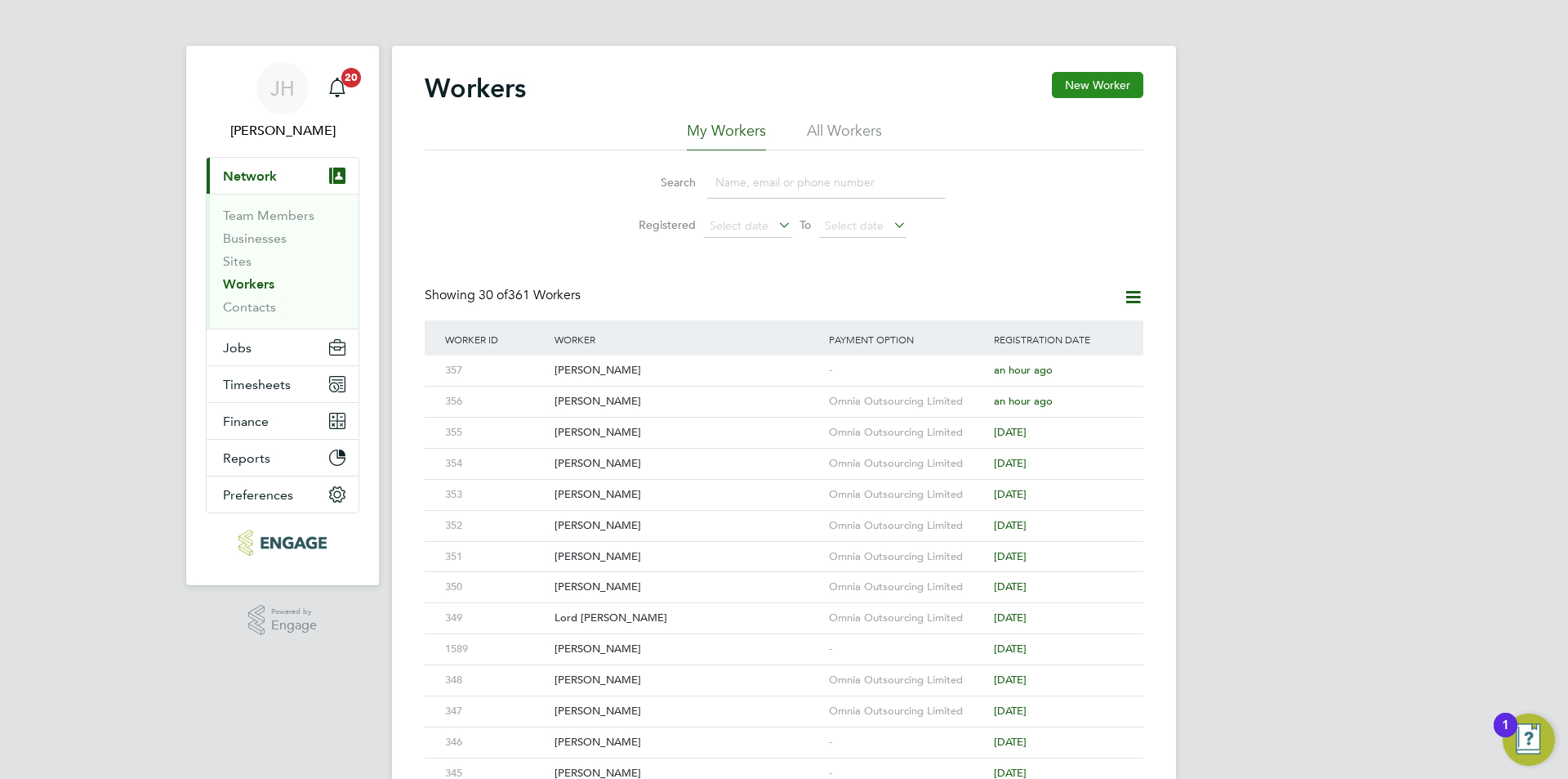
click at [1113, 85] on button "New Worker" at bounding box center [1097, 85] width 91 height 27
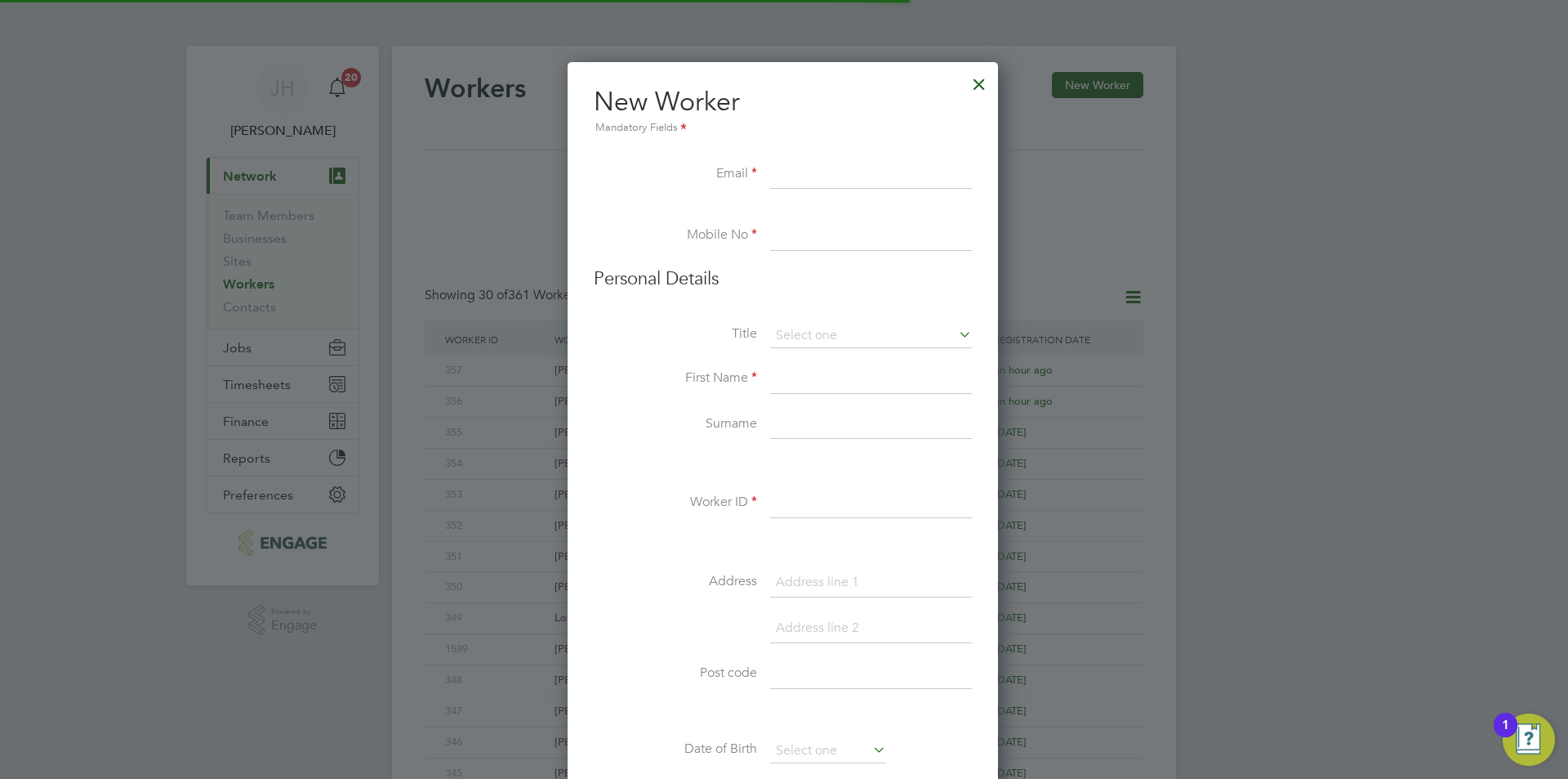
scroll to position [1391, 433]
click at [855, 505] on input at bounding box center [870, 504] width 202 height 30
click at [805, 151] on li "New Worker Mandatory Fields" at bounding box center [783, 122] width 378 height 75
click at [838, 509] on input "352" at bounding box center [870, 504] width 202 height 30
type input "358"
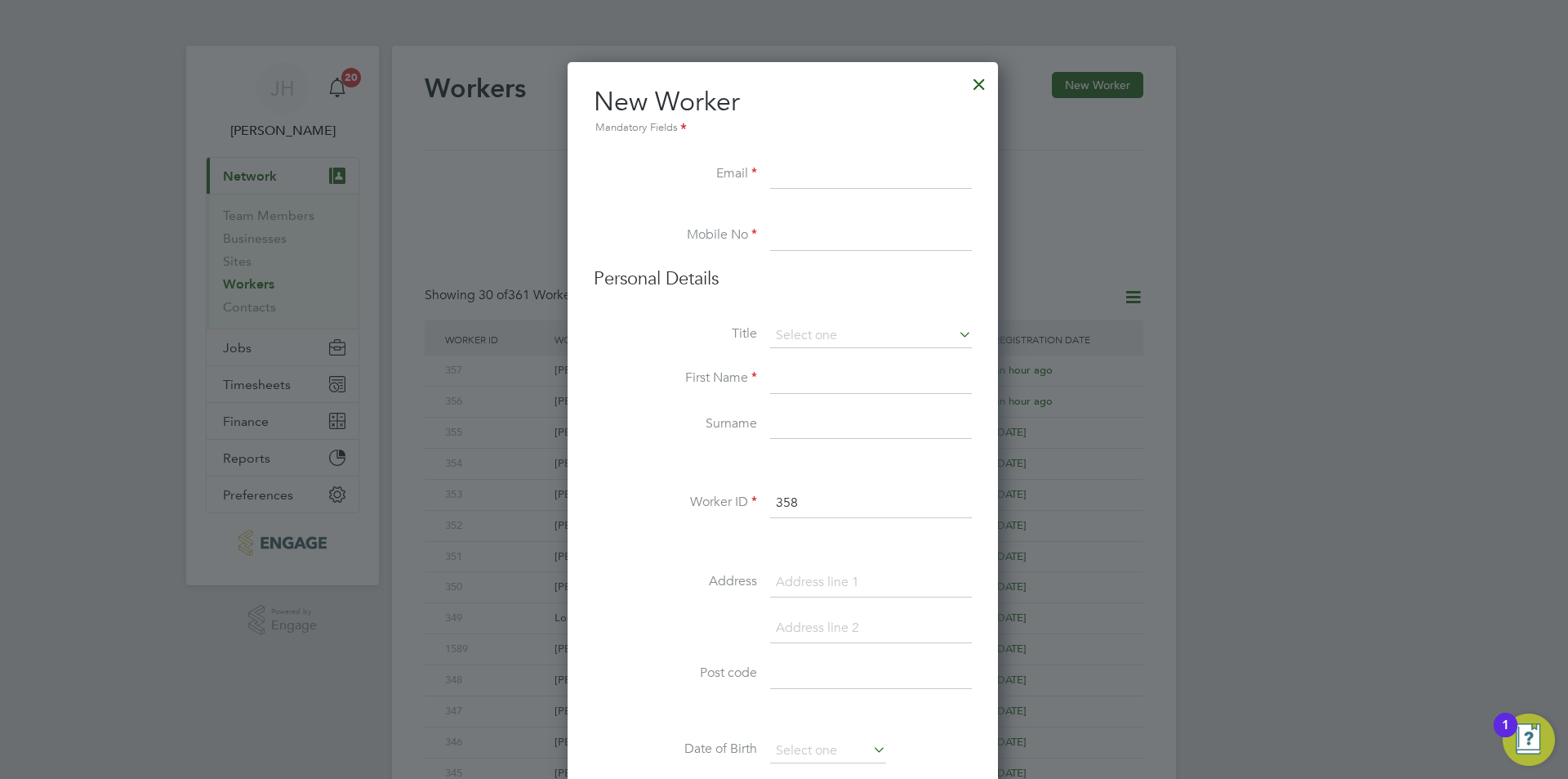
click at [830, 169] on input at bounding box center [870, 175] width 202 height 30
type input "[EMAIL_ADDRESS][DOMAIN_NAME]"
type input "02034342260"
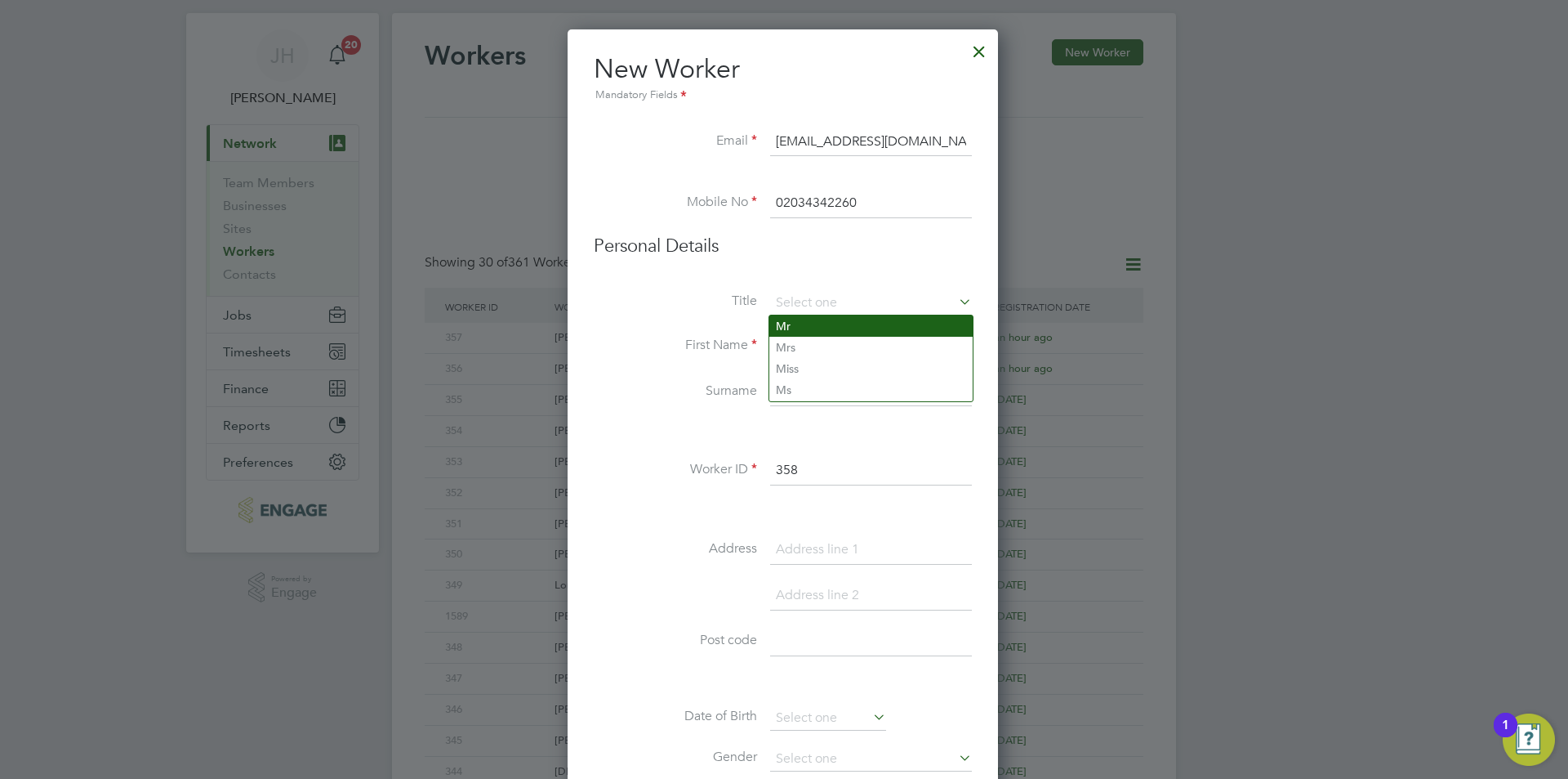
type input "Mr"
type input "Abdi"
type input "Hassan"
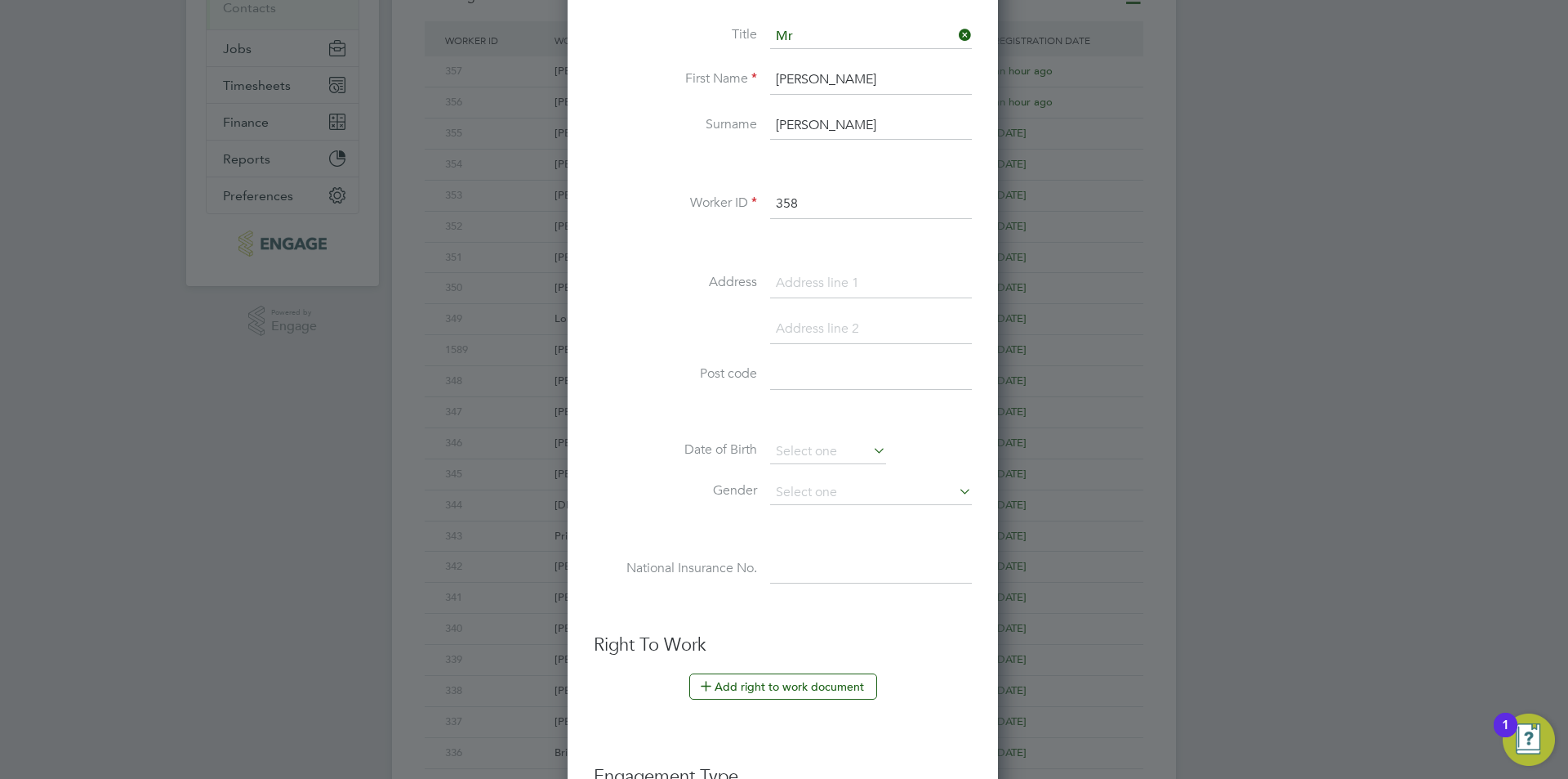
scroll to position [309, 0]
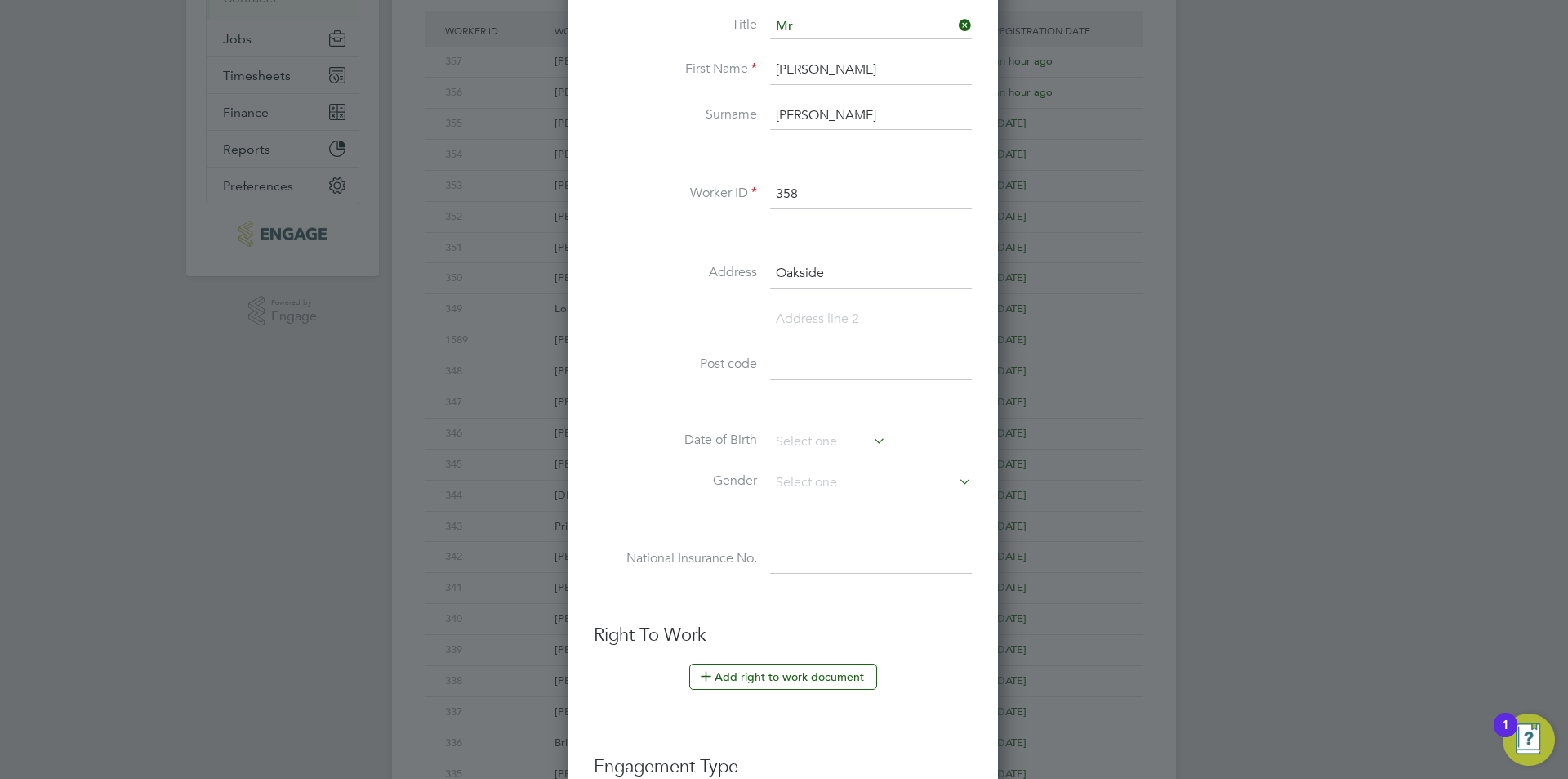
type input "Oakside"
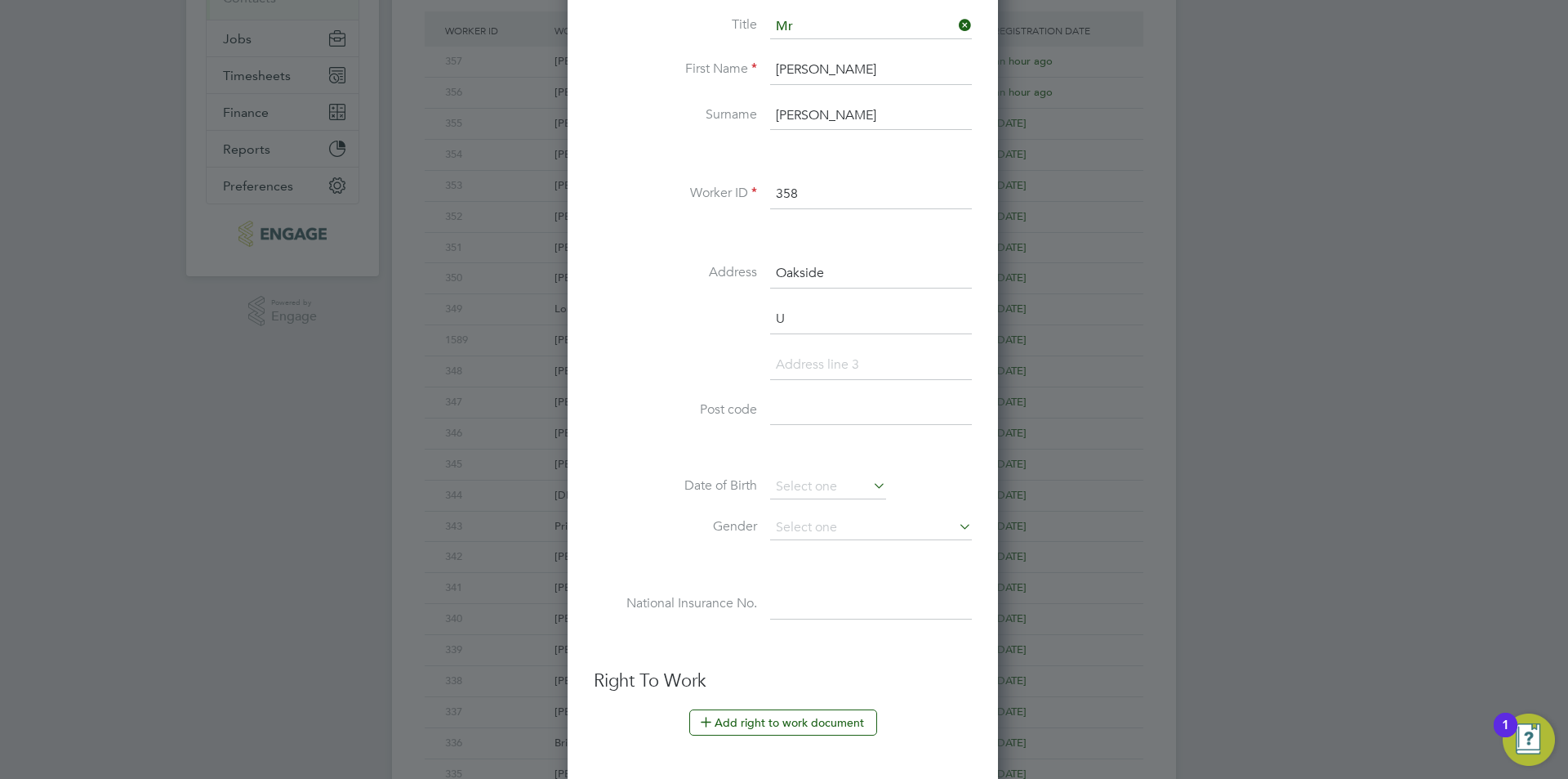
scroll to position [1435, 433]
type input "Uxbridge"
type input "UB9 4BX"
click at [827, 489] on input at bounding box center [828, 487] width 116 height 25
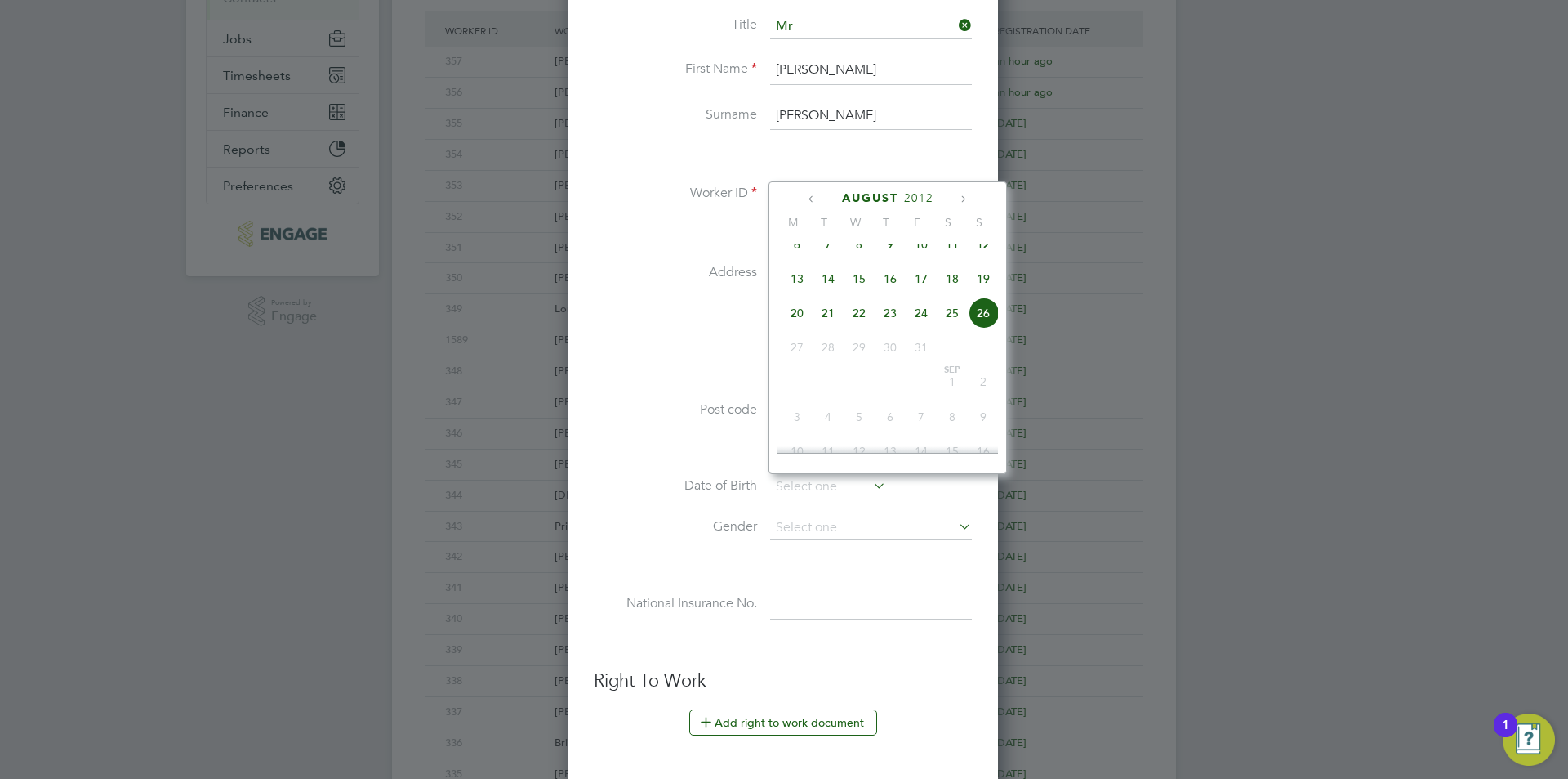
click at [924, 206] on div "August 2012" at bounding box center [888, 199] width 220 height 16
click at [927, 199] on span "2012" at bounding box center [918, 198] width 29 height 14
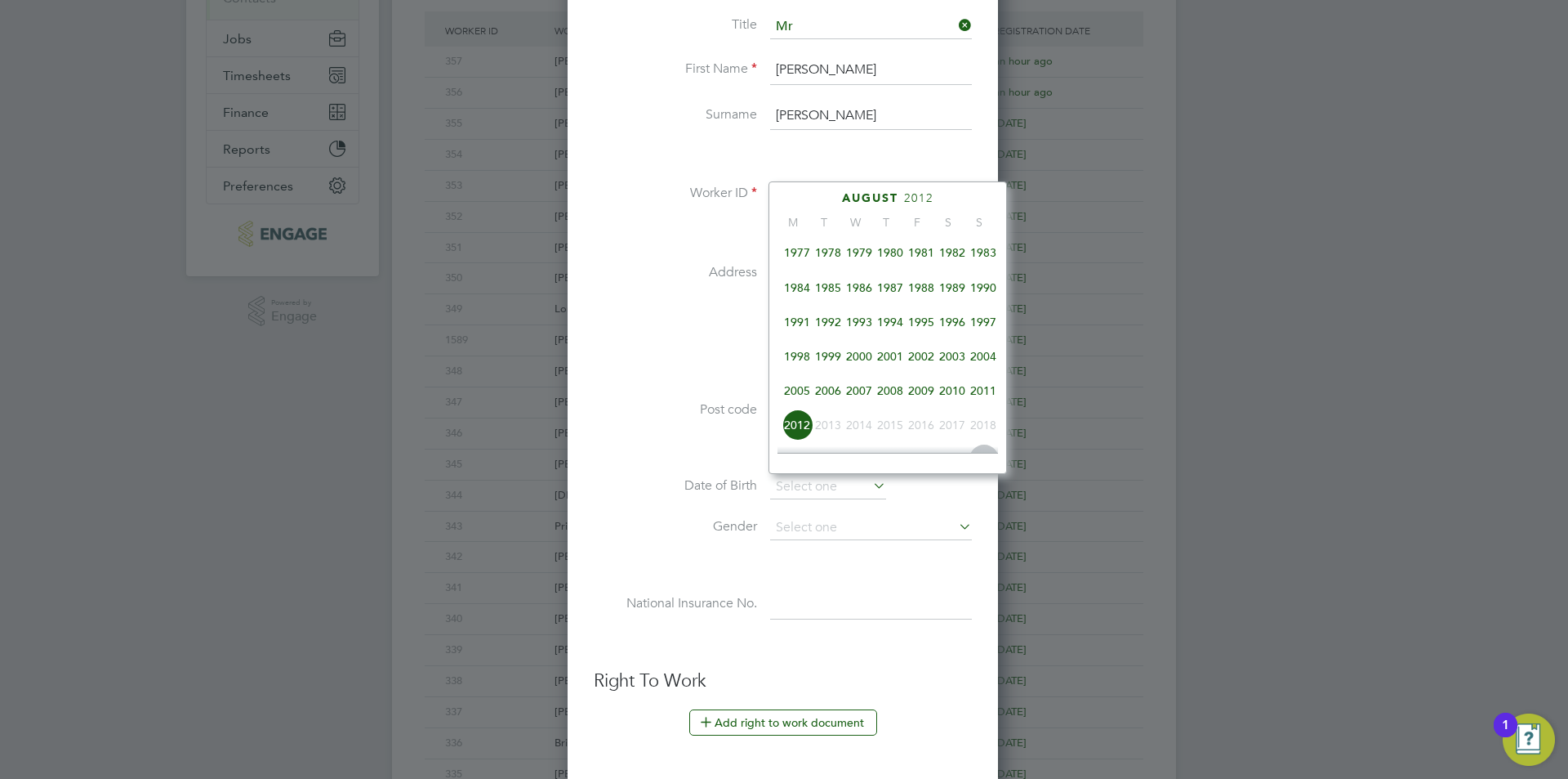
scroll to position [270, 0]
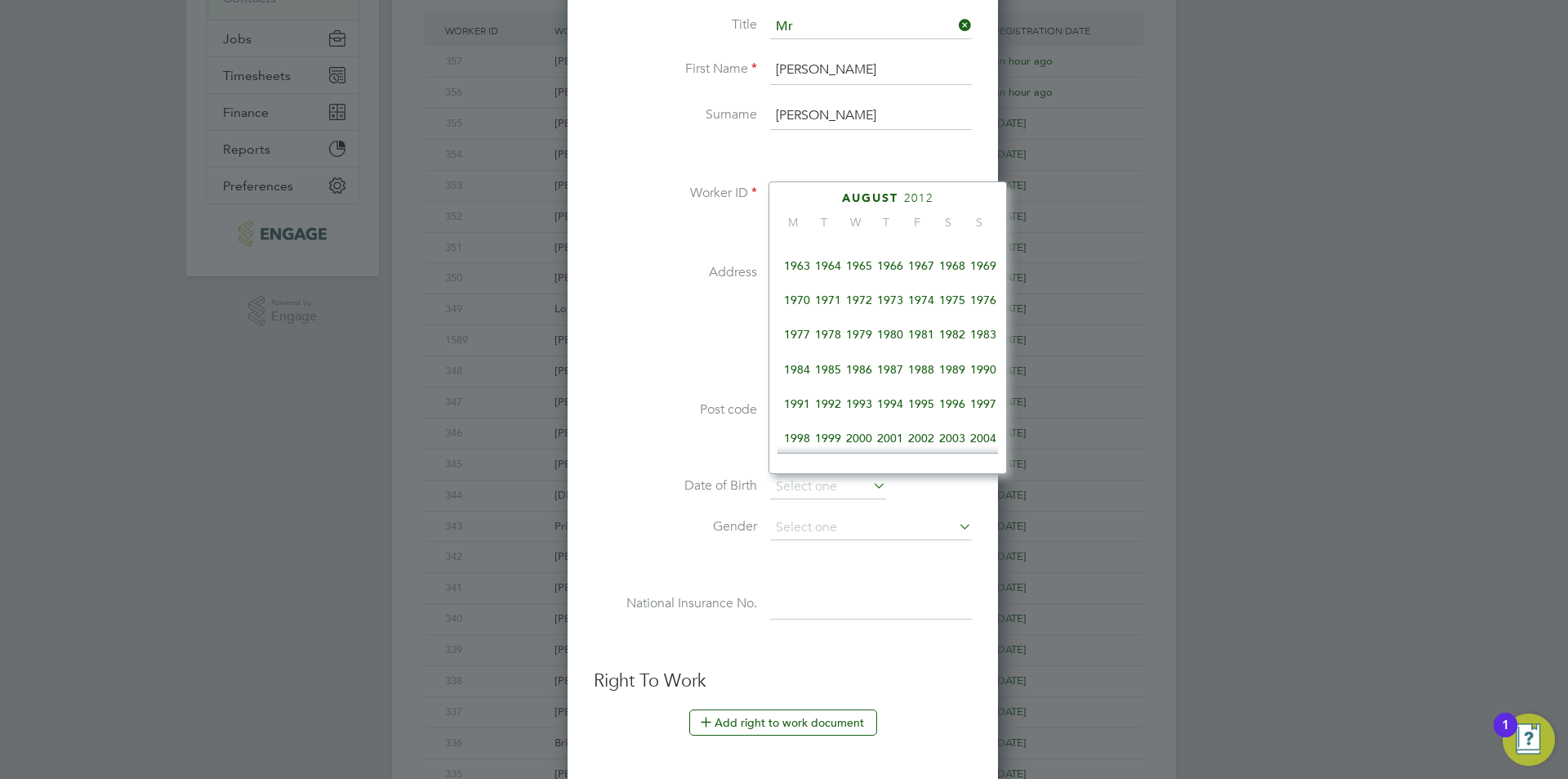
click at [890, 306] on span "1973" at bounding box center [891, 300] width 31 height 31
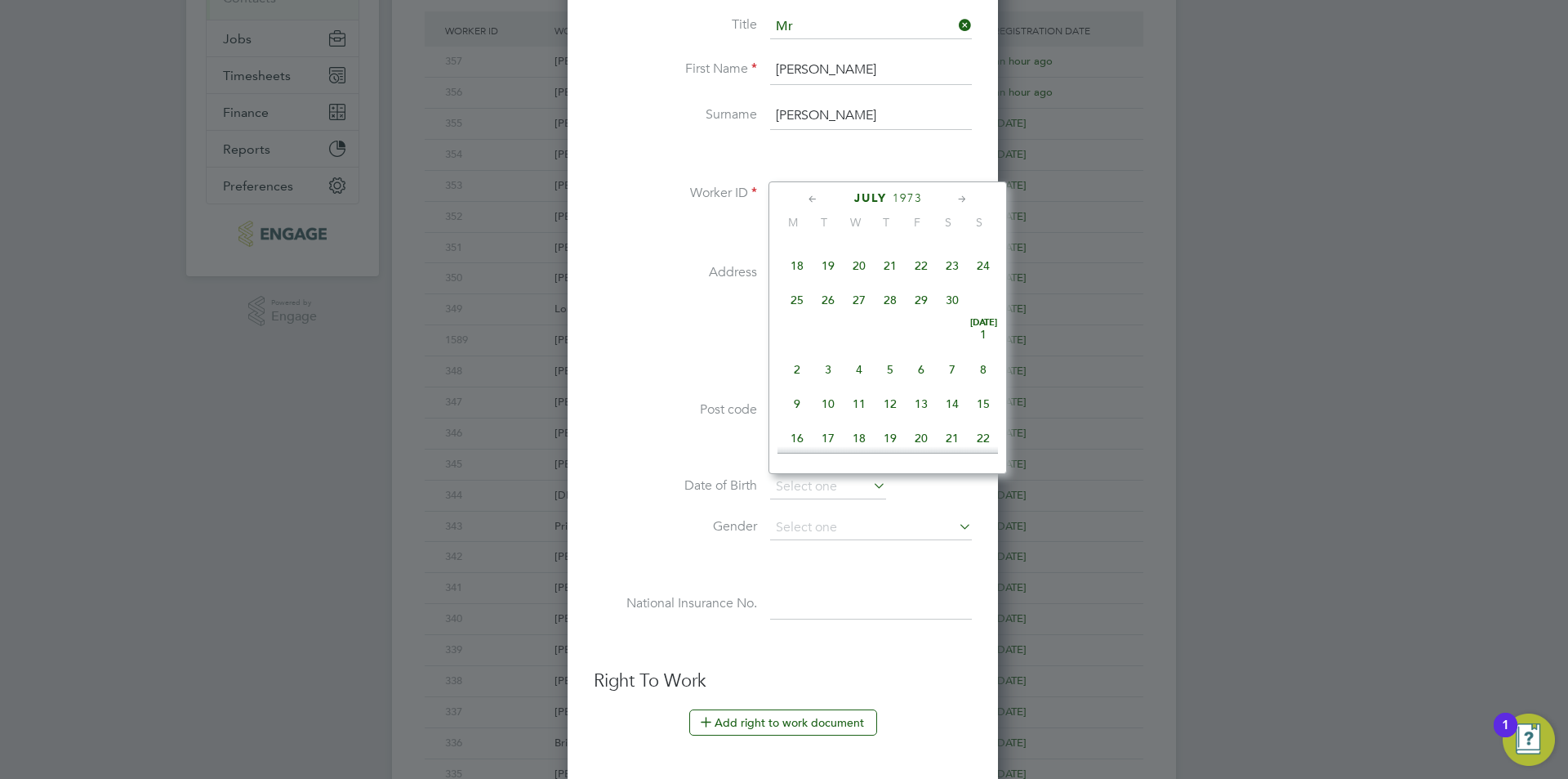
click at [913, 380] on span "6" at bounding box center [921, 370] width 31 height 31
type input "[DATE]"
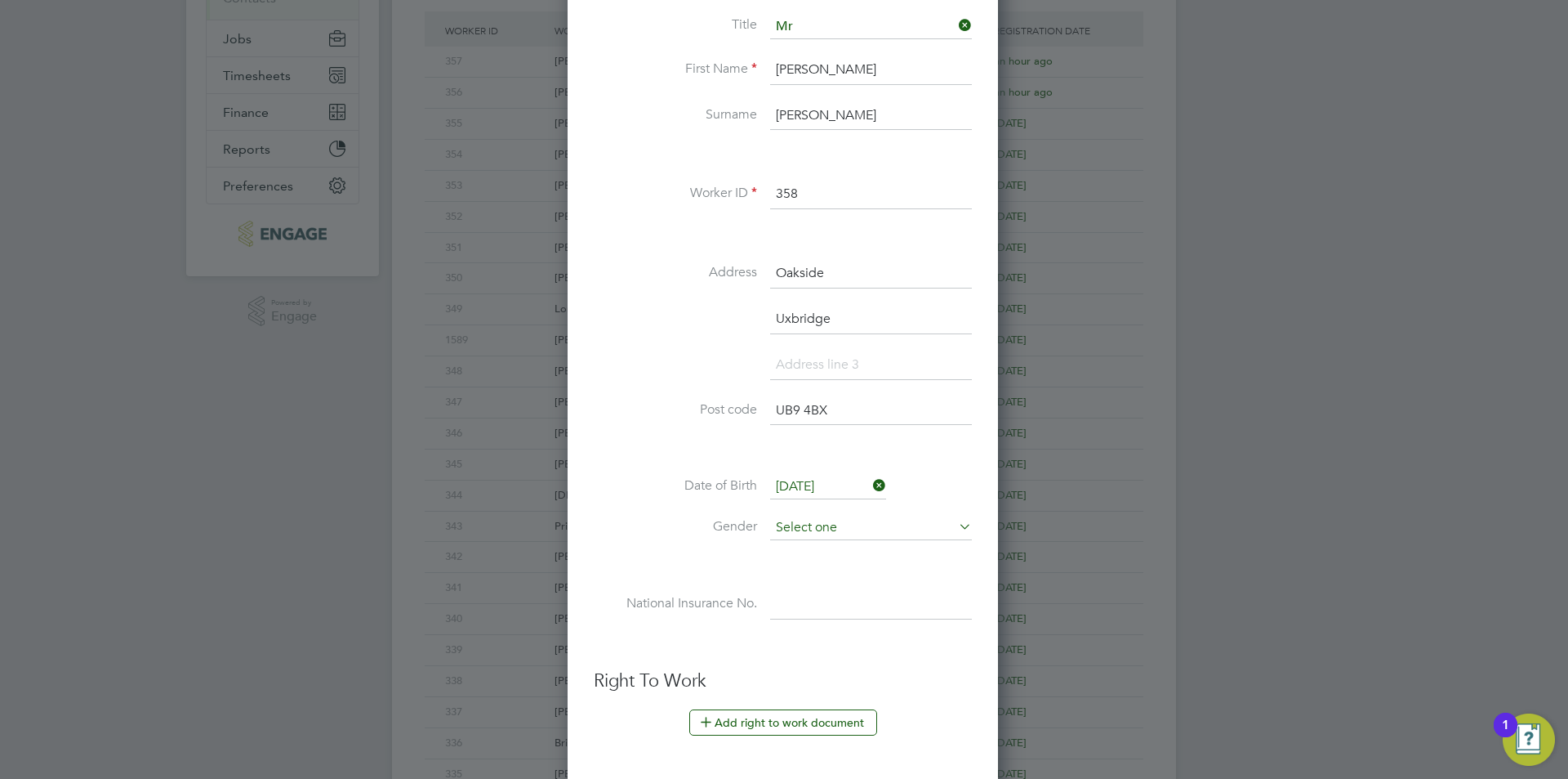
click at [830, 516] on input at bounding box center [870, 527] width 202 height 25
click at [825, 551] on li "[DEMOGRAPHIC_DATA]" at bounding box center [870, 551] width 203 height 22
type input "[DEMOGRAPHIC_DATA]"
click at [831, 611] on input at bounding box center [870, 605] width 202 height 30
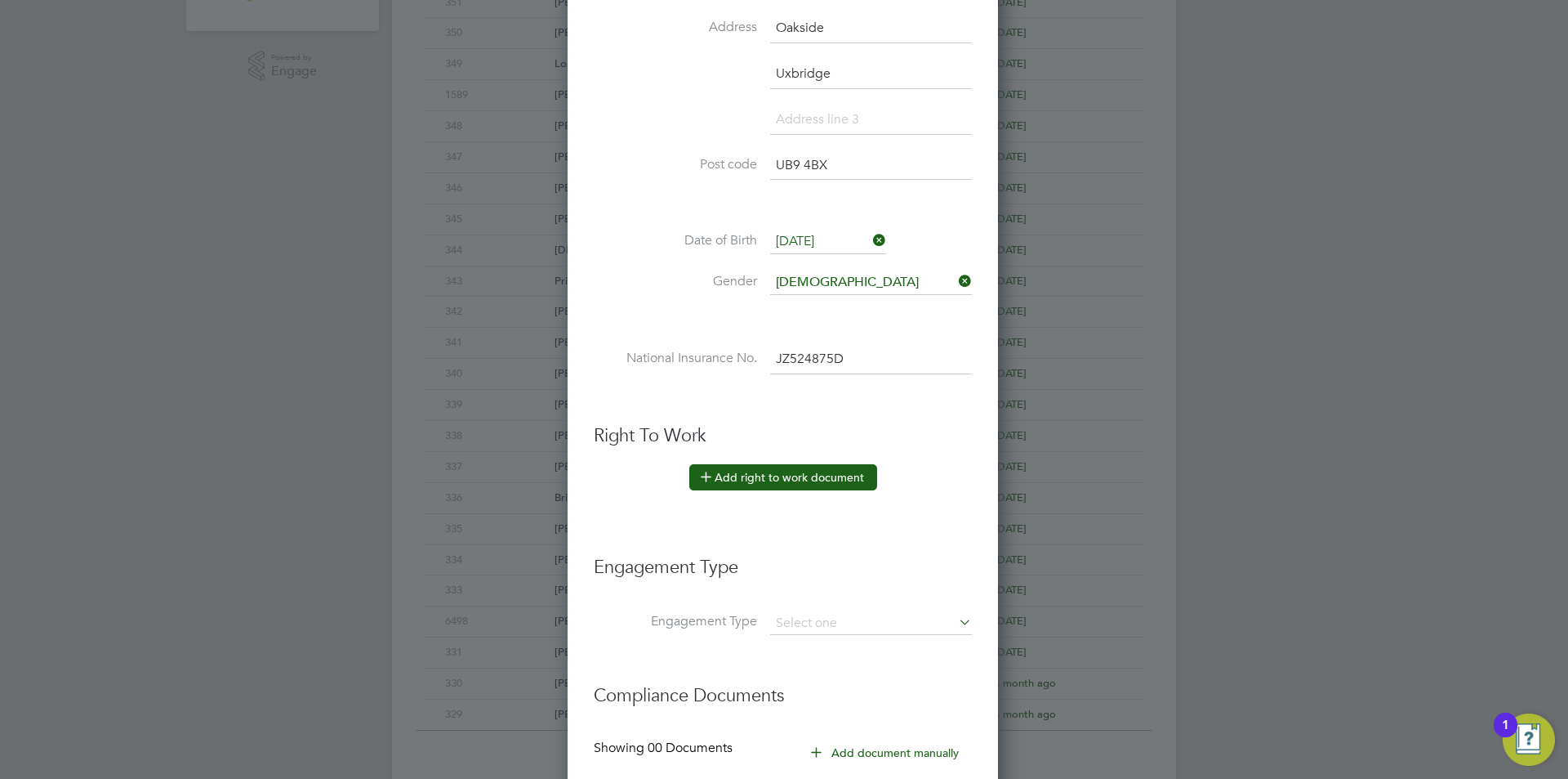
type input "JZ 52 48 75 D"
click at [822, 472] on button "Add right to work document" at bounding box center [783, 477] width 188 height 27
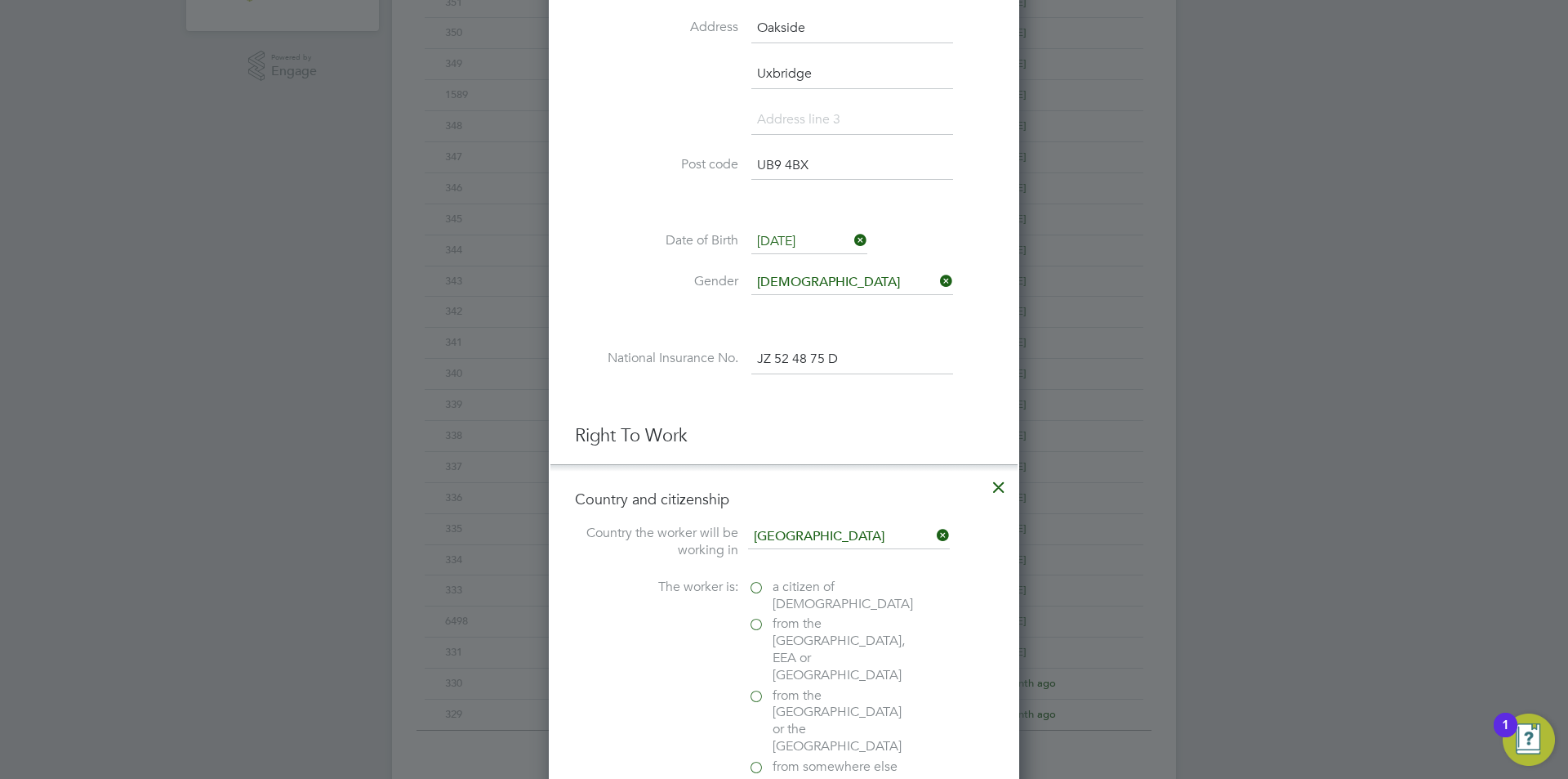
scroll to position [799, 0]
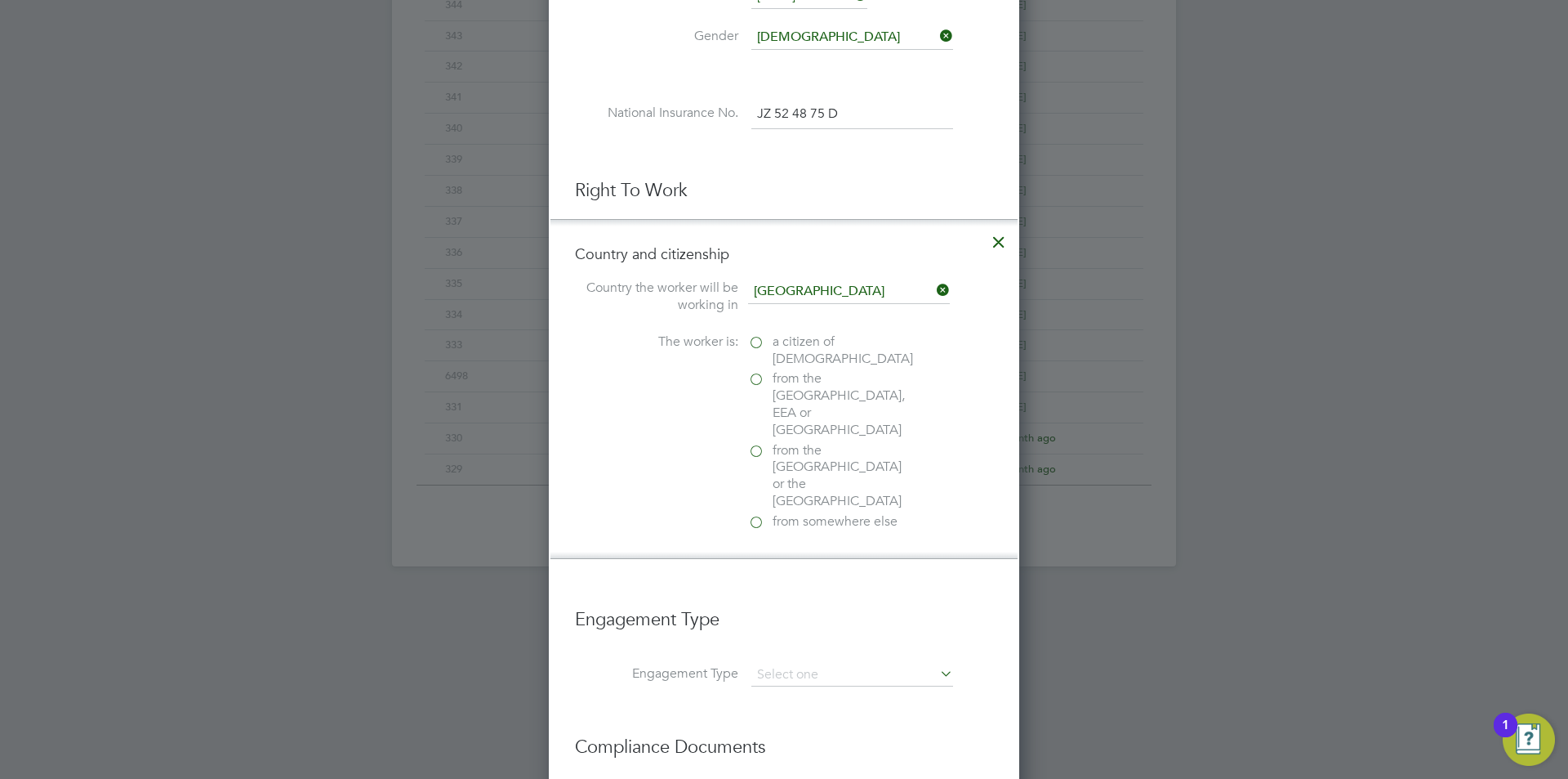
click at [802, 337] on span "a citizen of United Kingdom" at bounding box center [842, 350] width 141 height 34
click at [0, 0] on input "a citizen of United Kingdom" at bounding box center [0, 0] width 0 height 0
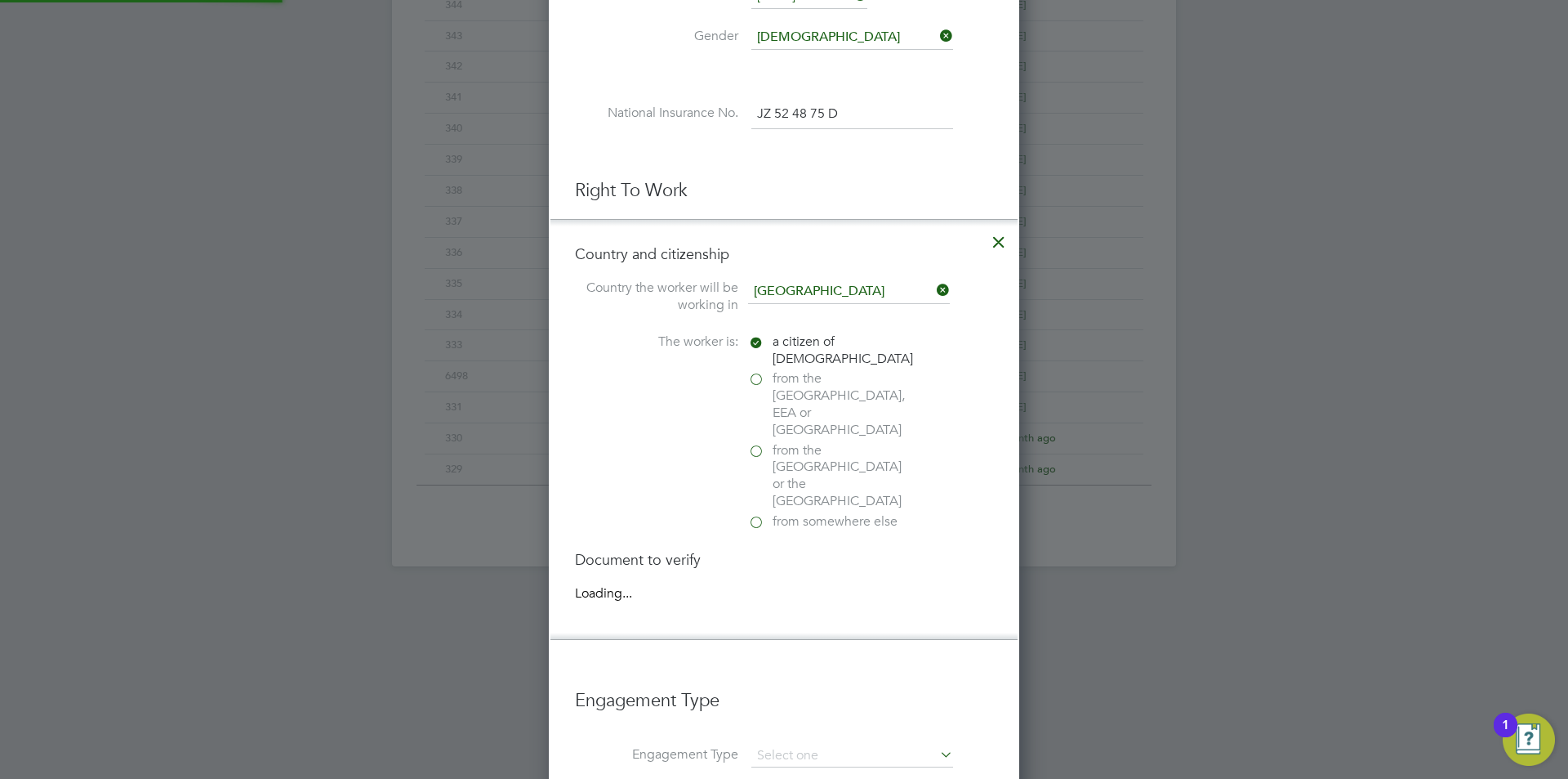
scroll to position [1771, 471]
click at [785, 585] on div "Passport" at bounding box center [870, 593] width 245 height 17
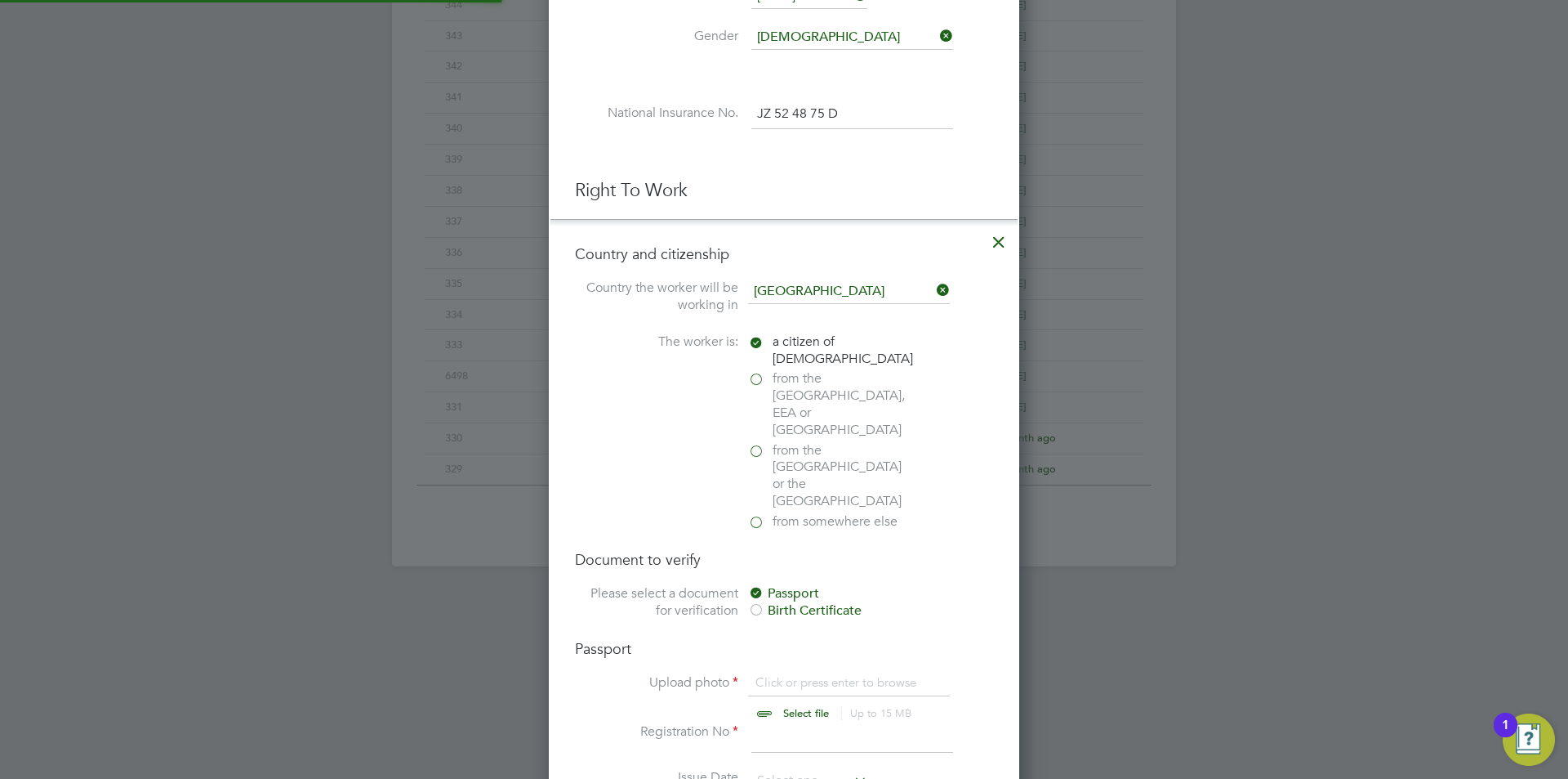
scroll to position [22, 203]
click at [822, 674] on input "file" at bounding box center [821, 698] width 257 height 49
type input "C:\fakepath\Passport.jpg"
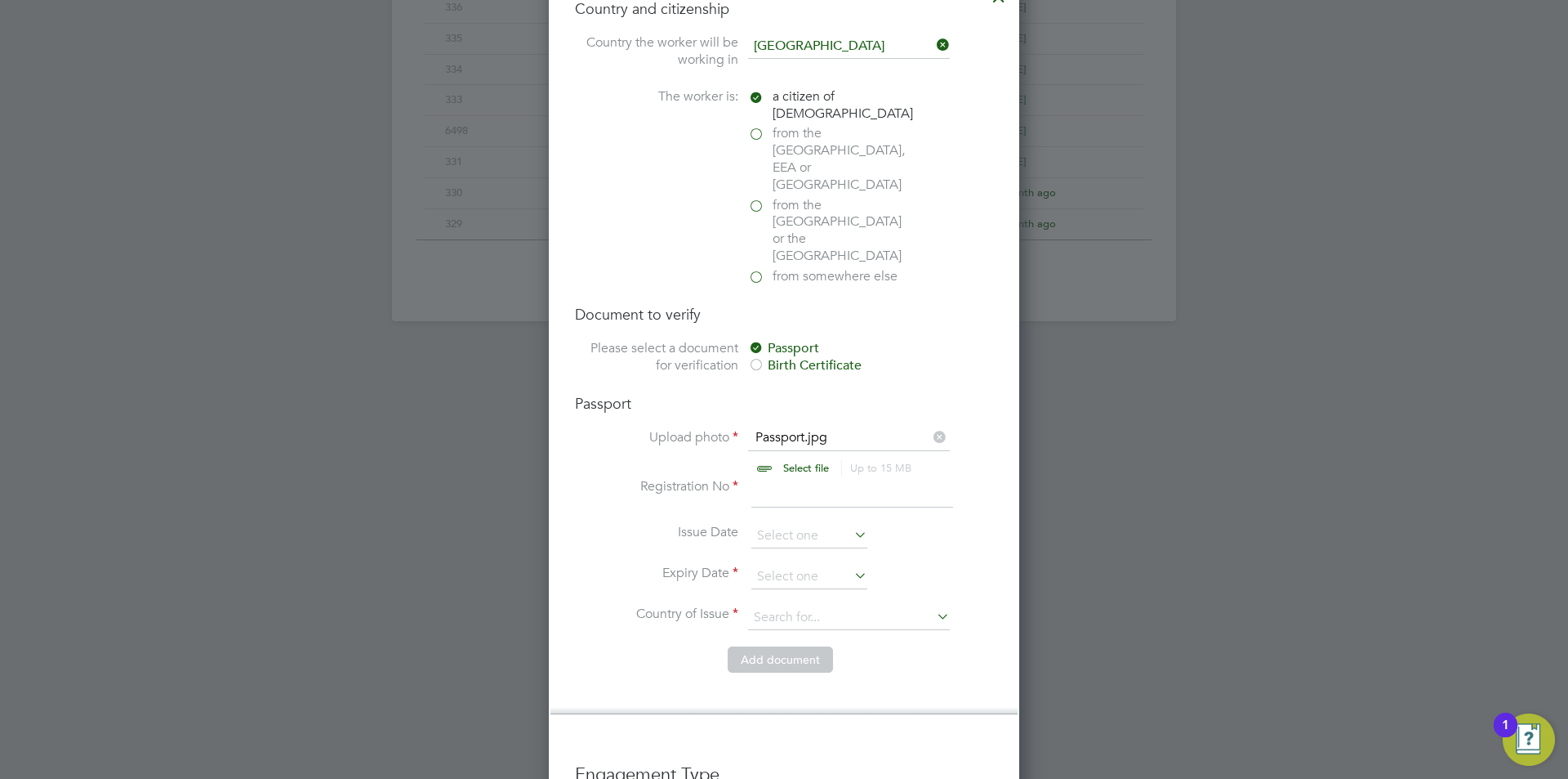
click at [856, 478] on input at bounding box center [851, 493] width 202 height 30
type input "549752803"
click at [805, 565] on input at bounding box center [809, 576] width 116 height 25
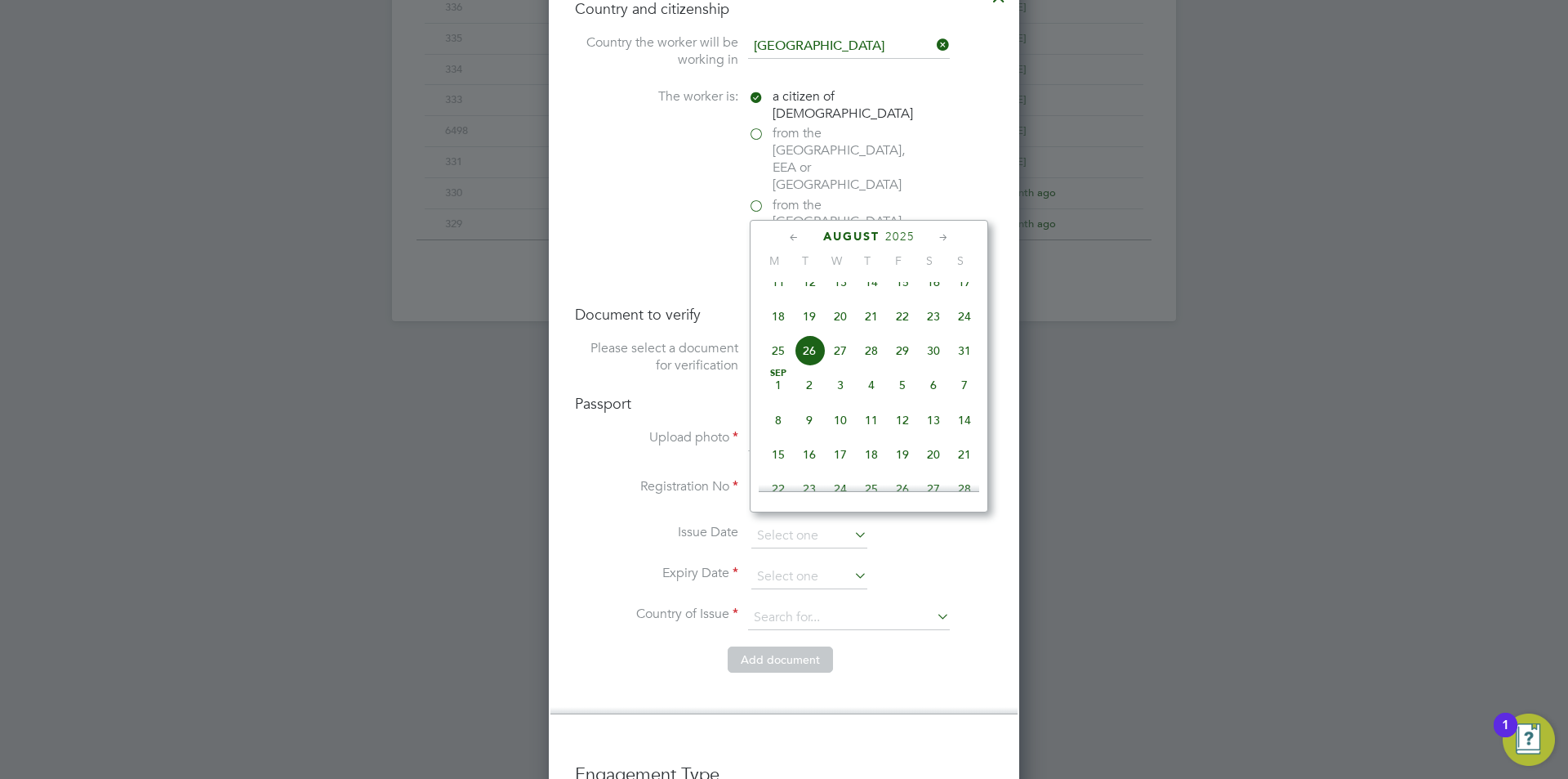
click at [891, 239] on span "2025" at bounding box center [900, 236] width 29 height 14
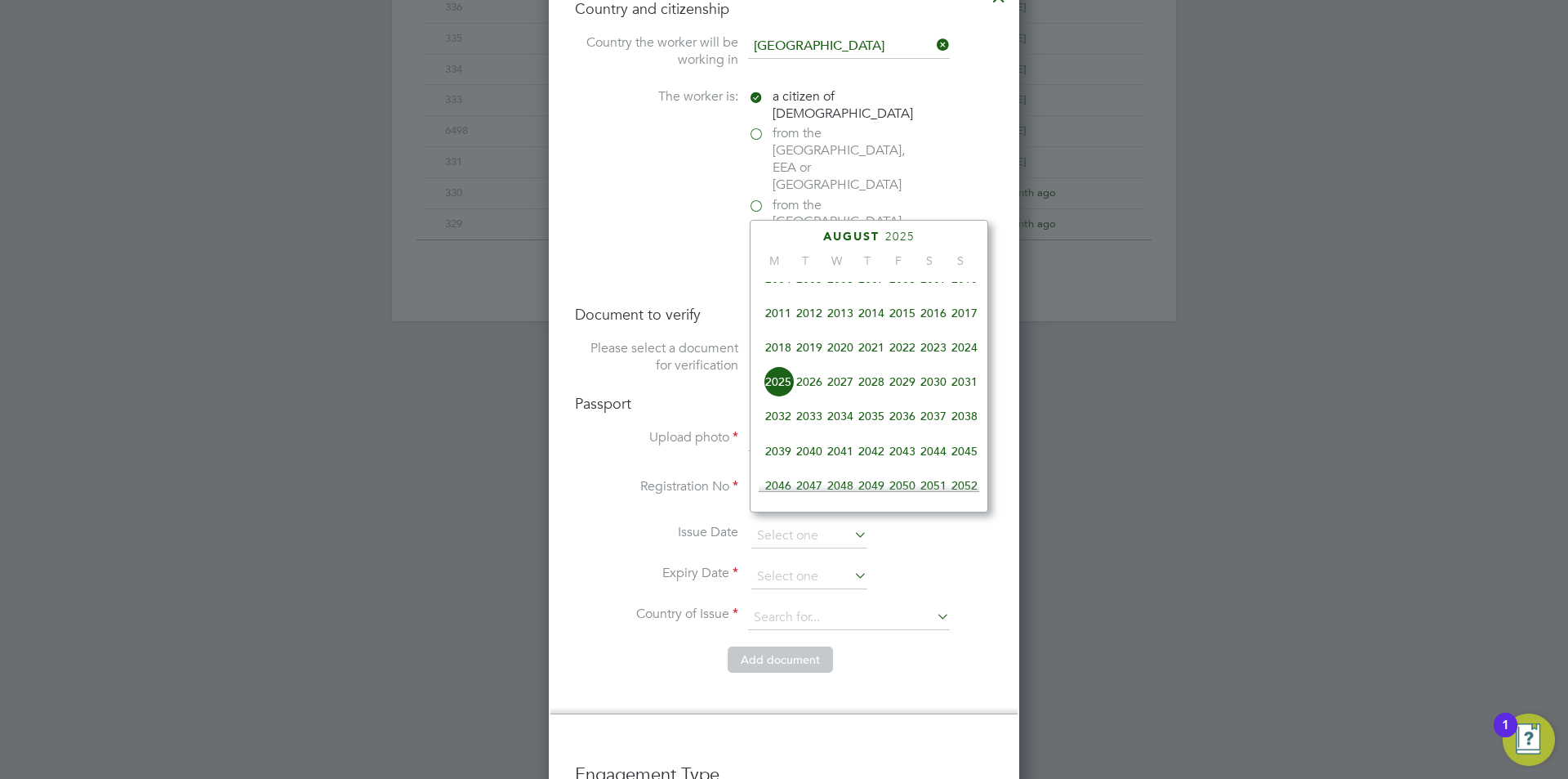
click at [853, 397] on span "2027" at bounding box center [841, 382] width 31 height 31
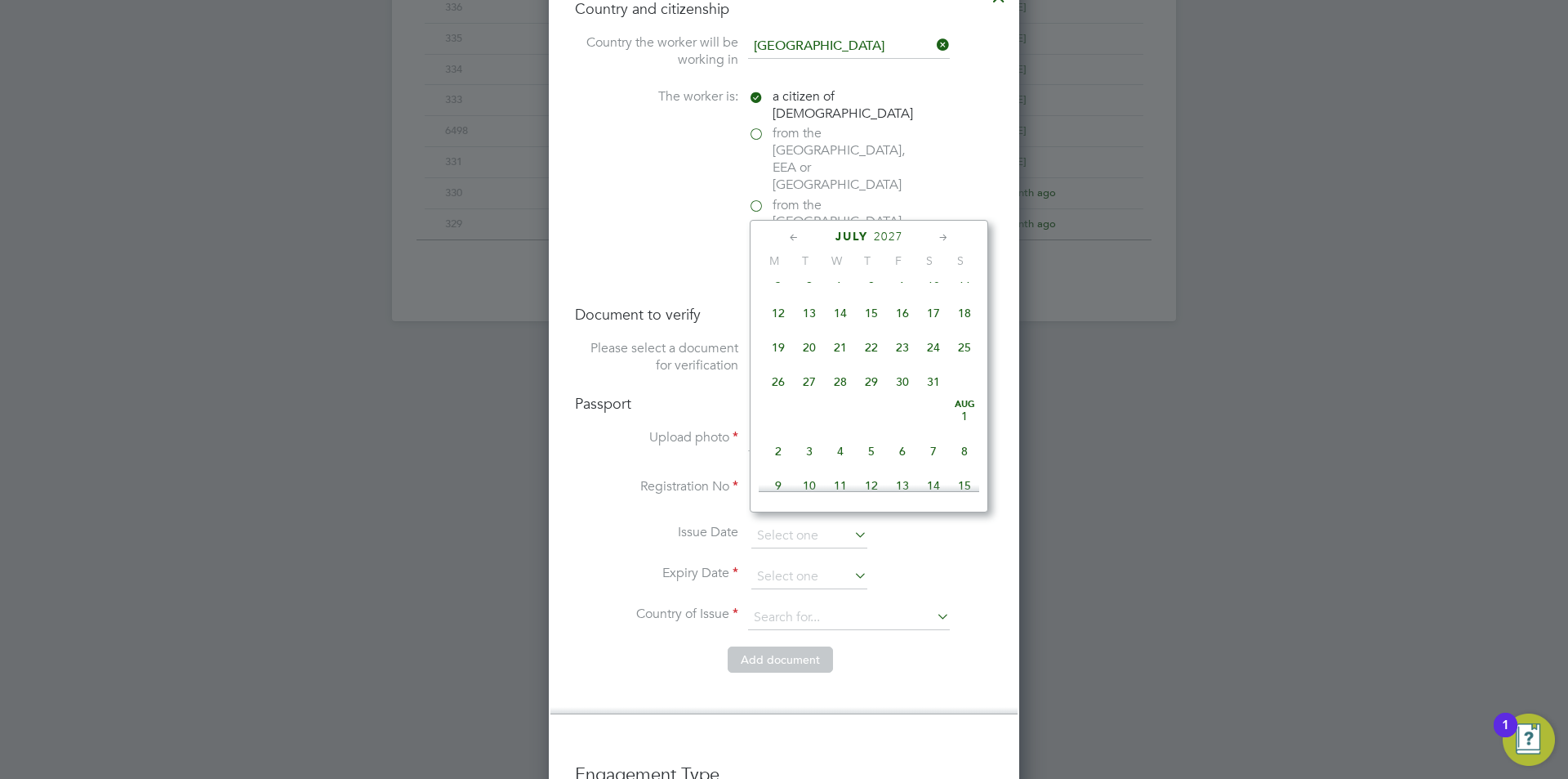
click at [809, 463] on span "3" at bounding box center [809, 451] width 31 height 31
type input "[DATE]"
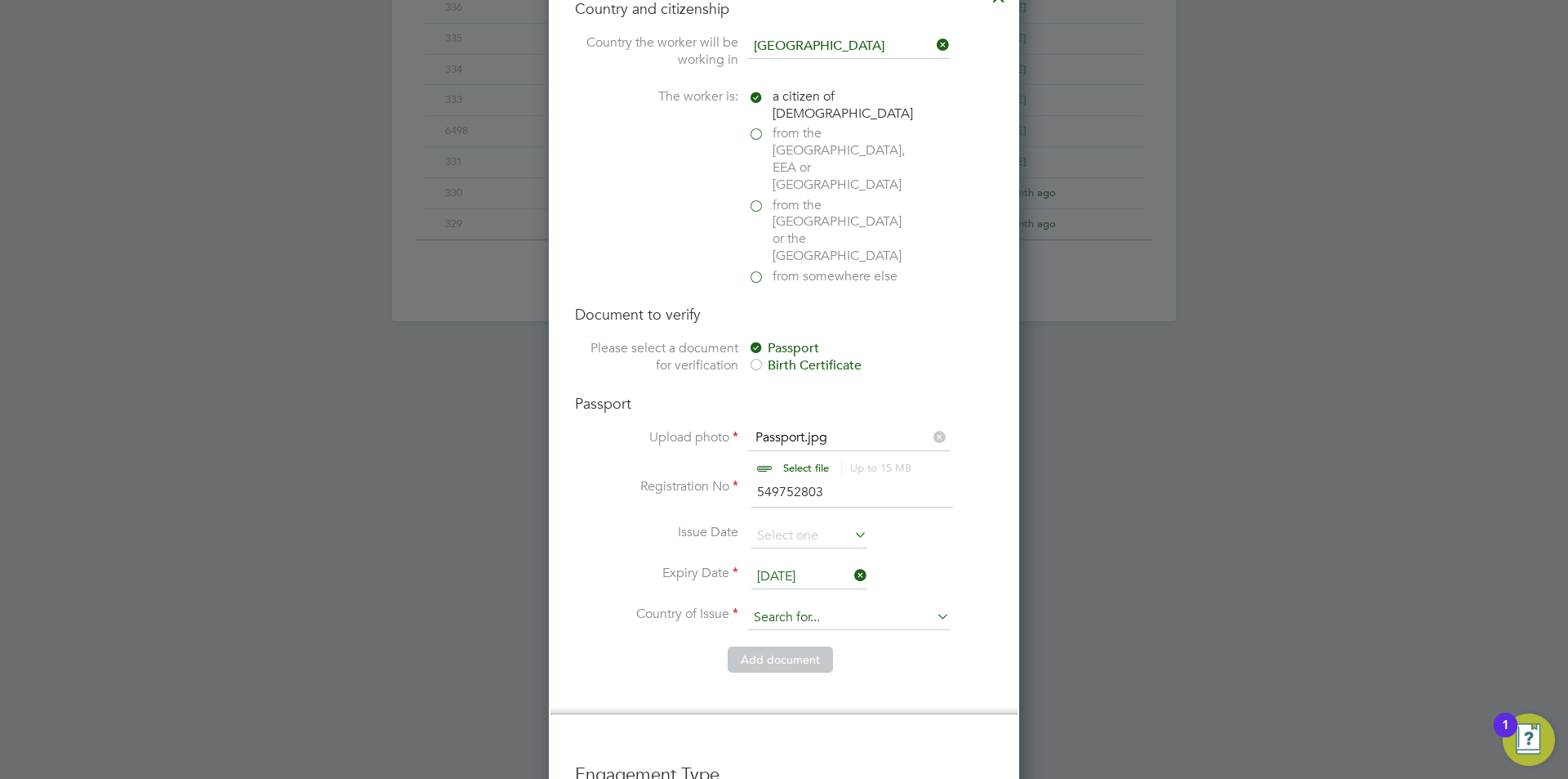
click at [777, 605] on input at bounding box center [848, 617] width 202 height 25
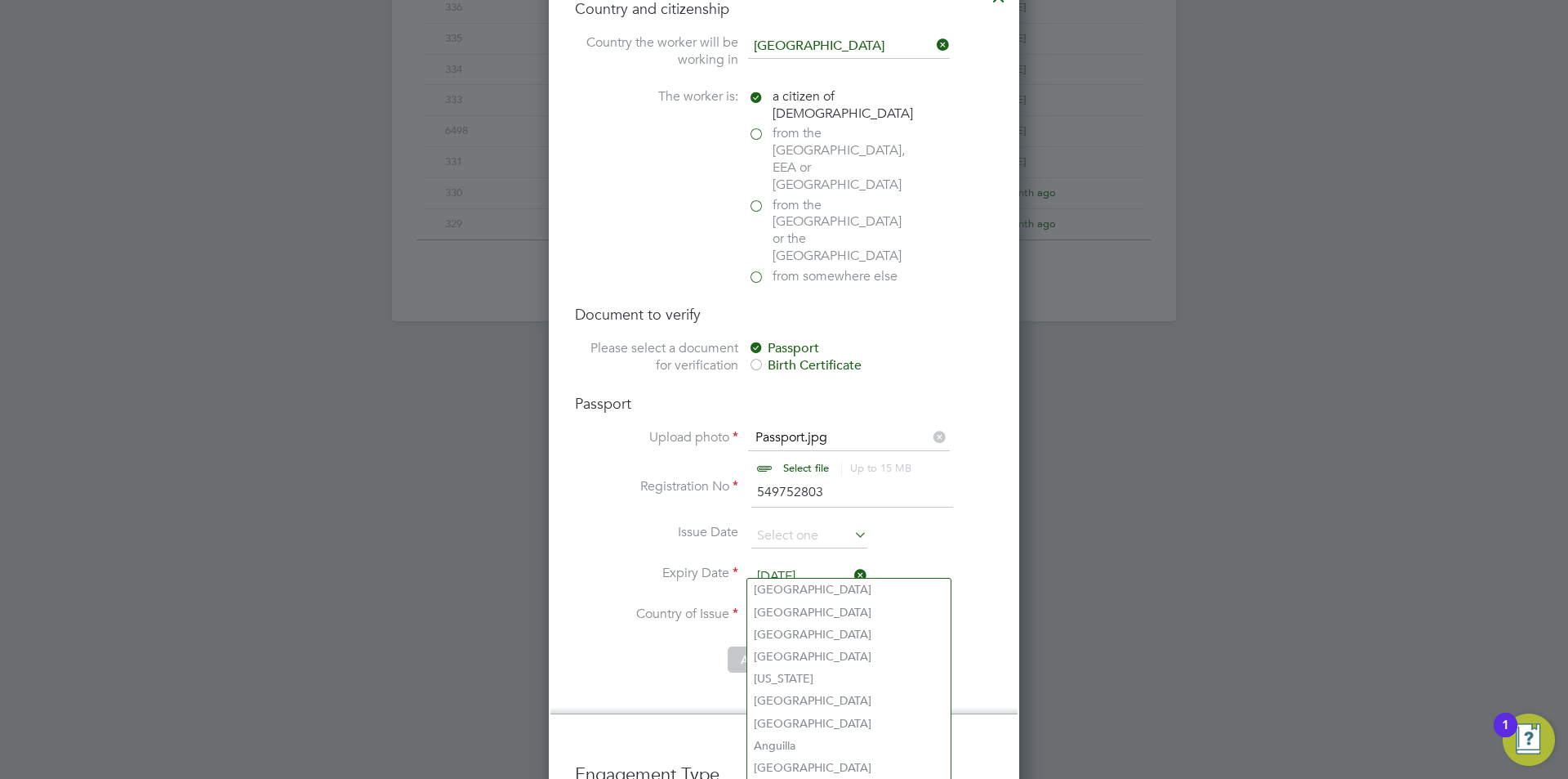
type input "i"
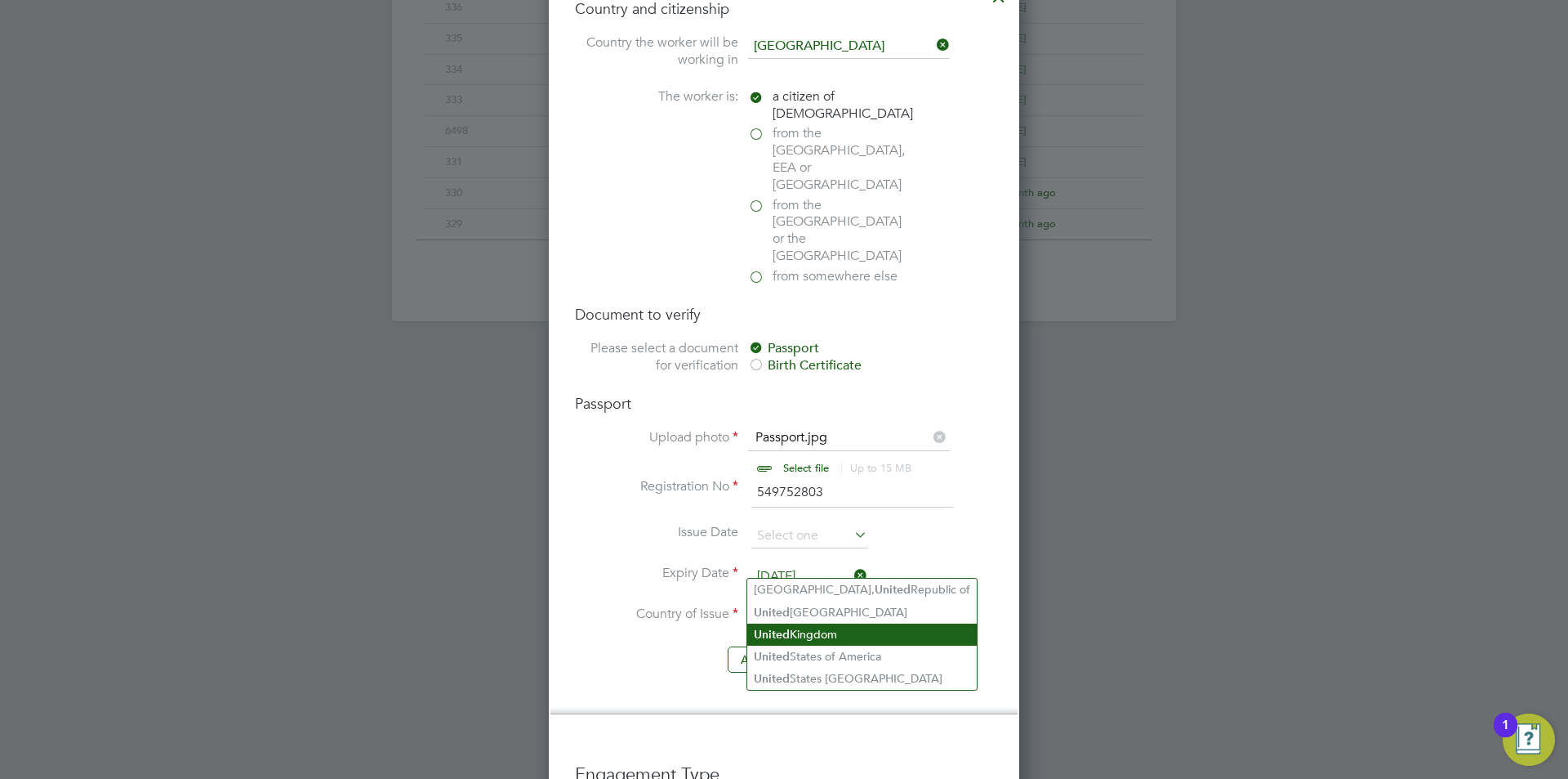
click at [825, 636] on li "United Kingdom" at bounding box center [861, 634] width 229 height 22
type input "United Kingdom"
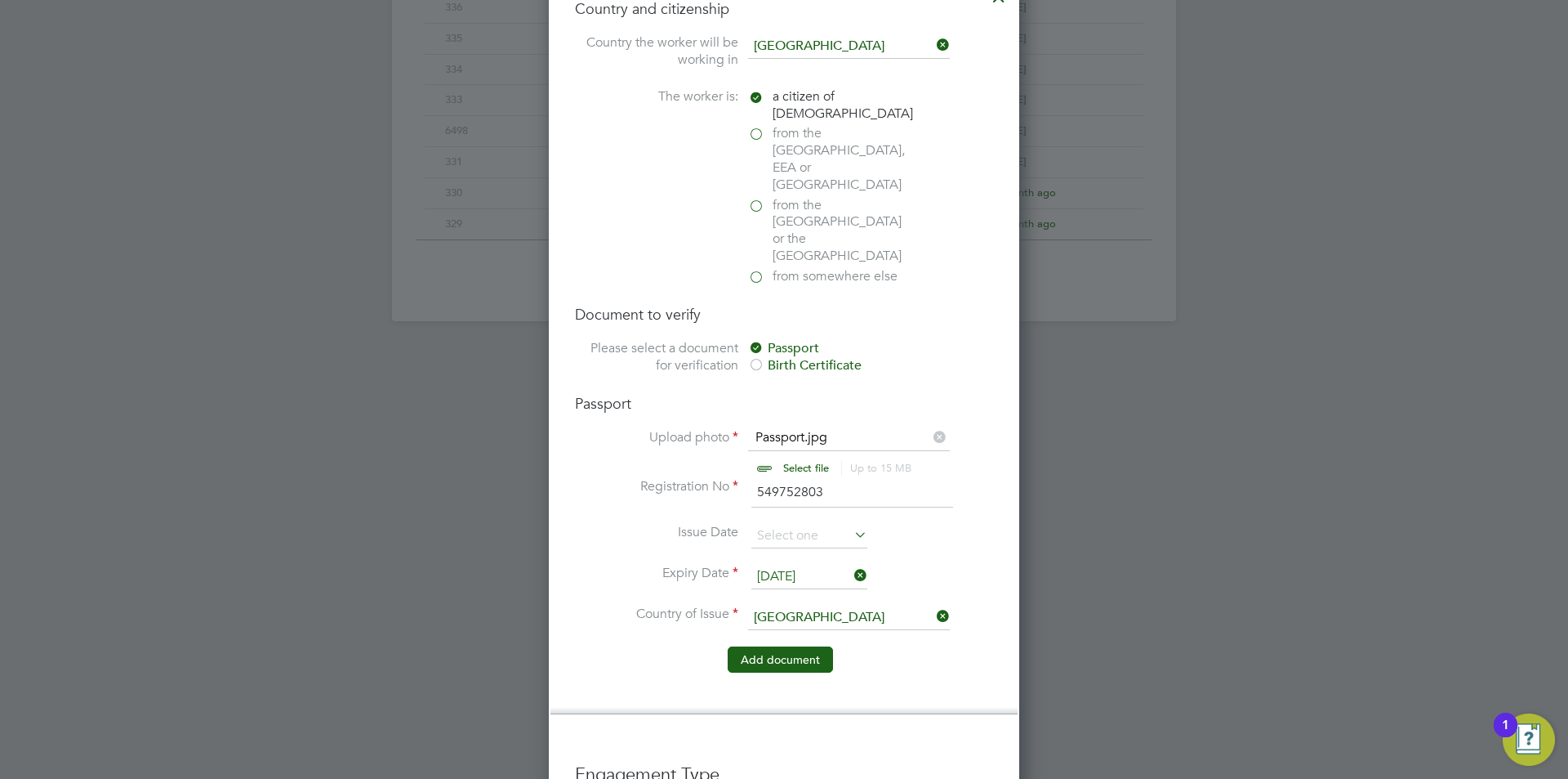
click at [788, 646] on button "Add document" at bounding box center [780, 659] width 105 height 27
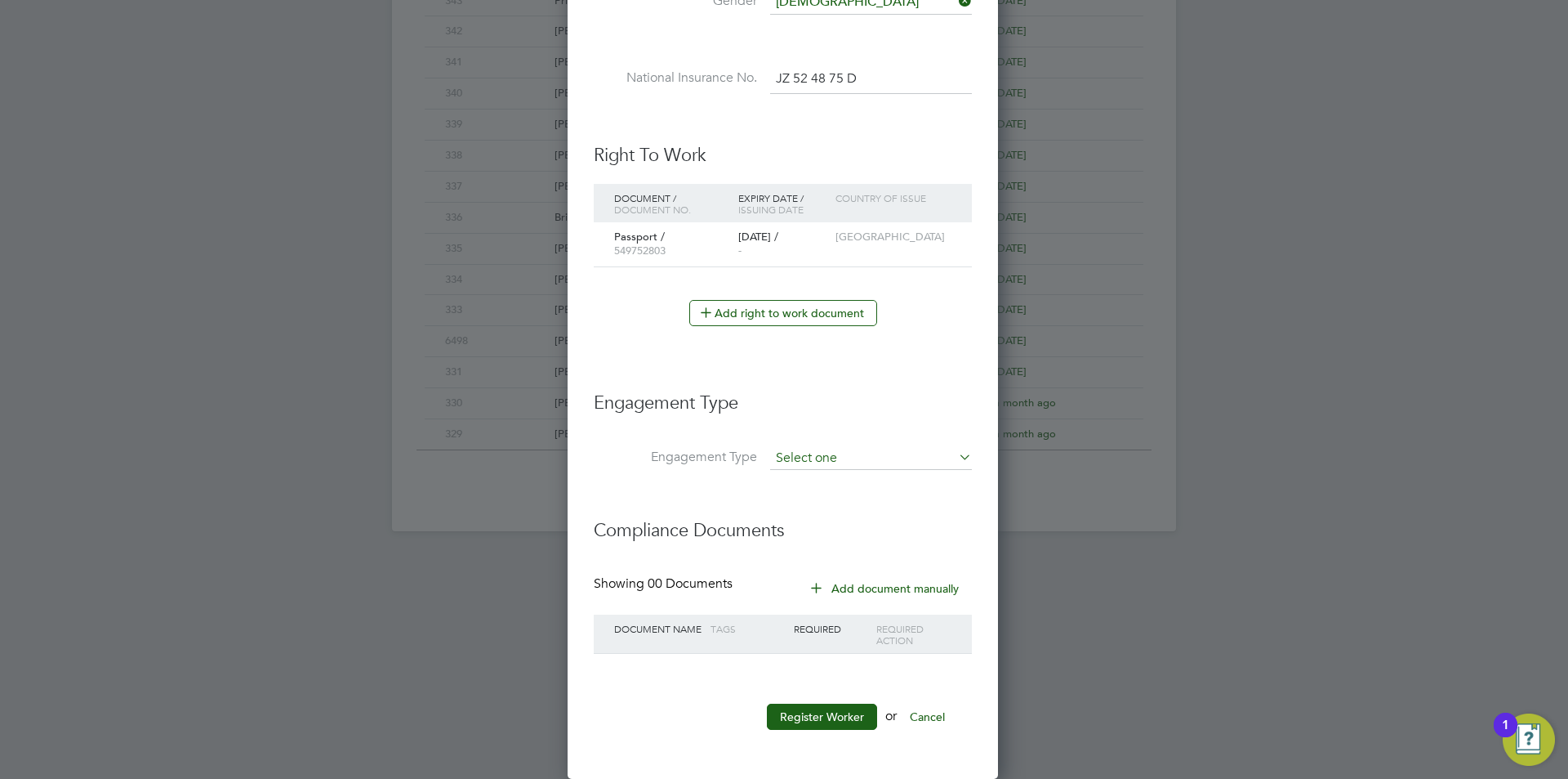
click at [852, 448] on input at bounding box center [870, 457] width 202 height 23
click at [866, 439] on li "Engagement Type" at bounding box center [783, 411] width 378 height 73
click at [819, 721] on button "Register Worker" at bounding box center [822, 716] width 110 height 27
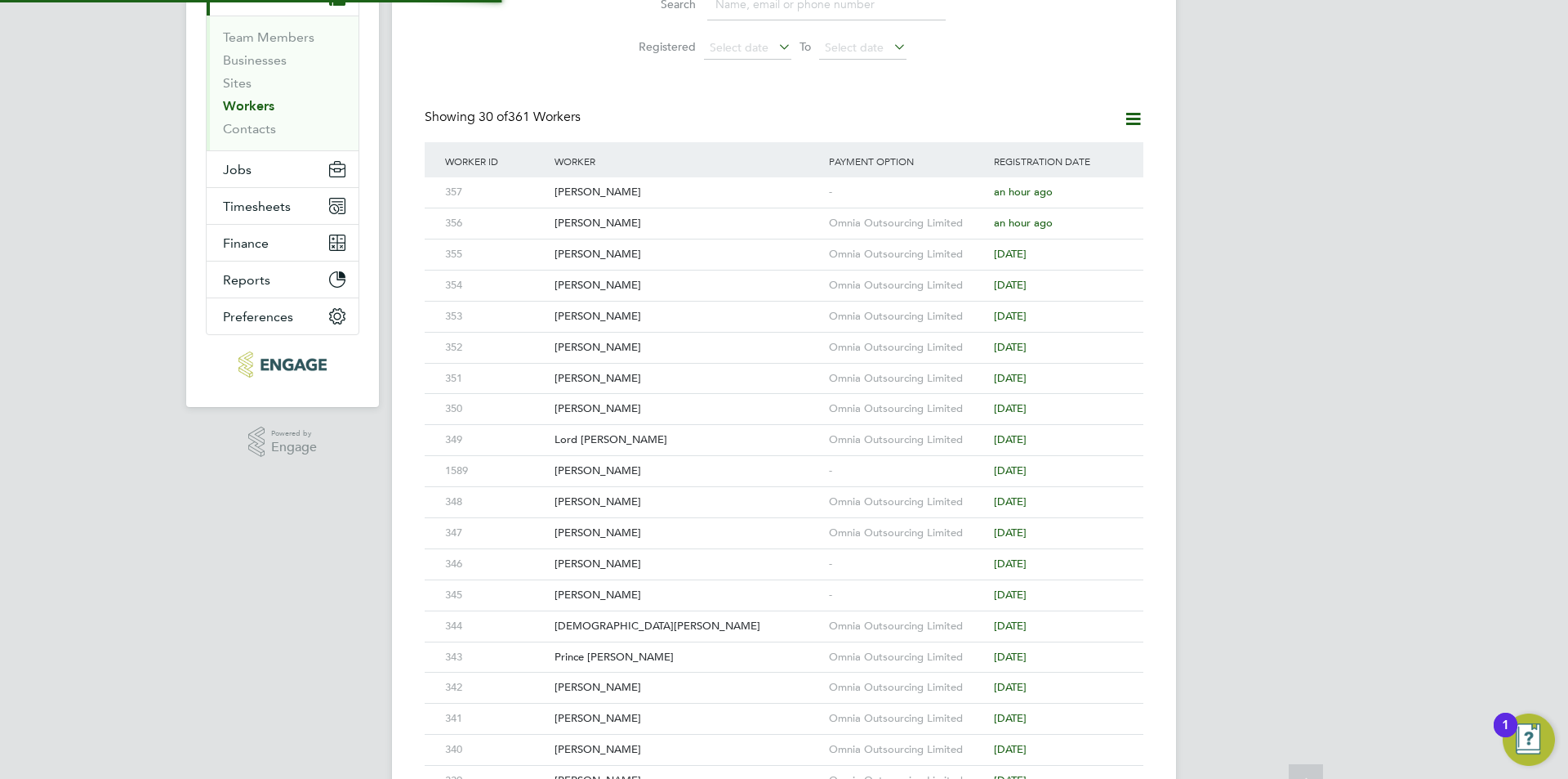
scroll to position [19, 0]
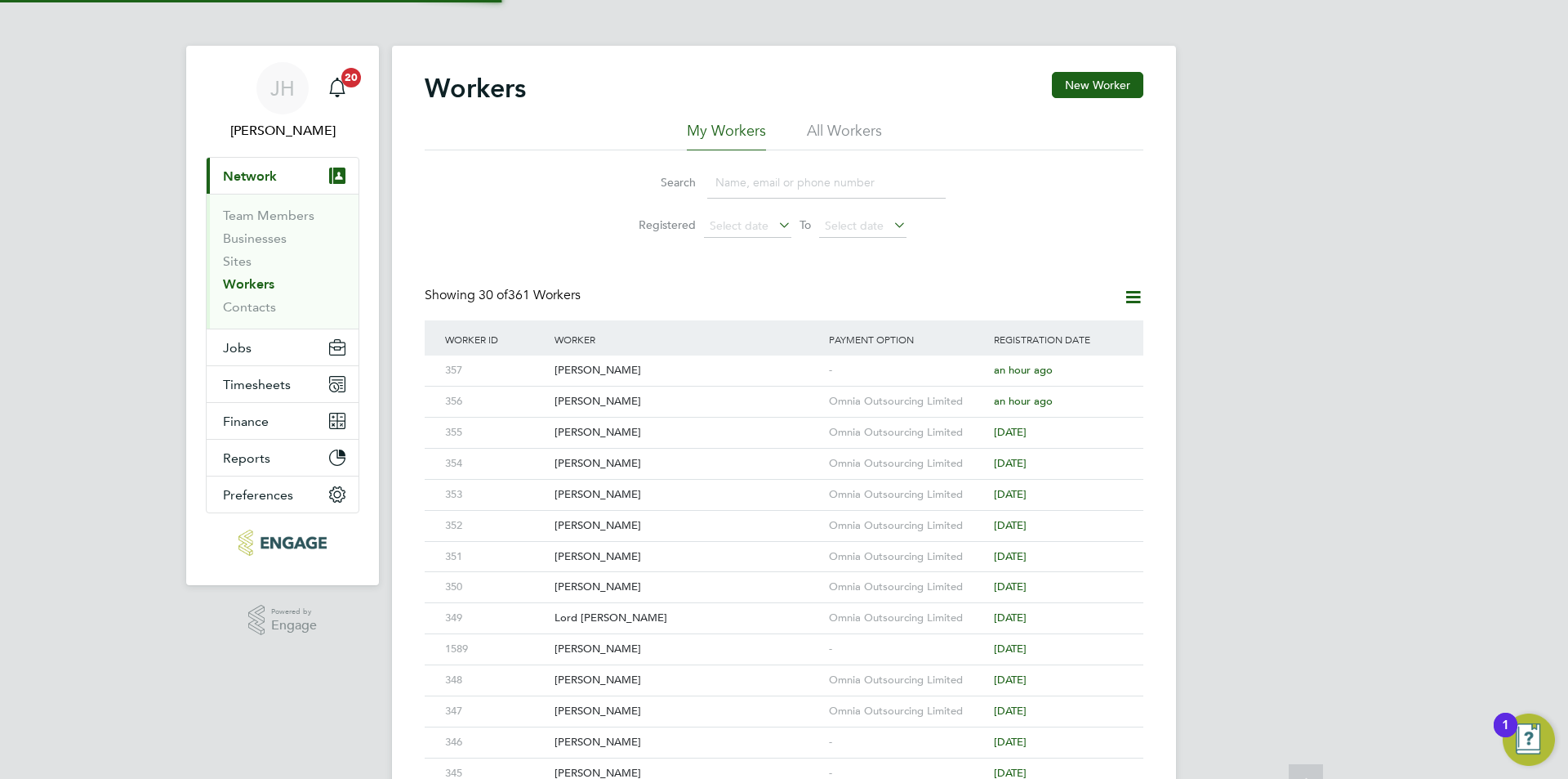
click at [1287, 397] on div "JH Jess Hogan Notifications 20 Applications: Current page: Network Team Members…" at bounding box center [784, 695] width 1568 height 1391
click at [921, 374] on div "-" at bounding box center [907, 370] width 165 height 30
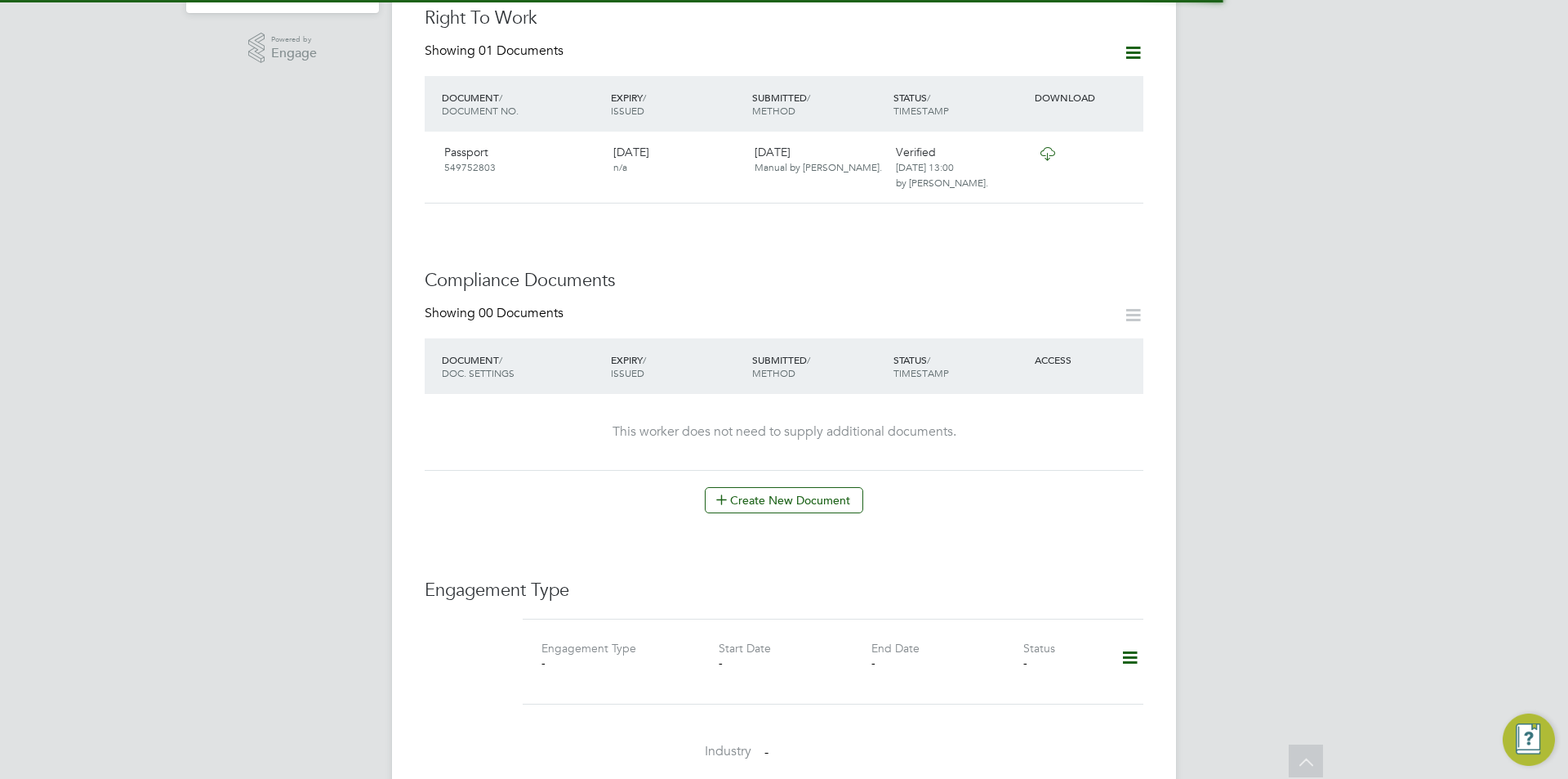
scroll to position [817, 0]
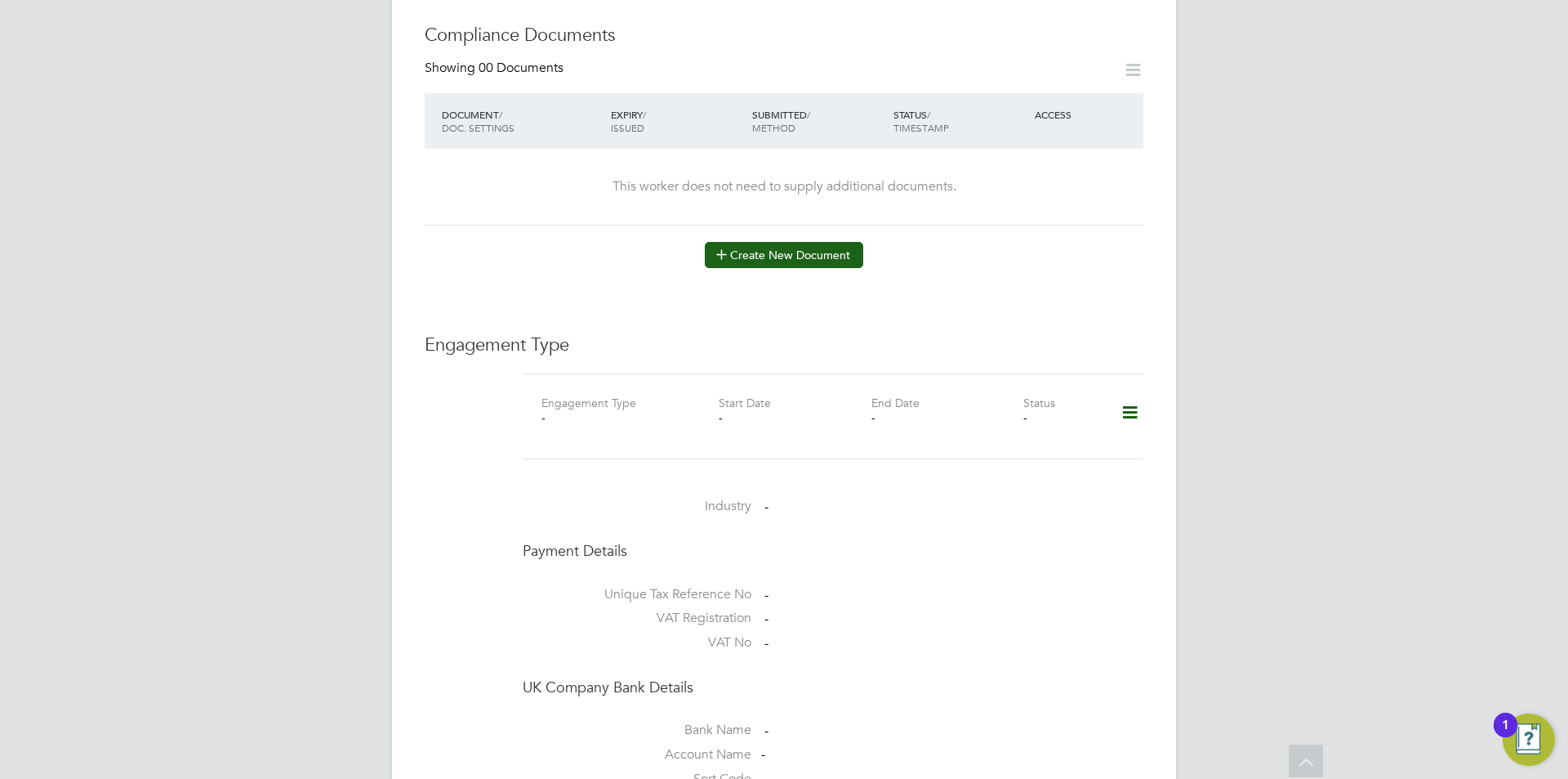
click at [800, 250] on button "Create New Document" at bounding box center [784, 255] width 158 height 27
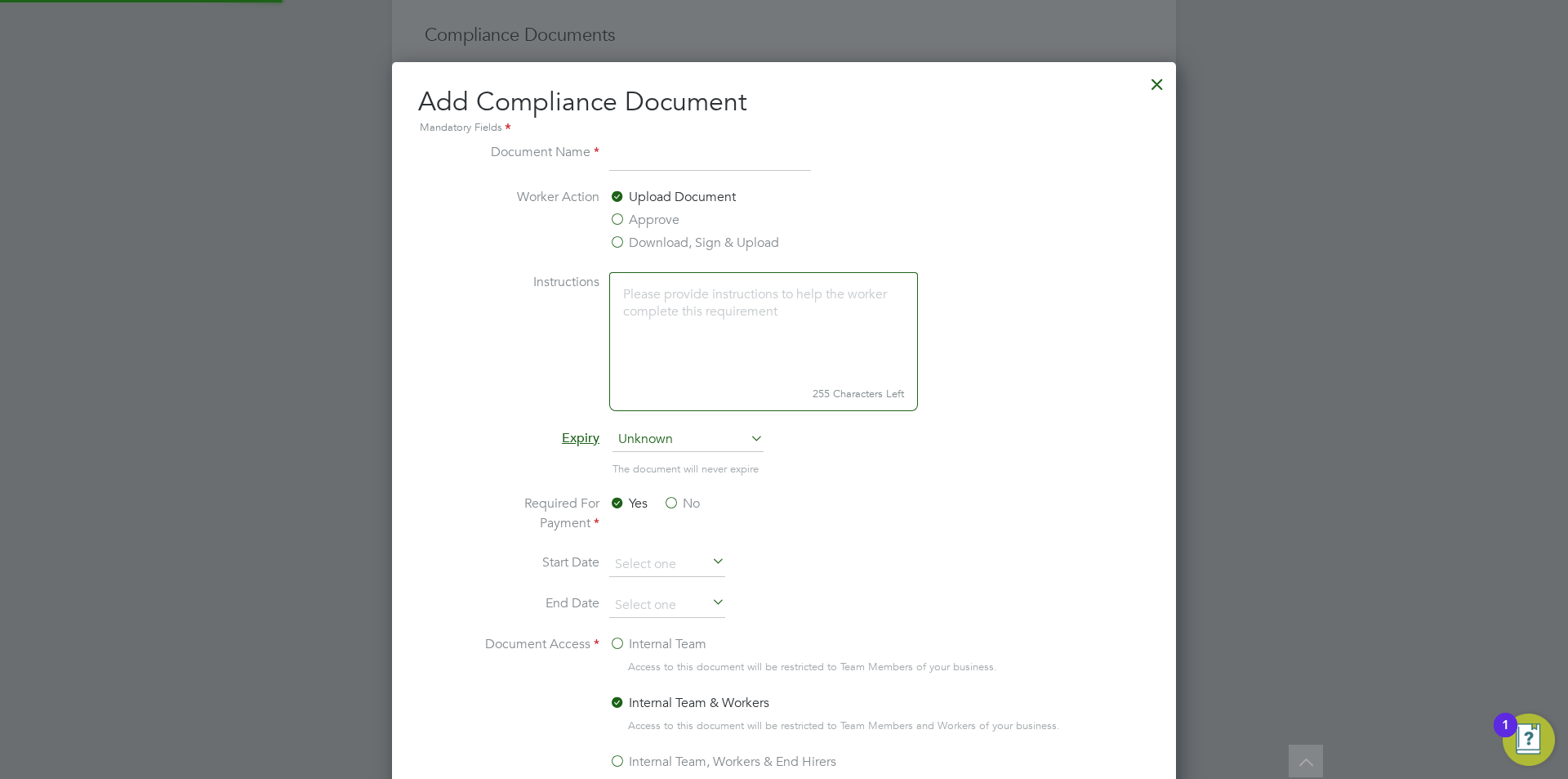
scroll to position [858, 784]
type input "CPCS"
click at [652, 220] on label "Approve" at bounding box center [644, 219] width 70 height 20
click at [0, 0] on input "Approve" at bounding box center [0, 0] width 0 height 0
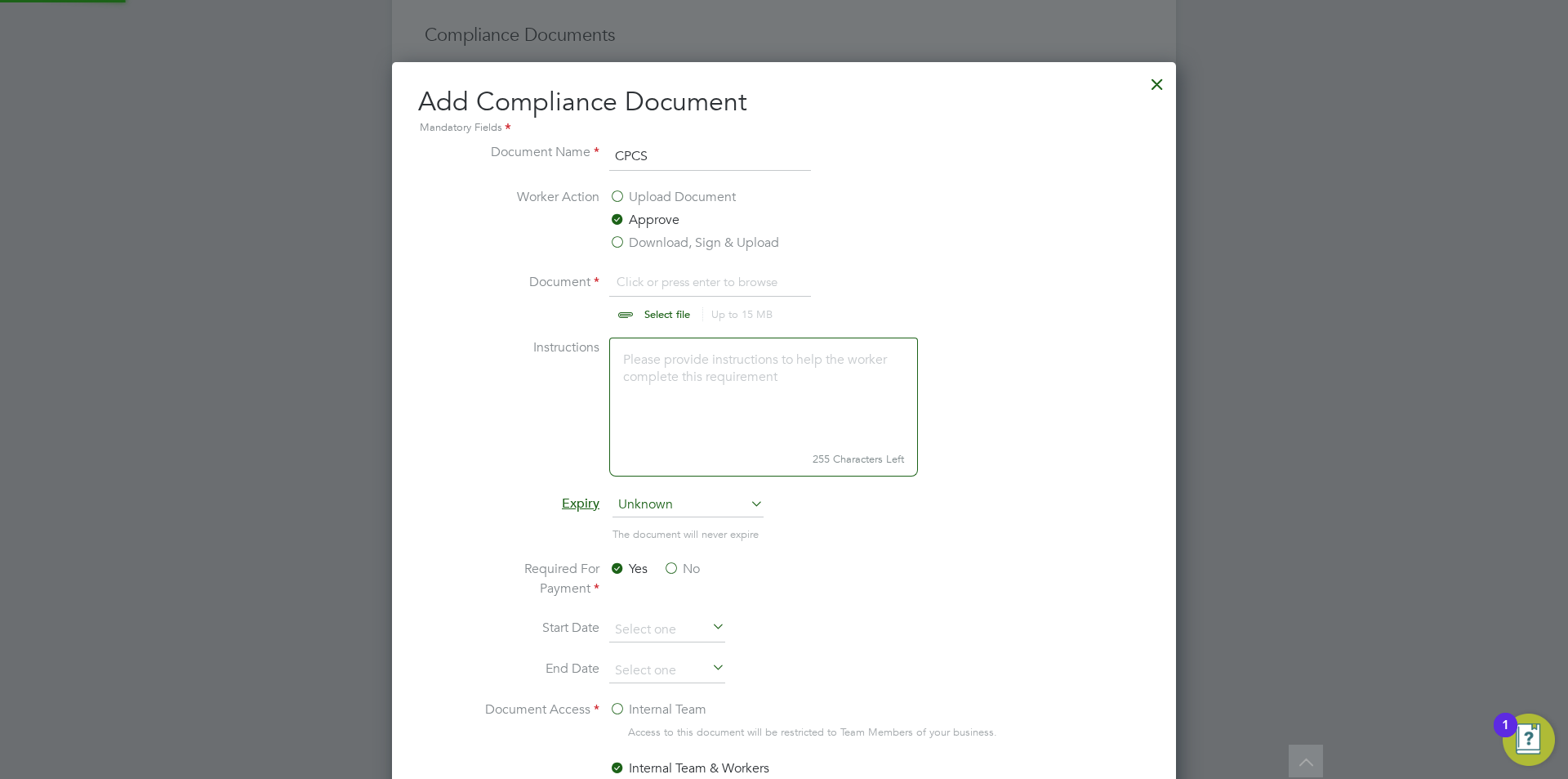
scroll to position [25, 203]
click at [666, 290] on input "file" at bounding box center [682, 297] width 257 height 49
type input "C:\fakepath\CPCS.jpg"
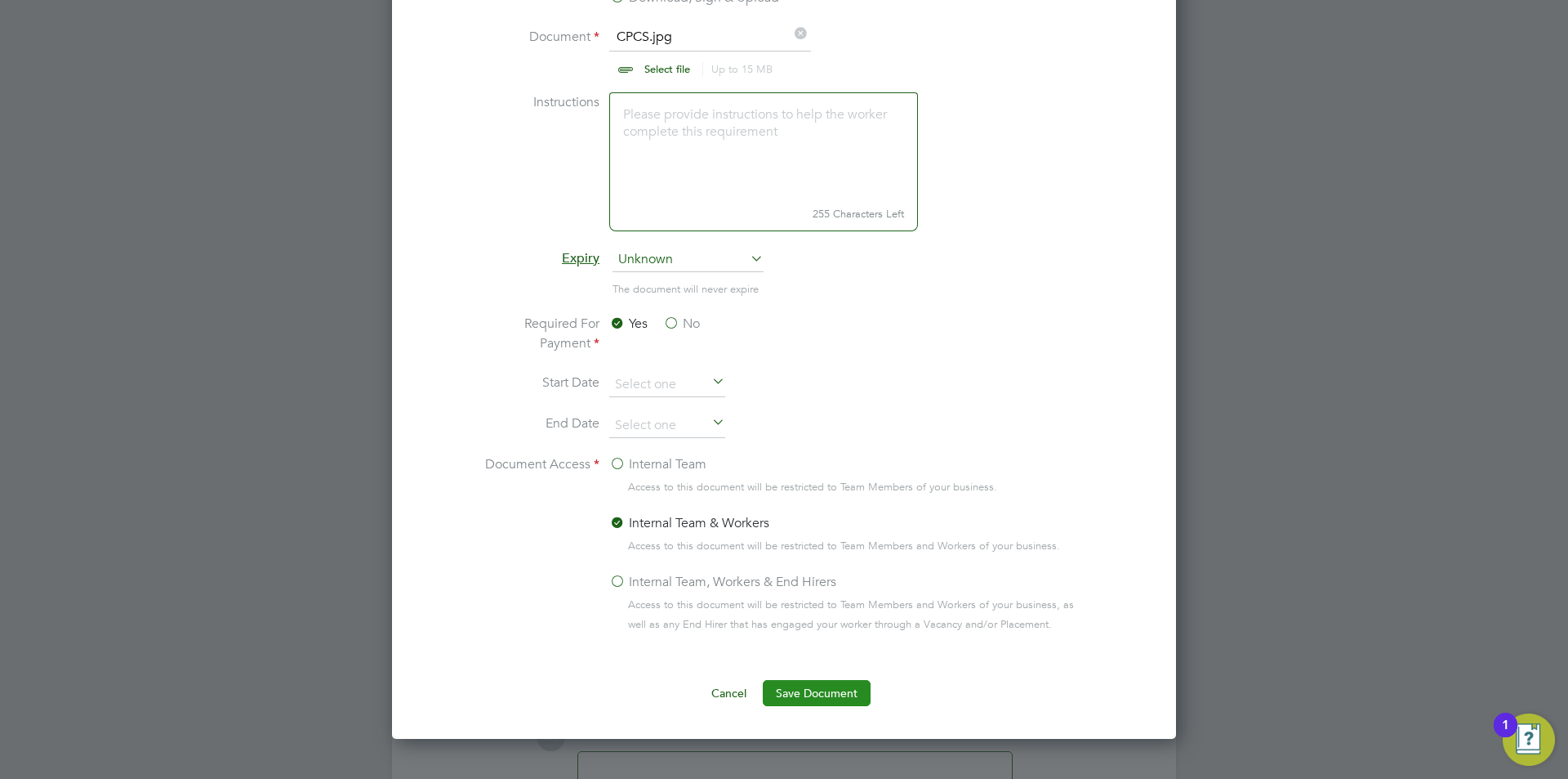
click at [816, 697] on button "Save Document" at bounding box center [817, 692] width 108 height 27
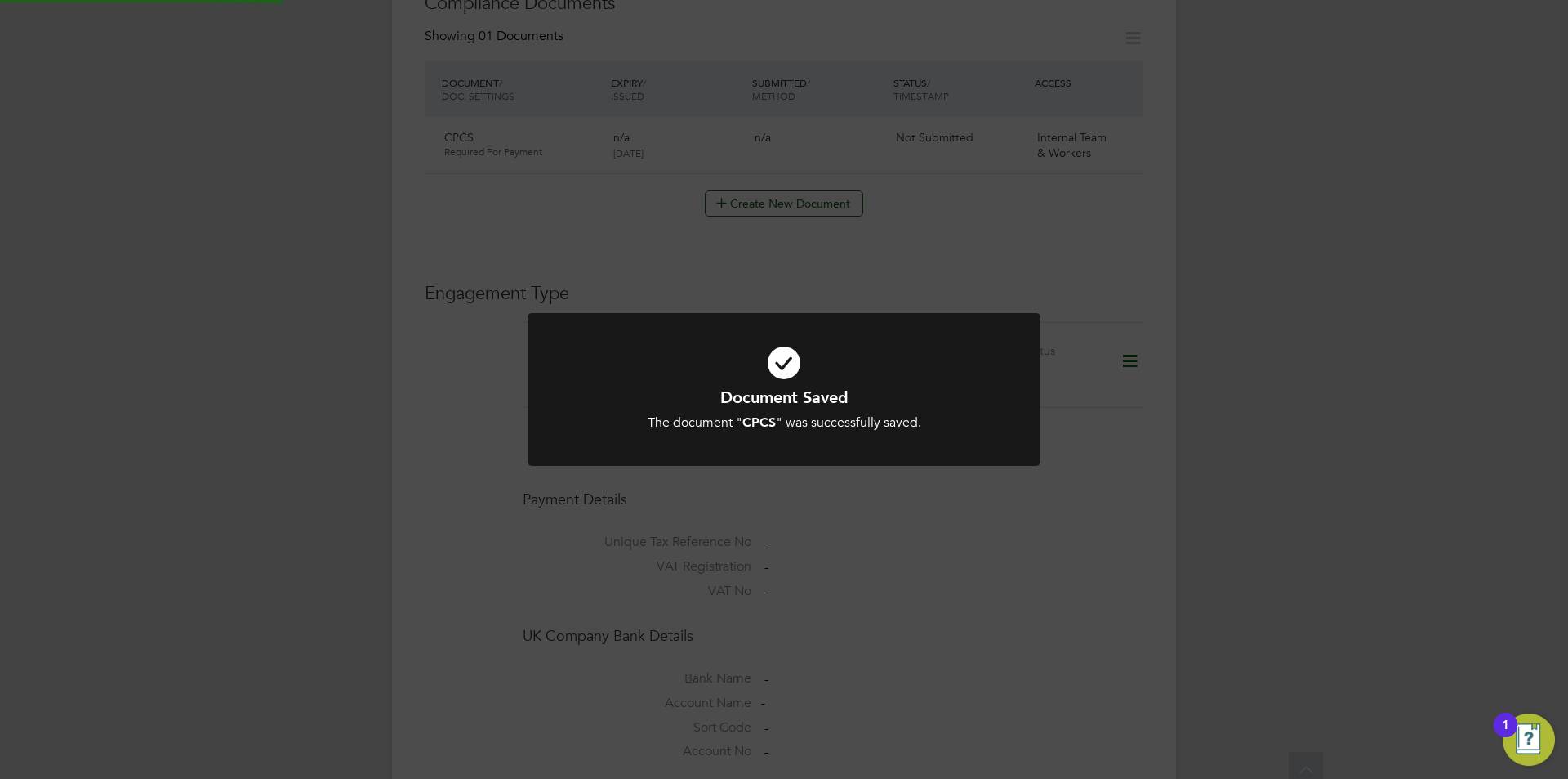
scroll to position [817, 0]
click at [1325, 538] on div "Document Saved The document " CPCS " was successfully saved. Cancel Okay" at bounding box center [784, 390] width 1568 height 779
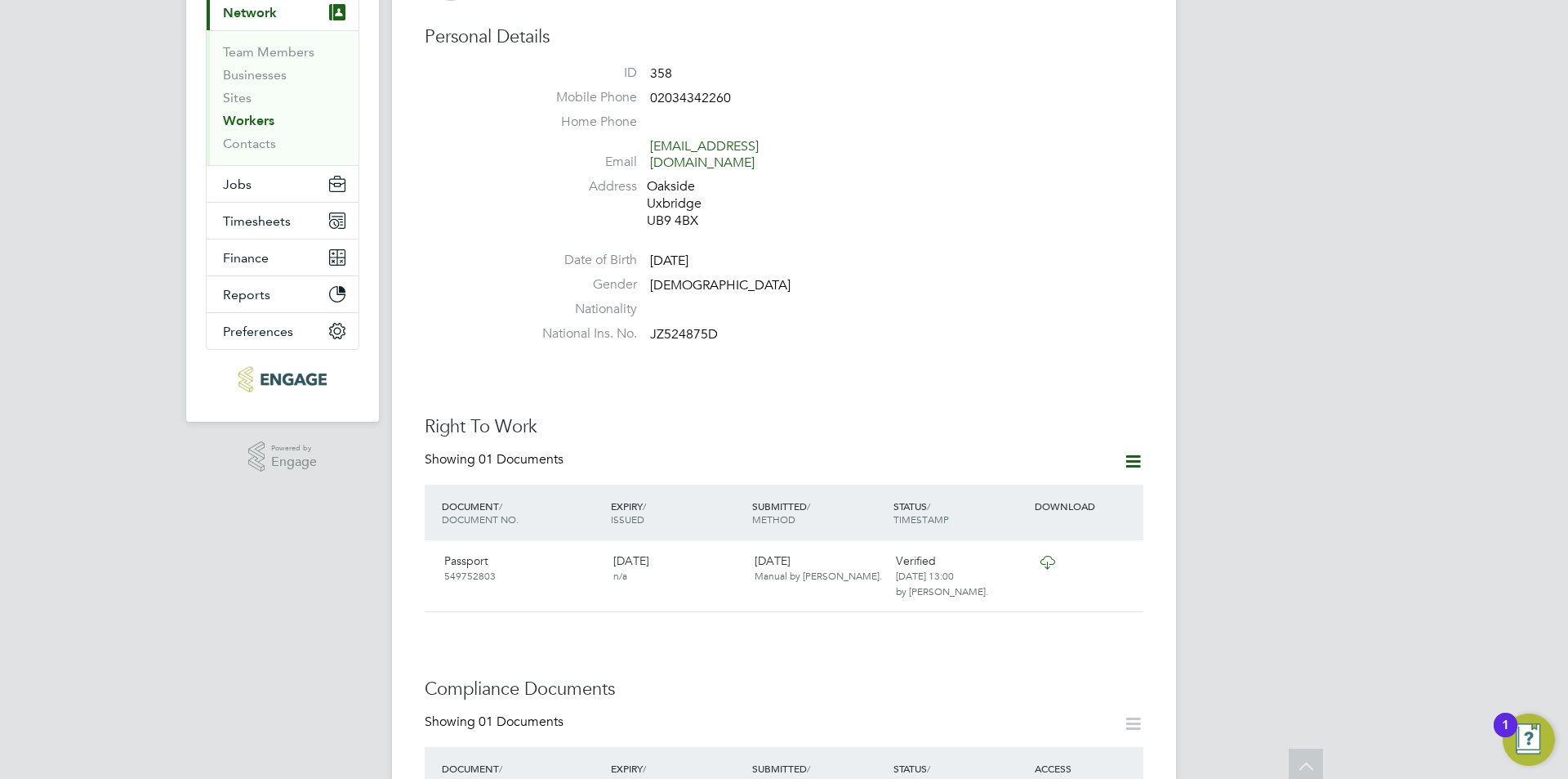
scroll to position [0, 0]
